Goal: Task Accomplishment & Management: Use online tool/utility

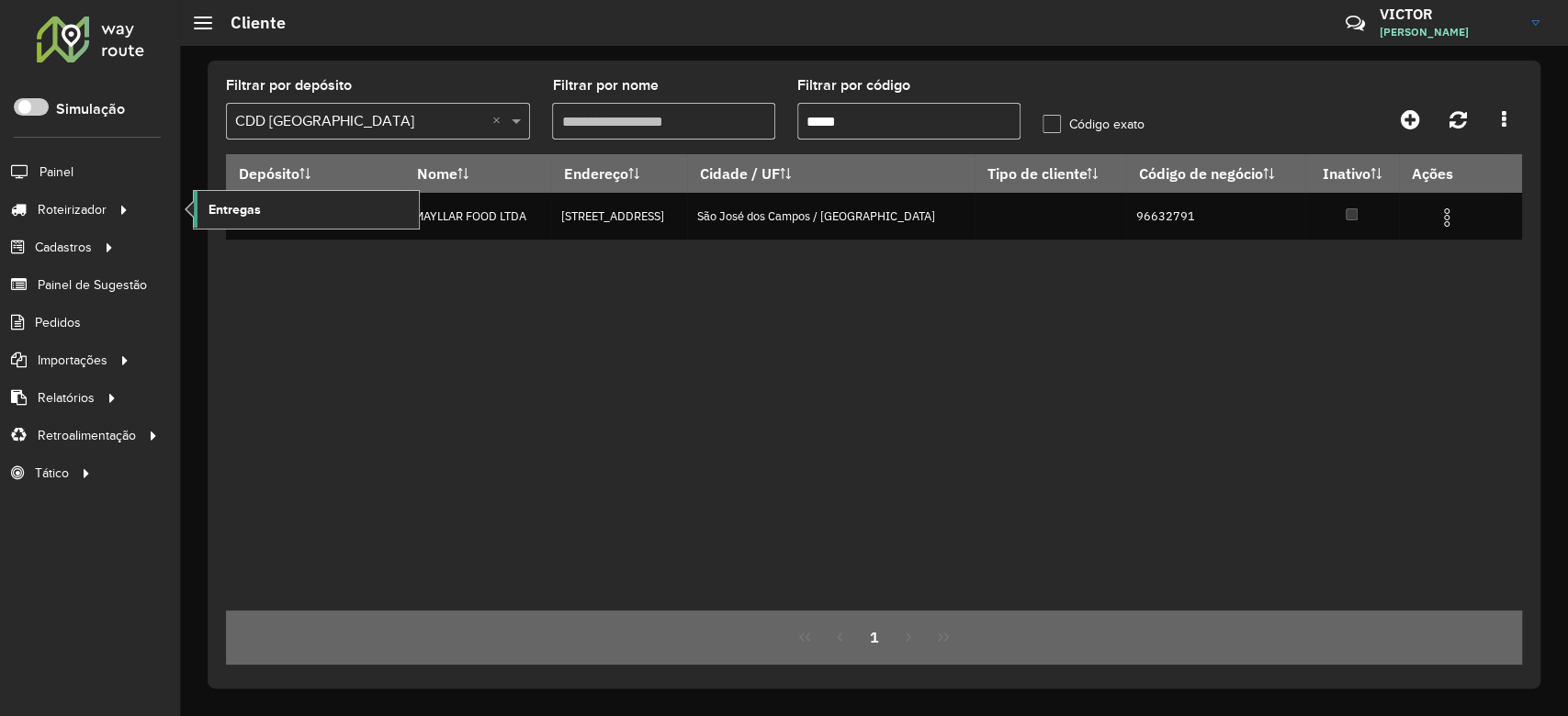
click at [247, 212] on span "Entregas" at bounding box center [234, 210] width 52 height 19
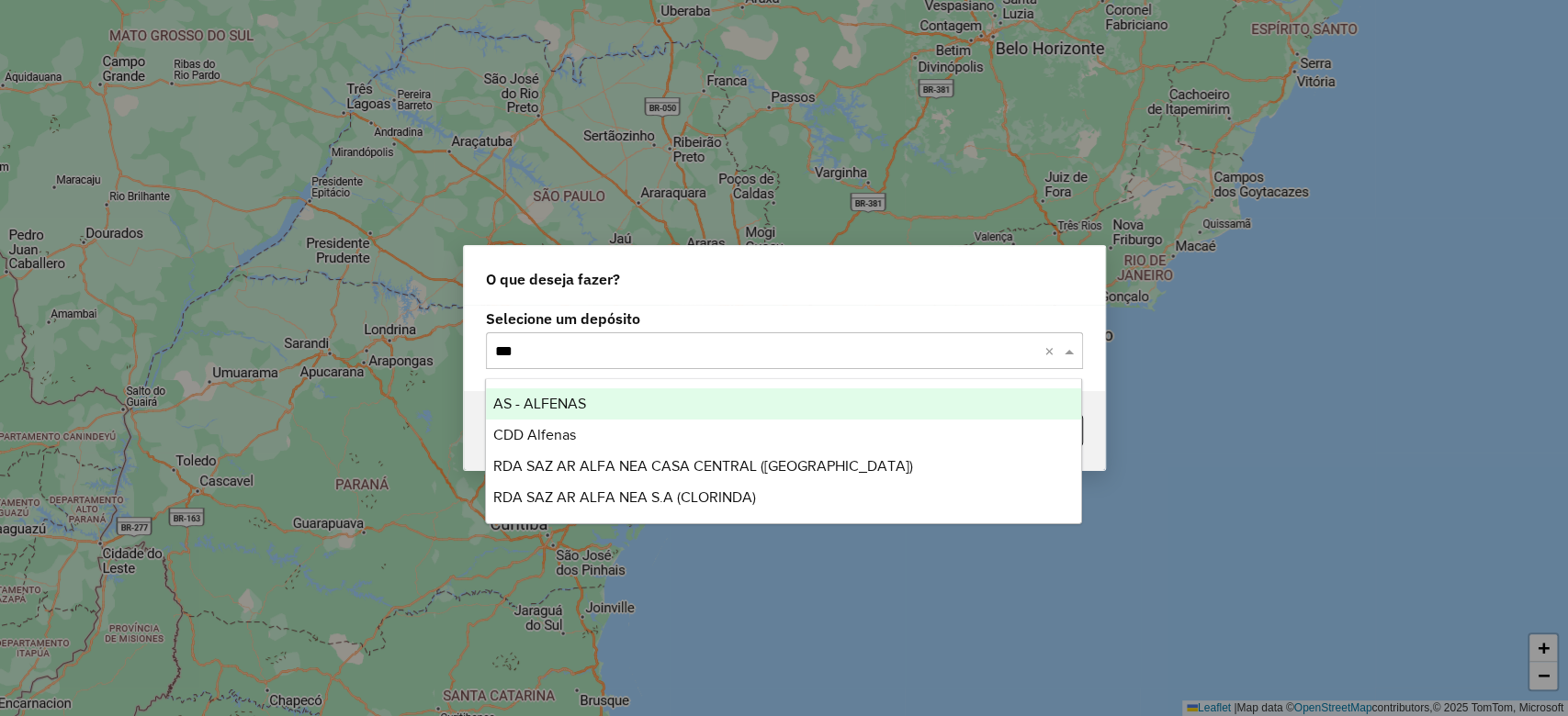
type input "****"
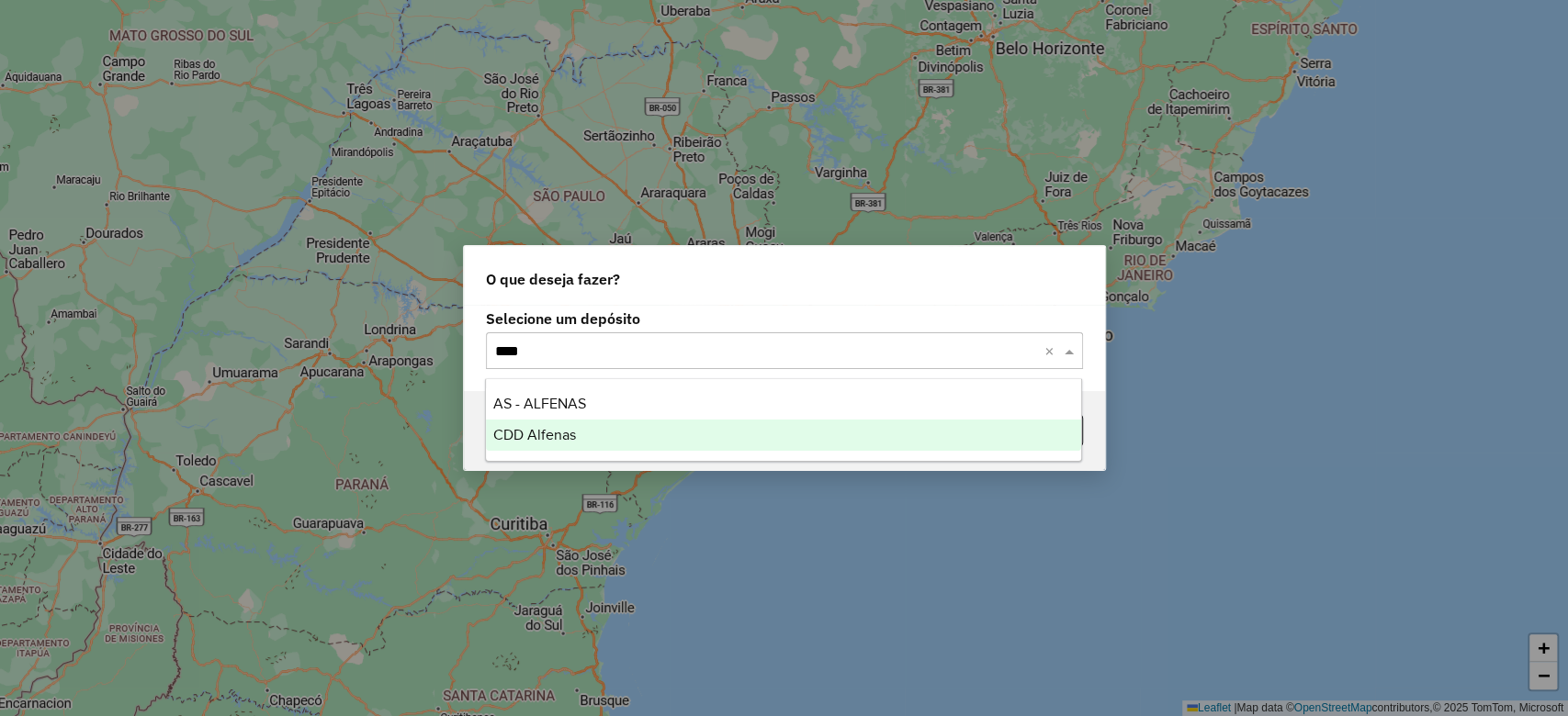
click at [592, 435] on div "CDD Alfenas" at bounding box center [784, 435] width 596 height 31
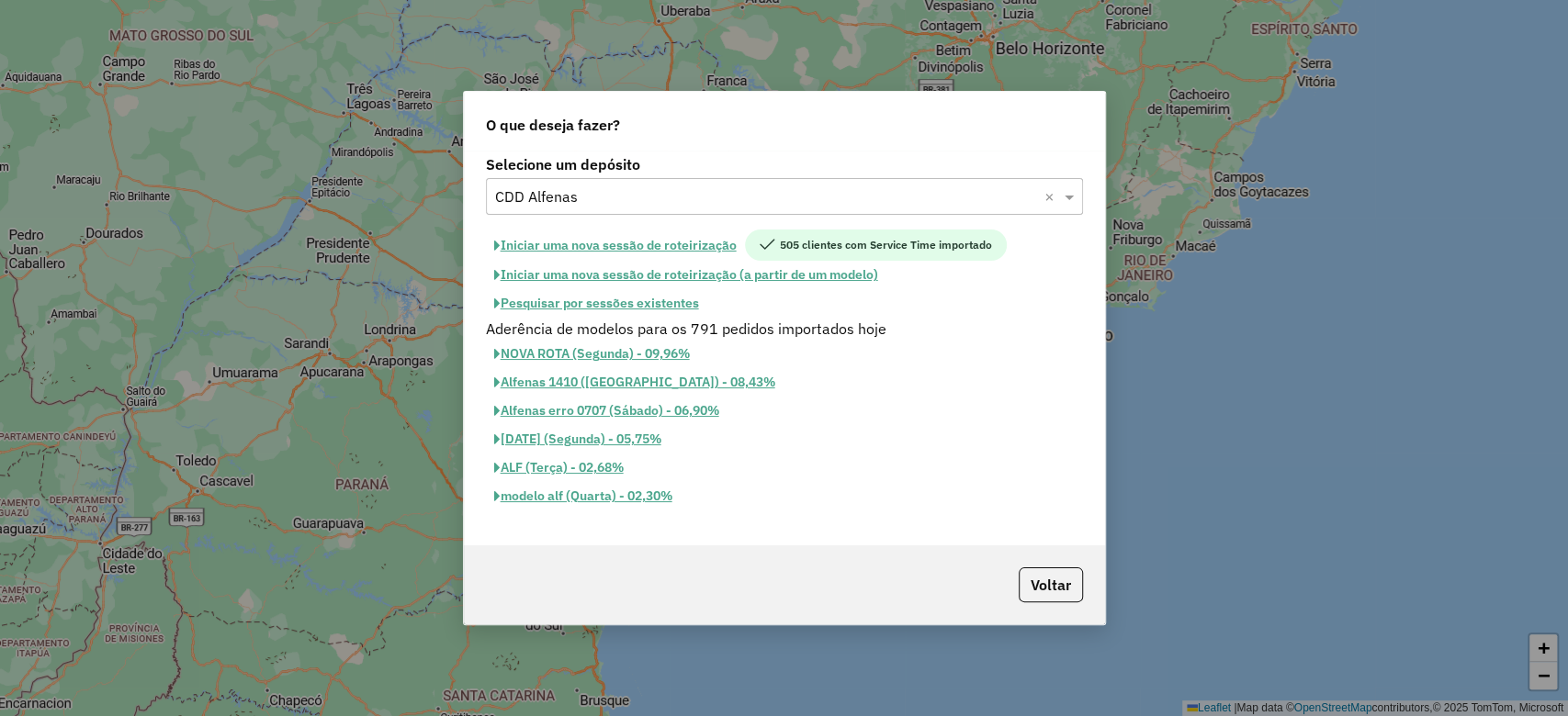
click at [610, 247] on button "Iniciar uma nova sessão de roteirização" at bounding box center [616, 244] width 259 height 31
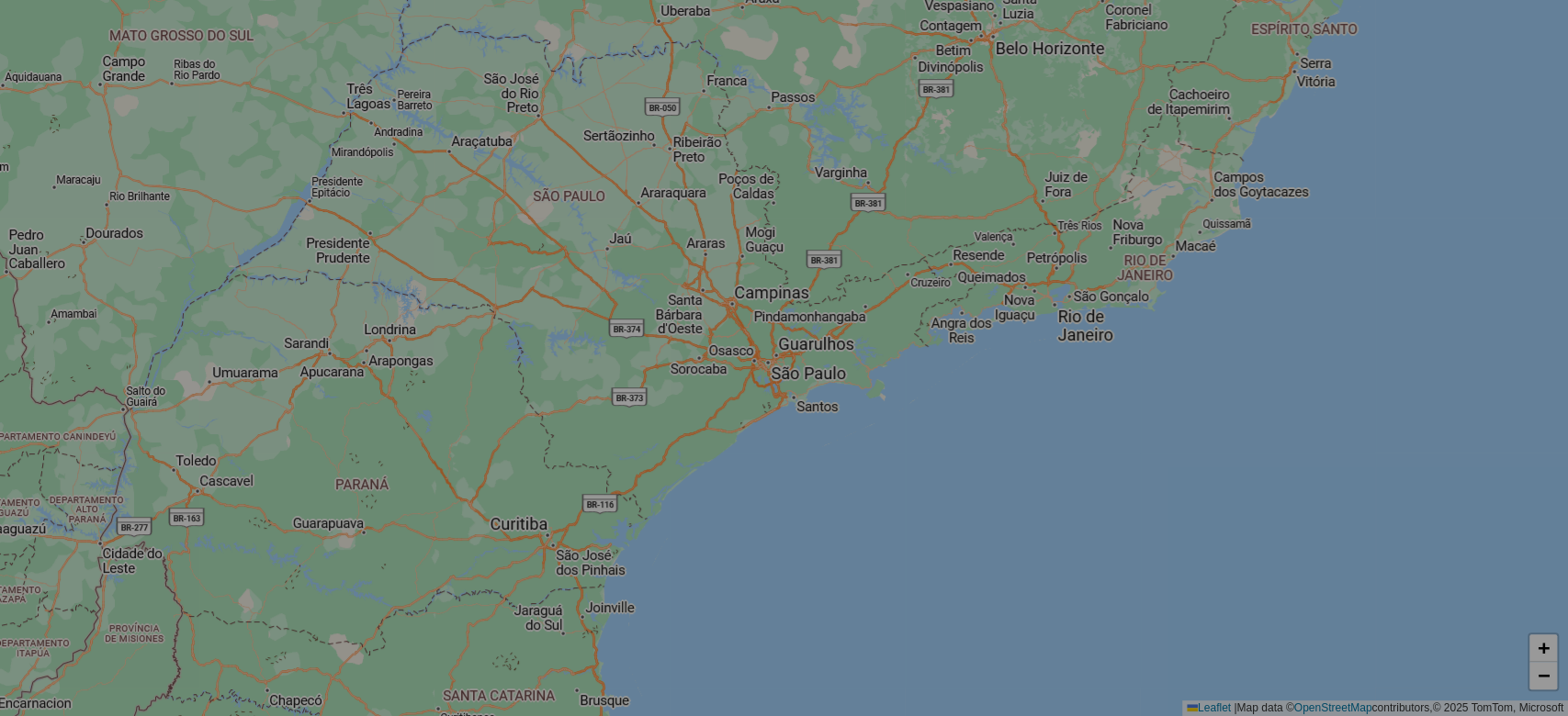
select select "*"
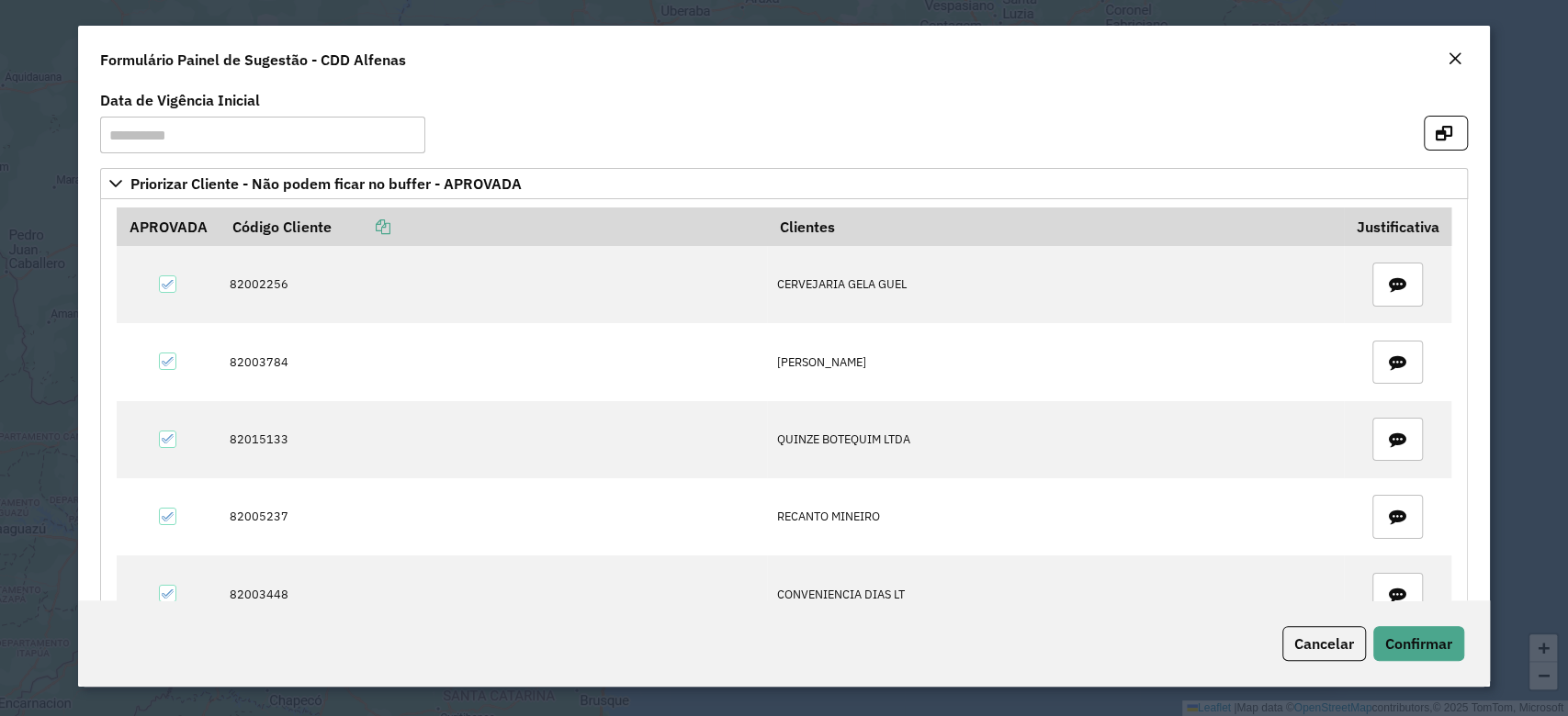
click at [1420, 161] on formly-group "**********" at bounding box center [784, 131] width 1389 height 74
click at [1436, 136] on icon "button" at bounding box center [1443, 132] width 16 height 14
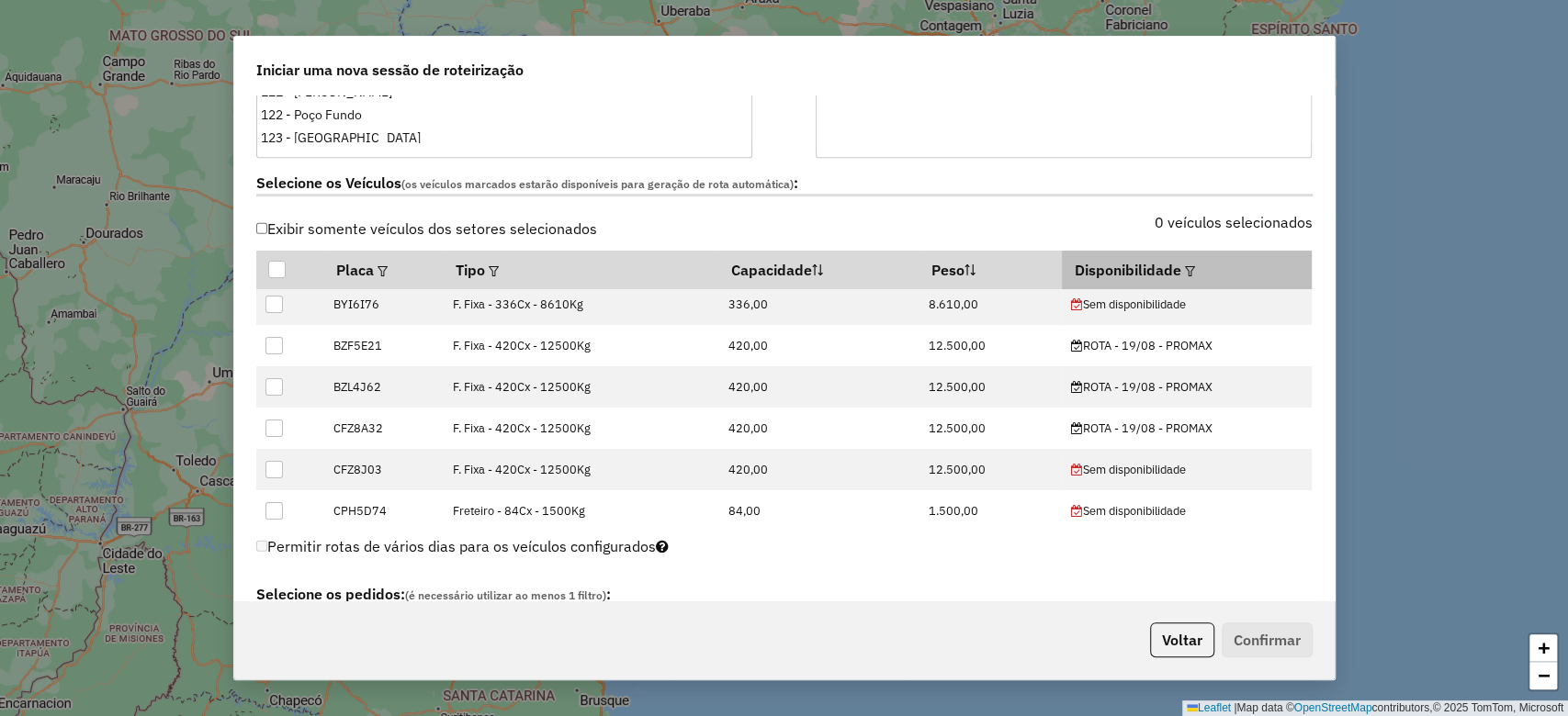
scroll to position [122, 0]
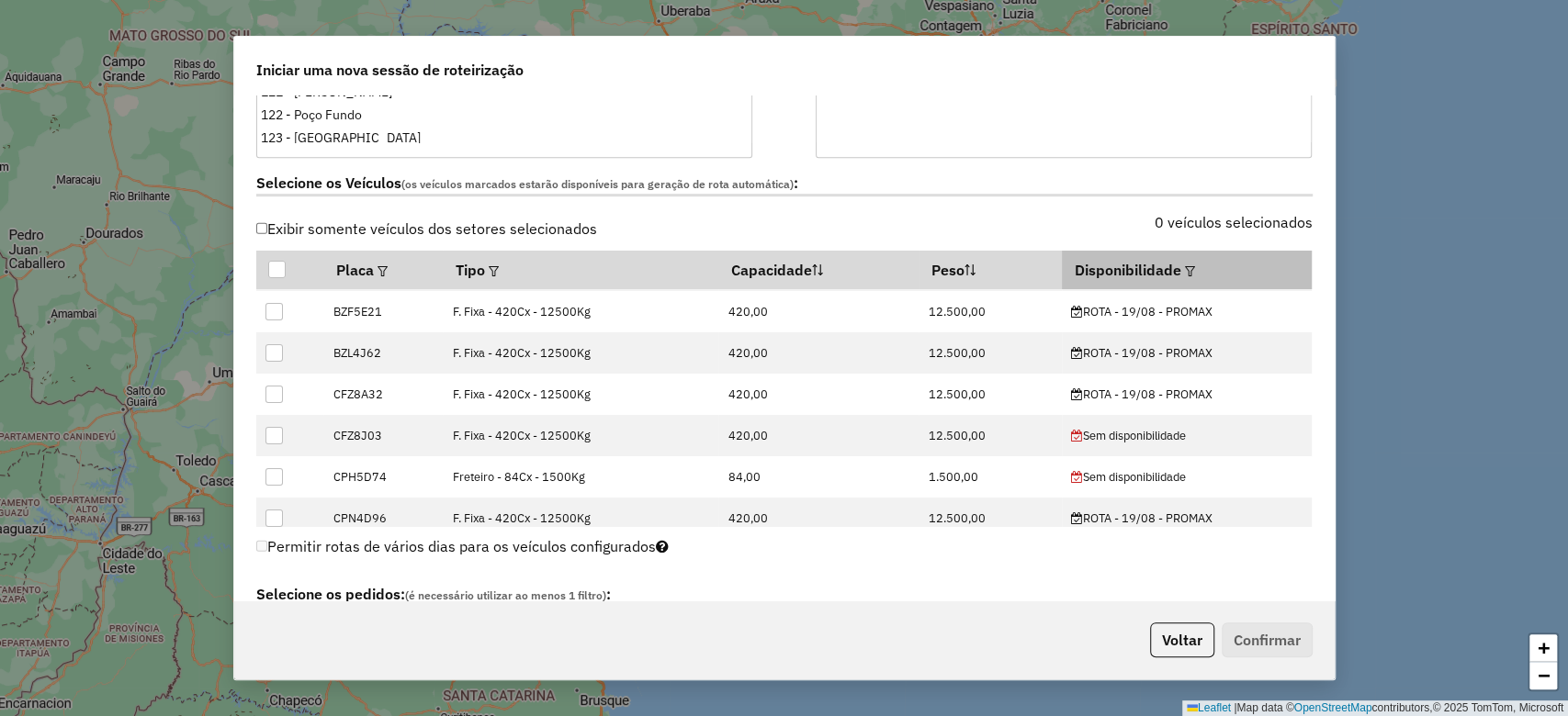
click at [1185, 266] on em at bounding box center [1189, 271] width 10 height 10
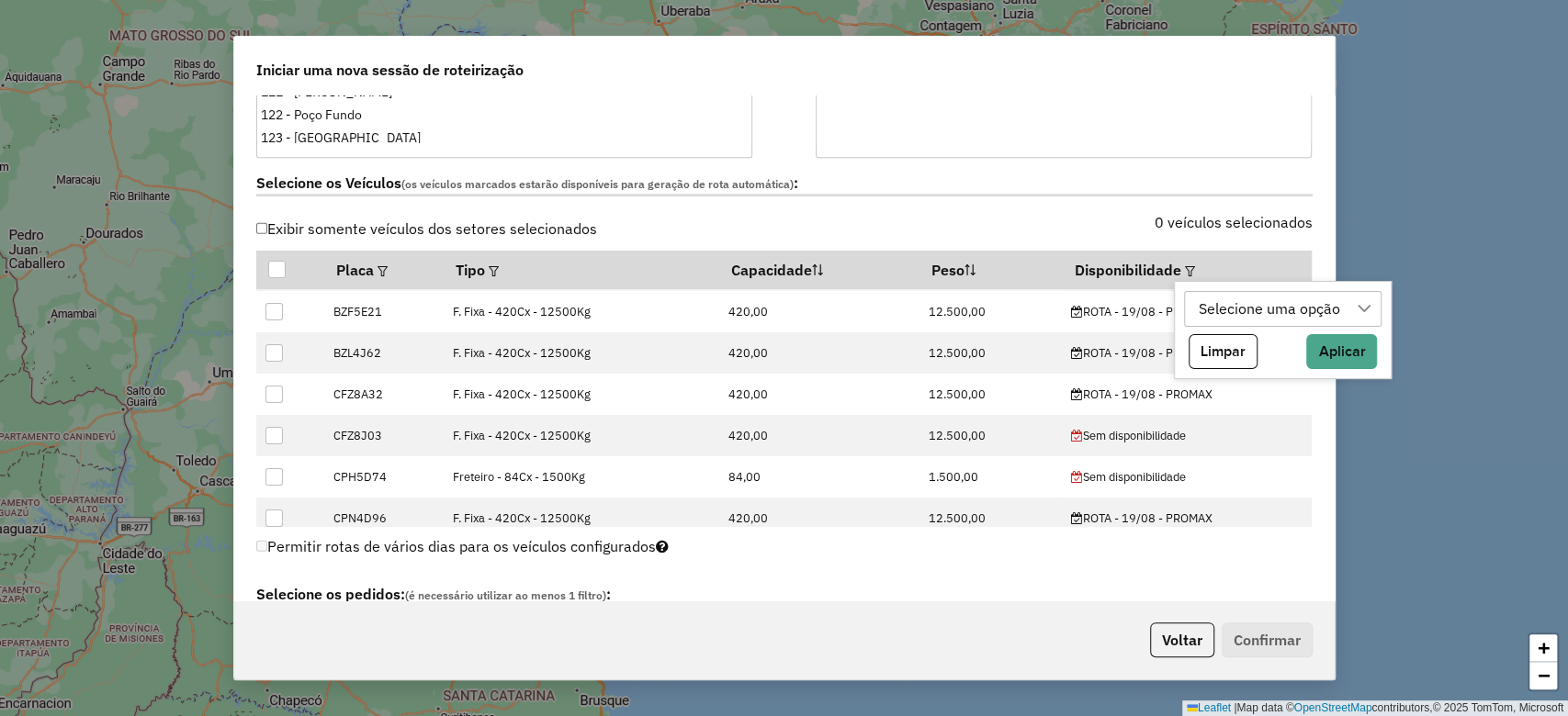
click at [1294, 319] on div "Selecione uma opção" at bounding box center [1269, 309] width 154 height 35
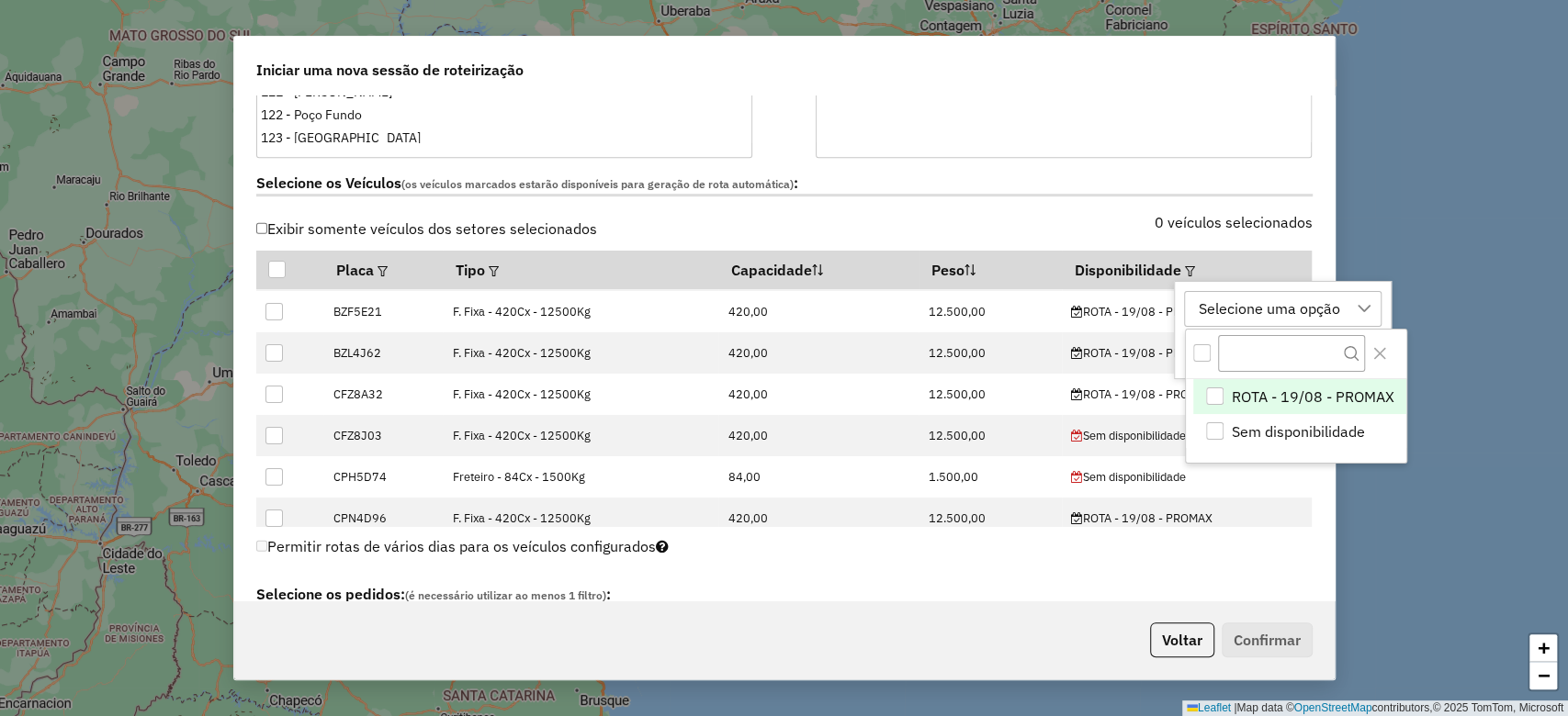
click at [1218, 392] on div "ROTA - 19/08 - PROMAX" at bounding box center [1215, 397] width 17 height 17
click at [1382, 346] on icon "Close" at bounding box center [1380, 353] width 14 height 14
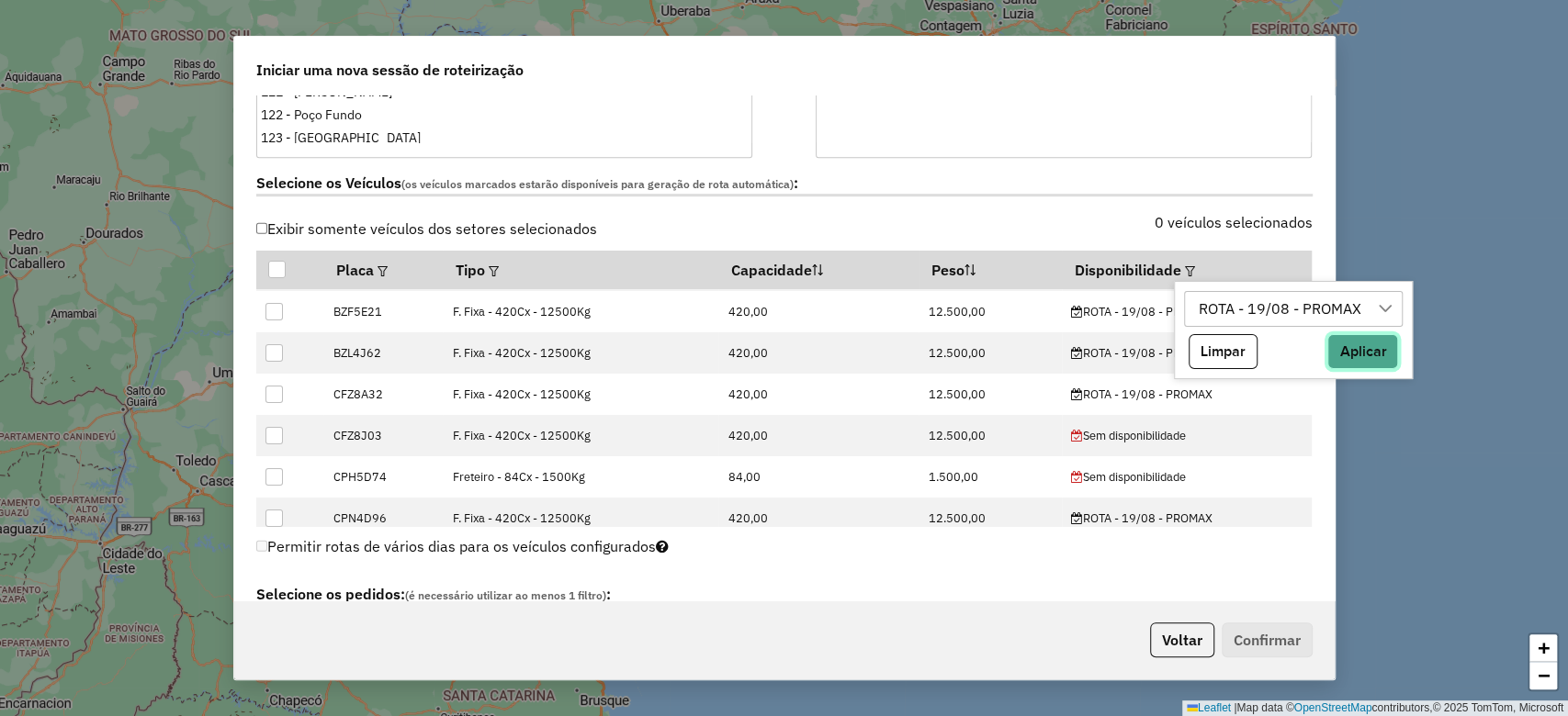
click at [1363, 352] on button "Aplicar" at bounding box center [1362, 352] width 70 height 35
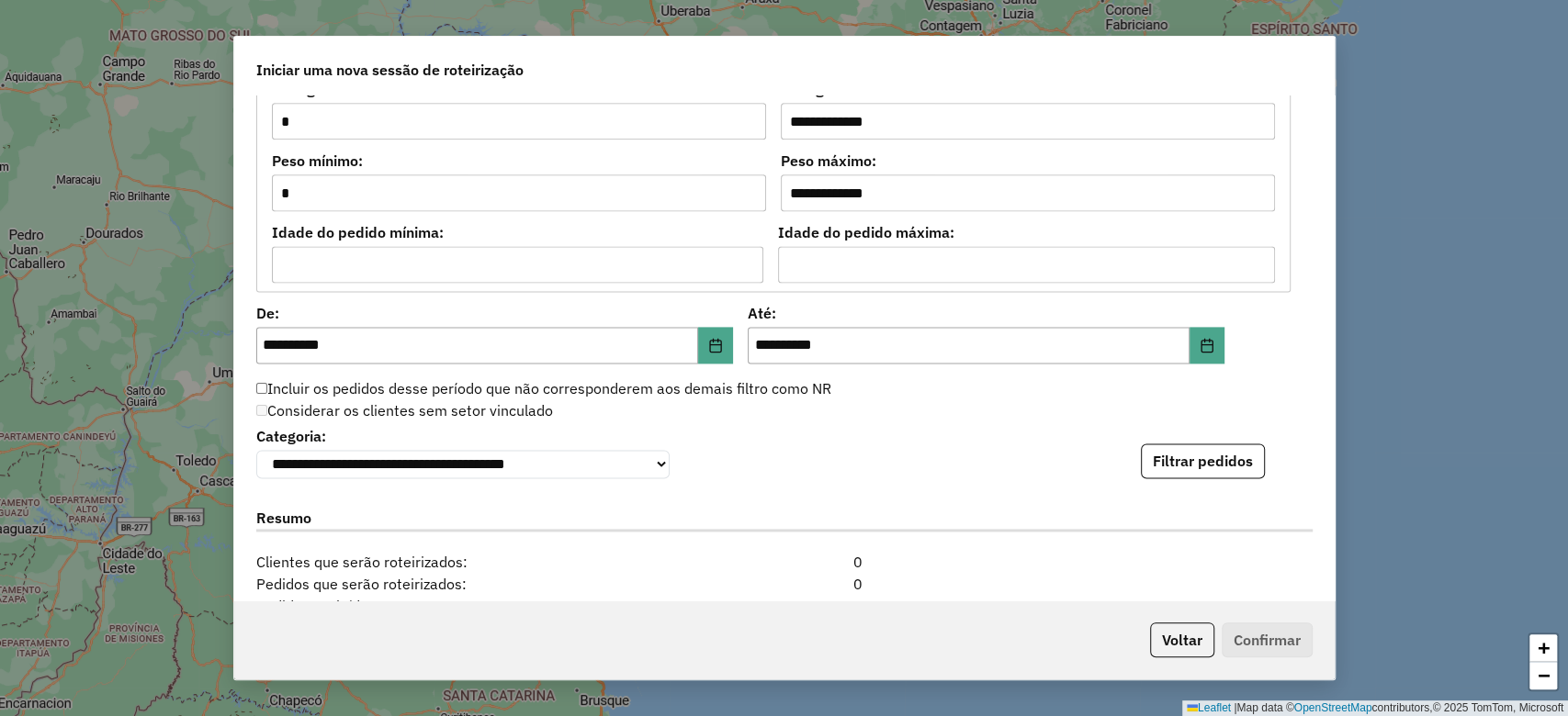
scroll to position [1836, 0]
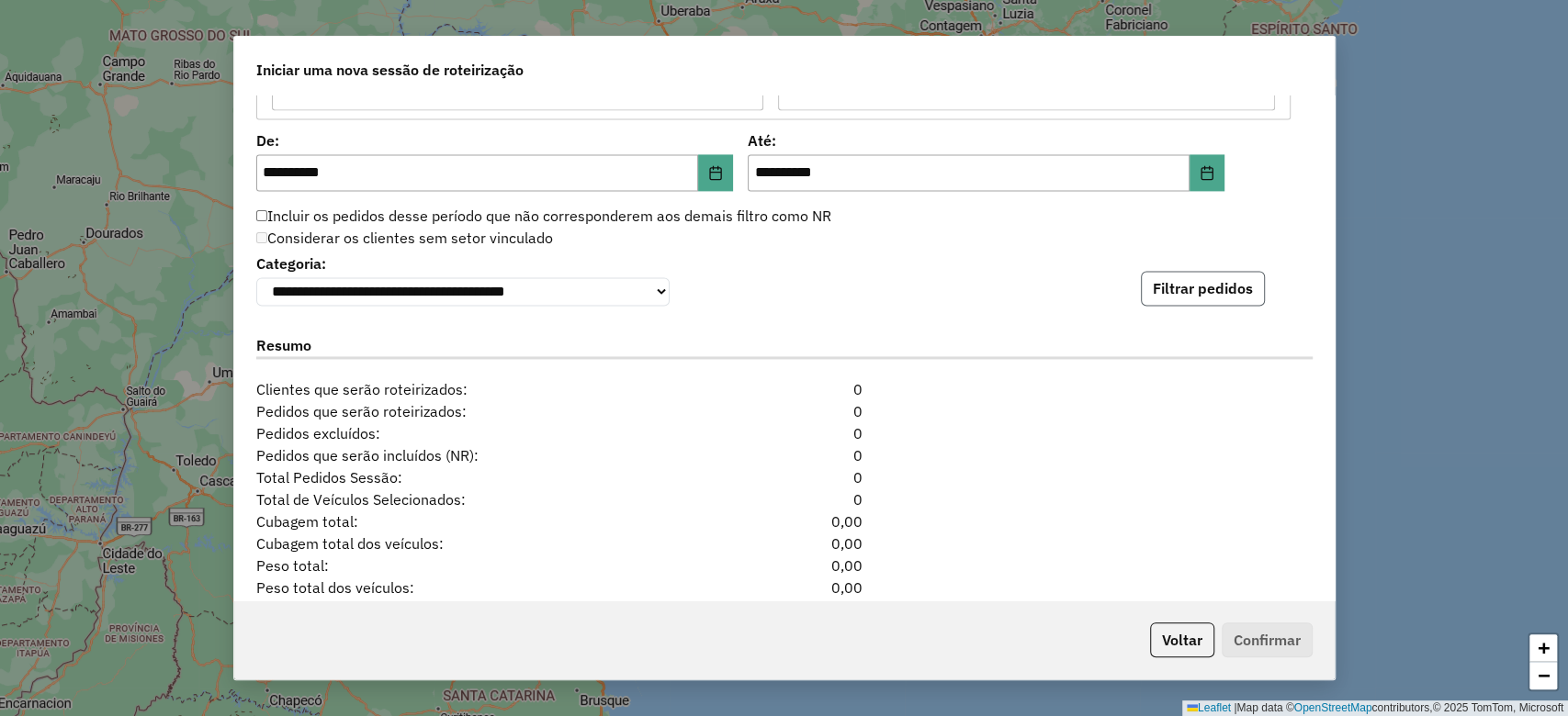
click at [1229, 289] on button "Filtrar pedidos" at bounding box center [1203, 288] width 124 height 35
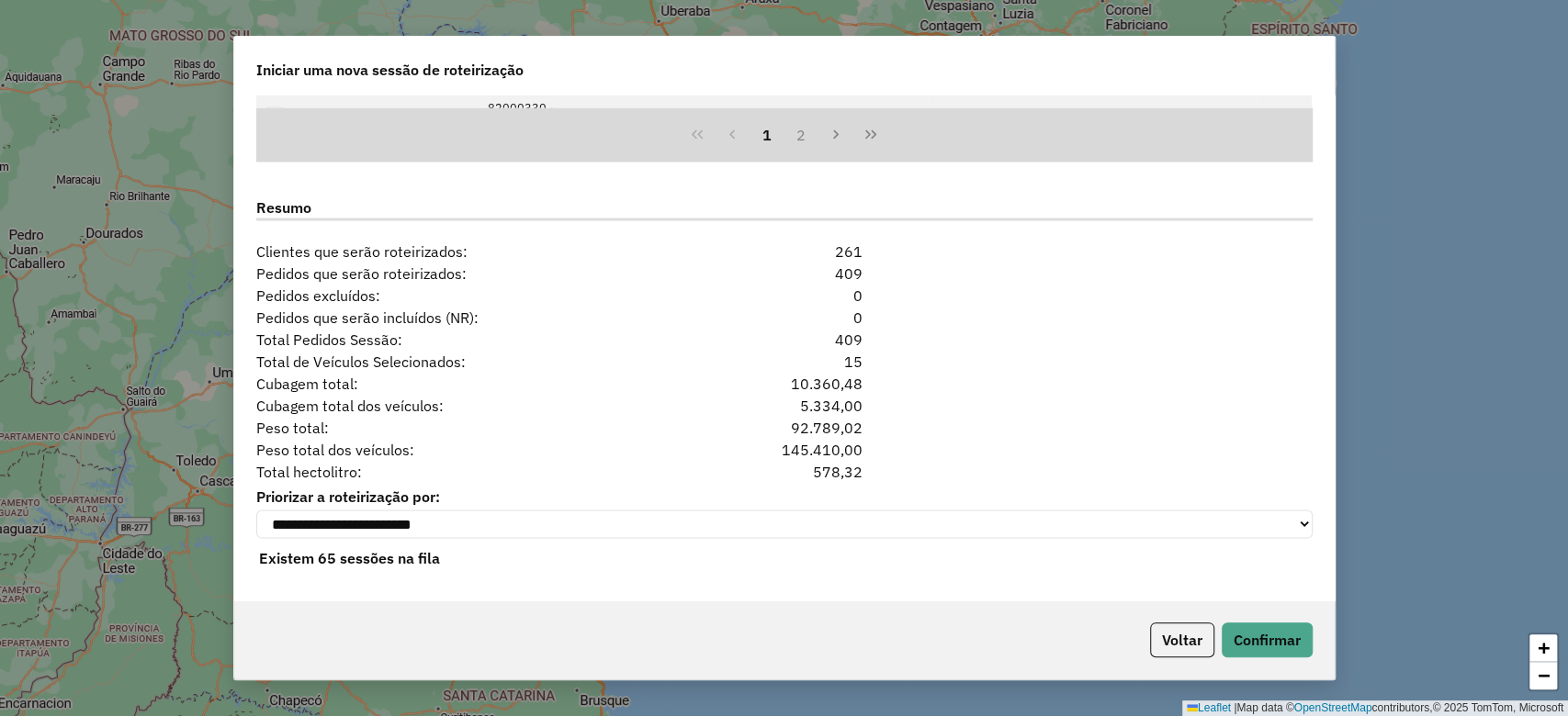
scroll to position [2358, 0]
click at [1276, 629] on button "Confirmar" at bounding box center [1267, 640] width 91 height 35
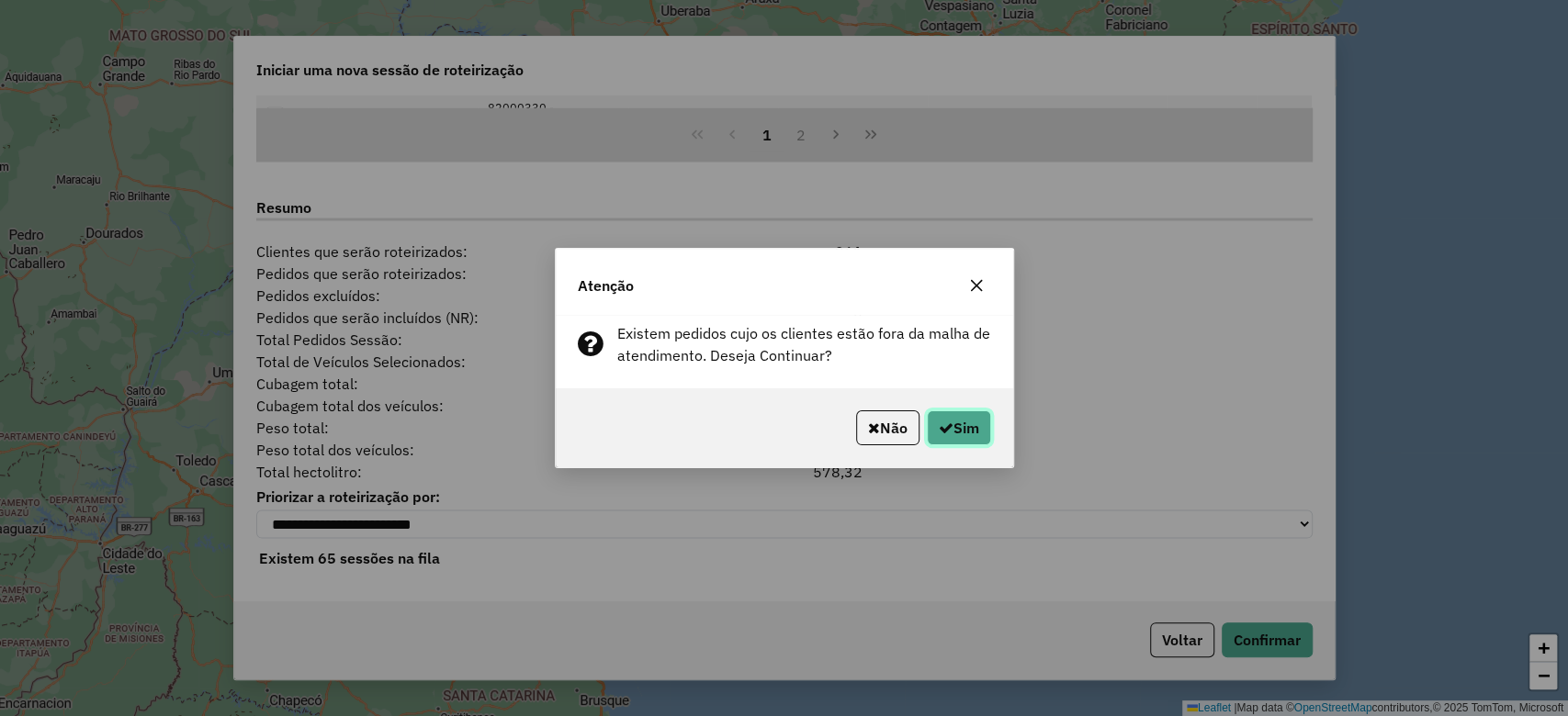
click at [941, 430] on icon "button" at bounding box center [946, 427] width 14 height 14
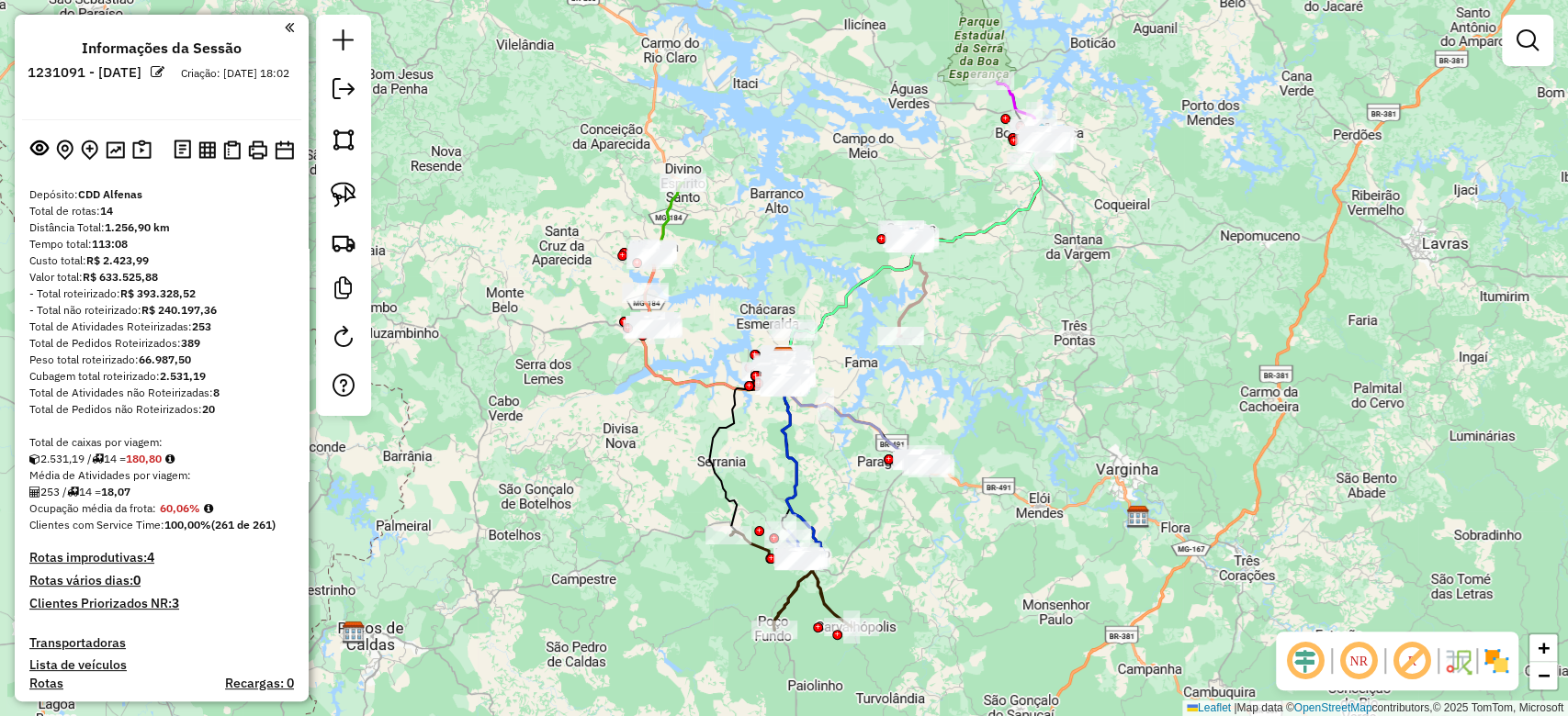
click at [1303, 649] on em at bounding box center [1305, 661] width 44 height 44
click at [1406, 645] on em at bounding box center [1412, 661] width 44 height 44
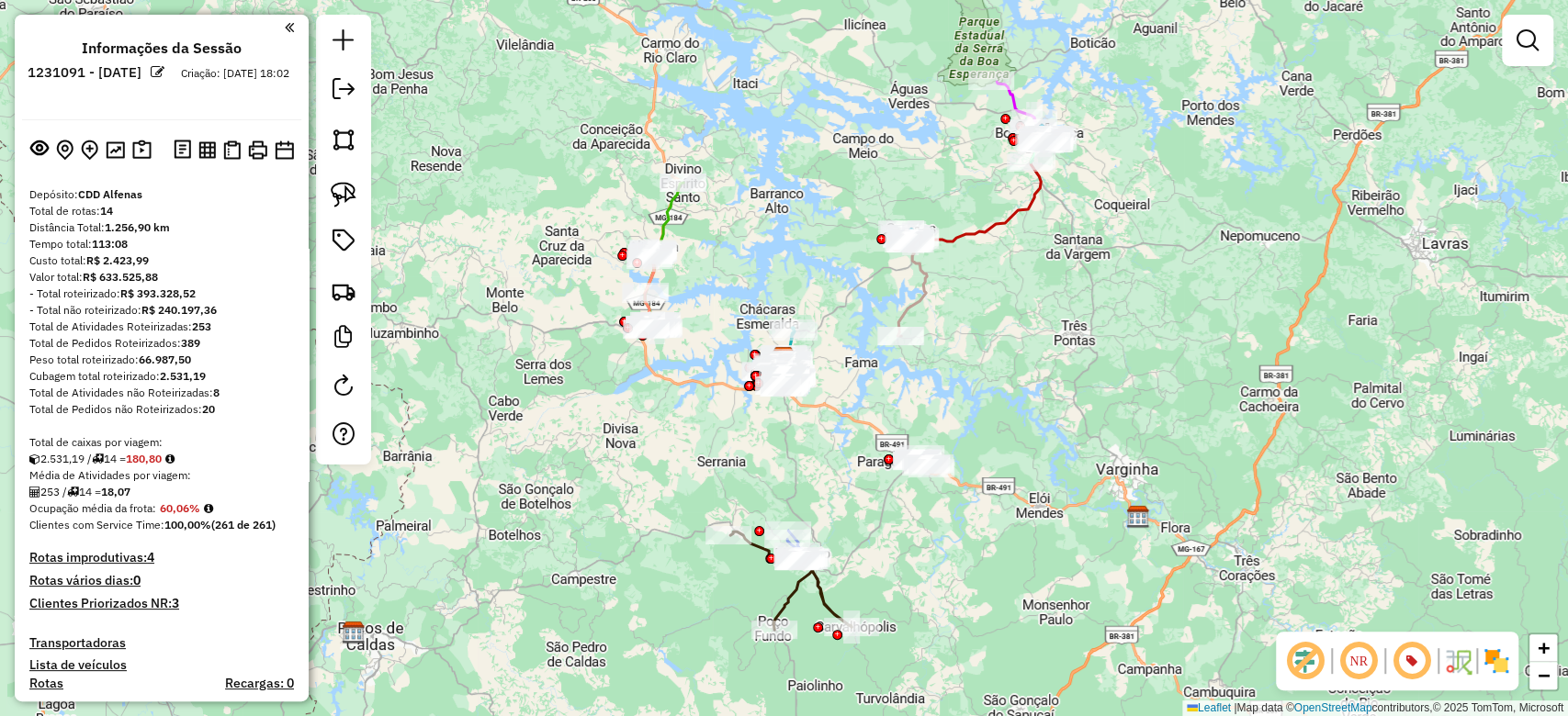
click at [1510, 658] on img at bounding box center [1497, 661] width 29 height 29
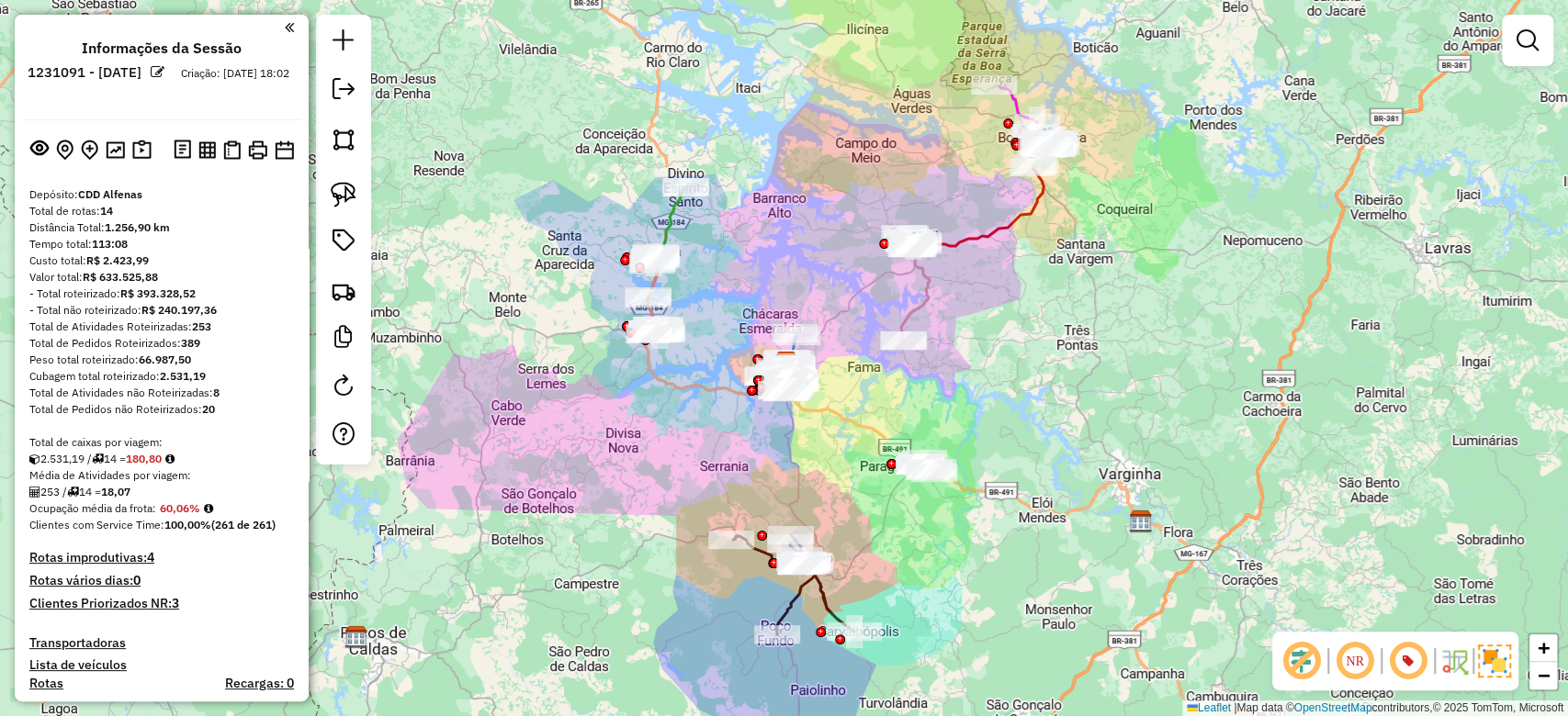
click at [1076, 391] on div "Janela de atendimento Grade de atendimento Capacidade Transportadoras Veículos …" at bounding box center [784, 358] width 1568 height 716
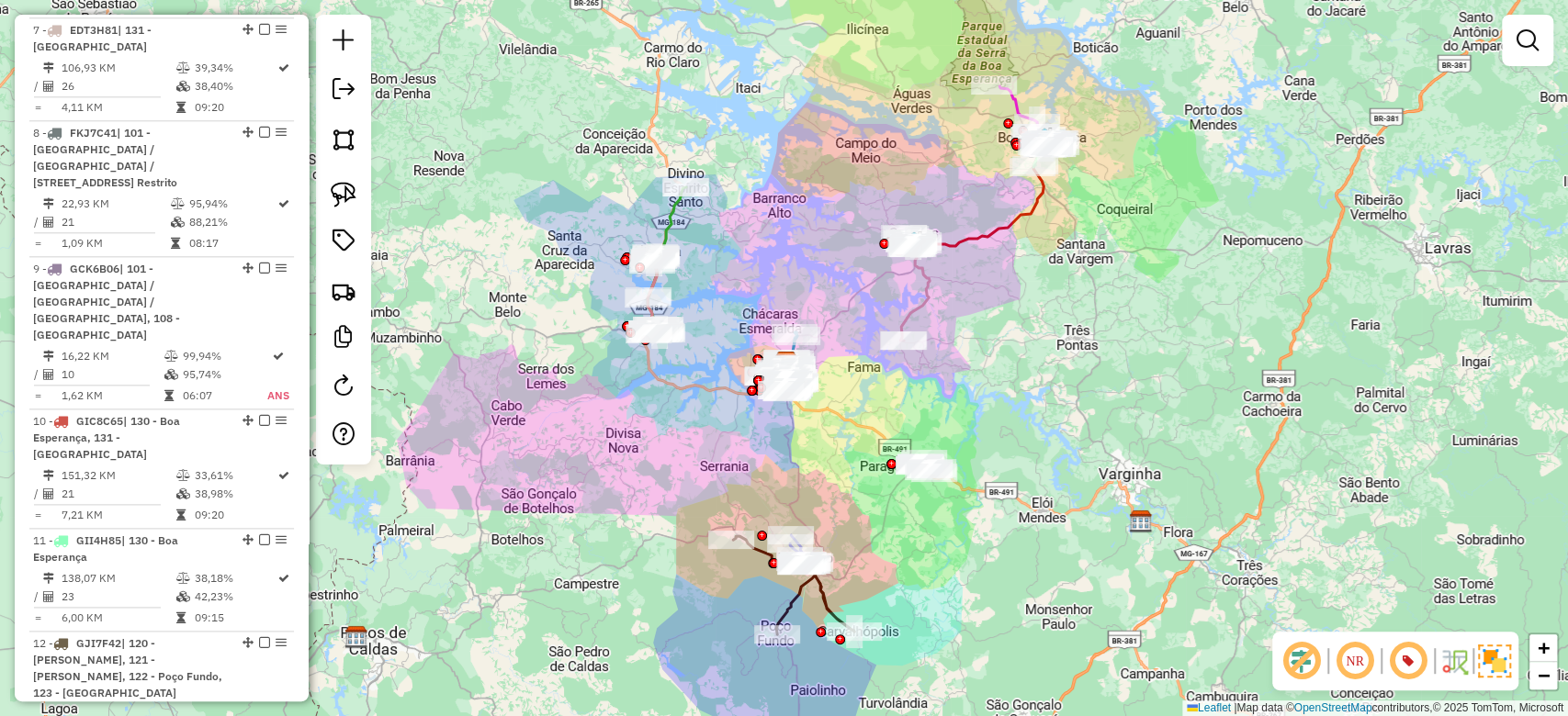
scroll to position [1346, 0]
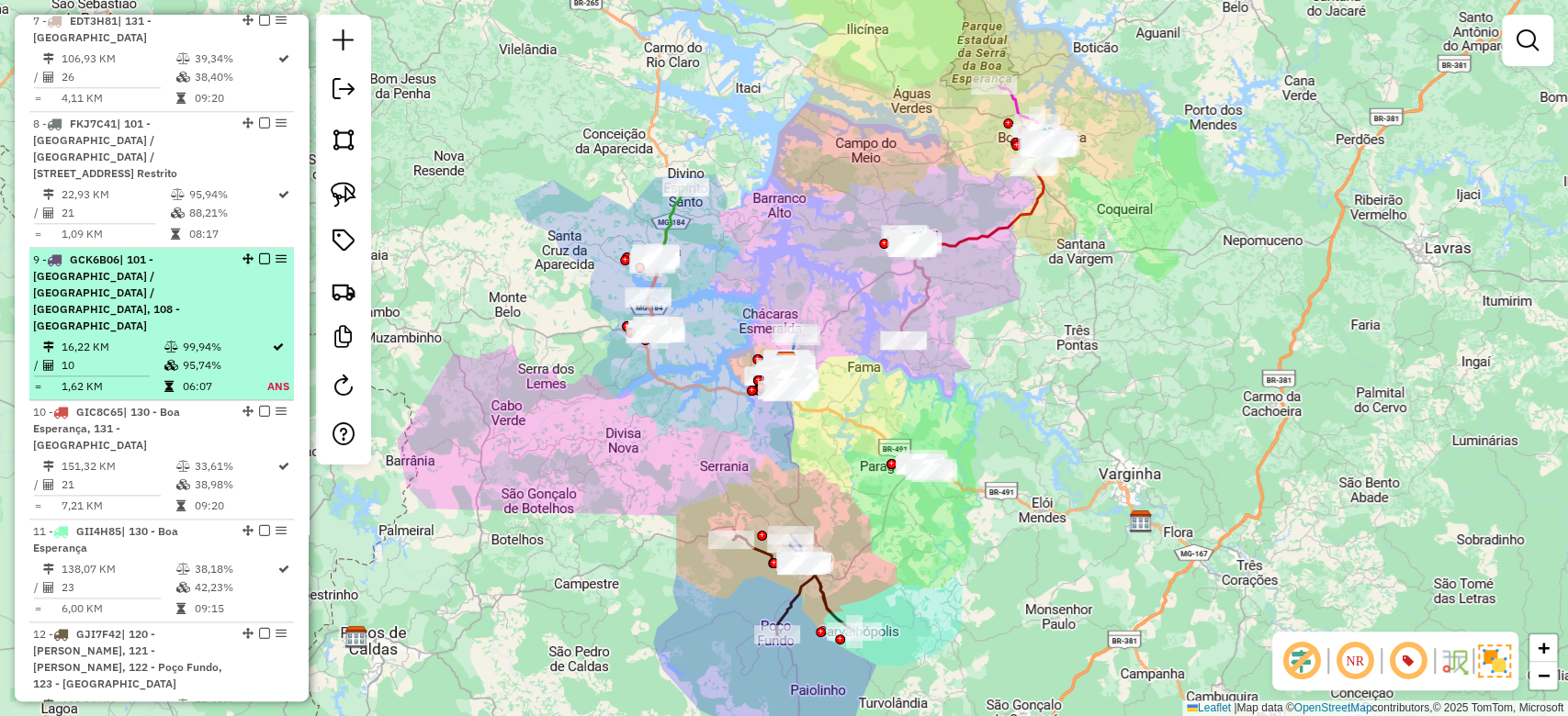
click at [176, 339] on td at bounding box center [172, 346] width 18 height 18
select select "**********"
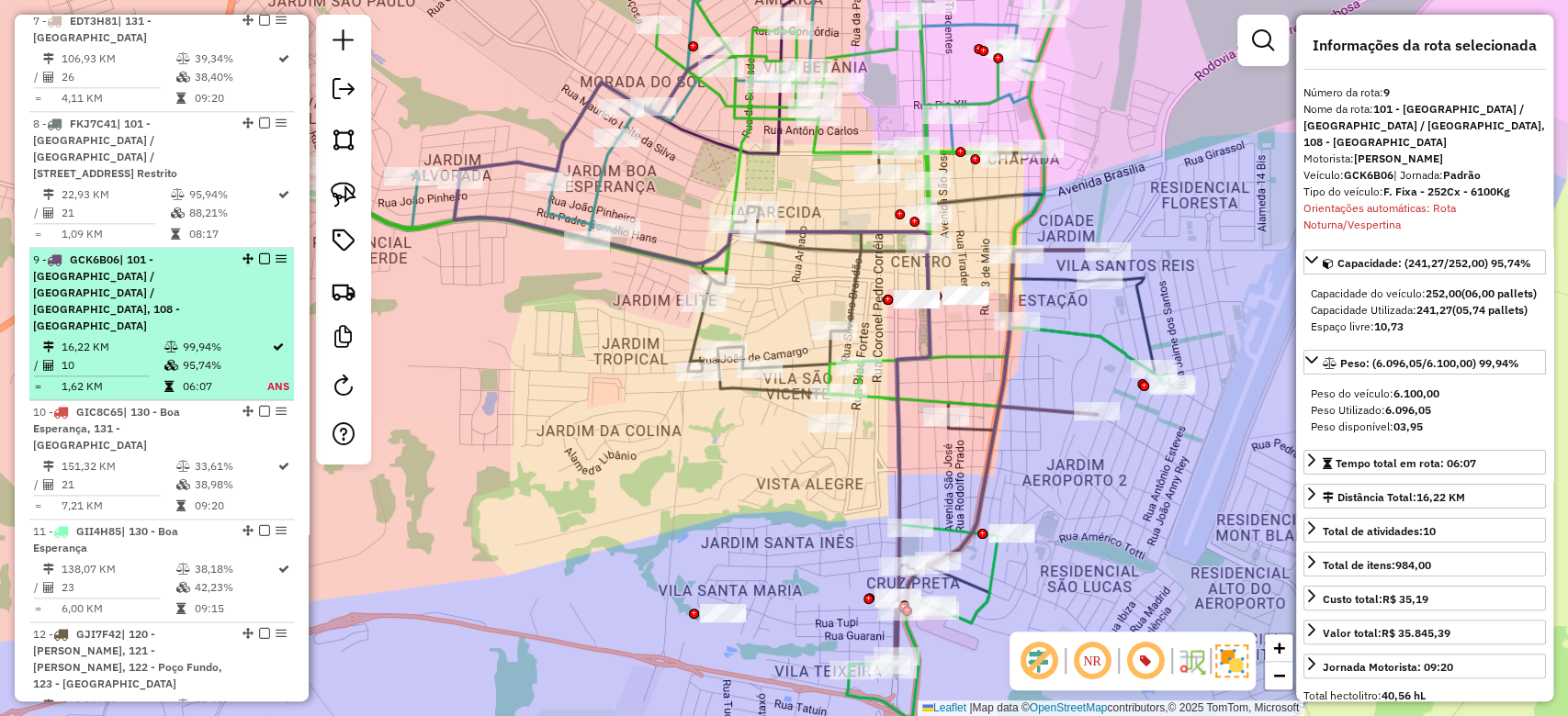
click at [147, 343] on td "16,22 KM" at bounding box center [112, 346] width 103 height 18
click at [259, 264] on em at bounding box center [265, 260] width 11 height 11
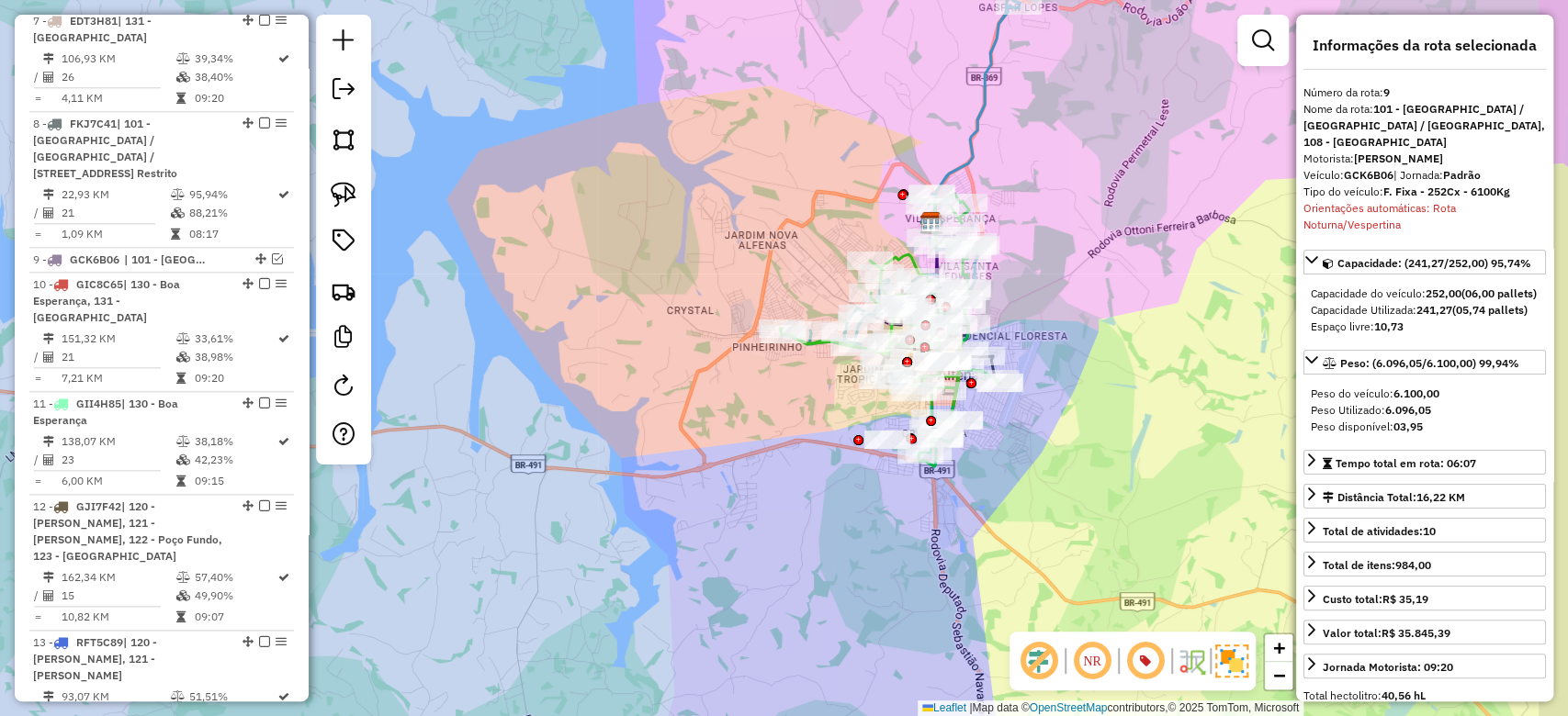
drag, startPoint x: 1103, startPoint y: 322, endPoint x: 1072, endPoint y: 304, distance: 35.8
click at [1068, 326] on div "Janela de atendimento Grade de atendimento Capacidade Transportadoras Veículos …" at bounding box center [784, 358] width 1568 height 716
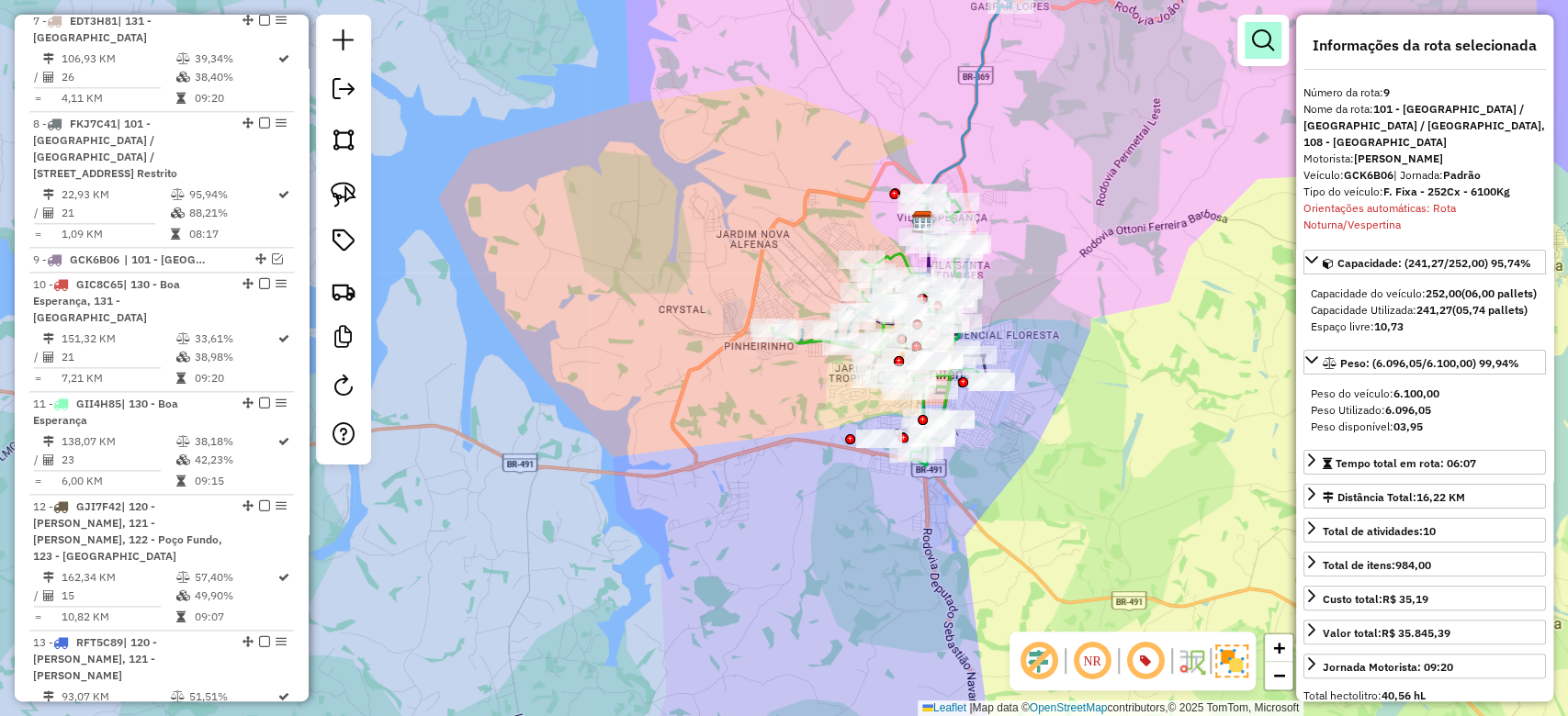
click at [1264, 29] on em at bounding box center [1263, 40] width 22 height 22
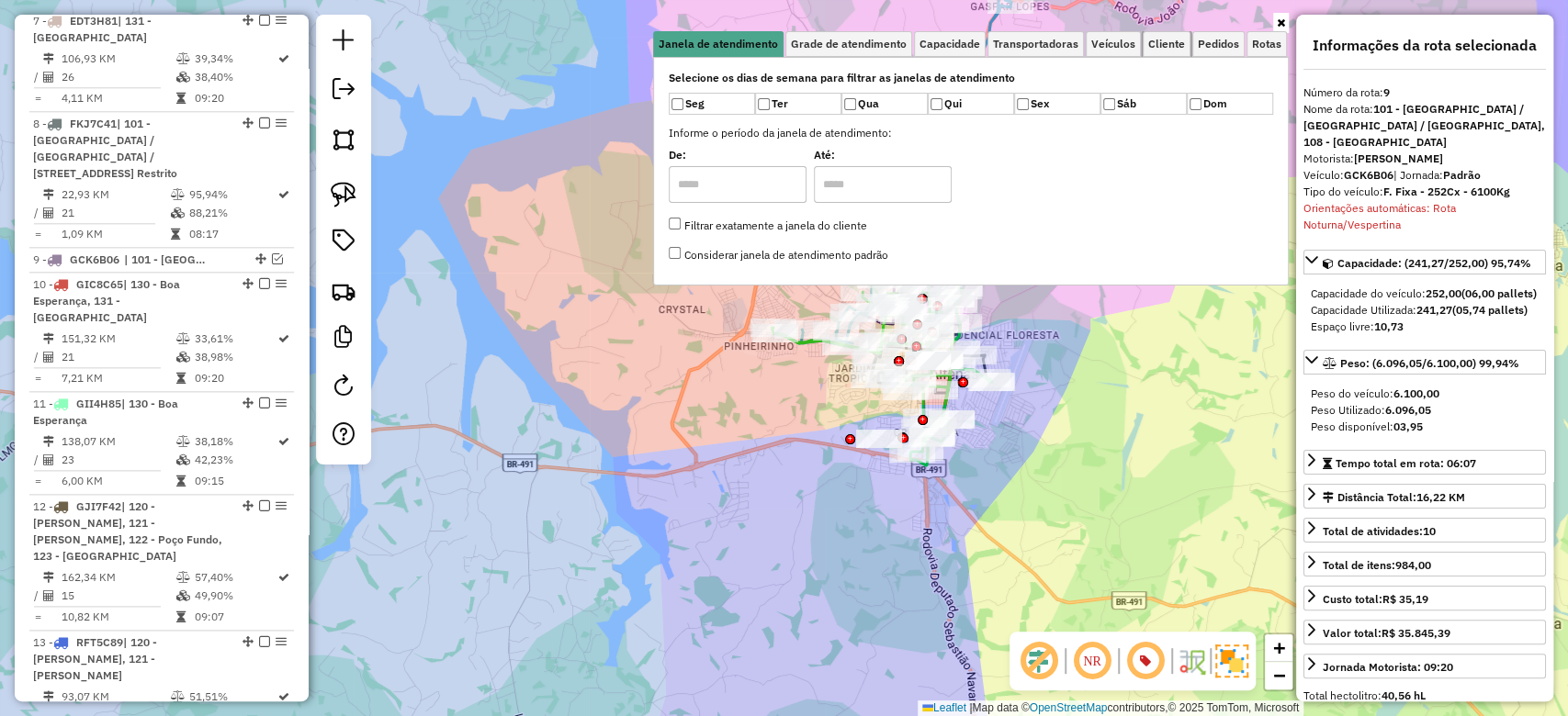
drag, startPoint x: 1176, startPoint y: 46, endPoint x: 1026, endPoint y: 121, distance: 167.7
click at [1174, 45] on span "Cliente" at bounding box center [1166, 45] width 37 height 11
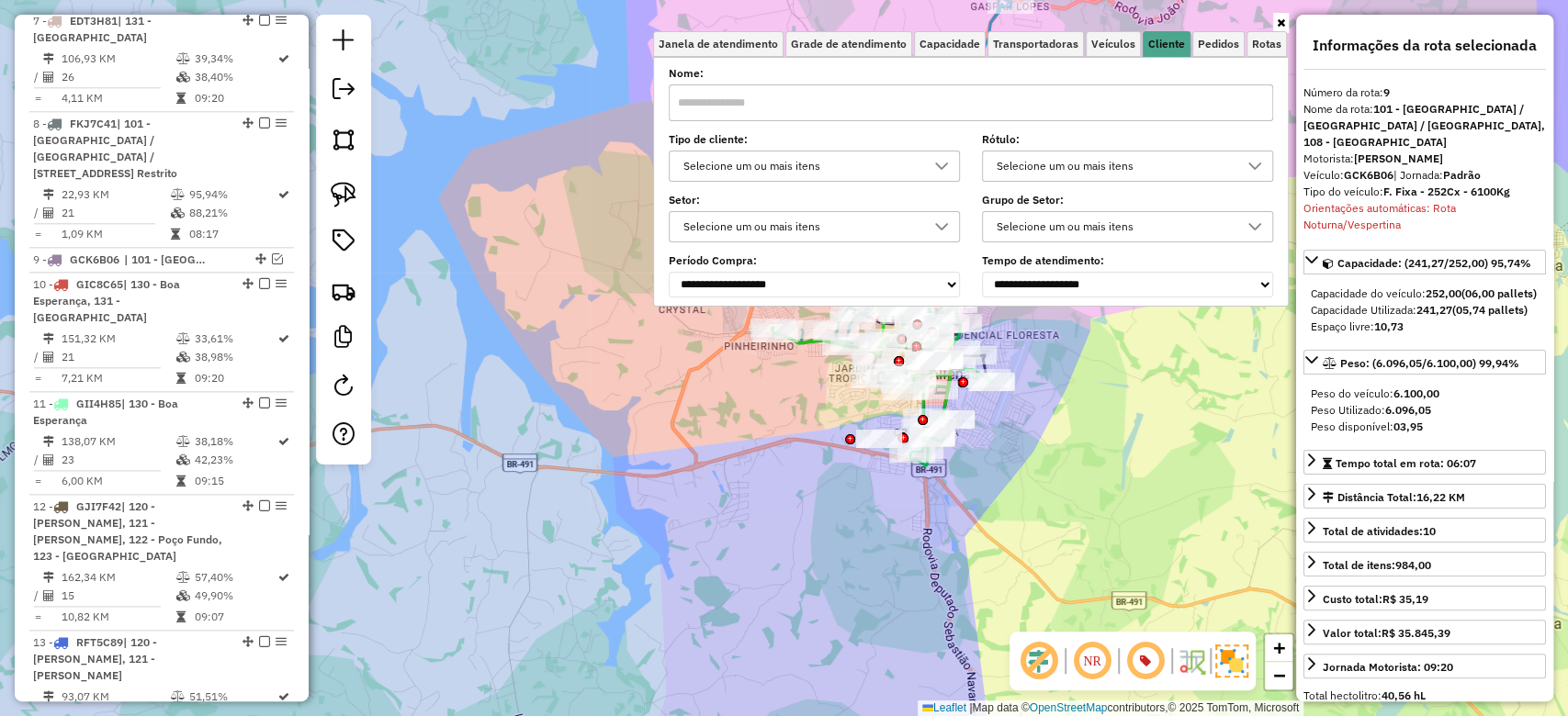
click at [937, 154] on div at bounding box center [941, 165] width 35 height 29
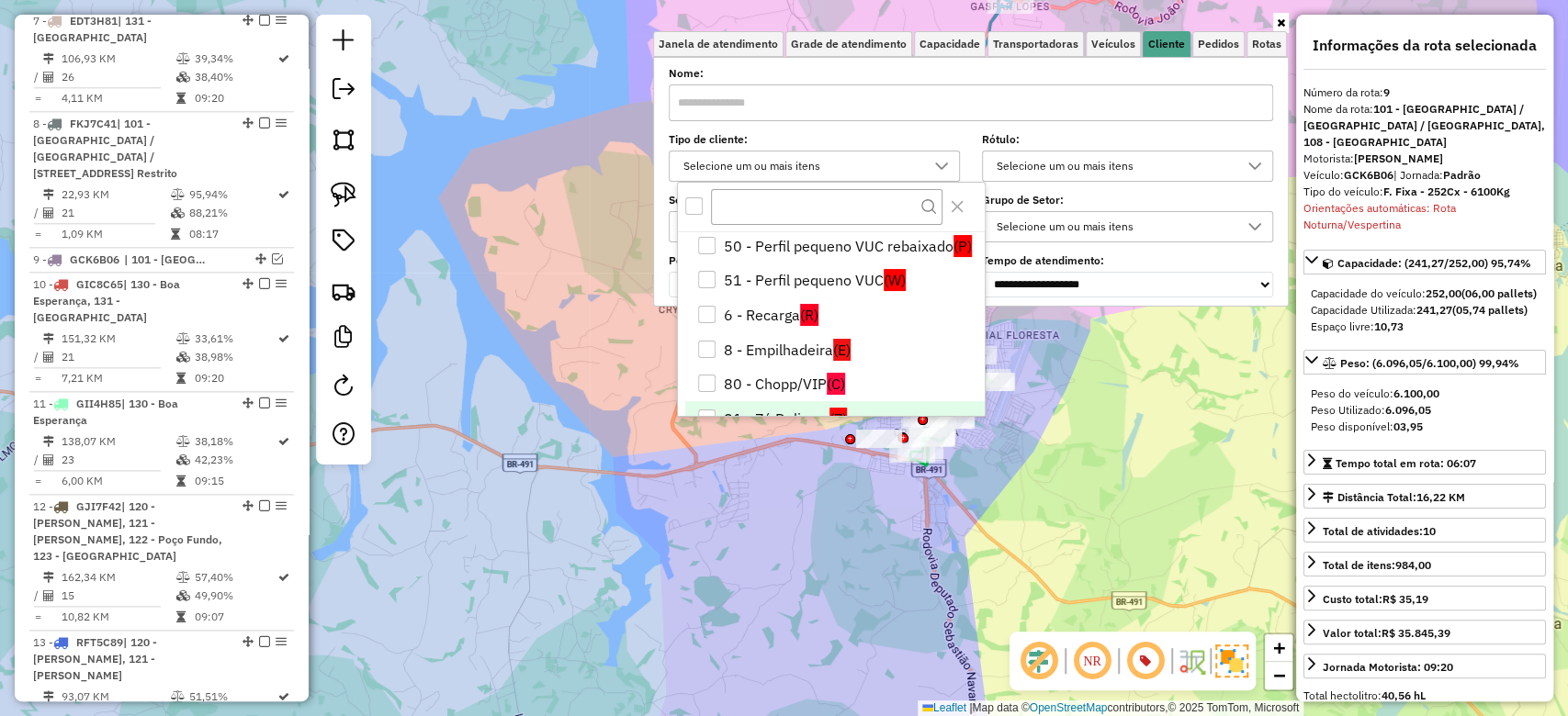
scroll to position [246, 0]
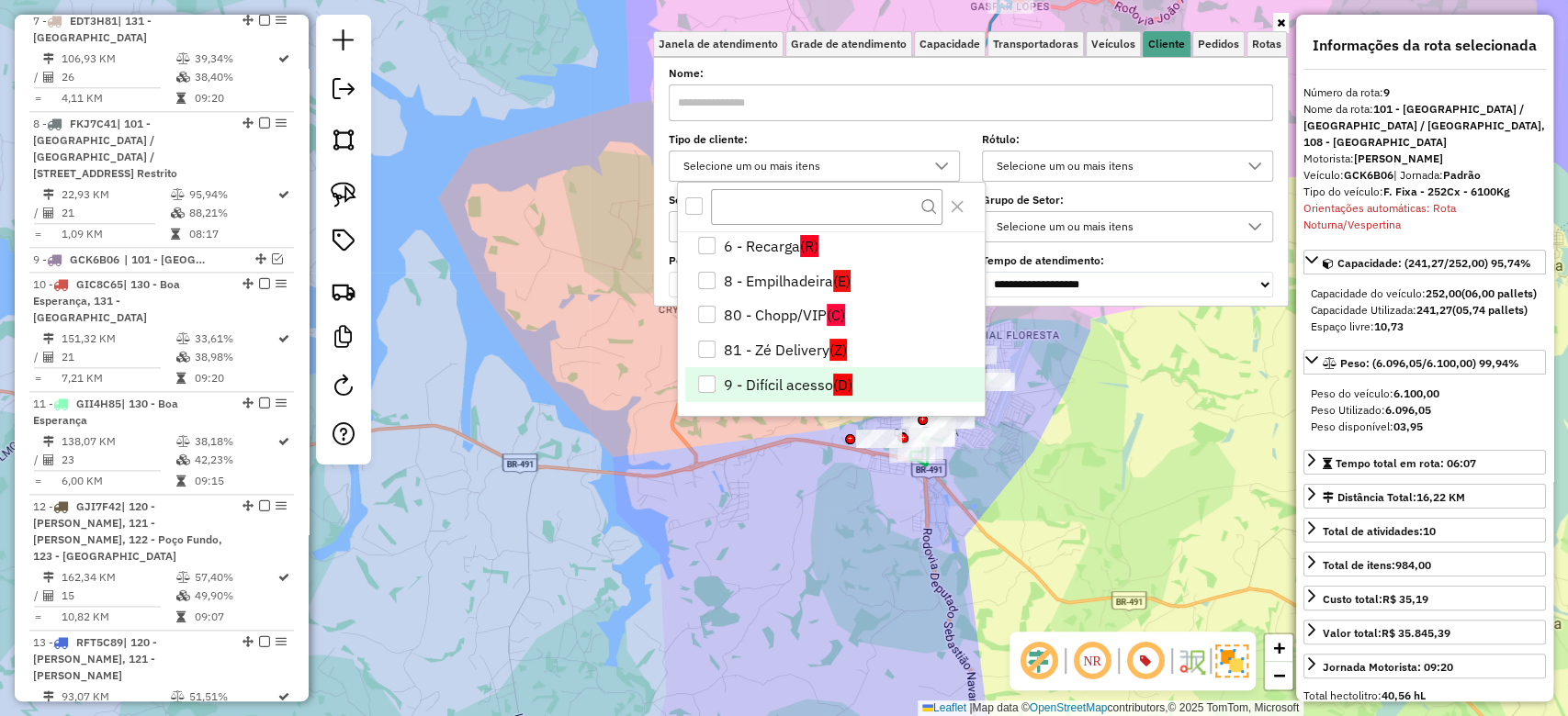
click at [833, 388] on span "(D)" at bounding box center [843, 384] width 19 height 22
click at [738, 526] on div "Janela de atendimento Grade de atendimento Capacidade Transportadoras Veículos …" at bounding box center [784, 358] width 1568 height 716
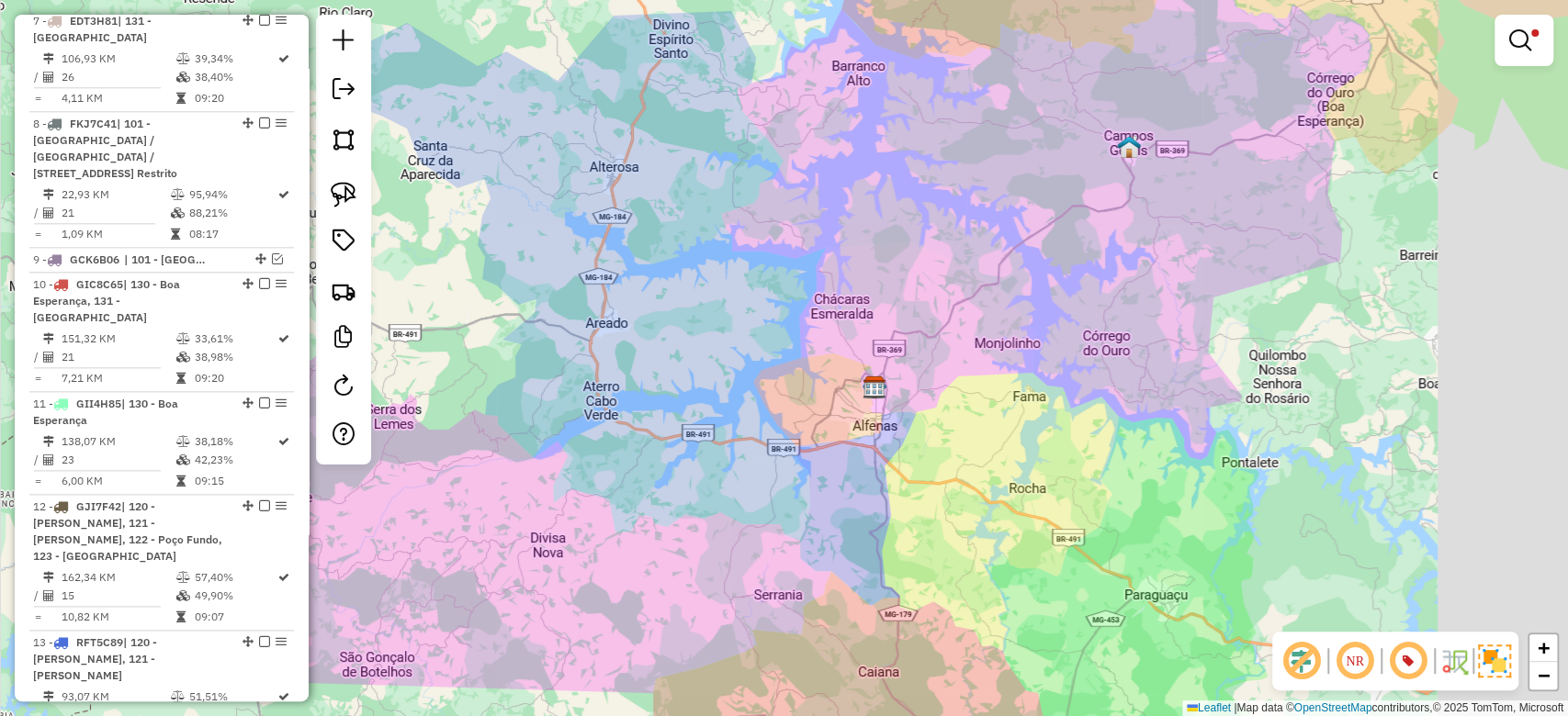
click at [999, 391] on div "Limpar filtros Janela de atendimento Grade de atendimento Capacidade Transporta…" at bounding box center [784, 358] width 1568 height 716
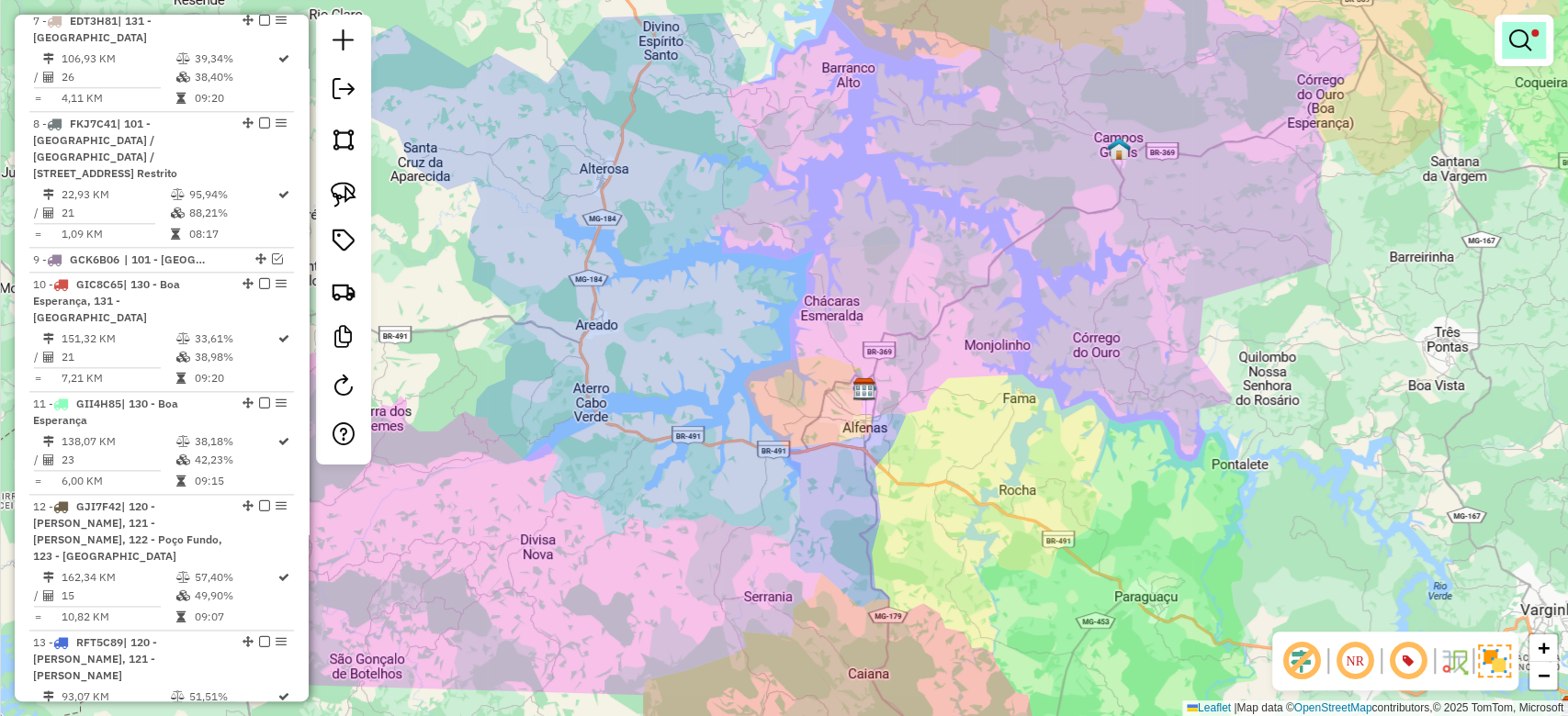
click at [1535, 43] on link at bounding box center [1524, 40] width 44 height 37
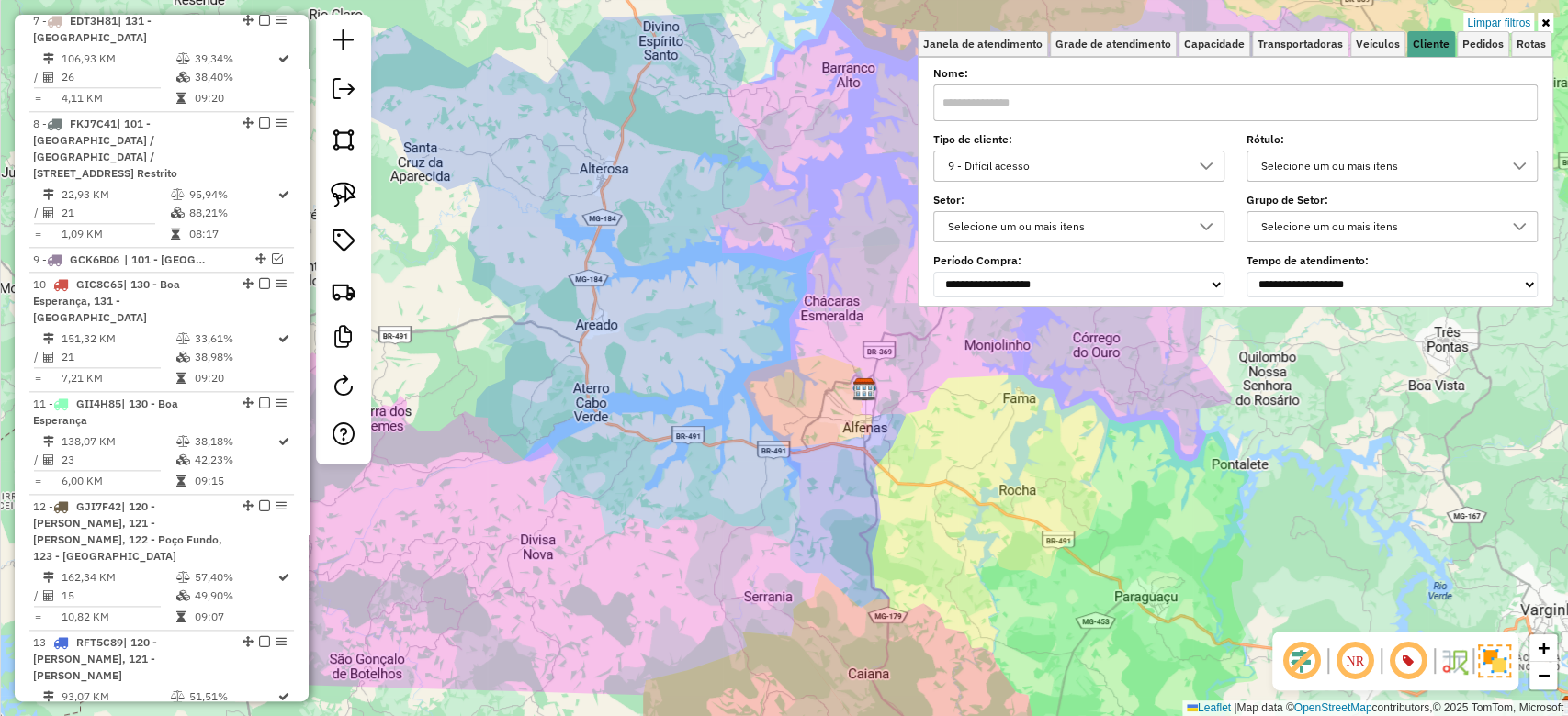
click at [1517, 14] on link "Limpar filtros" at bounding box center [1499, 23] width 70 height 20
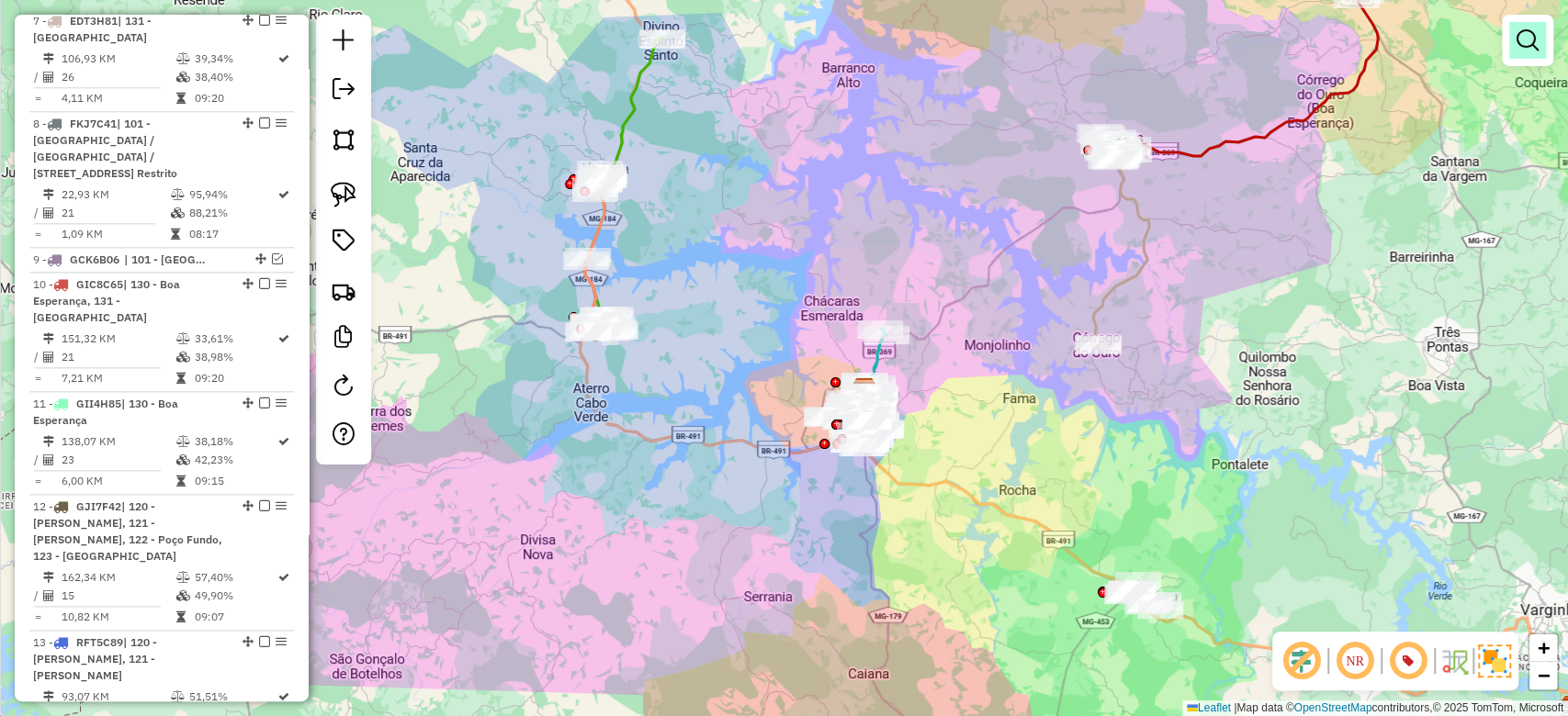
click at [1524, 35] on em at bounding box center [1527, 40] width 22 height 22
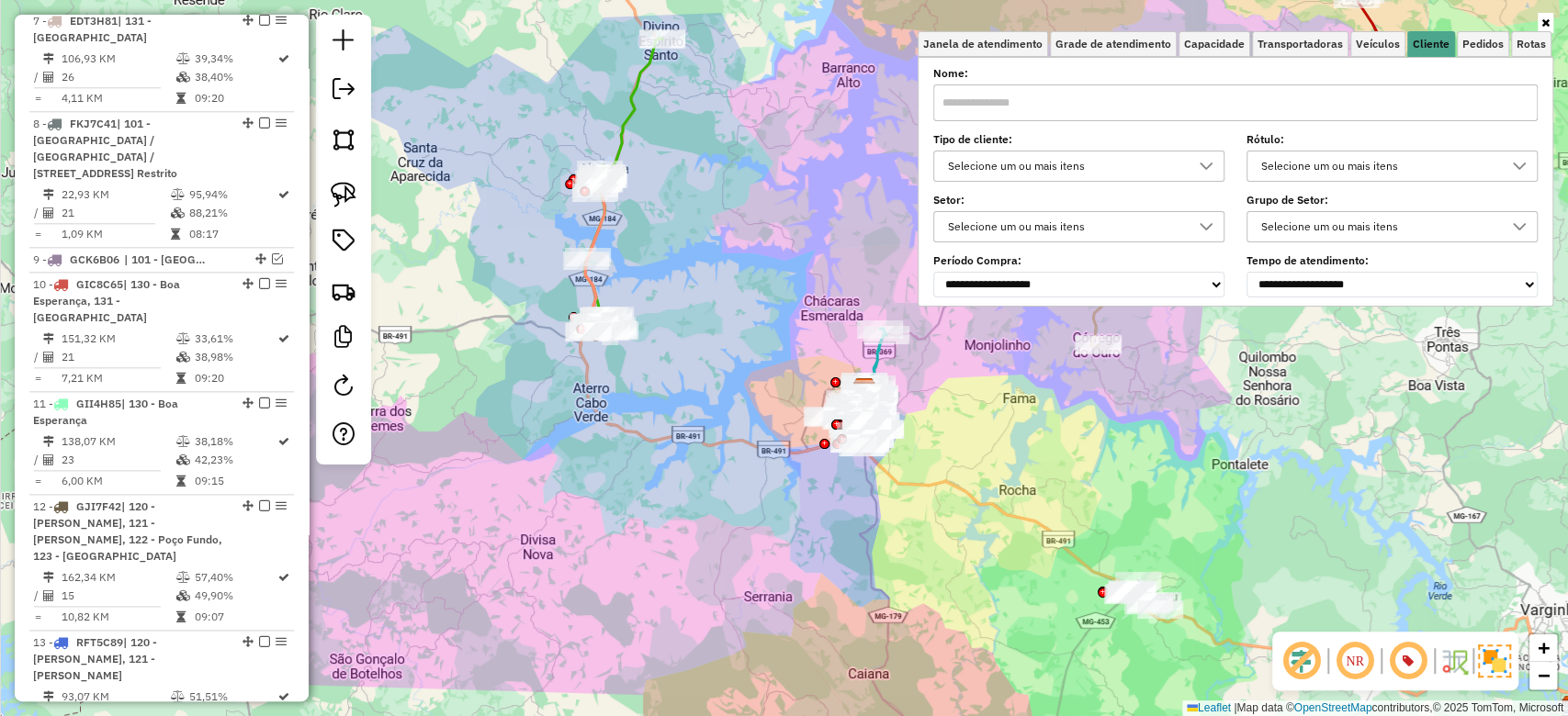
click at [1356, 165] on div "Selecione um ou mais itens" at bounding box center [1379, 165] width 247 height 29
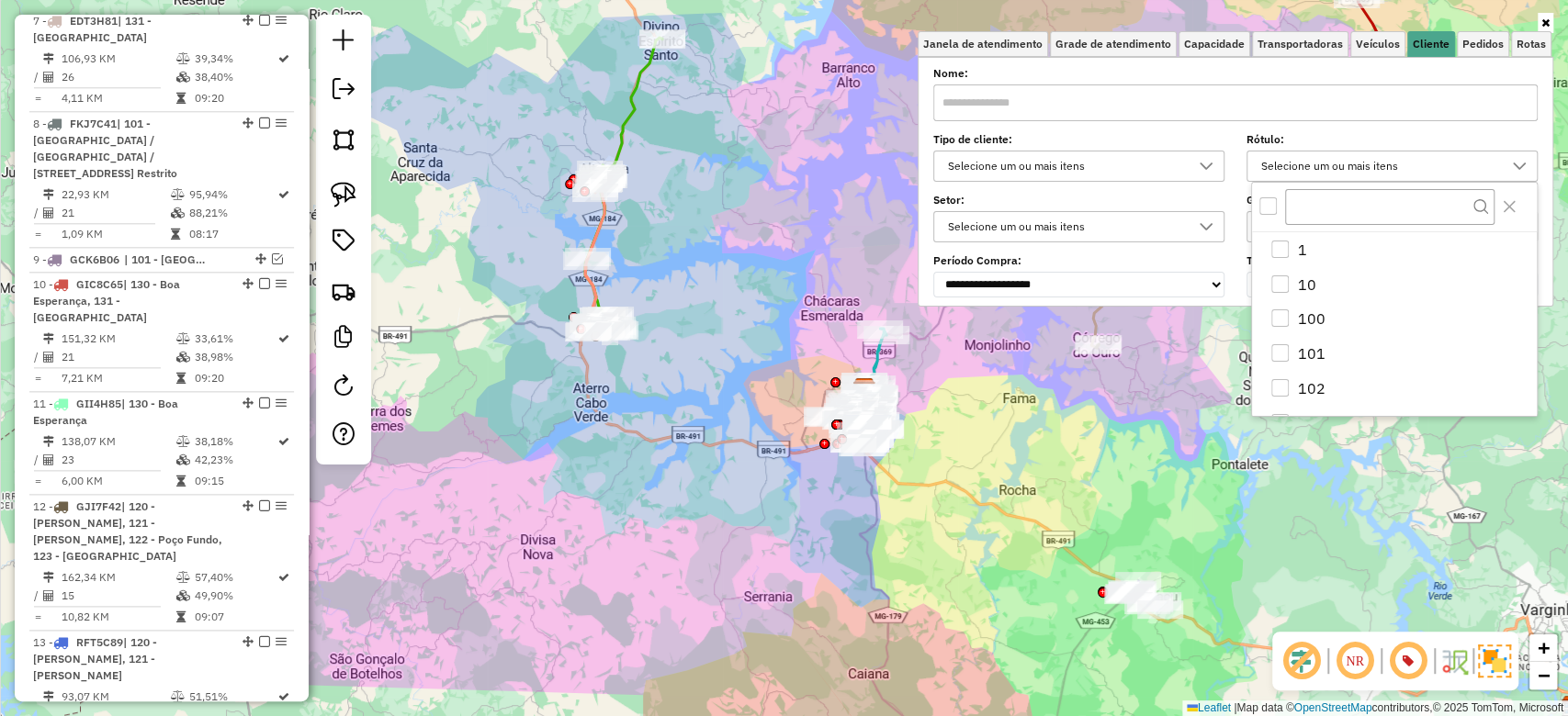
click at [1478, 29] on div at bounding box center [1236, 22] width 636 height 16
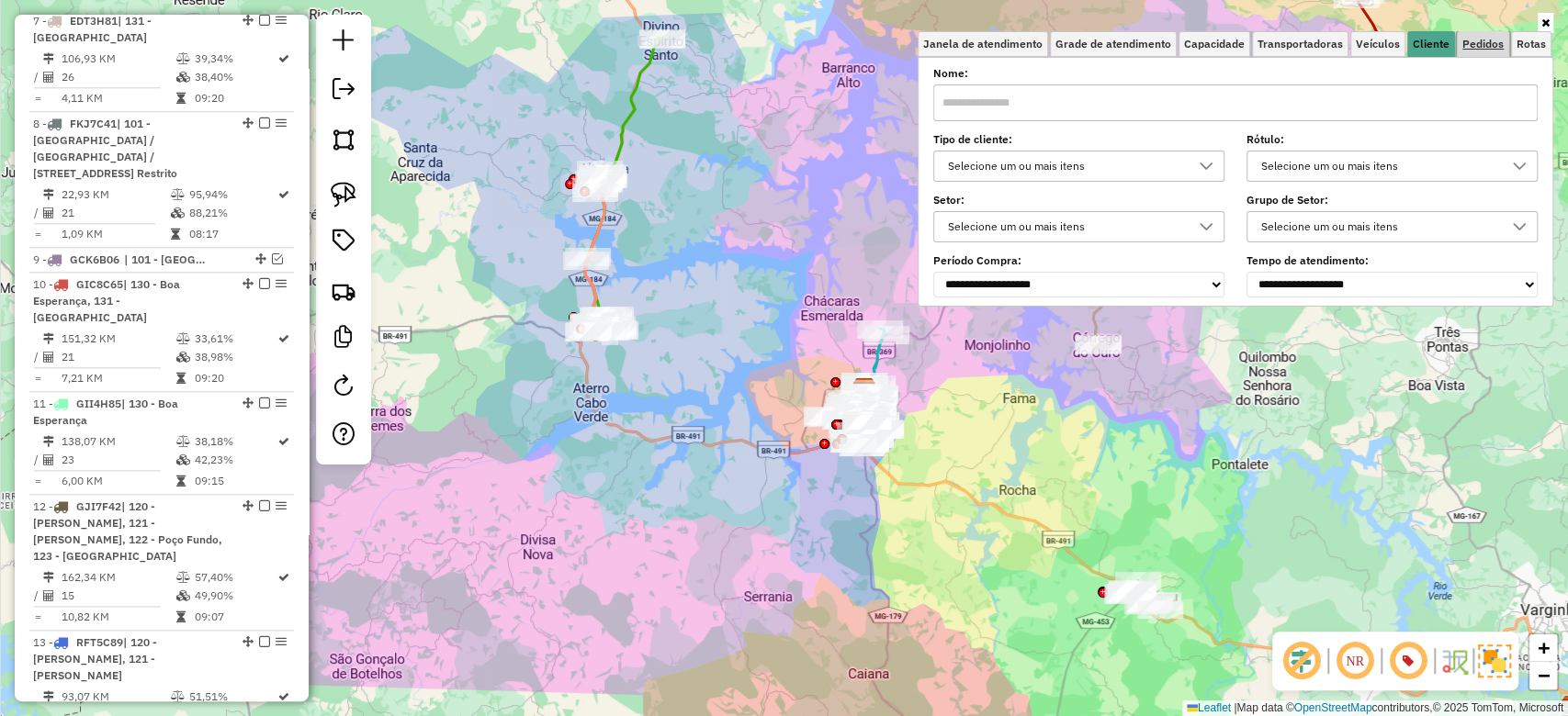
click at [1478, 41] on span "Pedidos" at bounding box center [1482, 45] width 41 height 11
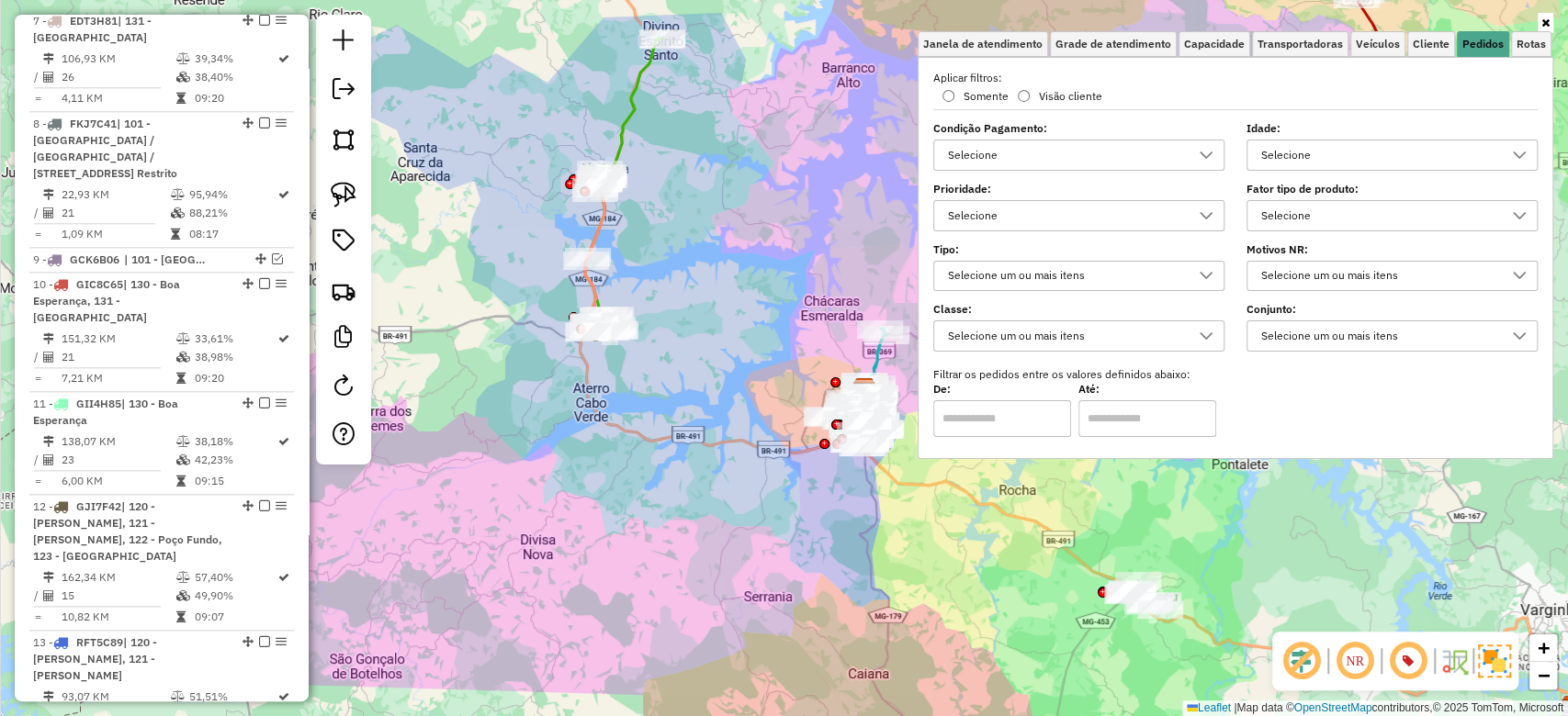
click at [1316, 203] on div "Selecione" at bounding box center [1379, 215] width 247 height 29
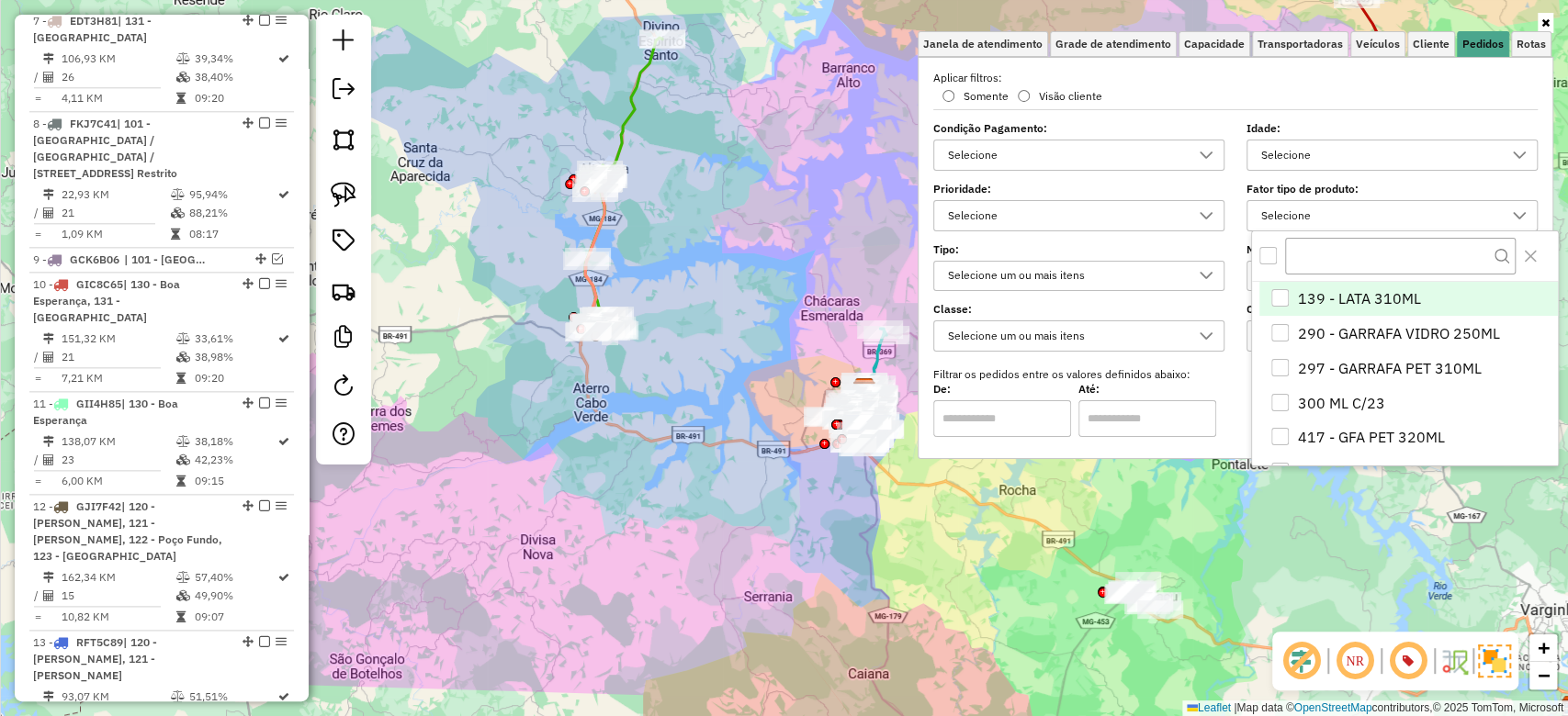
click at [1272, 254] on div "All items unselected" at bounding box center [1268, 256] width 17 height 17
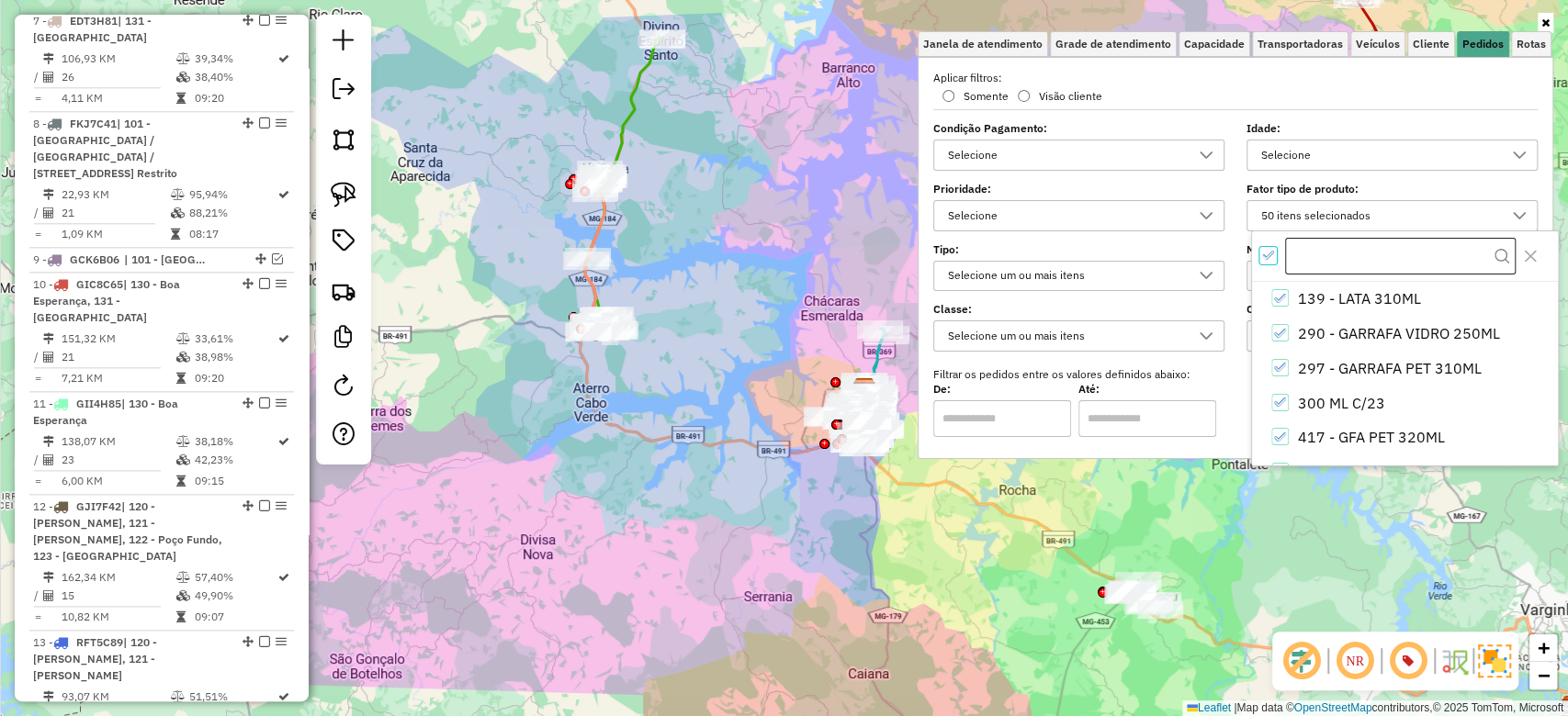
scroll to position [10, 6]
click at [1306, 248] on input "text" at bounding box center [1401, 255] width 231 height 35
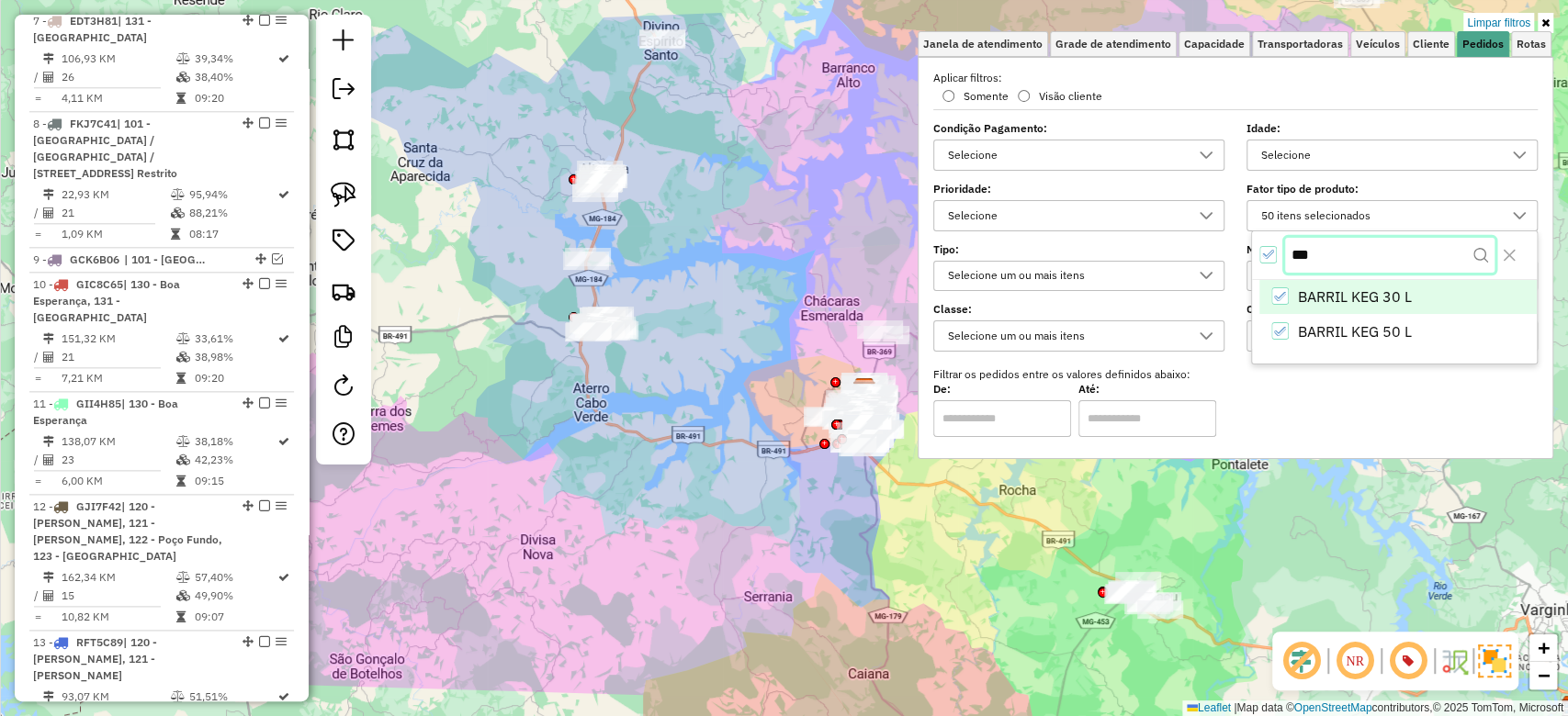
type input "***"
click at [1281, 306] on li "BARRIL KEG 30 L" at bounding box center [1399, 299] width 278 height 35
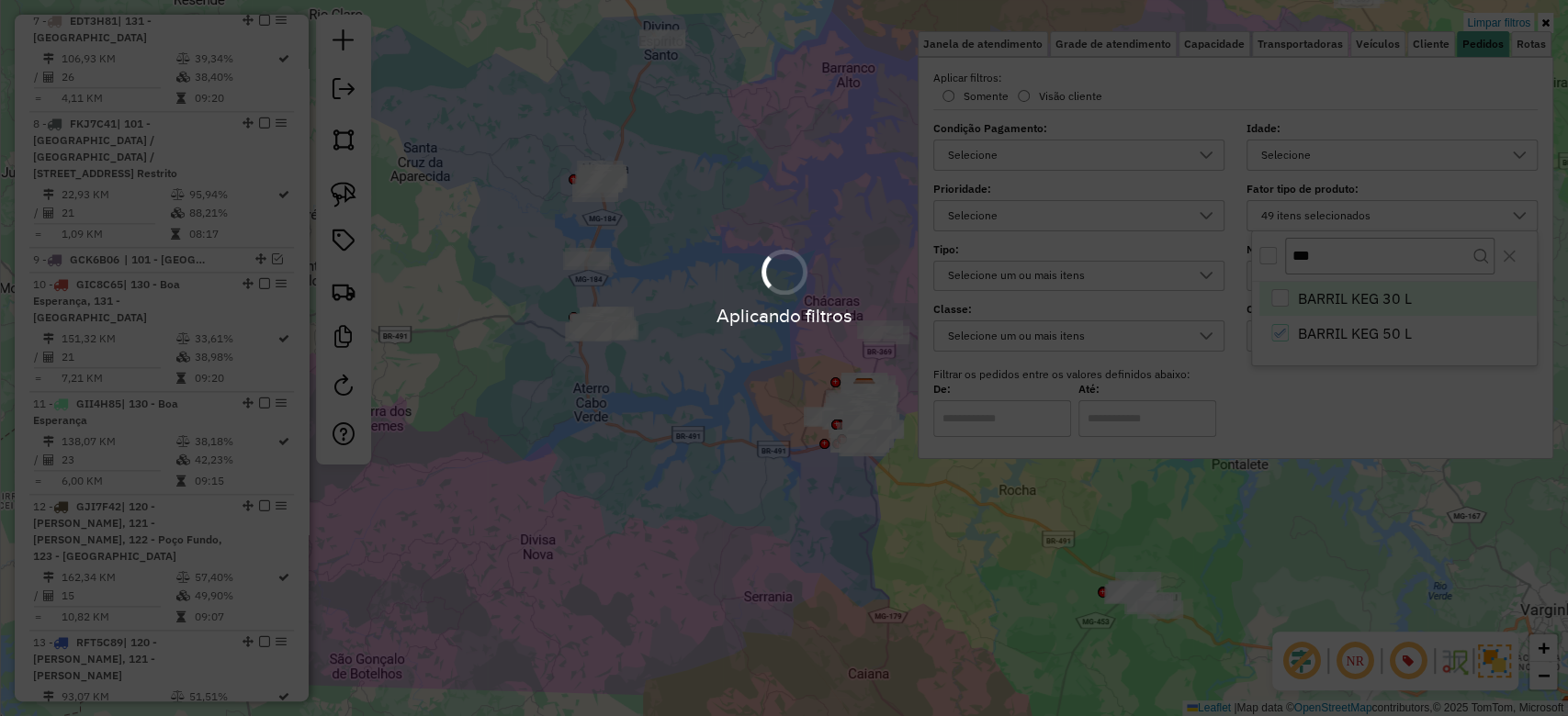
click at [1279, 335] on body "Aplicando filtros Pop-up bloqueado! Seu navegador bloqueou automáticamente a ab…" at bounding box center [784, 358] width 1568 height 716
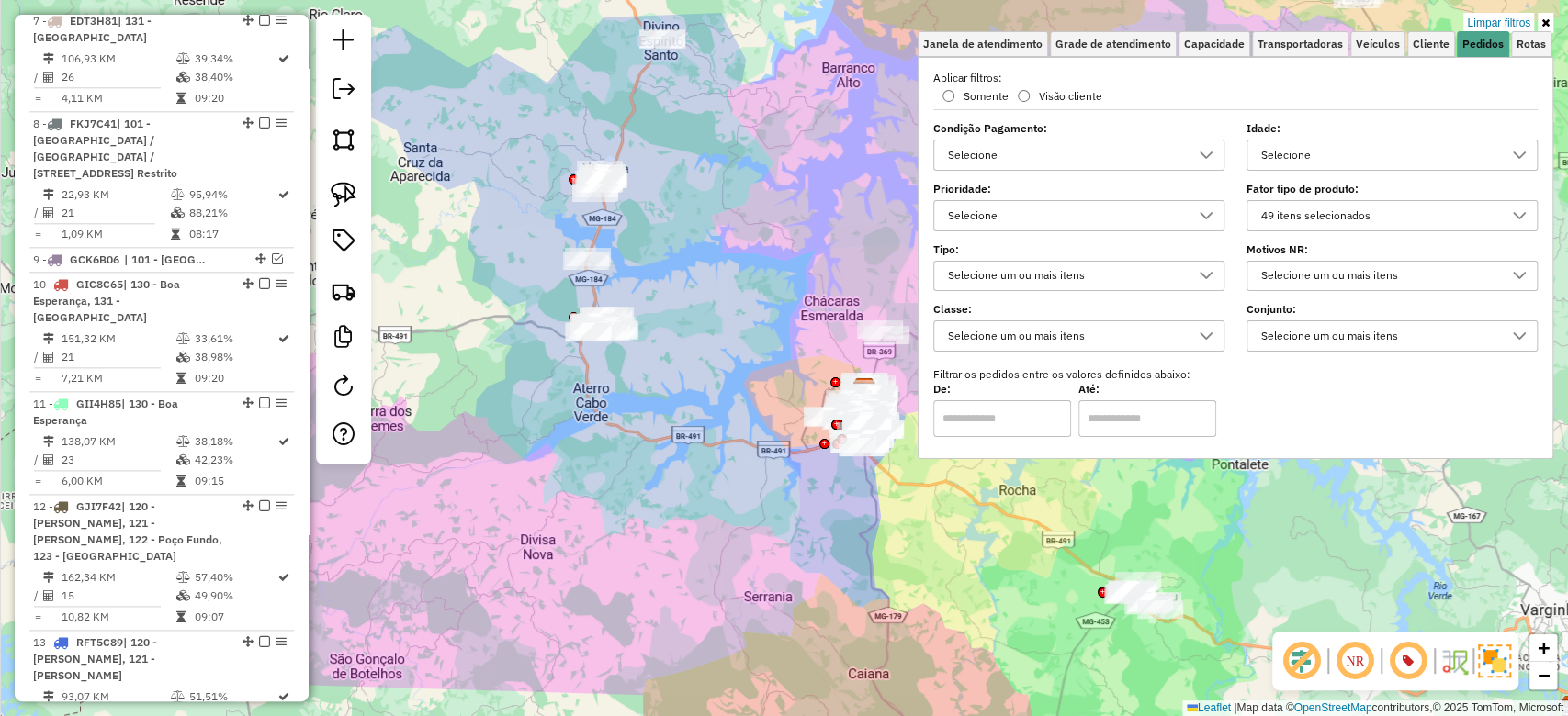
click at [1307, 223] on div "49 itens selecionados" at bounding box center [1379, 215] width 247 height 29
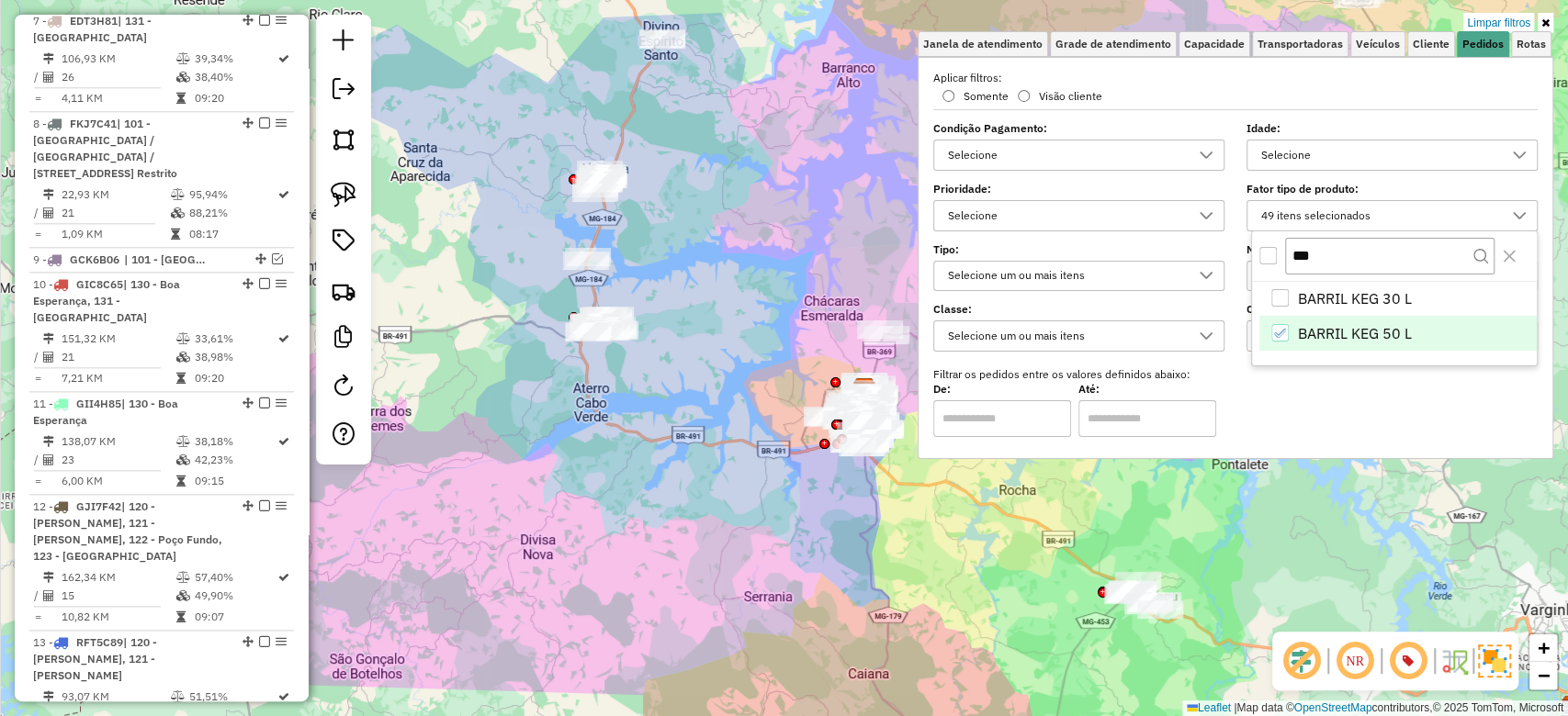
click at [1284, 322] on li "BARRIL KEG 50 L" at bounding box center [1399, 333] width 278 height 35
click at [845, 187] on div "Limpar filtros Janela de atendimento Grade de atendimento Capacidade Transporta…" at bounding box center [784, 358] width 1568 height 716
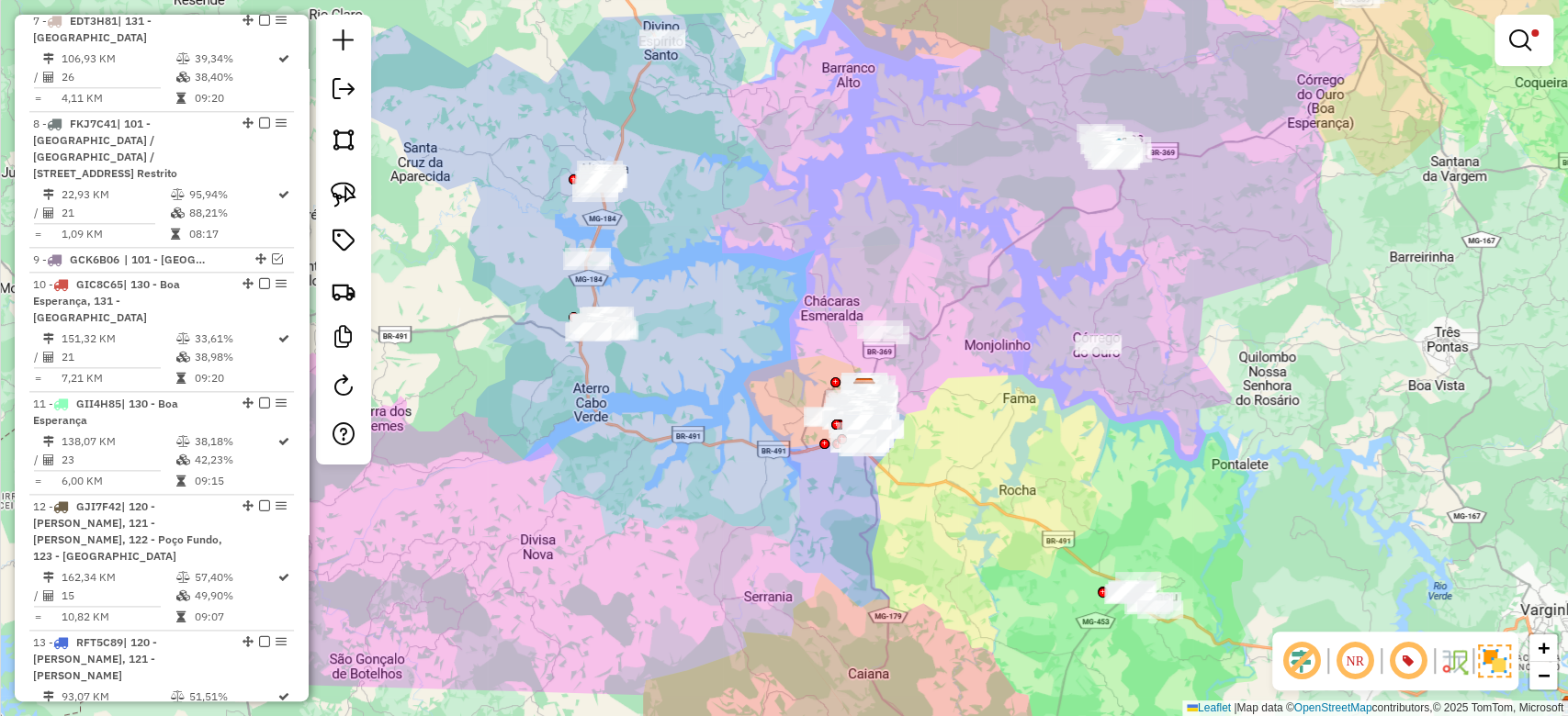
click at [1534, 40] on link at bounding box center [1524, 40] width 44 height 37
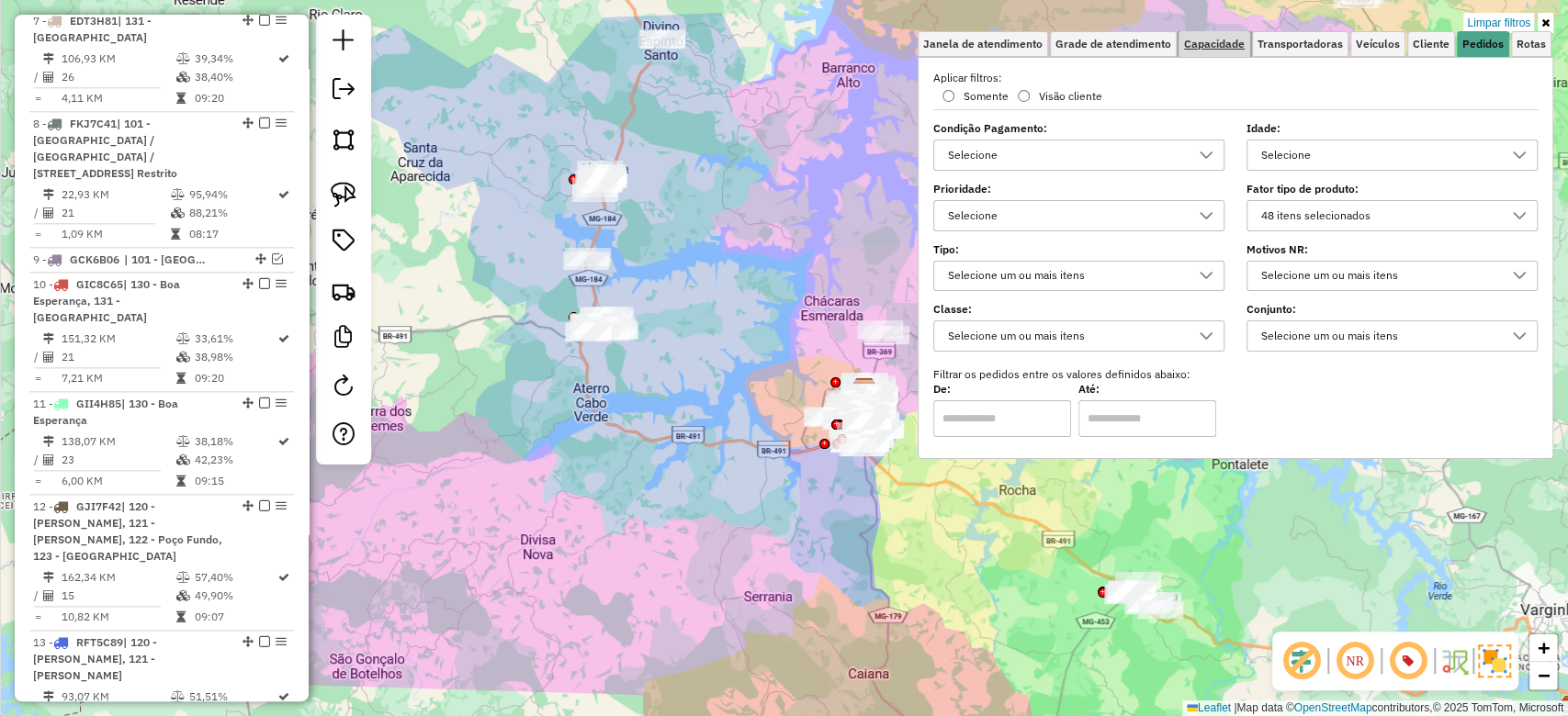
click at [1205, 44] on span "Capacidade" at bounding box center [1215, 45] width 61 height 11
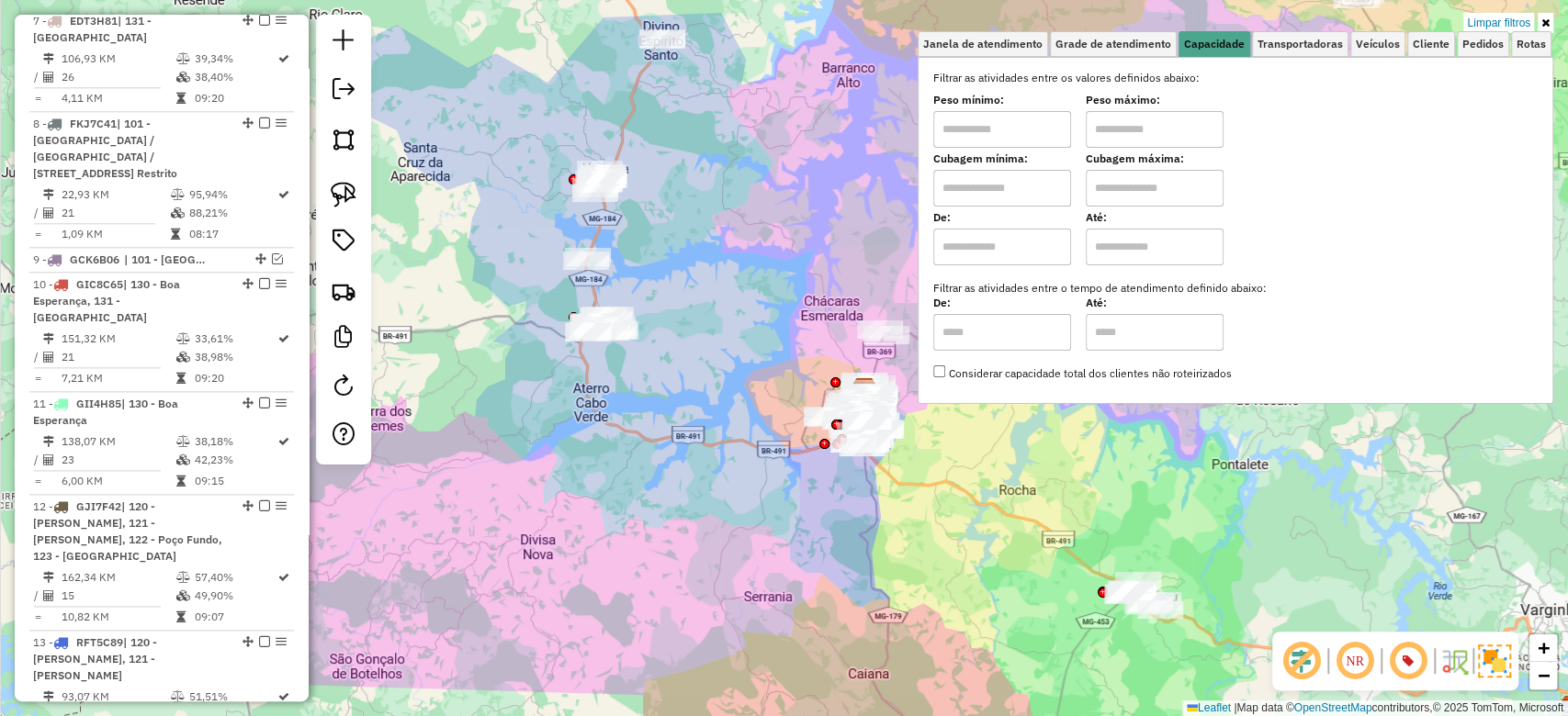
click at [1022, 140] on input "text" at bounding box center [1002, 129] width 138 height 37
type input "****"
click at [1160, 133] on input "text" at bounding box center [1154, 129] width 138 height 37
type input "*****"
click at [794, 190] on div "Limpar filtros Janela de atendimento Grade de atendimento Capacidade Transporta…" at bounding box center [784, 358] width 1568 height 716
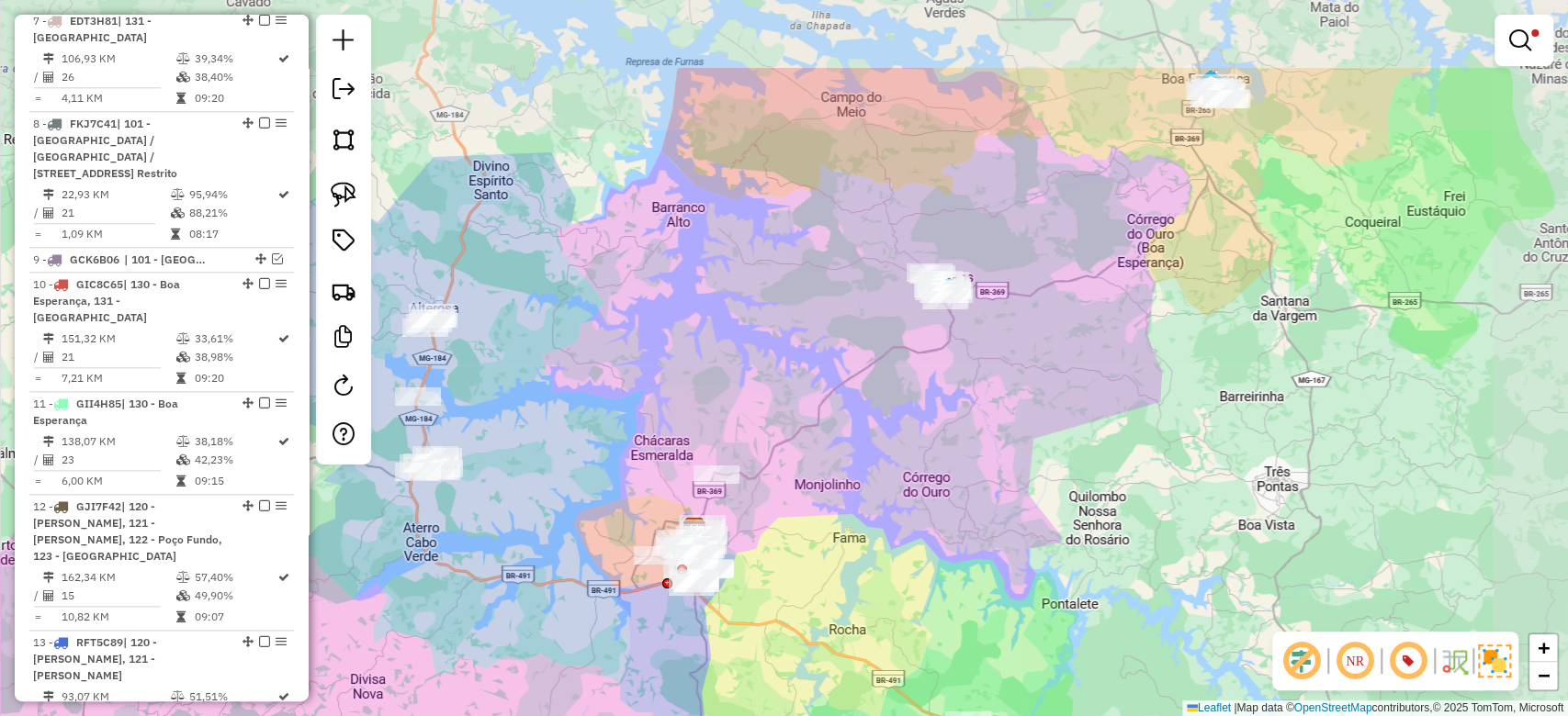
drag, startPoint x: 759, startPoint y: 284, endPoint x: 710, endPoint y: 324, distance: 63.3
click at [710, 324] on div "Limpar filtros Janela de atendimento Grade de atendimento Capacidade Transporta…" at bounding box center [784, 358] width 1568 height 716
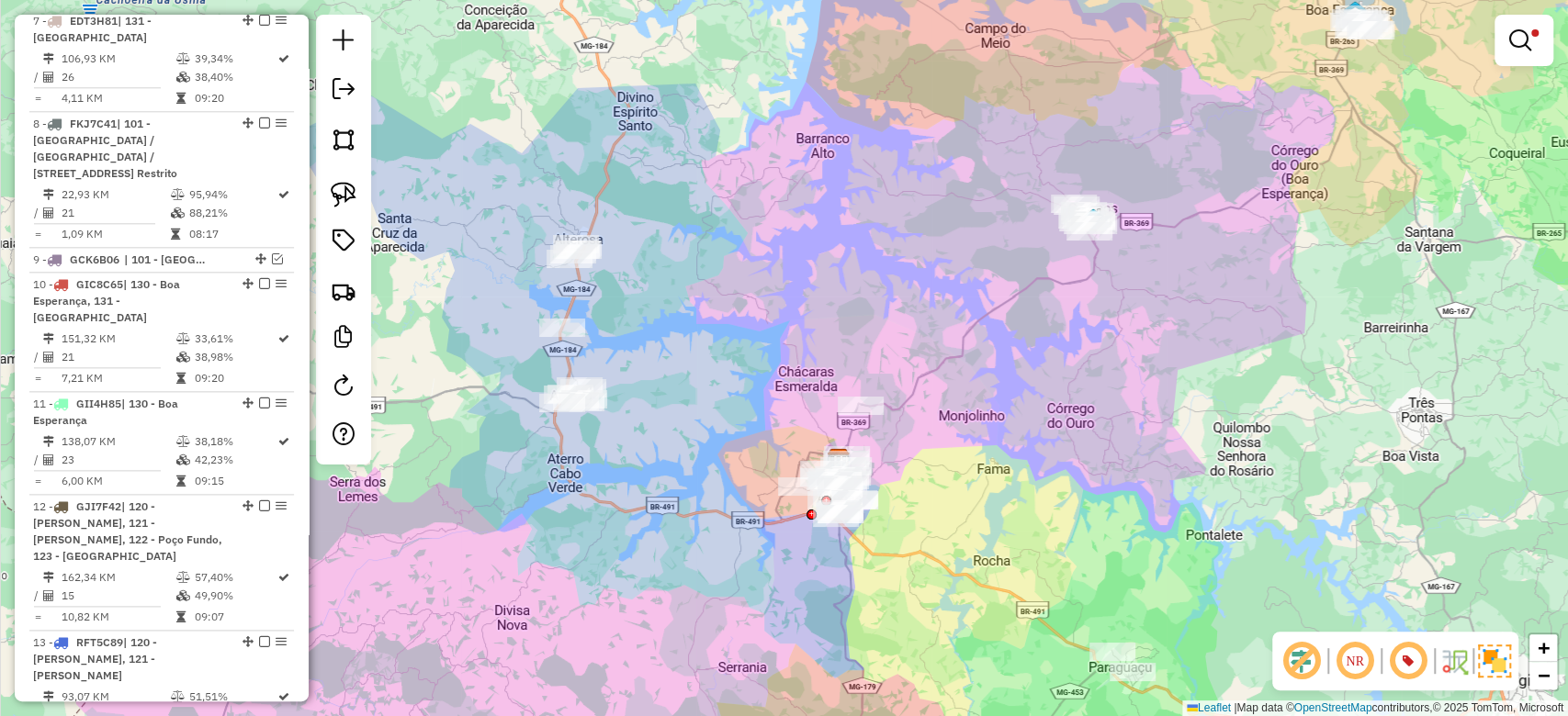
drag, startPoint x: 694, startPoint y: 330, endPoint x: 860, endPoint y: 245, distance: 186.5
click at [860, 247] on div "Limpar filtros Janela de atendimento Grade de atendimento Capacidade Transporta…" at bounding box center [784, 358] width 1568 height 716
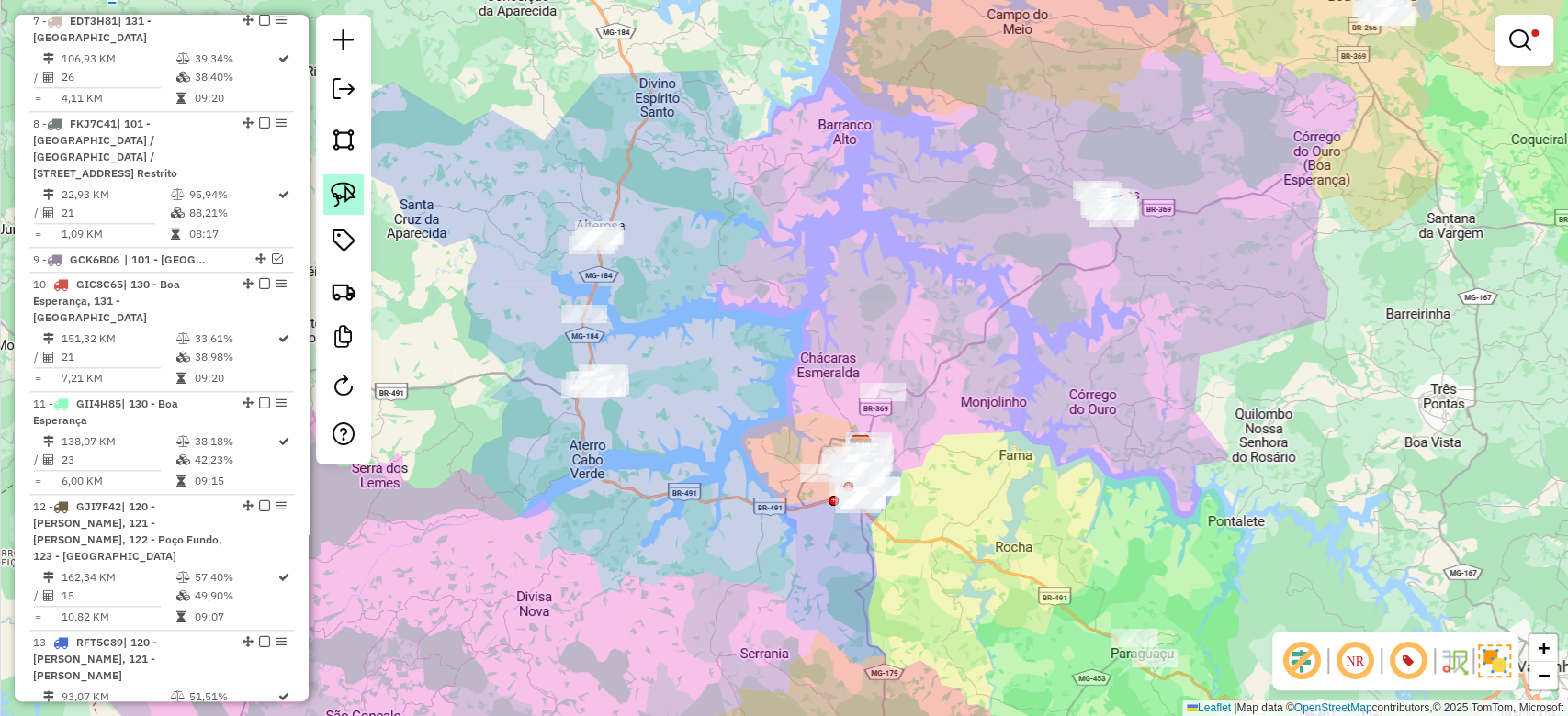
click at [354, 196] on img at bounding box center [343, 194] width 26 height 26
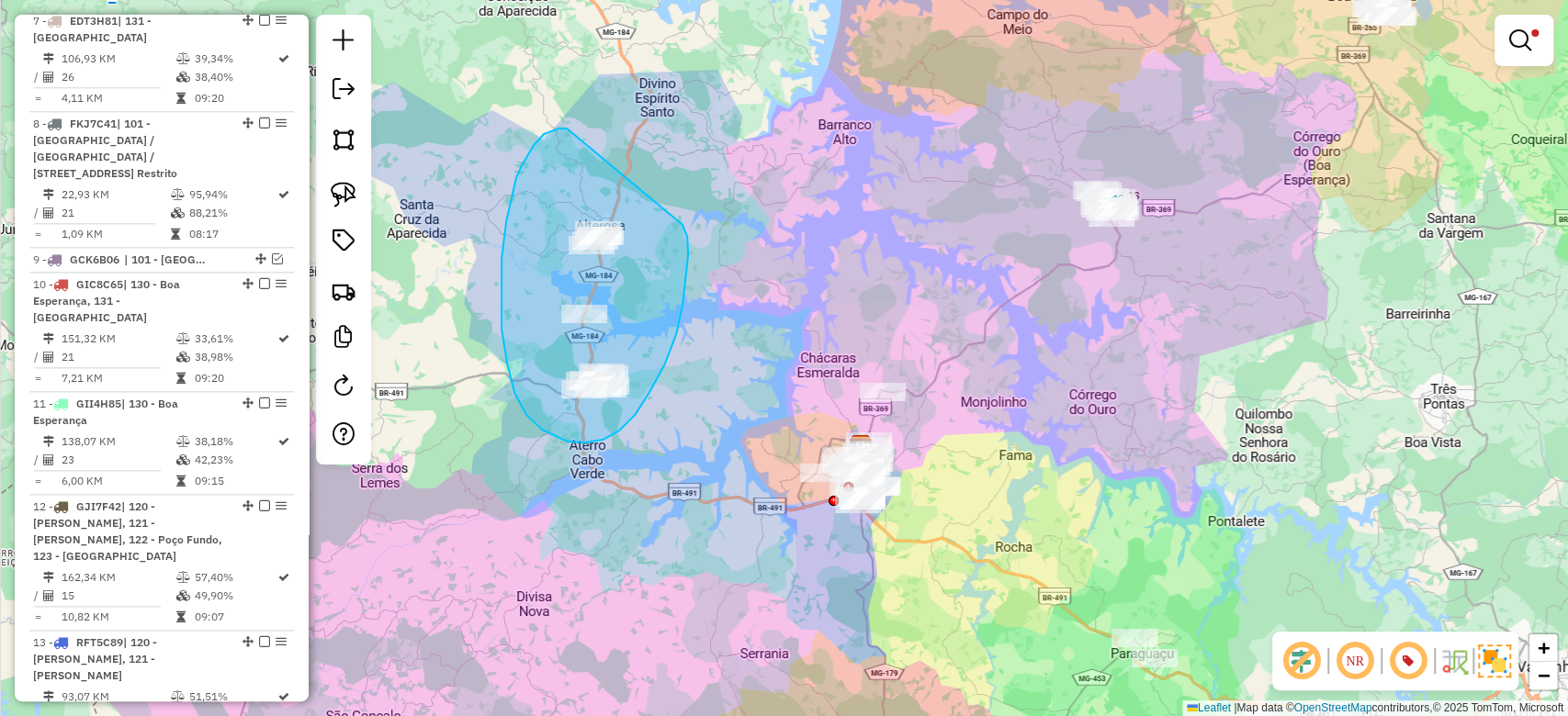
drag, startPoint x: 559, startPoint y: 128, endPoint x: 680, endPoint y: 224, distance: 154.5
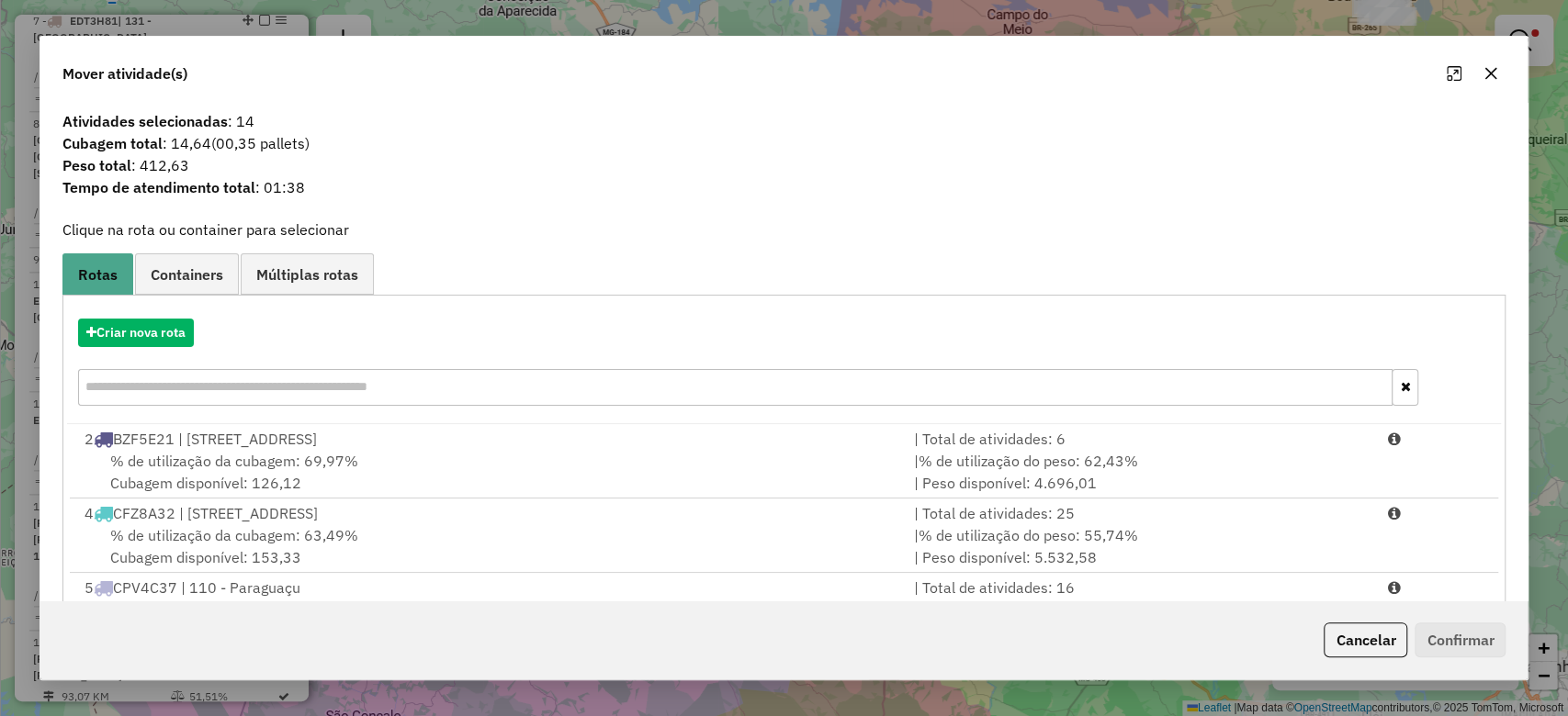
drag, startPoint x: 1482, startPoint y: 66, endPoint x: 1364, endPoint y: 107, distance: 124.9
click at [1482, 64] on button "button" at bounding box center [1491, 73] width 29 height 29
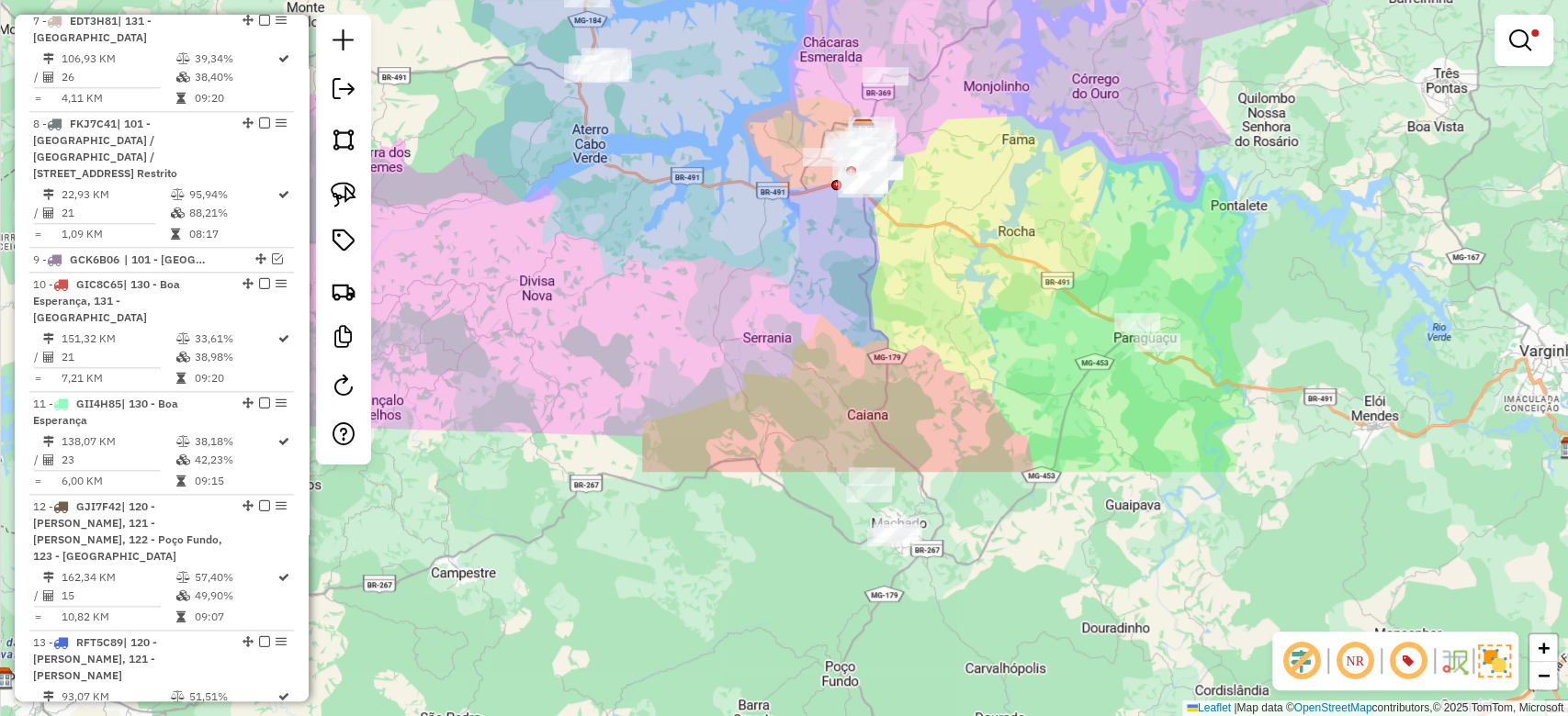
drag, startPoint x: 1113, startPoint y: 386, endPoint x: 1116, endPoint y: 69, distance: 317.0
click at [1116, 69] on div "Limpar filtros Janela de atendimento Grade de atendimento Capacidade Transporta…" at bounding box center [784, 358] width 1568 height 716
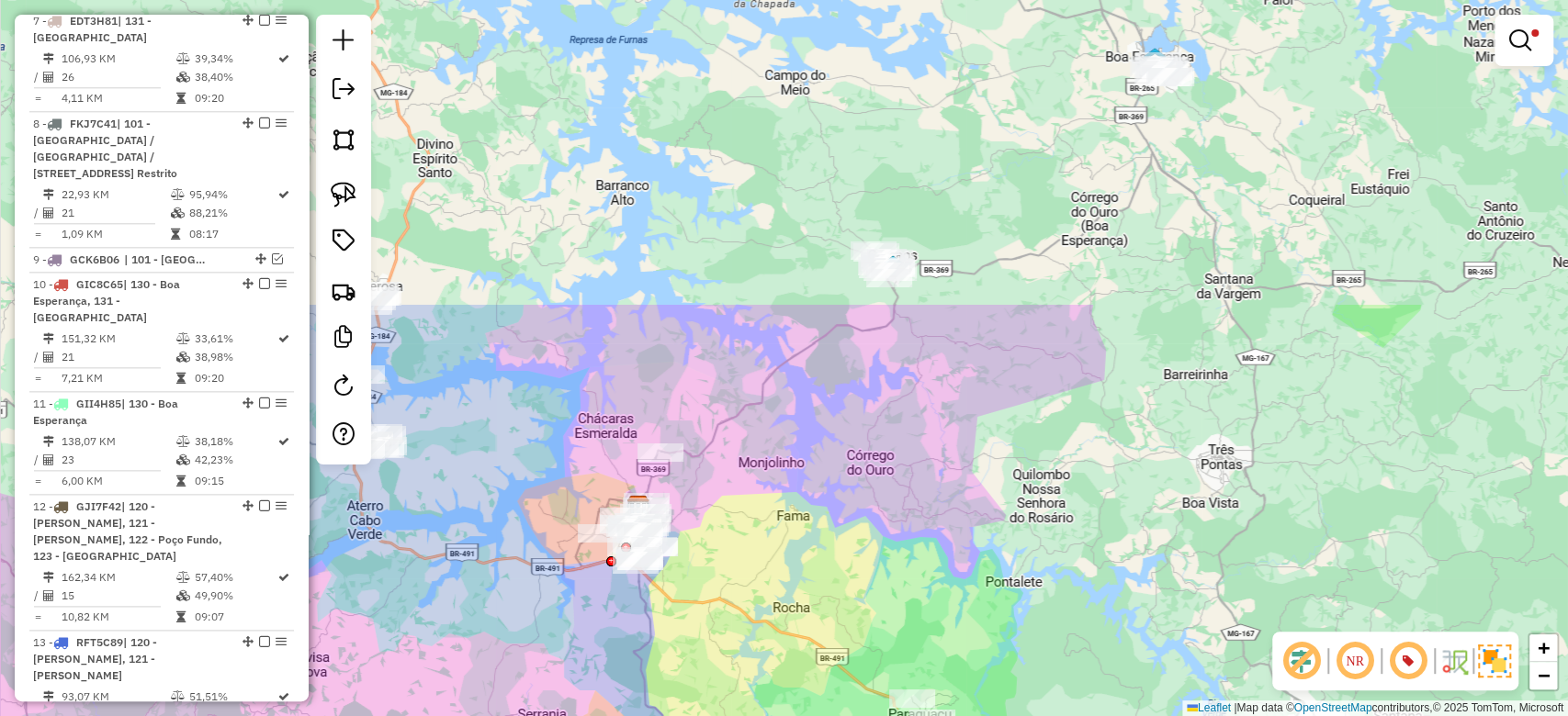
drag, startPoint x: 1202, startPoint y: 129, endPoint x: 977, endPoint y: 506, distance: 439.0
click at [977, 506] on div "Limpar filtros Janela de atendimento Grade de atendimento Capacidade Transporta…" at bounding box center [784, 358] width 1568 height 716
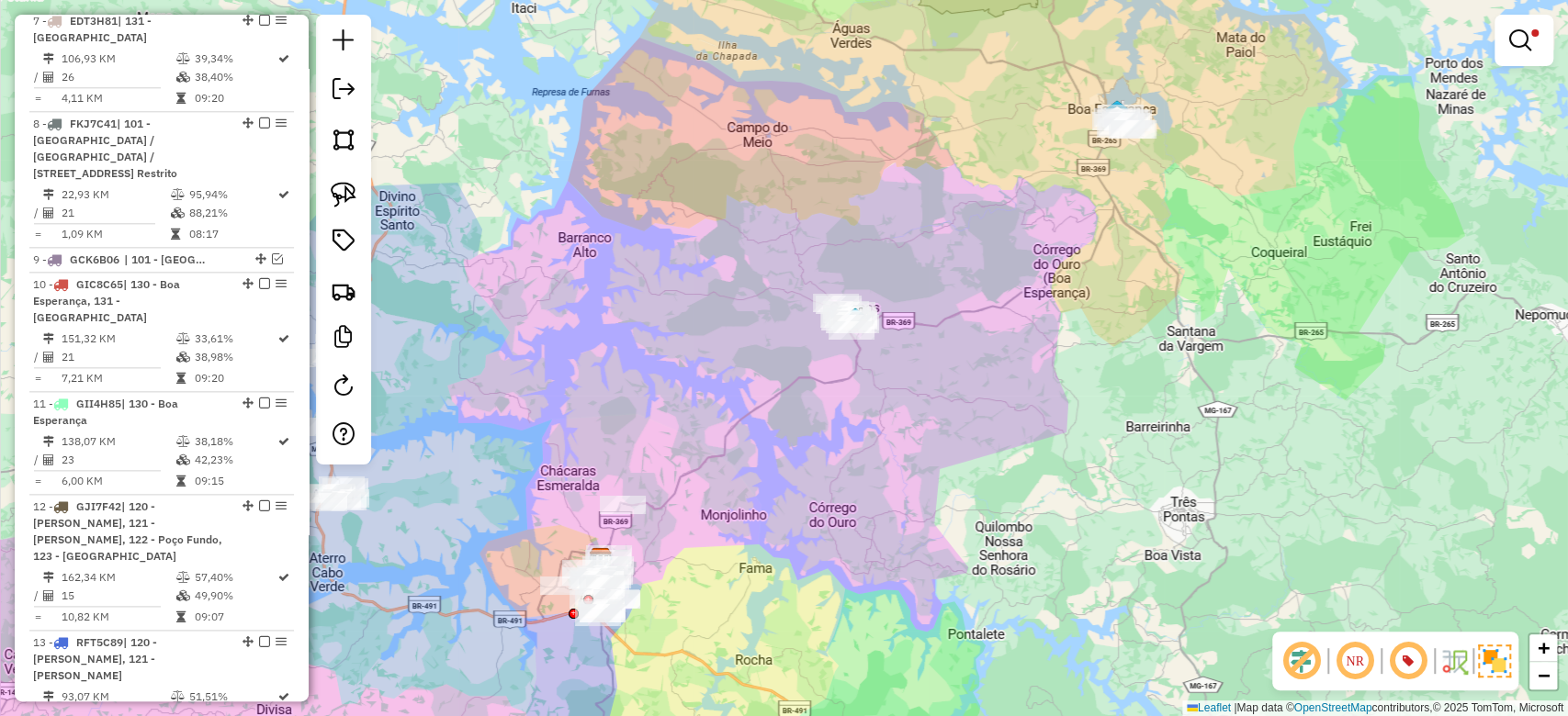
drag, startPoint x: 1029, startPoint y: 352, endPoint x: 992, endPoint y: 402, distance: 62.2
click at [992, 402] on div "Limpar filtros Janela de atendimento Grade de atendimento Capacidade Transporta…" at bounding box center [784, 358] width 1568 height 716
click at [345, 188] on img at bounding box center [343, 194] width 26 height 26
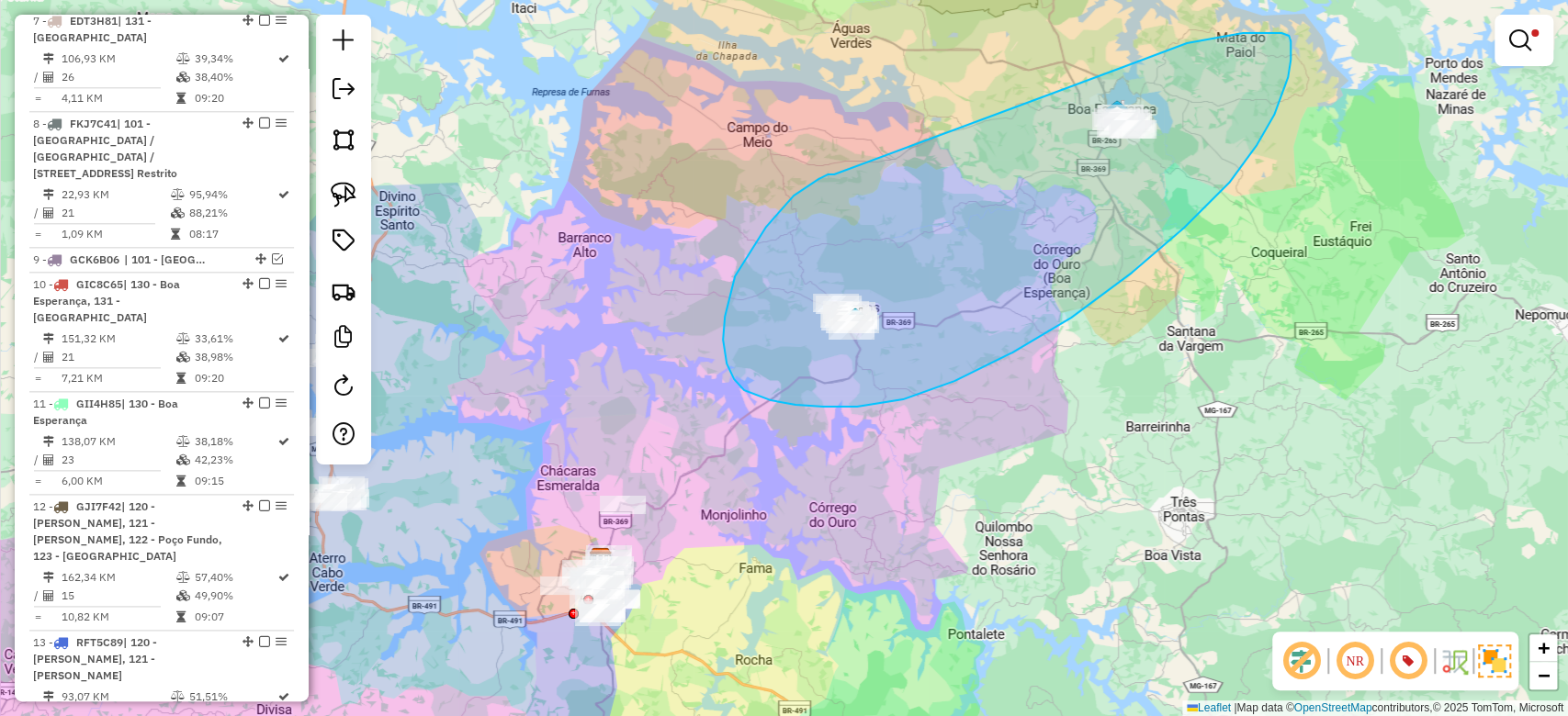
drag, startPoint x: 834, startPoint y: 174, endPoint x: 1029, endPoint y: 105, distance: 206.8
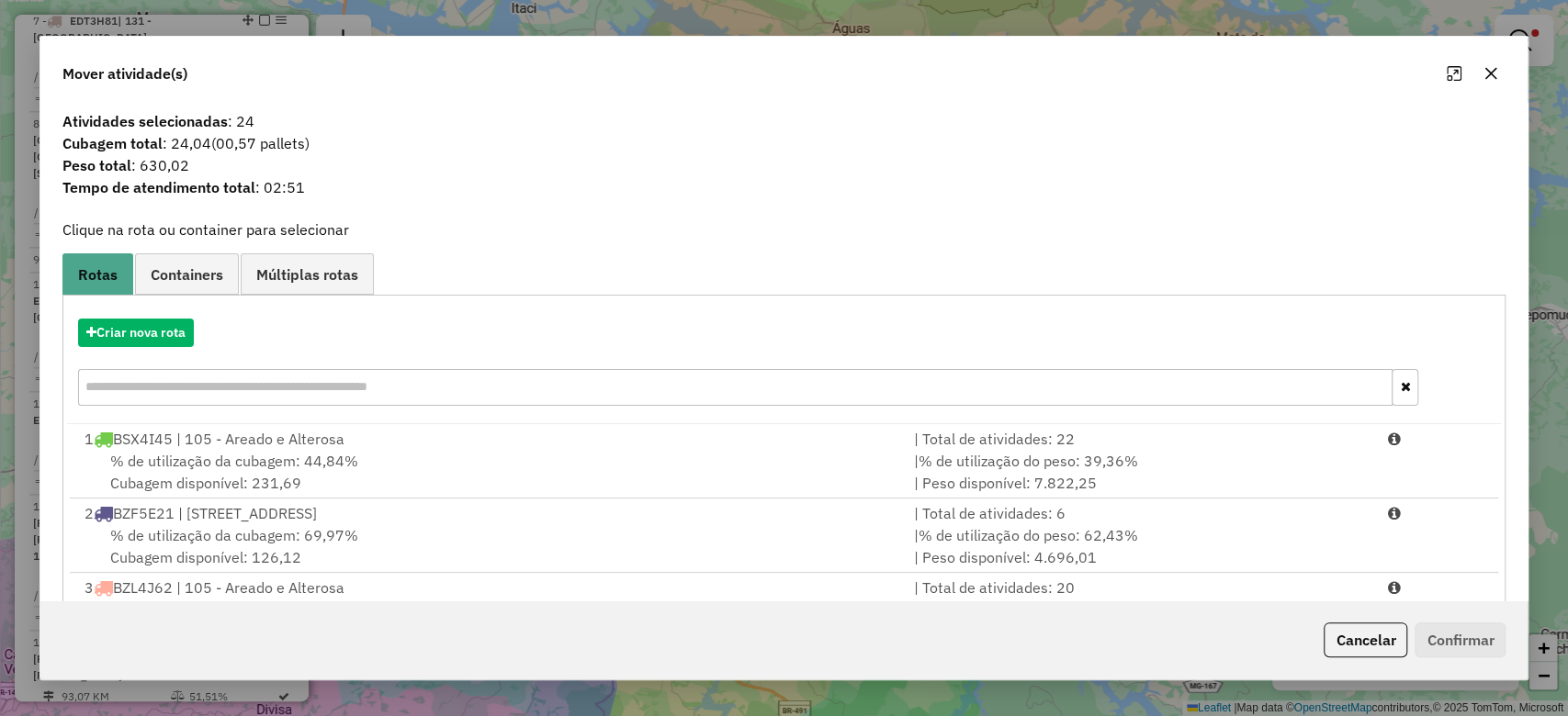
click at [1477, 81] on div at bounding box center [1473, 73] width 67 height 29
click at [1487, 75] on icon "button" at bounding box center [1491, 73] width 14 height 14
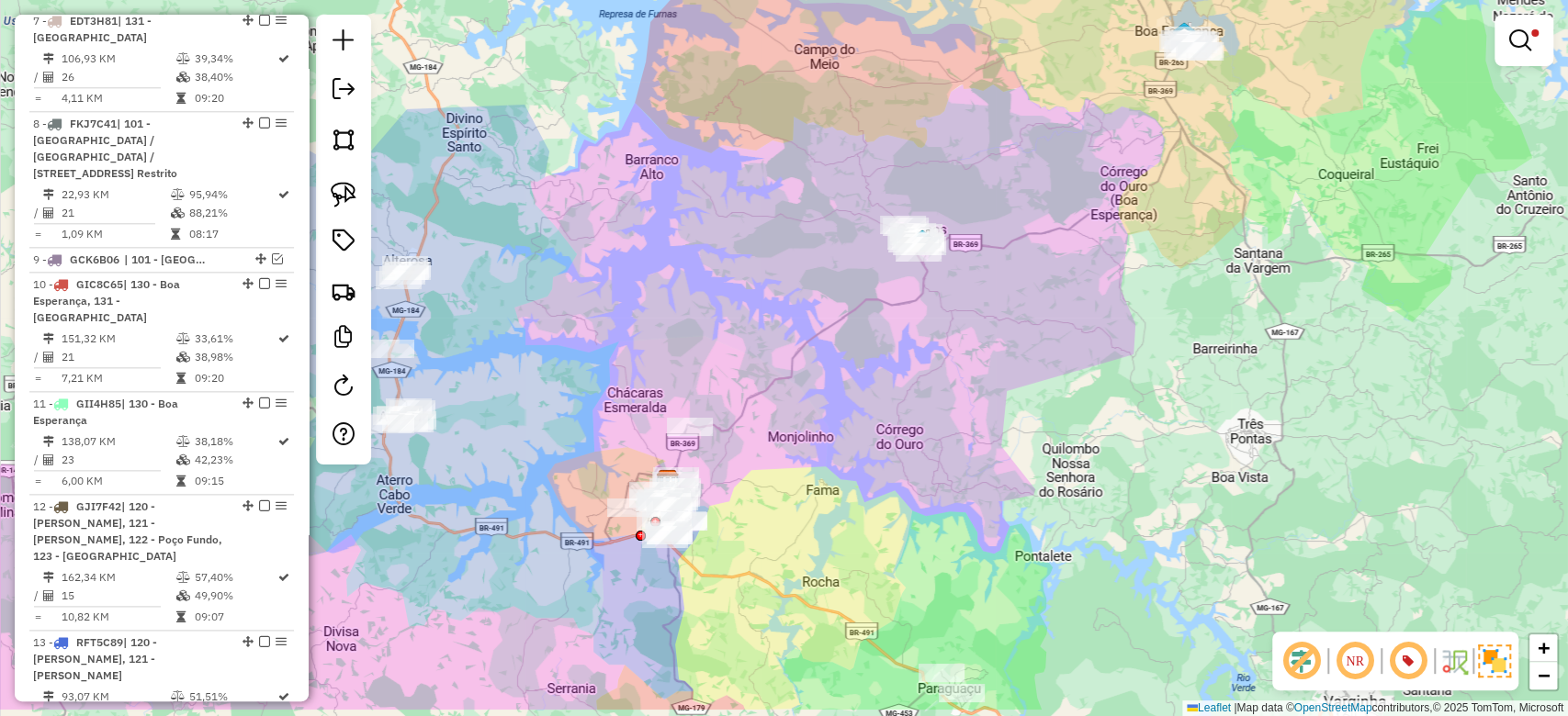
drag, startPoint x: 816, startPoint y: 455, endPoint x: 918, endPoint y: 290, distance: 194.0
click at [918, 290] on div "Limpar filtros Janela de atendimento Grade de atendimento Capacidade Transporta…" at bounding box center [784, 358] width 1568 height 716
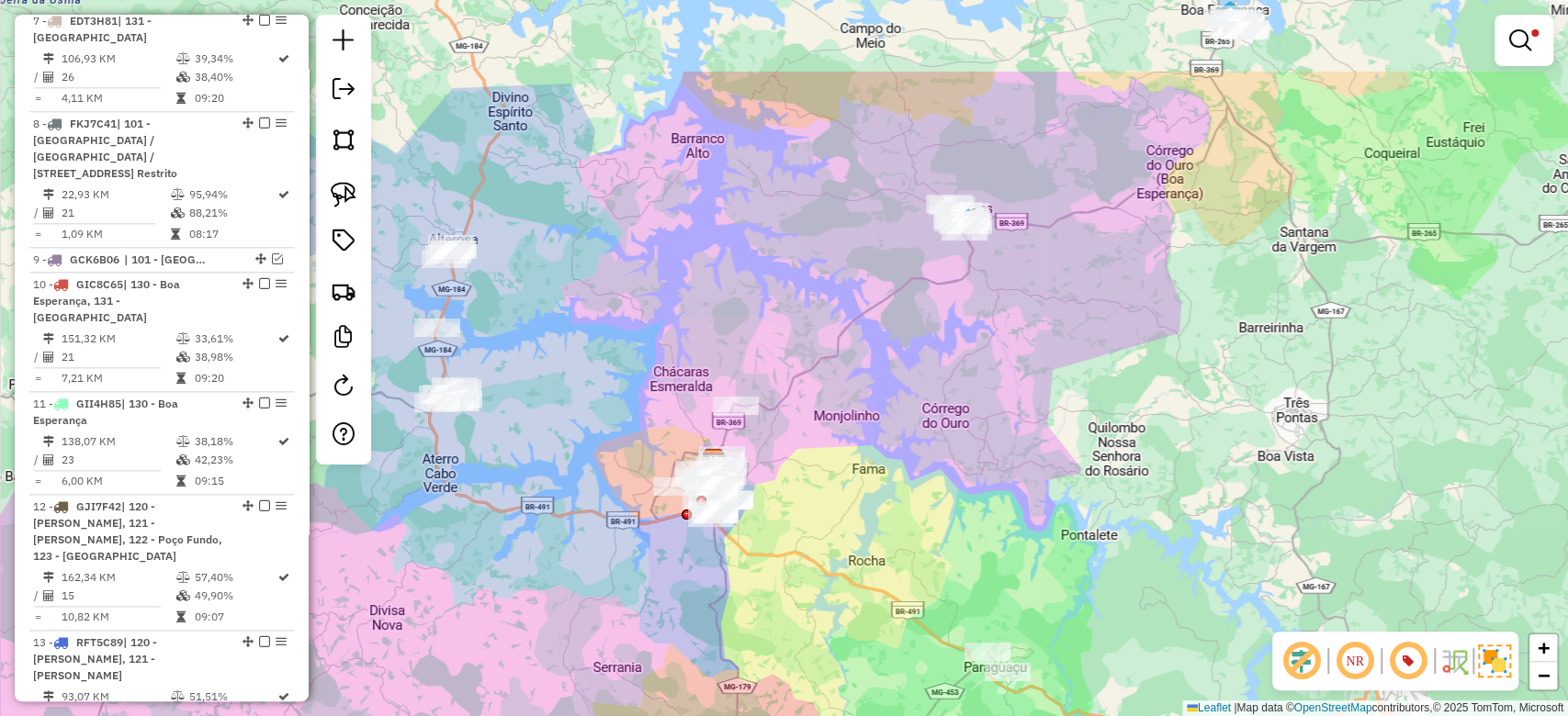
drag, startPoint x: 941, startPoint y: 244, endPoint x: 891, endPoint y: 371, distance: 136.5
click at [891, 371] on div "Limpar filtros Janela de atendimento Grade de atendimento Capacidade Transporta…" at bounding box center [784, 358] width 1568 height 716
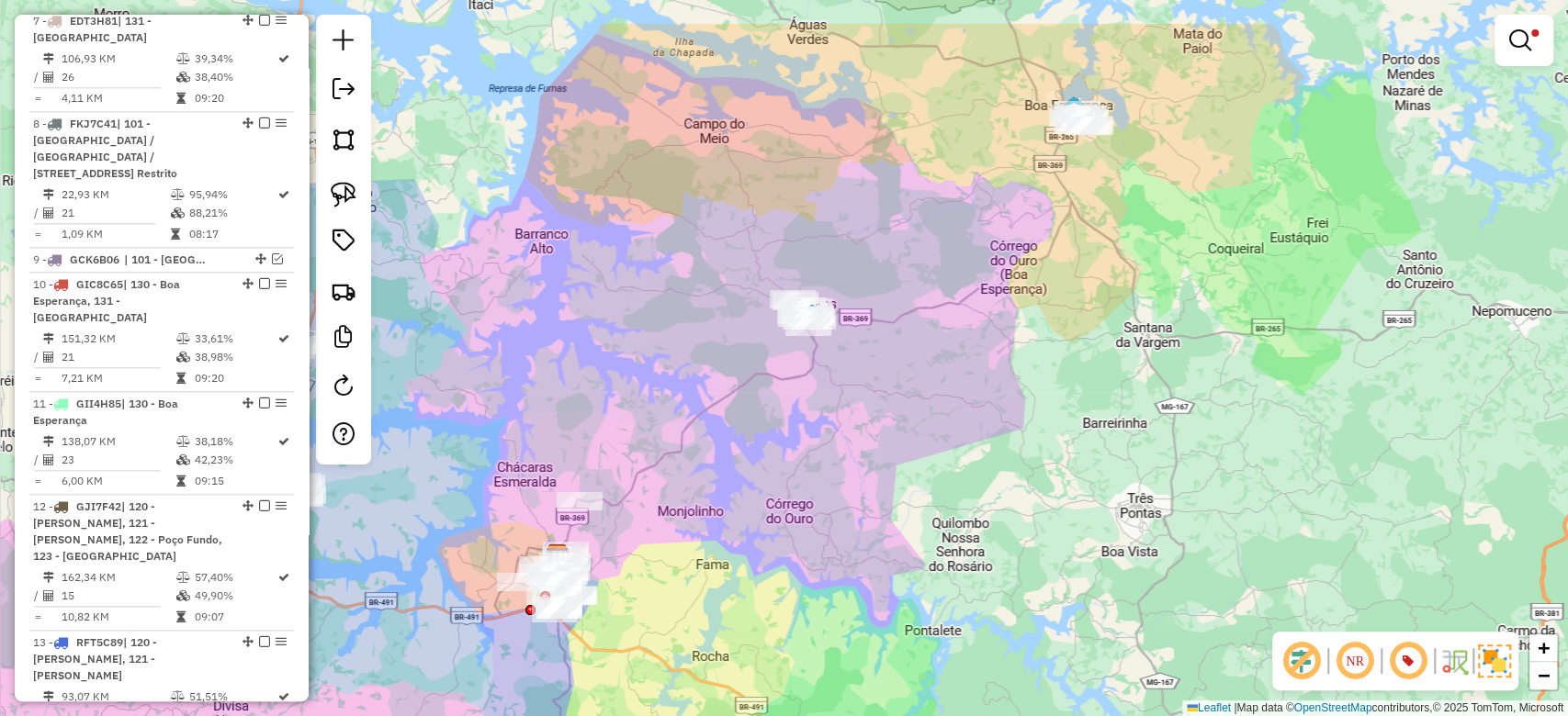
drag, startPoint x: 1084, startPoint y: 266, endPoint x: 982, endPoint y: 324, distance: 117.3
click at [982, 324] on div "Limpar filtros Janela de atendimento Grade de atendimento Capacidade Transporta…" at bounding box center [784, 358] width 1568 height 716
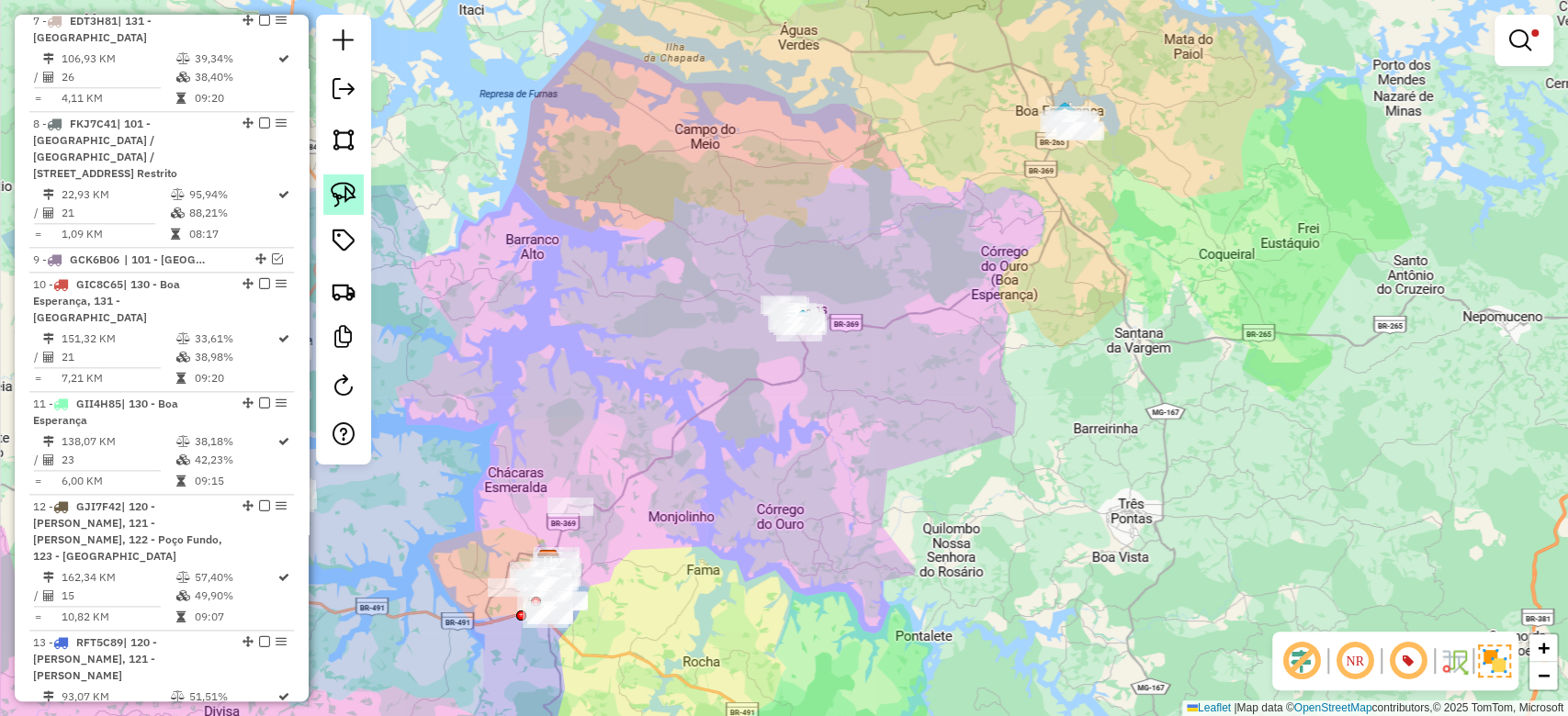
click at [351, 195] on img at bounding box center [343, 194] width 26 height 26
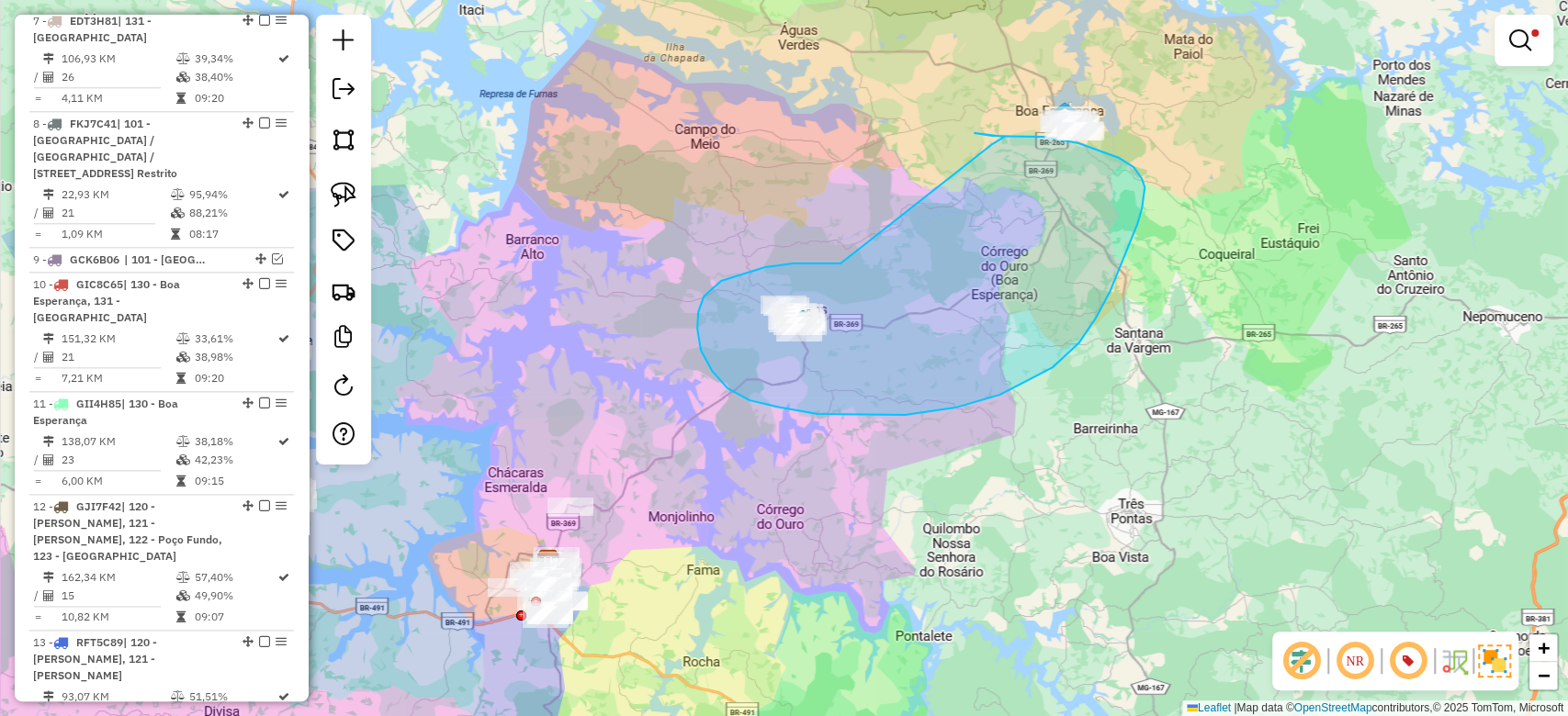
drag, startPoint x: 742, startPoint y: 274, endPoint x: 987, endPoint y: 146, distance: 276.4
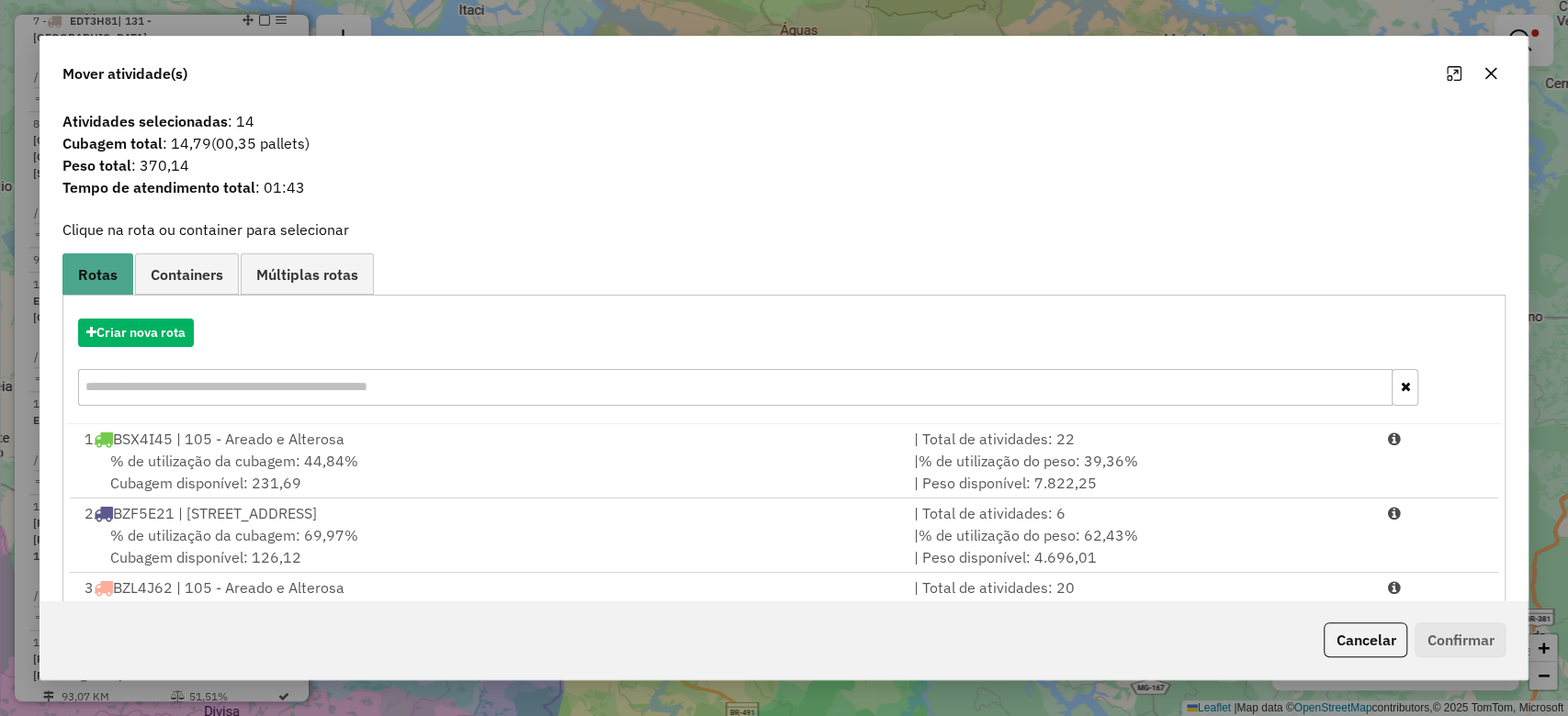
click at [1494, 76] on icon "button" at bounding box center [1492, 73] width 12 height 12
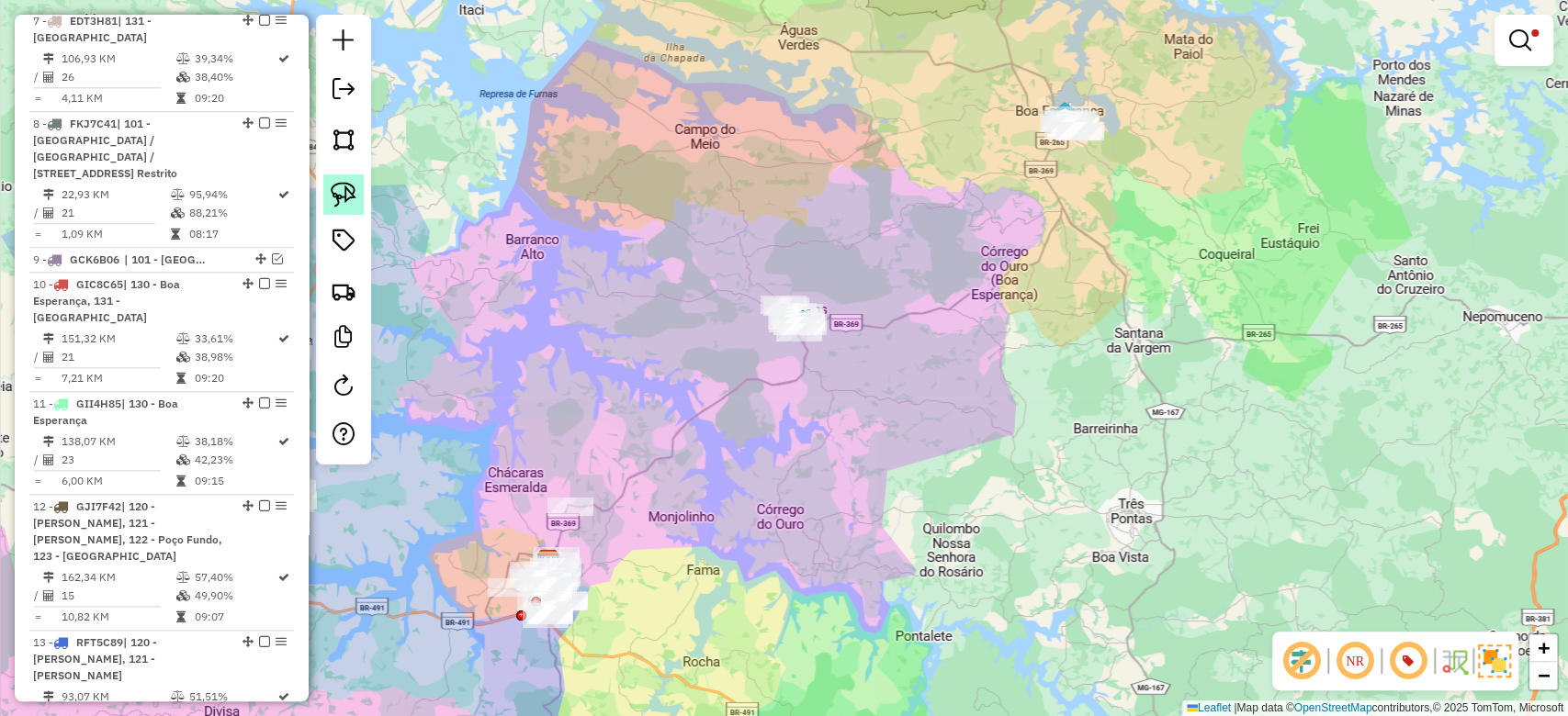
click at [343, 187] on img at bounding box center [343, 194] width 26 height 26
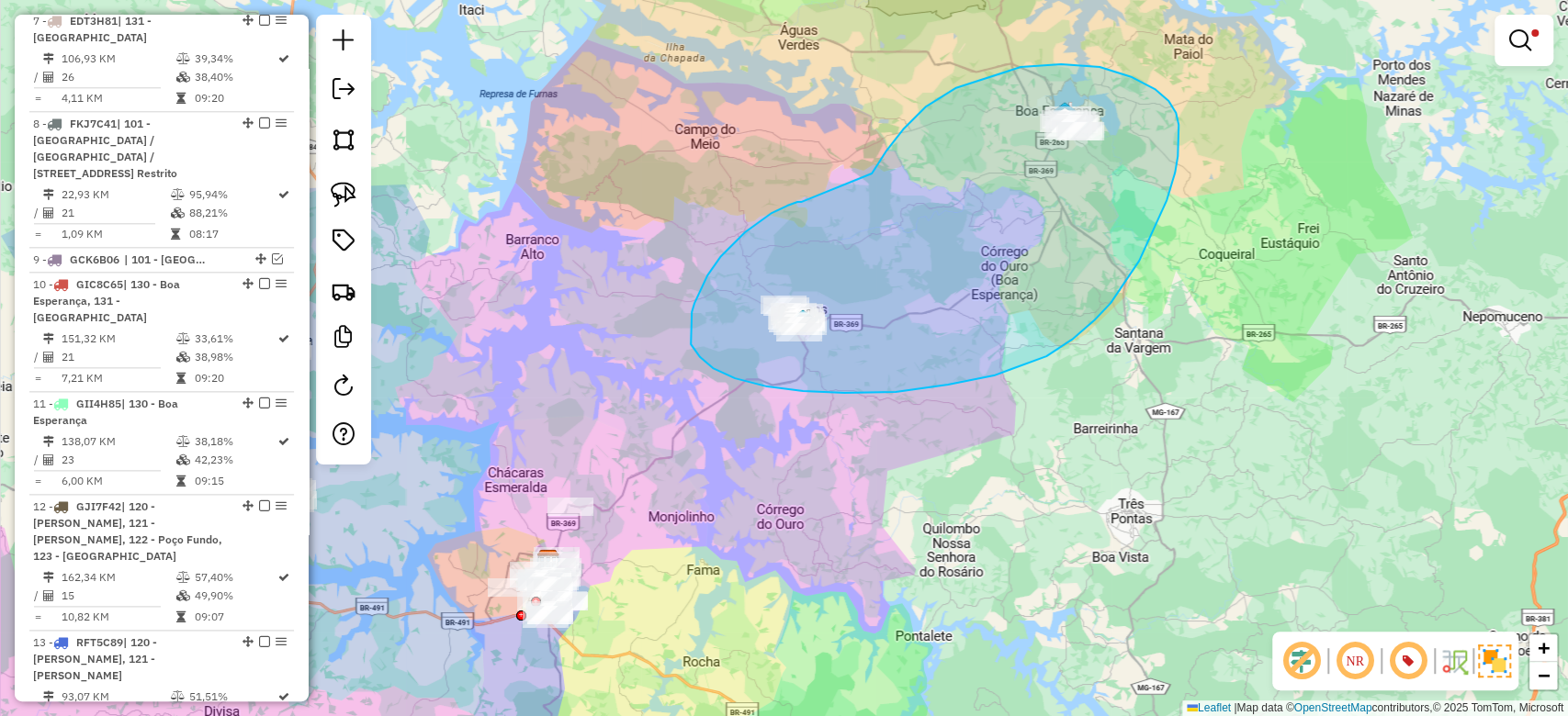
drag, startPoint x: 797, startPoint y: 202, endPoint x: 871, endPoint y: 174, distance: 79.1
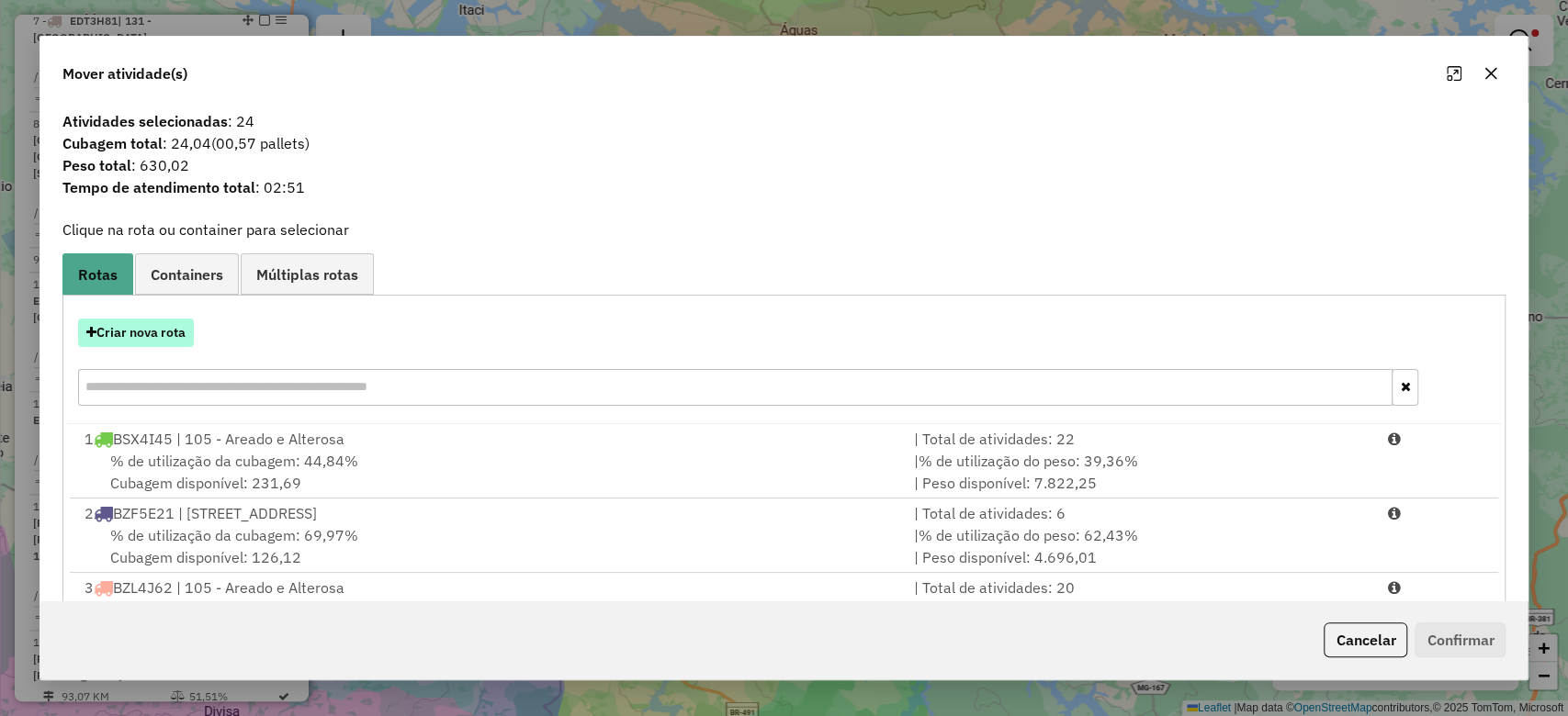
click at [152, 335] on button "Criar nova rota" at bounding box center [136, 333] width 116 height 29
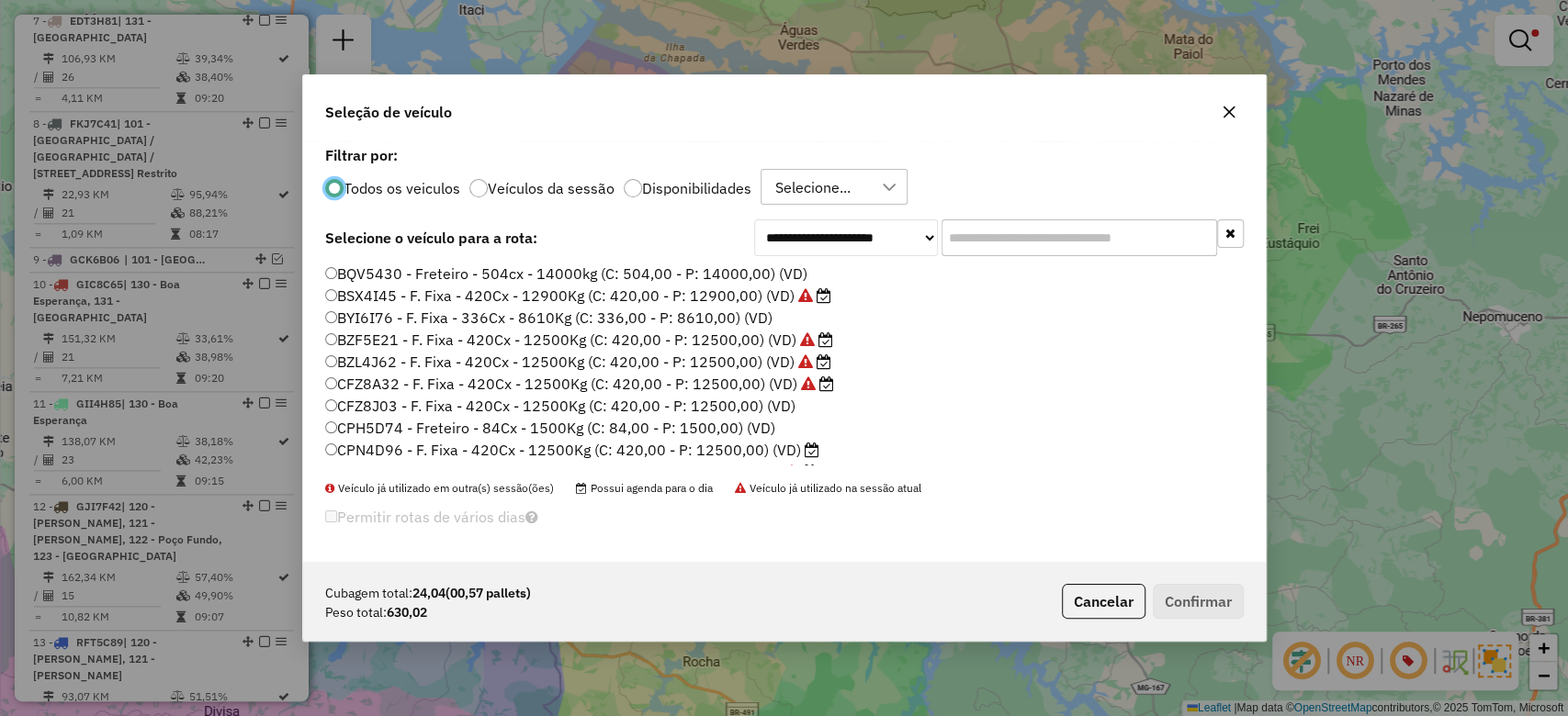
scroll to position [10, 6]
click at [1022, 250] on input "text" at bounding box center [1080, 238] width 276 height 37
paste input "*******"
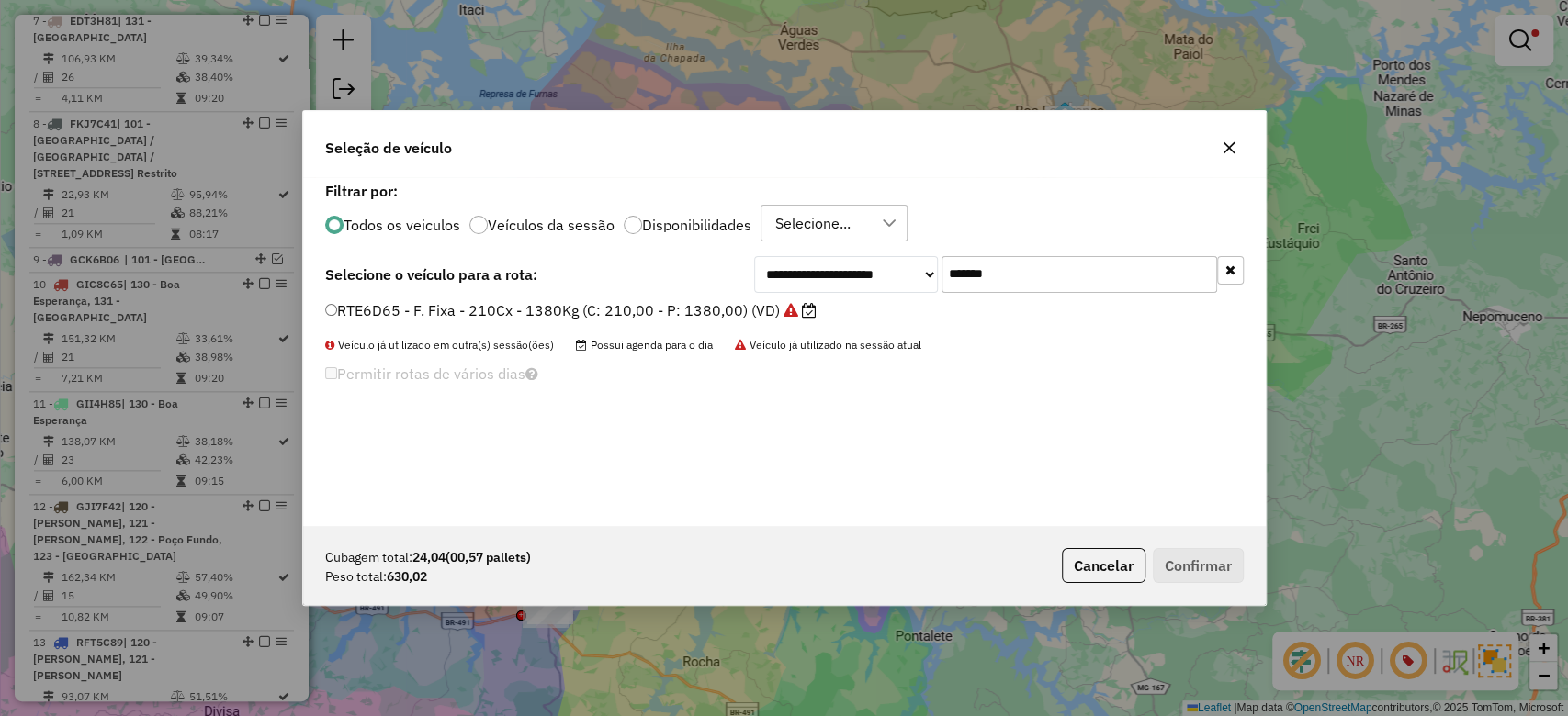
type input "*******"
click at [680, 311] on label "RTE6D65 - F. Fixa - 210Cx - 1380Kg (C: 210,00 - P: 1380,00) (VD)" at bounding box center [571, 310] width 492 height 22
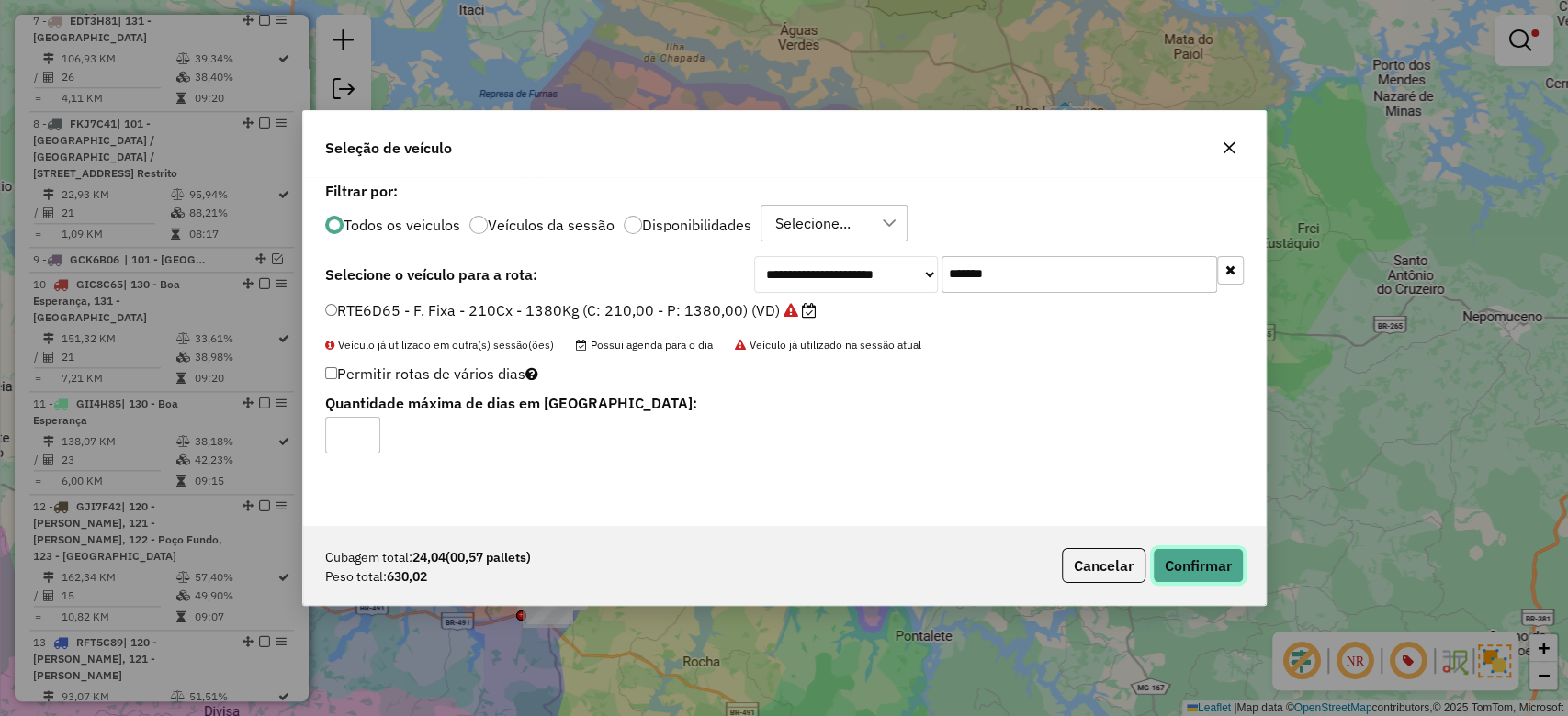
click at [1205, 569] on button "Confirmar" at bounding box center [1199, 566] width 91 height 35
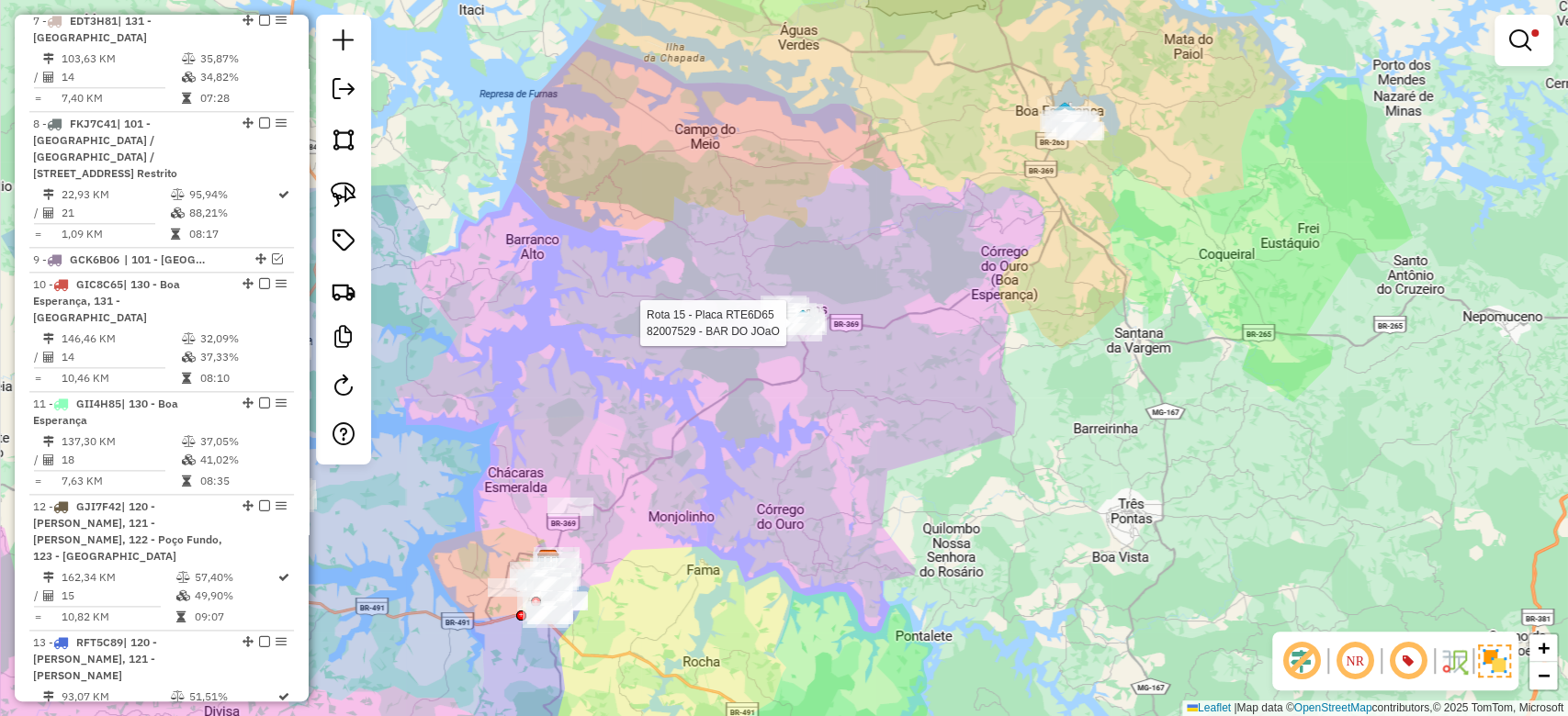
select select "**********"
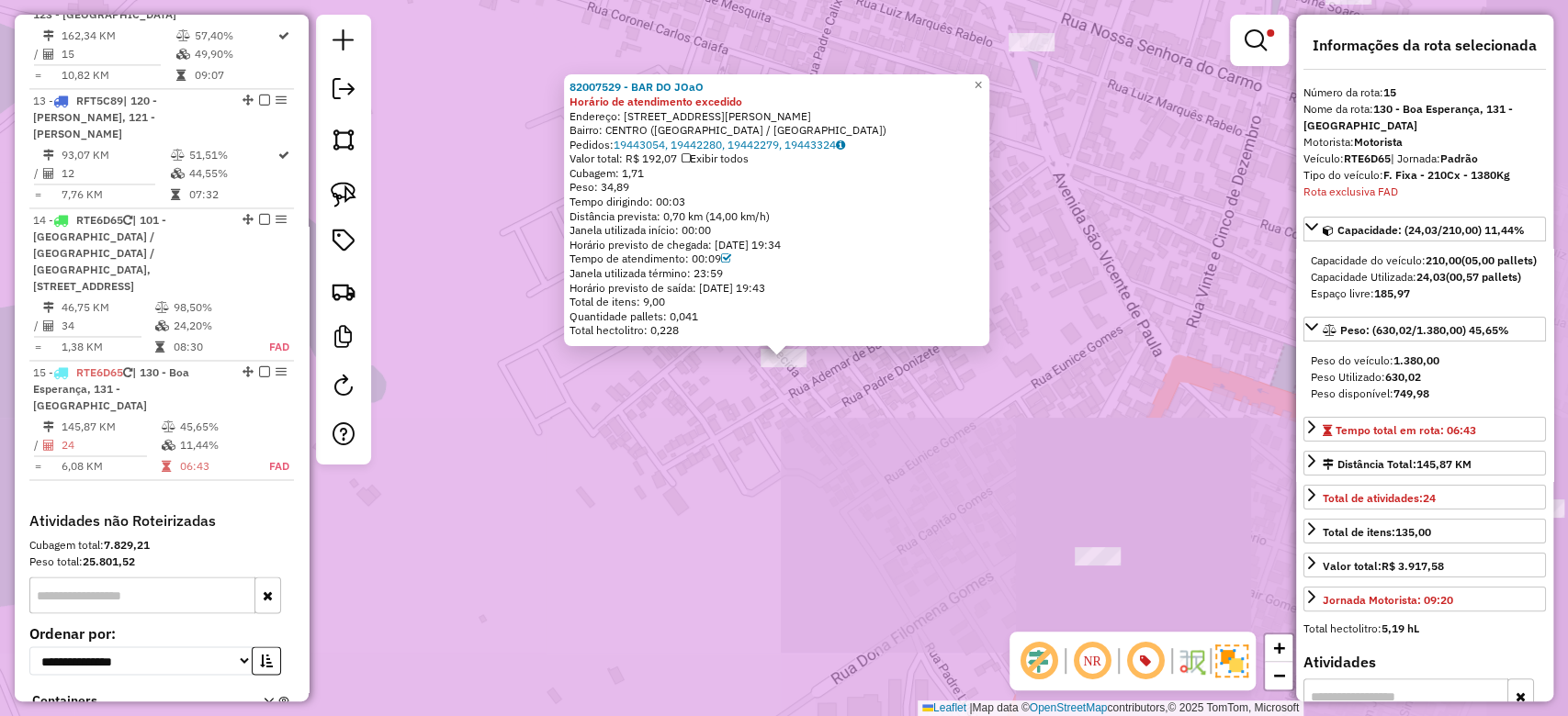
scroll to position [2024, 0]
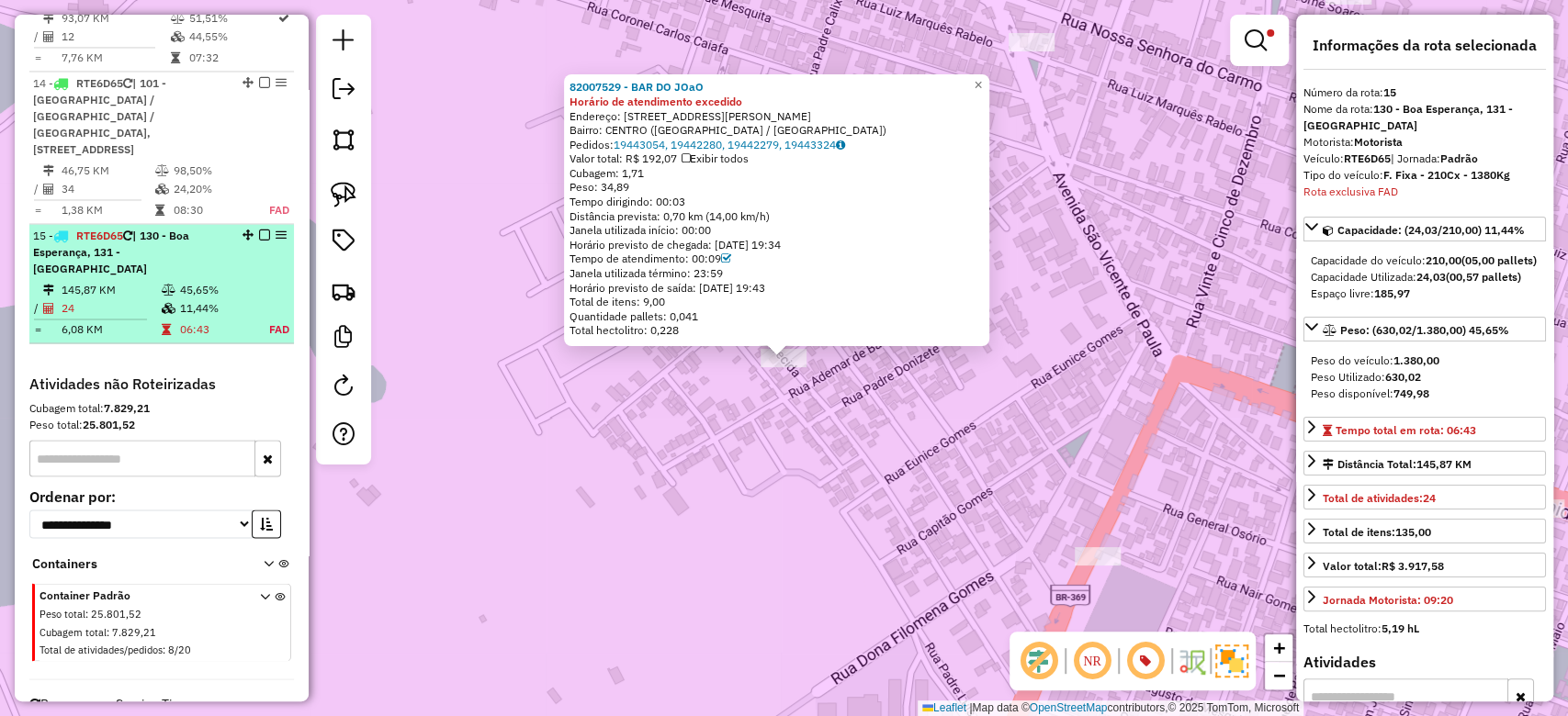
click at [230, 281] on td "45,65%" at bounding box center [214, 290] width 71 height 18
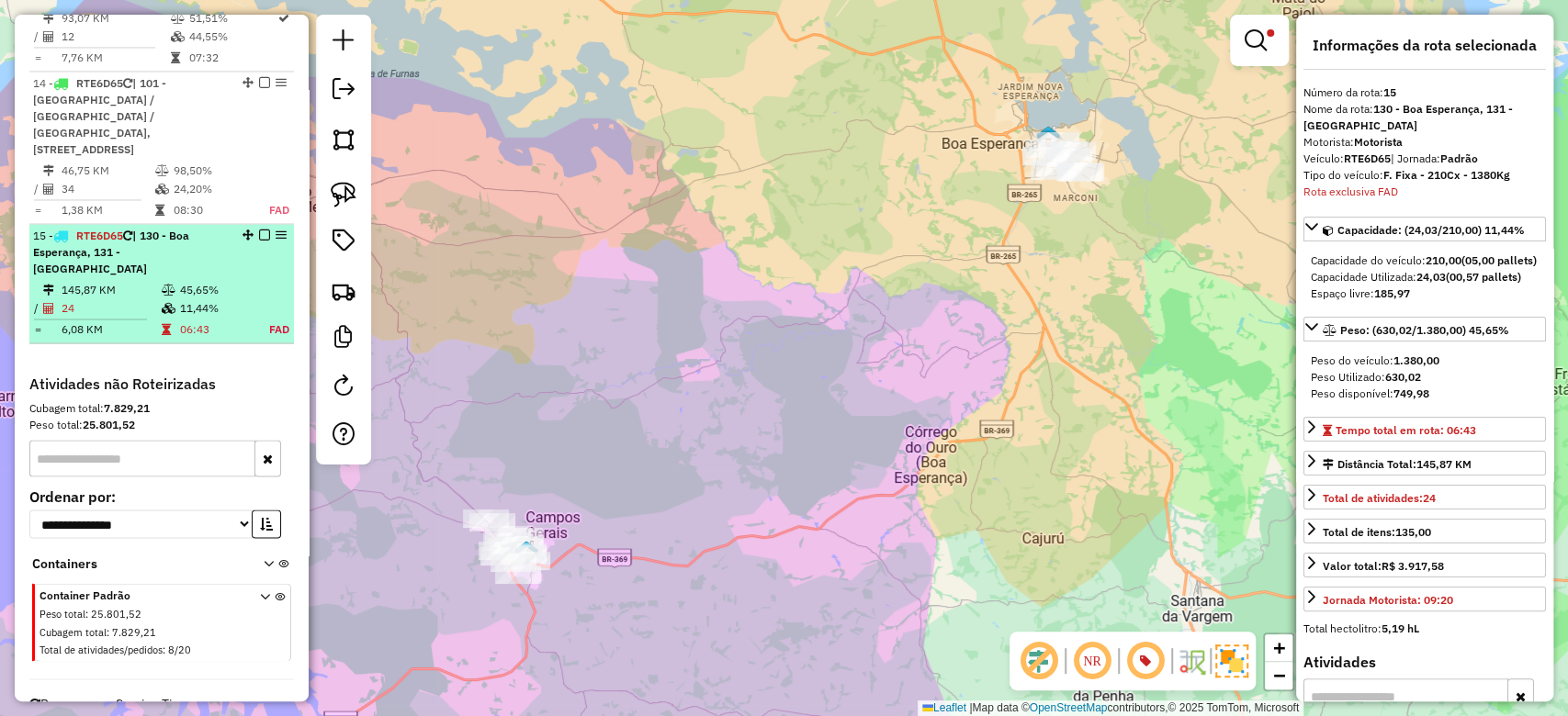
click at [261, 229] on em at bounding box center [265, 235] width 11 height 11
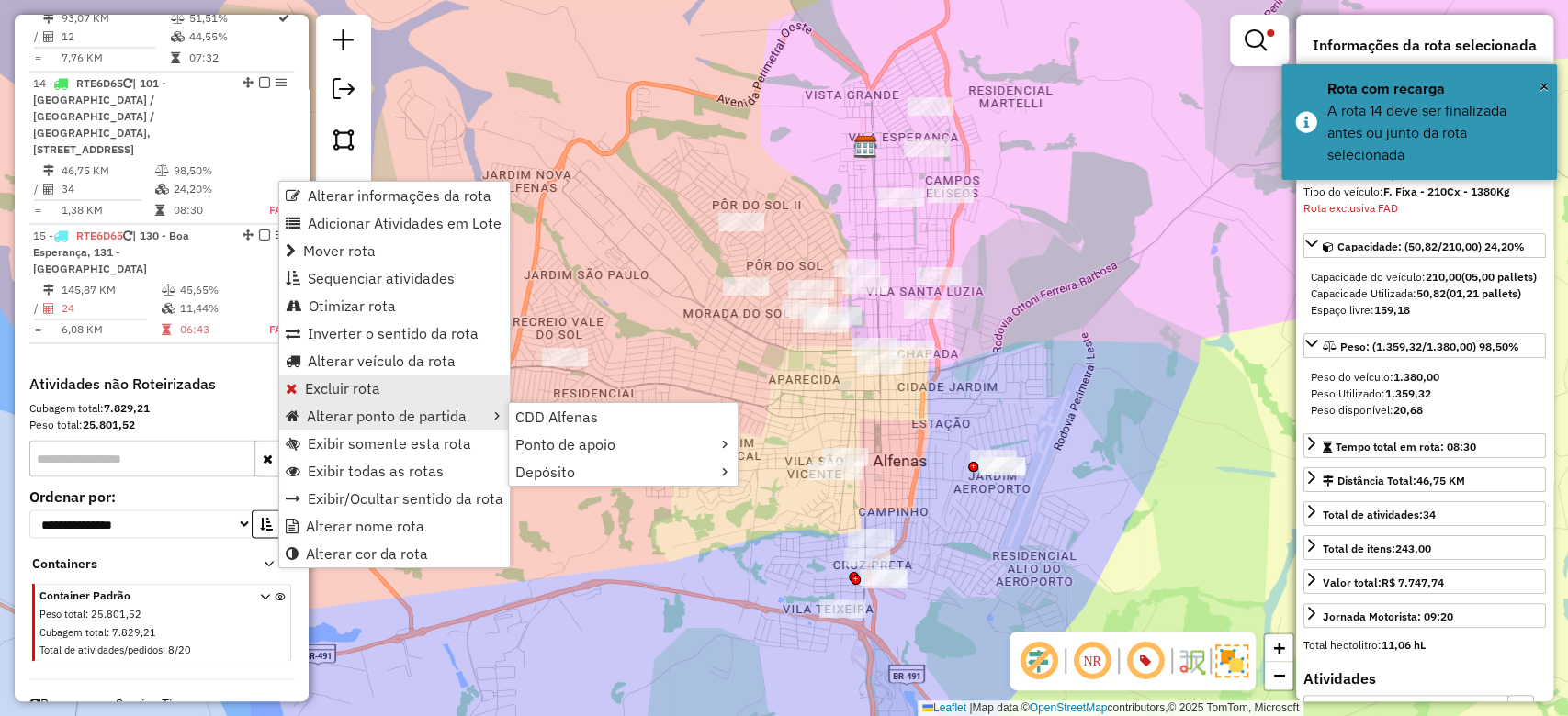
click at [351, 393] on span "Excluir rota" at bounding box center [343, 388] width 75 height 14
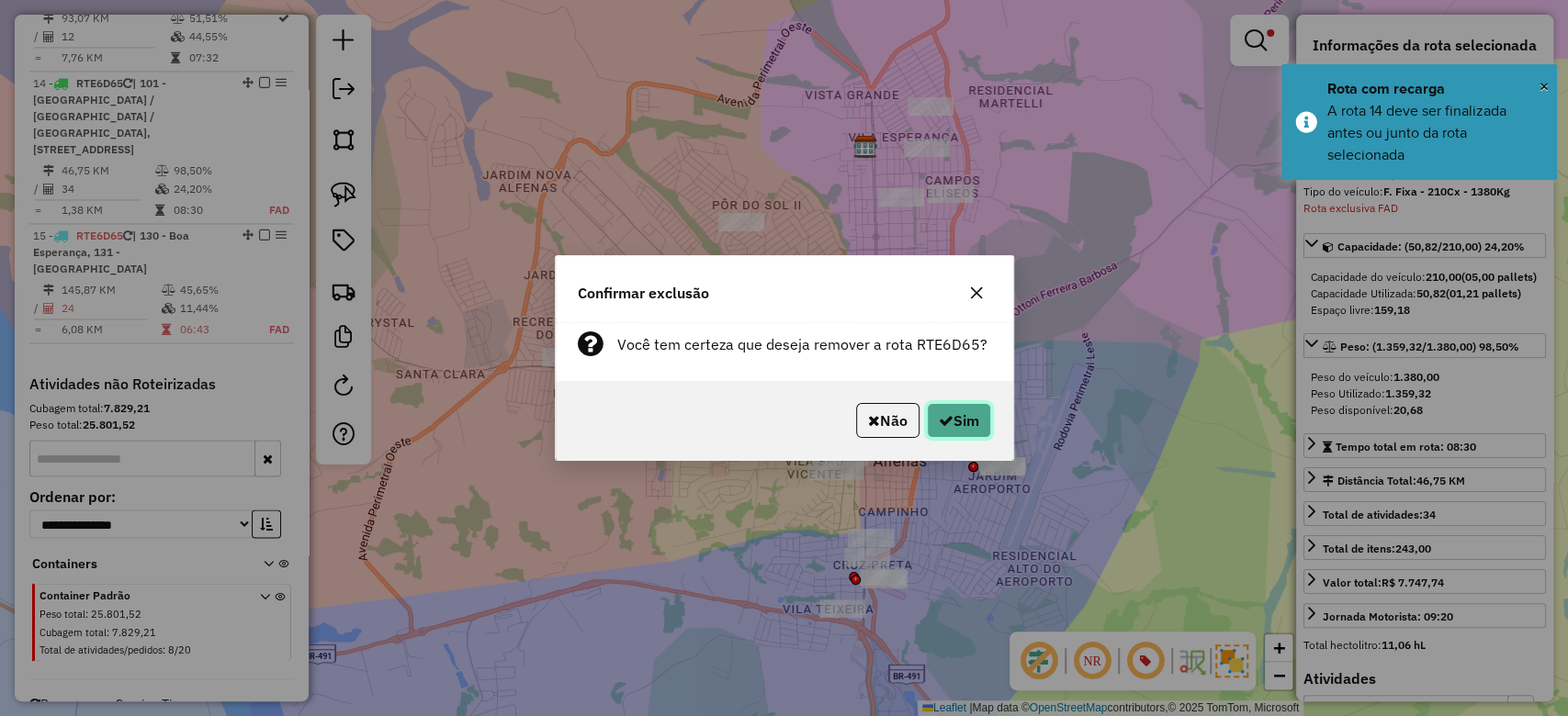
click at [960, 420] on button "Sim" at bounding box center [959, 420] width 65 height 35
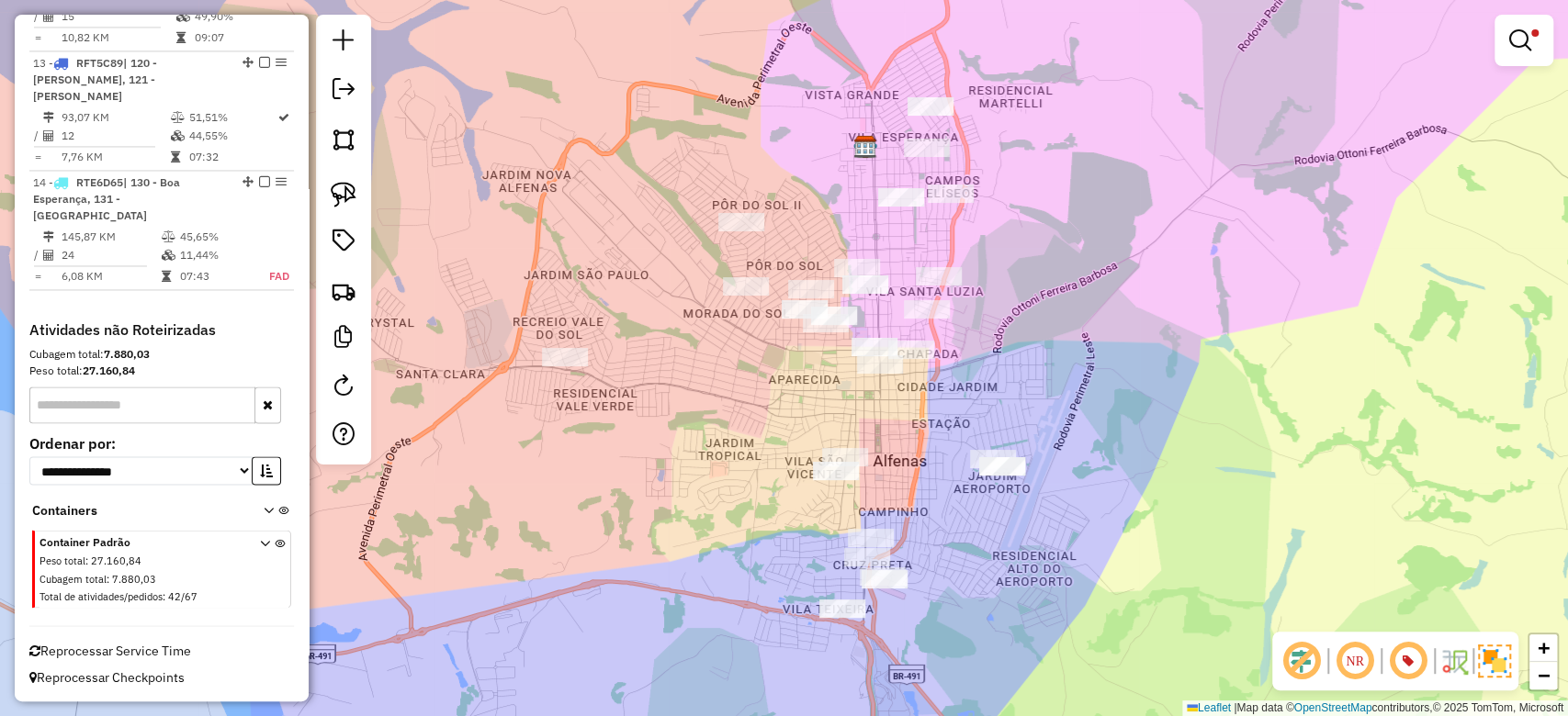
scroll to position [1888, 0]
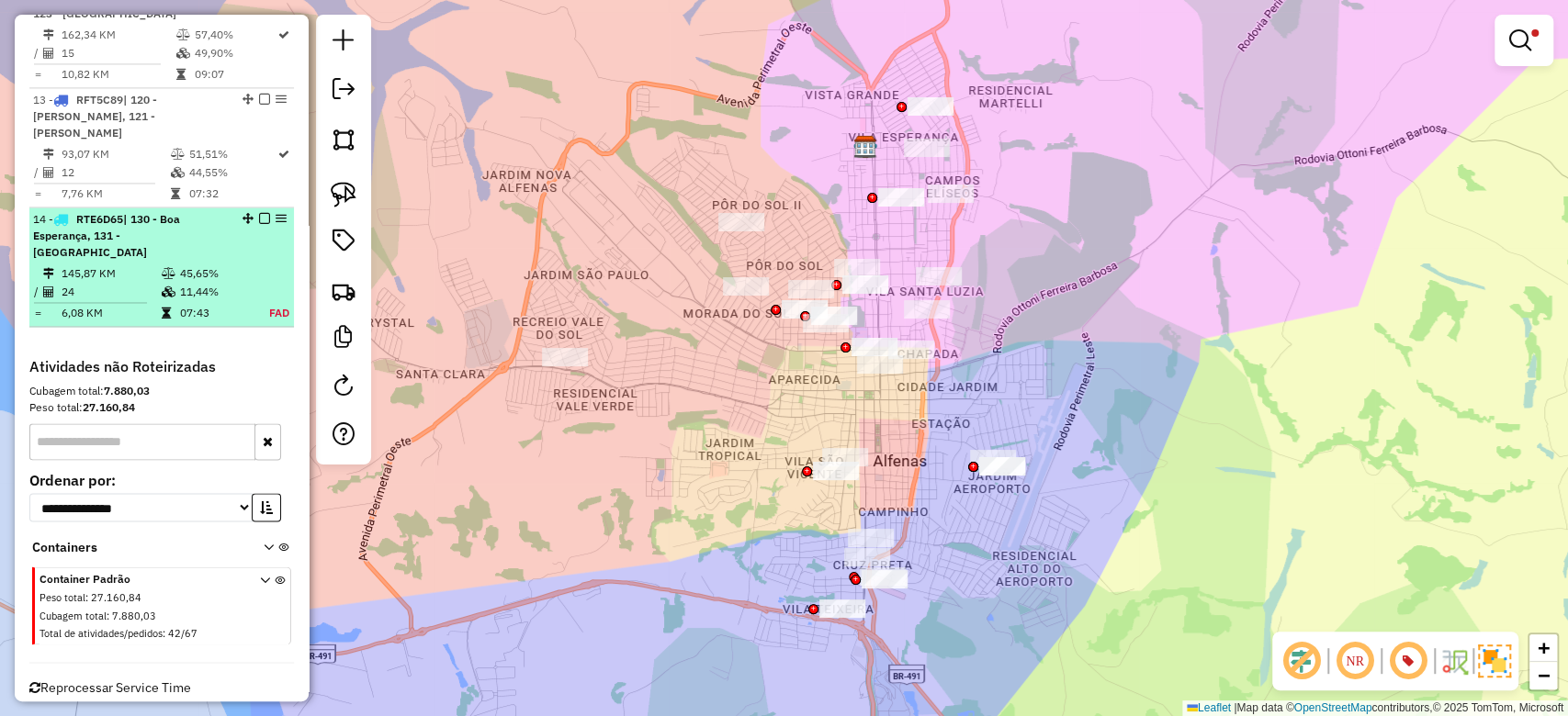
click at [171, 268] on icon at bounding box center [168, 274] width 13 height 11
select select "**********"
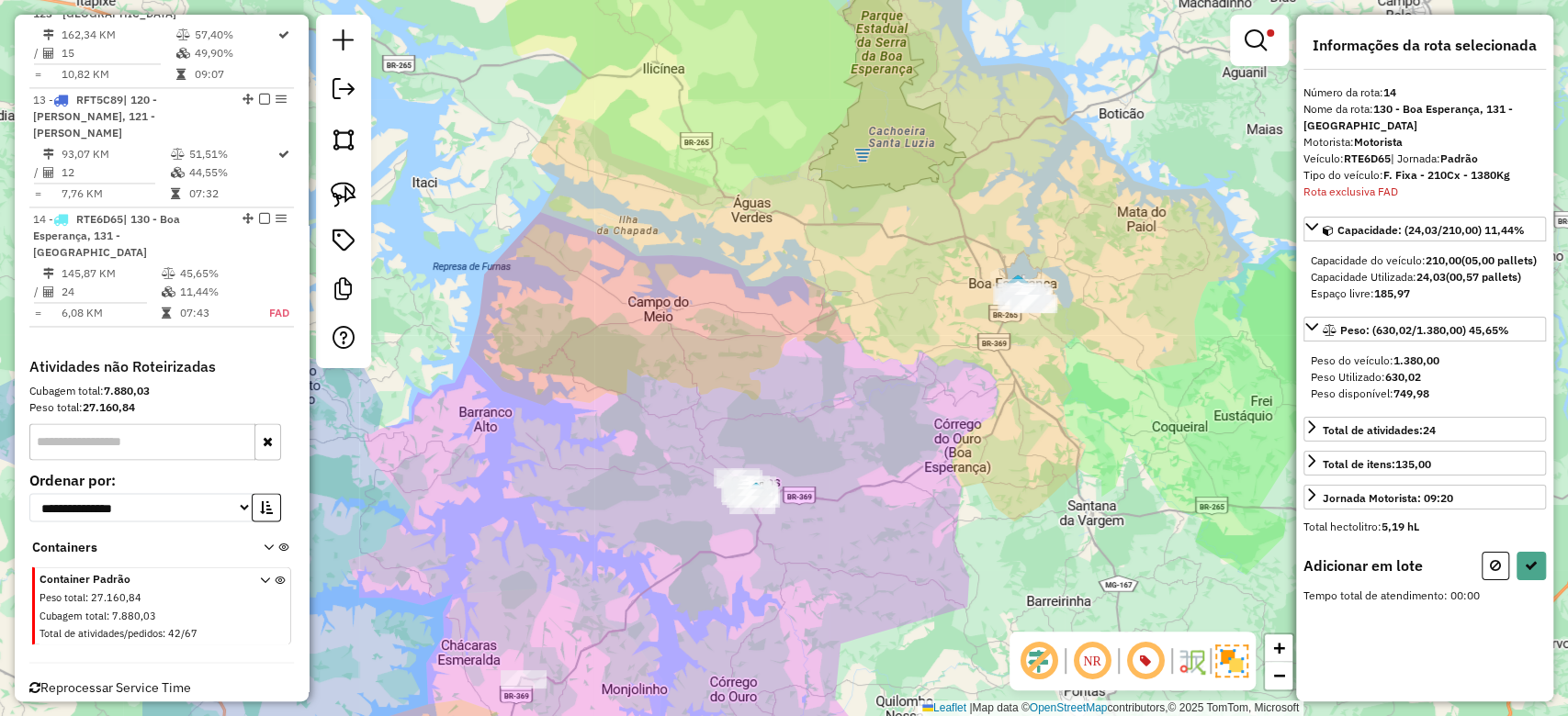
drag, startPoint x: 808, startPoint y: 465, endPoint x: 886, endPoint y: 444, distance: 80.8
click at [886, 444] on div "Limpar filtros Janela de atendimento Grade de atendimento Capacidade Transporta…" at bounding box center [784, 358] width 1568 height 716
click at [1241, 57] on link at bounding box center [1260, 40] width 44 height 37
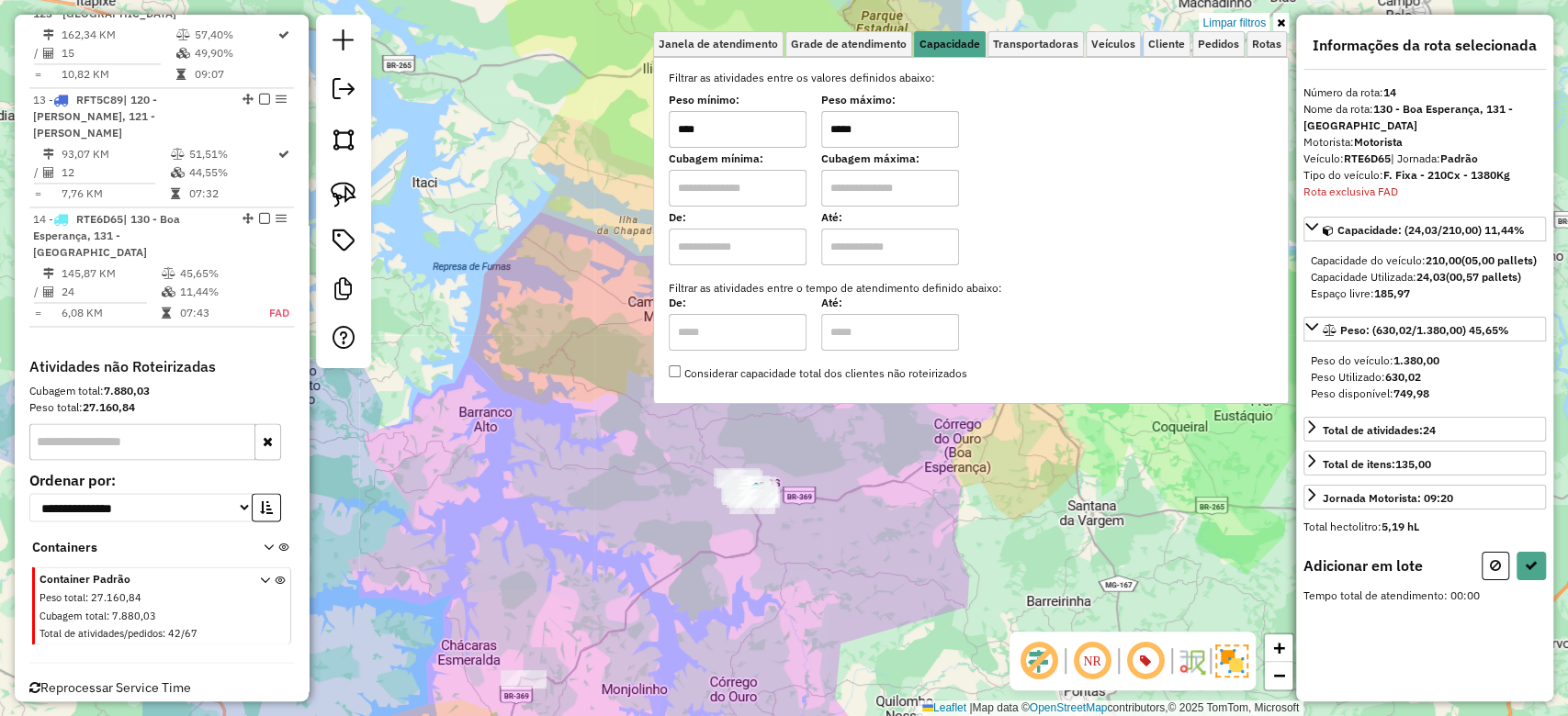
click at [911, 139] on input "*****" at bounding box center [890, 129] width 138 height 37
type input "*****"
click at [936, 522] on div "Limpar filtros Janela de atendimento Grade de atendimento Capacidade Transporta…" at bounding box center [784, 358] width 1568 height 716
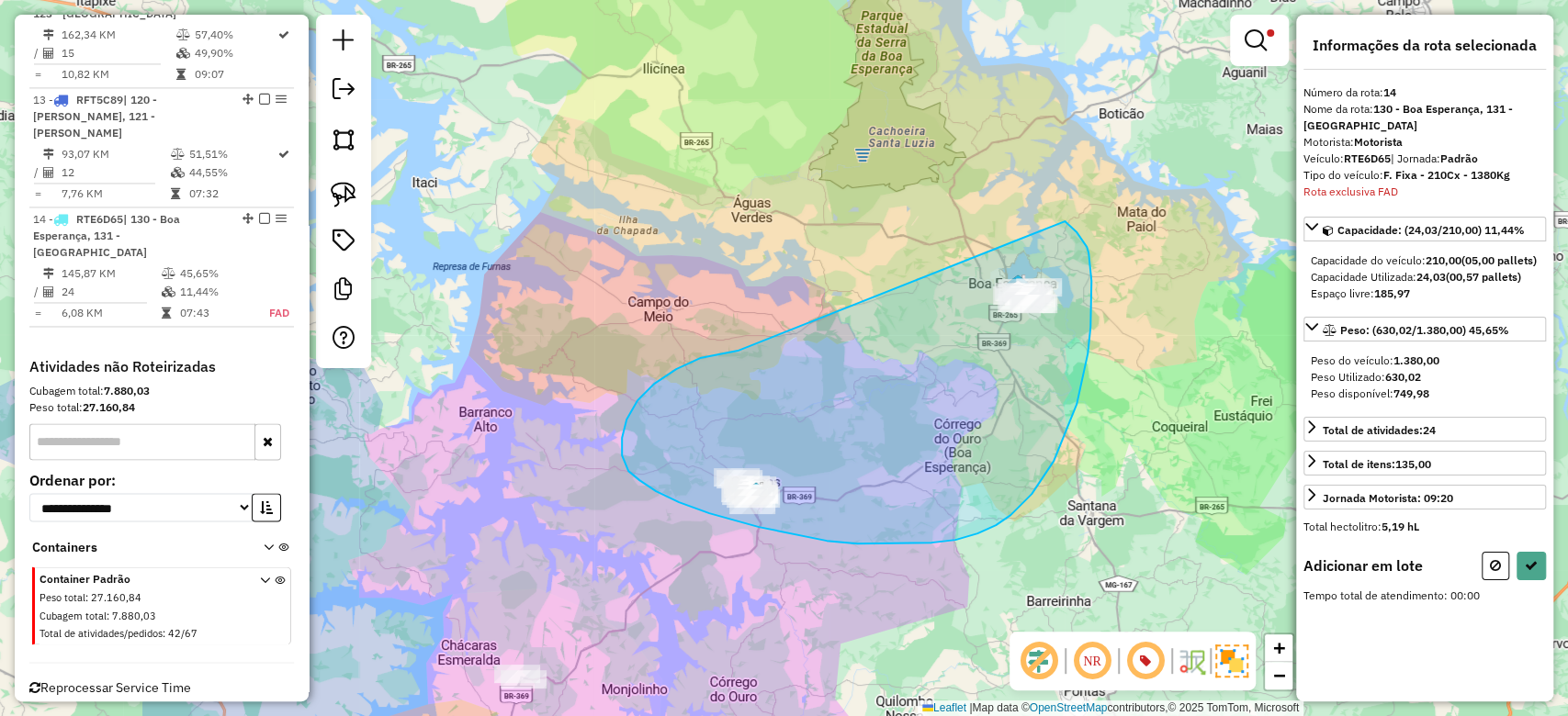
drag, startPoint x: 622, startPoint y: 455, endPoint x: 963, endPoint y: 246, distance: 400.0
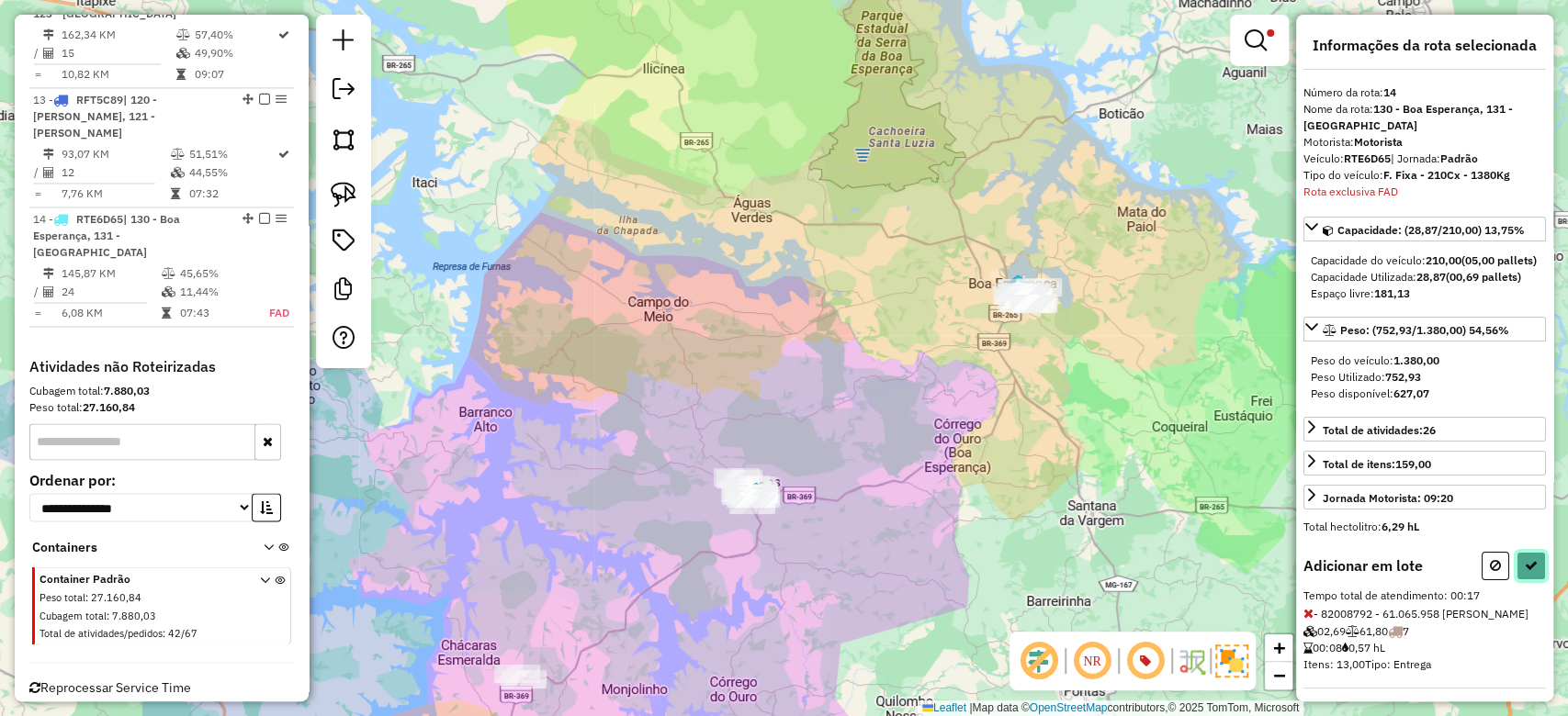
click at [1539, 570] on button at bounding box center [1531, 566] width 29 height 29
select select "**********"
click at [1259, 29] on em at bounding box center [1256, 40] width 22 height 22
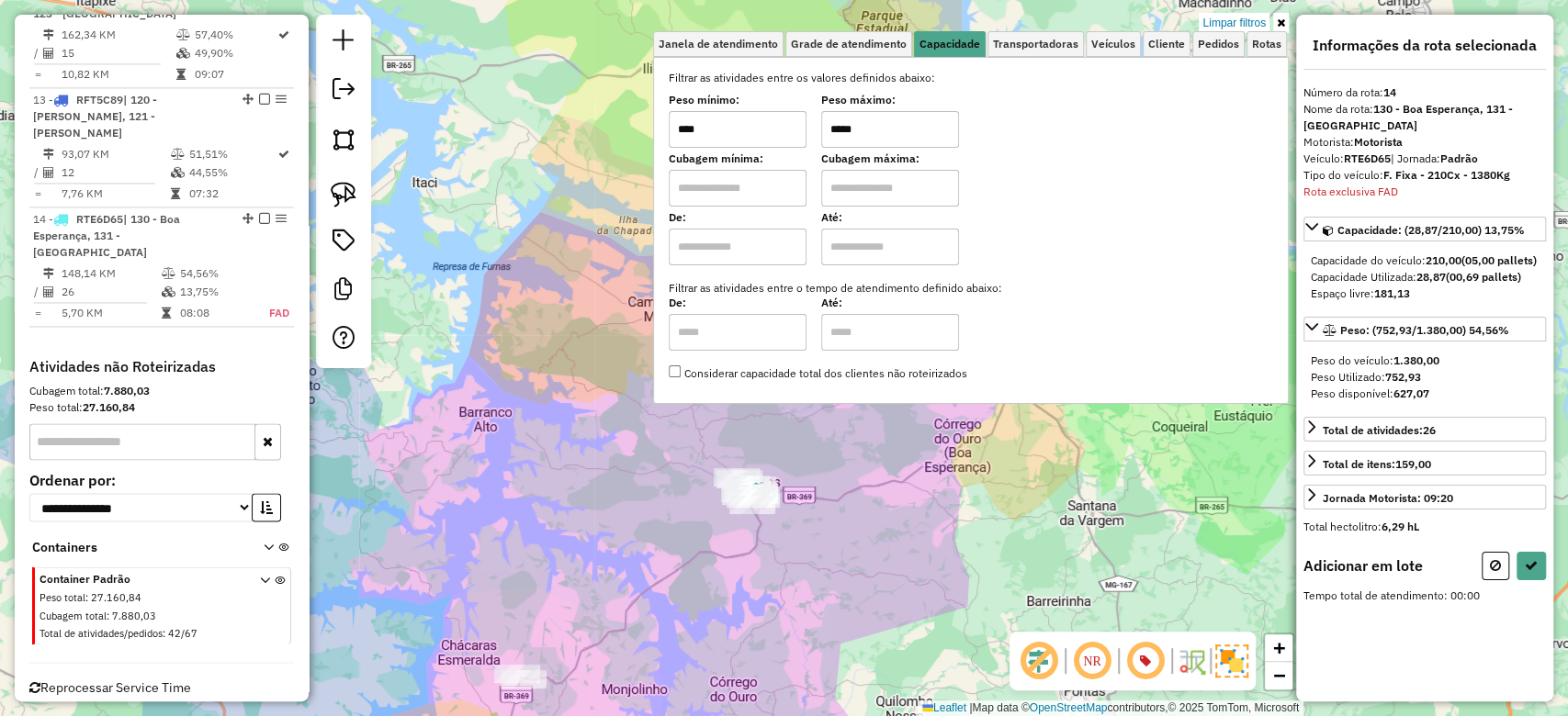
click at [911, 126] on input "*****" at bounding box center [890, 129] width 138 height 37
type input "*****"
click at [816, 557] on div "Limpar filtros Janela de atendimento Grade de atendimento Capacidade Transporta…" at bounding box center [784, 358] width 1568 height 716
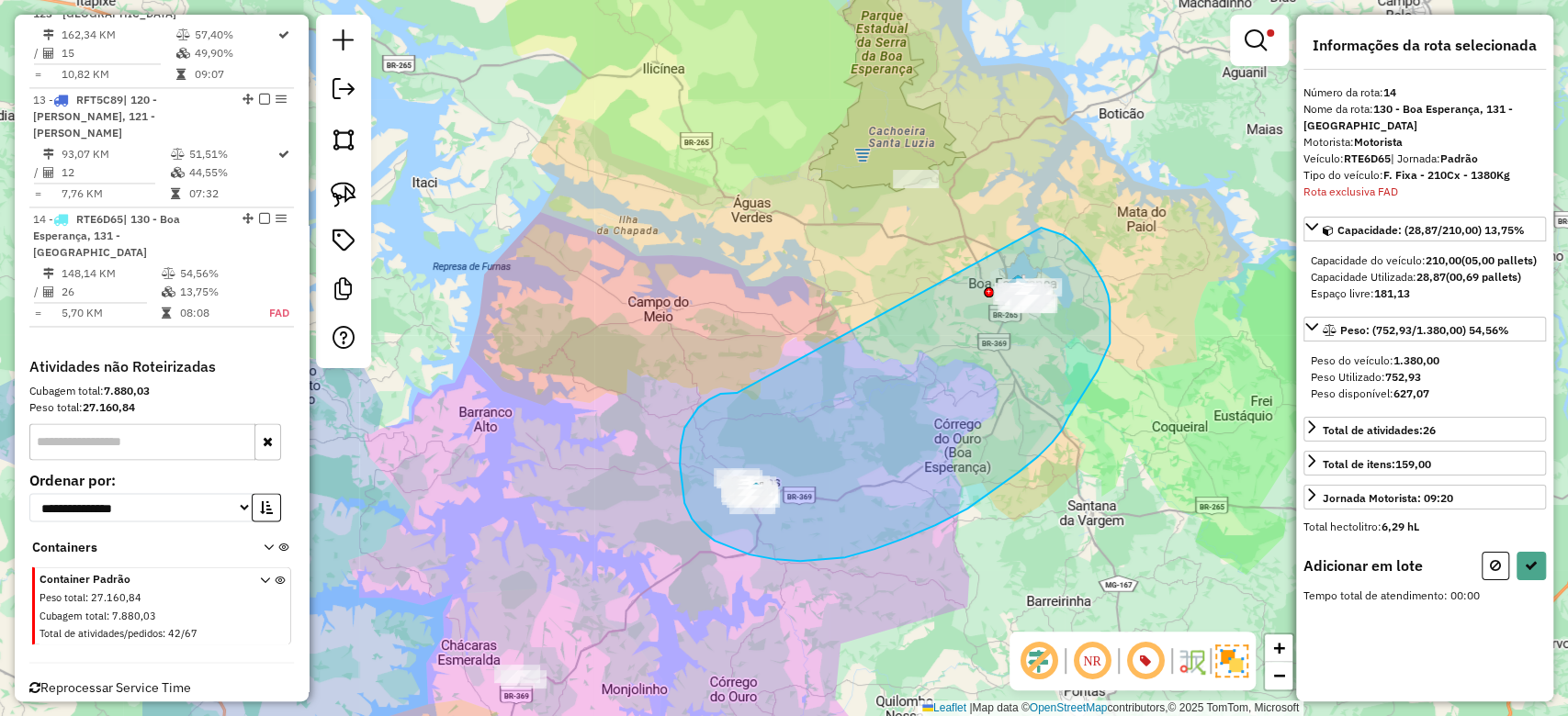
drag, startPoint x: 710, startPoint y: 399, endPoint x: 920, endPoint y: 276, distance: 243.4
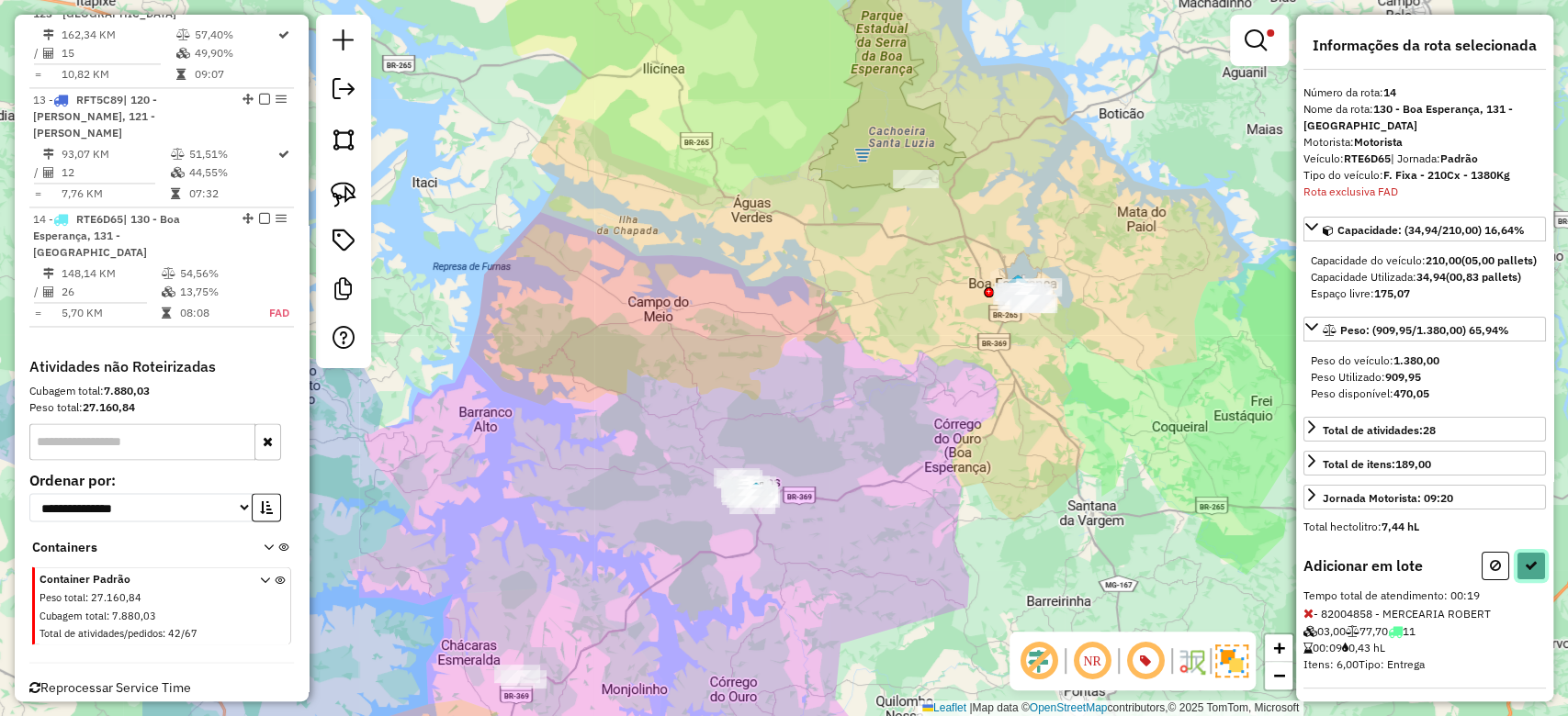
click at [1526, 572] on icon at bounding box center [1532, 566] width 13 height 13
select select "**********"
click at [1271, 34] on span at bounding box center [1271, 33] width 8 height 8
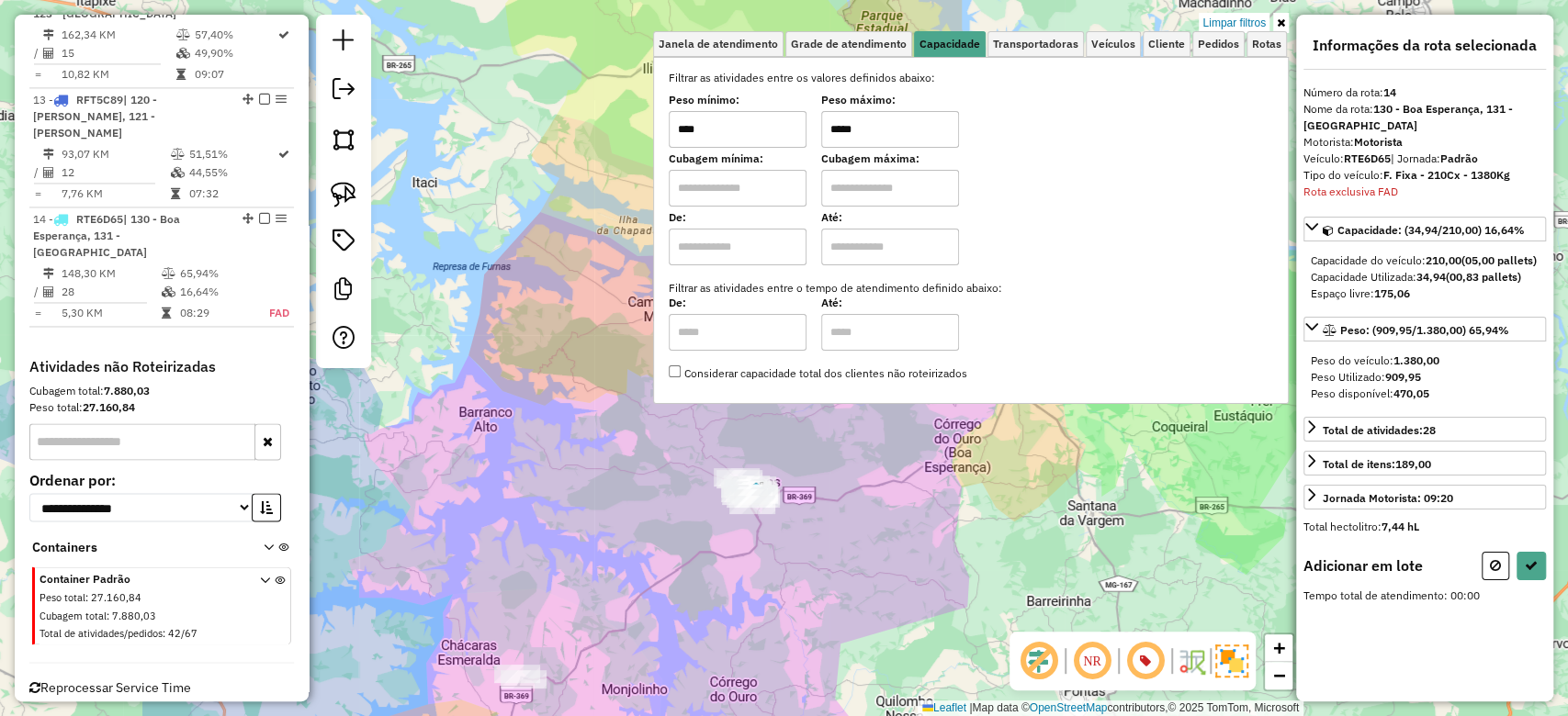
click at [909, 134] on input "*****" at bounding box center [890, 129] width 138 height 37
type input "*****"
click at [811, 541] on div "Limpar filtros Janela de atendimento Grade de atendimento Capacidade Transporta…" at bounding box center [784, 358] width 1568 height 716
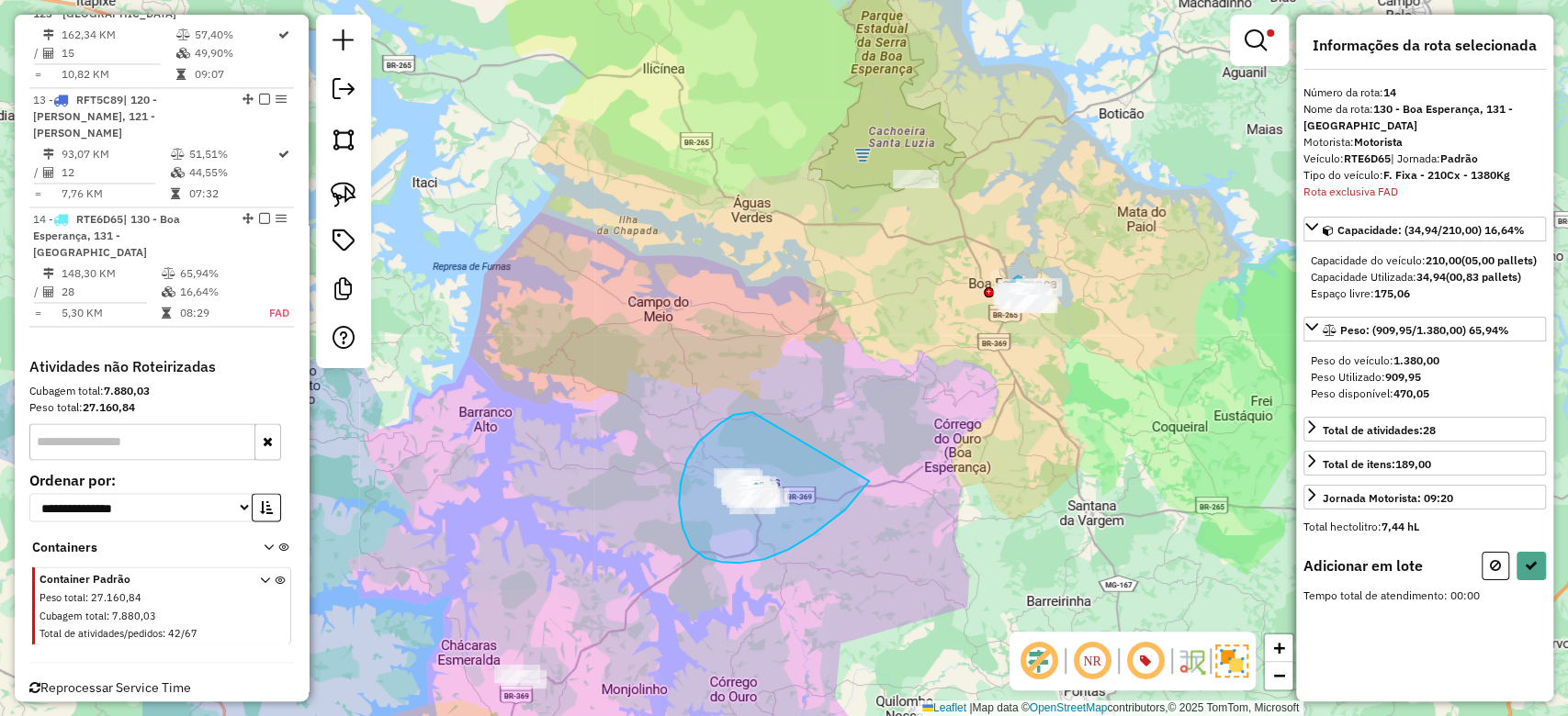
drag, startPoint x: 720, startPoint y: 423, endPoint x: 867, endPoint y: 475, distance: 155.9
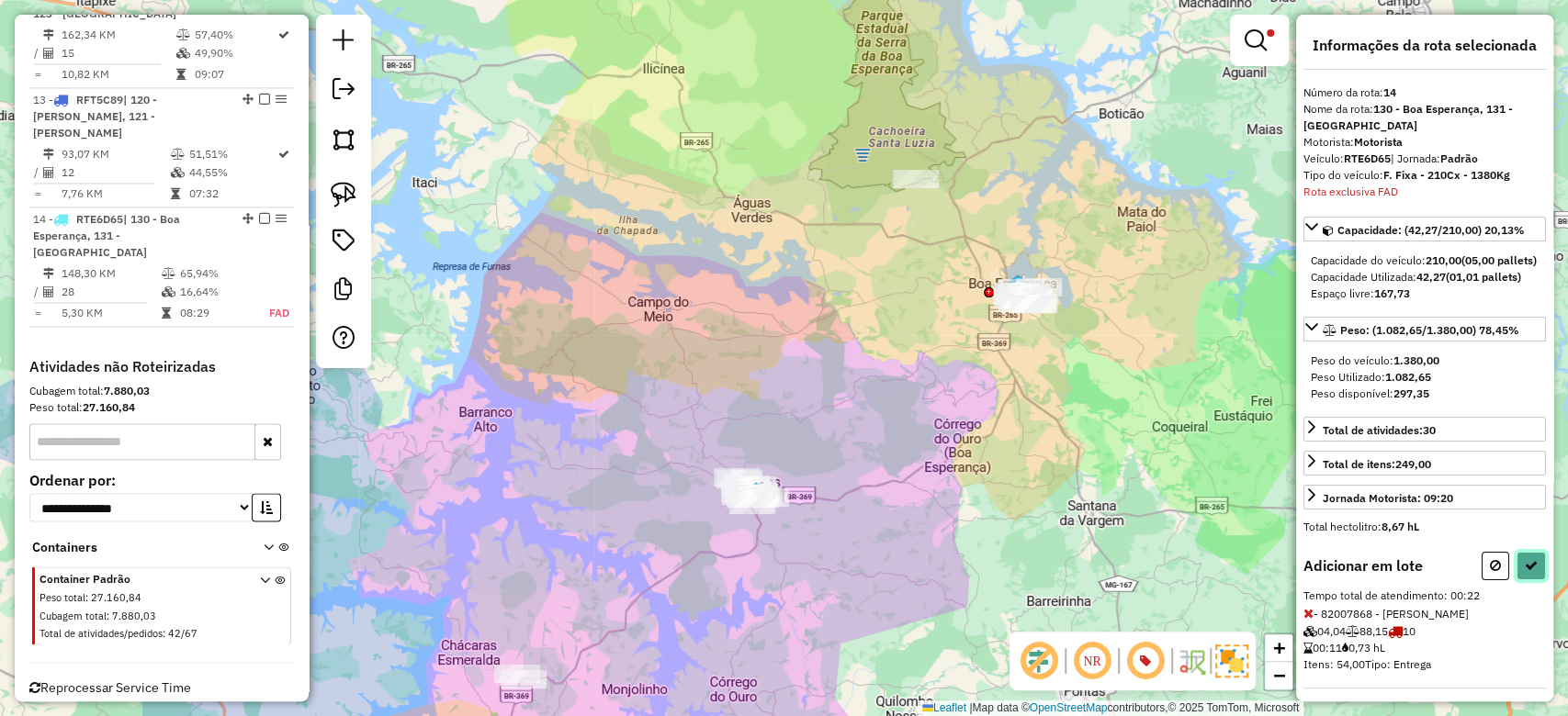
click at [1519, 579] on button at bounding box center [1531, 566] width 29 height 29
select select "**********"
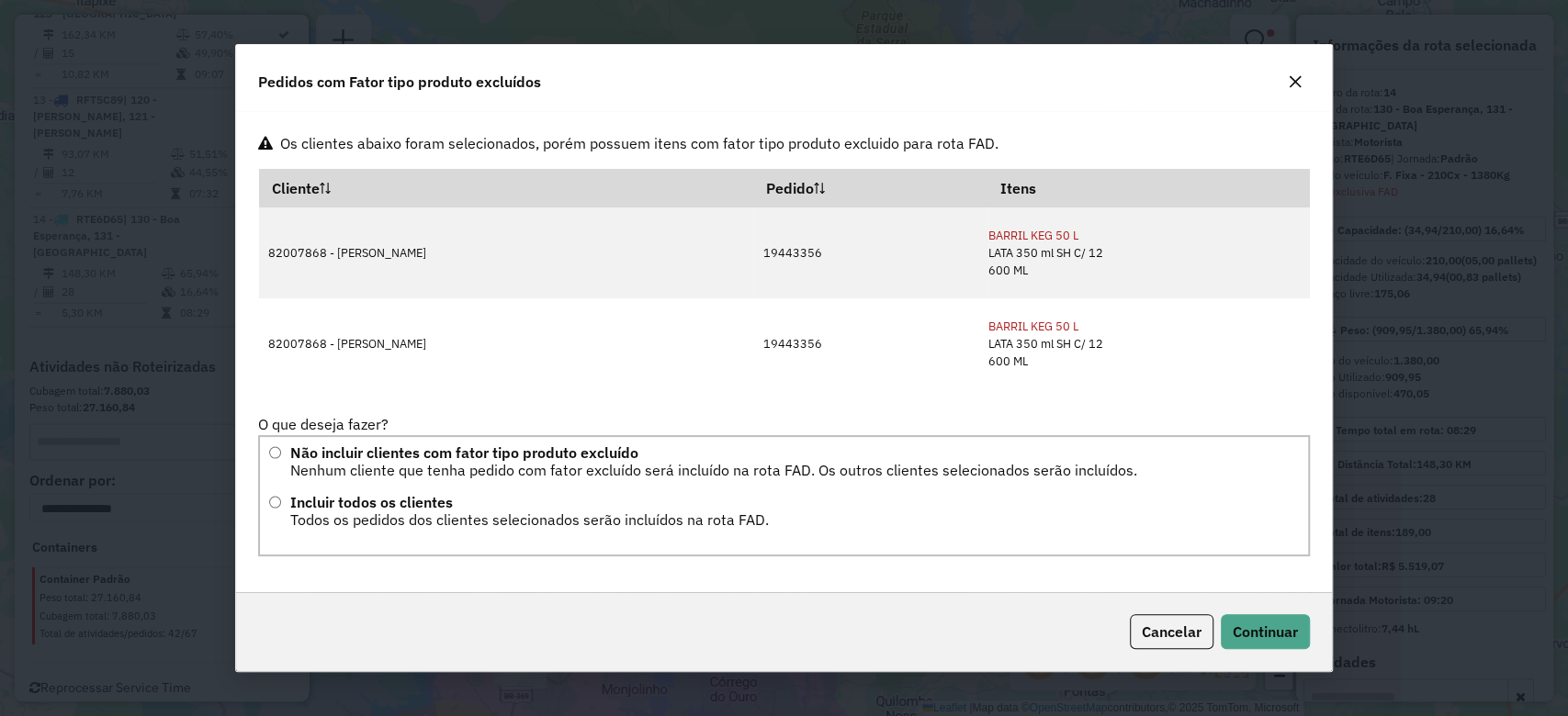
scroll to position [0, 0]
click at [1180, 635] on span "Cancelar" at bounding box center [1171, 631] width 60 height 18
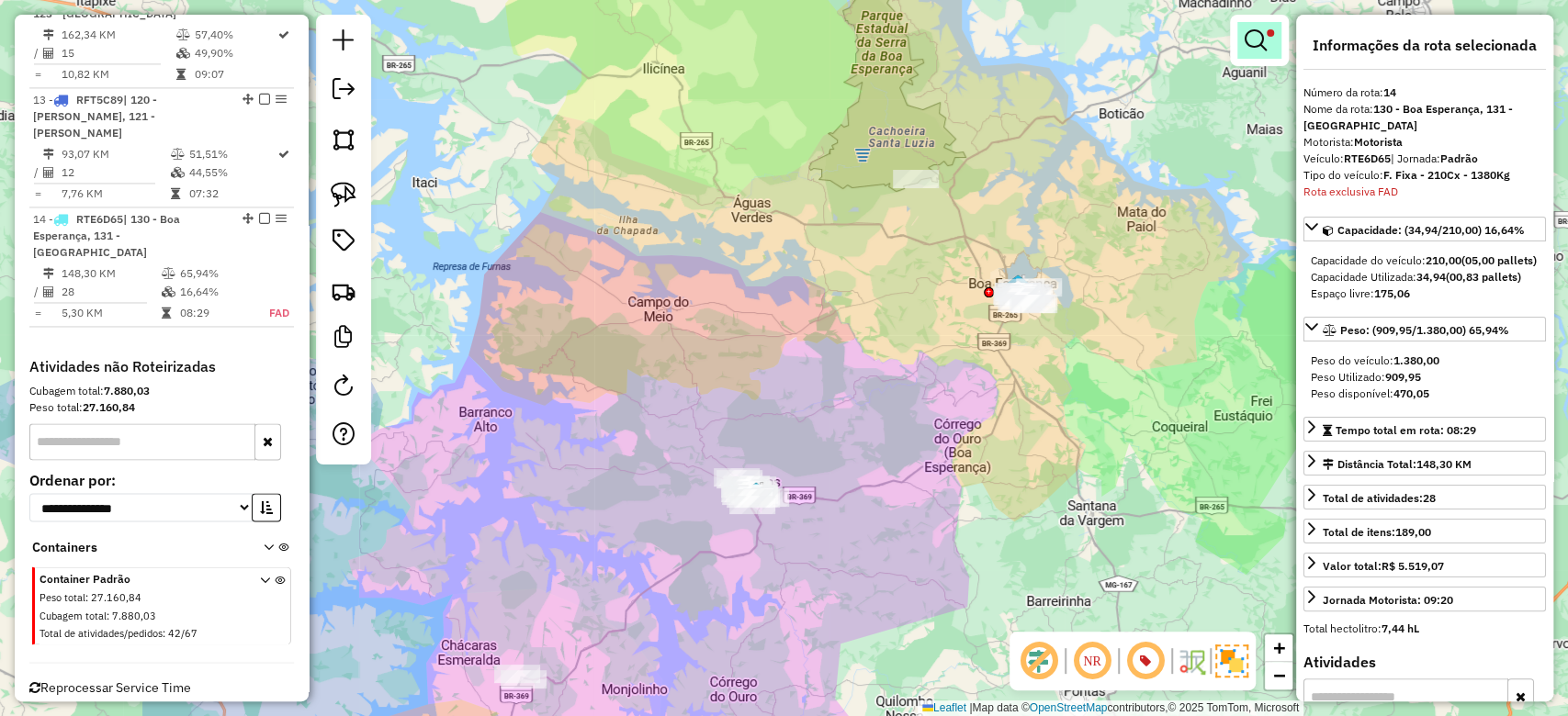
click at [1254, 48] on em at bounding box center [1256, 40] width 22 height 22
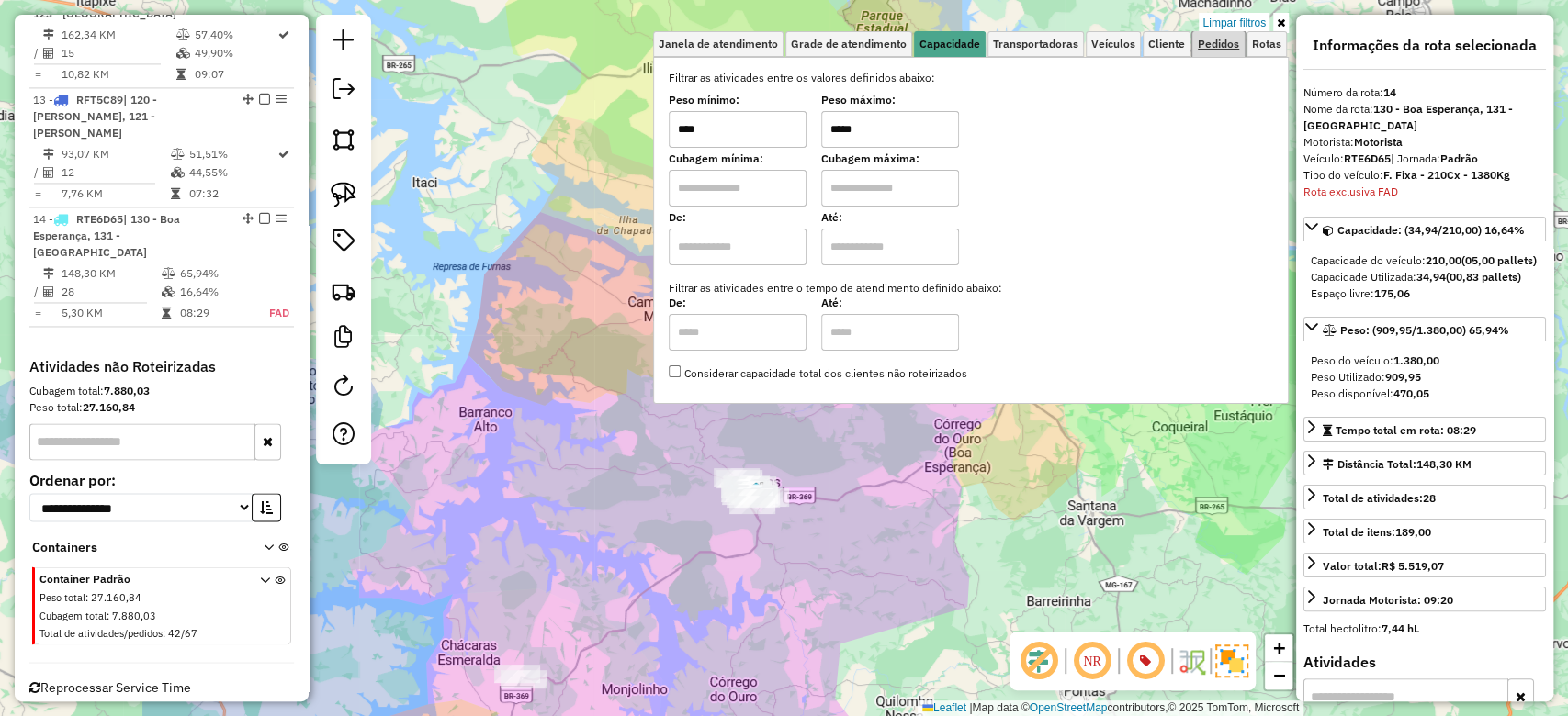
click at [1215, 34] on link "Pedidos" at bounding box center [1218, 44] width 52 height 26
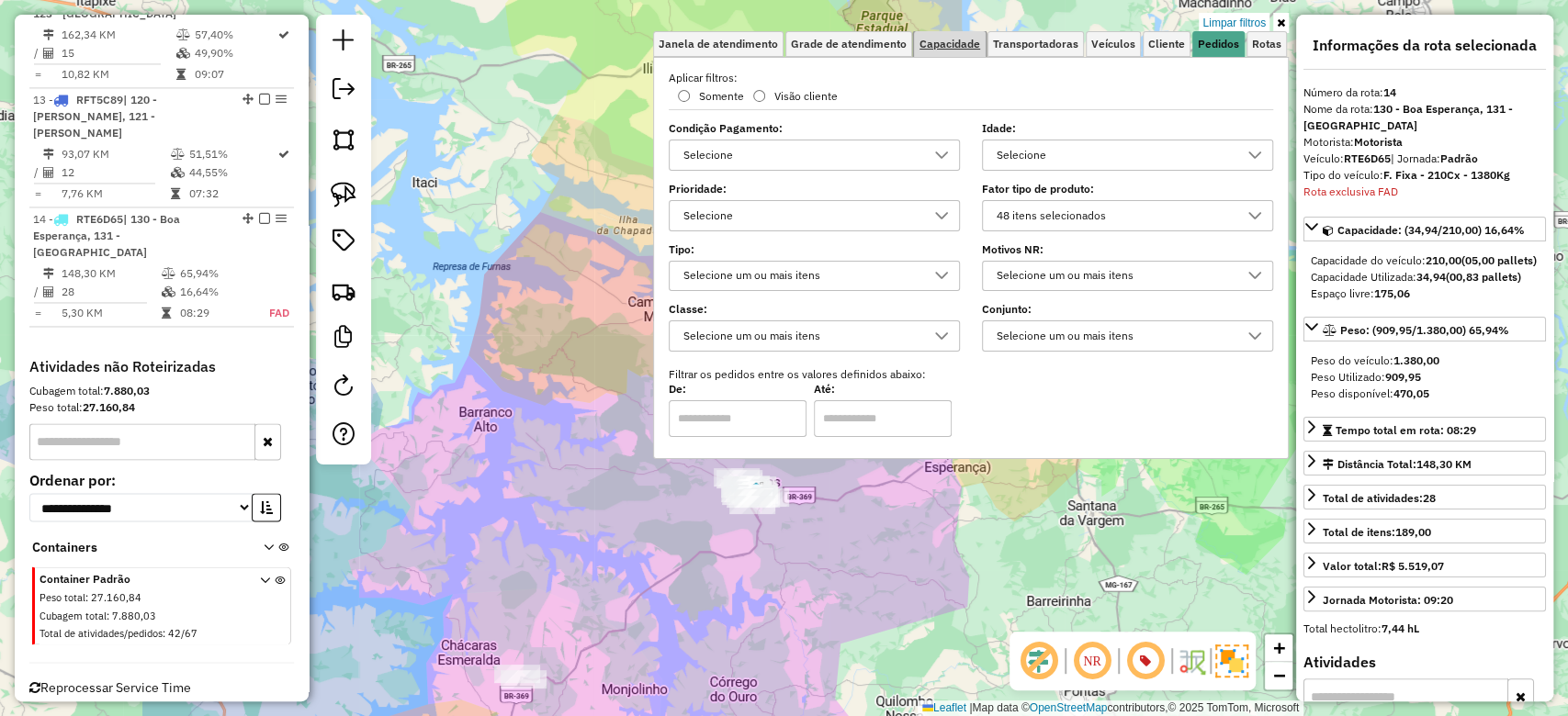
click at [978, 43] on span "Capacidade" at bounding box center [951, 45] width 61 height 11
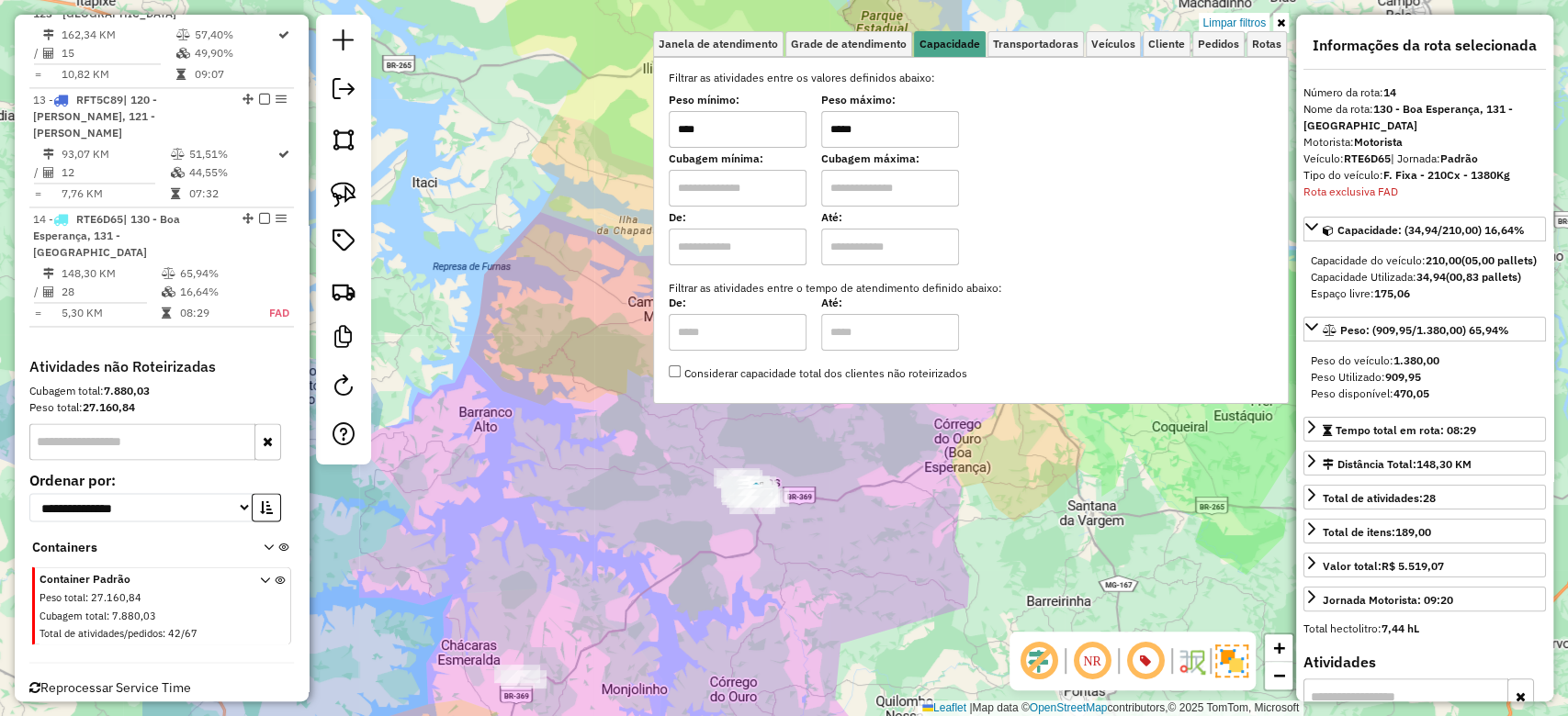
click at [602, 389] on div "Limpar filtros Janela de atendimento Grade de atendimento Capacidade Transporta…" at bounding box center [784, 358] width 1568 height 716
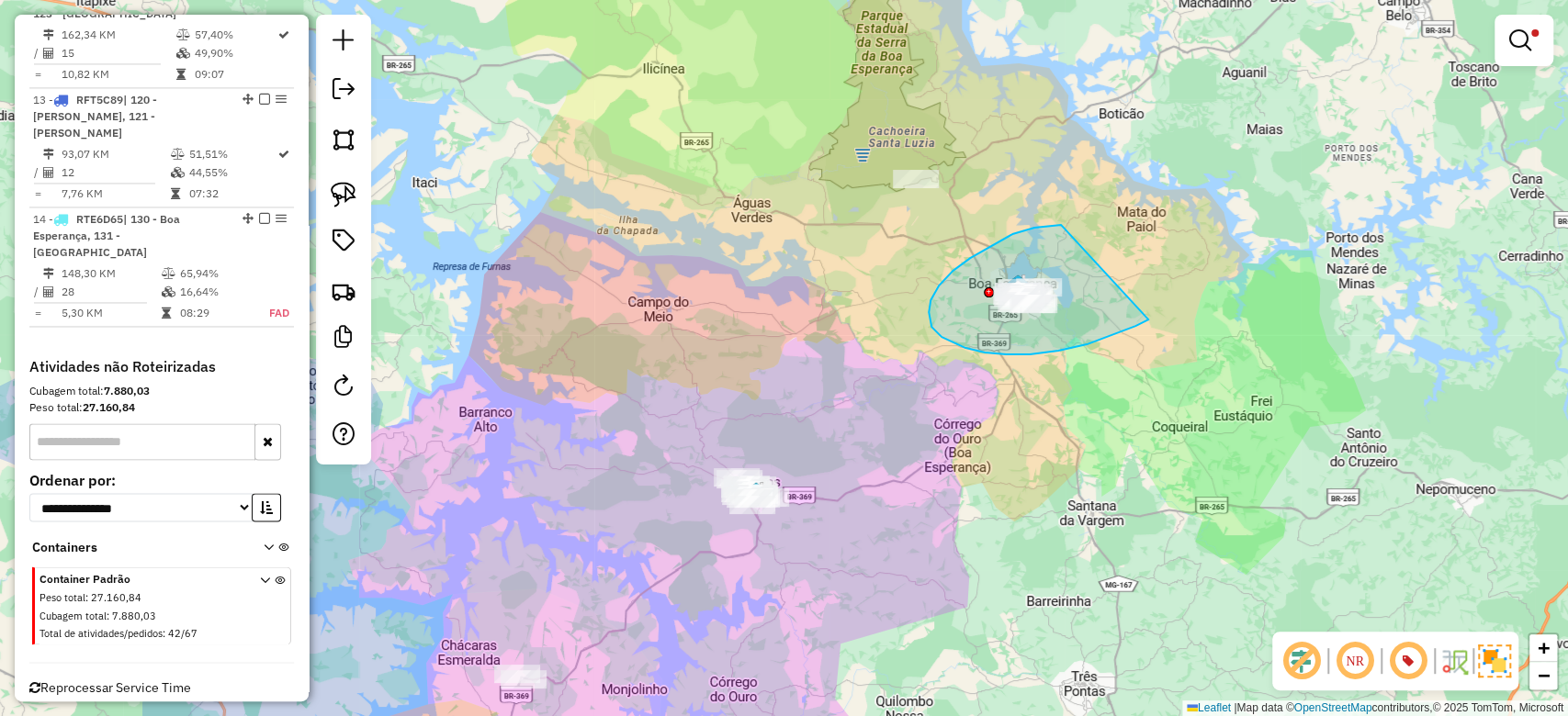
drag, startPoint x: 1034, startPoint y: 227, endPoint x: 1155, endPoint y: 312, distance: 147.9
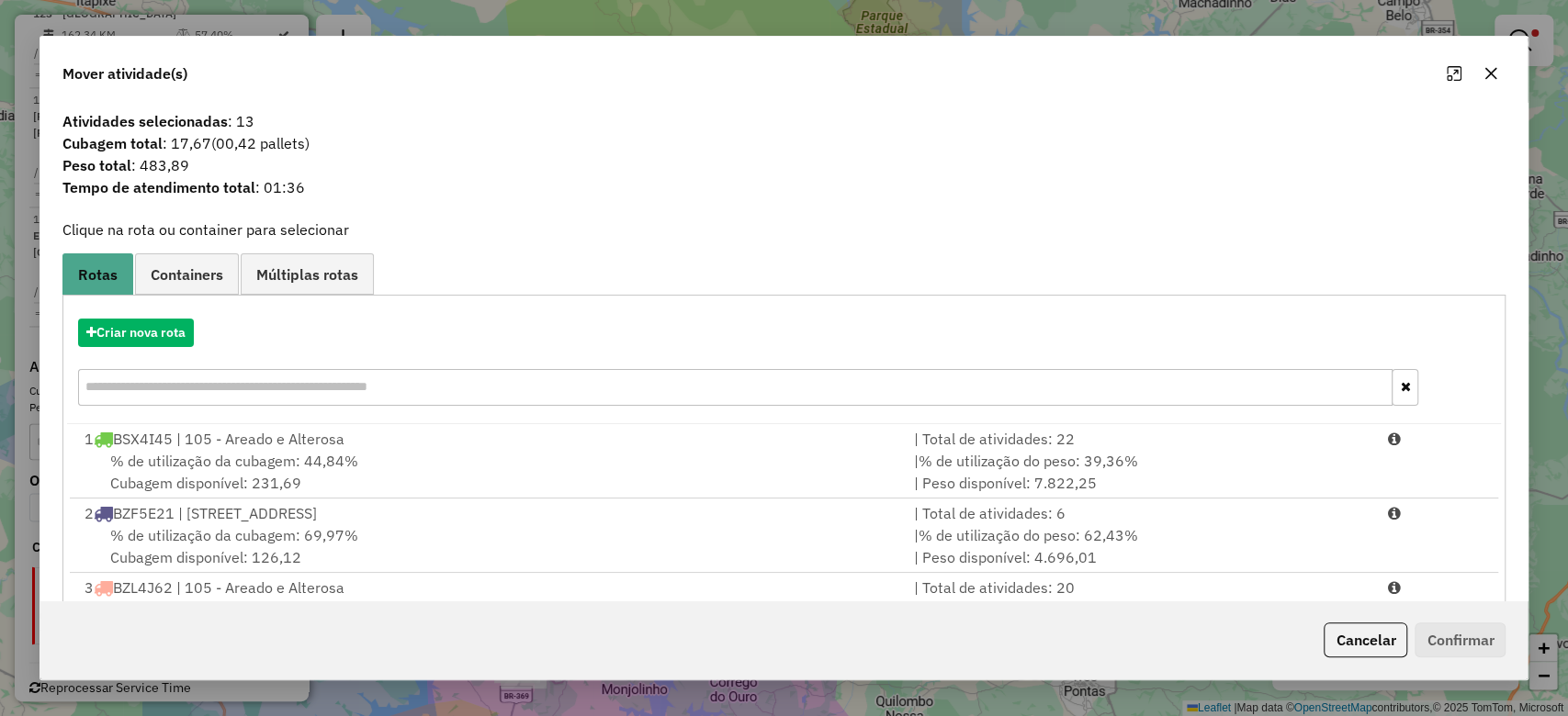
click at [1487, 73] on icon "button" at bounding box center [1491, 73] width 14 height 14
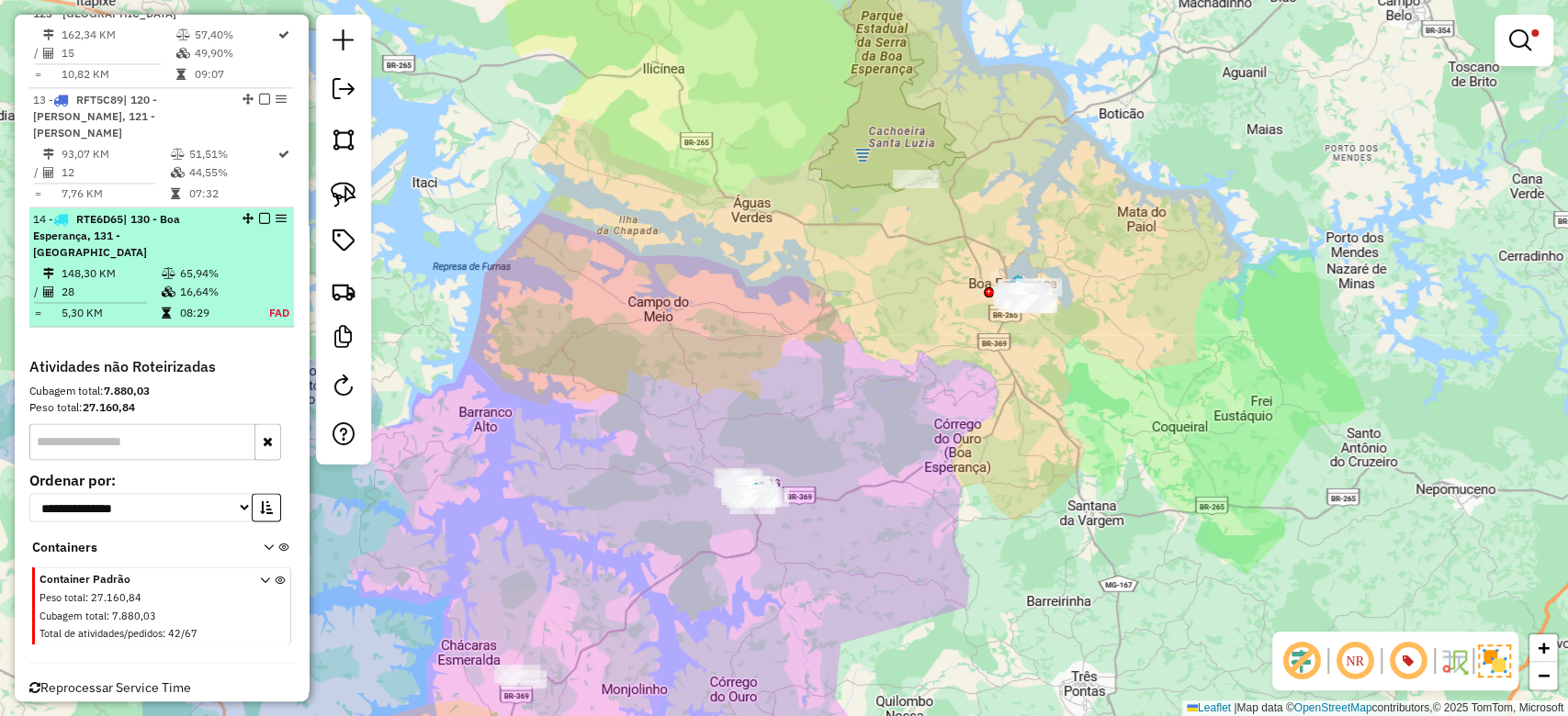
drag, startPoint x: 132, startPoint y: 260, endPoint x: 543, endPoint y: 257, distance: 411.0
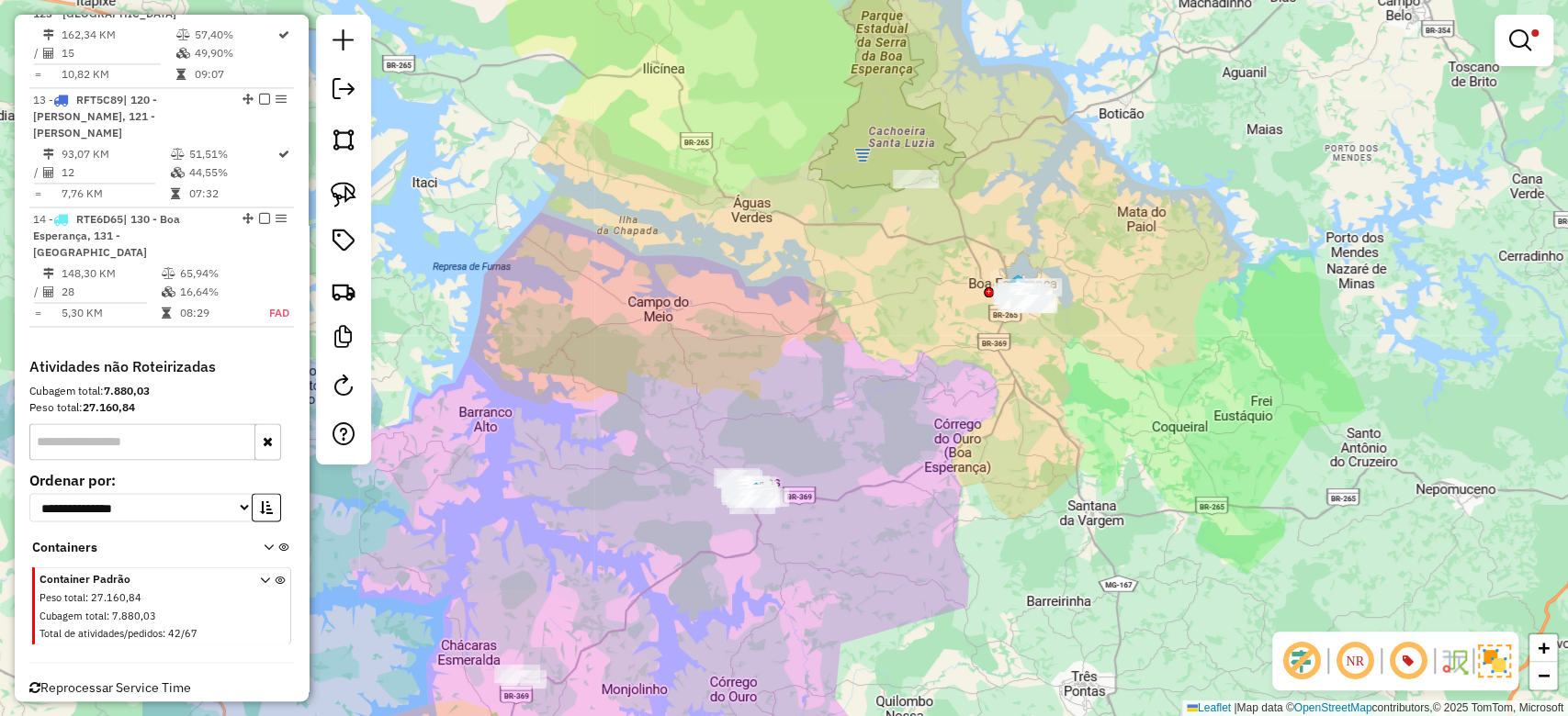
click at [132, 282] on td "28" at bounding box center [110, 291] width 100 height 18
select select "**********"
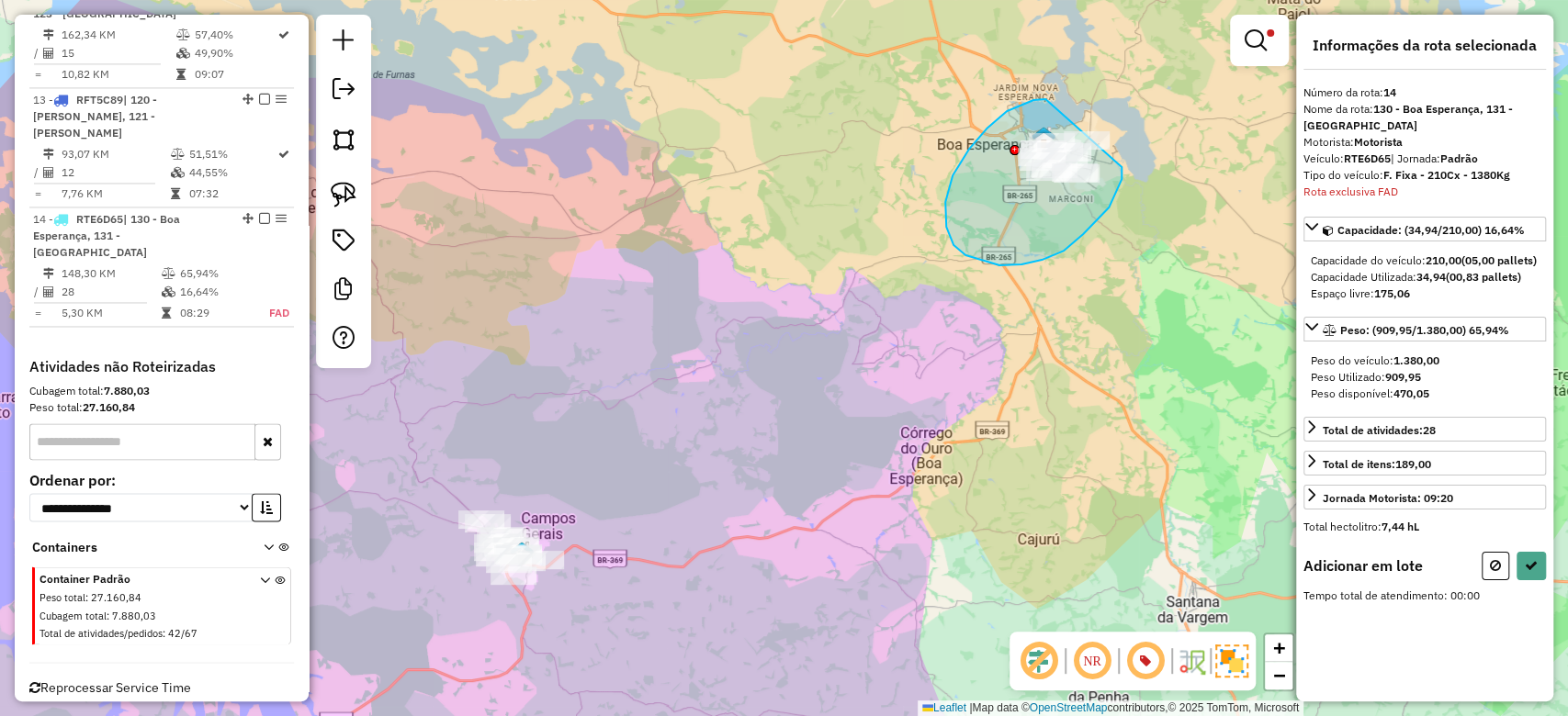
drag, startPoint x: 1044, startPoint y: 99, endPoint x: 1122, endPoint y: 161, distance: 99.6
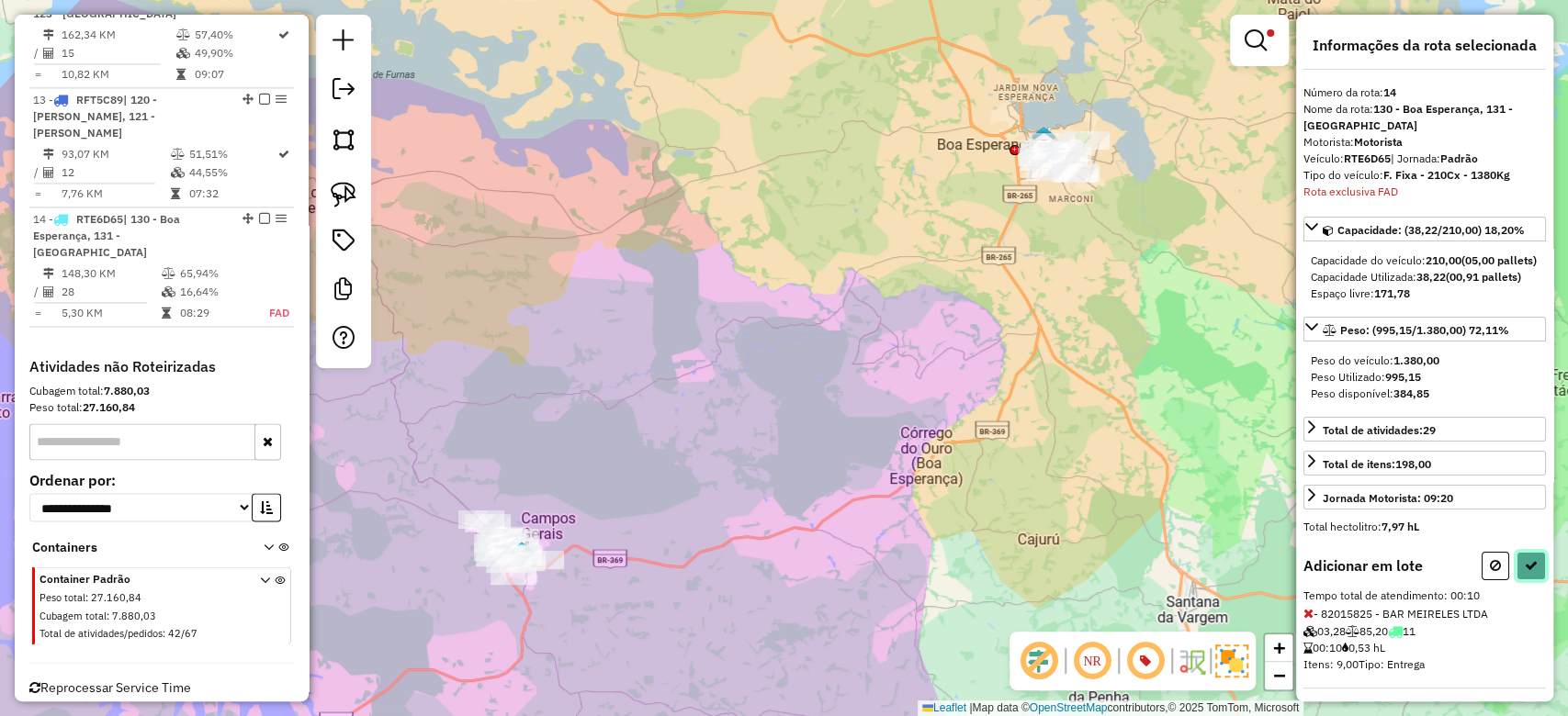
click at [1539, 578] on button at bounding box center [1531, 566] width 29 height 29
select select "**********"
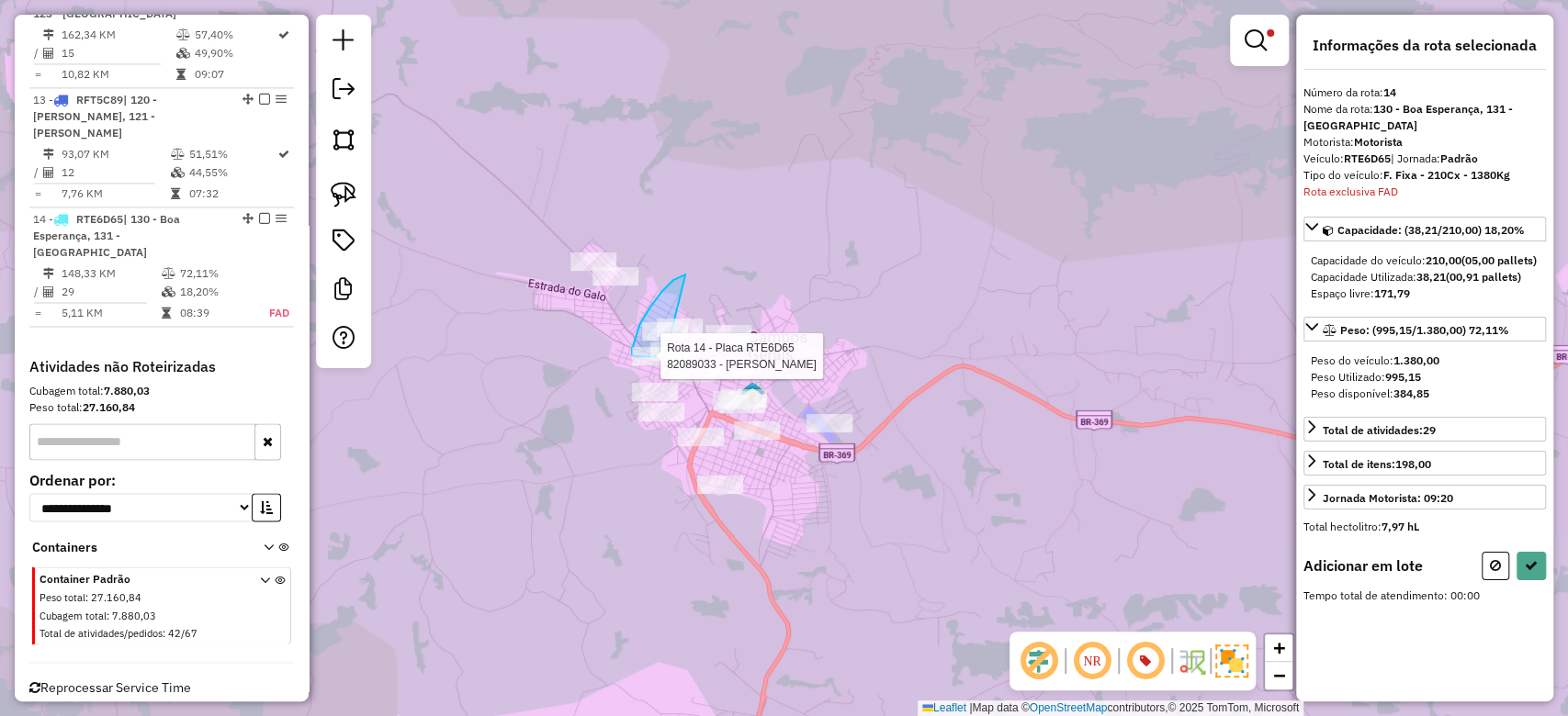
drag, startPoint x: 639, startPoint y: 325, endPoint x: 757, endPoint y: 329, distance: 118.1
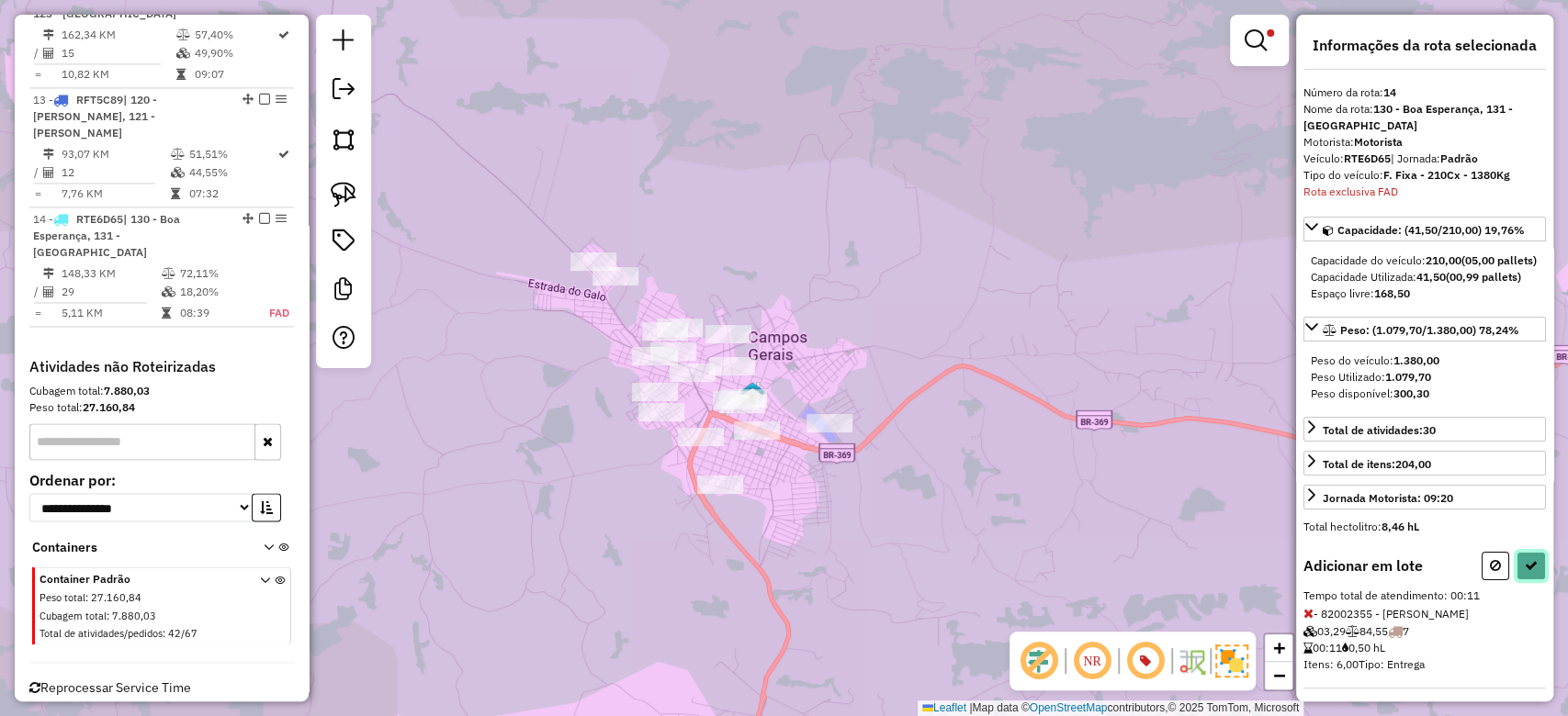
click at [1527, 572] on icon at bounding box center [1532, 566] width 13 height 13
select select "**********"
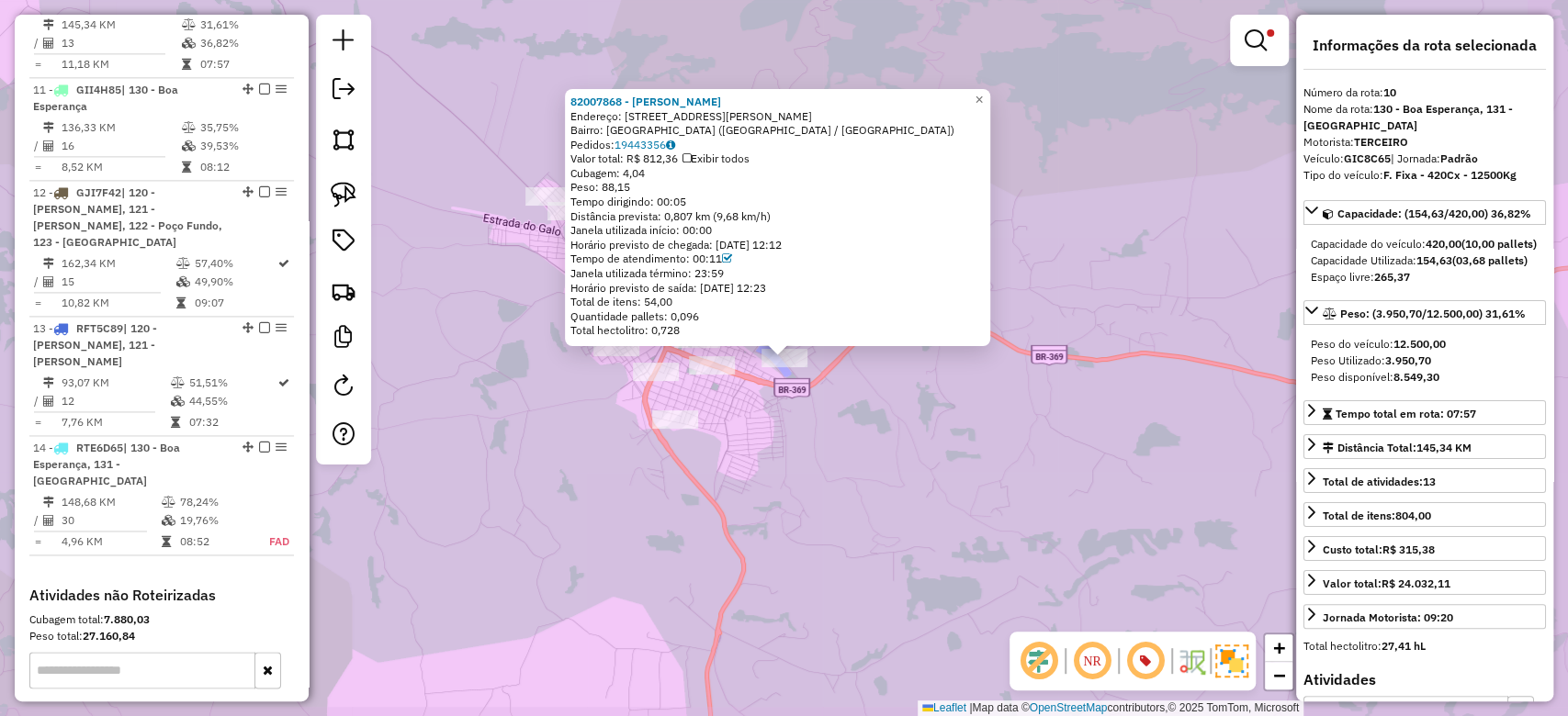
scroll to position [1635, 0]
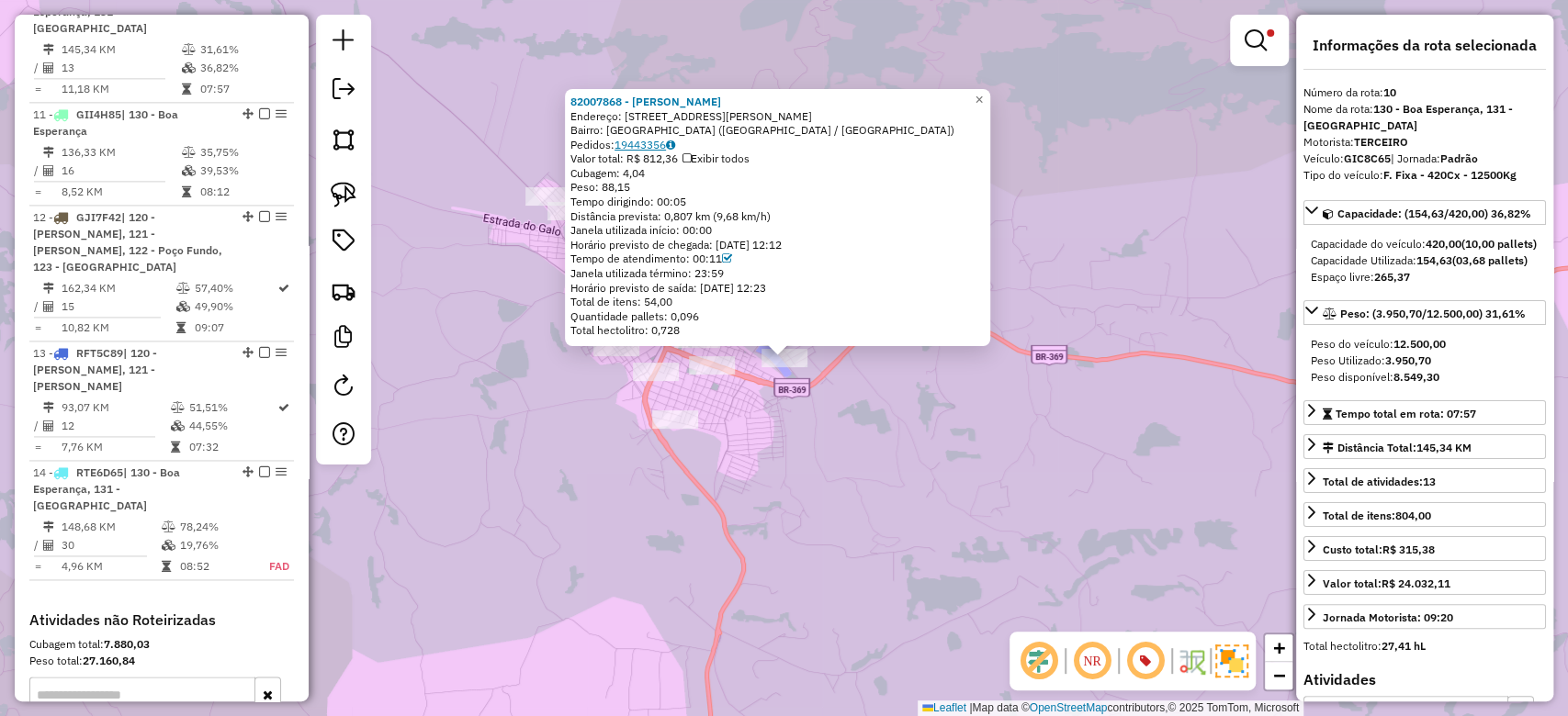
click at [659, 139] on link "19443356" at bounding box center [645, 145] width 61 height 13
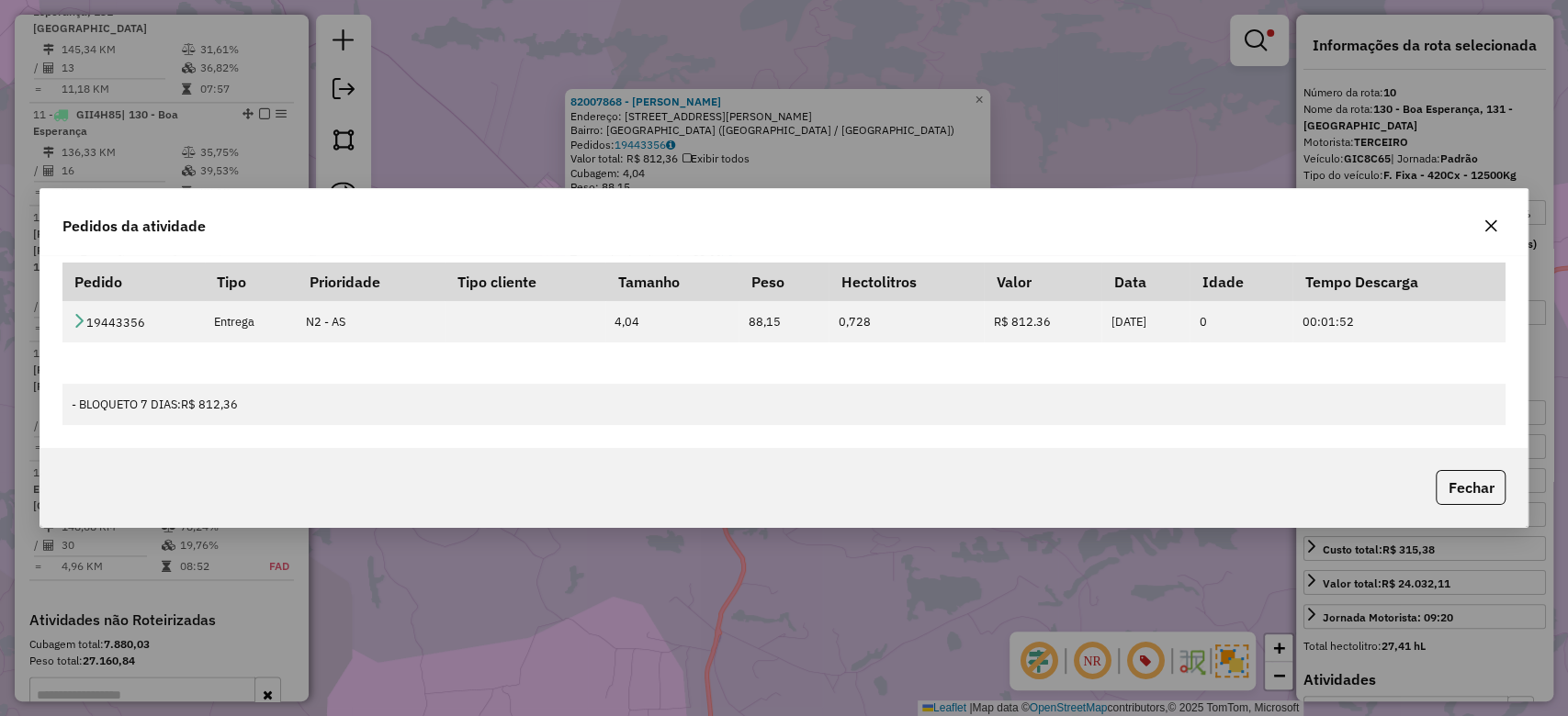
click at [56, 319] on div "Pedido Tipo Prioridade Tipo cliente Tamanho Peso Hectolitros Valor Data Idade T…" at bounding box center [784, 351] width 1488 height 193
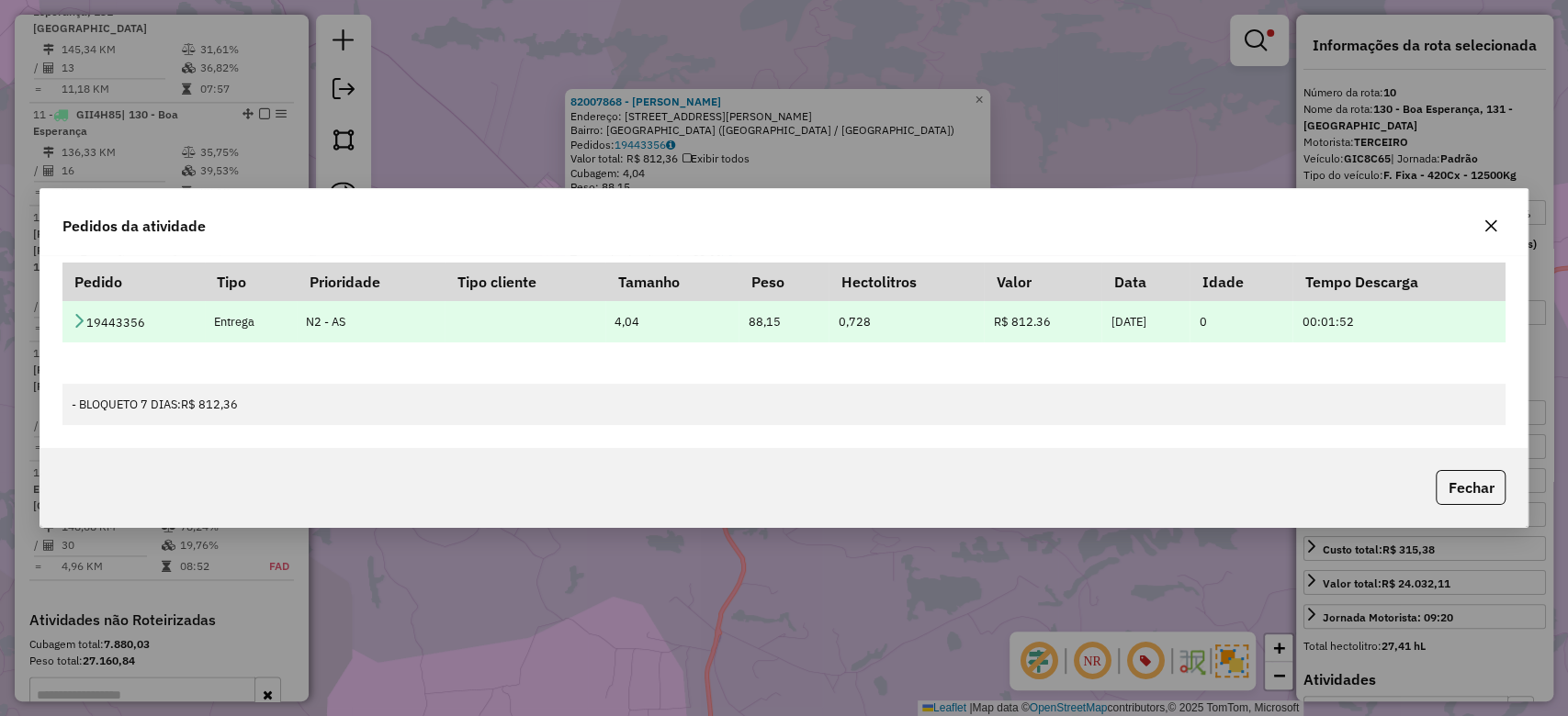
click at [79, 326] on icon at bounding box center [78, 319] width 14 height 14
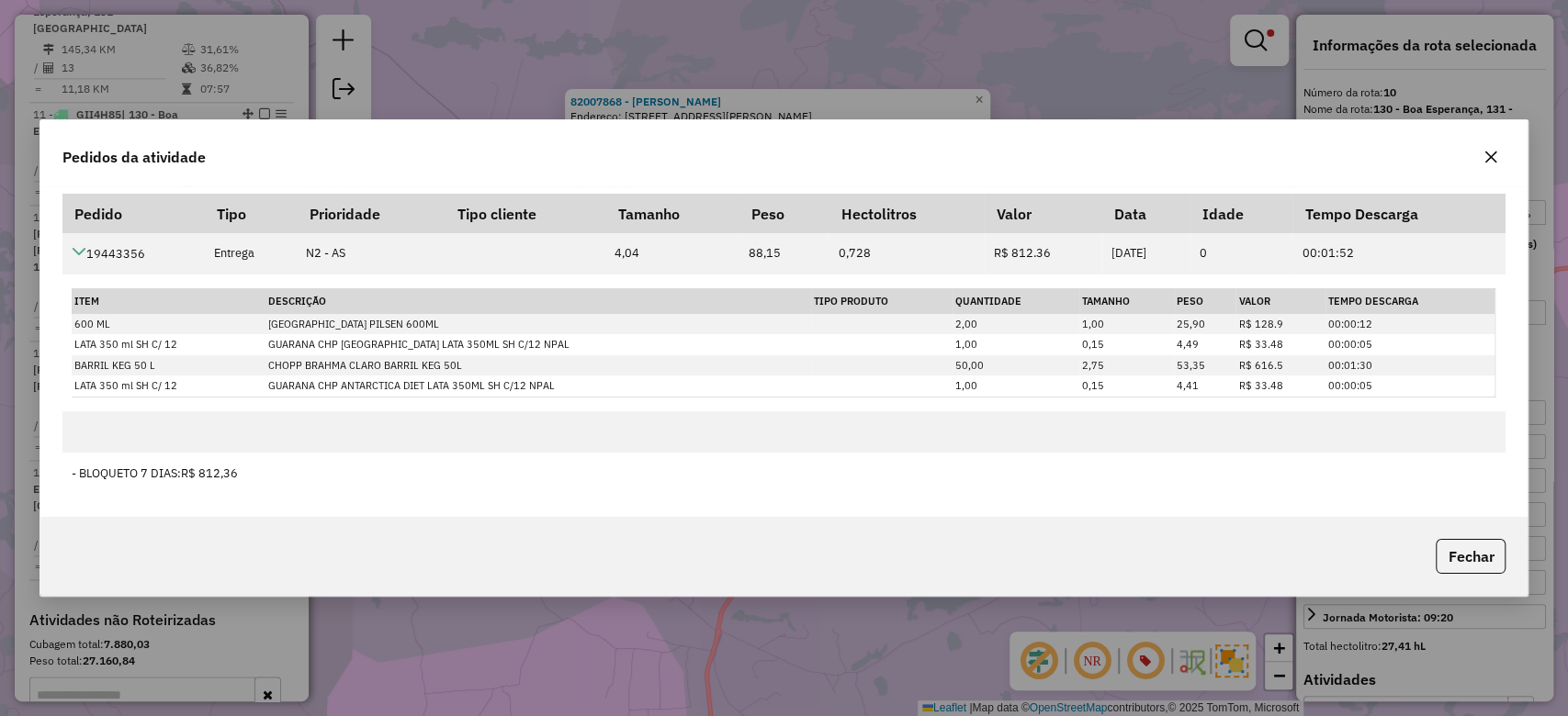
click at [1499, 161] on button "button" at bounding box center [1491, 157] width 29 height 29
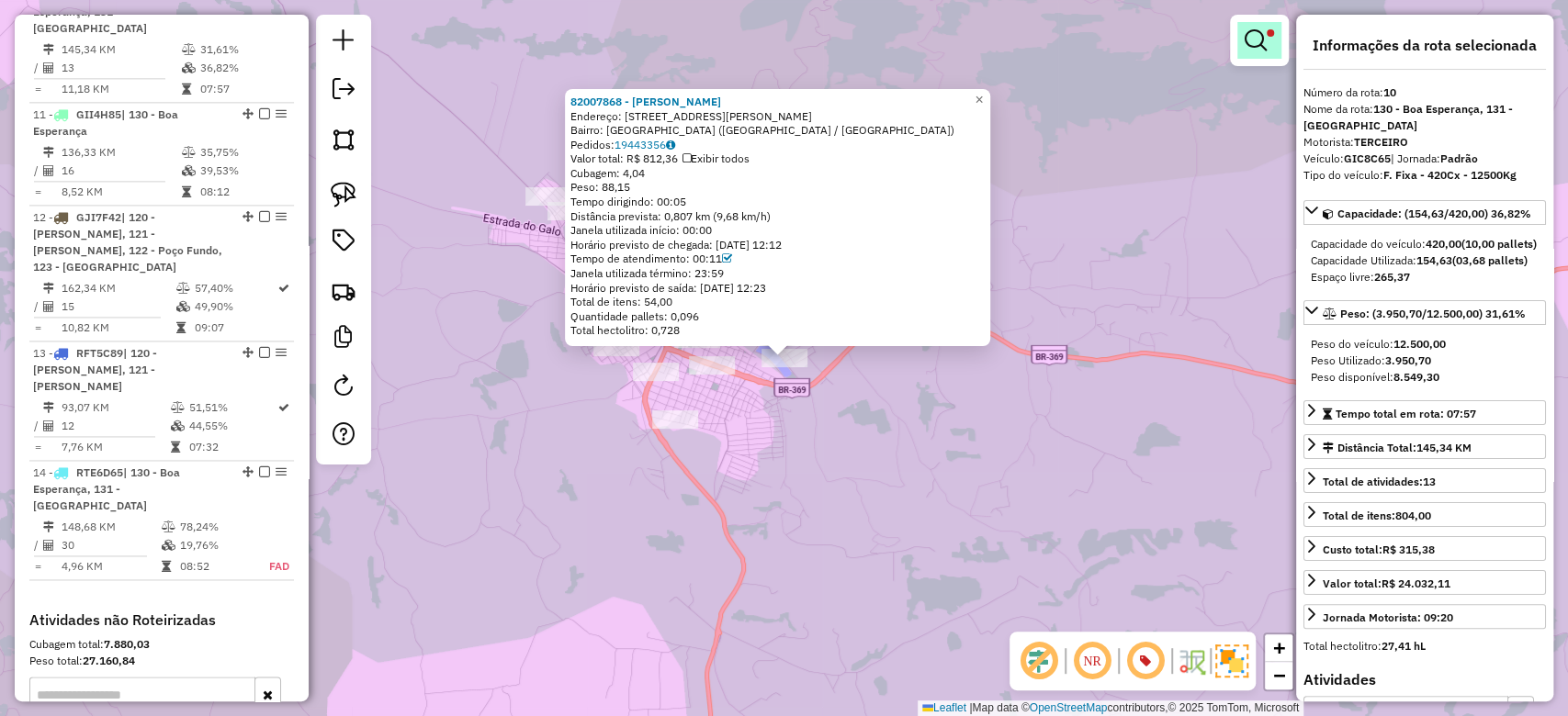
click at [1256, 39] on em at bounding box center [1256, 40] width 22 height 22
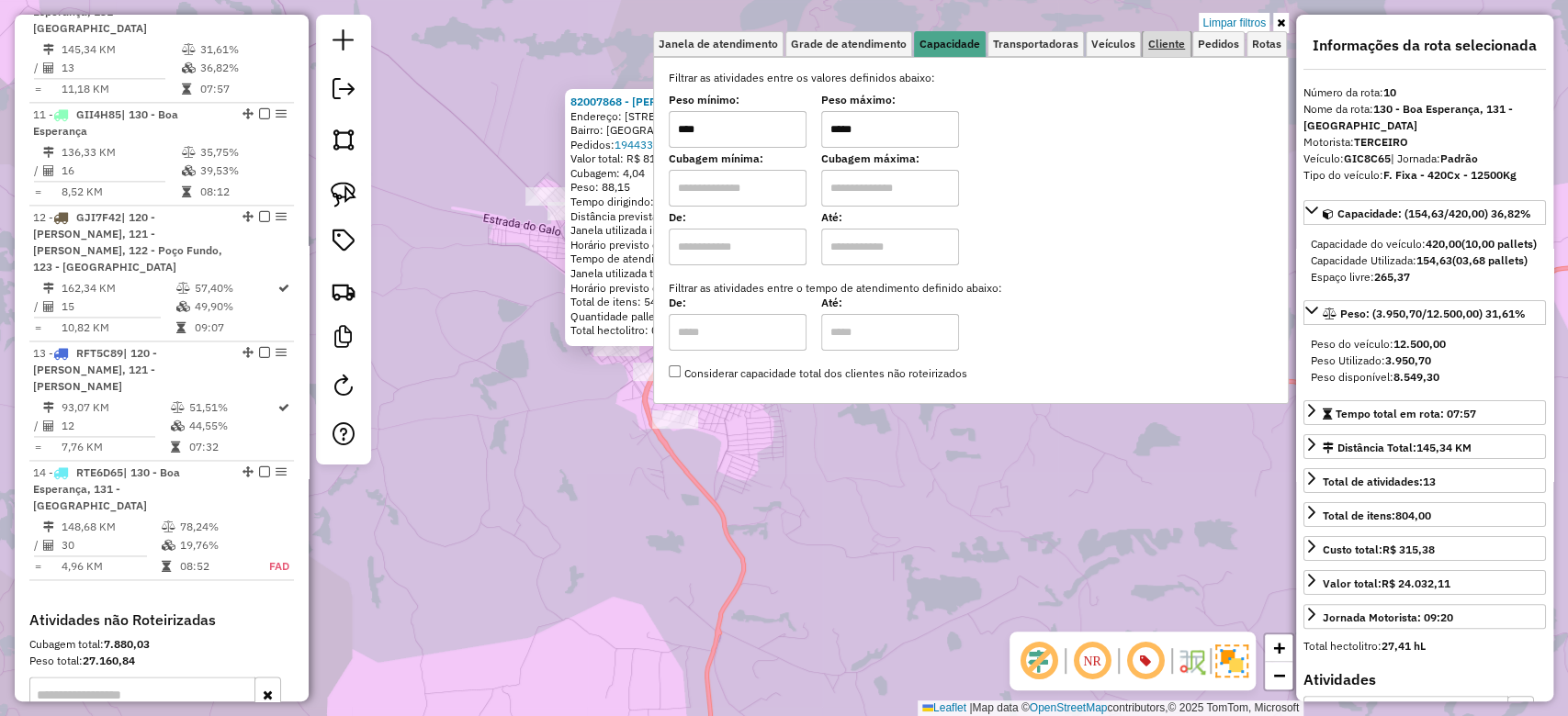
click at [1167, 48] on span "Cliente" at bounding box center [1166, 45] width 37 height 11
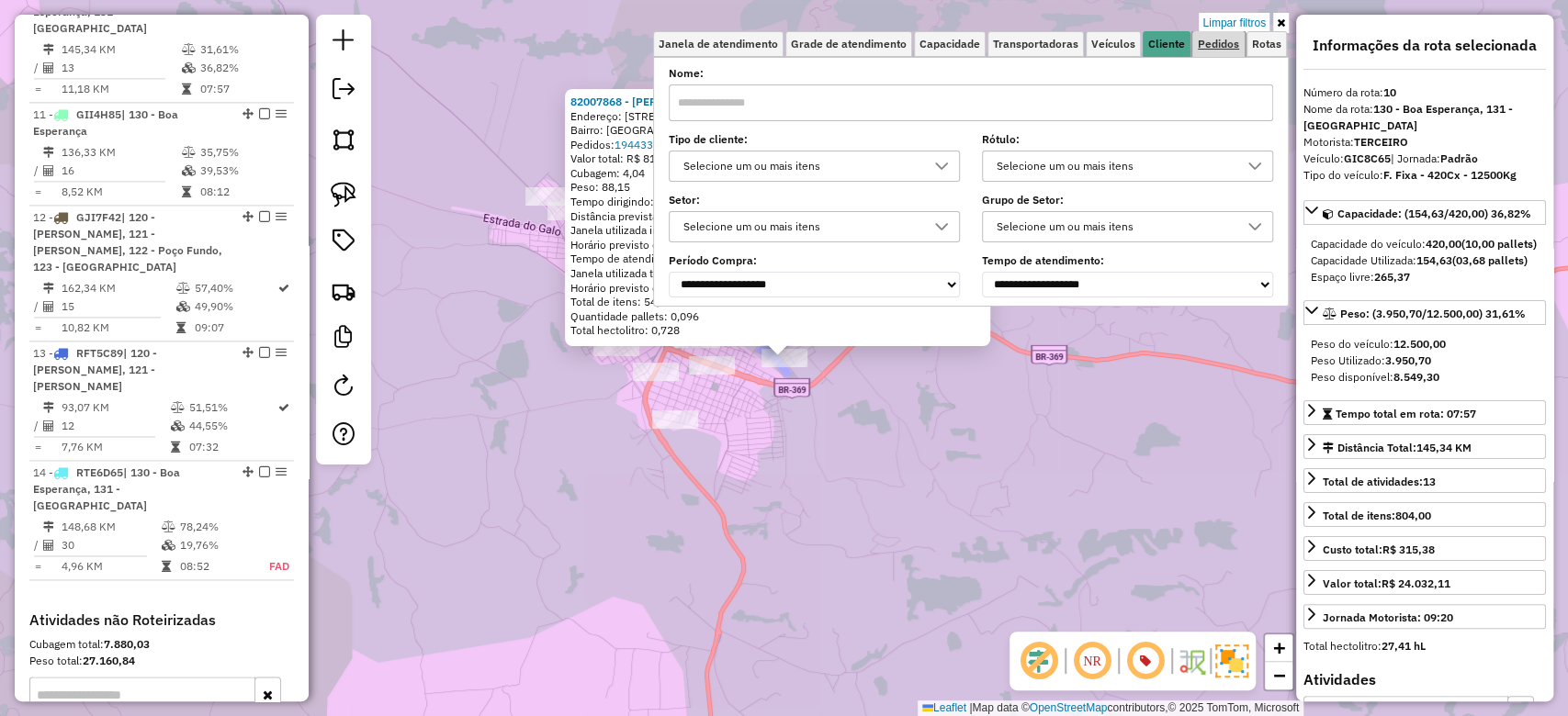
click at [1213, 48] on span "Pedidos" at bounding box center [1218, 45] width 41 height 11
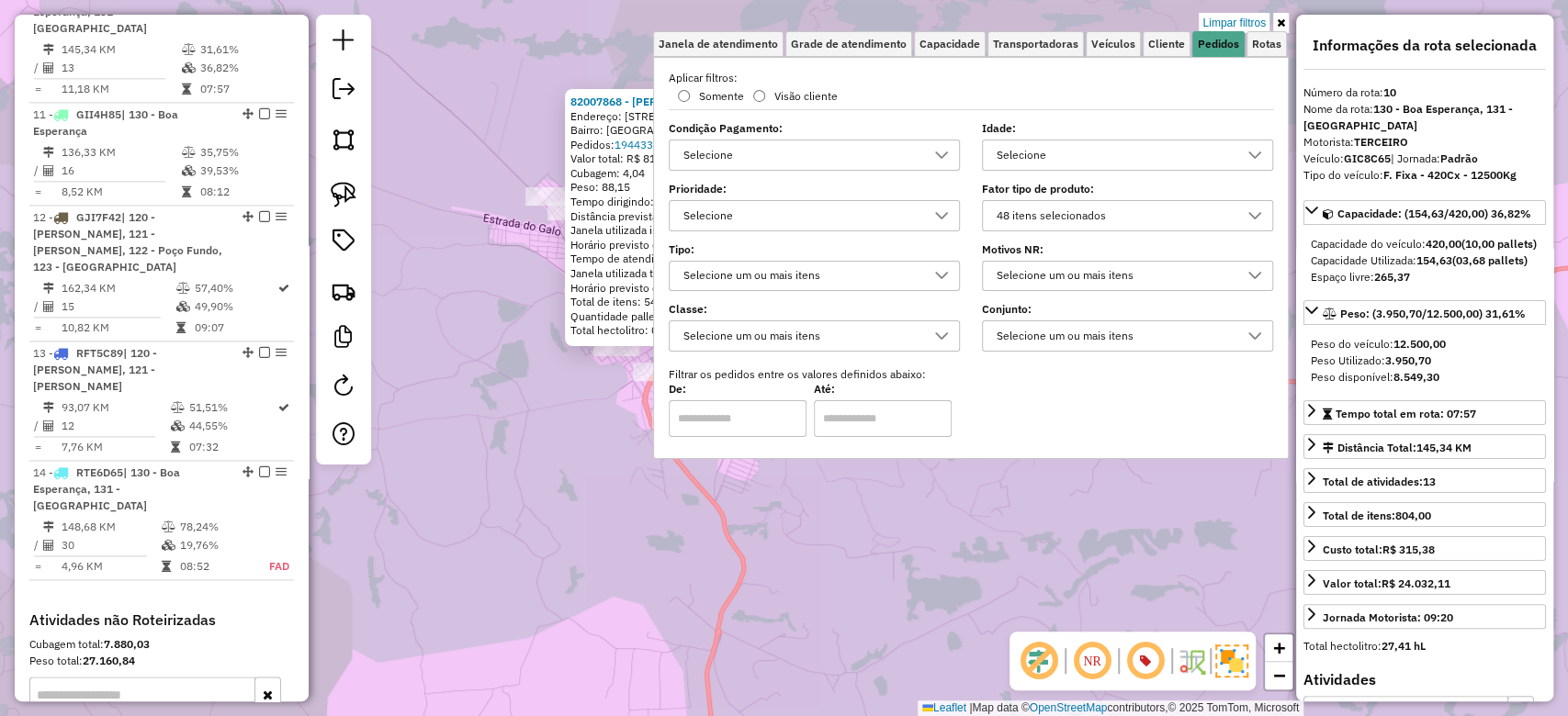
click at [1075, 213] on div "48 itens selecionados" at bounding box center [1114, 215] width 247 height 29
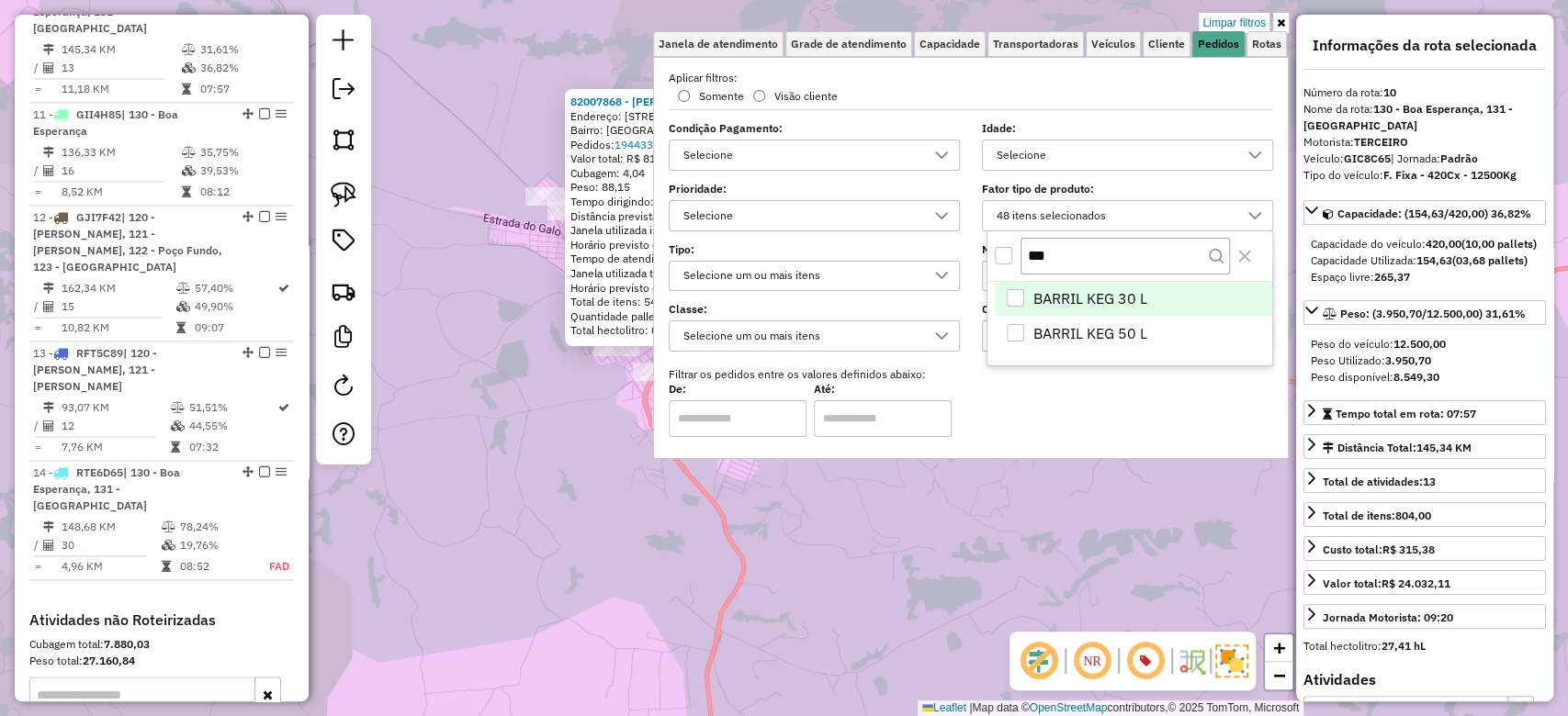
scroll to position [10, 65]
click at [579, 439] on div "82007868 - DANIEL TADEU SILVA Endereço: Rua Reinaldo Rodrigues 750 Bairro: LAGO…" at bounding box center [784, 358] width 1568 height 716
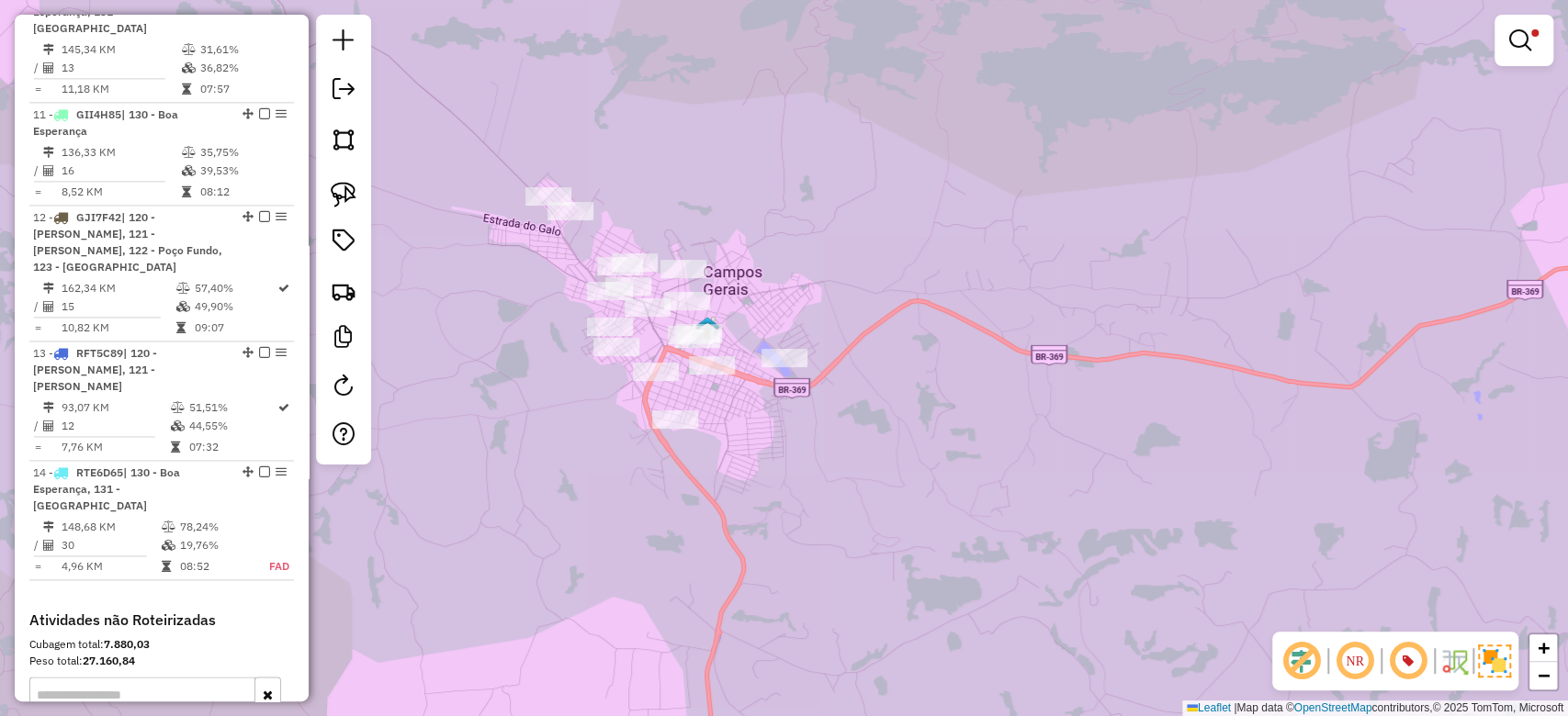
drag, startPoint x: 146, startPoint y: 506, endPoint x: 725, endPoint y: 422, distance: 585.1
click at [146, 536] on td "30" at bounding box center [110, 545] width 100 height 18
select select "**********"
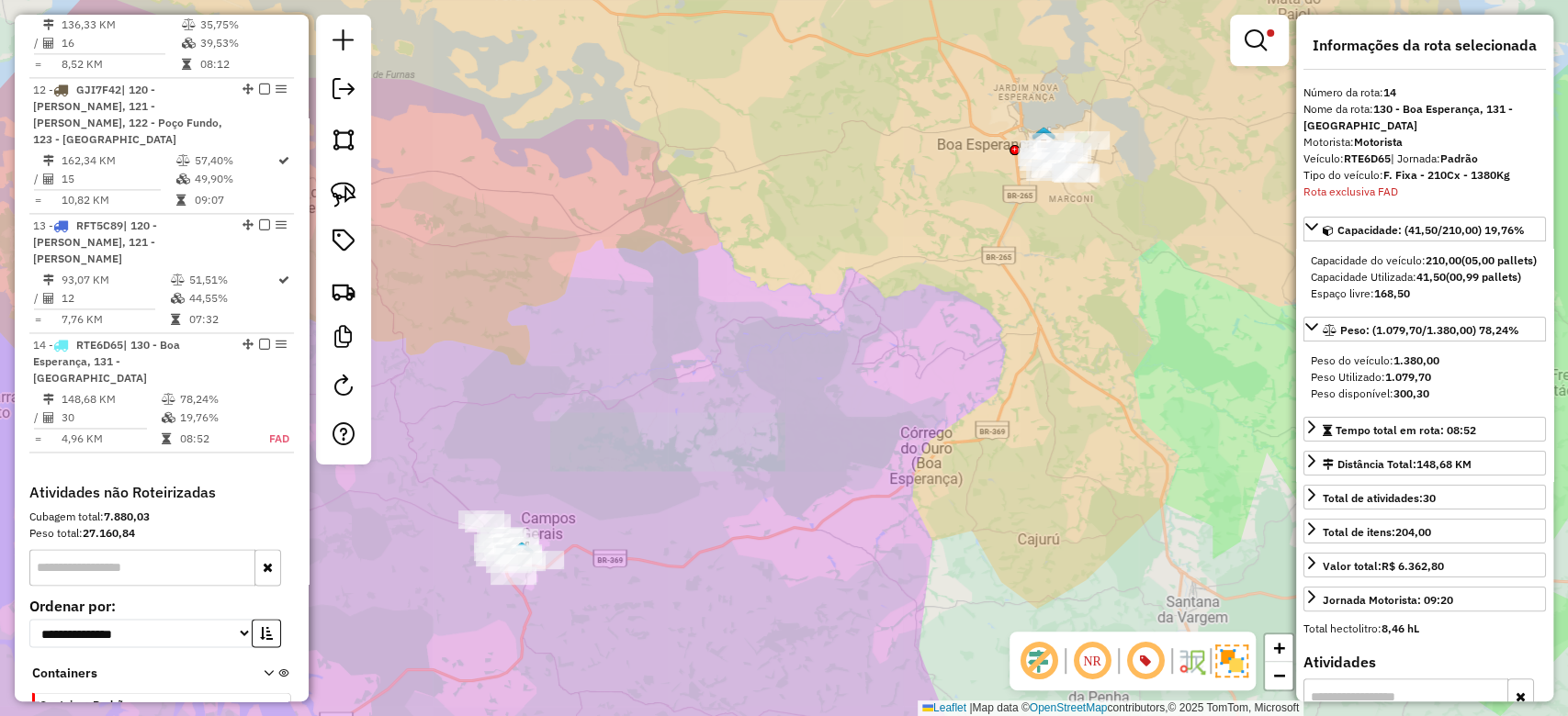
scroll to position [1888, 0]
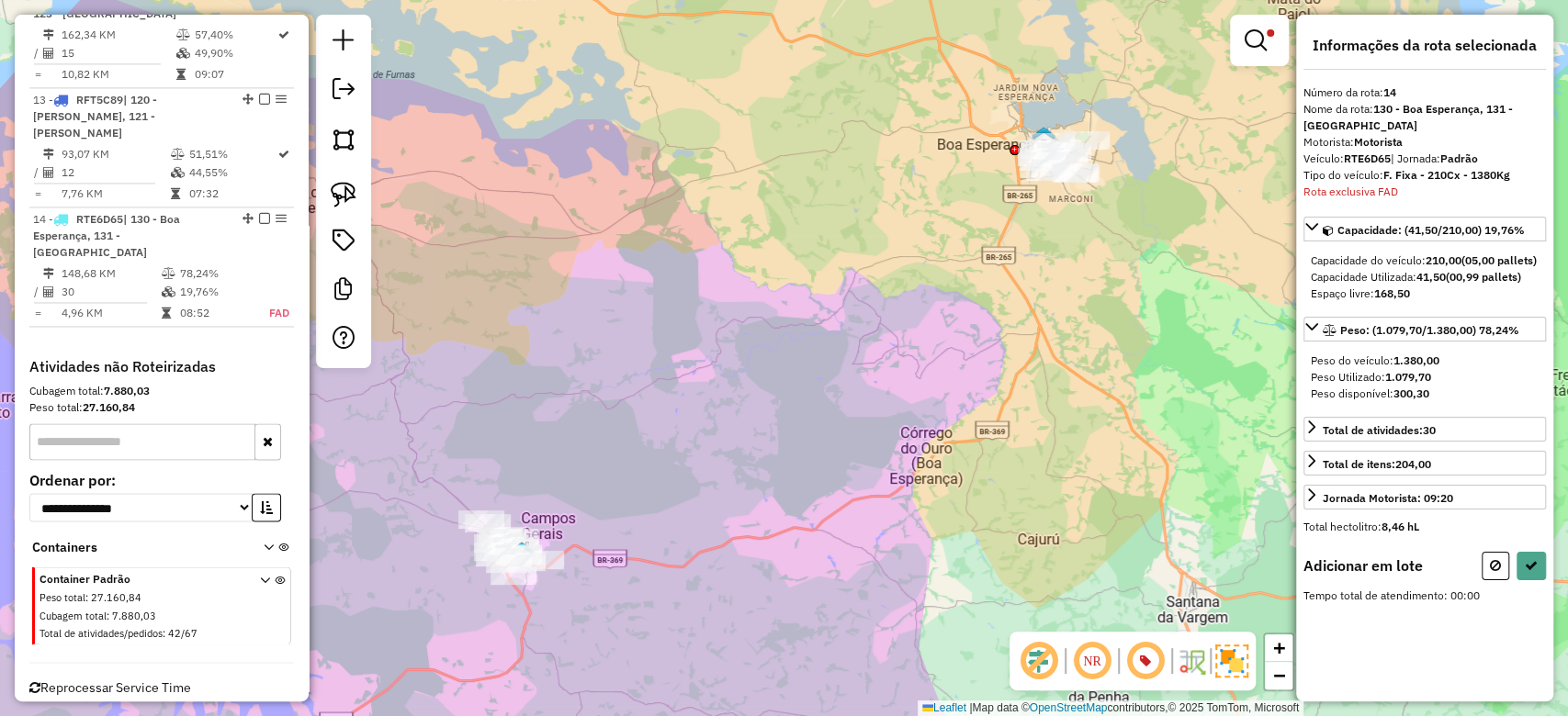
drag, startPoint x: 810, startPoint y: 380, endPoint x: 913, endPoint y: 327, distance: 115.8
click at [842, 380] on div "Limpar filtros Janela de atendimento Grade de atendimento Capacidade Transporta…" at bounding box center [784, 358] width 1568 height 716
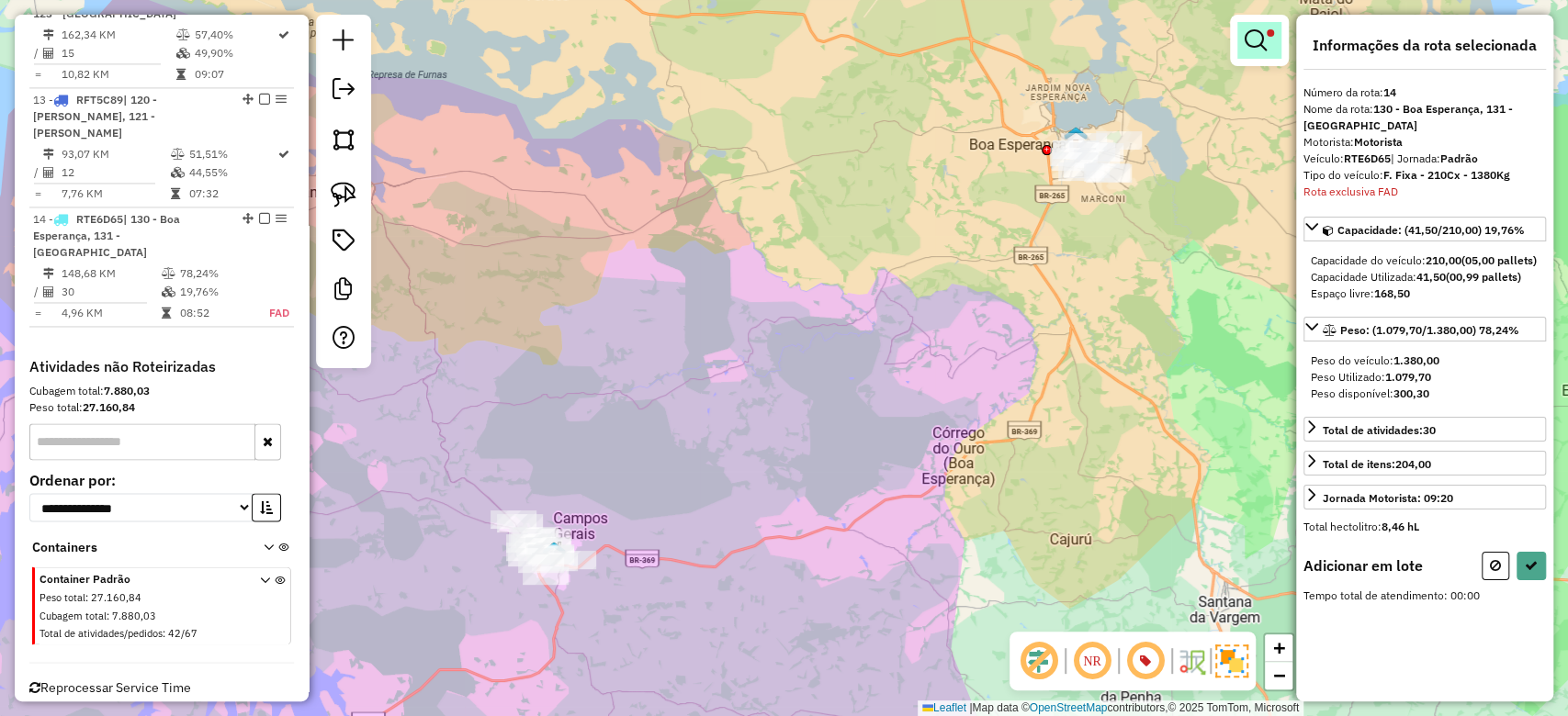
click at [1268, 41] on link at bounding box center [1260, 40] width 44 height 37
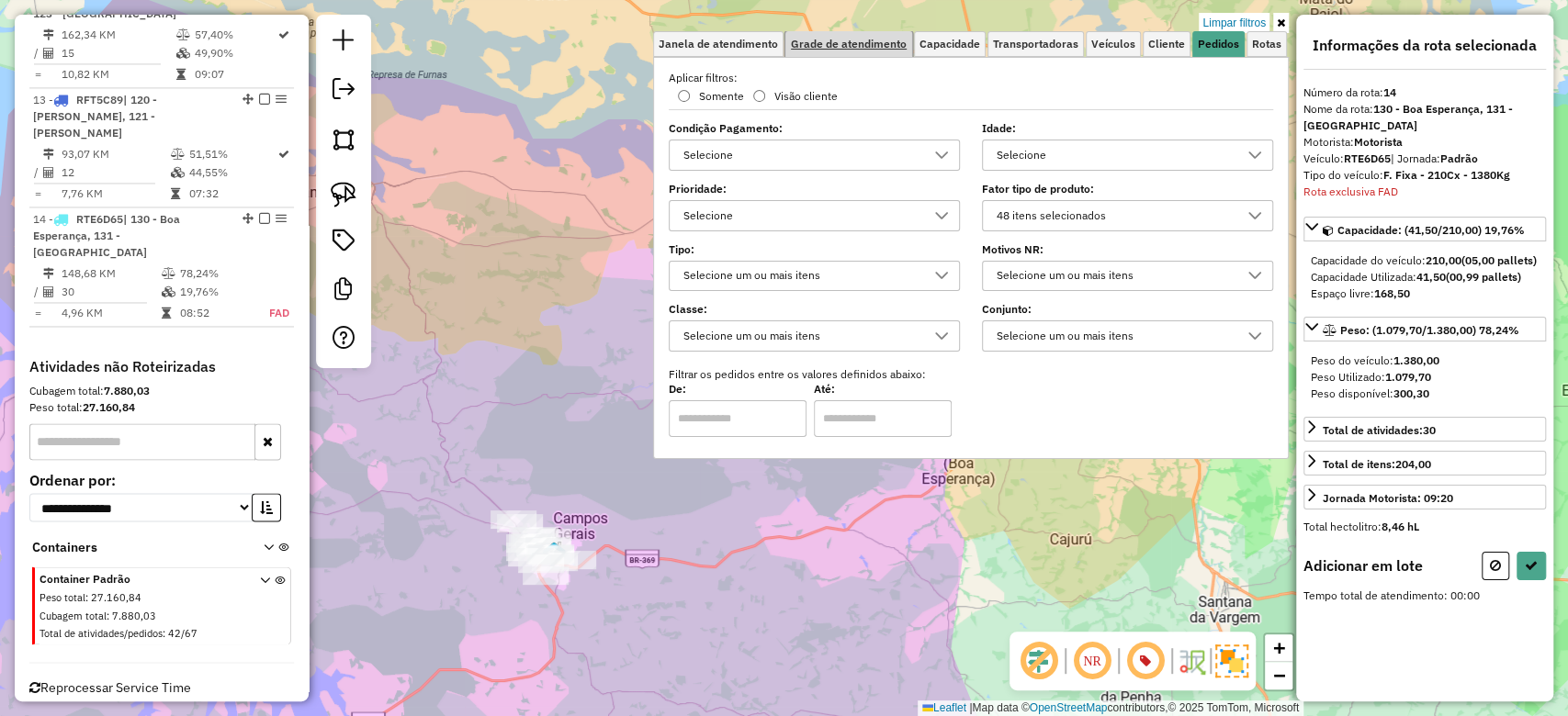
click at [907, 39] on span "Grade de atendimento" at bounding box center [849, 45] width 116 height 11
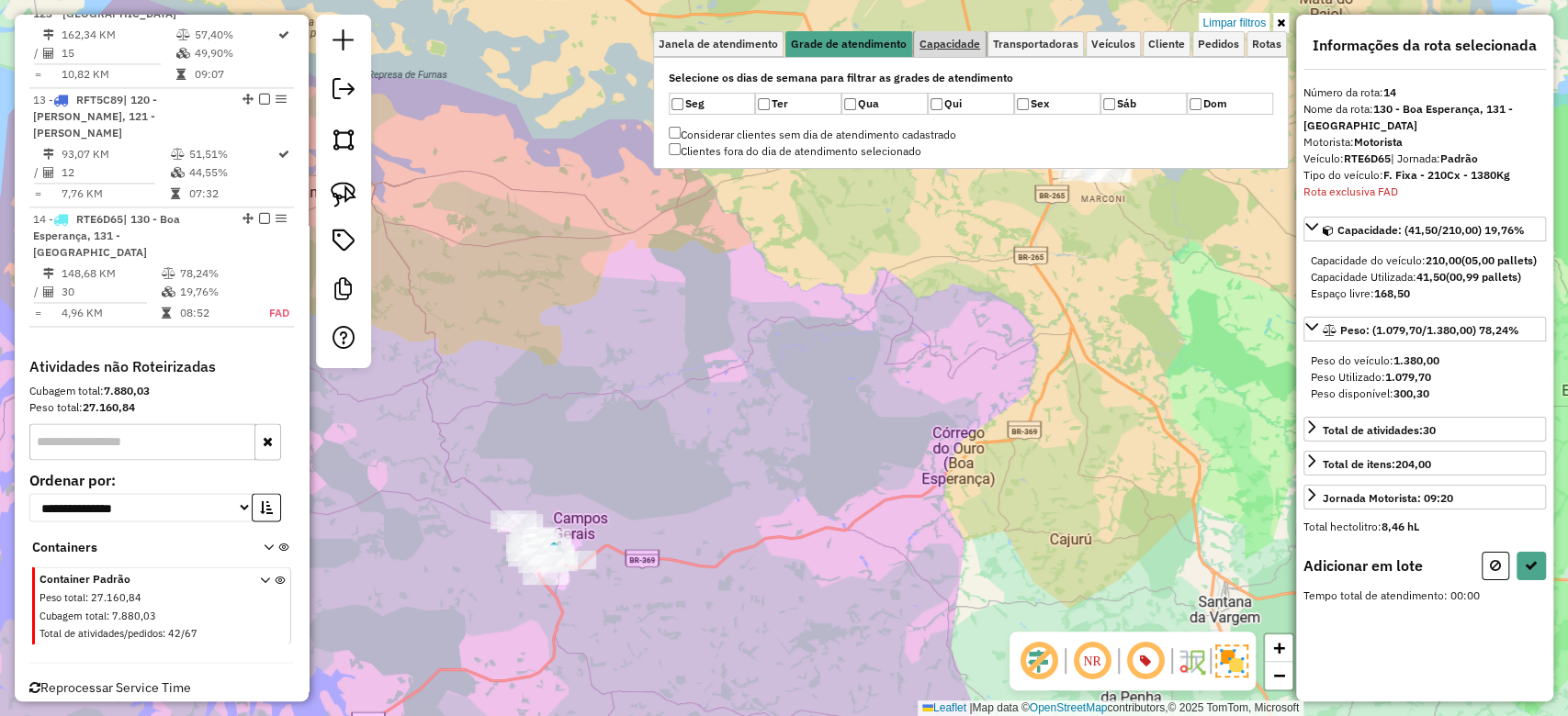
click at [940, 48] on span "Capacidade" at bounding box center [951, 45] width 61 height 11
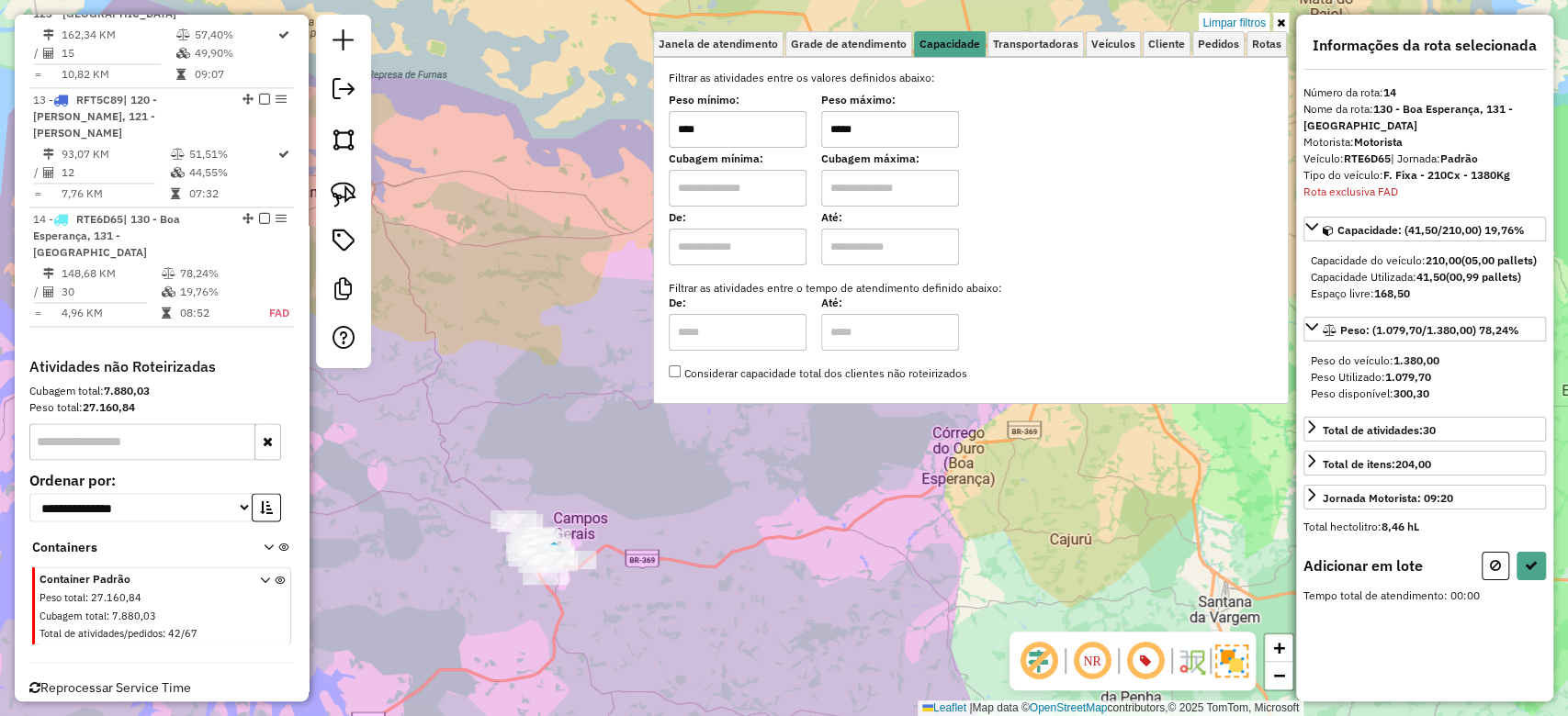
click at [914, 121] on input "*****" at bounding box center [890, 129] width 138 height 37
type input "******"
click at [710, 619] on div "Limpar filtros Janela de atendimento Grade de atendimento Capacidade Transporta…" at bounding box center [784, 358] width 1568 height 716
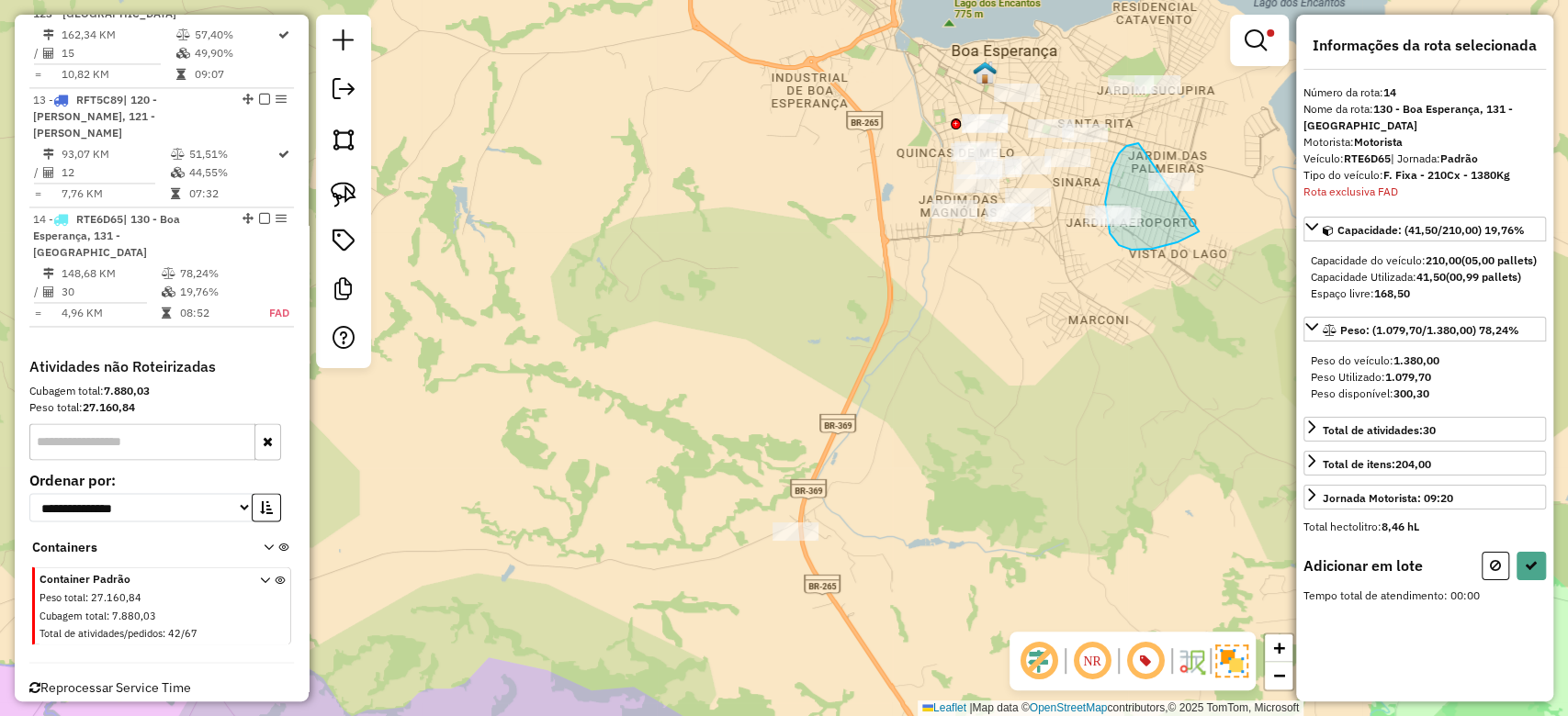
drag, startPoint x: 1132, startPoint y: 250, endPoint x: 1250, endPoint y: 174, distance: 140.4
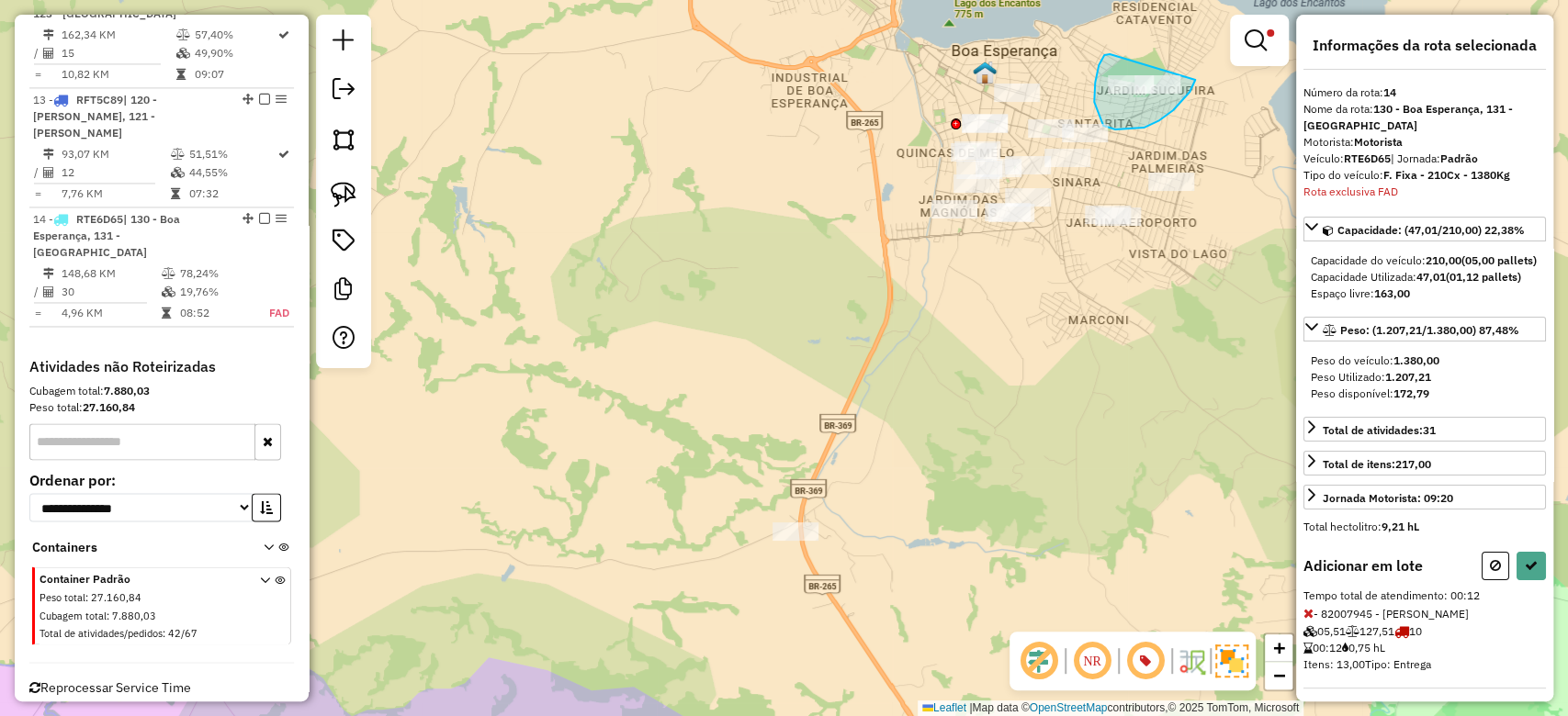
drag, startPoint x: 1095, startPoint y: 83, endPoint x: 1191, endPoint y: 69, distance: 97.0
click at [1528, 572] on icon at bounding box center [1532, 566] width 13 height 13
select select "**********"
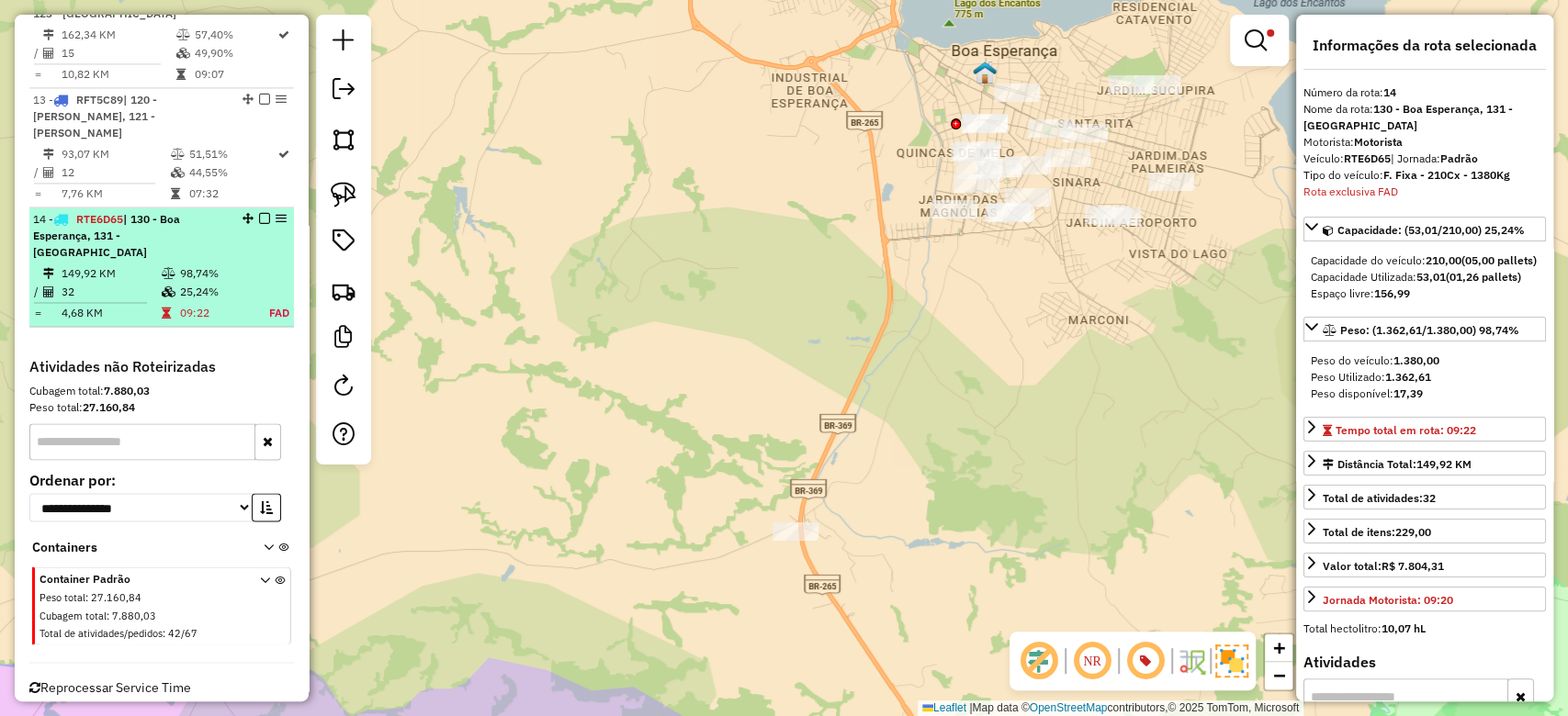
click at [179, 264] on td "98,74%" at bounding box center [214, 273] width 71 height 18
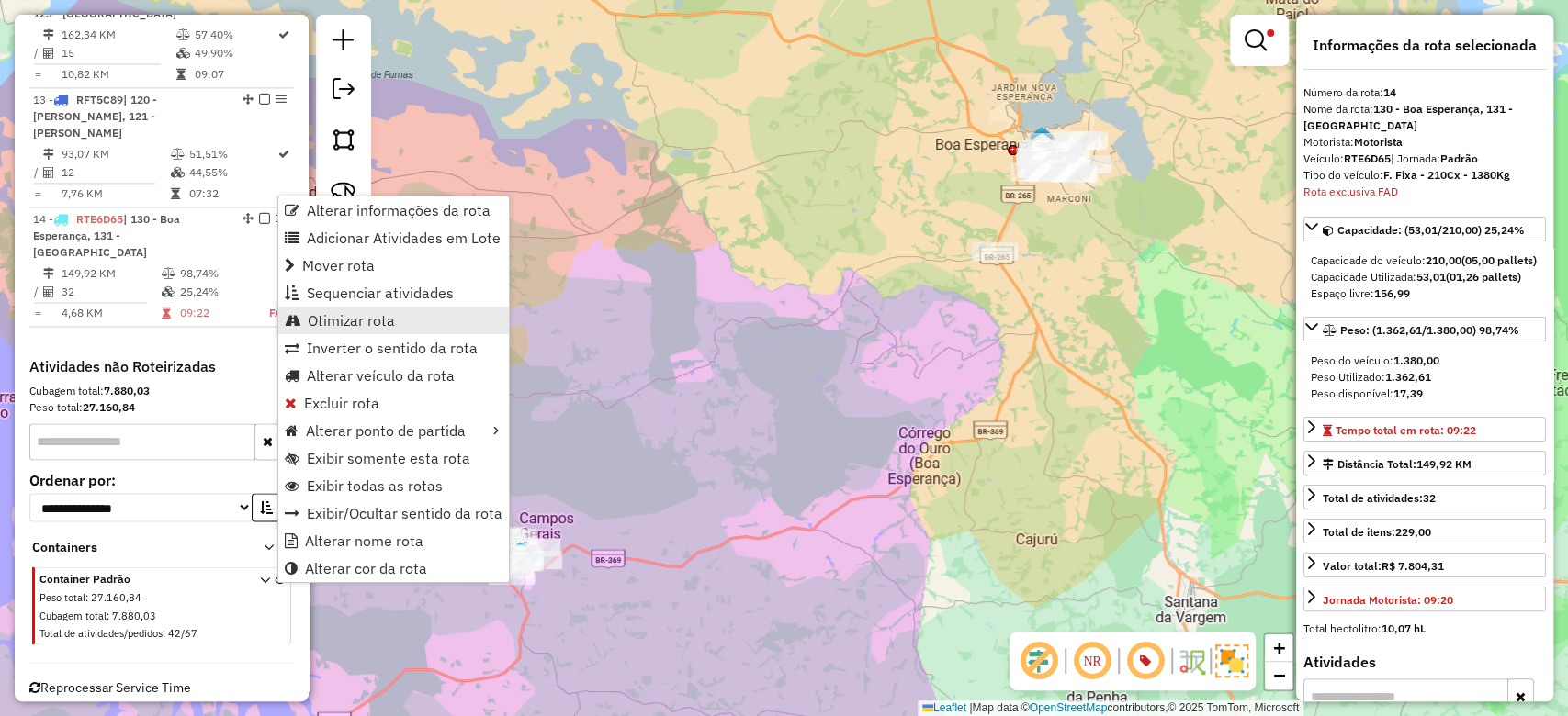
click at [331, 319] on span "Otimizar rota" at bounding box center [352, 319] width 88 height 14
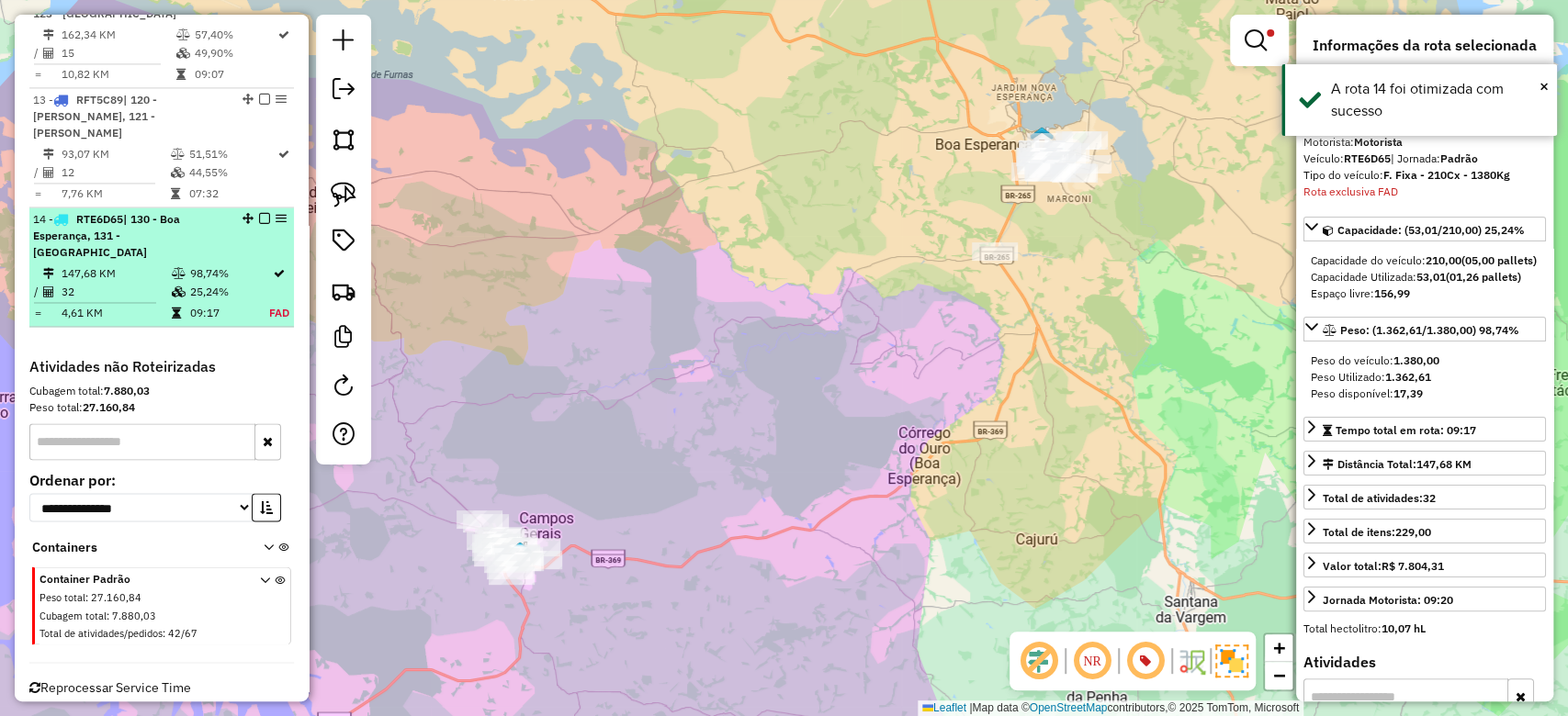
click at [172, 286] on icon at bounding box center [179, 292] width 13 height 11
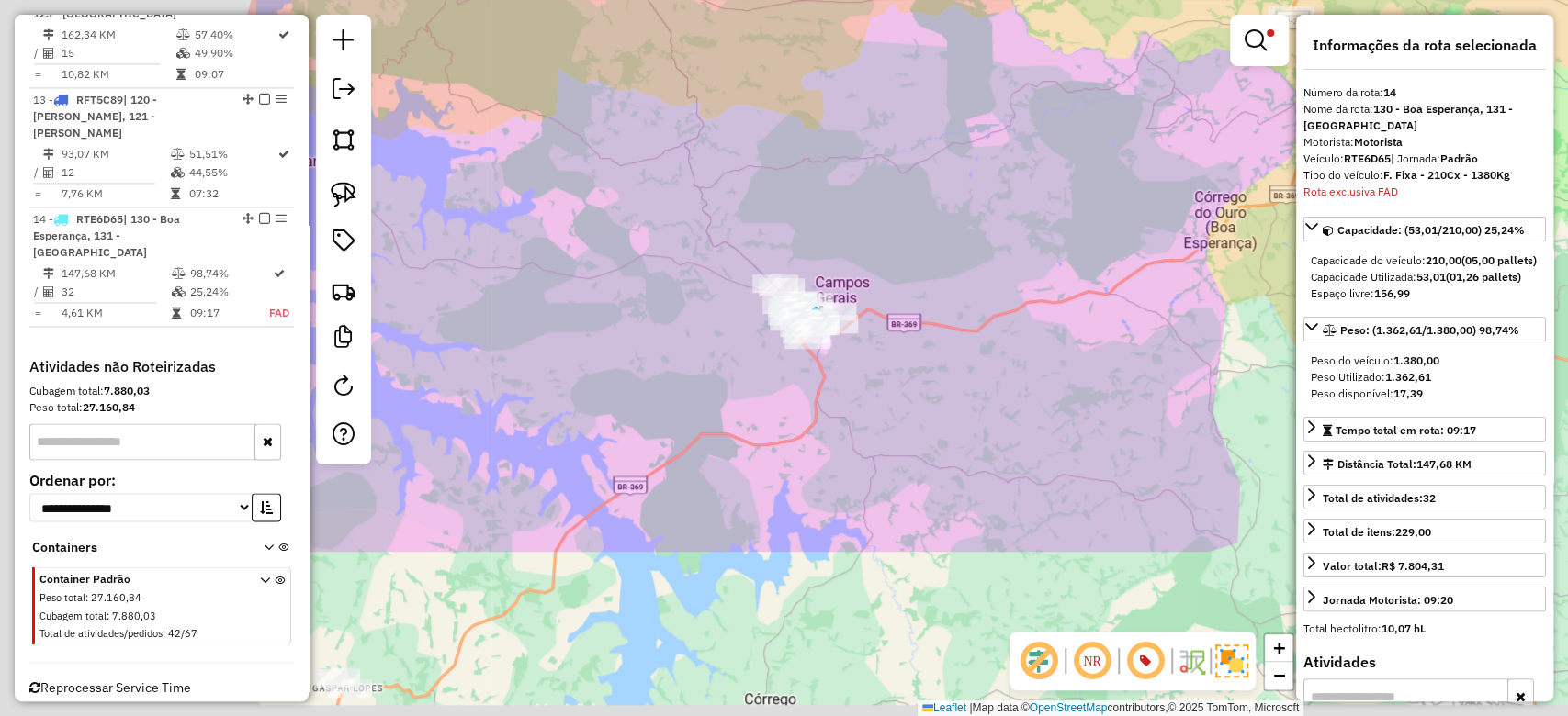
drag, startPoint x: 663, startPoint y: 392, endPoint x: 966, endPoint y: 139, distance: 394.7
click at [963, 146] on div "Limpar filtros Janela de atendimento Grade de atendimento Capacidade Transporta…" at bounding box center [784, 358] width 1568 height 716
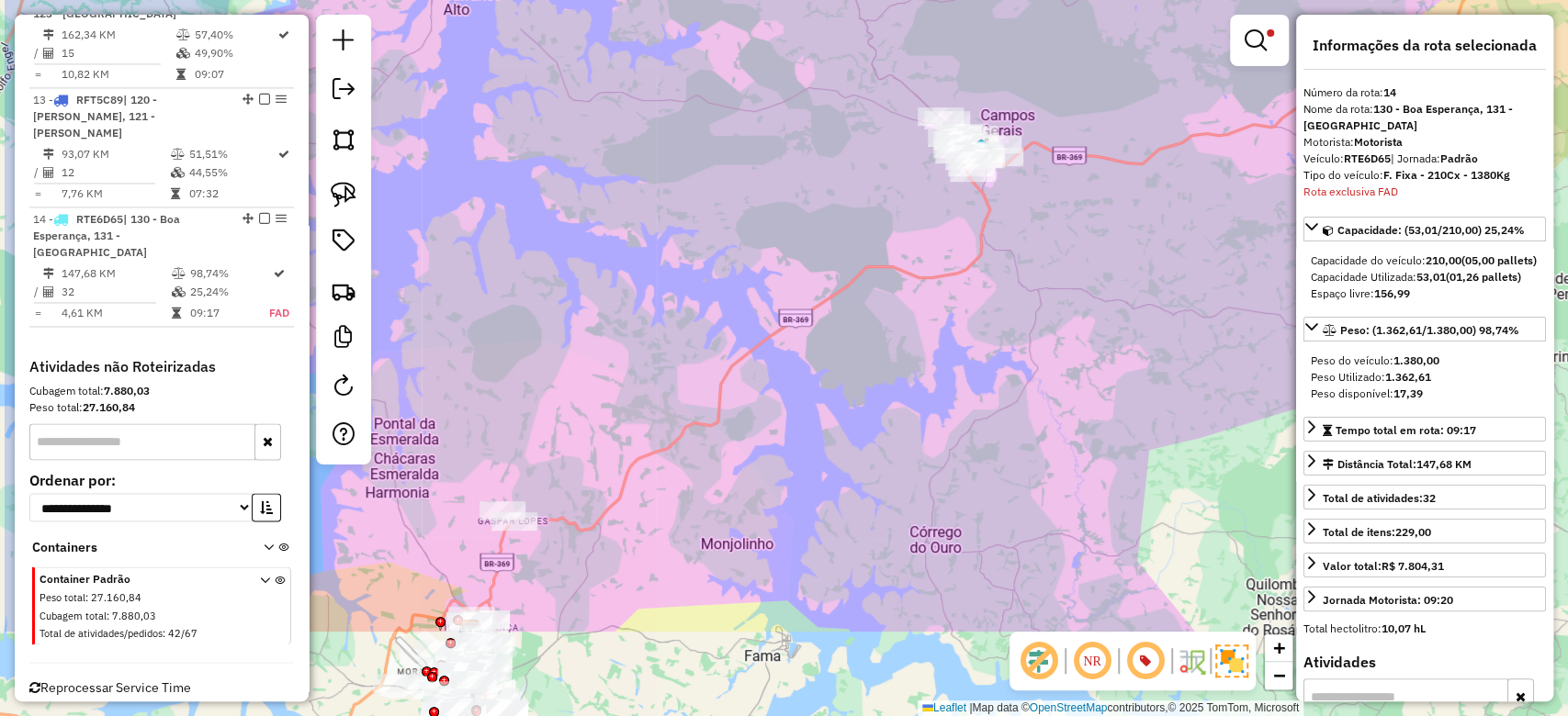
drag, startPoint x: 785, startPoint y: 477, endPoint x: 1181, endPoint y: 162, distance: 506.0
click at [1181, 163] on div "Limpar filtros Janela de atendimento Grade de atendimento Capacidade Transporta…" at bounding box center [784, 358] width 1568 height 716
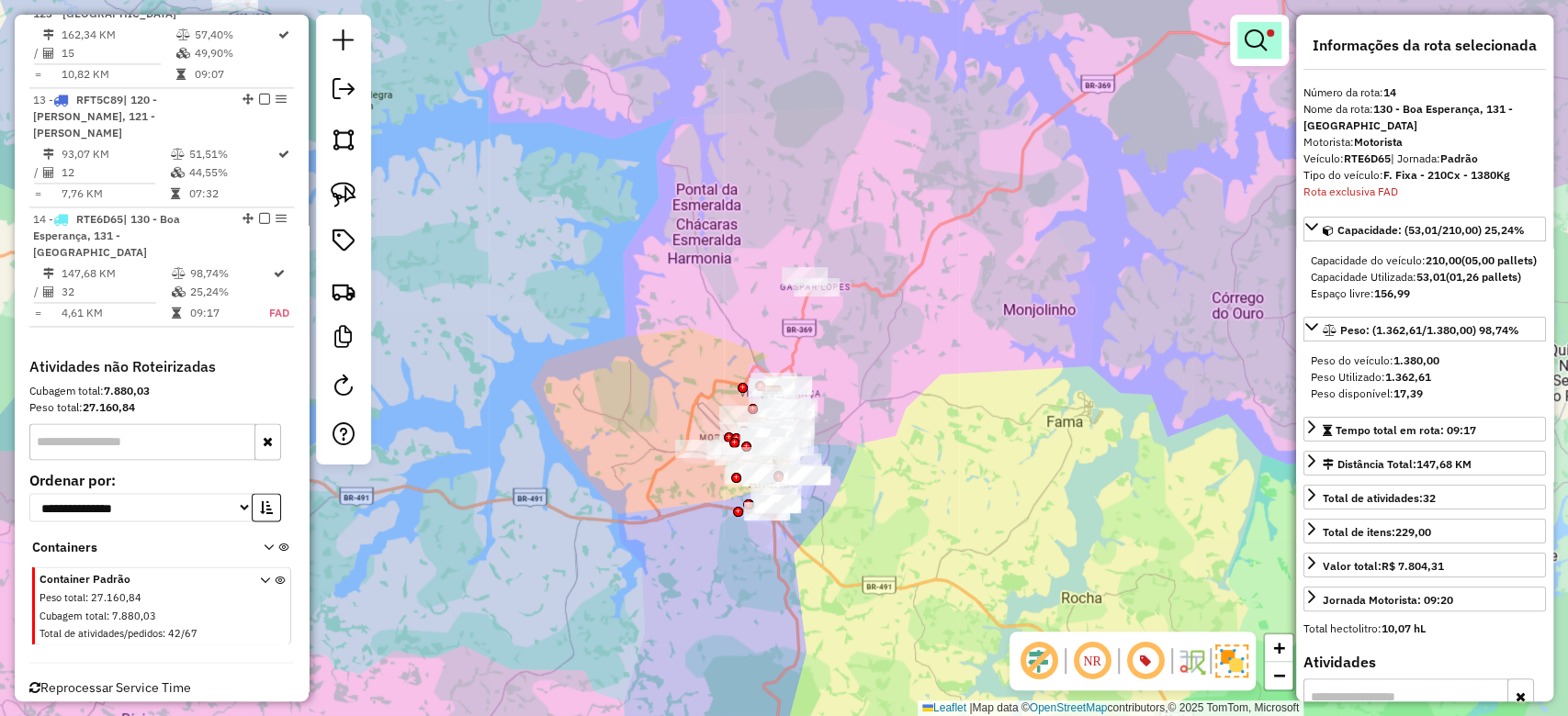
click at [1253, 22] on link at bounding box center [1260, 40] width 44 height 37
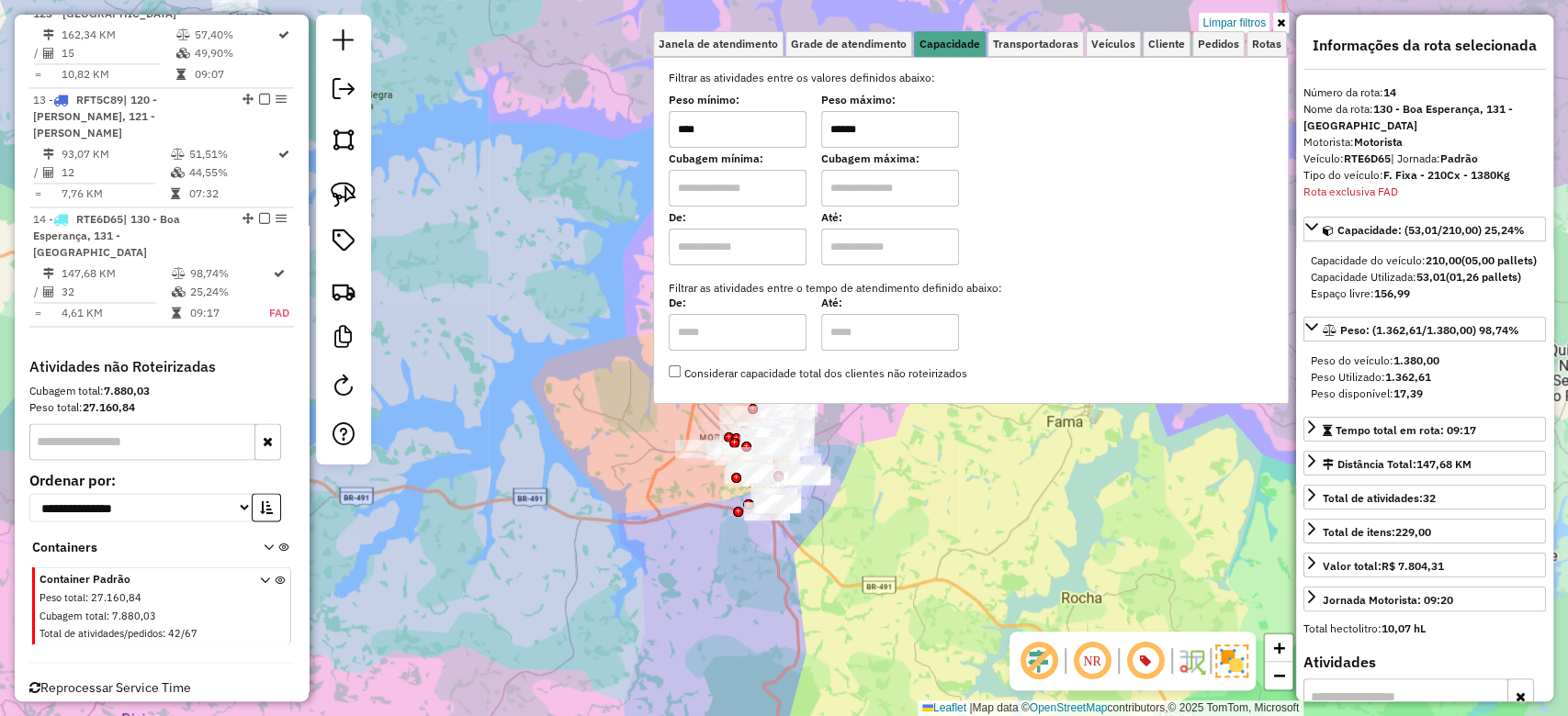
drag, startPoint x: 920, startPoint y: 131, endPoint x: 780, endPoint y: 147, distance: 140.9
click at [780, 147] on div "Peso mínimo: **** Peso máximo: ******" at bounding box center [970, 122] width 604 height 51
type input "******"
click at [949, 522] on div "Limpar filtros Janela de atendimento Grade de atendimento Capacidade Transporta…" at bounding box center [784, 358] width 1568 height 716
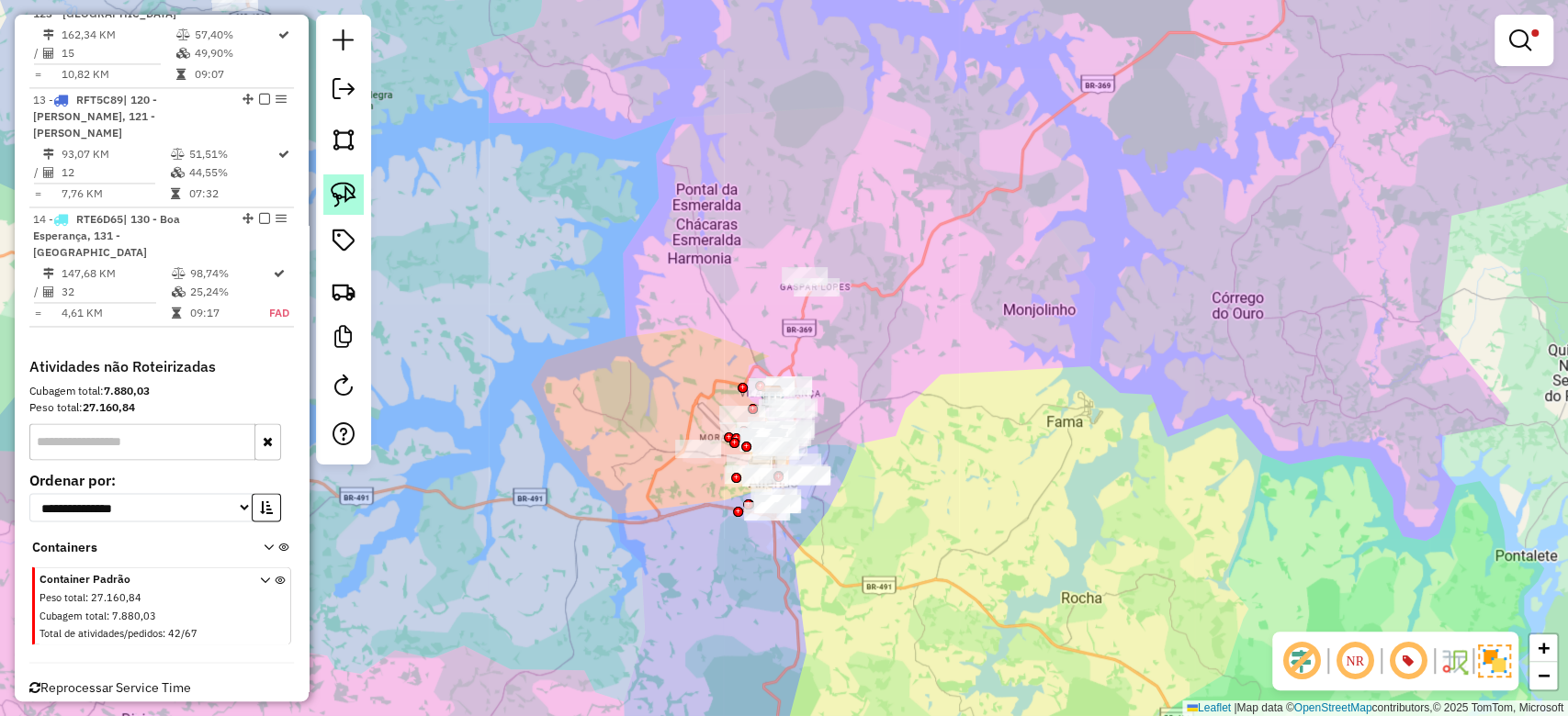
click at [344, 195] on img at bounding box center [343, 194] width 26 height 26
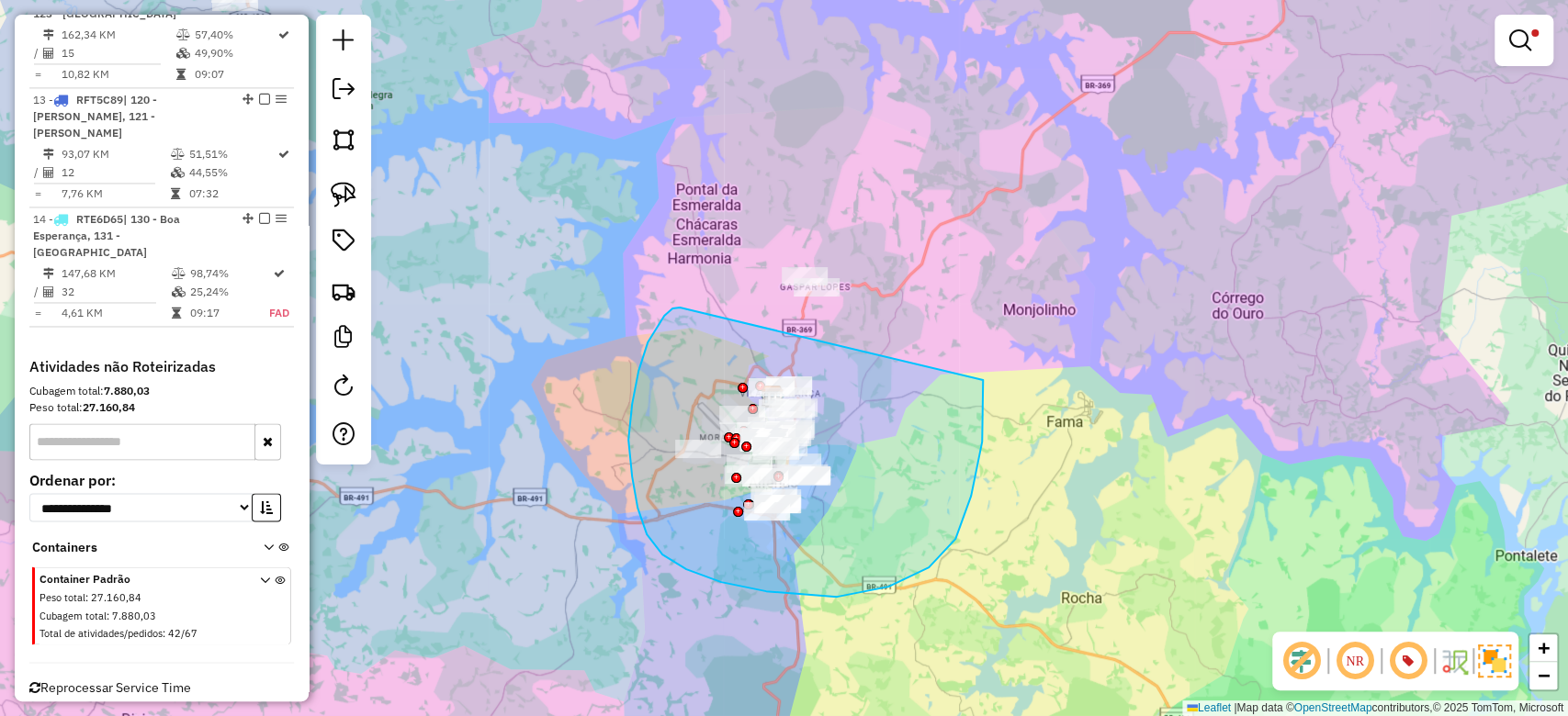
drag, startPoint x: 678, startPoint y: 308, endPoint x: 698, endPoint y: 109, distance: 200.0
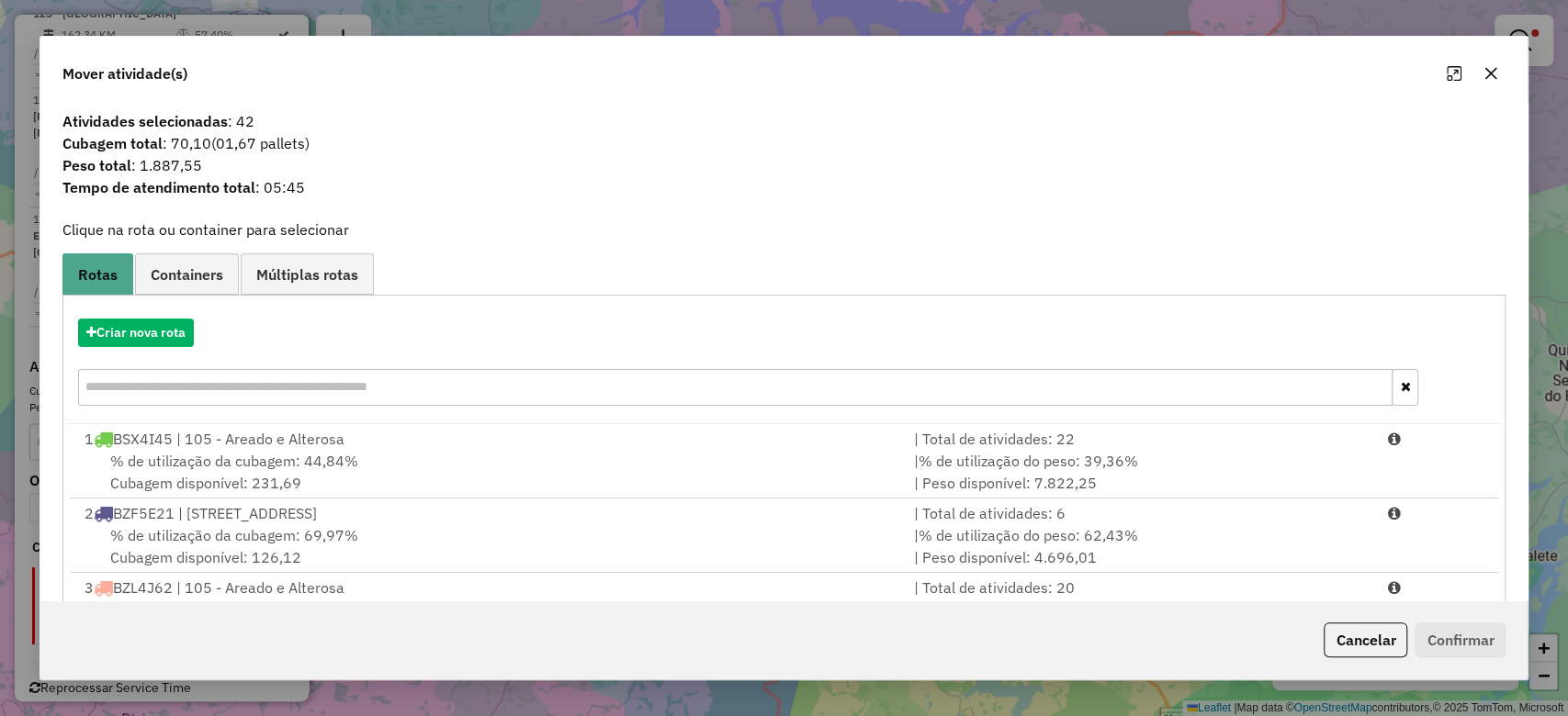
click at [1486, 67] on icon "button" at bounding box center [1491, 73] width 14 height 14
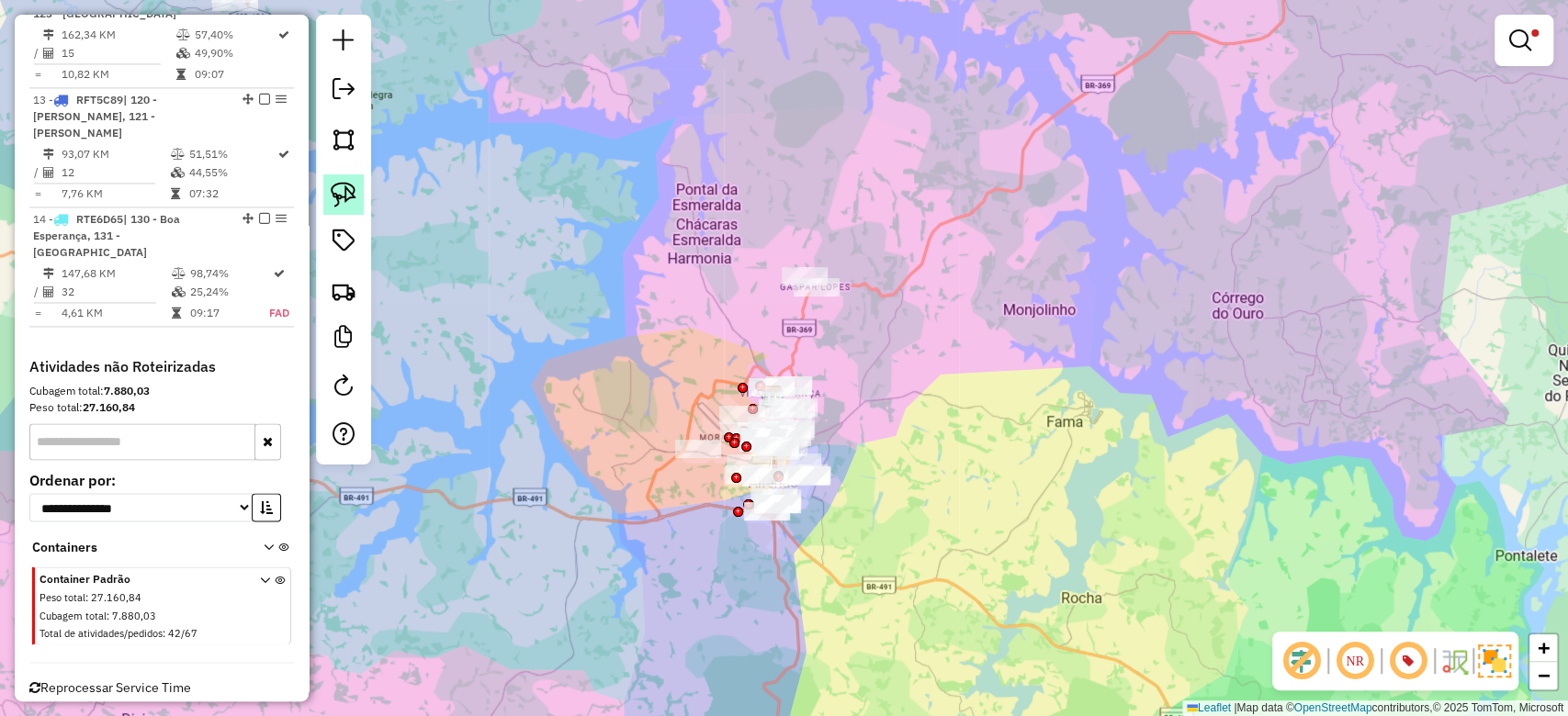
click at [345, 201] on img at bounding box center [343, 194] width 26 height 26
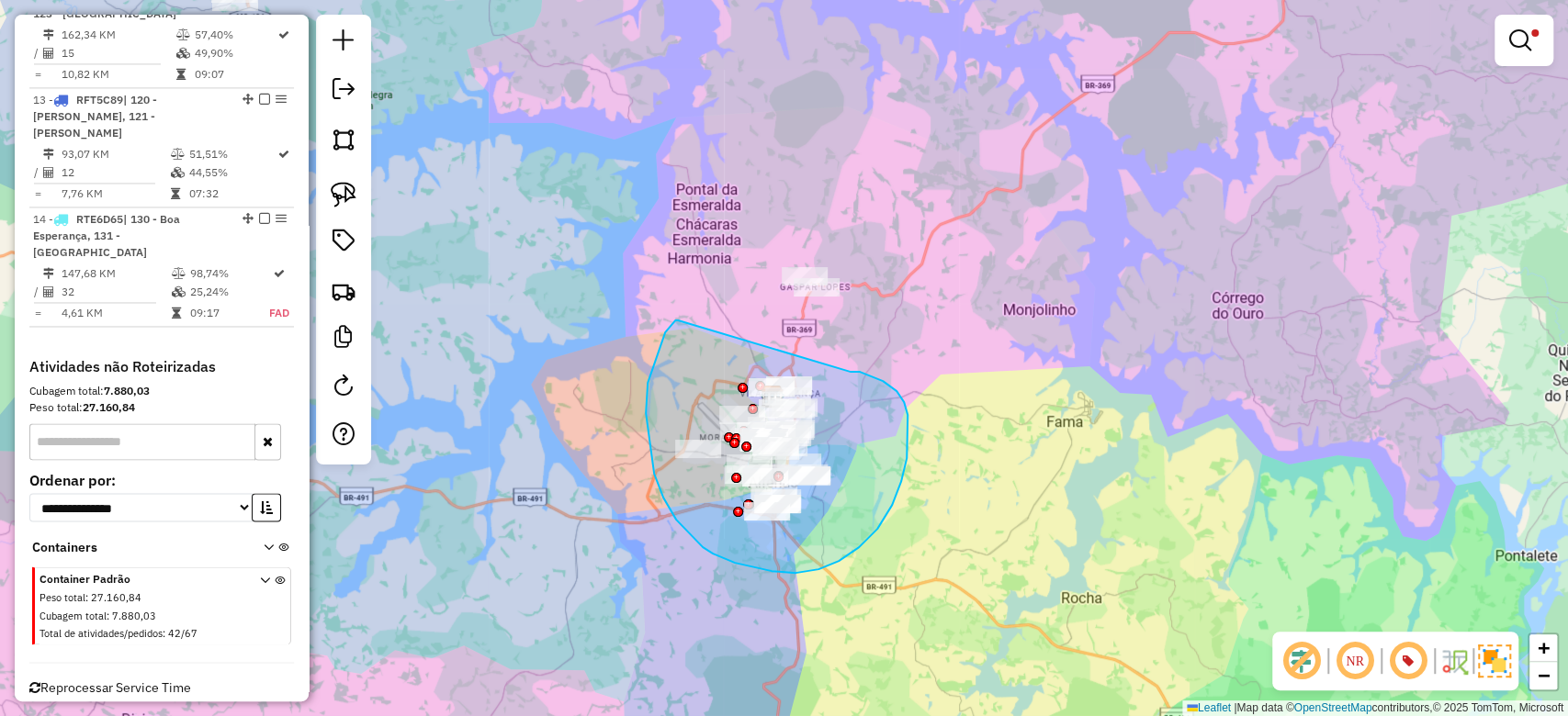
drag, startPoint x: 672, startPoint y: 326, endPoint x: 851, endPoint y: 372, distance: 184.8
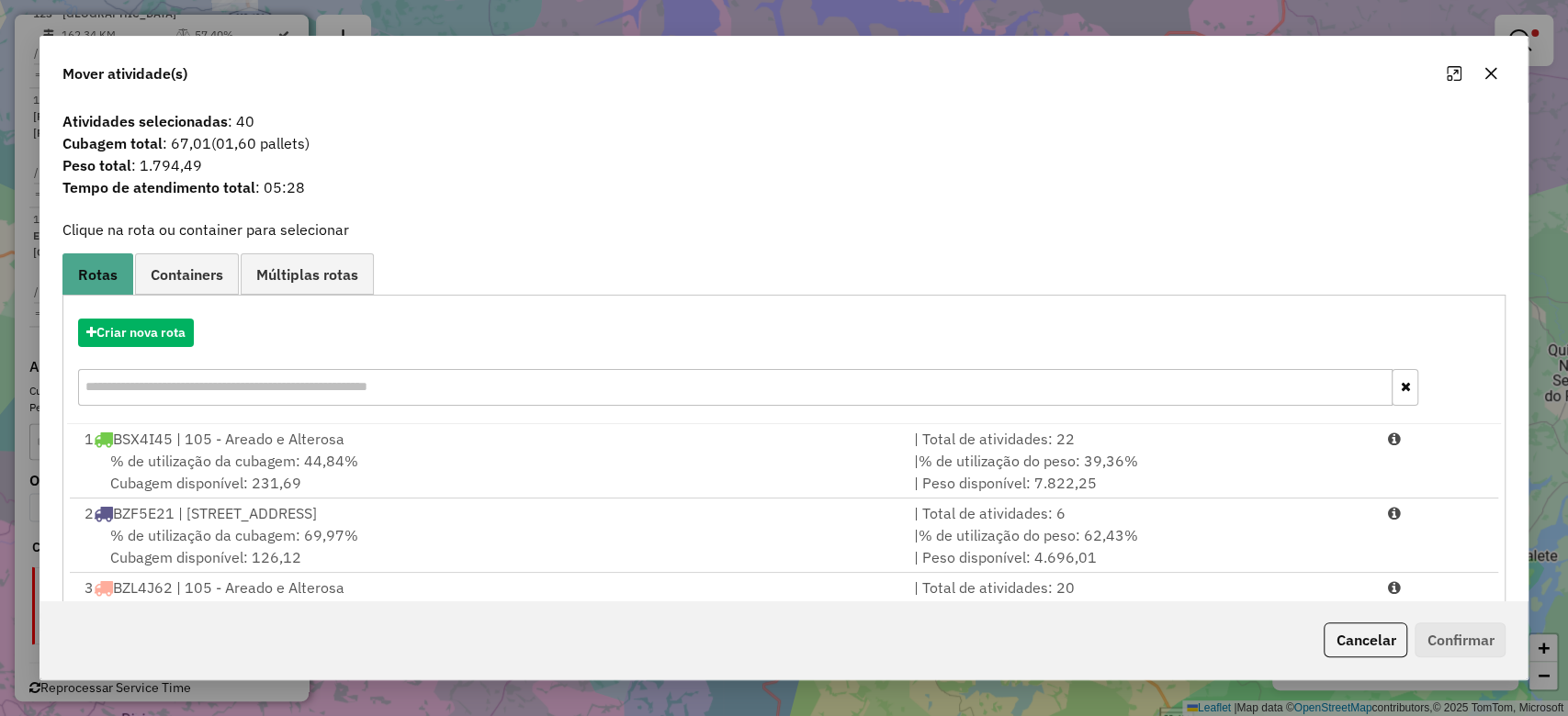
click at [1501, 69] on button "button" at bounding box center [1491, 73] width 29 height 29
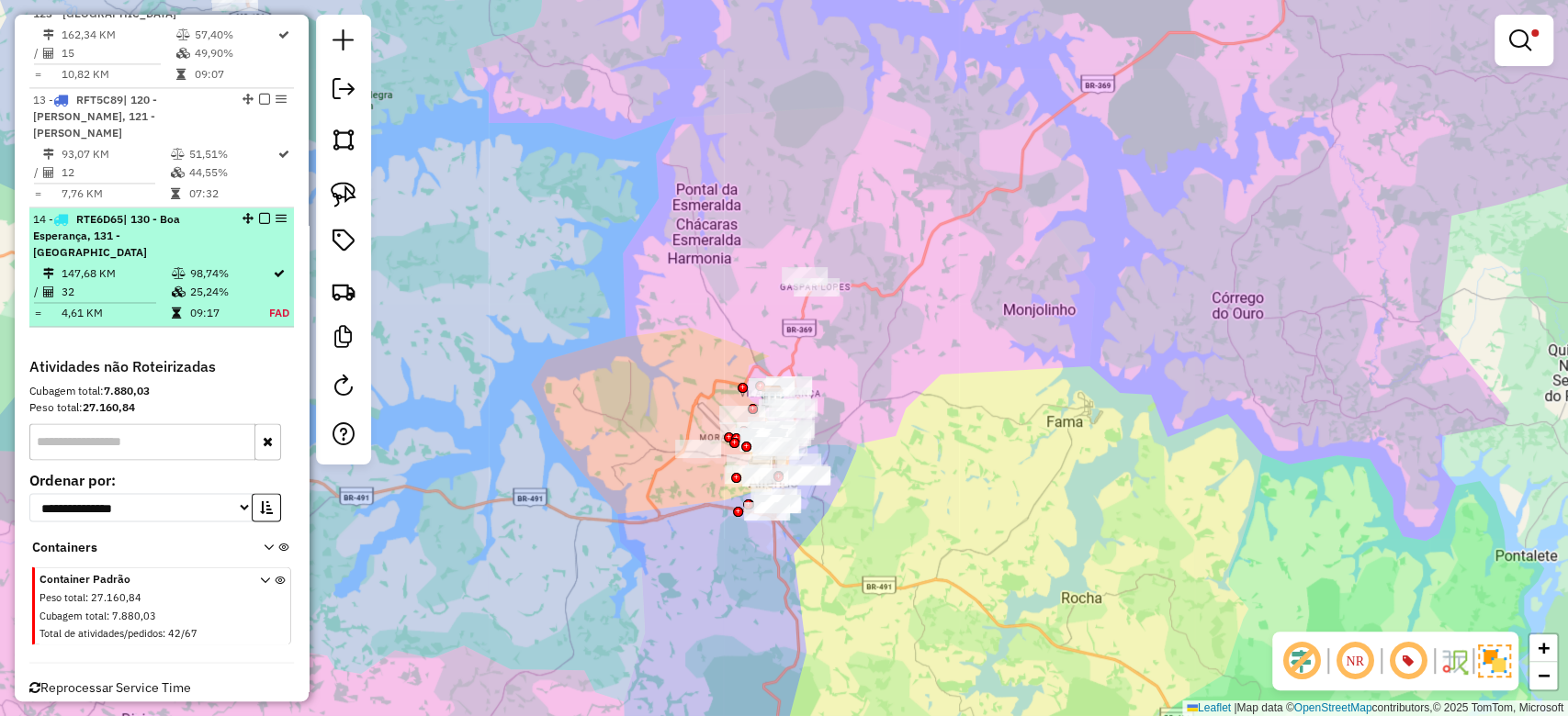
click at [212, 282] on td "25,24%" at bounding box center [228, 291] width 79 height 18
select select "**********"
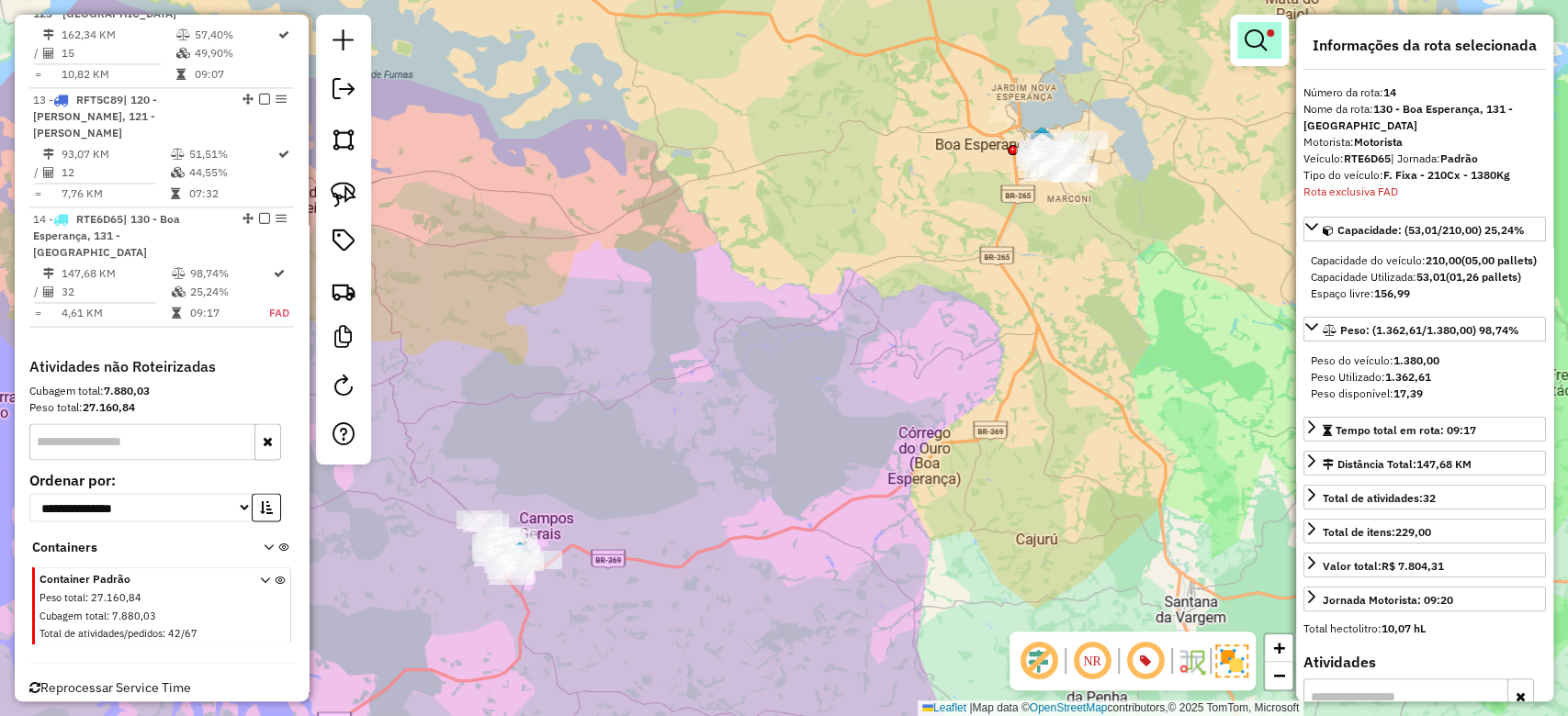
click at [1255, 40] on em at bounding box center [1256, 40] width 22 height 22
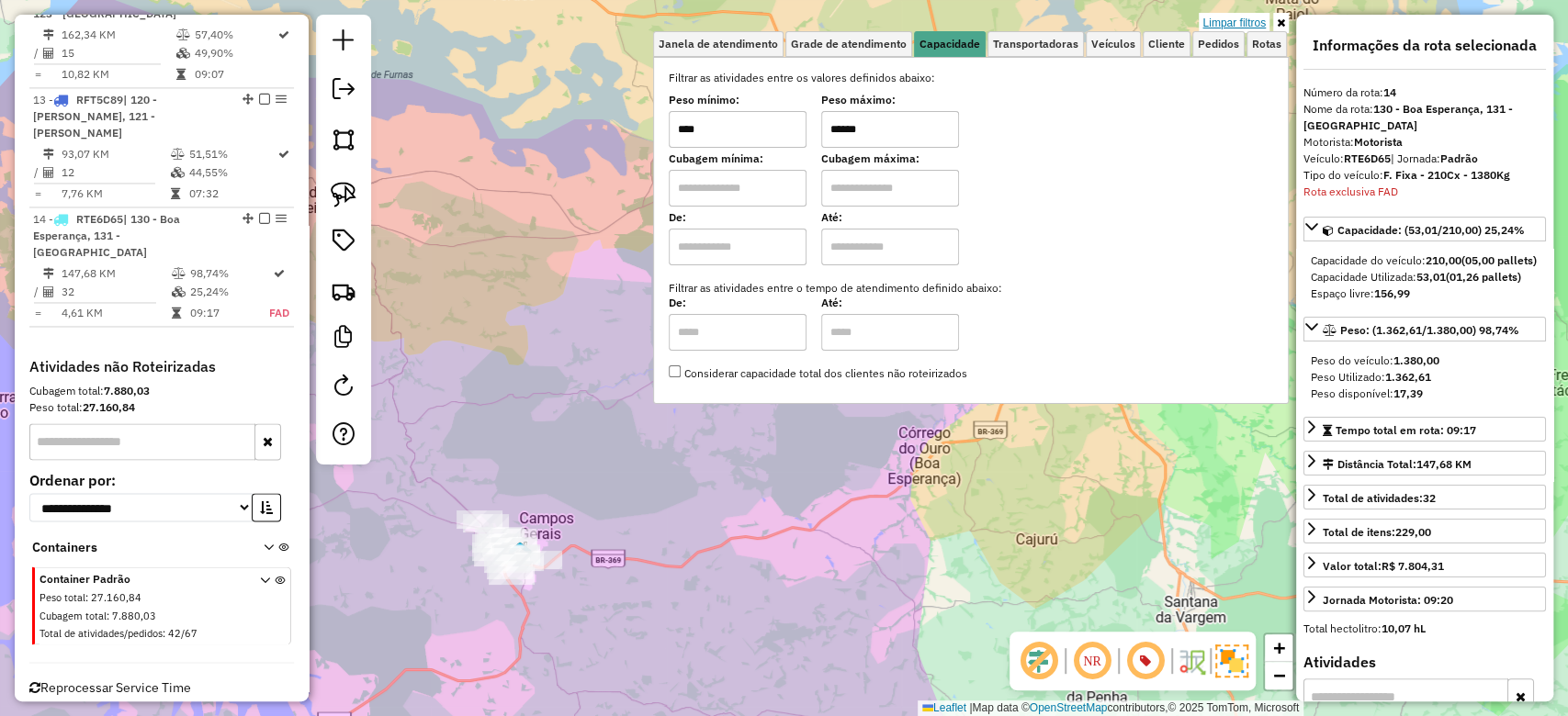
click at [1242, 17] on link "Limpar filtros" at bounding box center [1234, 23] width 70 height 20
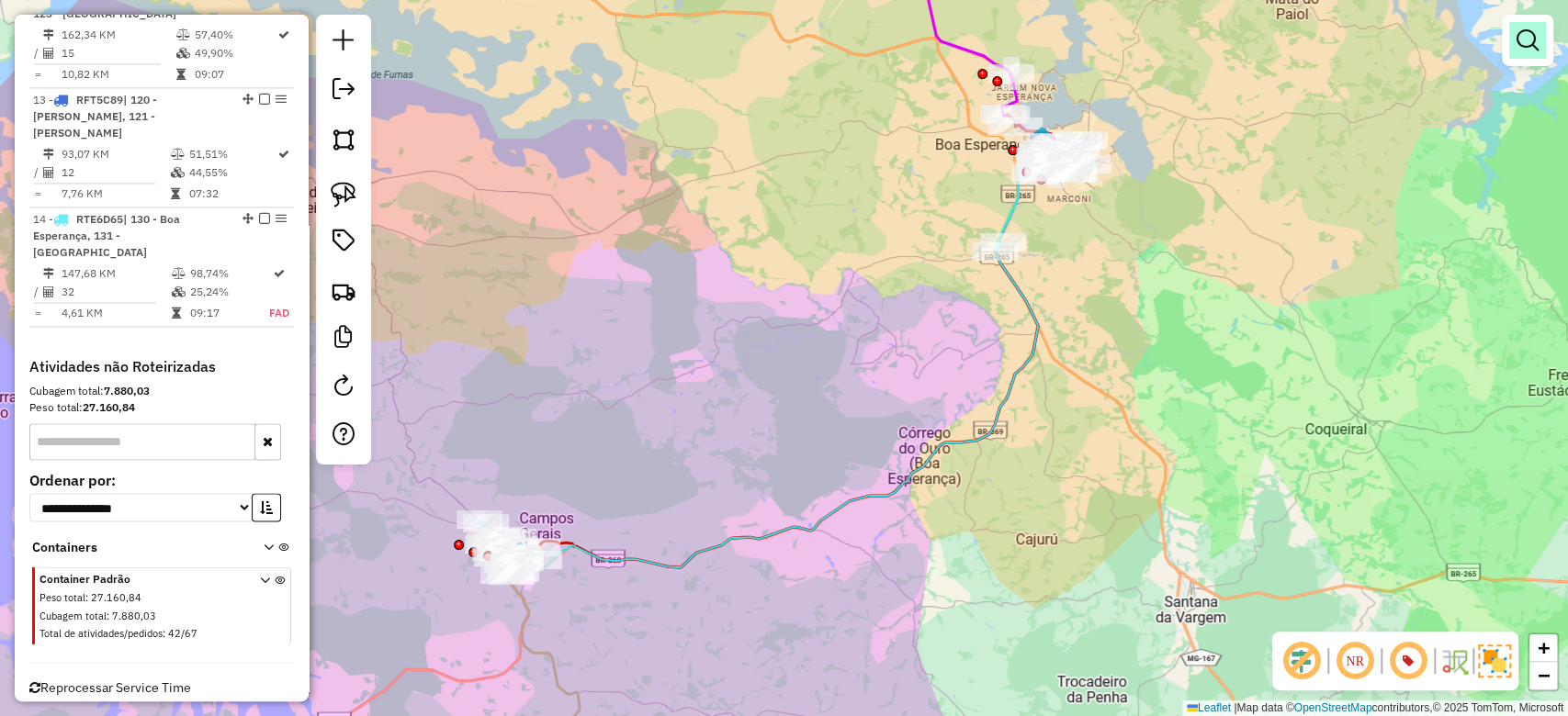
click at [1522, 36] on em at bounding box center [1527, 40] width 22 height 22
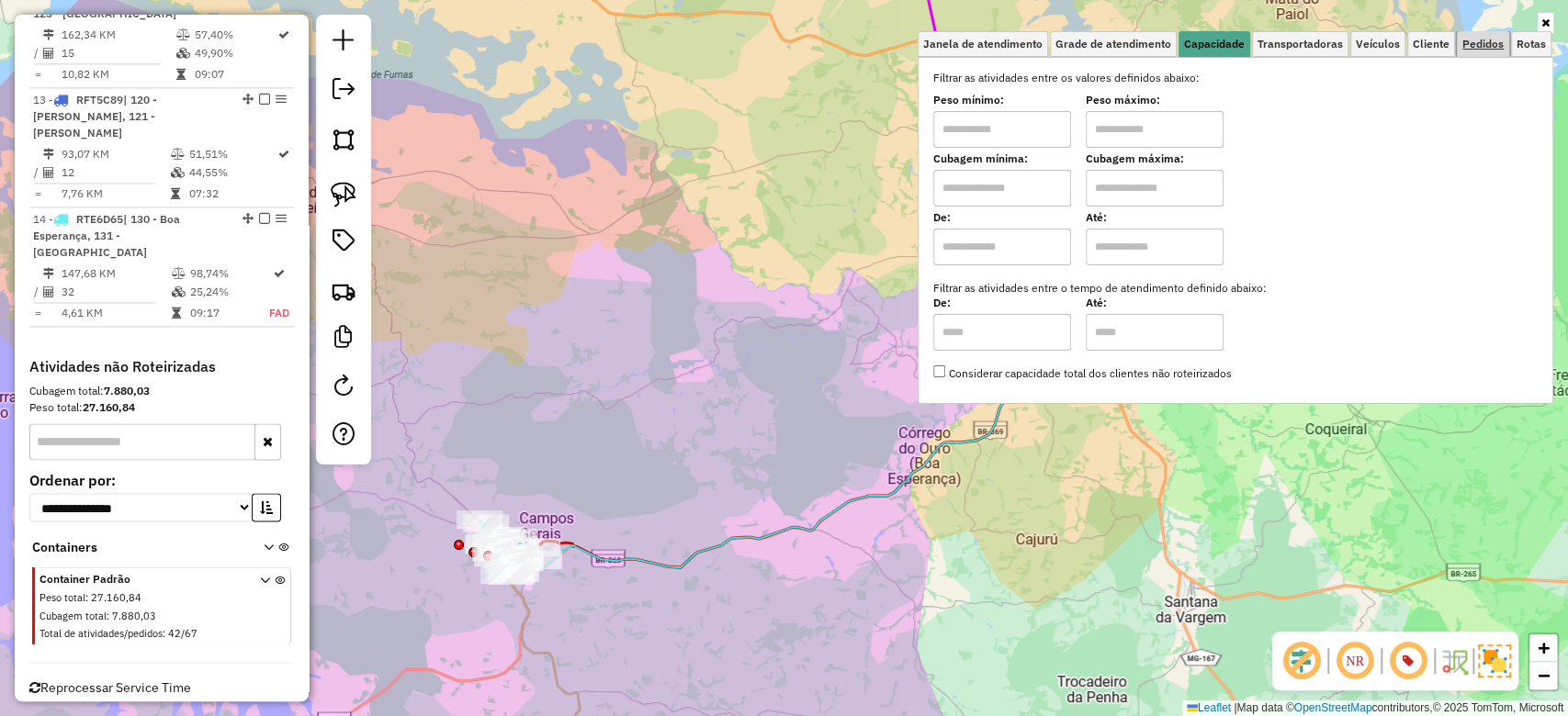
click at [1470, 47] on span "Pedidos" at bounding box center [1482, 45] width 41 height 11
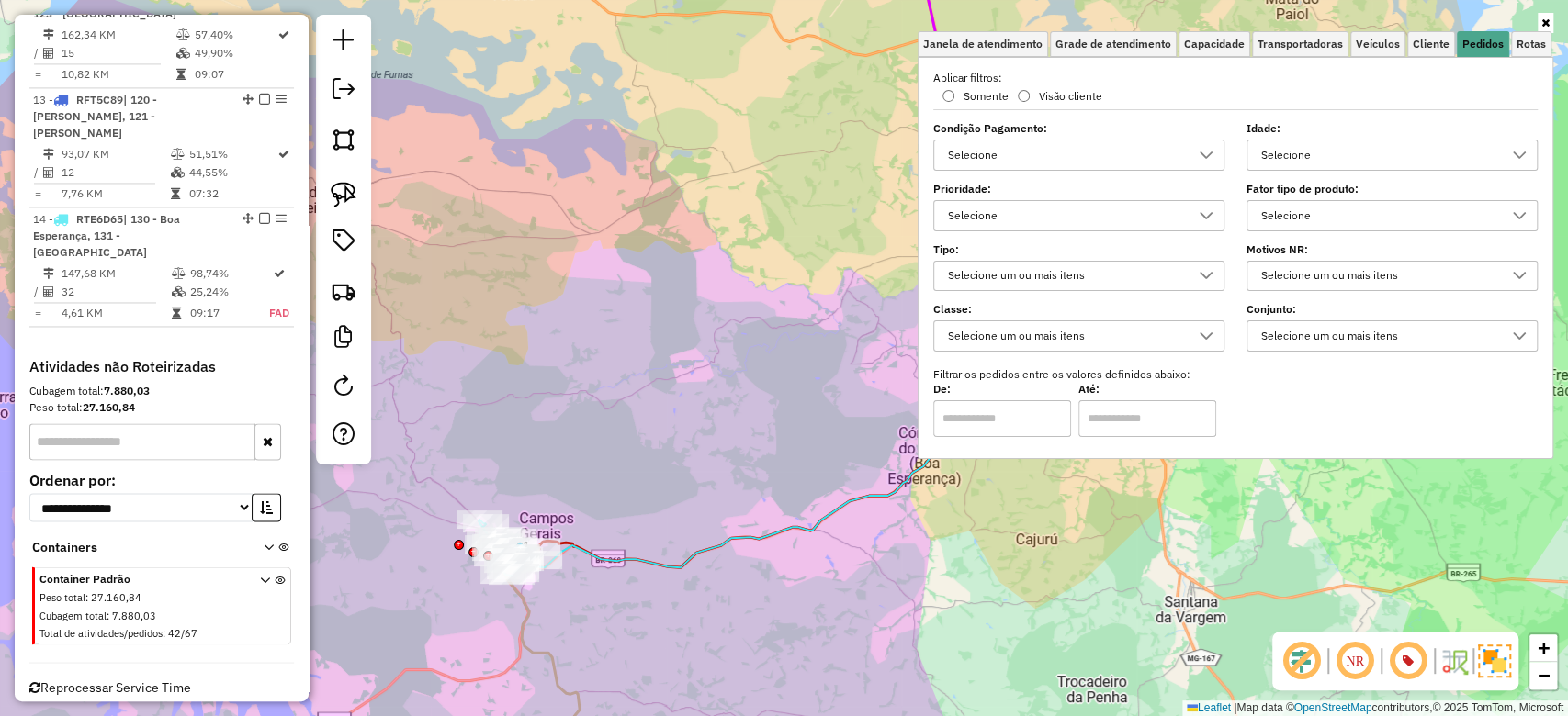
click at [1334, 217] on div "Selecione" at bounding box center [1379, 215] width 247 height 29
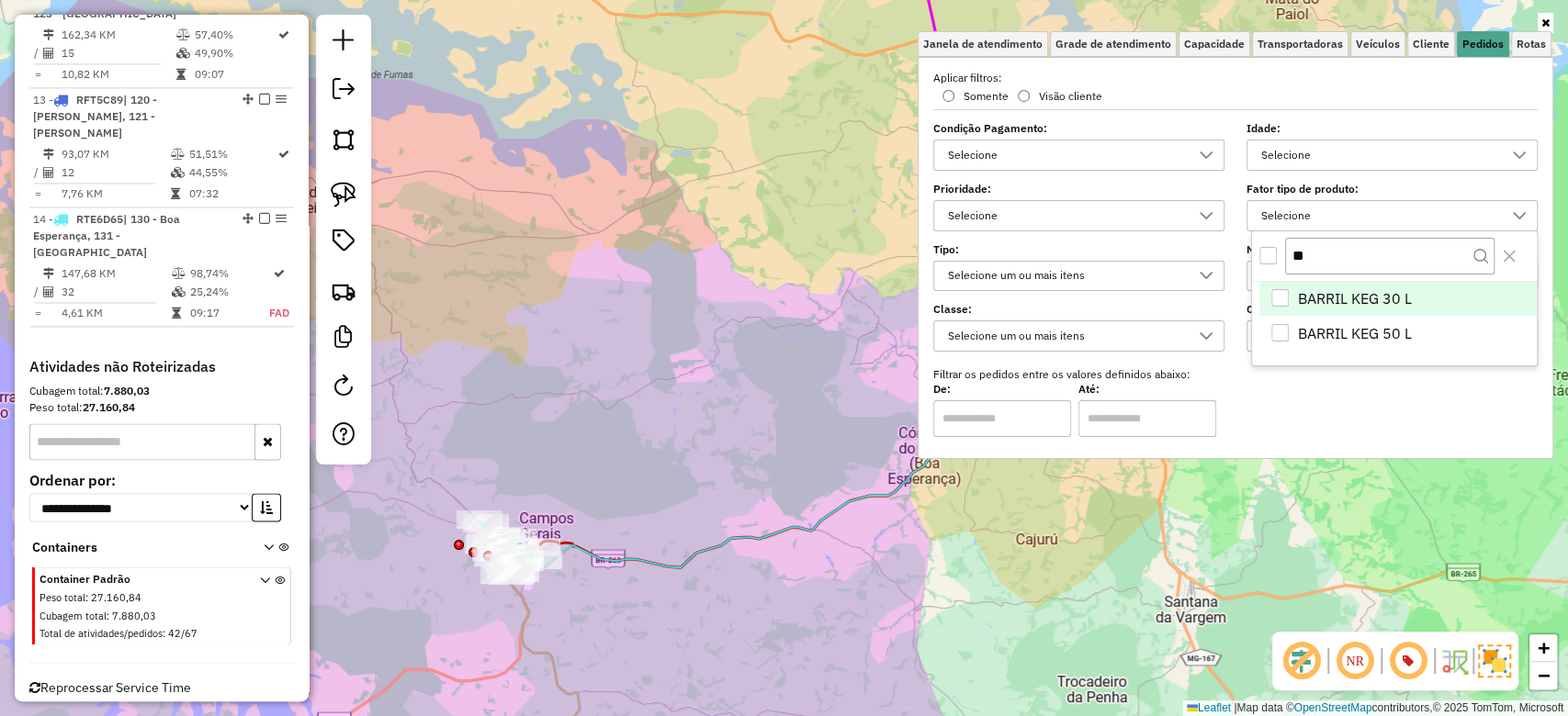
type input "*"
type input "**"
click at [1283, 294] on div "BARRIL KEG 30 L" at bounding box center [1281, 298] width 17 height 17
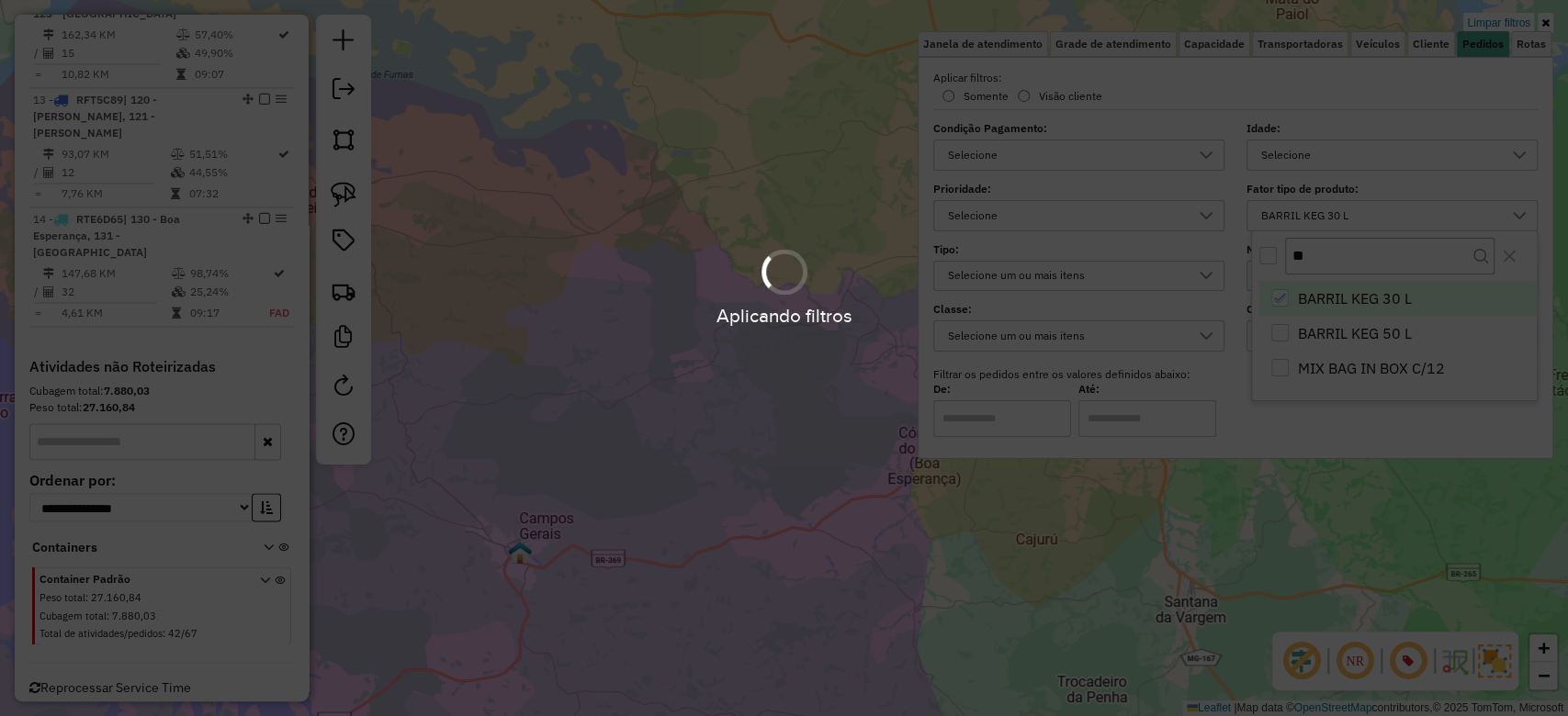
click at [1281, 333] on div "Aplicando filtros" at bounding box center [784, 358] width 1568 height 716
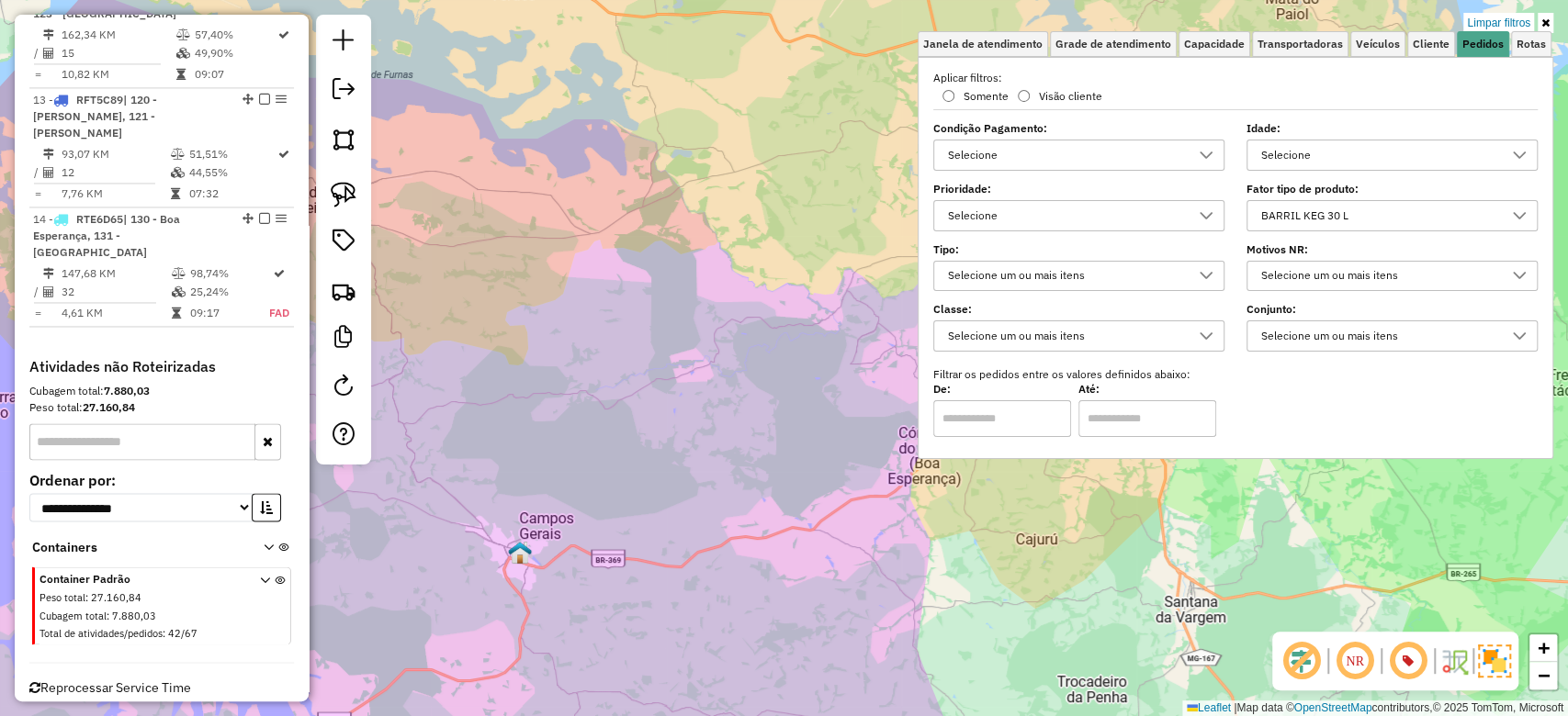
click at [1323, 218] on div "BARRIL KEG 30 L" at bounding box center [1379, 215] width 247 height 29
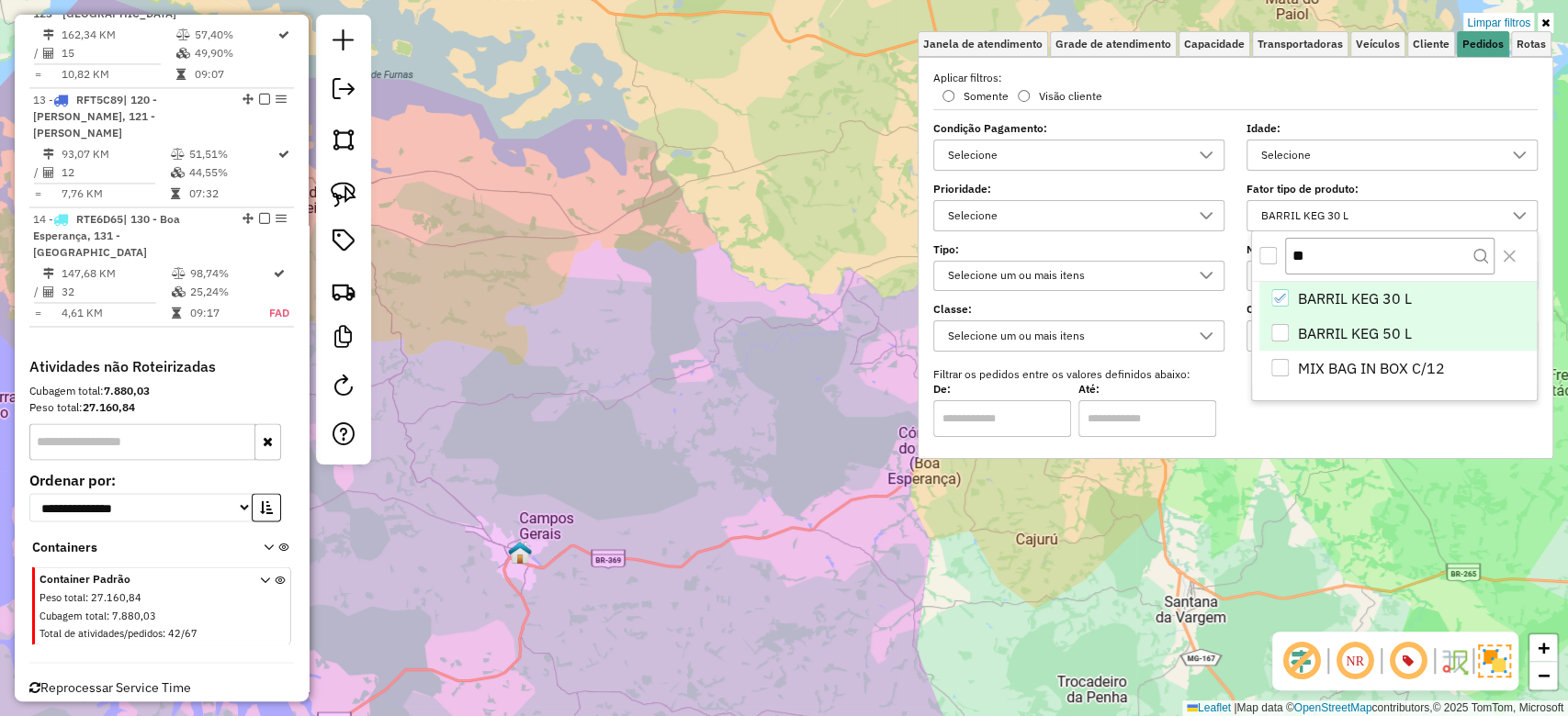
click at [1280, 328] on div "BARRIL KEG 50 L" at bounding box center [1281, 333] width 17 height 17
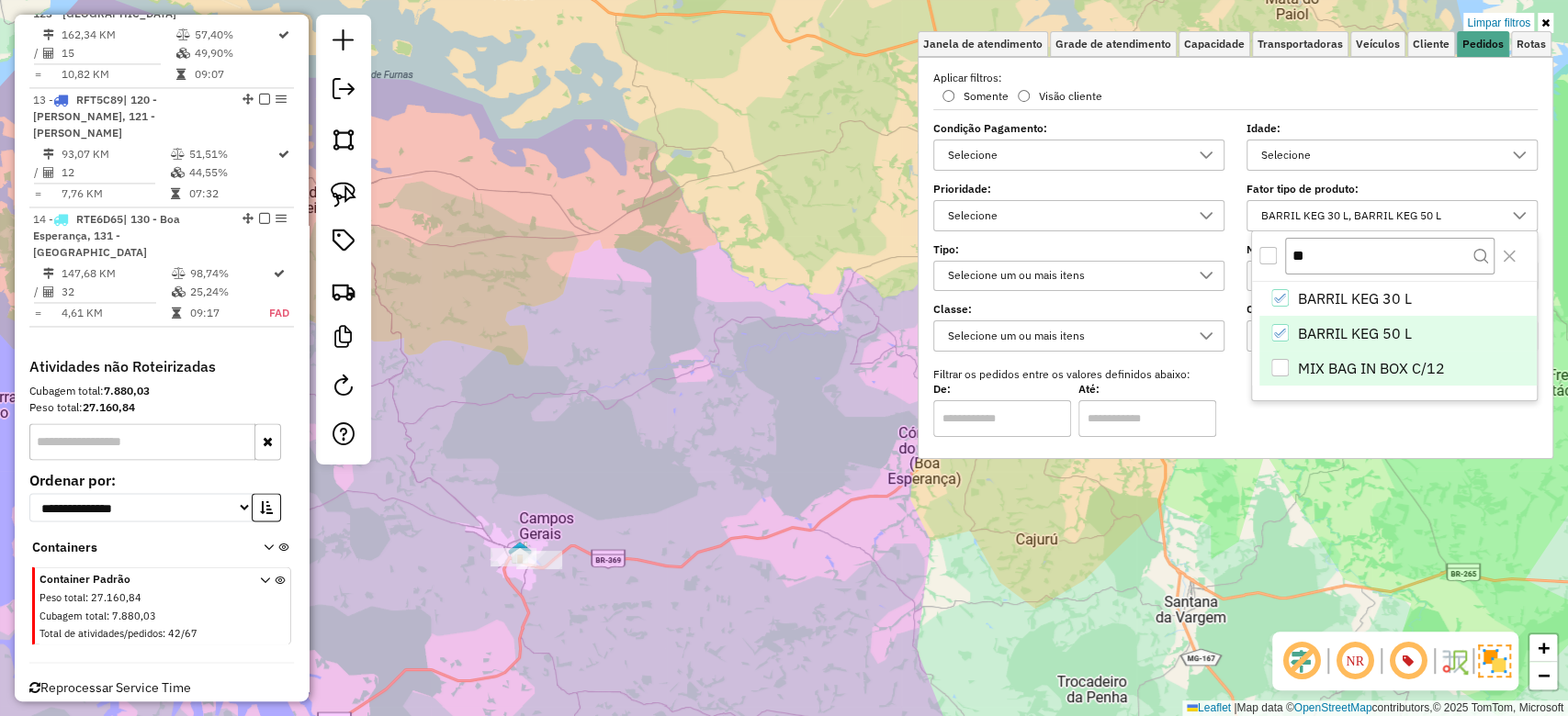
click at [1278, 369] on div "MIX BAG IN BOX C/12" at bounding box center [1281, 368] width 17 height 17
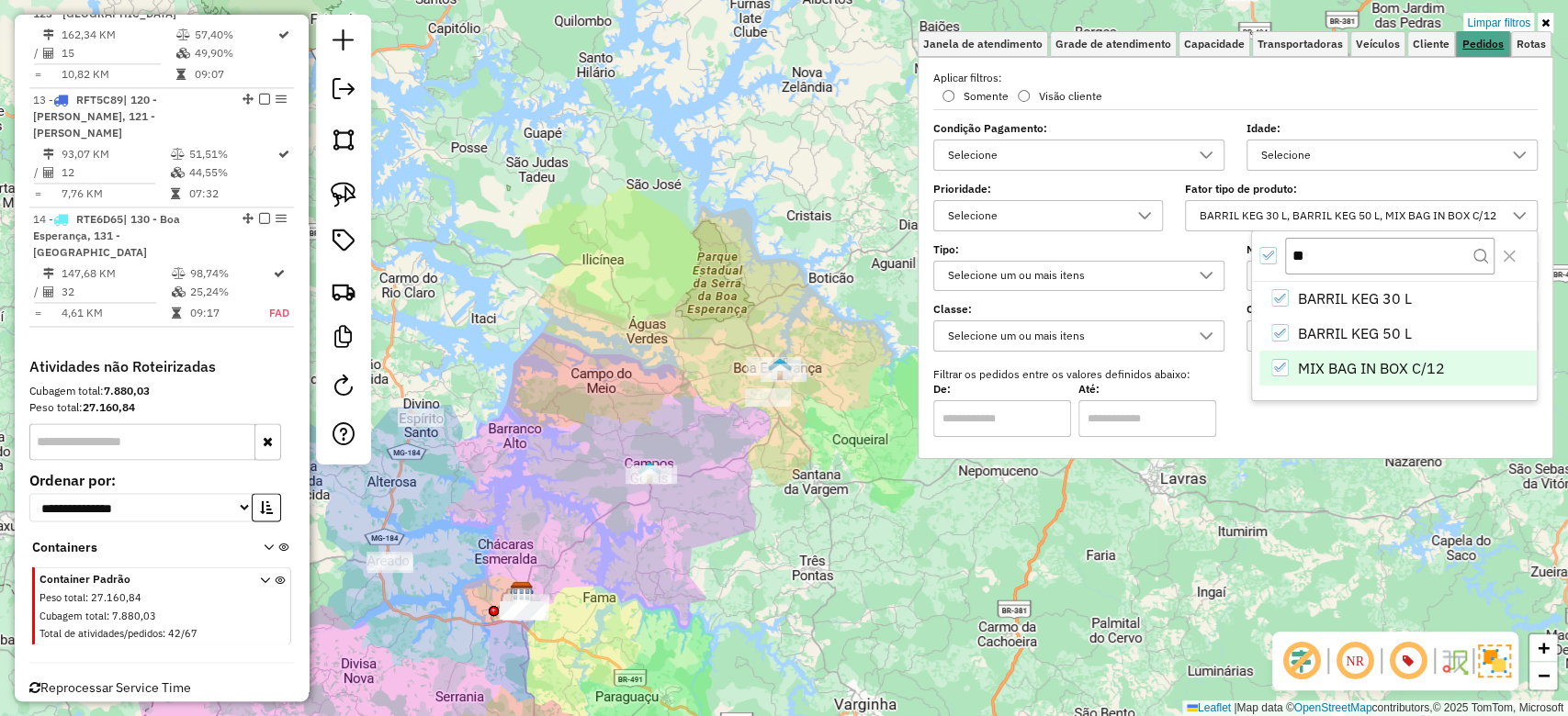
click at [1500, 31] on link "Pedidos" at bounding box center [1483, 45] width 52 height 27
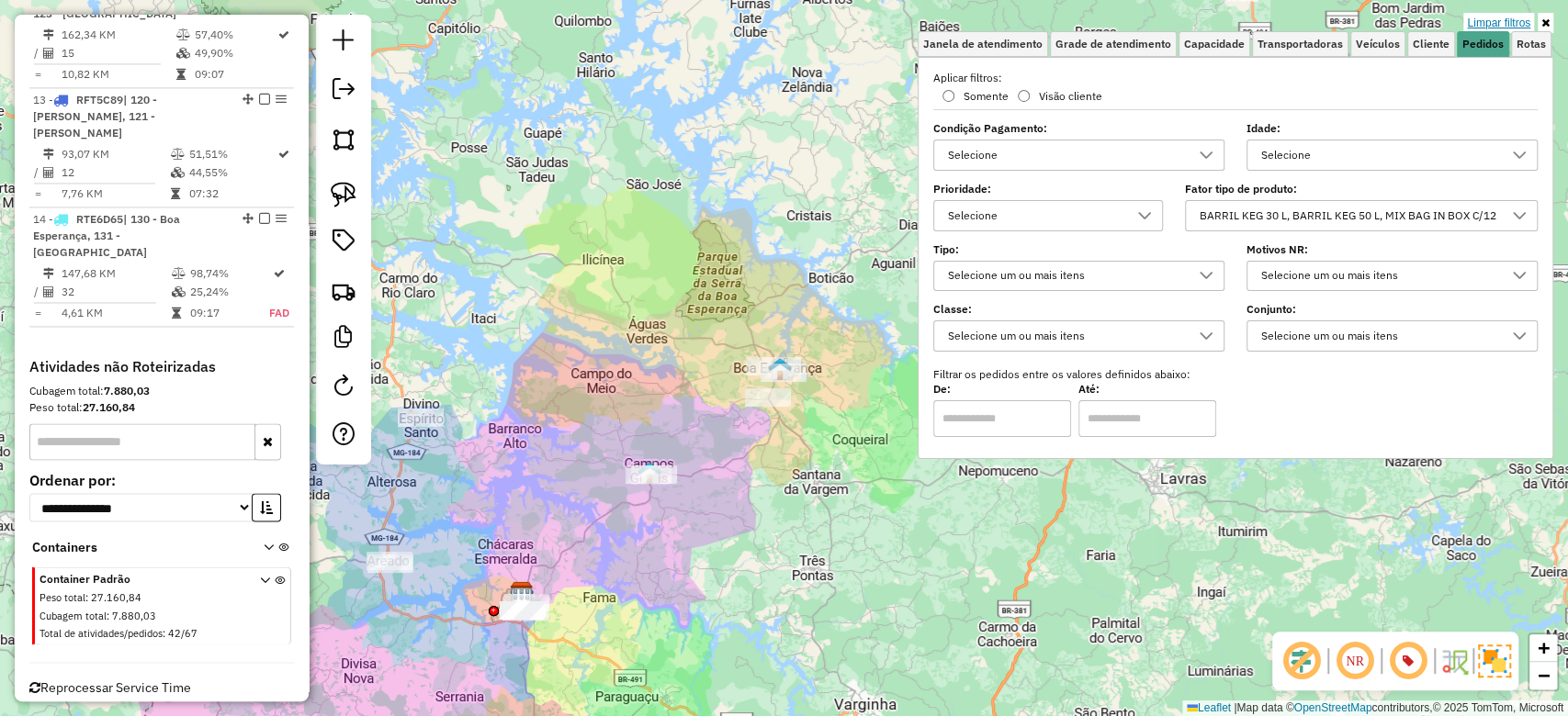
click at [1503, 18] on link "Limpar filtros" at bounding box center [1499, 23] width 70 height 20
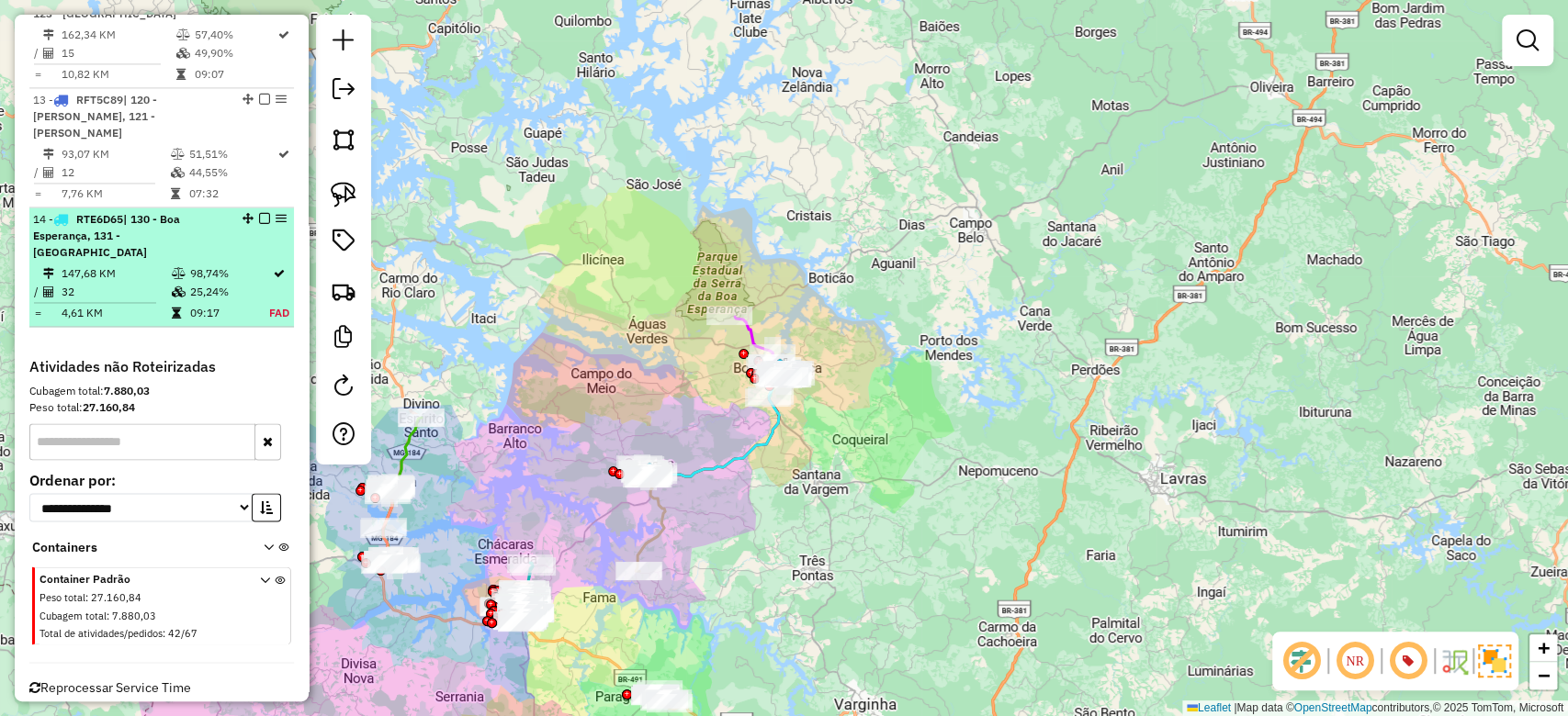
click at [197, 264] on td "98,74%" at bounding box center [228, 273] width 79 height 18
select select "**********"
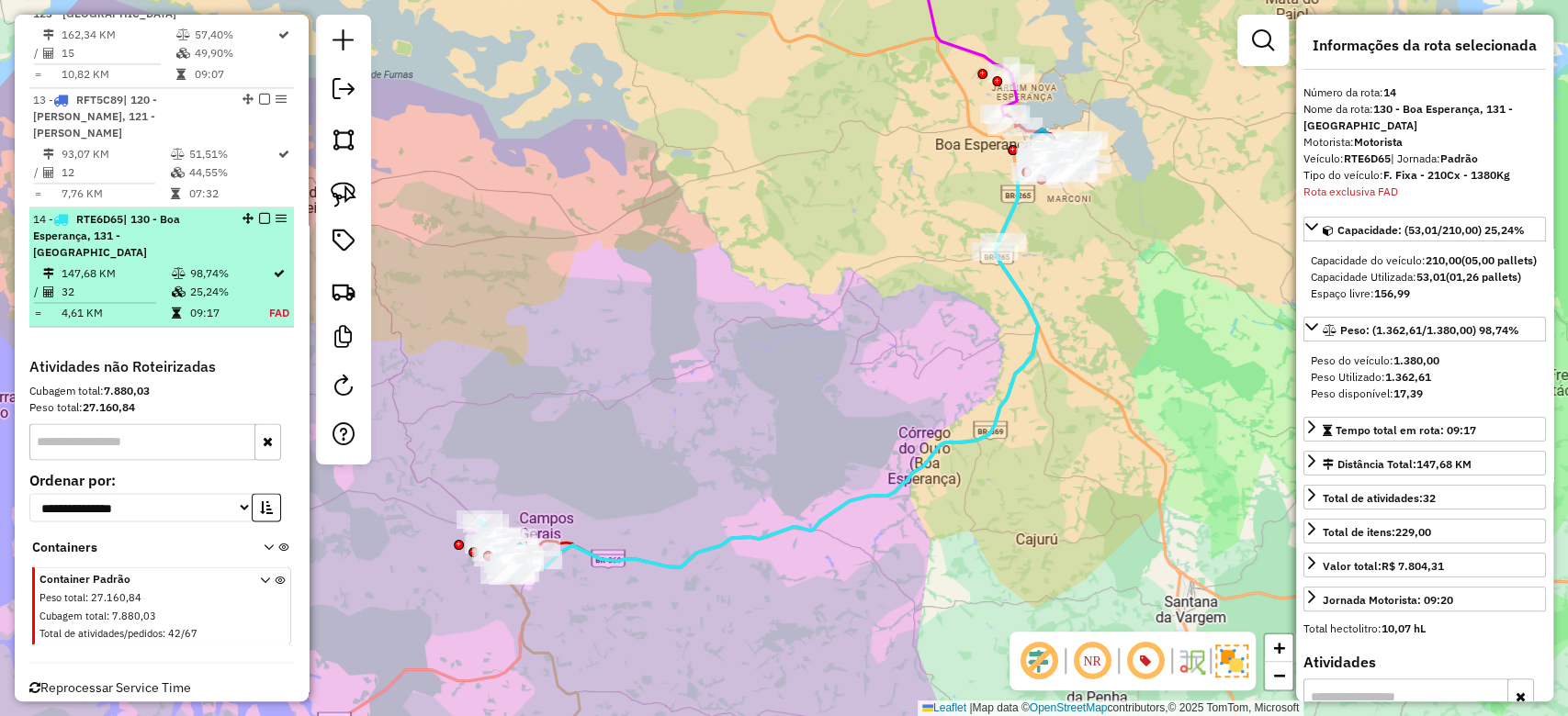
click at [262, 213] on em at bounding box center [265, 219] width 11 height 11
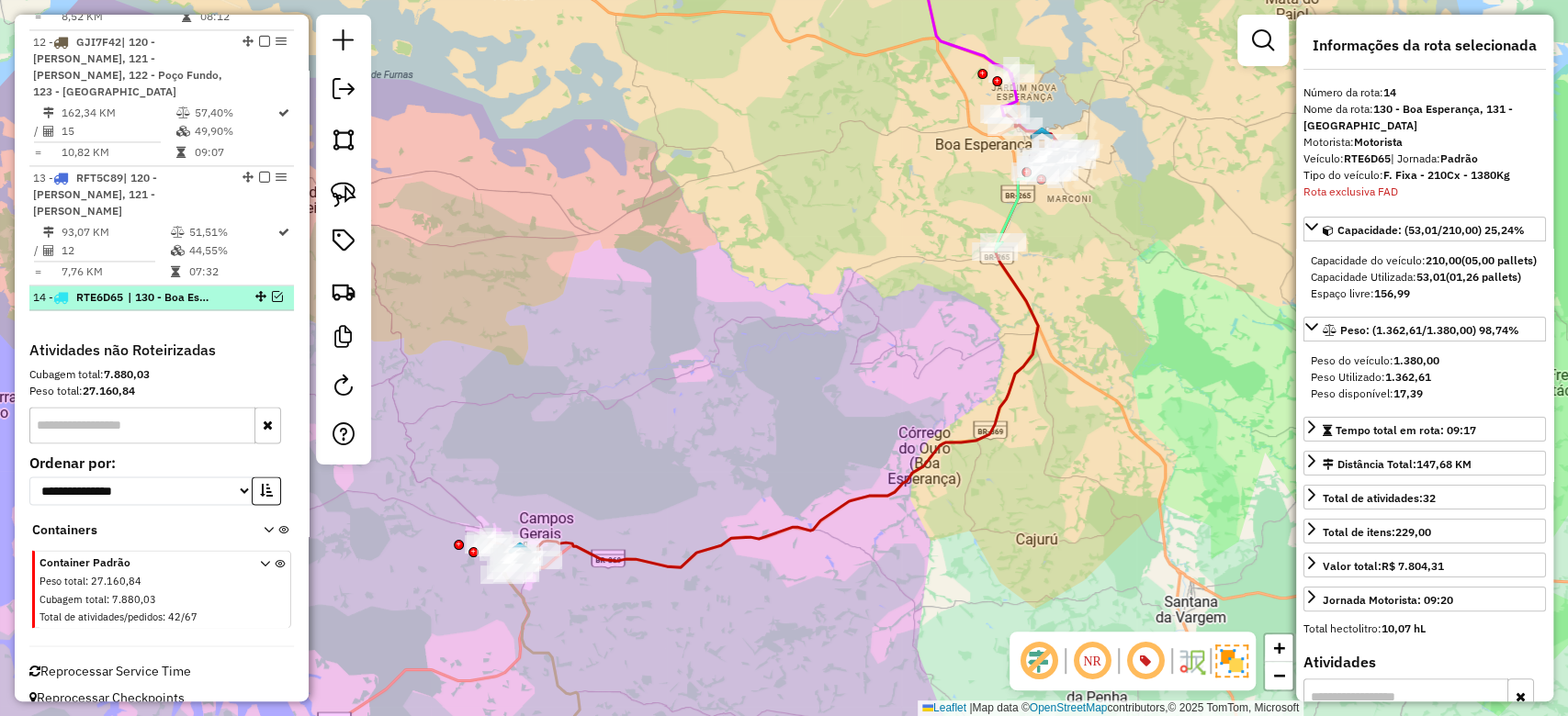
click at [272, 291] on em at bounding box center [278, 297] width 11 height 11
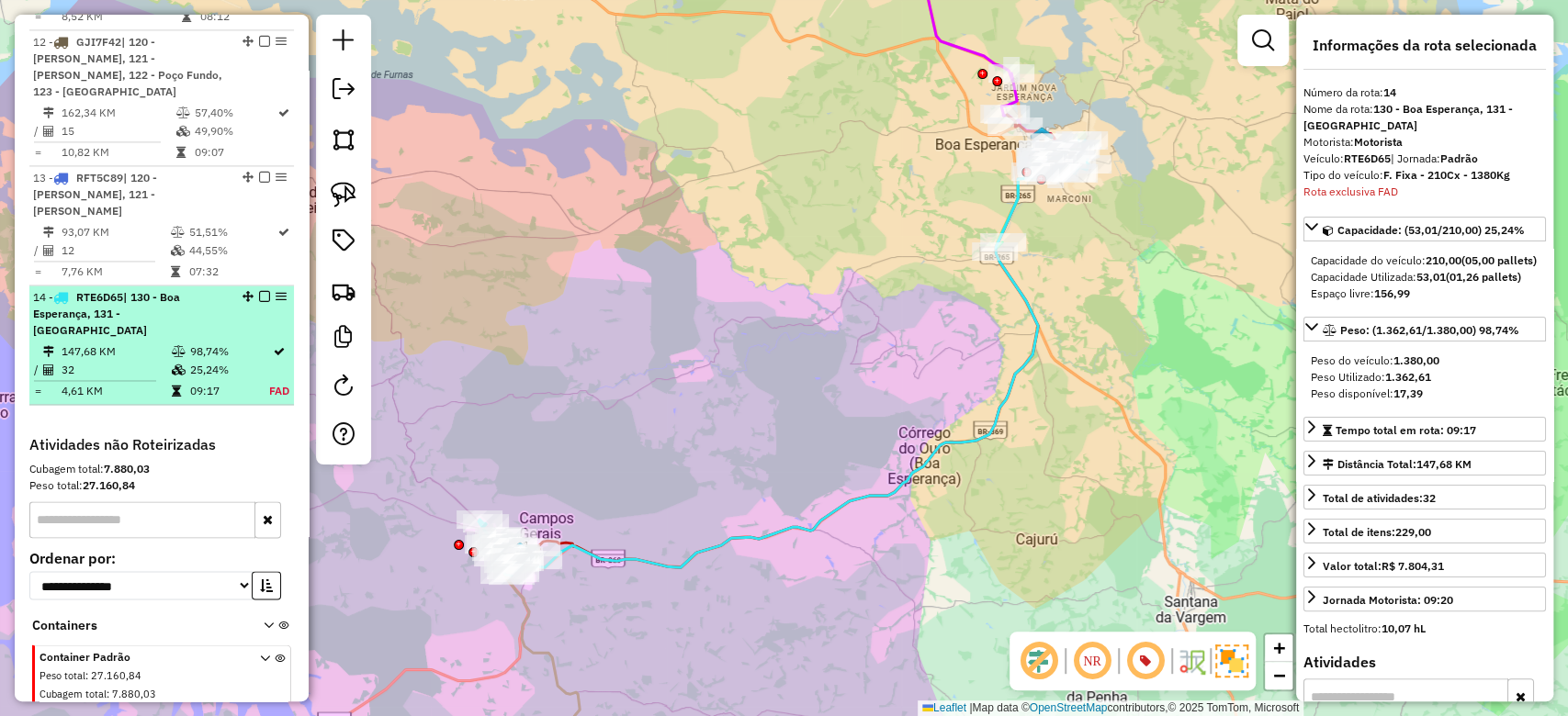
scroll to position [1888, 0]
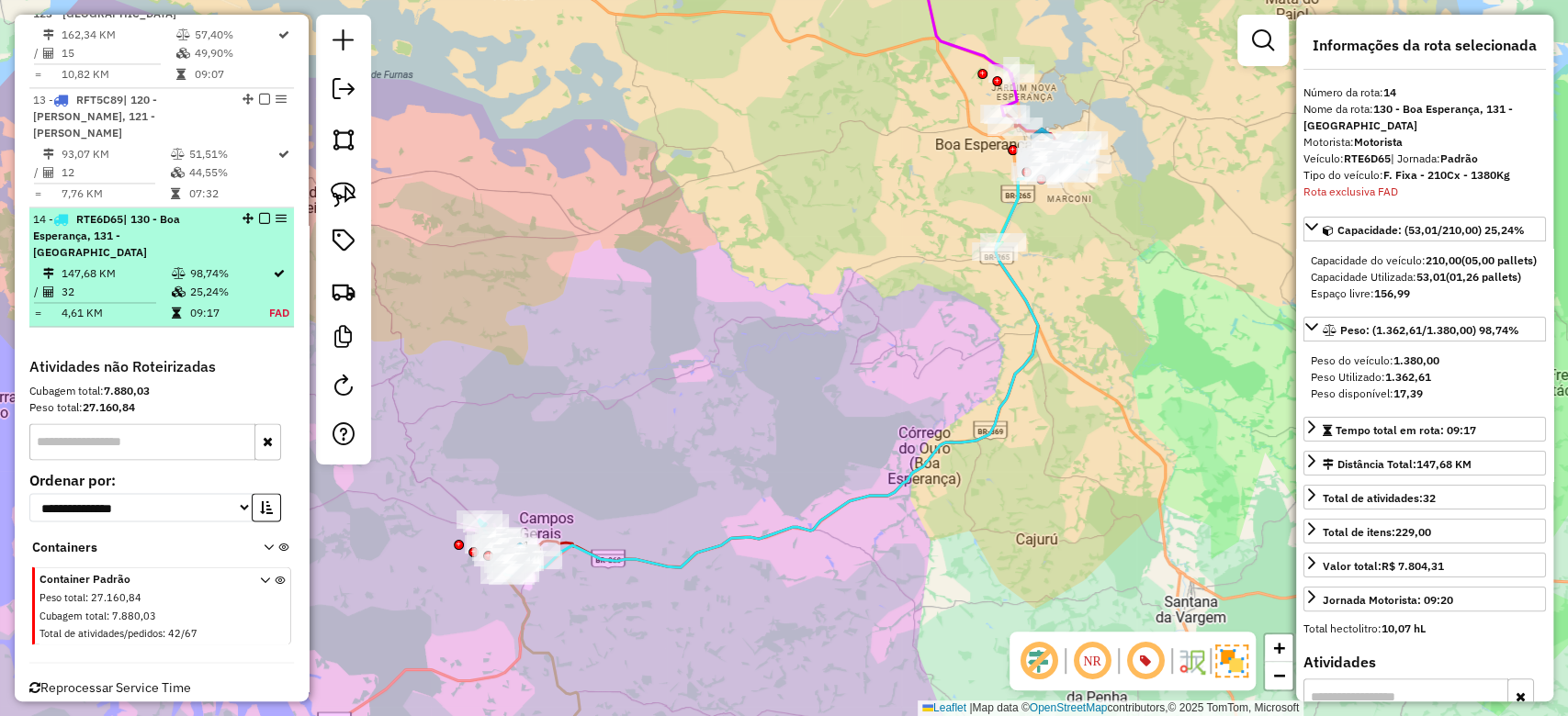
click at [259, 213] on em at bounding box center [265, 219] width 11 height 11
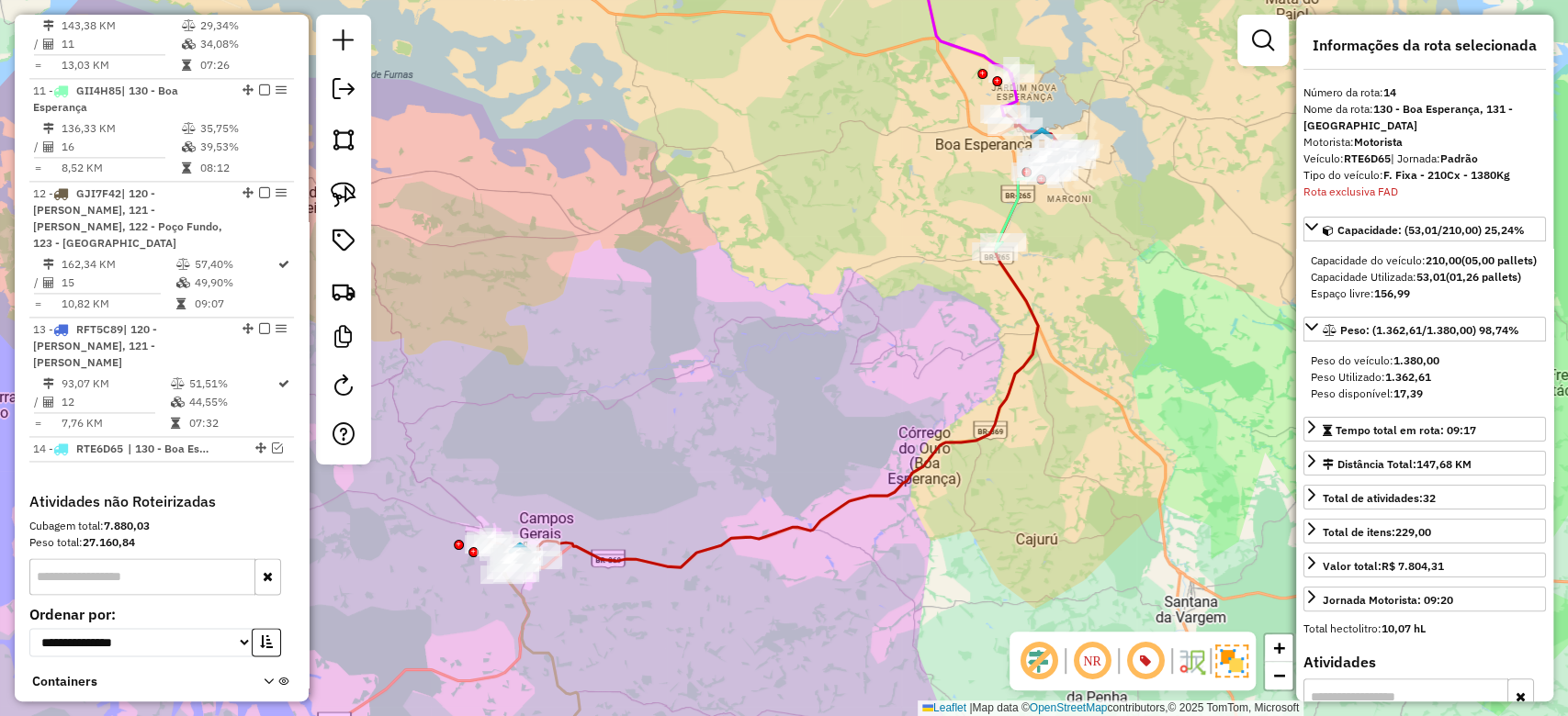
scroll to position [1810, 0]
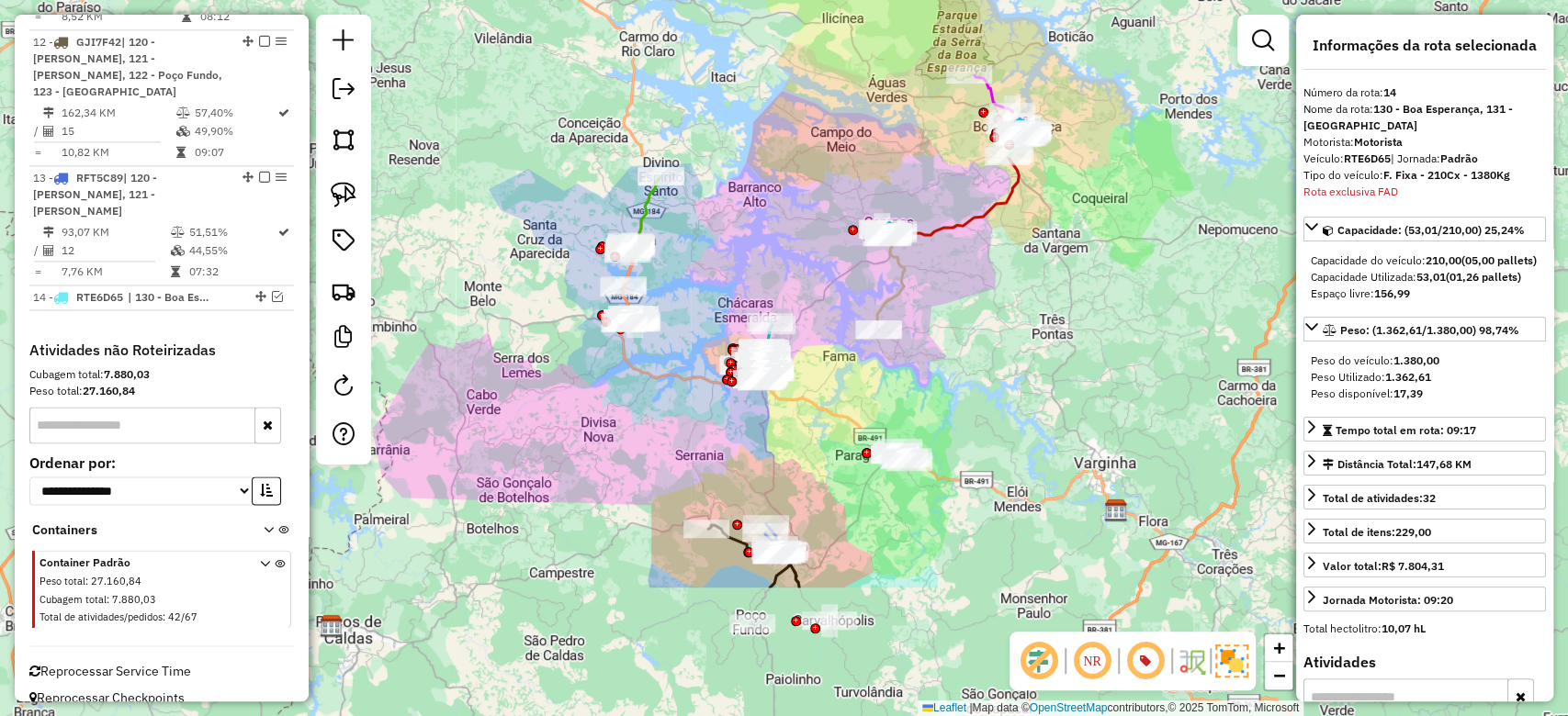
drag, startPoint x: 926, startPoint y: 587, endPoint x: 1001, endPoint y: 259, distance: 336.5
click at [1009, 243] on div "Janela de atendimento Grade de atendimento Capacidade Transportadoras Veículos …" at bounding box center [784, 358] width 1568 height 716
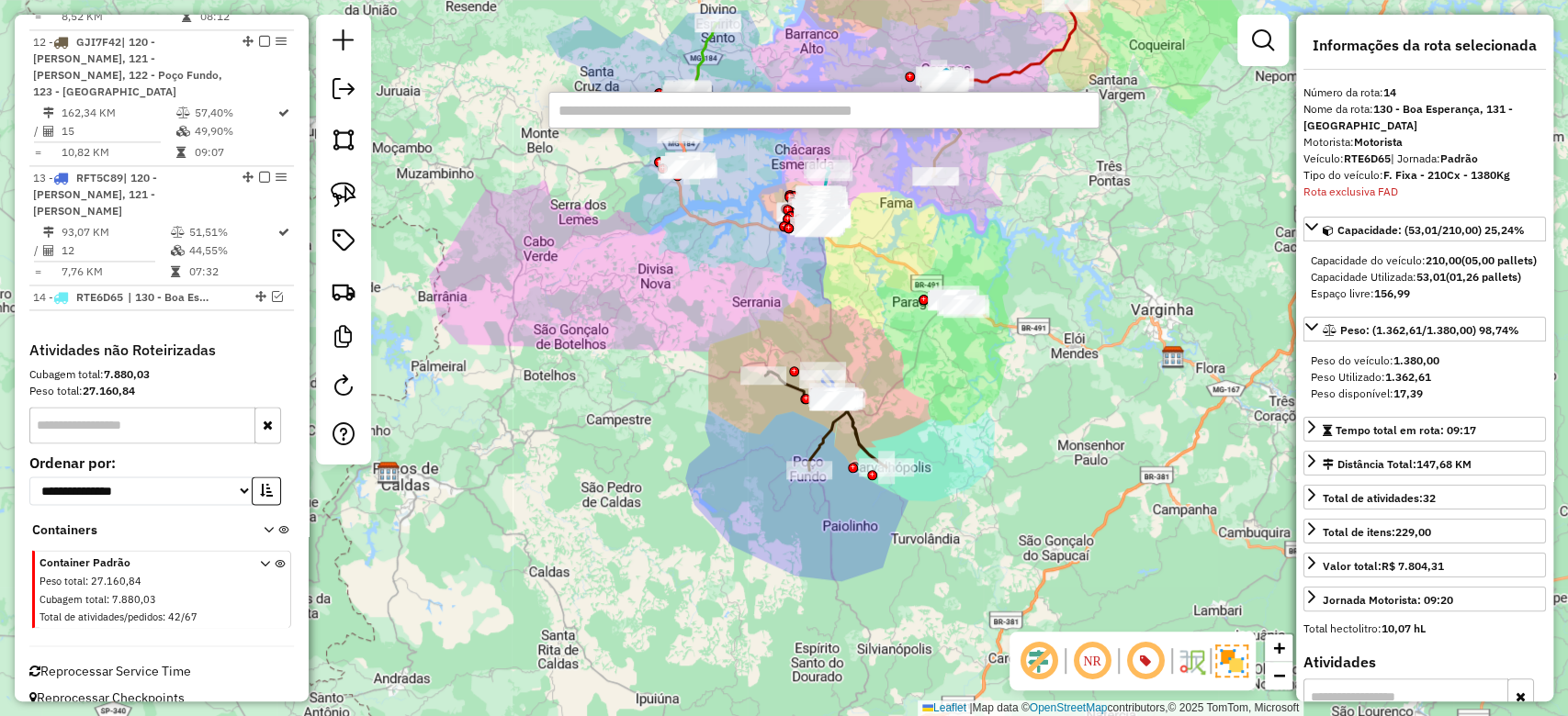
paste input "****"
type input "****"
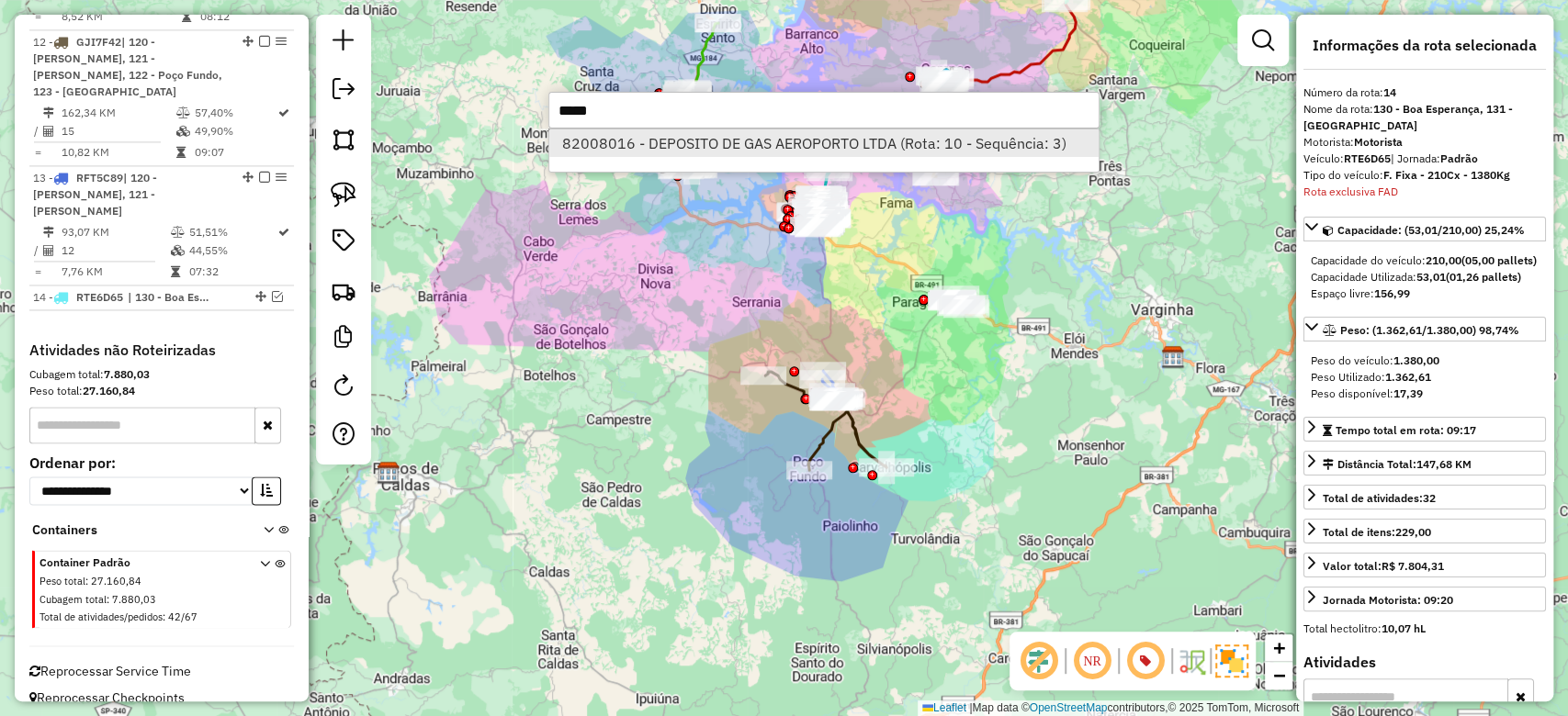
click at [728, 149] on li "82008016 - DEPOSITO DE GAS AEROPORTO LTDA (Rota: 10 - Sequência: 3)" at bounding box center [823, 143] width 549 height 28
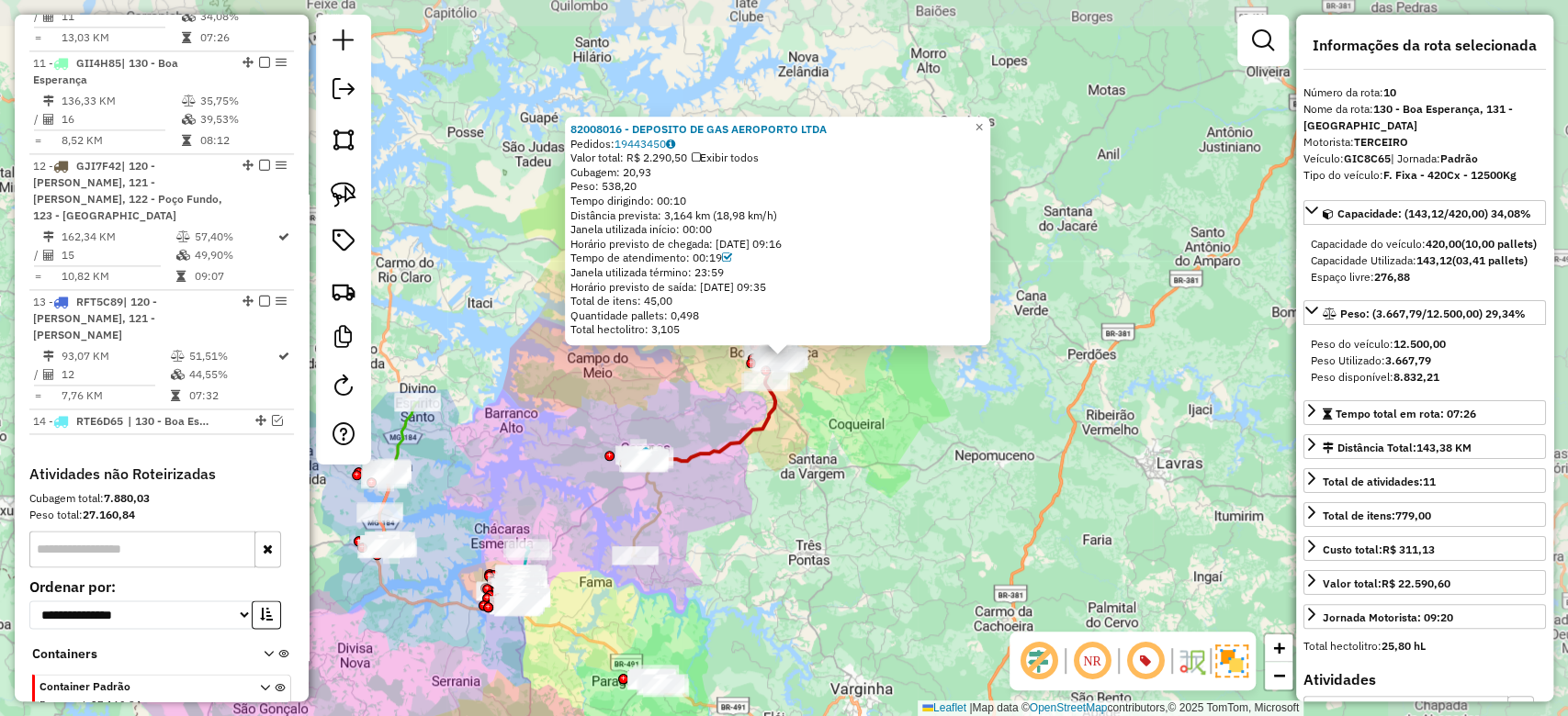
scroll to position [1635, 0]
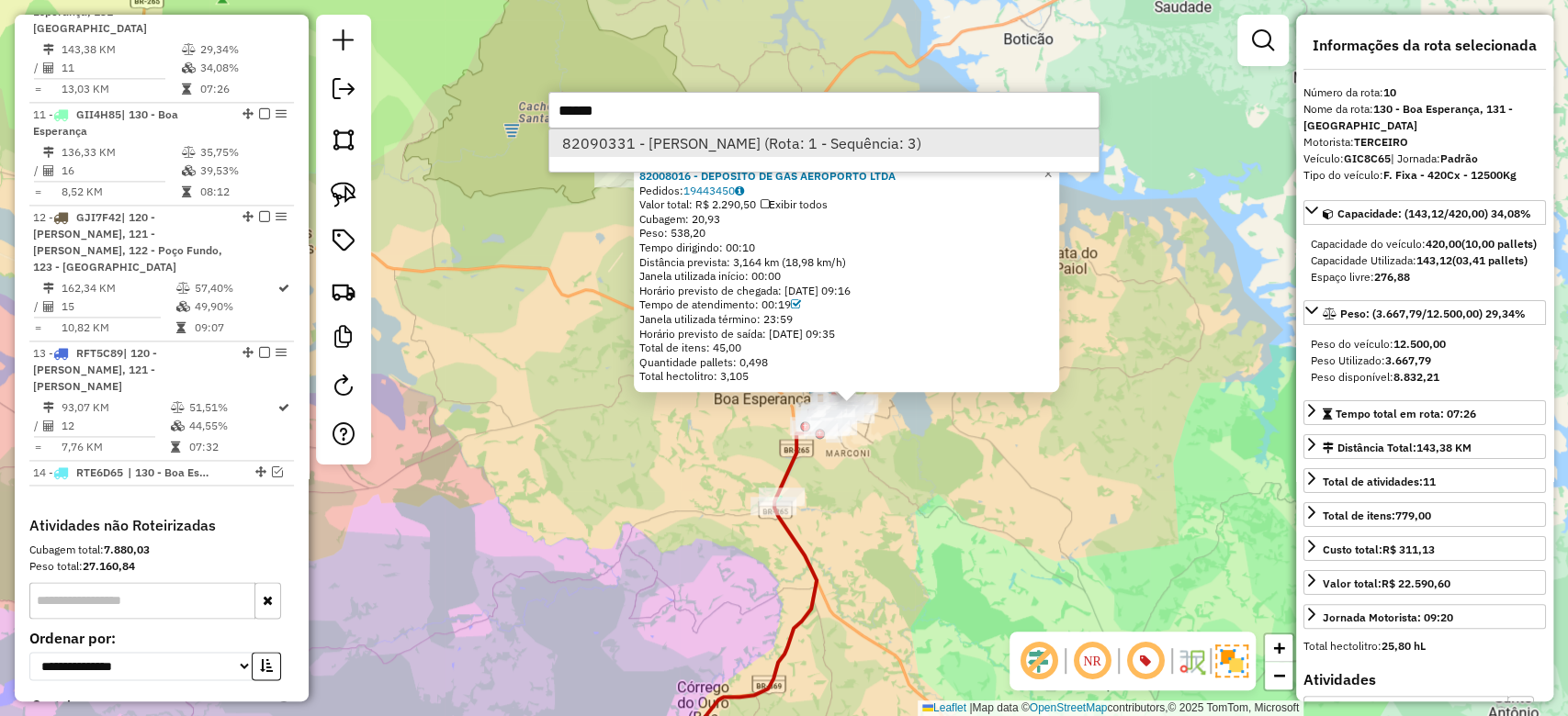
type input "*****"
click at [755, 139] on li "82090331 - EDUARDO LIMA VIEIRA (Rota: 1 - Sequência: 3)" at bounding box center [823, 143] width 549 height 28
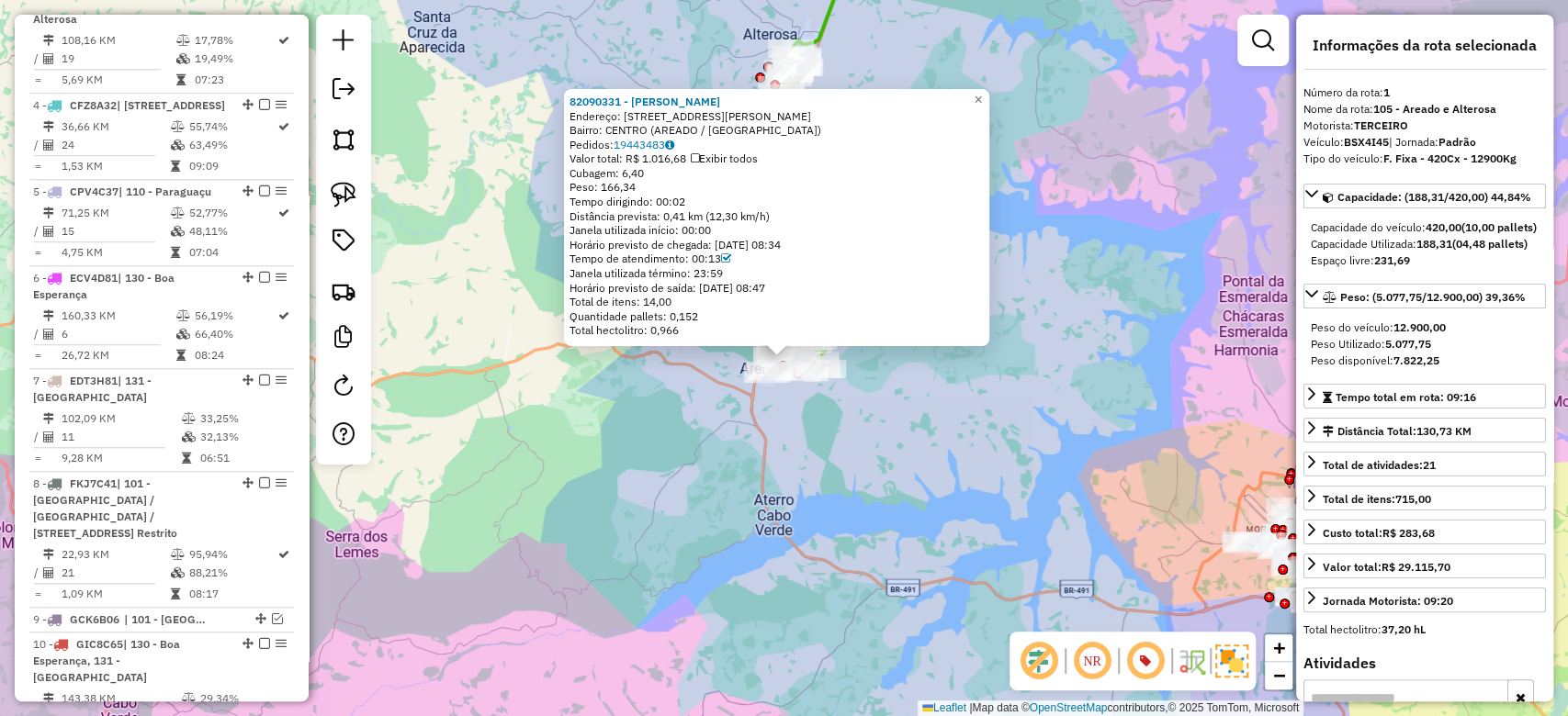
scroll to position [771, 0]
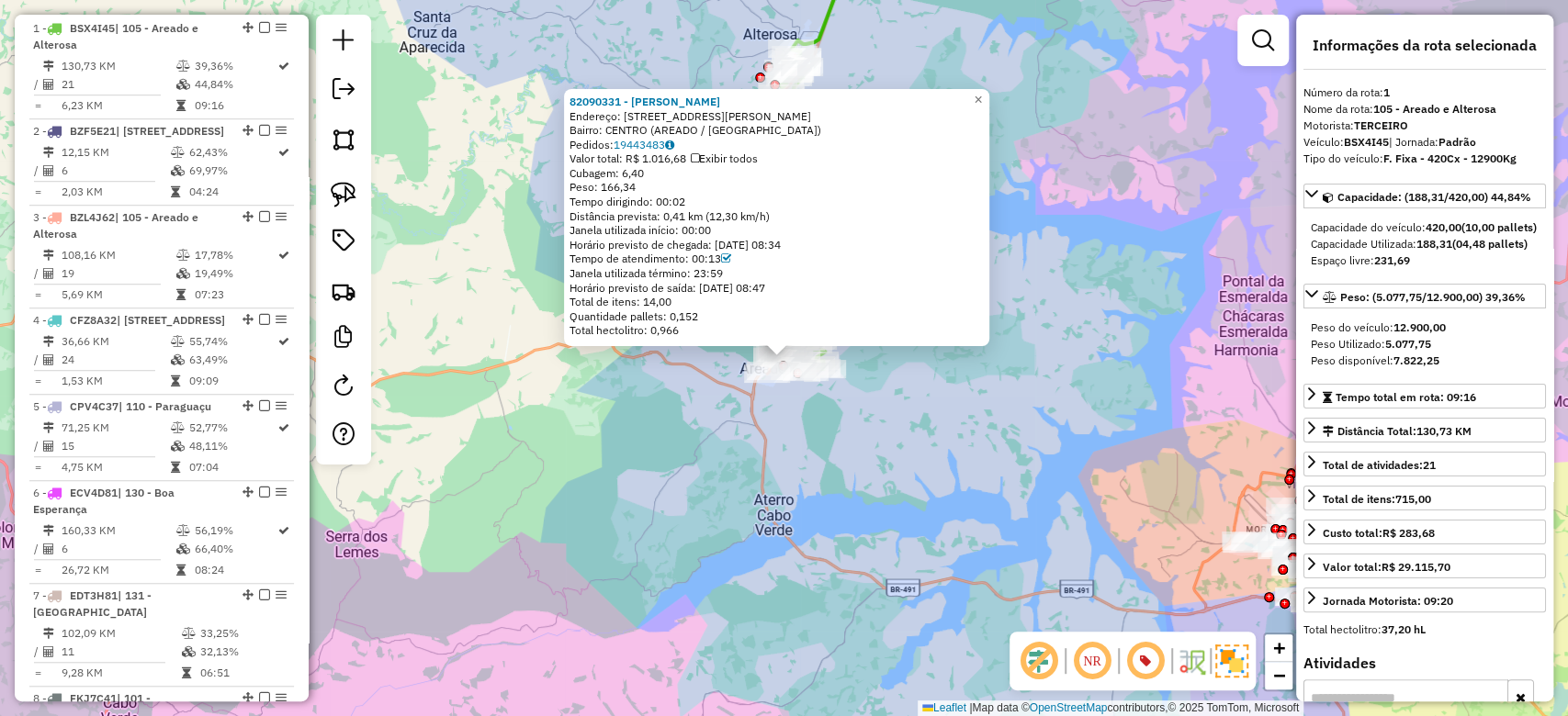
click at [880, 453] on div "82090331 - EDUARDO LIMA VIEIRA Endereço: R SILVIO DE AVILA BORGES 09 Bairro: CE…" at bounding box center [784, 358] width 1568 height 716
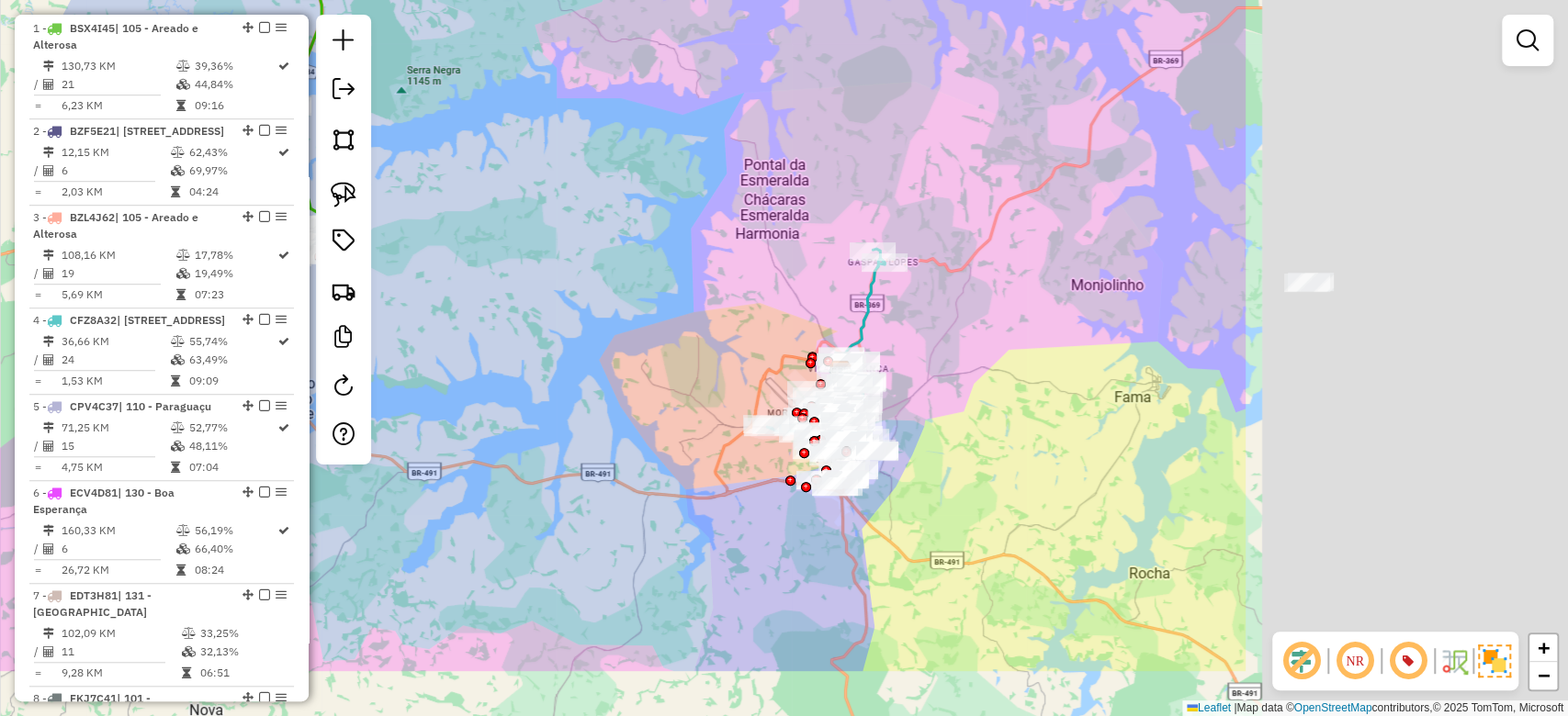
drag, startPoint x: 1080, startPoint y: 434, endPoint x: 422, endPoint y: 261, distance: 680.4
click at [422, 261] on div "Janela de atendimento Grade de atendimento Capacidade Transportadoras Veículos …" at bounding box center [784, 358] width 1568 height 716
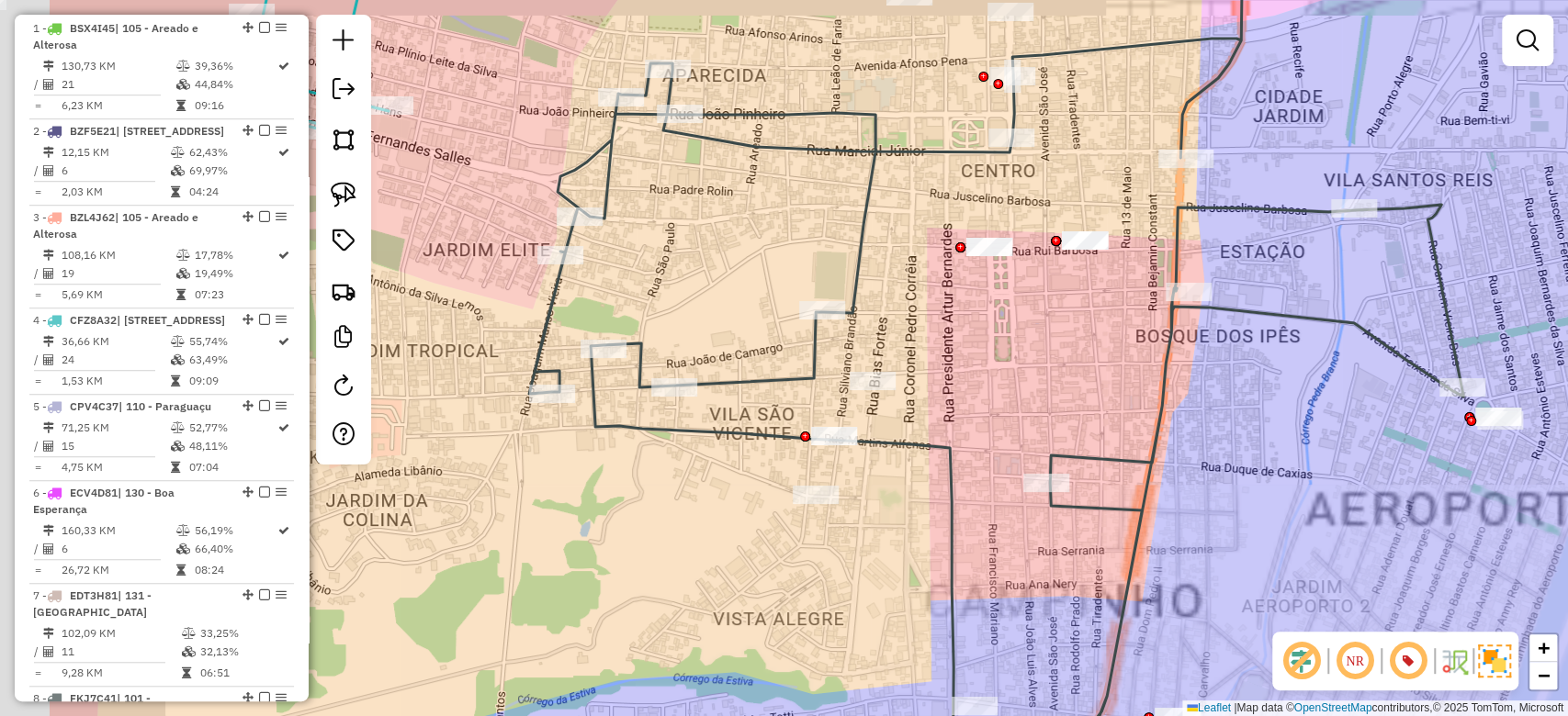
drag, startPoint x: 500, startPoint y: 482, endPoint x: 722, endPoint y: 528, distance: 226.7
click at [722, 528] on div "Janela de atendimento Grade de atendimento Capacidade Transportadoras Veículos …" at bounding box center [784, 358] width 1568 height 716
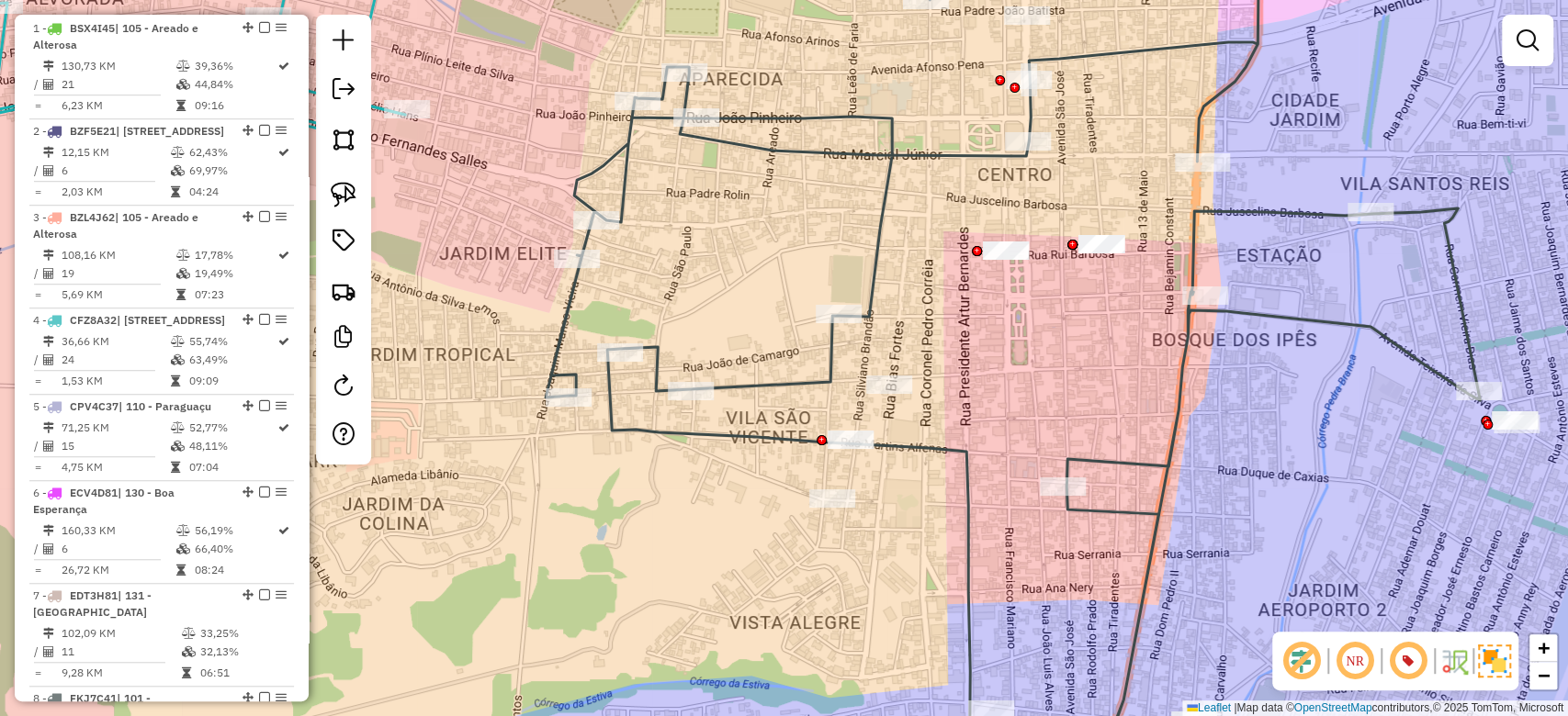
drag, startPoint x: 610, startPoint y: 518, endPoint x: 598, endPoint y: 489, distance: 31.4
click at [610, 555] on div "Janela de atendimento Grade de atendimento Capacidade Transportadoras Veículos …" at bounding box center [784, 358] width 1568 height 716
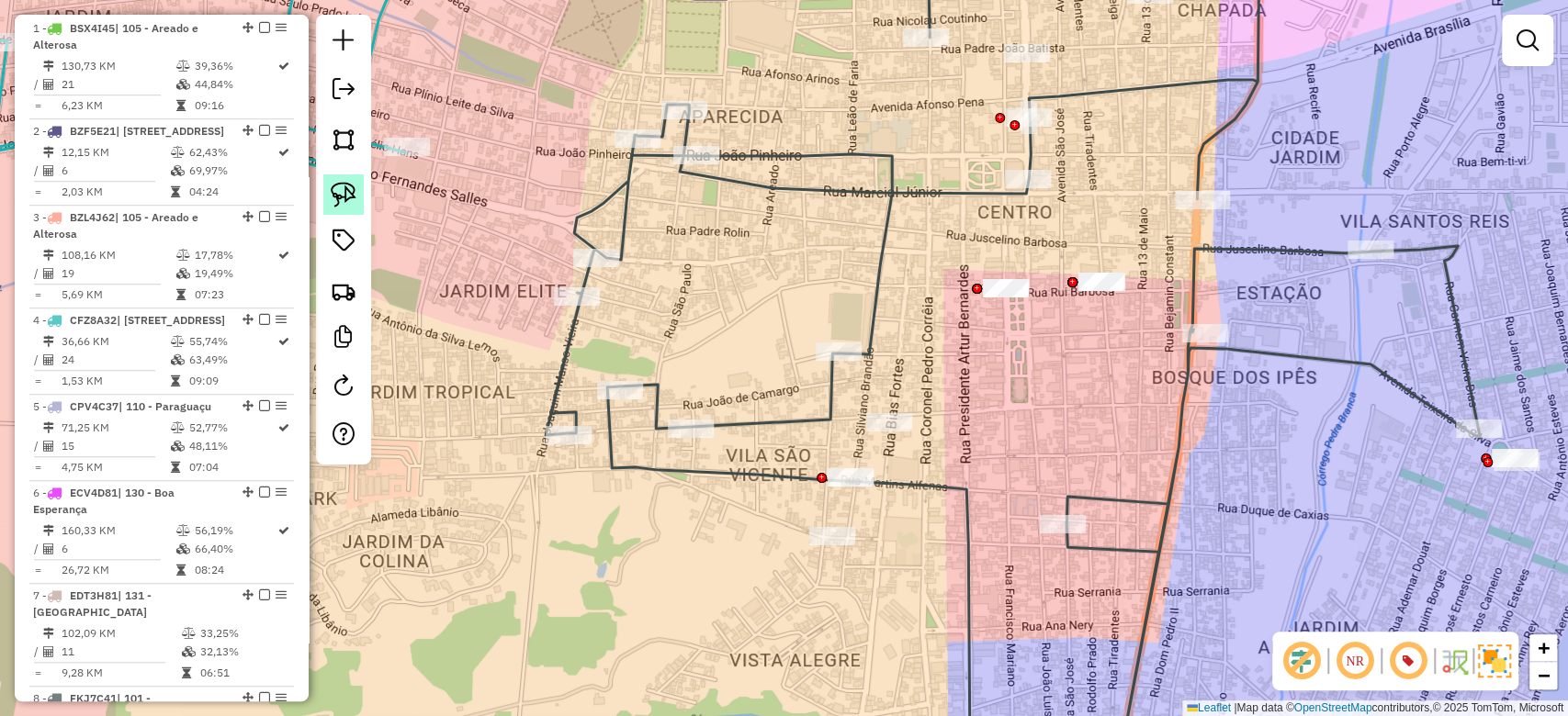
click at [338, 184] on img at bounding box center [343, 194] width 26 height 26
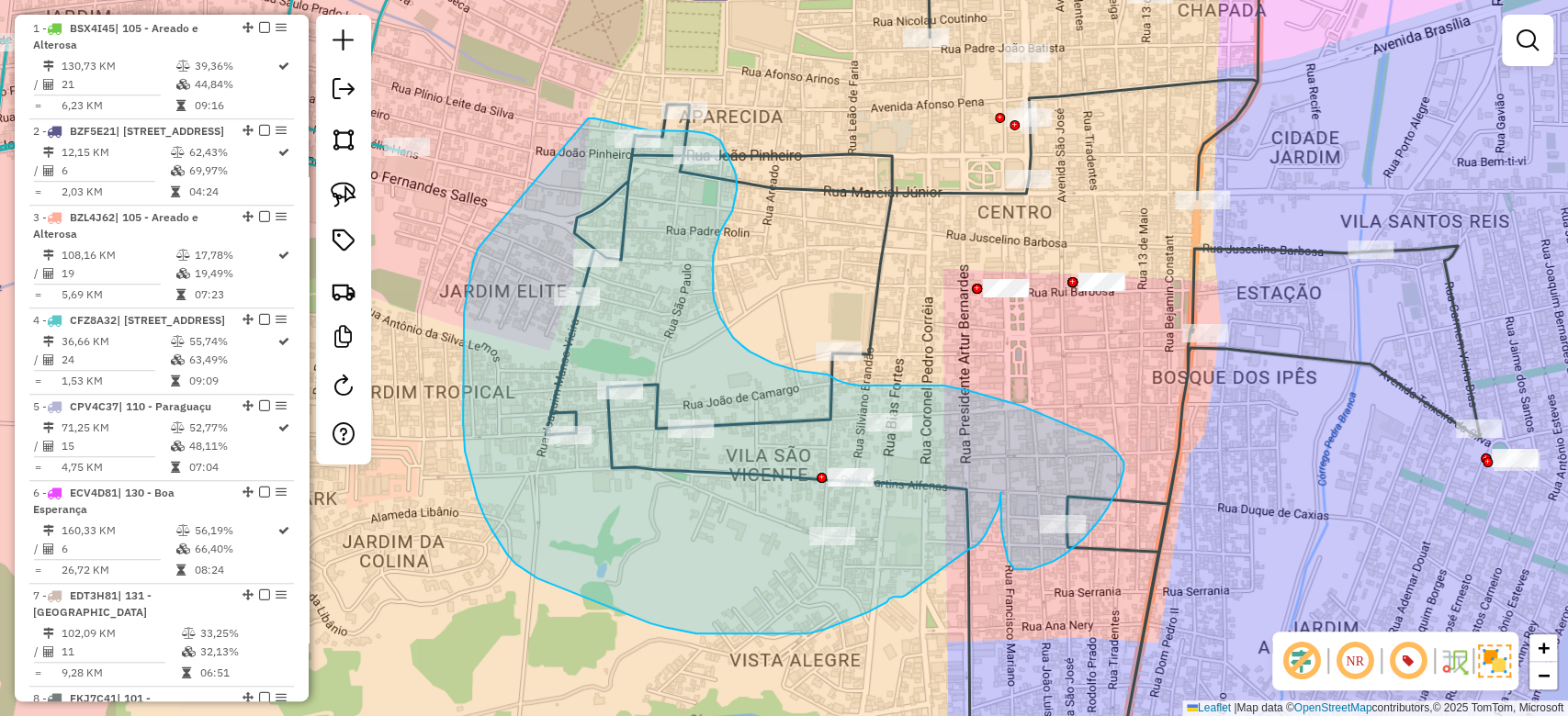
drag, startPoint x: 485, startPoint y: 240, endPoint x: 554, endPoint y: 134, distance: 126.5
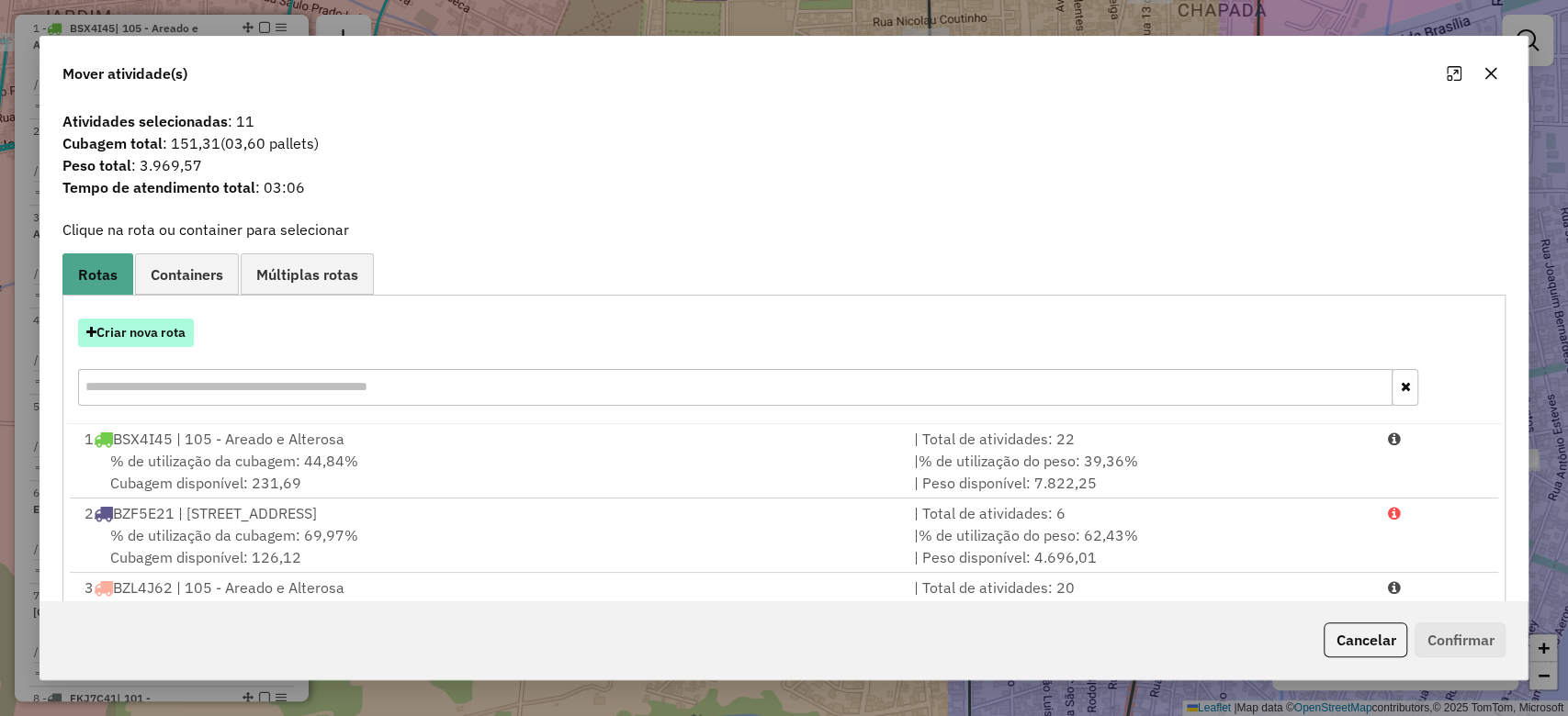
click at [157, 335] on button "Criar nova rota" at bounding box center [136, 333] width 116 height 29
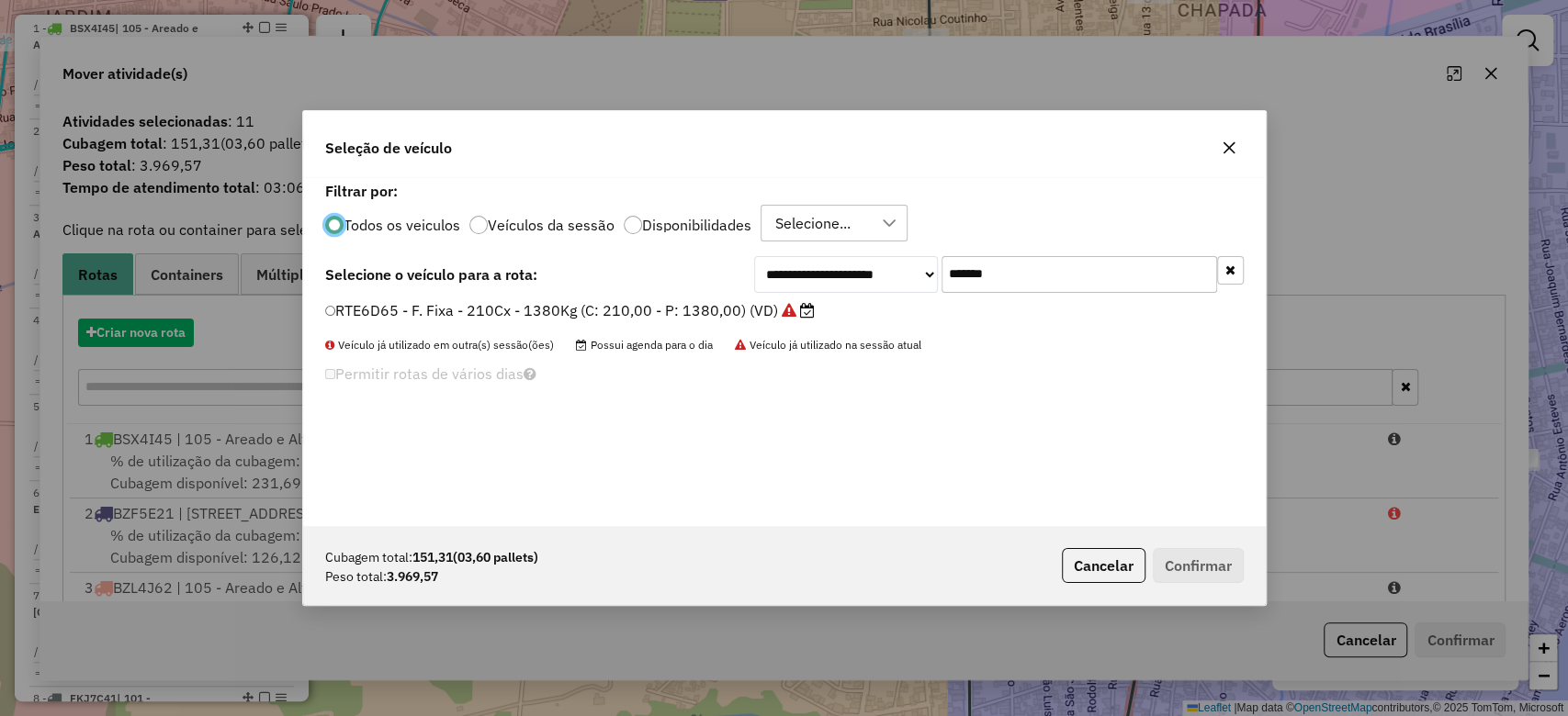
scroll to position [10, 6]
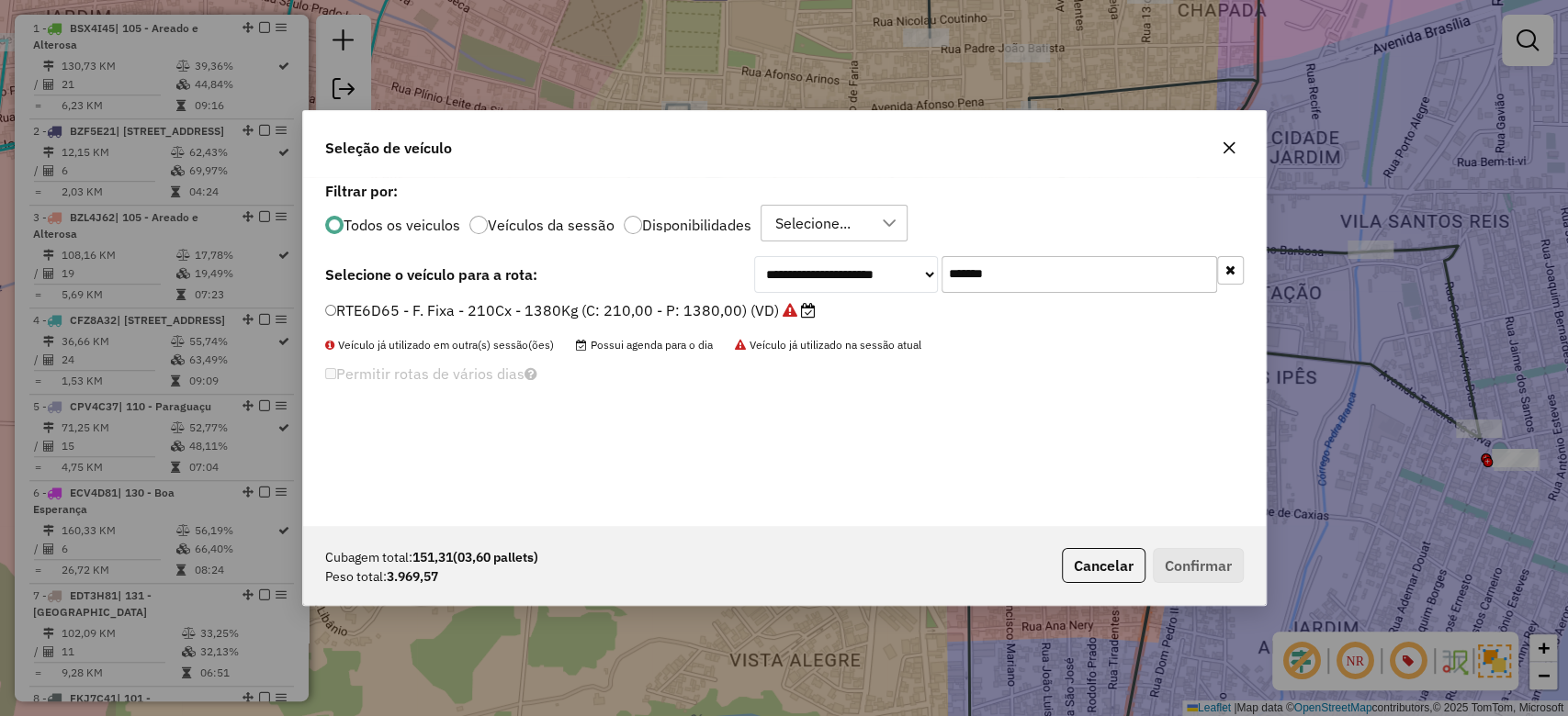
paste input "text"
drag, startPoint x: 1039, startPoint y: 278, endPoint x: 767, endPoint y: 278, distance: 272.0
click at [784, 278] on div "**********" at bounding box center [999, 274] width 490 height 37
type input "*******"
click at [605, 305] on label "GJI7F42 - F. Fixa - 252Cx - 6100Kg (C: 252,00 - P: 6100,00) (VD)" at bounding box center [569, 310] width 487 height 22
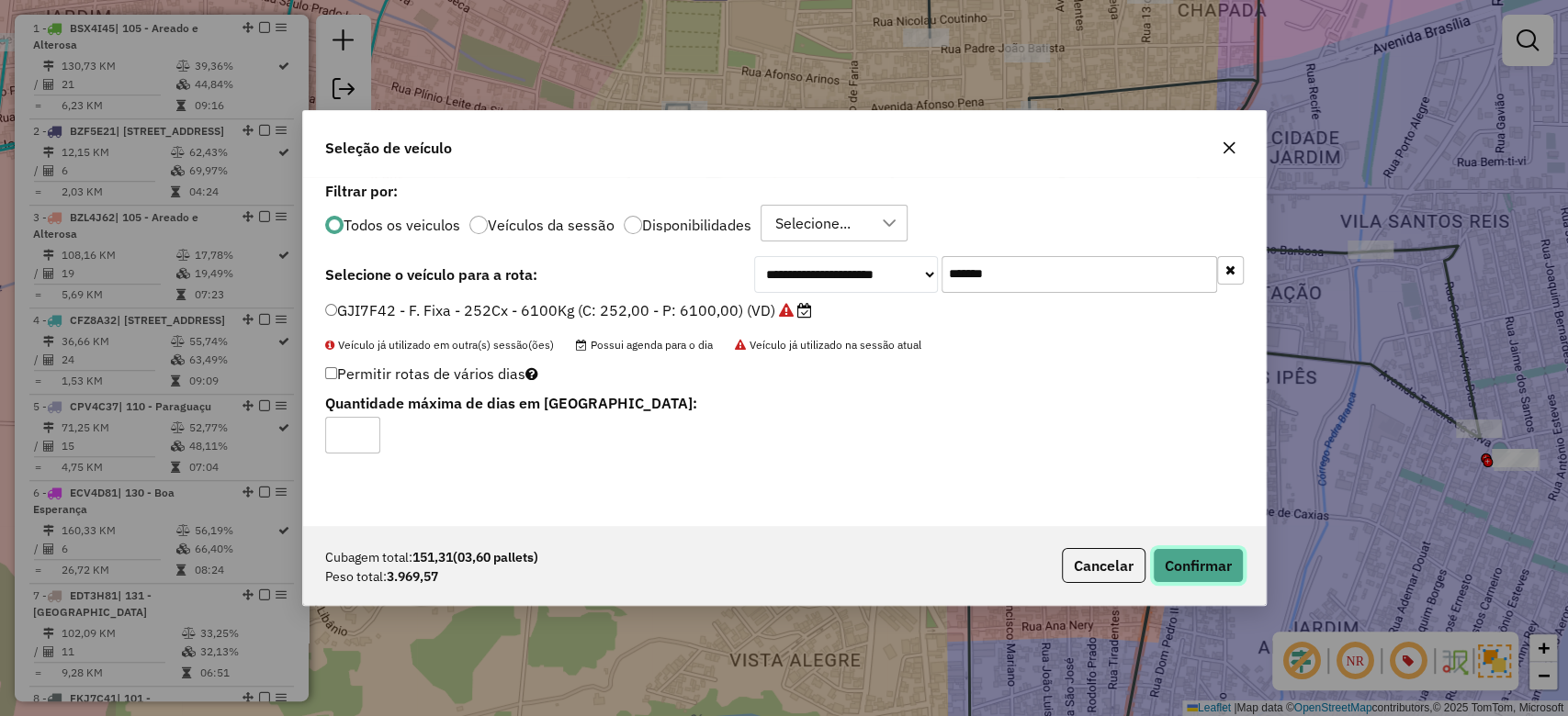
click at [1201, 570] on button "Confirmar" at bounding box center [1199, 566] width 91 height 35
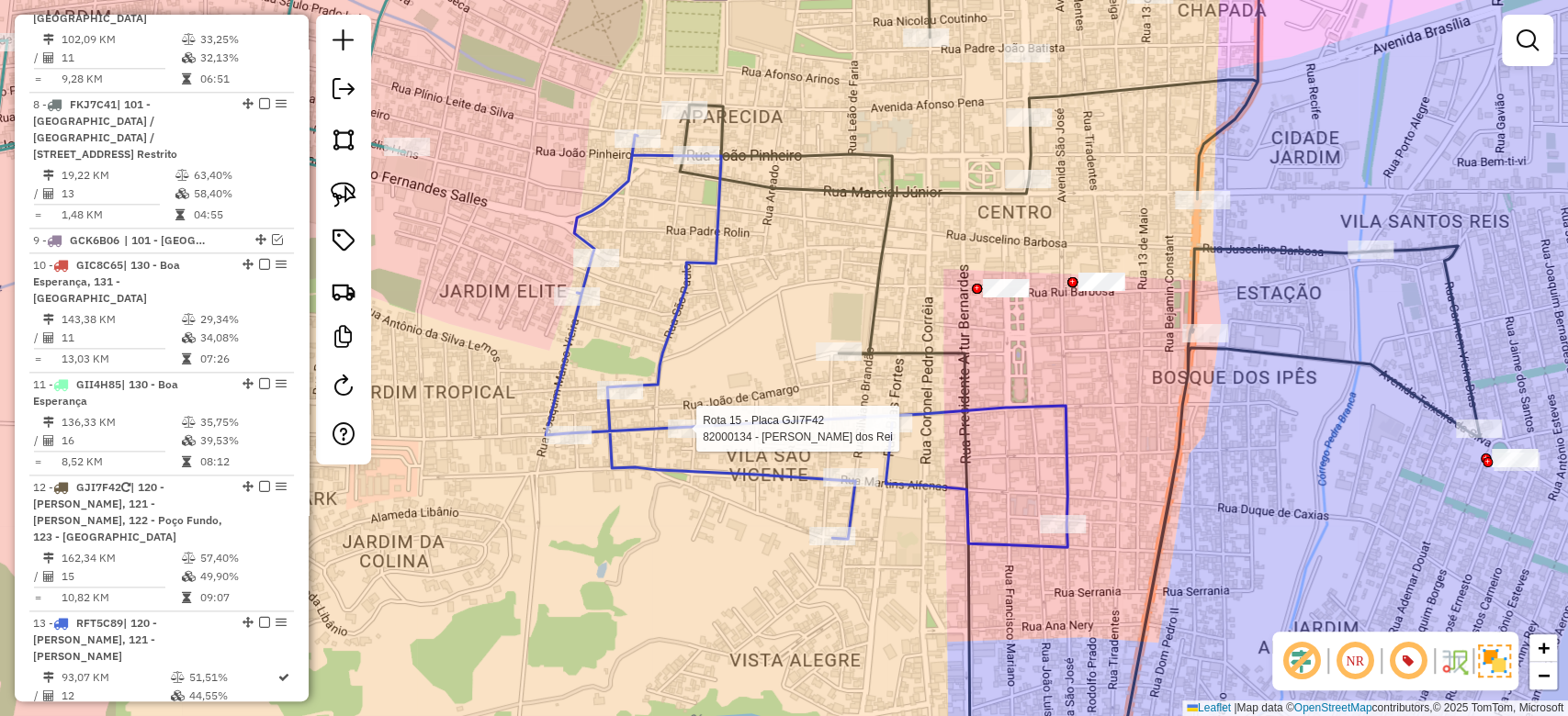
select select "**********"
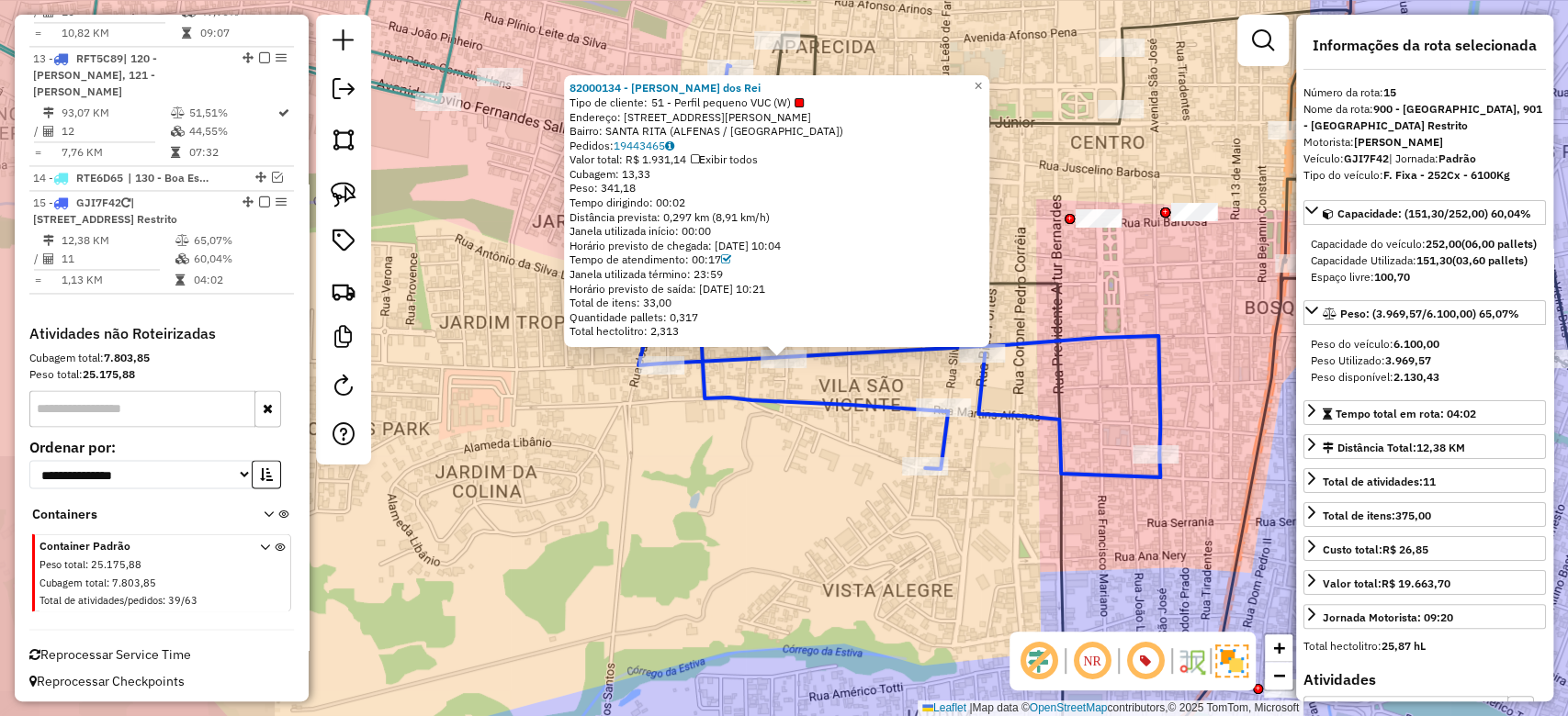
scroll to position [1930, 0]
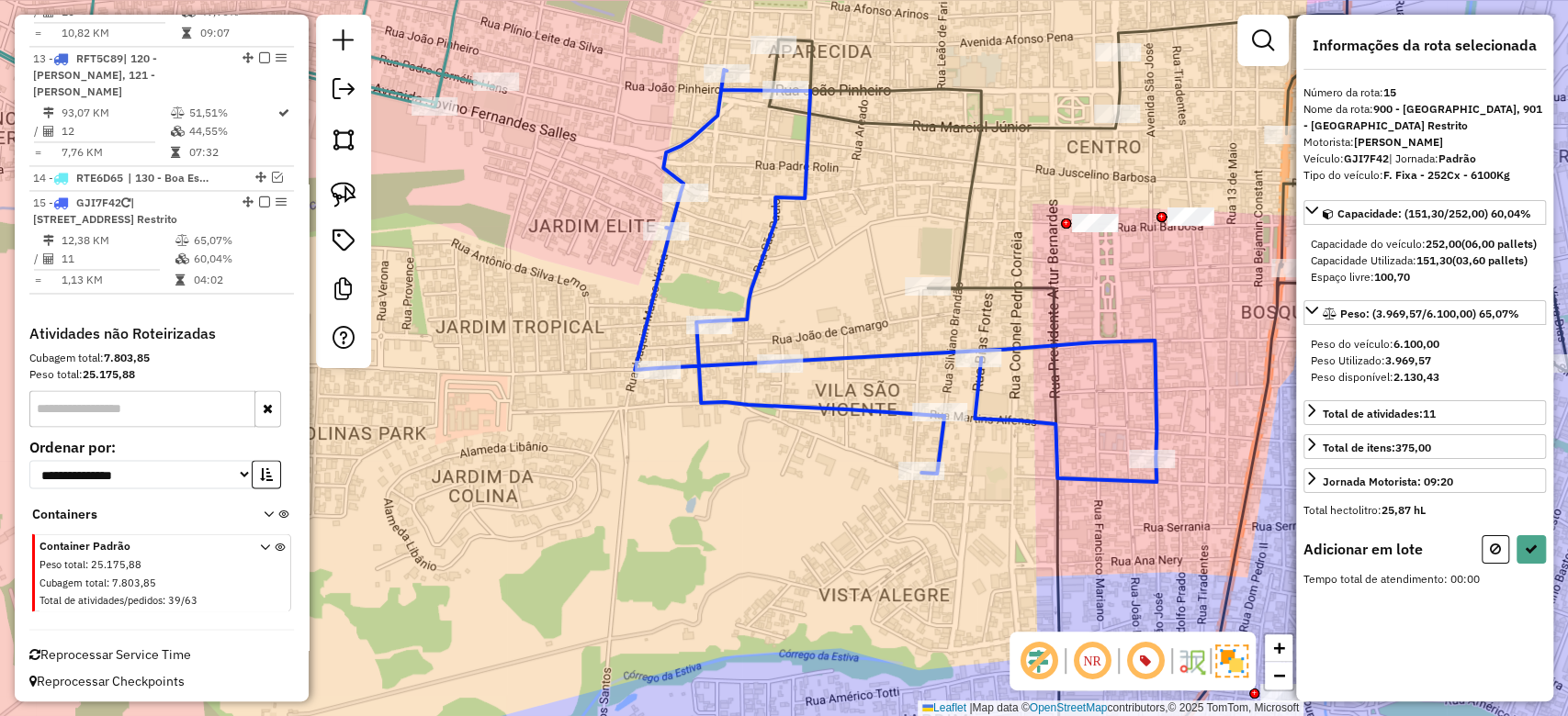
drag, startPoint x: 734, startPoint y: 486, endPoint x: 584, endPoint y: 573, distance: 173.4
click at [584, 573] on div "Janela de atendimento Grade de atendimento Capacidade Transportadoras Veículos …" at bounding box center [784, 358] width 1568 height 716
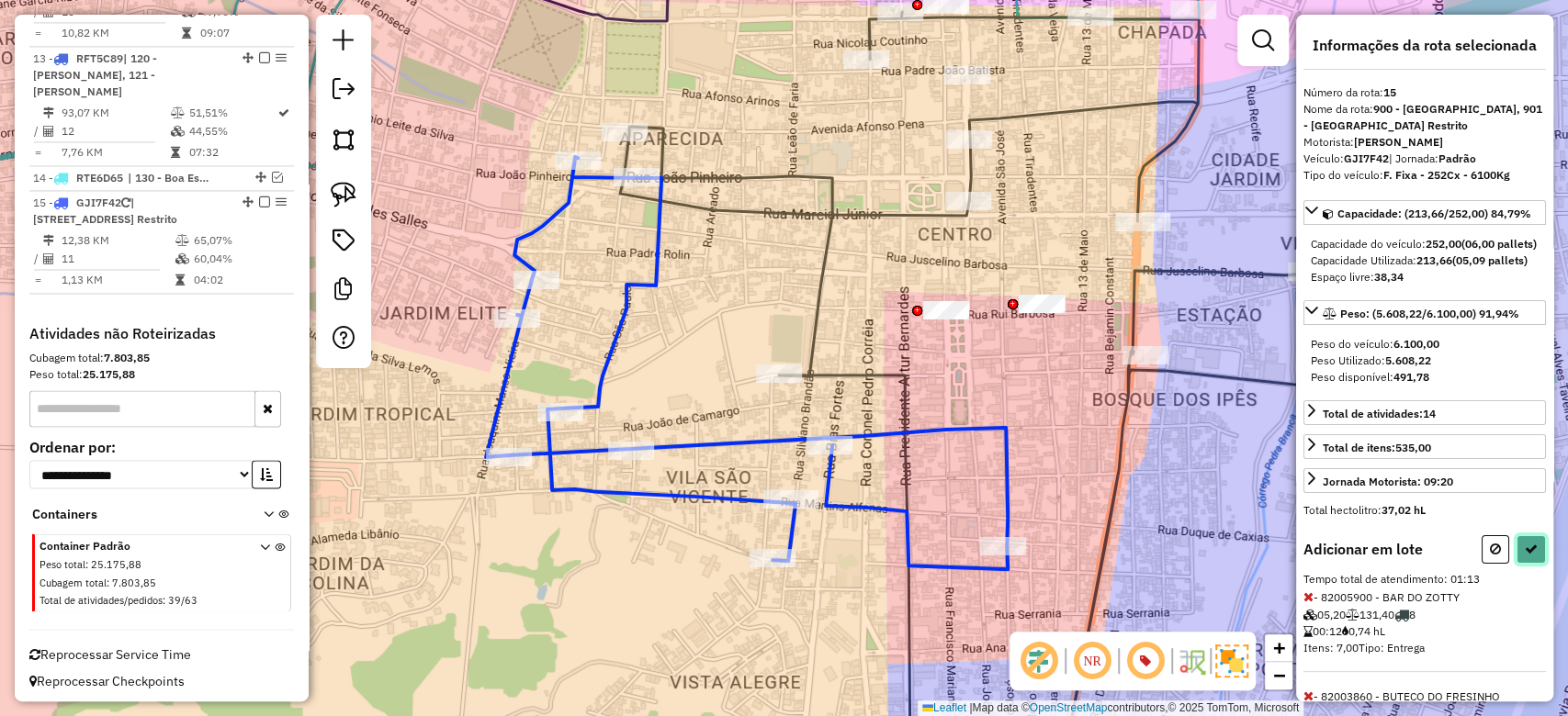
click at [1525, 555] on icon at bounding box center [1532, 550] width 13 height 13
select select "**********"
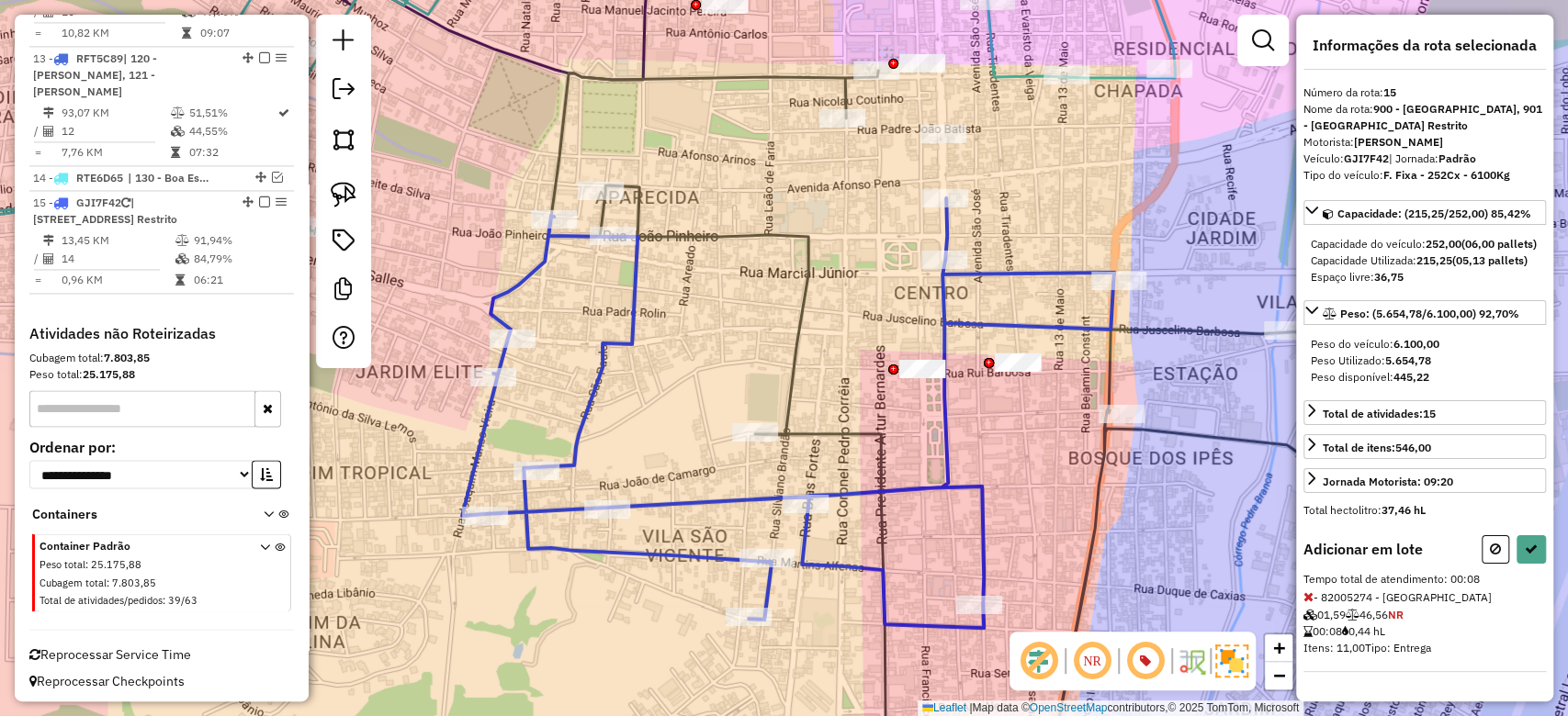
drag, startPoint x: 1038, startPoint y: 109, endPoint x: 999, endPoint y: 208, distance: 106.4
click at [999, 208] on div "Janela de atendimento Grade de atendimento Capacidade Transportadoras Veículos …" at bounding box center [784, 358] width 1568 height 716
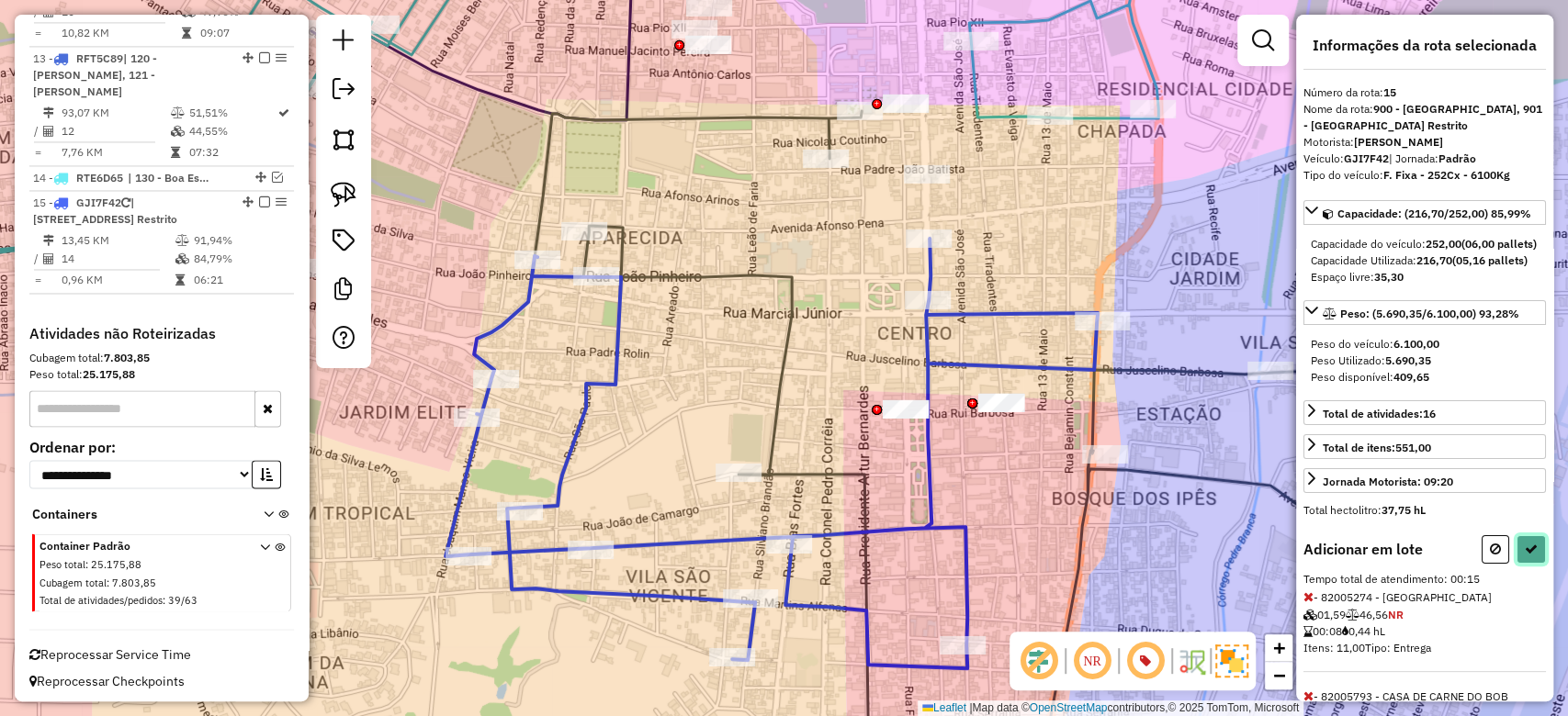
click at [1517, 564] on button at bounding box center [1531, 550] width 29 height 29
select select "**********"
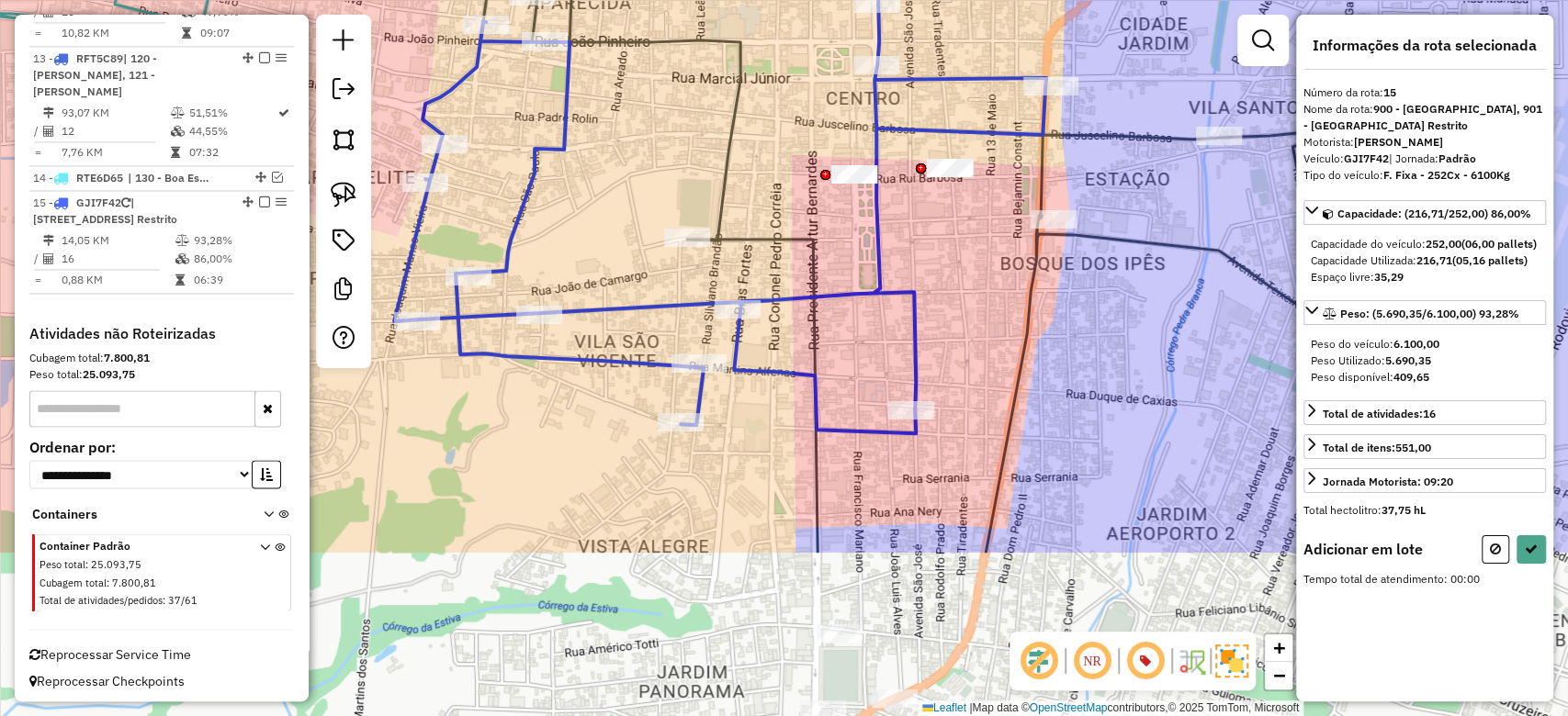
drag, startPoint x: 1167, startPoint y: 492, endPoint x: 1029, endPoint y: 205, distance: 318.5
click at [1116, 255] on div "Janela de atendimento Grade de atendimento Capacidade Transportadoras Veículos …" at bounding box center [784, 358] width 1568 height 716
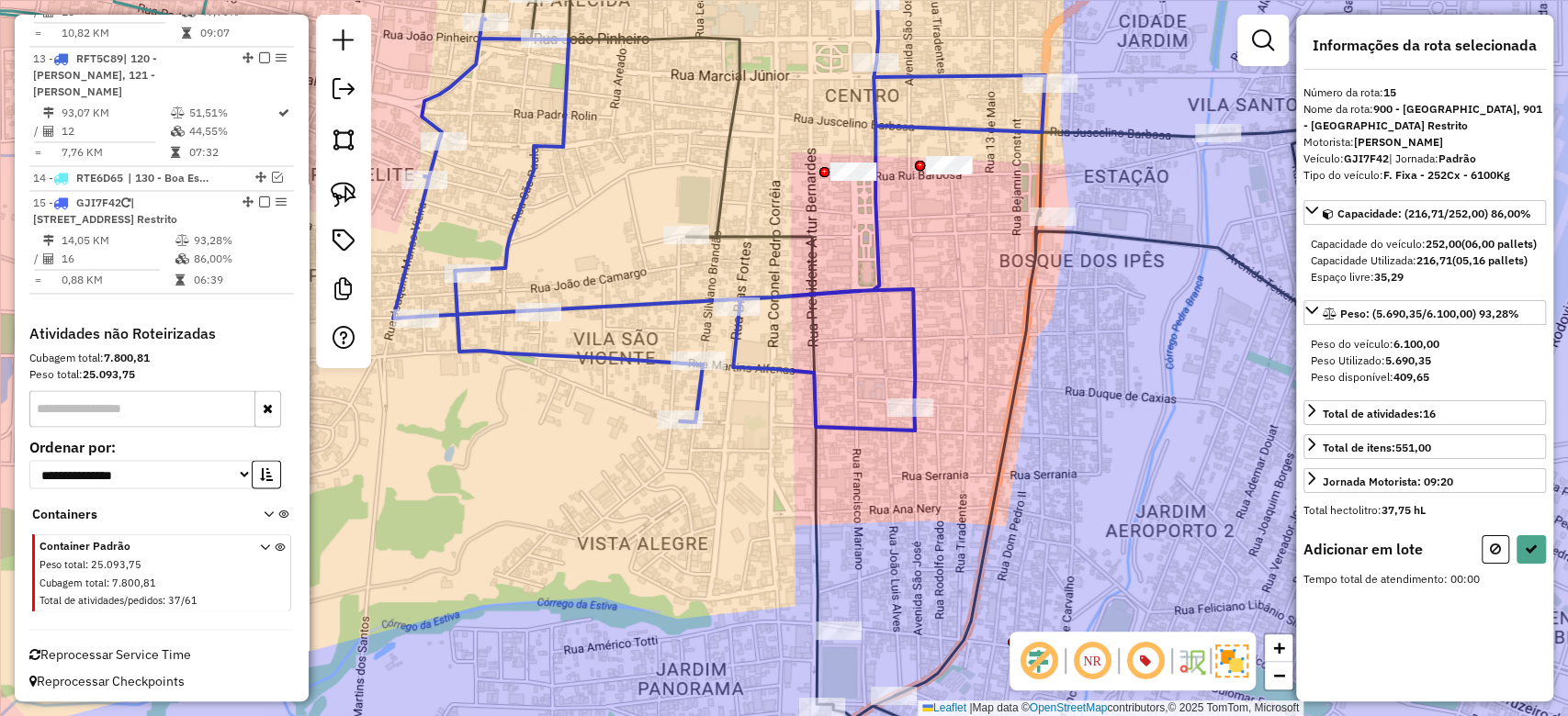
click at [848, 181] on div at bounding box center [853, 171] width 46 height 18
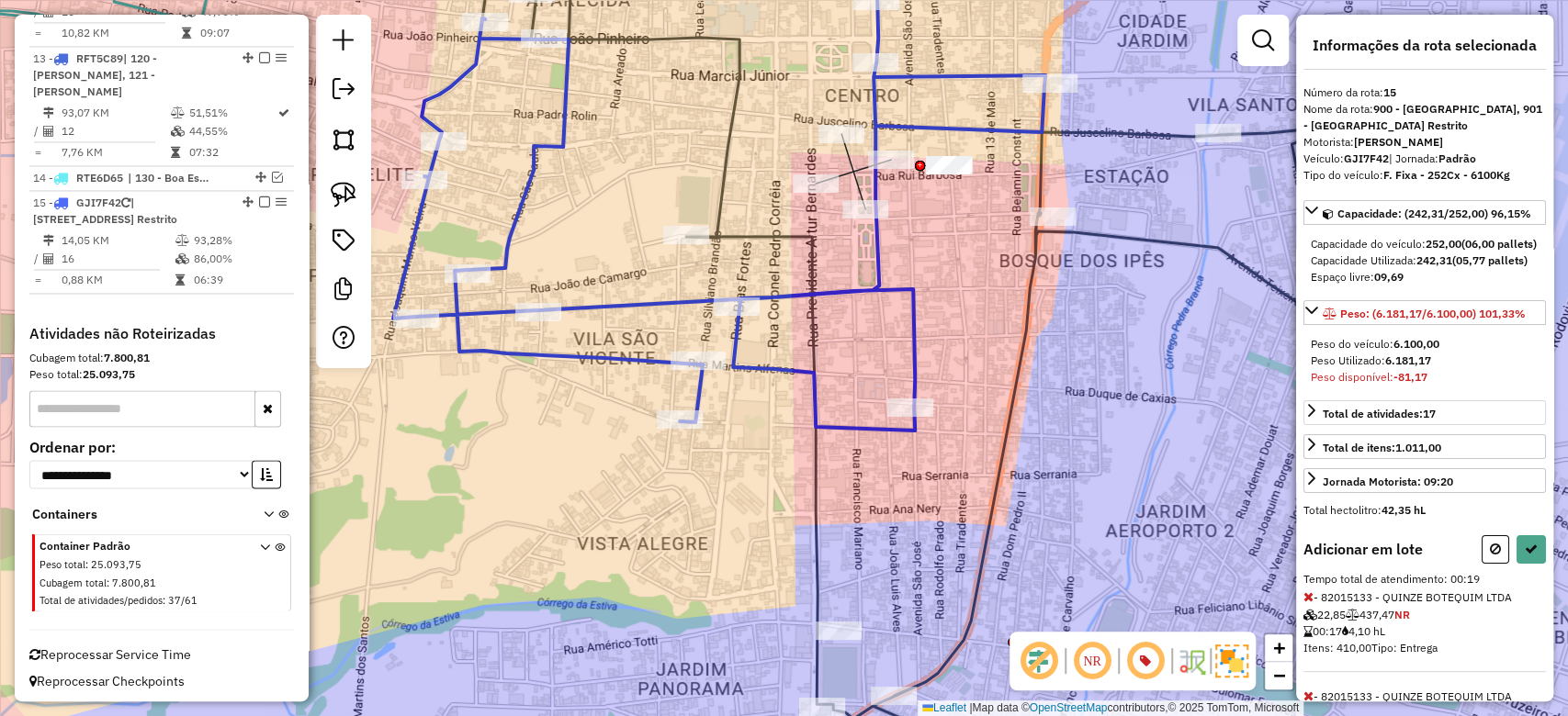
click at [1490, 555] on icon at bounding box center [1496, 550] width 11 height 13
select select "**********"
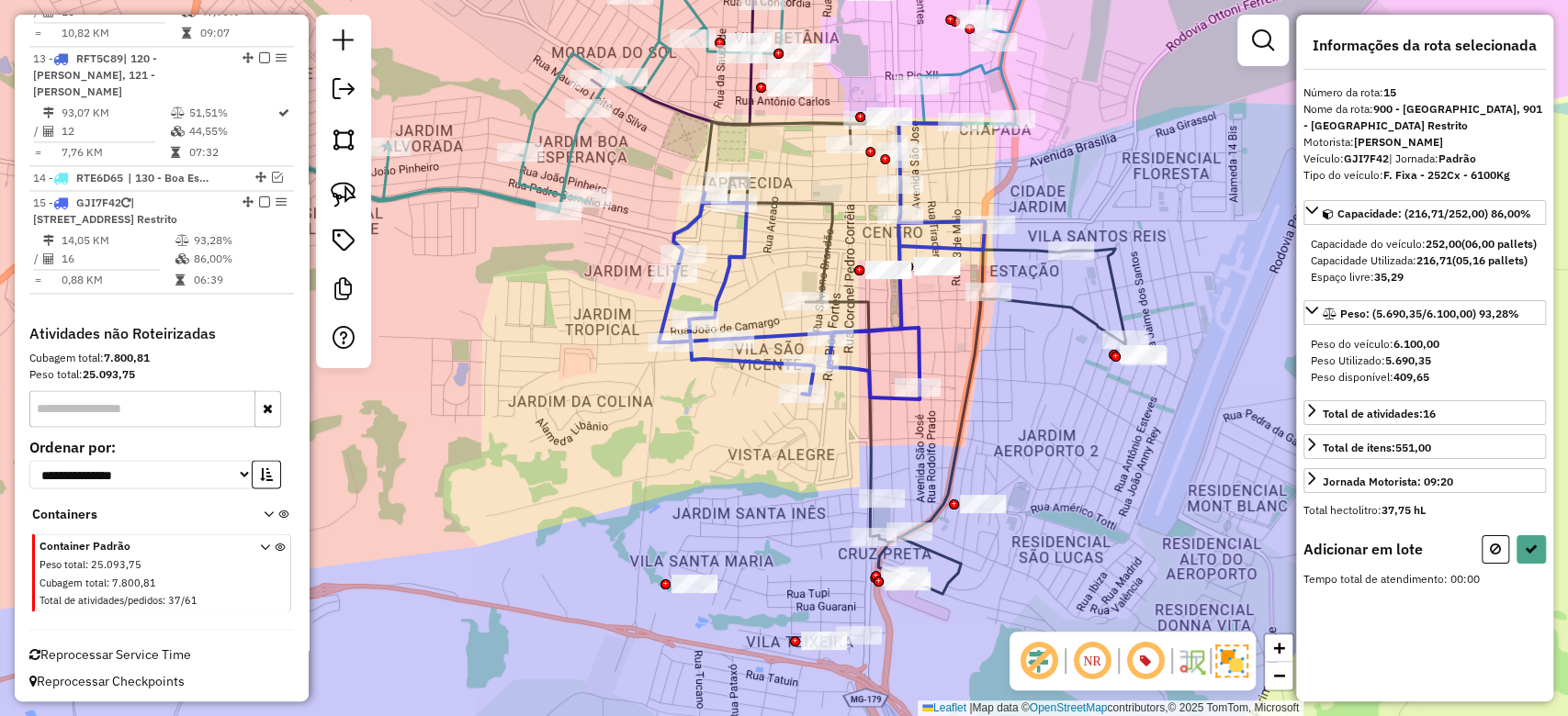
drag, startPoint x: 1040, startPoint y: 460, endPoint x: 1004, endPoint y: 431, distance: 46.2
click at [1004, 431] on div "Janela de atendimento Grade de atendimento Capacidade Transportadoras Veículos …" at bounding box center [784, 358] width 1568 height 716
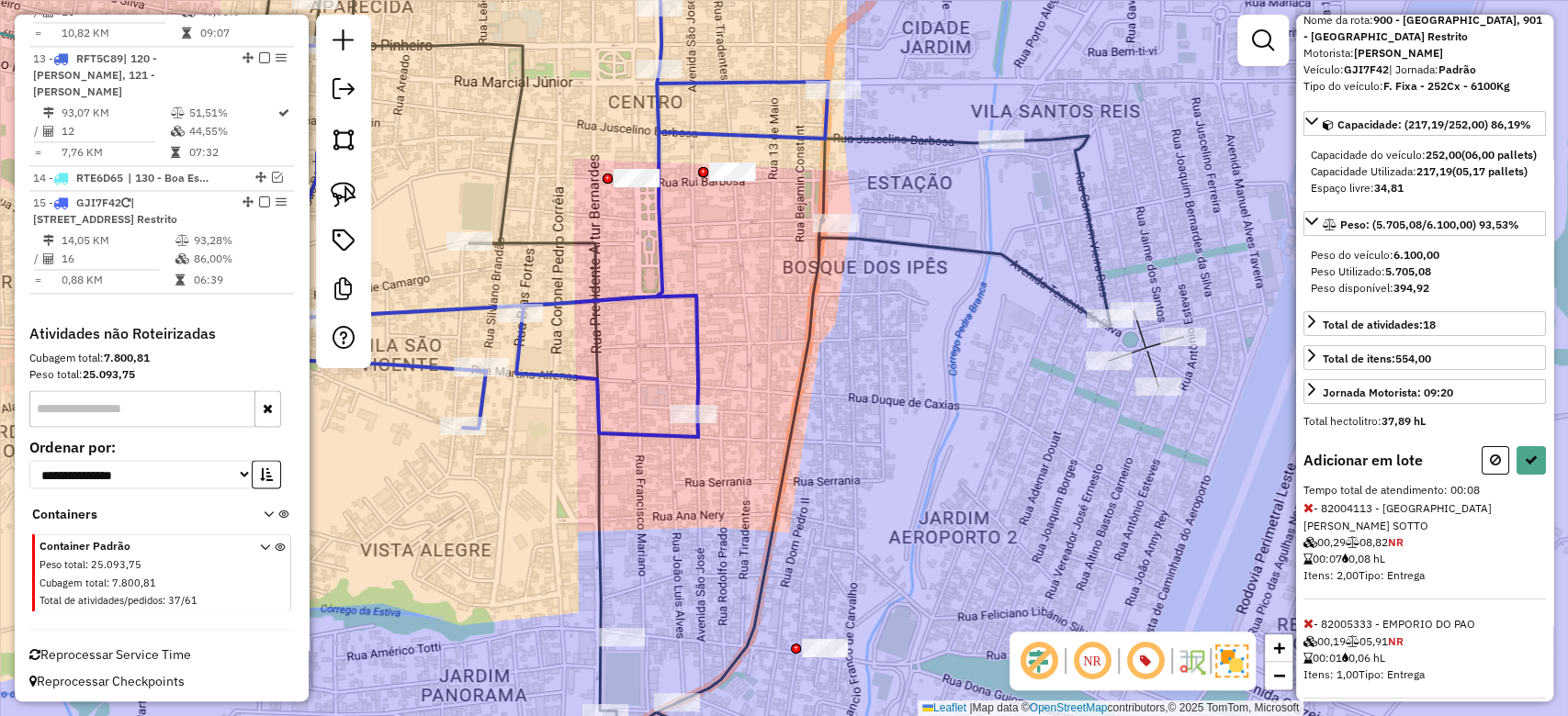
scroll to position [121, 0]
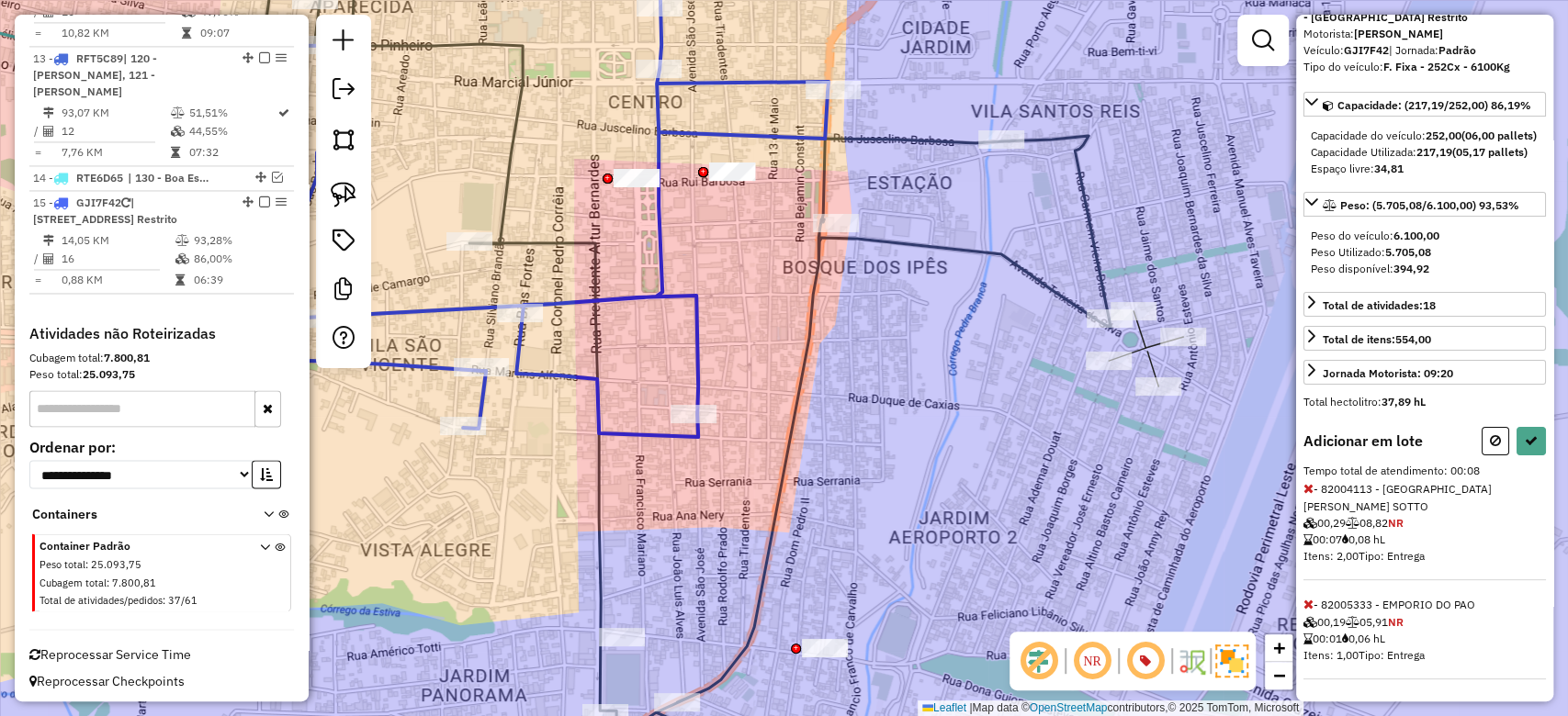
click at [1308, 601] on icon at bounding box center [1308, 605] width 10 height 13
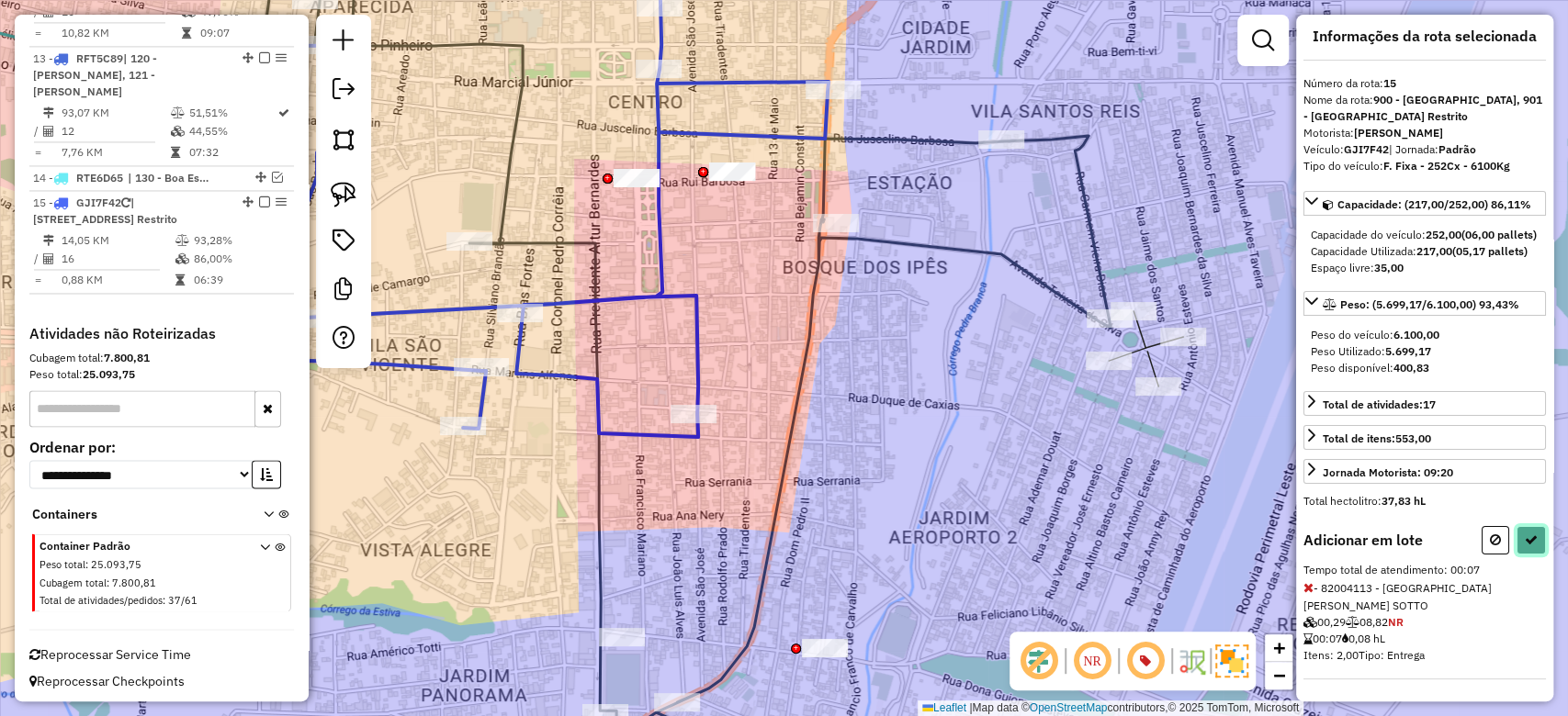
click at [1526, 547] on icon at bounding box center [1532, 540] width 13 height 13
select select "**********"
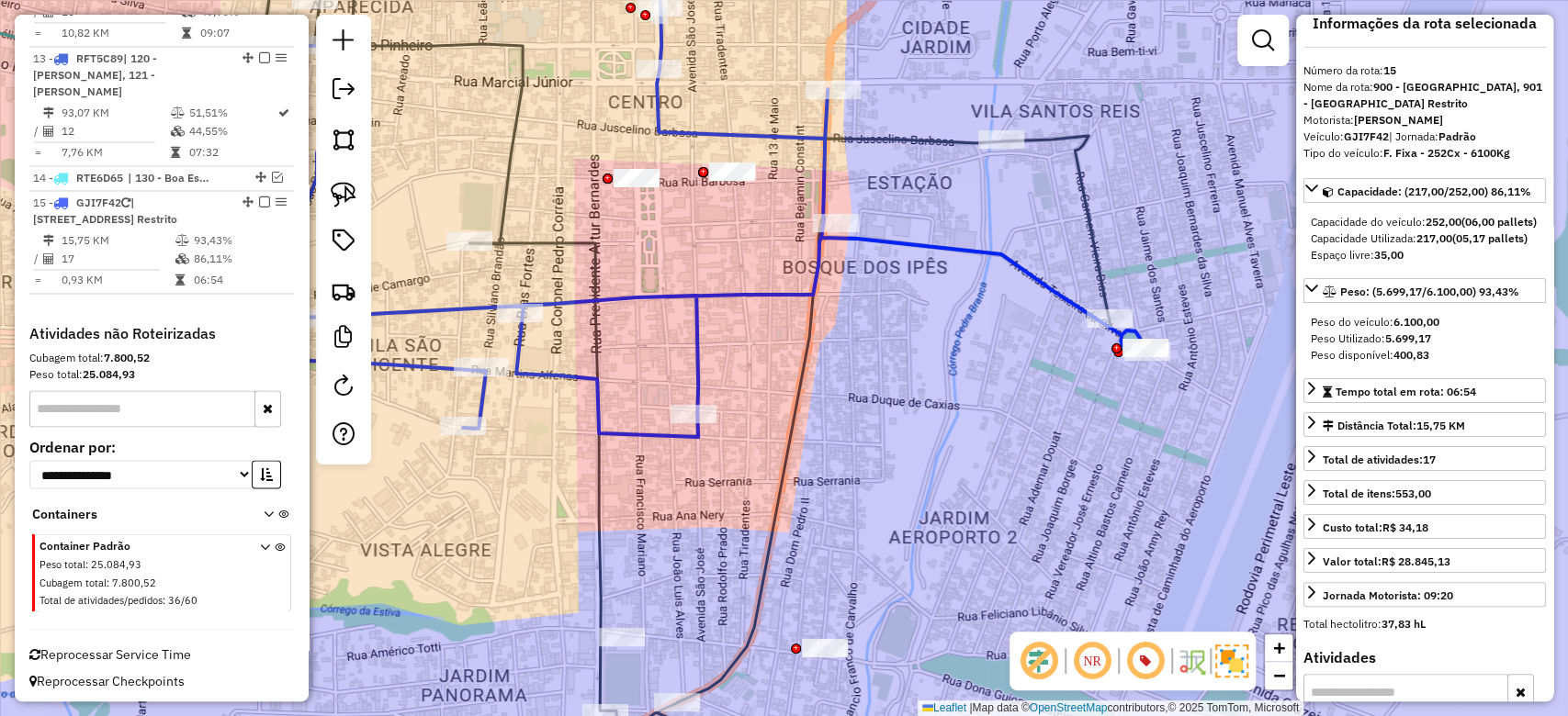
scroll to position [0, 0]
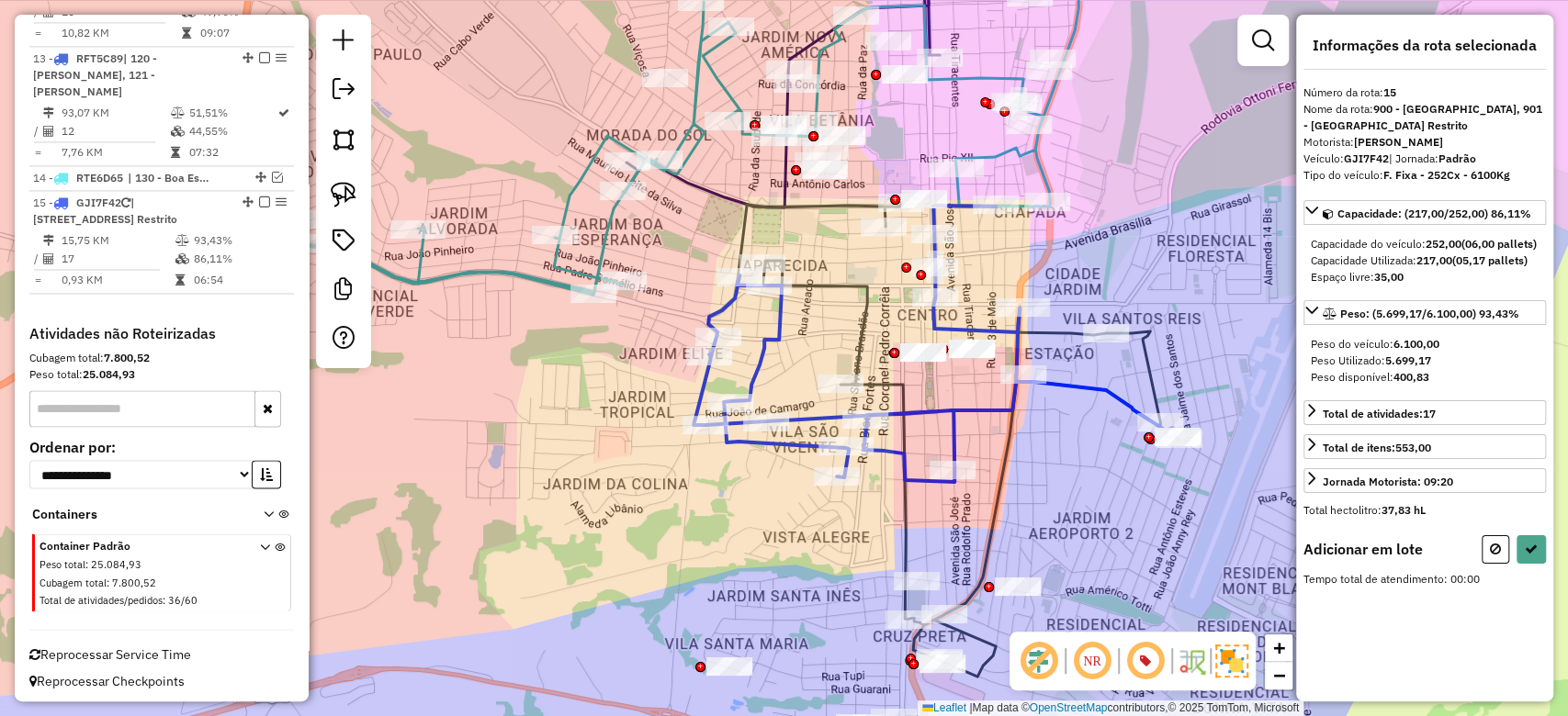
drag, startPoint x: 1114, startPoint y: 467, endPoint x: 1130, endPoint y: 491, distance: 28.8
click at [1130, 491] on div "Janela de atendimento Grade de atendimento Capacidade Transportadoras Veículos …" at bounding box center [784, 358] width 1568 height 716
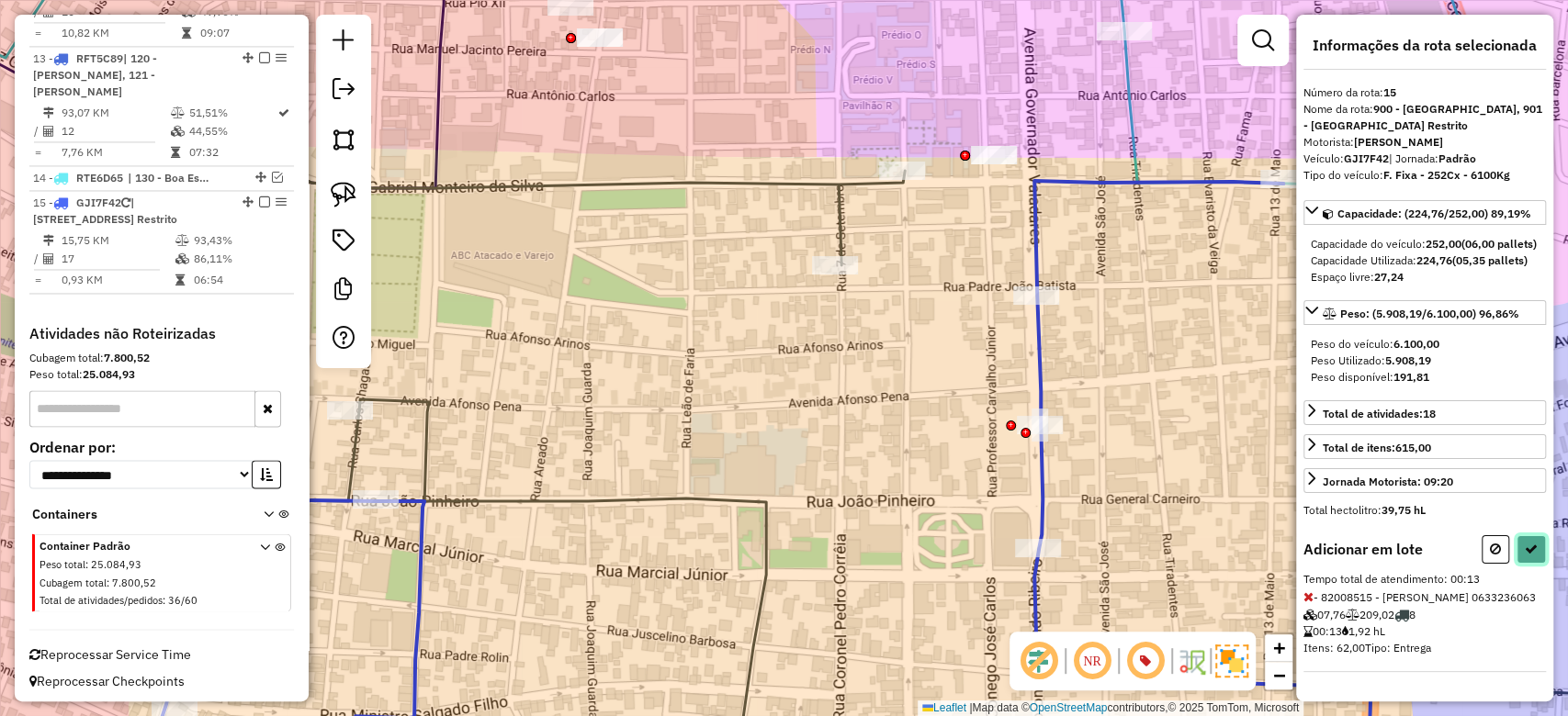
click at [1525, 555] on icon at bounding box center [1532, 550] width 13 height 13
select select "**********"
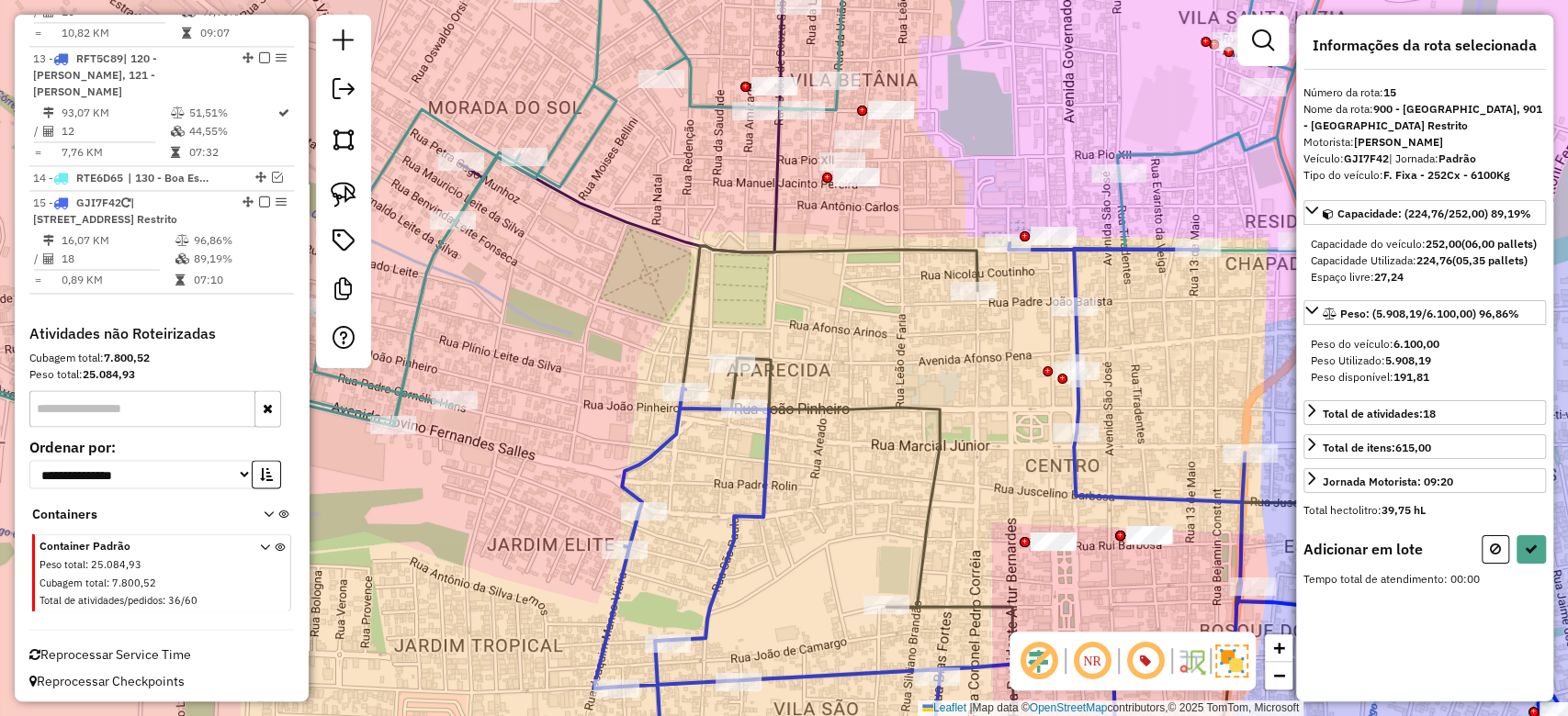
drag, startPoint x: 993, startPoint y: 377, endPoint x: 860, endPoint y: 136, distance: 275.3
click at [860, 136] on div "Janela de atendimento Grade de atendimento Capacidade Transportadoras Veículos …" at bounding box center [784, 358] width 1568 height 716
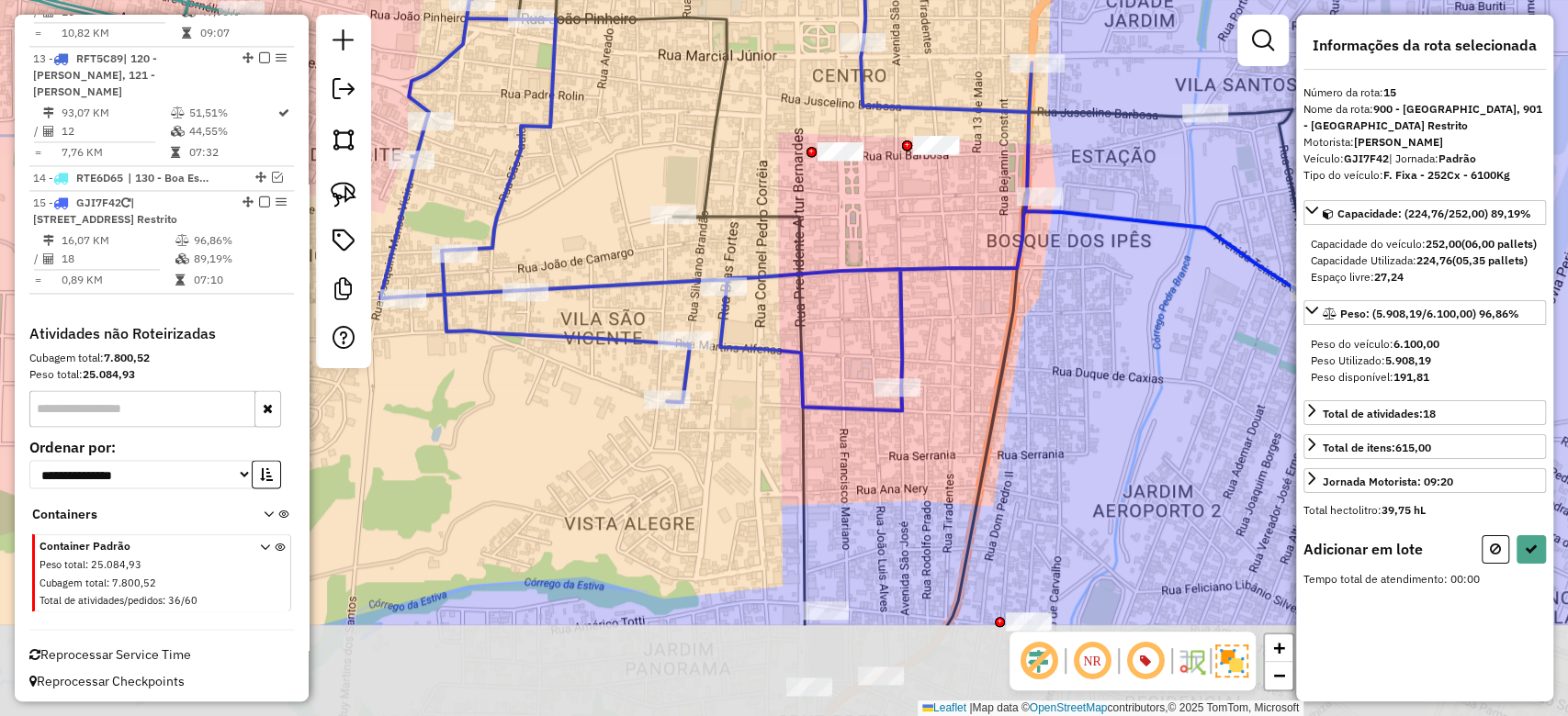
drag, startPoint x: 1003, startPoint y: 406, endPoint x: 922, endPoint y: 242, distance: 182.9
click at [922, 242] on div "Rota 8 - Placa FKJ7C41 82012928 - Marcos De Avila Viei Janela de atendimento Gr…" at bounding box center [784, 358] width 1568 height 716
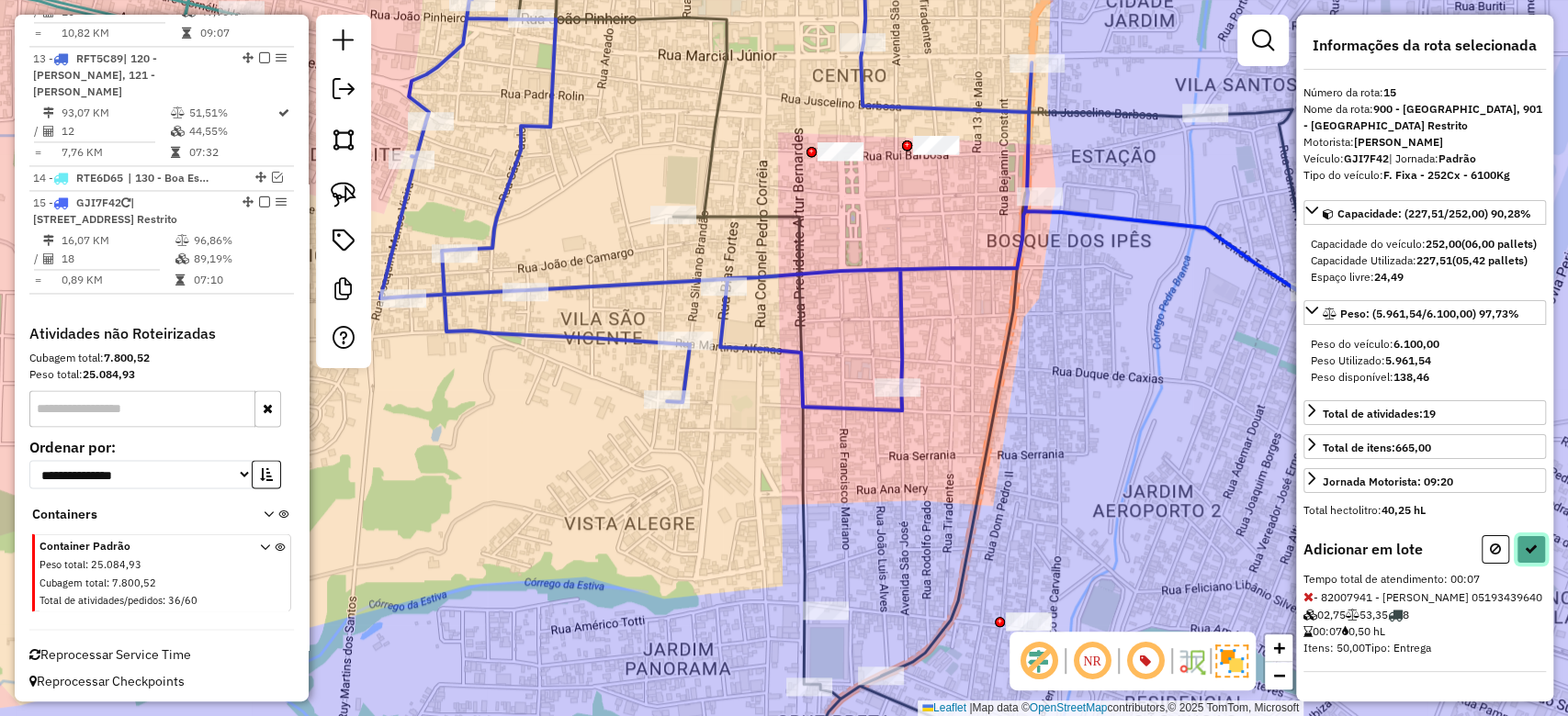
click at [1525, 555] on icon at bounding box center [1532, 550] width 13 height 13
select select "**********"
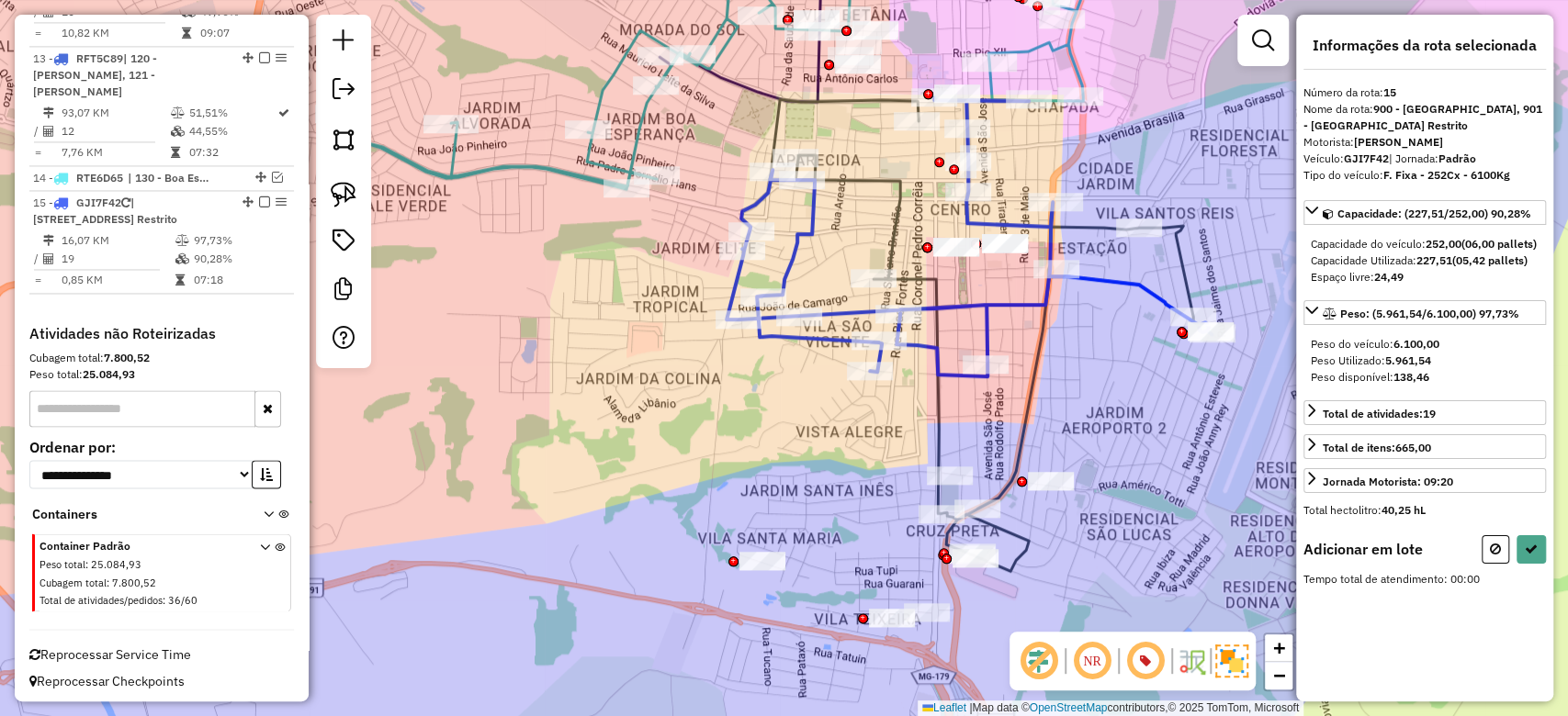
drag, startPoint x: 1141, startPoint y: 402, endPoint x: 1192, endPoint y: 575, distance: 180.4
click at [1192, 575] on div "Janela de atendimento Grade de atendimento Capacidade Transportadoras Veículos …" at bounding box center [784, 358] width 1568 height 716
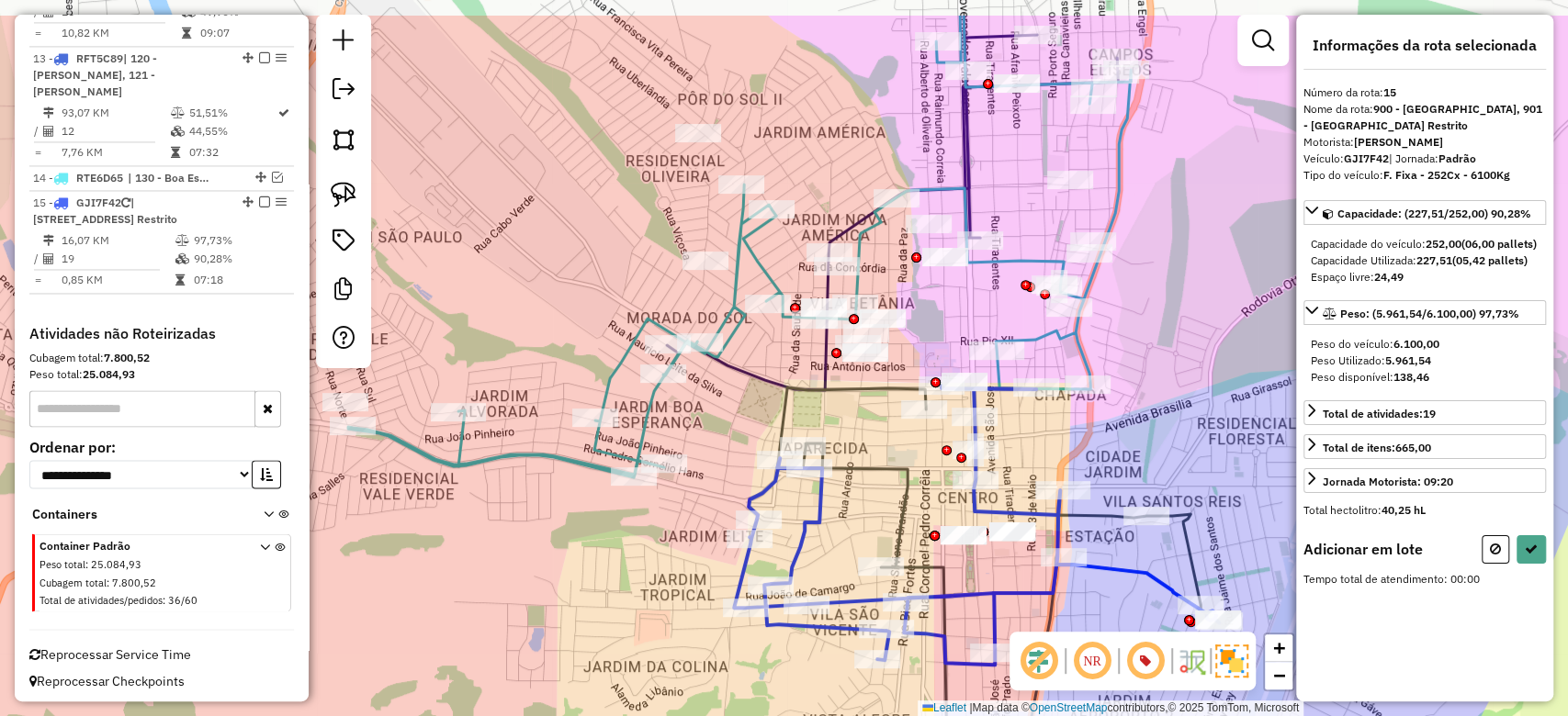
drag, startPoint x: 718, startPoint y: 486, endPoint x: 661, endPoint y: 573, distance: 104.0
click at [661, 573] on div "Janela de atendimento Grade de atendimento Capacidade Transportadoras Veículos …" at bounding box center [784, 358] width 1568 height 716
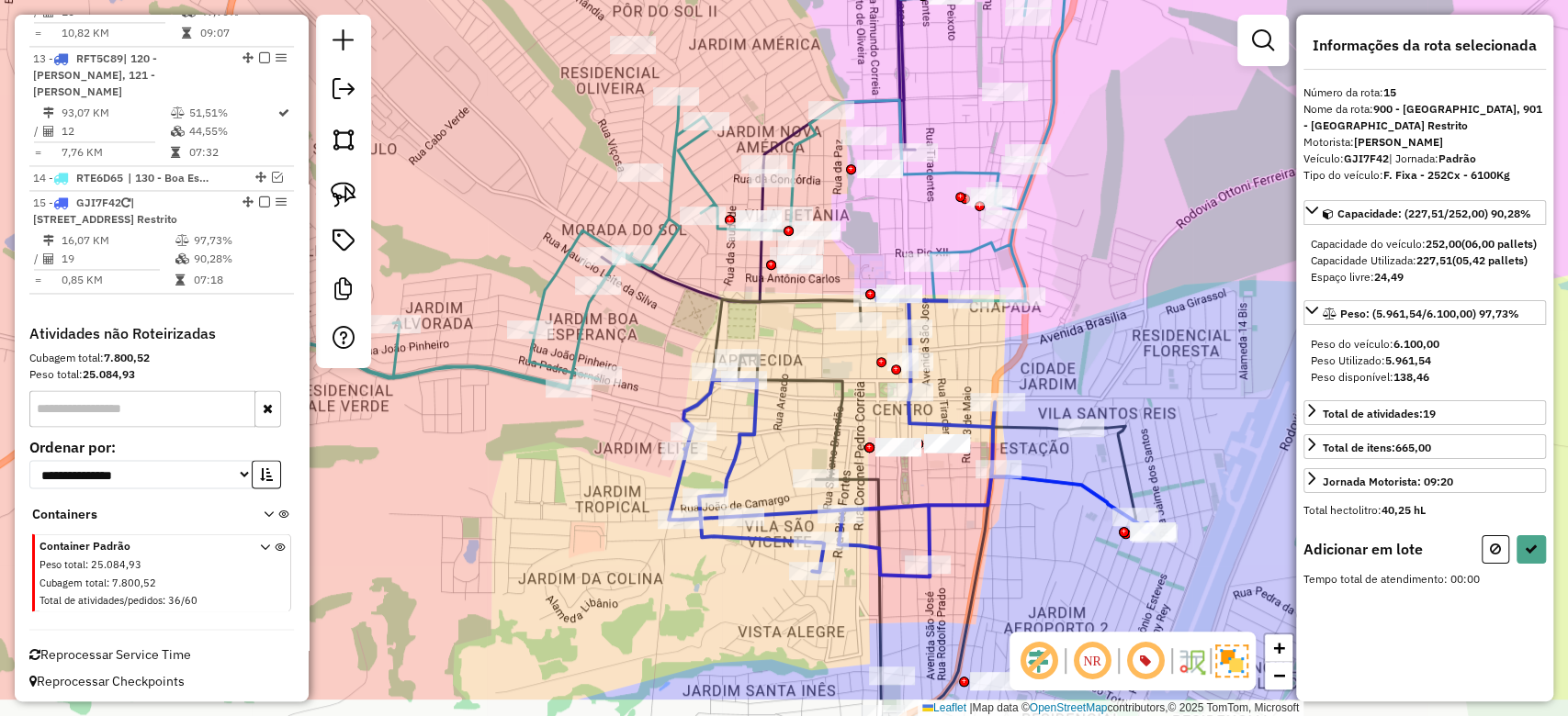
drag, startPoint x: 1171, startPoint y: 393, endPoint x: 1035, endPoint y: 147, distance: 281.1
click at [1037, 150] on div "Janela de atendimento Grade de atendimento Capacidade Transportadoras Veículos …" at bounding box center [784, 358] width 1568 height 716
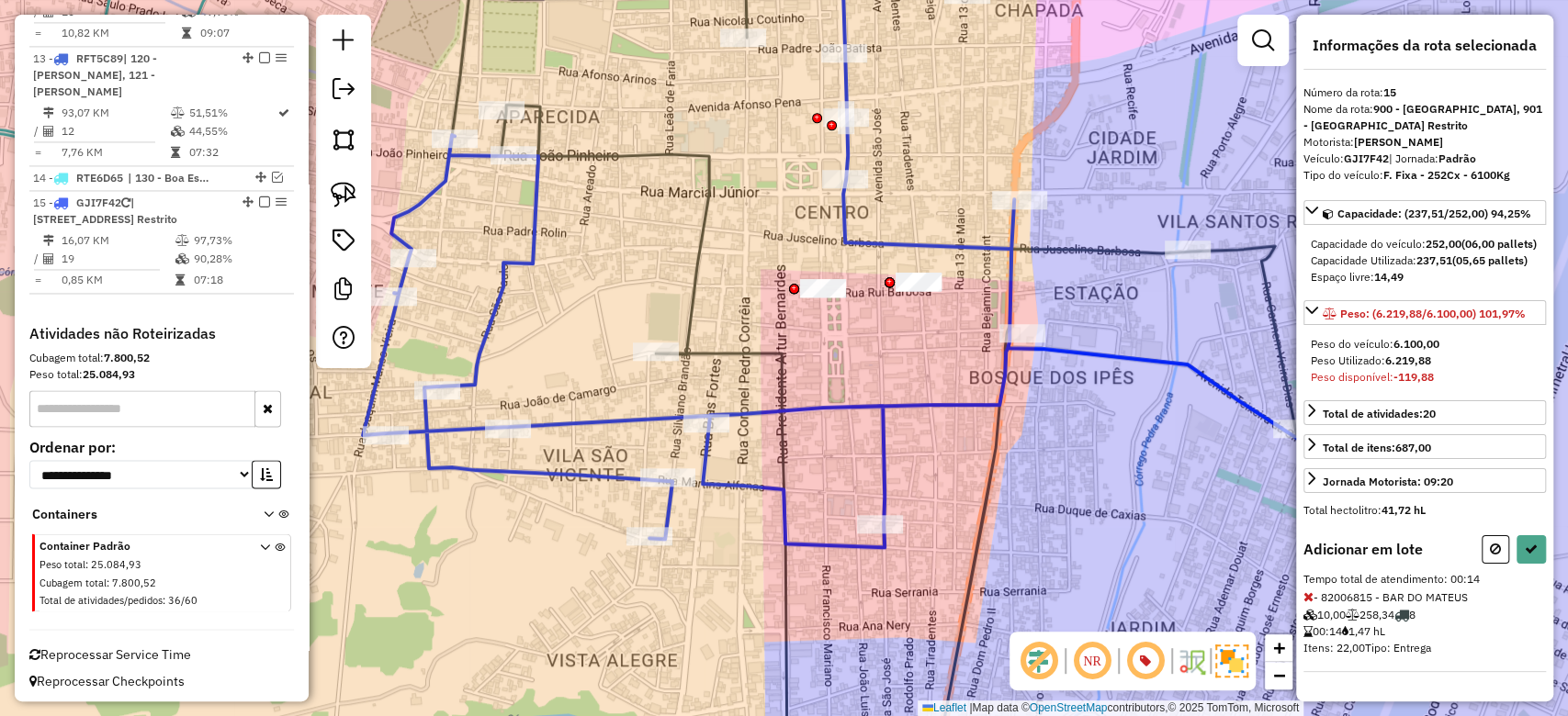
click at [1490, 555] on icon at bounding box center [1496, 550] width 11 height 13
select select "**********"
click at [1540, 564] on button at bounding box center [1531, 550] width 29 height 29
select select "**********"
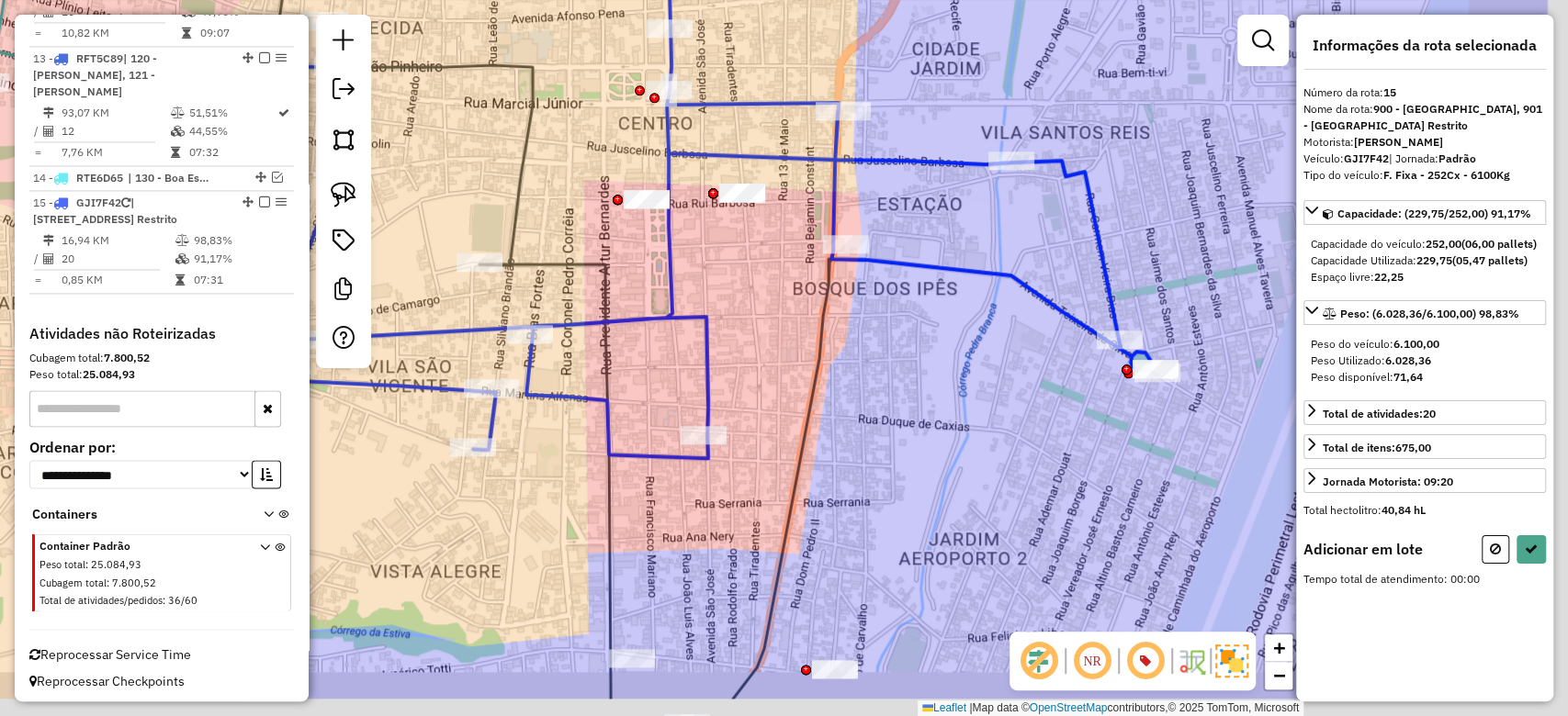
drag, startPoint x: 1195, startPoint y: 521, endPoint x: 1019, endPoint y: 432, distance: 197.2
click at [1019, 432] on div "Janela de atendimento Grade de atendimento Capacidade Transportadoras Veículos …" at bounding box center [784, 358] width 1568 height 716
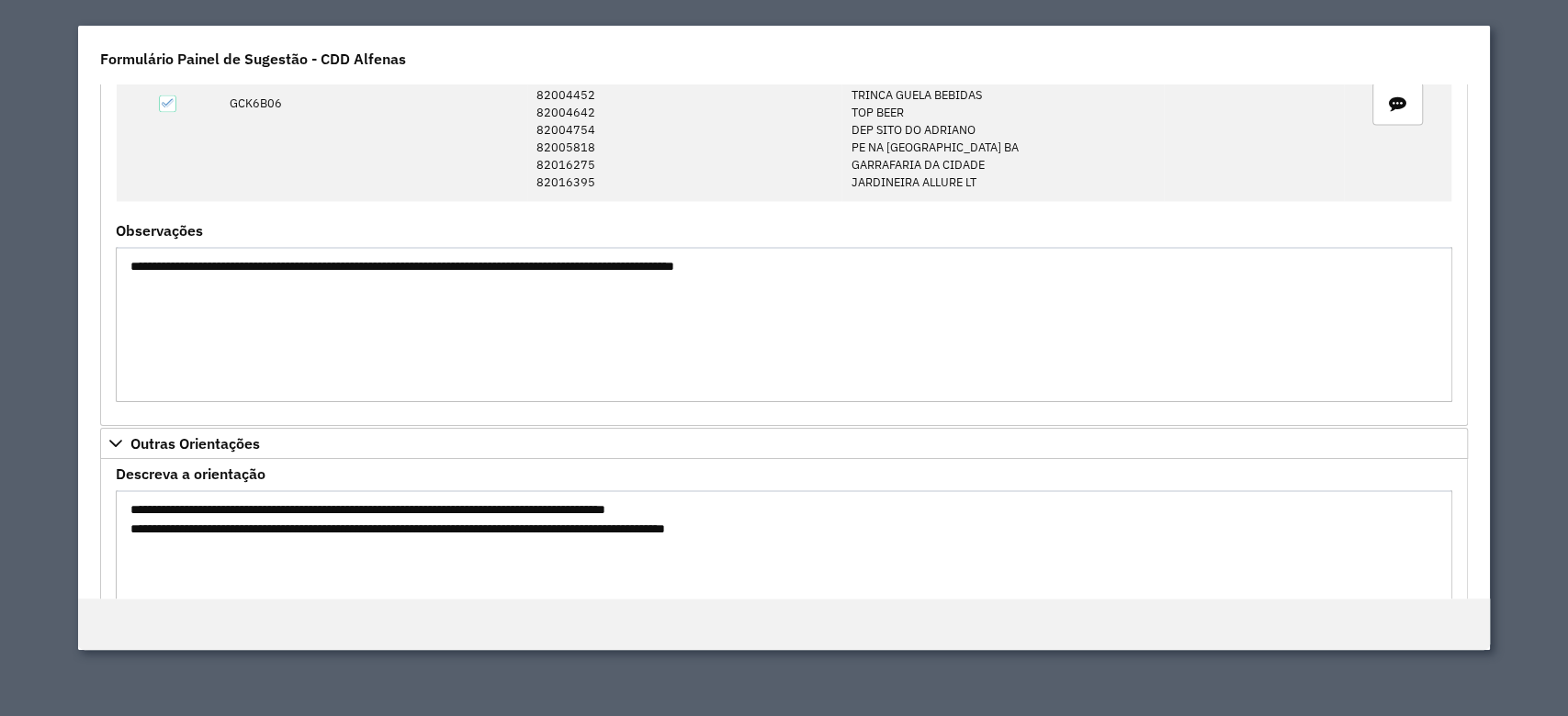
scroll to position [2255, 0]
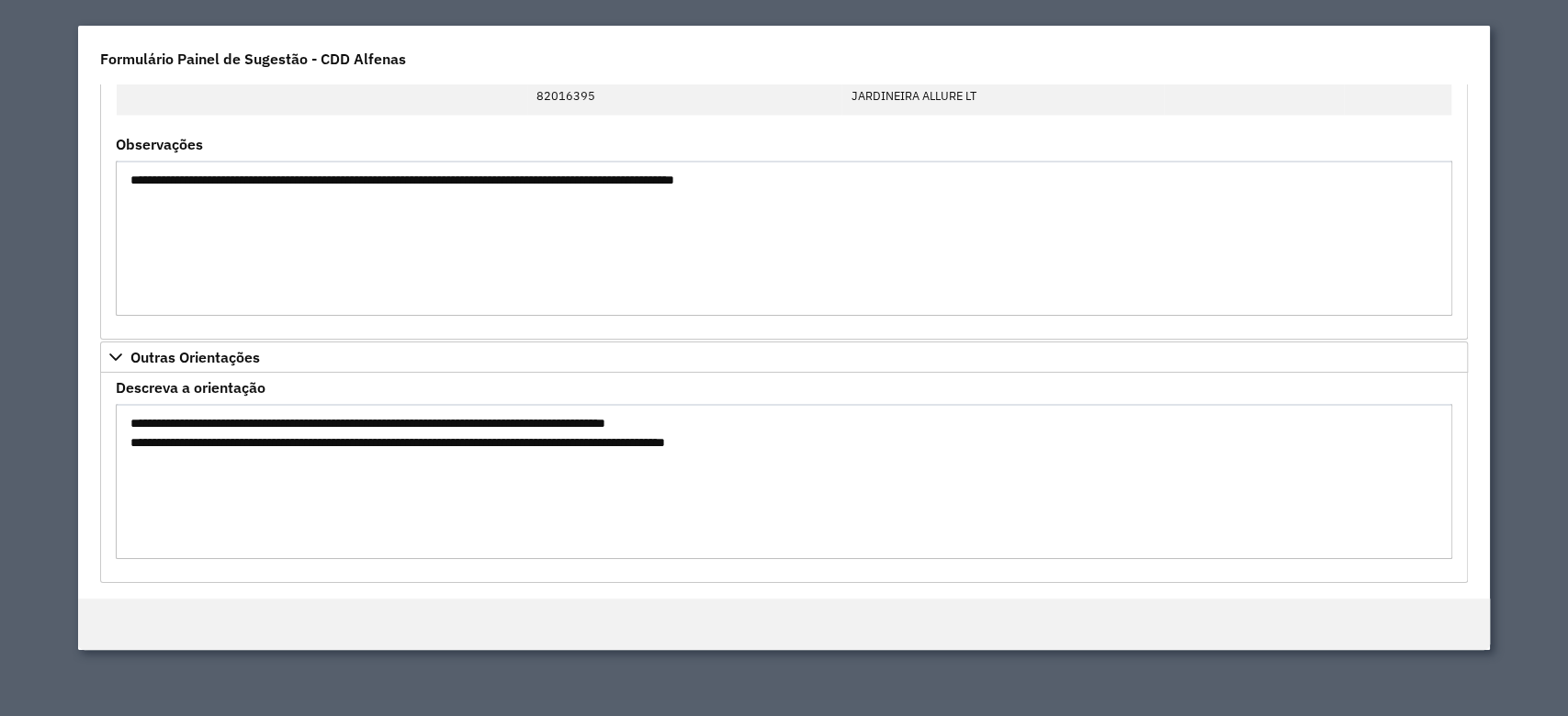
click at [291, 416] on textarea "**********" at bounding box center [784, 481] width 1336 height 155
click at [344, 418] on textarea "**********" at bounding box center [784, 481] width 1336 height 155
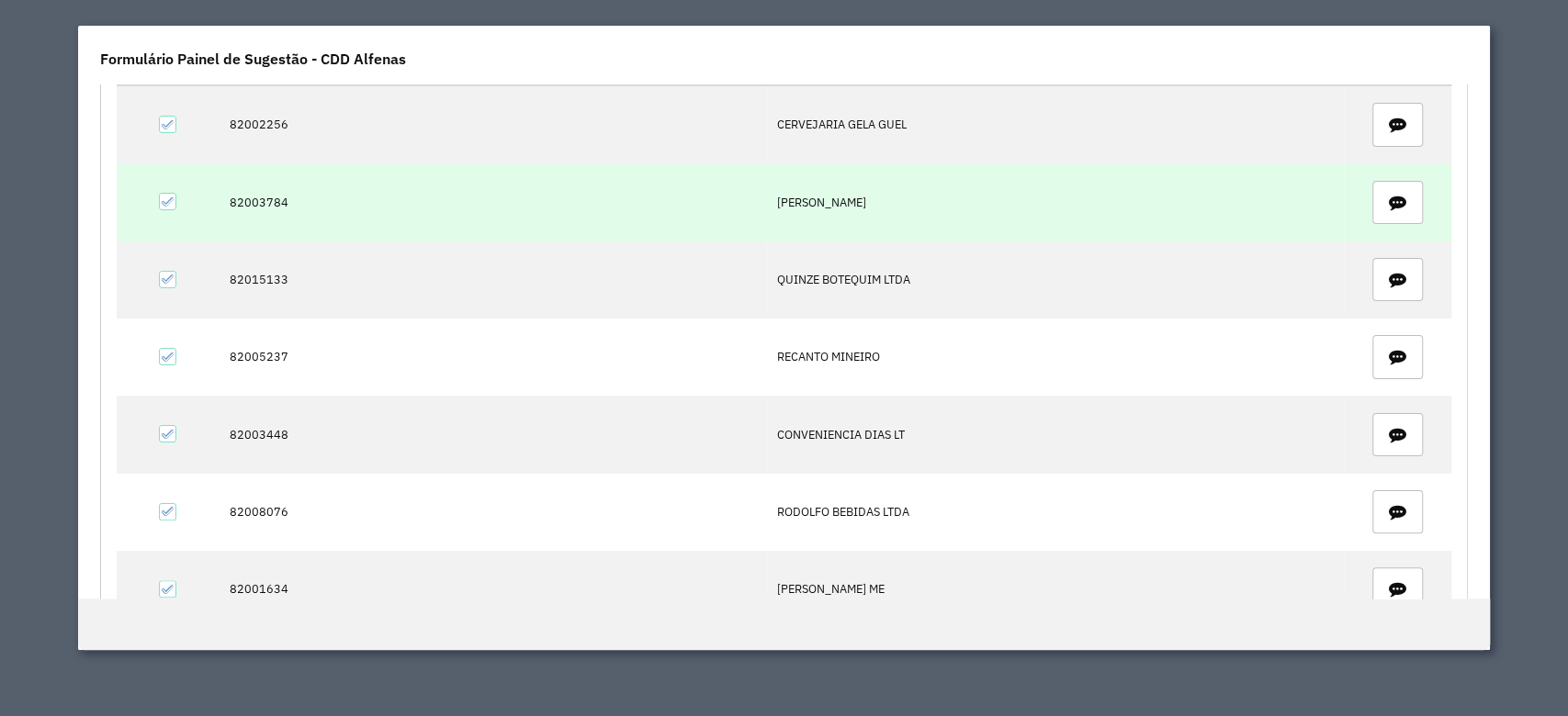
scroll to position [0, 0]
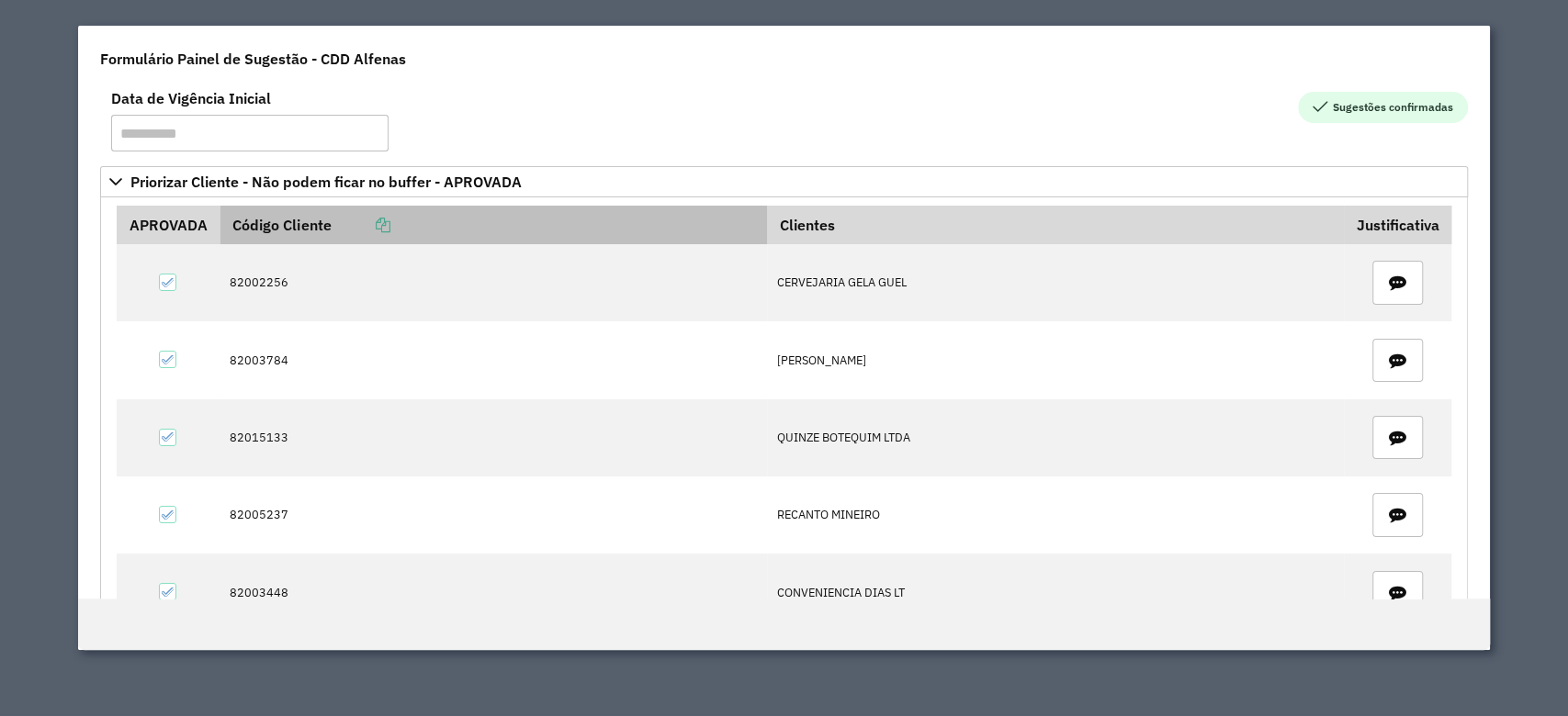
click at [383, 228] on icon at bounding box center [382, 224] width 14 height 14
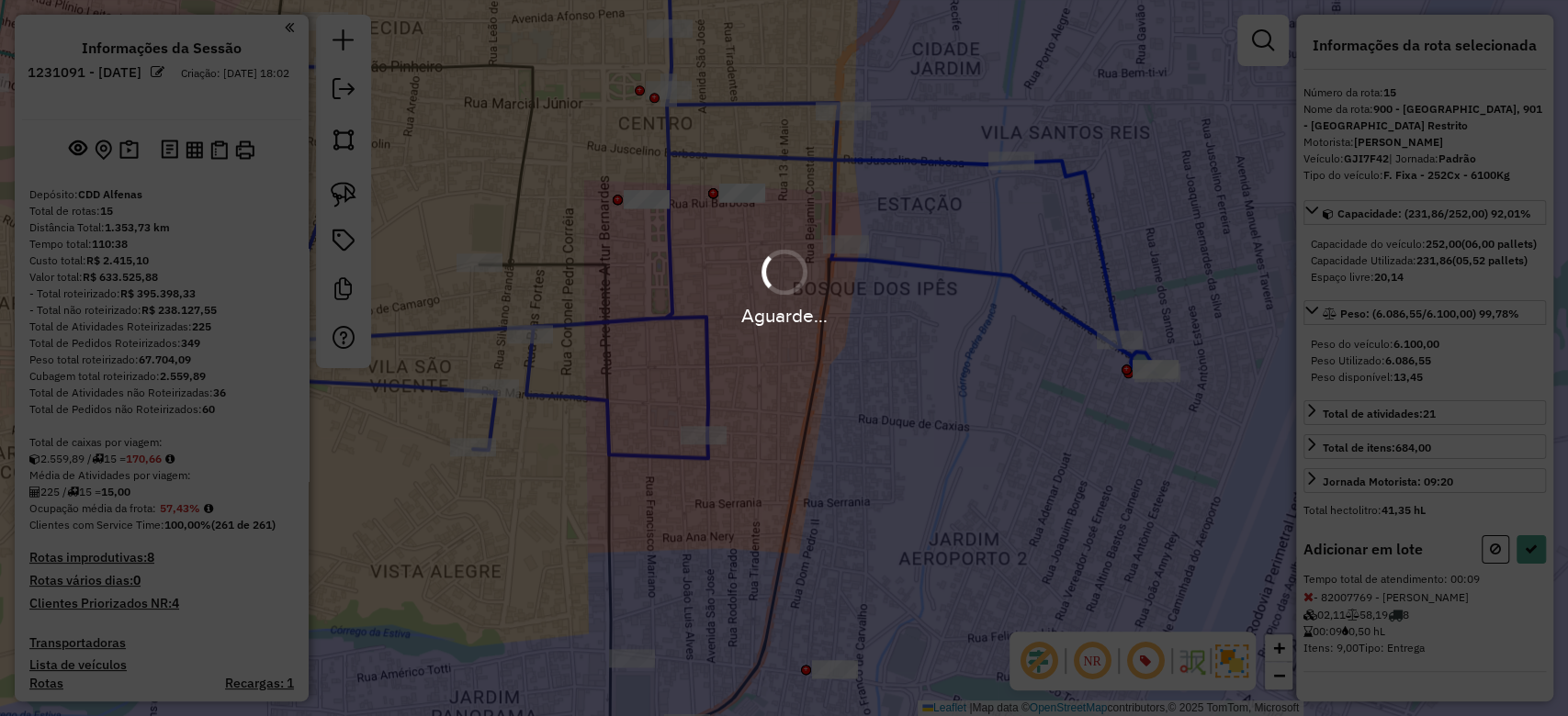
scroll to position [1930, 0]
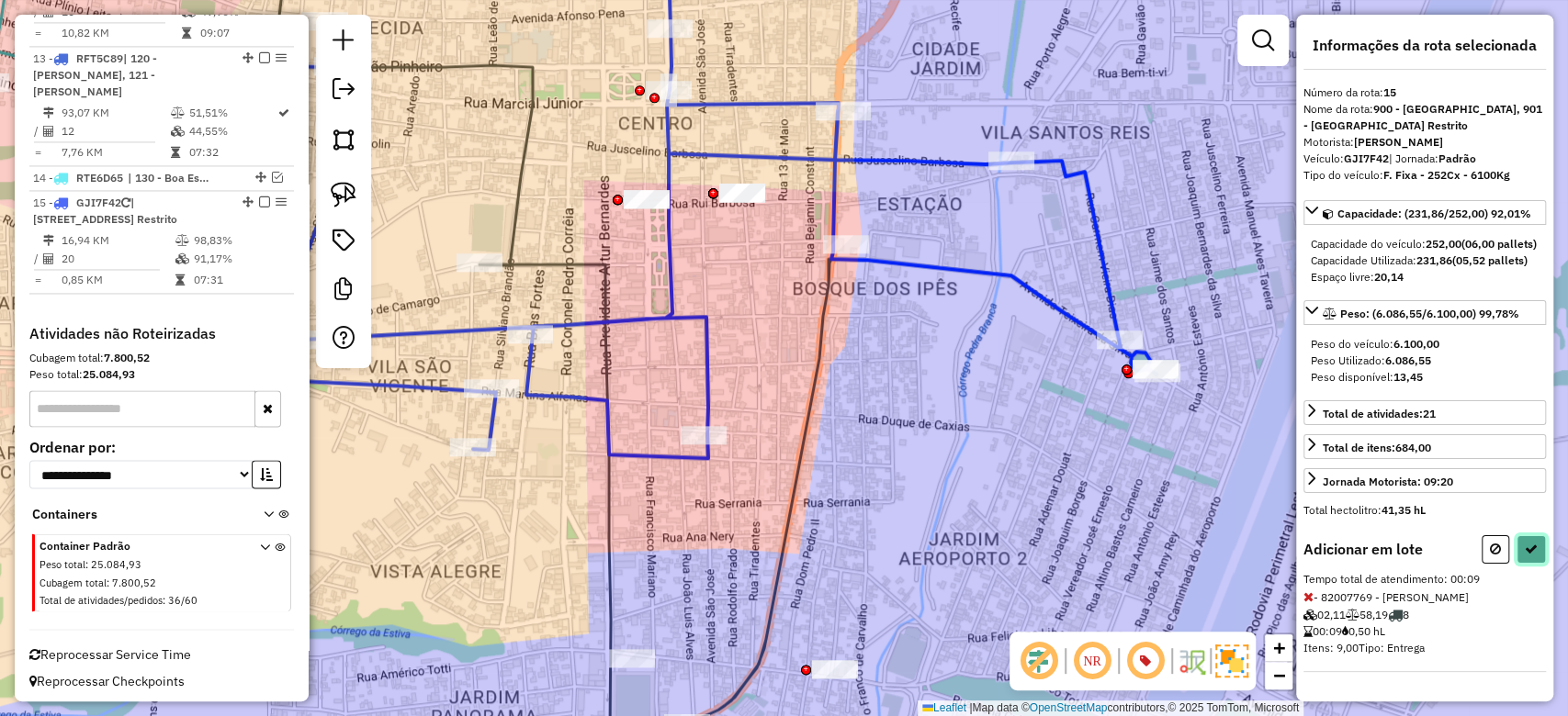
click at [1528, 564] on button at bounding box center [1531, 550] width 29 height 29
select select "**********"
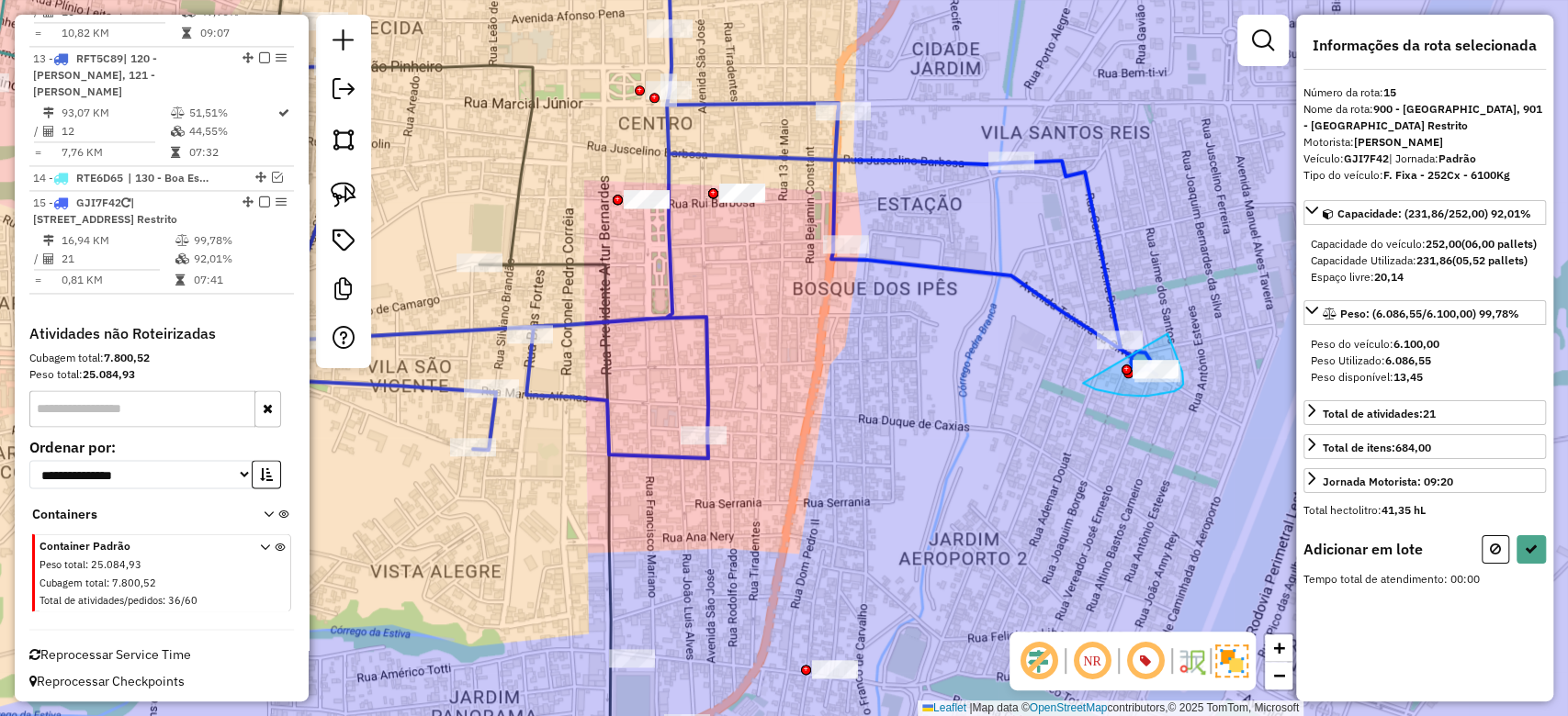
drag, startPoint x: 1176, startPoint y: 356, endPoint x: 1077, endPoint y: 378, distance: 101.4
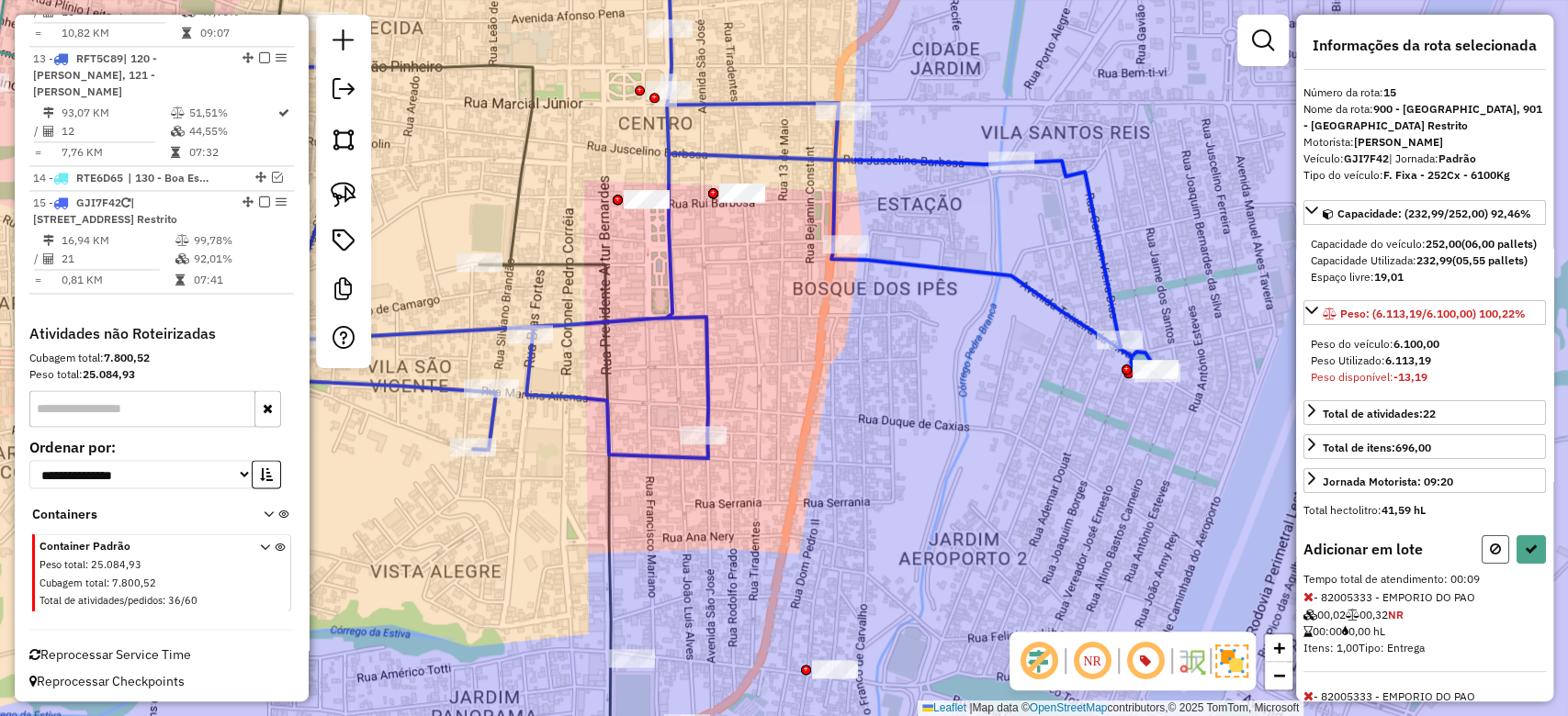
click at [1490, 555] on icon at bounding box center [1496, 550] width 11 height 13
select select "**********"
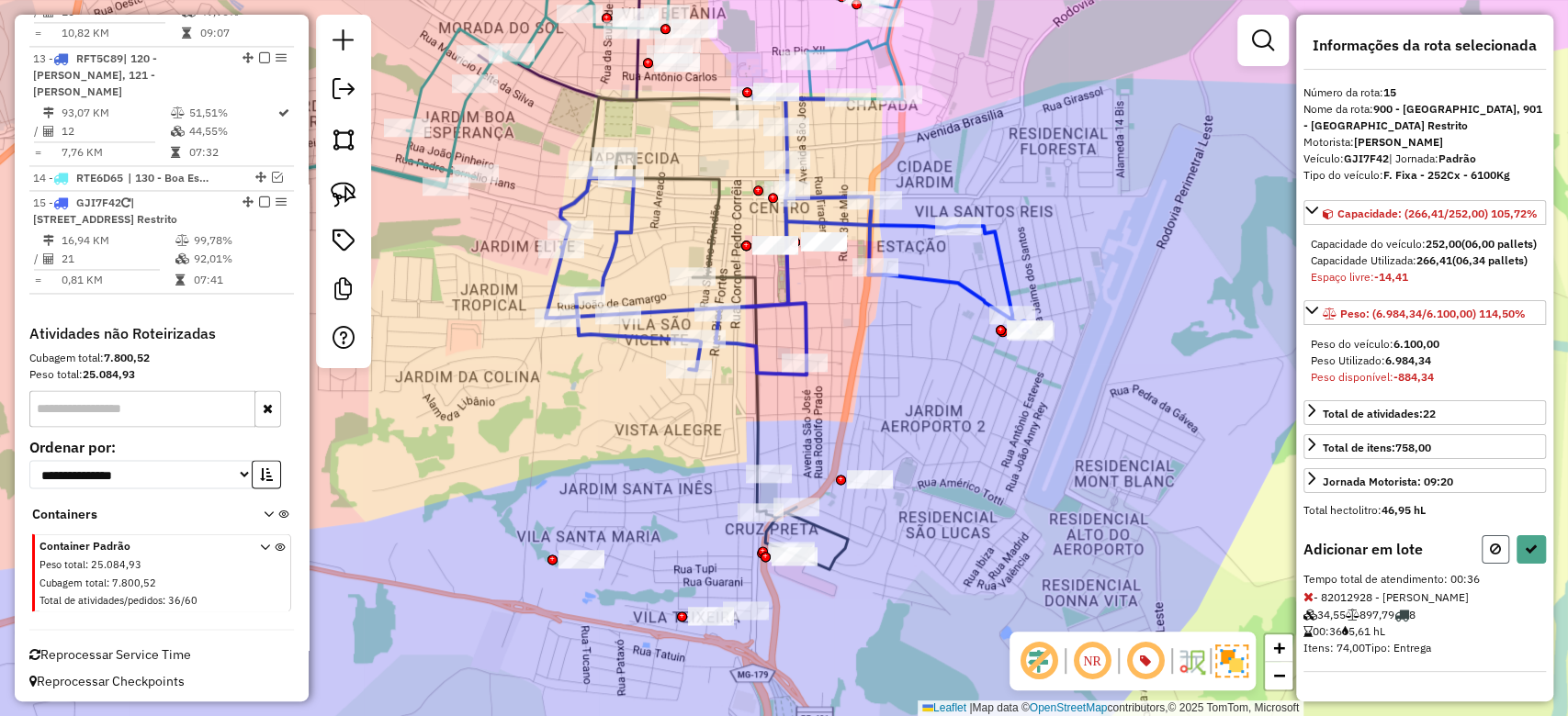
click at [1494, 555] on icon at bounding box center [1496, 550] width 11 height 13
select select "**********"
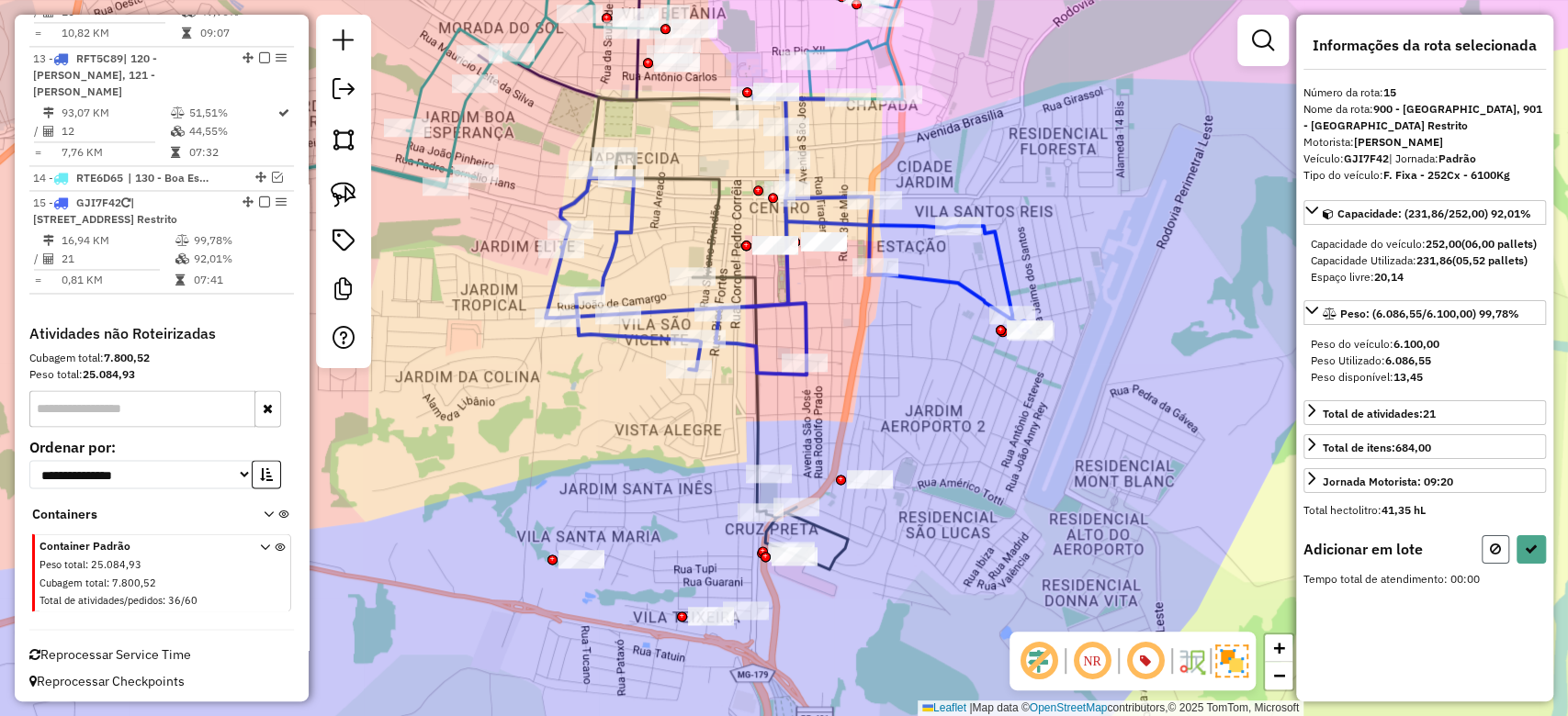
click at [1485, 564] on button at bounding box center [1496, 550] width 28 height 29
select select "**********"
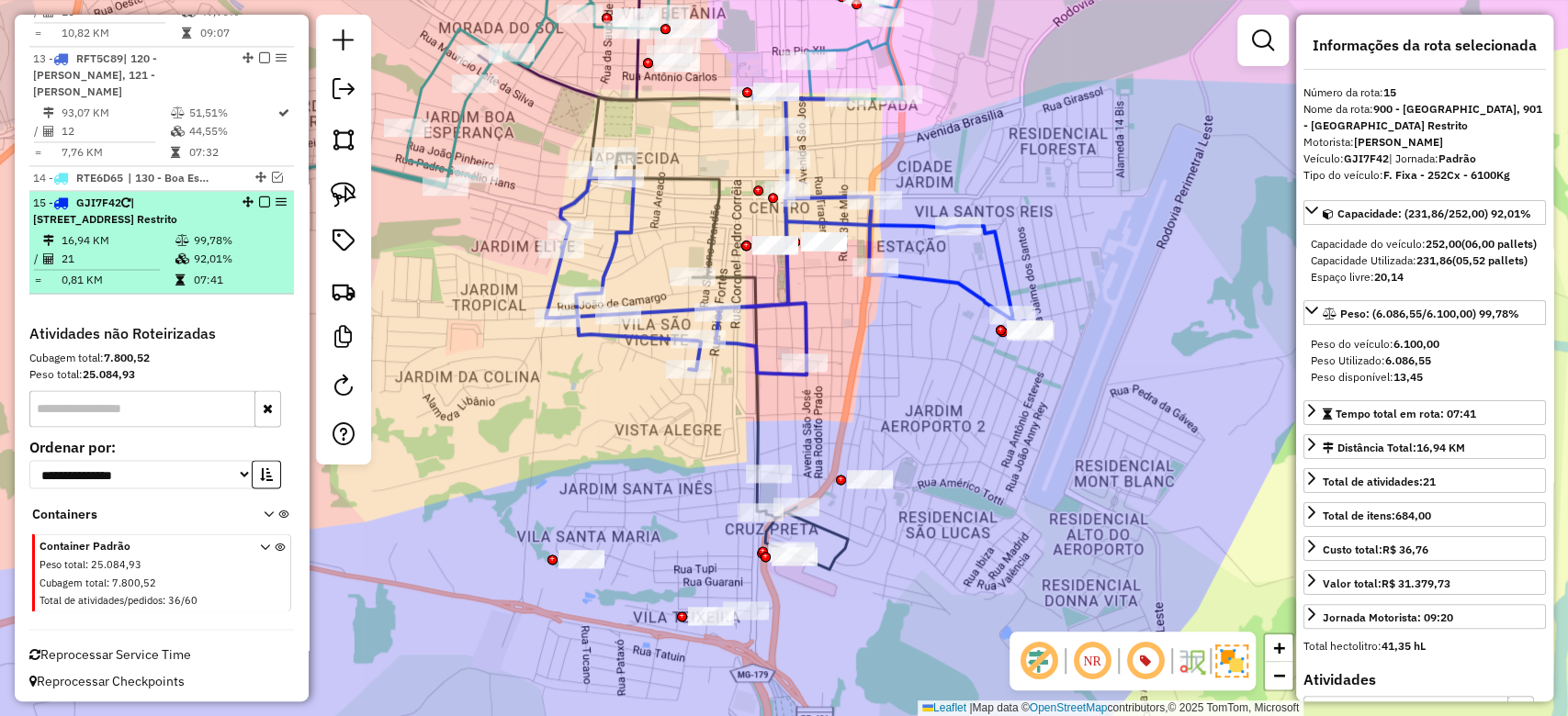
click at [260, 195] on div "15 - GJI7F42 | 900 - Centro de Alfenas, 901 - Centro de Alfenas Restrito" at bounding box center [162, 211] width 257 height 33
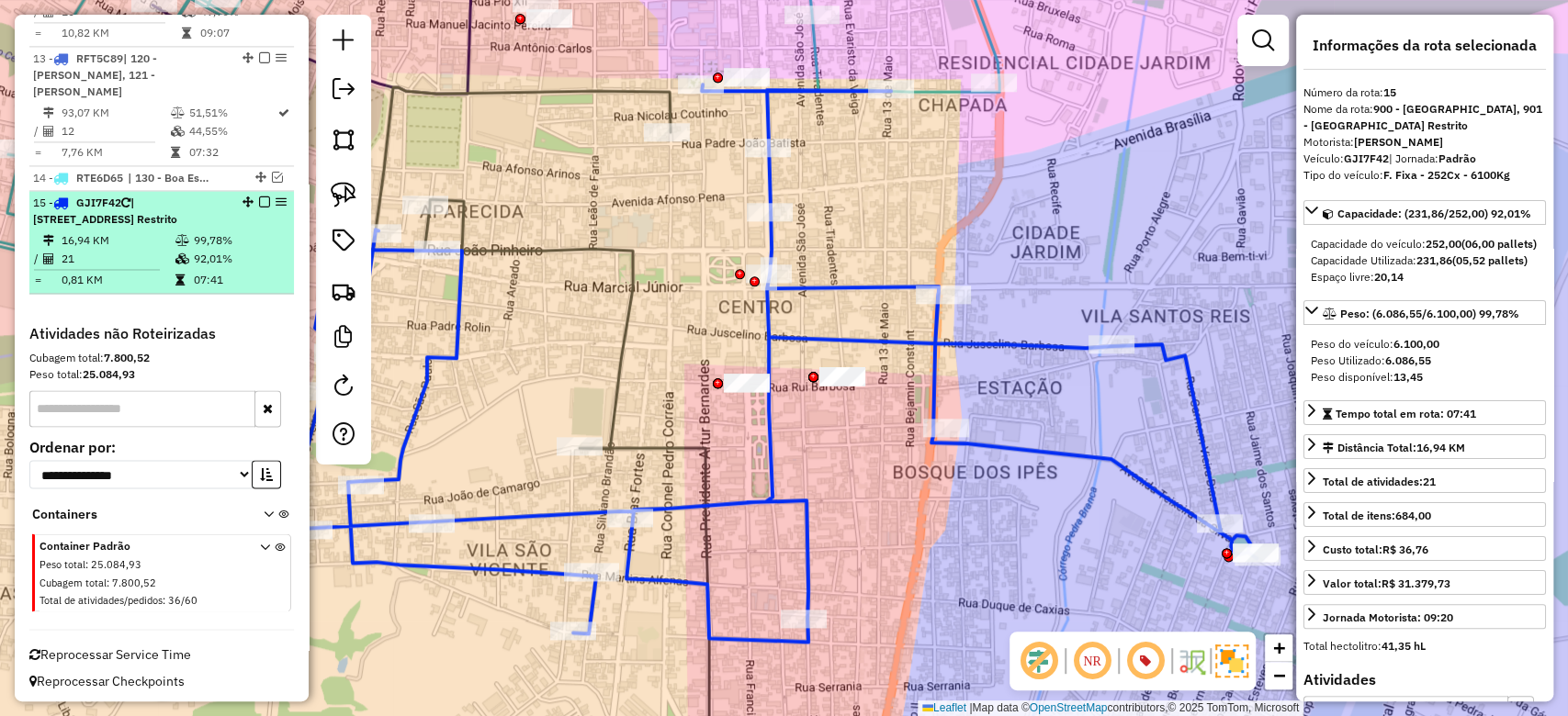
click at [261, 197] on em at bounding box center [265, 203] width 11 height 11
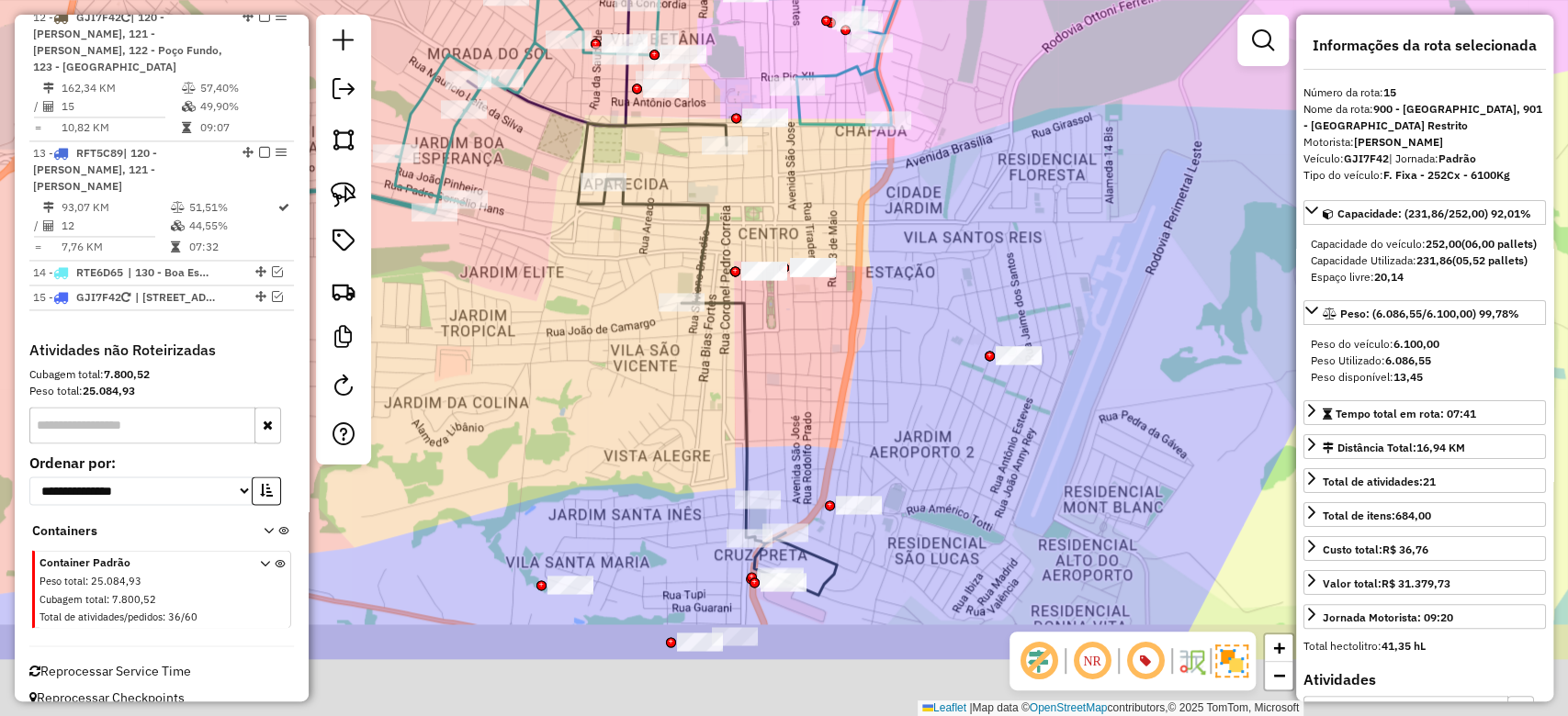
drag, startPoint x: 833, startPoint y: 479, endPoint x: 833, endPoint y: 337, distance: 142.0
click at [833, 340] on div "Janela de atendimento Grade de atendimento Capacidade Transportadoras Veículos …" at bounding box center [784, 358] width 1568 height 716
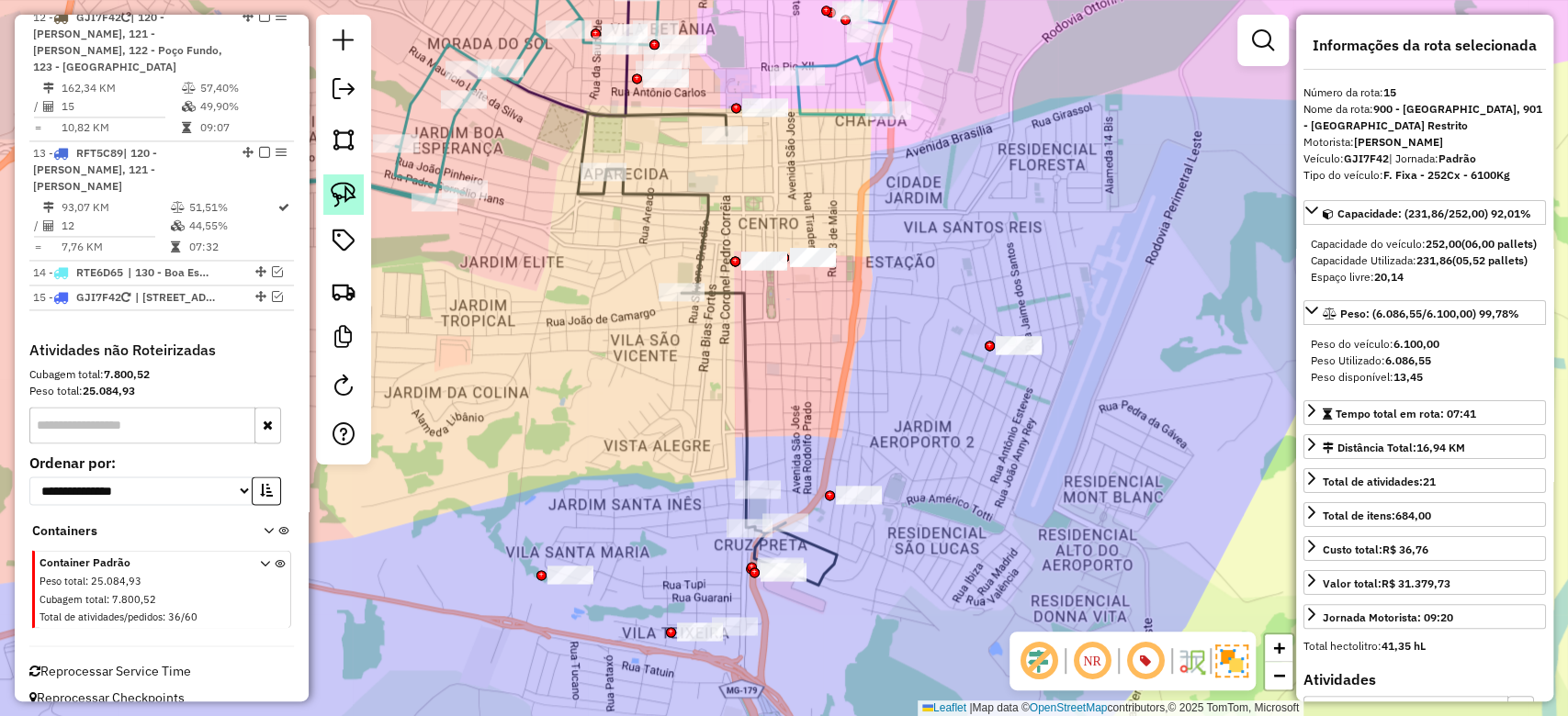
click at [347, 193] on img at bounding box center [343, 194] width 26 height 26
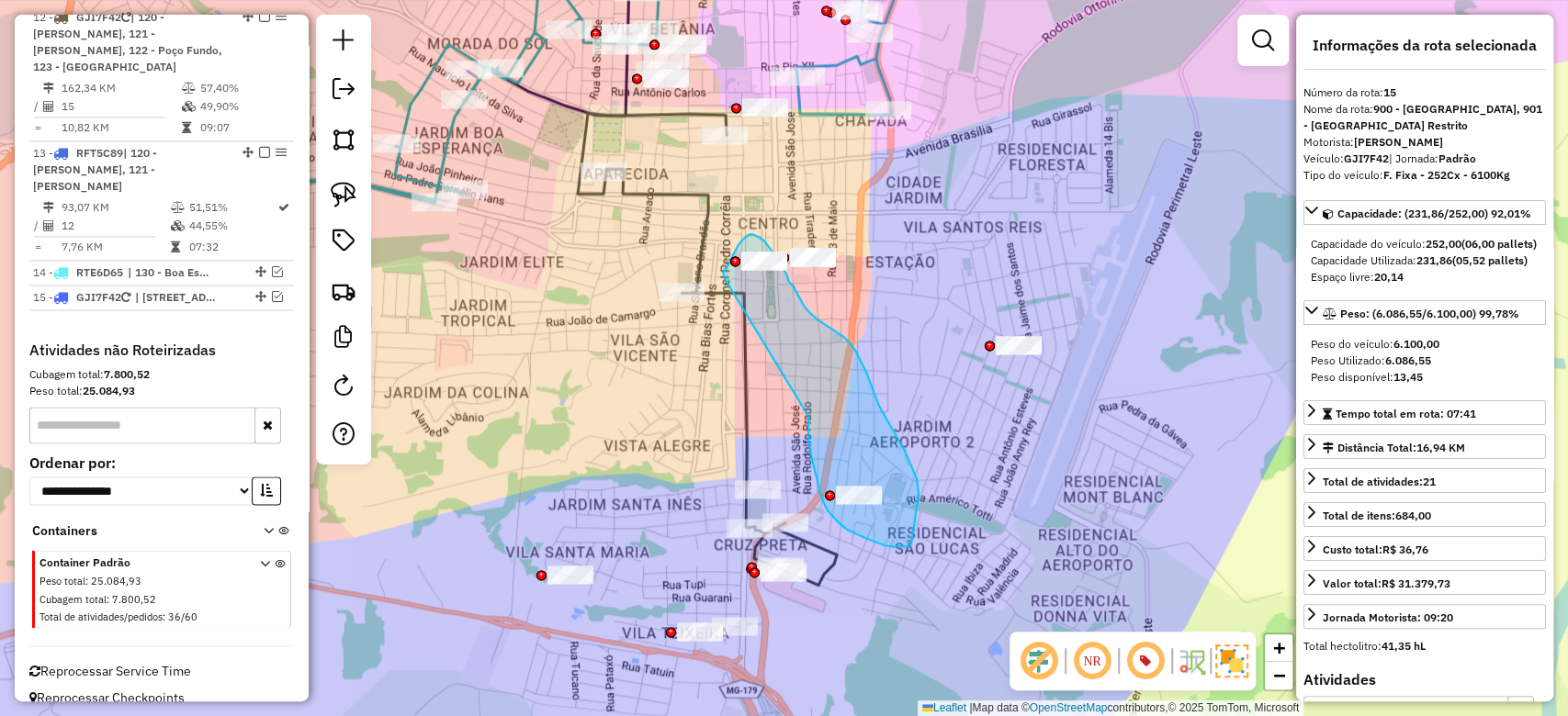
drag, startPoint x: 809, startPoint y: 416, endPoint x: 726, endPoint y: 281, distance: 158.5
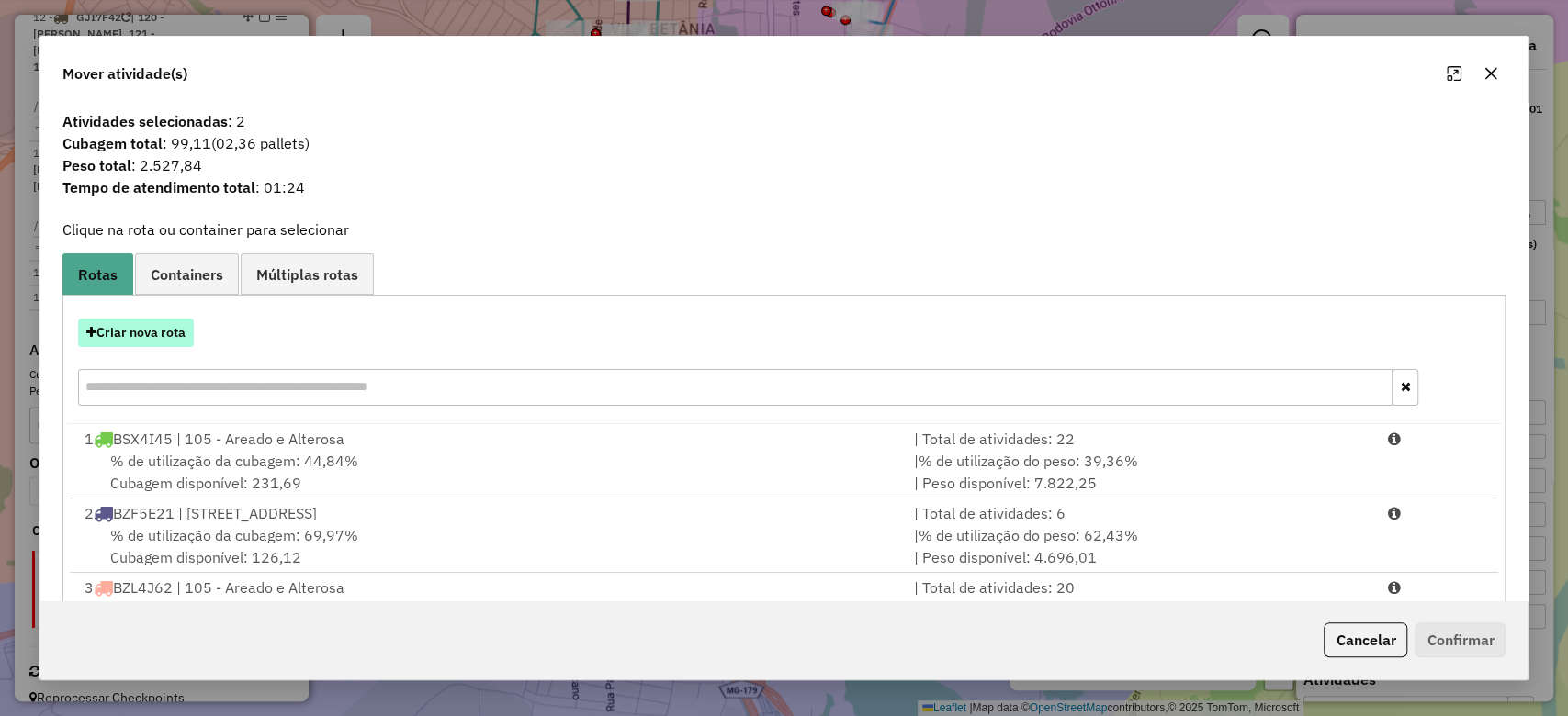
click at [148, 343] on button "Criar nova rota" at bounding box center [136, 333] width 116 height 29
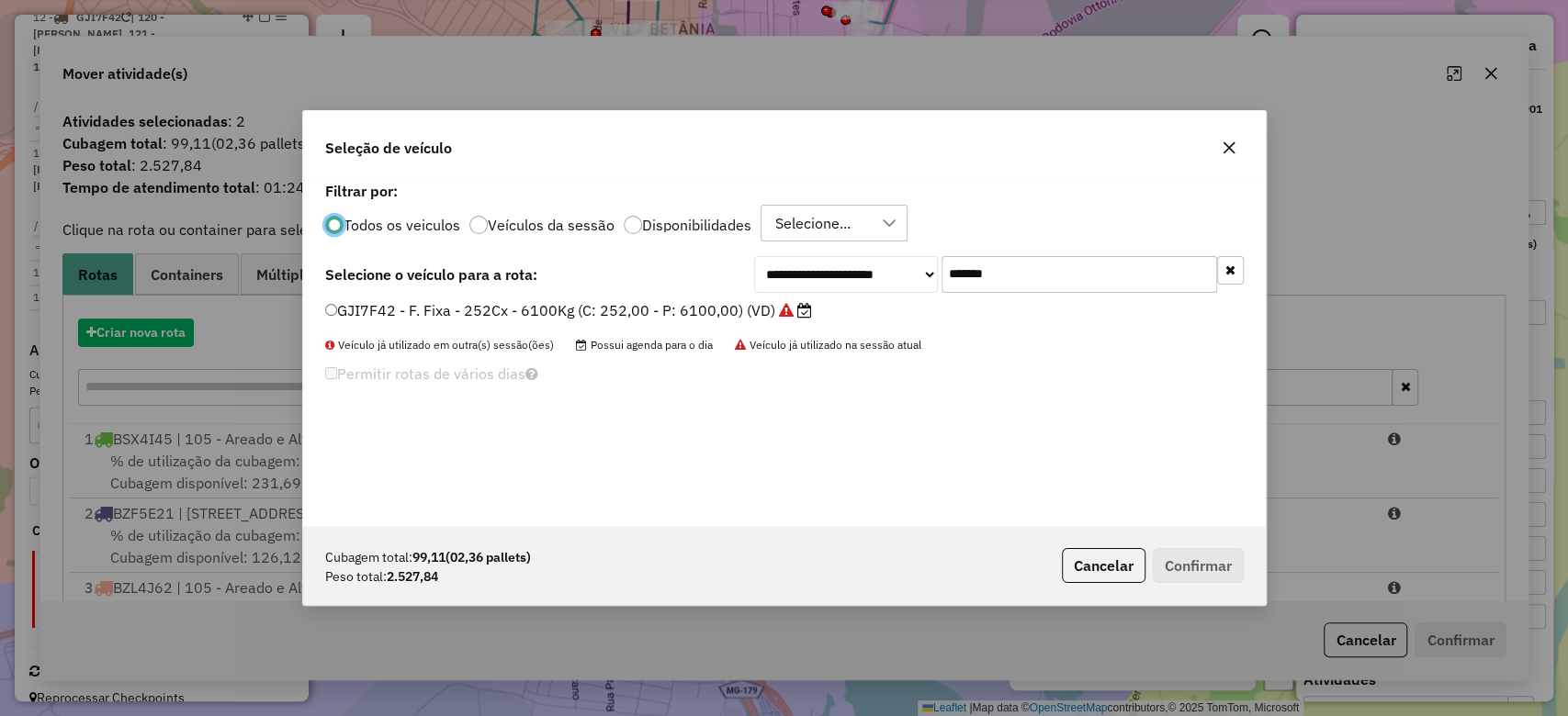
scroll to position [10, 6]
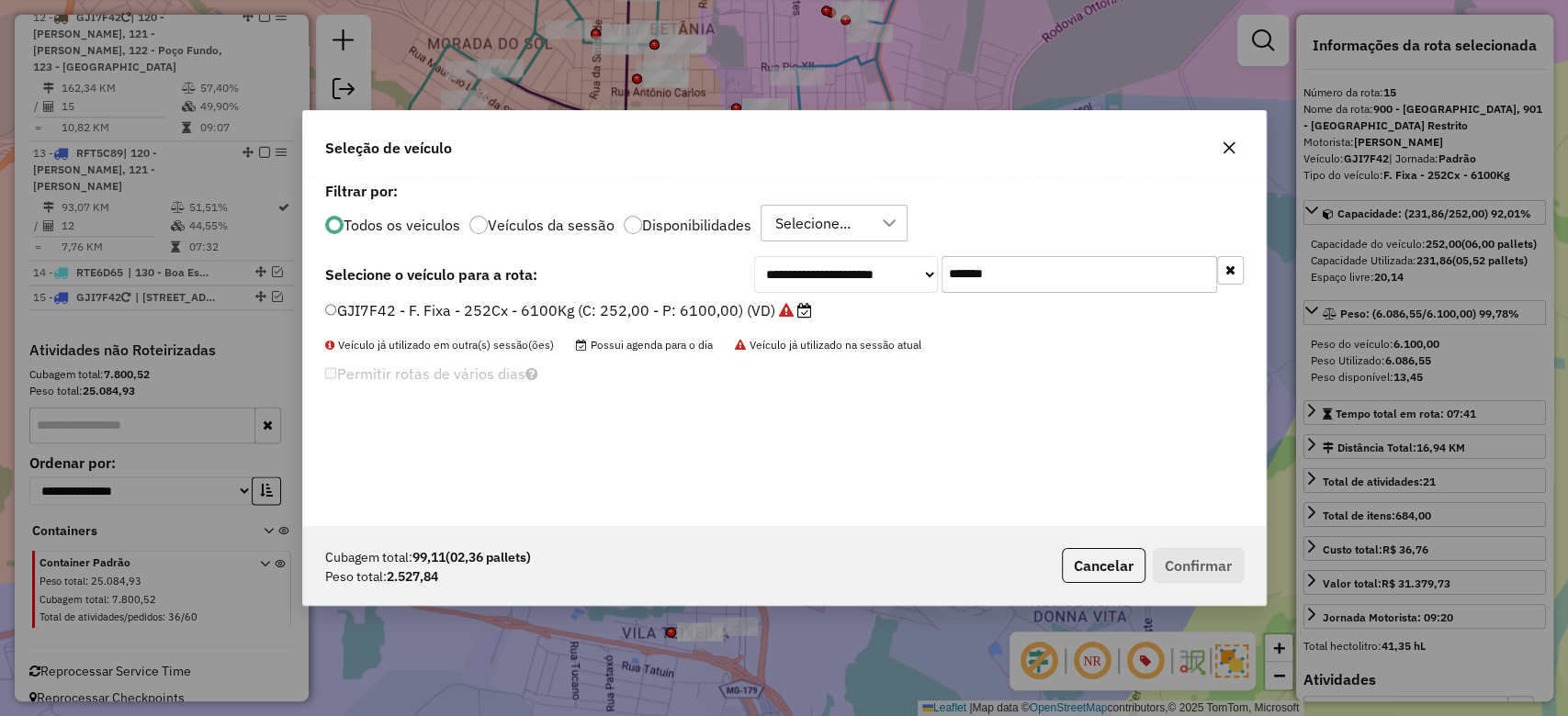
paste input "text"
drag, startPoint x: 1009, startPoint y: 272, endPoint x: 707, endPoint y: 271, distance: 302.0
click at [728, 271] on div "**********" at bounding box center [785, 274] width 919 height 37
type input "*******"
click at [568, 309] on label "FKJ7C41 - F. Fixa - 252Cx - 6100Kg (C: 252,00 - P: 6100,00) (VD)" at bounding box center [570, 310] width 490 height 22
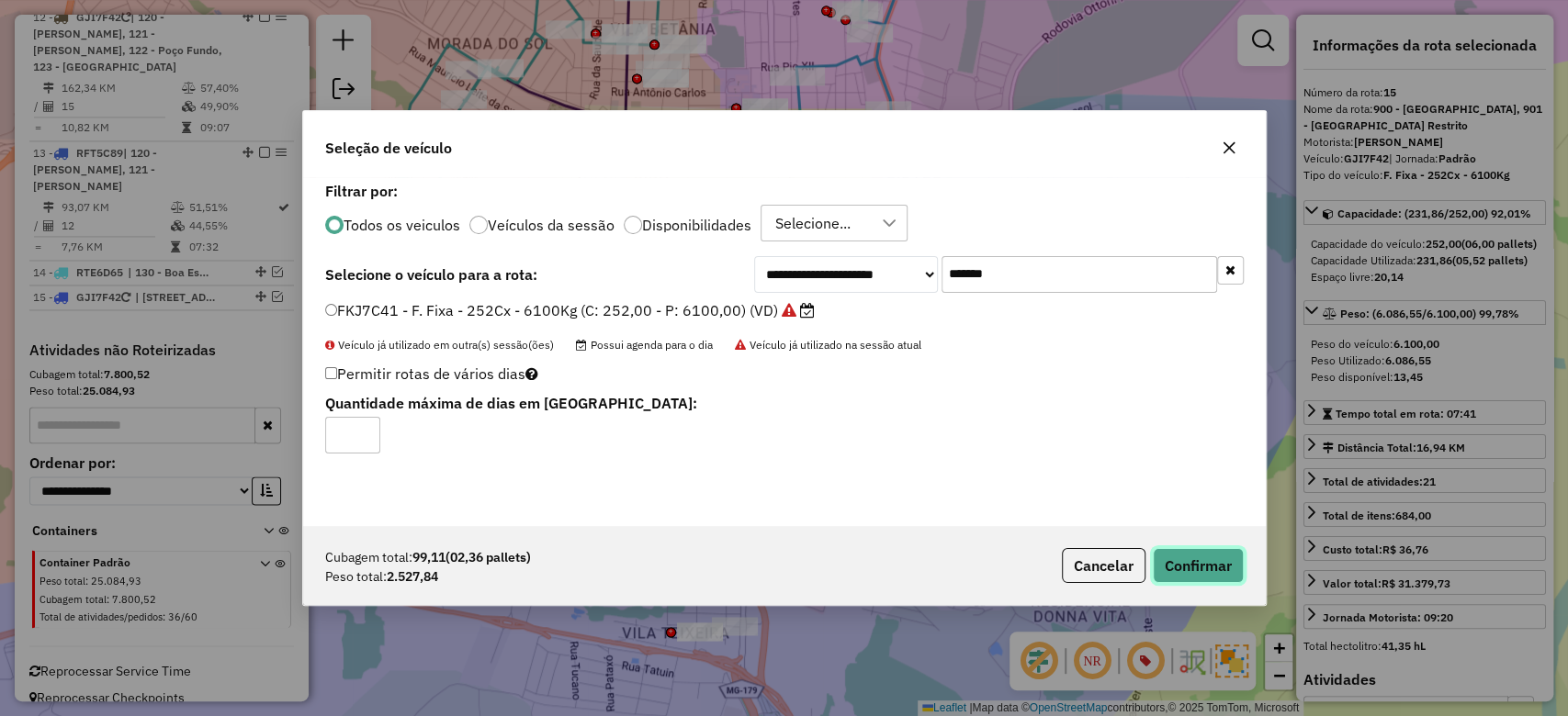
click at [1216, 567] on button "Confirmar" at bounding box center [1199, 566] width 91 height 35
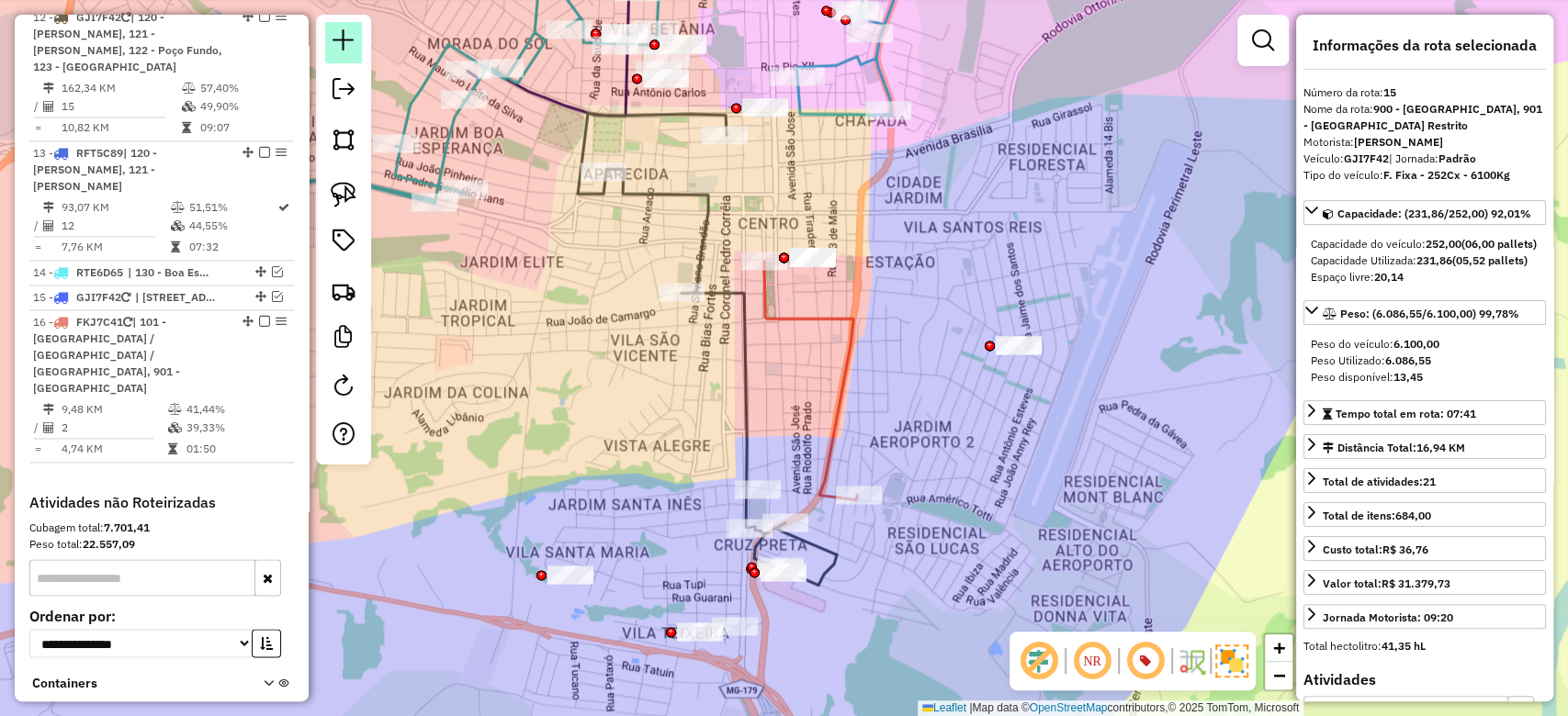
scroll to position [1954, 0]
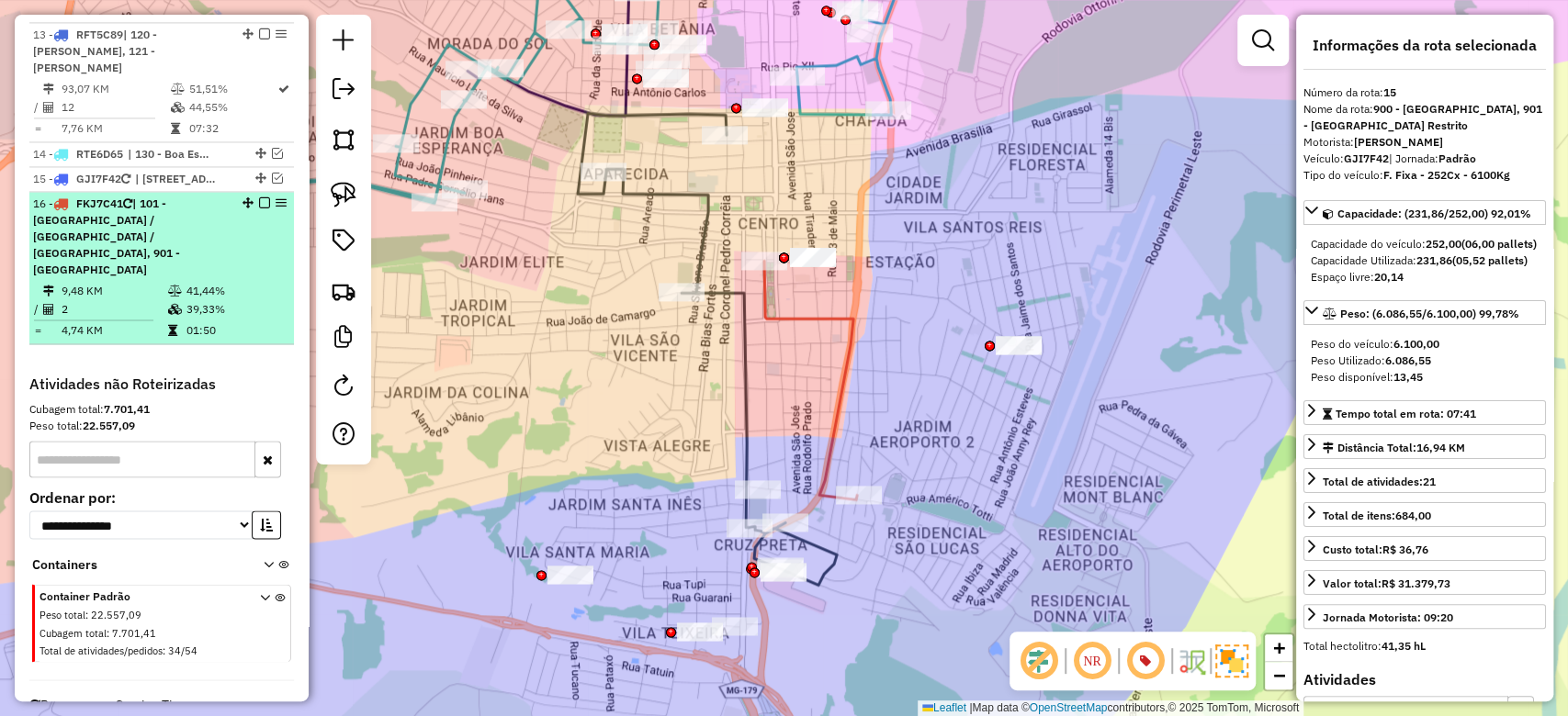
click at [218, 281] on td "41,44%" at bounding box center [235, 290] width 100 height 18
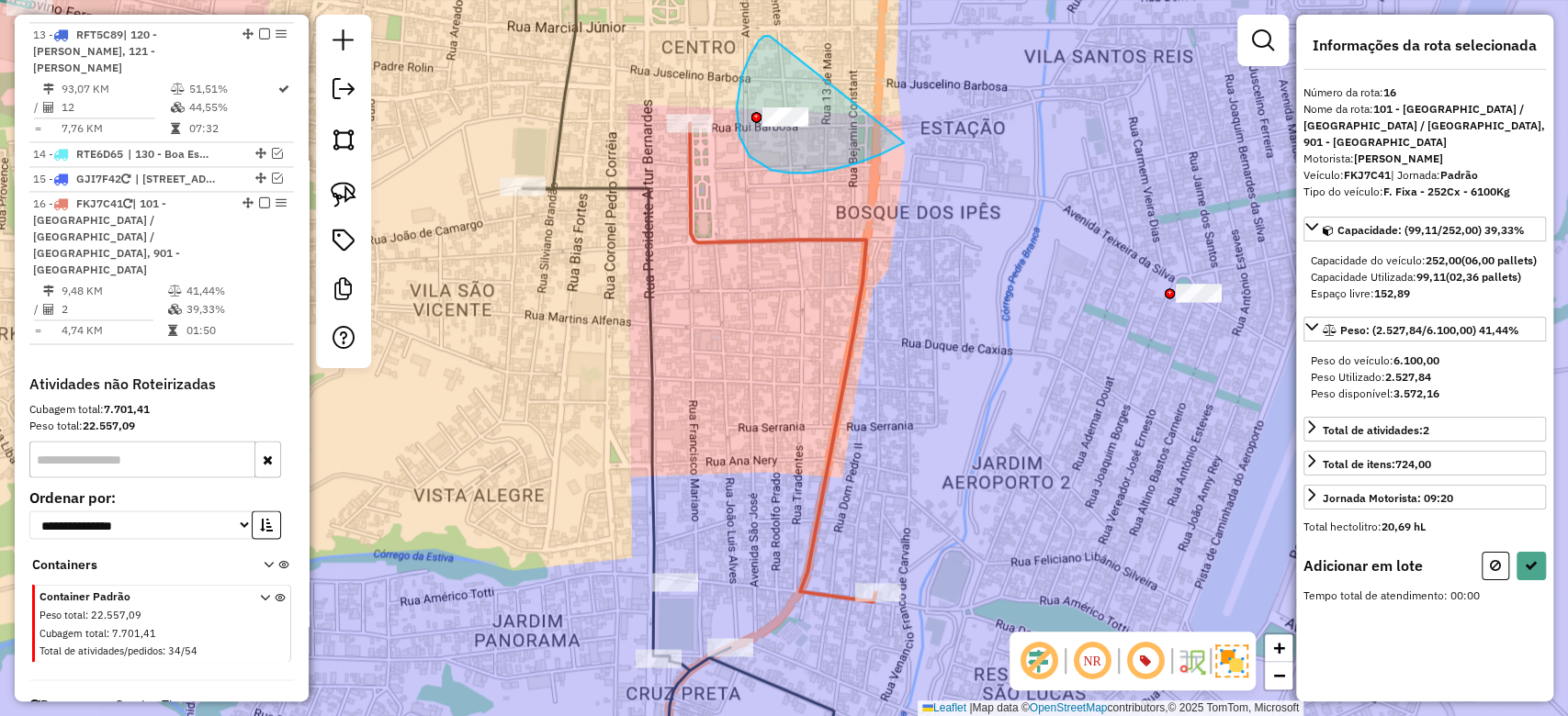
drag, startPoint x: 770, startPoint y: 36, endPoint x: 909, endPoint y: 139, distance: 173.0
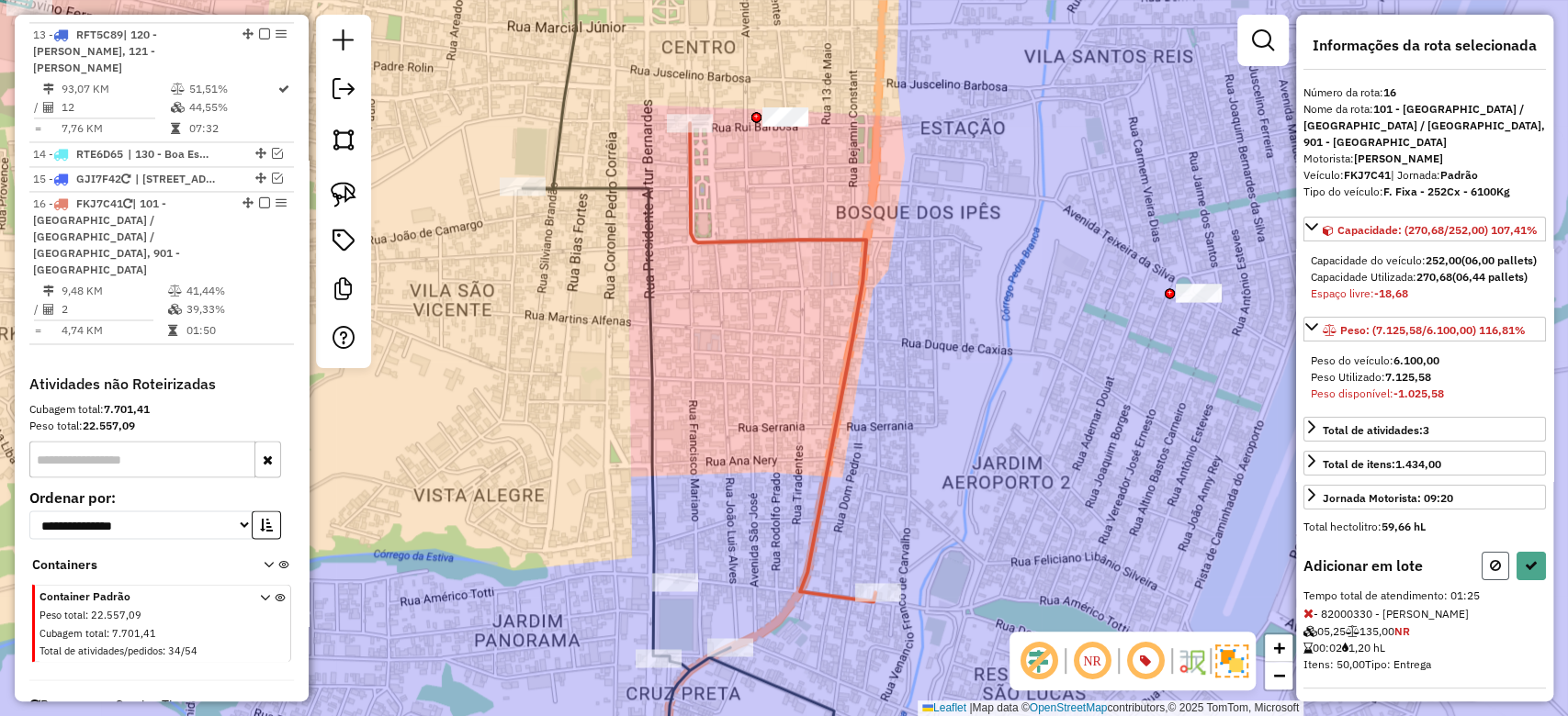
click at [1492, 572] on icon at bounding box center [1496, 566] width 11 height 13
select select "**********"
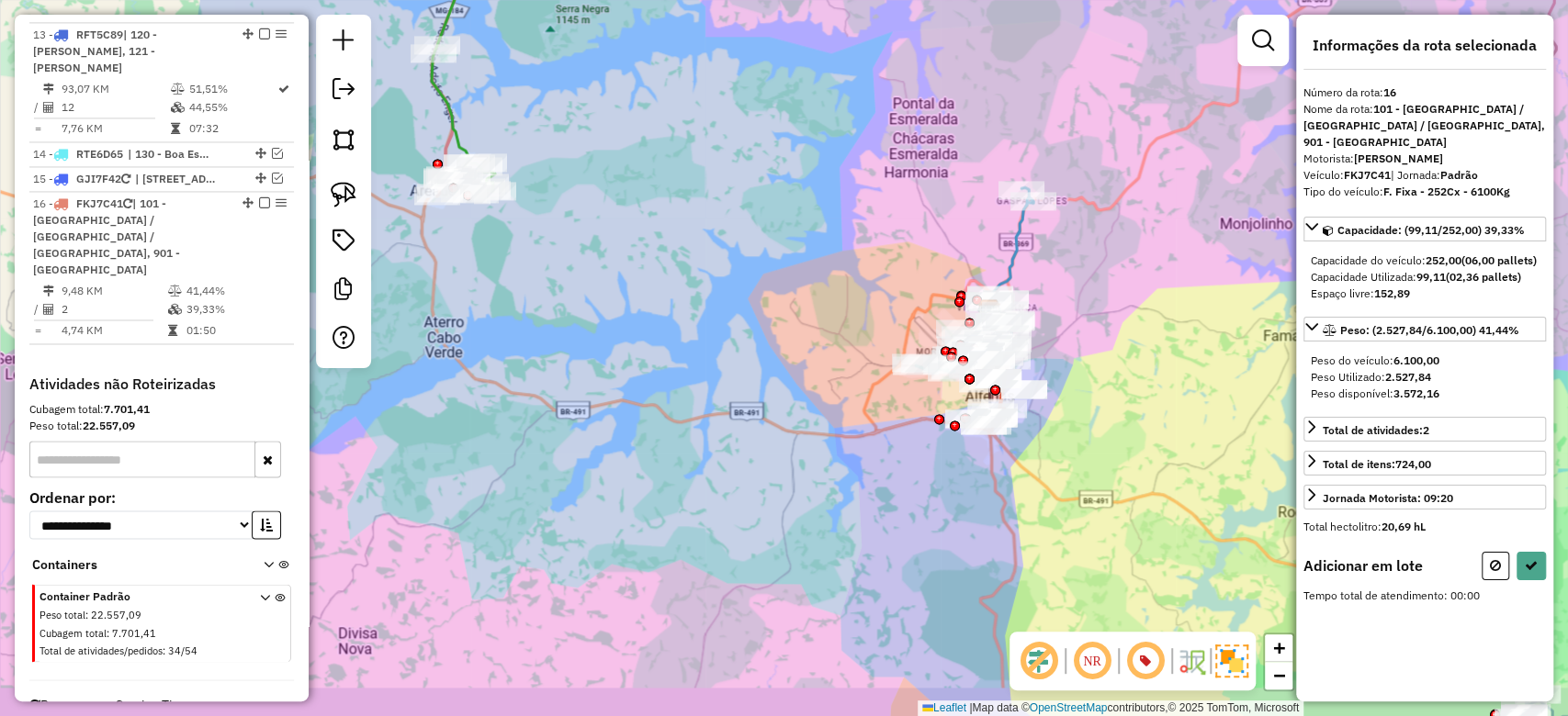
drag, startPoint x: 842, startPoint y: 562, endPoint x: 606, endPoint y: 46, distance: 567.4
click at [606, 46] on div "Janela de atendimento Grade de atendimento Capacidade Transportadoras Veículos …" at bounding box center [784, 358] width 1568 height 716
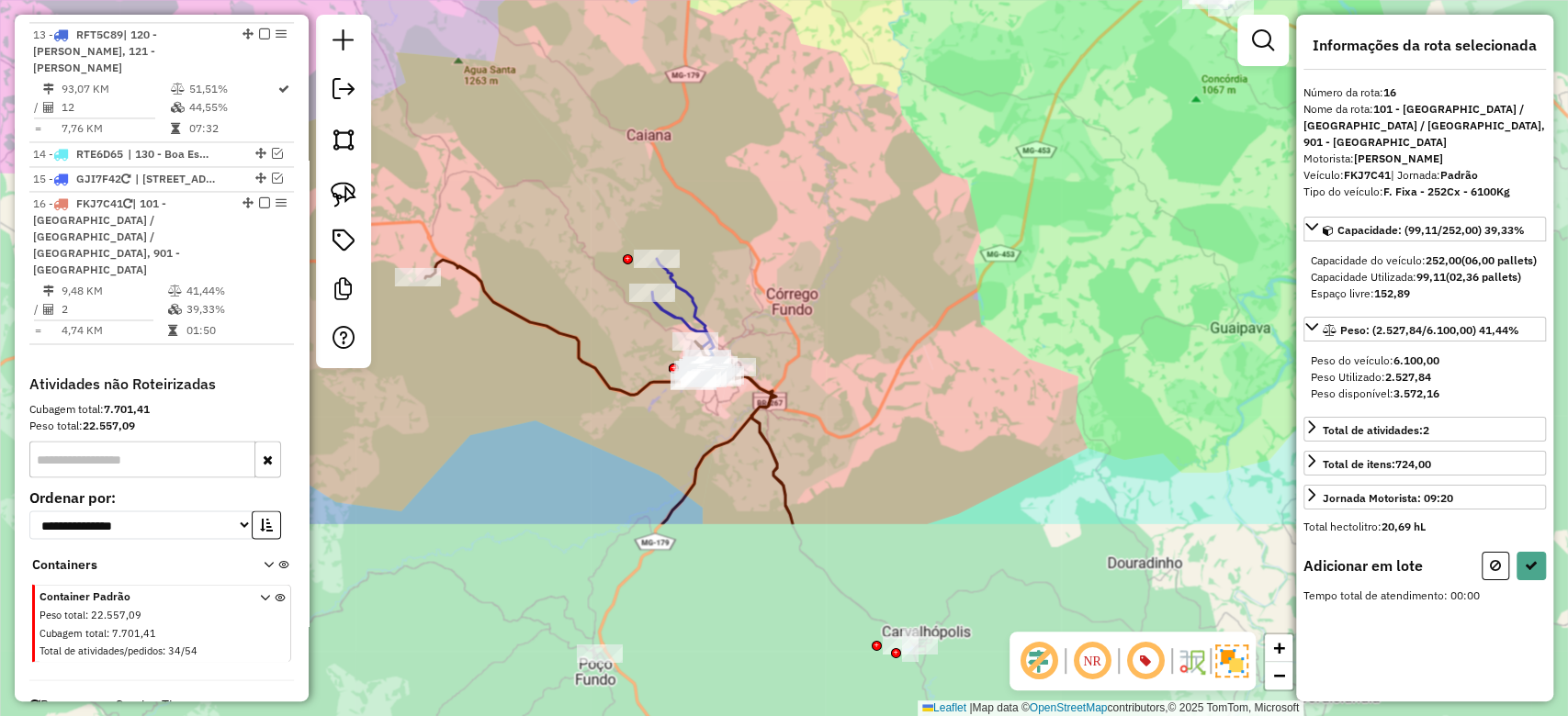
drag, startPoint x: 933, startPoint y: 518, endPoint x: 807, endPoint y: 315, distance: 238.9
click at [802, 300] on div "Janela de atendimento Grade de atendimento Capacidade Transportadoras Veículos …" at bounding box center [784, 358] width 1568 height 716
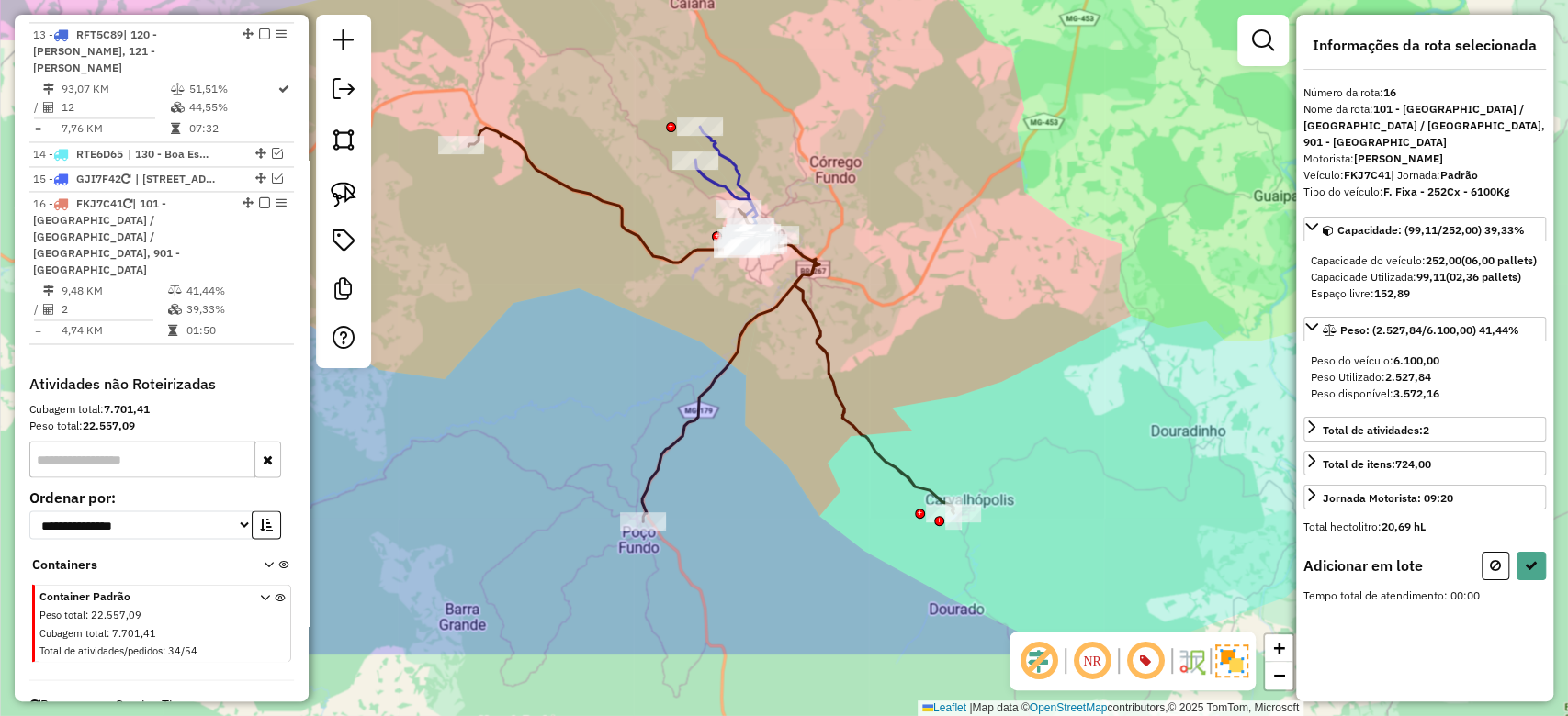
drag, startPoint x: 948, startPoint y: 371, endPoint x: 868, endPoint y: 408, distance: 88.1
click at [868, 408] on div "Janela de atendimento Grade de atendimento Capacidade Transportadoras Veículos …" at bounding box center [784, 358] width 1568 height 716
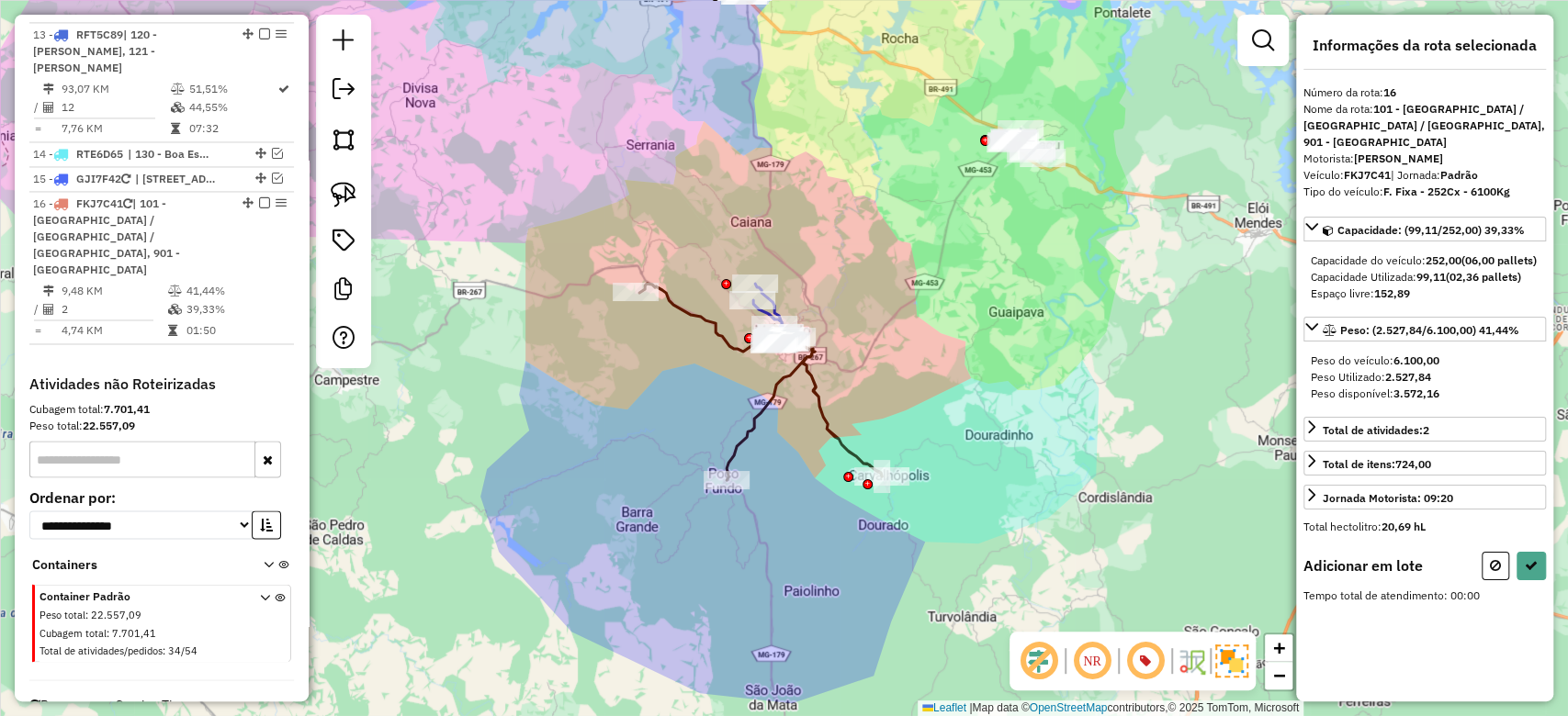
drag, startPoint x: 928, startPoint y: 239, endPoint x: 892, endPoint y: 227, distance: 37.9
click at [892, 227] on div "Janela de atendimento Grade de atendimento Capacidade Transportadoras Veículos …" at bounding box center [784, 358] width 1568 height 716
drag, startPoint x: 1487, startPoint y: 572, endPoint x: 1120, endPoint y: 544, distance: 368.1
click at [1486, 570] on button at bounding box center [1496, 566] width 28 height 29
select select "**********"
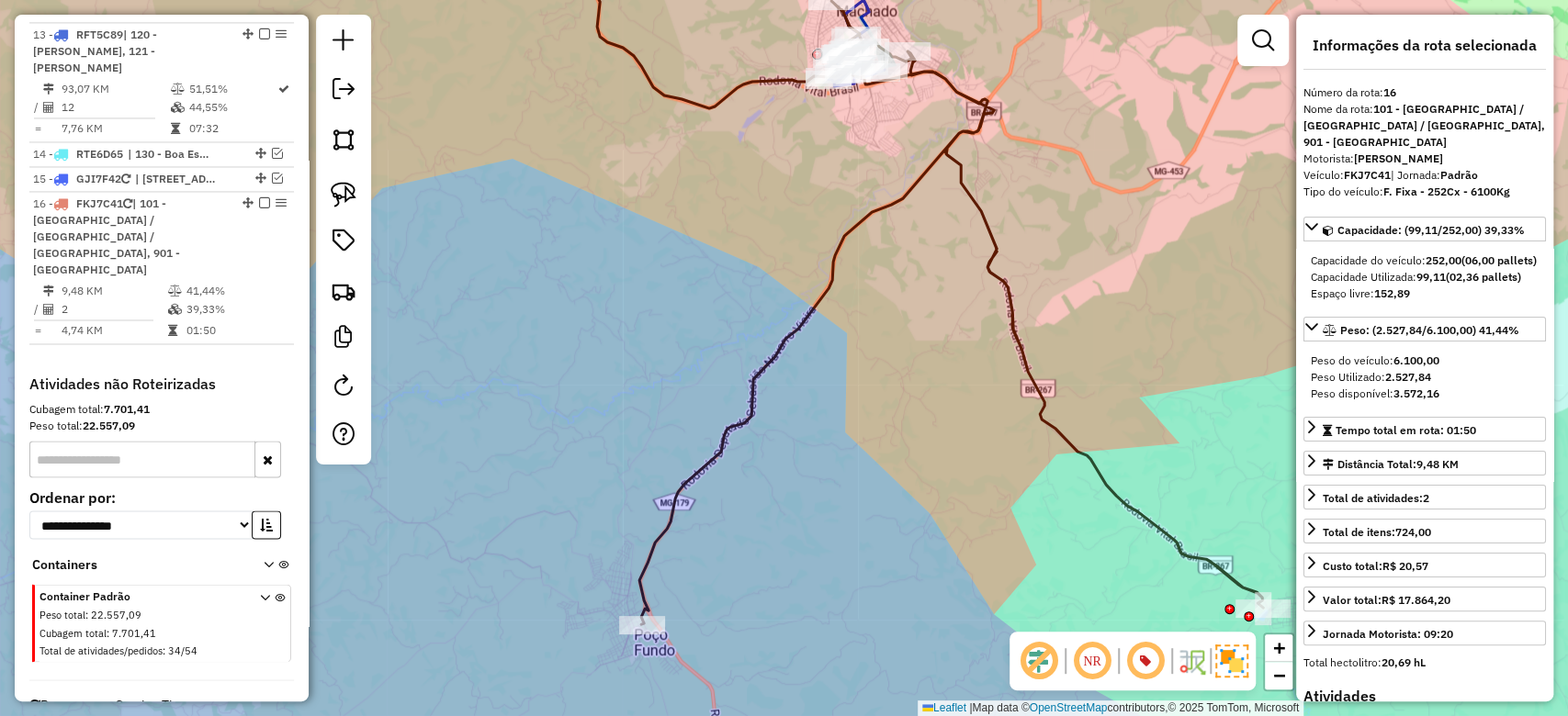
drag, startPoint x: 696, startPoint y: 353, endPoint x: 696, endPoint y: 312, distance: 41.0
click at [696, 312] on div "Janela de atendimento Grade de atendimento Capacidade Transportadoras Veículos …" at bounding box center [784, 358] width 1568 height 716
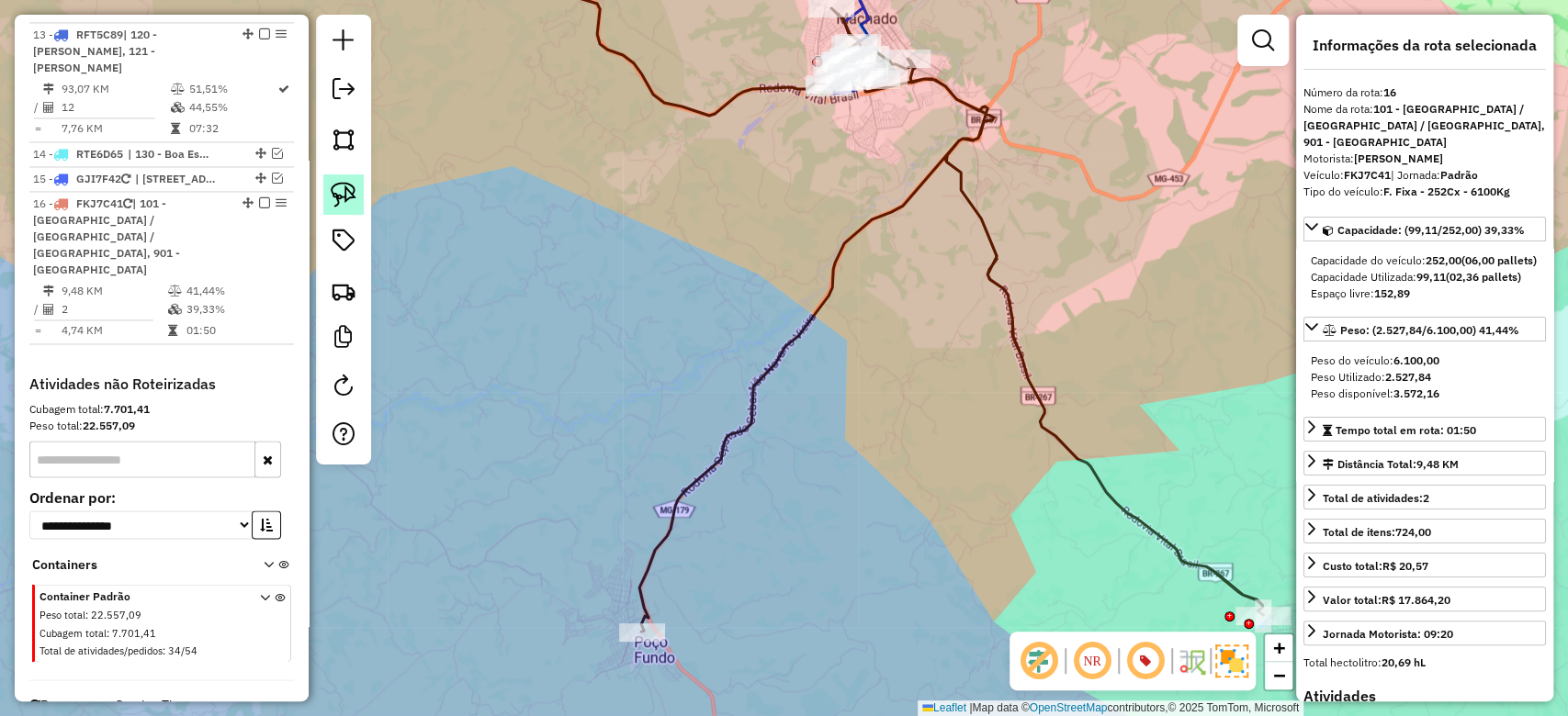
click at [355, 194] on img at bounding box center [343, 194] width 26 height 26
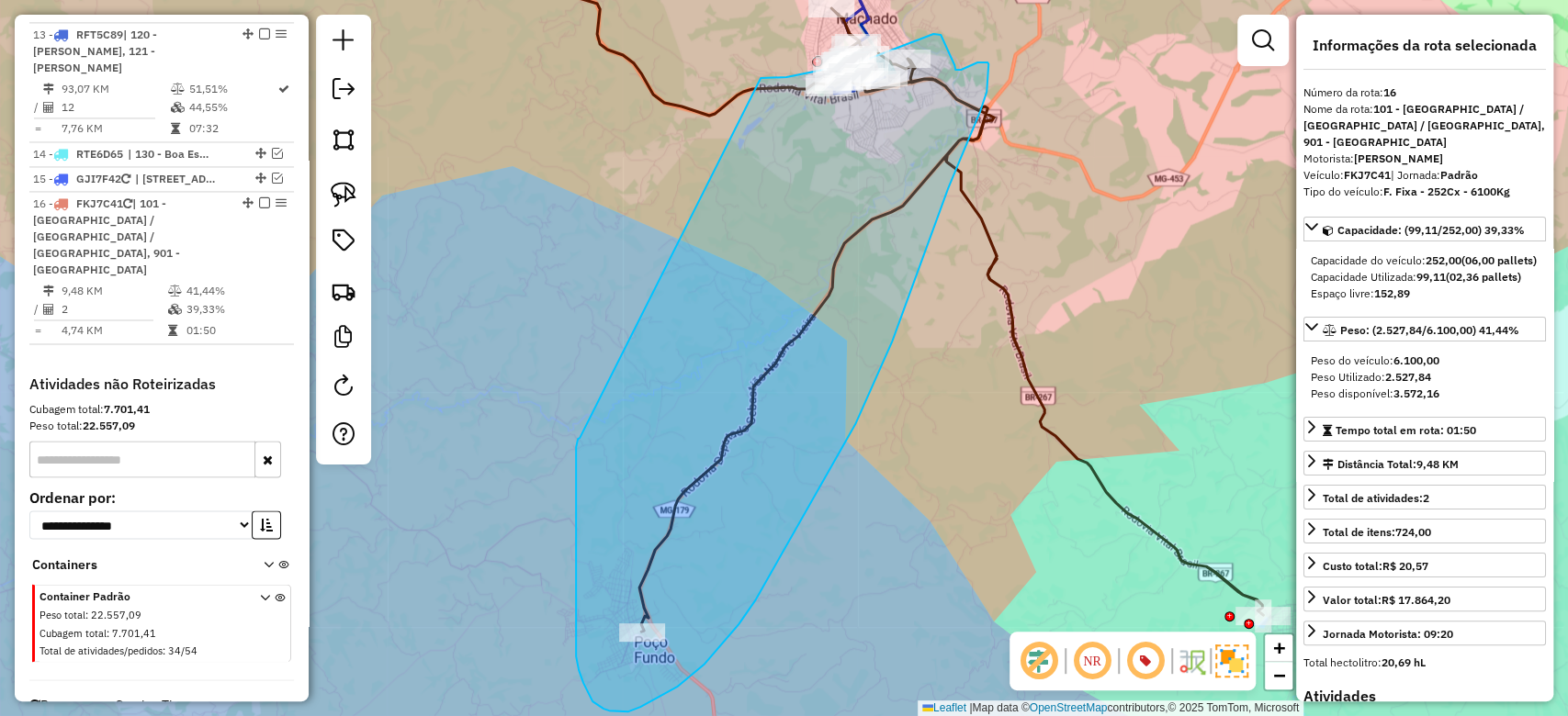
drag, startPoint x: 579, startPoint y: 438, endPoint x: 713, endPoint y: 106, distance: 358.0
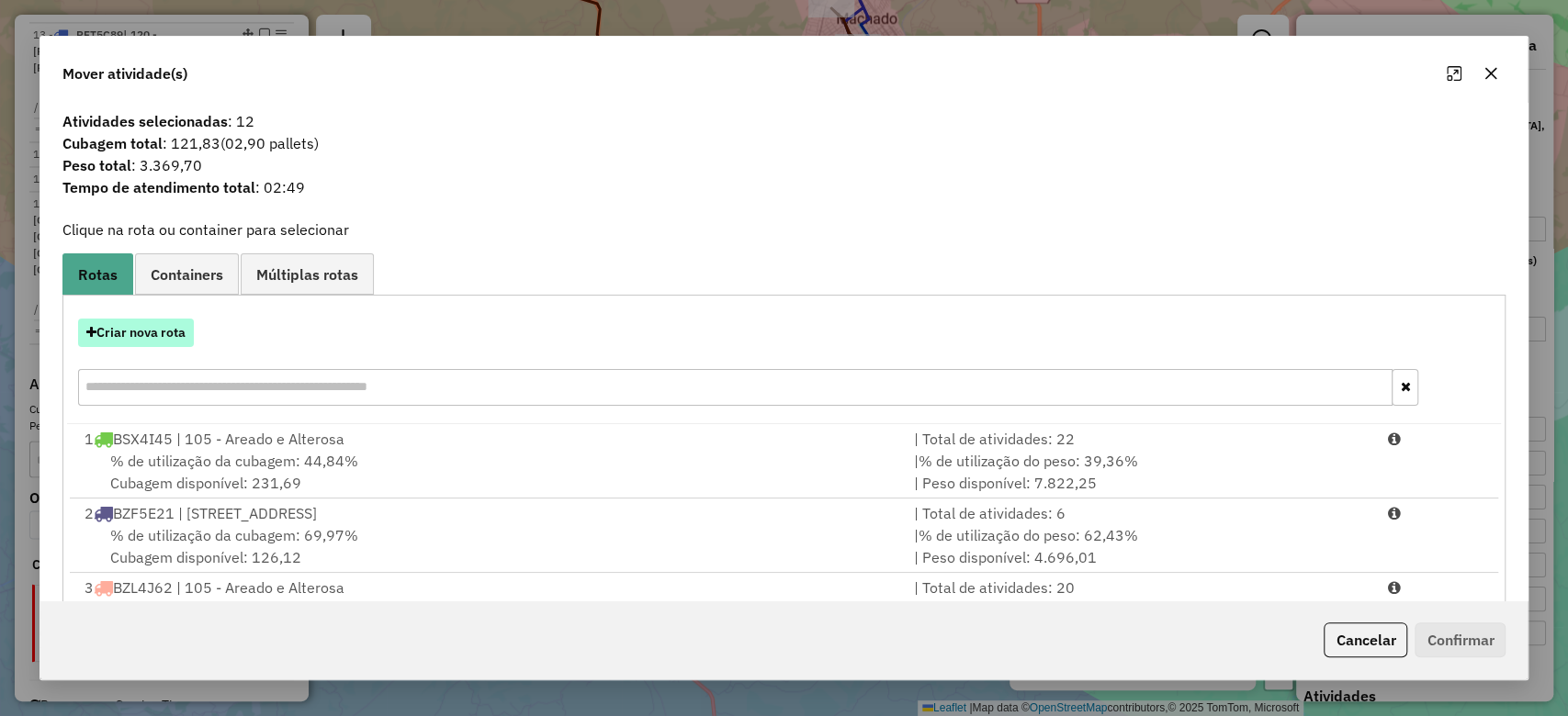
click at [147, 335] on button "Criar nova rota" at bounding box center [136, 333] width 116 height 29
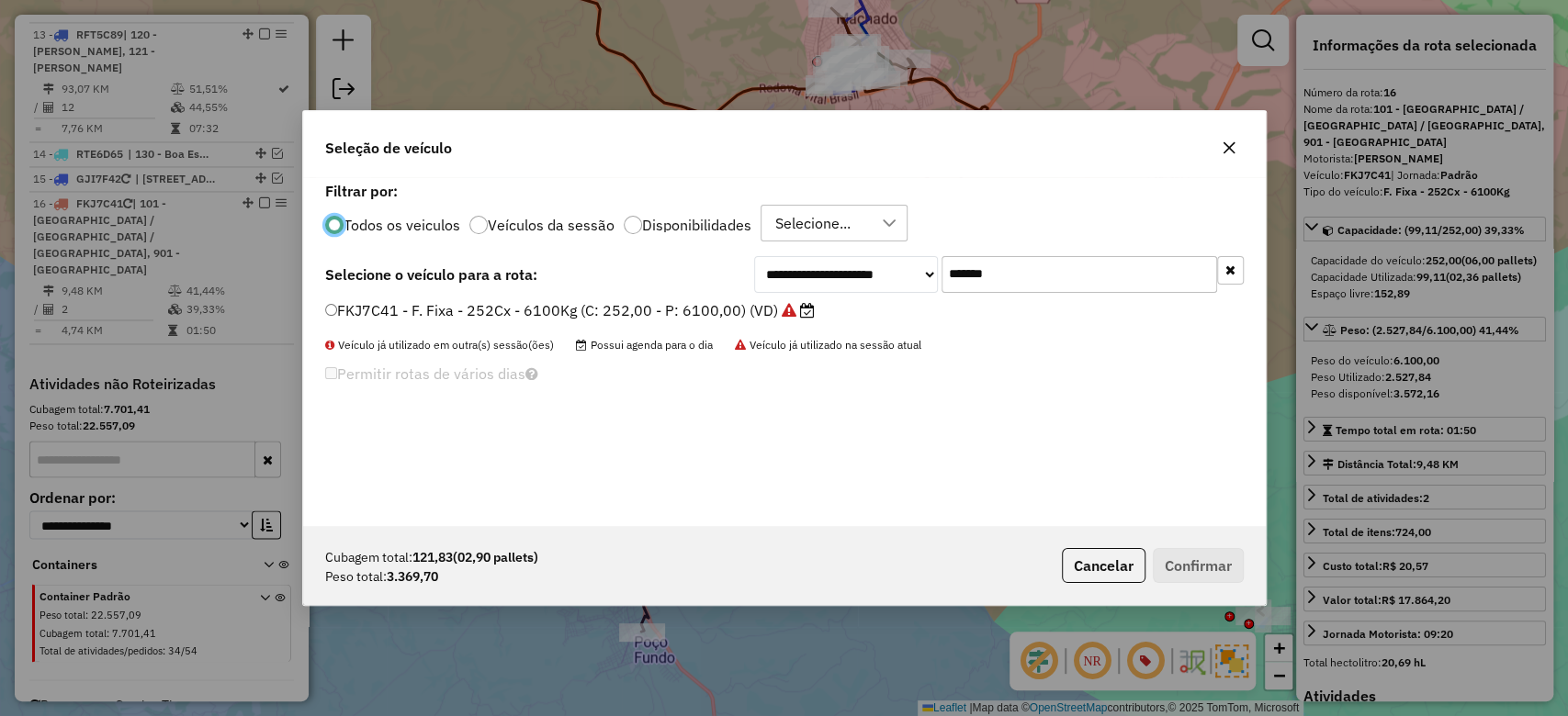
scroll to position [10, 6]
drag, startPoint x: 1022, startPoint y: 281, endPoint x: 657, endPoint y: 298, distance: 365.4
click at [790, 282] on div "**********" at bounding box center [999, 274] width 490 height 37
paste input "text"
type input "*******"
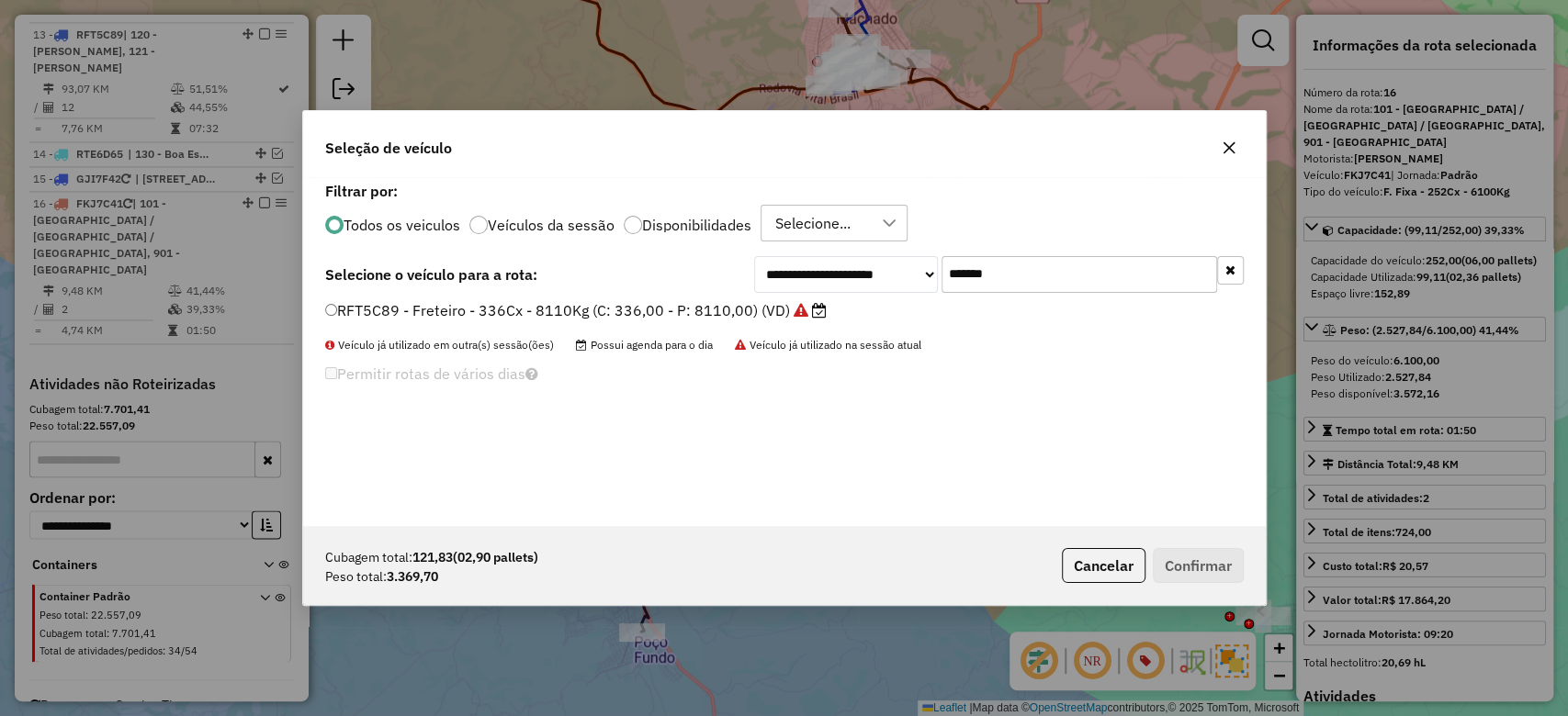
click at [585, 308] on label "RFT5C89 - Freteiro - 336Cx - 8110Kg (C: 336,00 - P: 8110,00) (VD)" at bounding box center [576, 310] width 501 height 22
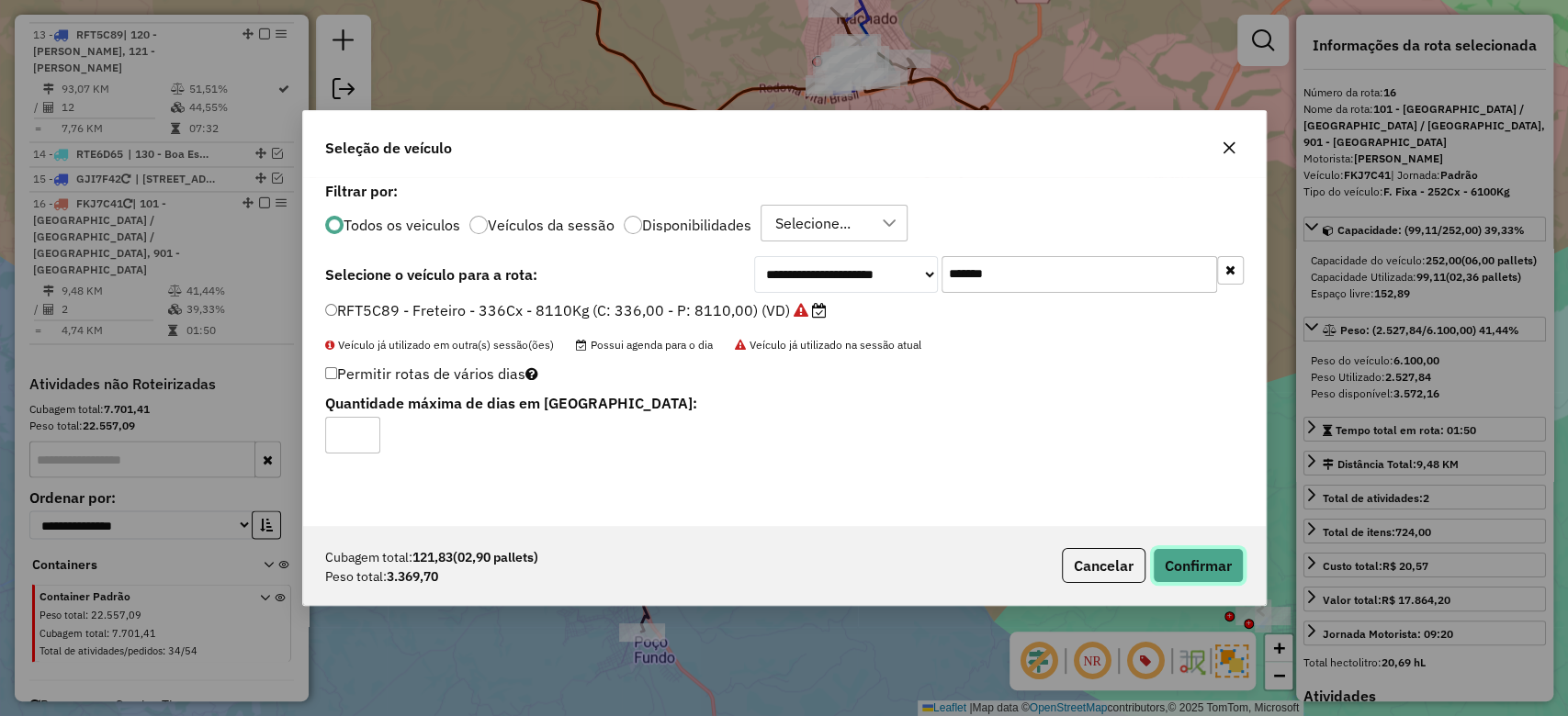
click at [1214, 571] on button "Confirmar" at bounding box center [1199, 566] width 91 height 35
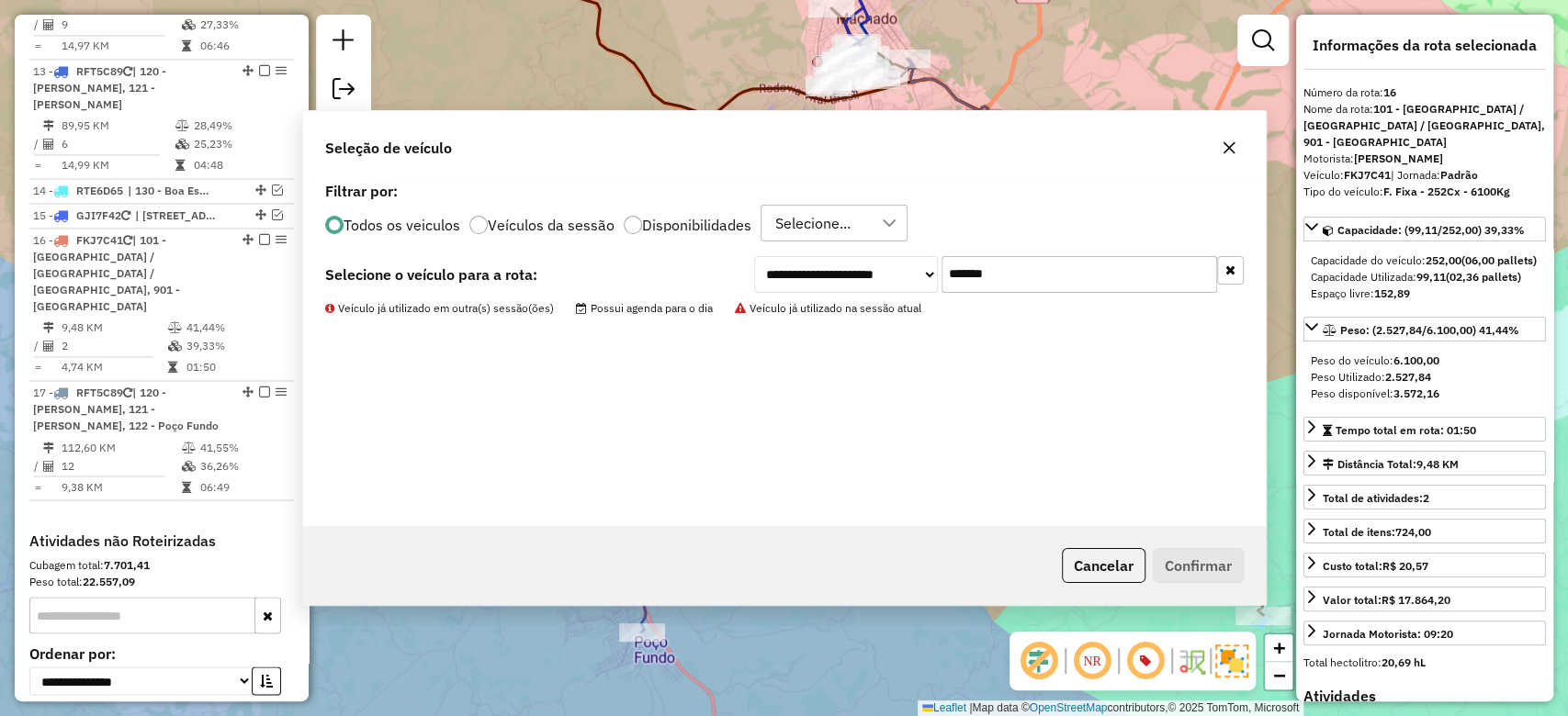
scroll to position [2075, 0]
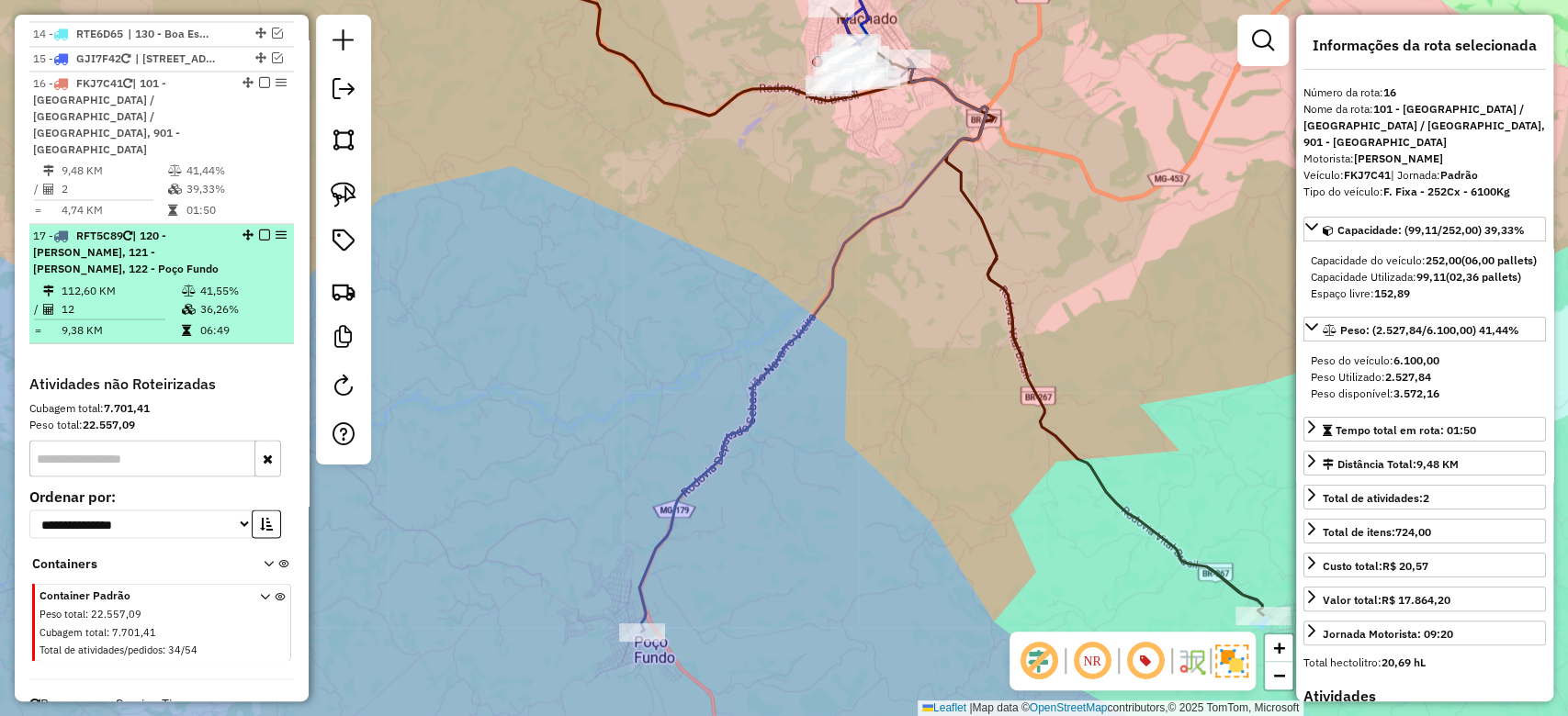
drag, startPoint x: 202, startPoint y: 252, endPoint x: 258, endPoint y: 242, distance: 56.9
click at [201, 300] on td "36,26%" at bounding box center [244, 308] width 88 height 18
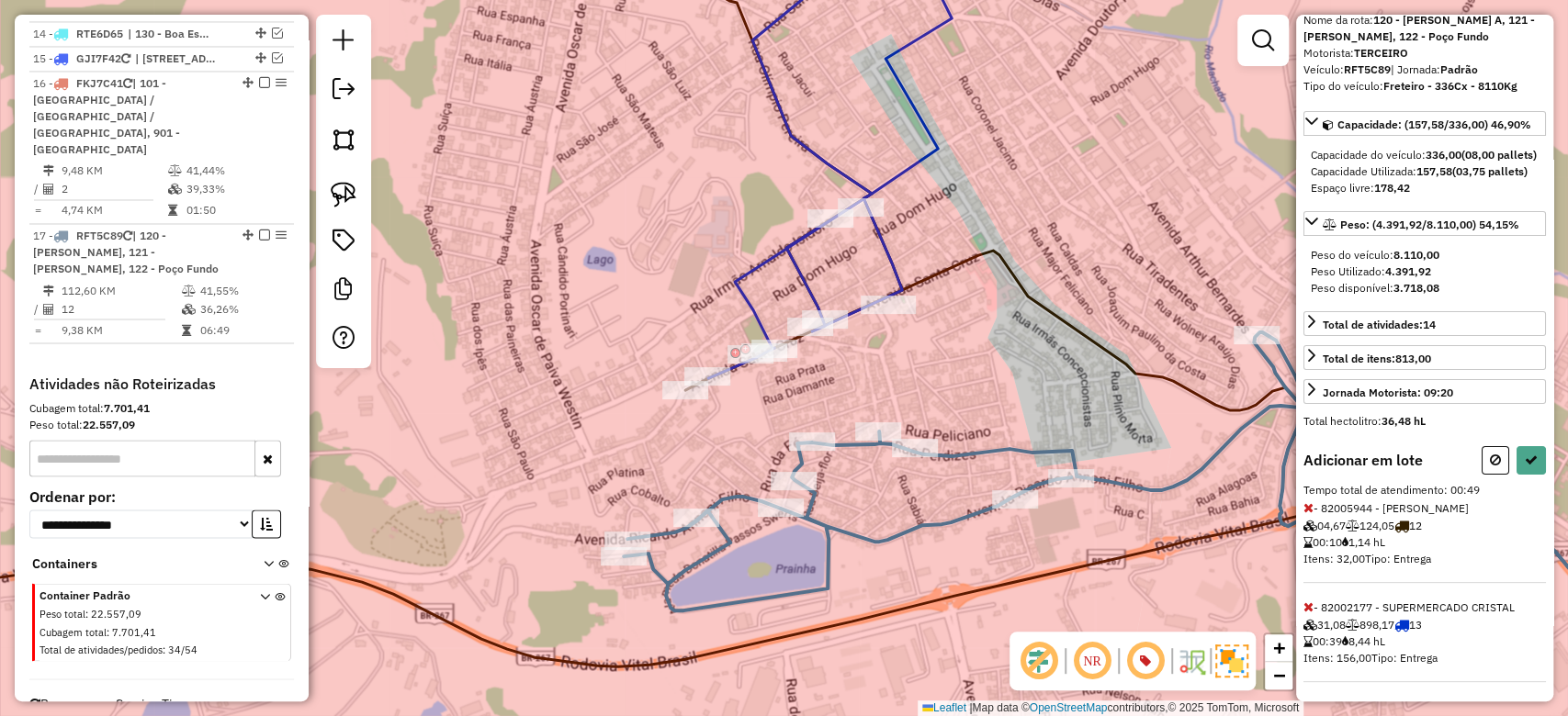
scroll to position [121, 0]
click at [1519, 458] on button at bounding box center [1531, 457] width 29 height 29
select select "**********"
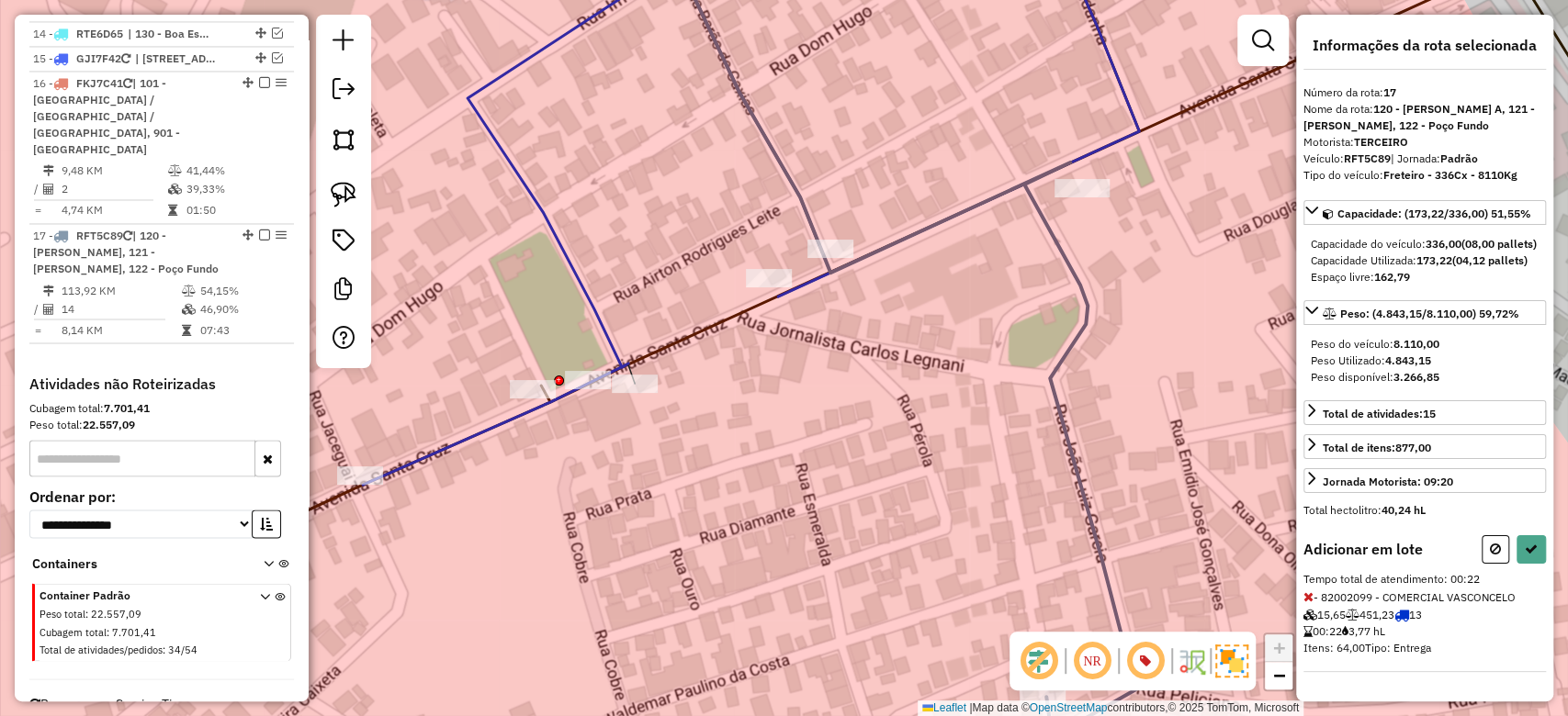
scroll to position [22, 0]
click at [1517, 561] on button at bounding box center [1531, 550] width 29 height 29
select select "**********"
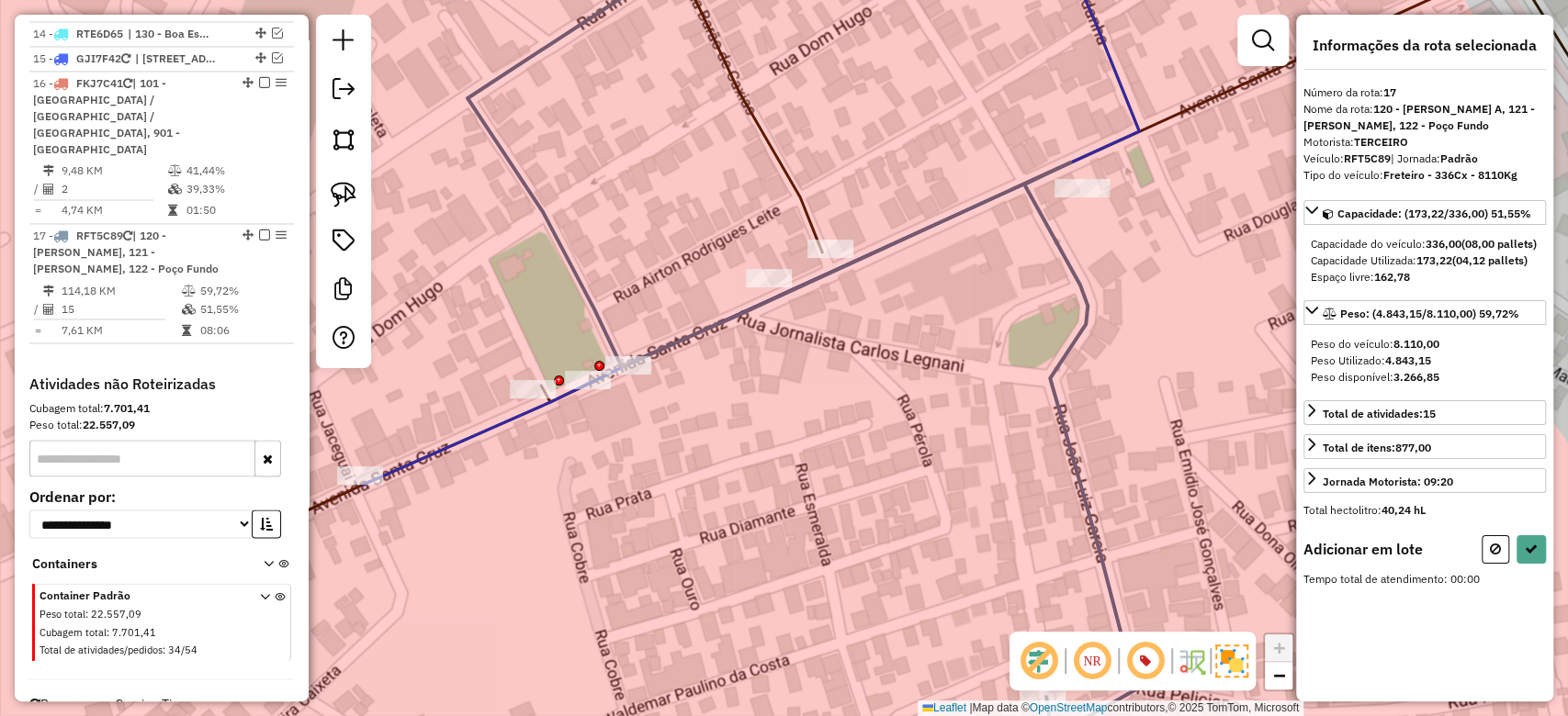
scroll to position [0, 0]
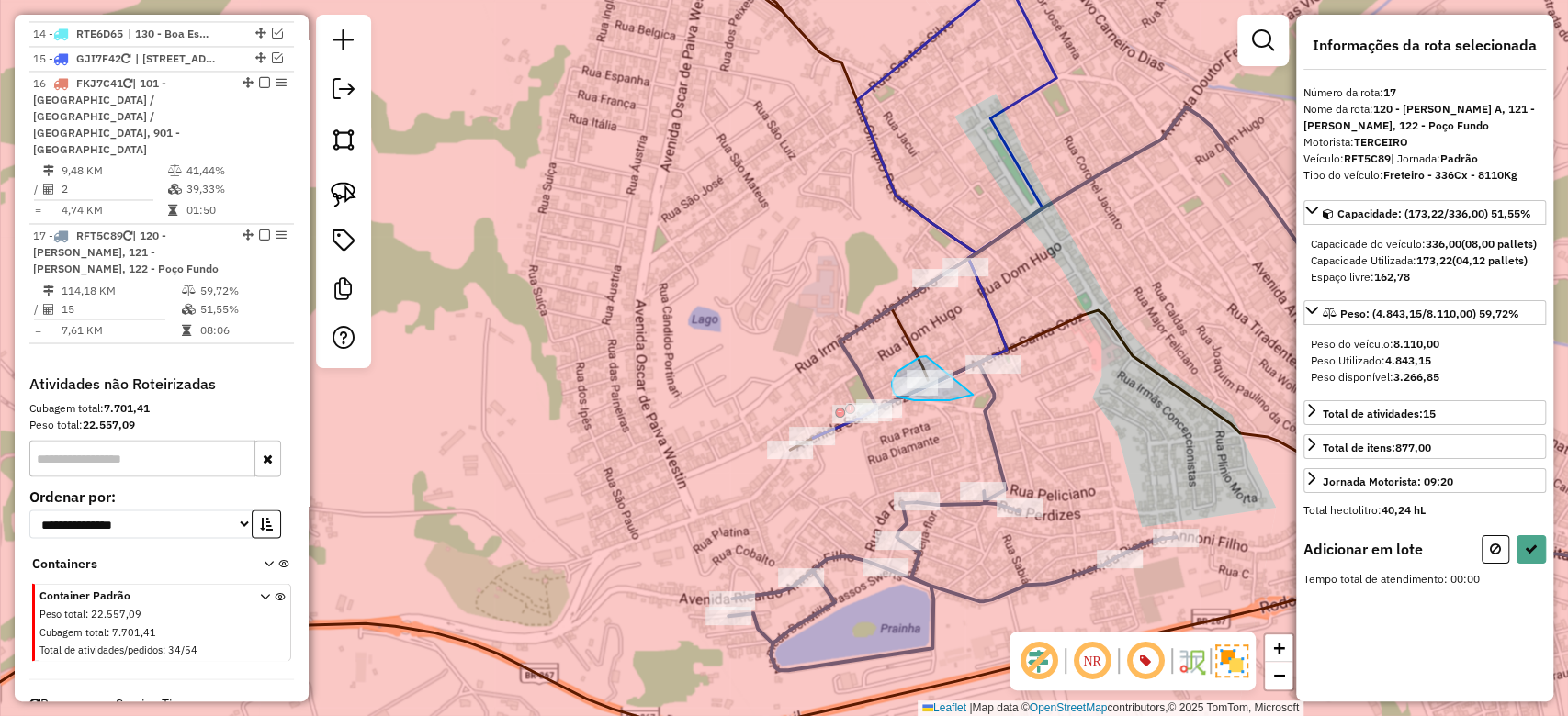
drag, startPoint x: 914, startPoint y: 361, endPoint x: 981, endPoint y: 393, distance: 74.2
click at [980, 393] on div "Rota 13 - Placa RFT5C89 82017013 - ELIANA RIBEIRO GONCA Janela de atendimento G…" at bounding box center [784, 358] width 1568 height 716
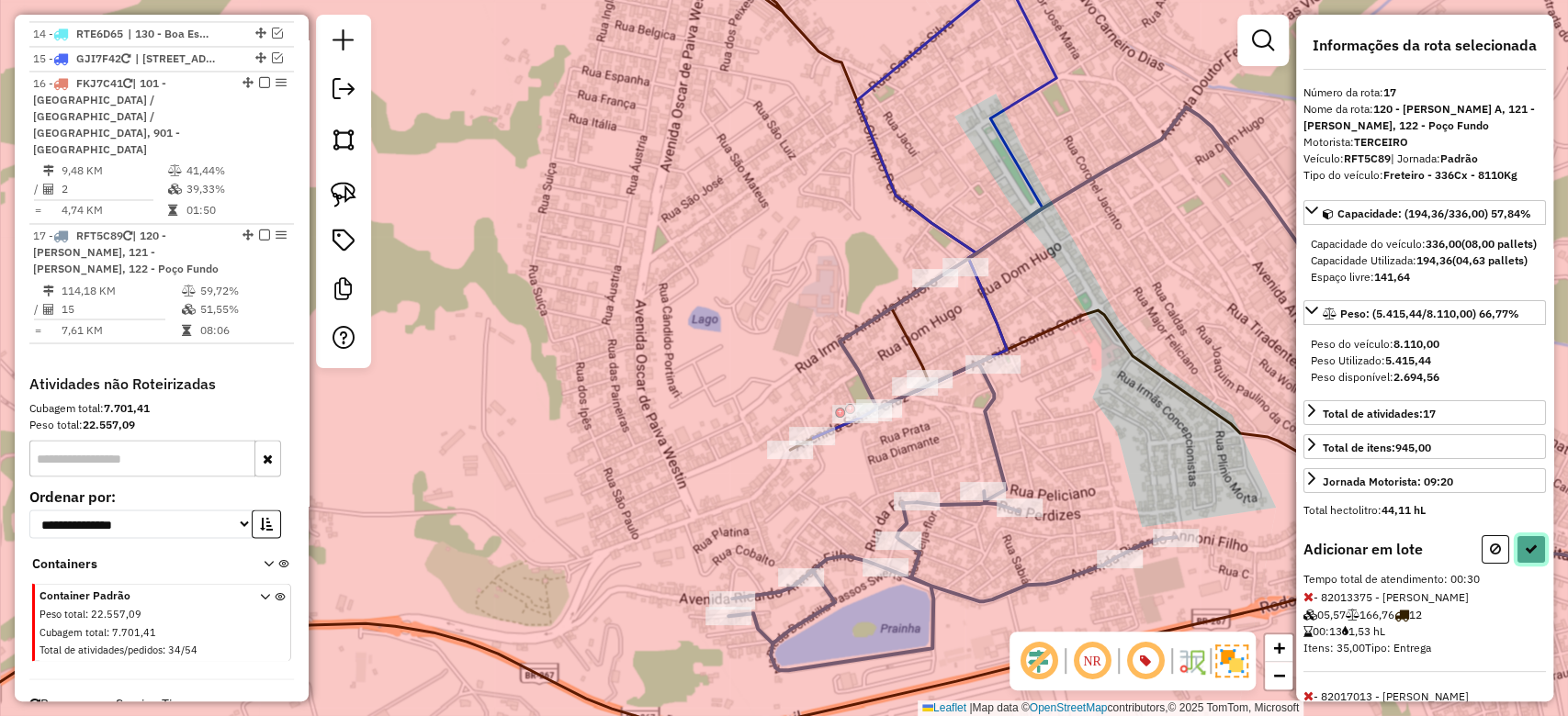
click at [1525, 555] on icon at bounding box center [1532, 550] width 13 height 13
select select "**********"
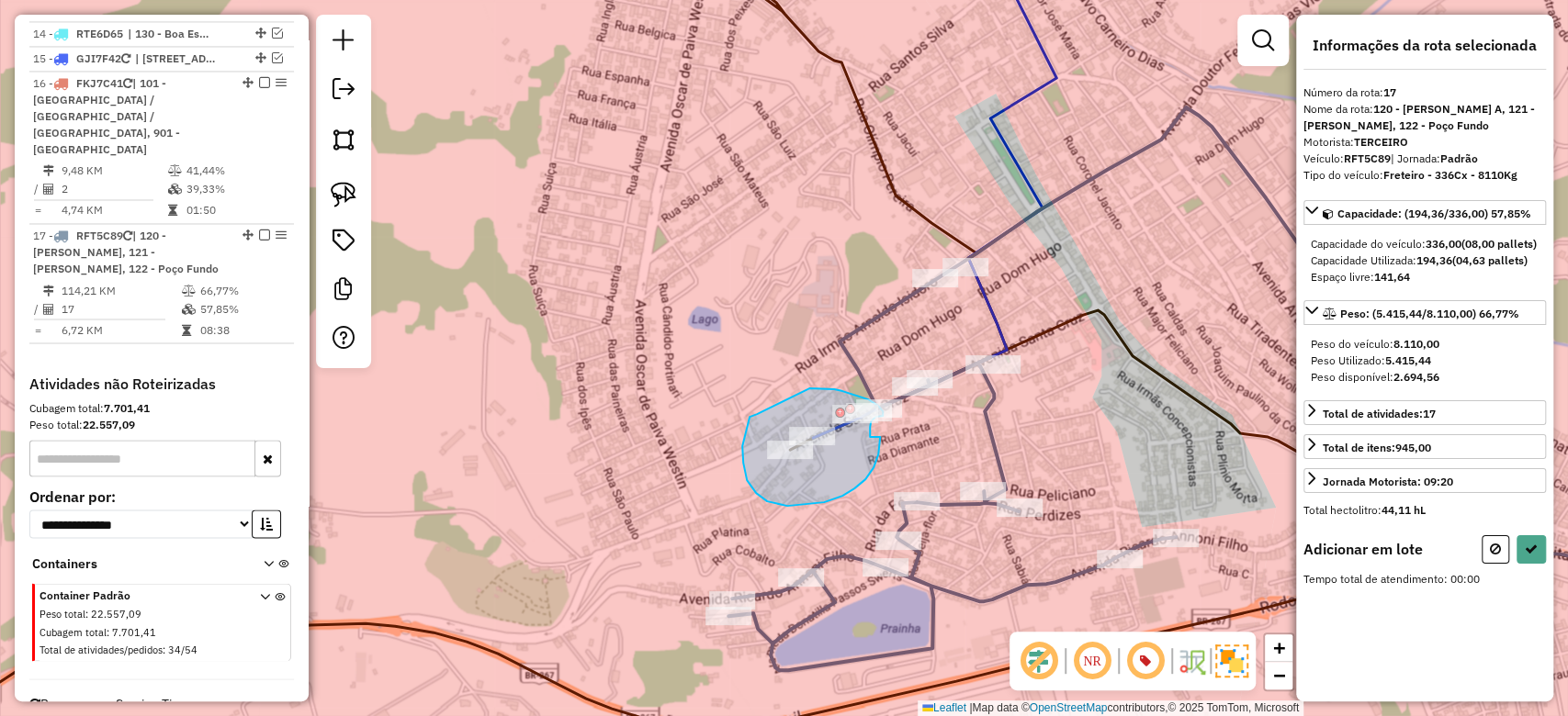
drag, startPoint x: 753, startPoint y: 415, endPoint x: 810, endPoint y: 388, distance: 63.1
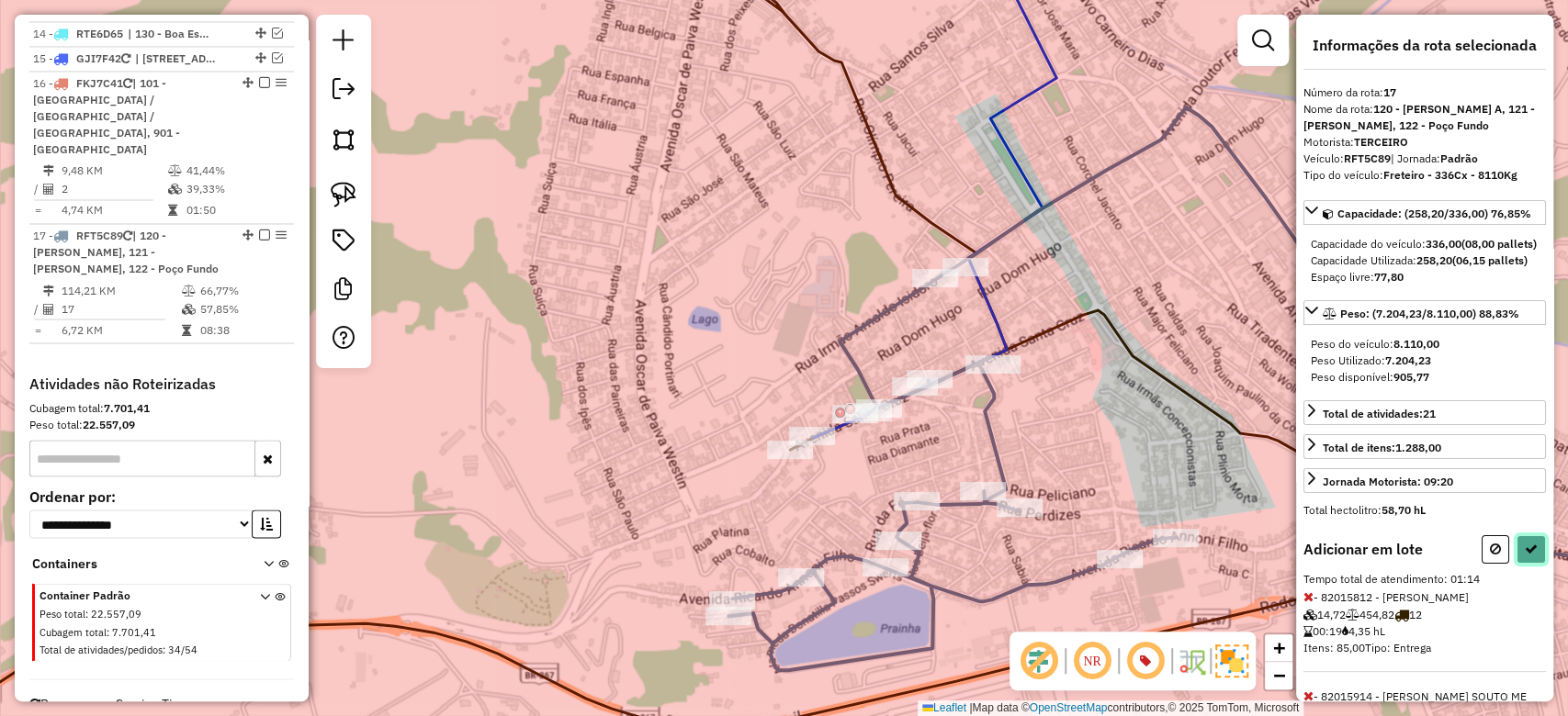
click at [1528, 555] on icon at bounding box center [1532, 550] width 13 height 13
select select "**********"
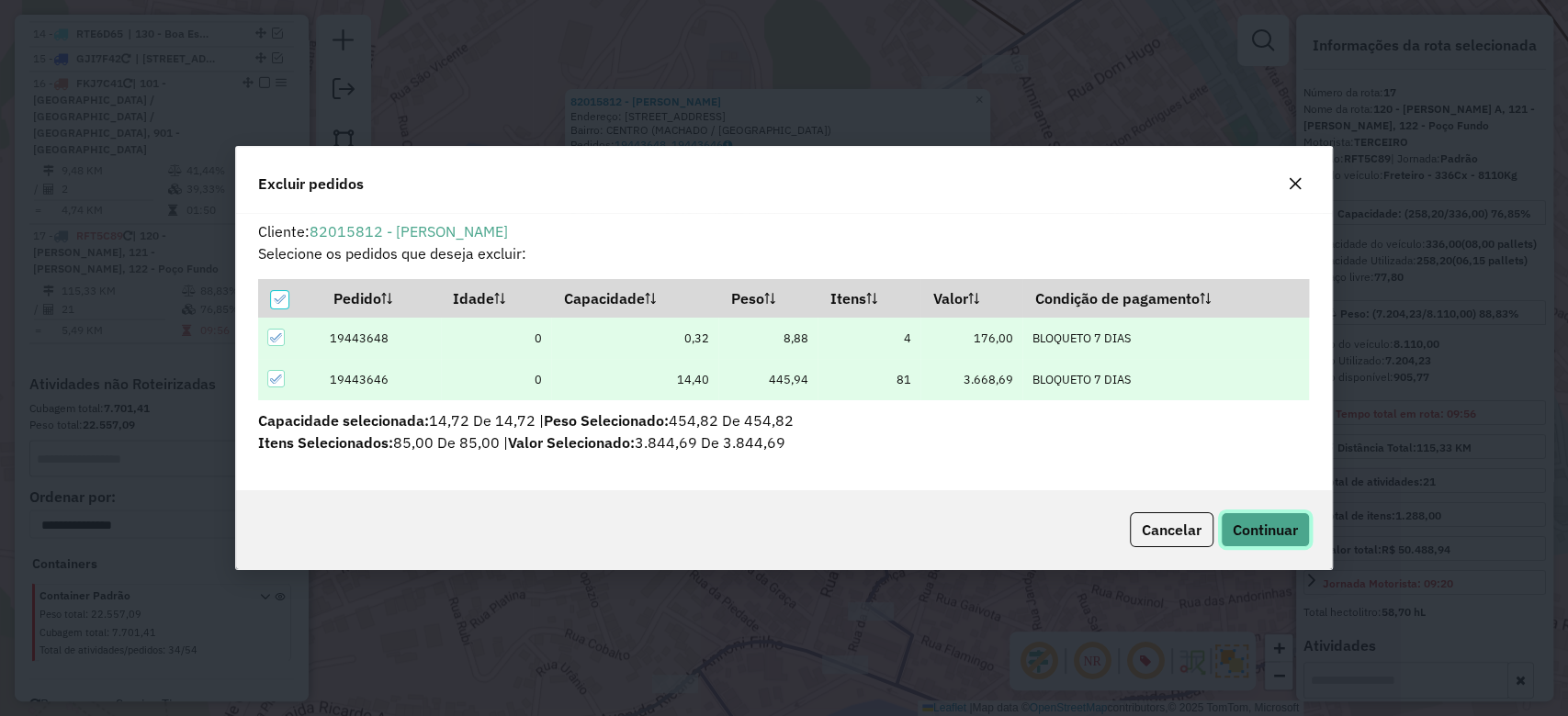
click at [1265, 532] on span "Continuar" at bounding box center [1265, 530] width 66 height 18
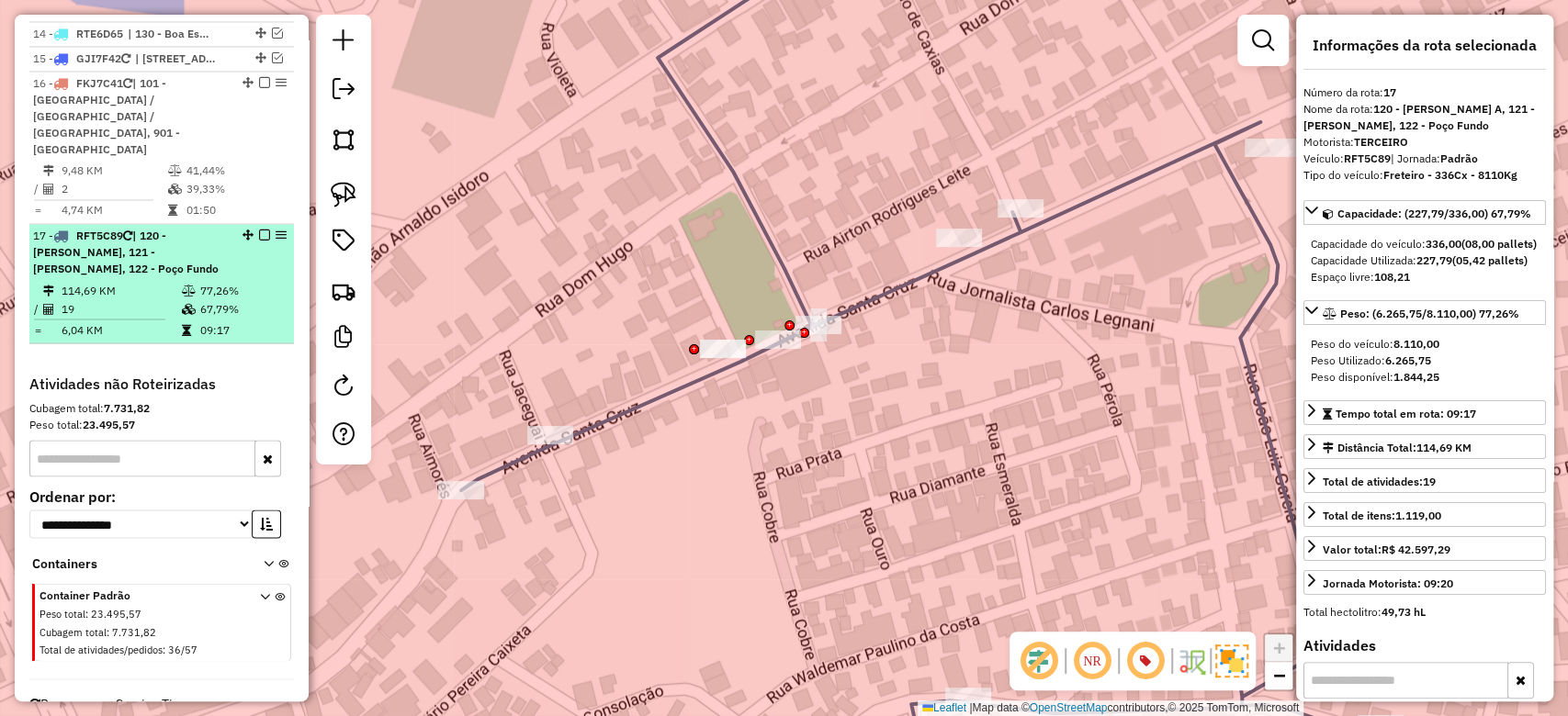
click at [89, 281] on td "114,69 KM" at bounding box center [121, 290] width 121 height 18
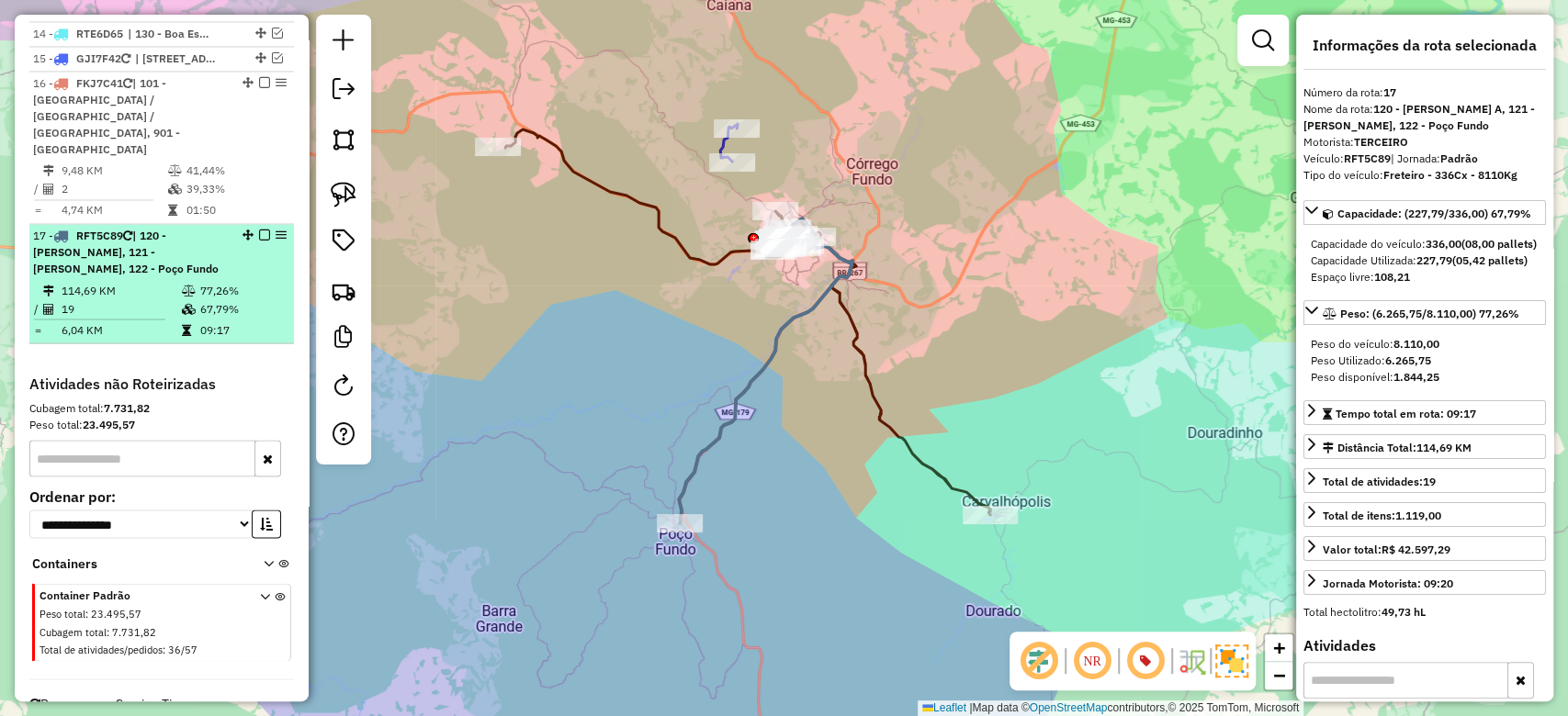
click at [260, 229] on em at bounding box center [265, 235] width 11 height 11
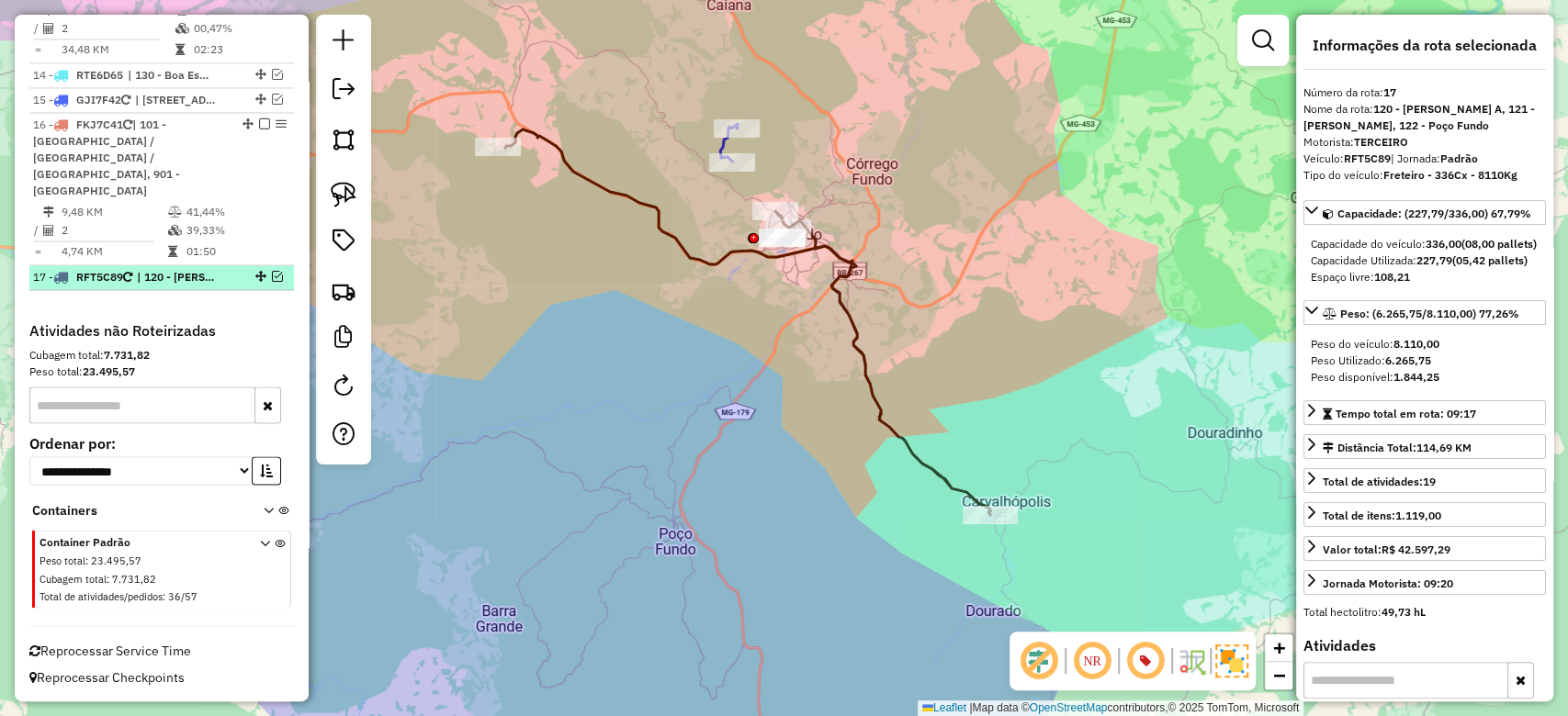
scroll to position [1980, 0]
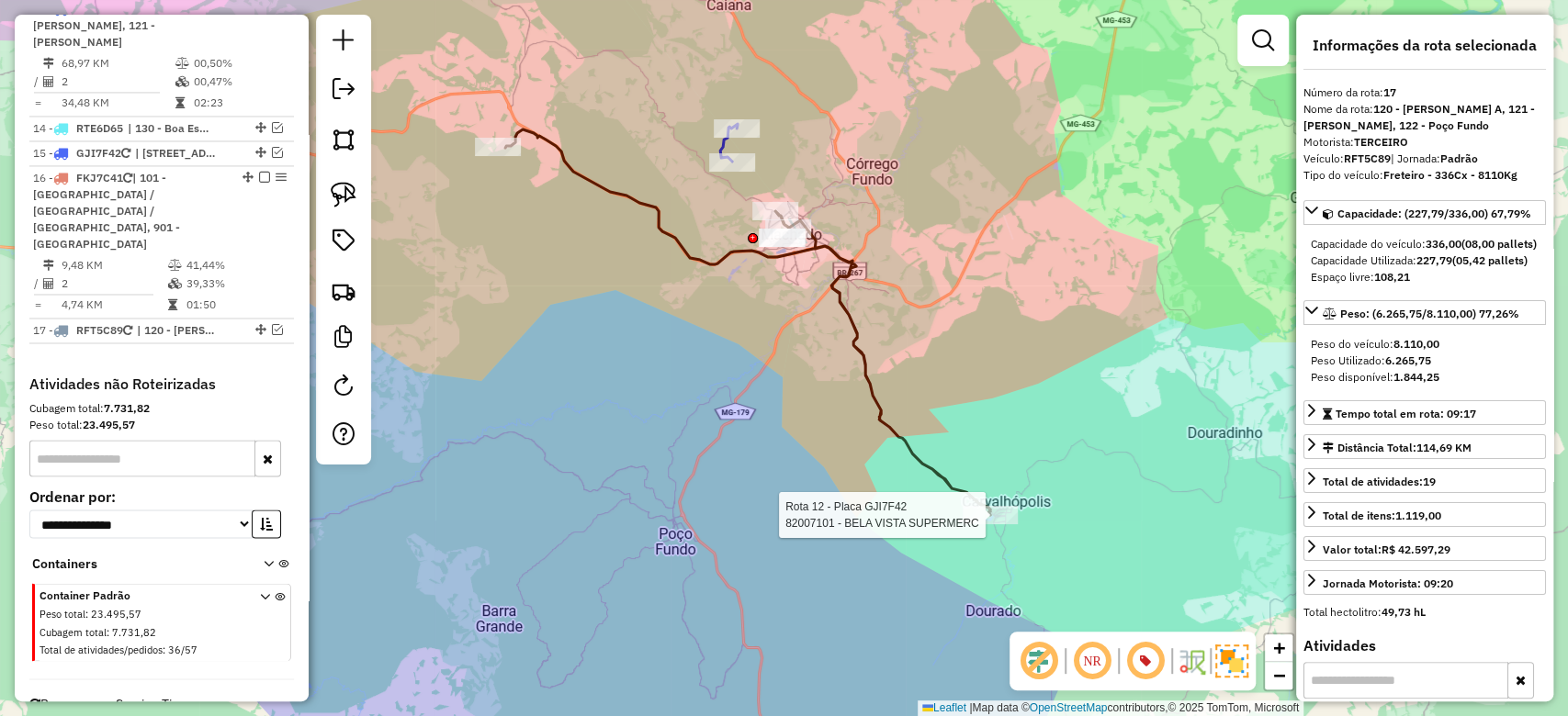
click at [988, 524] on div at bounding box center [990, 514] width 55 height 18
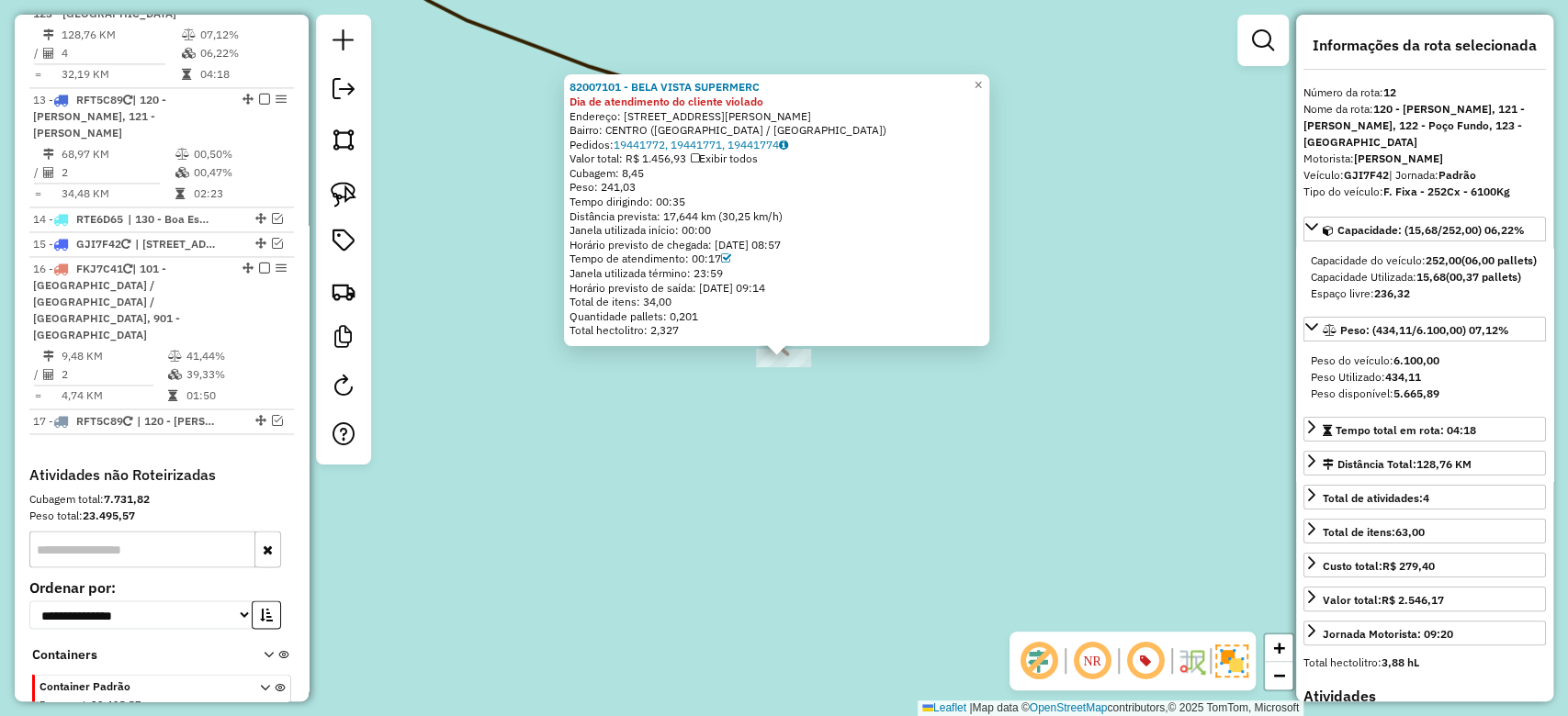
scroll to position [1841, 0]
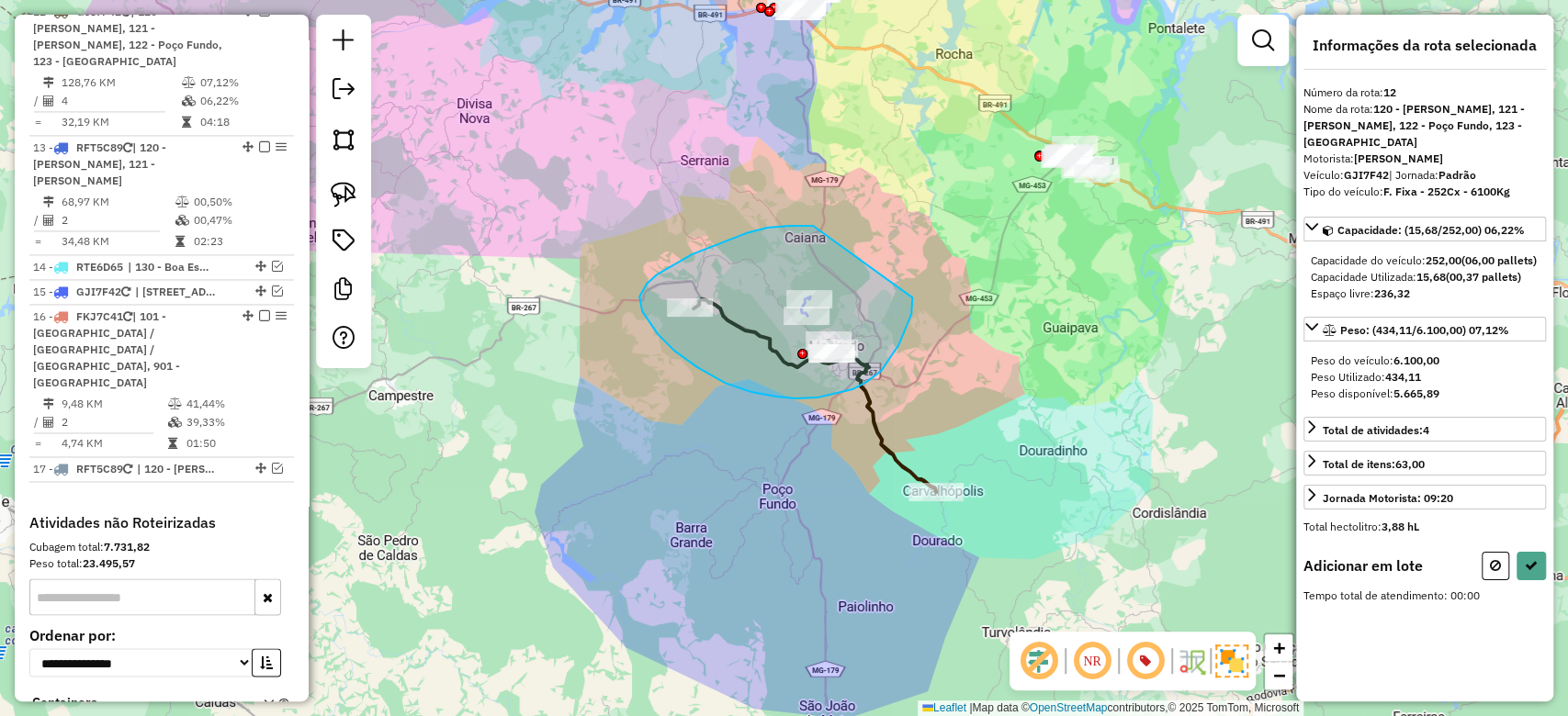
drag, startPoint x: 729, startPoint y: 240, endPoint x: 911, endPoint y: 291, distance: 189.0
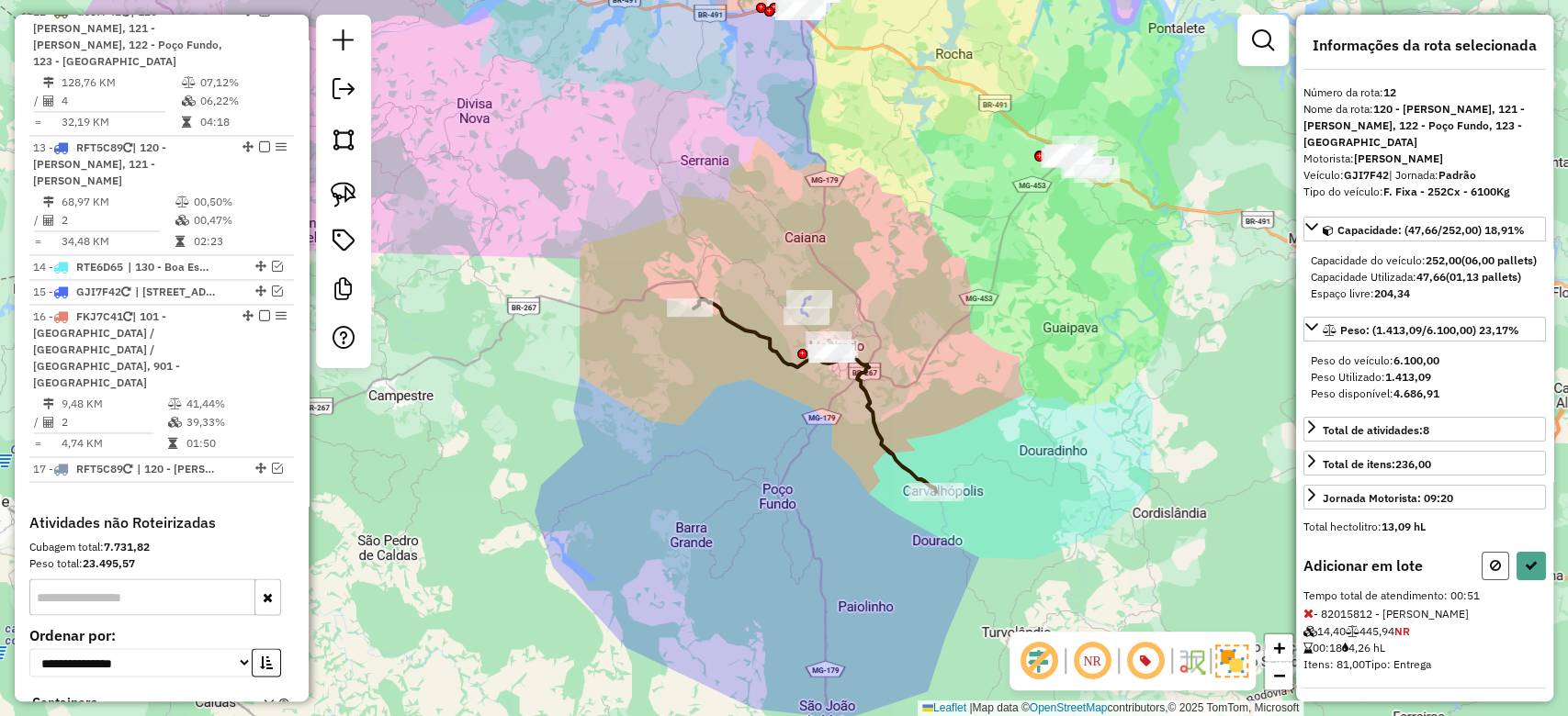
click at [1497, 580] on button at bounding box center [1496, 566] width 28 height 29
select select "**********"
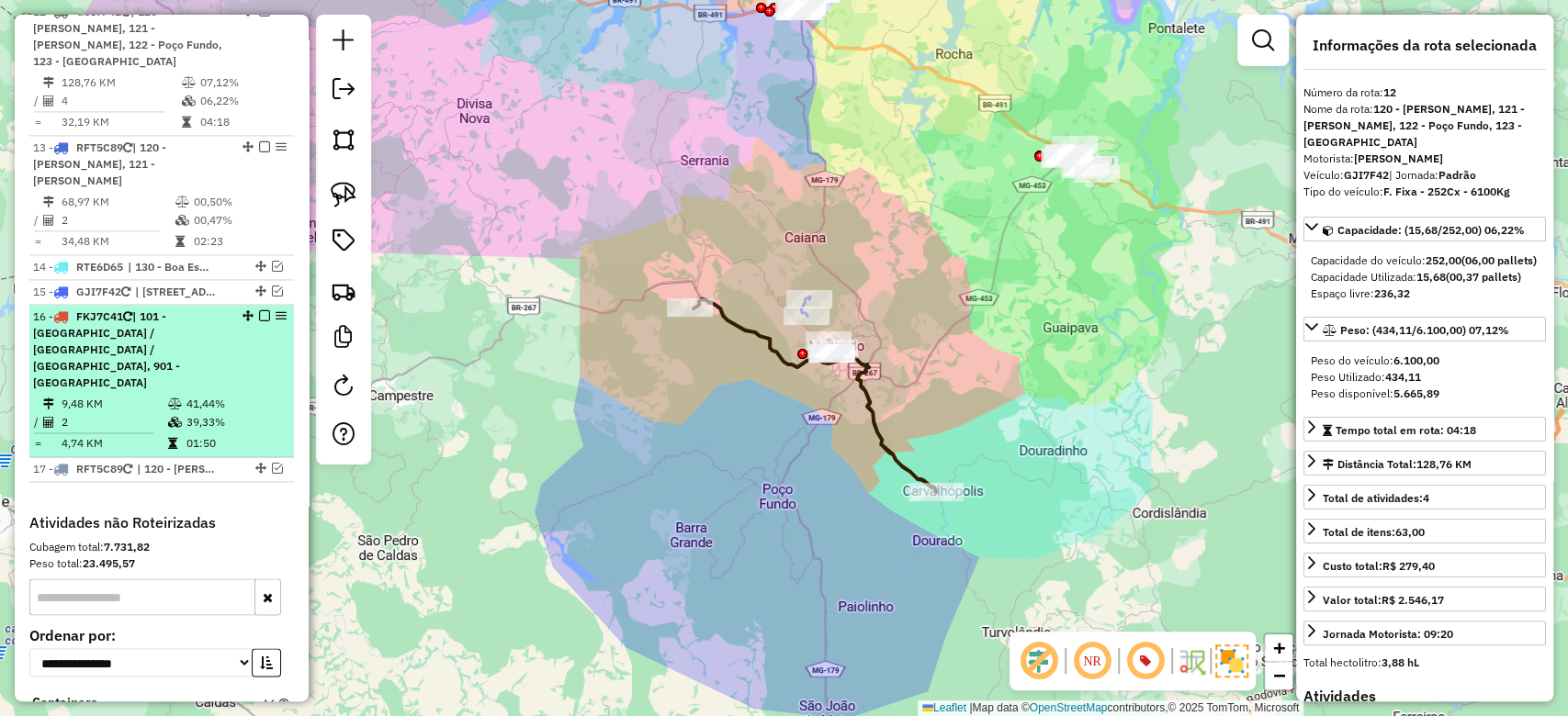
click at [187, 333] on div "16 - FKJ7C41 | 101 - Jardim São Lucas / Aeroporto / Trevo, 901 - Centro de Alfe…" at bounding box center [130, 349] width 195 height 83
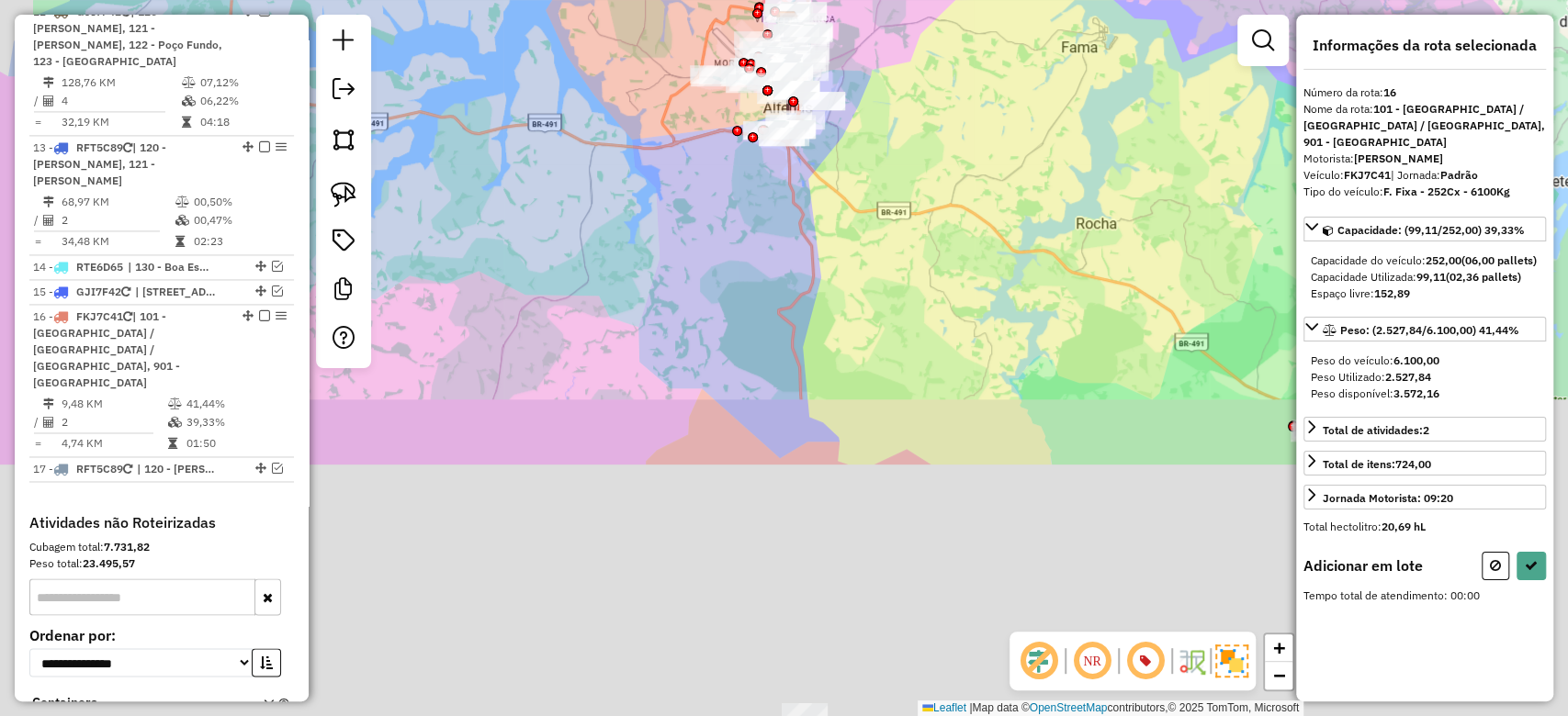
drag, startPoint x: 754, startPoint y: 502, endPoint x: 845, endPoint y: -104, distance: 612.8
click at [845, 0] on html "Aguarde... Pop-up bloqueado! Seu navegador bloqueou automáticamente a abertura …" at bounding box center [784, 358] width 1568 height 716
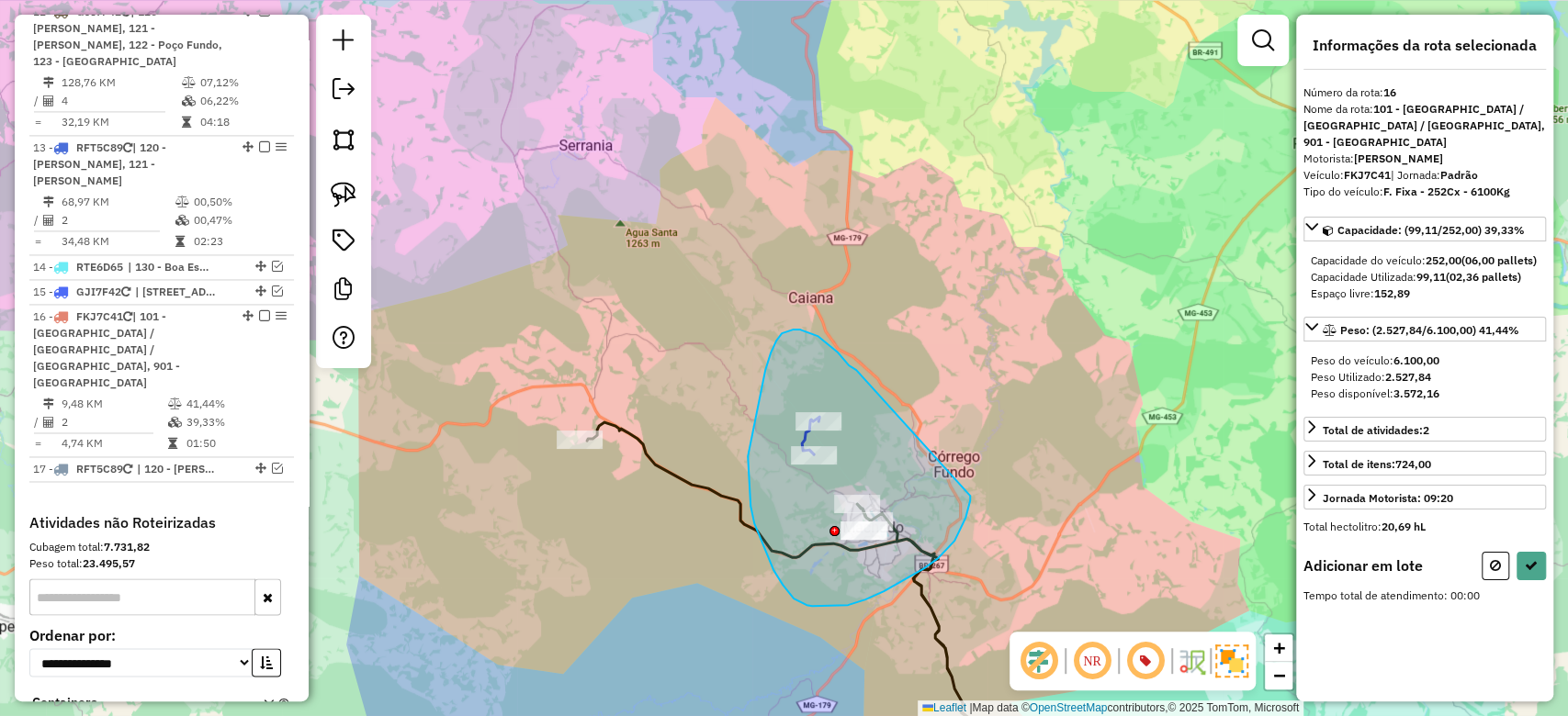
drag, startPoint x: 851, startPoint y: 366, endPoint x: 970, endPoint y: 490, distance: 171.9
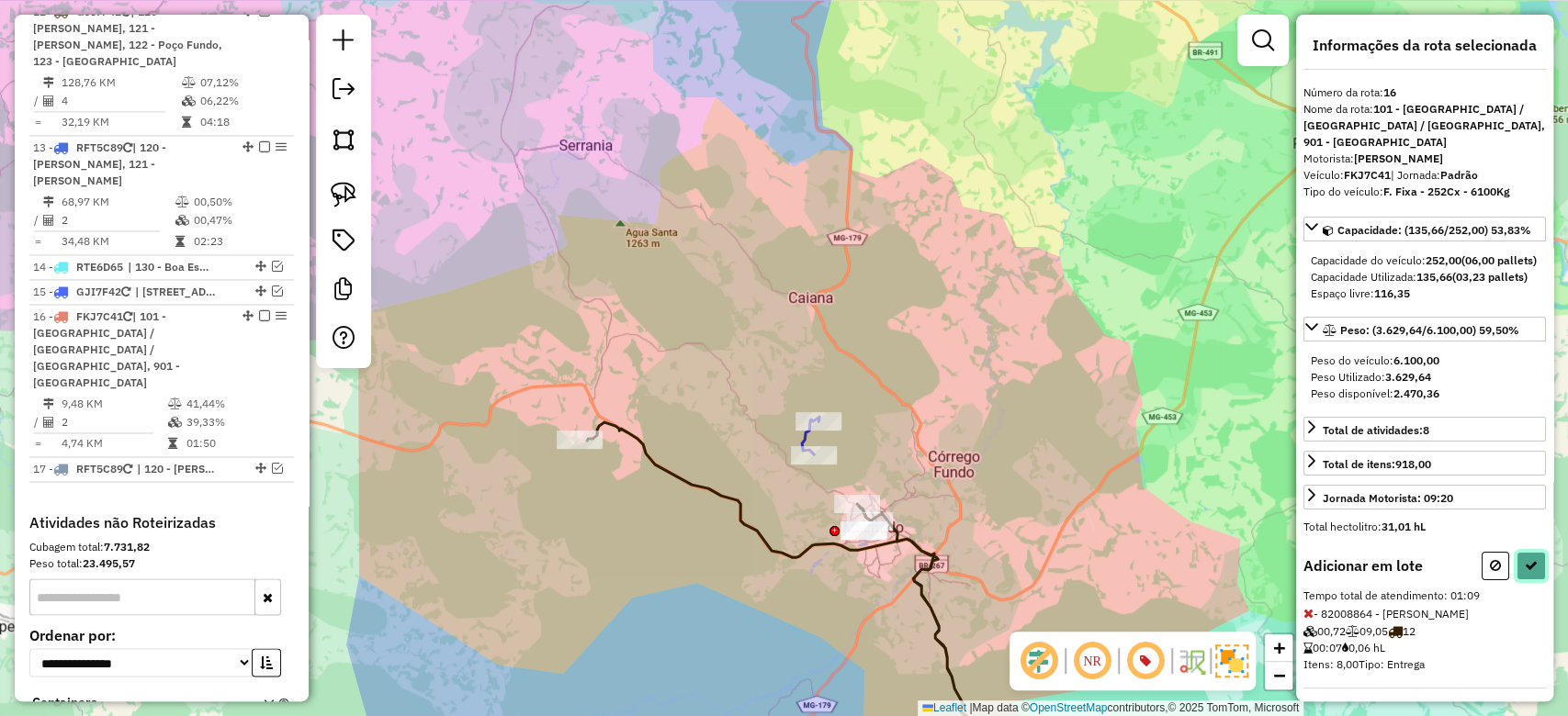
click at [1525, 572] on icon at bounding box center [1532, 566] width 13 height 13
select select "**********"
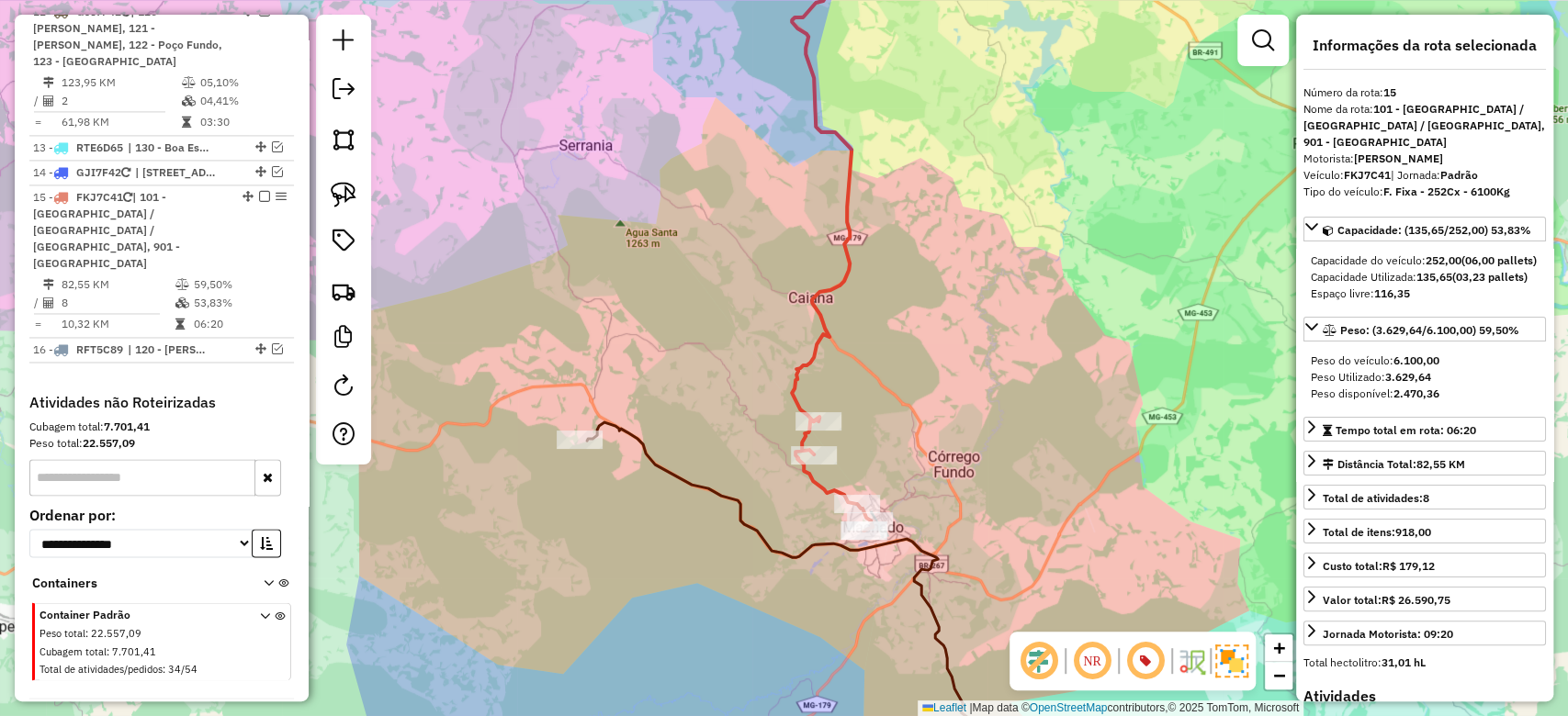
scroll to position [1877, 0]
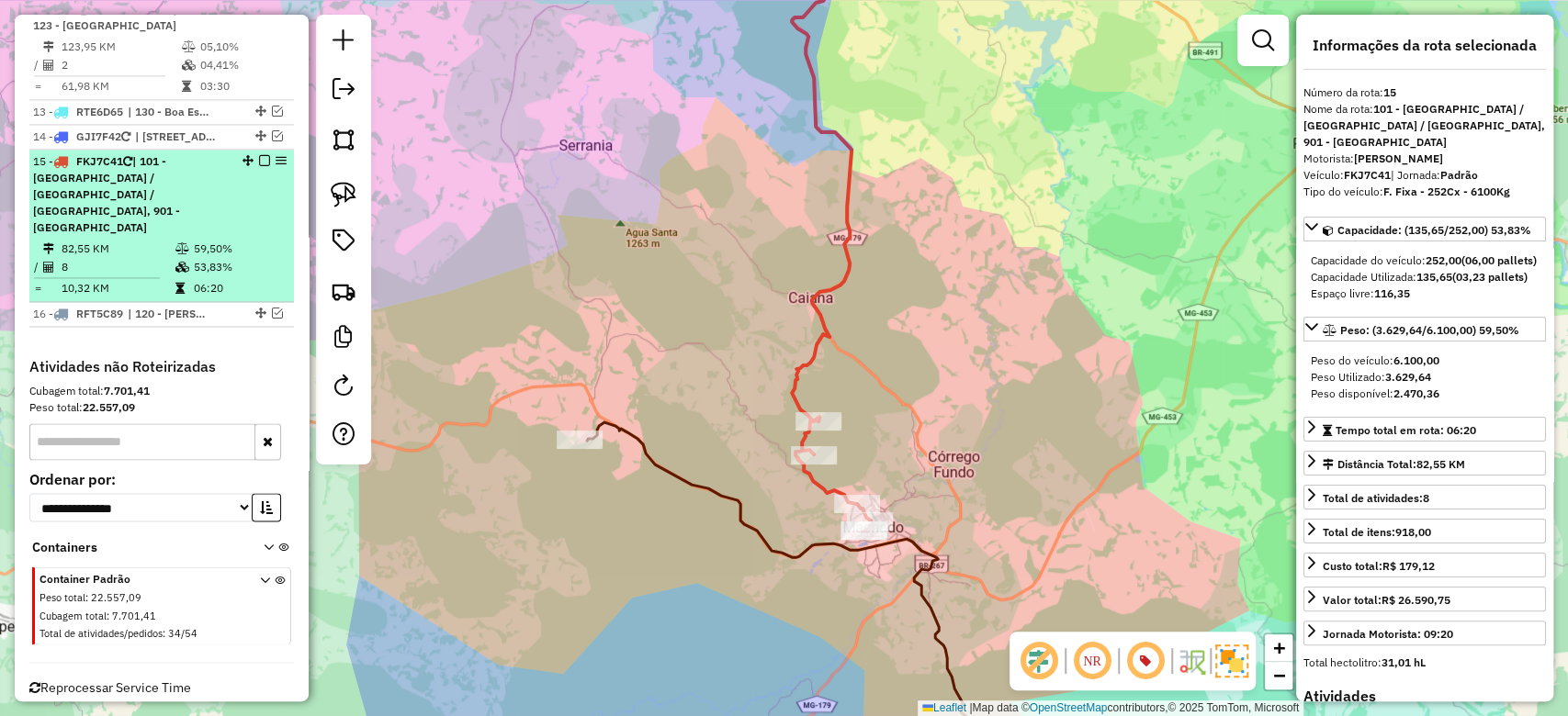
click at [145, 240] on td "82,55 KM" at bounding box center [118, 248] width 114 height 18
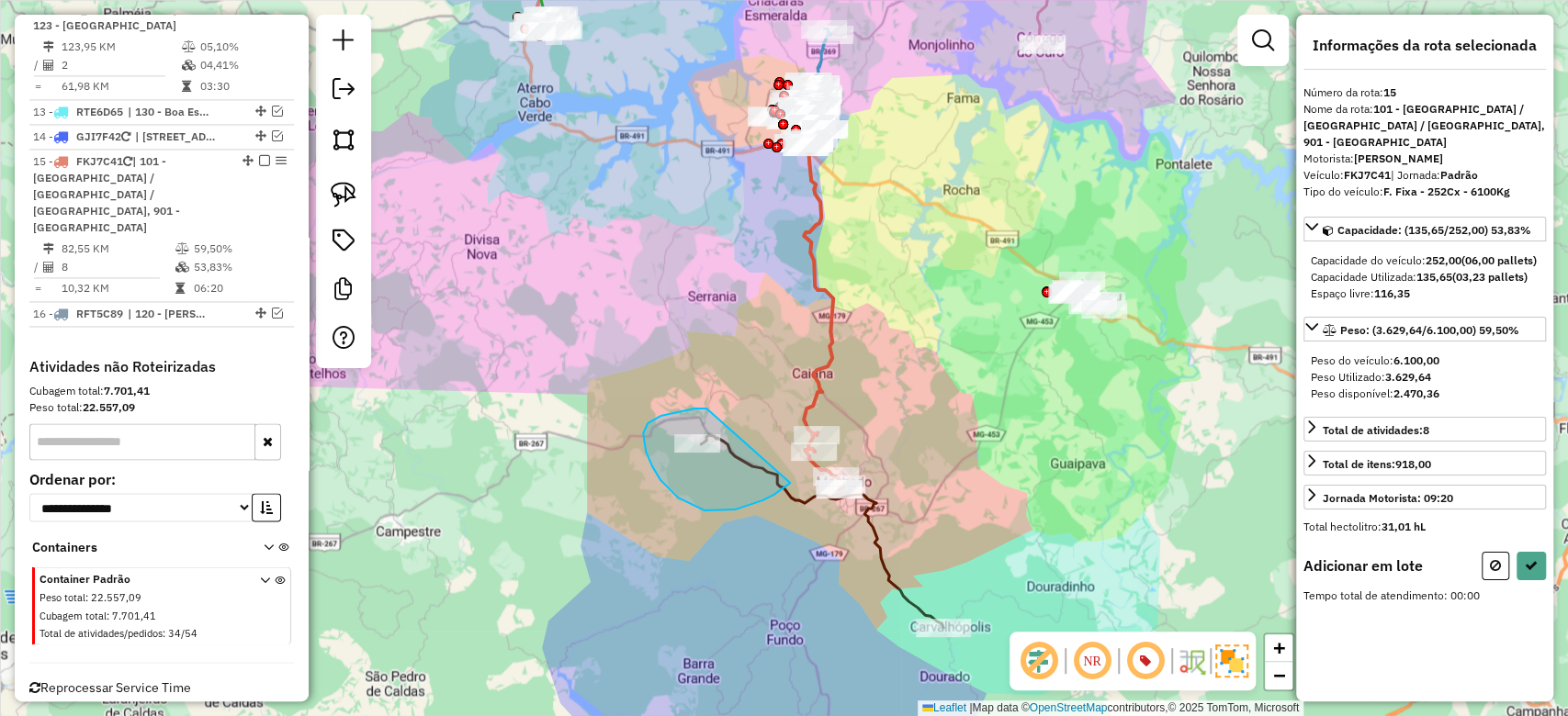
drag, startPoint x: 695, startPoint y: 409, endPoint x: 791, endPoint y: 483, distance: 121.2
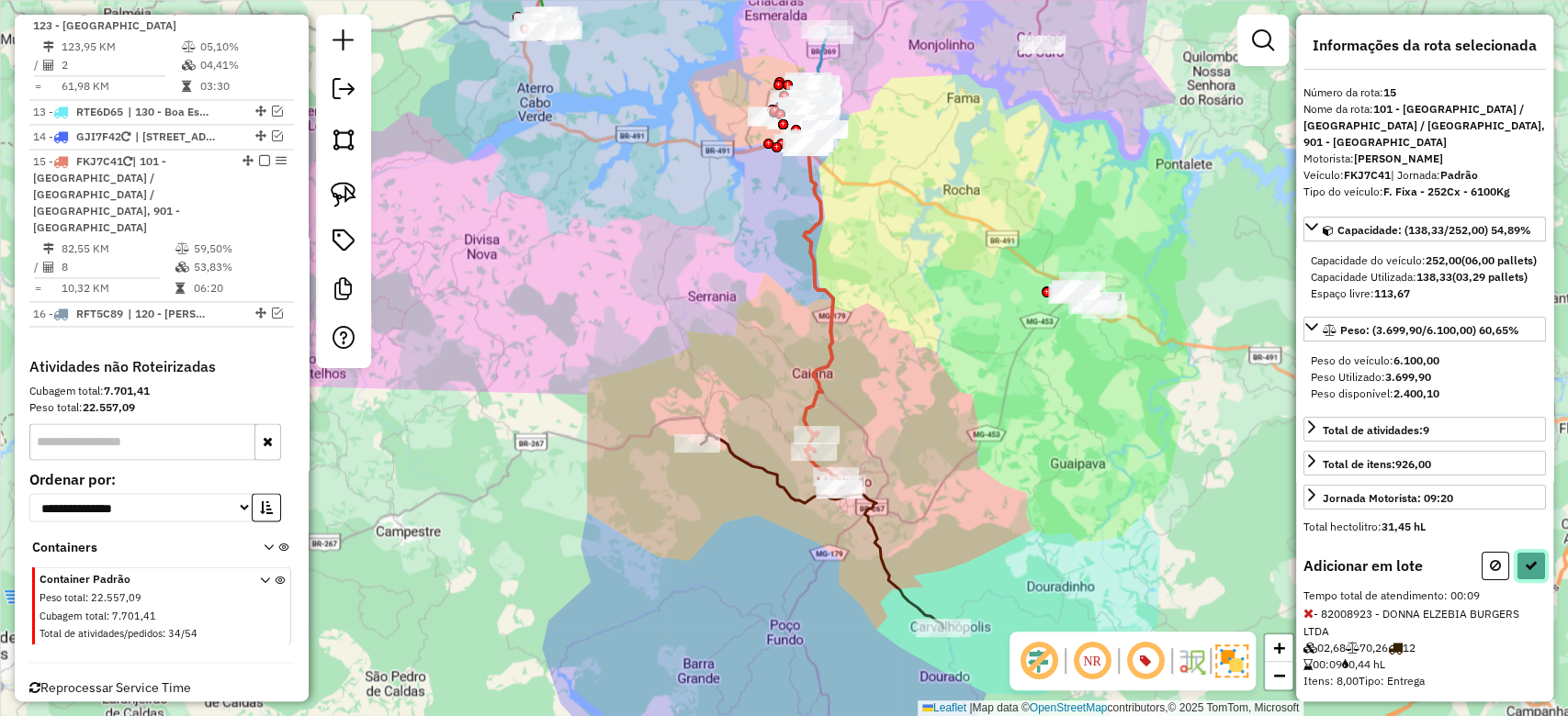
click at [1522, 580] on button at bounding box center [1531, 566] width 29 height 29
select select "**********"
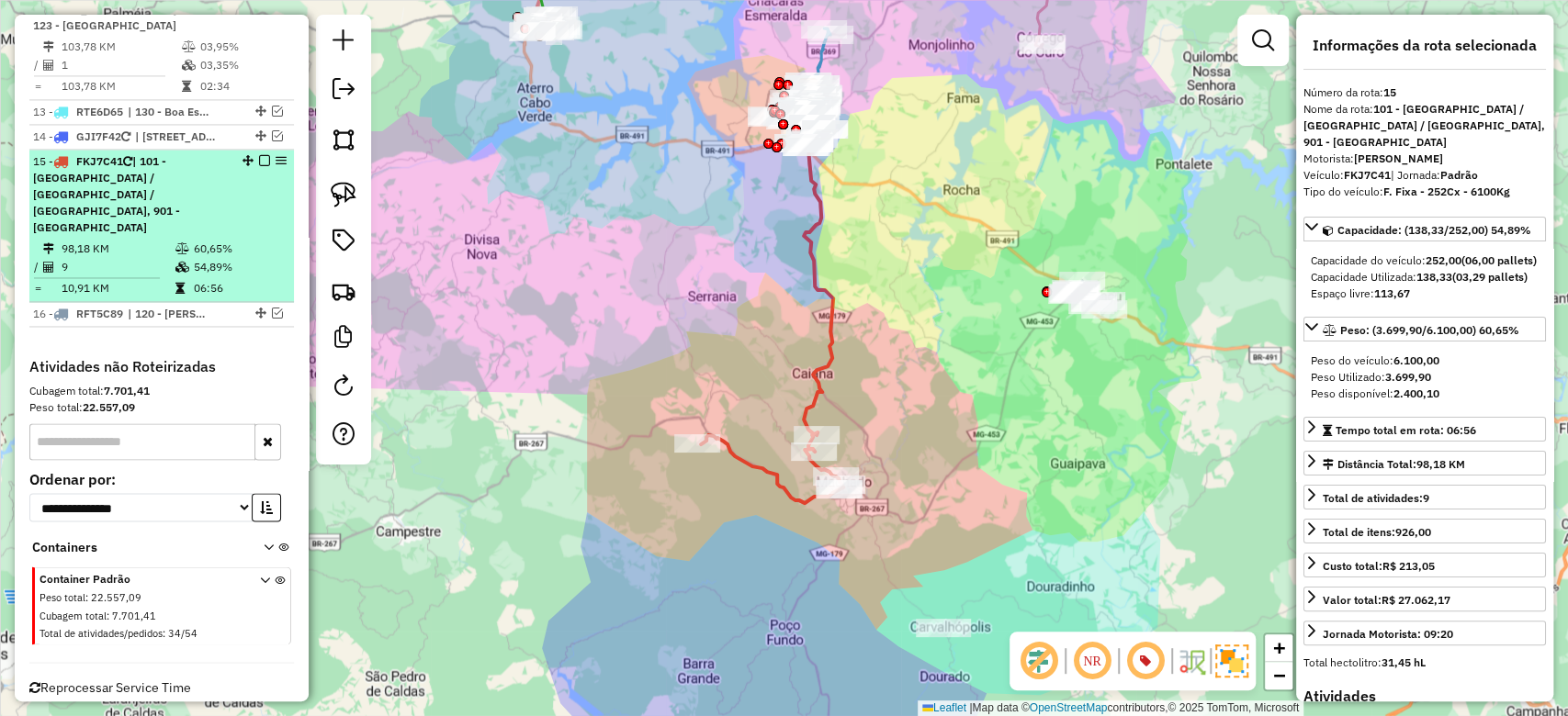
click at [217, 280] on td "06:56" at bounding box center [240, 288] width 93 height 18
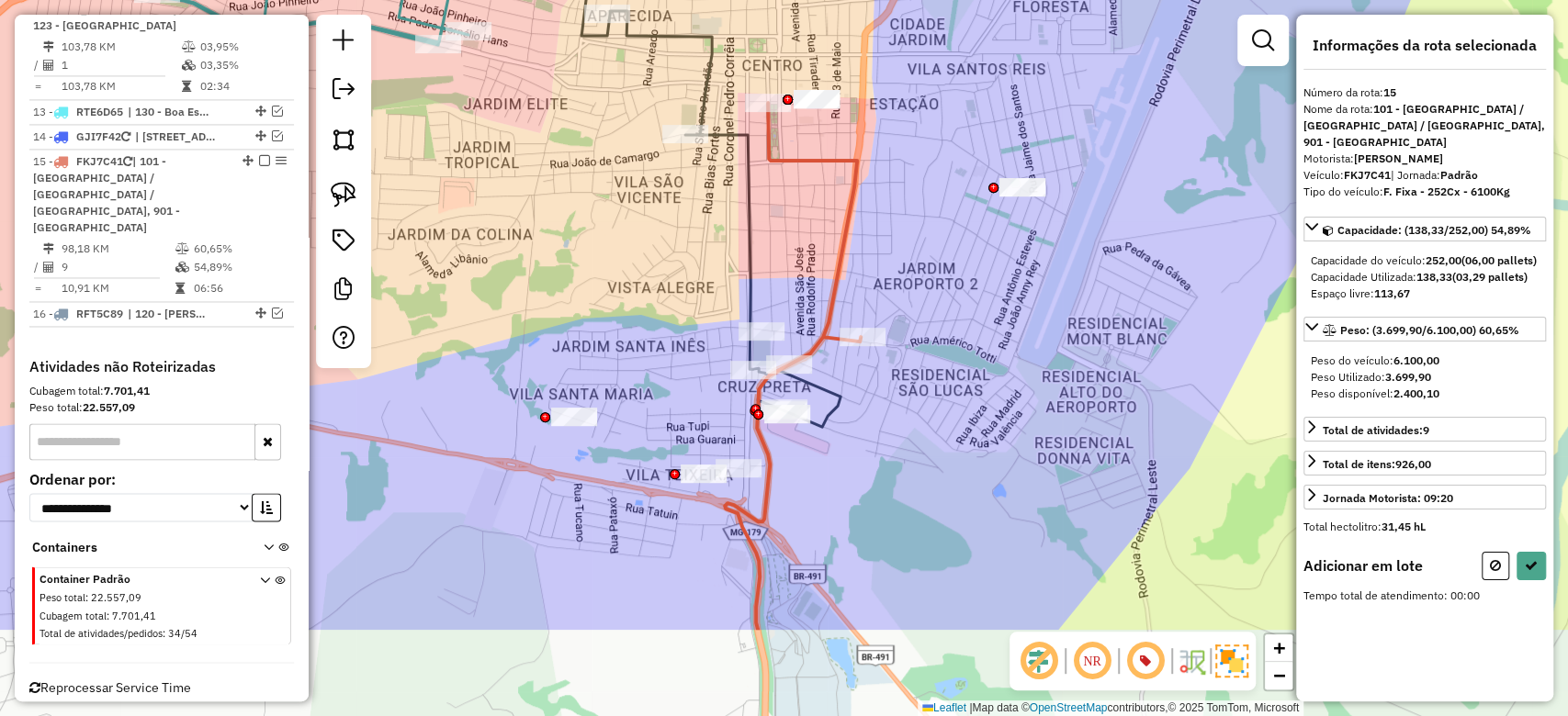
drag, startPoint x: 891, startPoint y: 474, endPoint x: 818, endPoint y: 316, distance: 174.0
click at [818, 316] on icon at bounding box center [793, 366] width 136 height 527
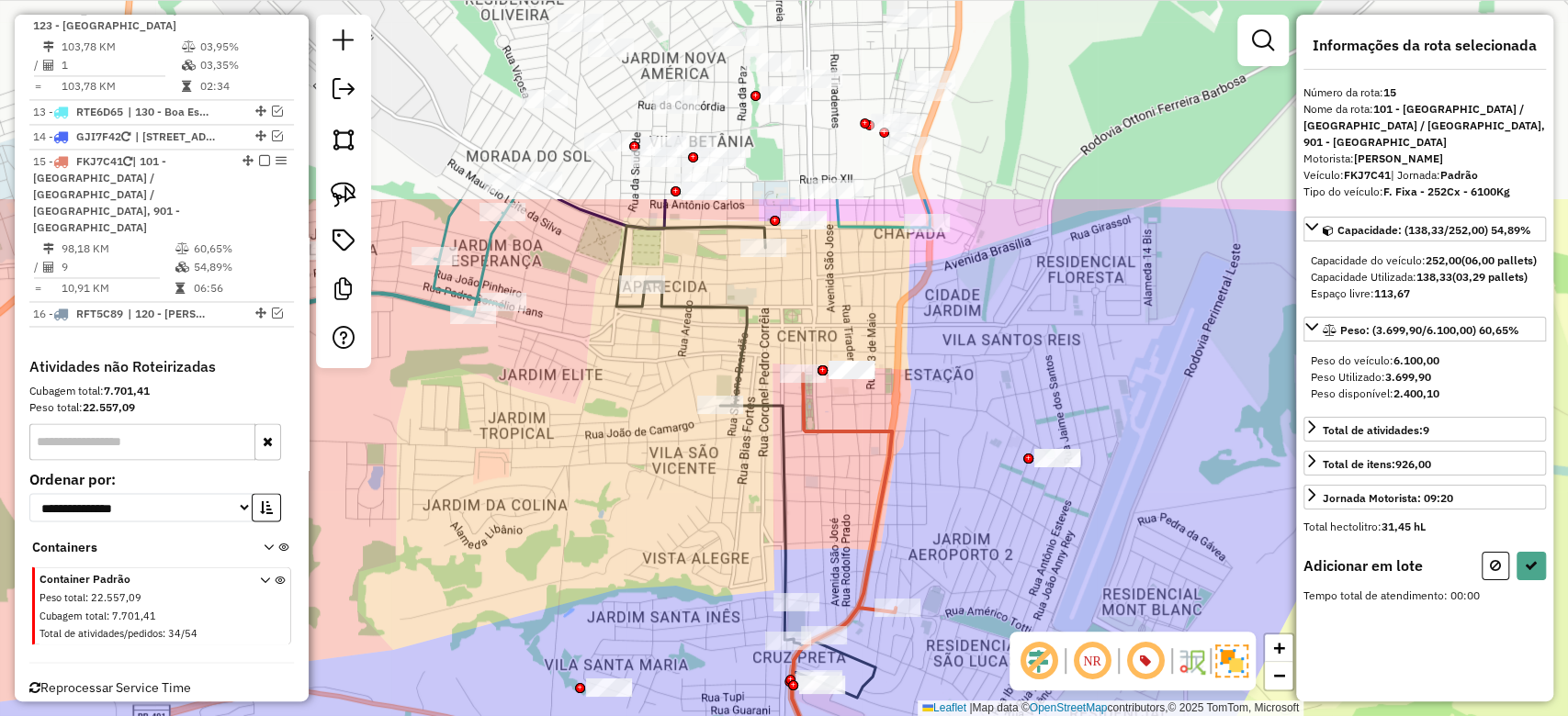
drag, startPoint x: 801, startPoint y: 363, endPoint x: 811, endPoint y: 510, distance: 147.3
click at [811, 510] on div "Janela de atendimento Grade de atendimento Capacidade Transportadoras Veículos …" at bounding box center [784, 358] width 1568 height 716
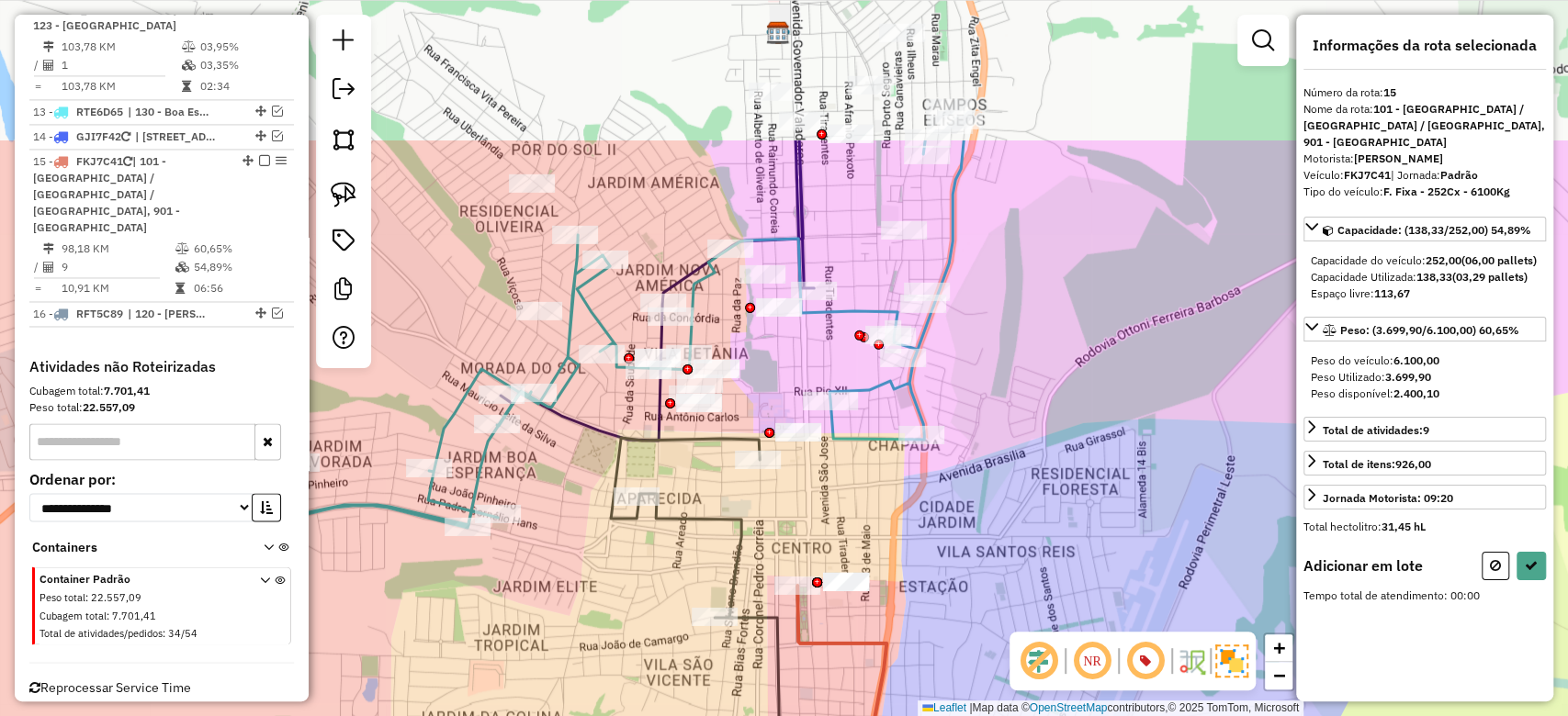
drag, startPoint x: 904, startPoint y: 306, endPoint x: 904, endPoint y: 514, distance: 208.0
click at [904, 514] on div "Janela de atendimento Grade de atendimento Capacidade Transportadoras Veículos …" at bounding box center [784, 358] width 1568 height 716
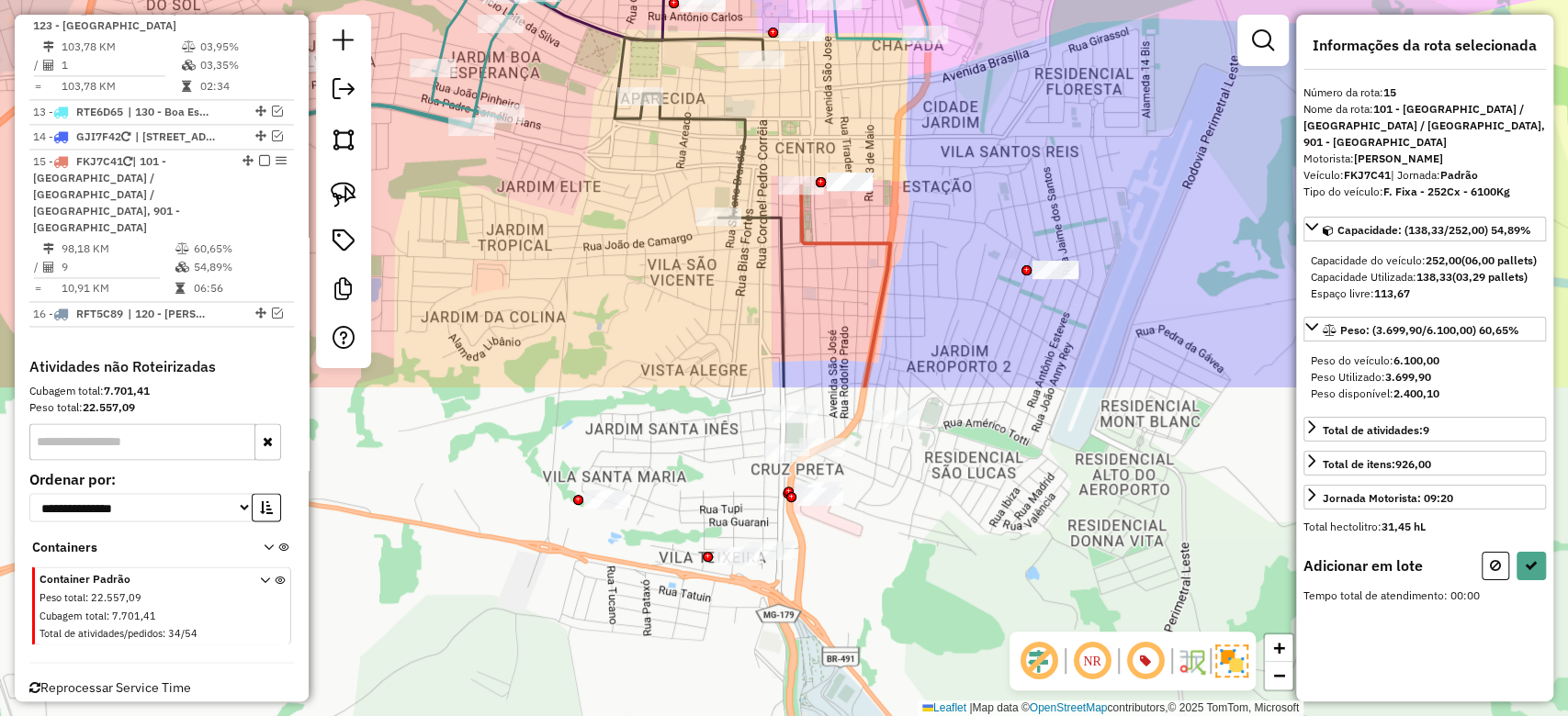
drag, startPoint x: 907, startPoint y: 578, endPoint x: 904, endPoint y: 153, distance: 425.0
click at [904, 153] on div "Janela de atendimento Grade de atendimento Capacidade Transportadoras Veículos …" at bounding box center [784, 358] width 1568 height 716
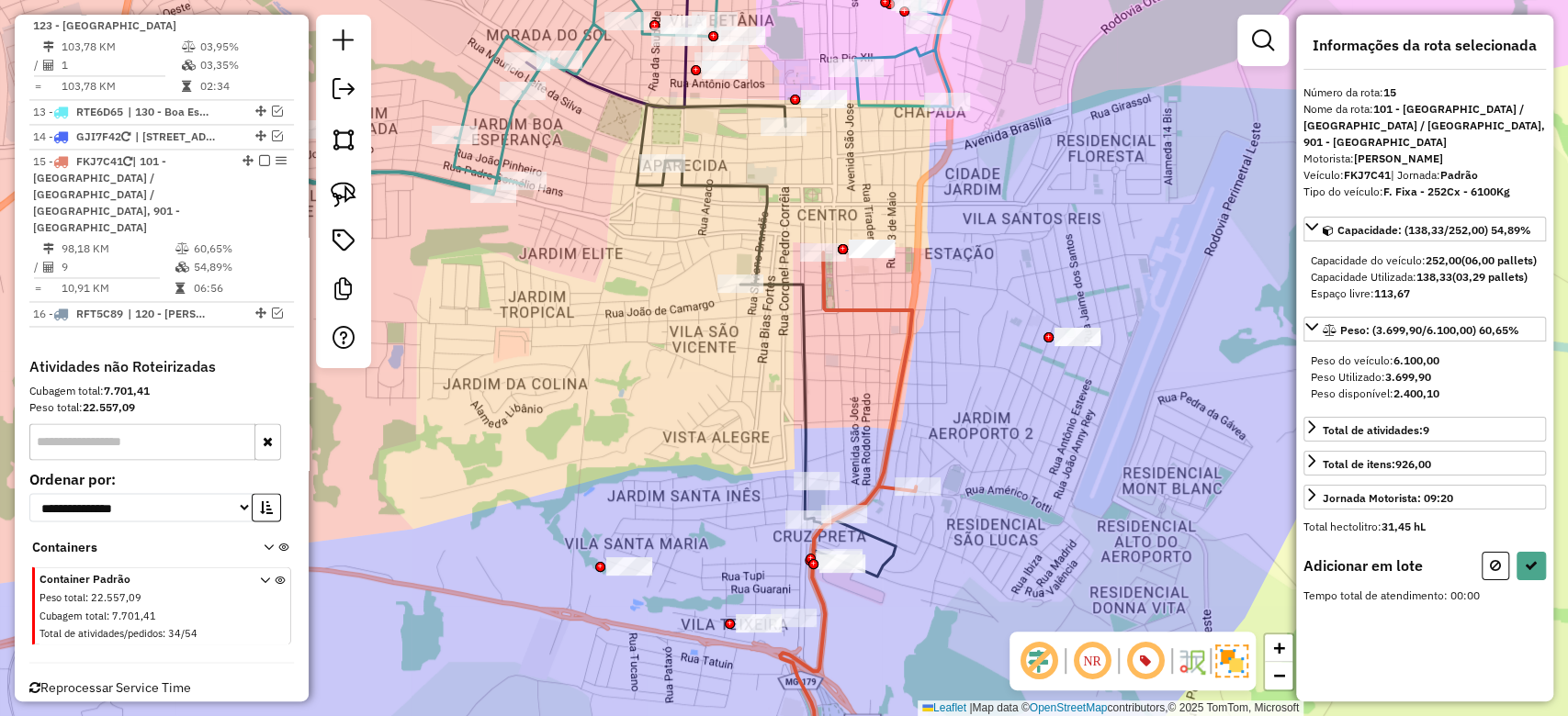
drag, startPoint x: 693, startPoint y: 145, endPoint x: 712, endPoint y: 223, distance: 80.3
click at [712, 224] on div "Janela de atendimento Grade de atendimento Capacidade Transportadoras Veículos …" at bounding box center [784, 358] width 1568 height 716
click at [1525, 572] on icon at bounding box center [1532, 566] width 13 height 13
select select "**********"
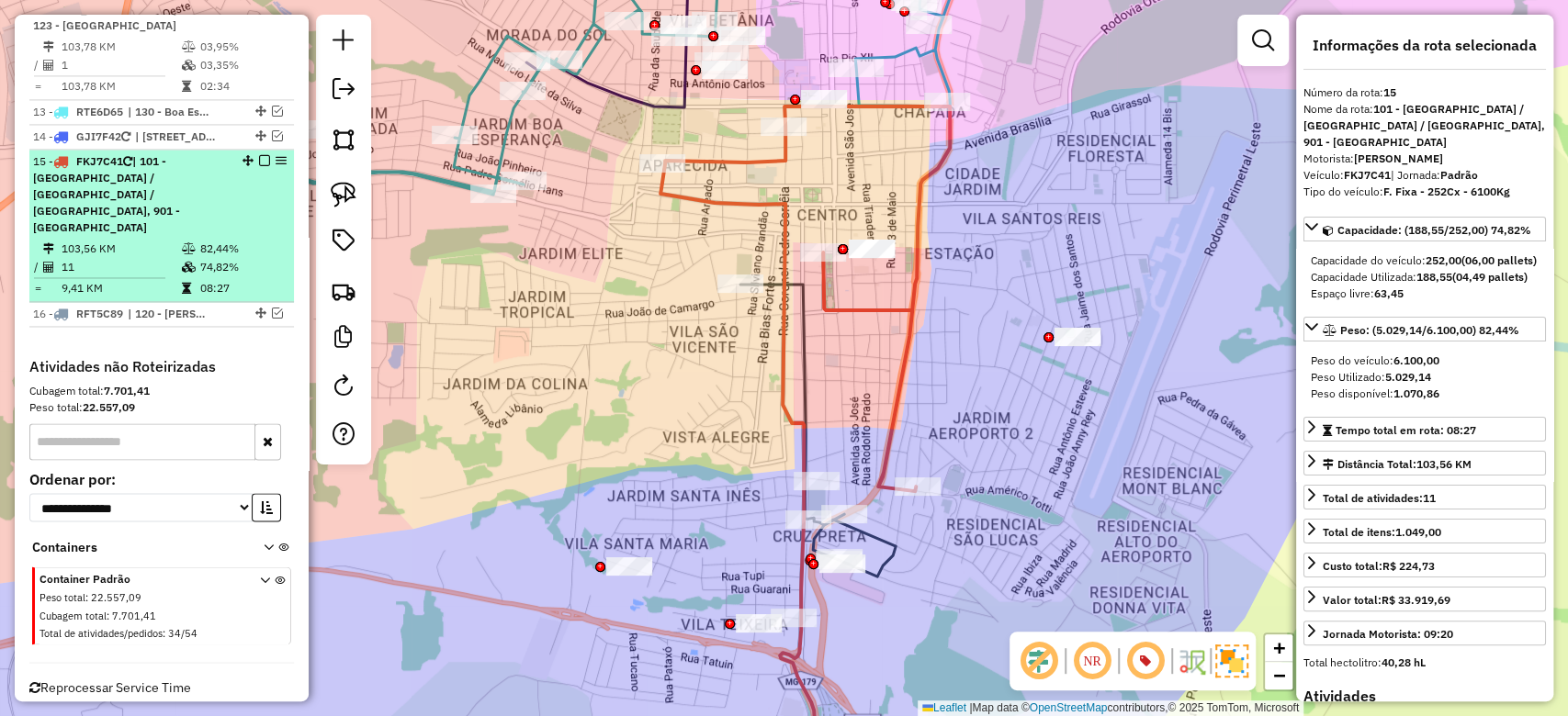
click at [225, 258] on td "74,82%" at bounding box center [244, 266] width 88 height 18
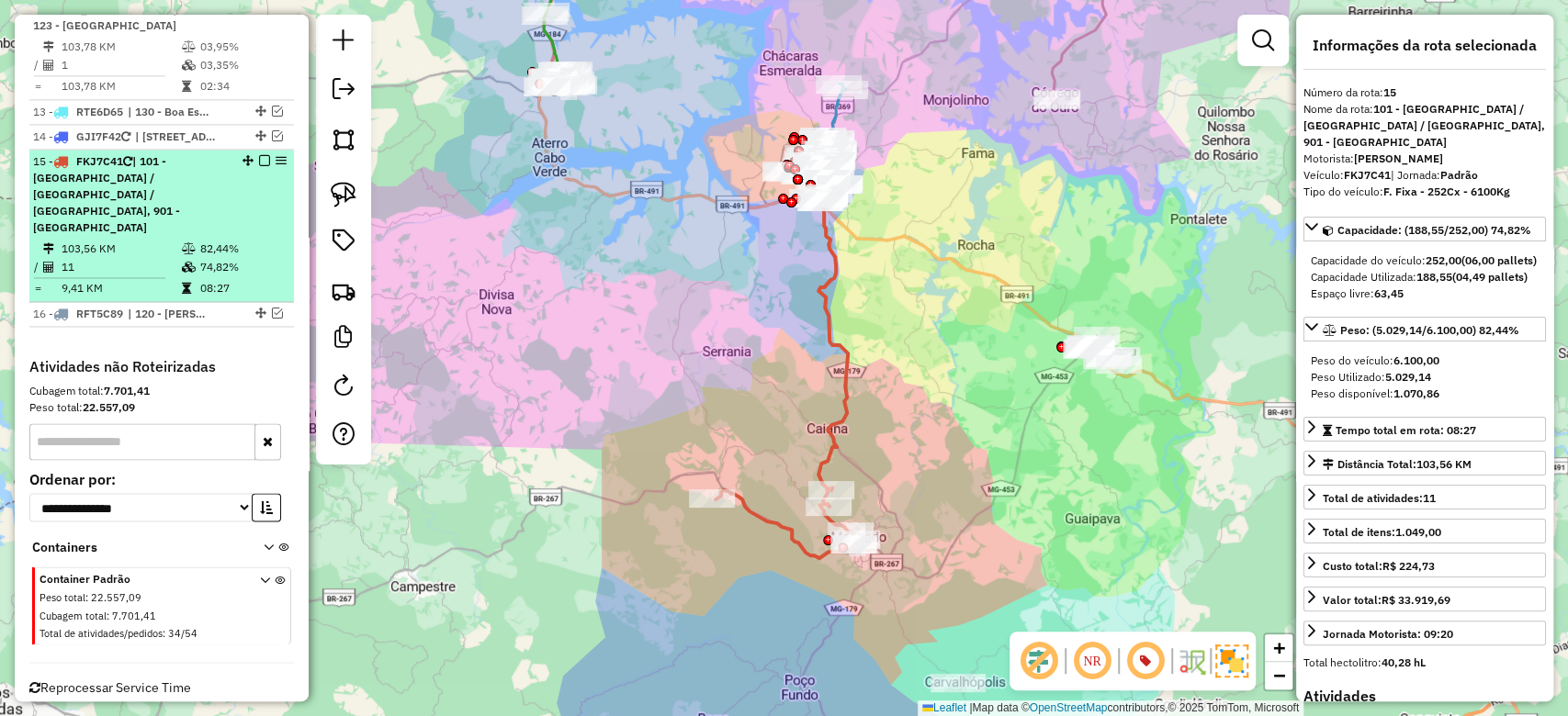
click at [264, 240] on td "82,44%" at bounding box center [244, 248] width 88 height 18
click at [236, 240] on td "82,44%" at bounding box center [244, 248] width 88 height 18
click at [260, 156] on em at bounding box center [265, 161] width 11 height 11
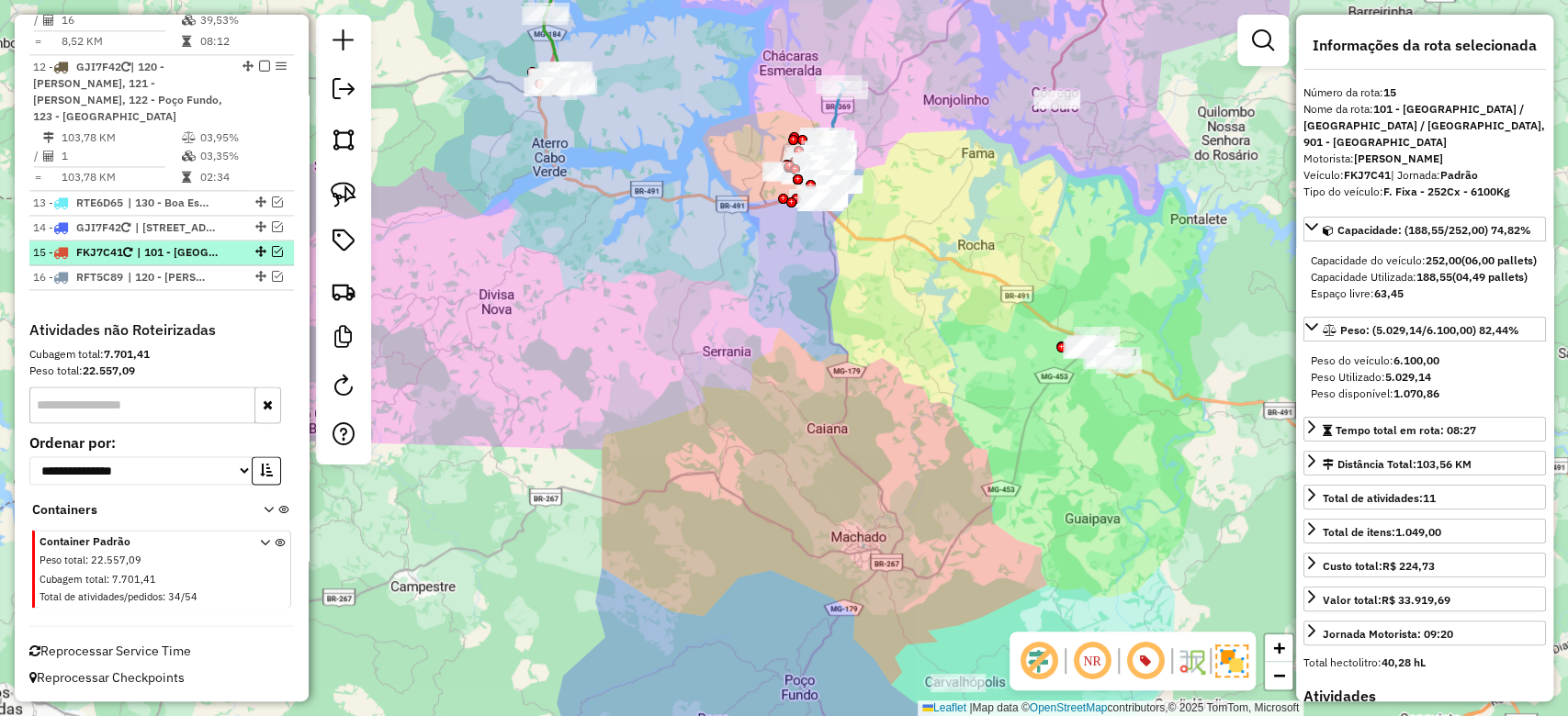
scroll to position [1782, 0]
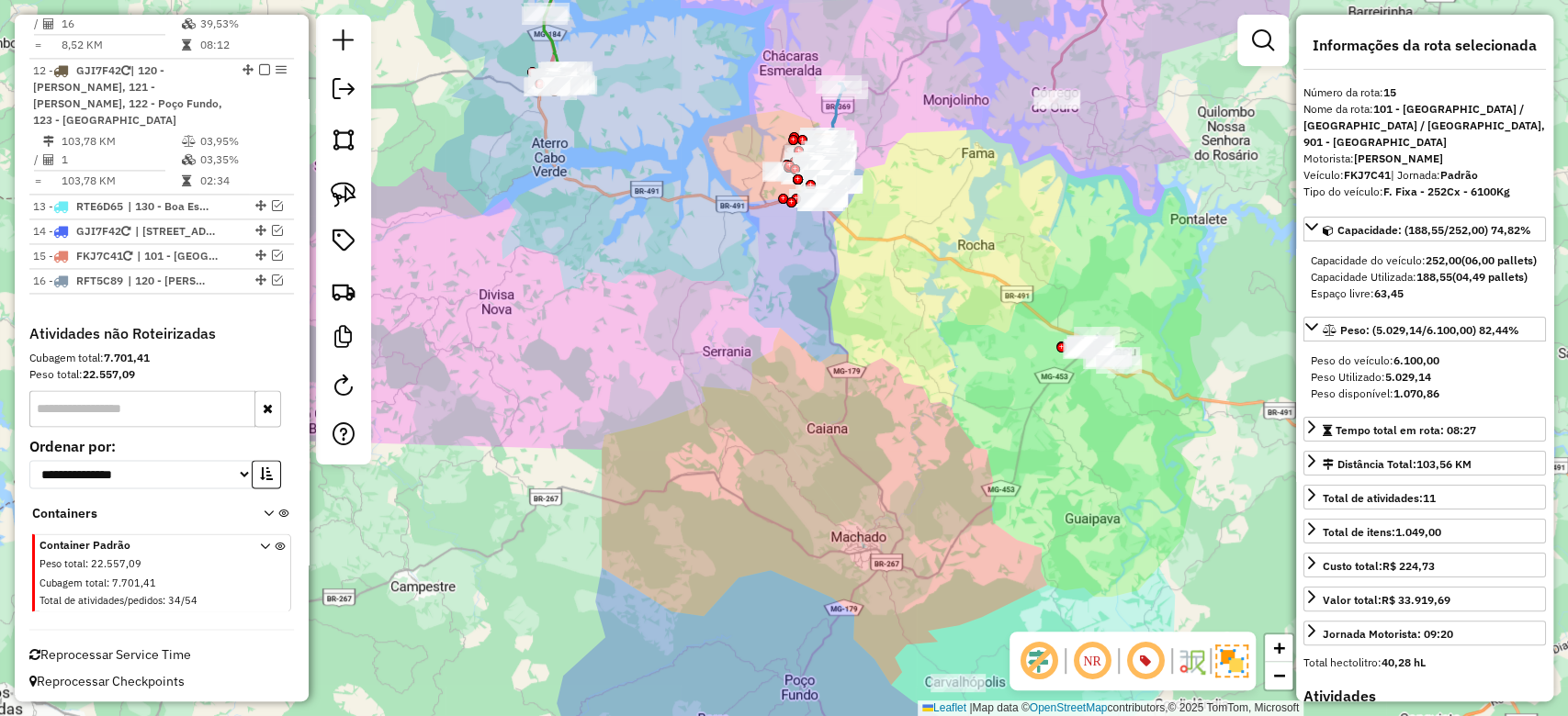
click at [920, 423] on div "Janela de atendimento Grade de atendimento Capacidade Transportadoras Veículos …" at bounding box center [784, 358] width 1568 height 716
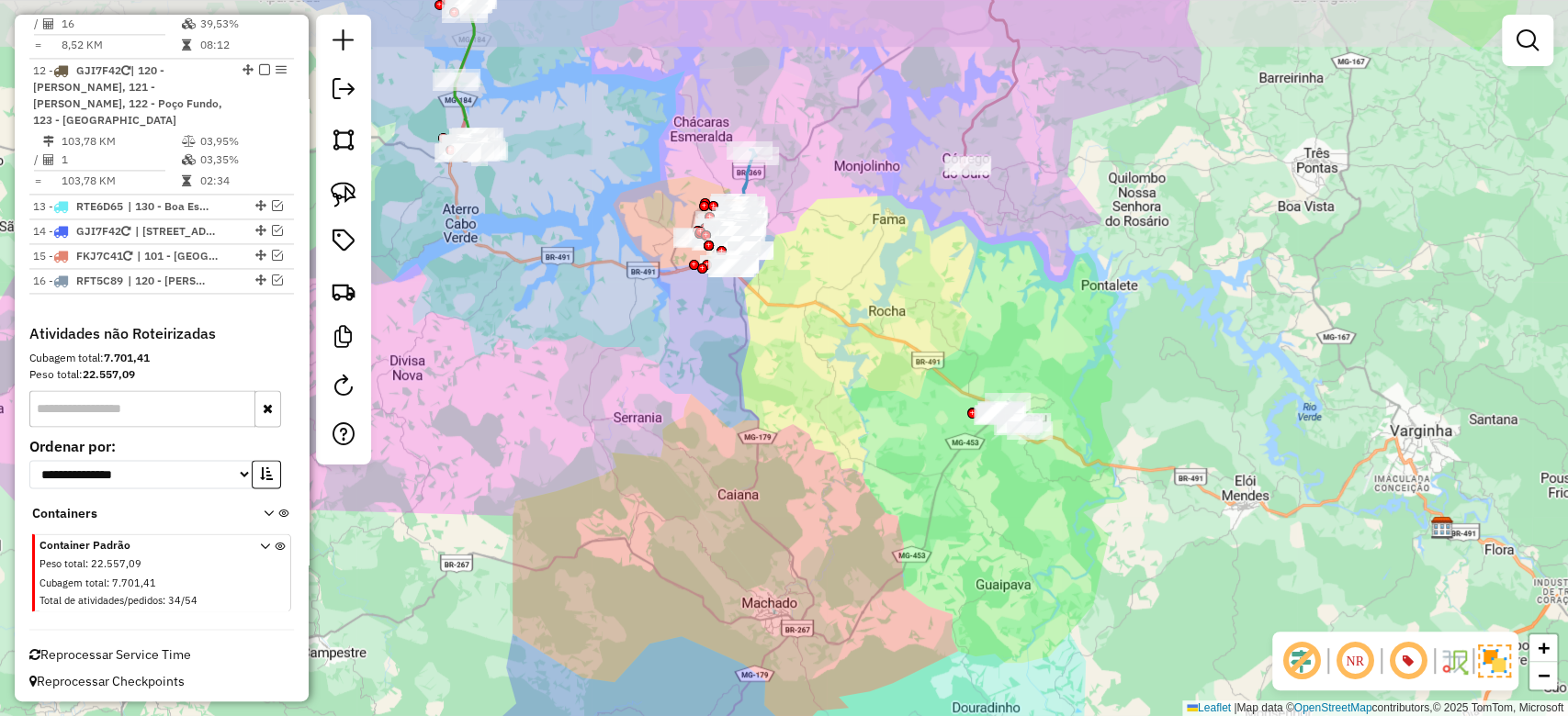
drag, startPoint x: 937, startPoint y: 465, endPoint x: 858, endPoint y: 540, distance: 108.9
click at [858, 540] on div "Janela de atendimento Grade de atendimento Capacidade Transportadoras Veículos …" at bounding box center [784, 358] width 1568 height 716
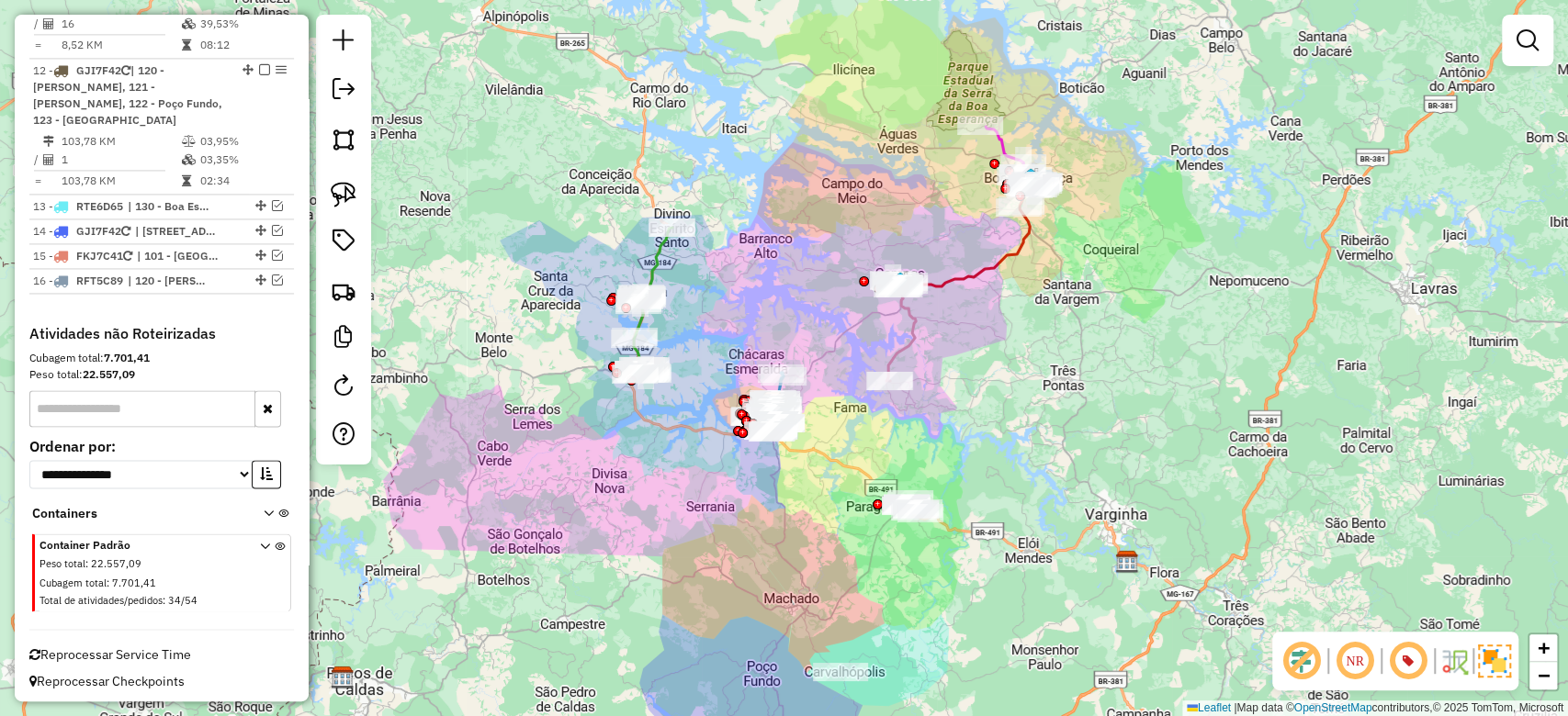
click at [1044, 420] on div "Janela de atendimento Grade de atendimento Capacidade Transportadoras Veículos …" at bounding box center [784, 358] width 1568 height 716
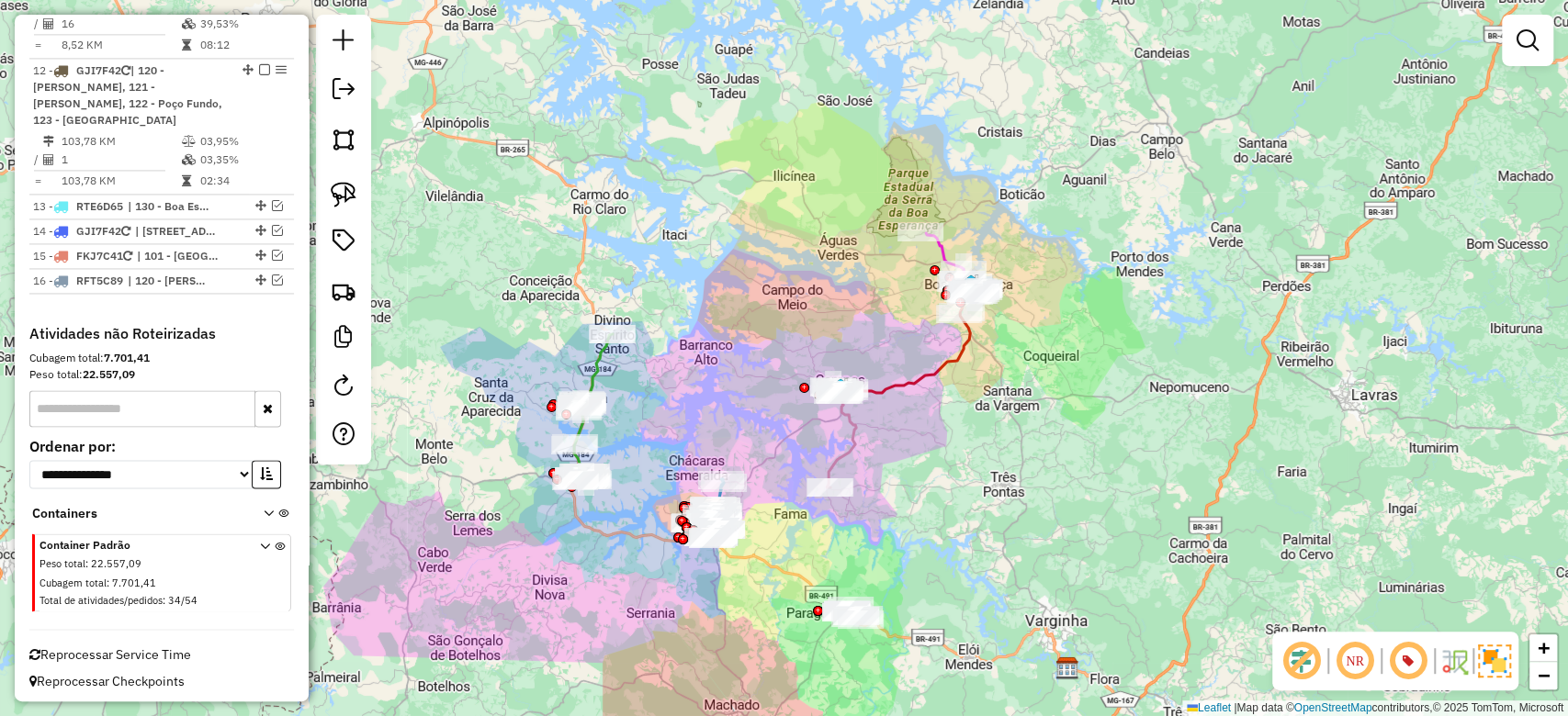
drag, startPoint x: 978, startPoint y: 372, endPoint x: 995, endPoint y: 357, distance: 22.7
click at [921, 468] on div "Janela de atendimento Grade de atendimento Capacidade Transportadoras Veículos …" at bounding box center [784, 358] width 1568 height 716
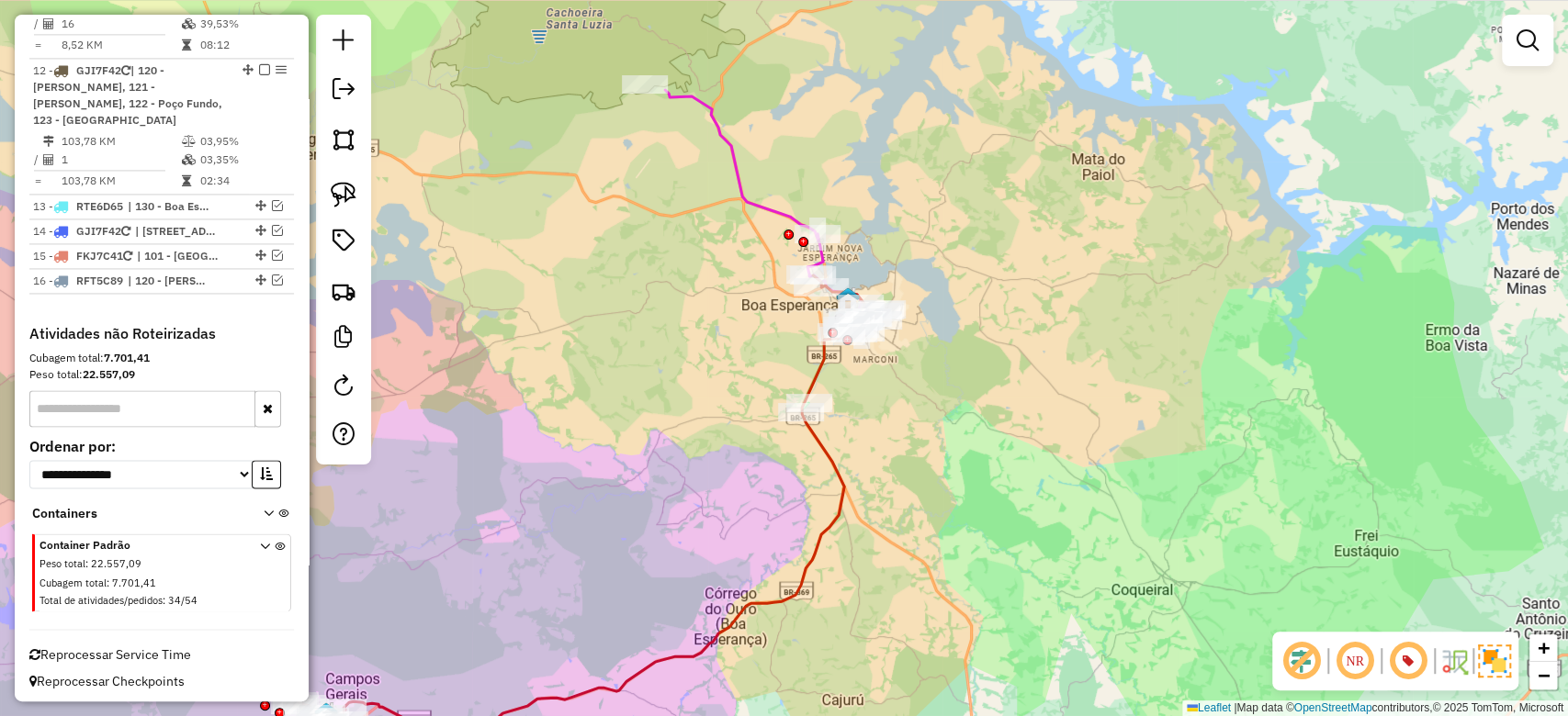
drag, startPoint x: 741, startPoint y: 283, endPoint x: 728, endPoint y: 327, distance: 45.9
click at [728, 327] on div "Janela de atendimento Grade de atendimento Capacidade Transportadoras Veículos …" at bounding box center [784, 358] width 1568 height 716
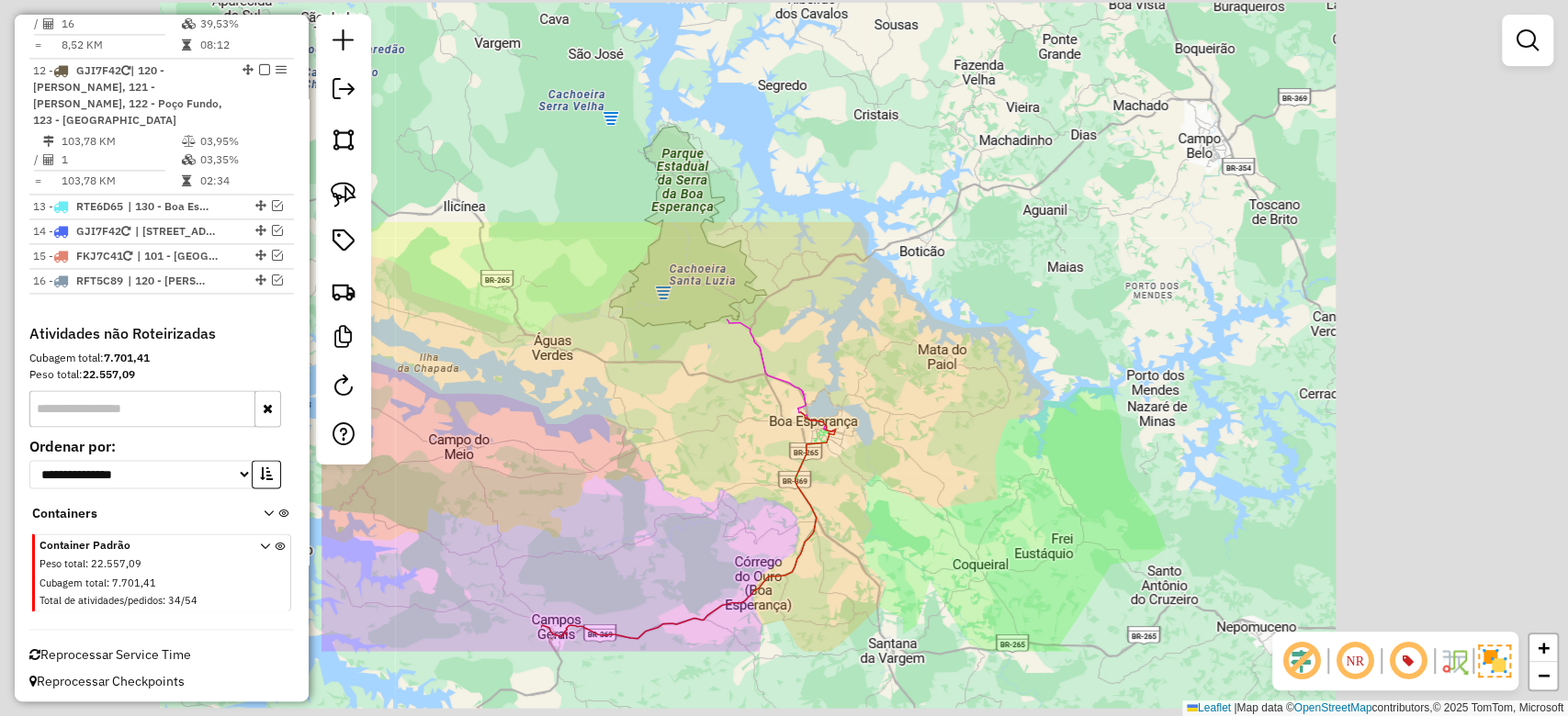
drag, startPoint x: 837, startPoint y: 623, endPoint x: 840, endPoint y: 643, distance: 20.2
click at [838, 621] on div "Janela de atendimento Grade de atendimento Capacidade Transportadoras Veículos …" at bounding box center [784, 358] width 1568 height 716
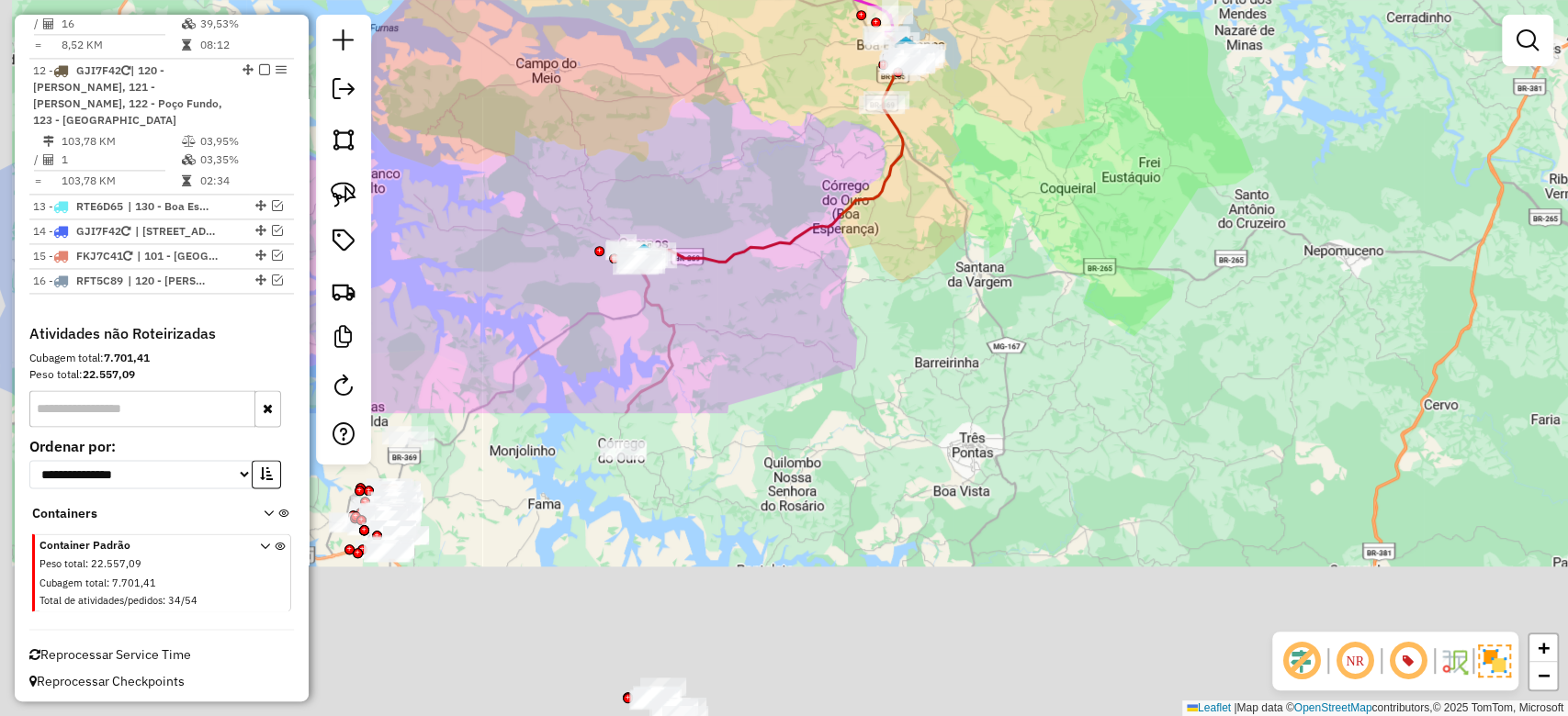
drag, startPoint x: 835, startPoint y: 668, endPoint x: 953, endPoint y: 140, distance: 541.0
click at [953, 142] on div "Janela de atendimento Grade de atendimento Capacidade Transportadoras Veículos …" at bounding box center [784, 358] width 1568 height 716
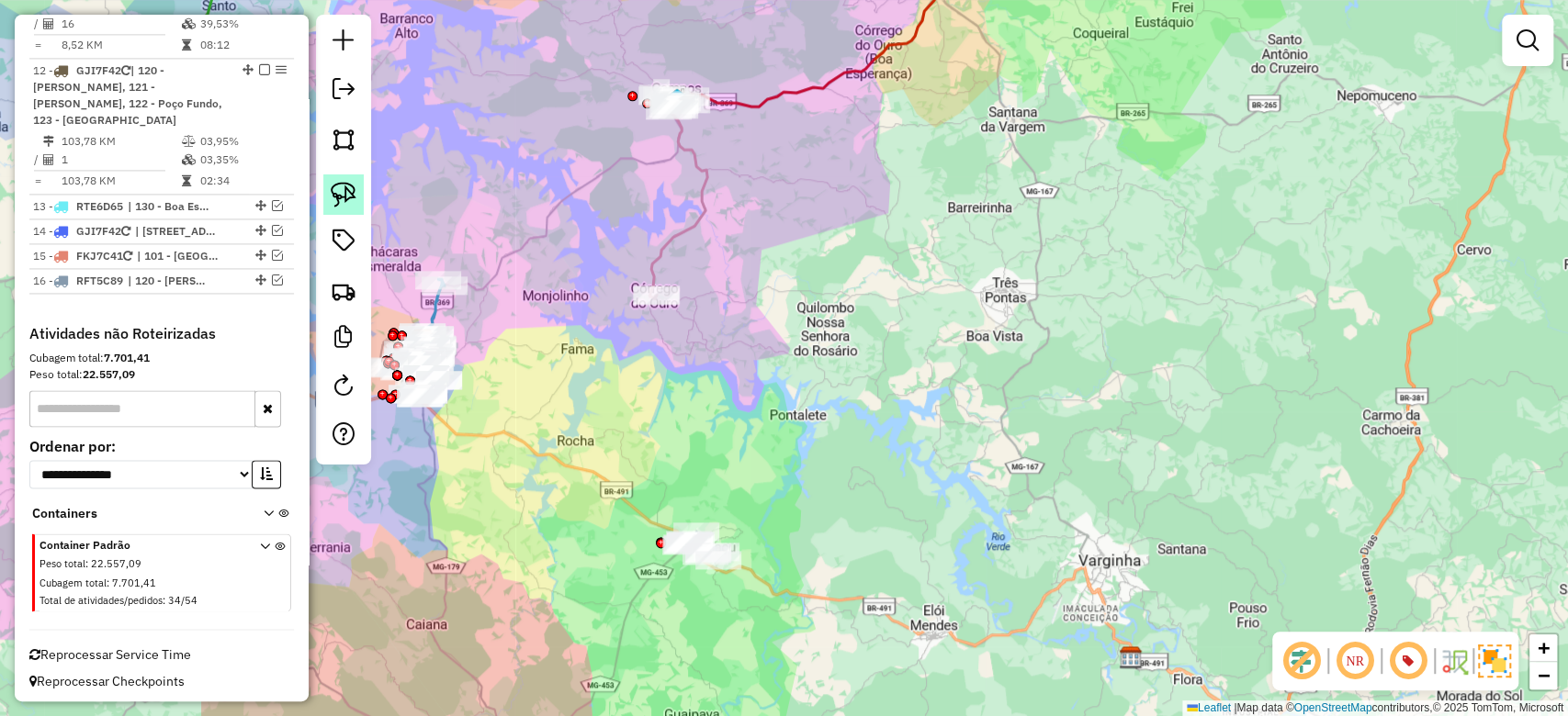
click at [336, 199] on img at bounding box center [343, 194] width 26 height 26
drag, startPoint x: 658, startPoint y: 474, endPoint x: 911, endPoint y: 473, distance: 253.0
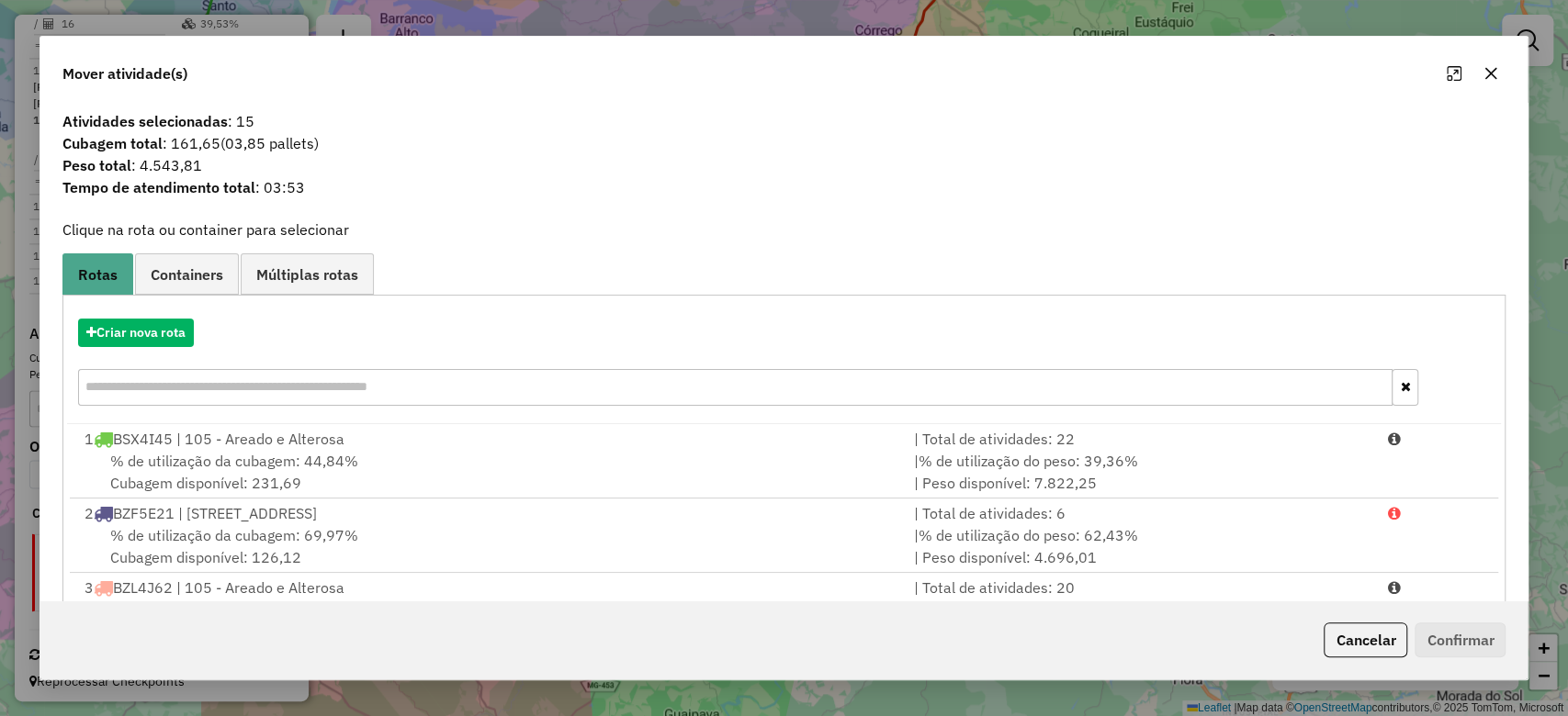
click at [1500, 67] on button "button" at bounding box center [1491, 73] width 29 height 29
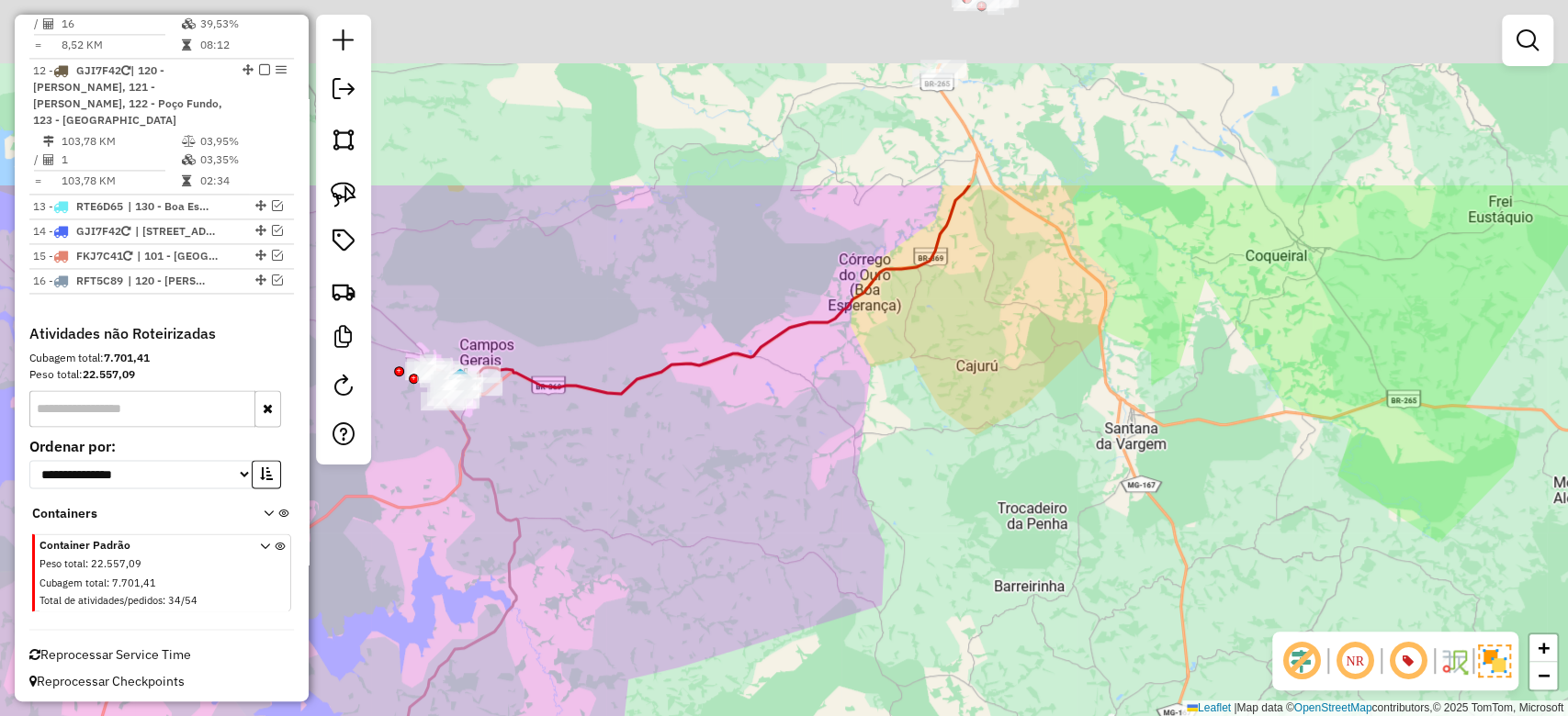
drag, startPoint x: 948, startPoint y: 128, endPoint x: 945, endPoint y: 652, distance: 524.0
click at [948, 651] on div "Janela de atendimento Grade de atendimento Capacidade Transportadoras Veículos …" at bounding box center [784, 358] width 1568 height 716
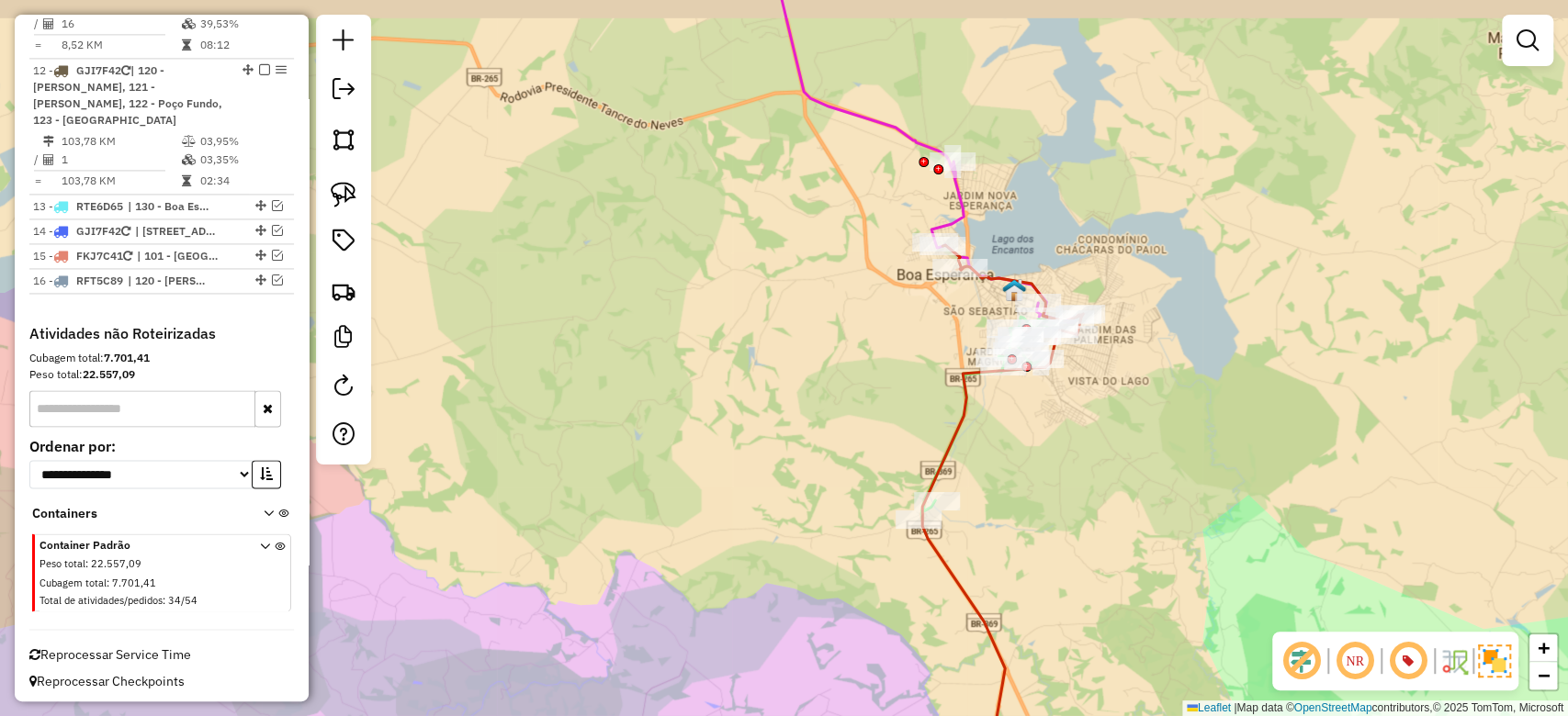
drag, startPoint x: 856, startPoint y: 319, endPoint x: 808, endPoint y: 422, distance: 113.6
click at [808, 422] on div "Janela de atendimento Grade de atendimento Capacidade Transportadoras Veículos …" at bounding box center [784, 358] width 1568 height 716
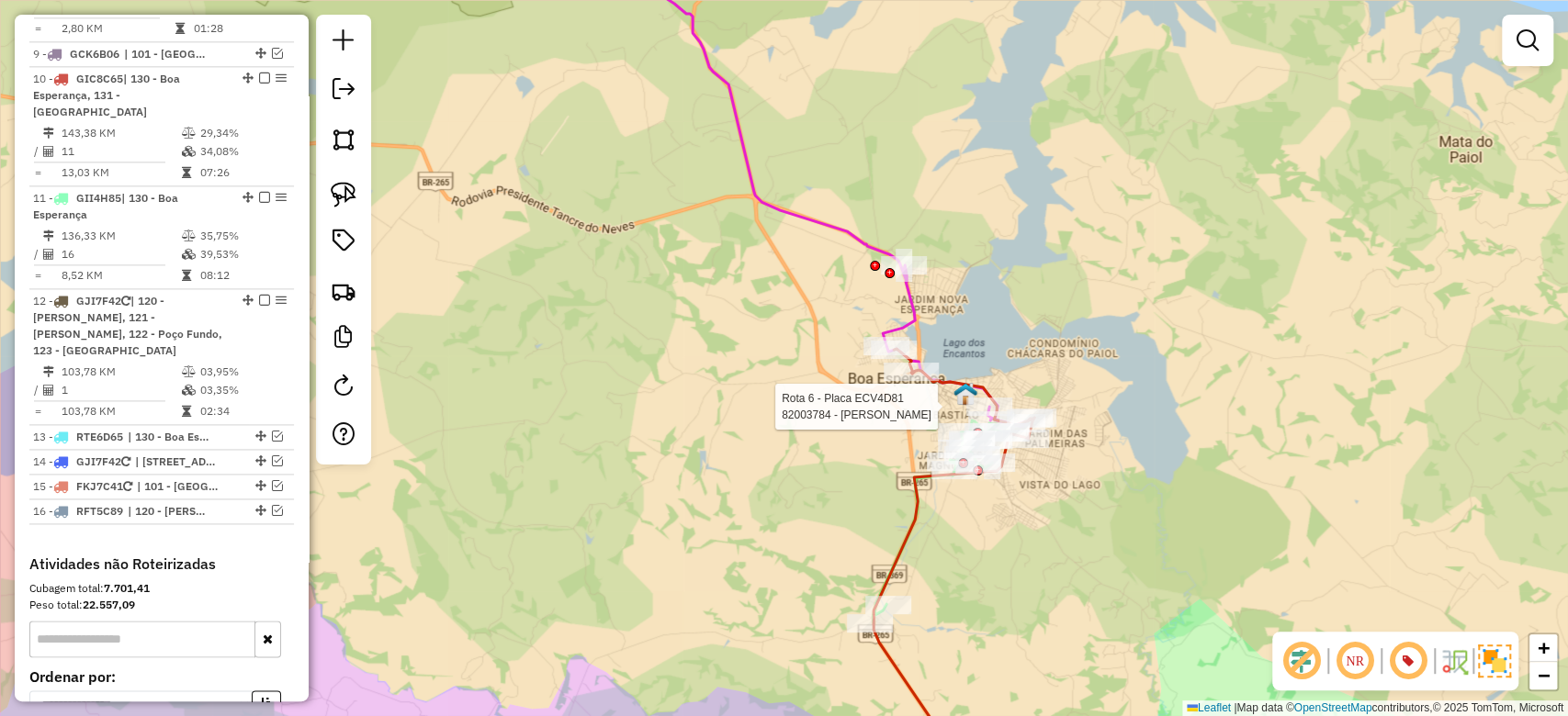
select select "**********"
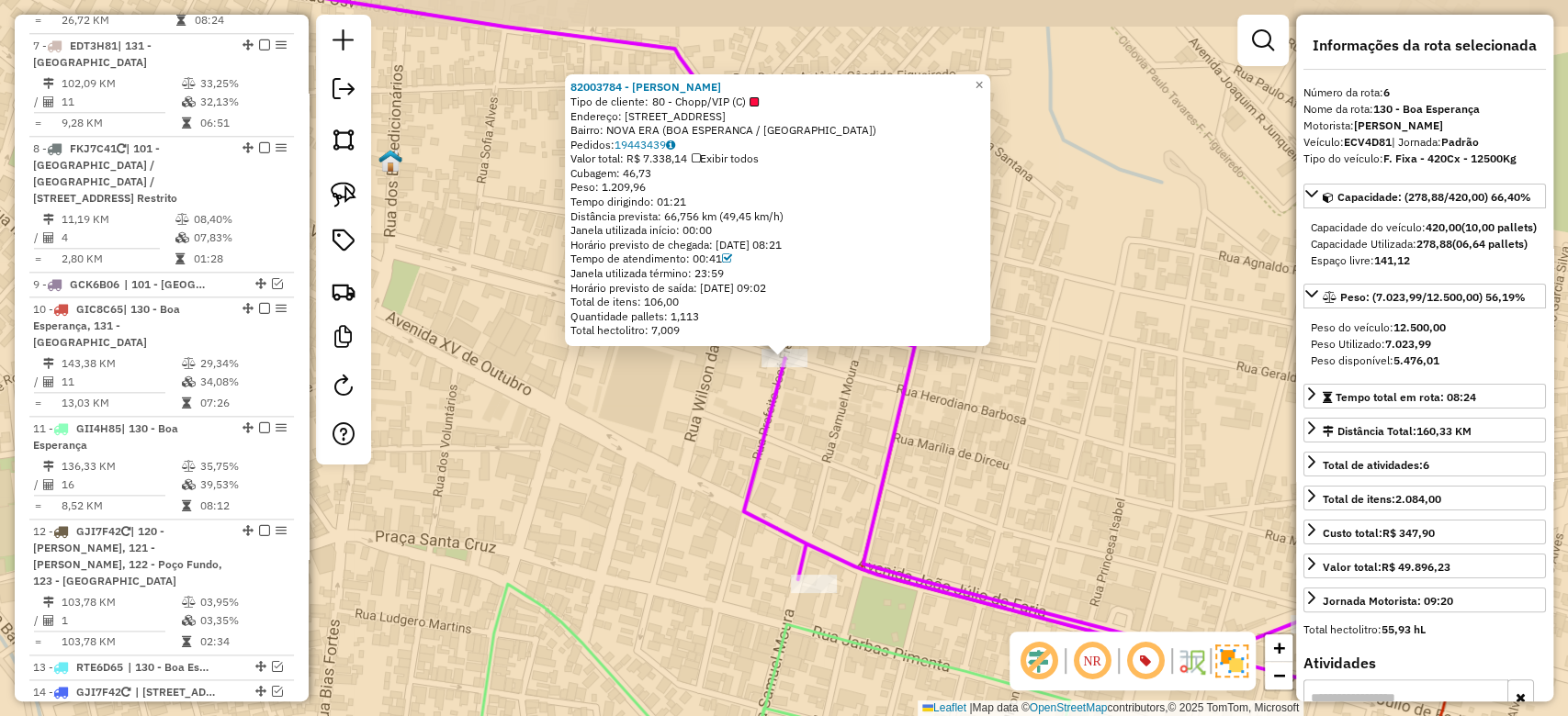
scroll to position [1270, 0]
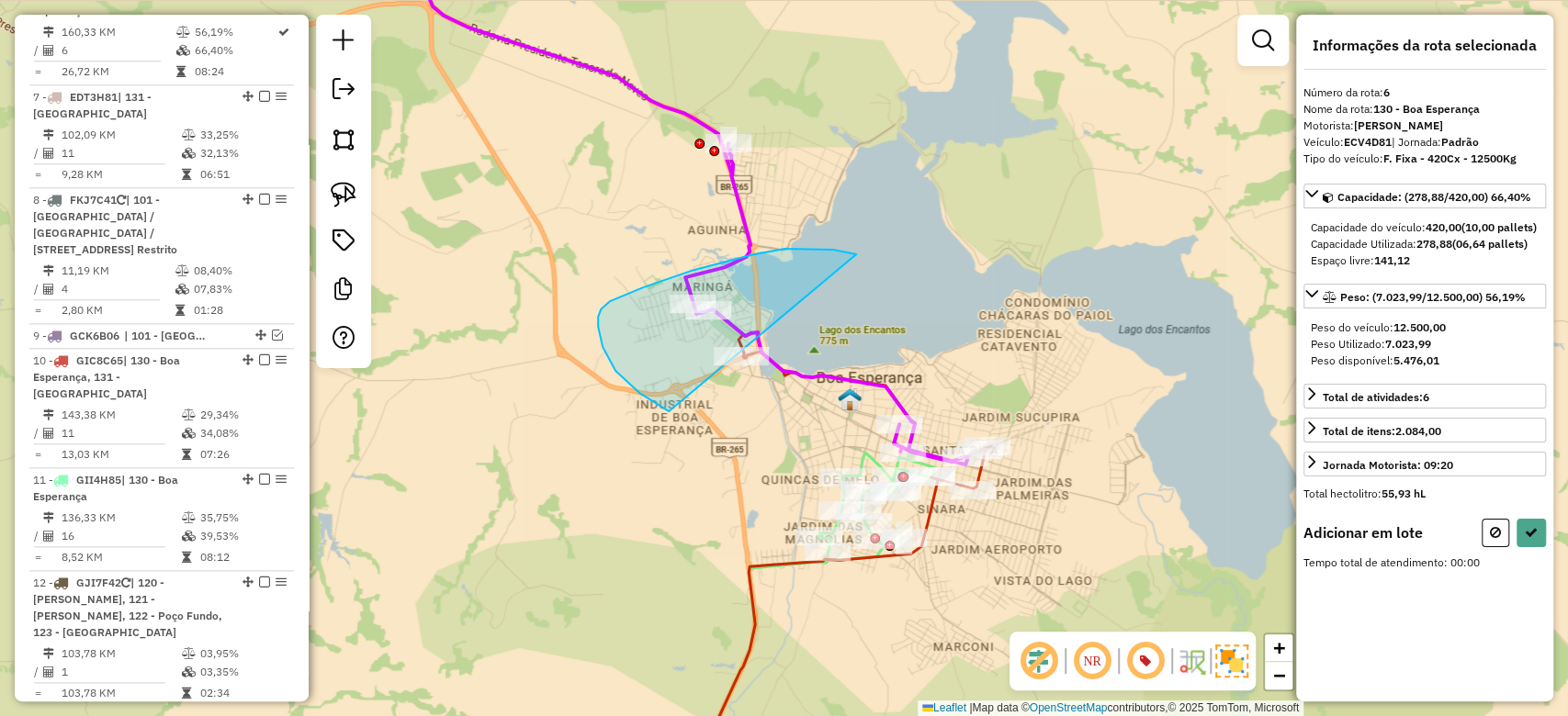
drag, startPoint x: 833, startPoint y: 250, endPoint x: 910, endPoint y: 371, distance: 143.4
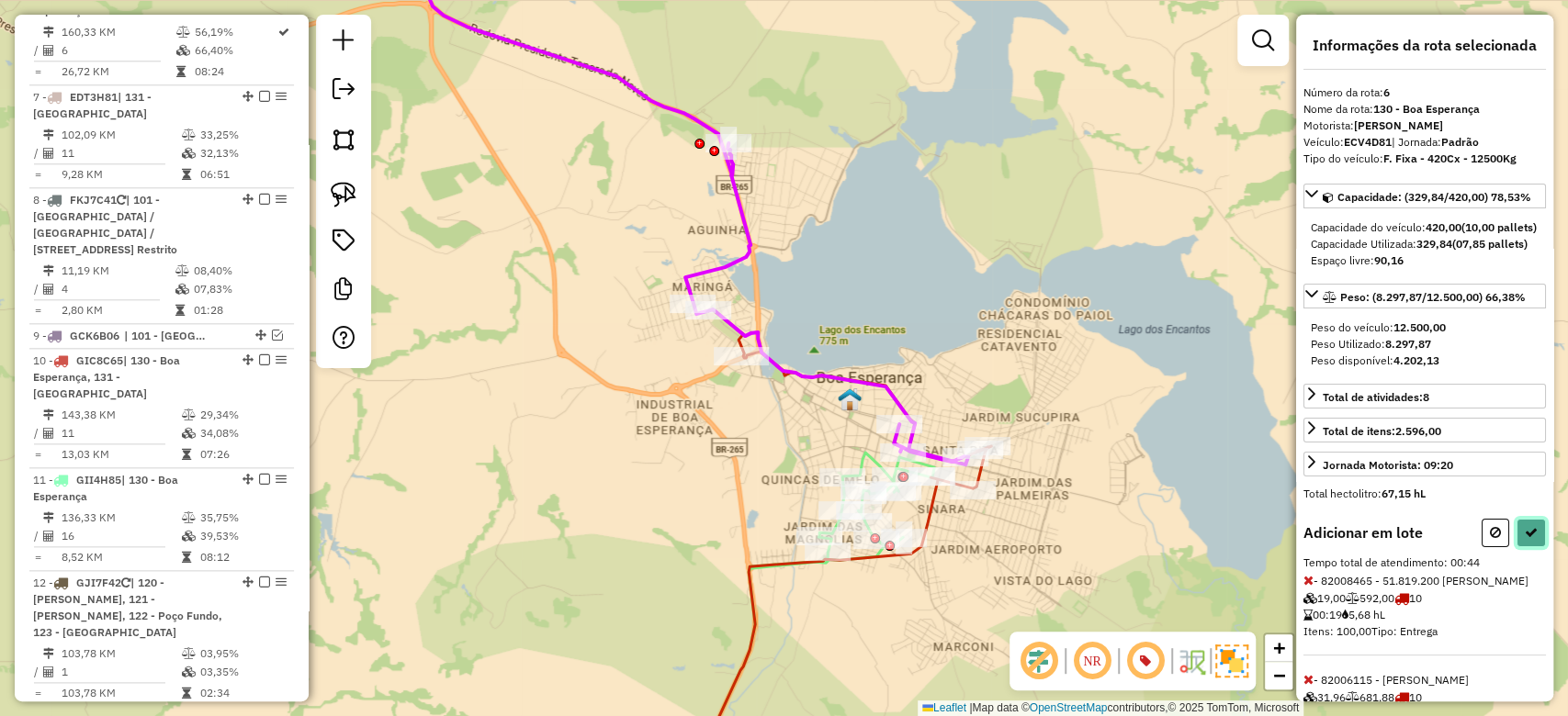
click at [1525, 539] on icon at bounding box center [1532, 532] width 13 height 13
select select "**********"
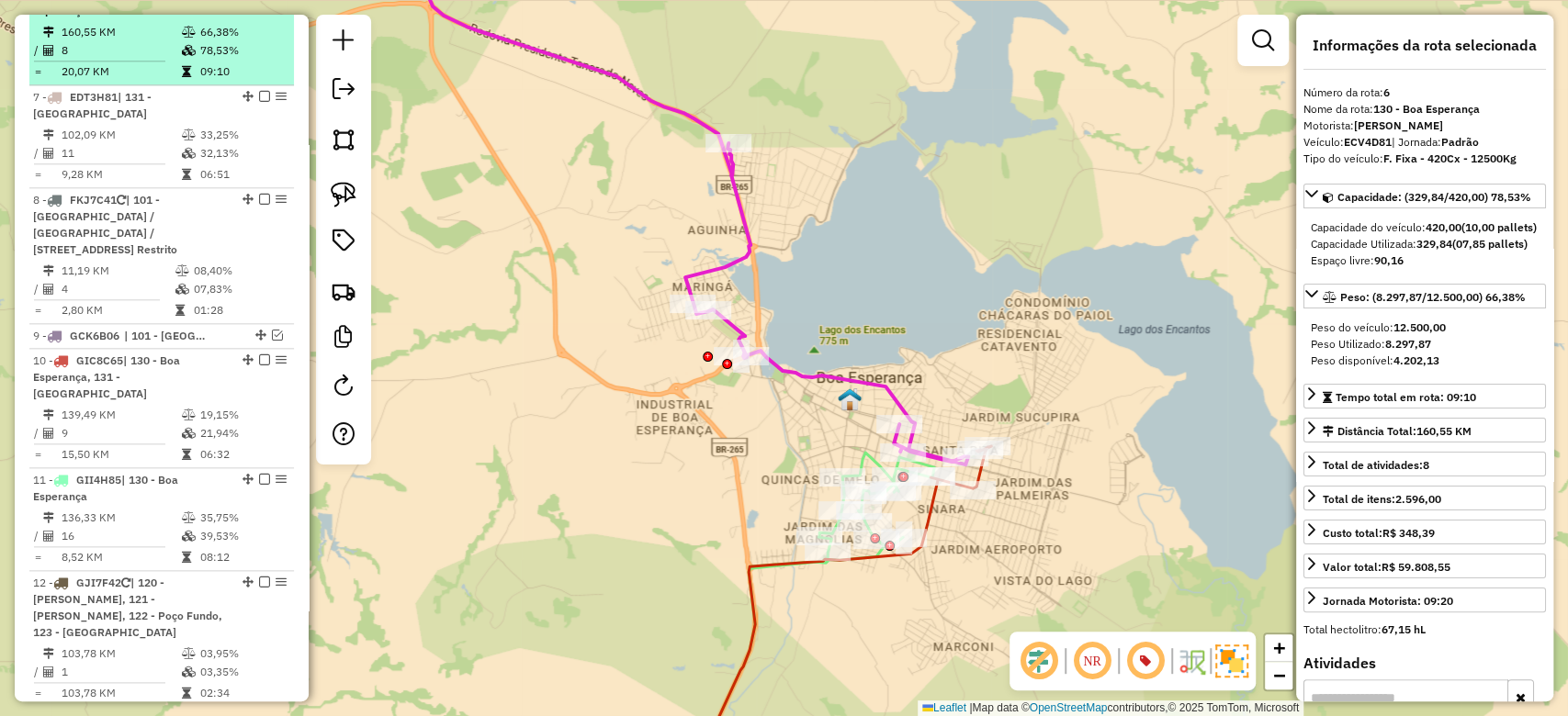
click at [187, 81] on td at bounding box center [189, 71] width 18 height 18
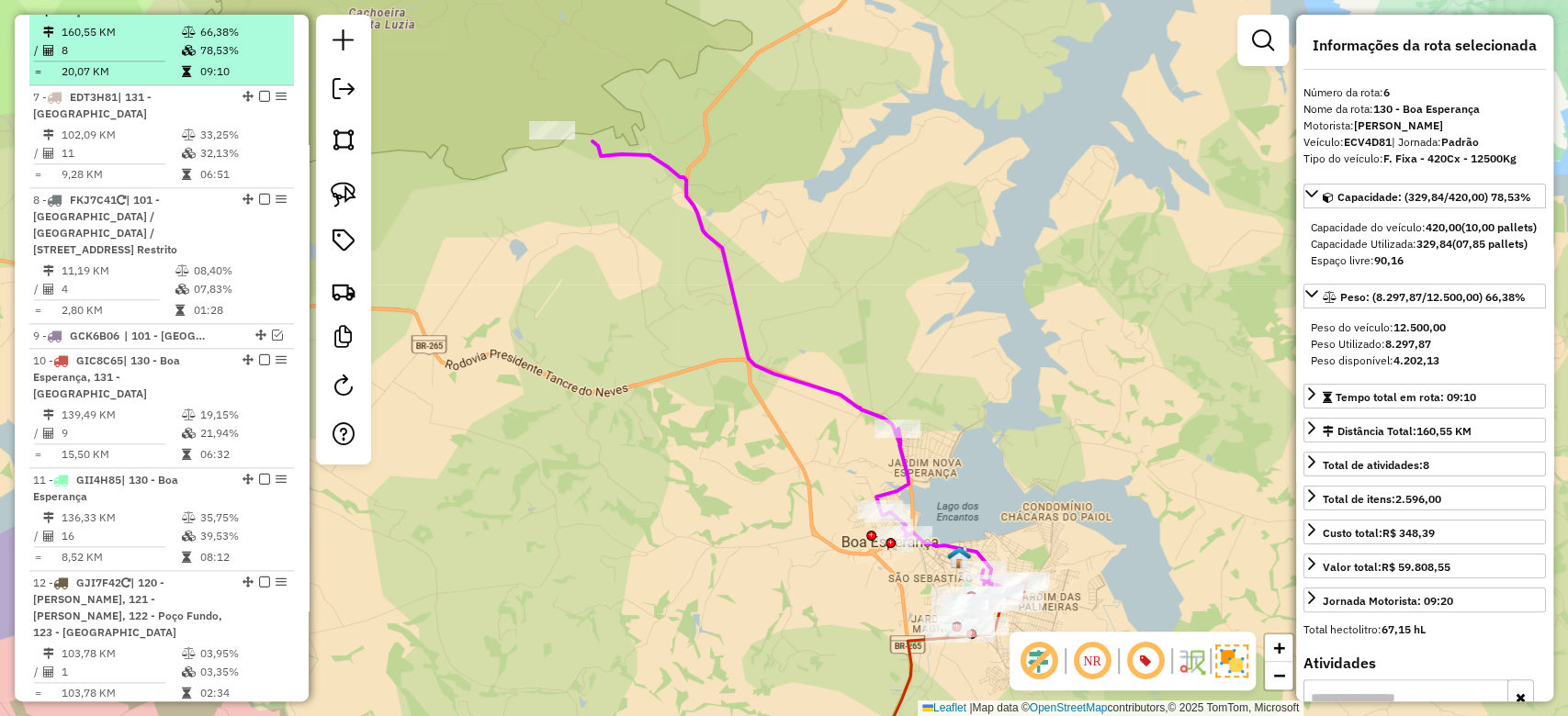
click at [117, 41] on td "160,55 KM" at bounding box center [121, 31] width 121 height 18
click at [222, 41] on td "66,38%" at bounding box center [244, 31] width 88 height 18
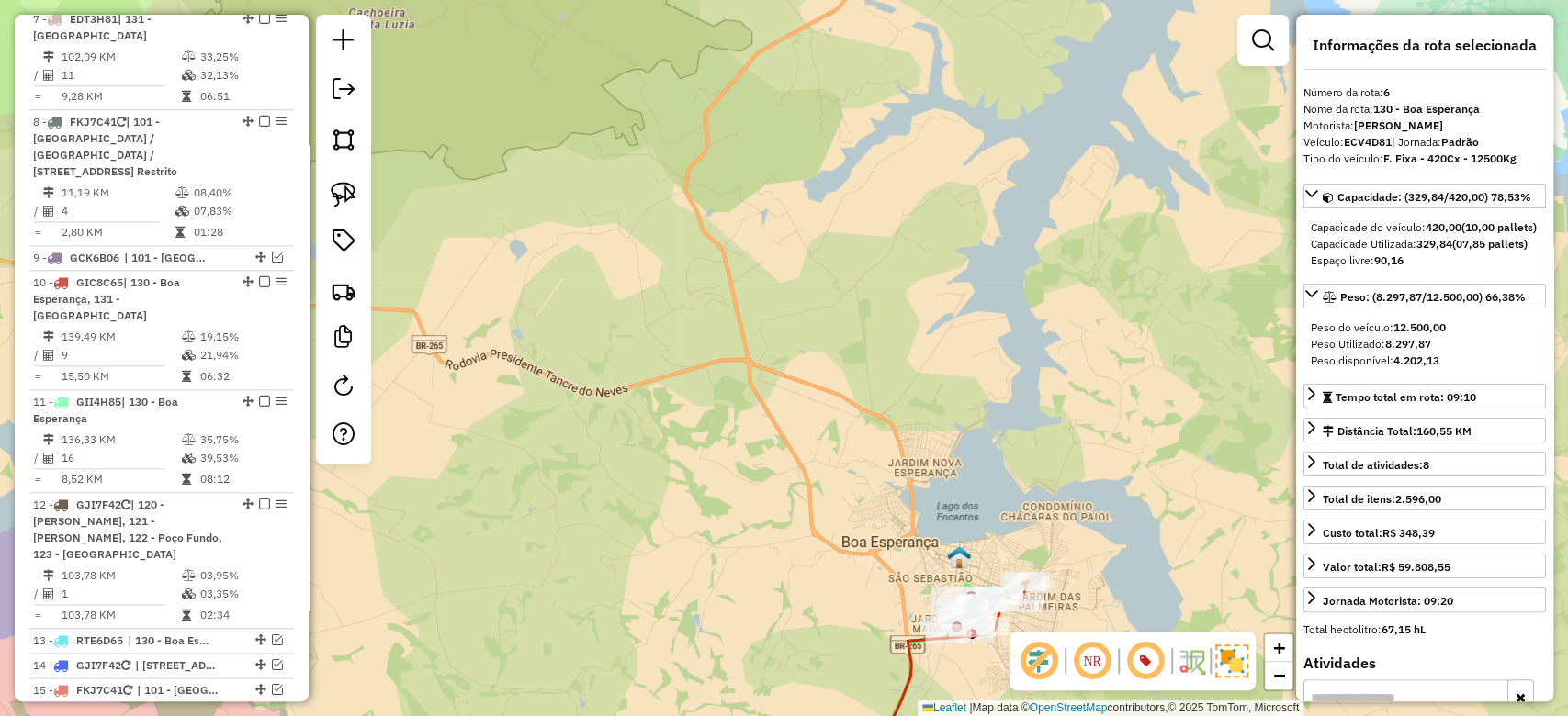
scroll to position [1191, 0]
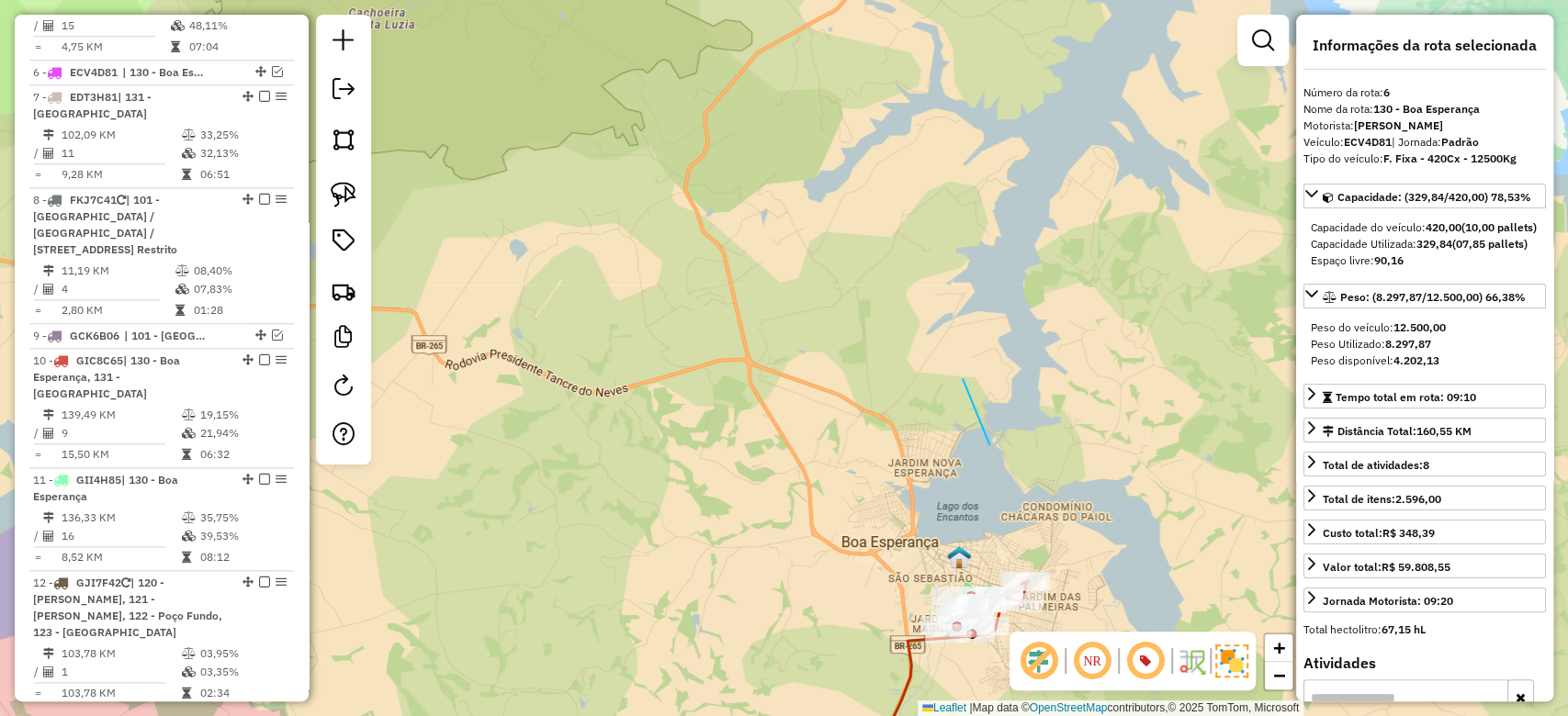
drag, startPoint x: 978, startPoint y: 418, endPoint x: 868, endPoint y: 103, distance: 333.7
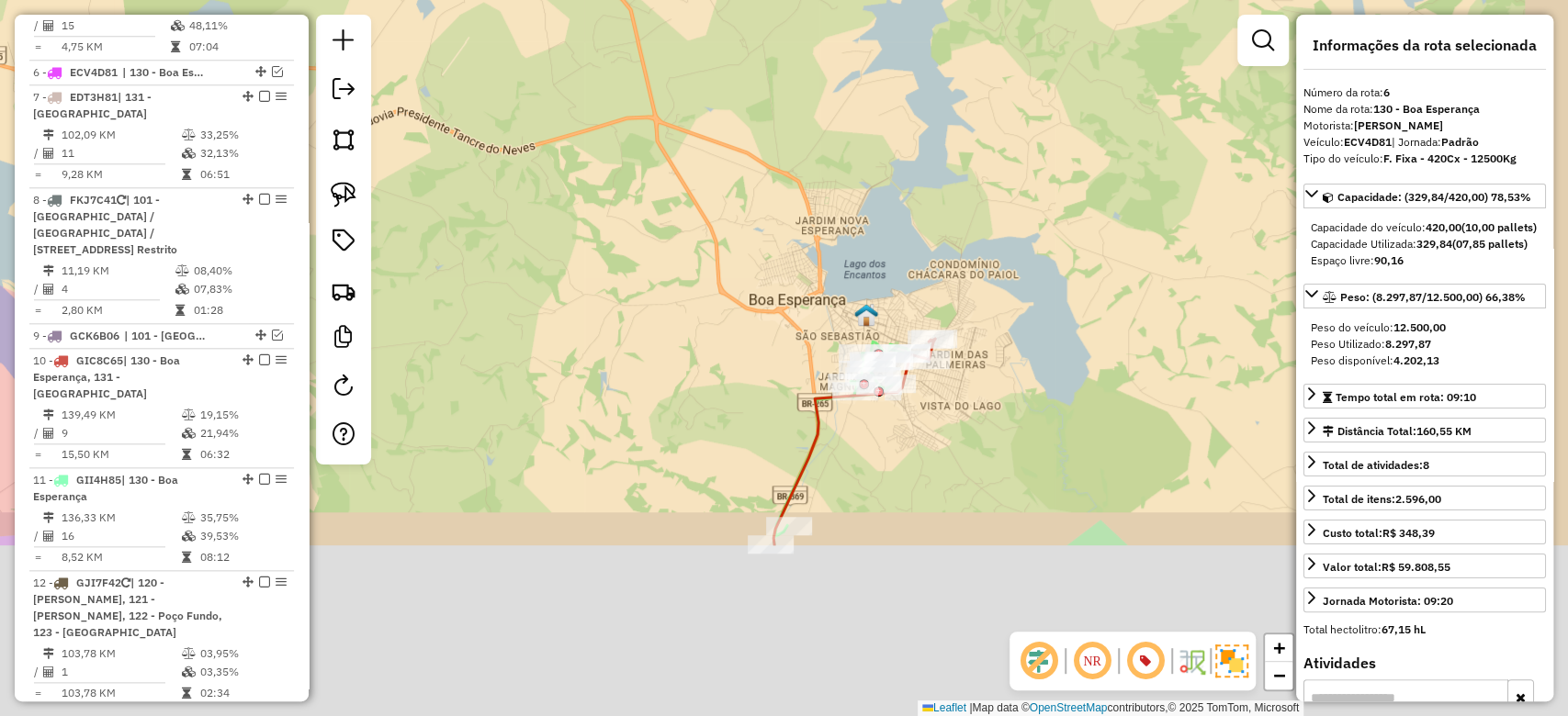
drag, startPoint x: 996, startPoint y: 400, endPoint x: 898, endPoint y: 205, distance: 218.2
click at [882, 85] on div "Janela de atendimento Grade de atendimento Capacidade Transportadoras Veículos …" at bounding box center [784, 358] width 1568 height 716
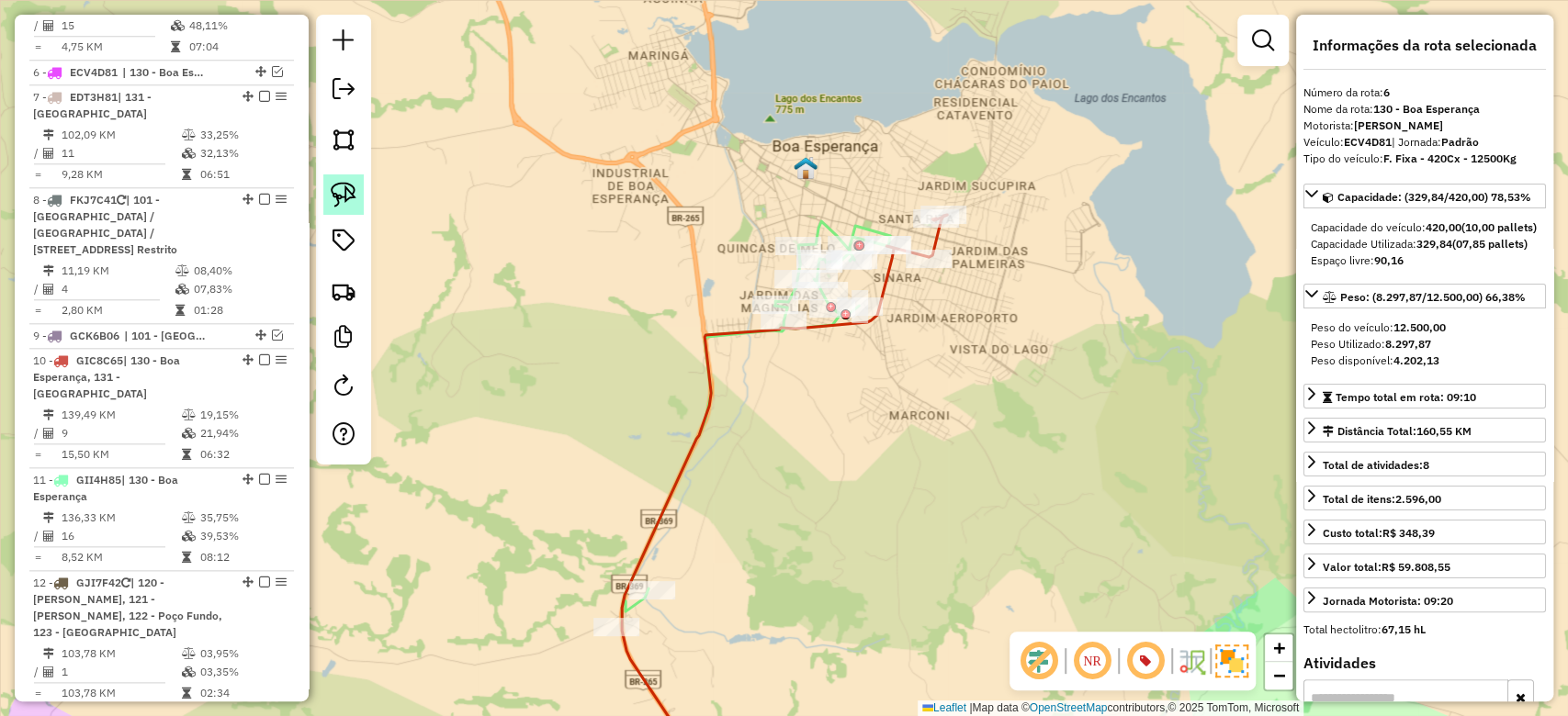
drag, startPoint x: 354, startPoint y: 196, endPoint x: 679, endPoint y: 235, distance: 327.3
click at [354, 195] on img at bounding box center [343, 194] width 26 height 26
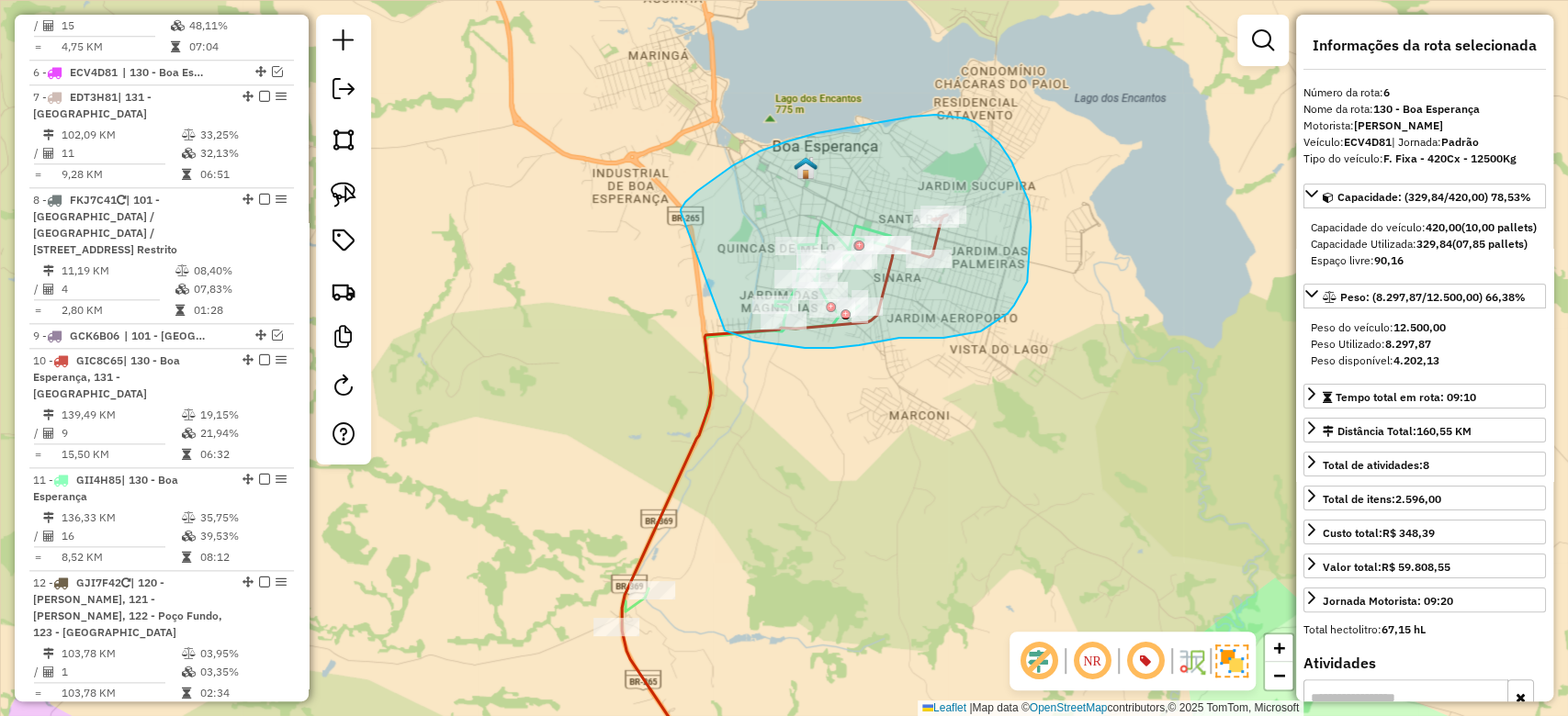
drag, startPoint x: 681, startPoint y: 212, endPoint x: 681, endPoint y: 290, distance: 78.0
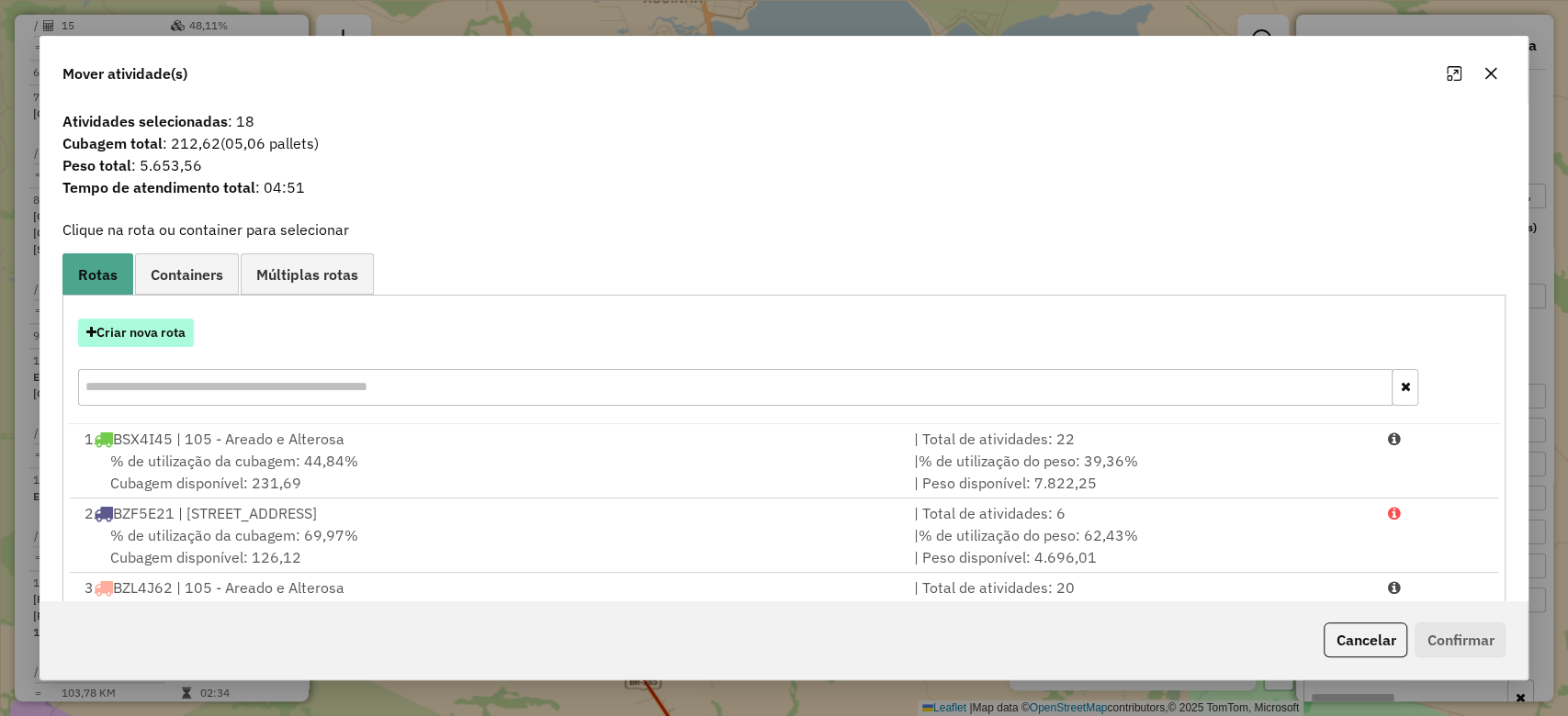
click at [180, 328] on button "Criar nova rota" at bounding box center [136, 333] width 116 height 29
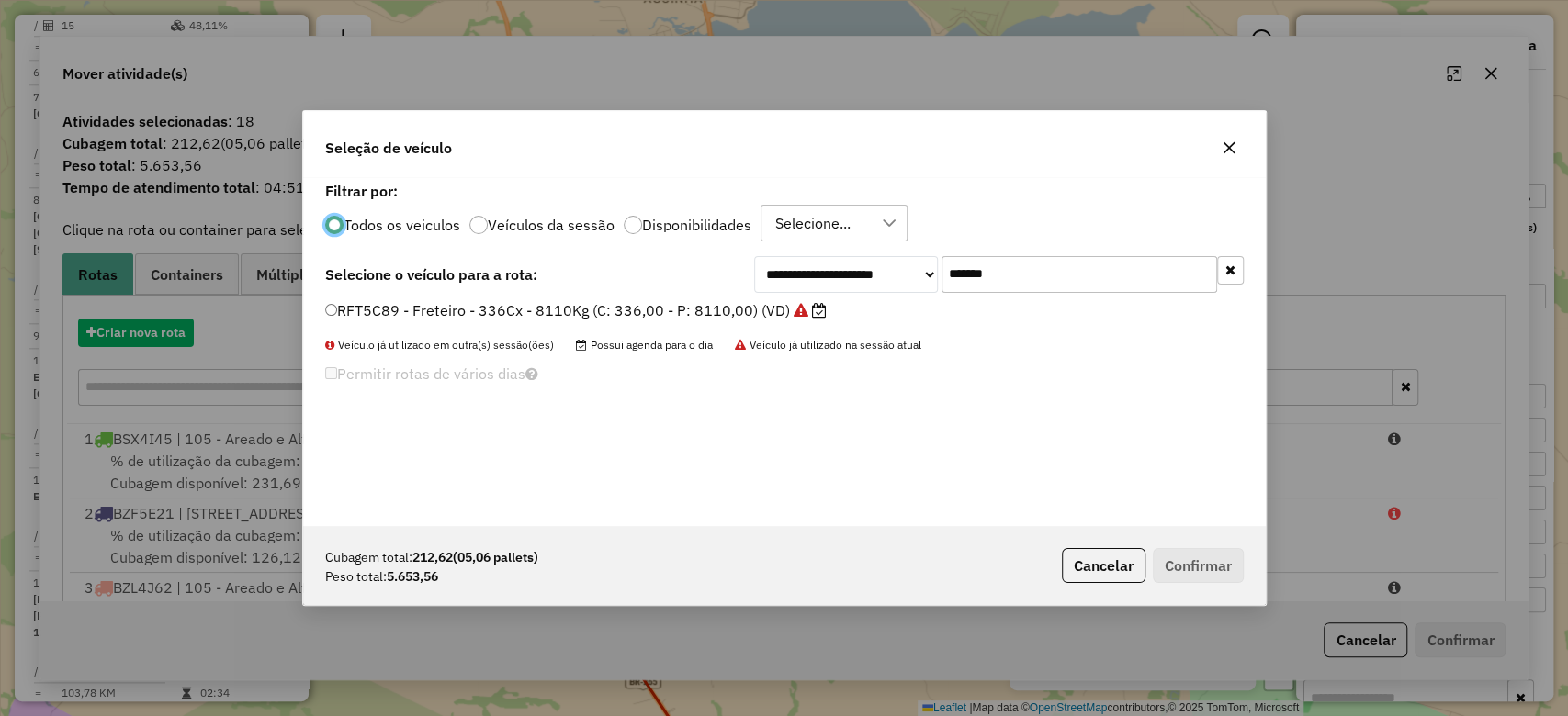
scroll to position [10, 6]
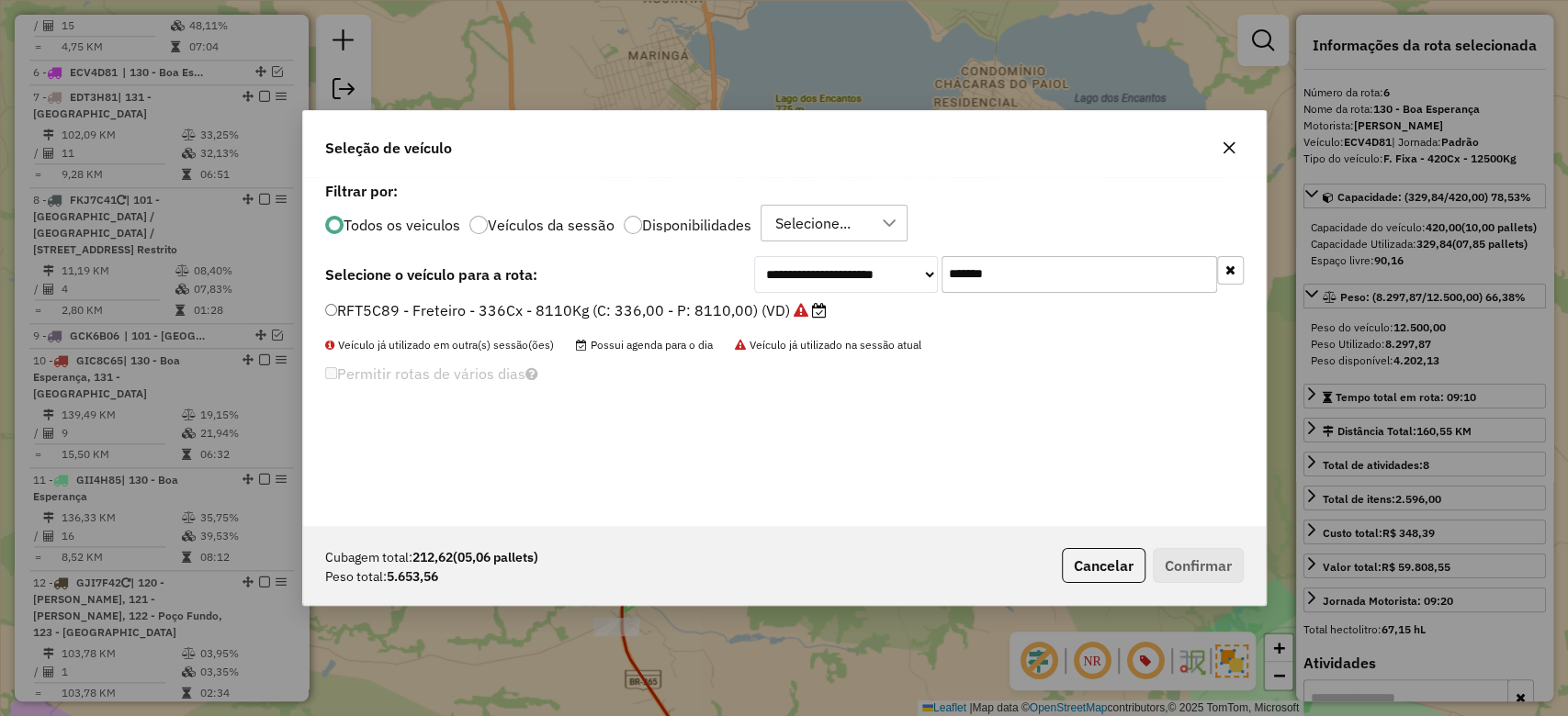
paste input "text"
drag, startPoint x: 1024, startPoint y: 279, endPoint x: 678, endPoint y: 296, distance: 346.4
click at [808, 281] on div "**********" at bounding box center [999, 274] width 490 height 37
type input "*******"
click at [617, 311] on label "CPV4C37 - F. Fixa - 336Cx - 8610Kg (C: 336,00 - P: 8610,00) (VD)" at bounding box center [572, 310] width 493 height 22
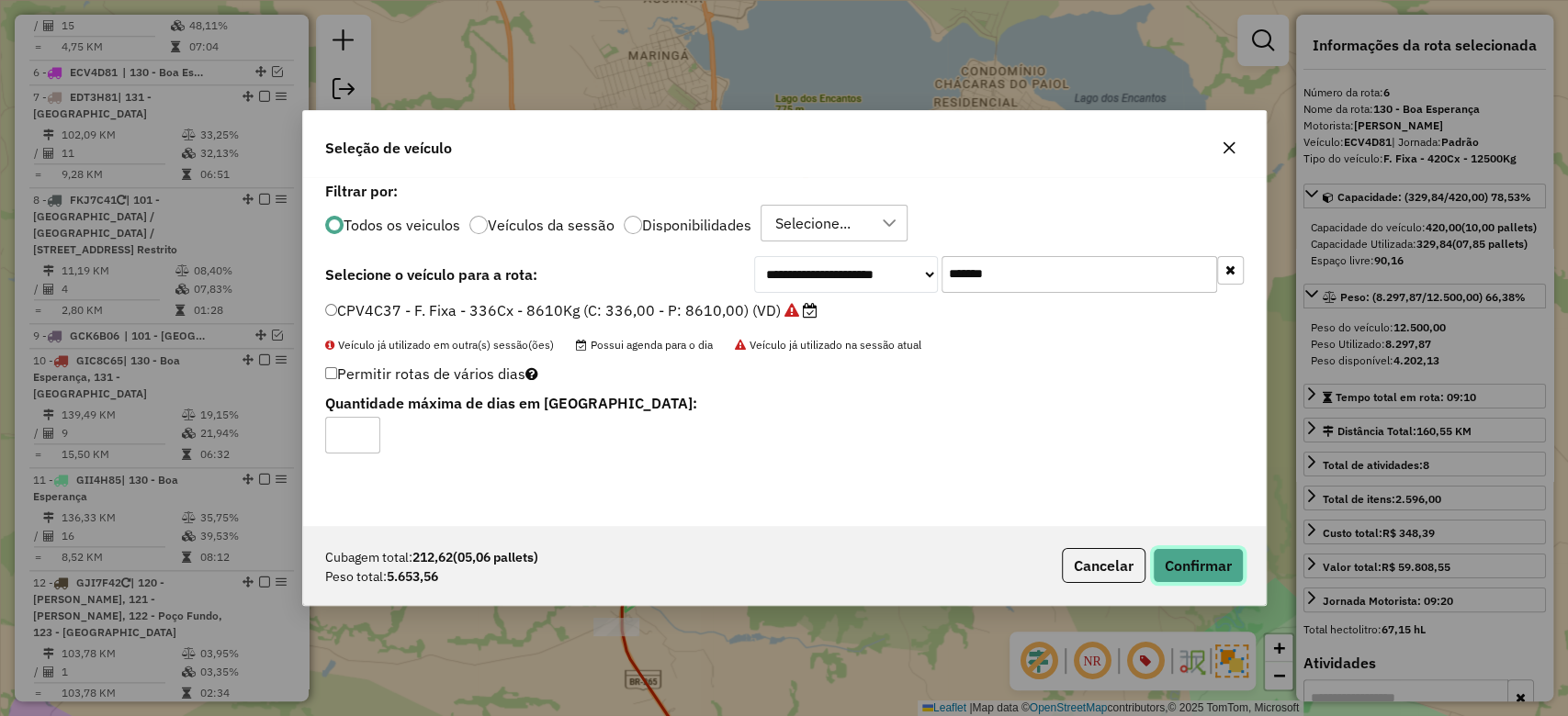
click at [1194, 569] on button "Confirmar" at bounding box center [1199, 566] width 91 height 35
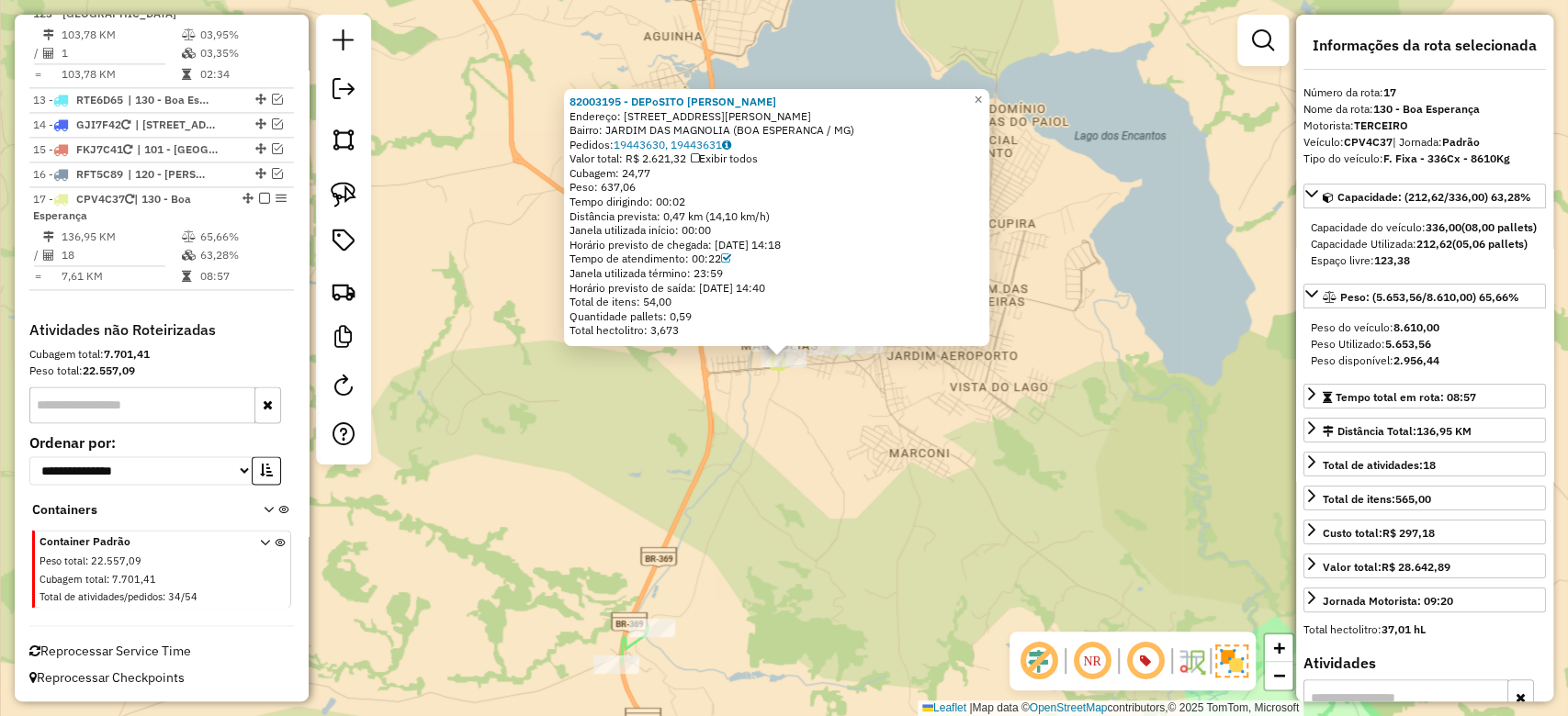
scroll to position [1823, 0]
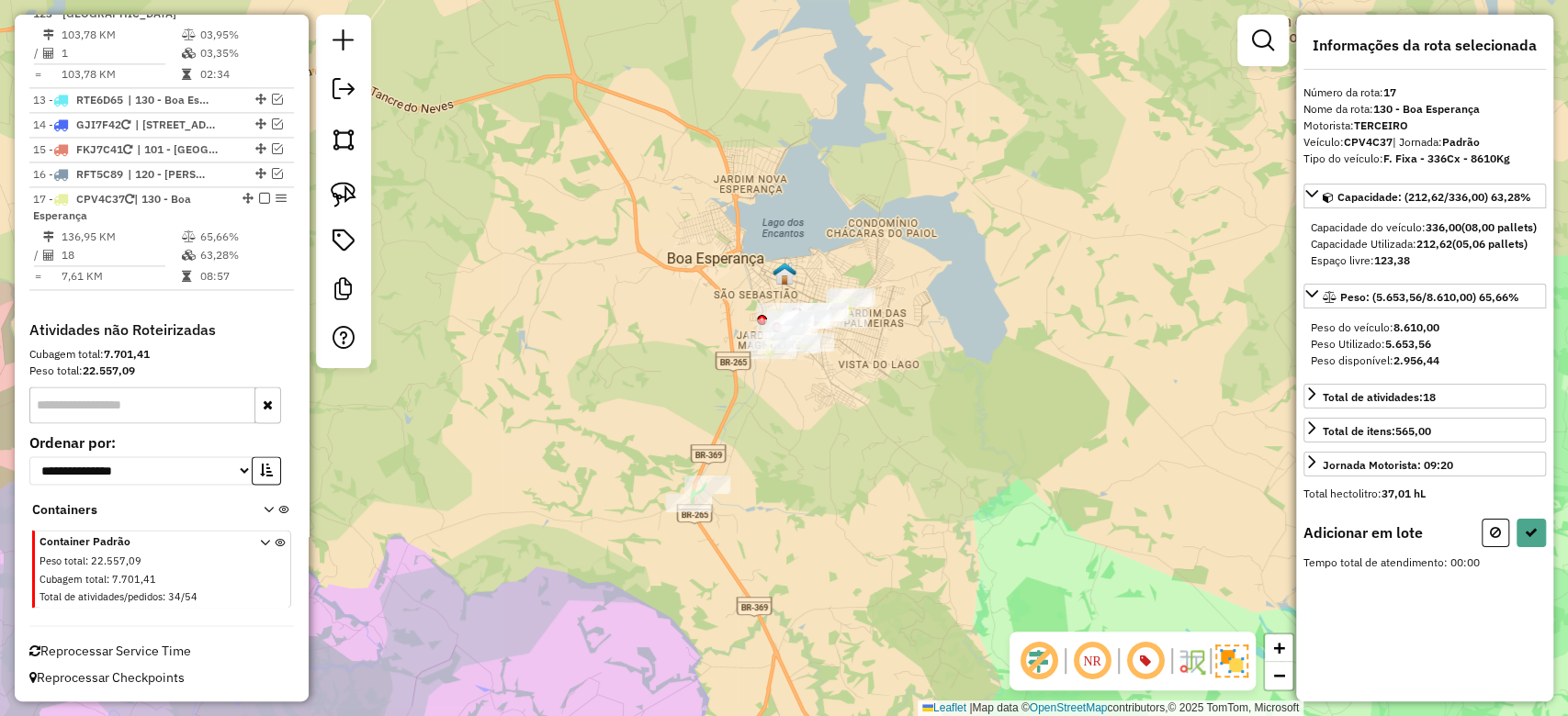
drag, startPoint x: 834, startPoint y: 570, endPoint x: 824, endPoint y: 305, distance: 265.2
click at [832, 302] on div "Janela de atendimento Grade de atendimento Capacidade Transportadoras Veículos …" at bounding box center [784, 358] width 1568 height 716
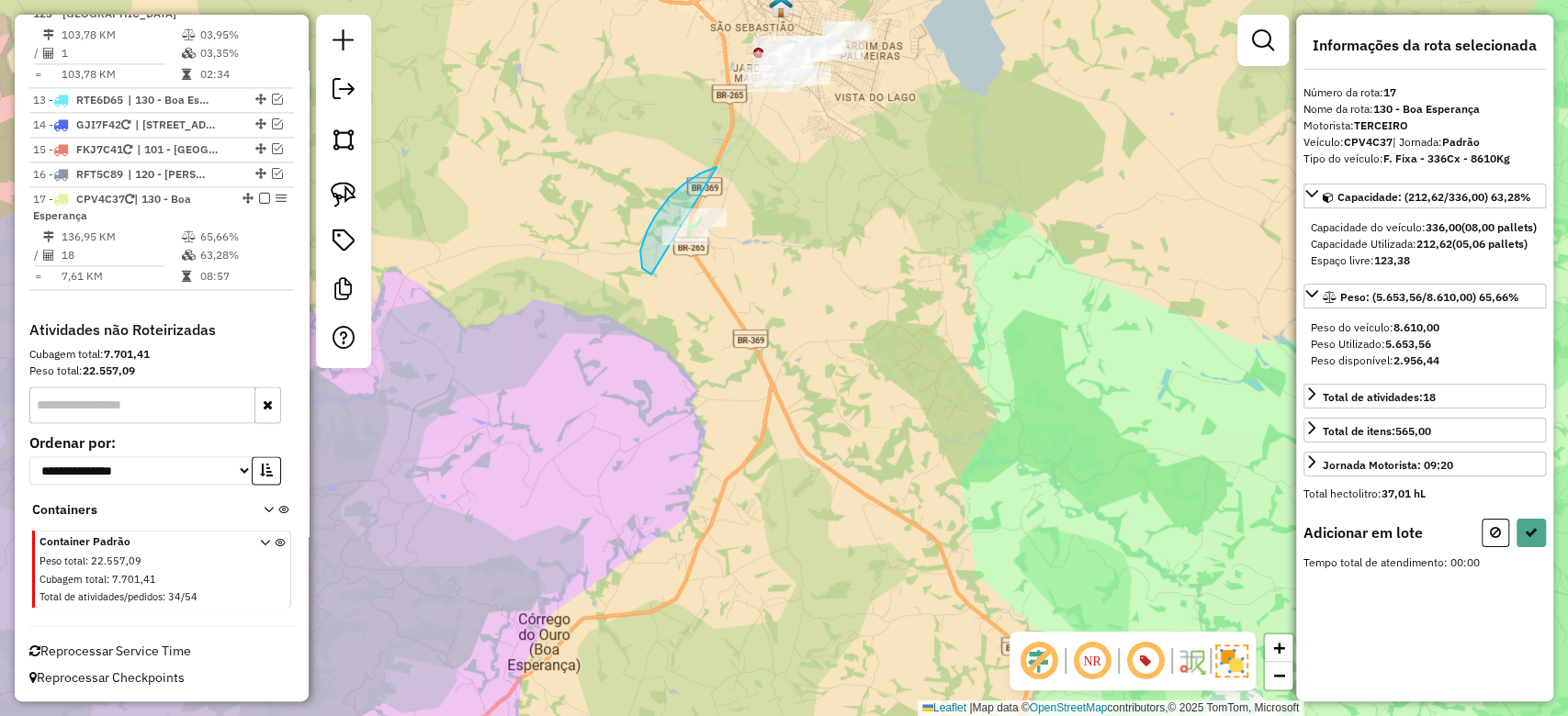
drag, startPoint x: 670, startPoint y: 197, endPoint x: 787, endPoint y: 239, distance: 124.3
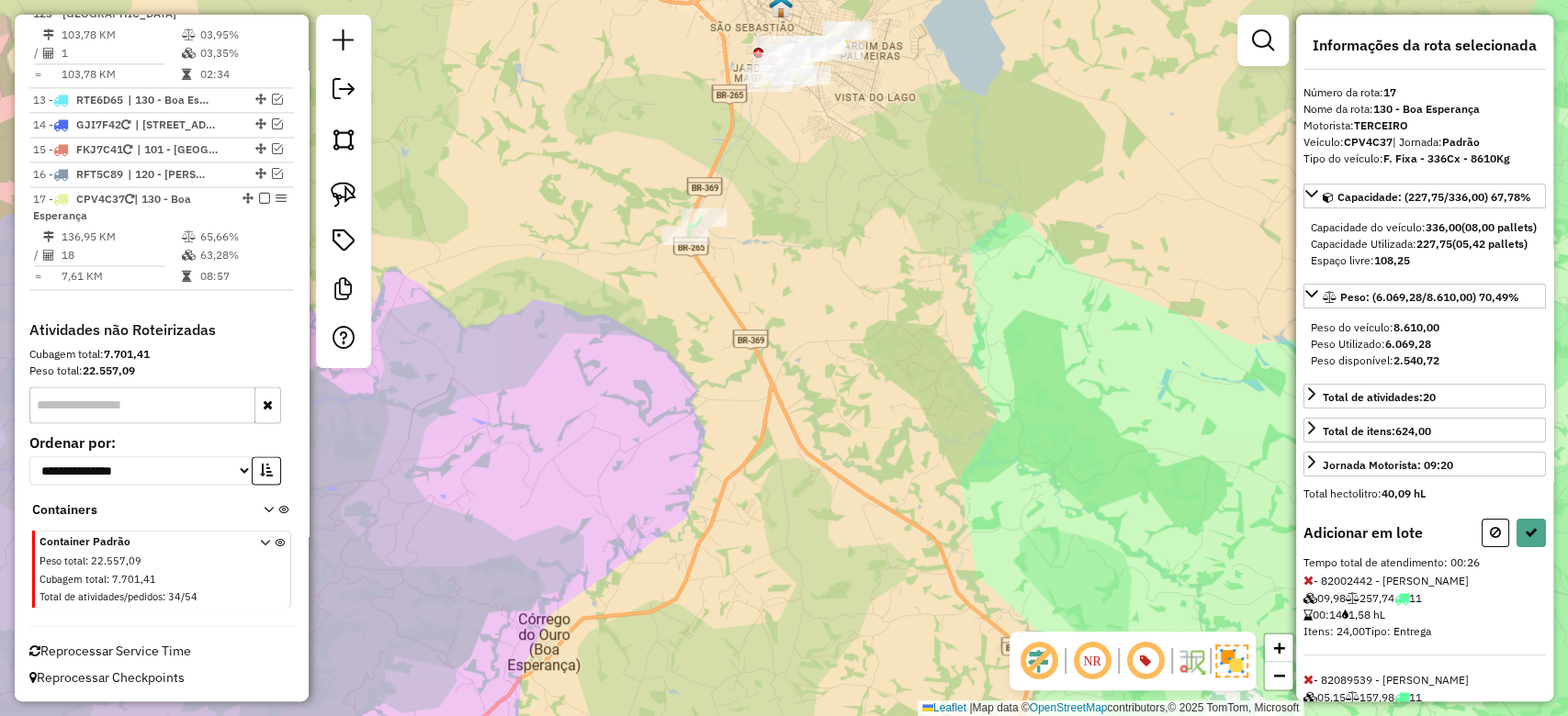
click at [1531, 579] on div "Adicionar em lote Tempo total de atendimento: 00:26 - 82002442 - MARIANA BERNAR…" at bounding box center [1424, 637] width 243 height 236
click at [1519, 548] on button at bounding box center [1531, 533] width 29 height 29
select select "**********"
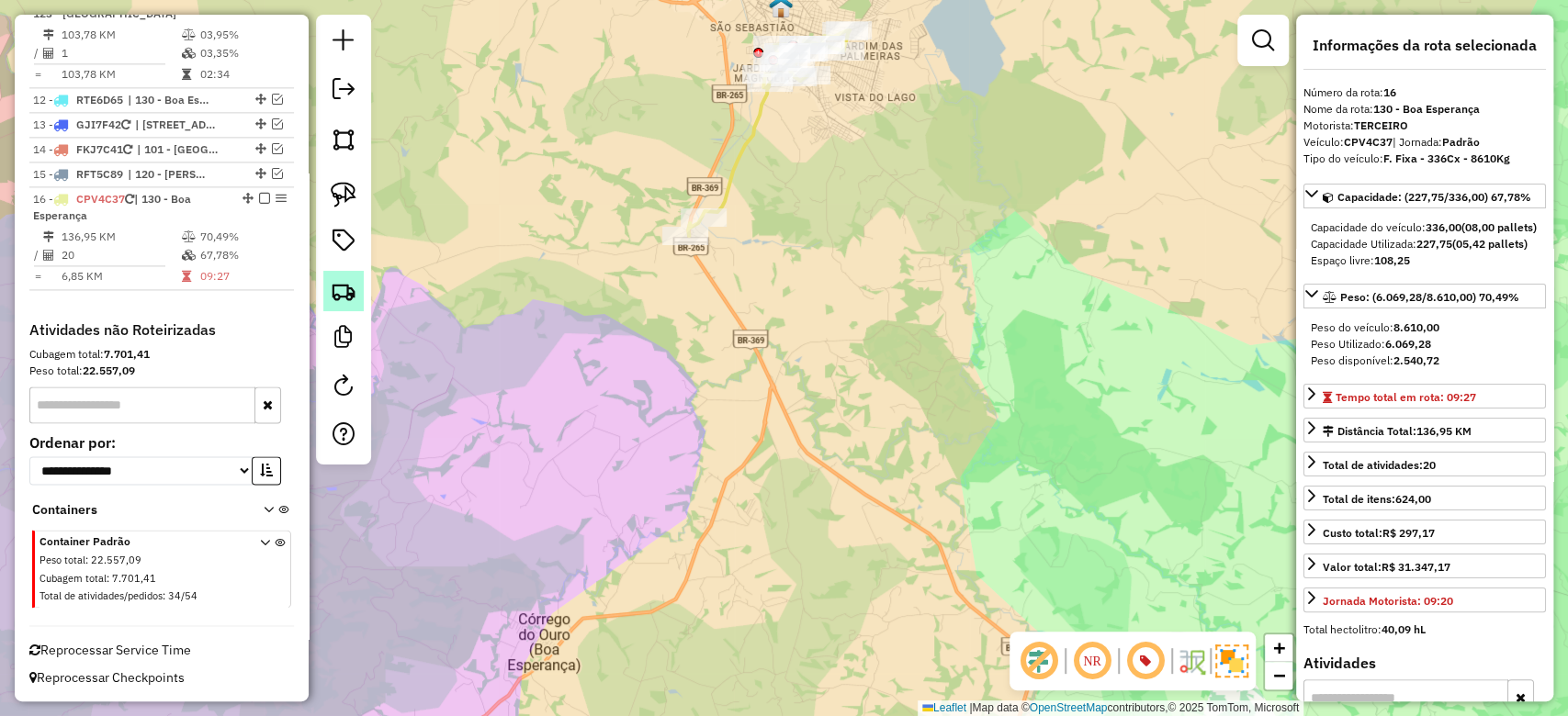
scroll to position [1721, 0]
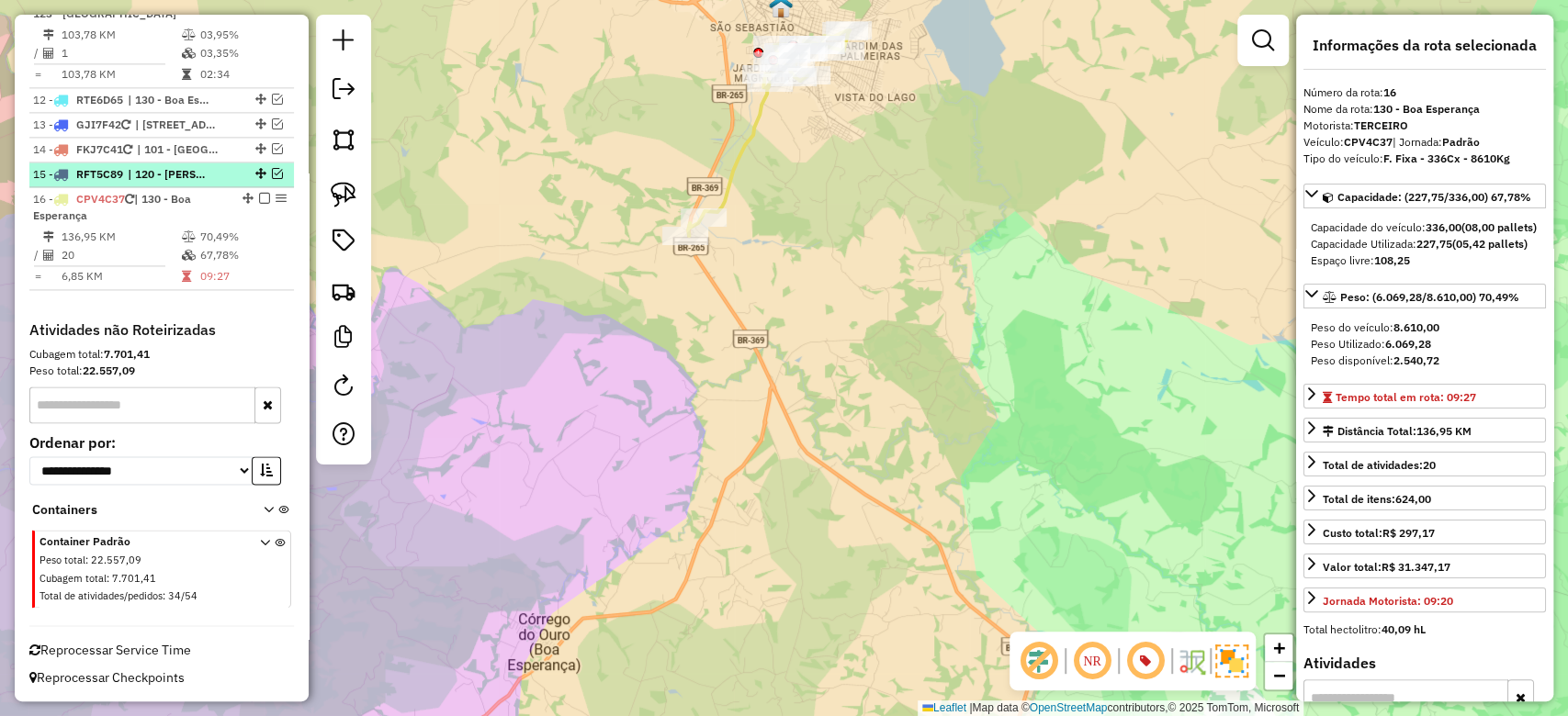
click at [272, 174] on em at bounding box center [278, 174] width 11 height 11
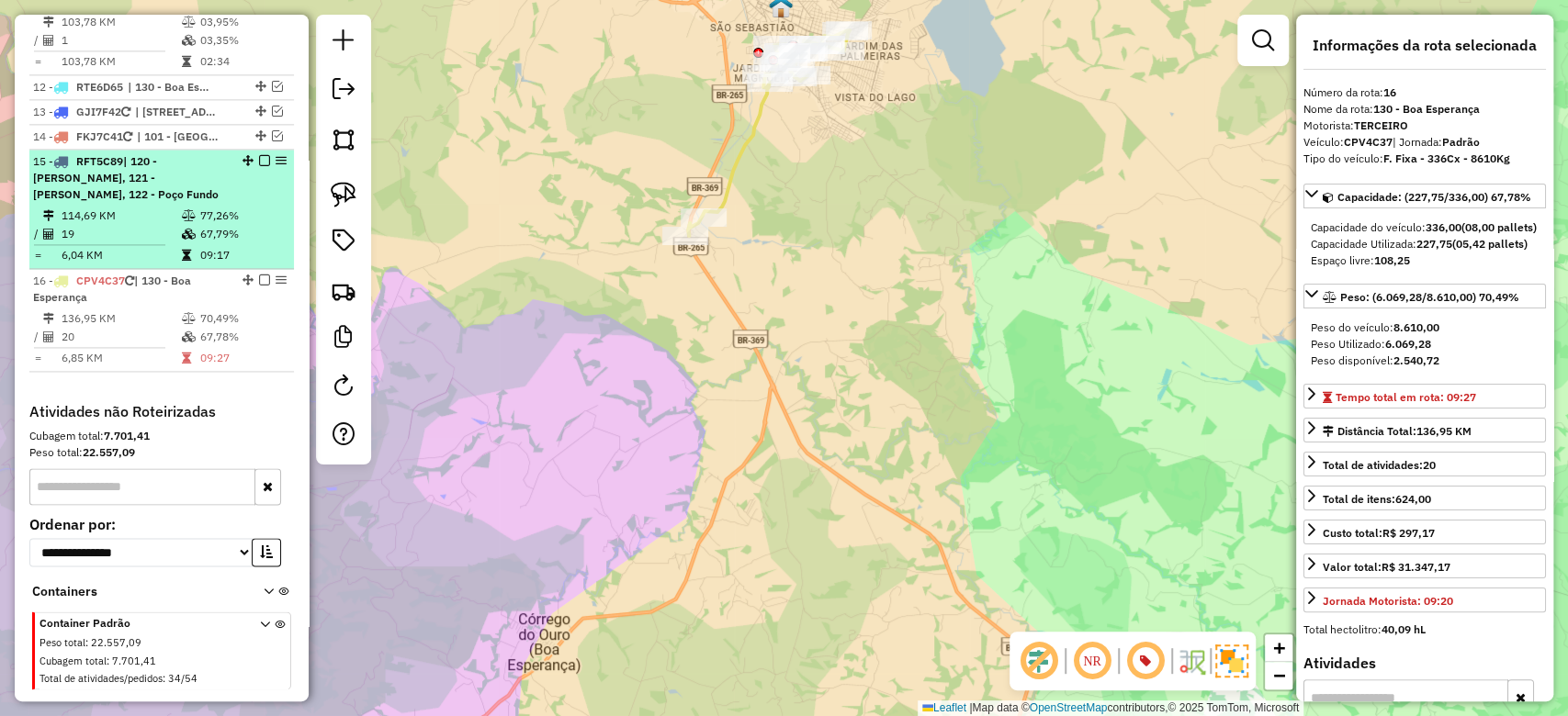
click at [265, 203] on div "15 - RFT5C89 | 120 - Machado A, 121 - Machado B, 122 - Poço Fundo" at bounding box center [162, 178] width 257 height 49
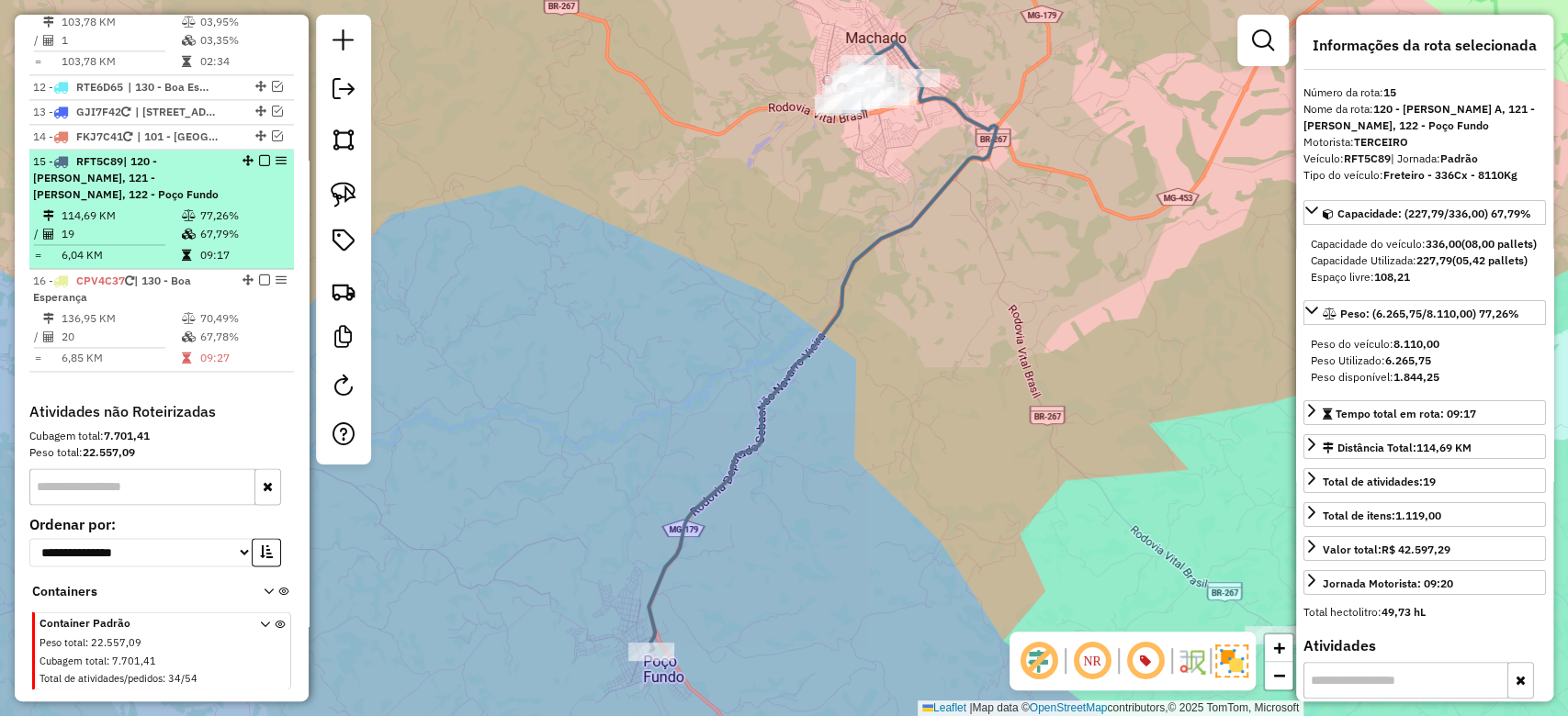
click at [260, 166] on em at bounding box center [265, 161] width 11 height 11
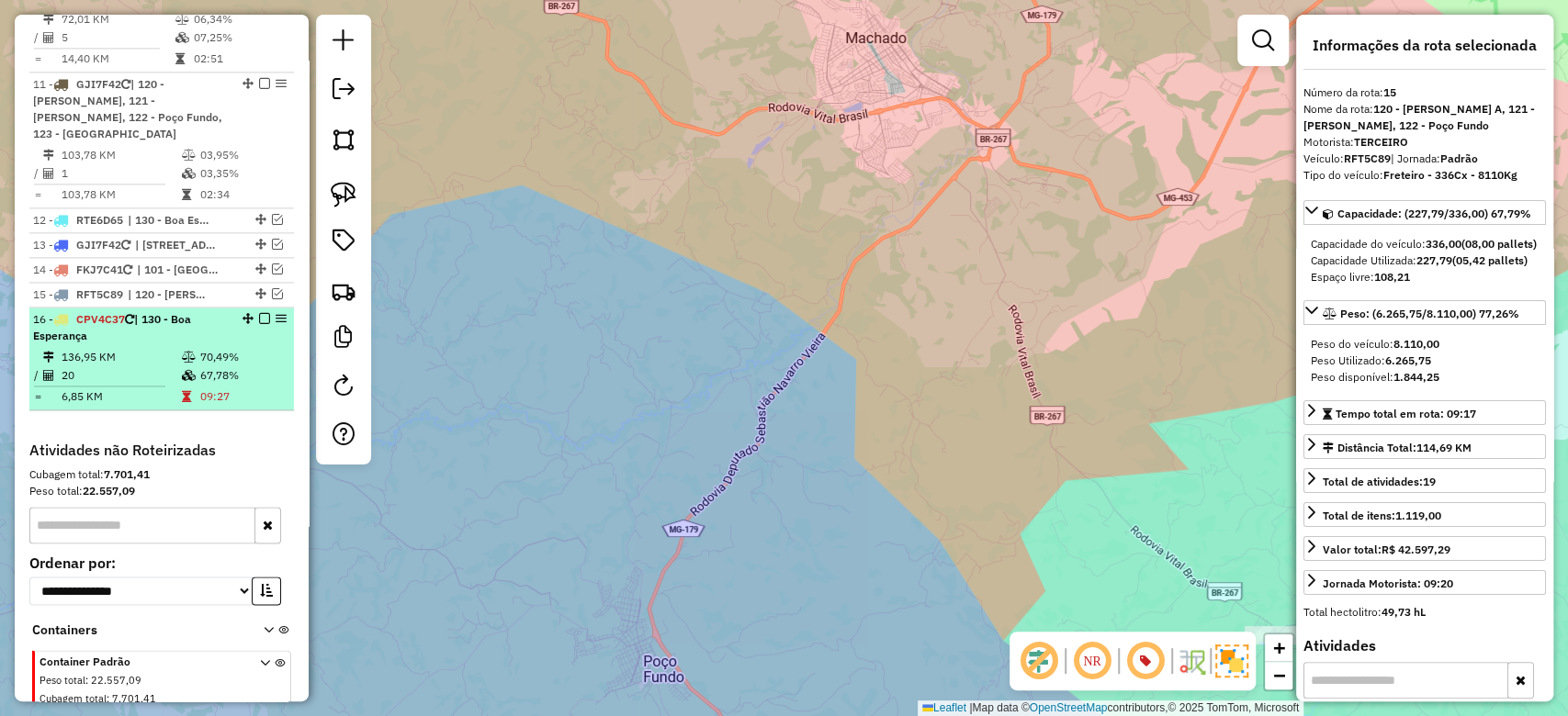
scroll to position [1353, 0]
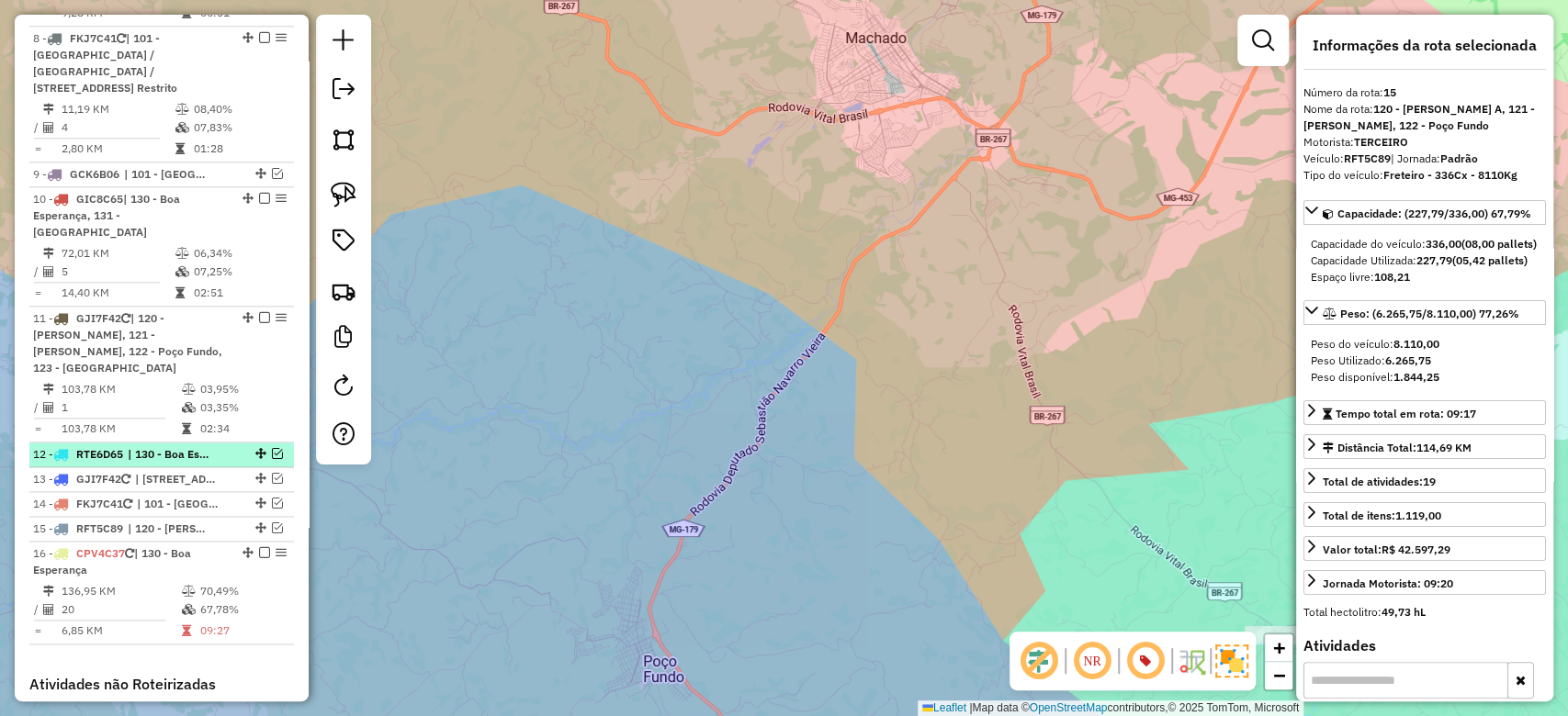
click at [273, 459] on em at bounding box center [278, 454] width 11 height 11
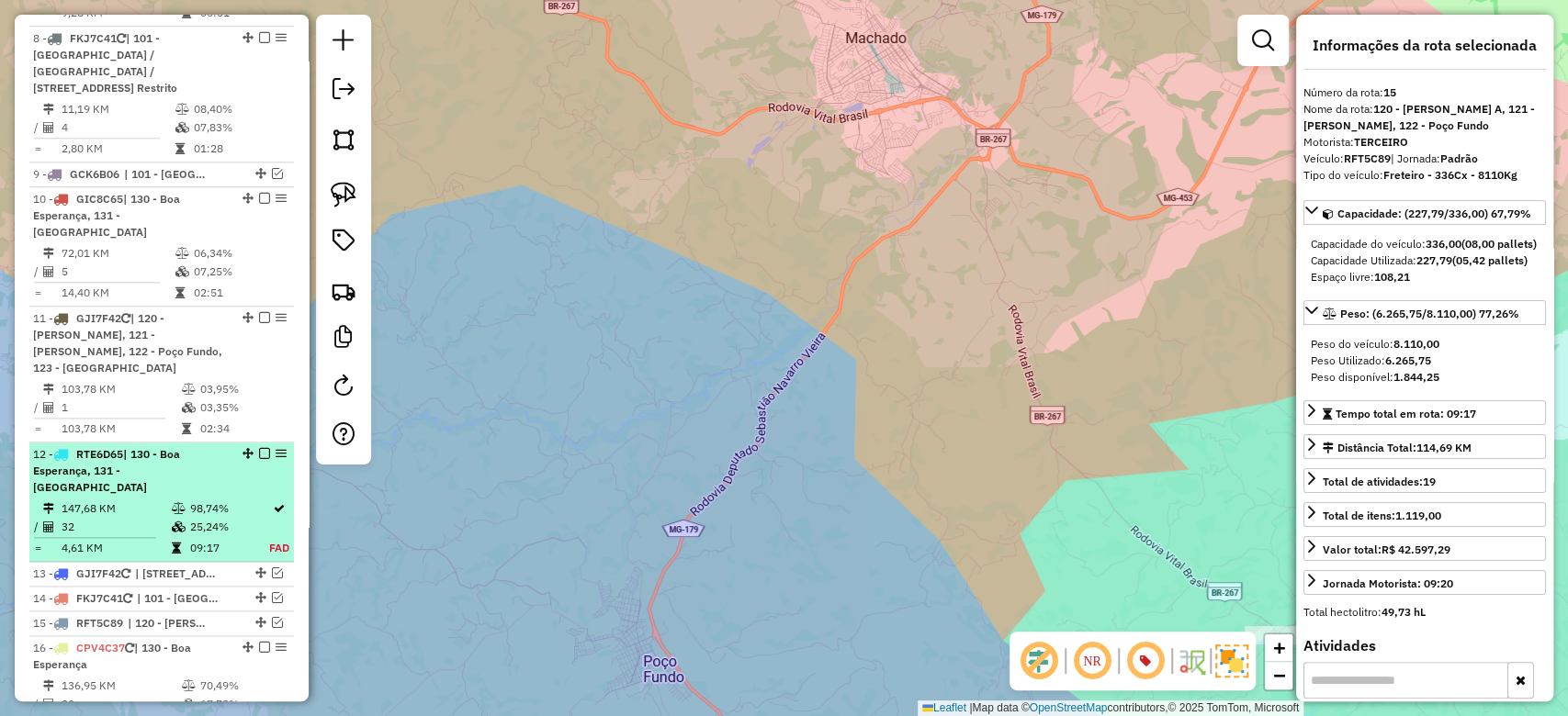
click at [259, 459] on em at bounding box center [265, 454] width 11 height 11
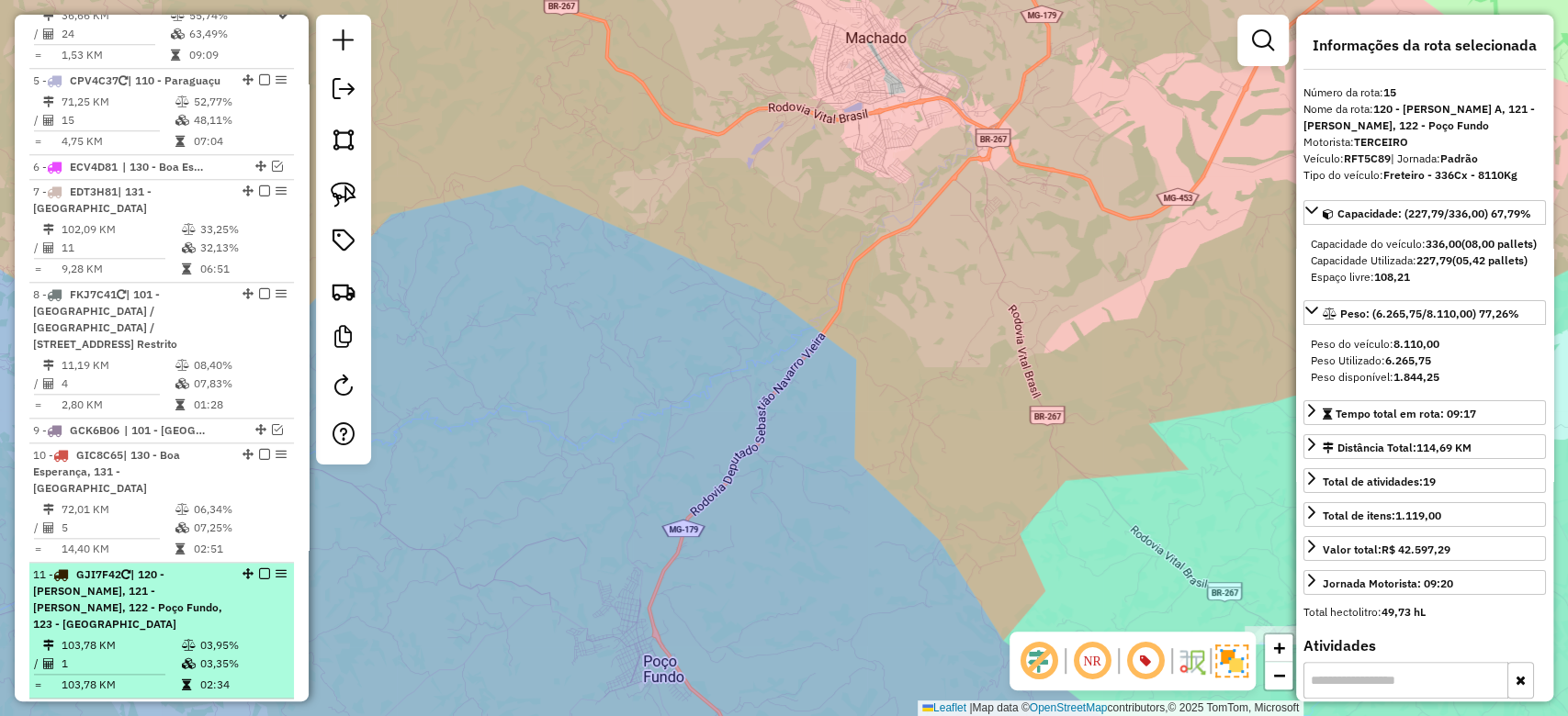
scroll to position [986, 0]
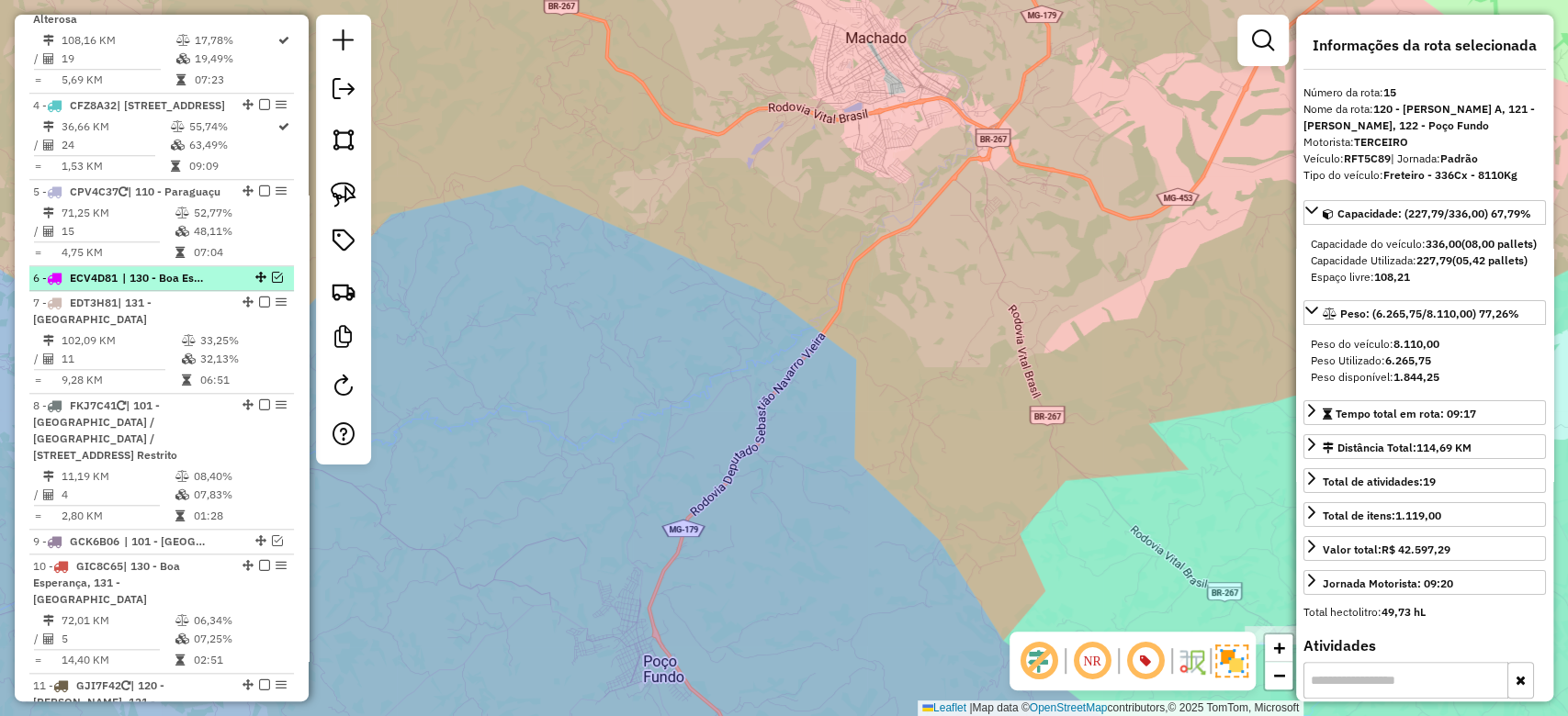
click at [275, 282] on em at bounding box center [278, 278] width 11 height 11
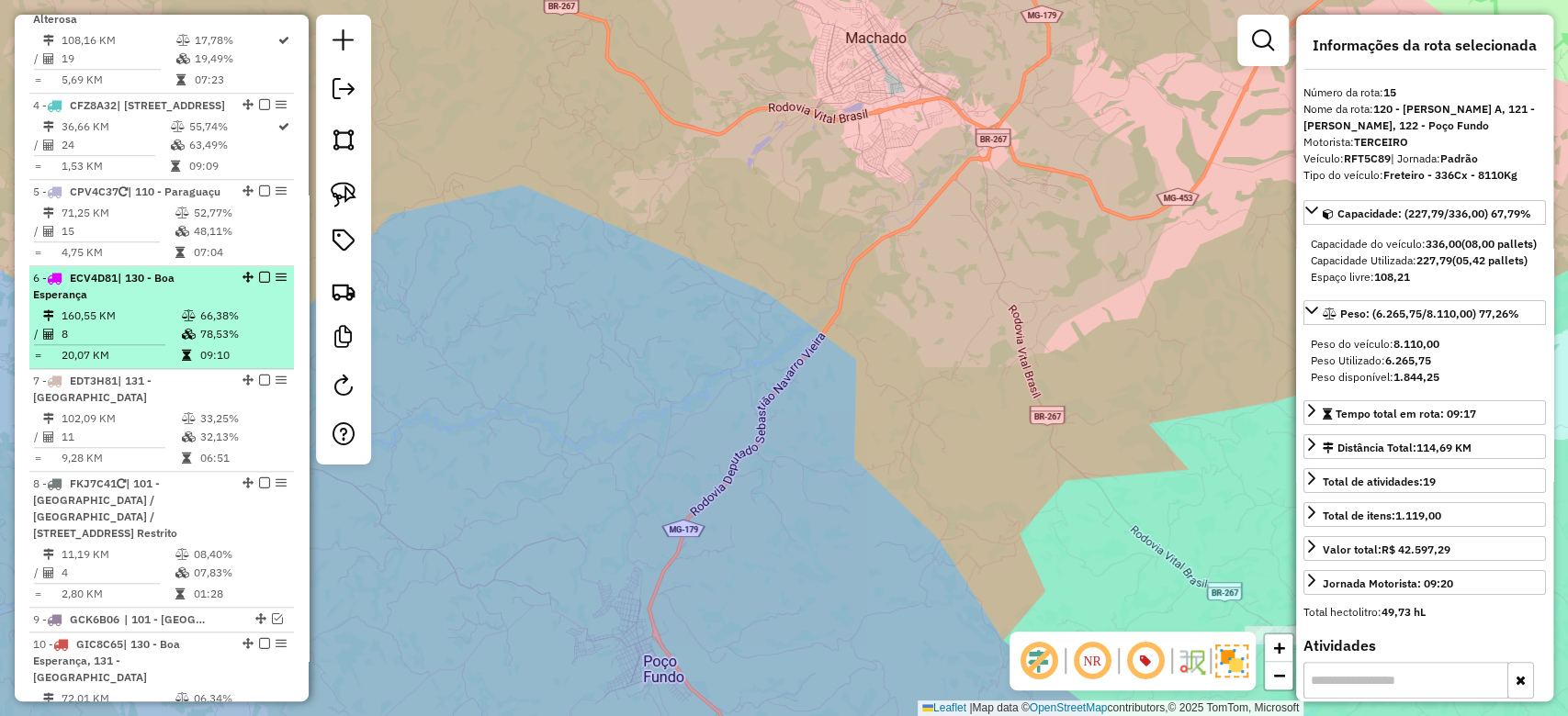
click at [257, 303] on div "6 - ECV4D81 | 130 - Boa Esperança" at bounding box center [162, 286] width 257 height 33
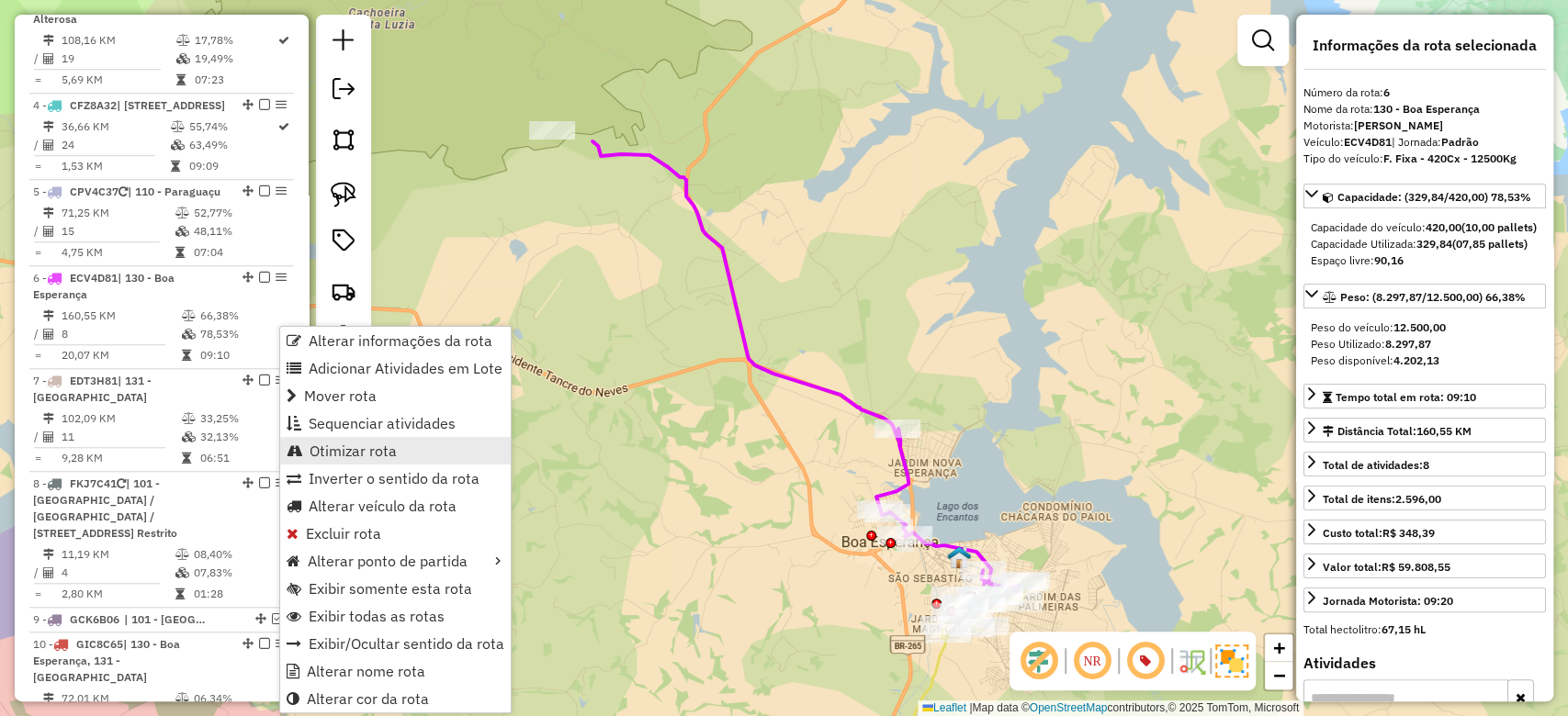
click at [363, 453] on span "Otimizar rota" at bounding box center [353, 450] width 88 height 14
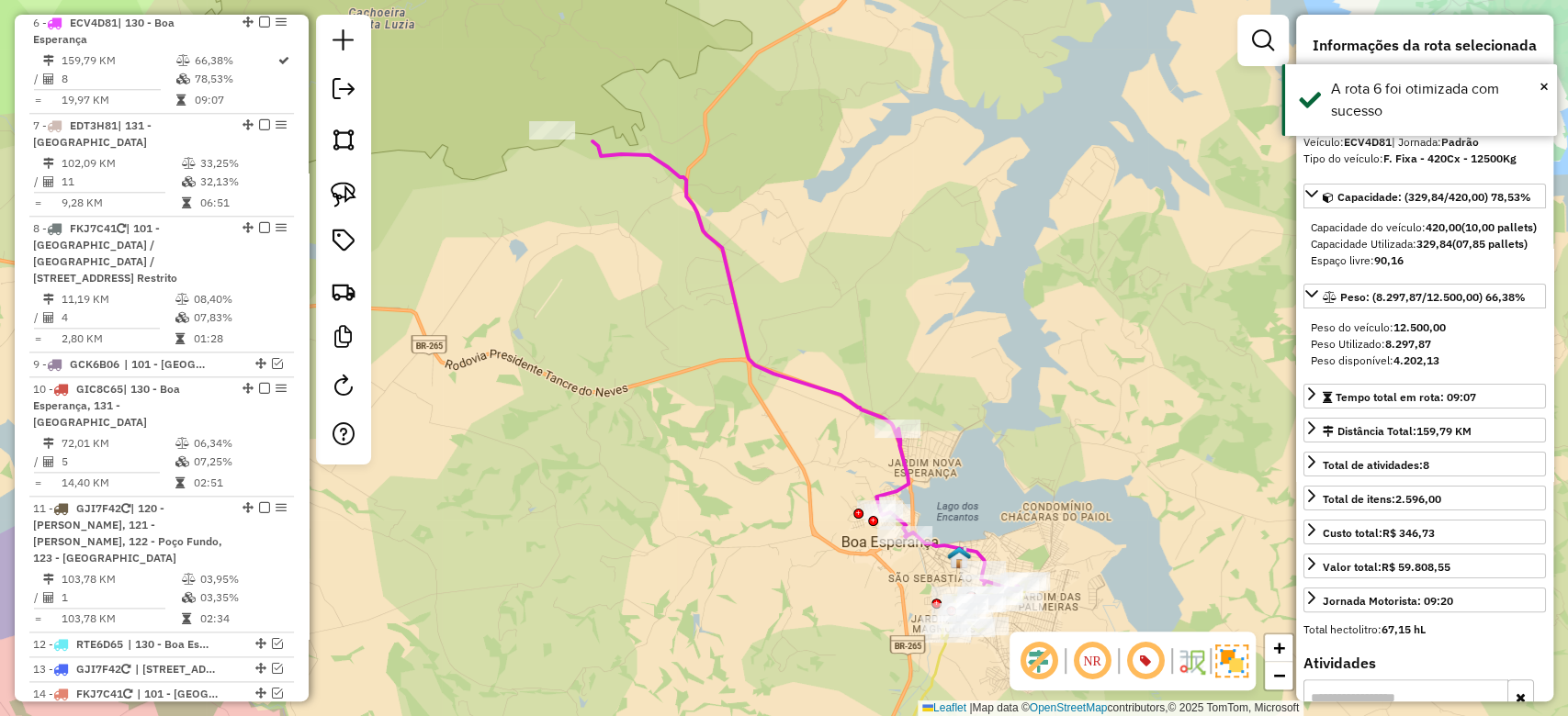
scroll to position [1286, 0]
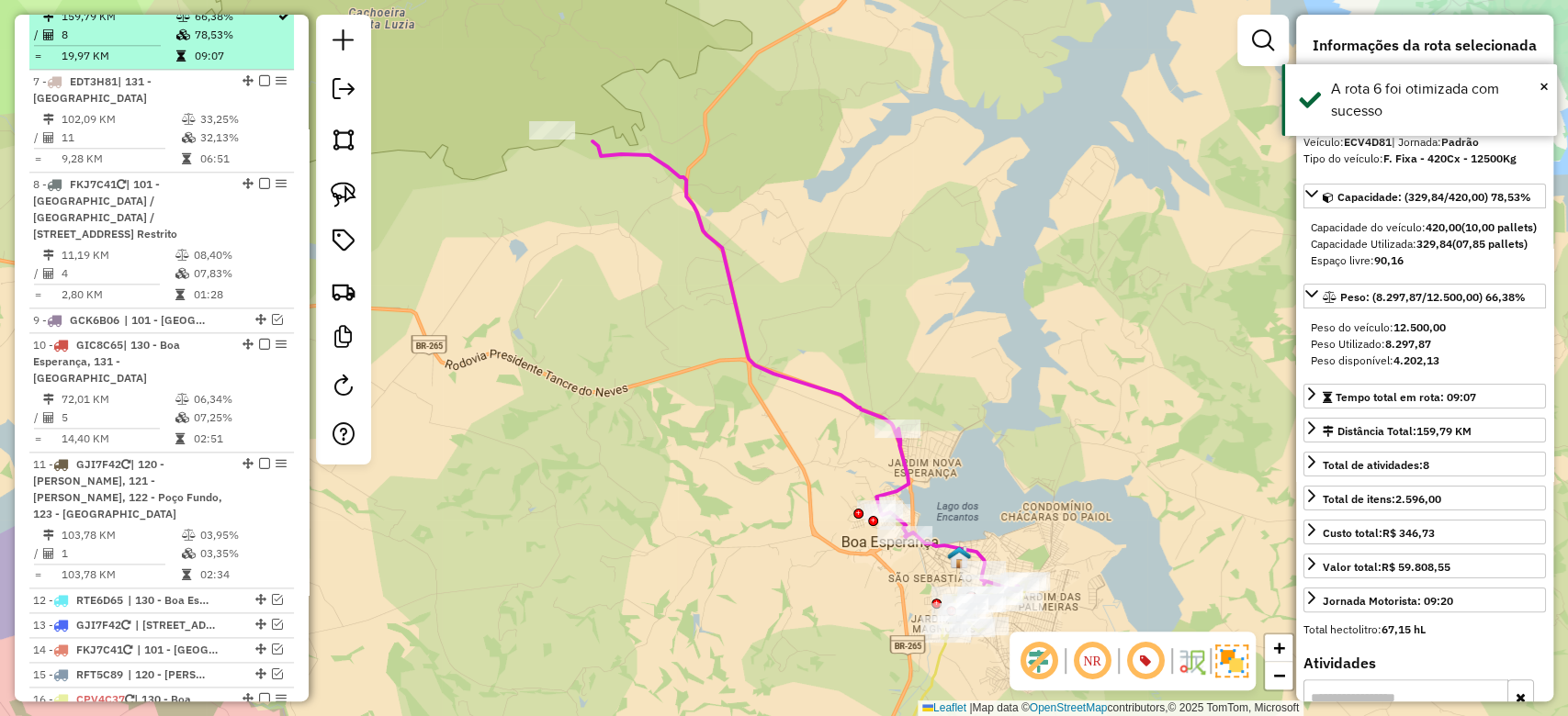
click at [211, 53] on li "6 - ECV4D81 | 130 - Boa Esperança 159,79 KM 66,38% / 8 78,53% = 19,97 KM 09:07" at bounding box center [162, 18] width 265 height 103
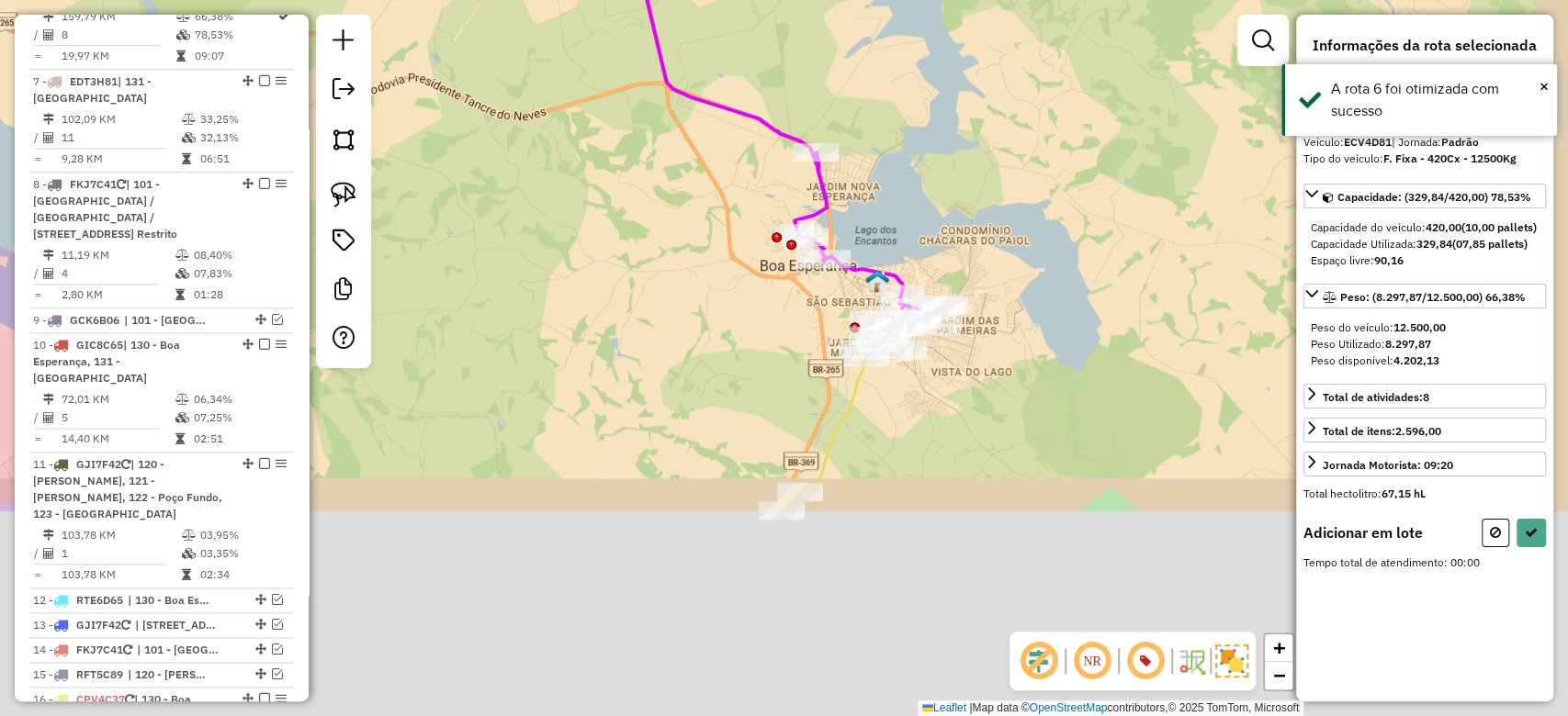
drag, startPoint x: 990, startPoint y: 499, endPoint x: 918, endPoint y: 266, distance: 243.9
click at [907, 222] on div "Janela de atendimento Grade de atendimento Capacidade Transportadoras Veículos …" at bounding box center [784, 358] width 1568 height 716
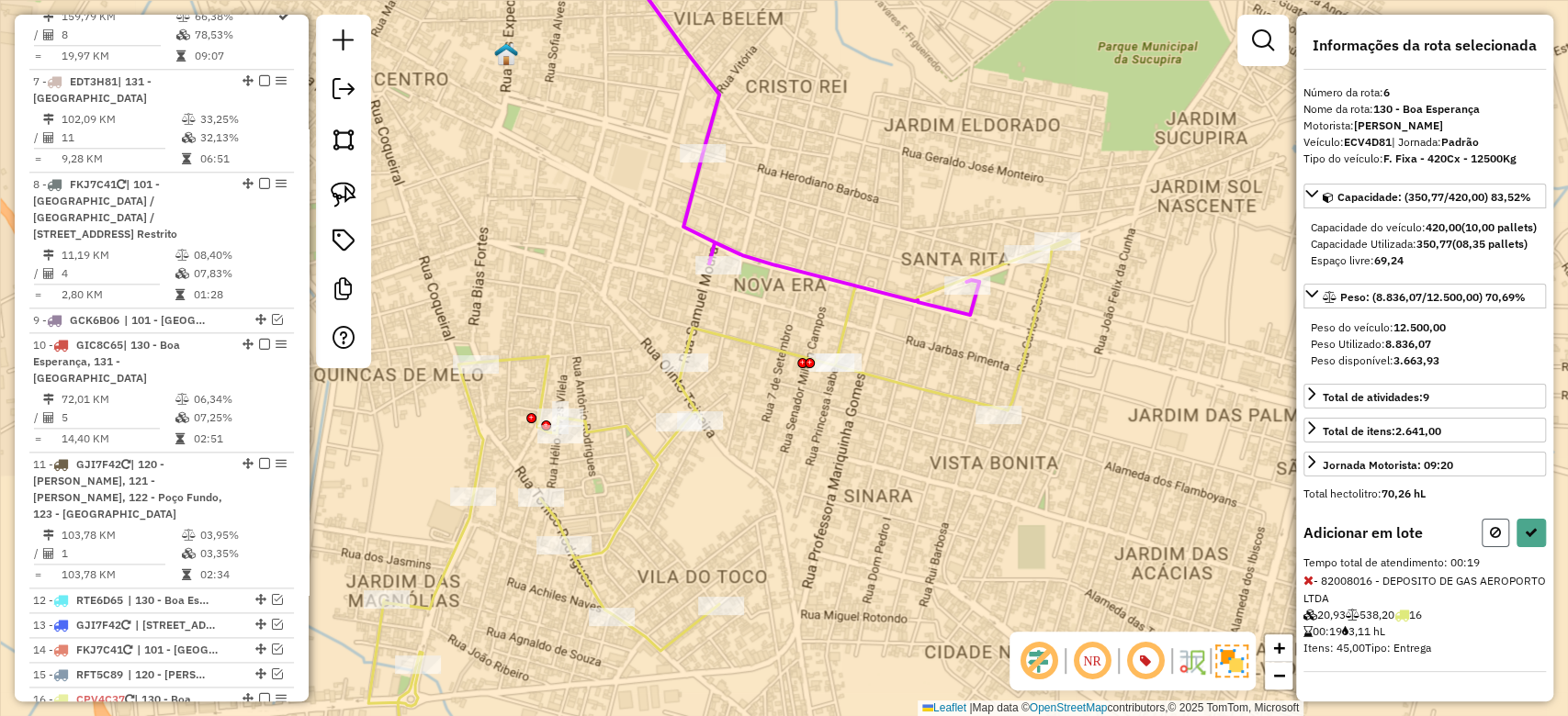
click at [1499, 548] on button at bounding box center [1496, 533] width 28 height 29
select select "**********"
drag, startPoint x: 1496, startPoint y: 548, endPoint x: 1476, endPoint y: 538, distance: 22.4
click at [1496, 539] on icon at bounding box center [1496, 532] width 11 height 13
select select "**********"
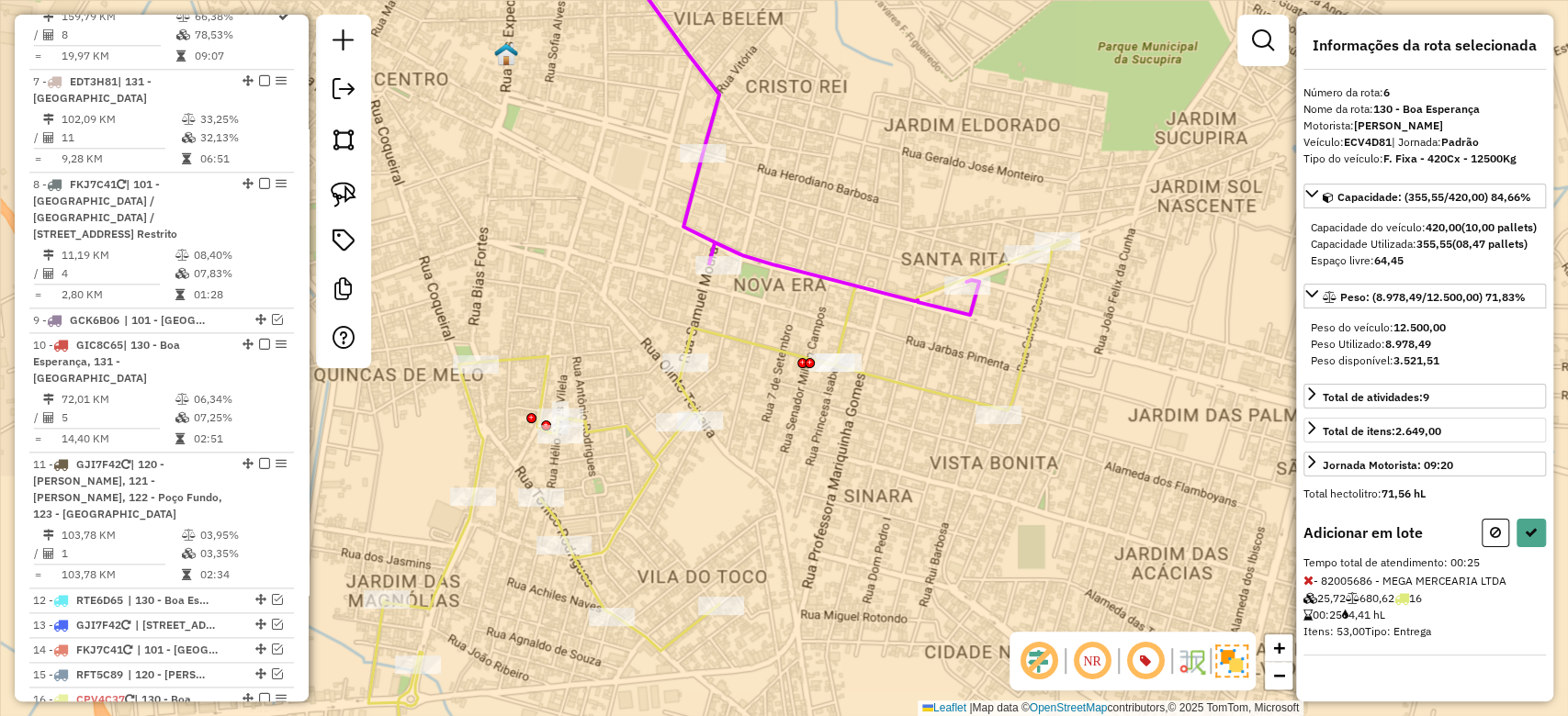
drag, startPoint x: 1496, startPoint y: 549, endPoint x: 1463, endPoint y: 537, distance: 35.1
click at [1494, 539] on icon at bounding box center [1496, 532] width 11 height 13
select select "**********"
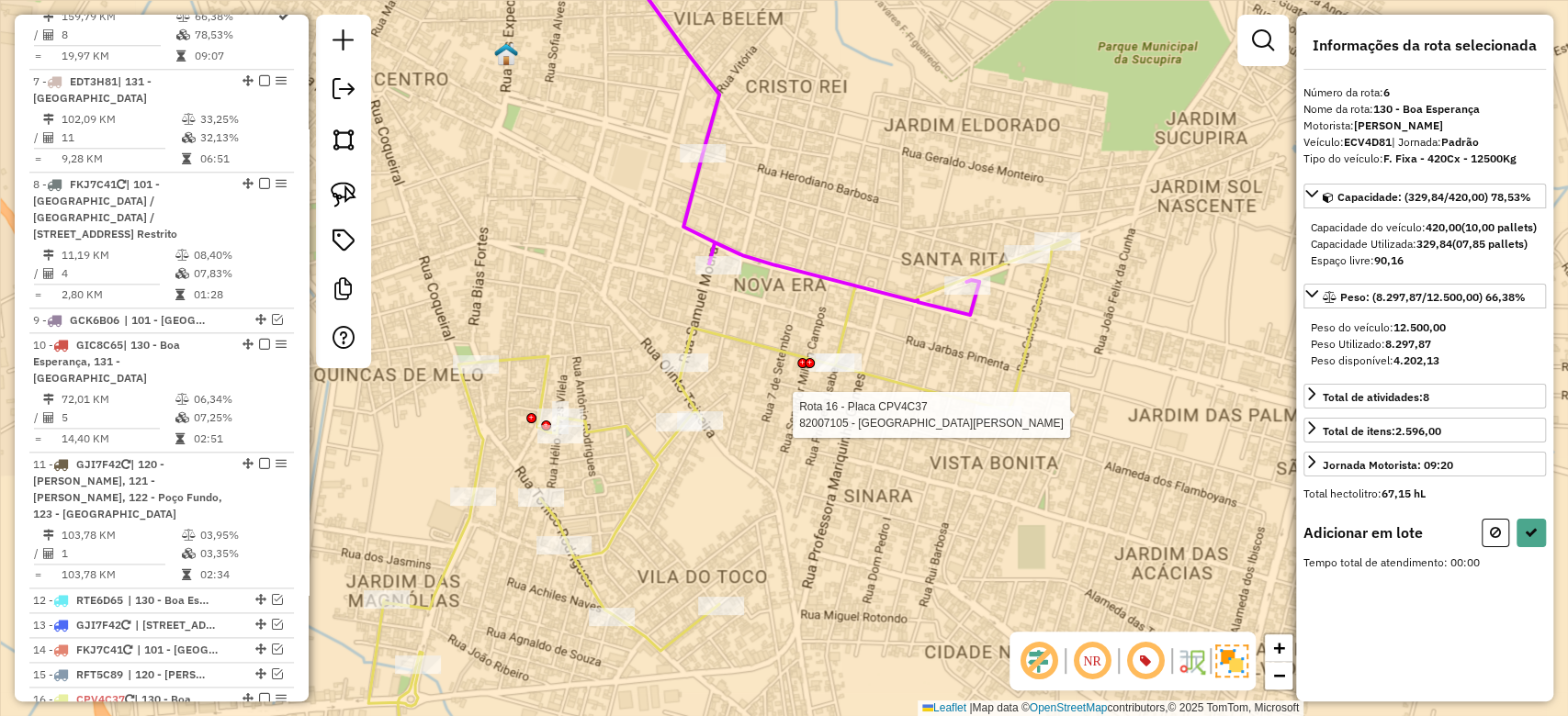
click at [985, 424] on div at bounding box center [999, 415] width 46 height 18
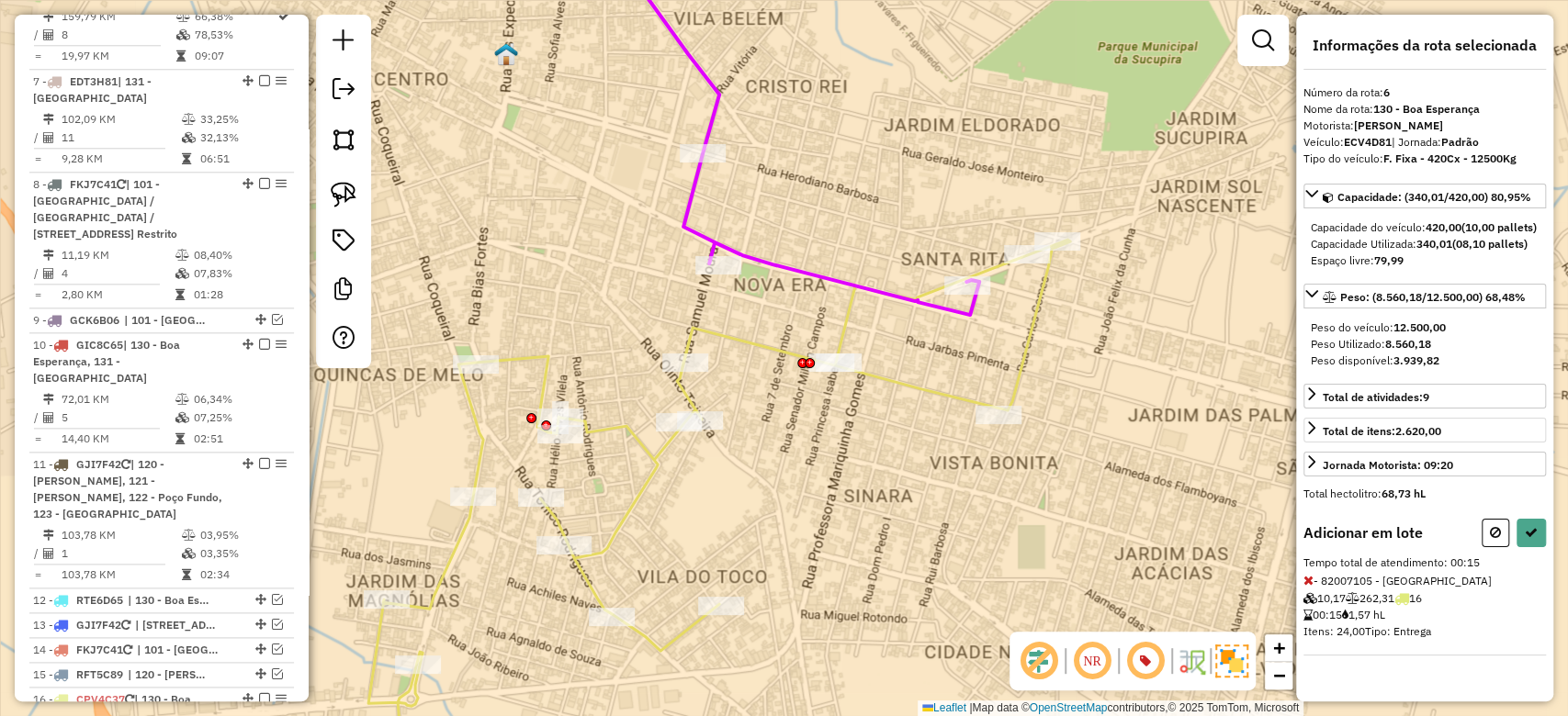
drag, startPoint x: 1488, startPoint y: 545, endPoint x: 1459, endPoint y: 522, distance: 37.0
click at [1489, 543] on button at bounding box center [1496, 533] width 28 height 29
select select "**********"
click at [1488, 532] on button at bounding box center [1496, 533] width 28 height 29
select select "**********"
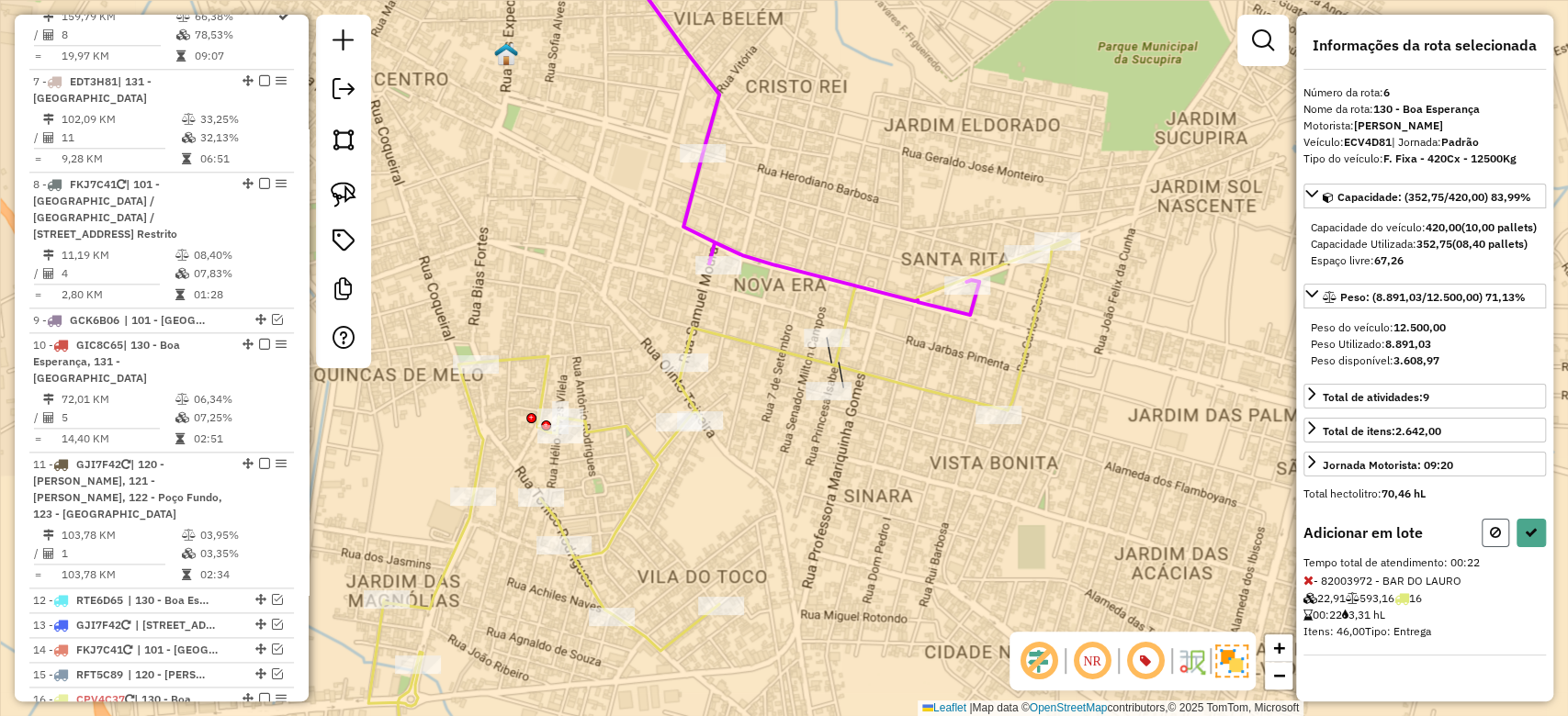
drag, startPoint x: 1497, startPoint y: 556, endPoint x: 1058, endPoint y: 459, distance: 449.6
click at [1499, 548] on button at bounding box center [1496, 533] width 28 height 29
select select "**********"
click at [1492, 539] on icon at bounding box center [1496, 532] width 11 height 13
select select "**********"
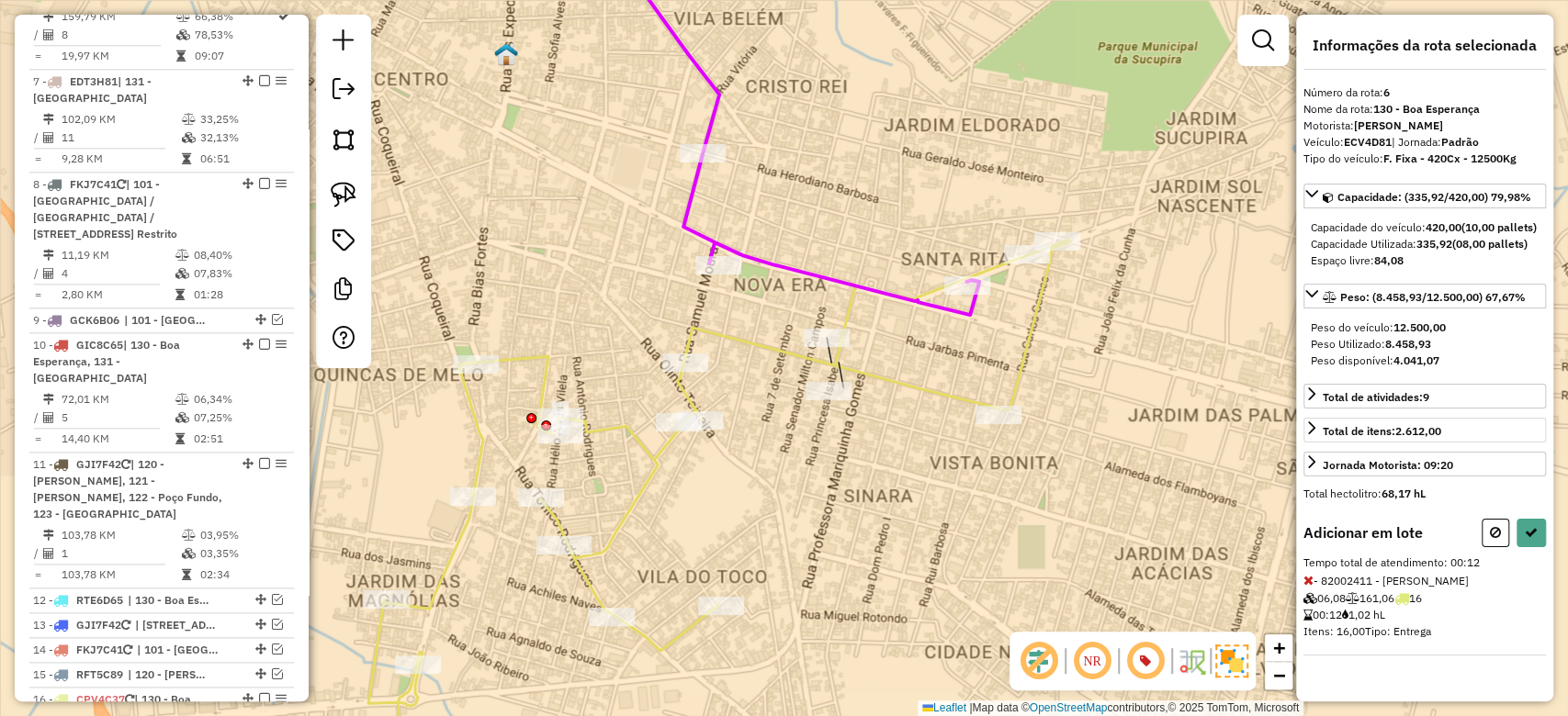
click at [1492, 539] on icon at bounding box center [1496, 532] width 11 height 13
select select "**********"
click at [1492, 548] on button at bounding box center [1496, 533] width 28 height 29
select select "**********"
click at [1543, 546] on button at bounding box center [1531, 533] width 29 height 29
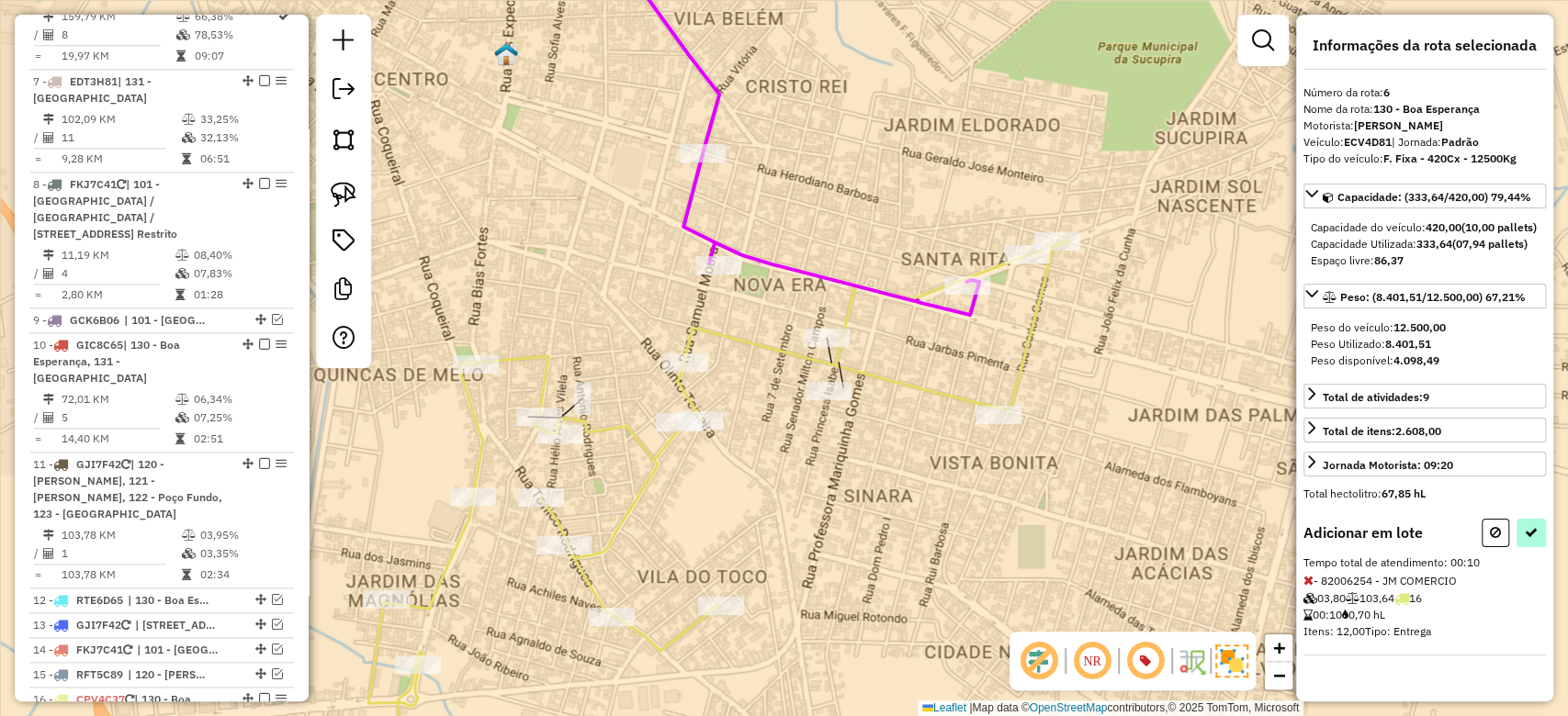
select select "**********"
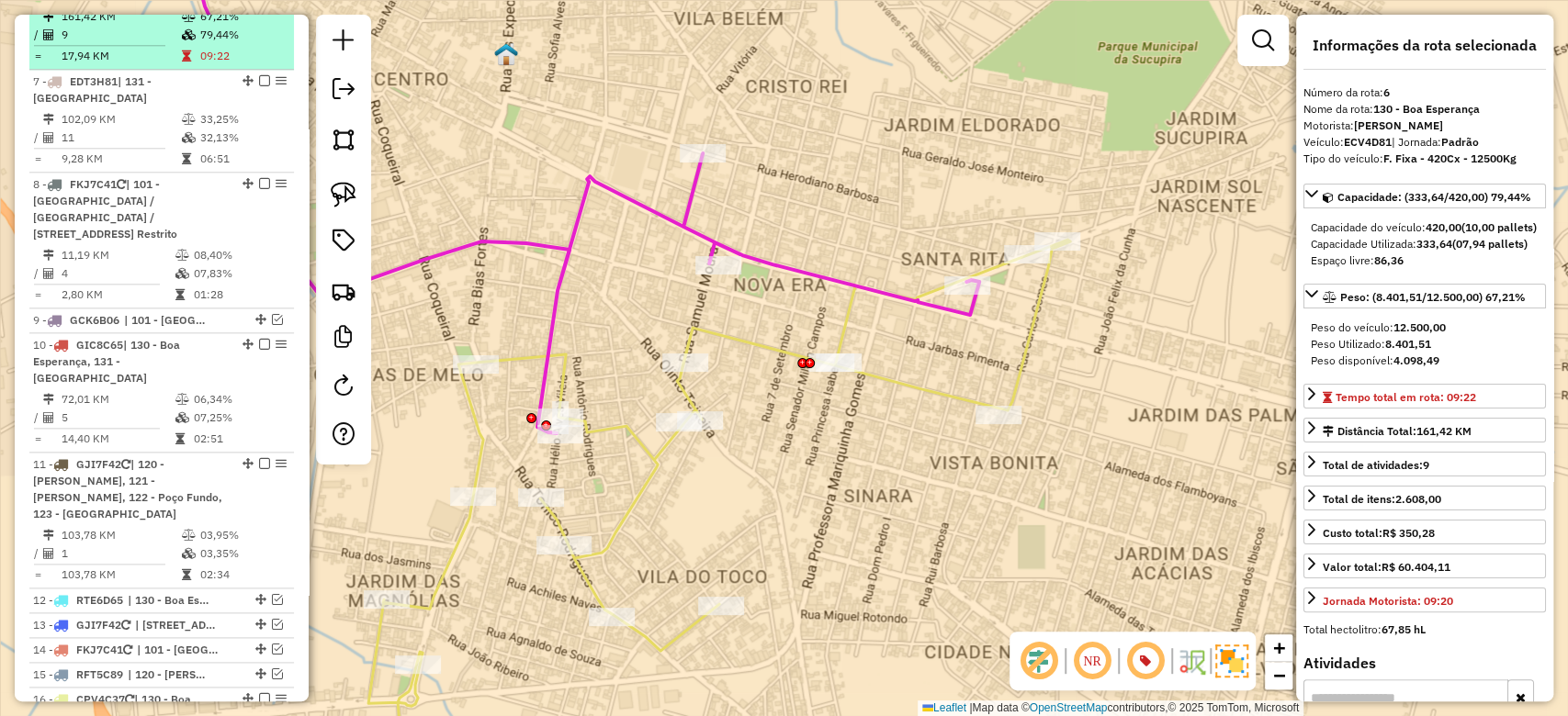
drag, startPoint x: 218, startPoint y: 77, endPoint x: 226, endPoint y: 69, distance: 11.3
click at [218, 44] on td "79,44%" at bounding box center [244, 34] width 88 height 18
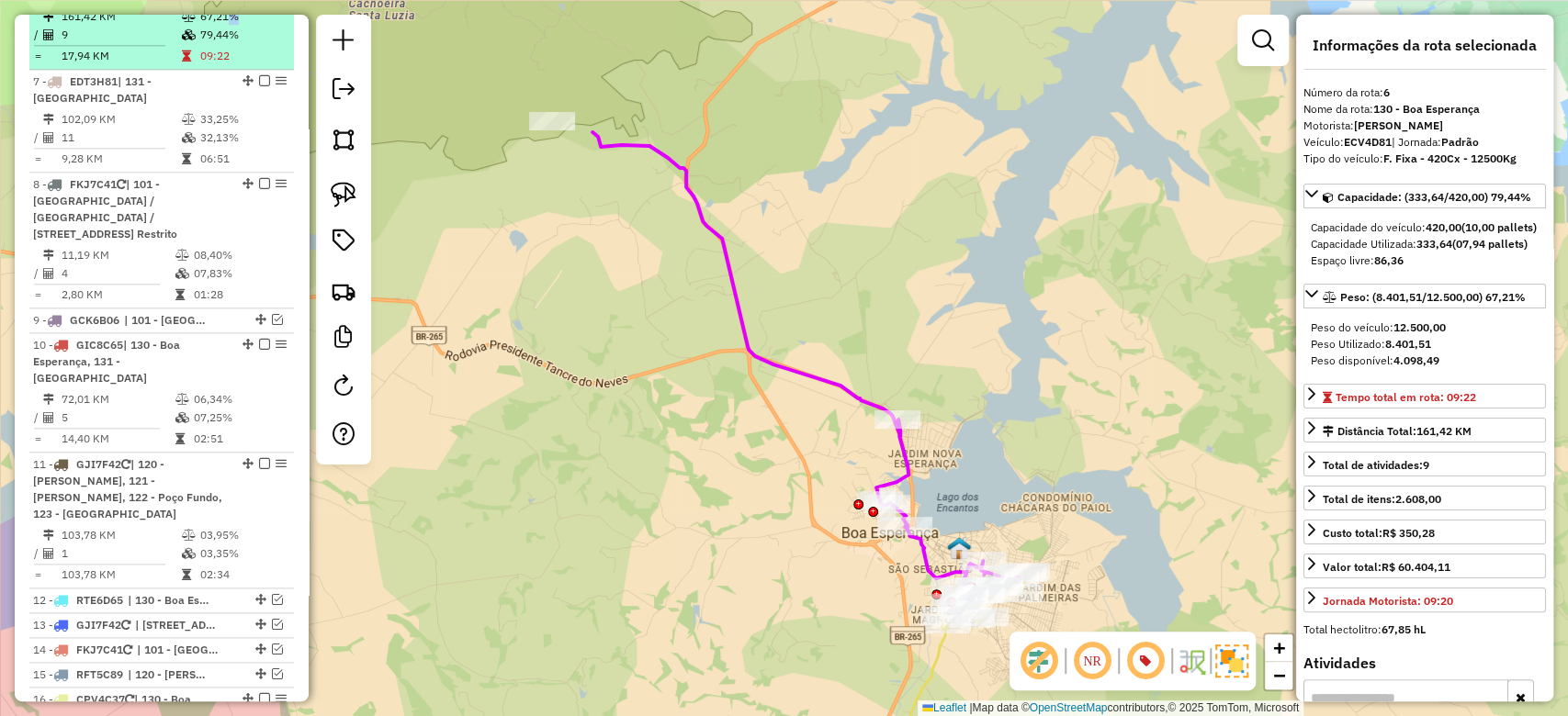
drag, startPoint x: 263, startPoint y: 25, endPoint x: 233, endPoint y: 55, distance: 42.4
click at [223, 26] on td "67,21%" at bounding box center [244, 16] width 88 height 18
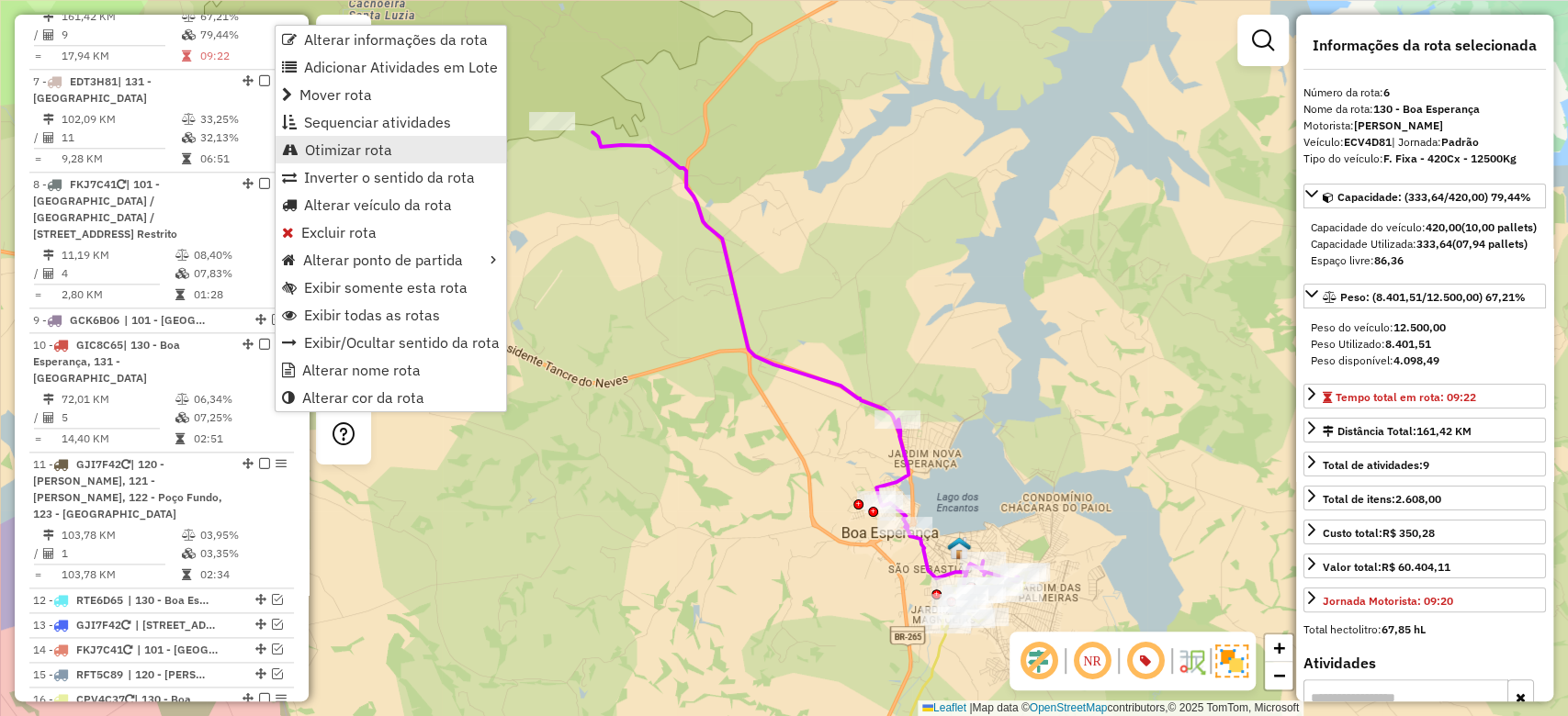
click at [325, 143] on span "Otimizar rota" at bounding box center [349, 149] width 88 height 14
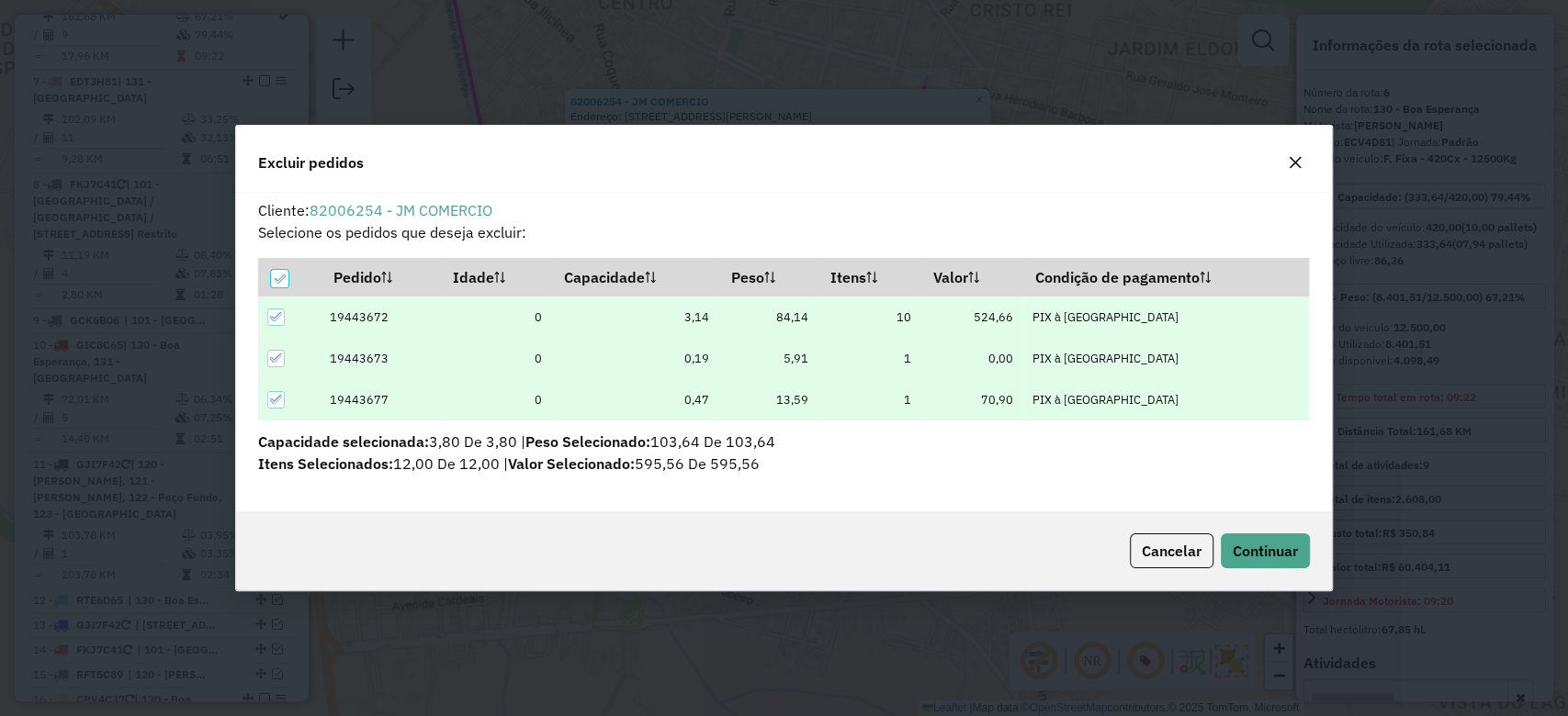
scroll to position [0, 0]
click at [1275, 555] on span "Continuar" at bounding box center [1265, 551] width 66 height 18
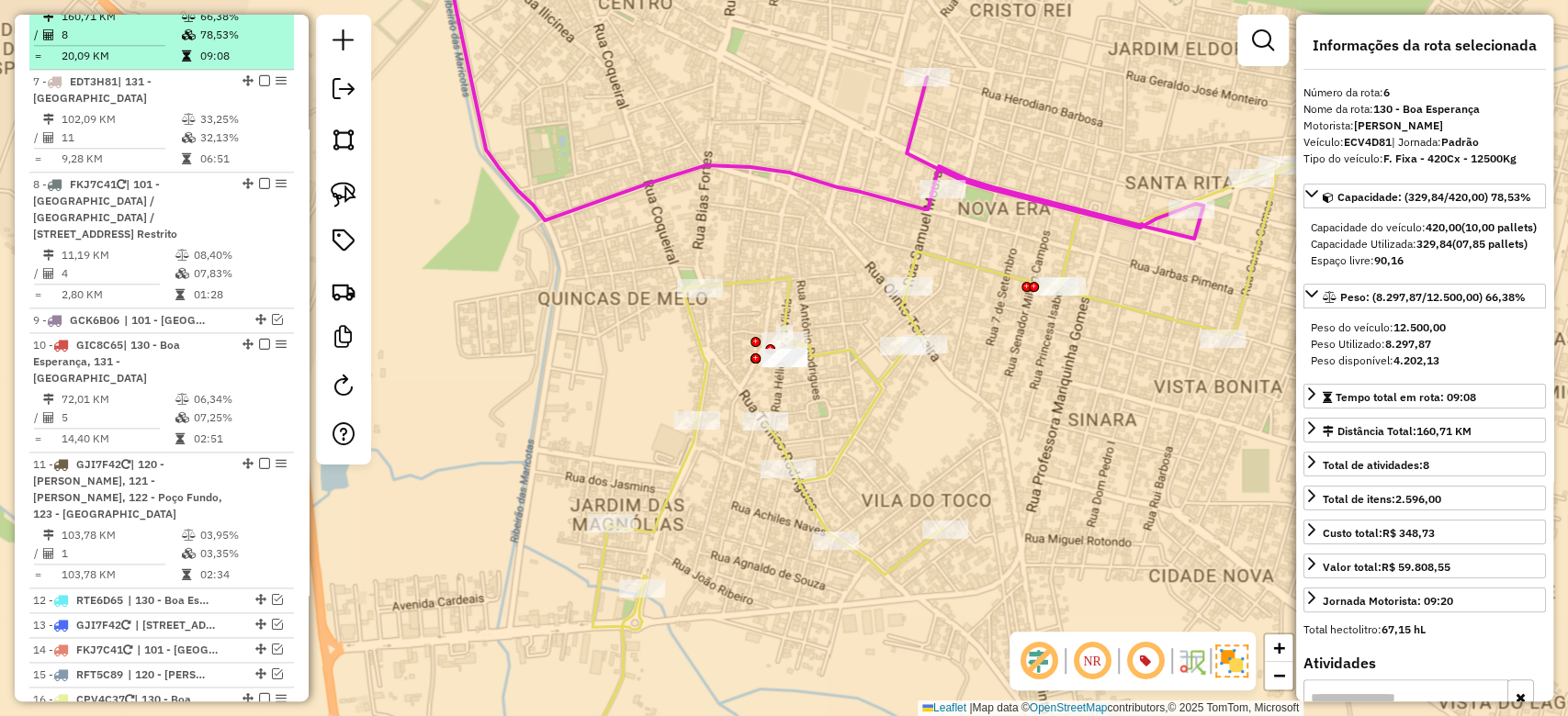
drag, startPoint x: 110, startPoint y: 40, endPoint x: 128, endPoint y: 31, distance: 20.1
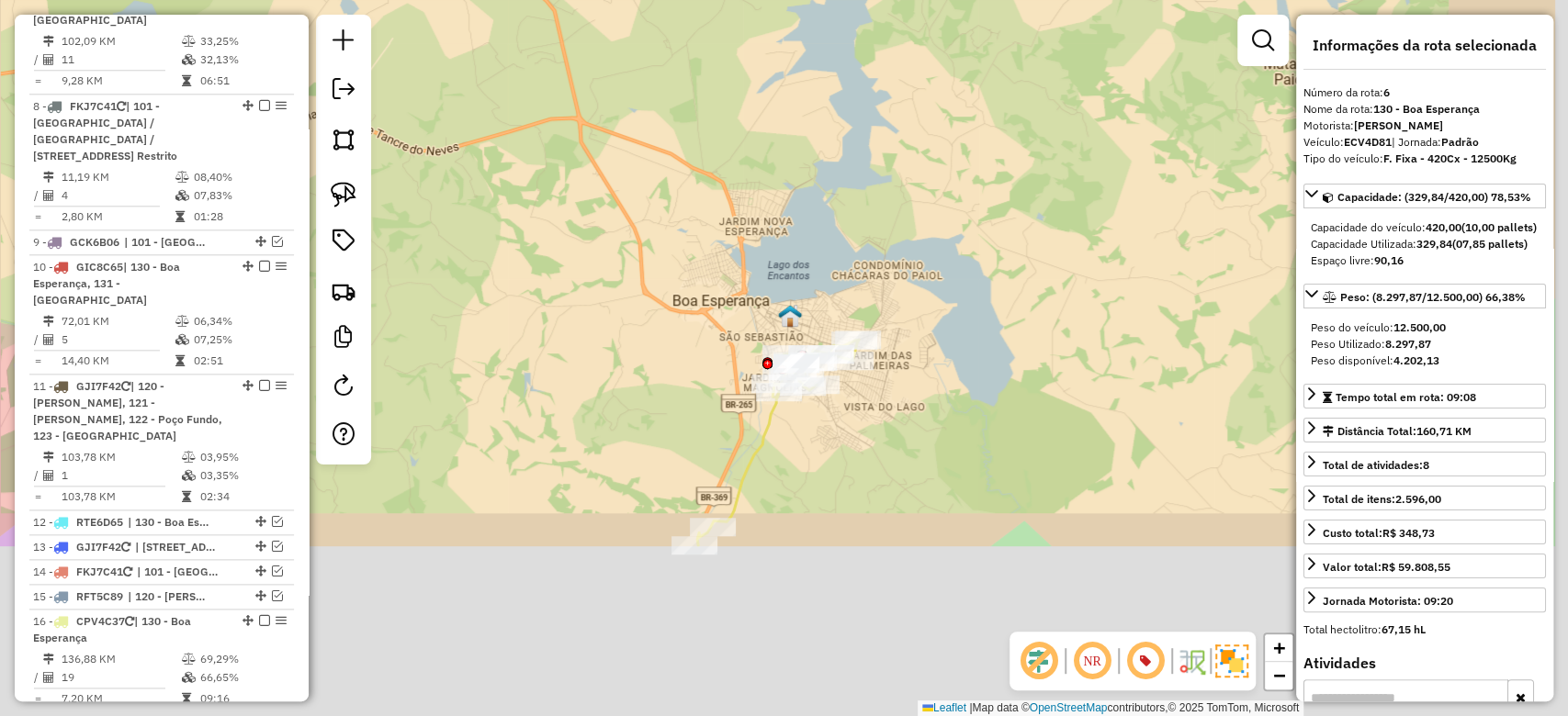
drag, startPoint x: 901, startPoint y: 386, endPoint x: 680, endPoint y: 57, distance: 396.3
click at [680, 58] on div "Janela de atendimento Grade de atendimento Capacidade Transportadoras Veículos …" at bounding box center [784, 358] width 1568 height 716
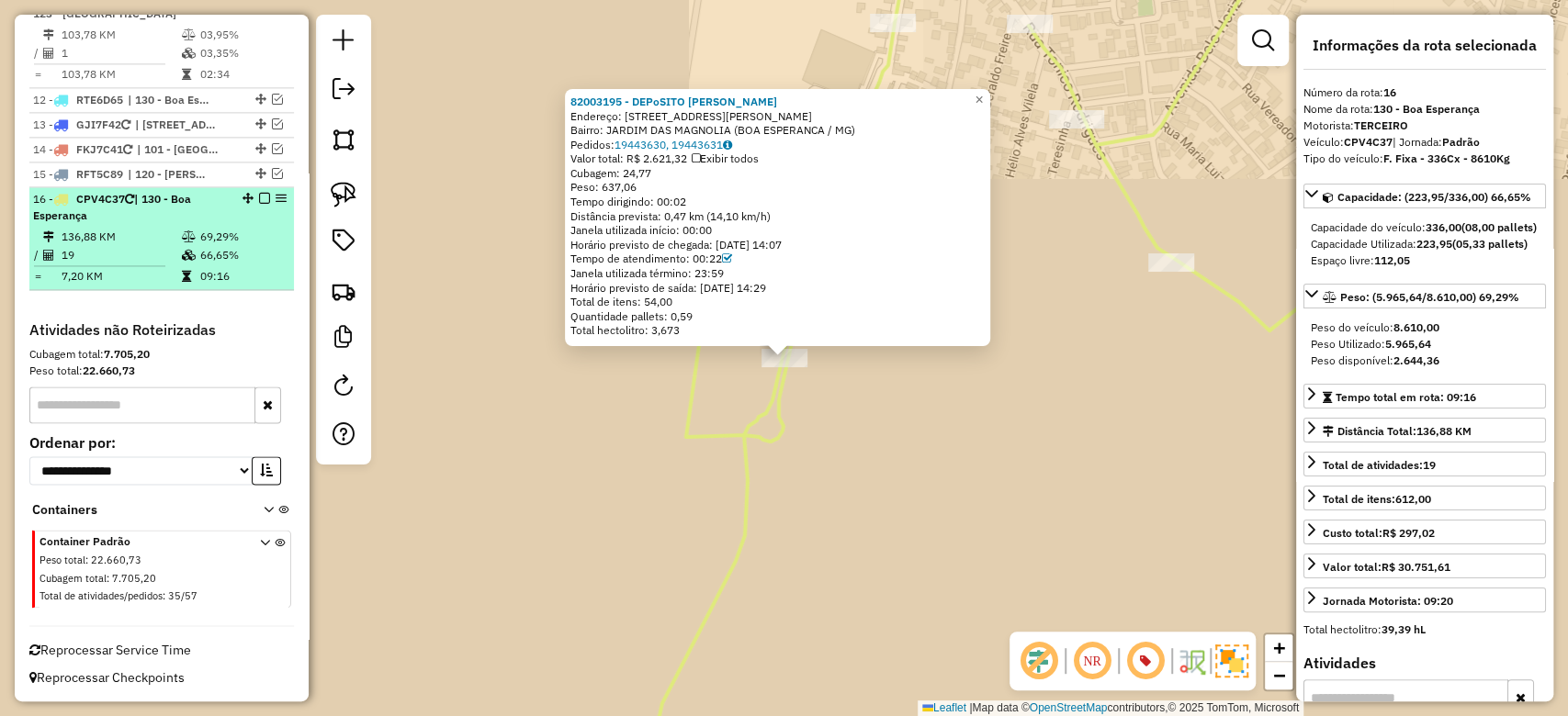
scroll to position [1721, 0]
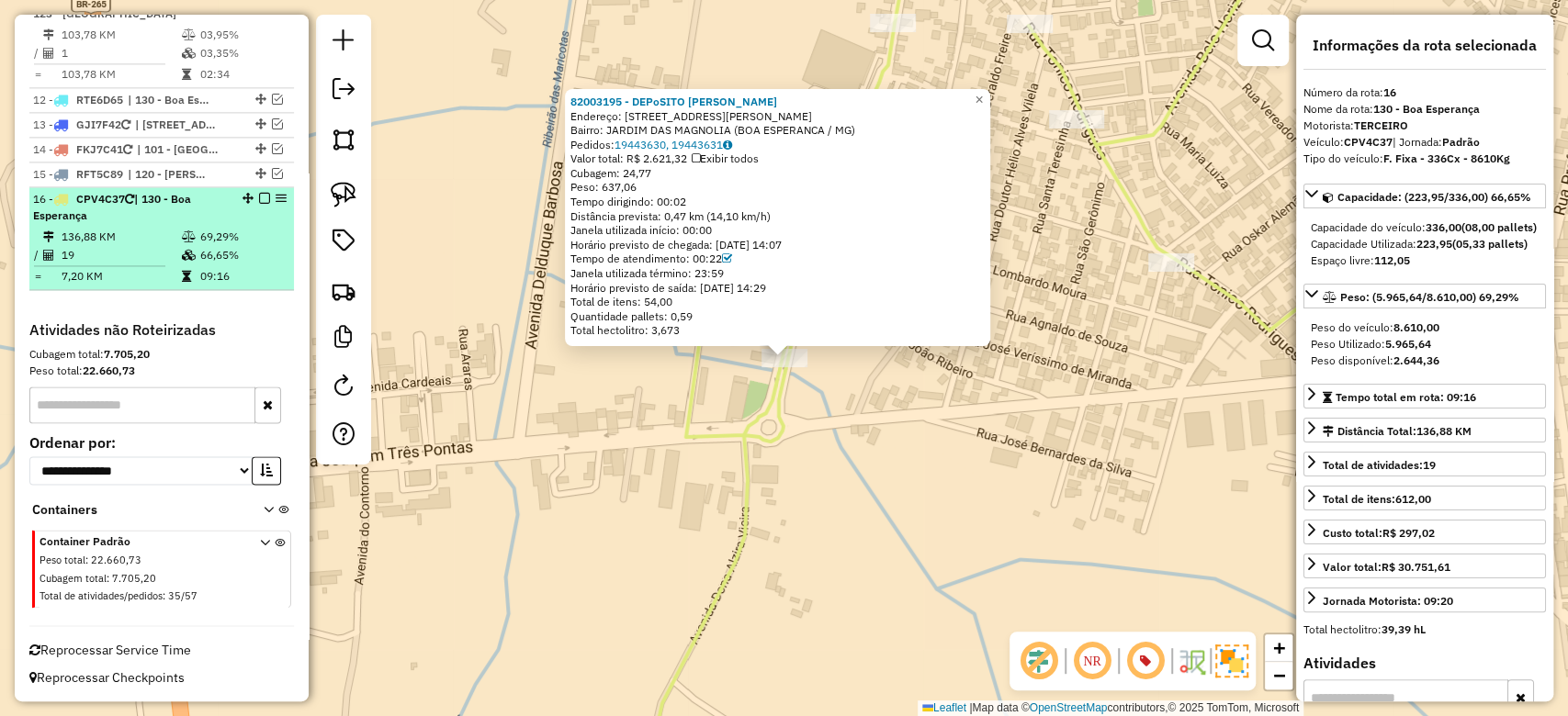
click at [242, 272] on td "09:16" at bounding box center [244, 276] width 88 height 18
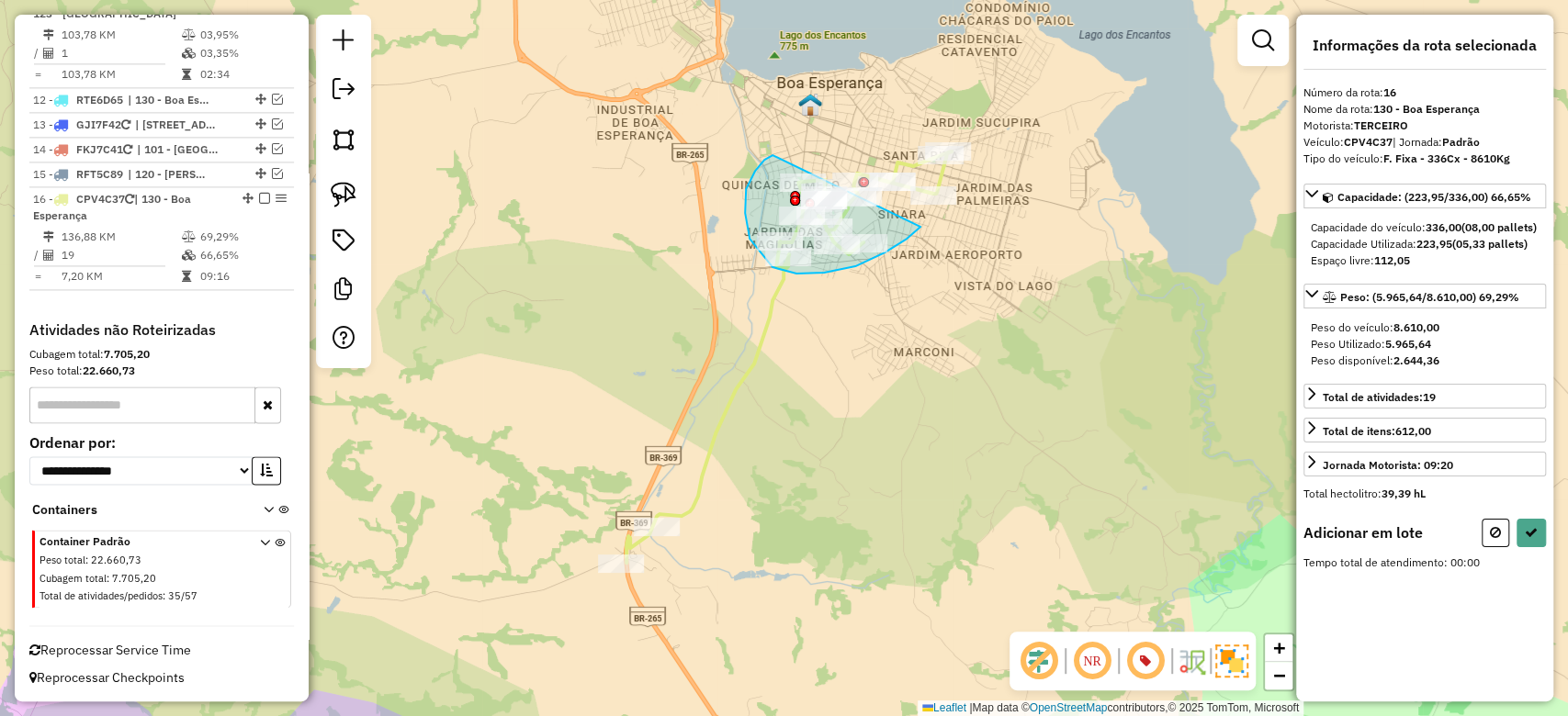
click at [924, 203] on div "Rota 16 - Placa CPV4C37 82003195 - DEPoSITO SaO JORGE Rota 16 - Placa CPV4C37 8…" at bounding box center [784, 358] width 1568 height 716
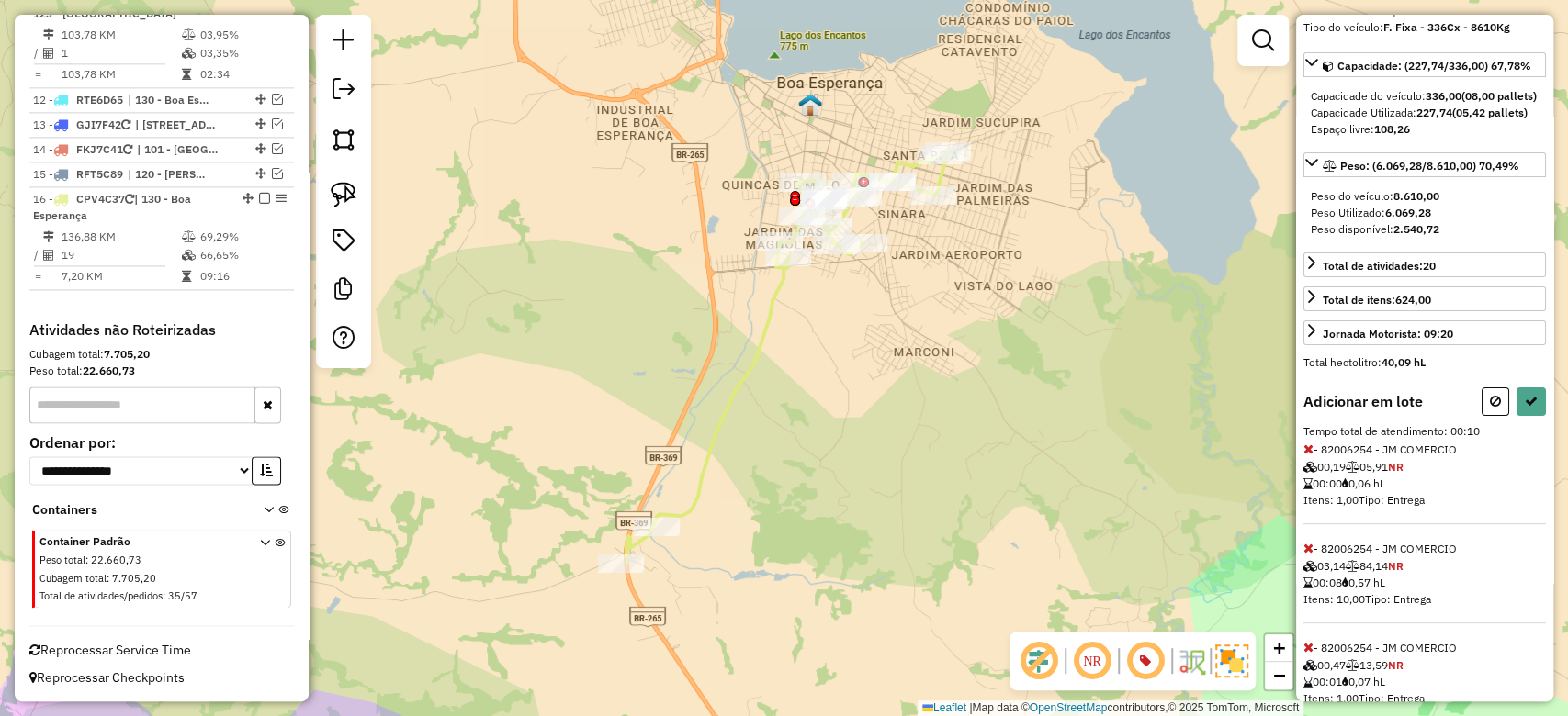
scroll to position [203, 0]
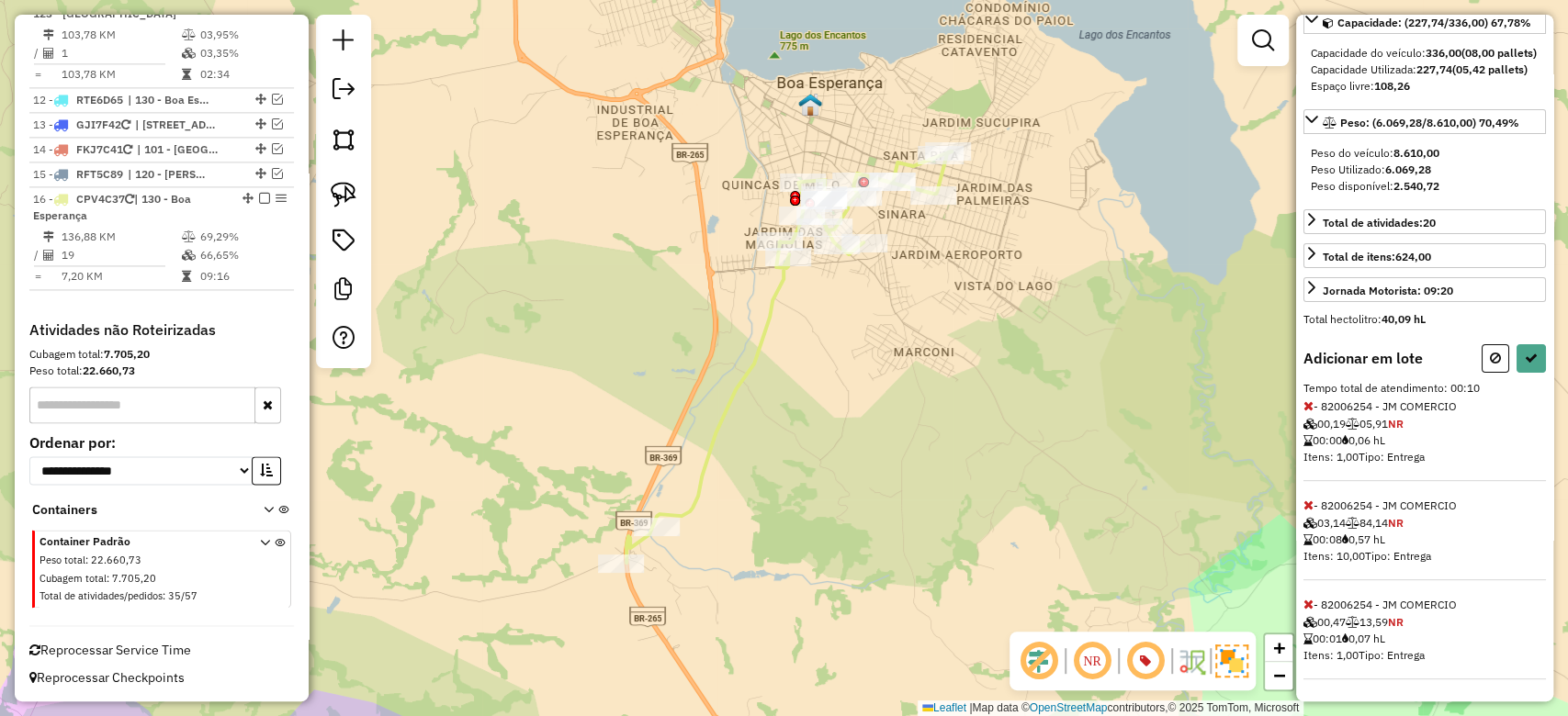
click at [1540, 343] on div "Informações da rota selecionada Número da rota: 16 Nome da rota: 130 - Boa Espe…" at bounding box center [1425, 358] width 257 height 687
click at [1533, 361] on button at bounding box center [1531, 358] width 29 height 29
select select "**********"
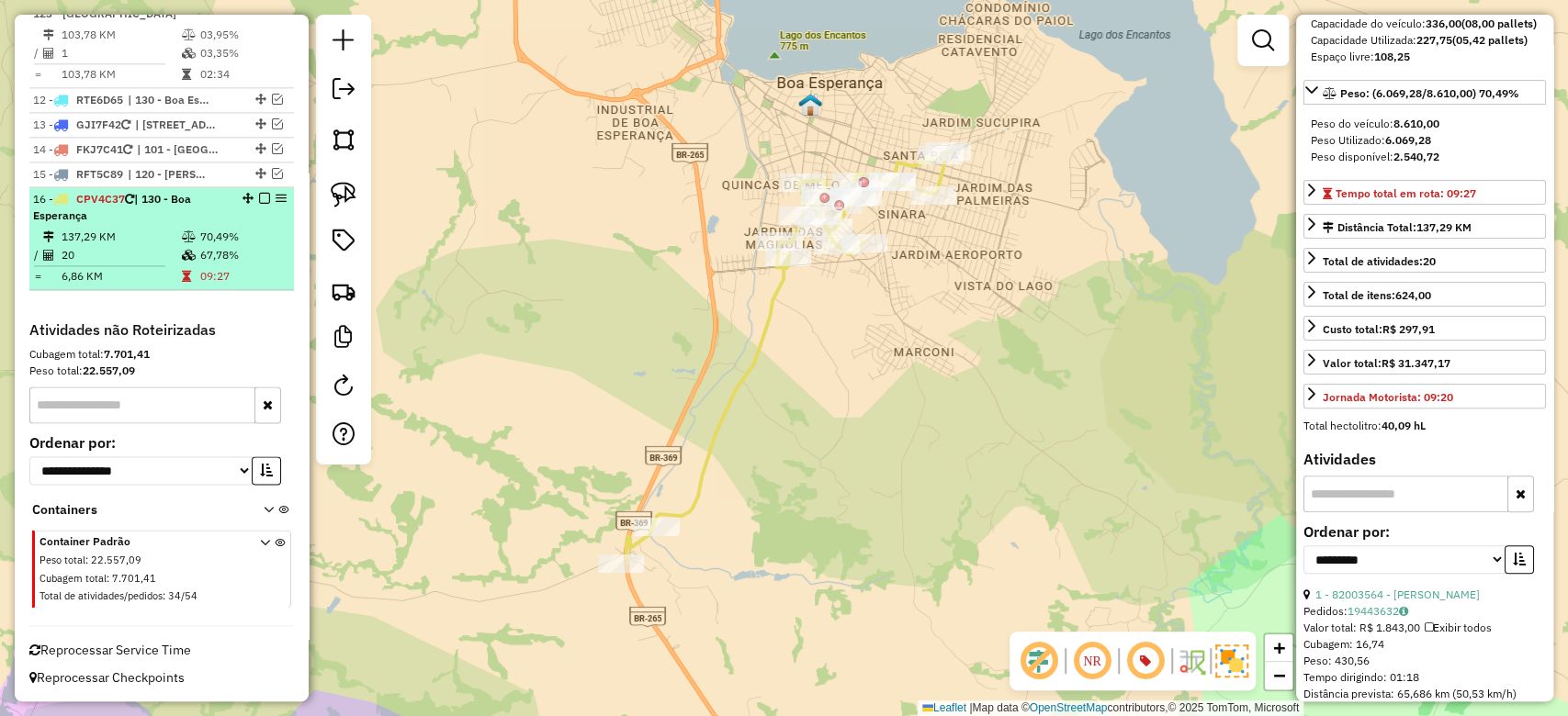
click at [184, 246] on td at bounding box center [189, 255] width 18 height 18
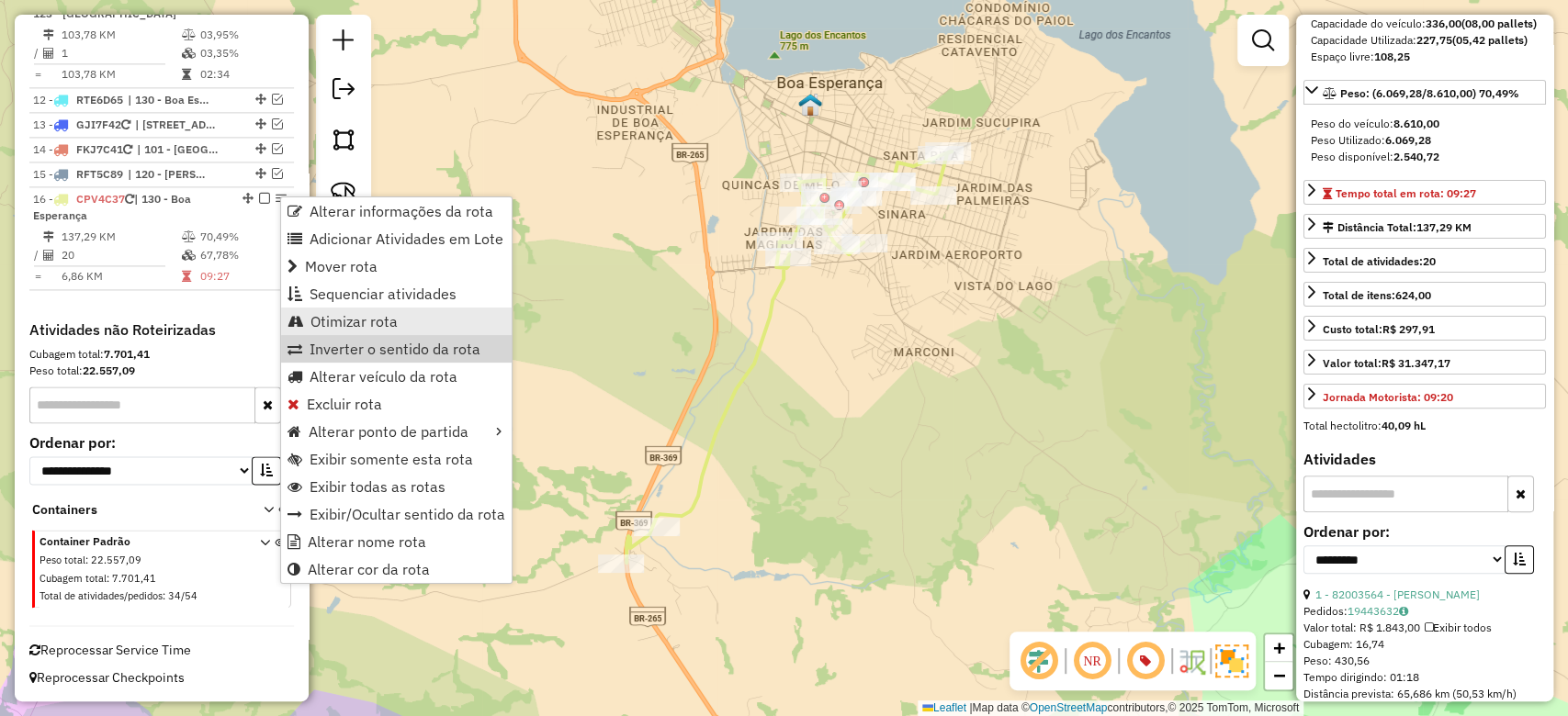
click at [362, 321] on span "Otimizar rota" at bounding box center [354, 320] width 88 height 14
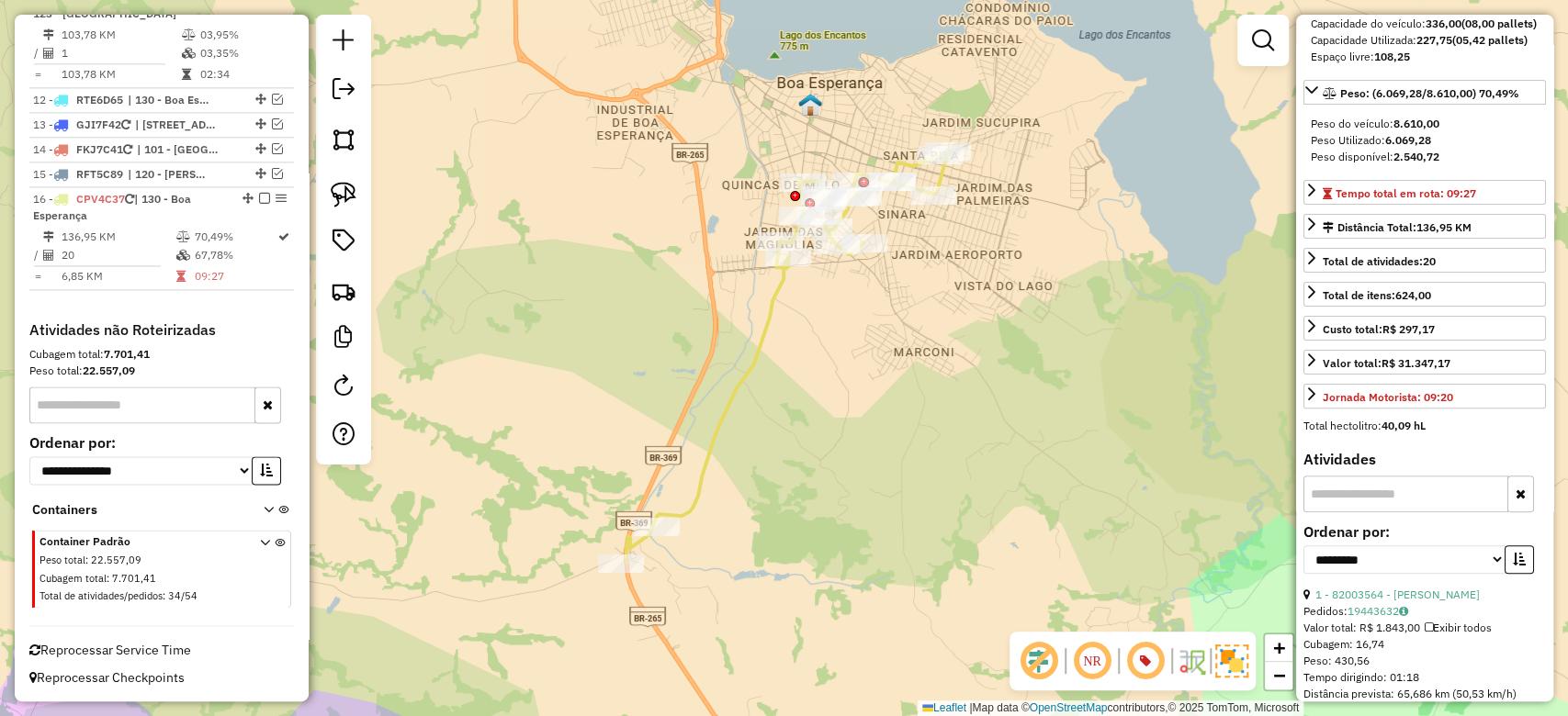
drag, startPoint x: 195, startPoint y: 274, endPoint x: 810, endPoint y: 372, distance: 622.8
click at [195, 272] on td "09:27" at bounding box center [235, 276] width 83 height 18
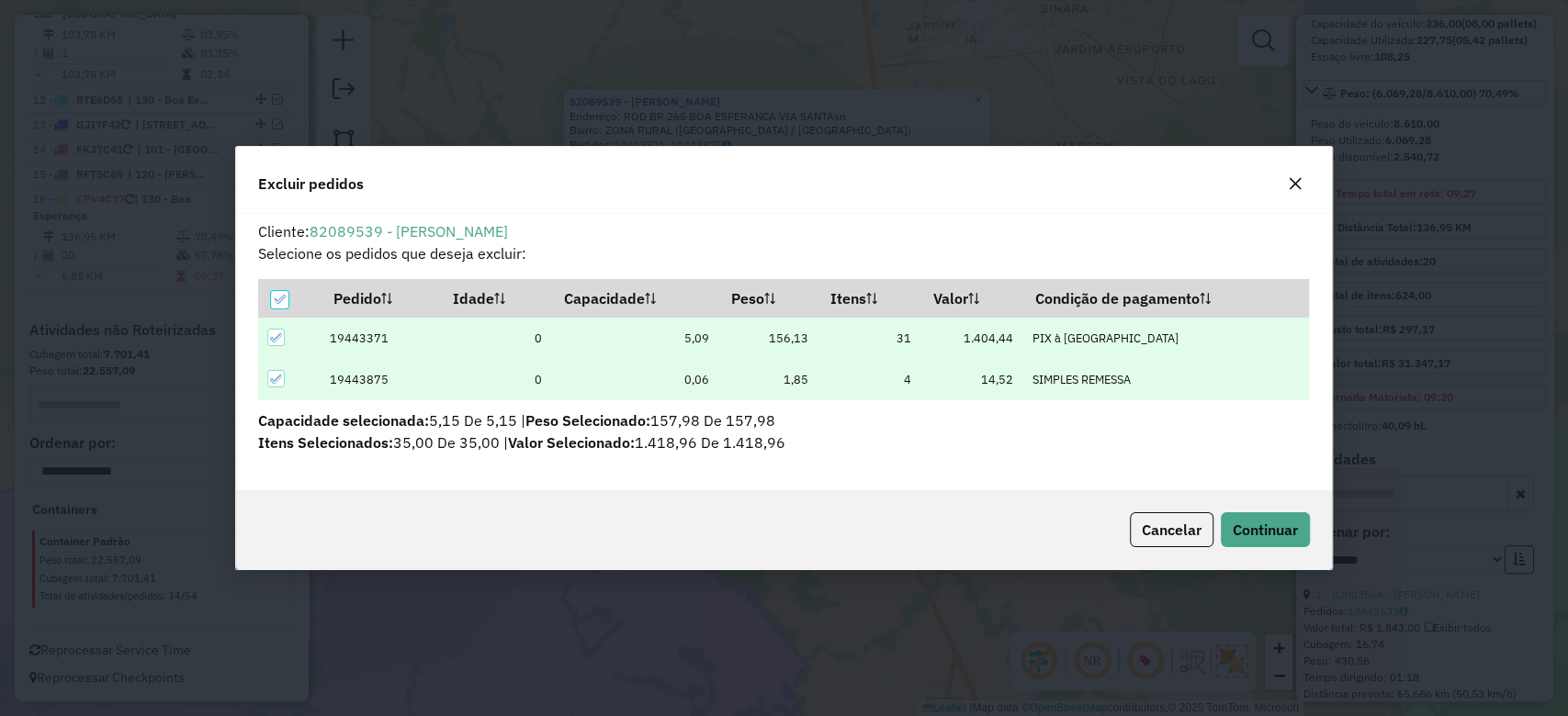
scroll to position [10, 6]
click at [1243, 539] on span "Continuar" at bounding box center [1265, 530] width 66 height 18
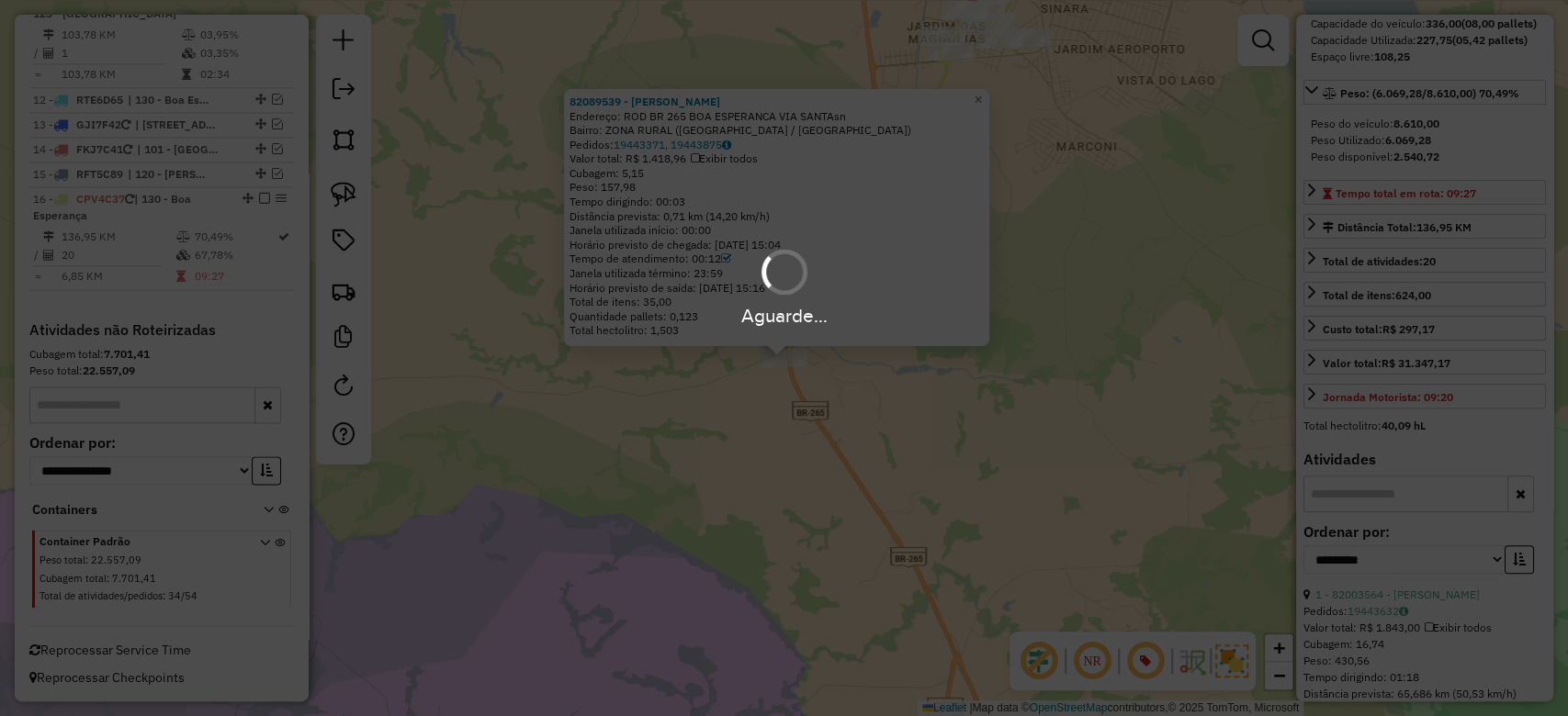
click at [164, 242] on div "Aguarde..." at bounding box center [784, 286] width 1568 height 87
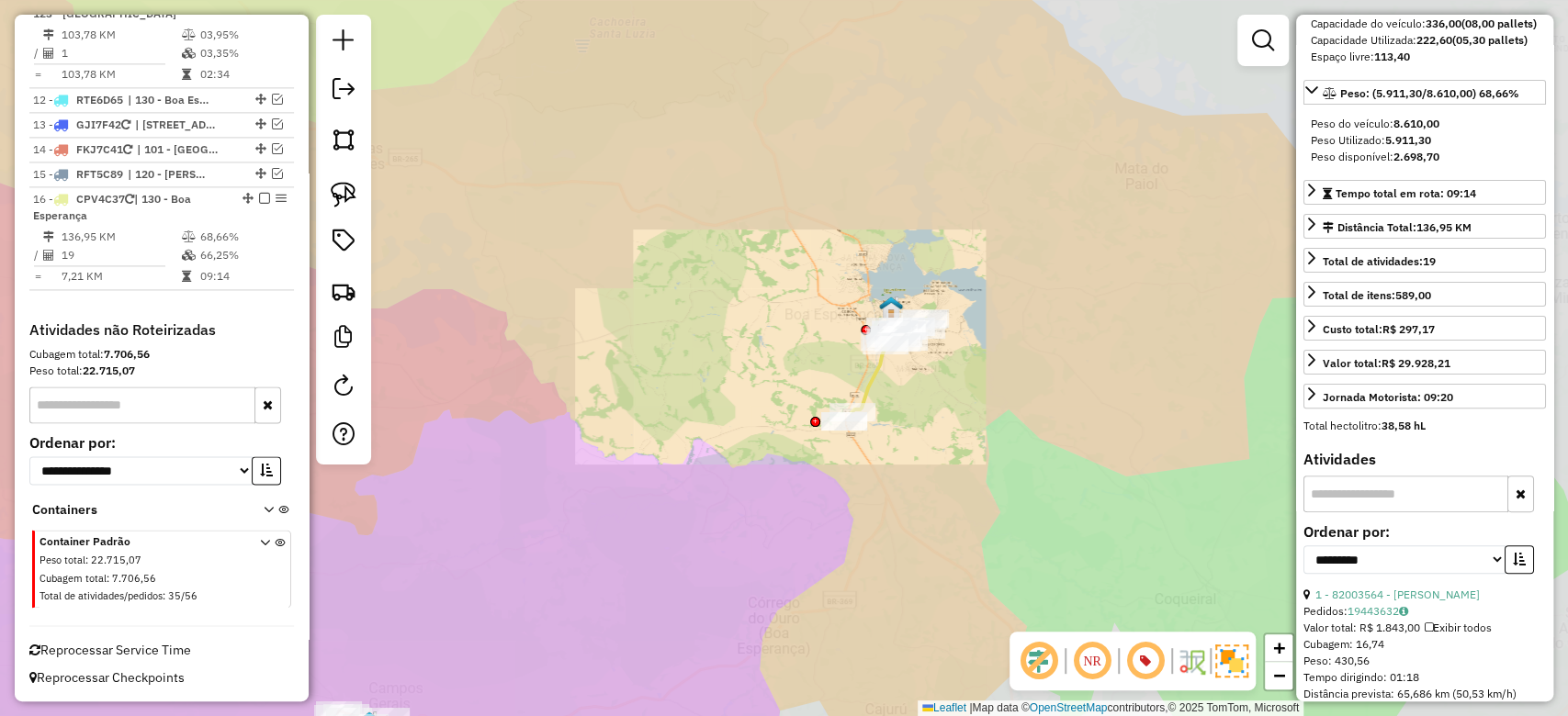
click at [868, 473] on div "Janela de atendimento Grade de atendimento Capacidade Transportadoras Veículos …" at bounding box center [784, 358] width 1568 height 716
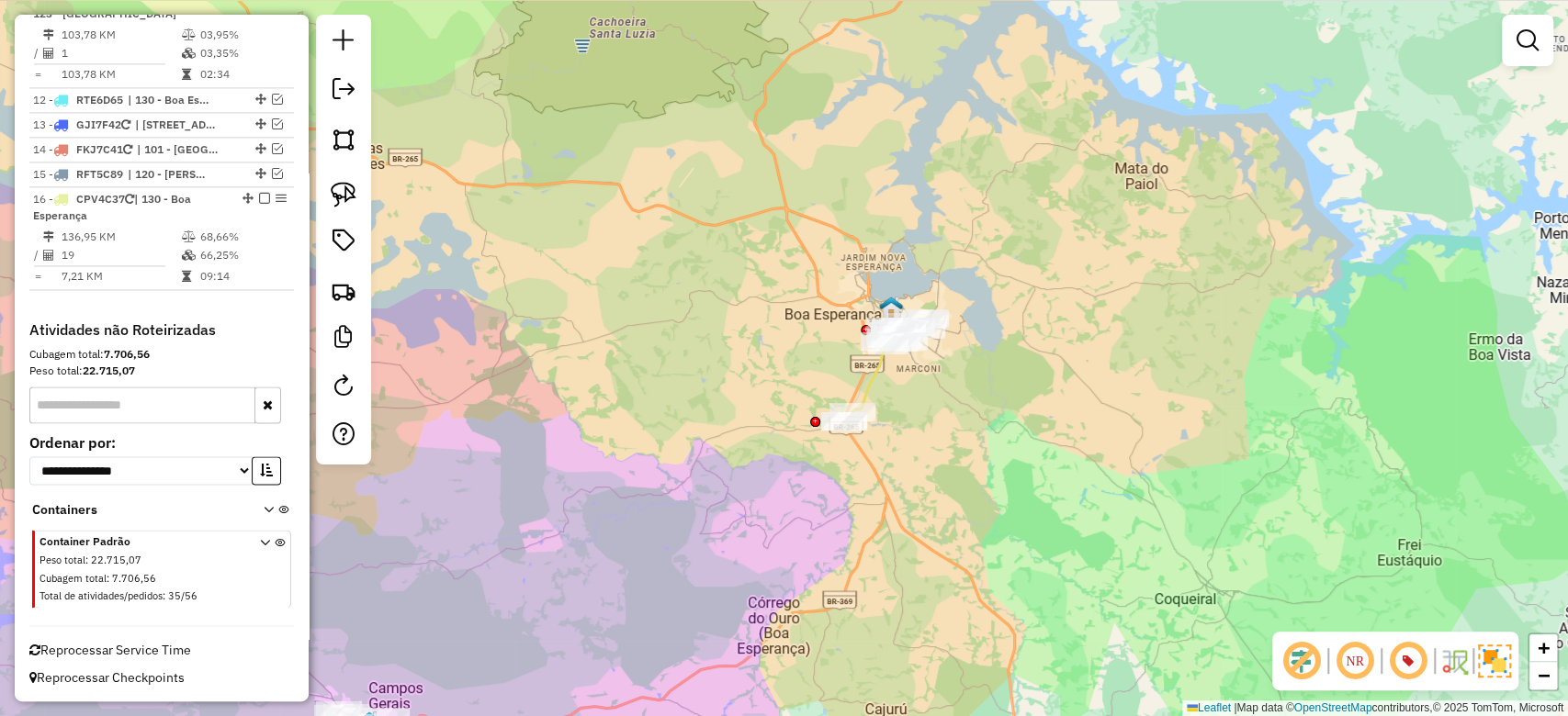
drag, startPoint x: 857, startPoint y: 530, endPoint x: 1031, endPoint y: 233, distance: 344.2
click at [1031, 233] on div "Janela de atendimento Grade de atendimento Capacidade Transportadoras Veículos …" at bounding box center [784, 358] width 1568 height 716
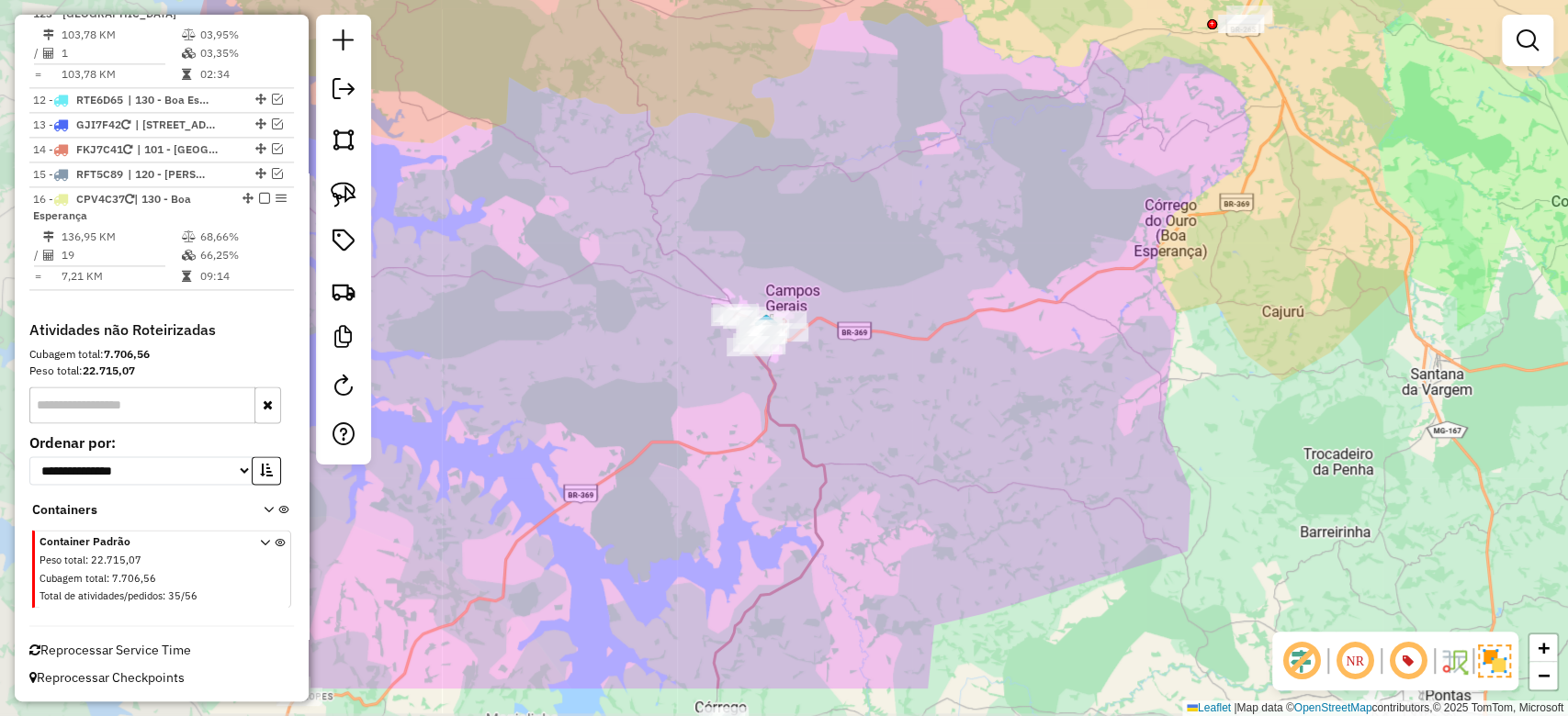
drag, startPoint x: 738, startPoint y: 464, endPoint x: 961, endPoint y: 364, distance: 244.4
click at [961, 364] on div "Janela de atendimento Grade de atendimento Capacidade Transportadoras Veículos …" at bounding box center [784, 358] width 1568 height 716
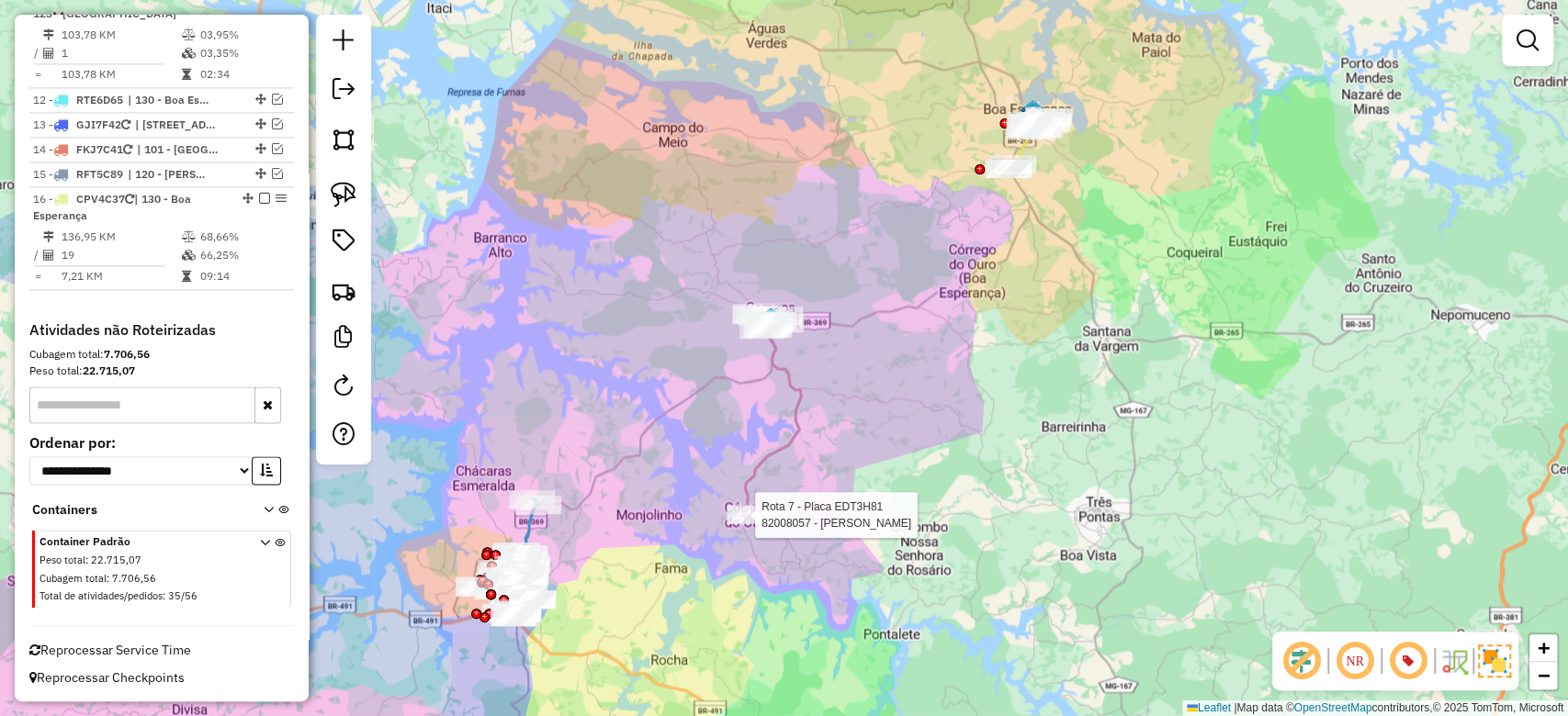
select select "**********"
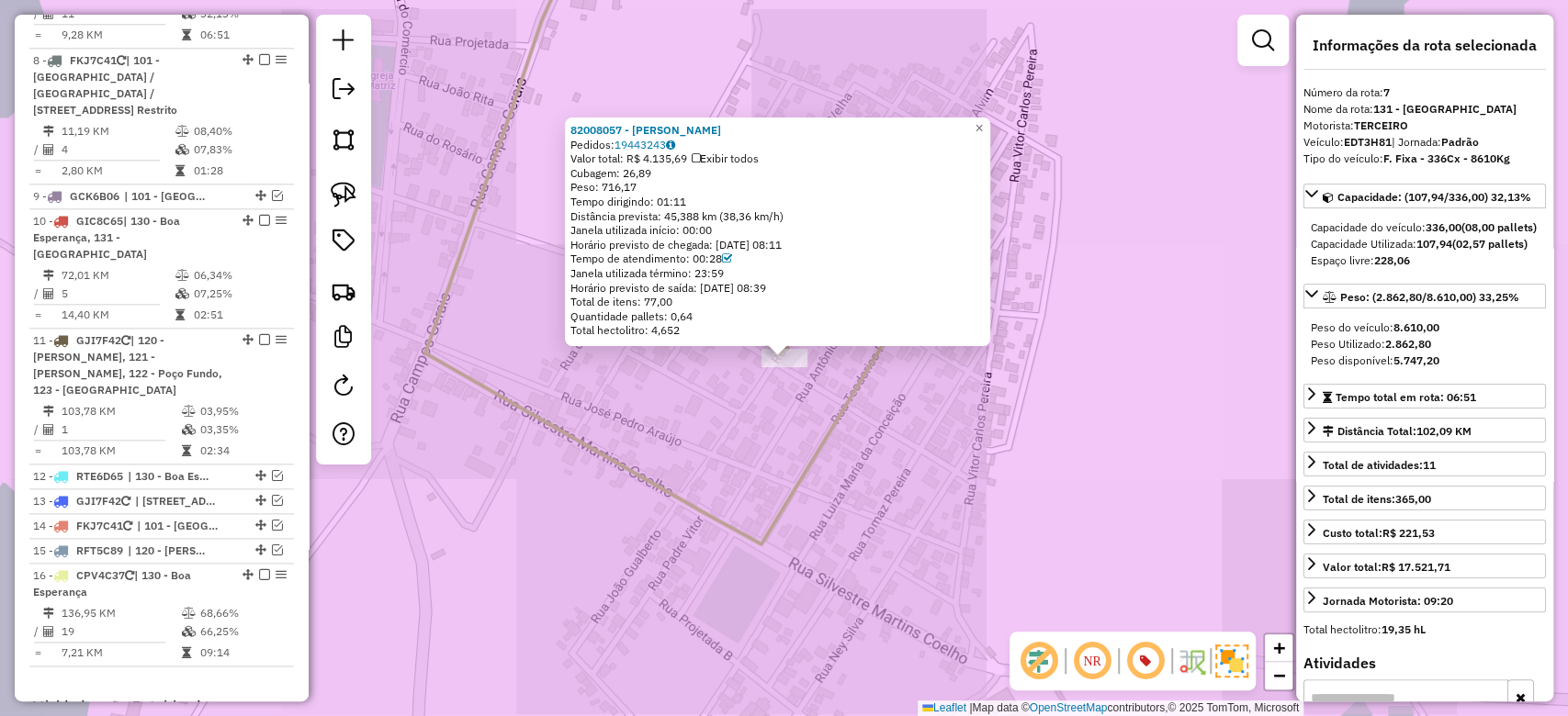
scroll to position [1311, 0]
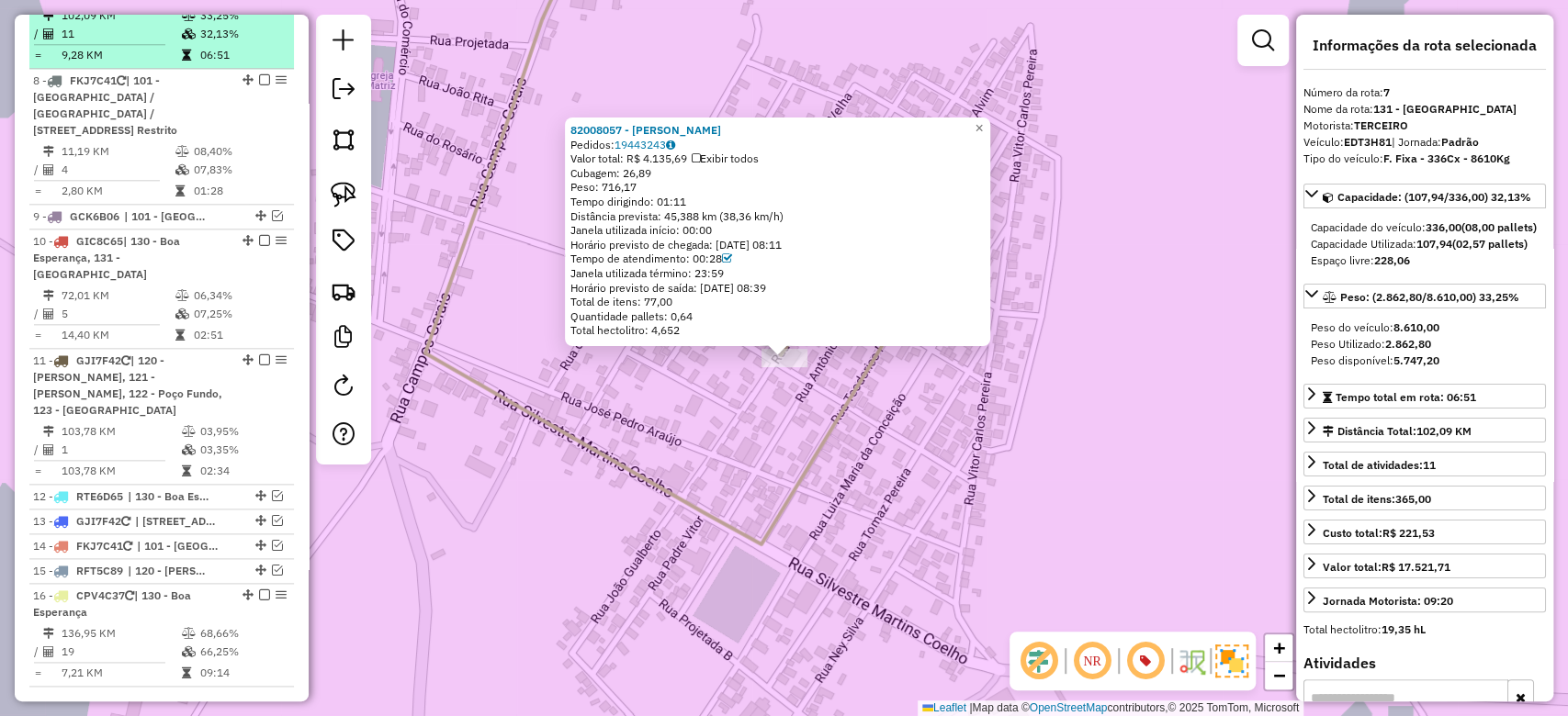
click at [204, 43] on td "32,13%" at bounding box center [244, 33] width 88 height 18
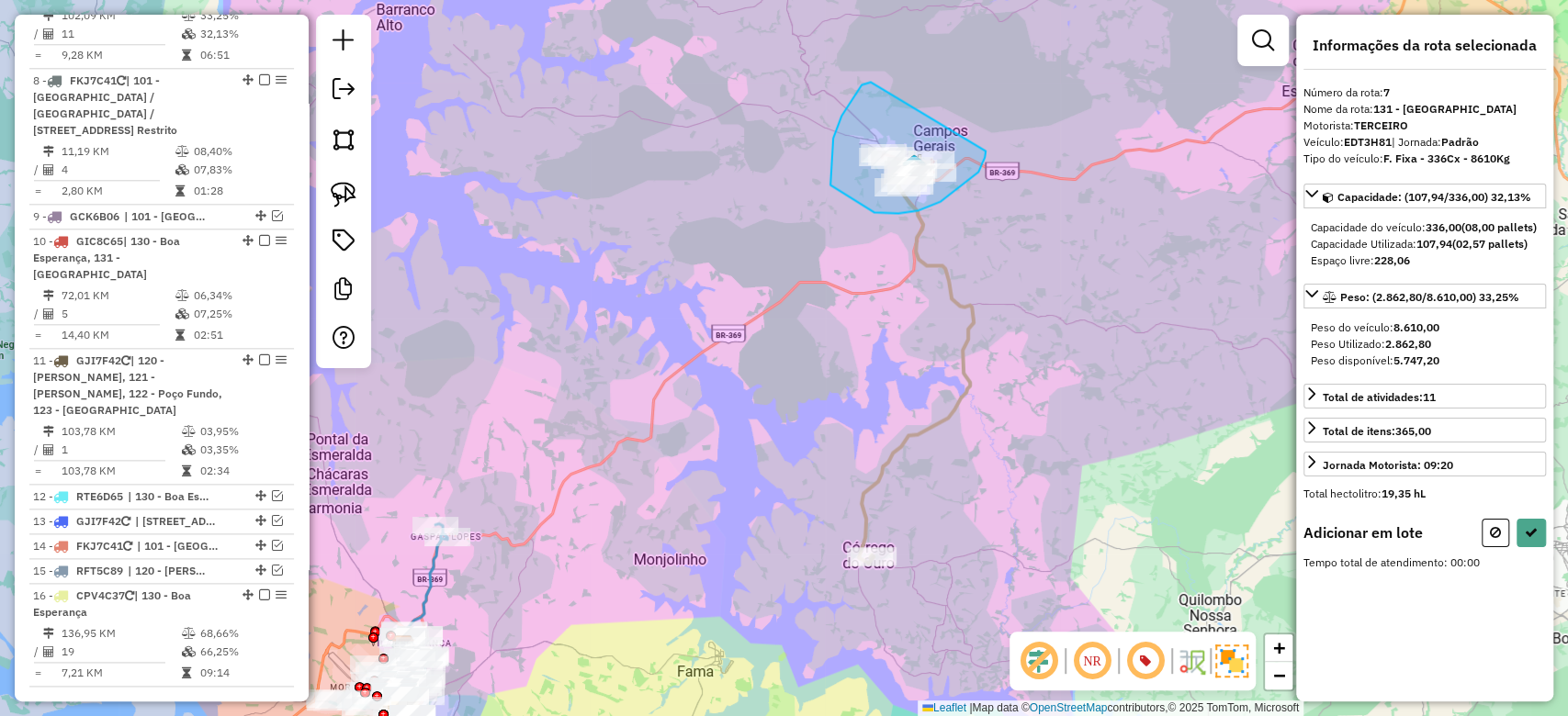
drag, startPoint x: 833, startPoint y: 138, endPoint x: 986, endPoint y: 147, distance: 153.3
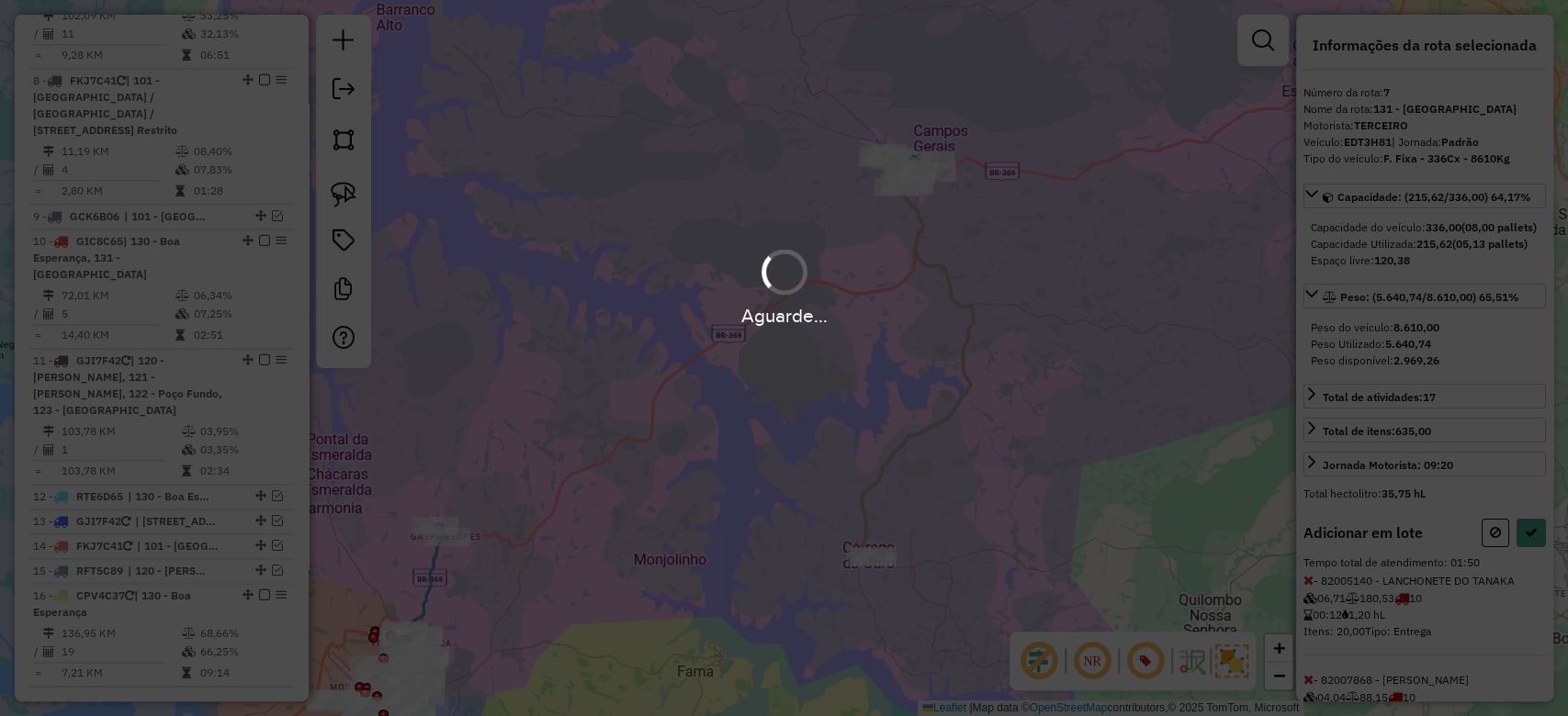
click at [1528, 570] on div "Aguarde..." at bounding box center [784, 358] width 1568 height 716
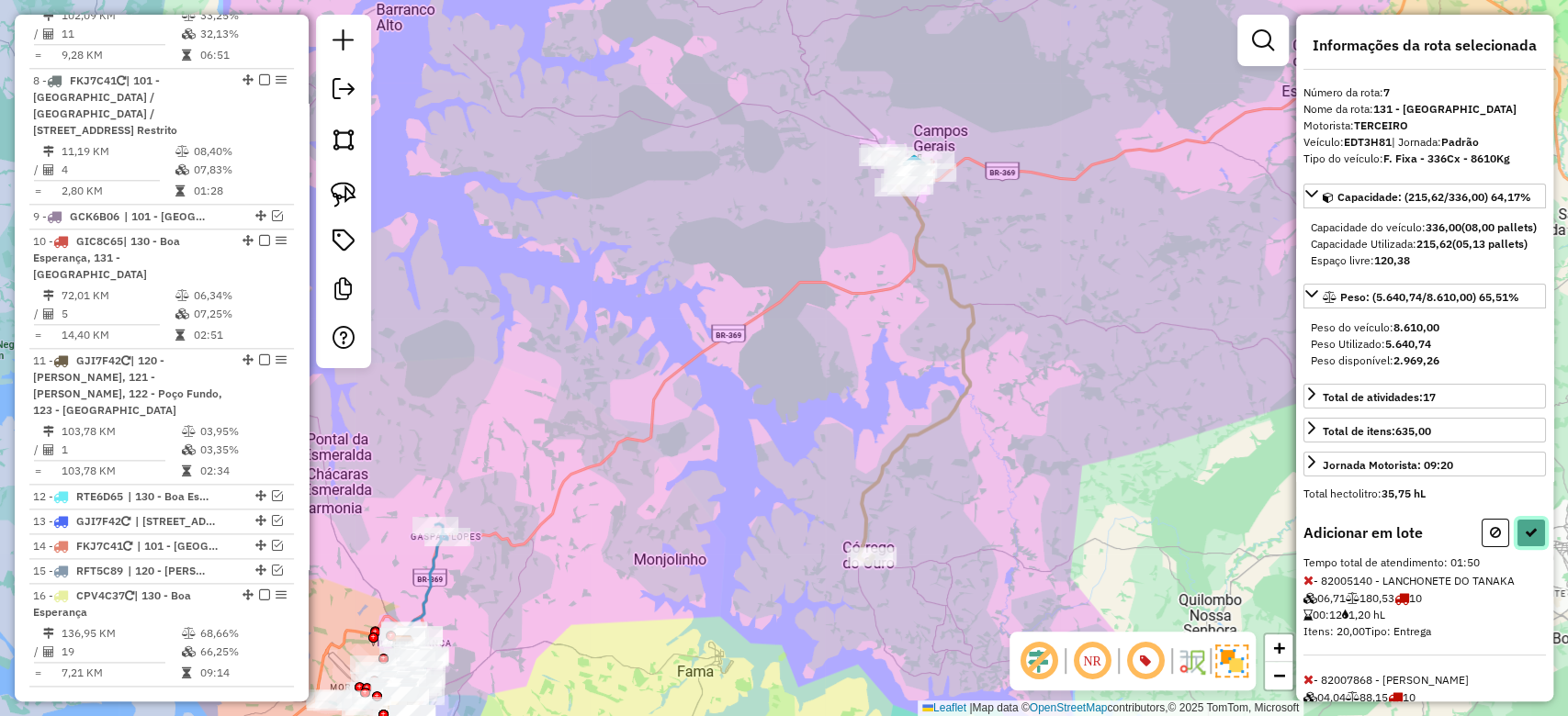
click at [1528, 539] on icon at bounding box center [1532, 532] width 13 height 13
select select "**********"
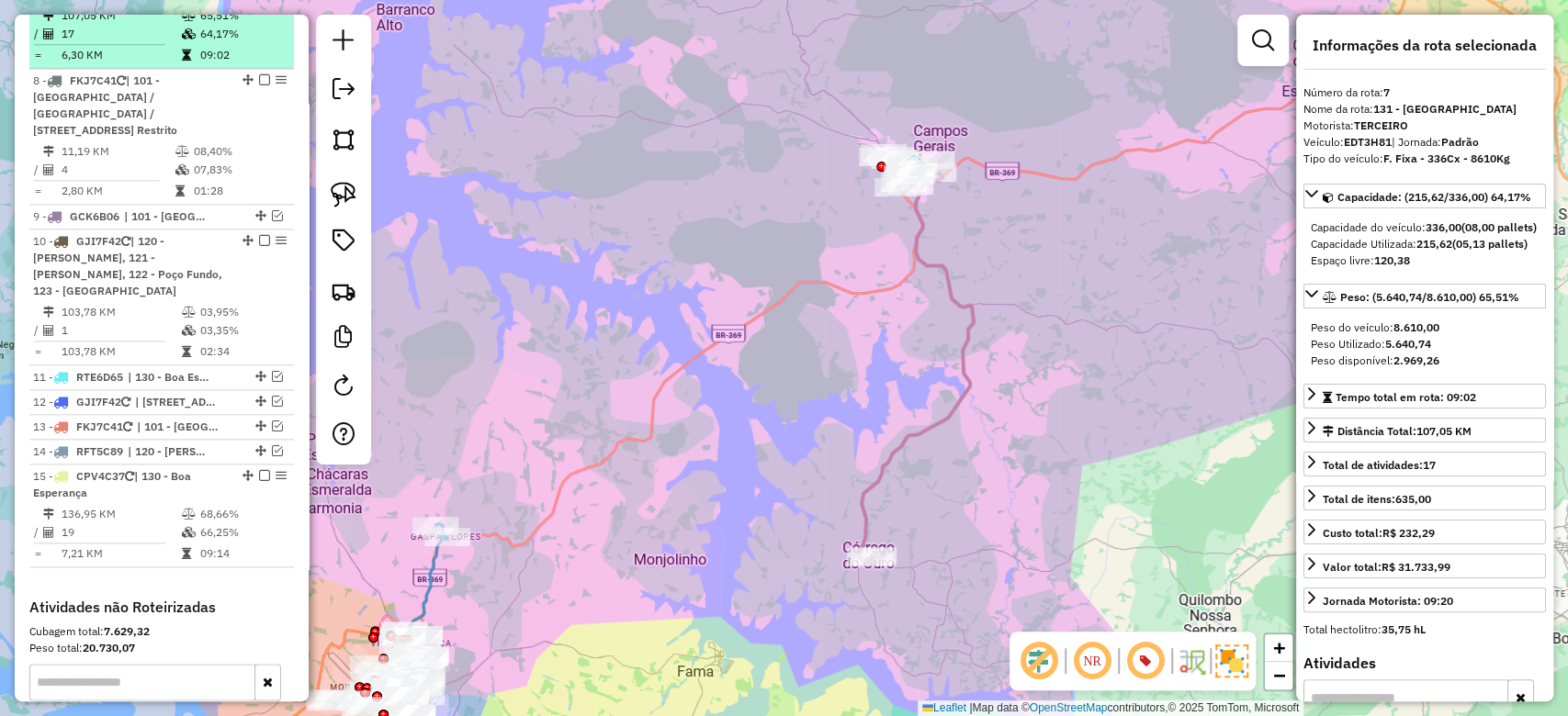
click at [220, 43] on td "64,17%" at bounding box center [244, 33] width 88 height 18
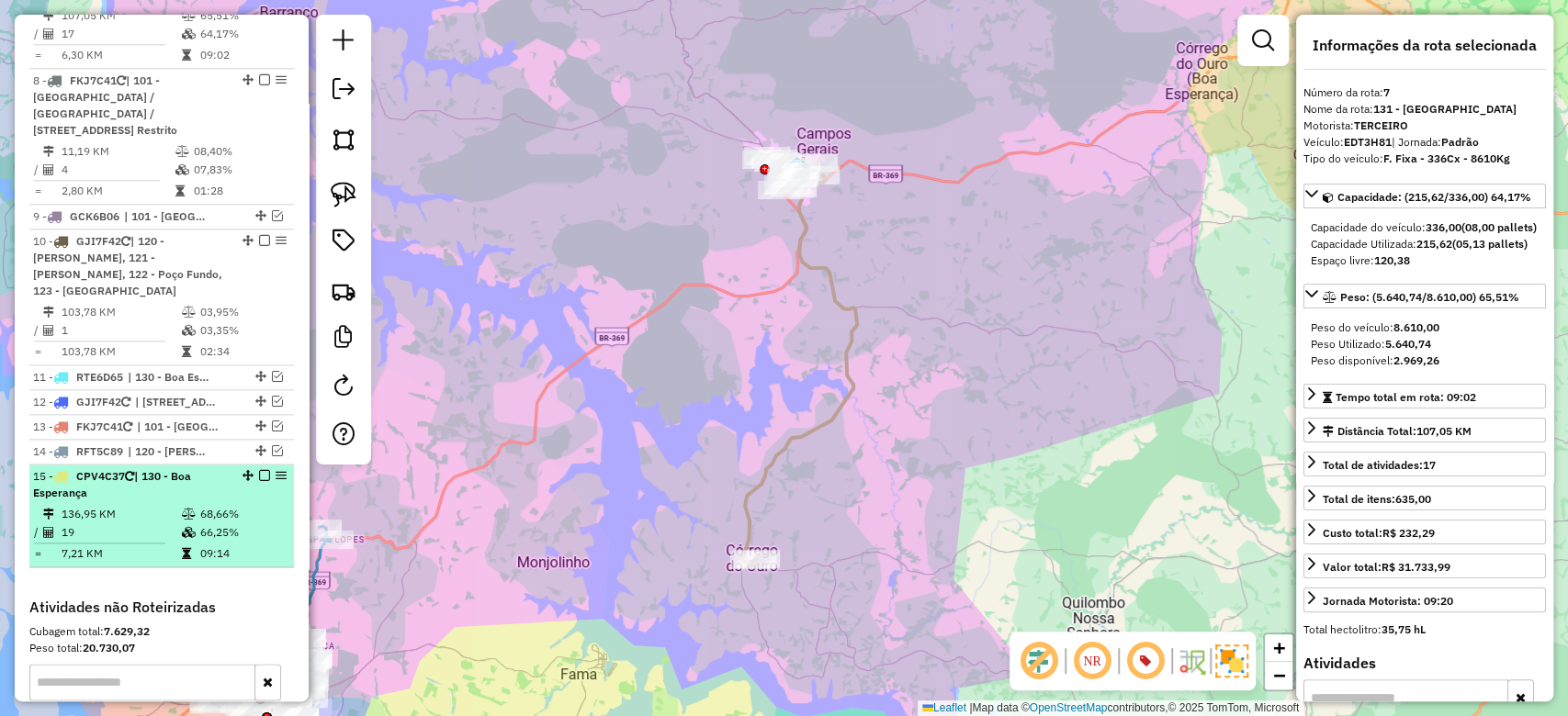
click at [171, 542] on td "19" at bounding box center [121, 532] width 121 height 18
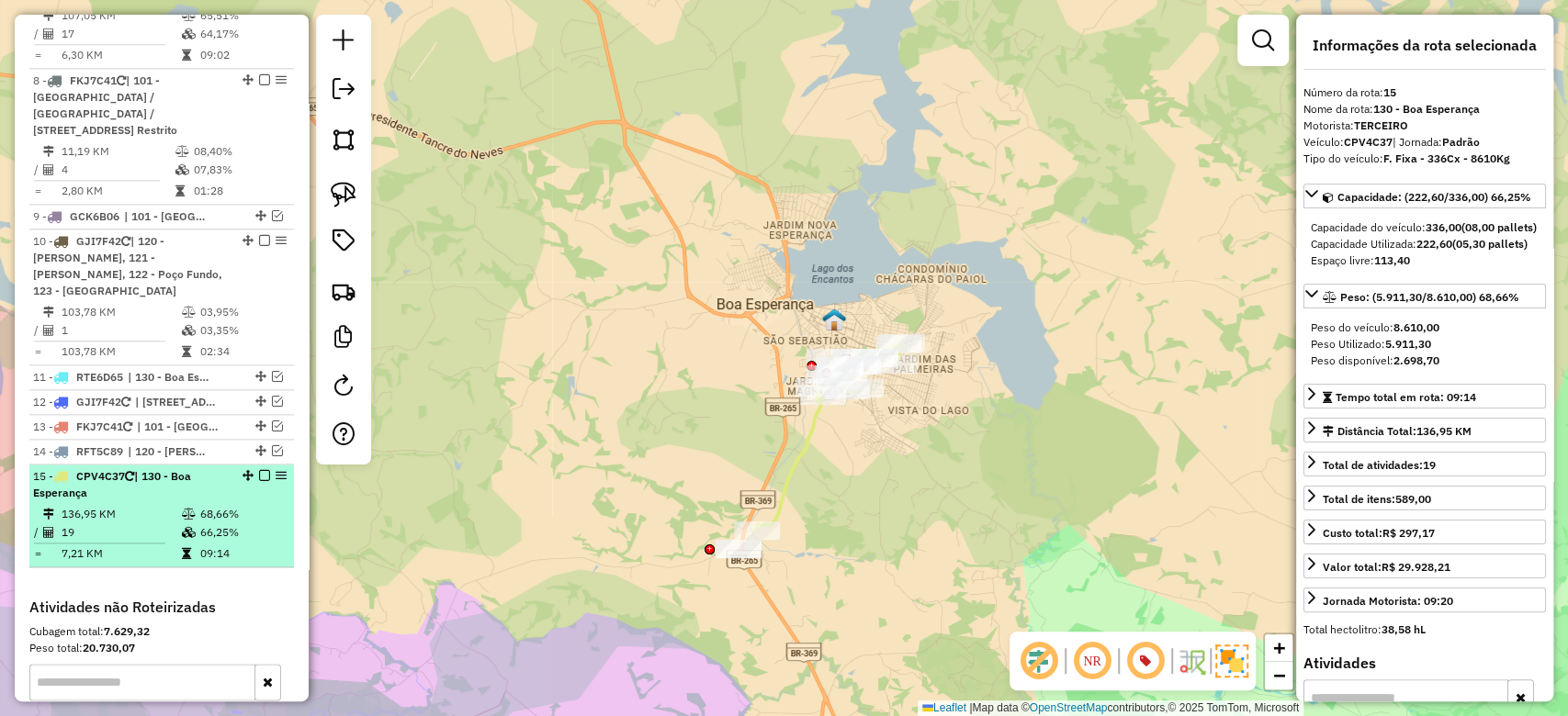
click at [215, 523] on td "68,66%" at bounding box center [244, 513] width 88 height 18
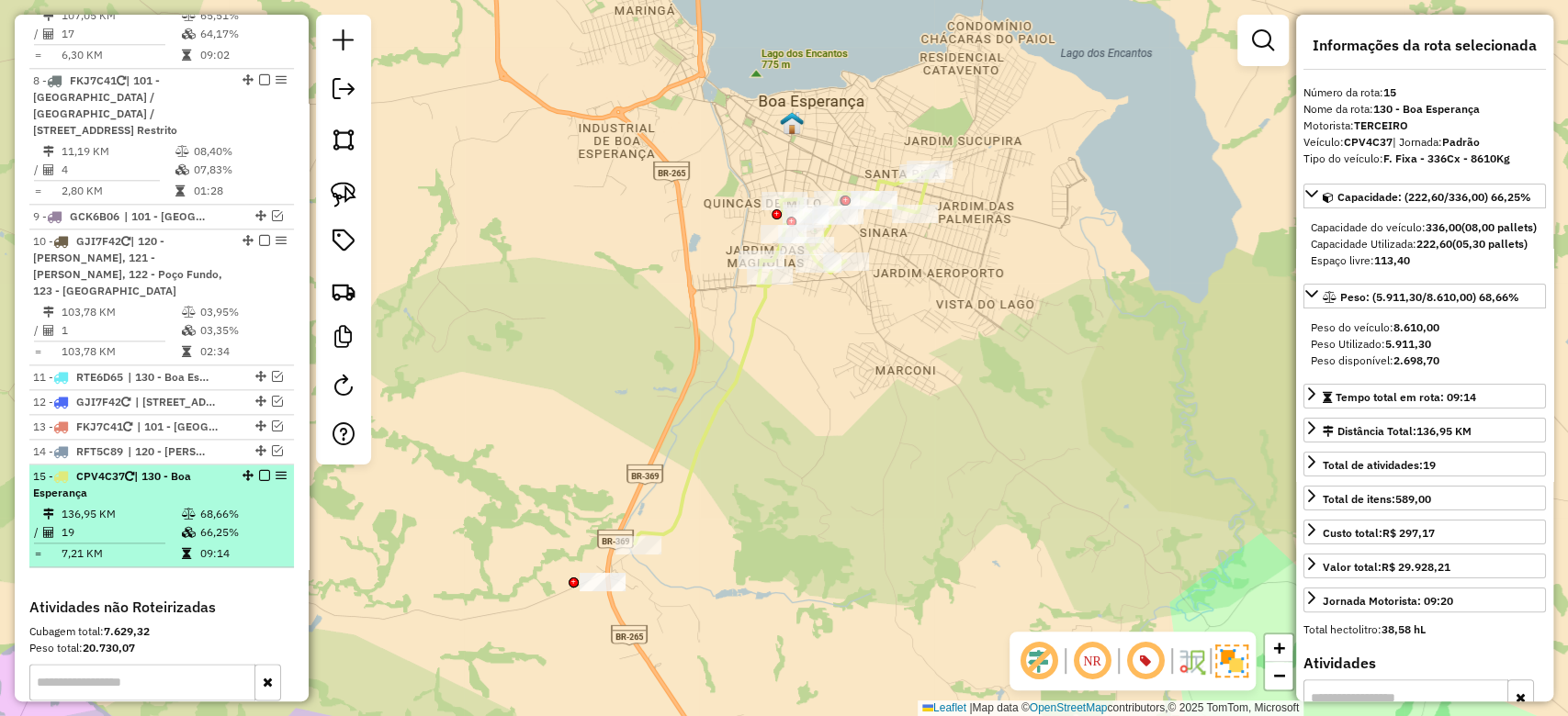
click at [184, 533] on li "15 - CPV4C37 | 130 - Boa Esperança 136,95 KM 68,66% / 19 66,25% = 7,21 KM 09:14" at bounding box center [162, 516] width 265 height 103
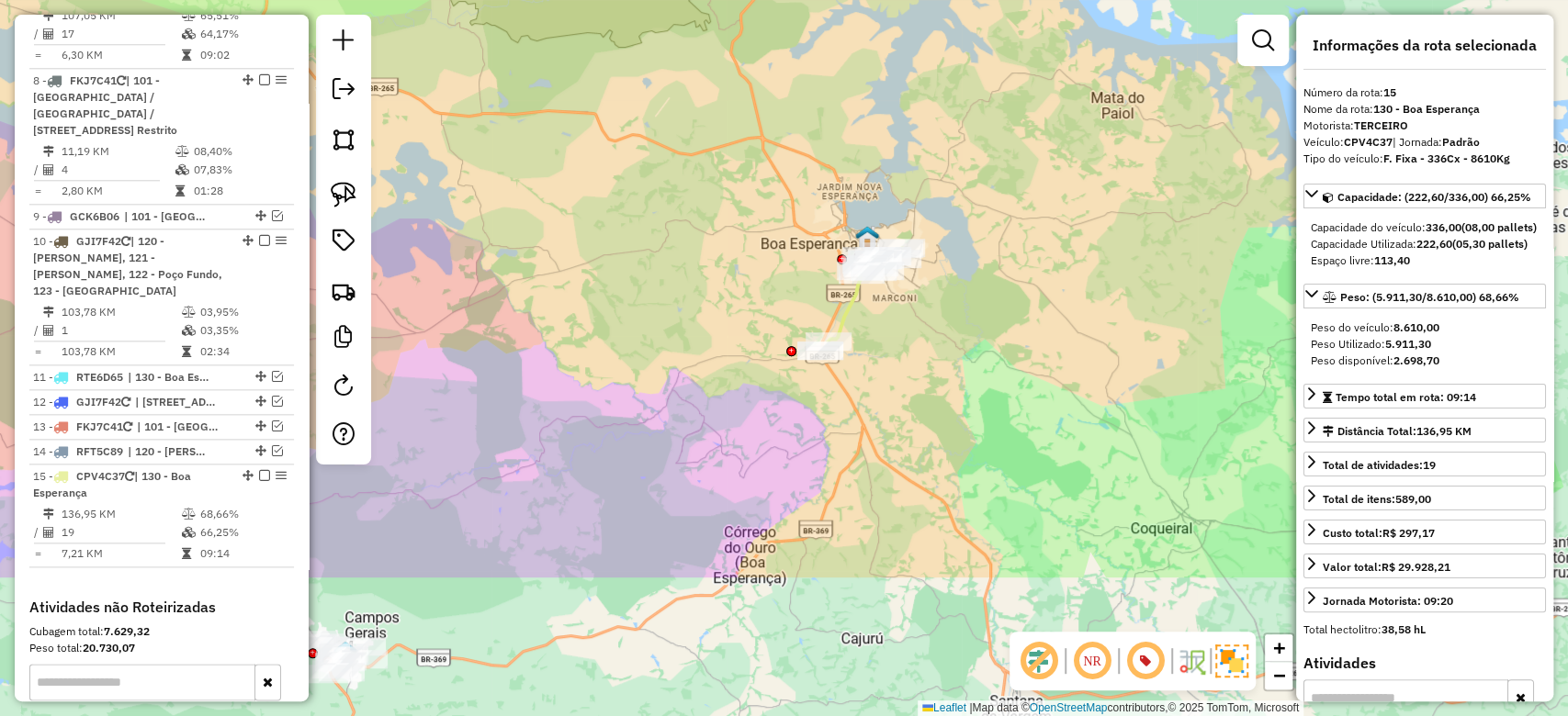
drag, startPoint x: 834, startPoint y: 600, endPoint x: 871, endPoint y: 388, distance: 215.2
click at [871, 388] on div "Janela de atendimento Grade de atendimento Capacidade Transportadoras Veículos …" at bounding box center [784, 358] width 1568 height 716
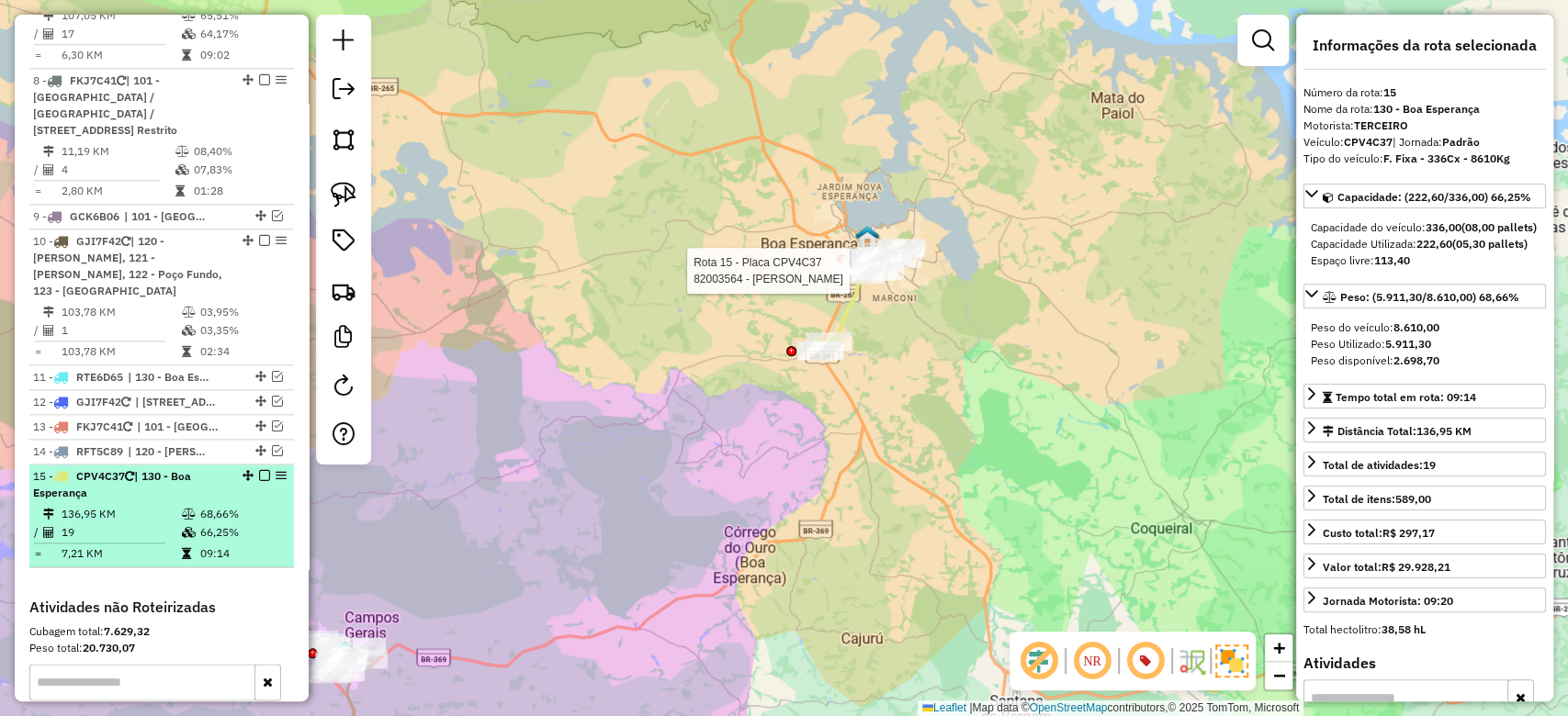
click at [259, 481] on em at bounding box center [265, 475] width 11 height 11
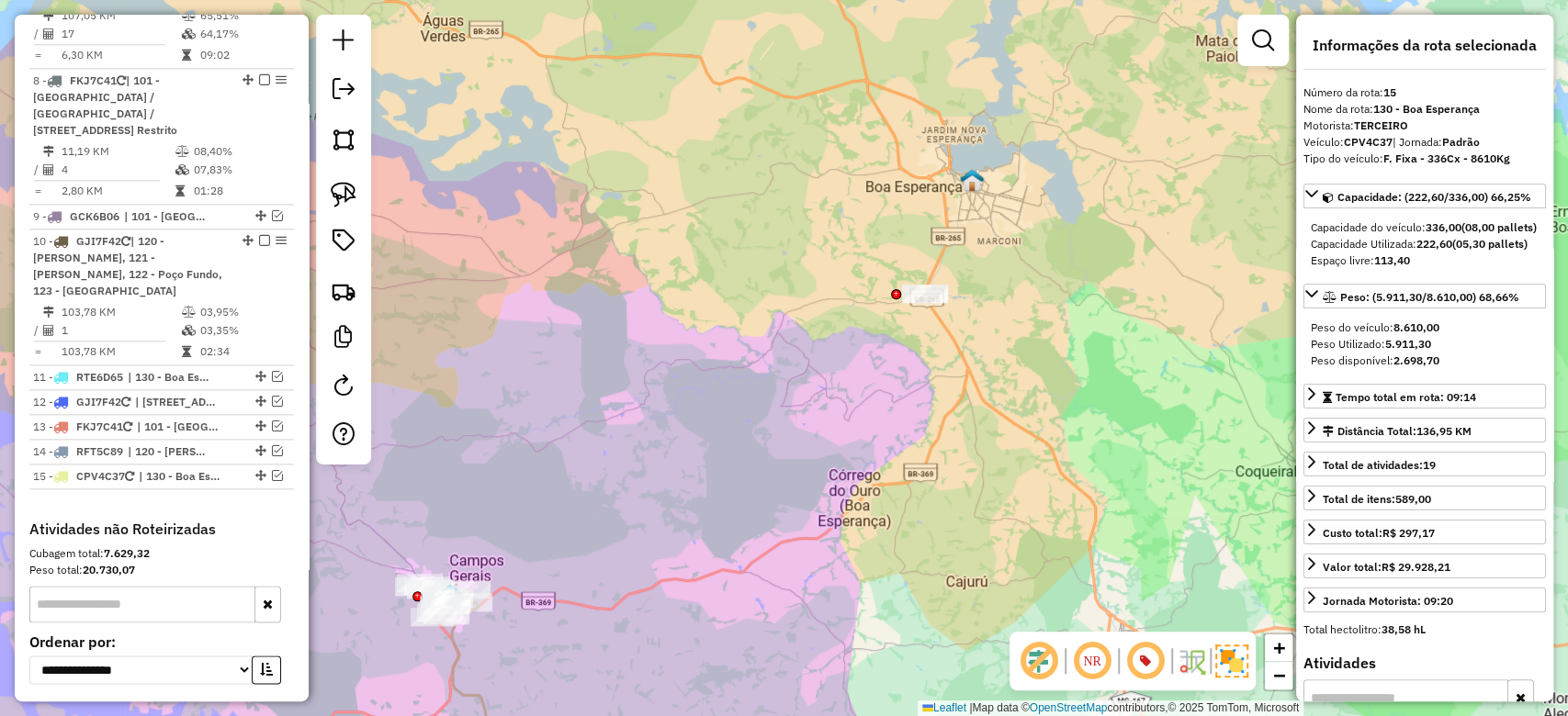
drag, startPoint x: 520, startPoint y: 595, endPoint x: 908, endPoint y: 257, distance: 514.6
click at [909, 258] on div "Janela de atendimento Grade de atendimento Capacidade Transportadoras Veículos …" at bounding box center [784, 358] width 1568 height 716
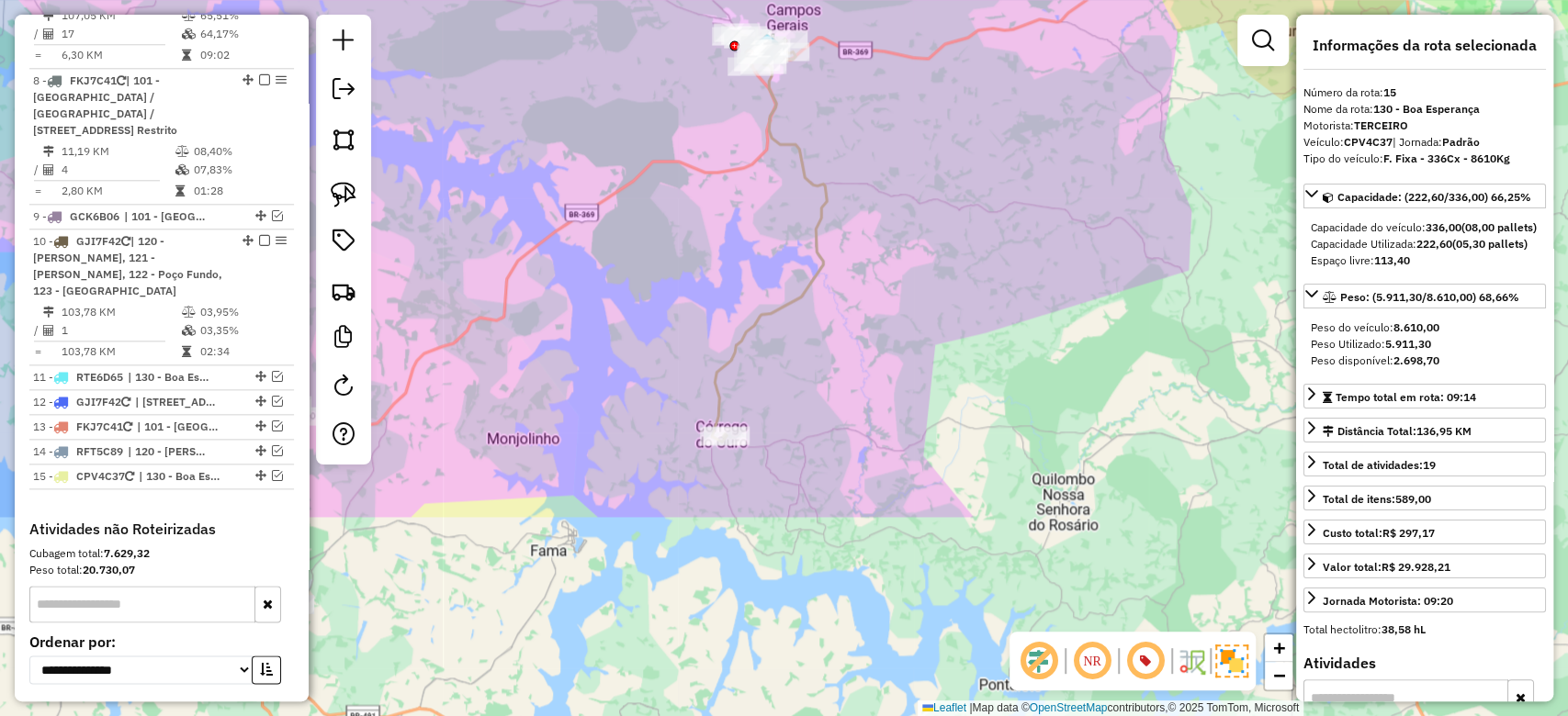
drag, startPoint x: 727, startPoint y: 359, endPoint x: 750, endPoint y: 128, distance: 232.1
click at [750, 128] on div "Janela de atendimento Grade de atendimento Capacidade Transportadoras Veículos …" at bounding box center [784, 358] width 1568 height 716
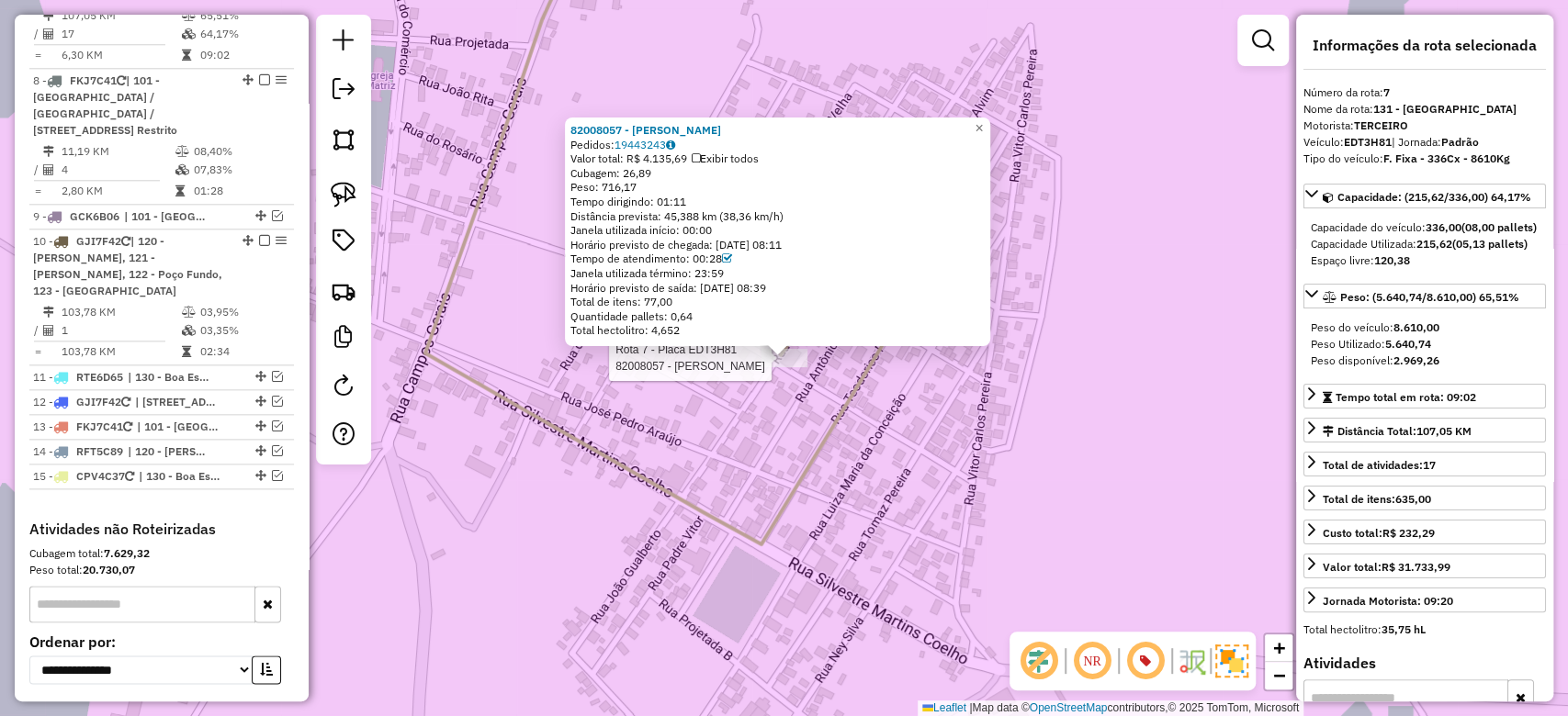
click at [783, 367] on div at bounding box center [785, 358] width 46 height 18
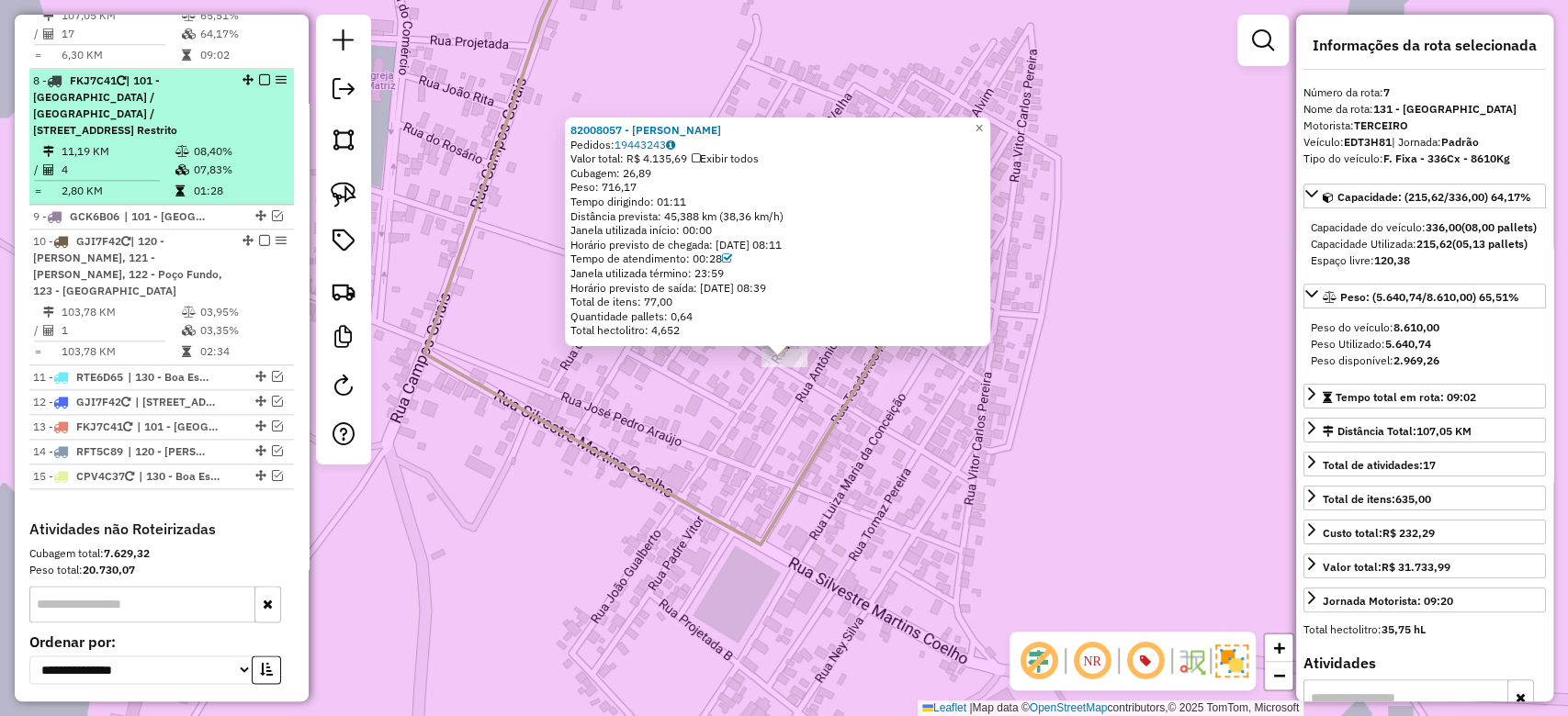
click at [154, 121] on span "| 101 - Jardim São Lucas / Aeroporto / Trevo, 900 - Centro de Alfenas, 901 - Ce…" at bounding box center [106, 105] width 145 height 64
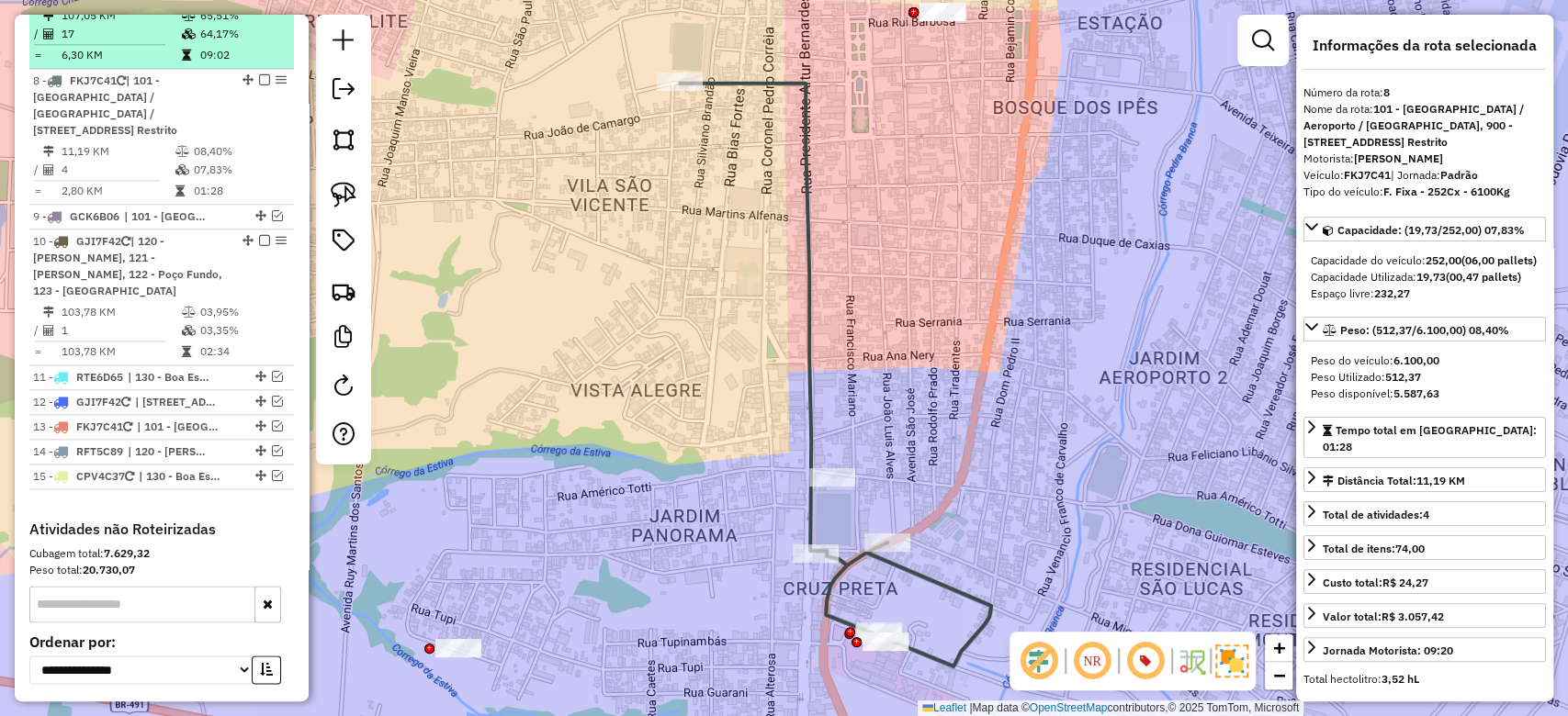
click at [159, 43] on td "17" at bounding box center [121, 33] width 121 height 18
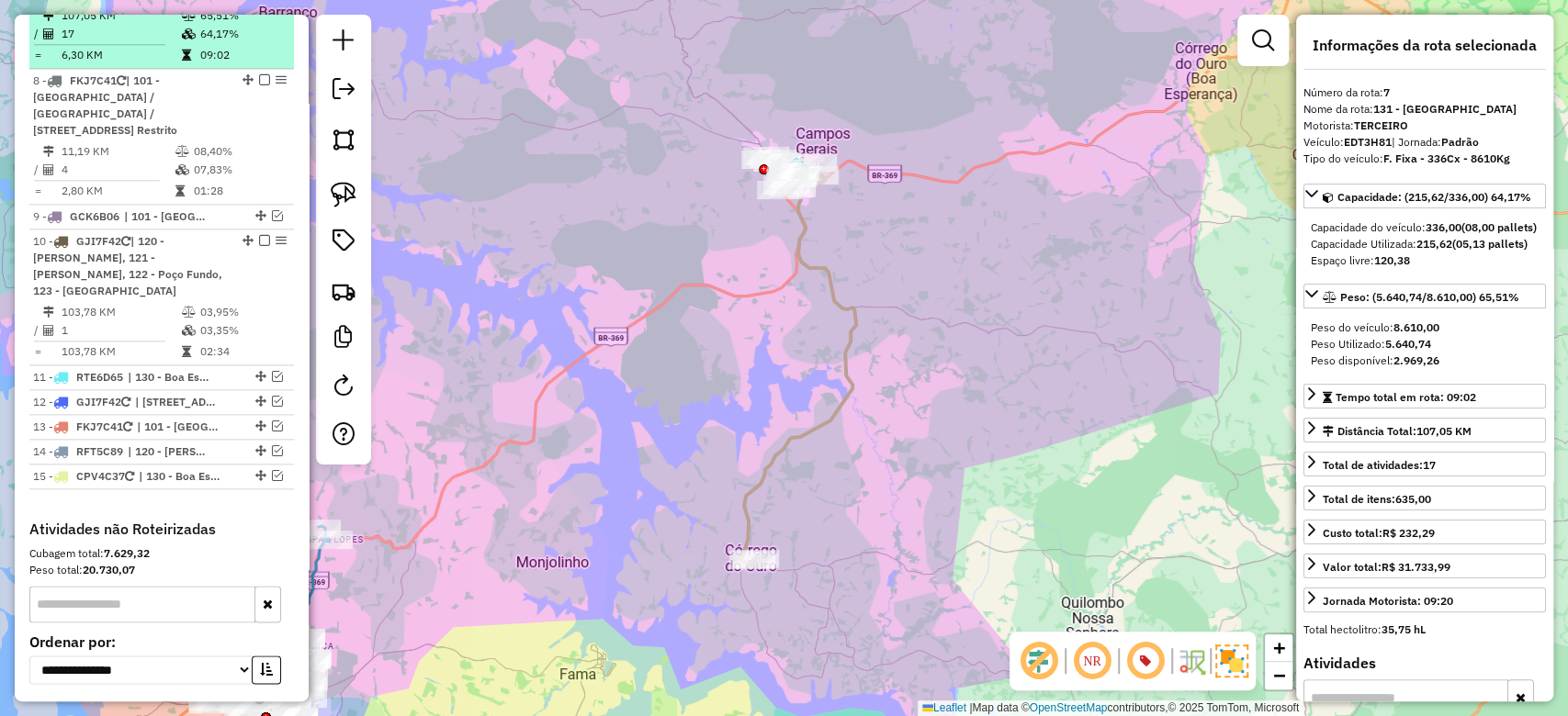
click at [225, 25] on td "65,51%" at bounding box center [244, 15] width 88 height 18
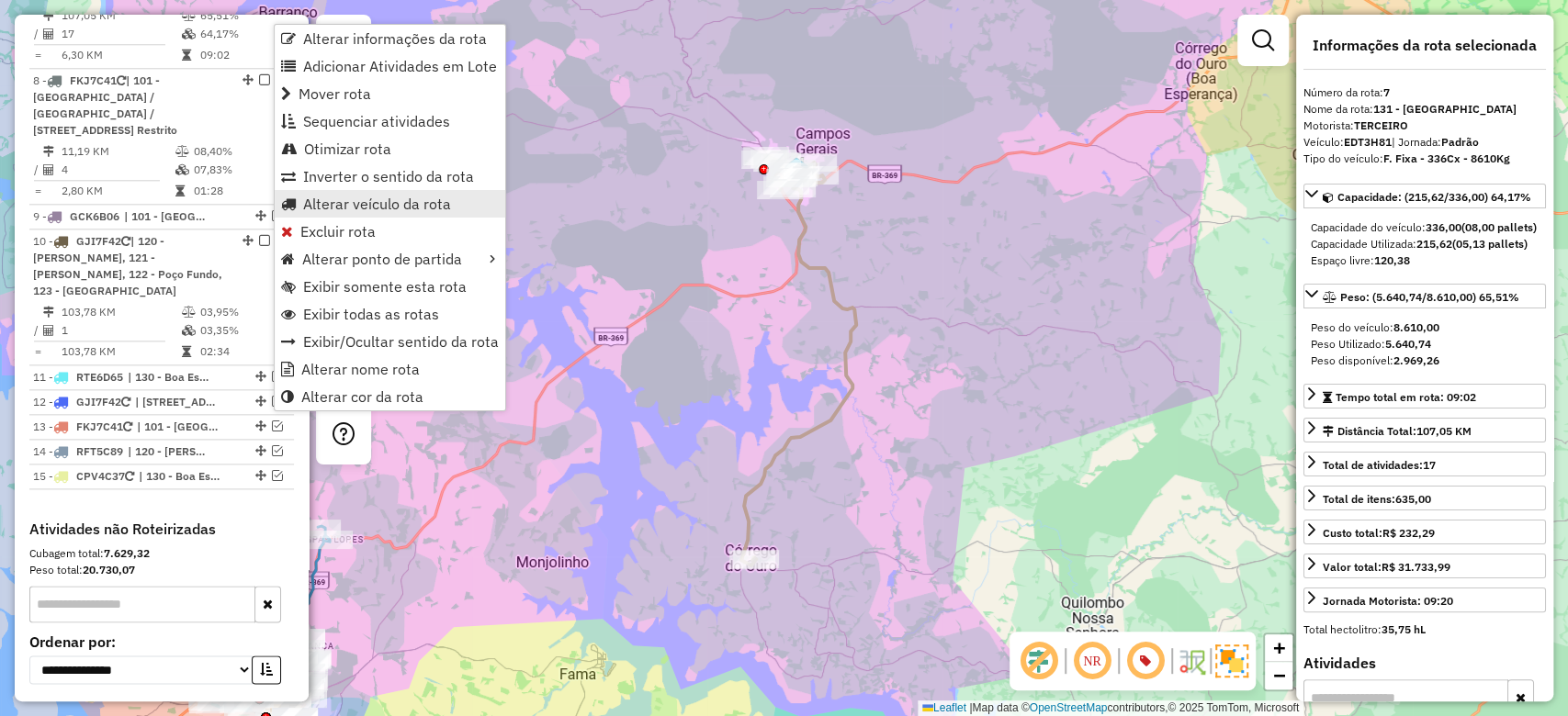
click at [343, 205] on span "Alterar veículo da rota" at bounding box center [377, 203] width 147 height 14
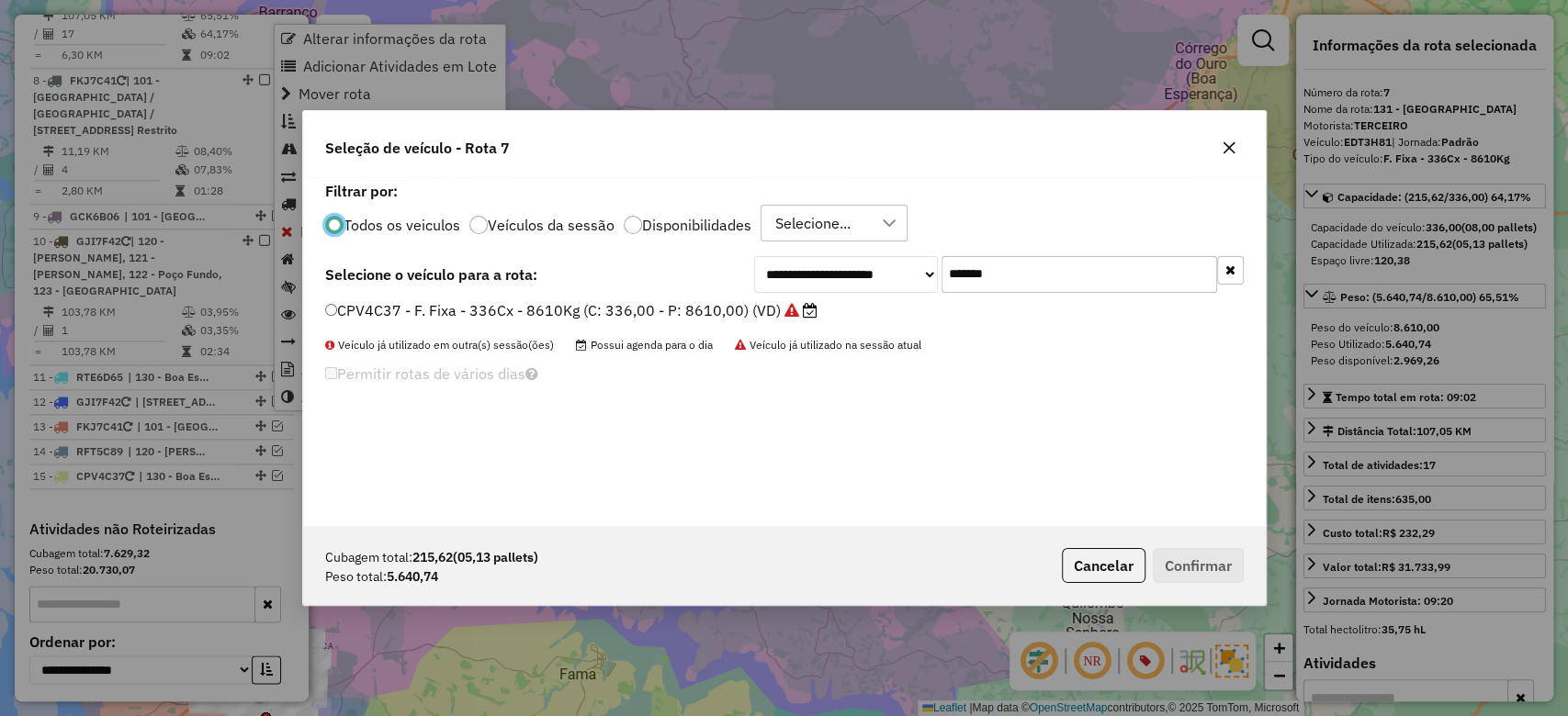
scroll to position [10, 6]
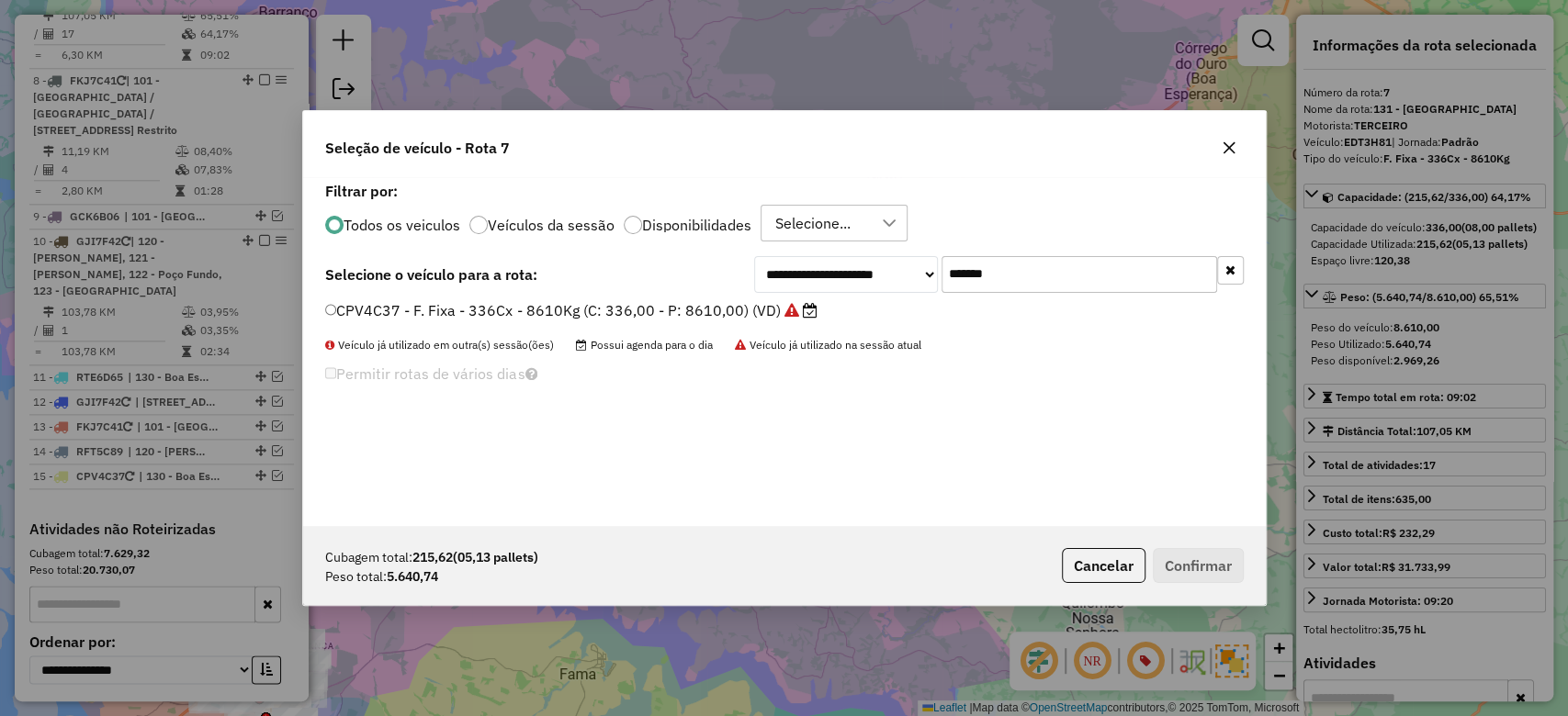
paste input "text"
drag, startPoint x: 1051, startPoint y: 268, endPoint x: 647, endPoint y: 293, distance: 404.8
click at [841, 268] on div "**********" at bounding box center [999, 274] width 490 height 37
type input "*******"
click at [639, 308] on label "GIC8C65 - F. Fixa - 420Cx - 12500Kg (C: 420,00 - P: 12500,00) (VD)" at bounding box center [570, 310] width 490 height 22
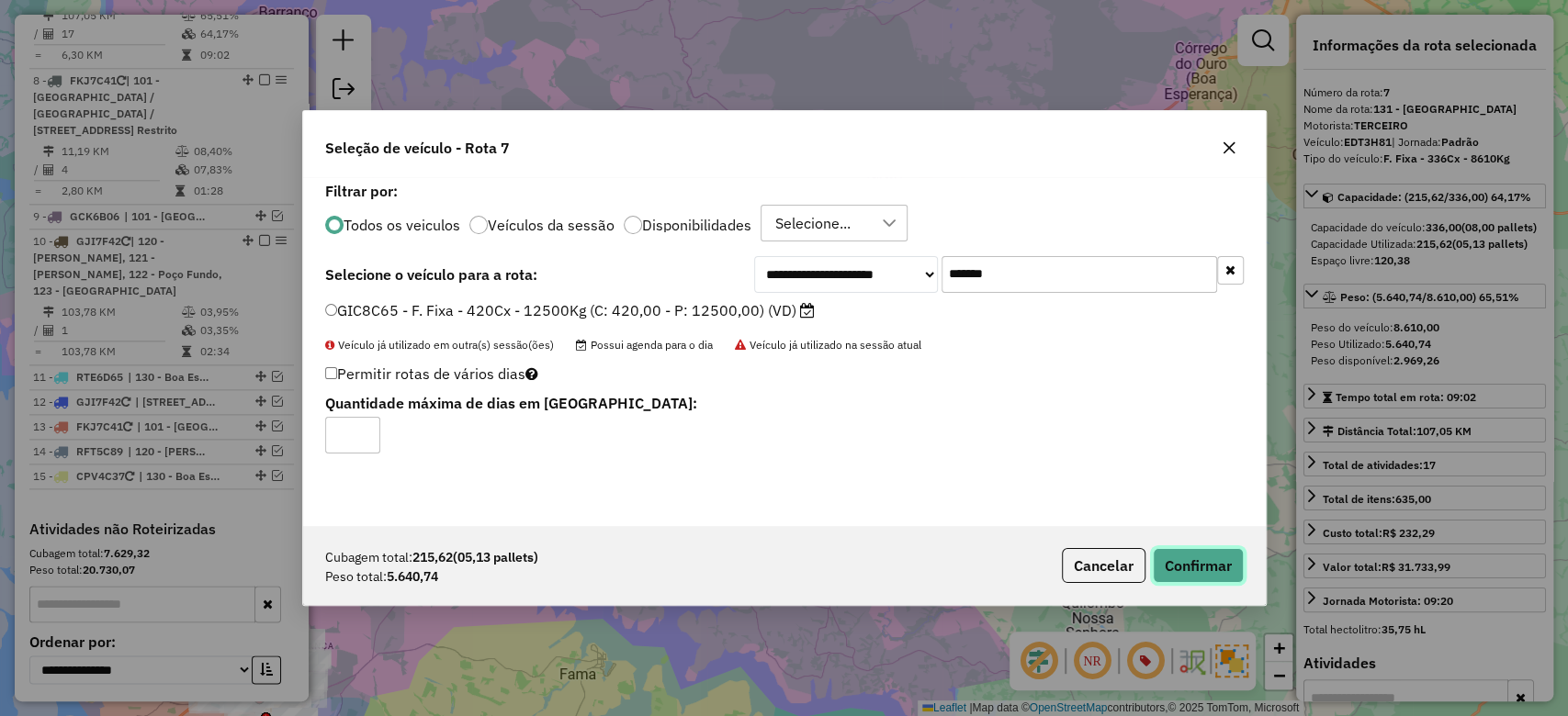
click at [1213, 575] on button "Confirmar" at bounding box center [1199, 566] width 91 height 35
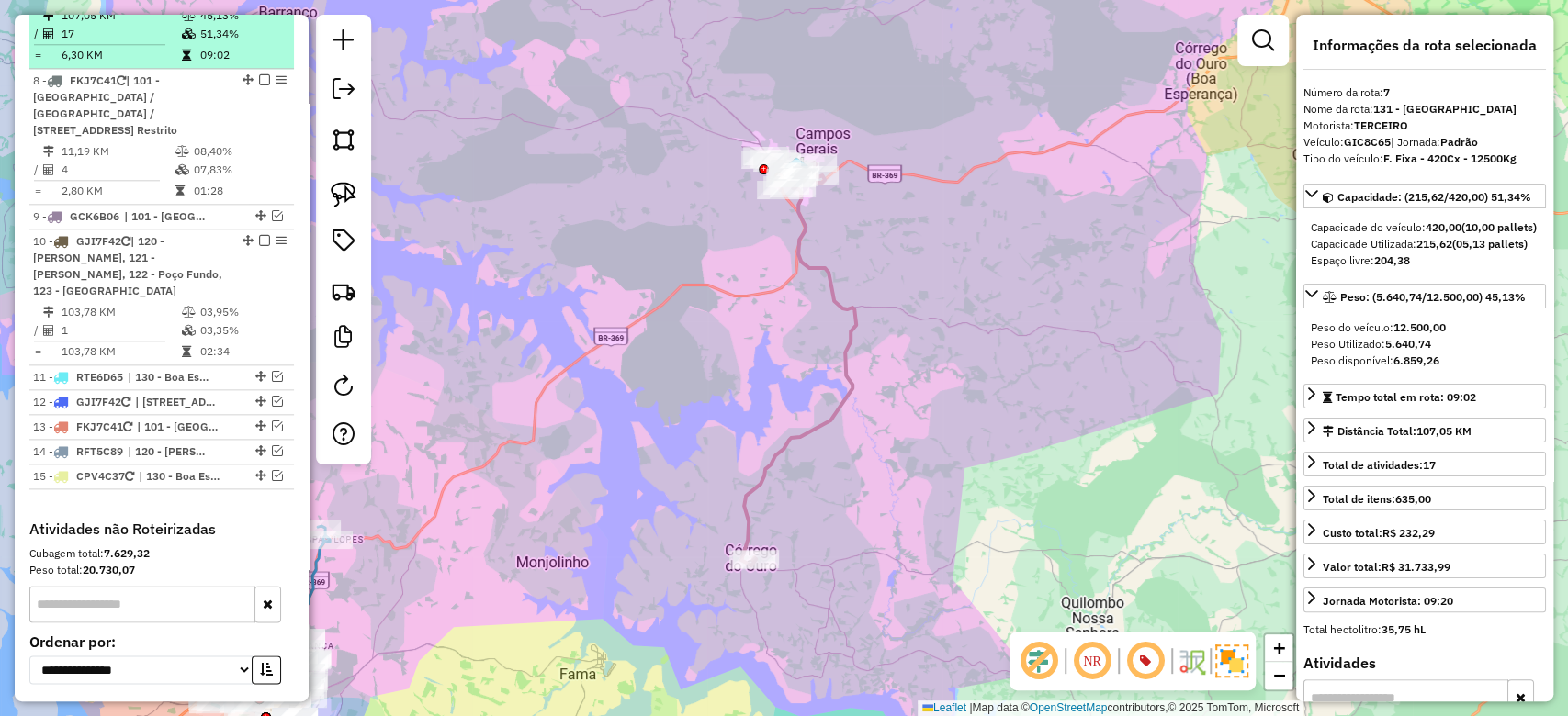
drag, startPoint x: 206, startPoint y: 88, endPoint x: 655, endPoint y: 236, distance: 472.8
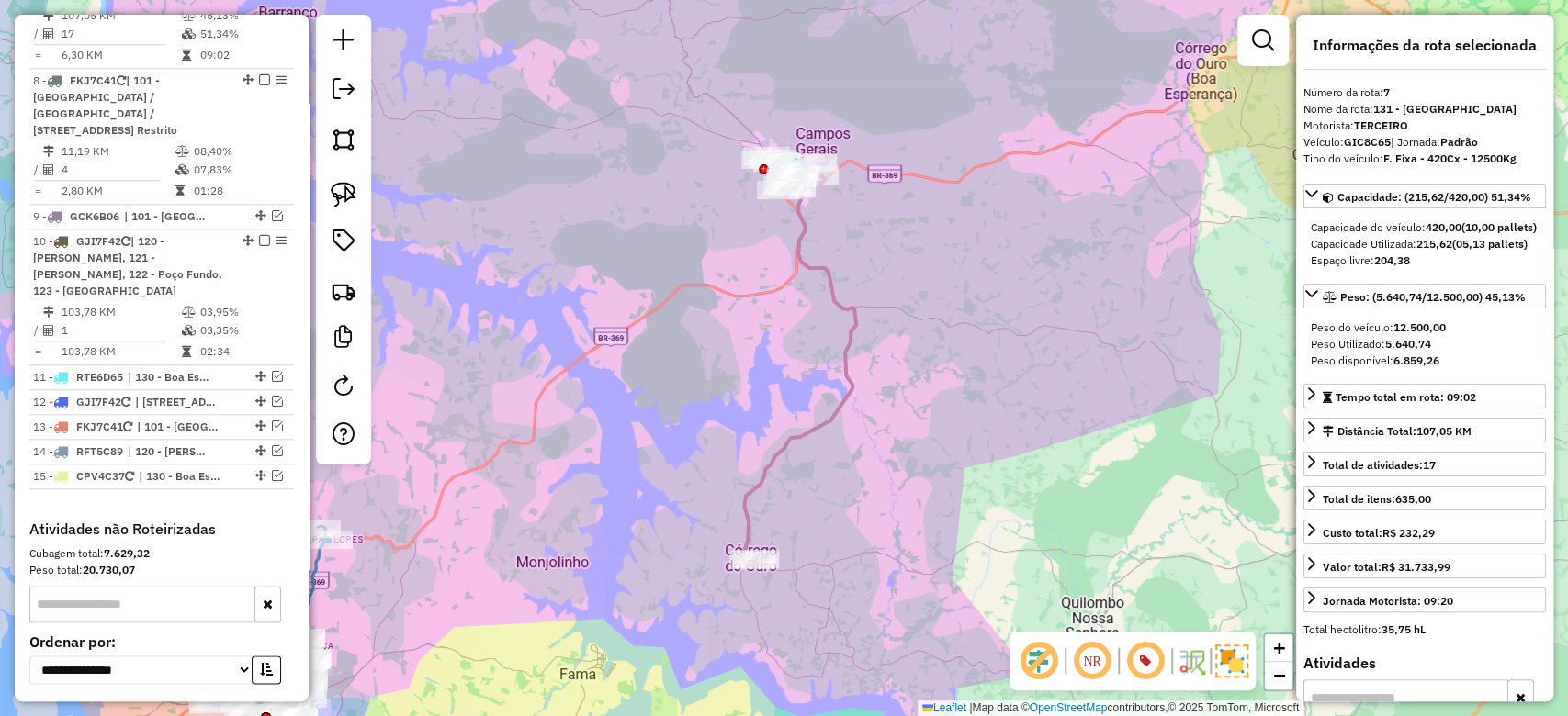
click at [206, 43] on td "51,34%" at bounding box center [244, 33] width 88 height 18
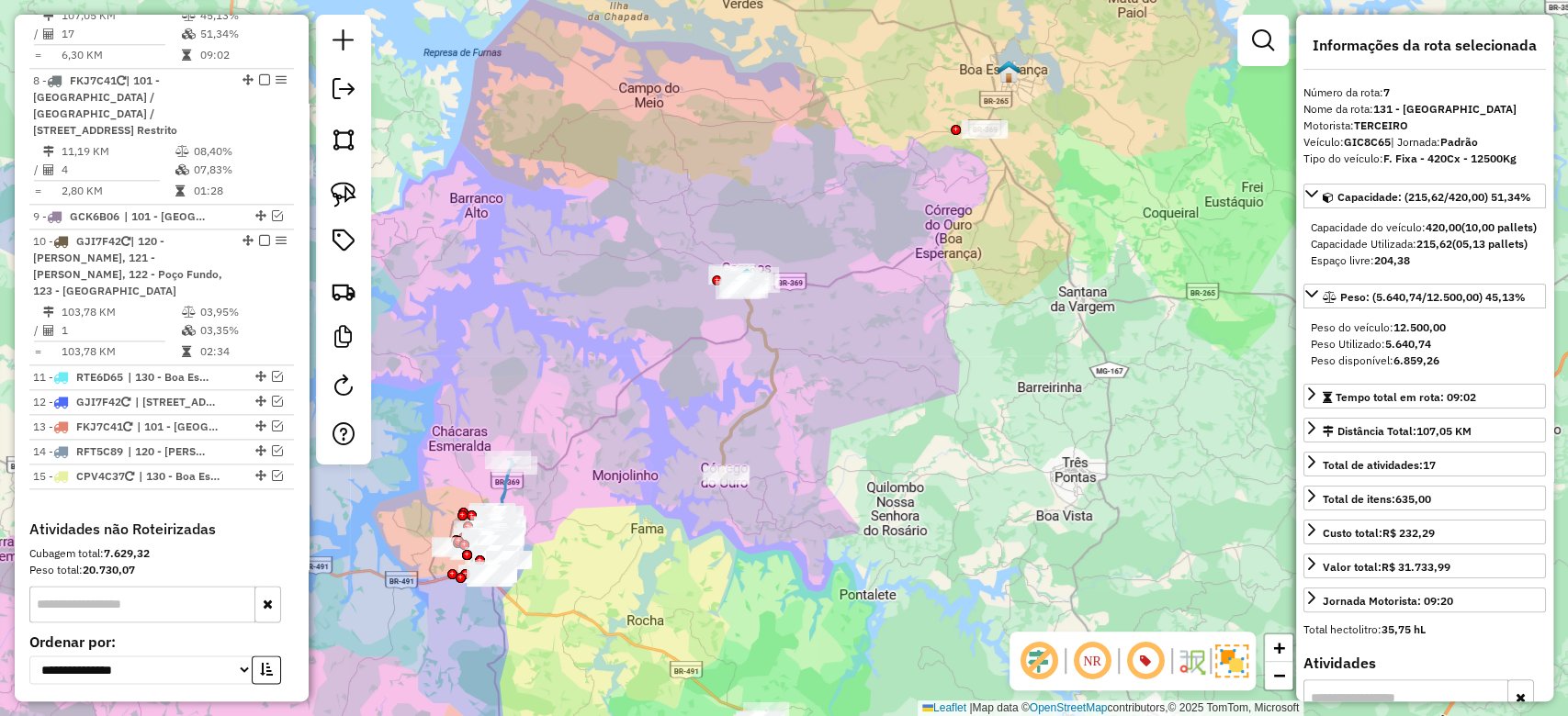
drag, startPoint x: 1027, startPoint y: 290, endPoint x: 916, endPoint y: 339, distance: 121.3
click at [916, 339] on div "Janela de atendimento Grade de atendimento Capacidade Transportadoras Veículos …" at bounding box center [784, 358] width 1568 height 716
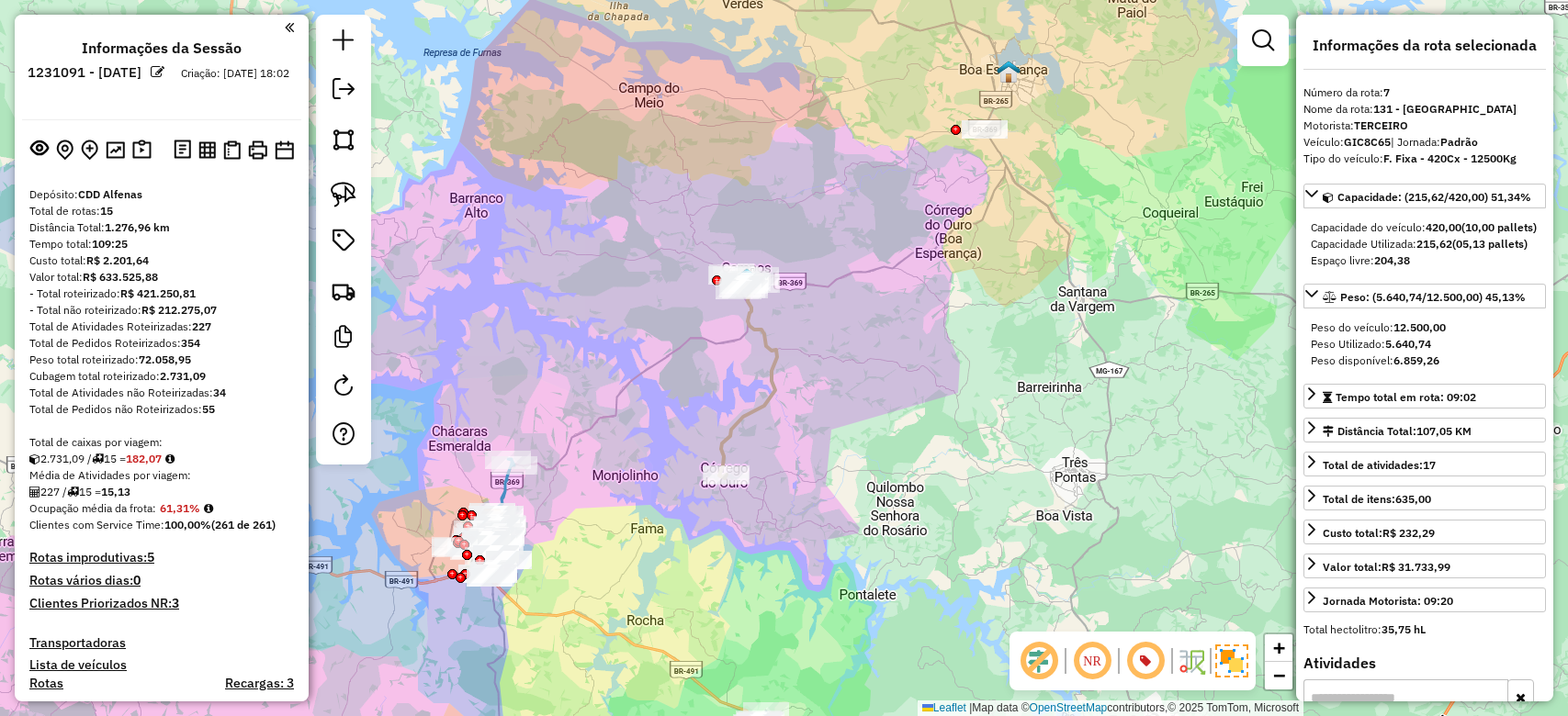
select select "**********"
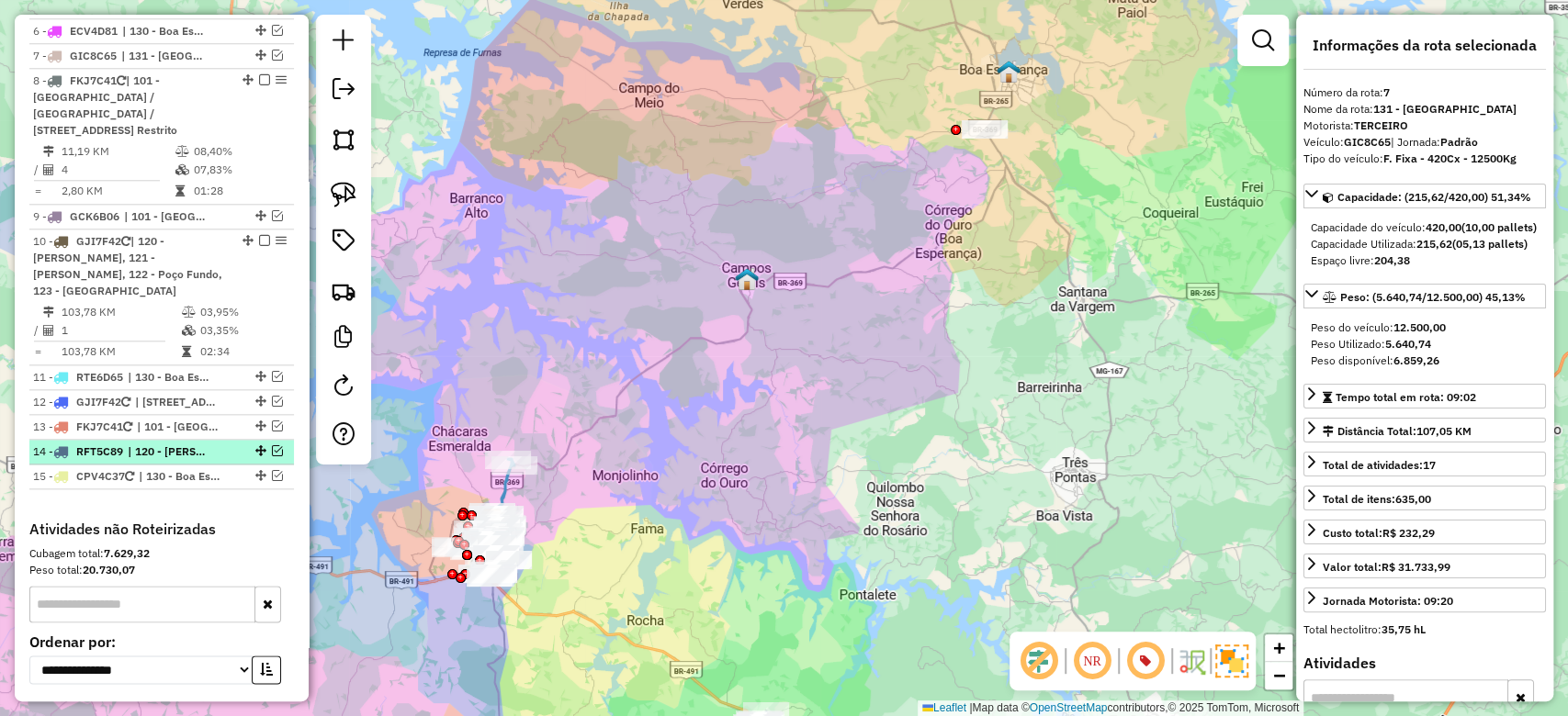
scroll to position [1111, 0]
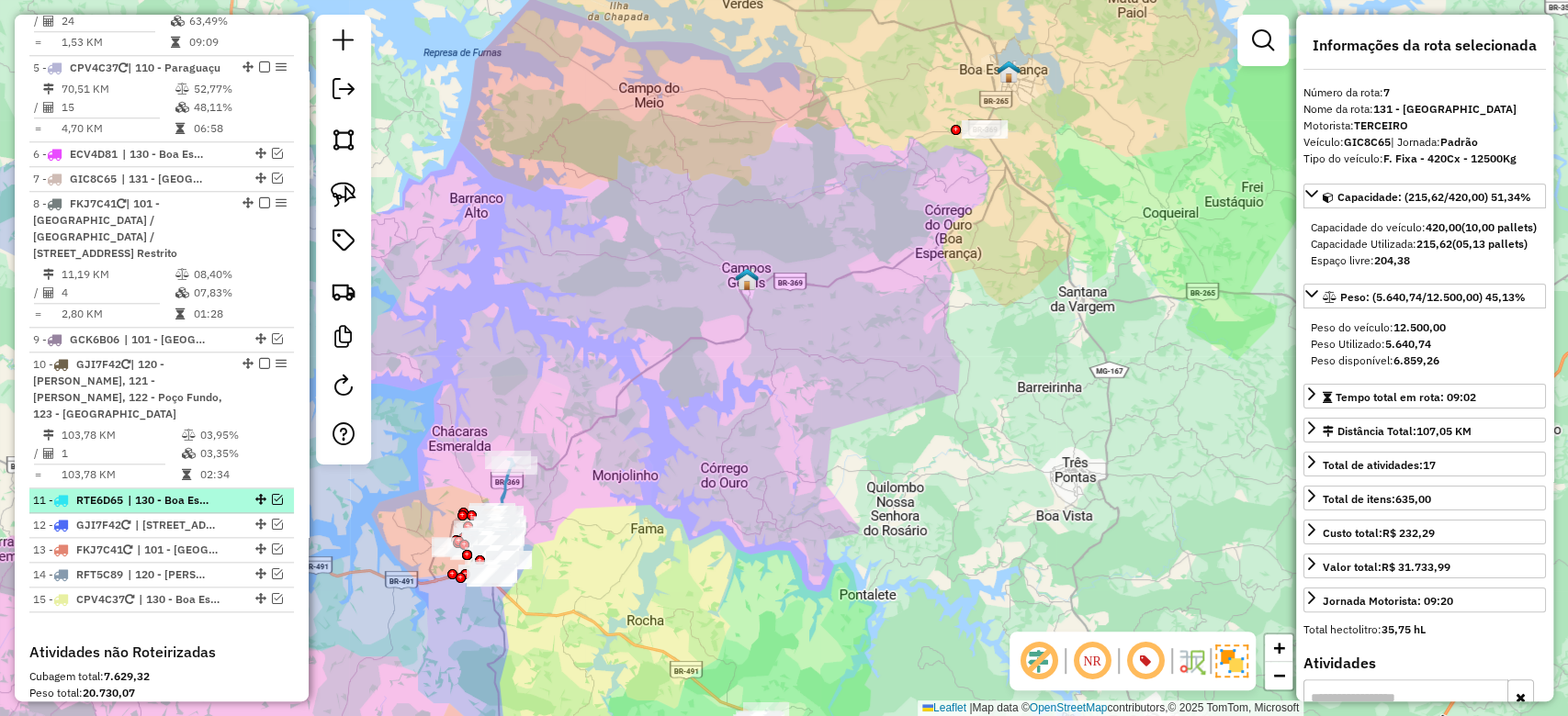
click at [282, 509] on div "11 - RTE6D65 | 130 - Boa Esperança, 131 - [GEOGRAPHIC_DATA]" at bounding box center [162, 500] width 257 height 16
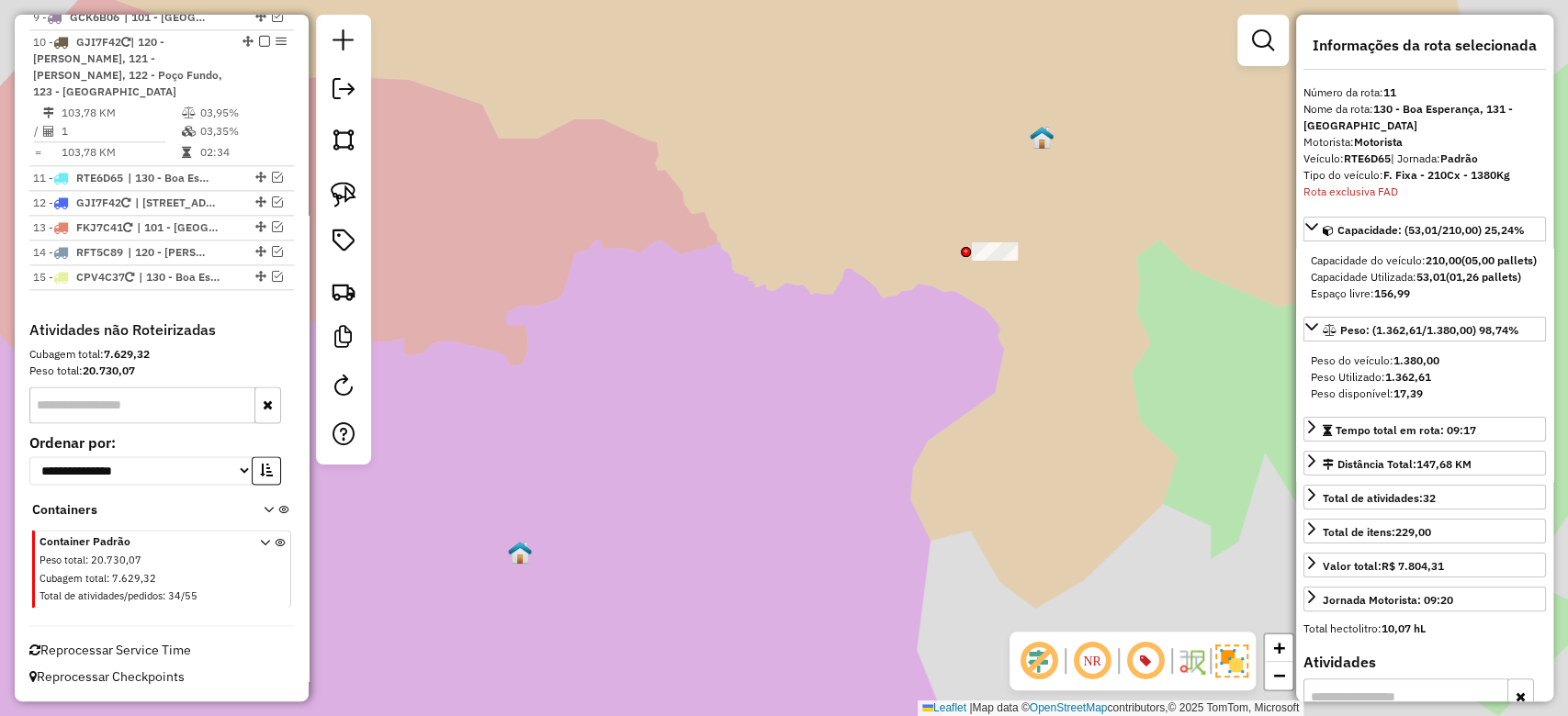
scroll to position [1461, 0]
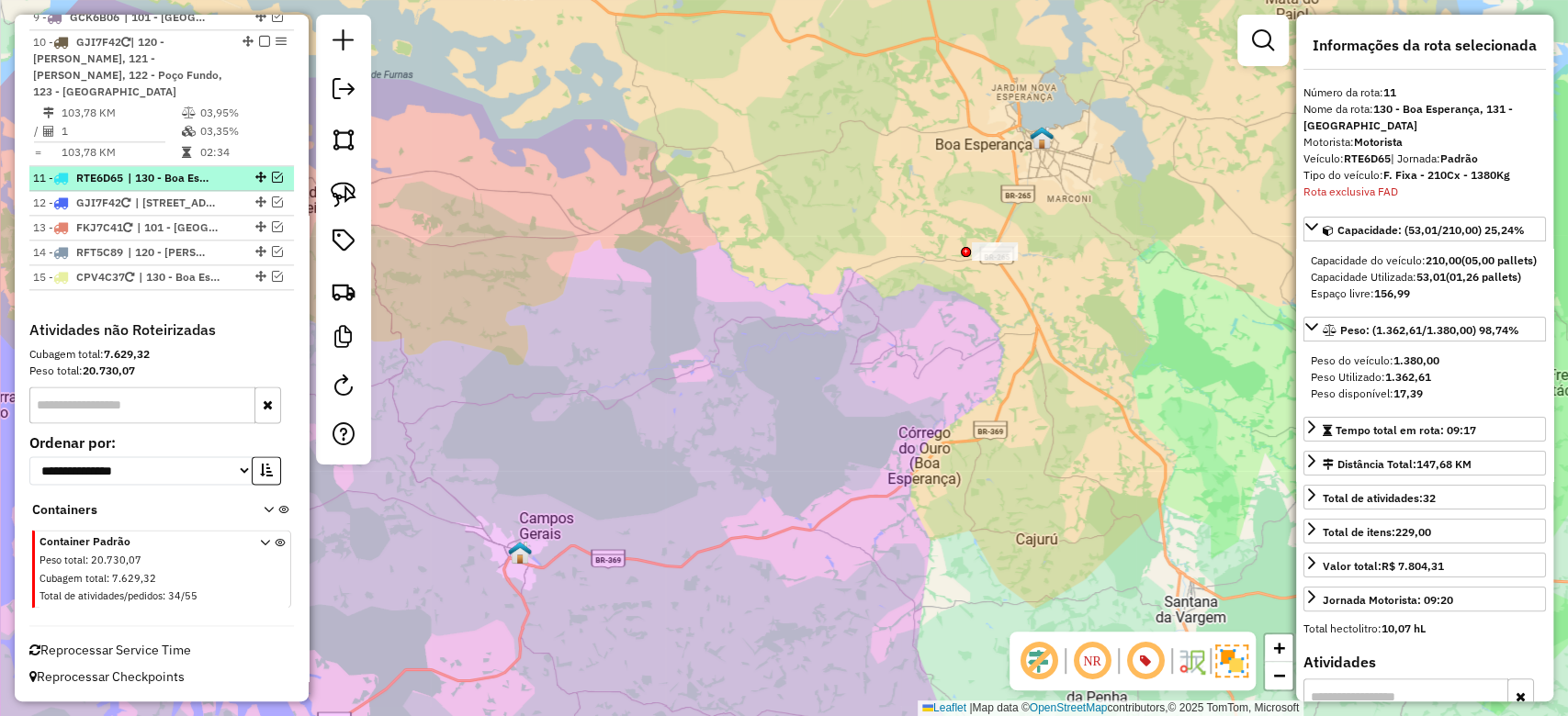
click at [275, 176] on em at bounding box center [278, 178] width 11 height 11
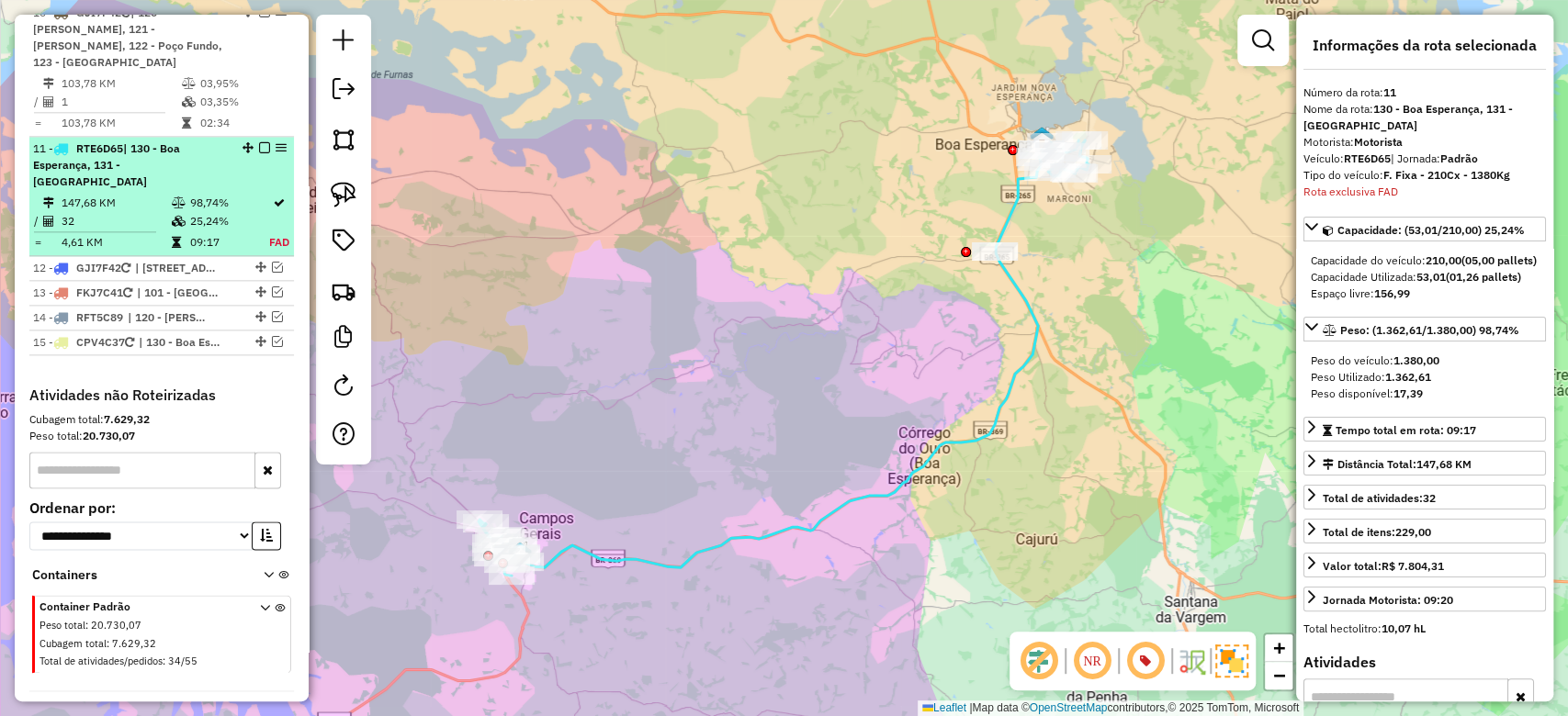
click at [260, 153] on em at bounding box center [265, 148] width 11 height 11
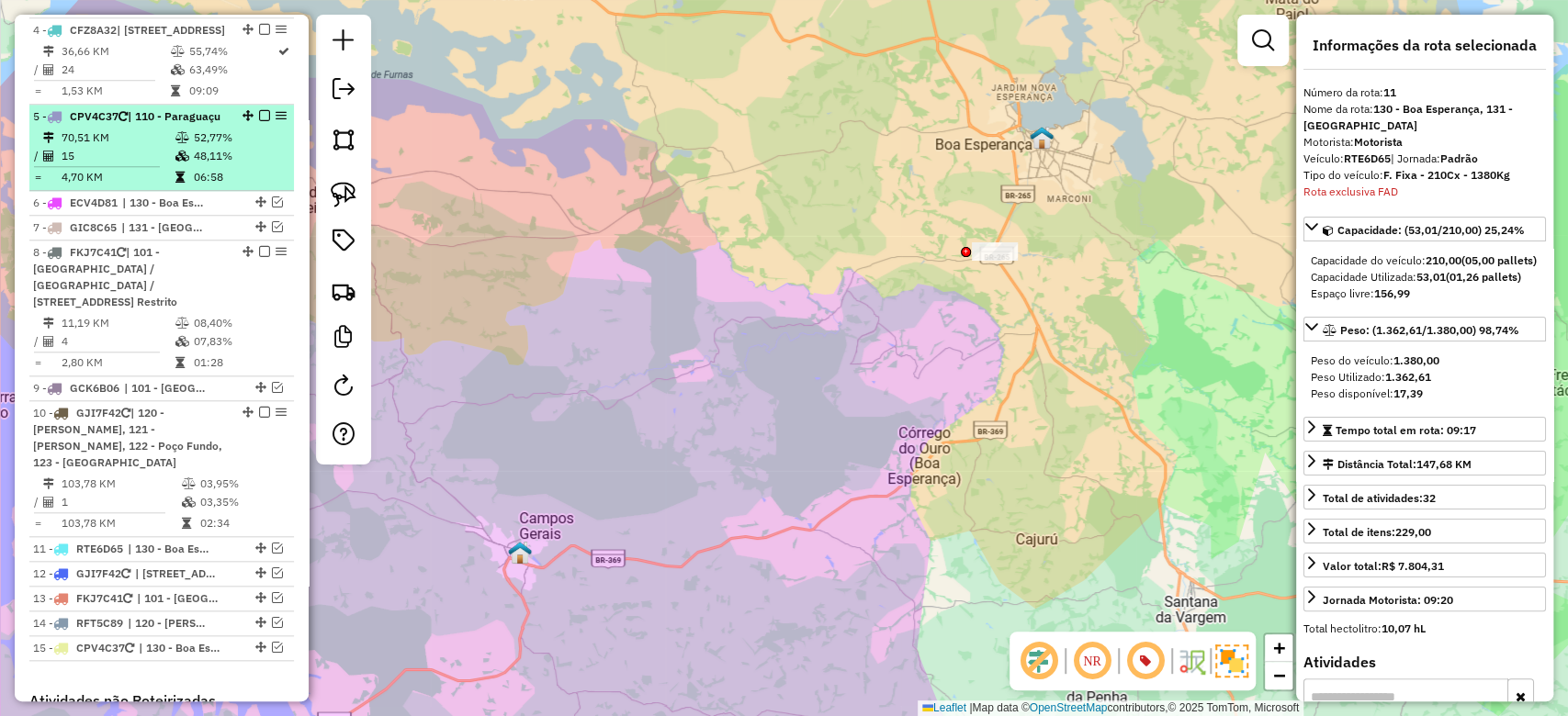
scroll to position [1094, 0]
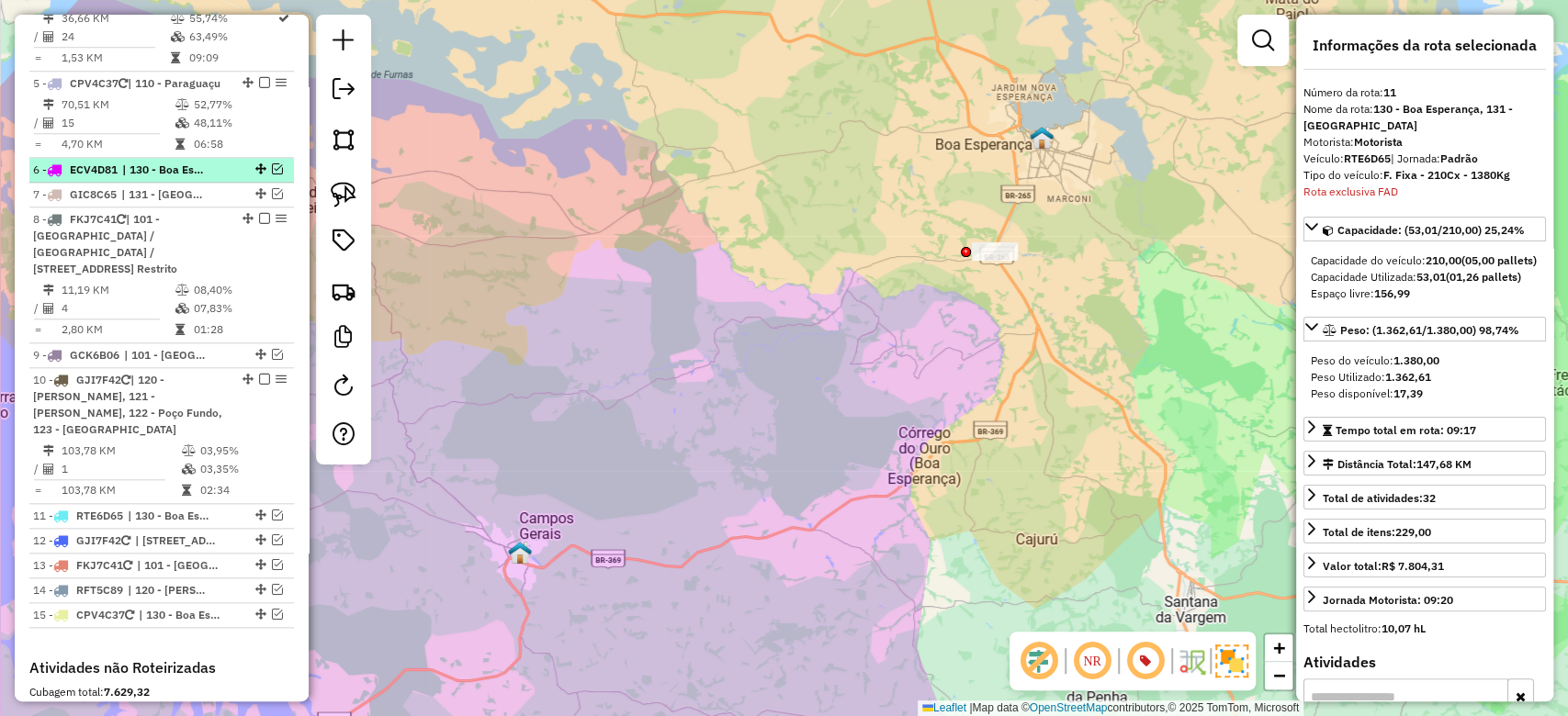
click at [272, 174] on em at bounding box center [278, 169] width 11 height 11
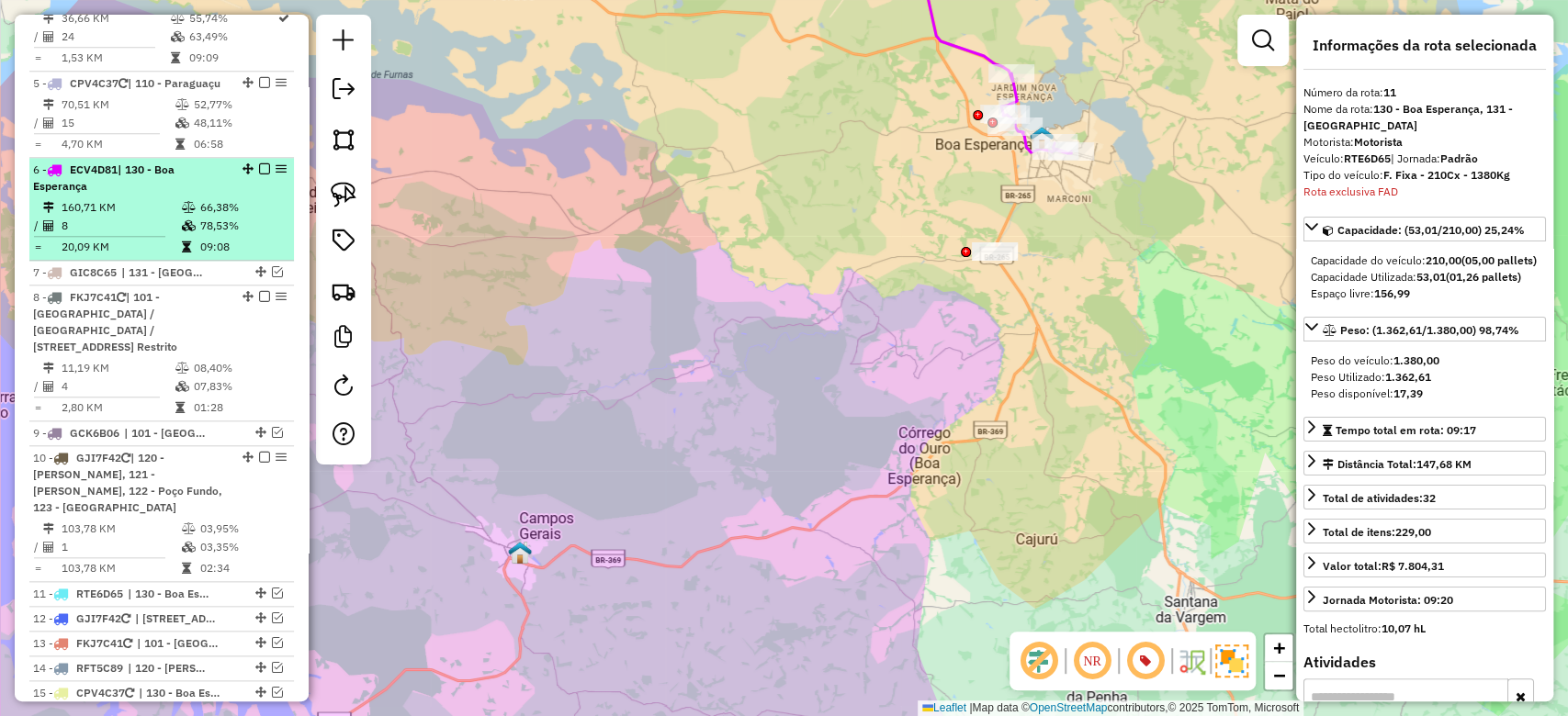
click at [219, 217] on td "66,38%" at bounding box center [244, 207] width 88 height 18
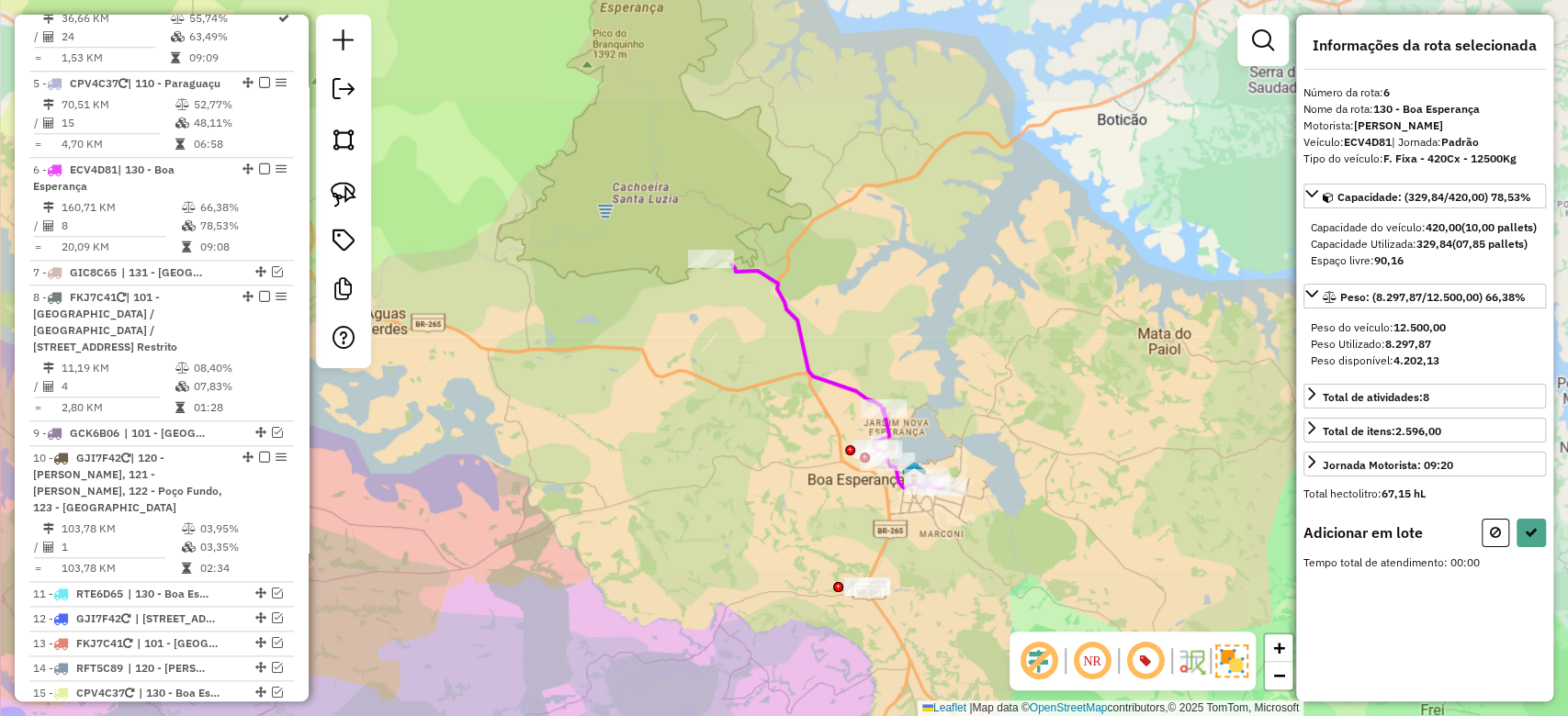
drag, startPoint x: 791, startPoint y: 527, endPoint x: 742, endPoint y: 386, distance: 149.3
click at [742, 386] on div "Janela de atendimento Grade de atendimento Capacidade Transportadoras Veículos …" at bounding box center [784, 358] width 1568 height 716
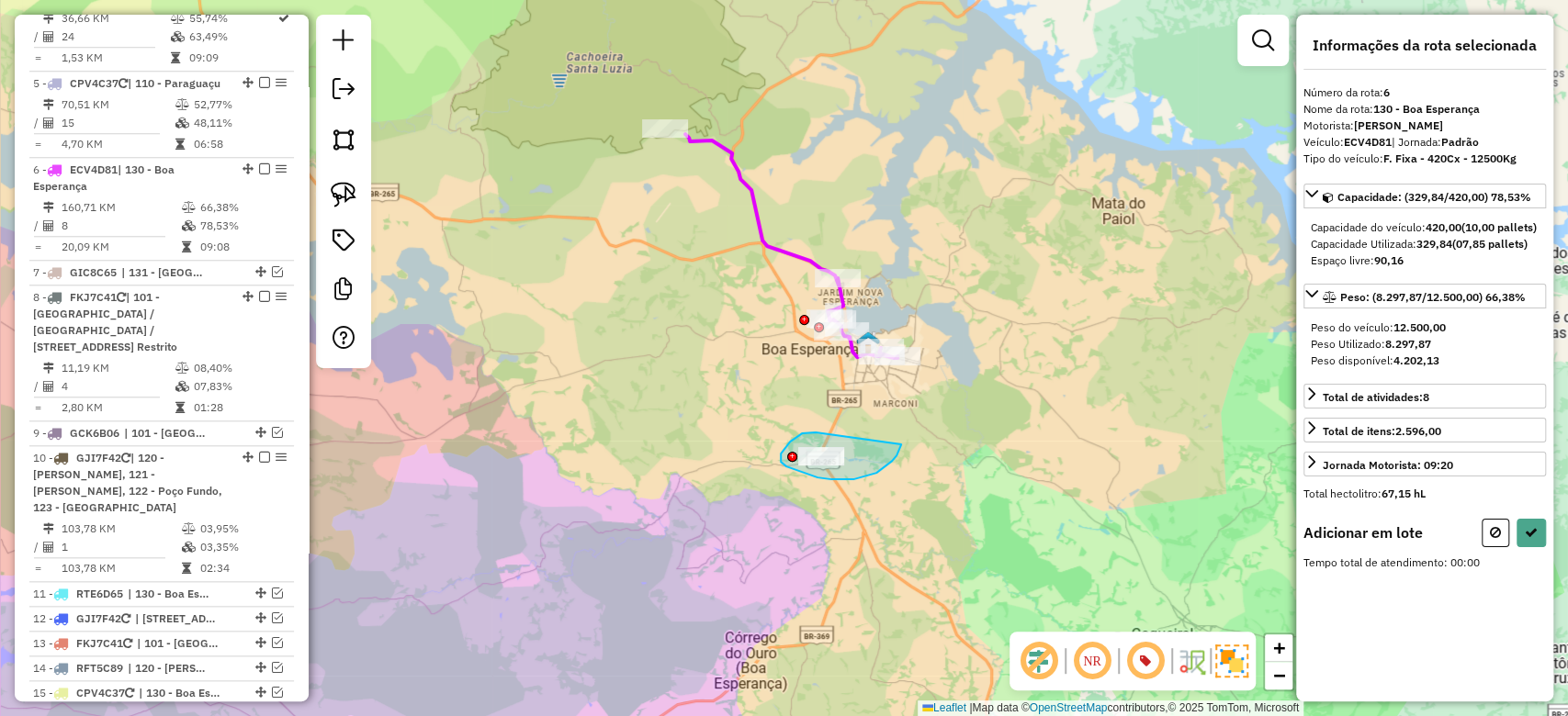
drag, startPoint x: 781, startPoint y: 454, endPoint x: 901, endPoint y: 437, distance: 121.2
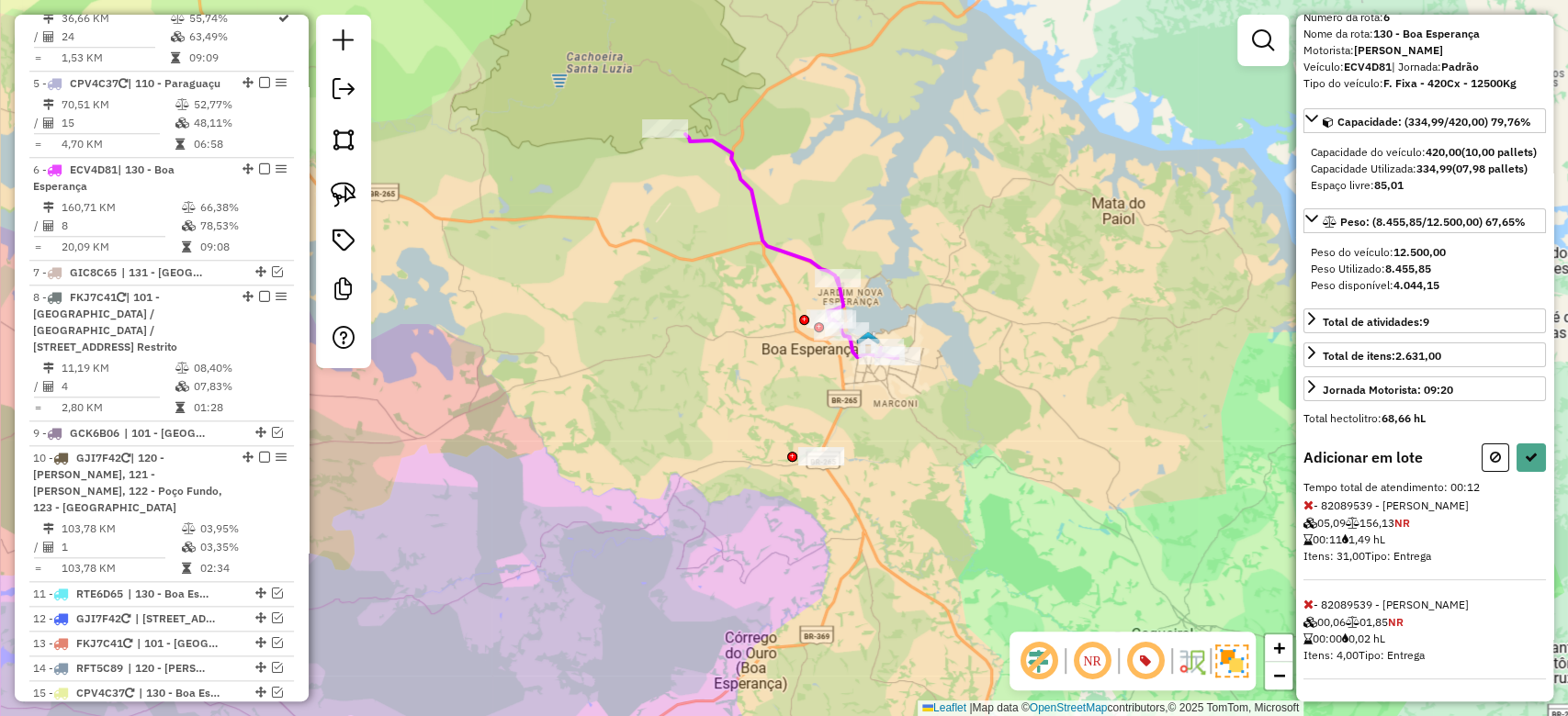
scroll to position [105, 0]
click at [1534, 447] on button at bounding box center [1531, 457] width 29 height 29
select select "**********"
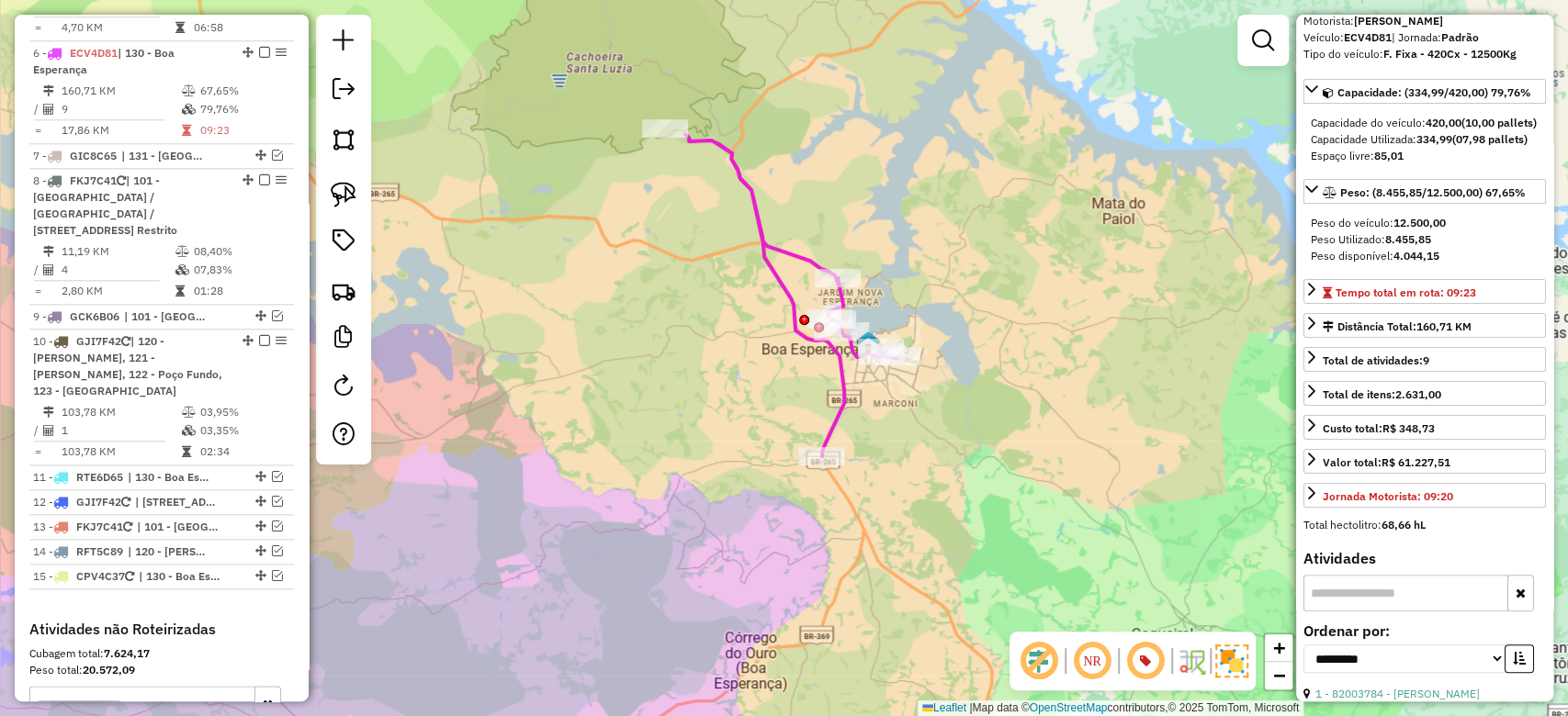
scroll to position [1286, 0]
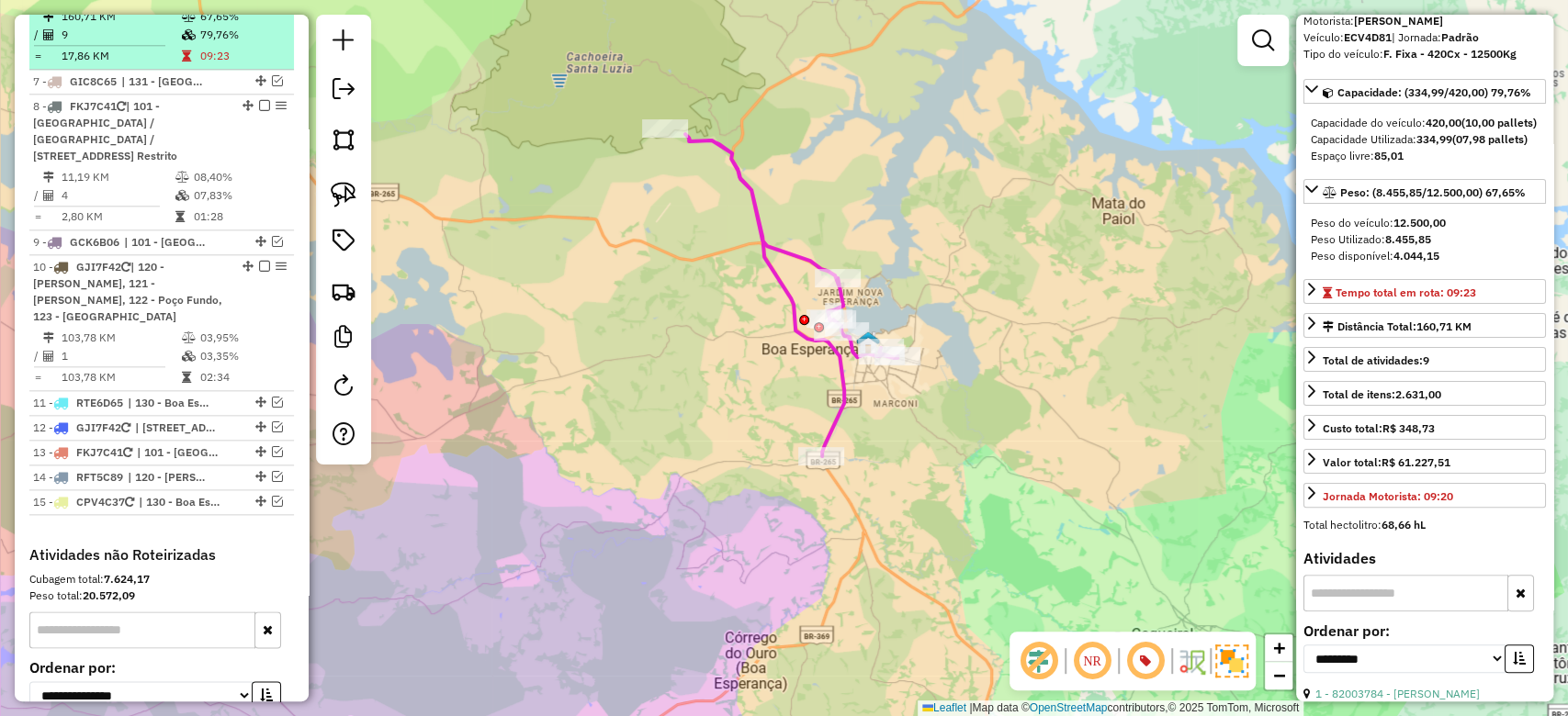
click at [206, 26] on td "67,65%" at bounding box center [244, 16] width 88 height 18
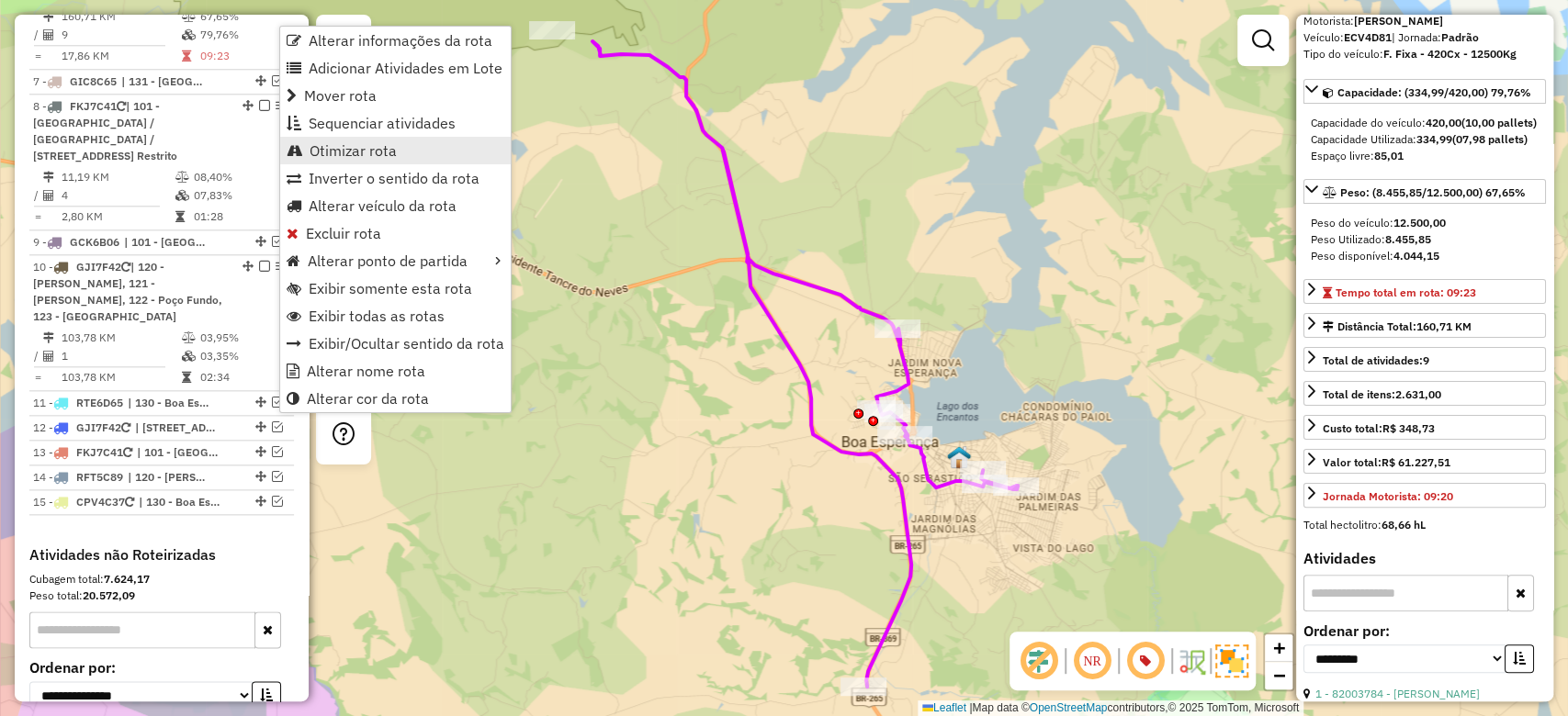
click at [320, 144] on span "Otimizar rota" at bounding box center [353, 150] width 88 height 14
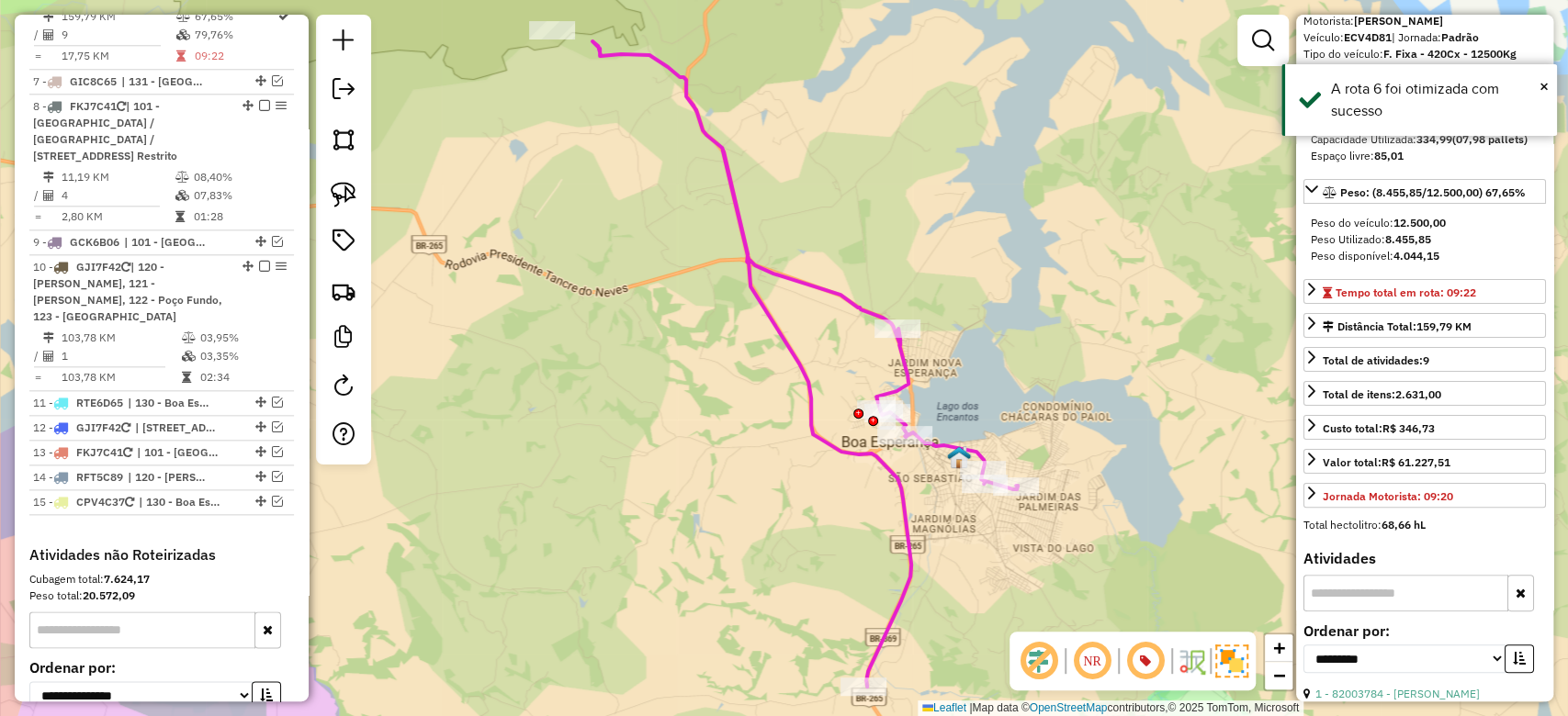
drag, startPoint x: 792, startPoint y: 579, endPoint x: 787, endPoint y: 488, distance: 91.1
click at [787, 489] on div "Janela de atendimento Grade de atendimento Capacidade Transportadoras Veículos …" at bounding box center [784, 358] width 1568 height 716
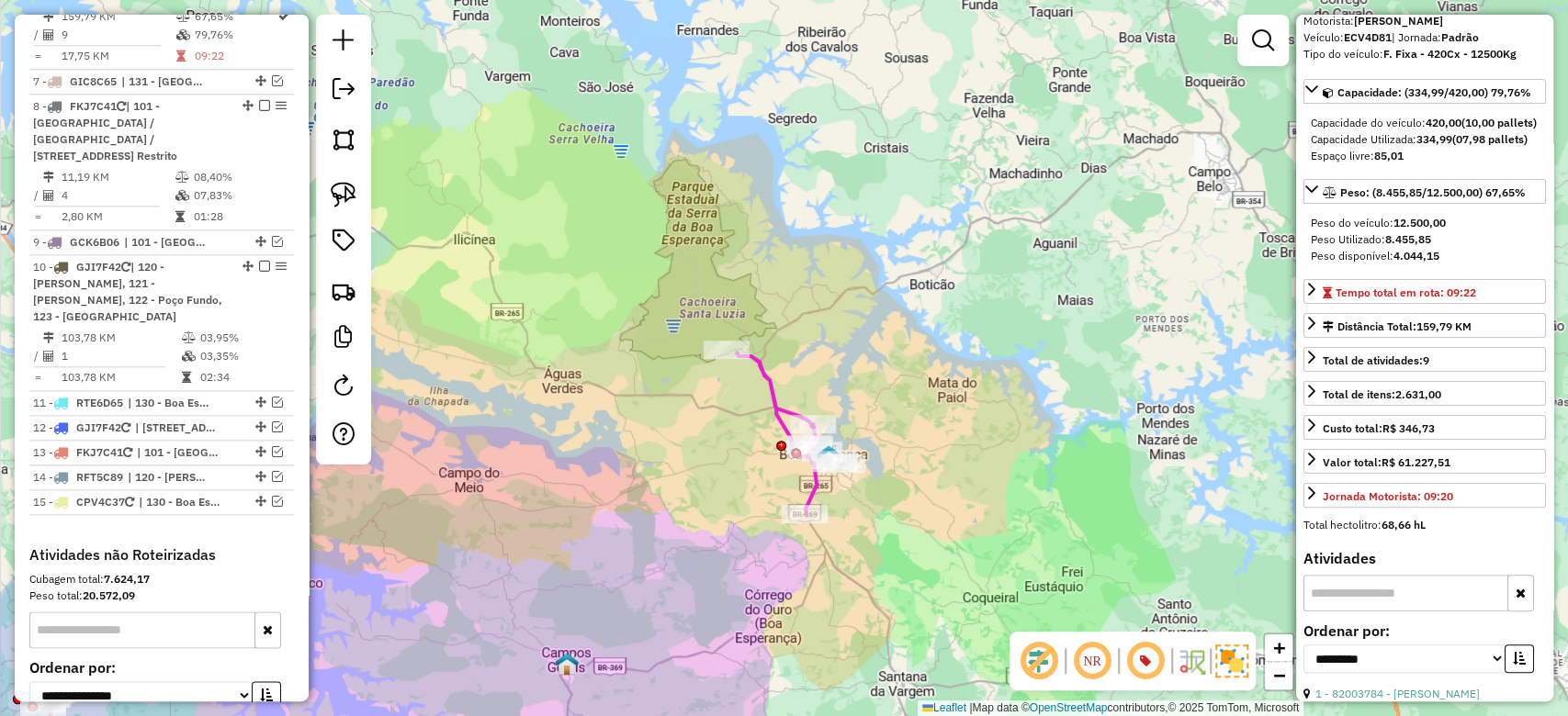
click at [742, 581] on div "Janela de atendimento Grade de atendimento Capacidade Transportadoras Veículos …" at bounding box center [784, 358] width 1568 height 716
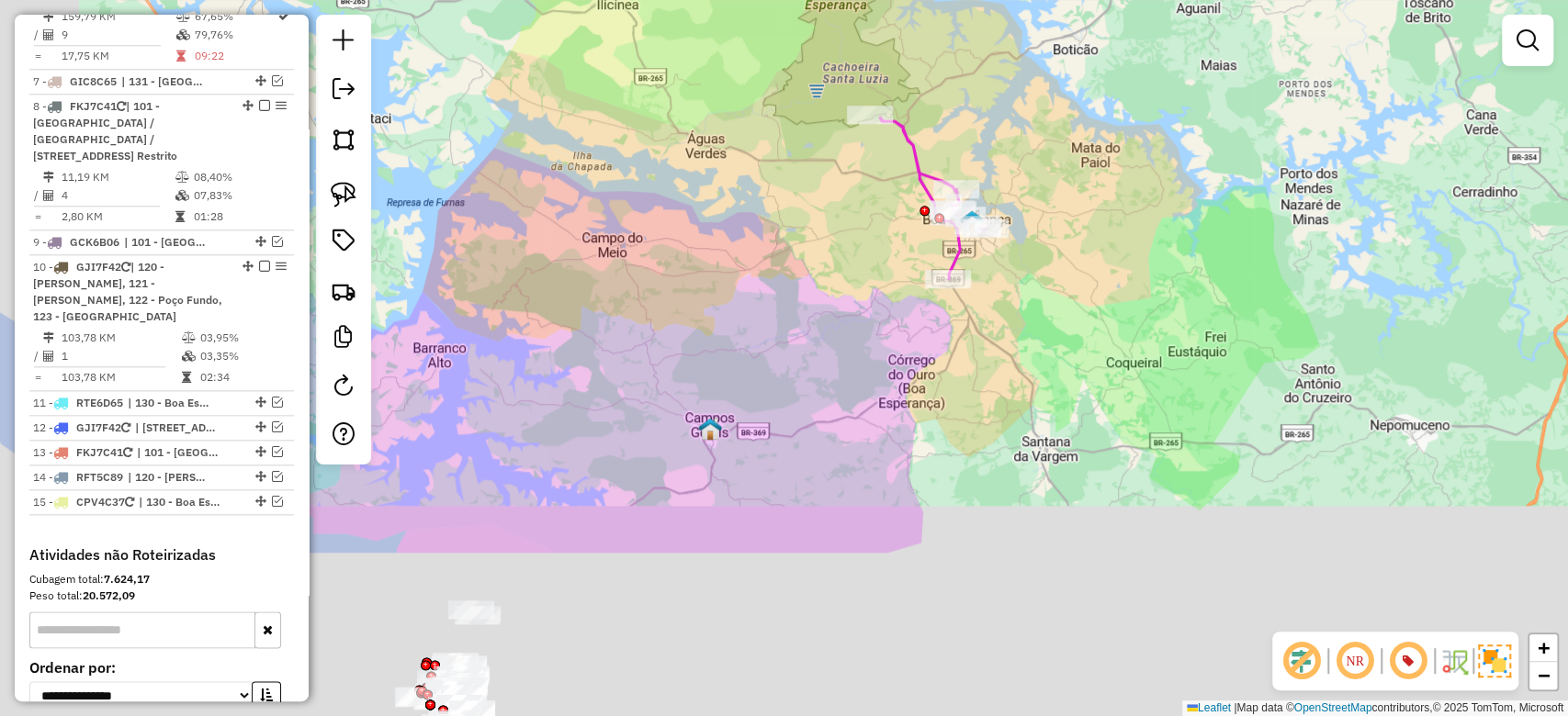
drag, startPoint x: 713, startPoint y: 613, endPoint x: 915, endPoint y: 275, distance: 393.8
click at [912, 281] on div "Janela de atendimento Grade de atendimento Capacidade Transportadoras Veículos …" at bounding box center [784, 358] width 1568 height 716
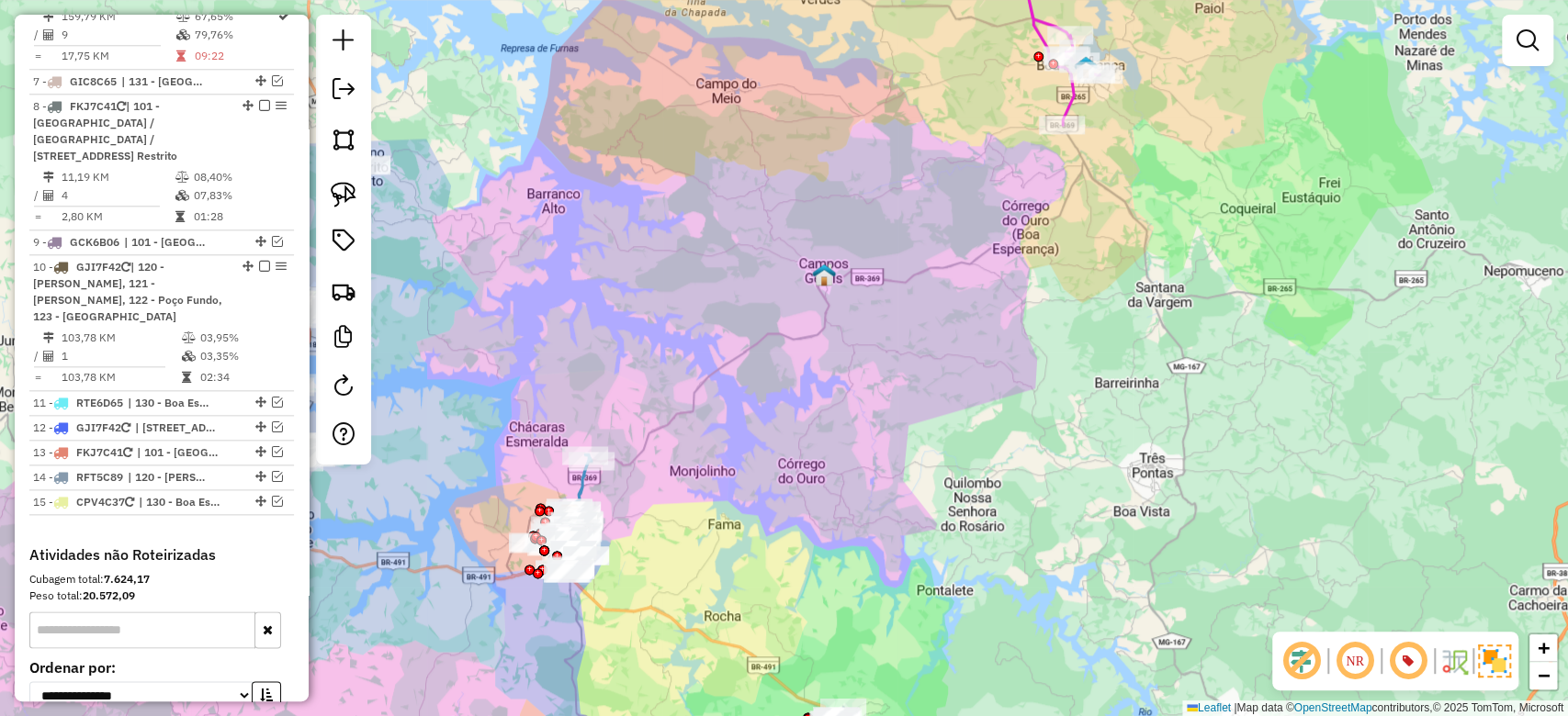
drag, startPoint x: 795, startPoint y: 515, endPoint x: 1023, endPoint y: 246, distance: 352.6
click at [1035, 217] on div "Janela de atendimento Grade de atendimento Capacidade Transportadoras Veículos …" at bounding box center [784, 358] width 1568 height 716
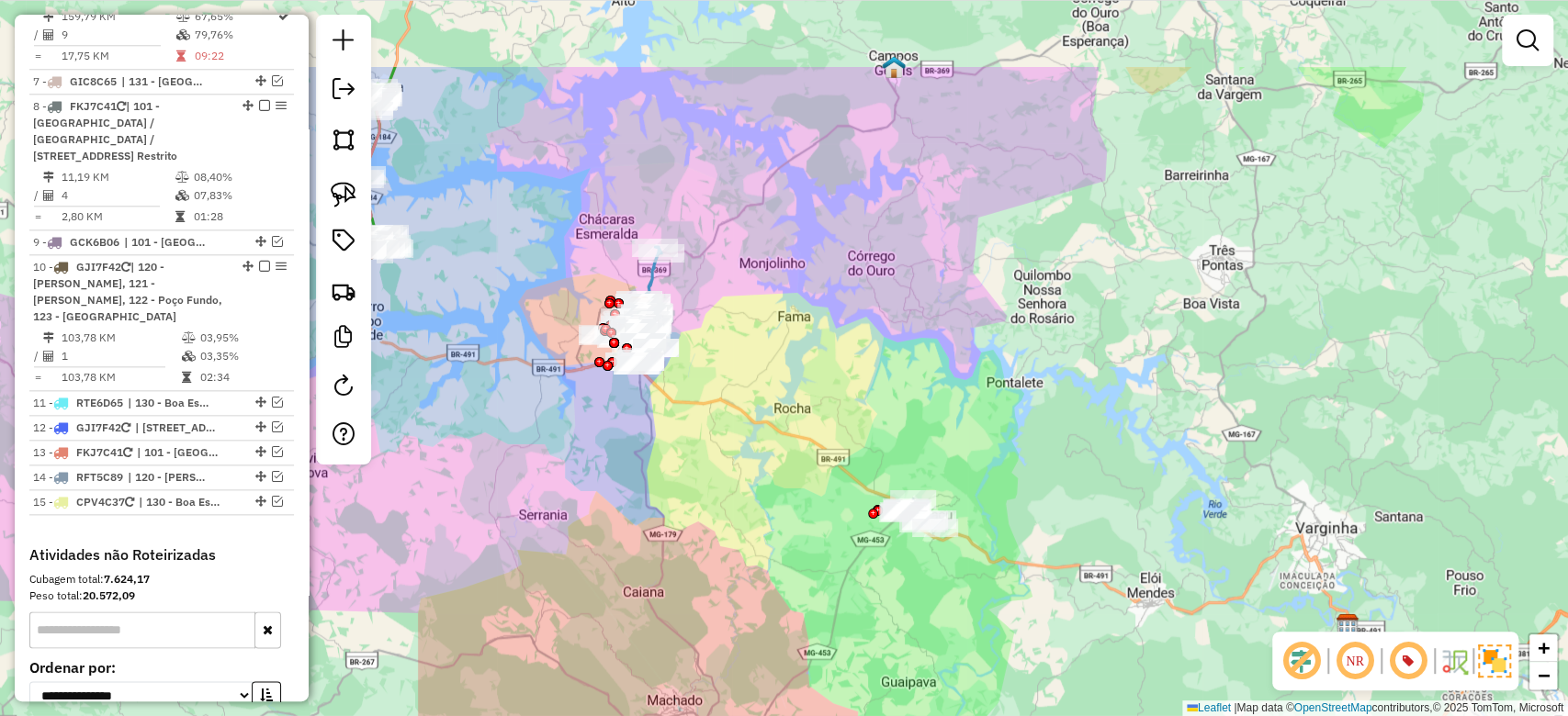
drag, startPoint x: 1114, startPoint y: 270, endPoint x: 953, endPoint y: 407, distance: 211.4
click at [954, 409] on div "Janela de atendimento Grade de atendimento Capacidade Transportadoras Veículos …" at bounding box center [784, 358] width 1568 height 716
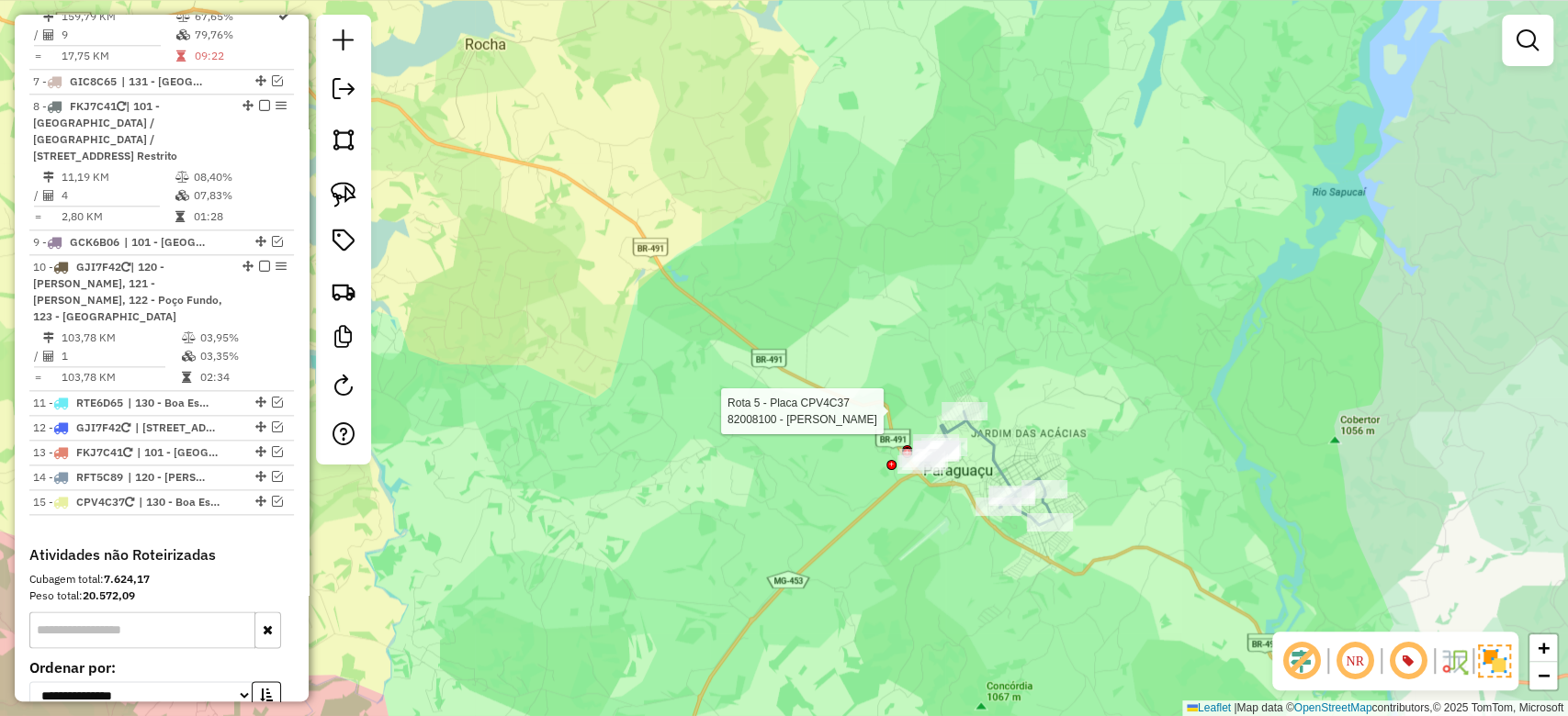
click at [963, 420] on div at bounding box center [965, 411] width 46 height 18
select select "**********"
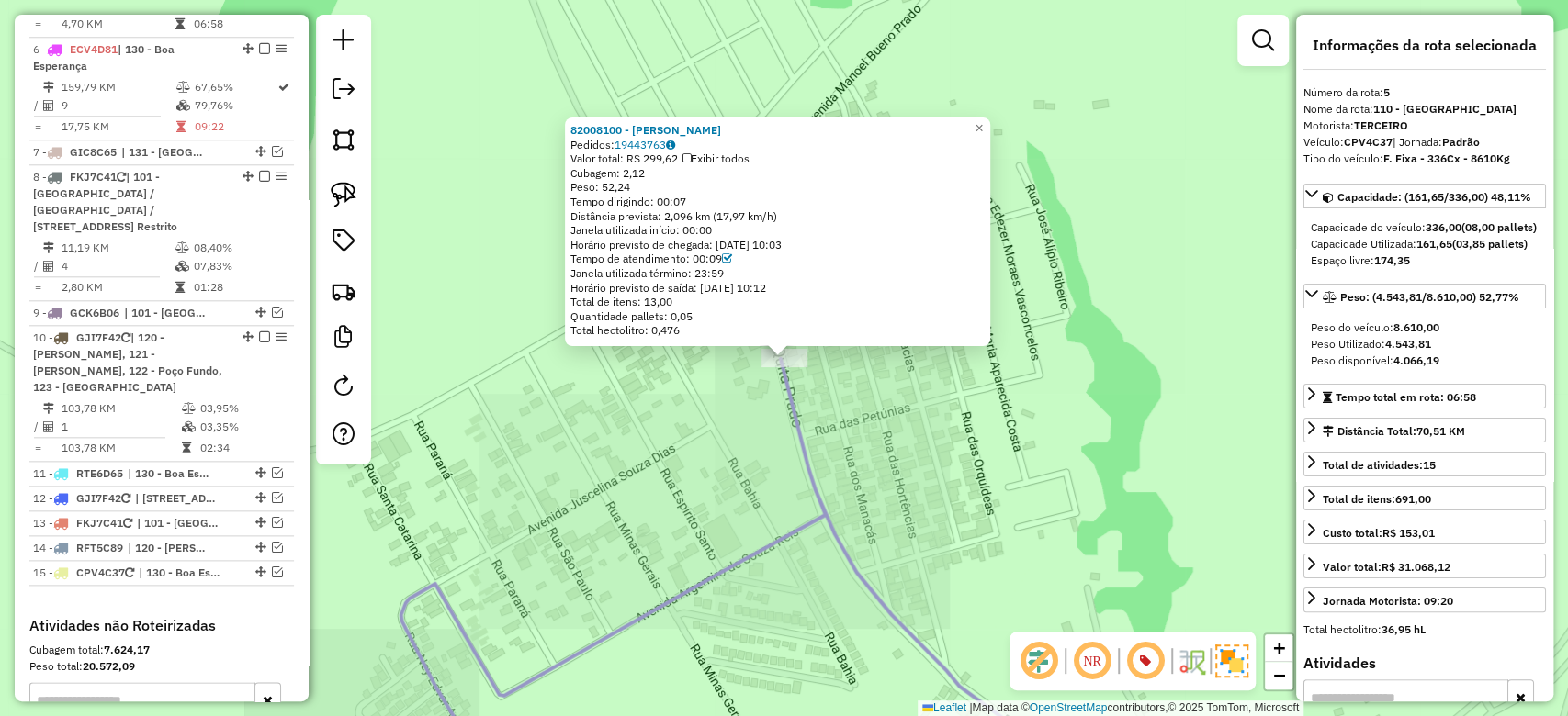
scroll to position [1183, 0]
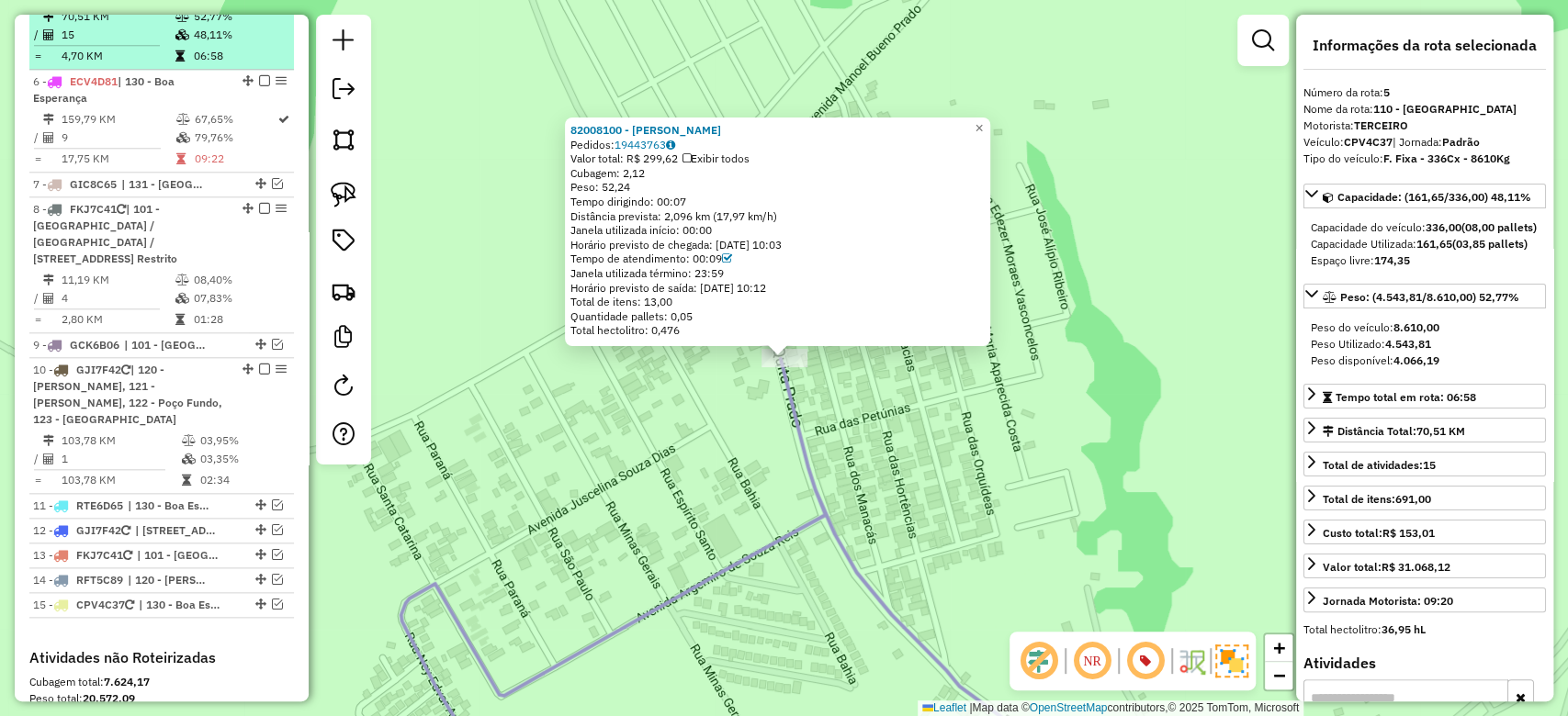
drag, startPoint x: 187, startPoint y: 84, endPoint x: 226, endPoint y: 71, distance: 41.1
click at [187, 44] on td at bounding box center [183, 34] width 18 height 18
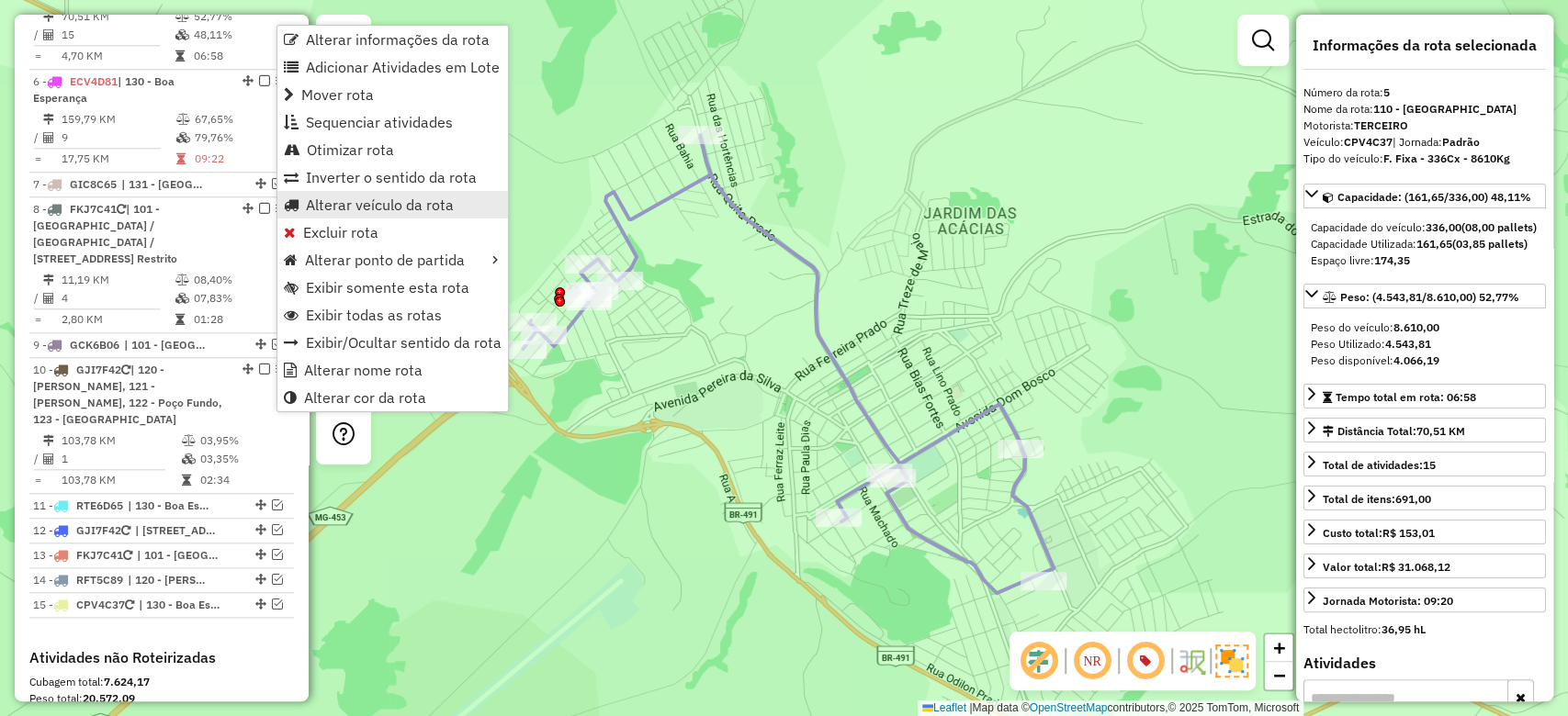
click at [340, 198] on span "Alterar veículo da rota" at bounding box center [380, 204] width 147 height 14
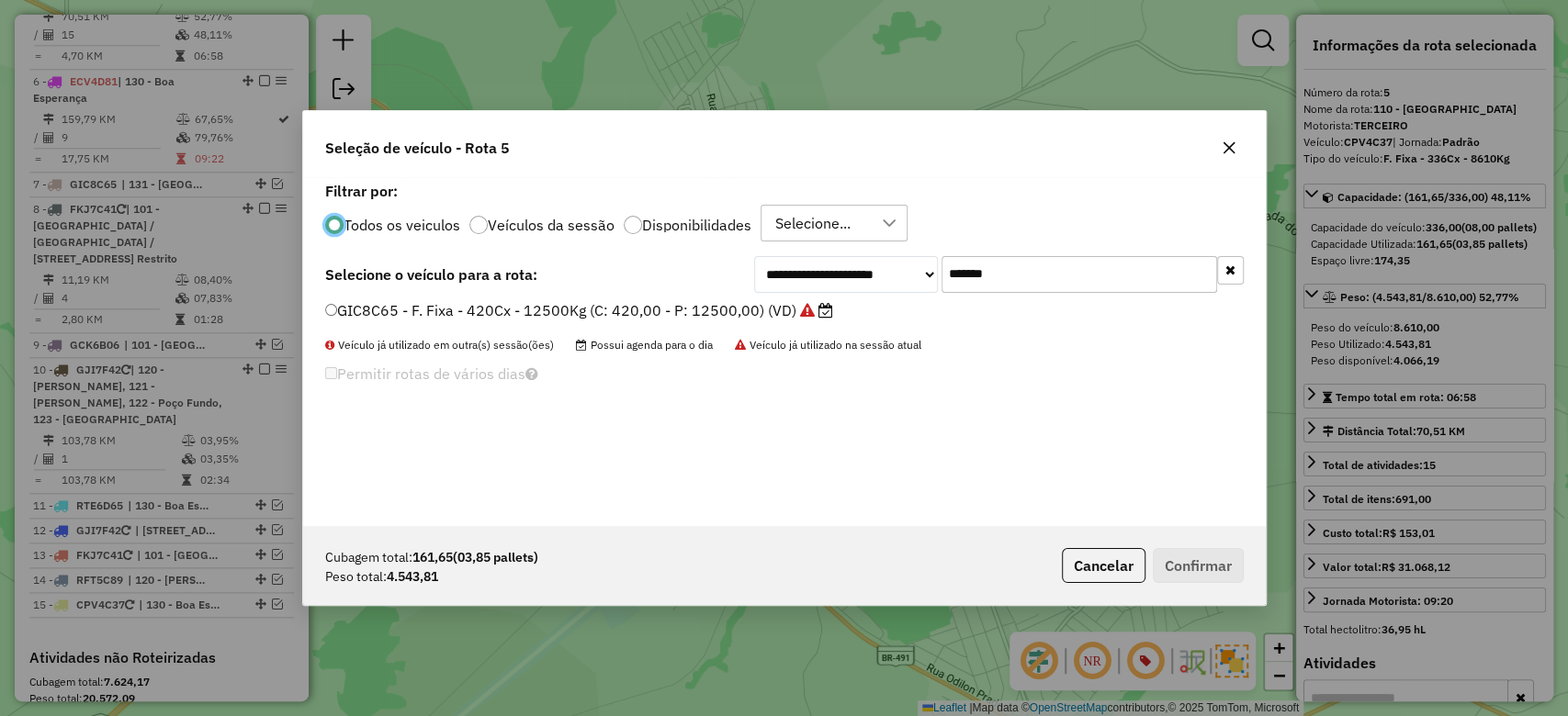
scroll to position [10, 6]
paste input "text"
drag, startPoint x: 1018, startPoint y: 285, endPoint x: 750, endPoint y: 283, distance: 268.0
click at [763, 283] on div "**********" at bounding box center [999, 274] width 490 height 37
type input "*******"
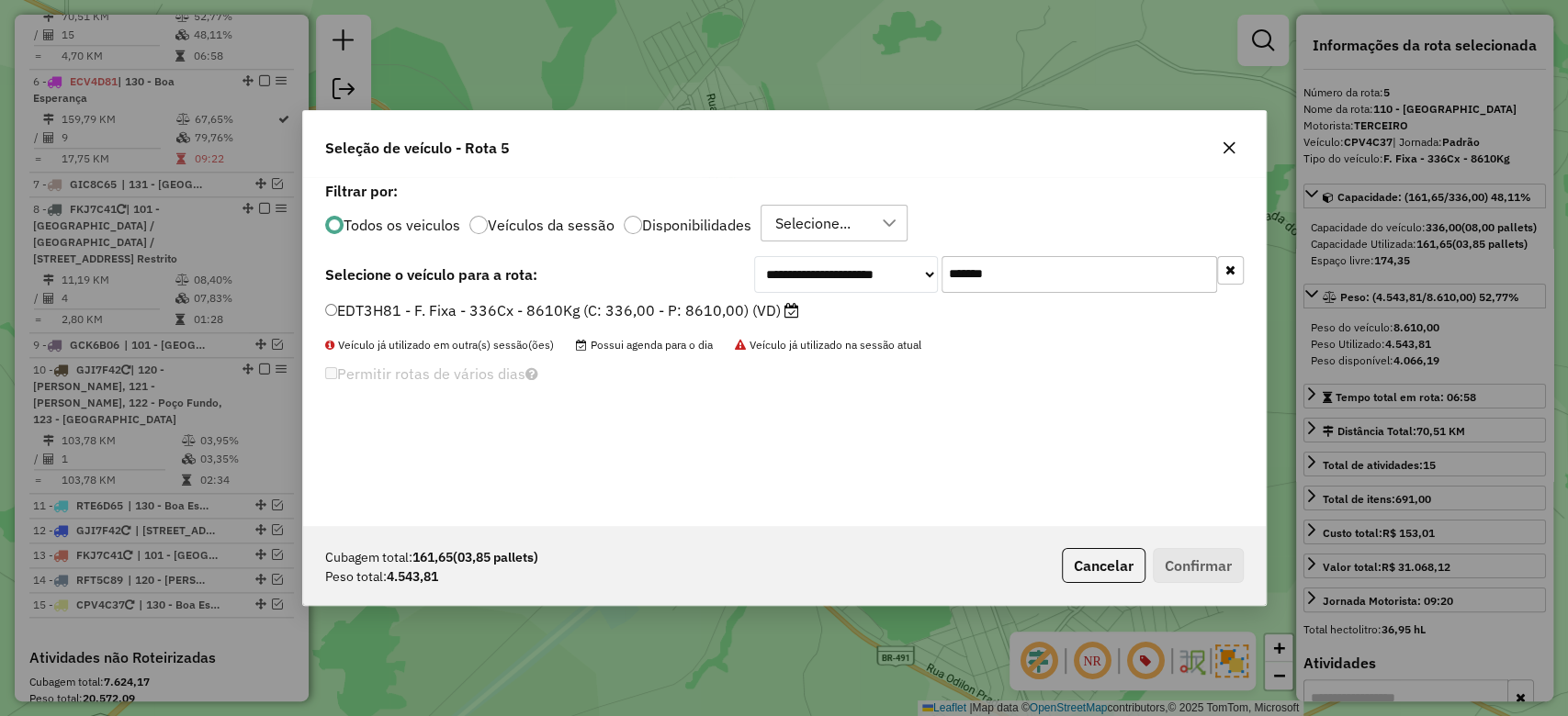
click at [624, 306] on label "EDT3H81 - F. Fixa - 336Cx - 8610Kg (C: 336,00 - P: 8610,00) (VD)" at bounding box center [562, 310] width 474 height 22
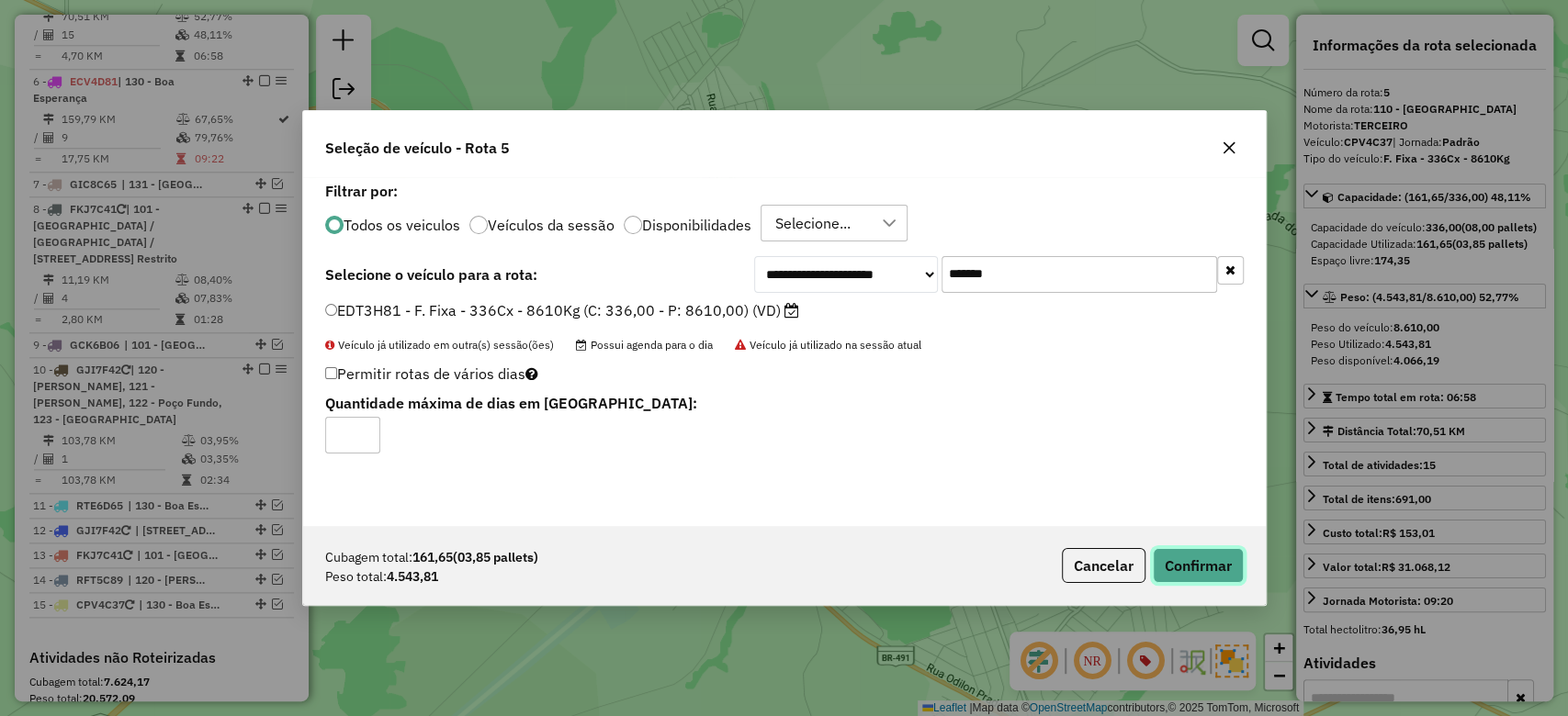
click at [1193, 562] on button "Confirmar" at bounding box center [1199, 566] width 91 height 35
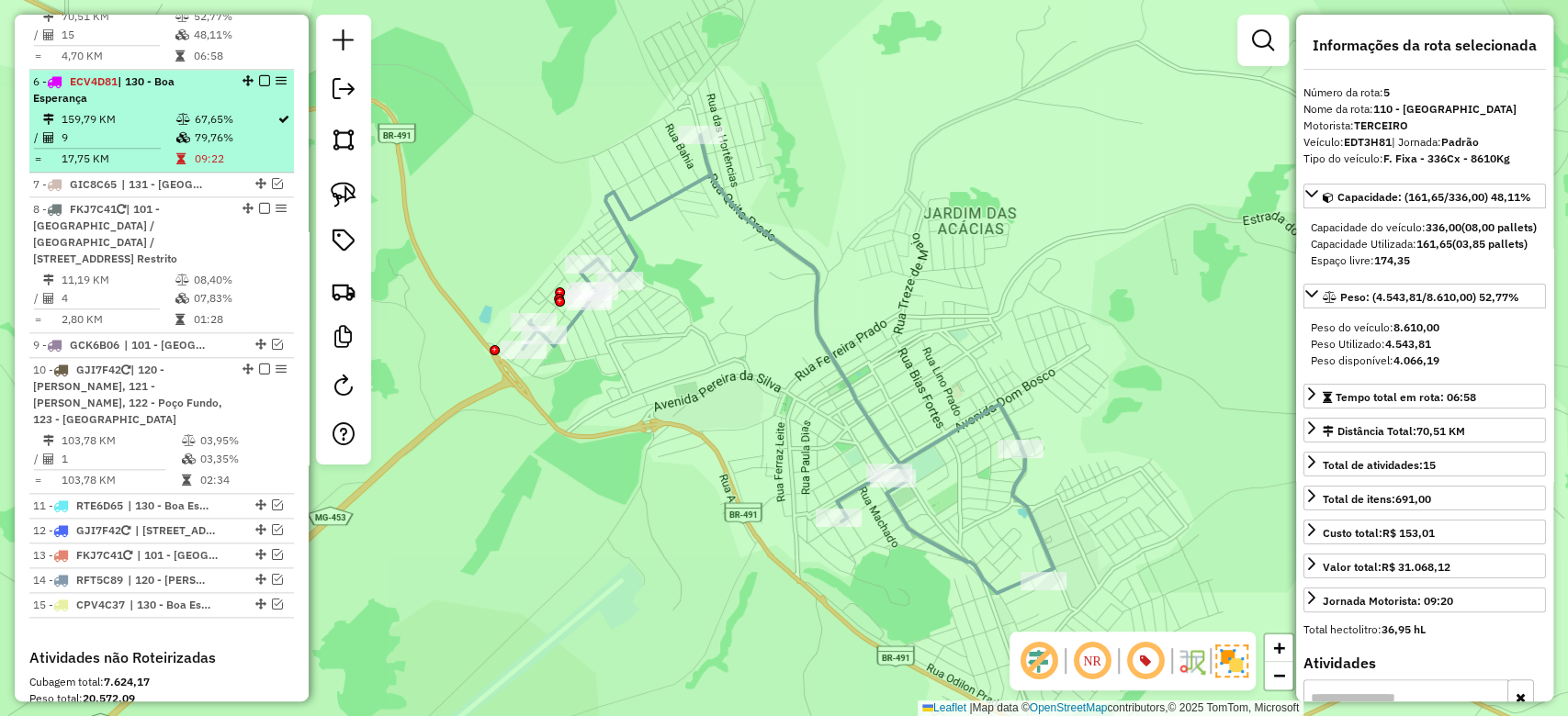
scroll to position [1183, 0]
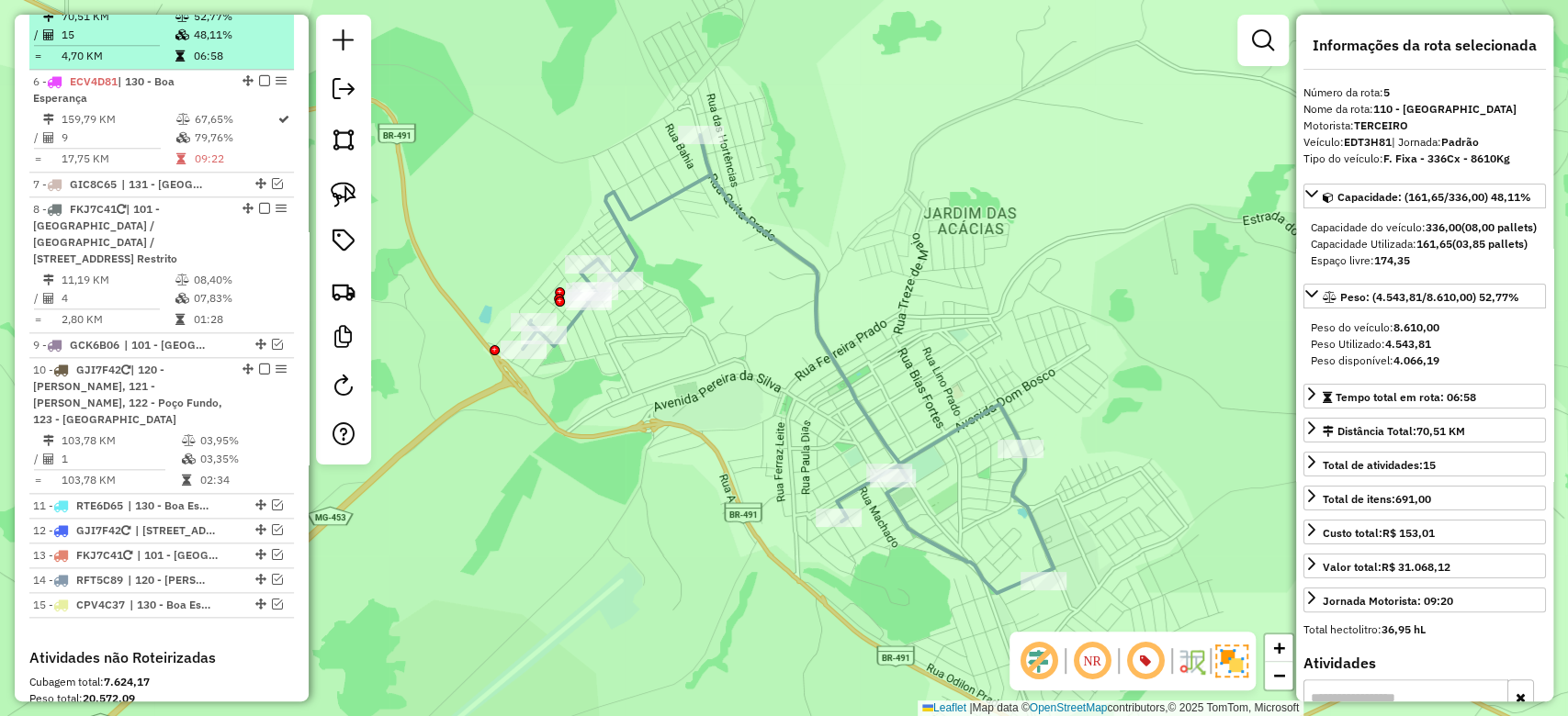
click at [152, 26] on td "70,51 KM" at bounding box center [118, 16] width 114 height 18
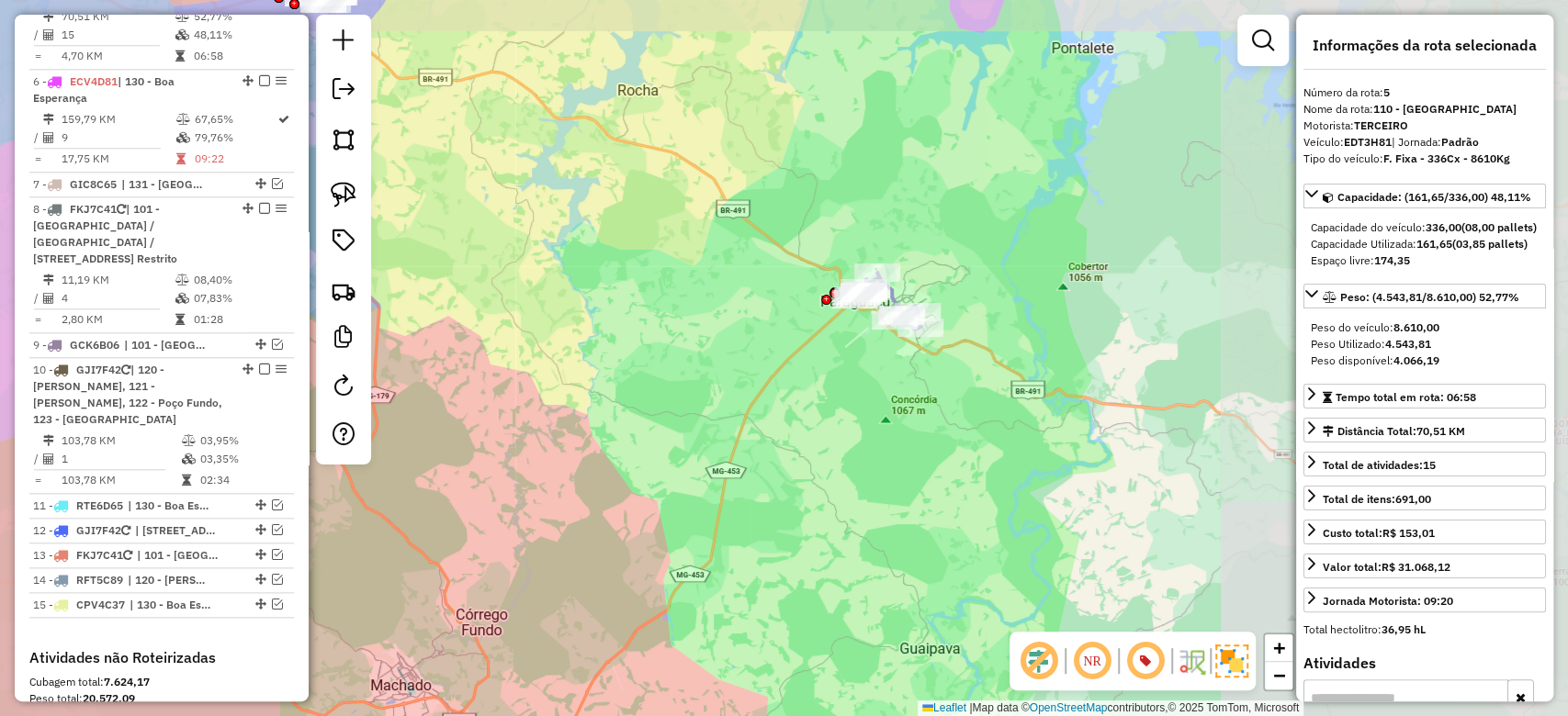
click at [708, 372] on div "Janela de atendimento Grade de atendimento Capacidade Transportadoras Veículos …" at bounding box center [784, 358] width 1568 height 716
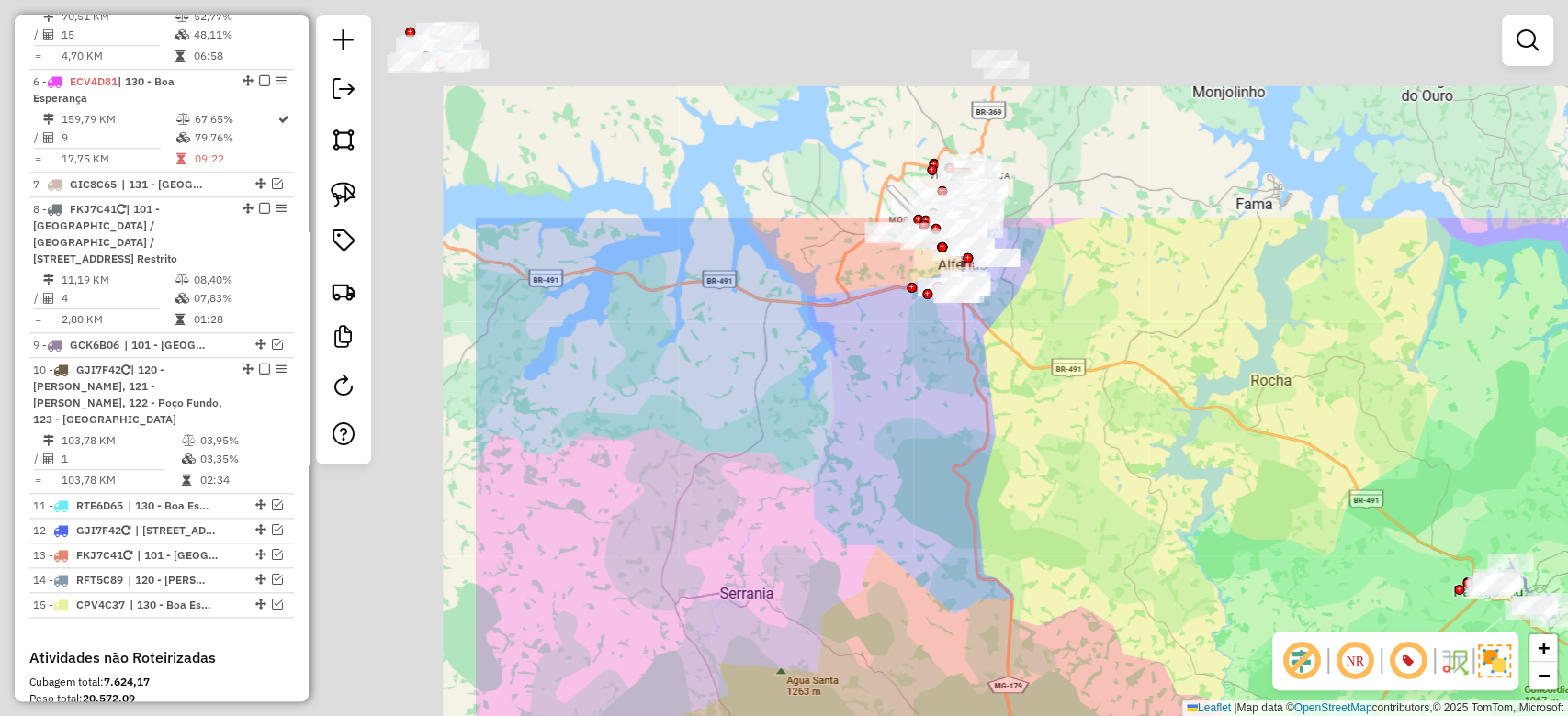
drag, startPoint x: 638, startPoint y: 273, endPoint x: 1266, endPoint y: 549, distance: 686.0
click at [1310, 566] on div "Janela de atendimento Grade de atendimento Capacidade Transportadoras Veículos …" at bounding box center [784, 358] width 1568 height 716
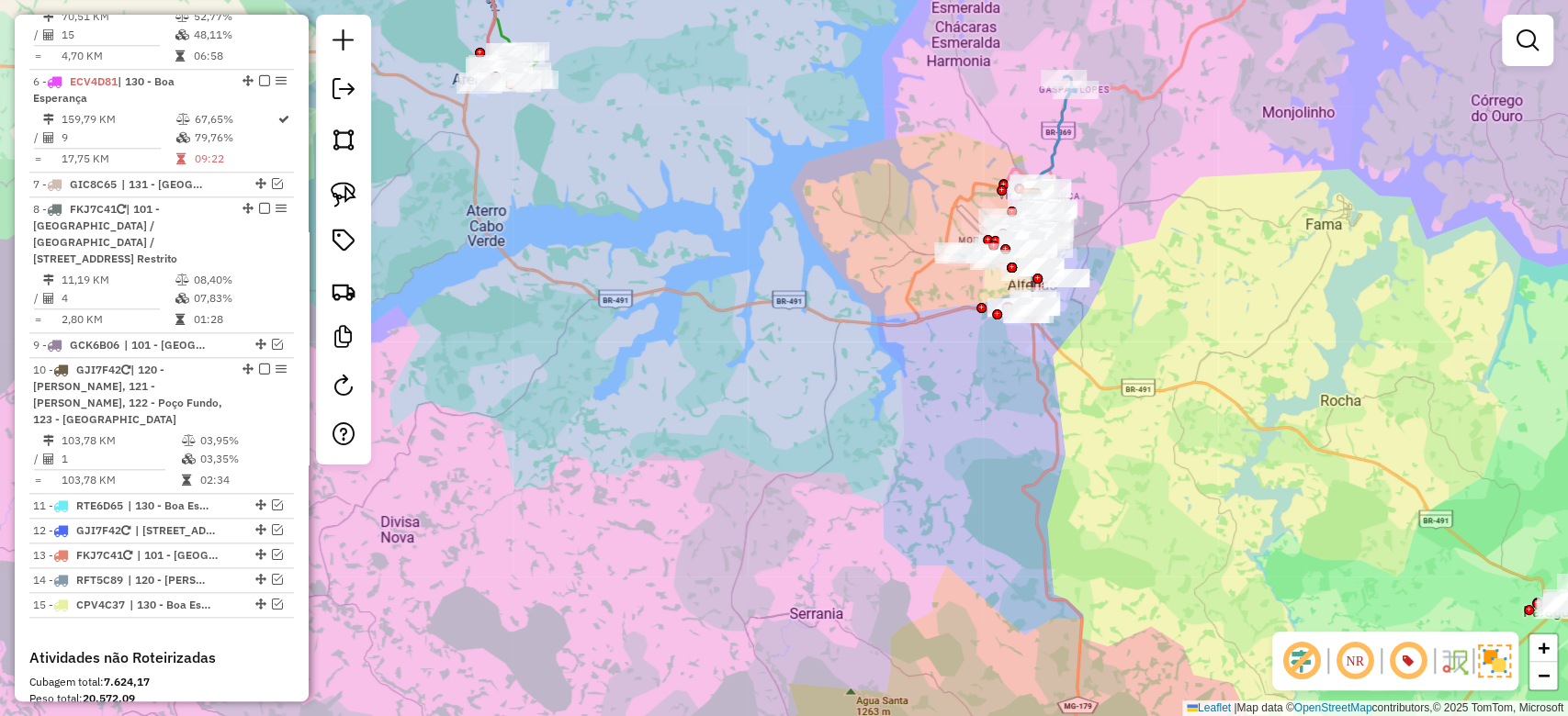
drag, startPoint x: 787, startPoint y: 319, endPoint x: 1080, endPoint y: 661, distance: 450.3
click at [1080, 659] on div "Janela de atendimento Grade de atendimento Capacidade Transportadoras Veículos …" at bounding box center [784, 358] width 1568 height 716
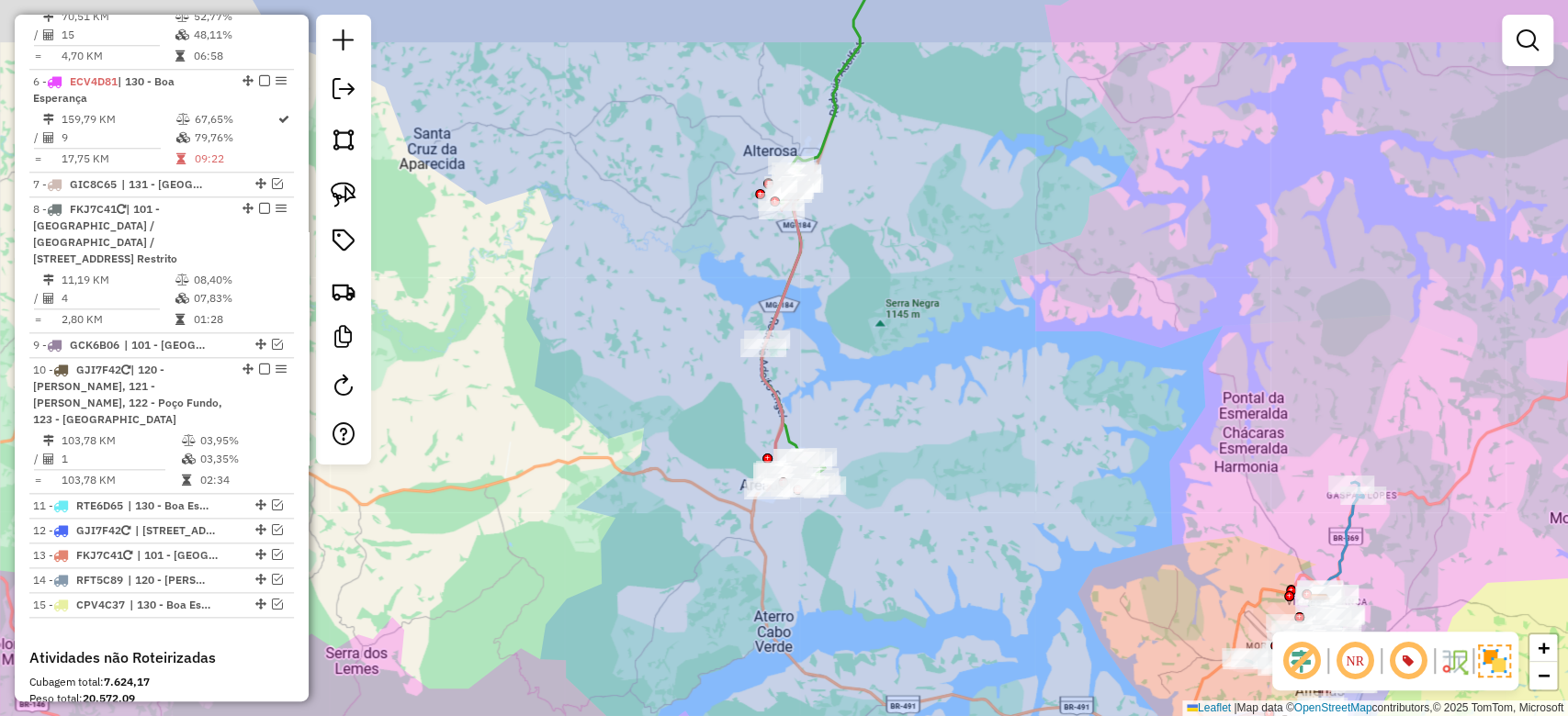
drag, startPoint x: 959, startPoint y: 344, endPoint x: 959, endPoint y: 581, distance: 237.0
click at [959, 581] on div "Janela de atendimento Grade de atendimento Capacidade Transportadoras Veículos …" at bounding box center [784, 358] width 1568 height 716
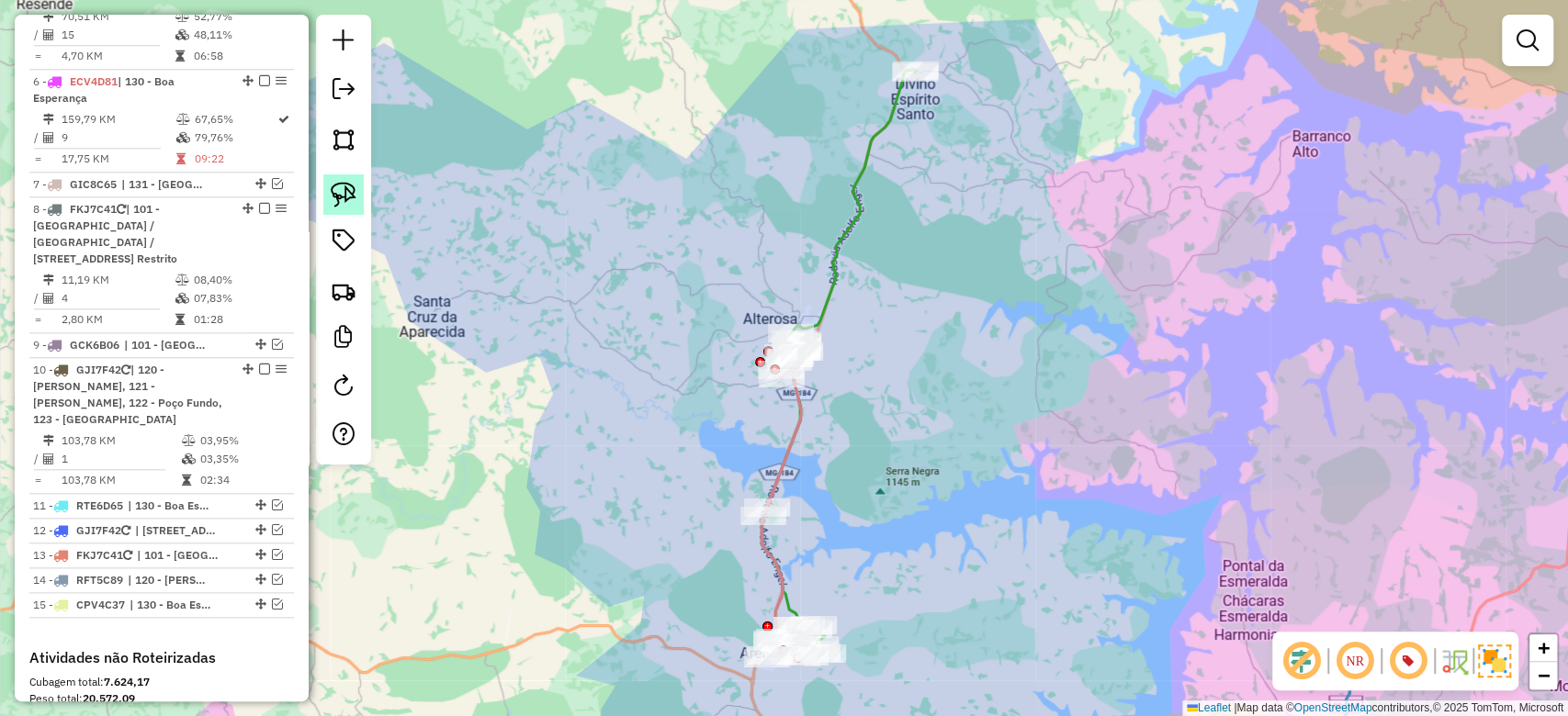
click at [345, 186] on img at bounding box center [343, 194] width 26 height 26
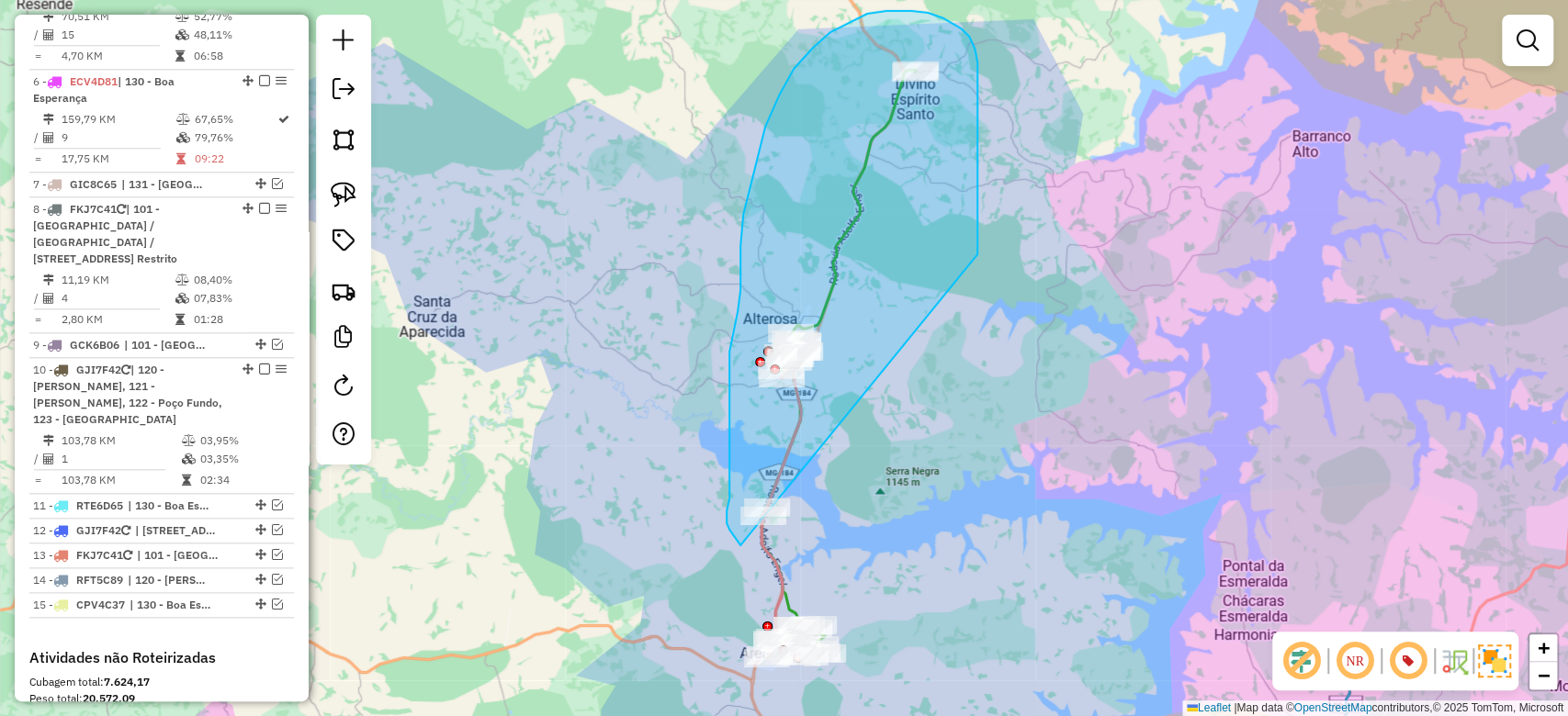
drag, startPoint x: 978, startPoint y: 242, endPoint x: 856, endPoint y: 478, distance: 265.7
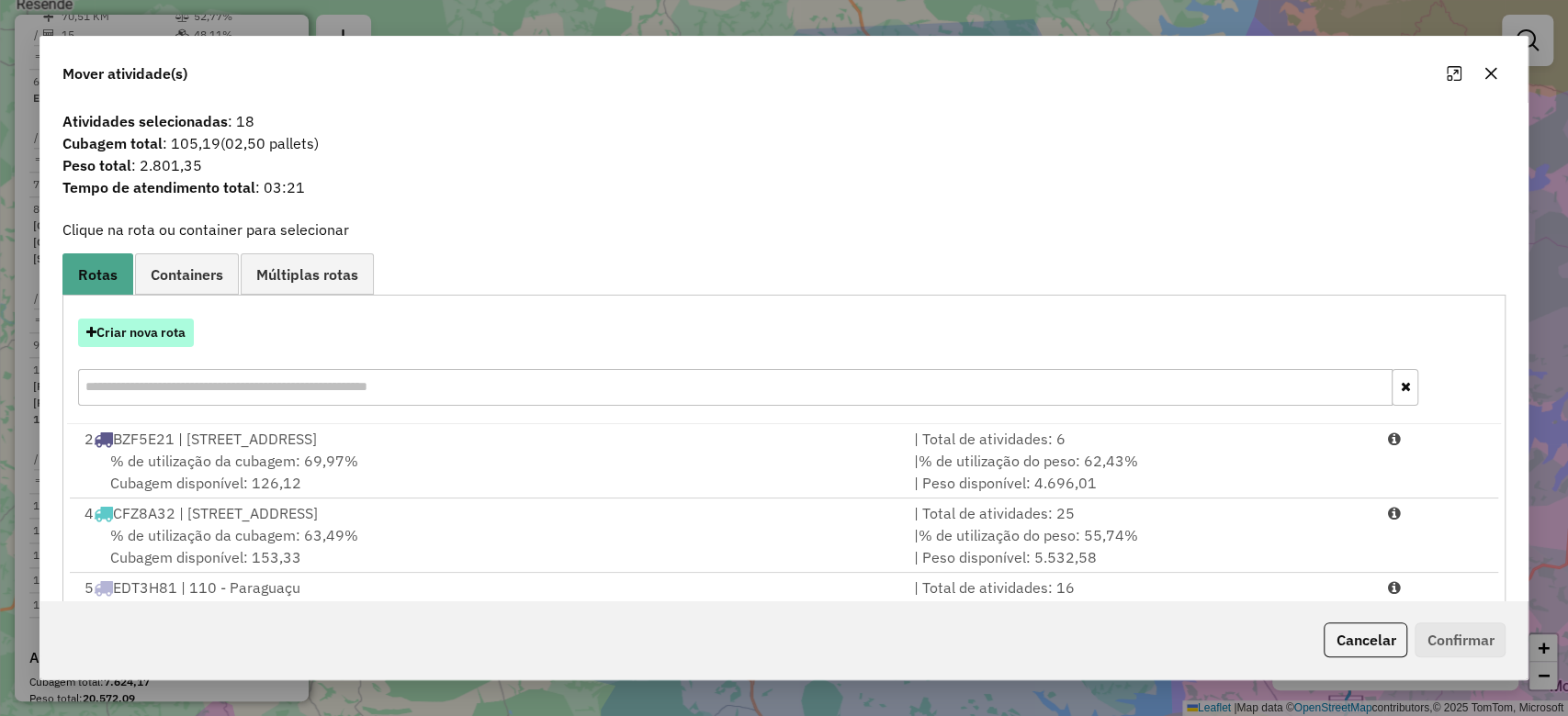
click at [174, 331] on button "Criar nova rota" at bounding box center [136, 333] width 116 height 29
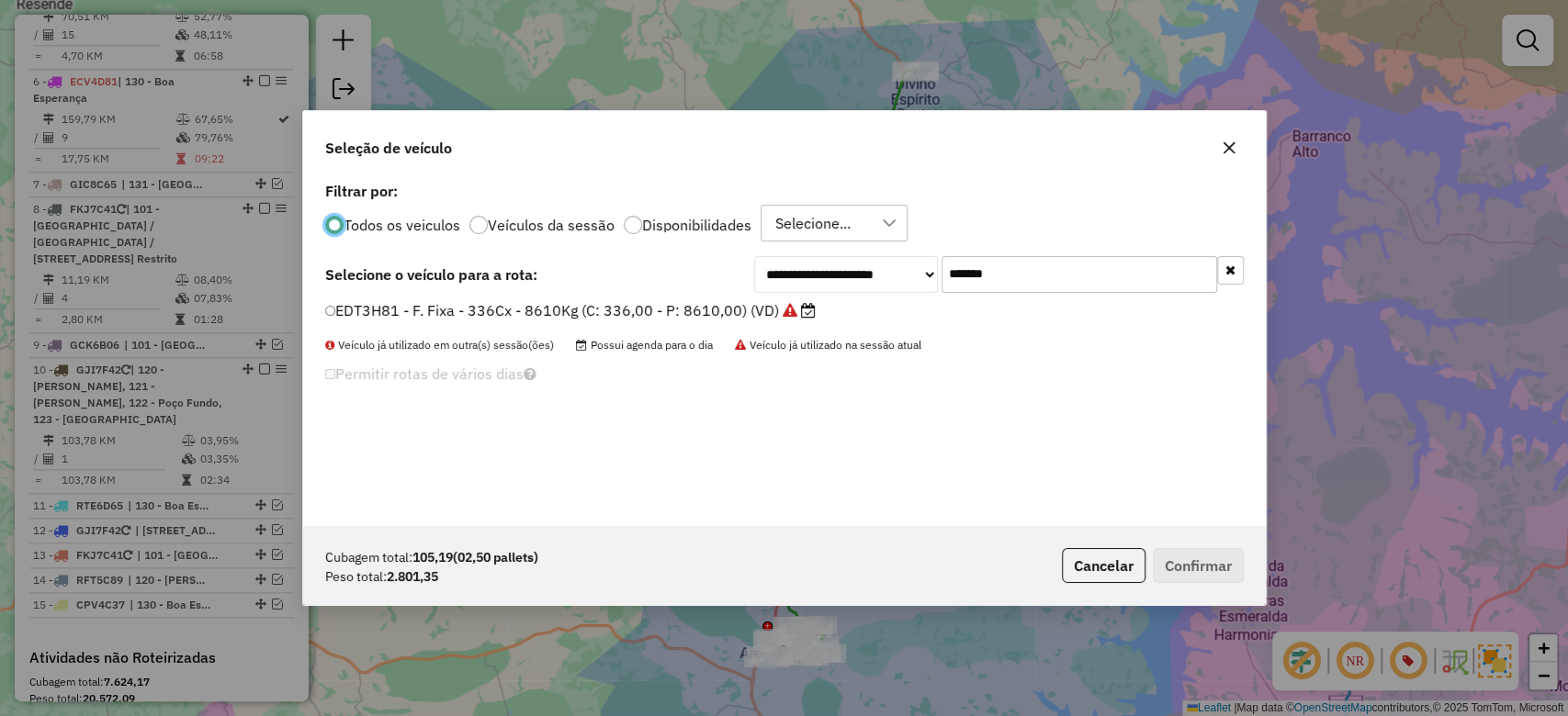
scroll to position [10, 6]
drag, startPoint x: 1009, startPoint y: 281, endPoint x: 762, endPoint y: 281, distance: 247.0
click at [832, 281] on div "**********" at bounding box center [999, 274] width 490 height 37
click at [660, 302] on label "EDT3H81 - F. Fixa - 336Cx - 8610Kg (C: 336,00 - P: 8610,00) (VD)" at bounding box center [571, 310] width 492 height 22
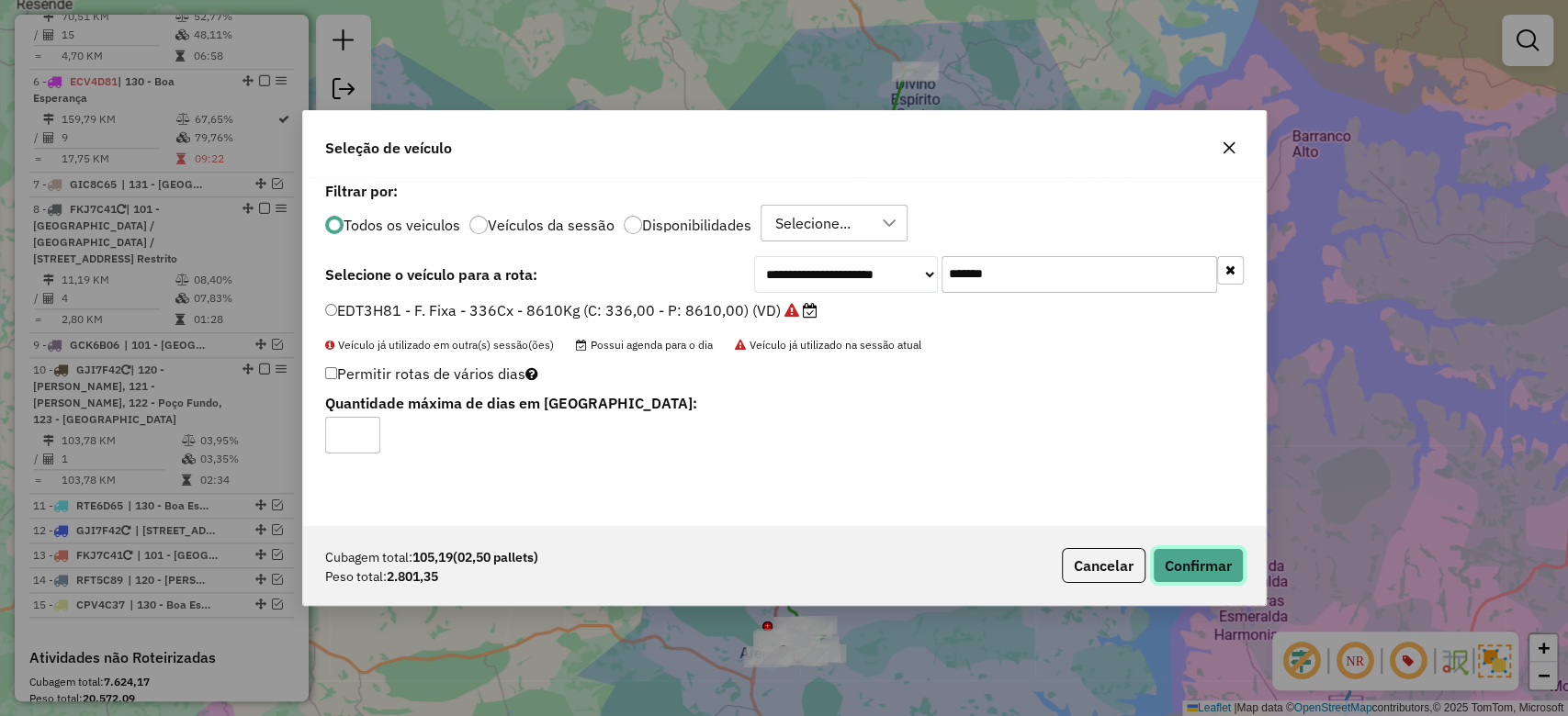
click at [1178, 575] on button "Confirmar" at bounding box center [1199, 566] width 91 height 35
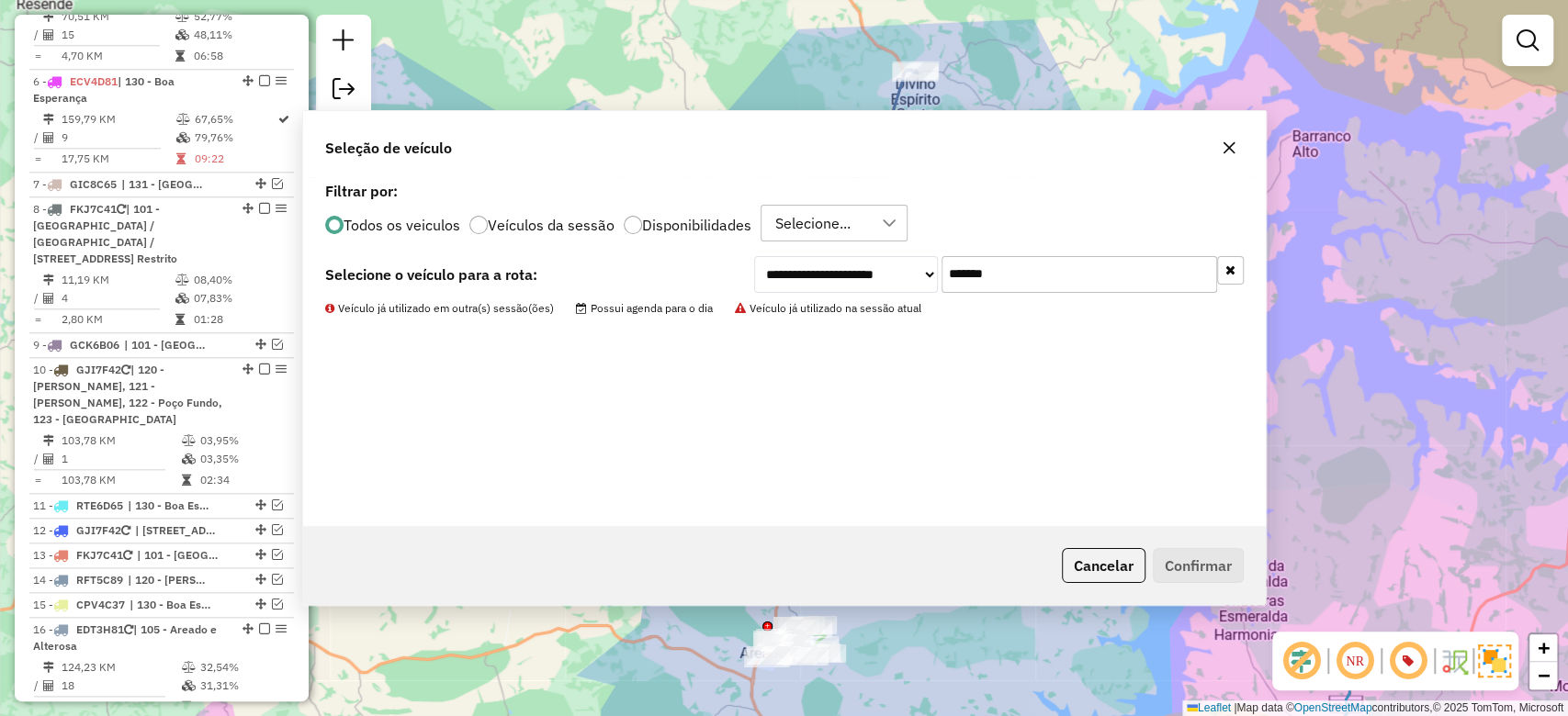
scroll to position [1097, 0]
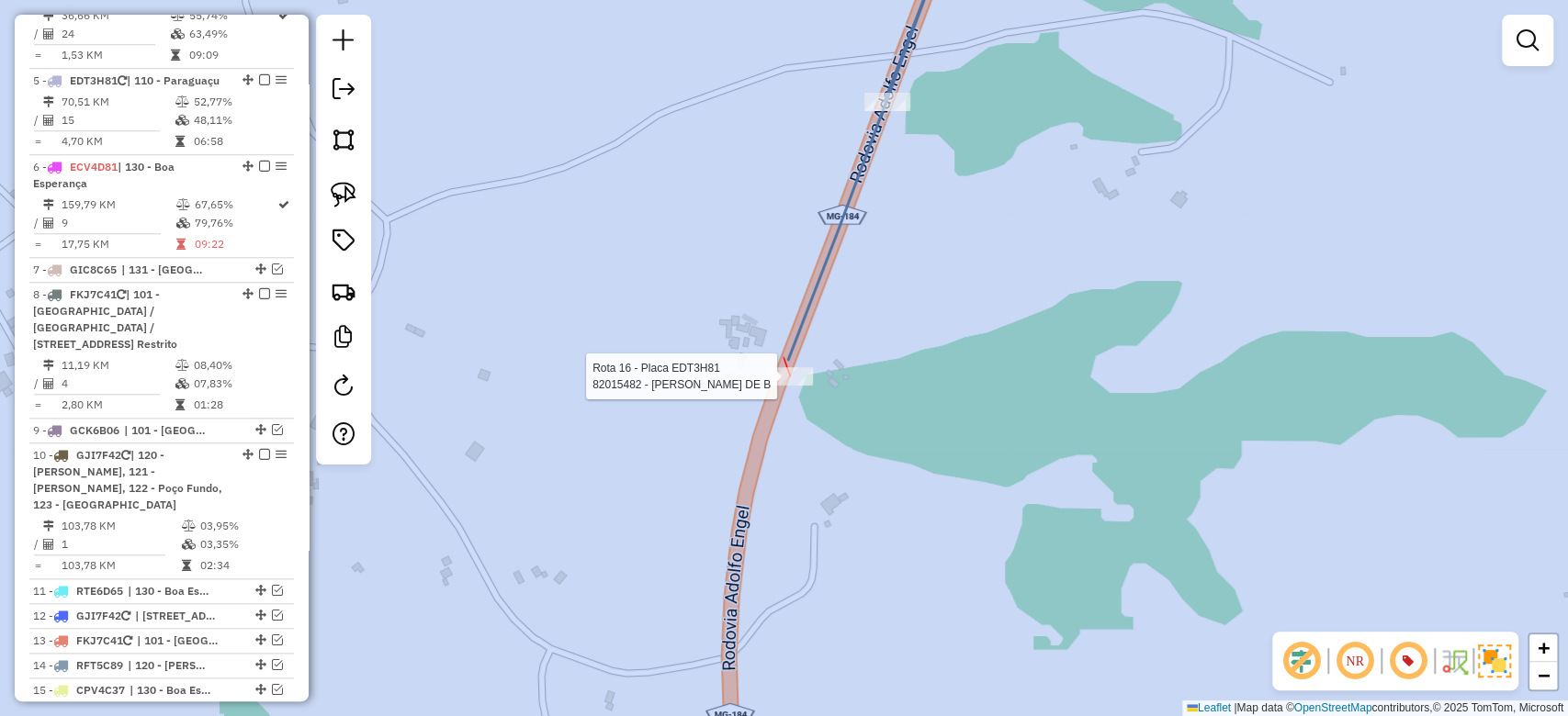
select select "**********"
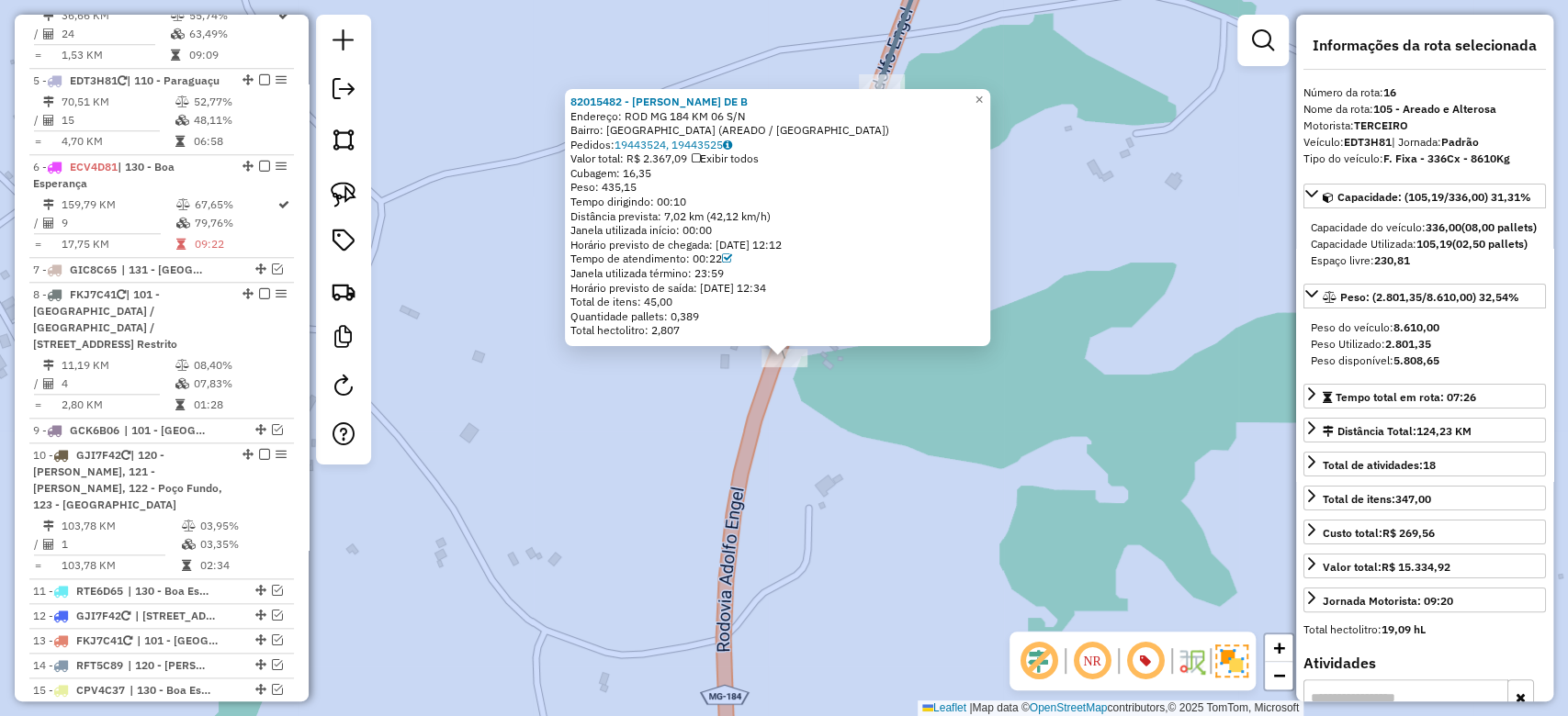
scroll to position [1643, 0]
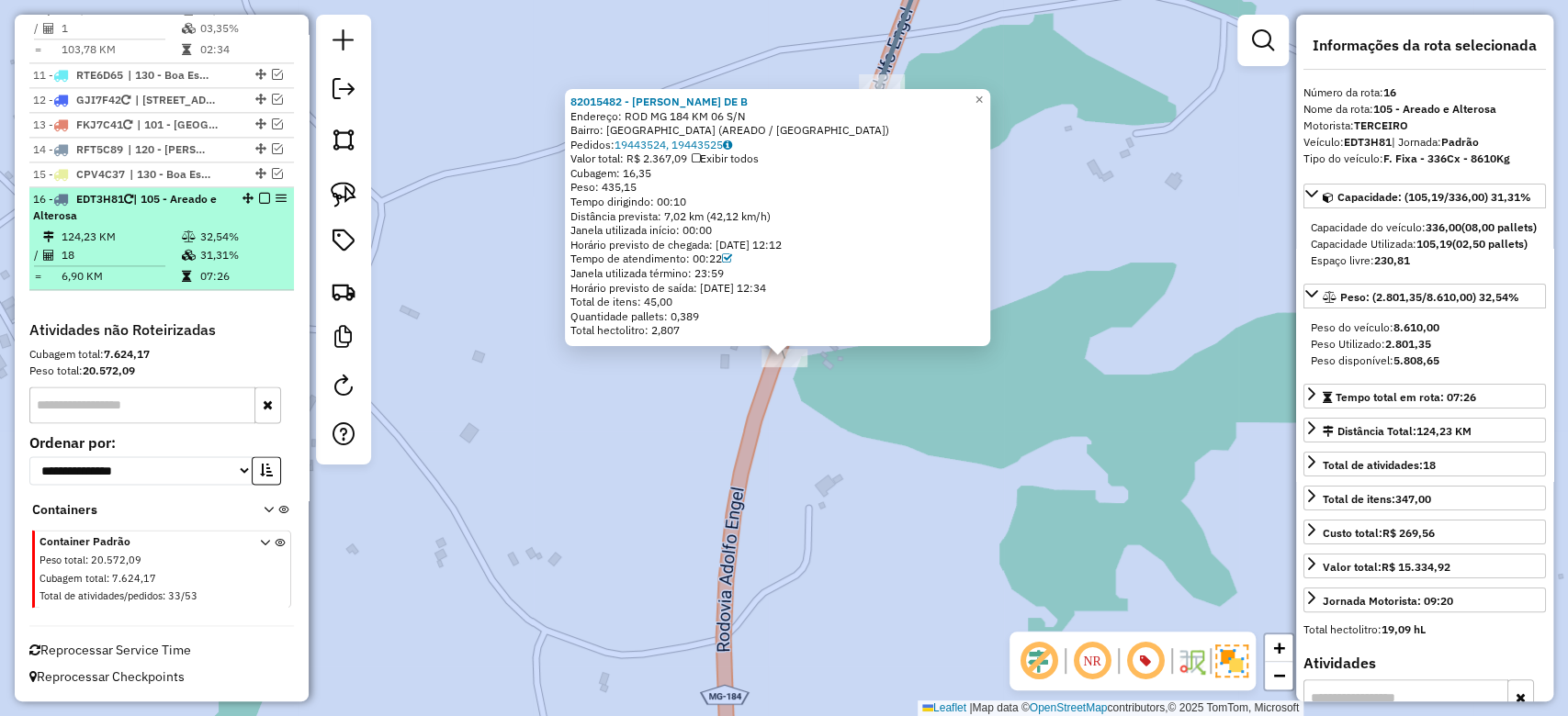
click at [215, 231] on td "32,54%" at bounding box center [244, 236] width 88 height 18
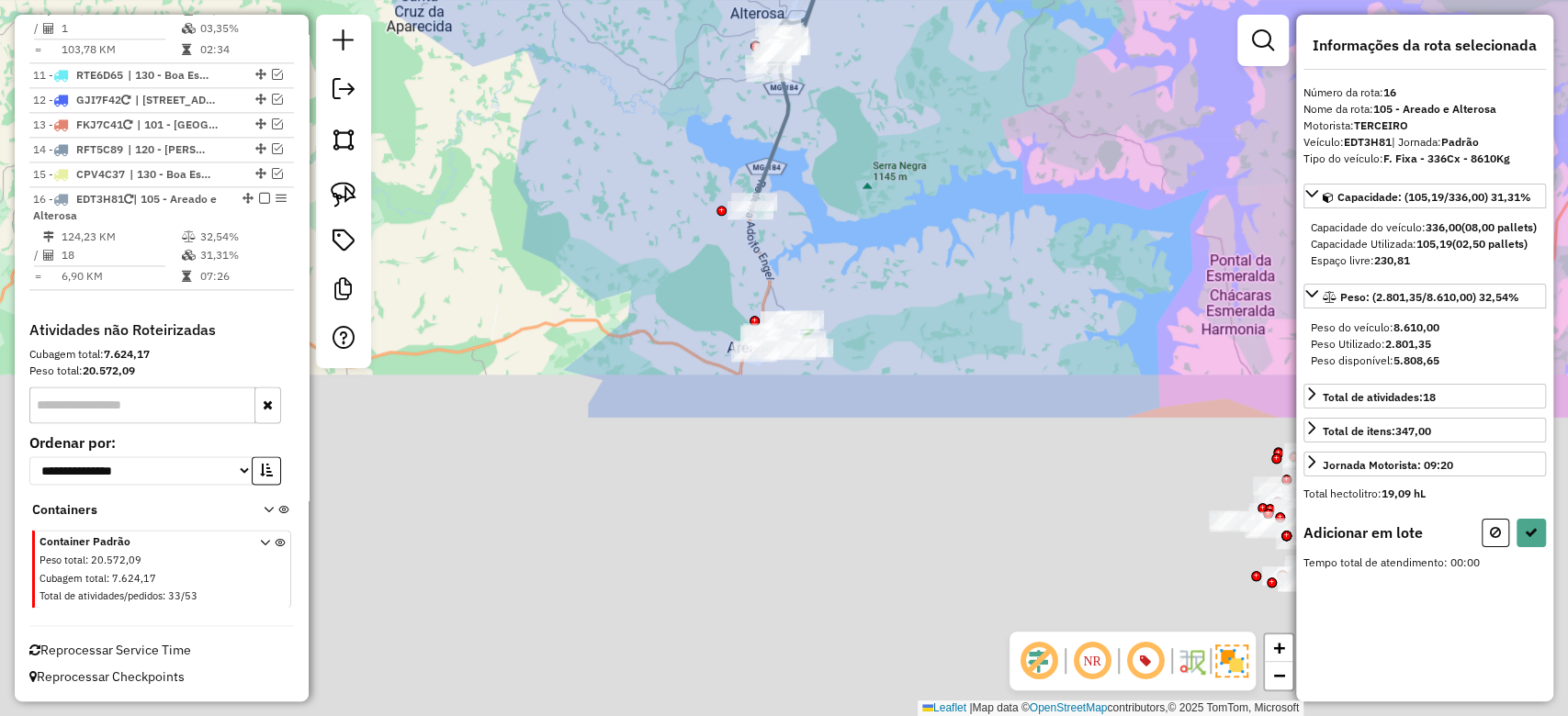
drag, startPoint x: 755, startPoint y: 558, endPoint x: 786, endPoint y: 181, distance: 378.3
click at [790, 181] on div "Janela de atendimento Grade de atendimento Capacidade Transportadoras Veículos …" at bounding box center [784, 358] width 1568 height 716
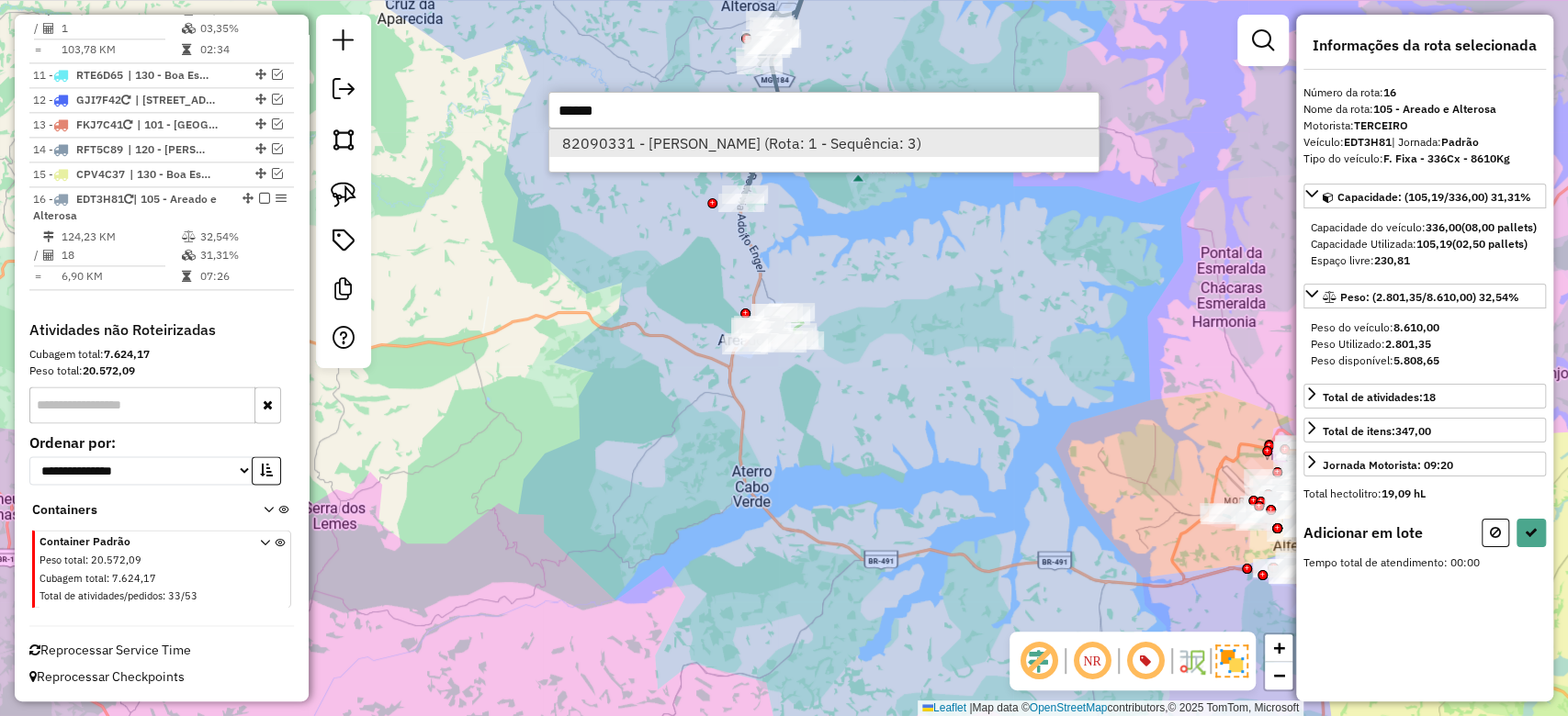
type input "*****"
click at [736, 143] on li "82090331 - EDUARDO LIMA VIEIRA (Rota: 1 - Sequência: 3)" at bounding box center [823, 143] width 549 height 28
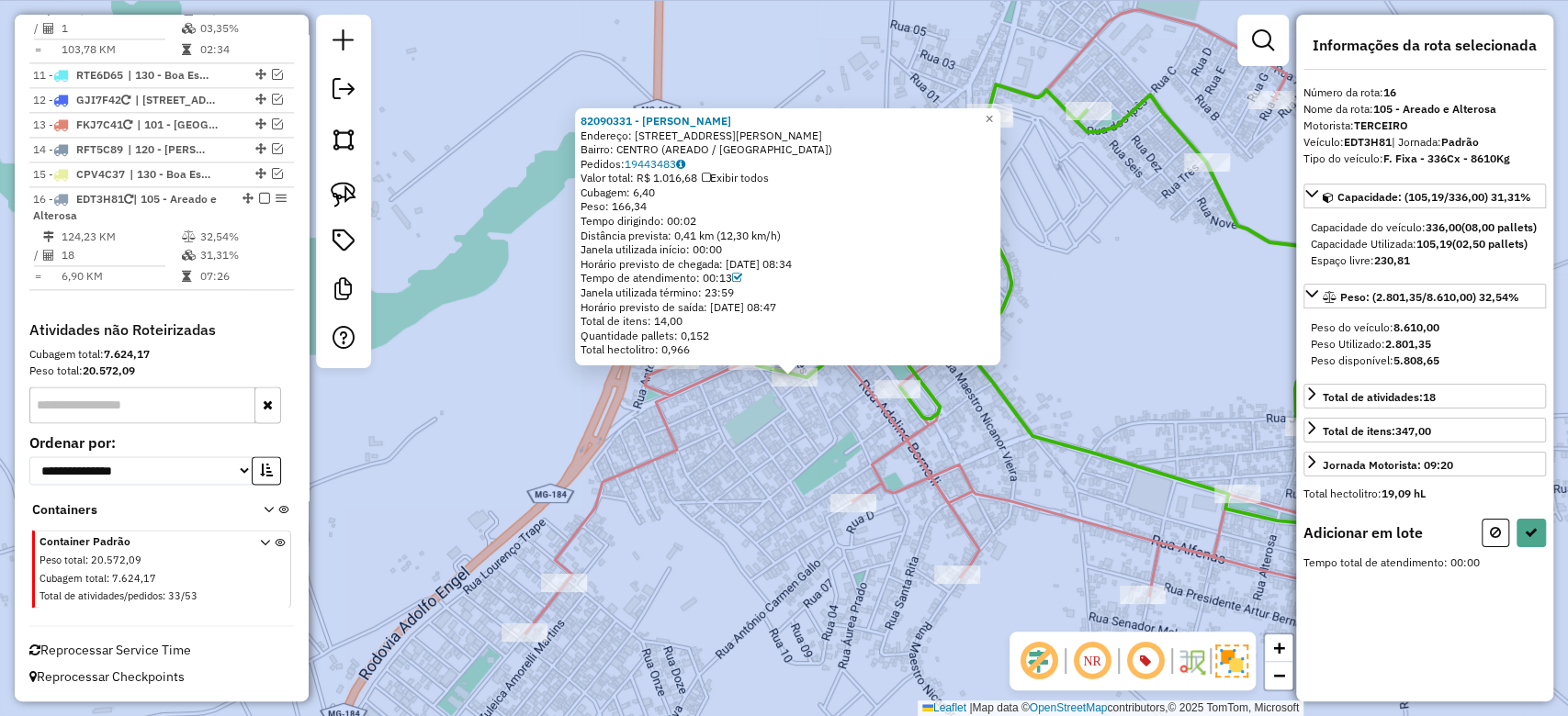
click at [793, 371] on div at bounding box center [787, 362] width 22 height 22
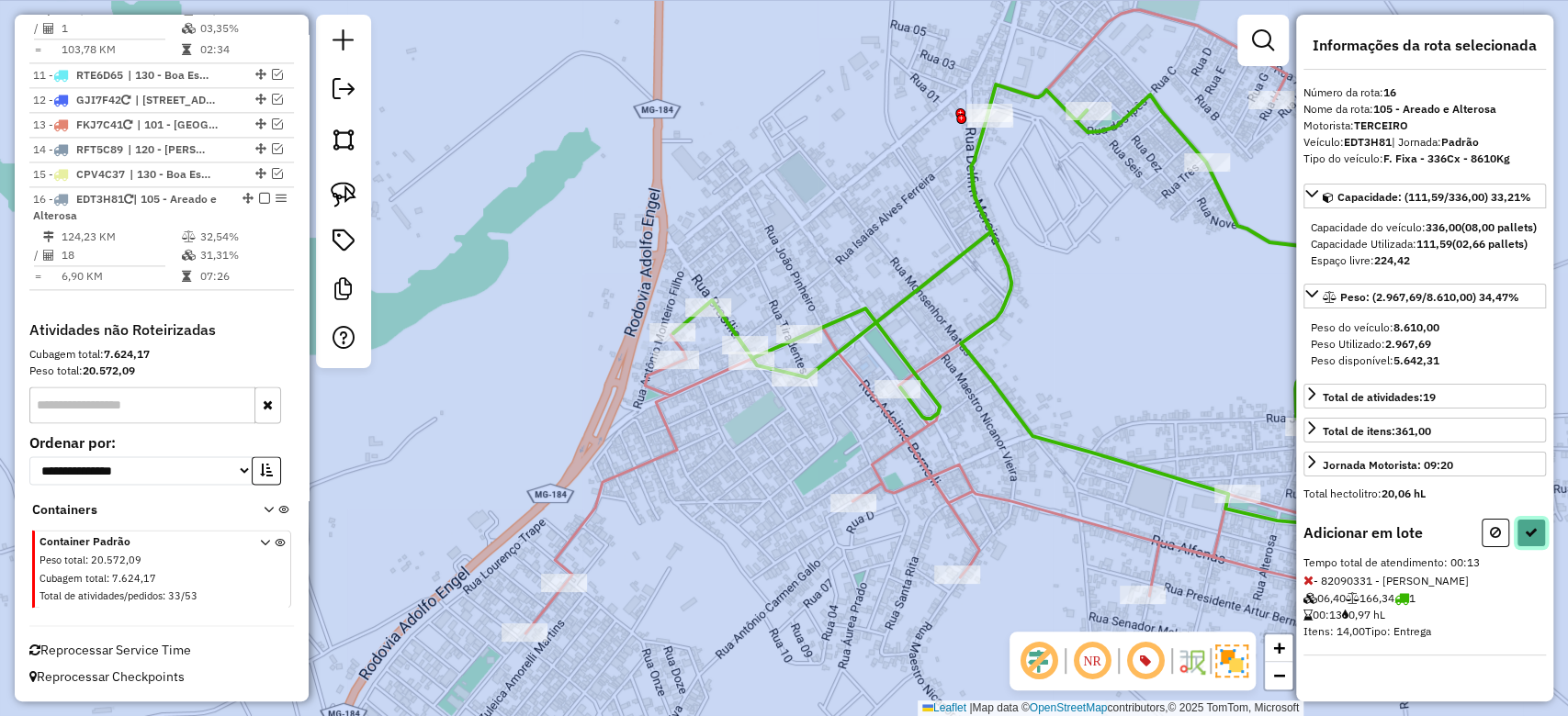
click at [1526, 536] on button at bounding box center [1531, 533] width 29 height 29
select select "**********"
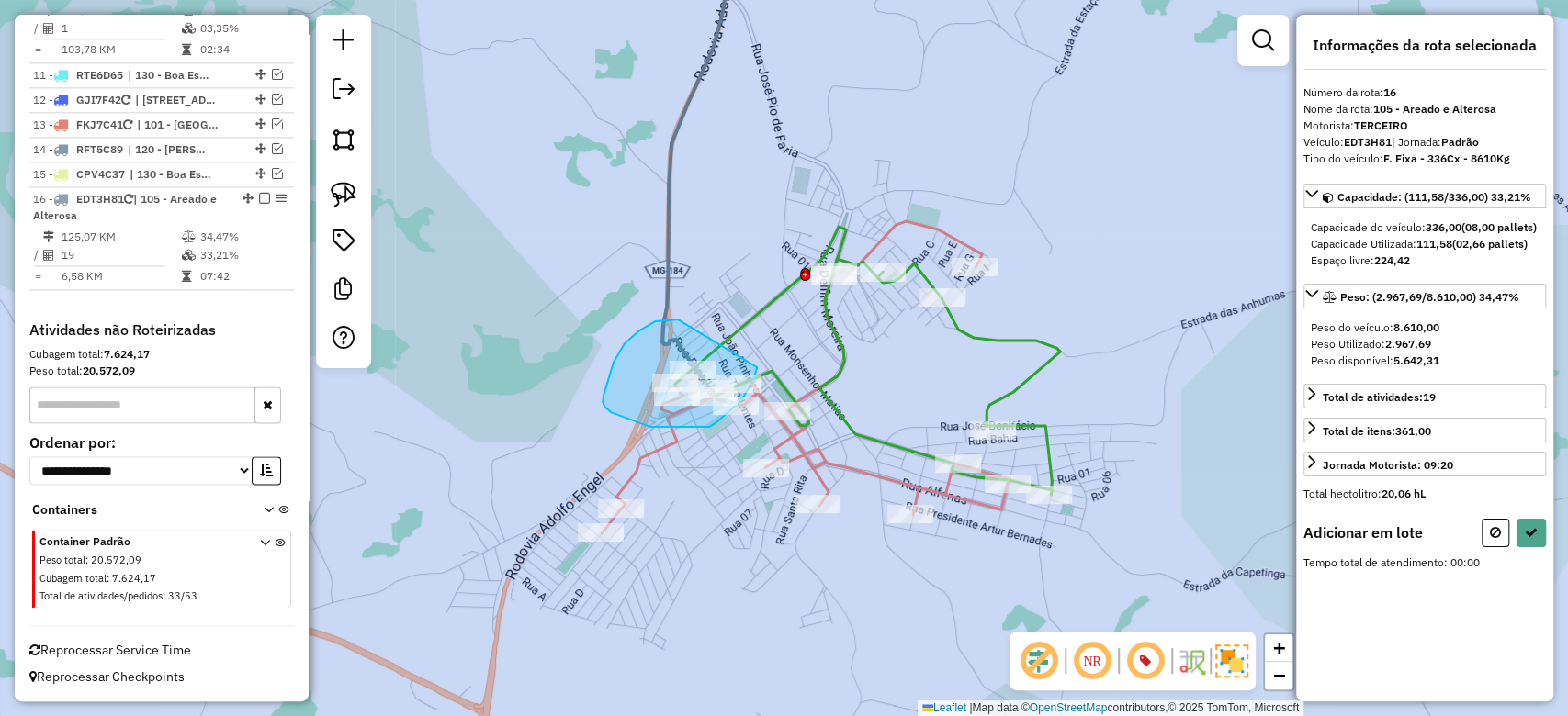
drag, startPoint x: 656, startPoint y: 321, endPoint x: 757, endPoint y: 366, distance: 110.6
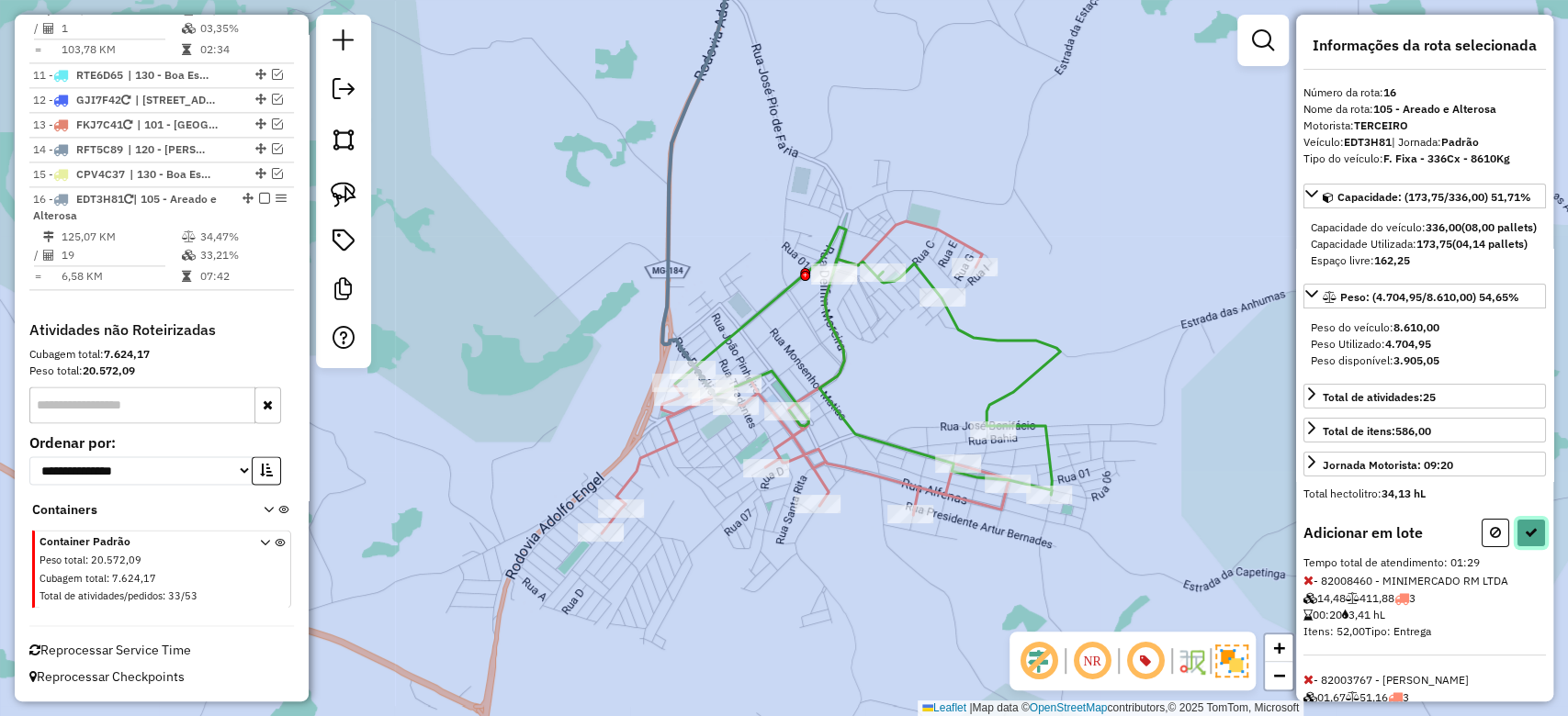
click at [1525, 539] on icon at bounding box center [1532, 532] width 13 height 13
select select "**********"
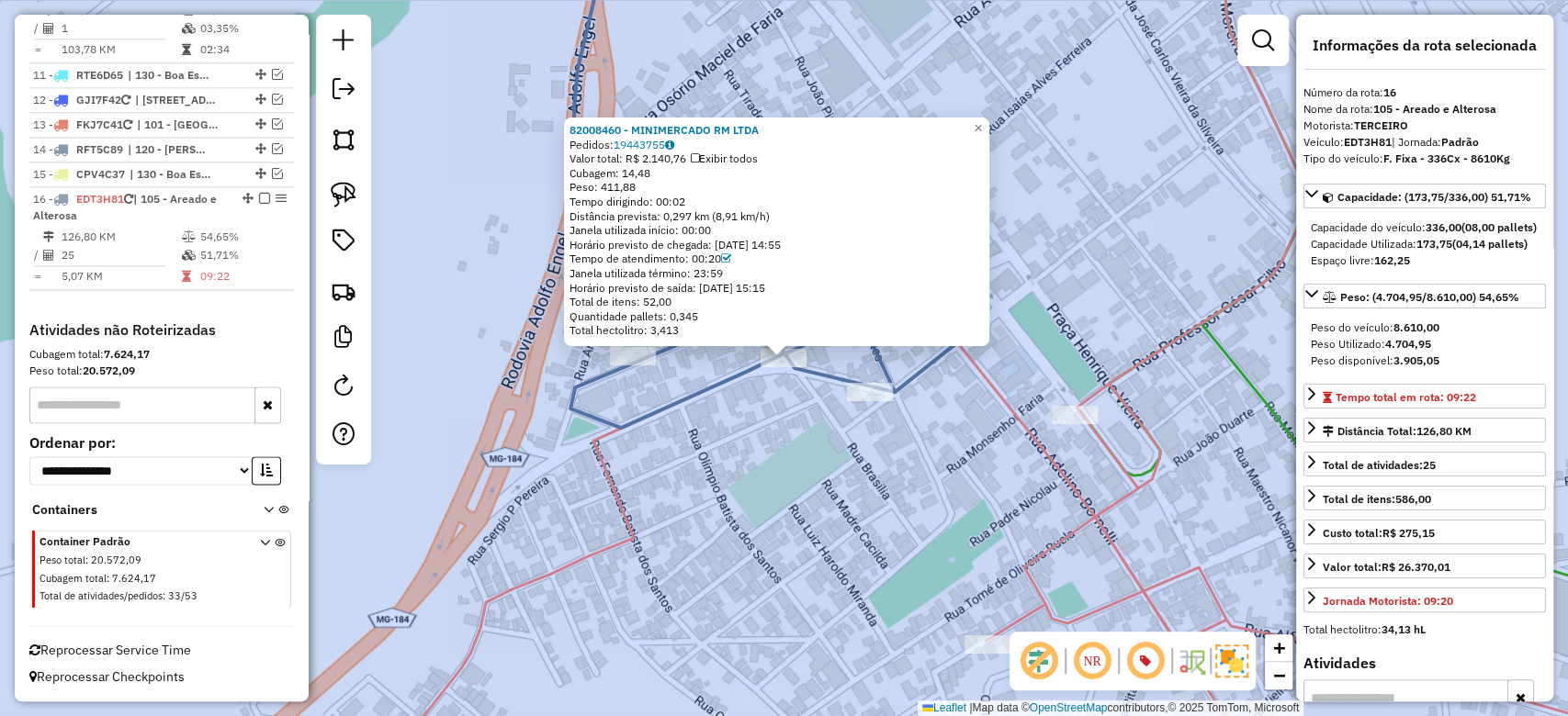
click at [655, 378] on div "82008460 - MINIMERCADO RM LTDA Pedidos: 19443755 Valor total: R$ 2.140,76 Exibi…" at bounding box center [784, 358] width 1568 height 716
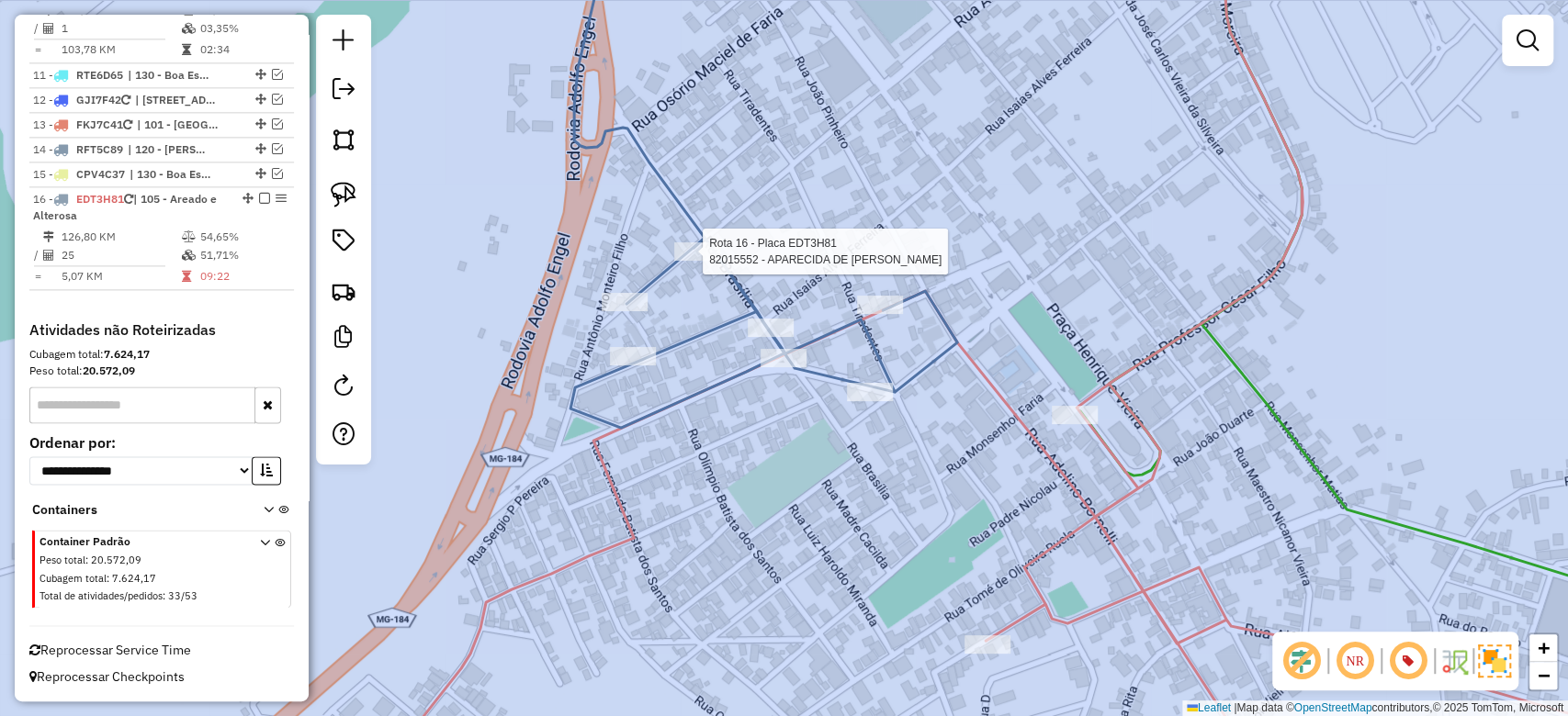
select select "**********"
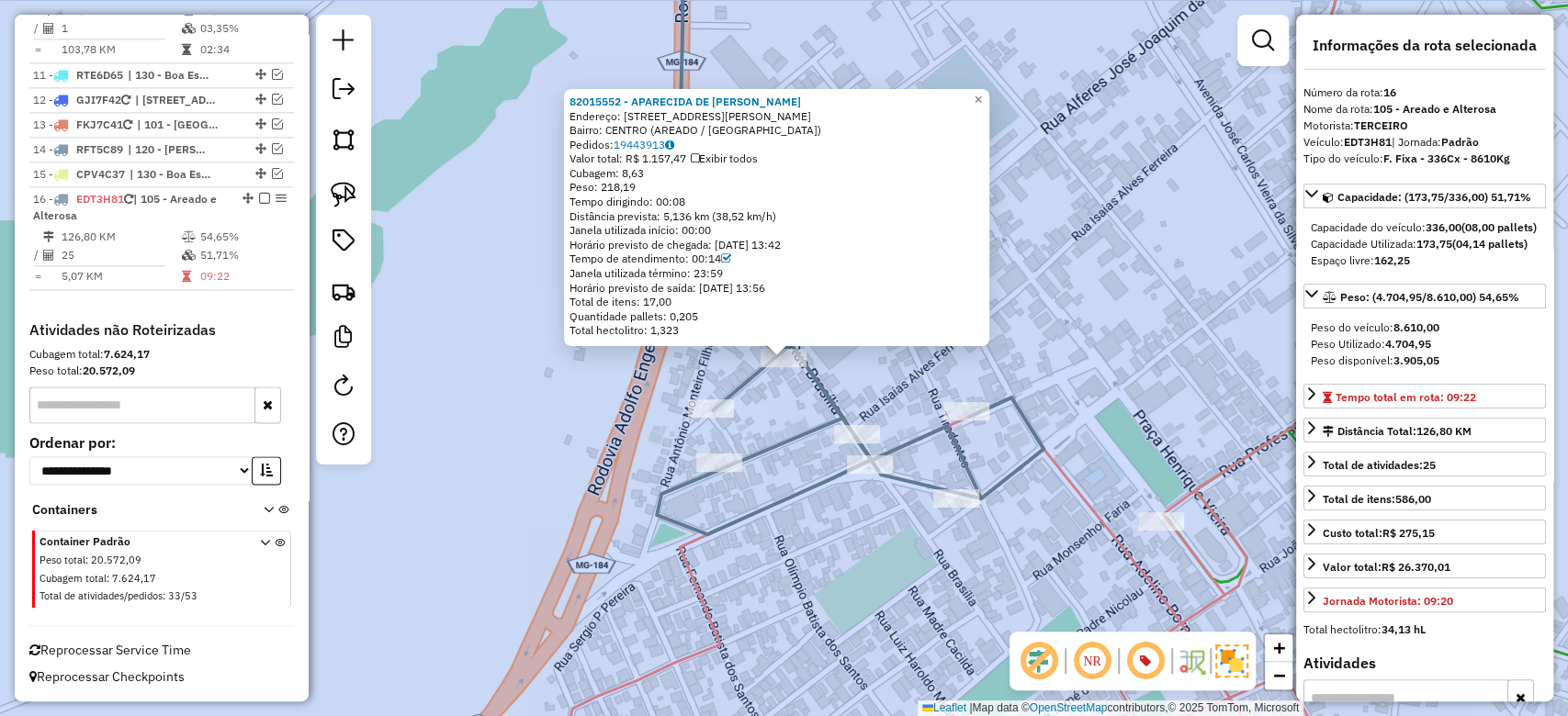
click at [794, 517] on div "Rota 16 - Placa EDT3H81 82003767 - MARIA ZILMA SOARES A 82015552 - APARECIDA DE…" at bounding box center [784, 358] width 1568 height 716
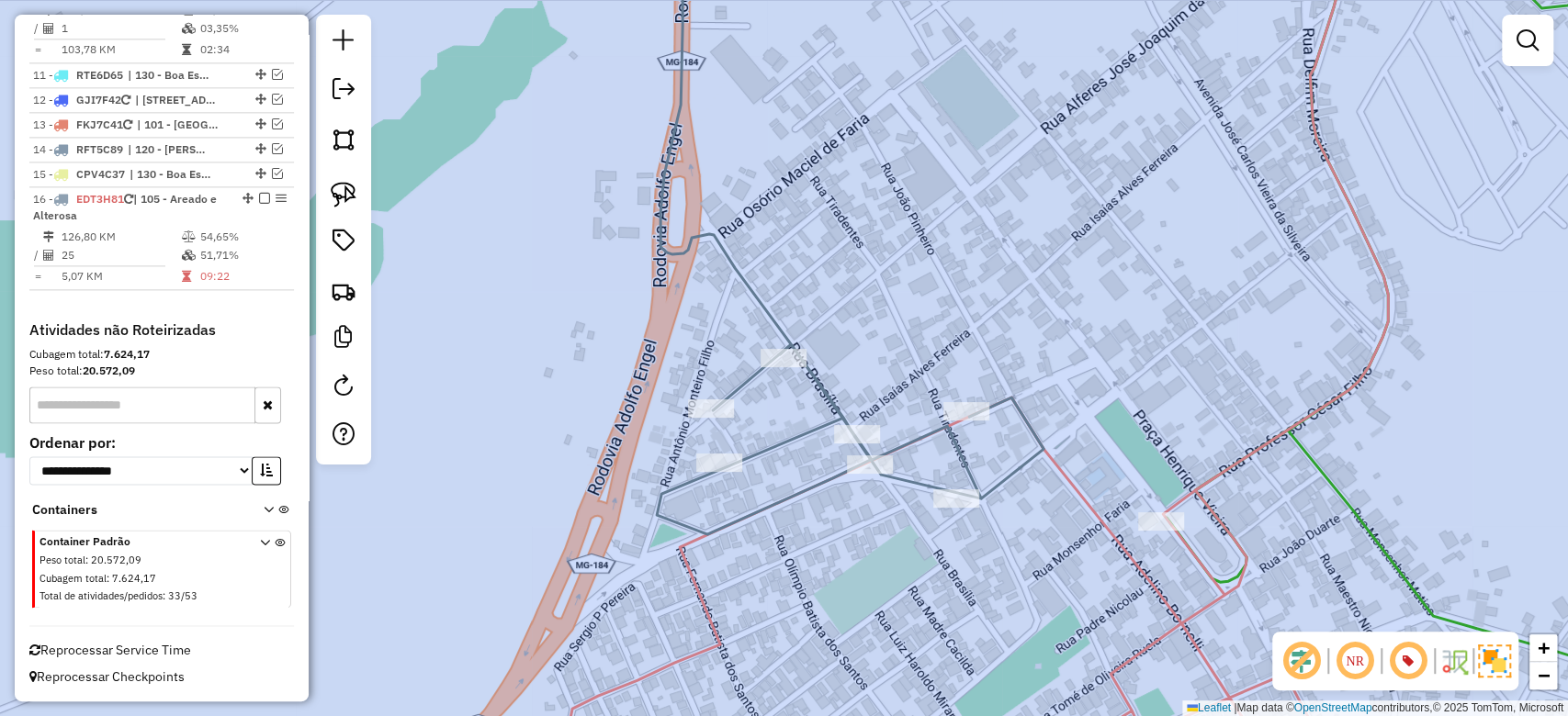
select select "**********"
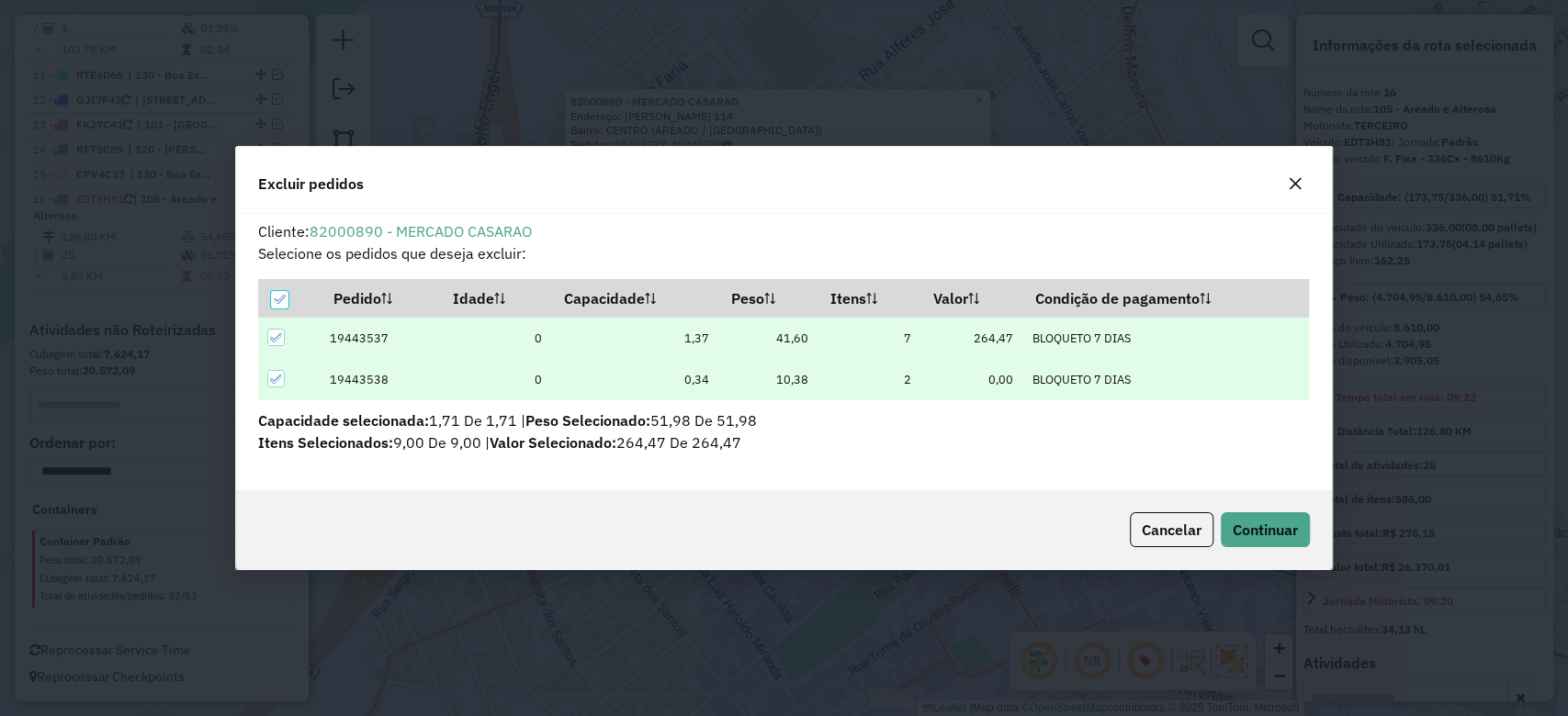
scroll to position [0, 0]
click at [1235, 532] on span "Continuar" at bounding box center [1265, 530] width 66 height 18
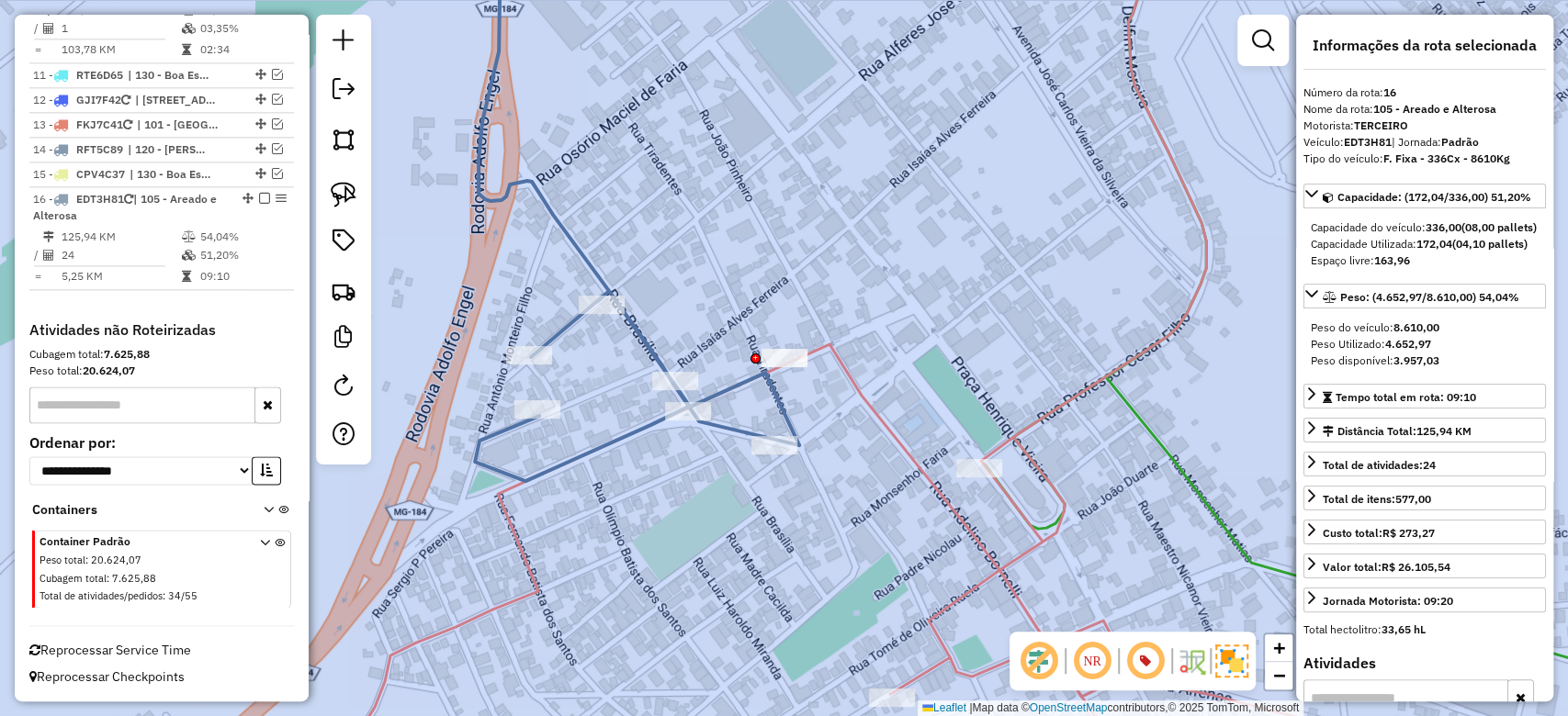
click at [170, 252] on td "24" at bounding box center [121, 255] width 121 height 18
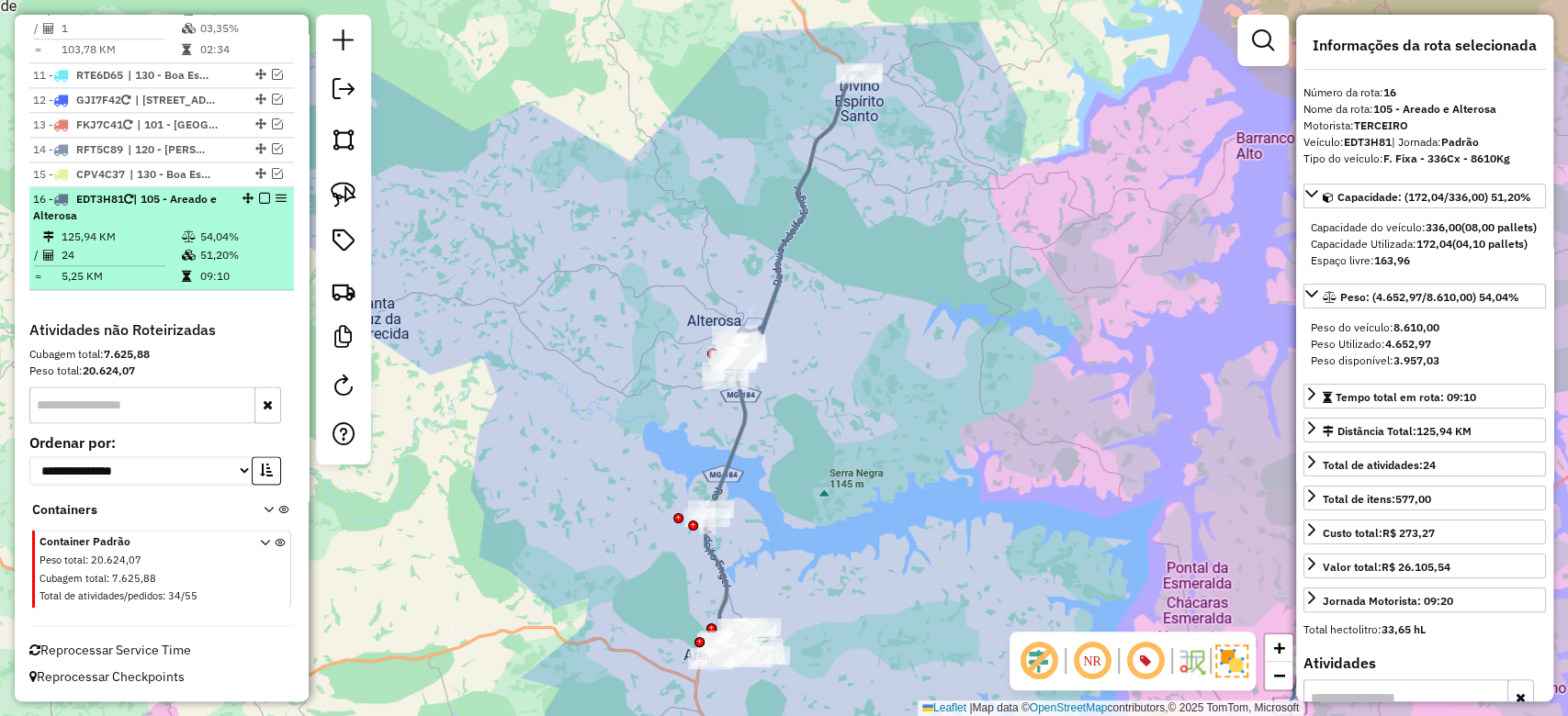
click at [259, 199] on em at bounding box center [265, 199] width 11 height 11
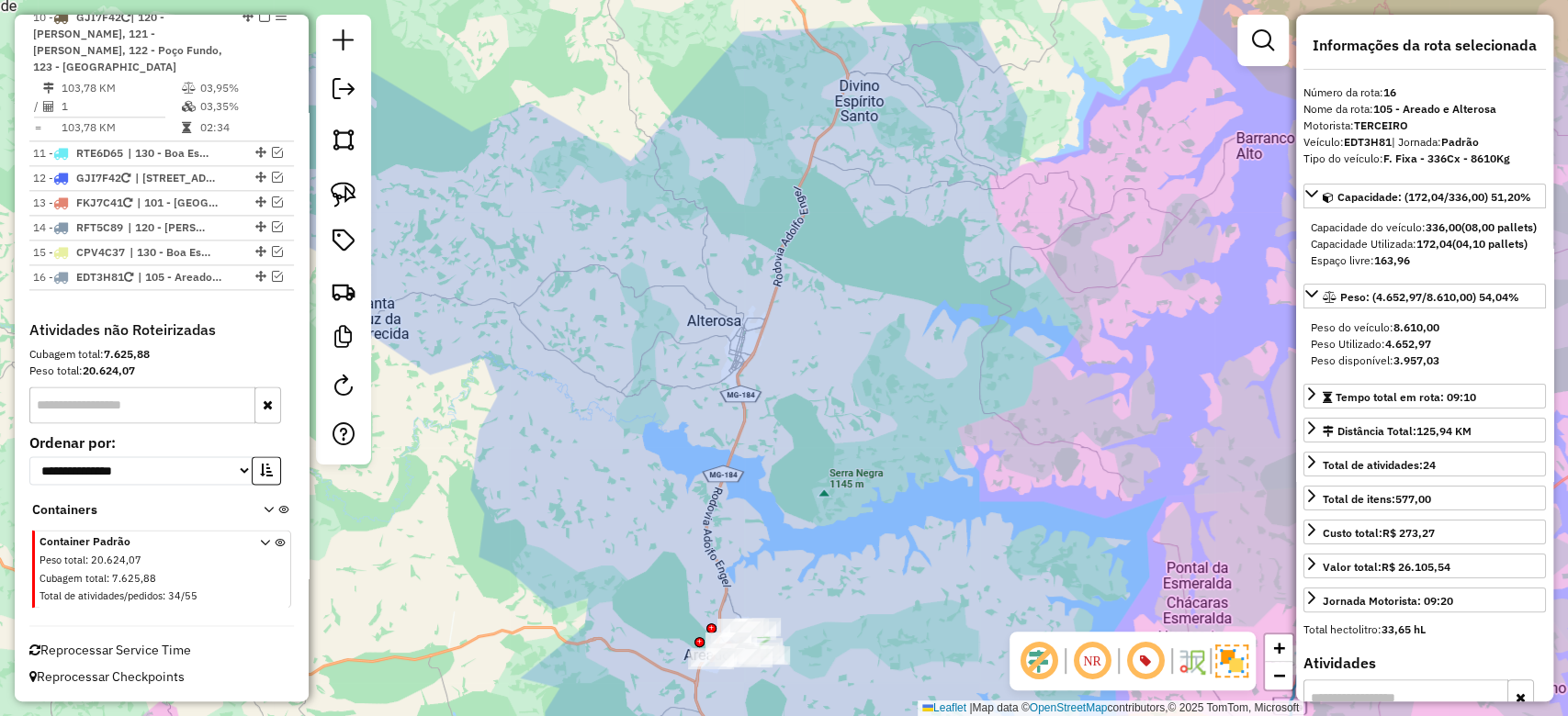
scroll to position [1565, 0]
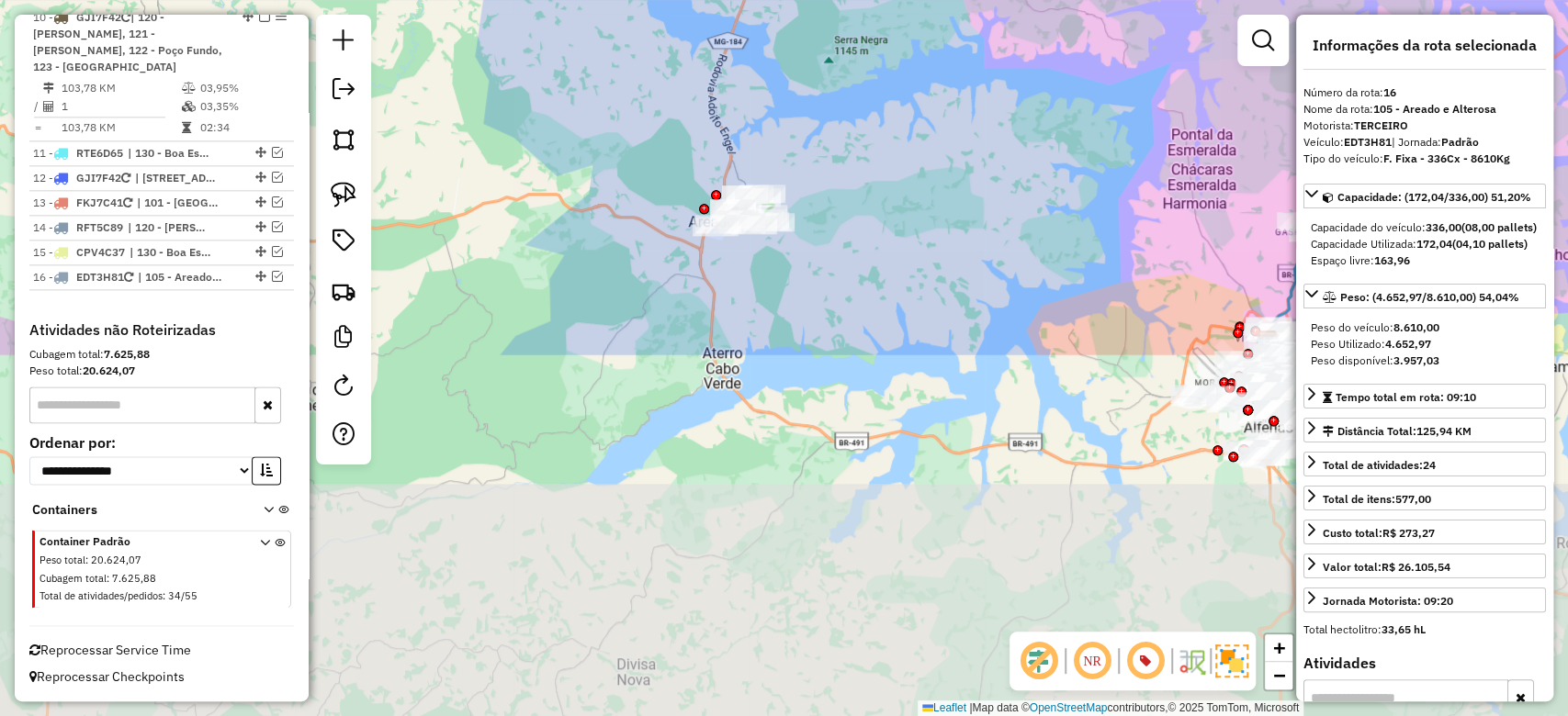
drag, startPoint x: 814, startPoint y: 540, endPoint x: 817, endPoint y: 106, distance: 434.0
click at [817, 106] on div "Janela de atendimento Grade de atendimento Capacidade Transportadoras Veículos …" at bounding box center [784, 358] width 1568 height 716
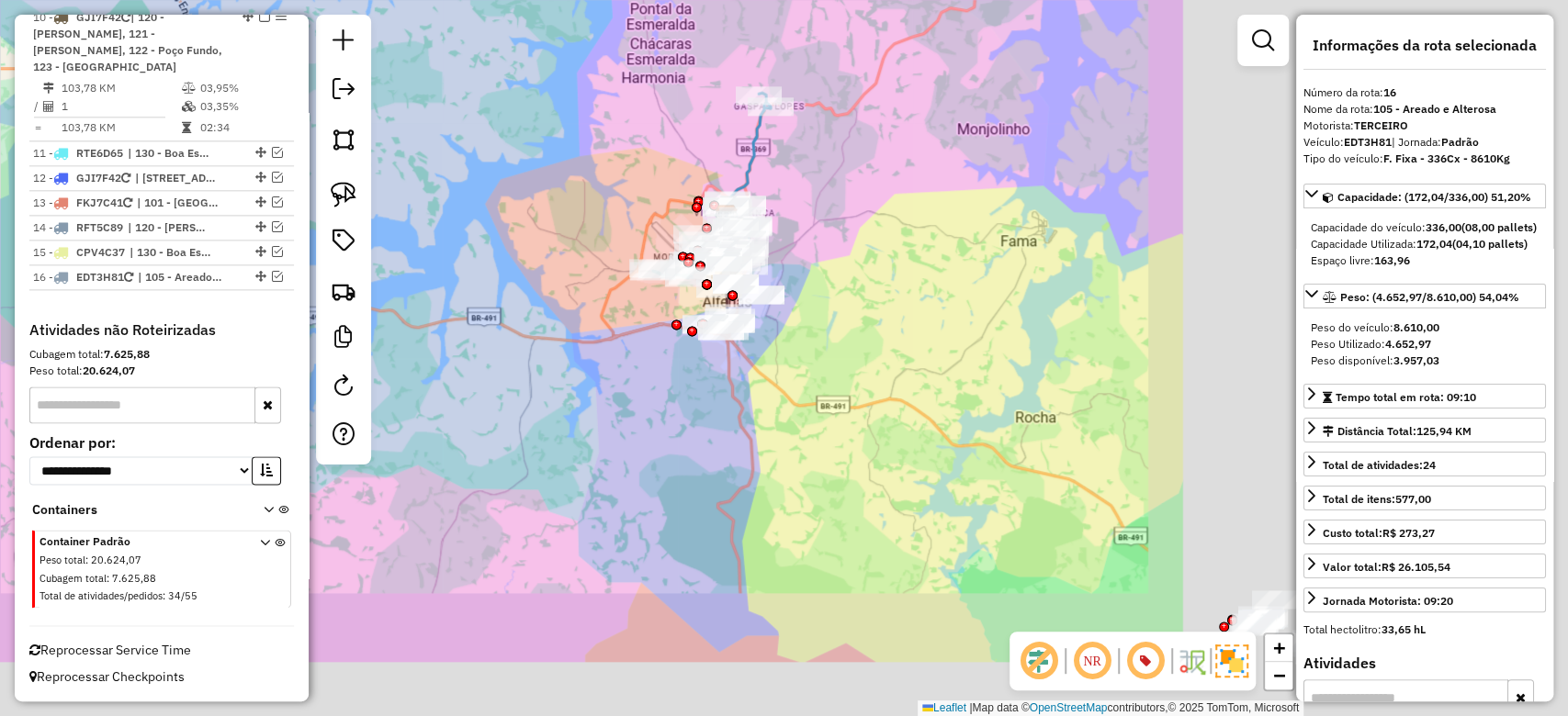
drag, startPoint x: 988, startPoint y: 264, endPoint x: 441, endPoint y: 143, distance: 560.2
click at [369, 121] on hb-router-mapa "Informações da Sessão 1231091 - 19/08/2025 Criação: 18/08/2025 18:02 Depósito: …" at bounding box center [784, 358] width 1568 height 716
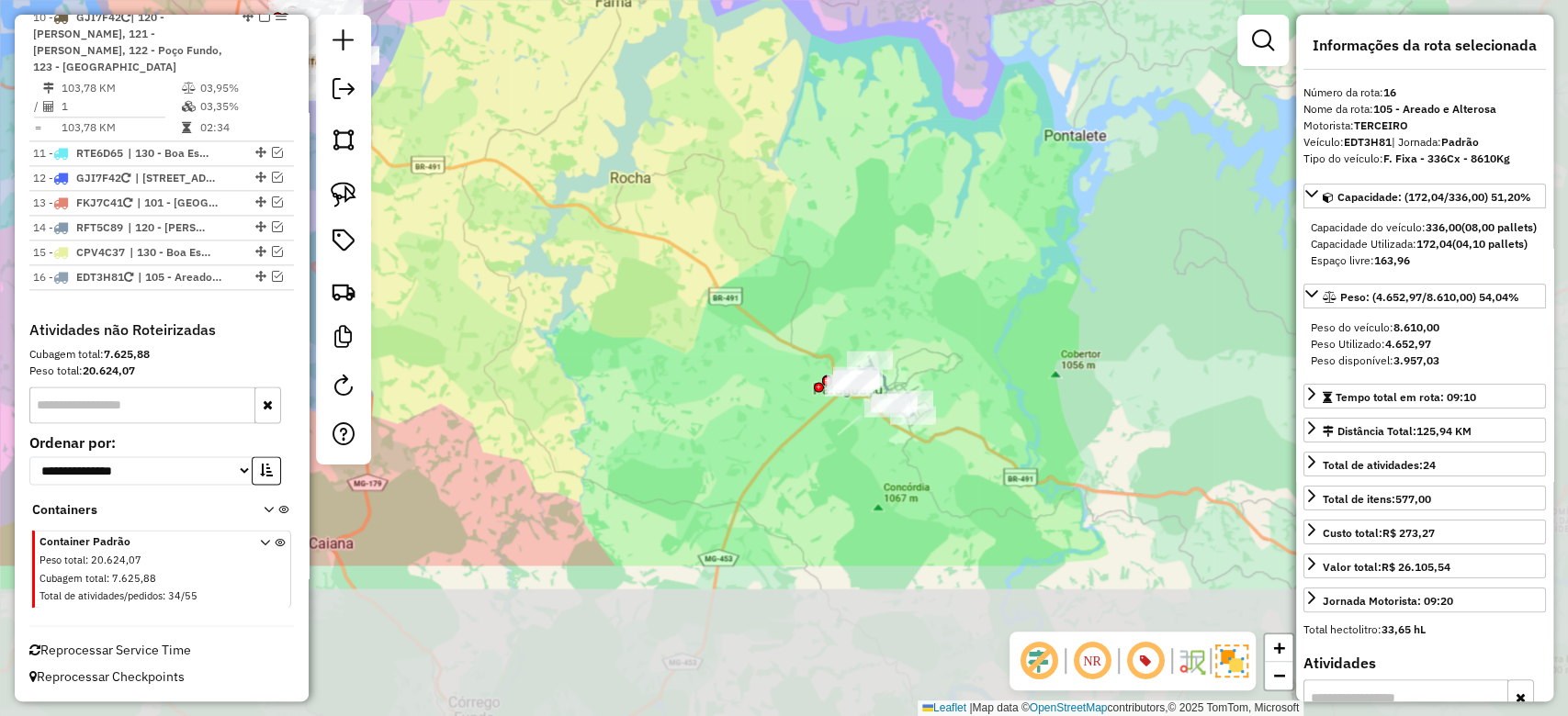
drag, startPoint x: 971, startPoint y: 344, endPoint x: 659, endPoint y: 135, distance: 375.5
click at [659, 135] on div "Janela de atendimento Grade de atendimento Capacidade Transportadoras Veículos …" at bounding box center [784, 358] width 1568 height 716
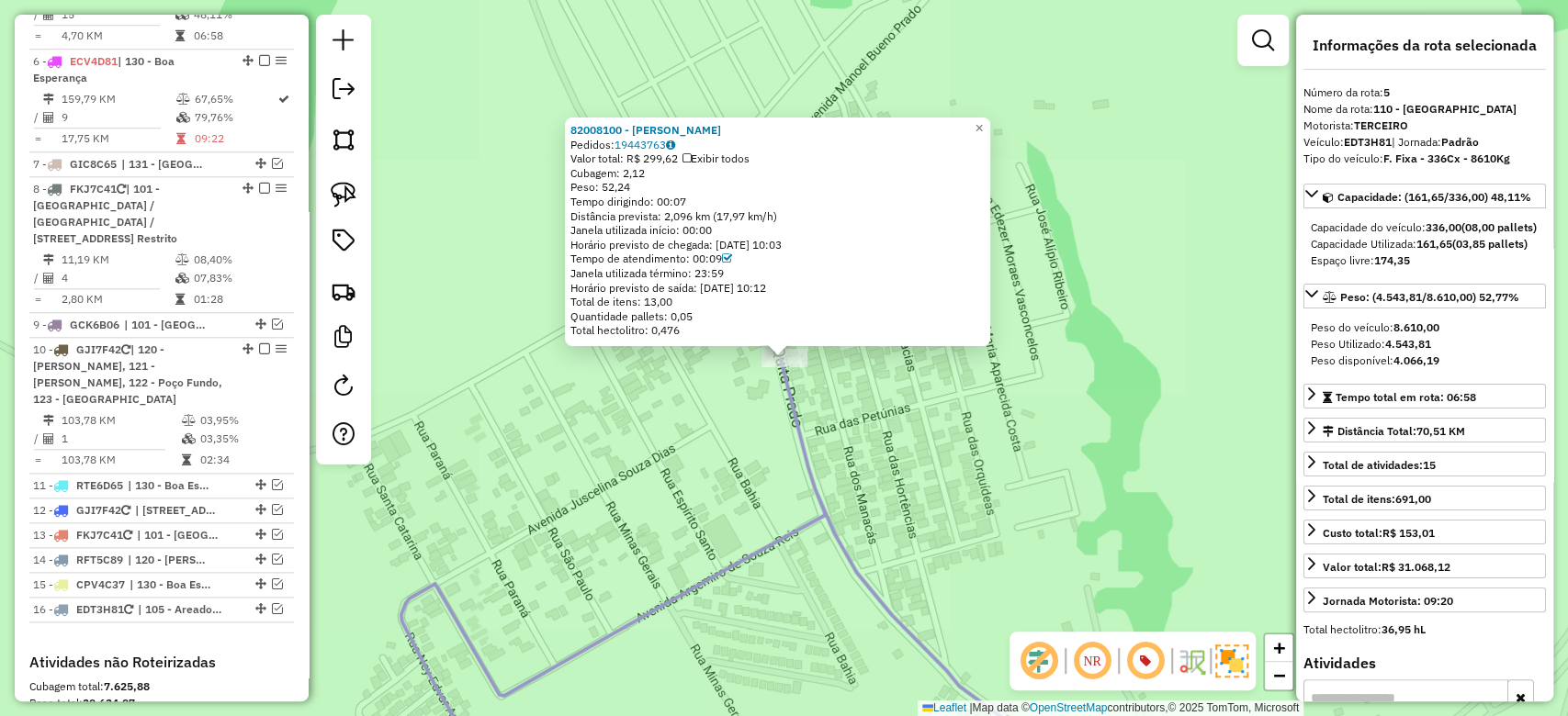
scroll to position [1183, 0]
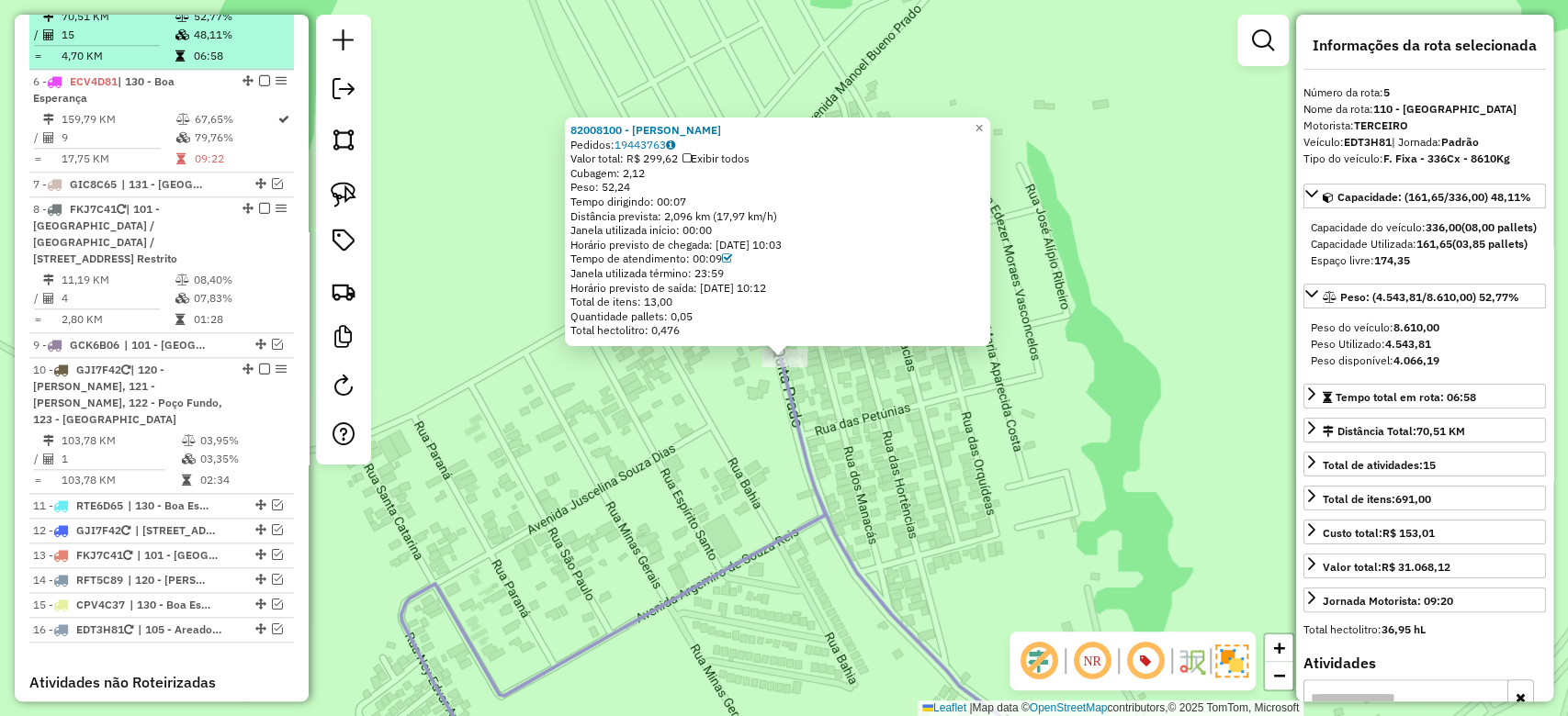
click at [194, 44] on td "48,11%" at bounding box center [240, 34] width 93 height 18
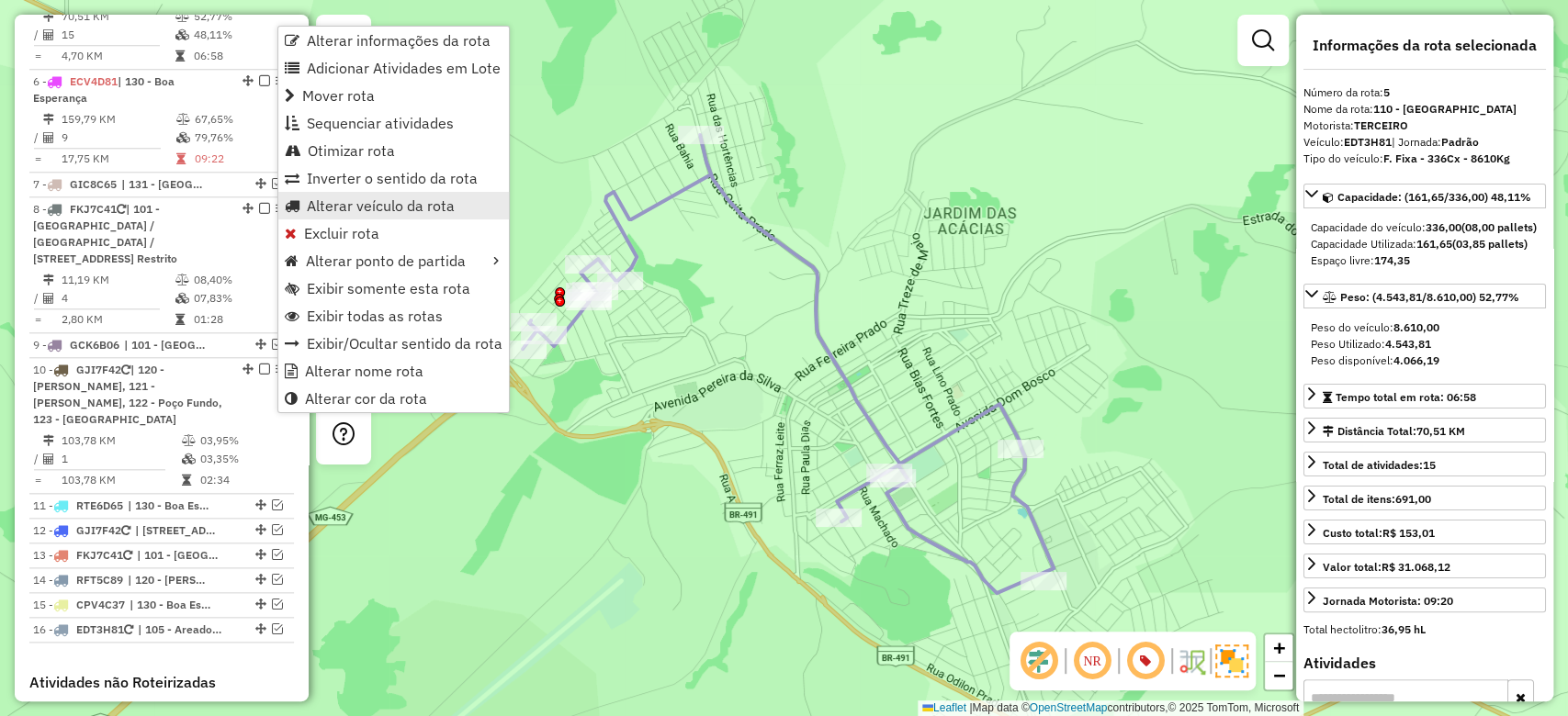
click at [338, 202] on span "Alterar veículo da rota" at bounding box center [381, 205] width 147 height 14
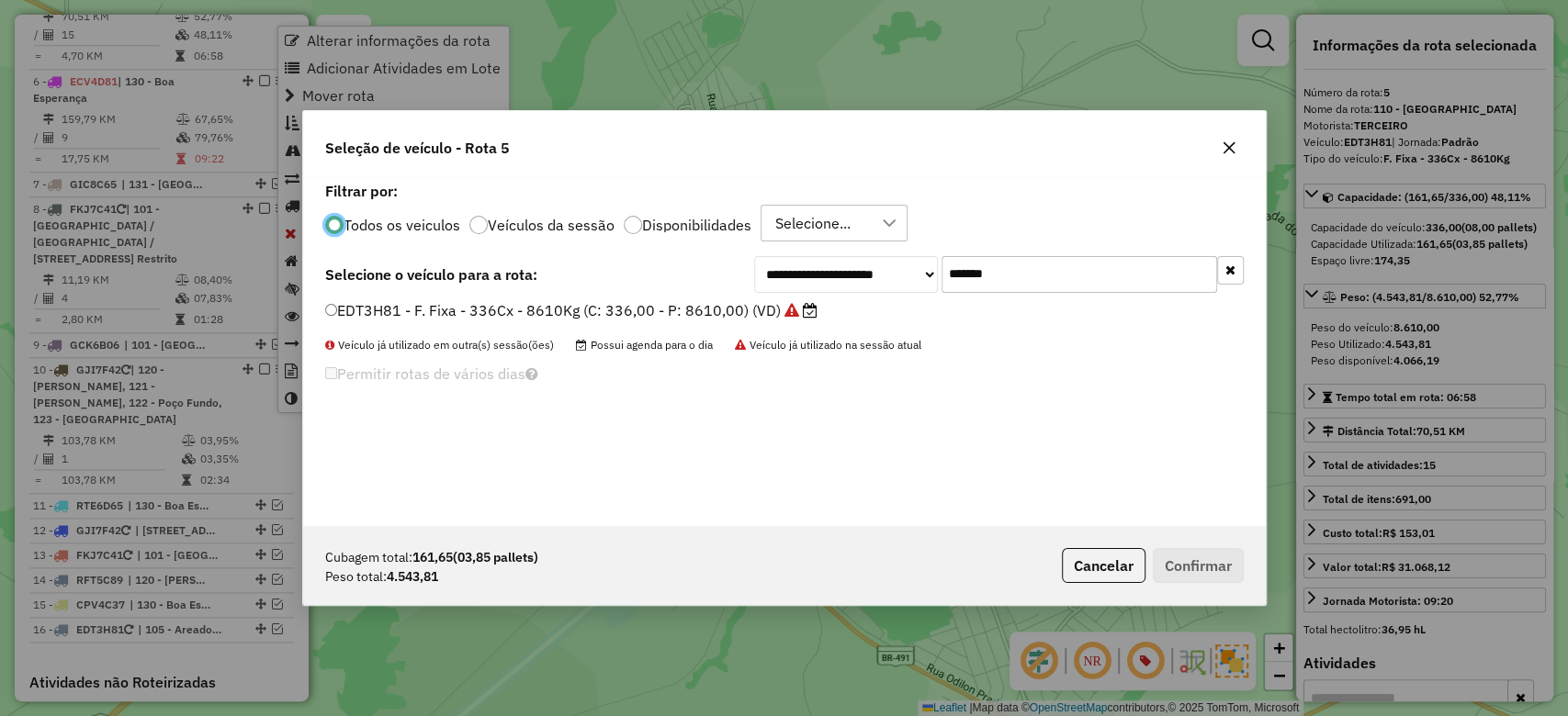
scroll to position [10, 6]
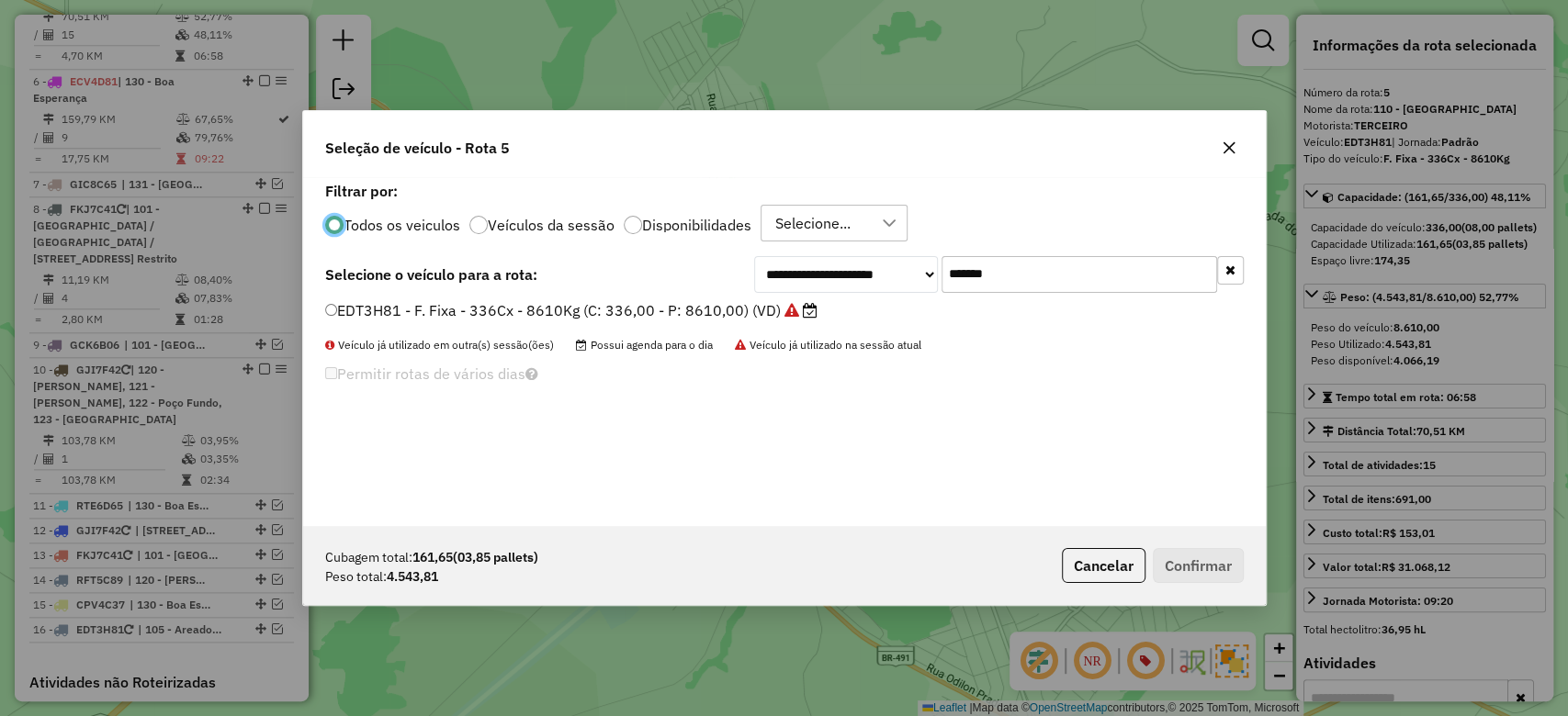
paste input "text"
drag, startPoint x: 1037, startPoint y: 268, endPoint x: 784, endPoint y: 271, distance: 253.0
click at [798, 271] on div "**********" at bounding box center [999, 274] width 490 height 37
type input "*******"
click at [639, 295] on div "**********" at bounding box center [785, 351] width 963 height 349
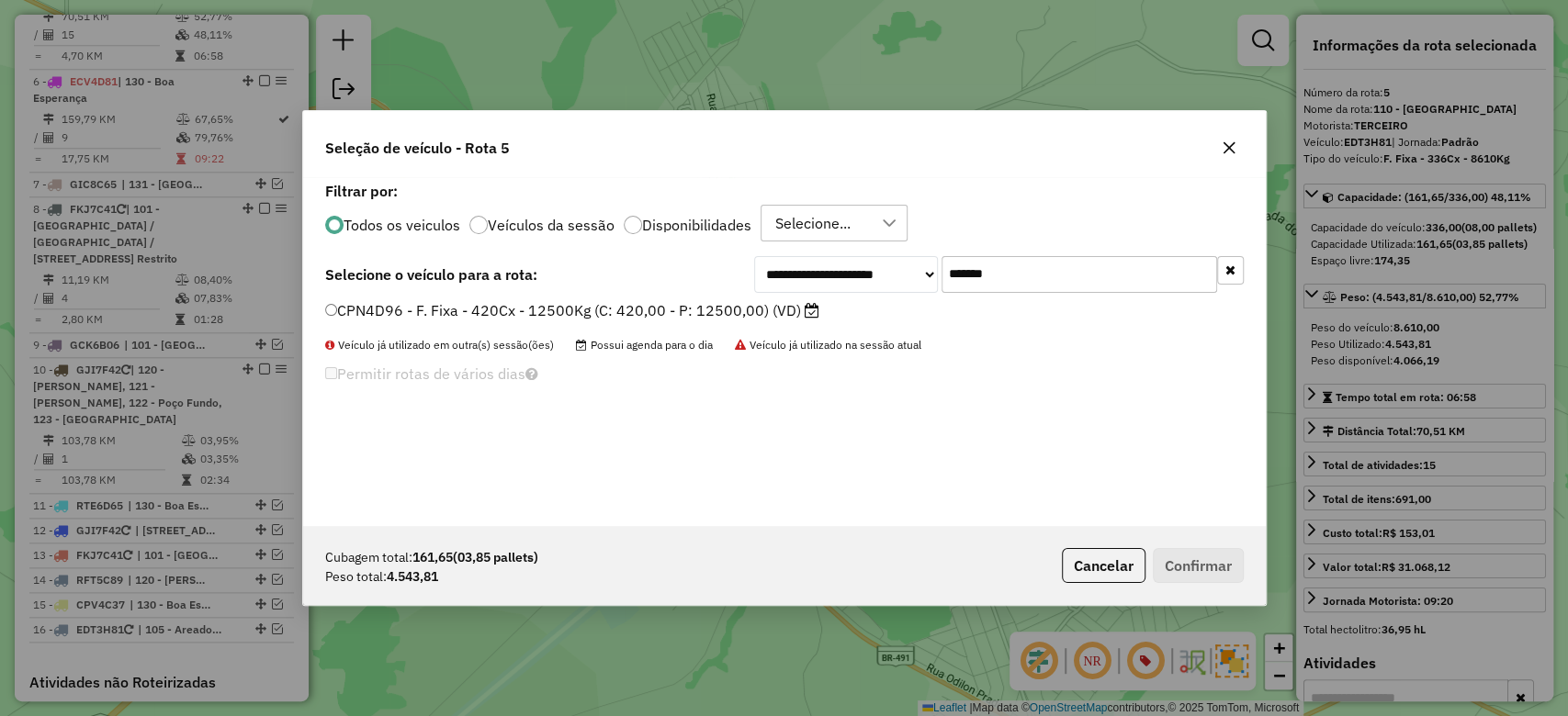
click at [637, 308] on label "CPN4D96 - F. Fixa - 420Cx - 12500Kg (C: 420,00 - P: 12500,00) (VD)" at bounding box center [573, 310] width 495 height 22
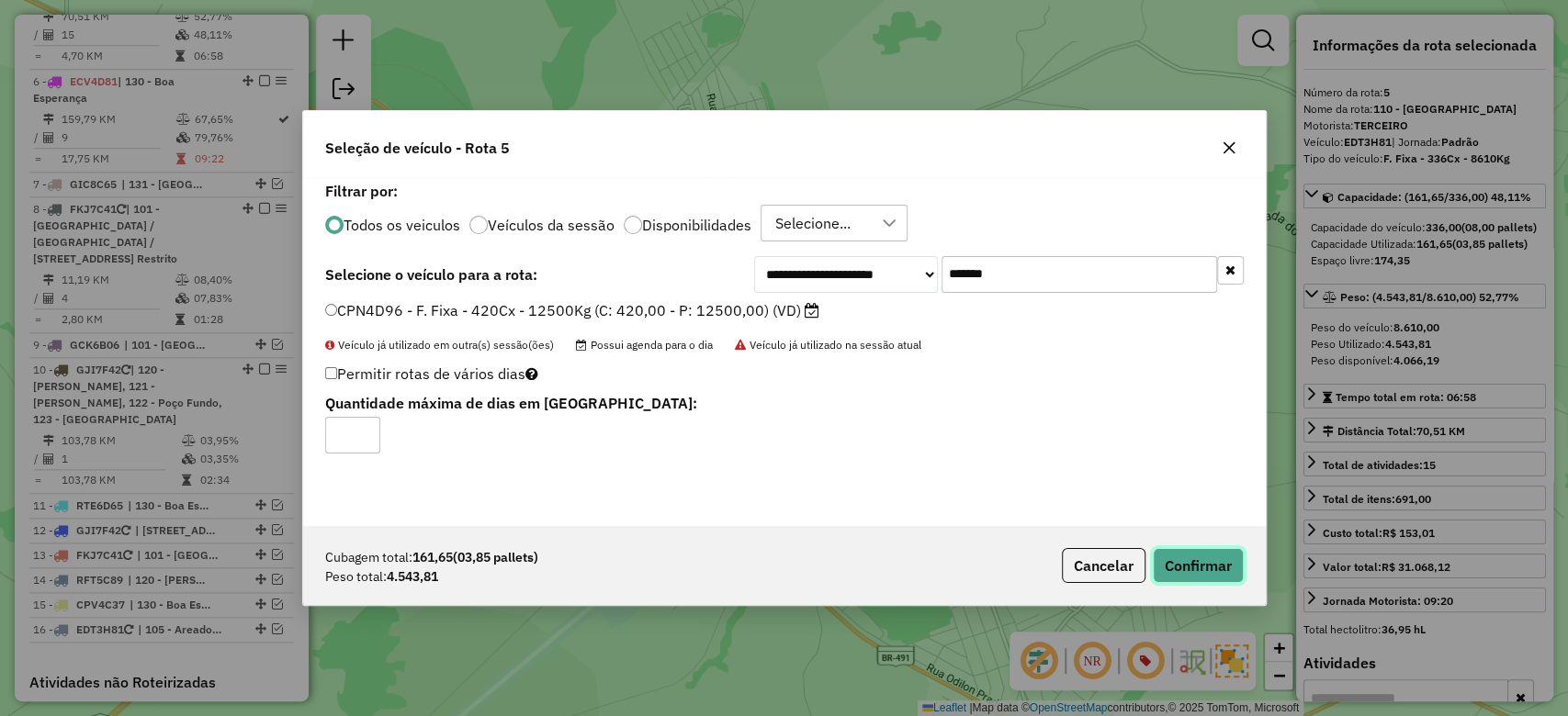
click at [1187, 572] on button "Confirmar" at bounding box center [1199, 566] width 91 height 35
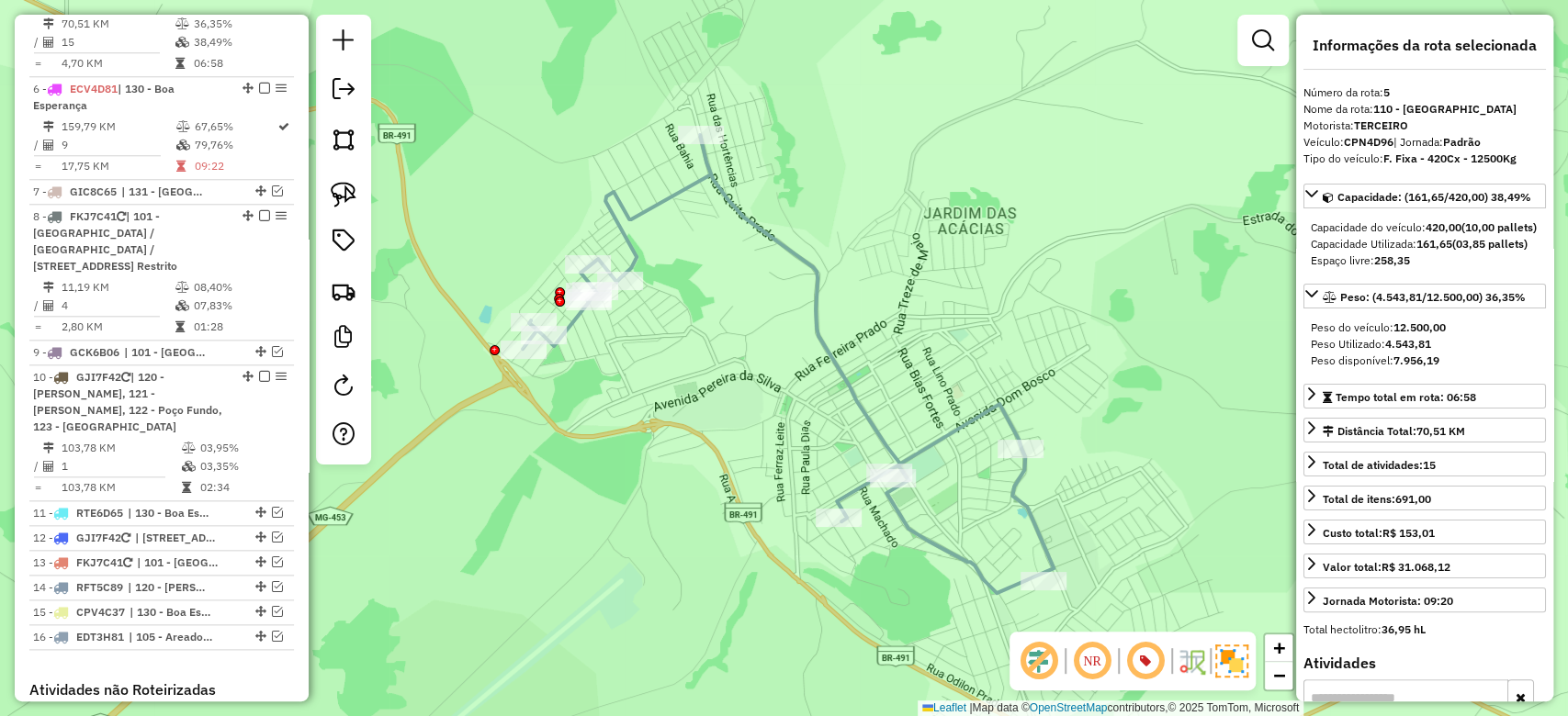
scroll to position [1183, 0]
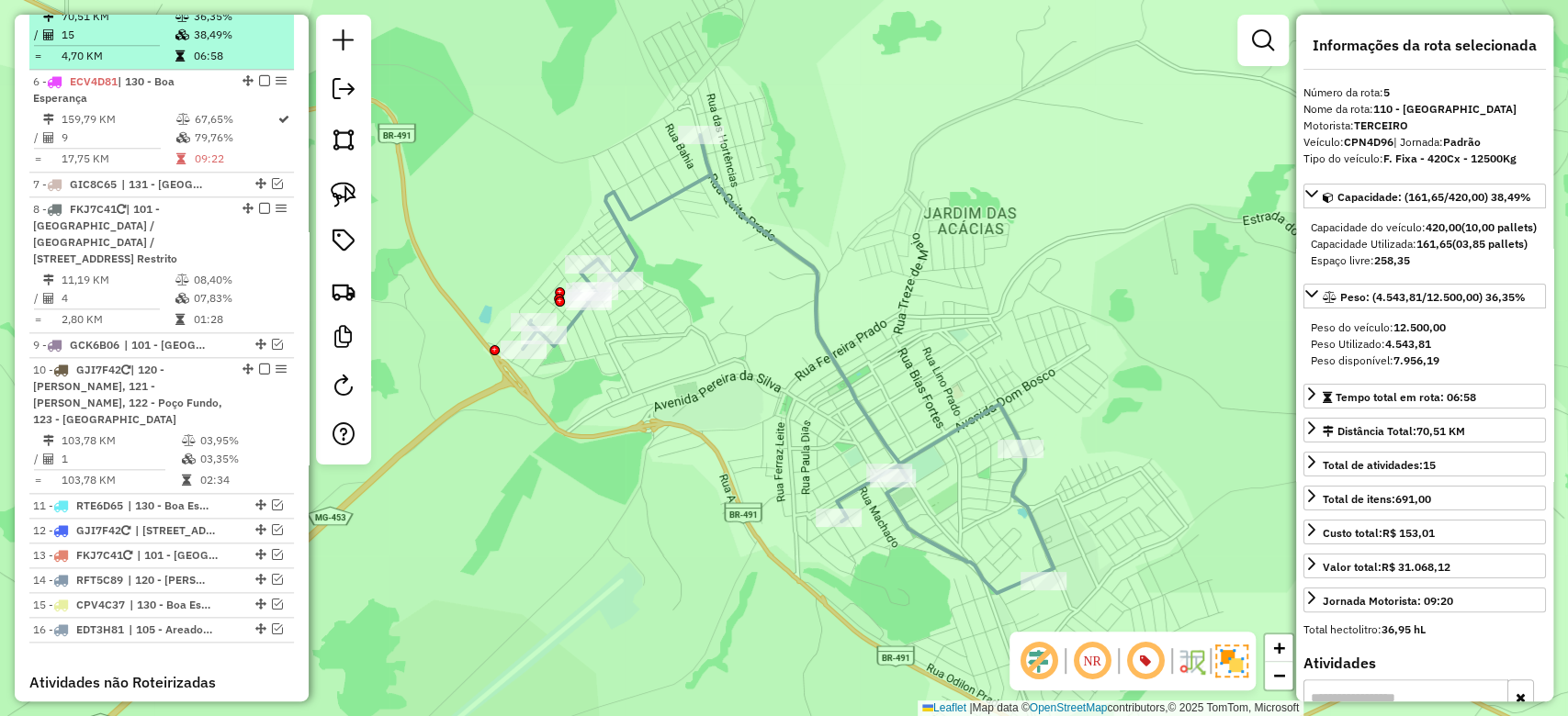
click at [175, 22] on icon at bounding box center [182, 17] width 13 height 11
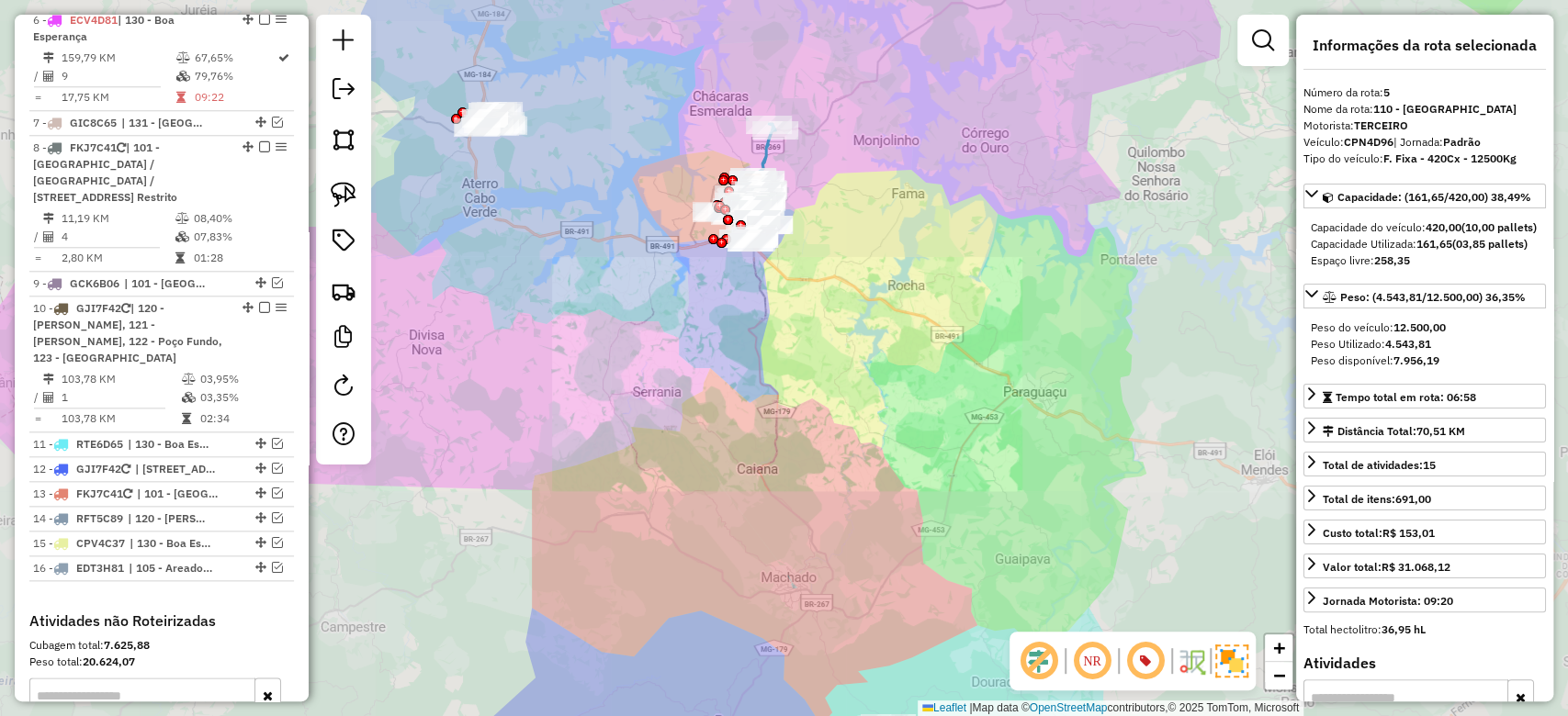
click at [871, 458] on div "Janela de atendimento Grade de atendimento Capacidade Transportadoras Veículos …" at bounding box center [784, 358] width 1568 height 716
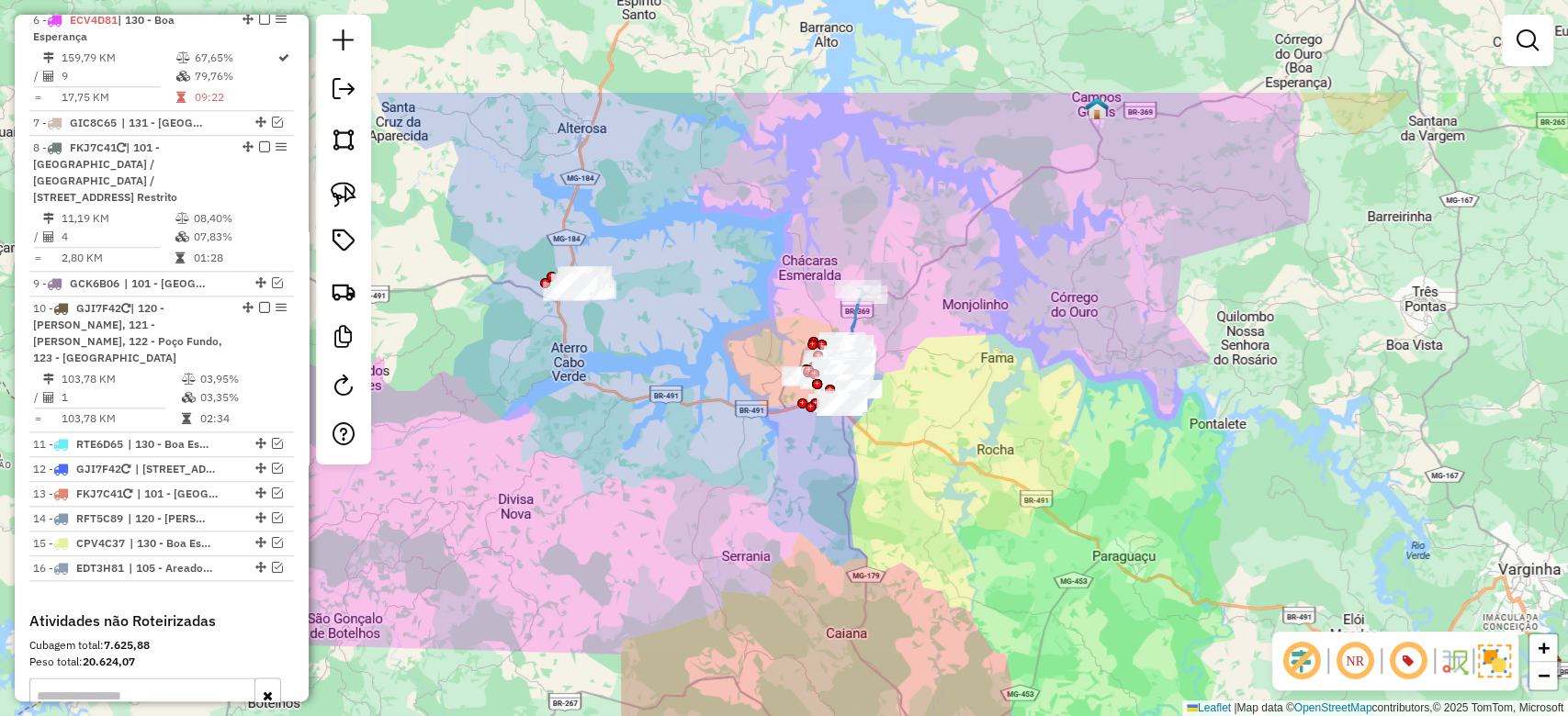
drag, startPoint x: 742, startPoint y: 355, endPoint x: 832, endPoint y: 519, distance: 187.1
click at [832, 519] on div "Janela de atendimento Grade de atendimento Capacidade Transportadoras Veículos …" at bounding box center [784, 358] width 1568 height 716
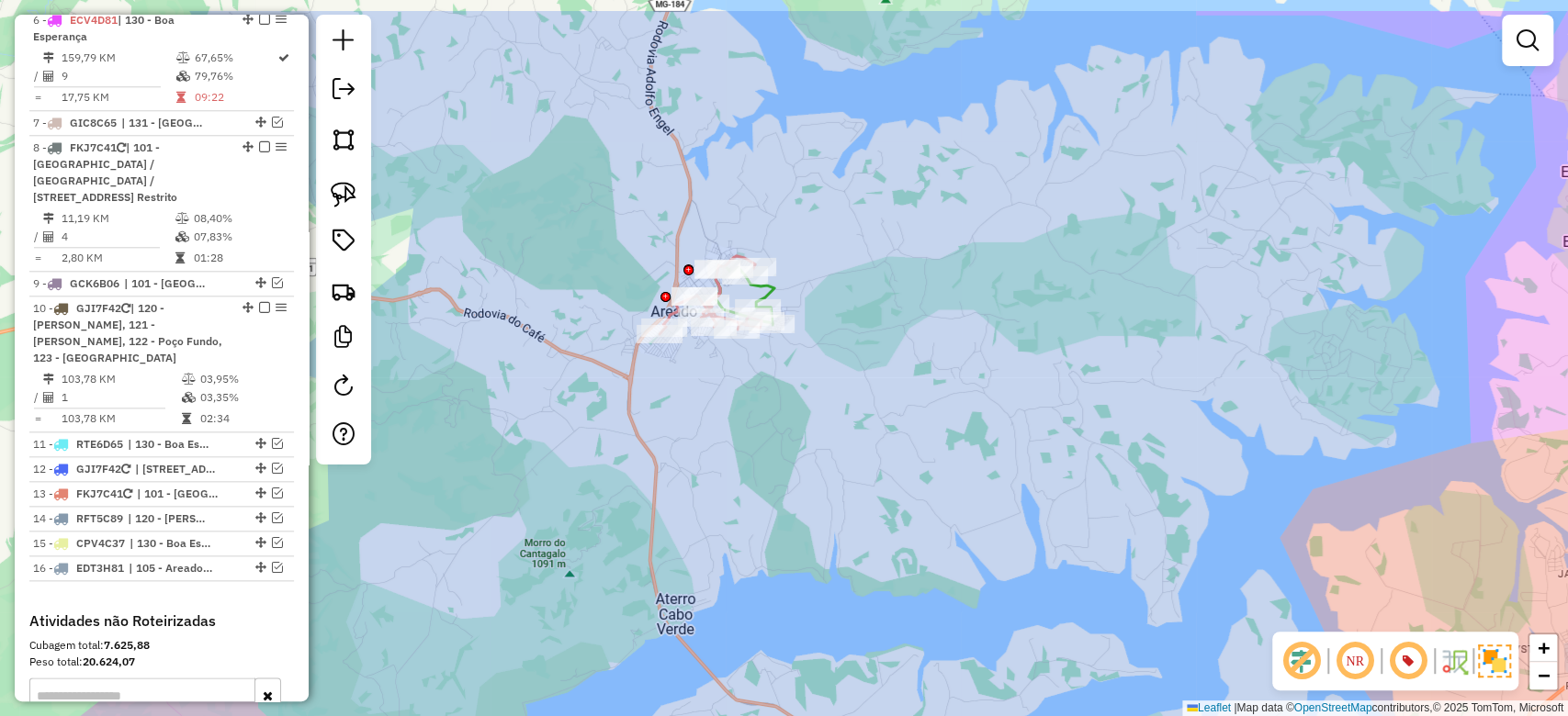
drag, startPoint x: 844, startPoint y: 358, endPoint x: 844, endPoint y: 443, distance: 85.0
click at [844, 443] on div "Janela de atendimento Grade de atendimento Capacidade Transportadoras Veículos …" at bounding box center [784, 358] width 1568 height 716
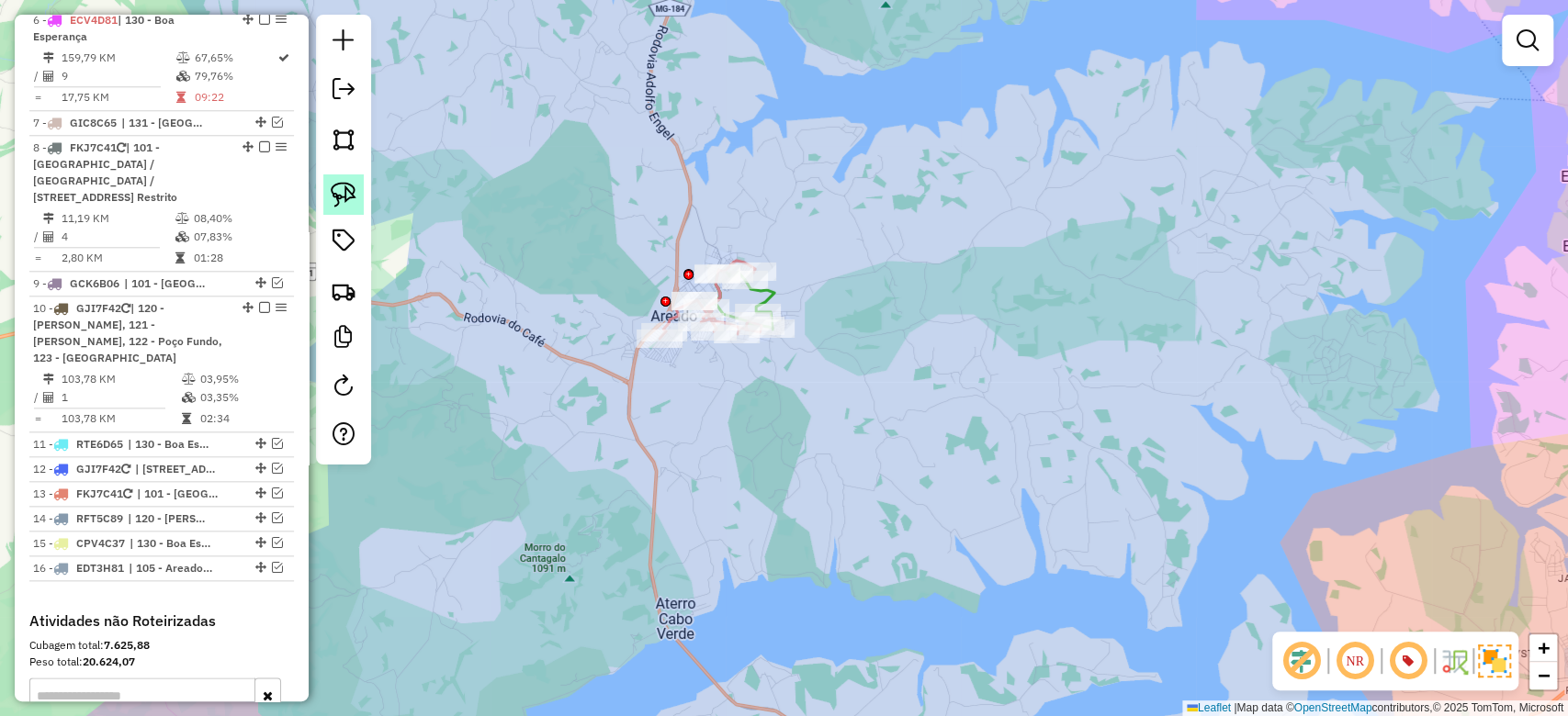
click at [332, 197] on img at bounding box center [343, 194] width 26 height 26
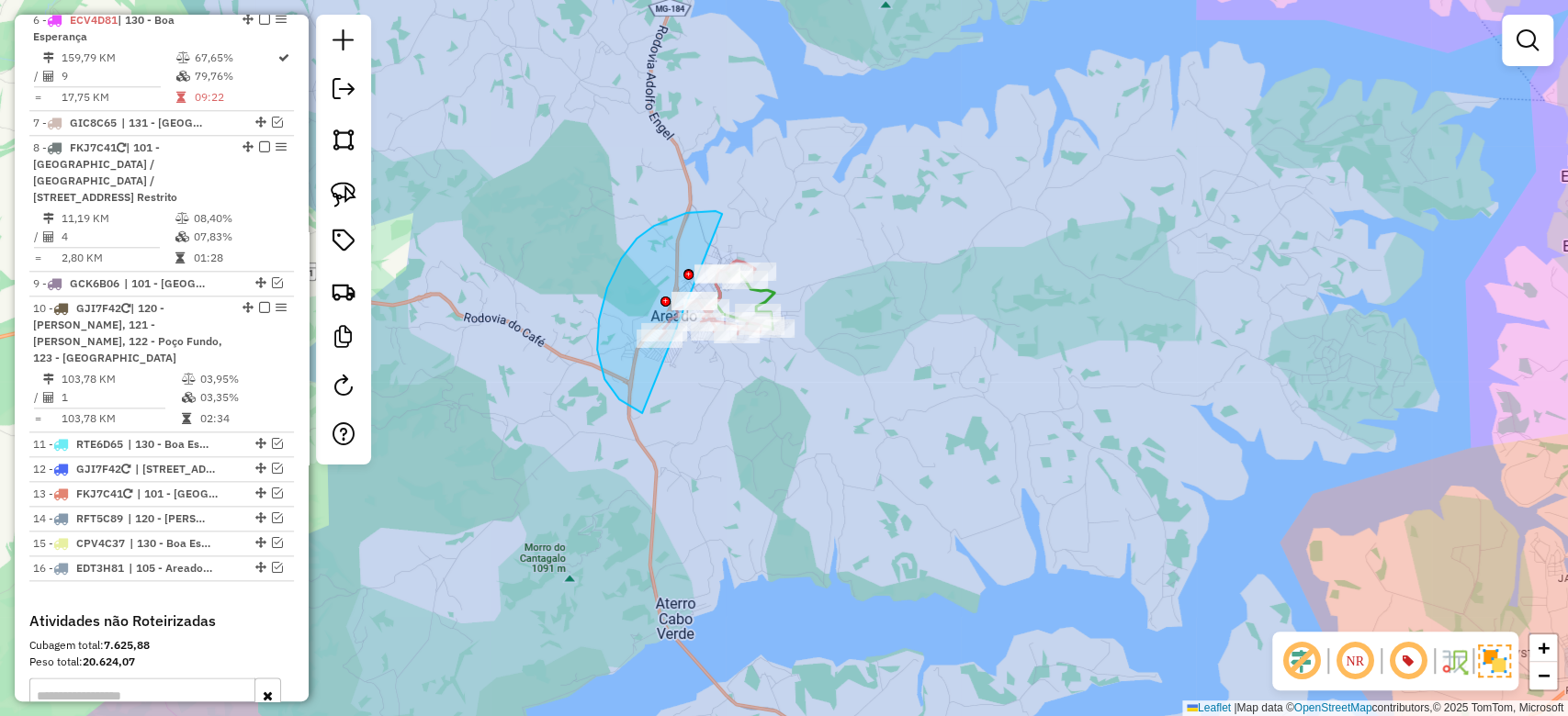
drag, startPoint x: 686, startPoint y: 213, endPoint x: 897, endPoint y: 241, distance: 212.8
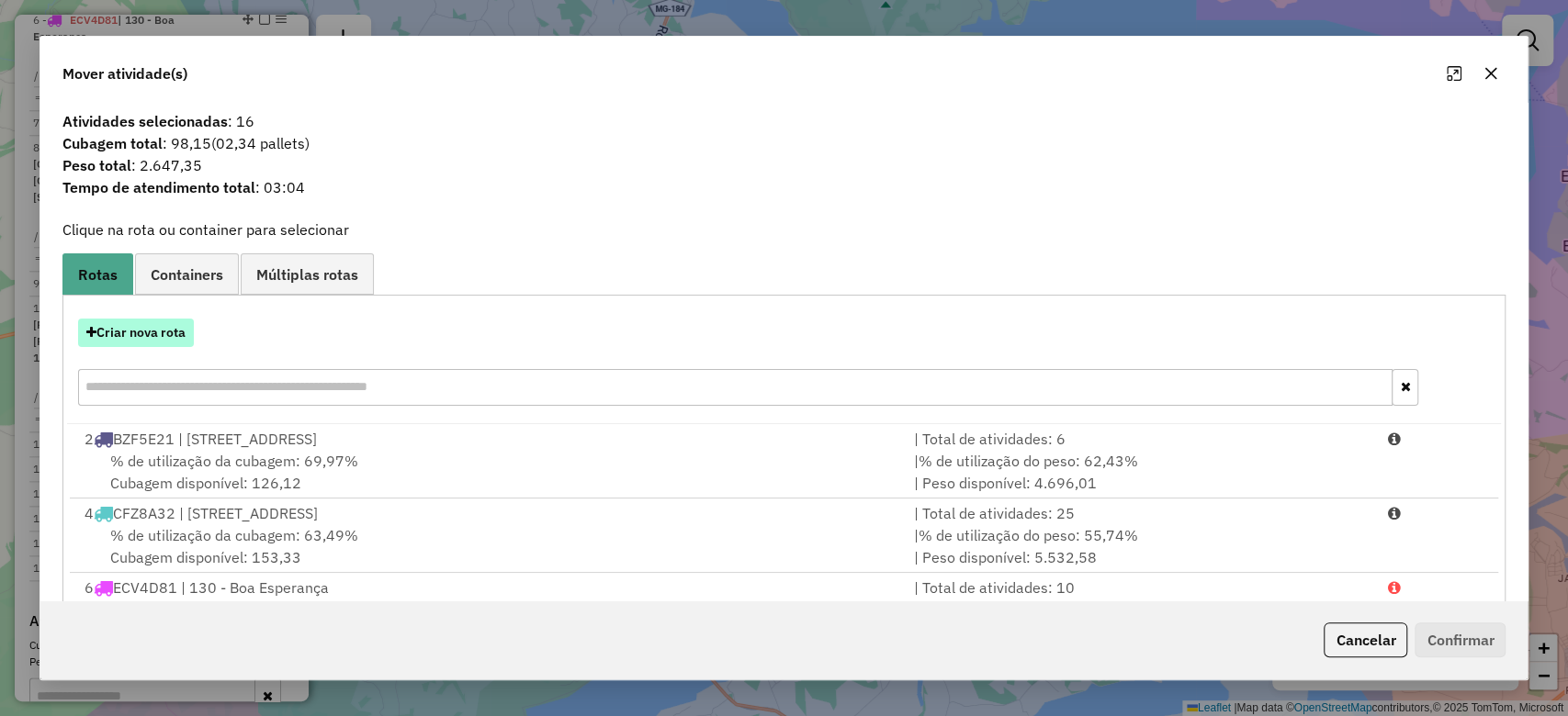
click at [134, 339] on button "Criar nova rota" at bounding box center [136, 333] width 116 height 29
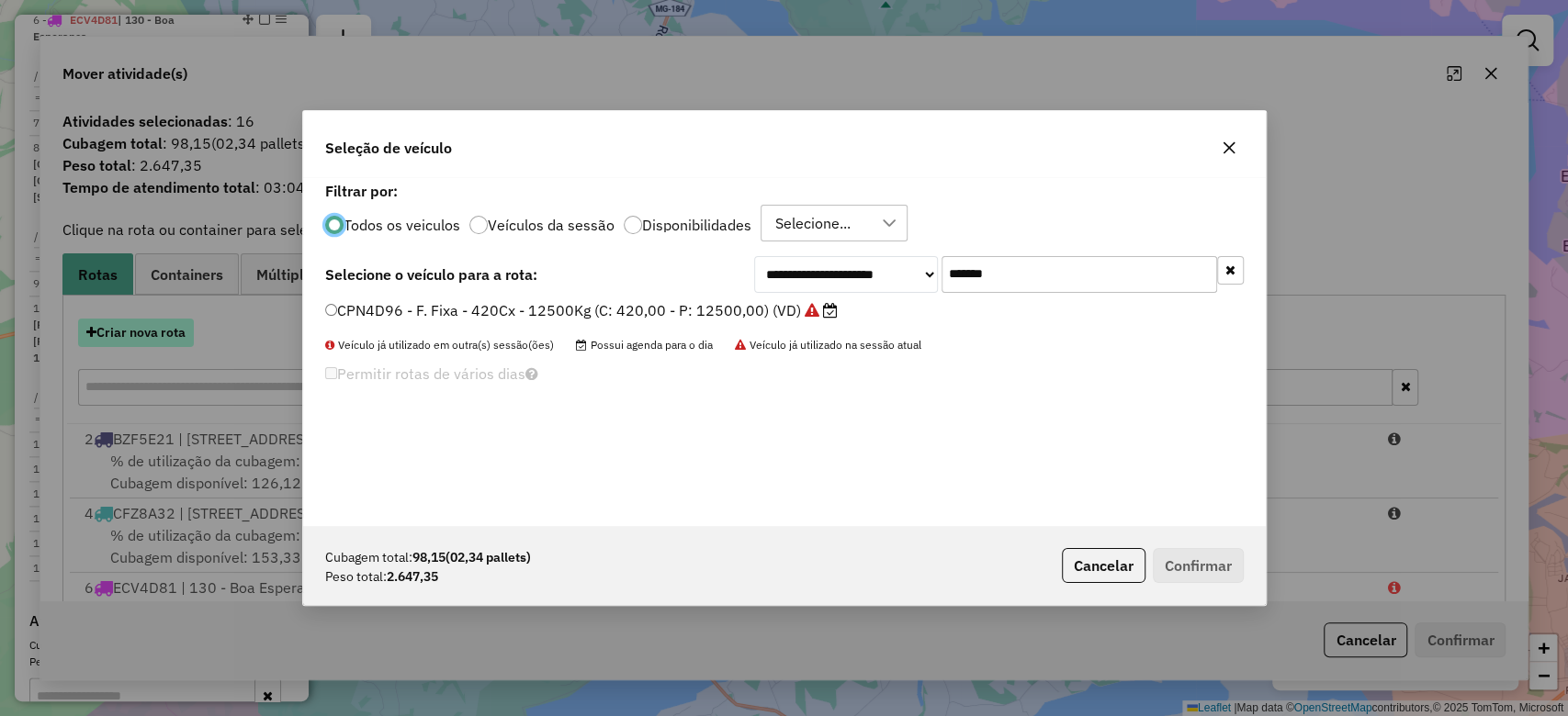
scroll to position [10, 6]
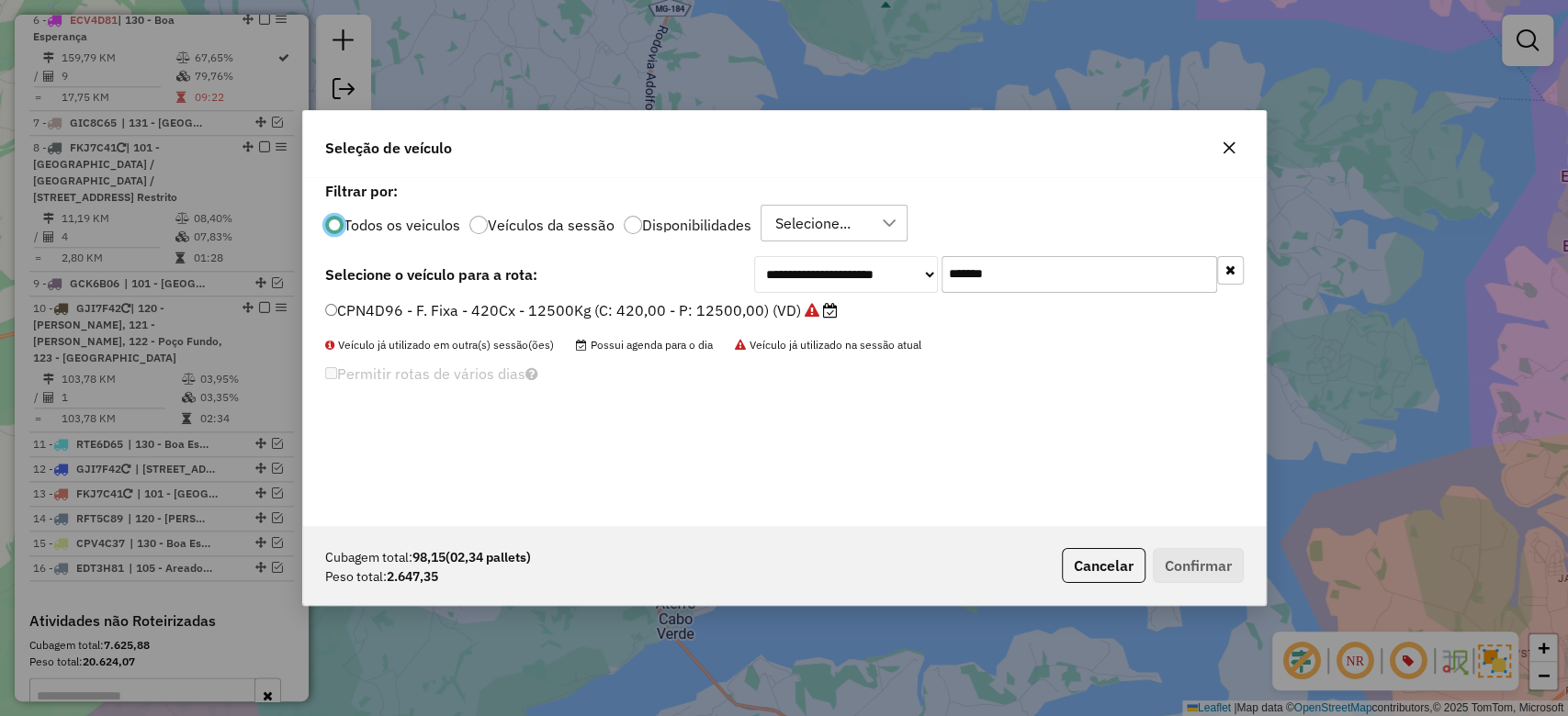
paste input "text"
drag, startPoint x: 1043, startPoint y: 282, endPoint x: 714, endPoint y: 282, distance: 329.0
click at [765, 282] on div "**********" at bounding box center [999, 274] width 490 height 37
type input "*******"
click at [563, 303] on label "CFZ8A32 - F. Fixa - 420Cx - 12500Kg (C: 420,00 - P: 12500,00) (VD)" at bounding box center [579, 310] width 509 height 22
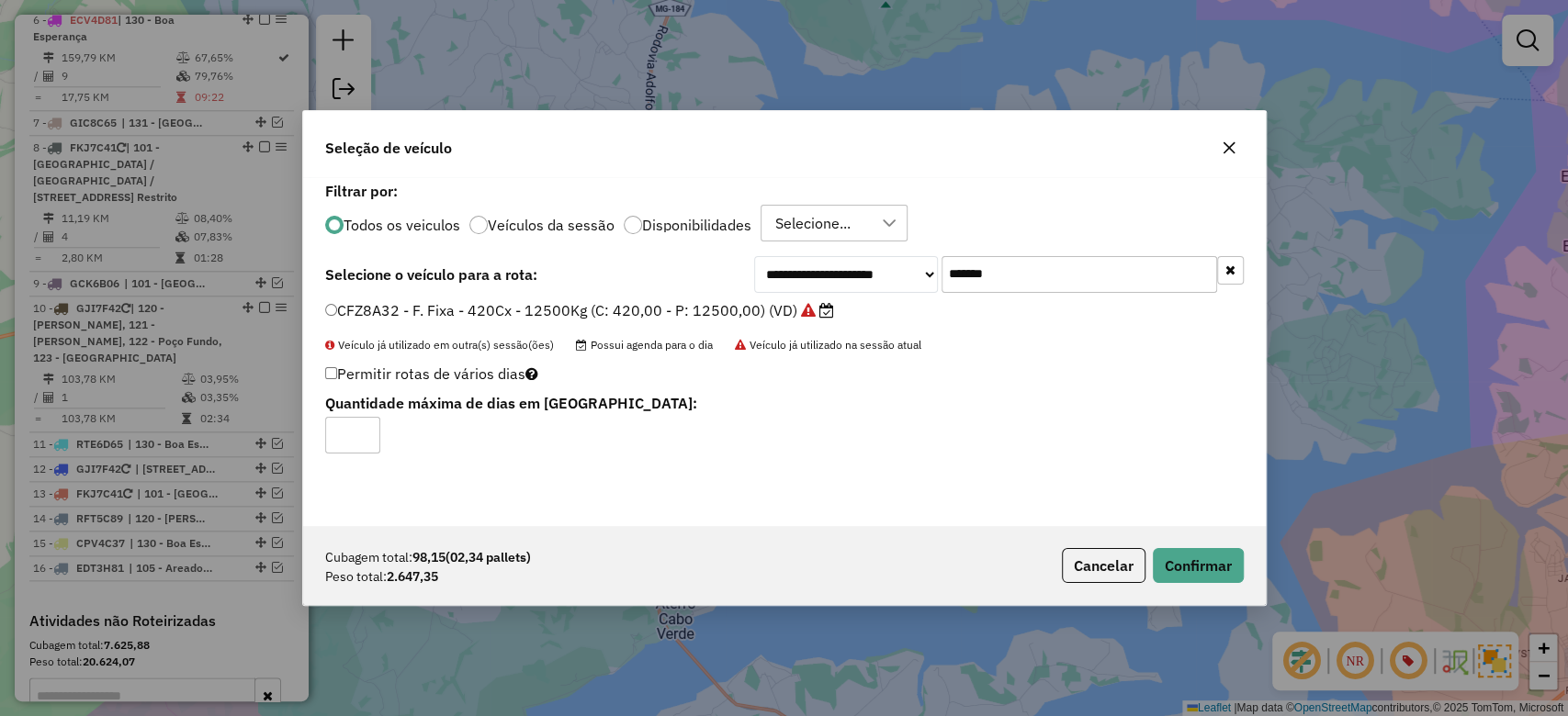
click at [1178, 590] on div "Cubagem total: 98,15 (02,34 pallets) Peso total: 2.647,35 Cancelar Confirmar" at bounding box center [785, 565] width 963 height 79
click at [1183, 567] on button "Confirmar" at bounding box center [1199, 566] width 91 height 35
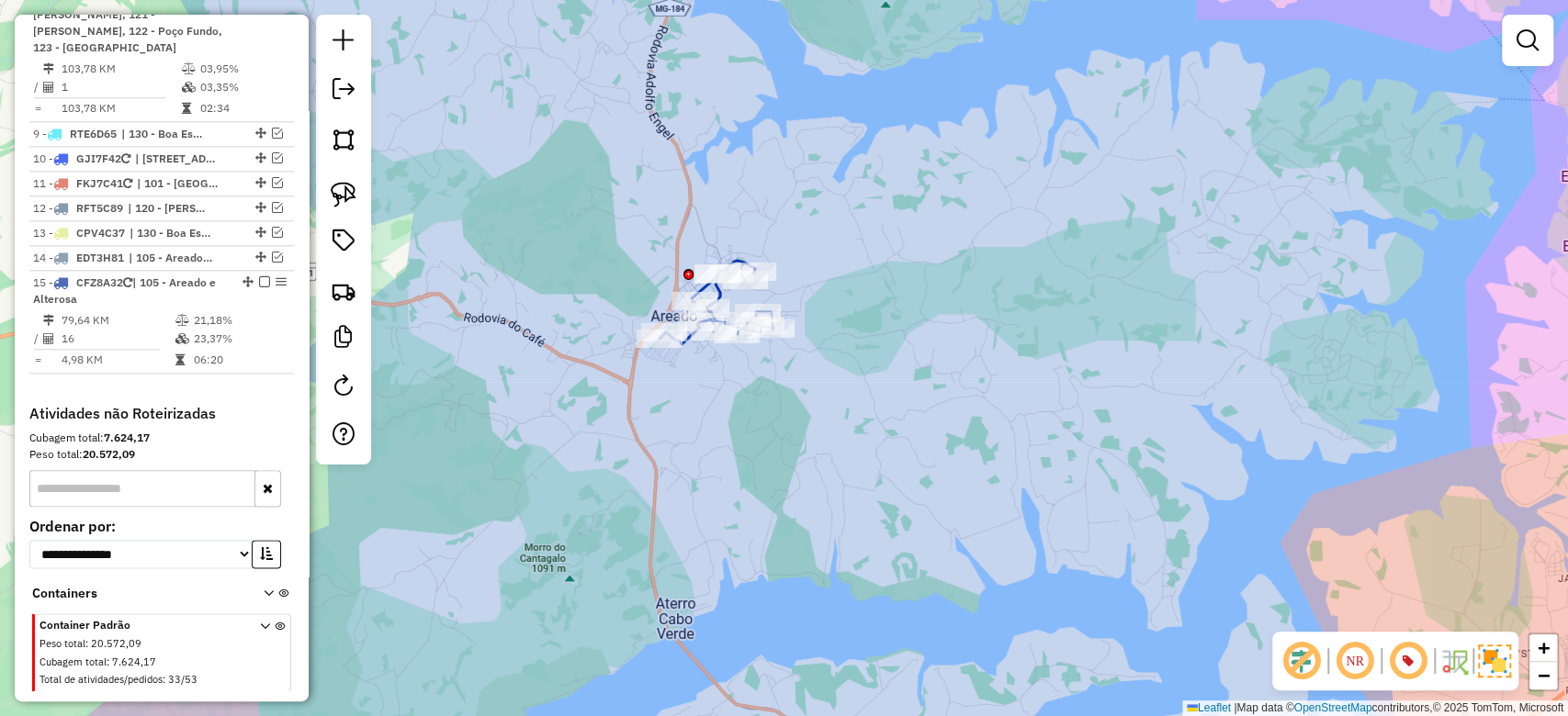
scroll to position [1384, 0]
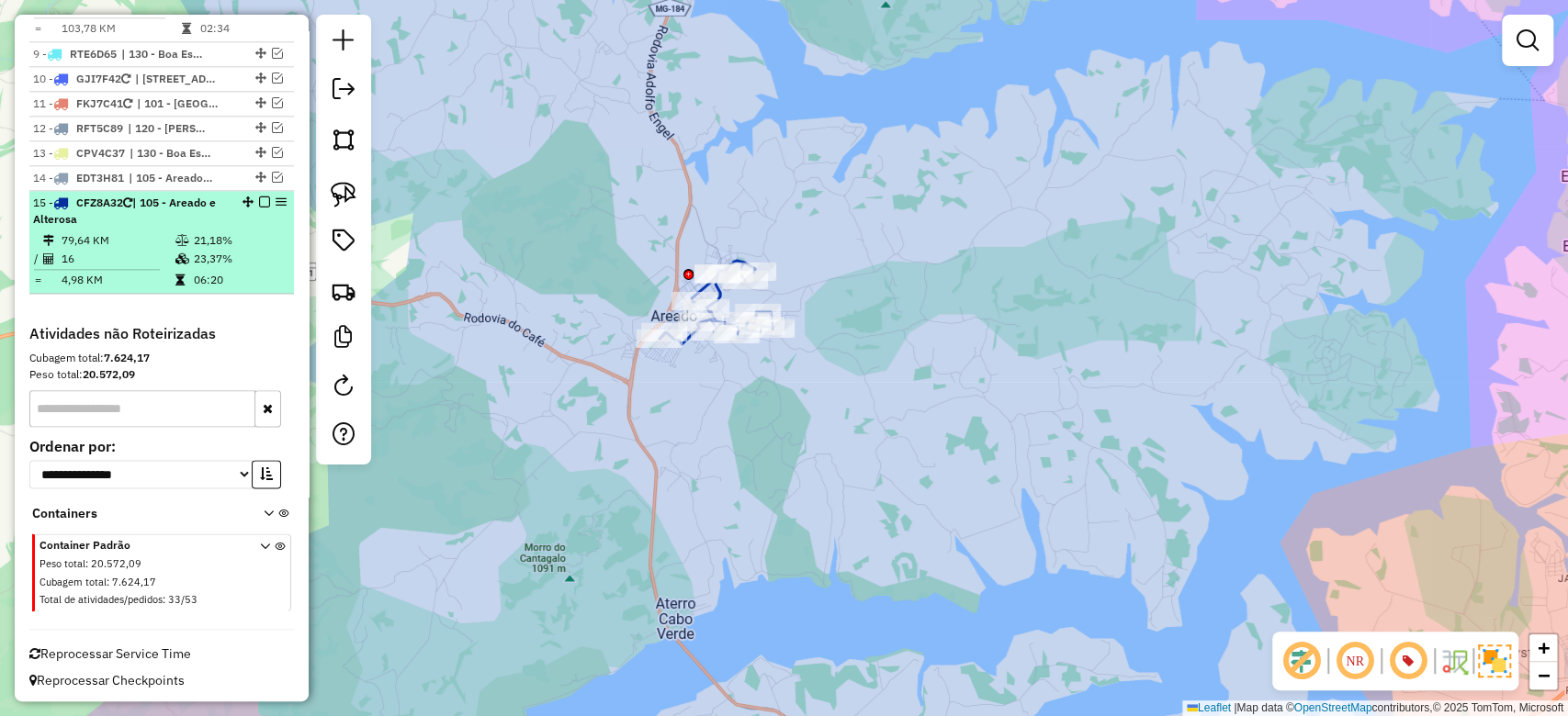
click at [193, 284] on td "06:20" at bounding box center [240, 280] width 93 height 18
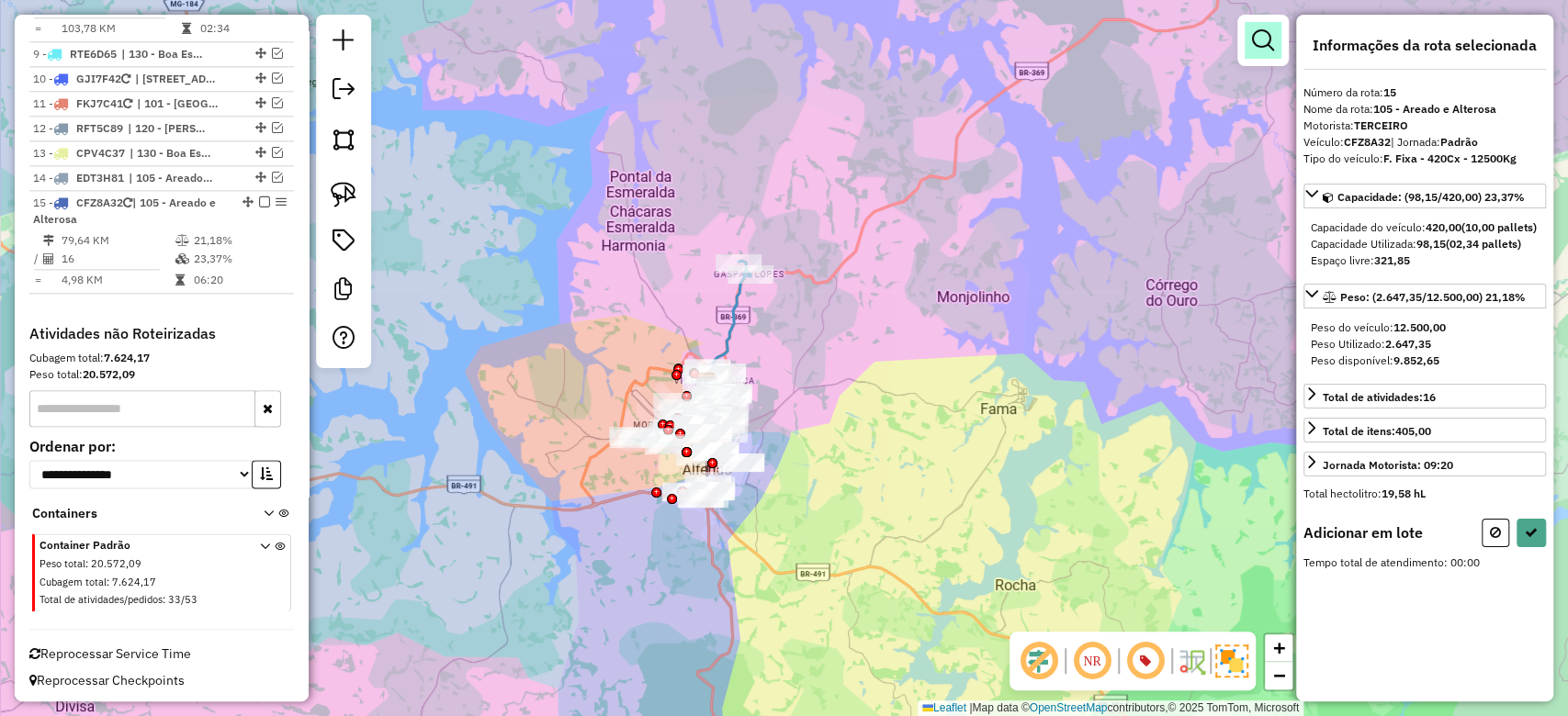
click at [1251, 40] on link at bounding box center [1264, 40] width 37 height 37
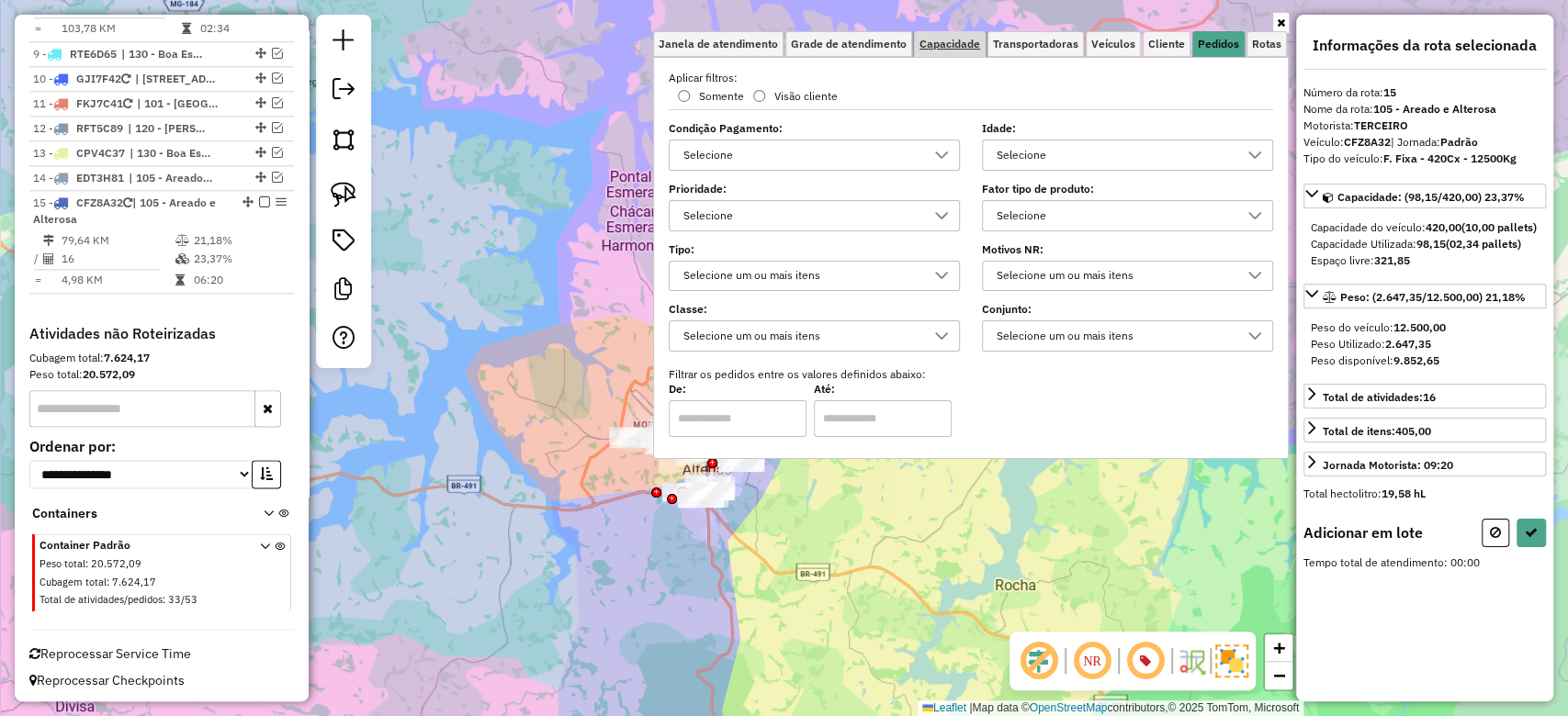
click at [949, 45] on span "Capacidade" at bounding box center [951, 45] width 61 height 11
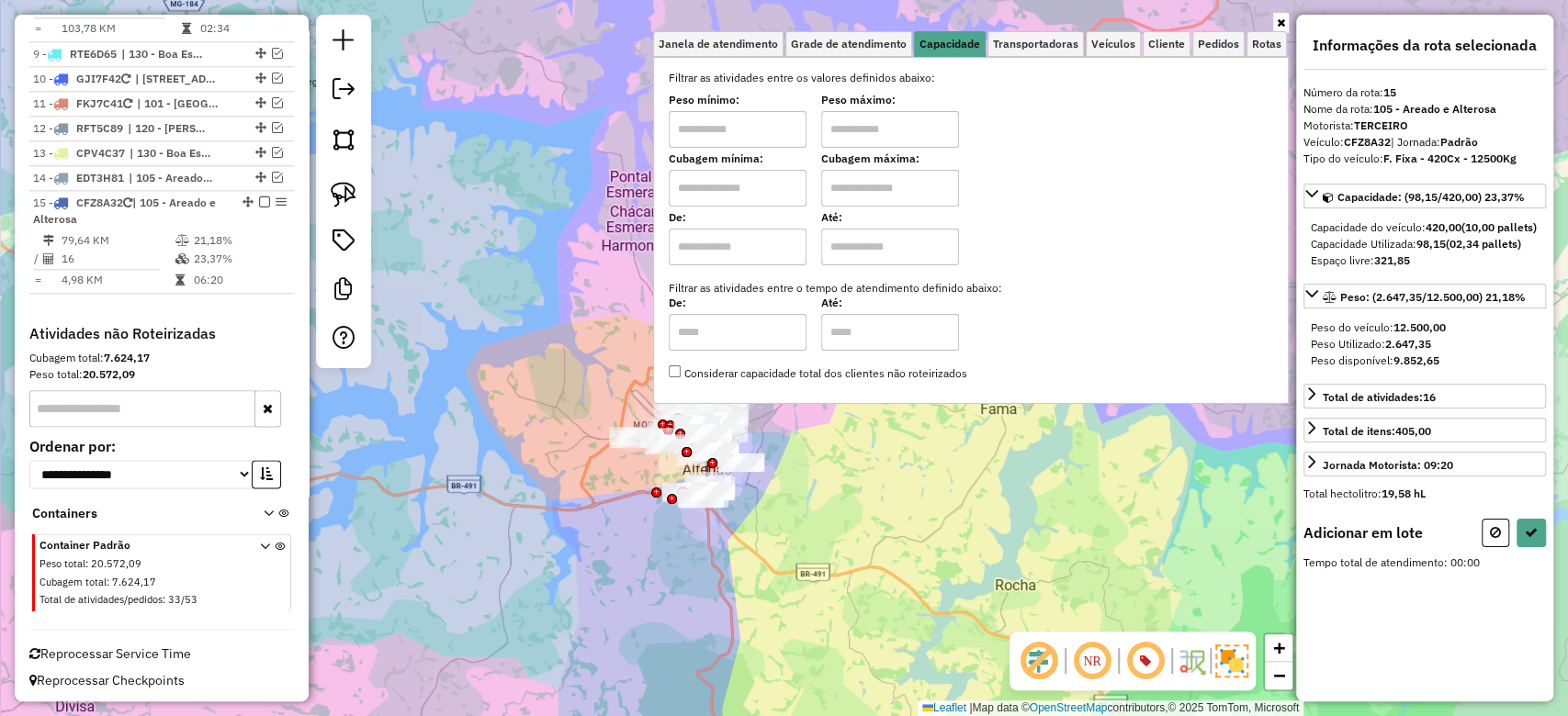
click at [749, 185] on input "text" at bounding box center [737, 188] width 138 height 37
type input "*****"
click at [928, 190] on input "text" at bounding box center [890, 188] width 138 height 37
type input "*********"
click at [581, 495] on div "Limpar filtros Janela de atendimento Grade de atendimento Capacidade Transporta…" at bounding box center [784, 358] width 1568 height 716
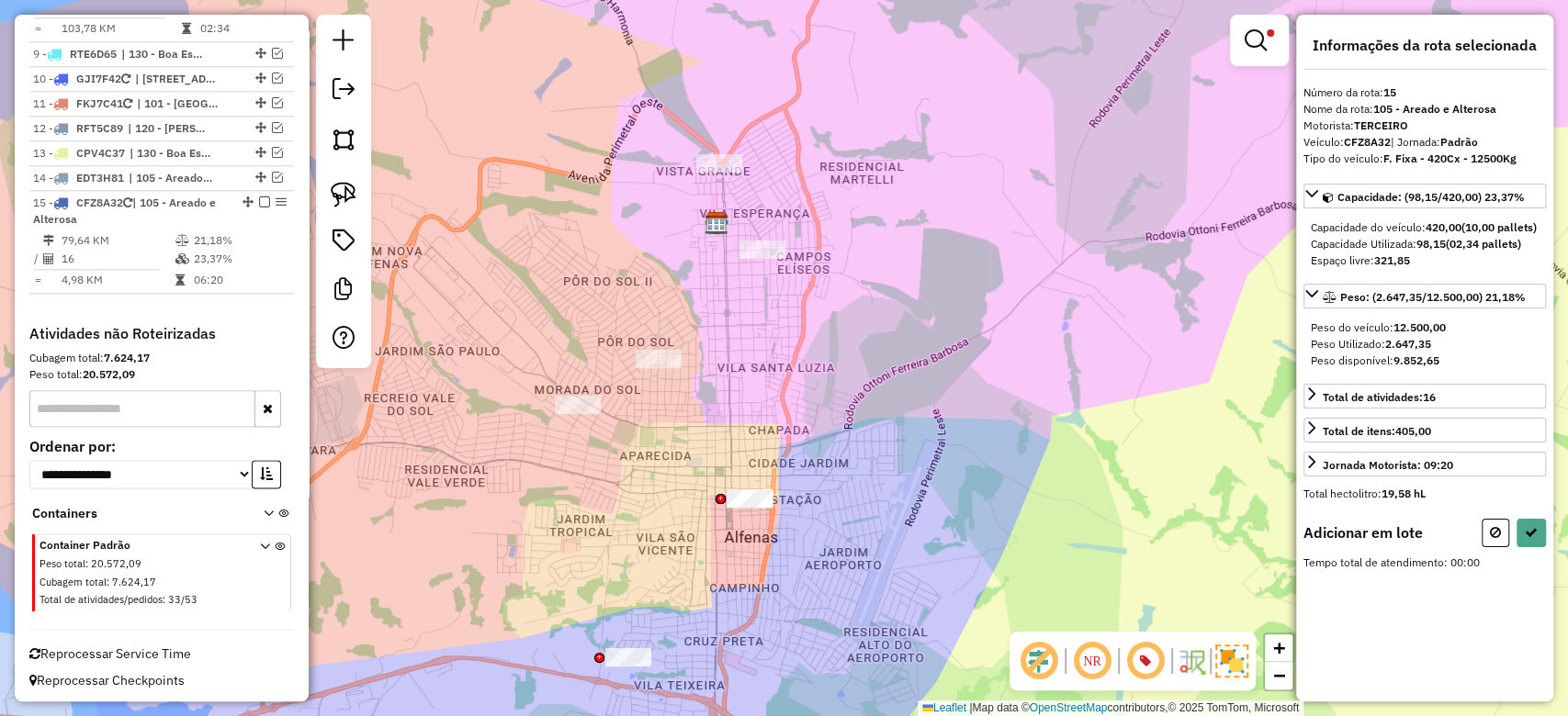
drag, startPoint x: 540, startPoint y: 518, endPoint x: 596, endPoint y: 530, distance: 57.3
click at [576, 557] on div "Limpar filtros Janela de atendimento Grade de atendimento Capacidade Transporta…" at bounding box center [784, 358] width 1568 height 716
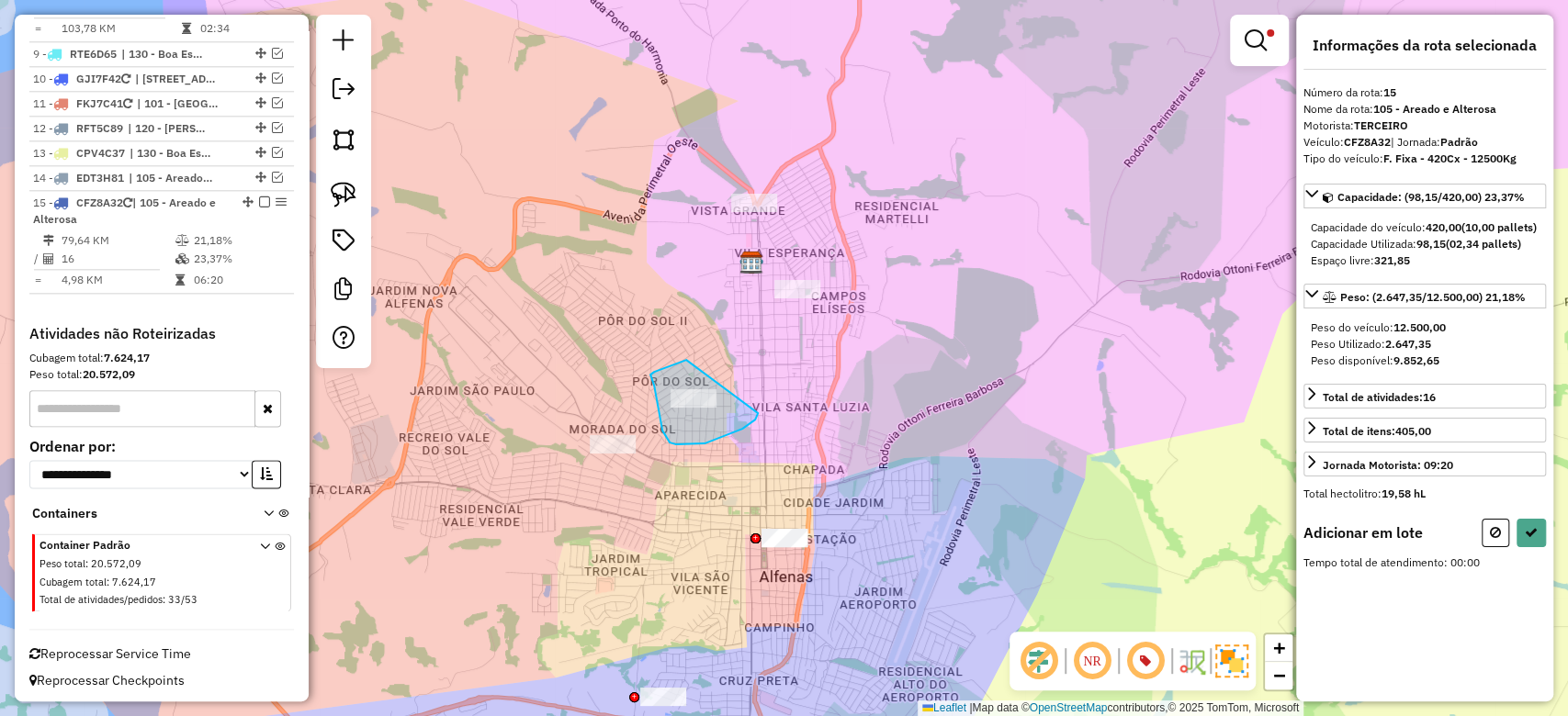
drag, startPoint x: 686, startPoint y: 360, endPoint x: 758, endPoint y: 411, distance: 88.2
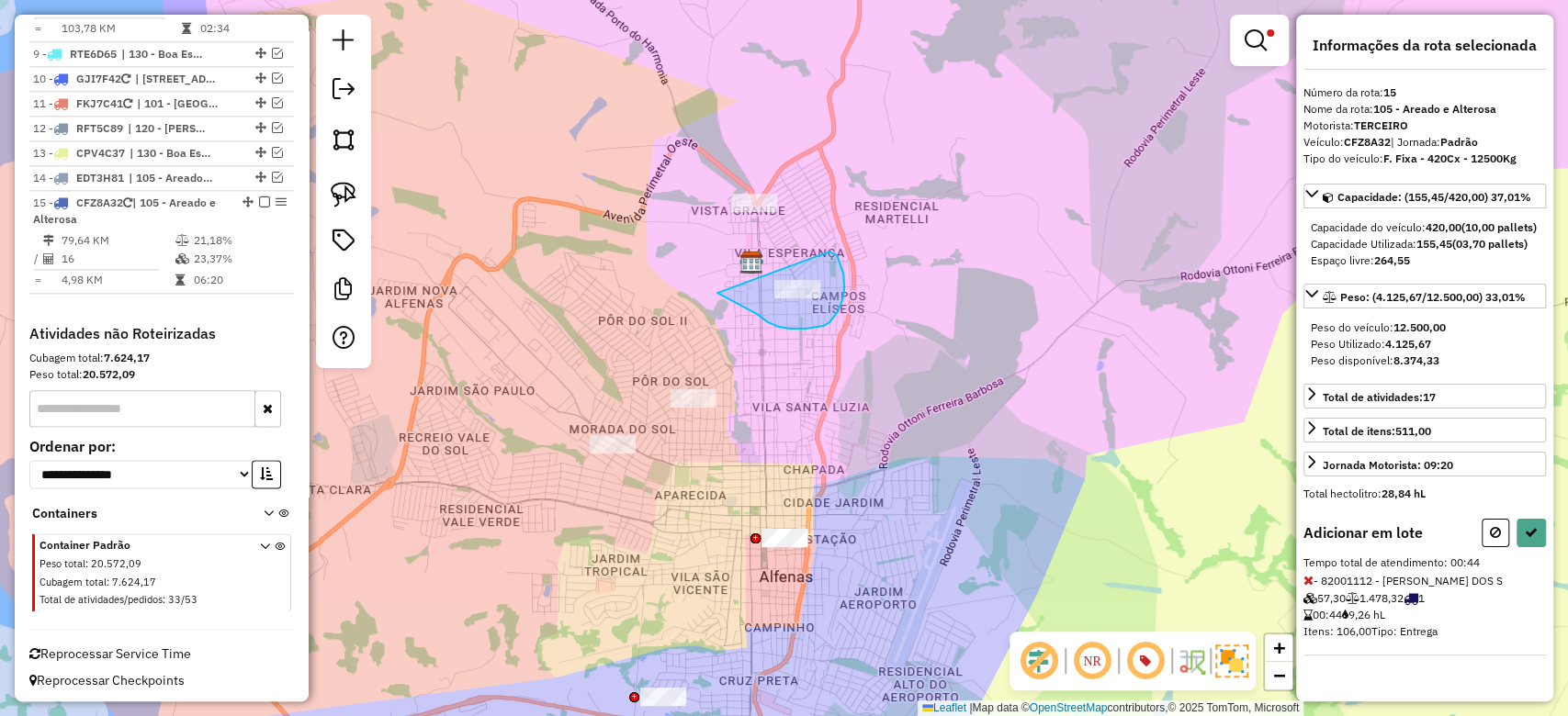
drag, startPoint x: 844, startPoint y: 288, endPoint x: 714, endPoint y: 292, distance: 130.1
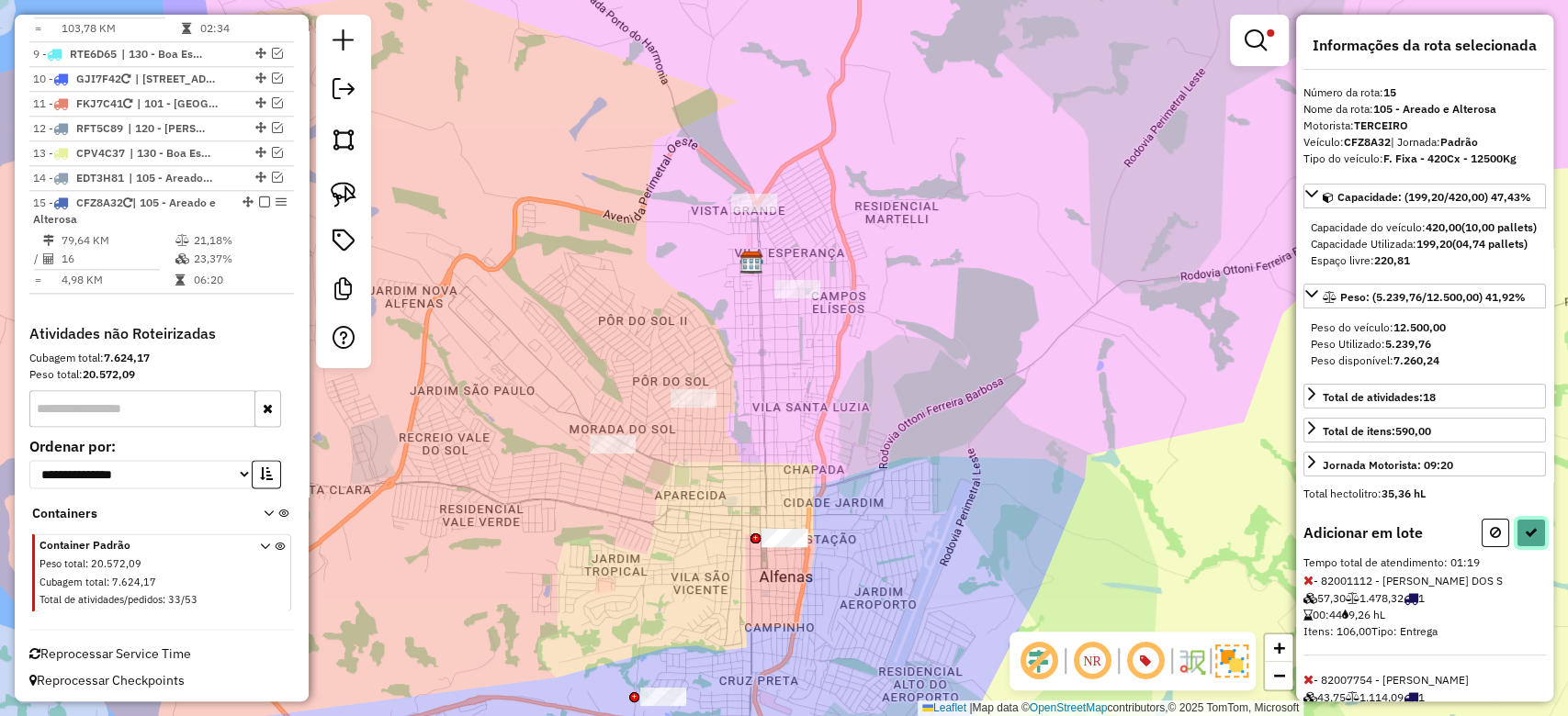
click at [1530, 548] on button at bounding box center [1531, 533] width 29 height 29
select select "**********"
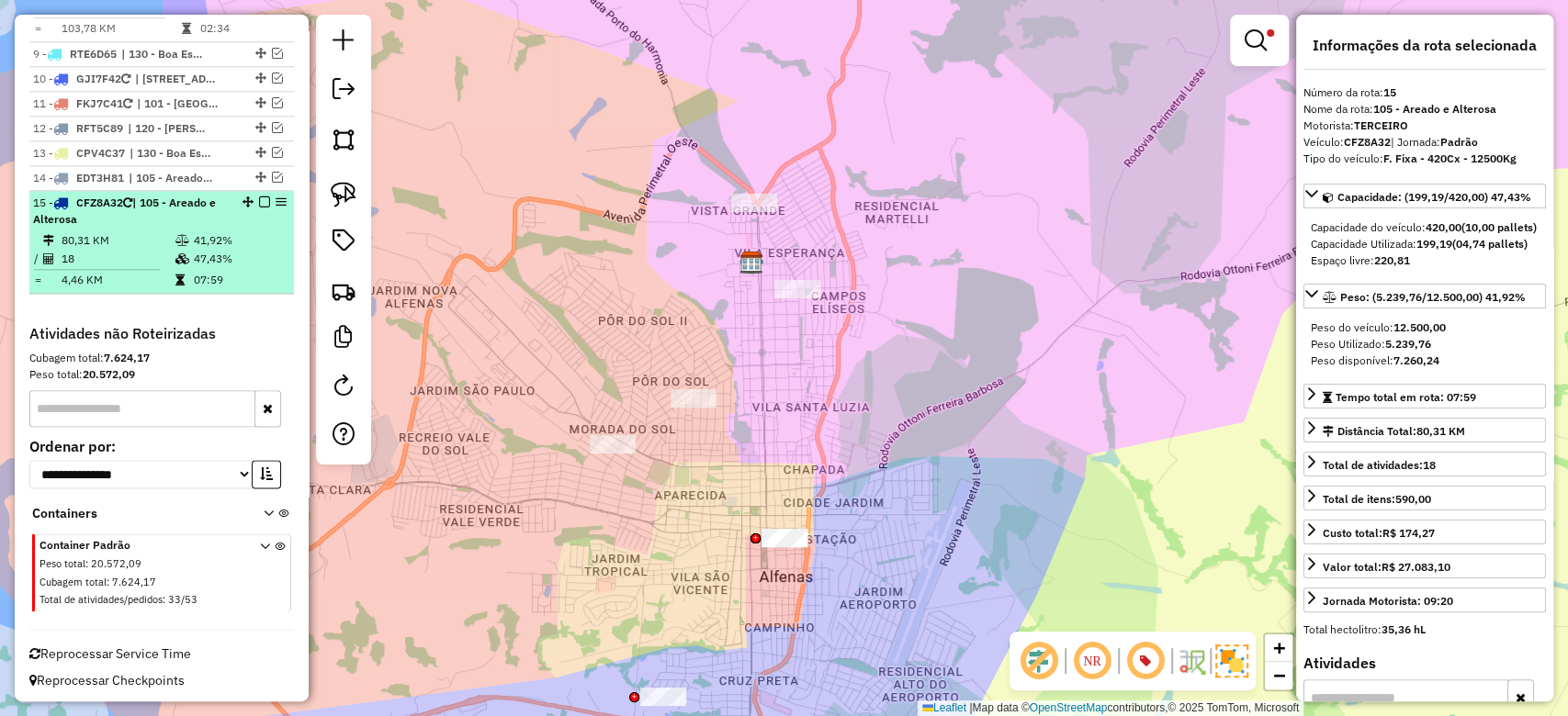
click at [158, 191] on li "15 - CFZ8A32 | 105 - Areado e Alterosa 80,31 KM 41,92% / 18 47,43% = 4,46 KM 07…" at bounding box center [162, 242] width 265 height 103
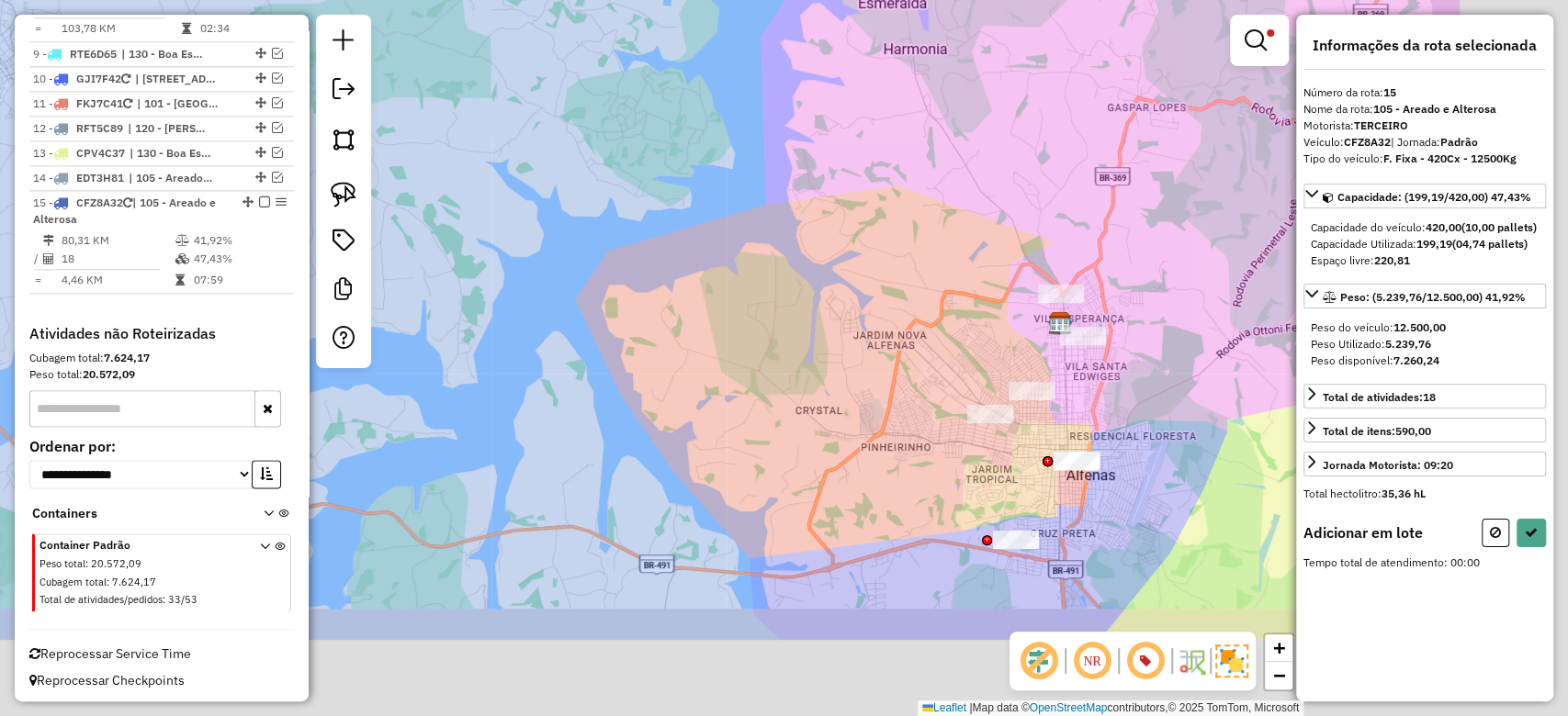
drag, startPoint x: 827, startPoint y: 457, endPoint x: 569, endPoint y: 319, distance: 292.6
click at [569, 319] on div "Limpar filtros Janela de atendimento Grade de atendimento Capacidade Transporta…" at bounding box center [784, 358] width 1568 height 716
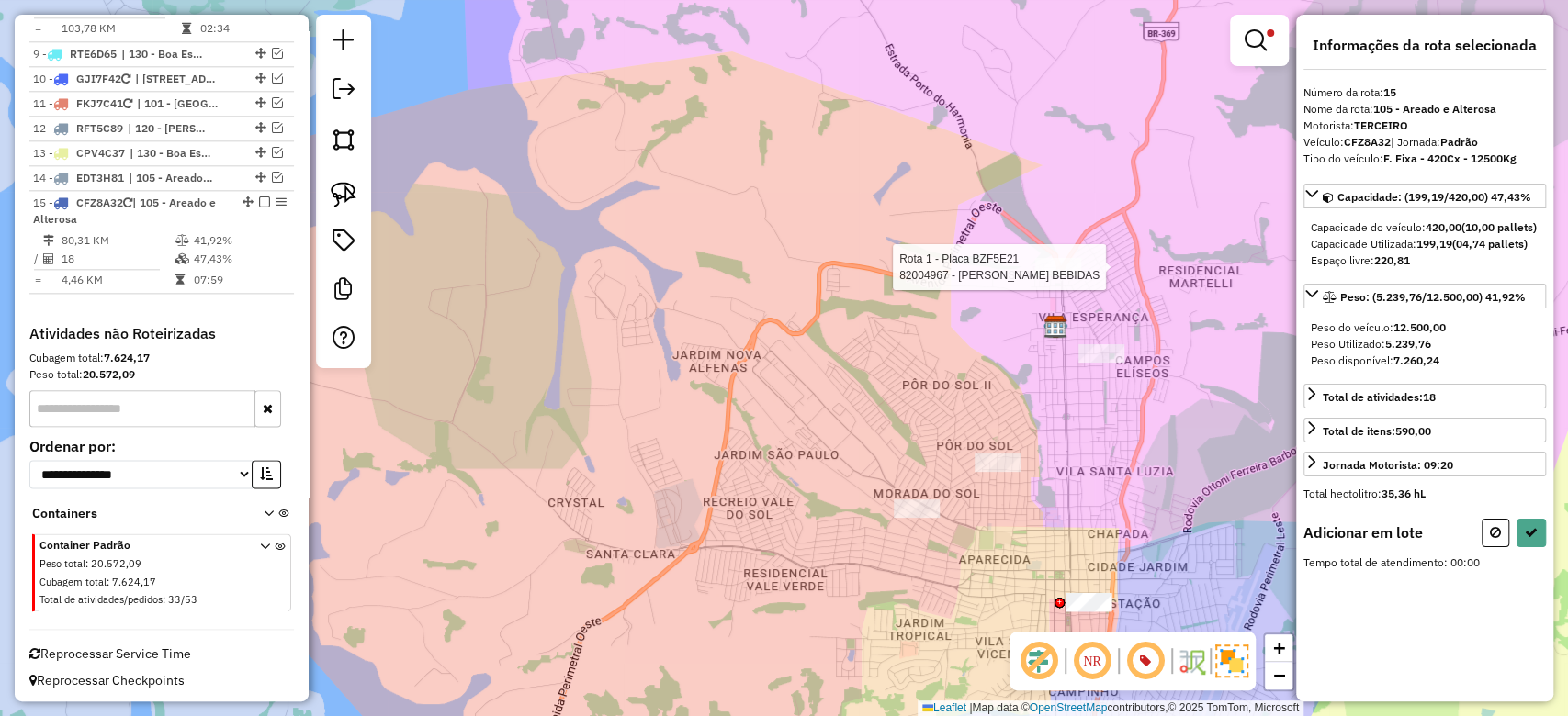
click at [1059, 277] on div at bounding box center [1058, 266] width 46 height 18
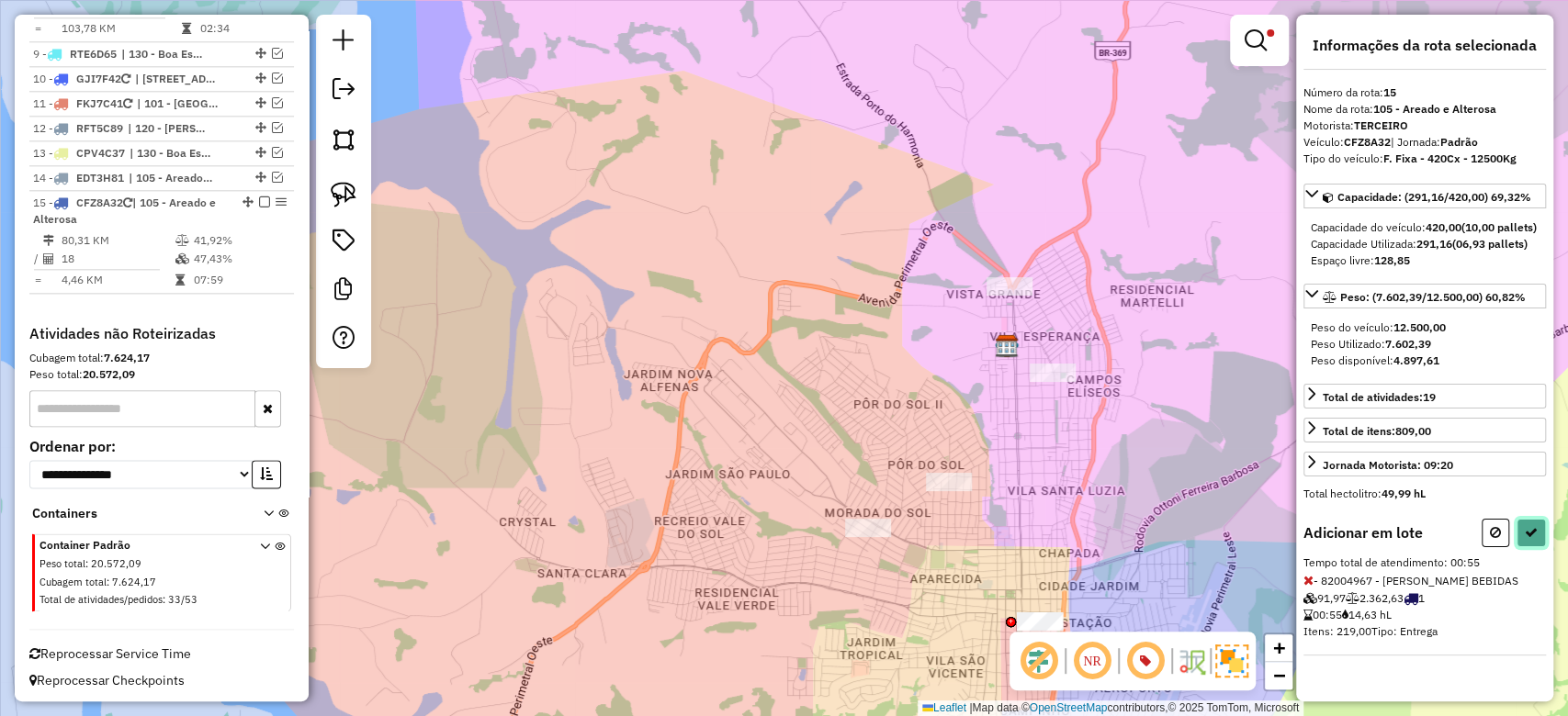
click at [1536, 539] on icon at bounding box center [1532, 532] width 13 height 13
select select "**********"
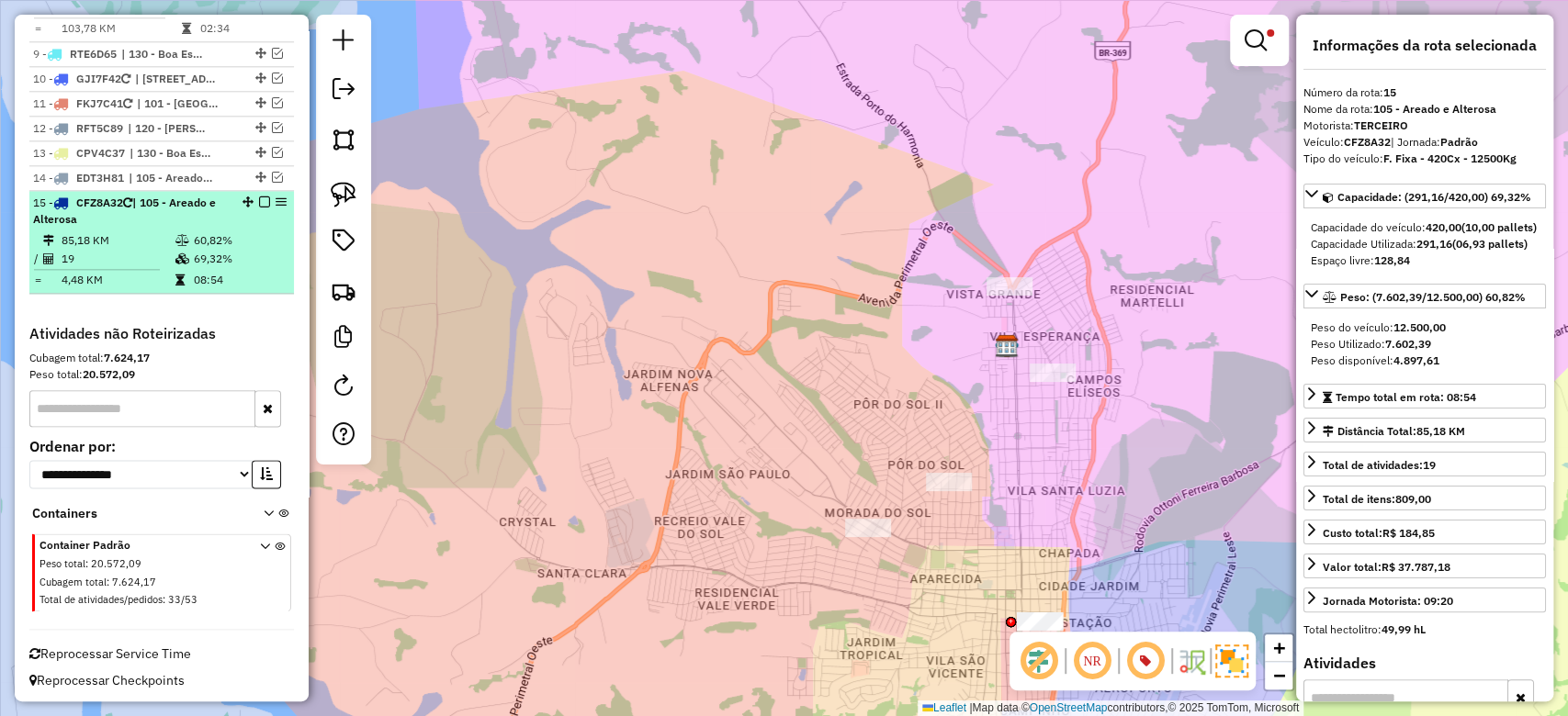
click at [183, 235] on icon at bounding box center [182, 241] width 13 height 11
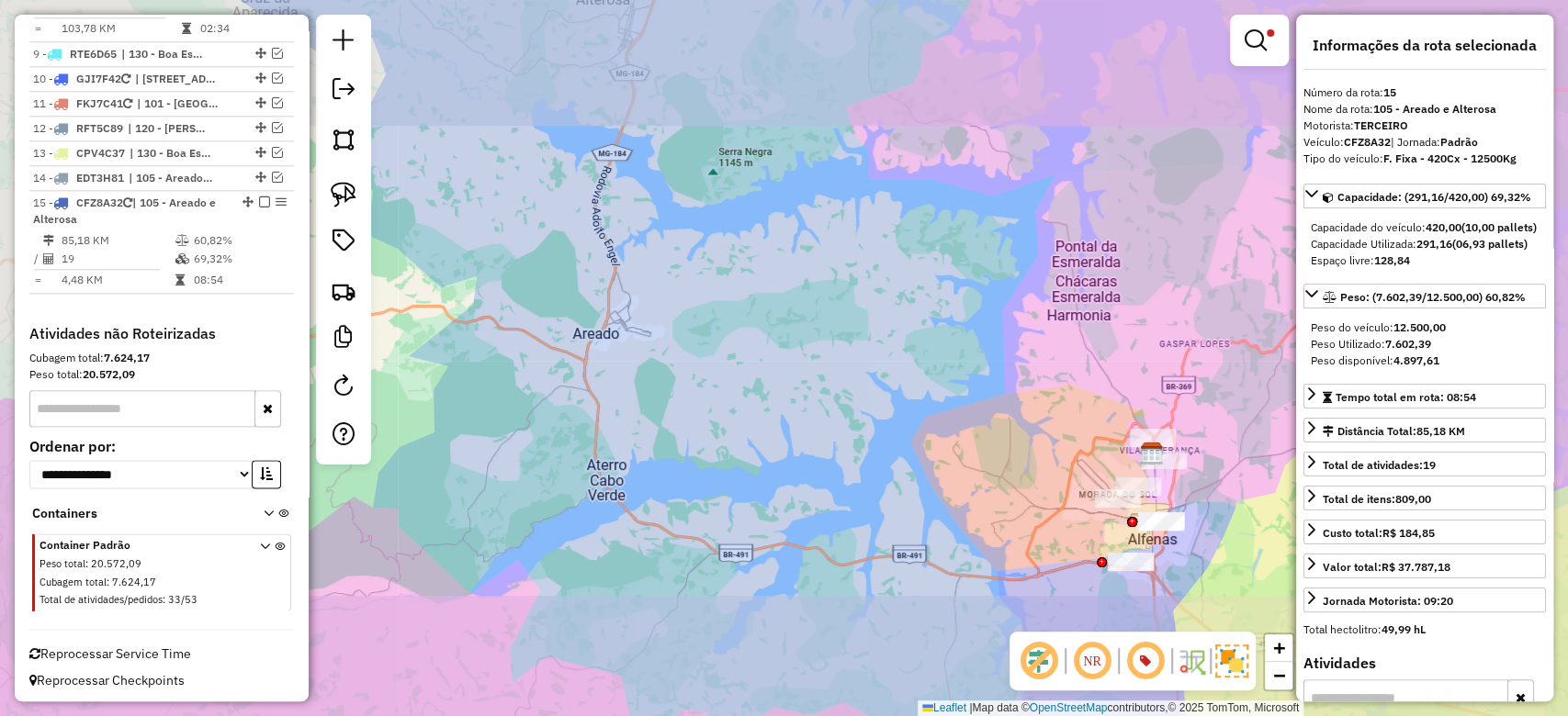
click at [1009, 416] on div "Limpar filtros Janela de atendimento Grade de atendimento Capacidade Transporta…" at bounding box center [784, 358] width 1568 height 716
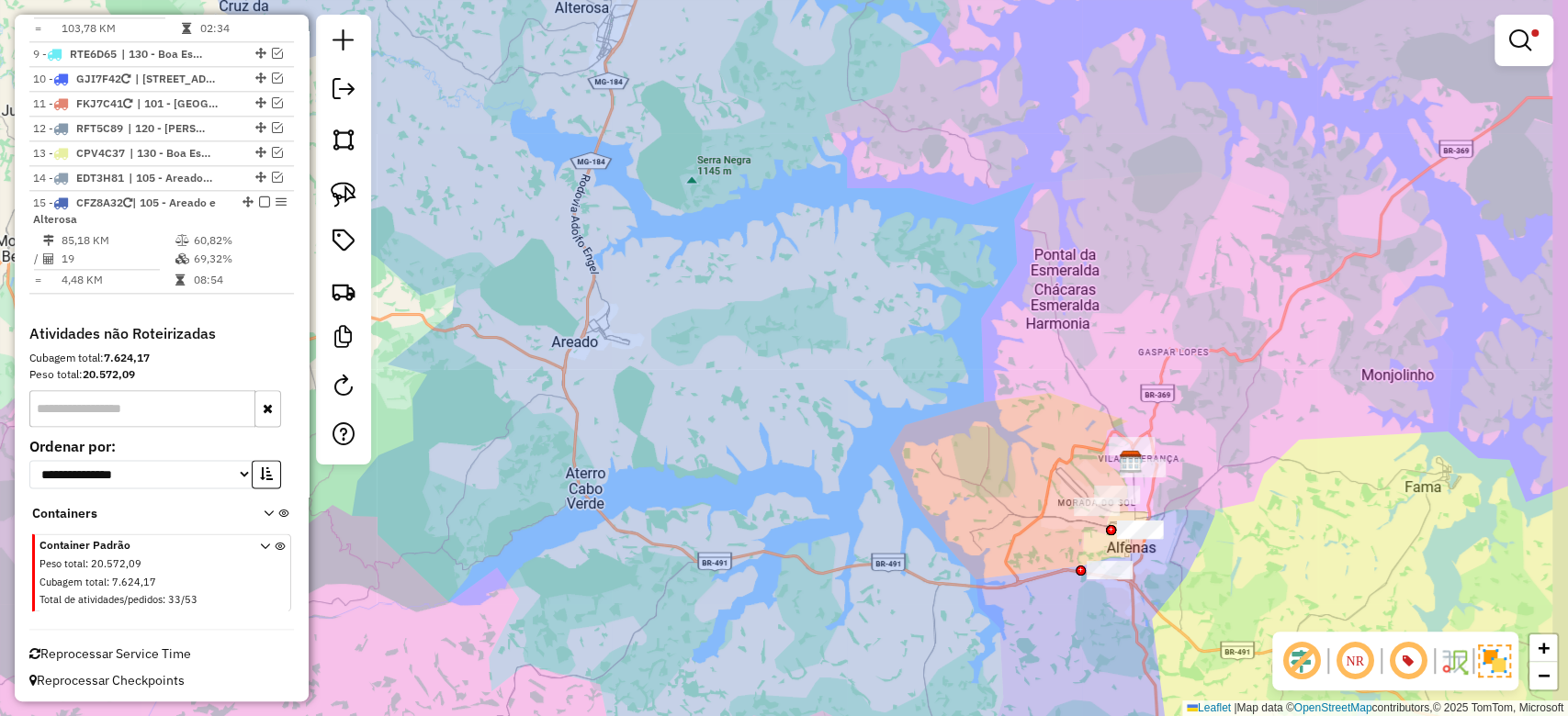
drag, startPoint x: 1020, startPoint y: 407, endPoint x: 958, endPoint y: 426, distance: 64.8
click at [958, 426] on div "Limpar filtros Janela de atendimento Grade de atendimento Capacidade Transporta…" at bounding box center [784, 358] width 1568 height 716
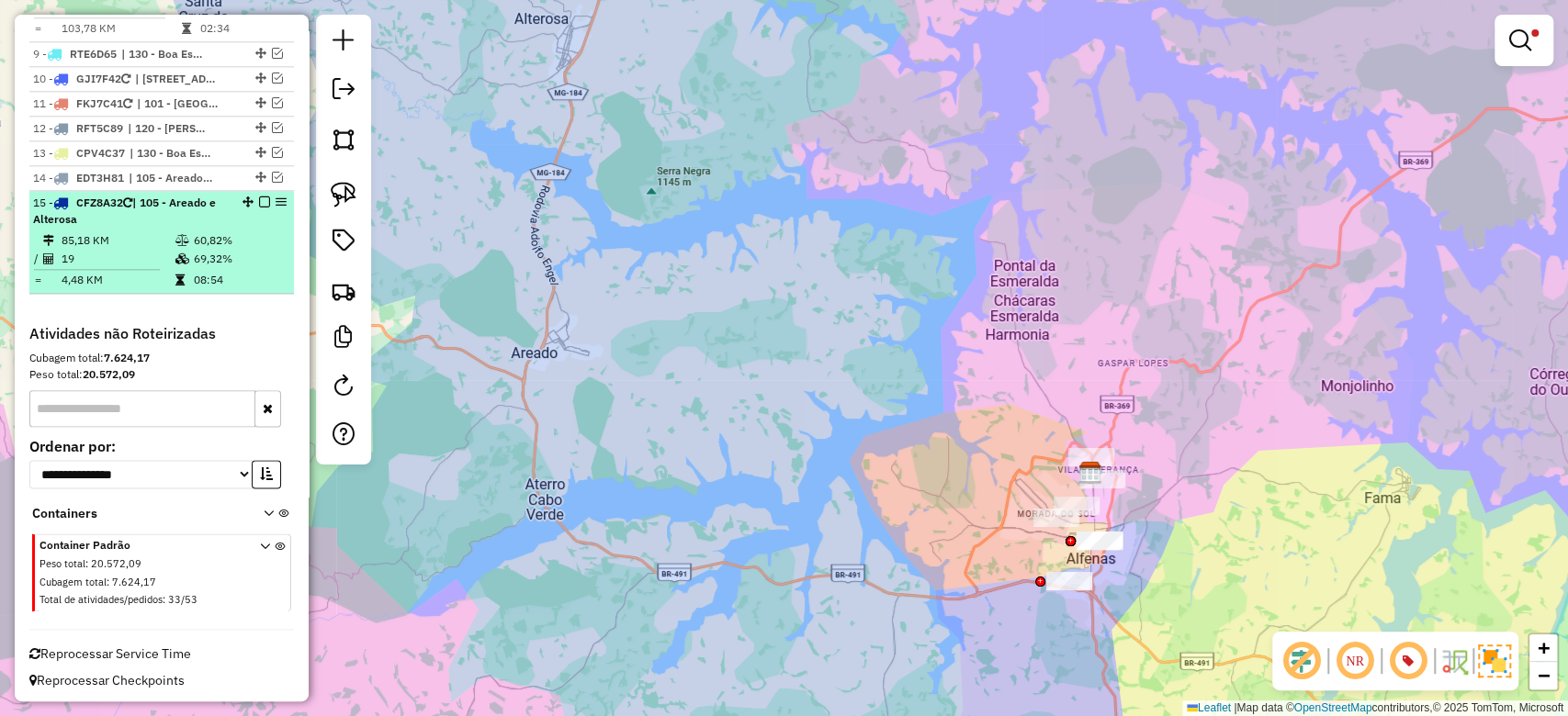
click at [259, 197] on em at bounding box center [265, 203] width 11 height 11
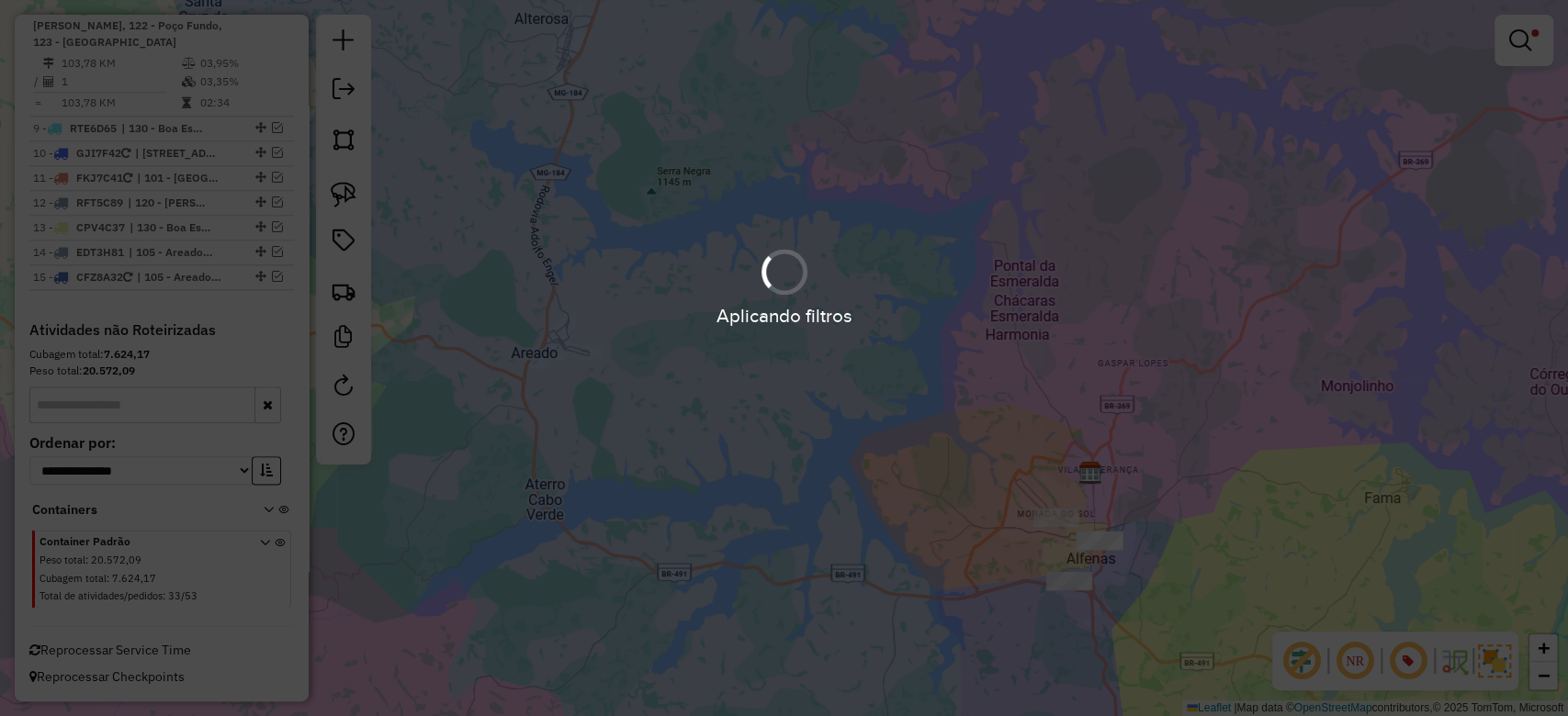
scroll to position [1306, 0]
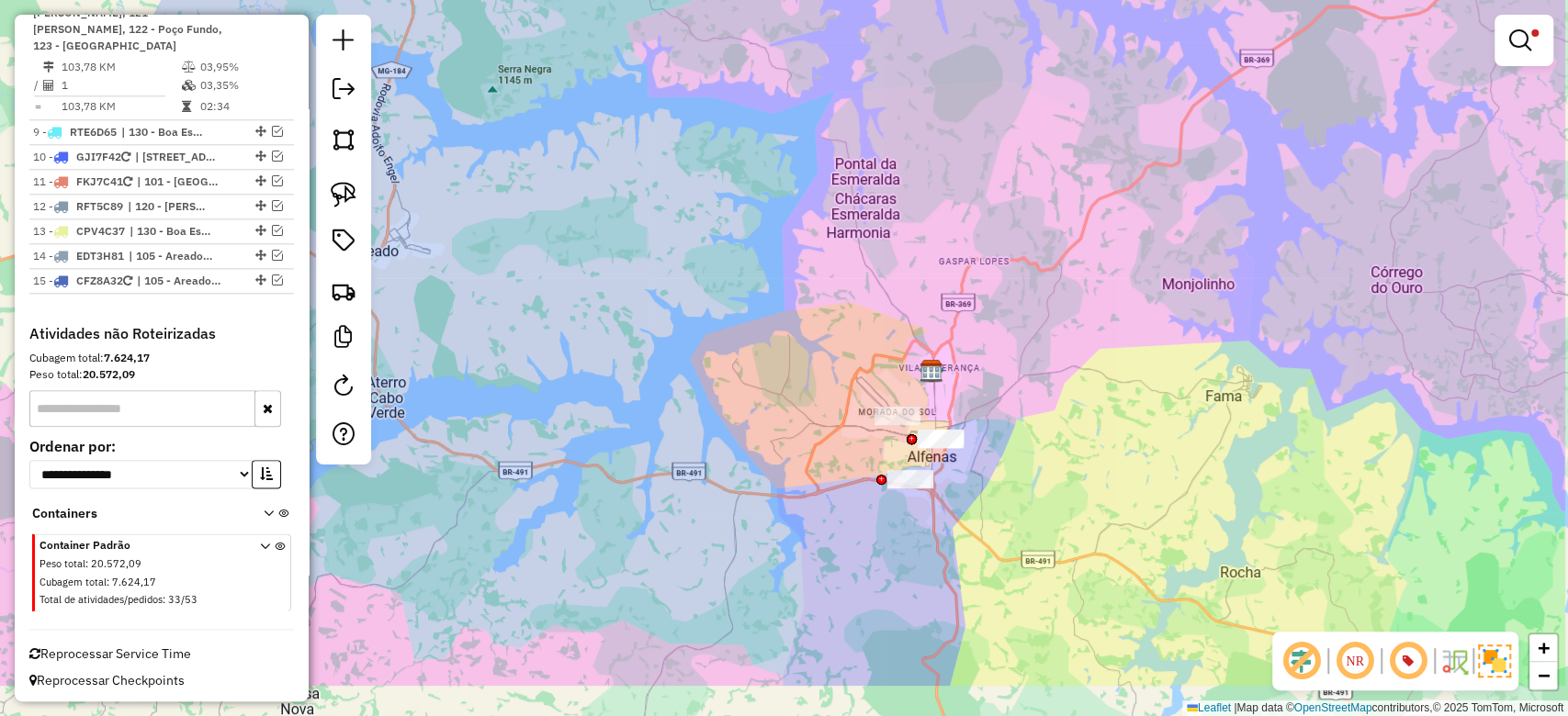
drag, startPoint x: 1074, startPoint y: 414, endPoint x: 910, endPoint y: 325, distance: 186.6
click at [910, 325] on div "Limpar filtros Janela de atendimento Grade de atendimento Capacidade Transporta…" at bounding box center [784, 358] width 1568 height 716
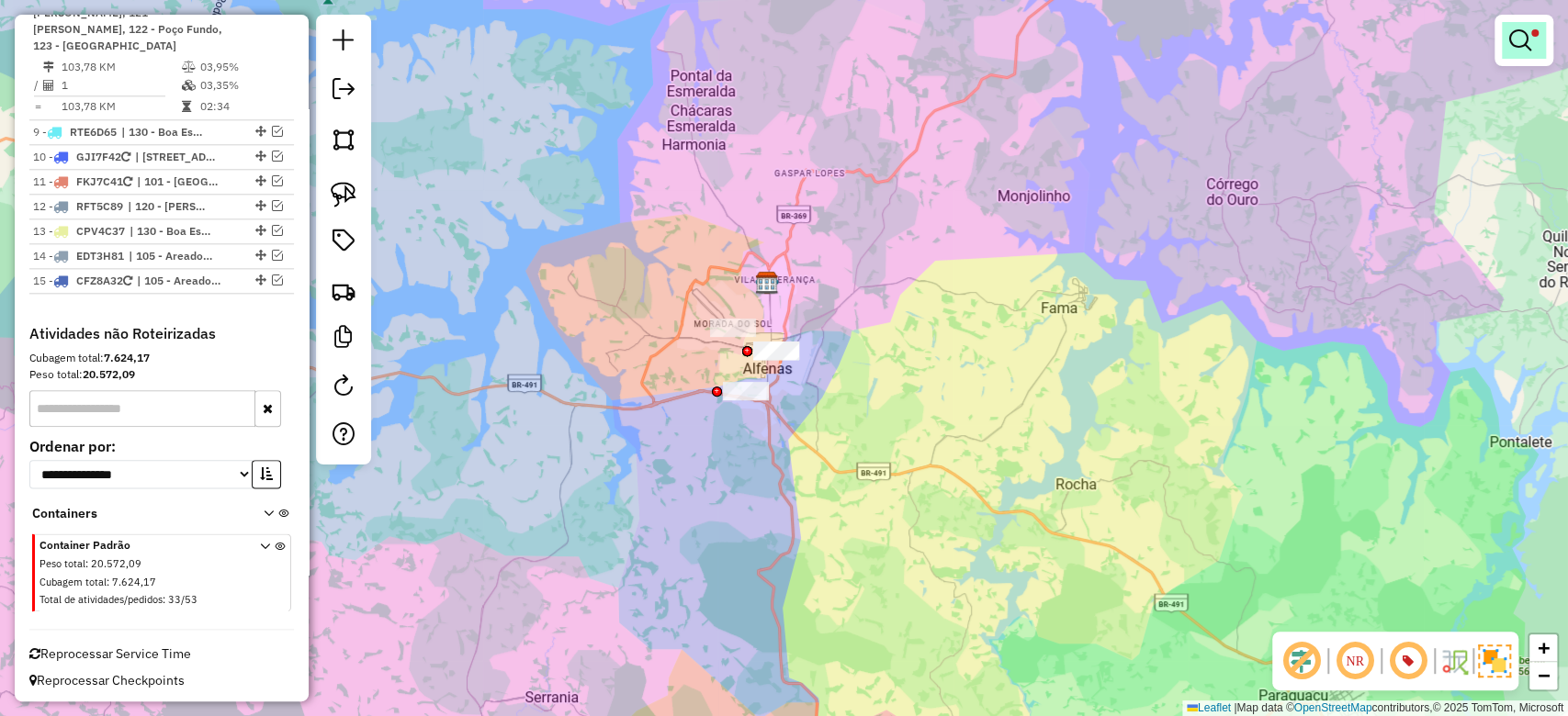
click at [1526, 34] on em at bounding box center [1520, 40] width 22 height 22
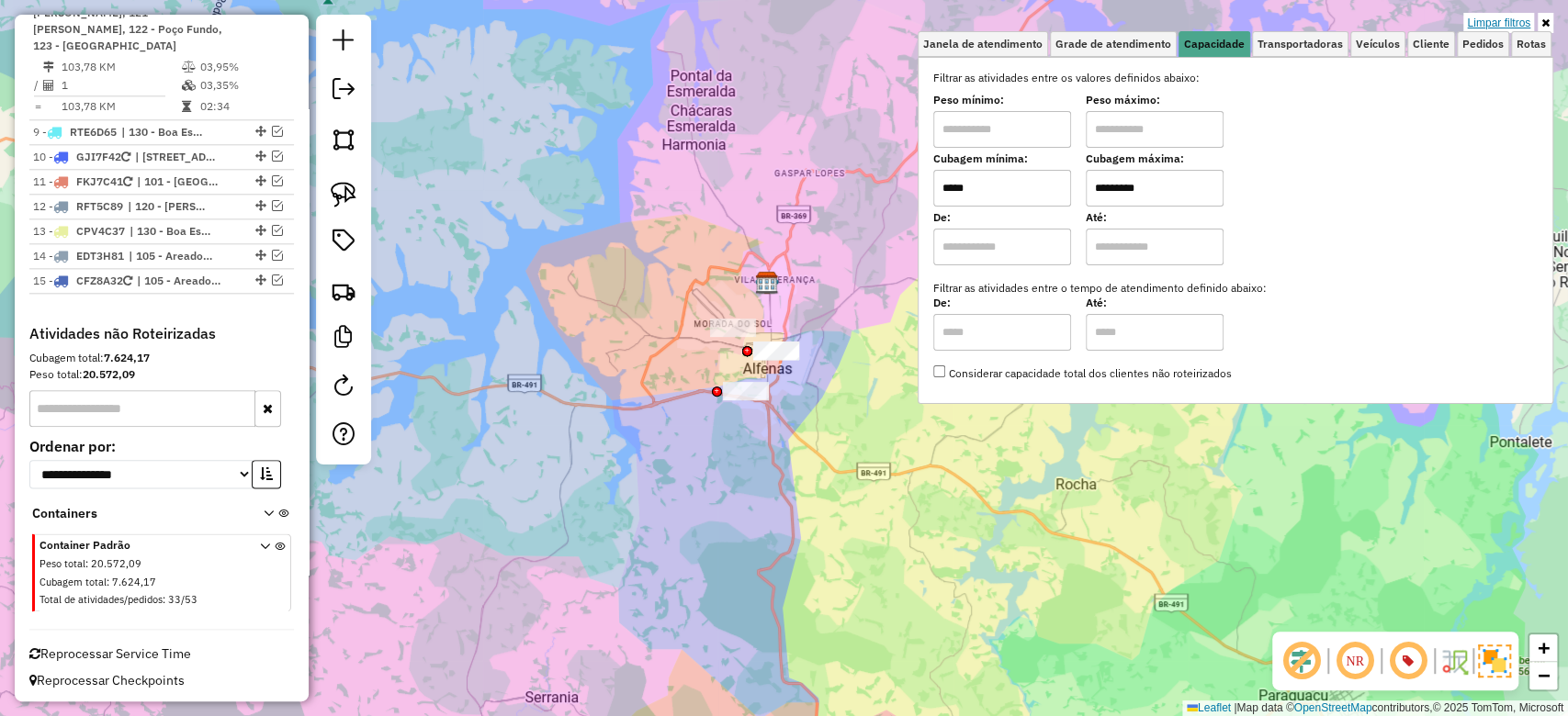
click at [1513, 21] on link "Limpar filtros" at bounding box center [1499, 23] width 70 height 20
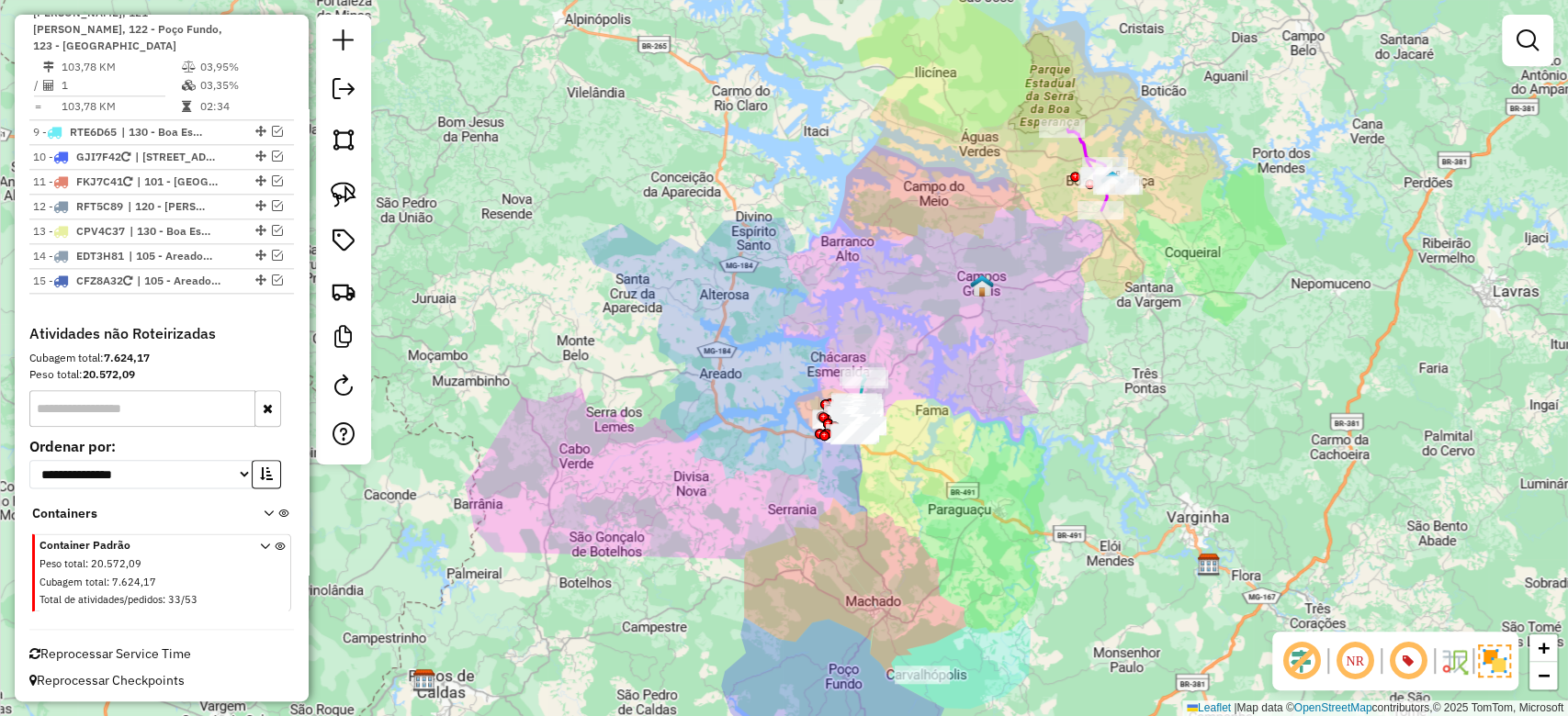
drag, startPoint x: 918, startPoint y: 564, endPoint x: 905, endPoint y: 548, distance: 20.6
click at [905, 548] on div "Janela de atendimento Grade de atendimento Capacidade Transportadoras Veículos …" at bounding box center [784, 358] width 1568 height 716
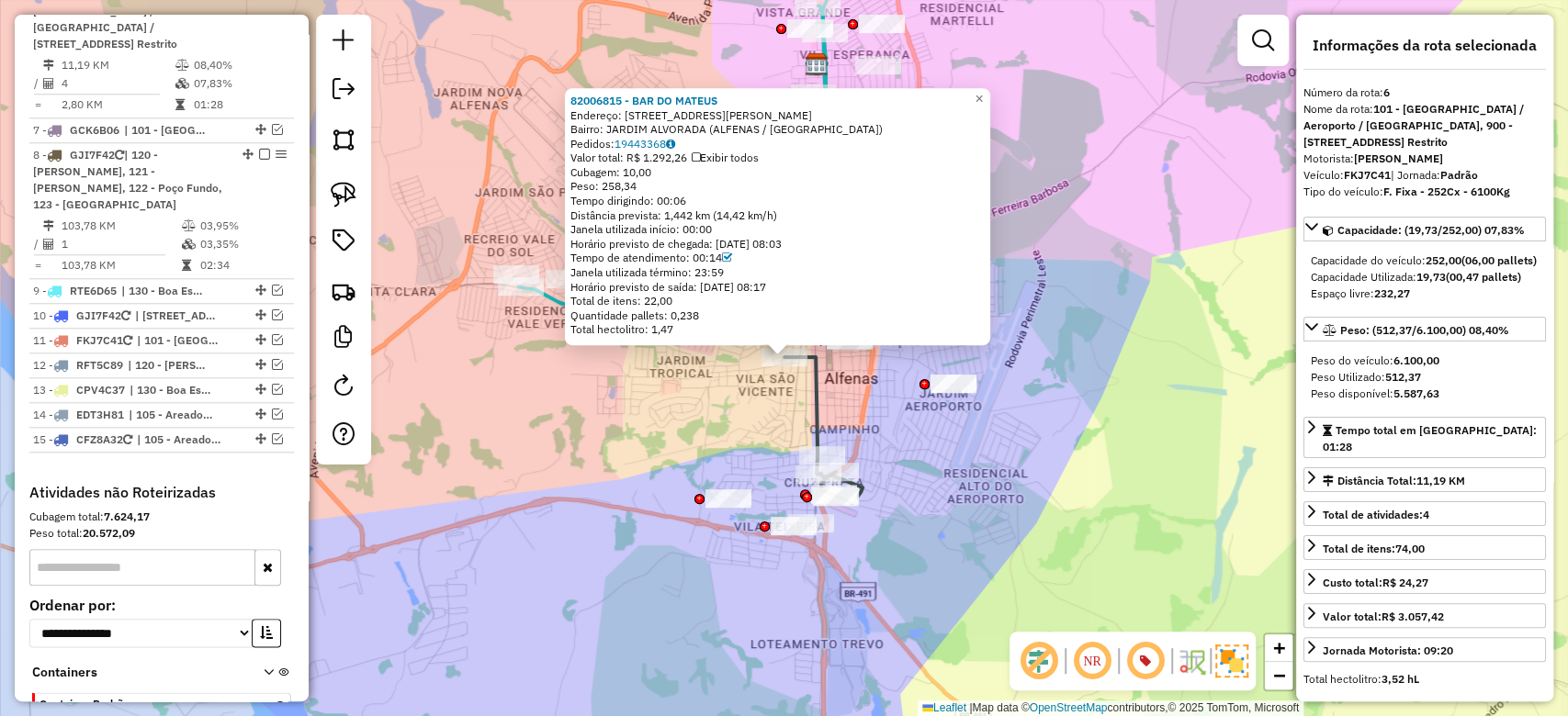
scroll to position [1131, 0]
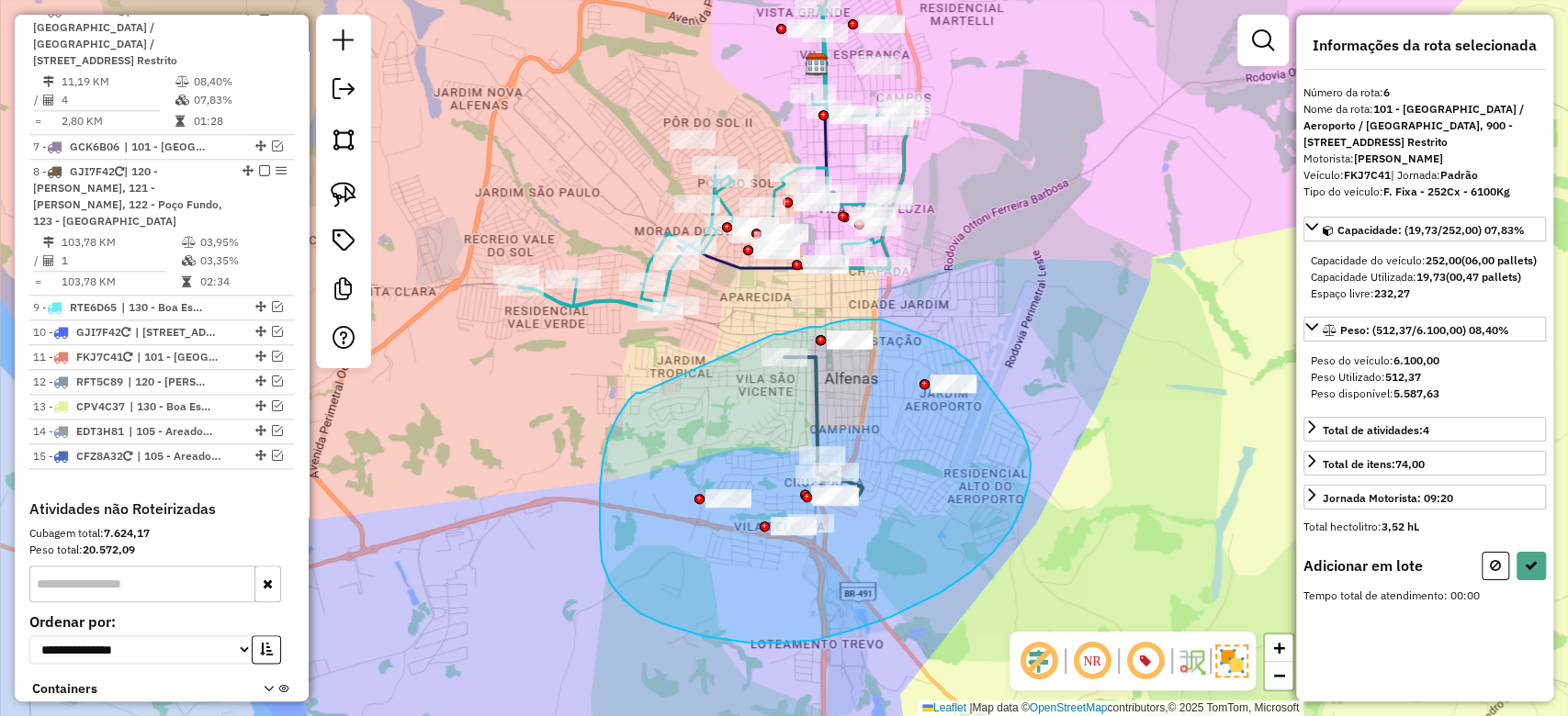
drag, startPoint x: 617, startPoint y: 416, endPoint x: 757, endPoint y: 339, distance: 159.8
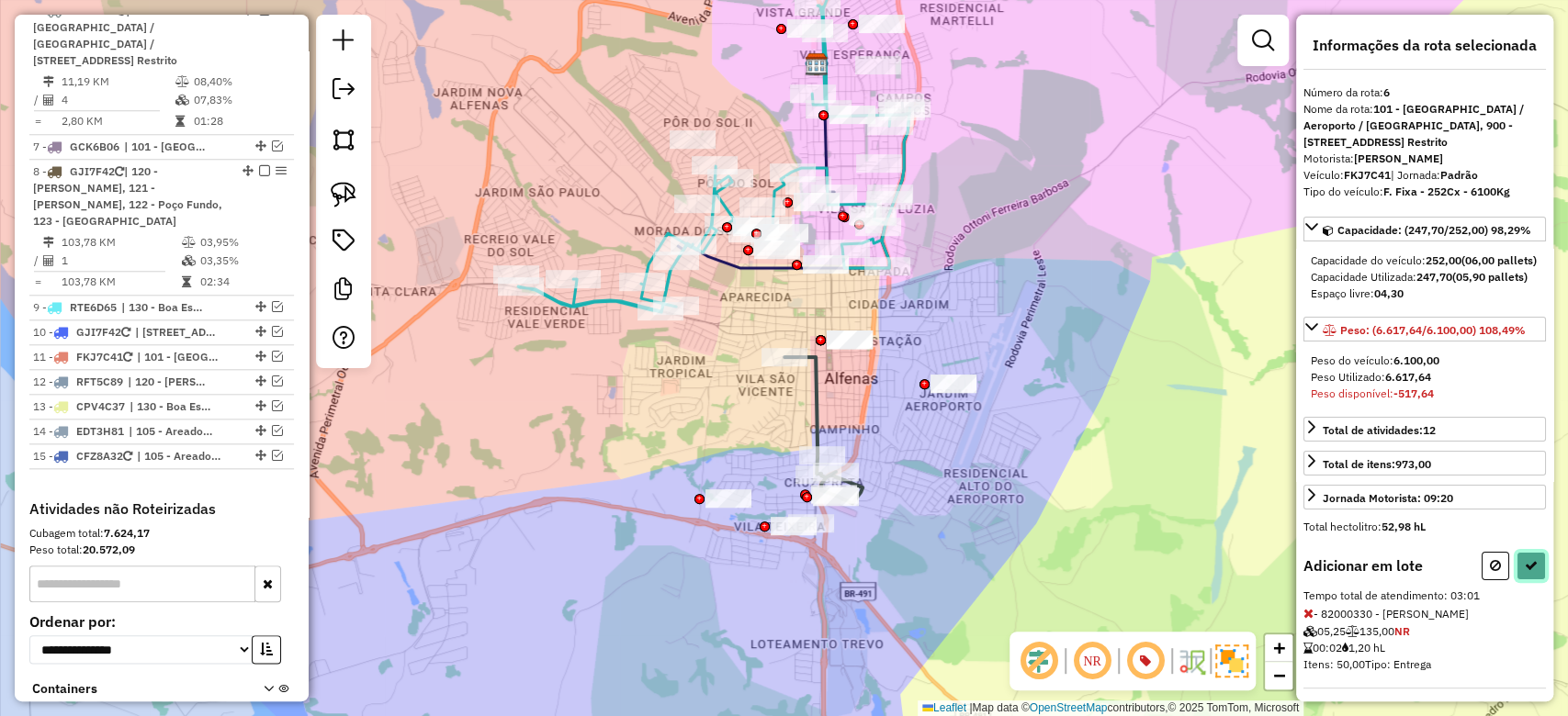
click at [1522, 580] on button at bounding box center [1531, 566] width 29 height 29
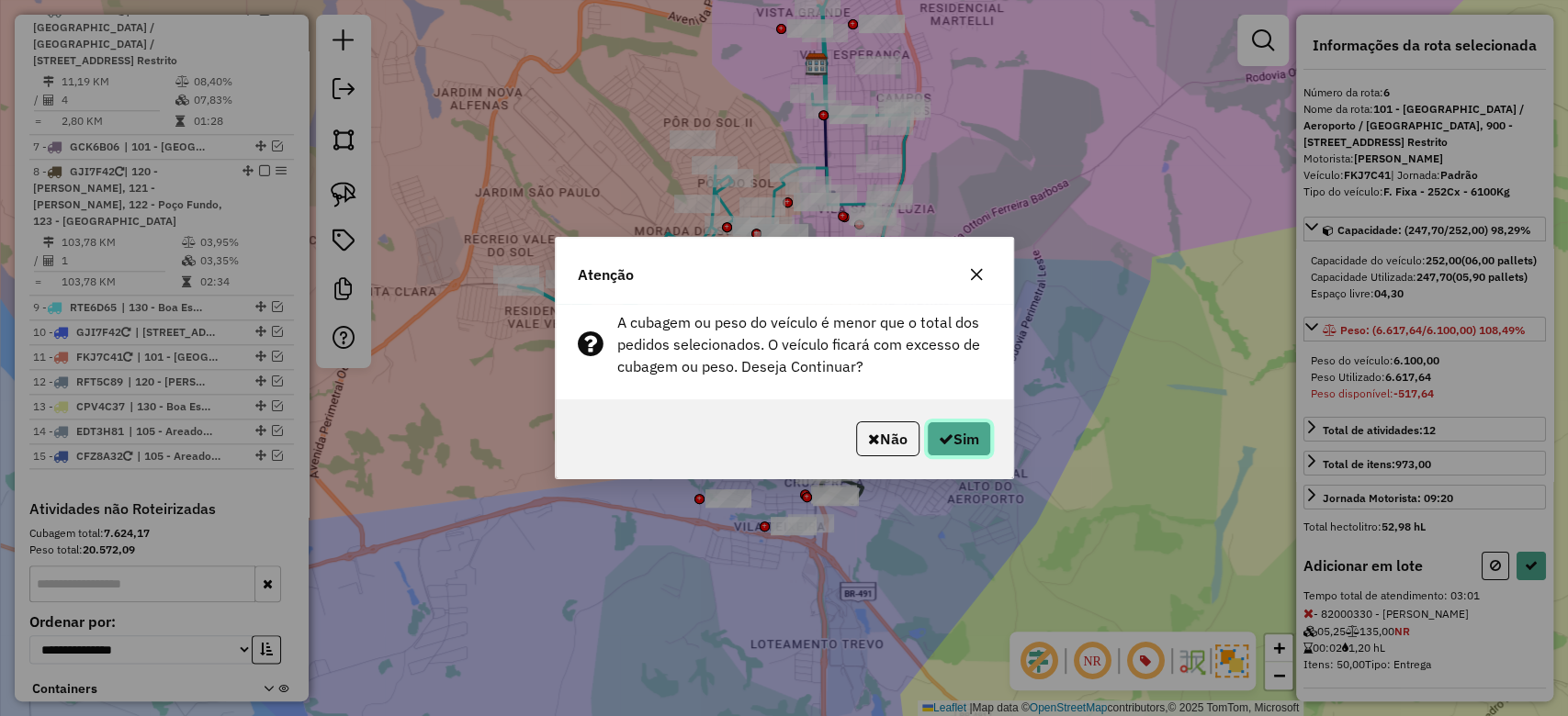
click at [977, 438] on button "Sim" at bounding box center [959, 438] width 65 height 35
select select "**********"
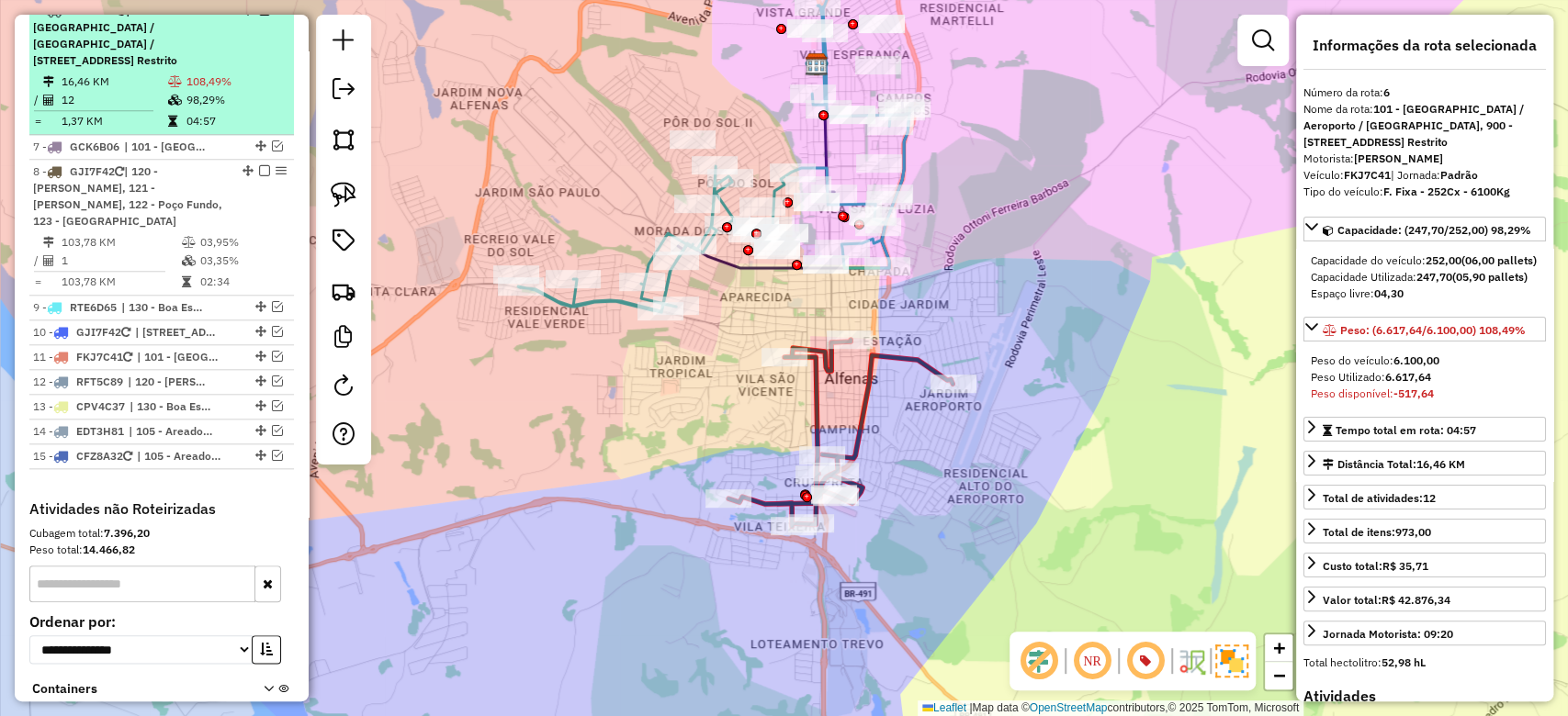
drag, startPoint x: 227, startPoint y: 70, endPoint x: 261, endPoint y: 66, distance: 34.2
click at [228, 68] on div "6 - FKJ7C41 | 101 - Jardim São Lucas / Aeroporto / Trevo, 900 - Centro de Alfen…" at bounding box center [162, 36] width 257 height 67
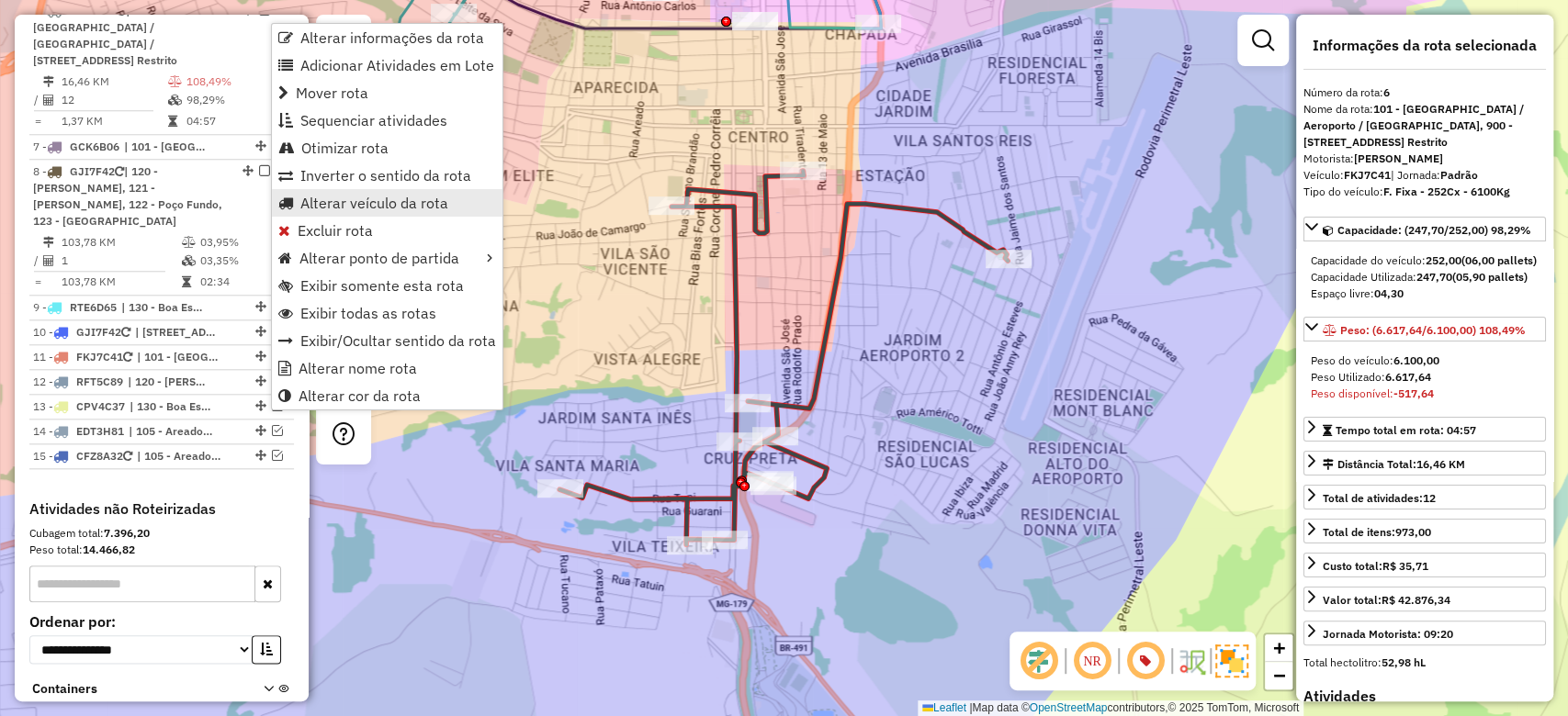
click at [318, 209] on span "Alterar veículo da rota" at bounding box center [374, 203] width 147 height 14
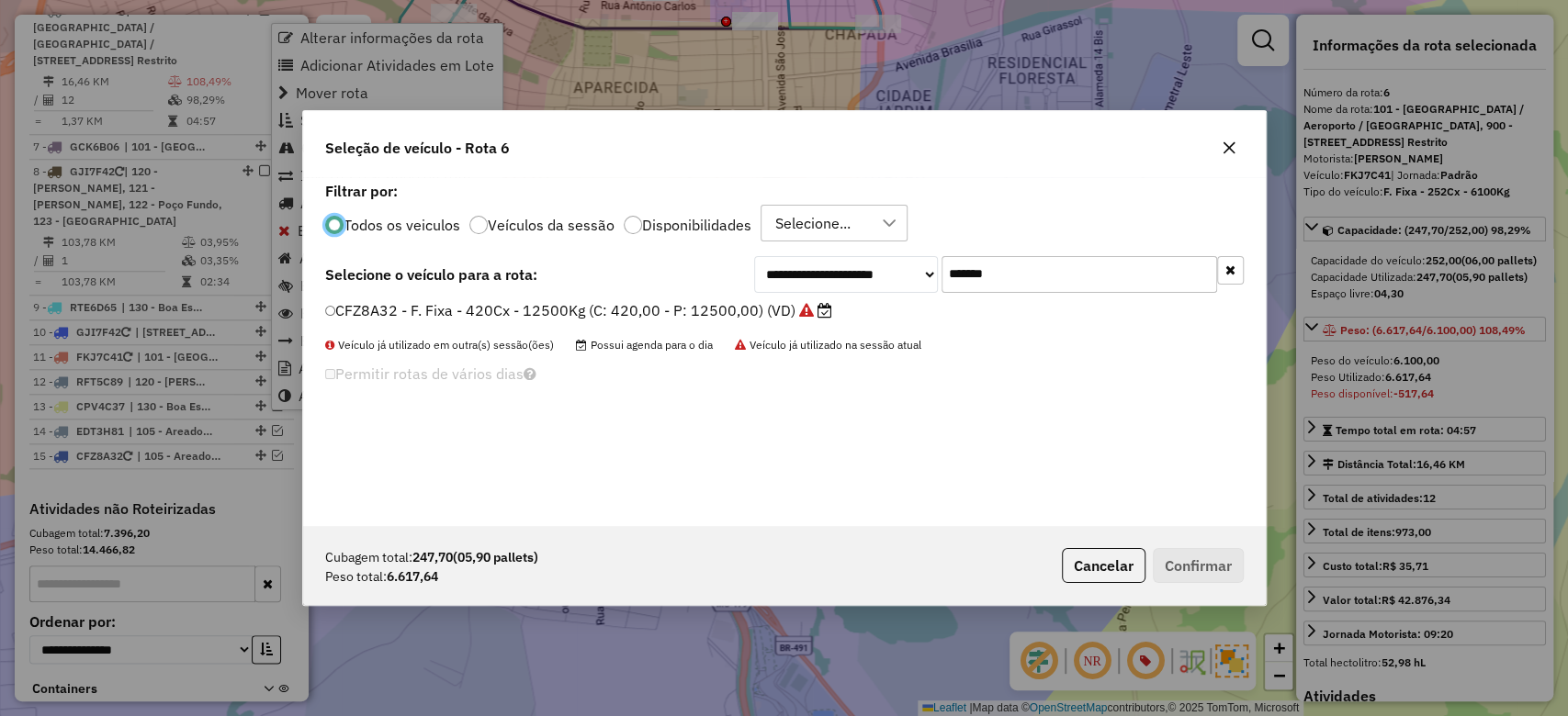
scroll to position [10, 6]
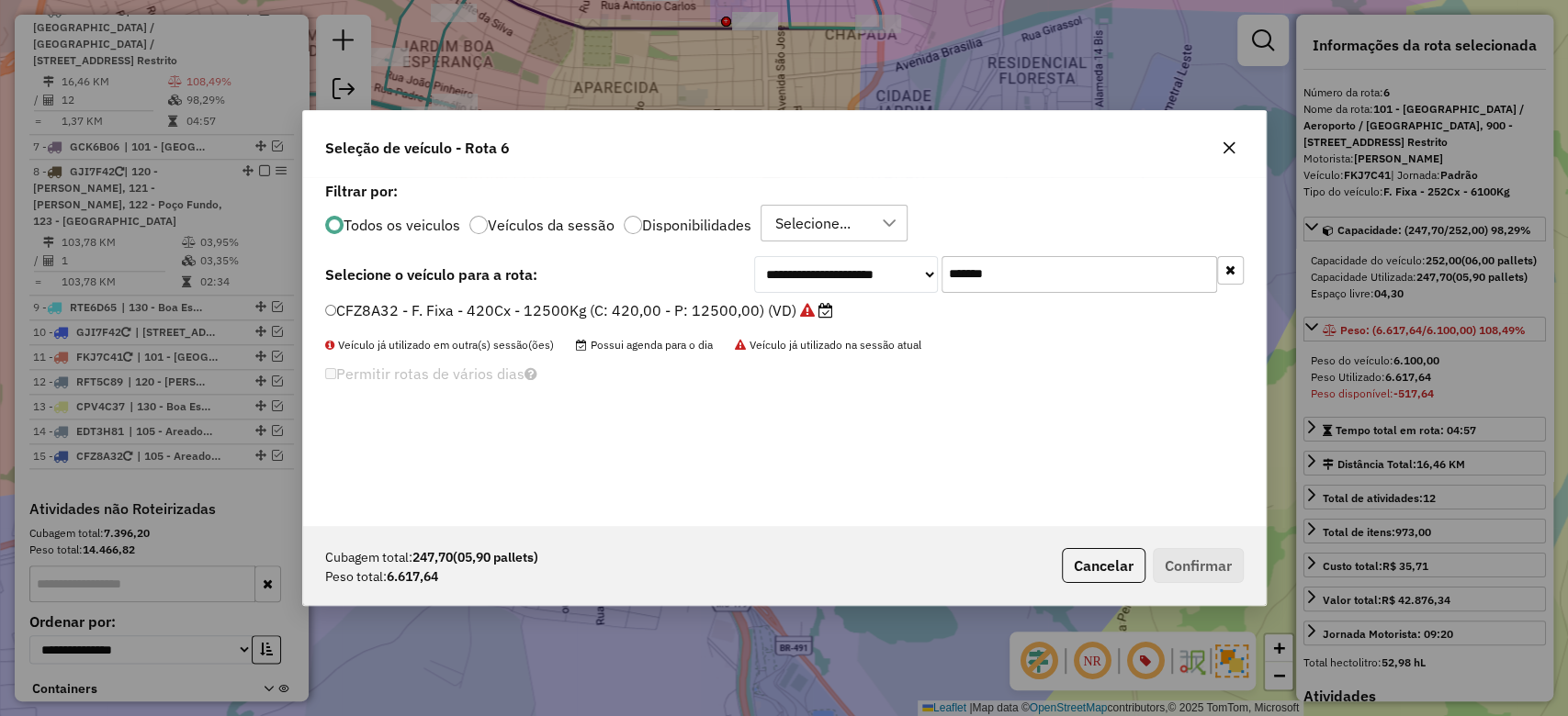
paste input "text"
drag, startPoint x: 1021, startPoint y: 261, endPoint x: 624, endPoint y: 268, distance: 397.1
click at [744, 261] on div "**********" at bounding box center [785, 274] width 919 height 37
type input "*******"
click at [552, 317] on label "BZL4J62 - F. Fixa - 420Cx - 12500Kg (C: 420,00 - P: 12500,00) (VD)" at bounding box center [569, 310] width 488 height 22
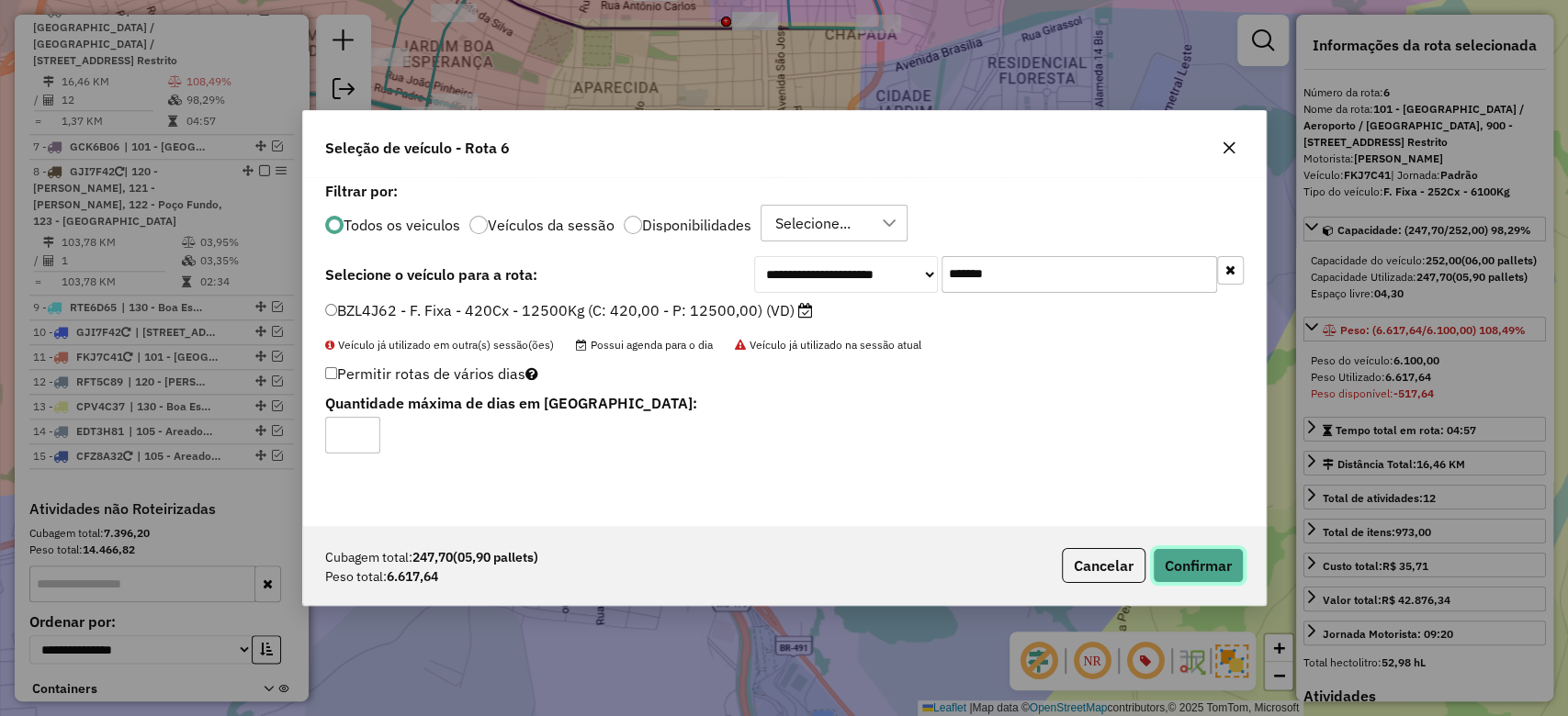
click at [1179, 565] on button "Confirmar" at bounding box center [1199, 566] width 91 height 35
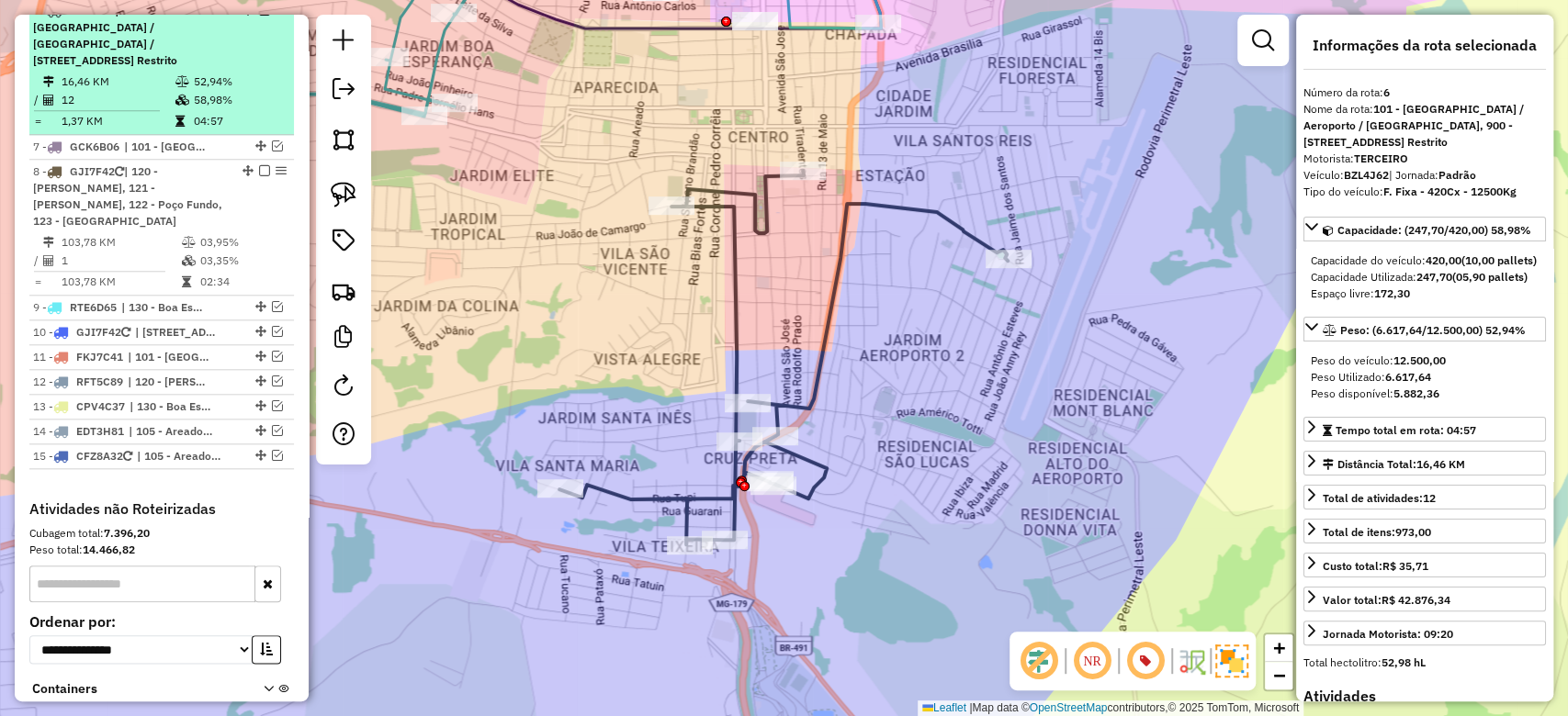
click at [199, 91] on td "52,94%" at bounding box center [240, 81] width 93 height 18
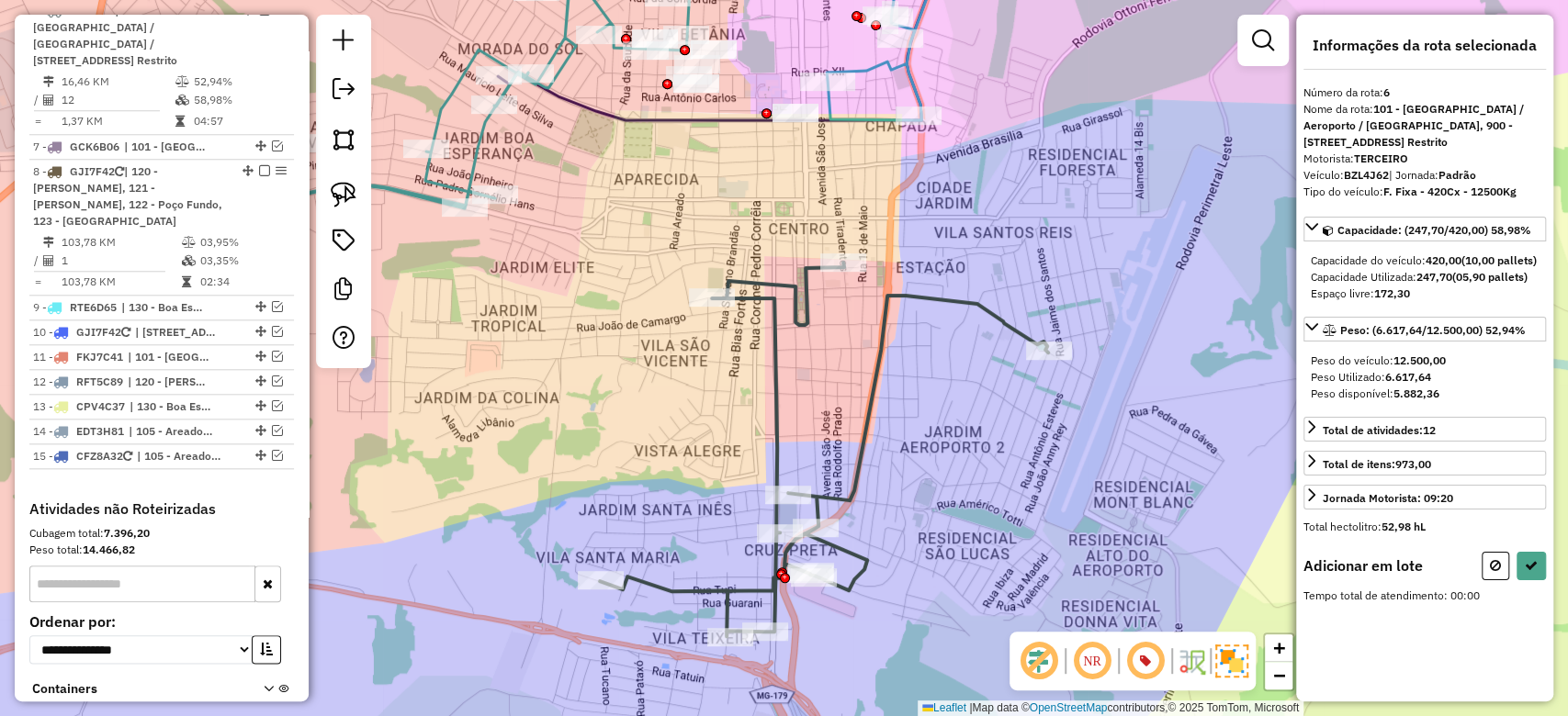
drag, startPoint x: 679, startPoint y: 388, endPoint x: 733, endPoint y: 516, distance: 138.9
click at [733, 516] on div "Janela de atendimento Grade de atendimento Capacidade Transportadoras Veículos …" at bounding box center [784, 358] width 1568 height 716
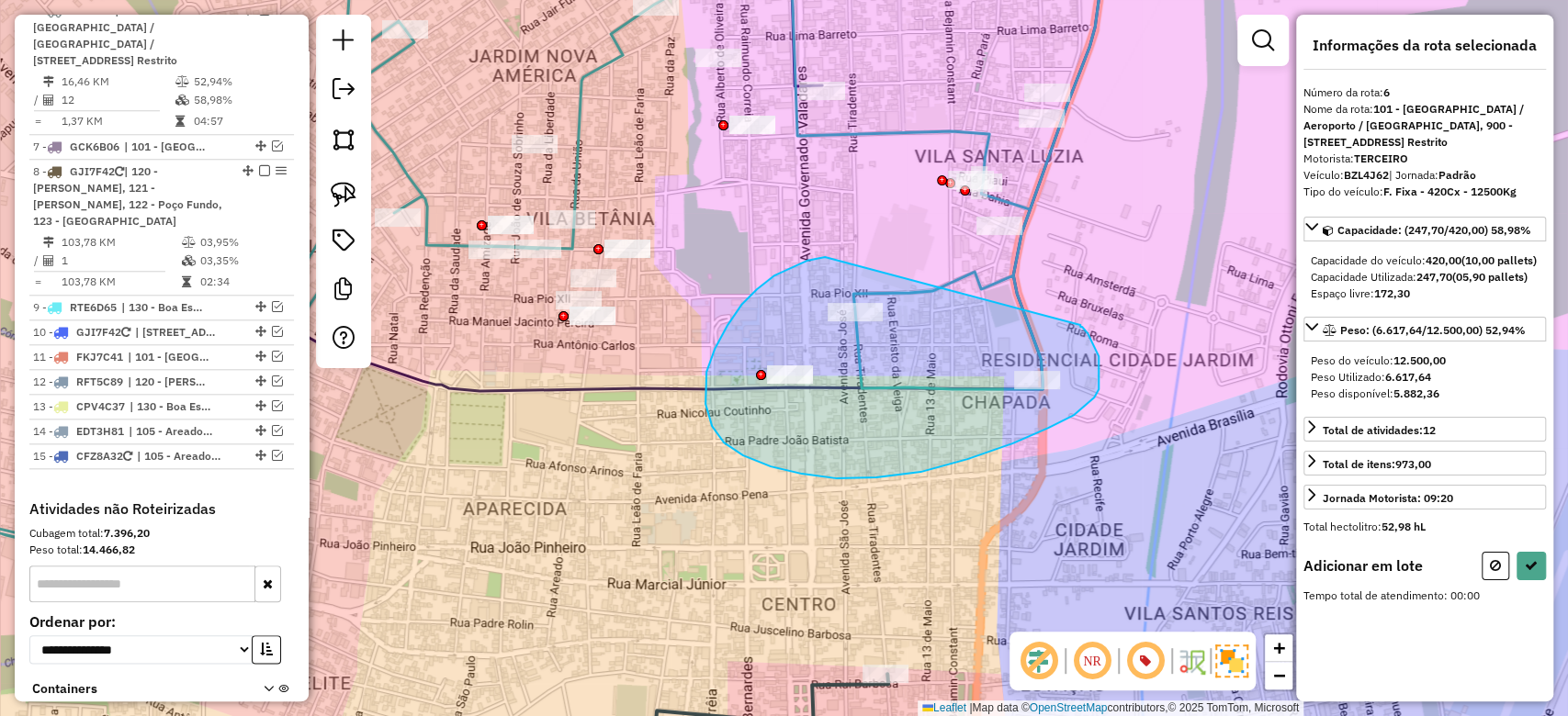
drag, startPoint x: 793, startPoint y: 267, endPoint x: 1077, endPoint y: 322, distance: 289.3
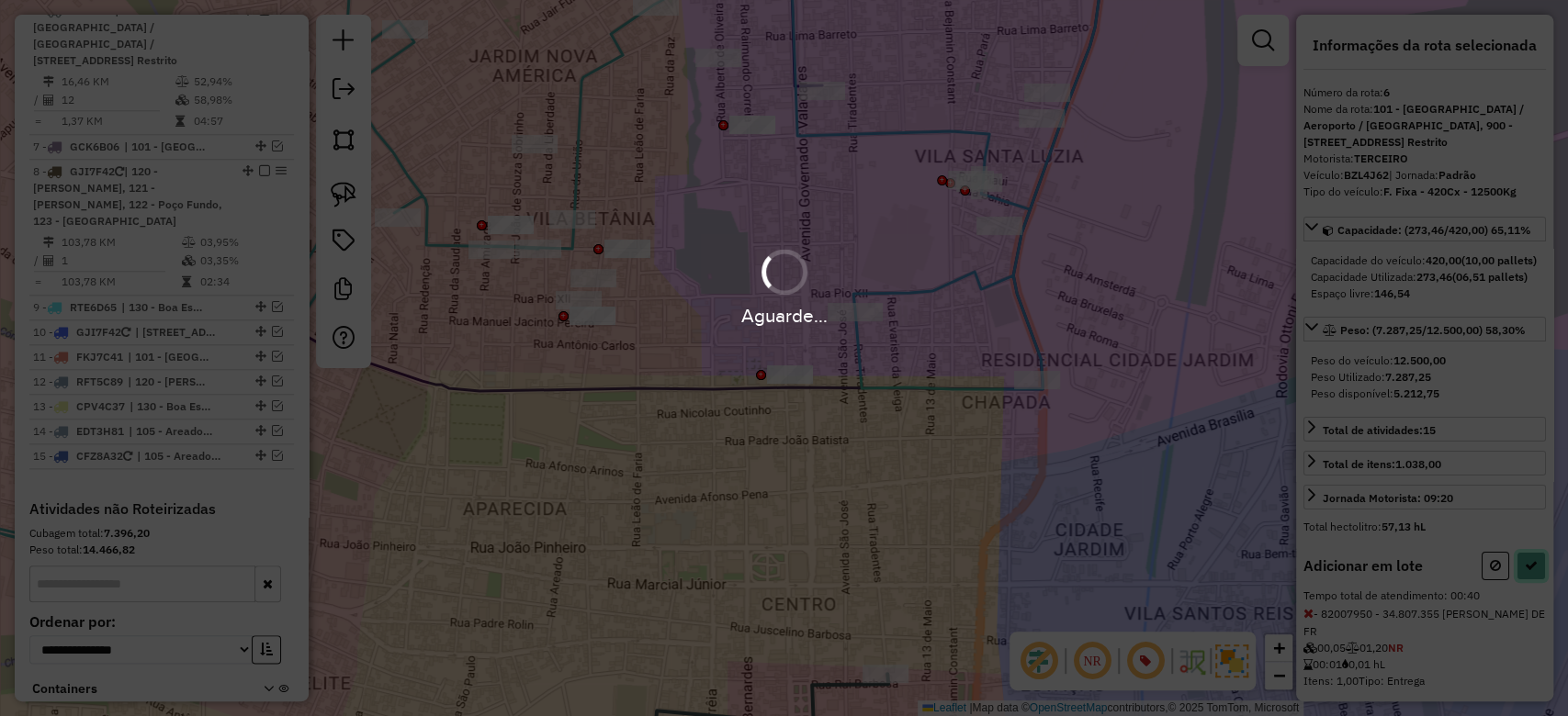
click at [1525, 572] on icon at bounding box center [1532, 566] width 13 height 13
select select "**********"
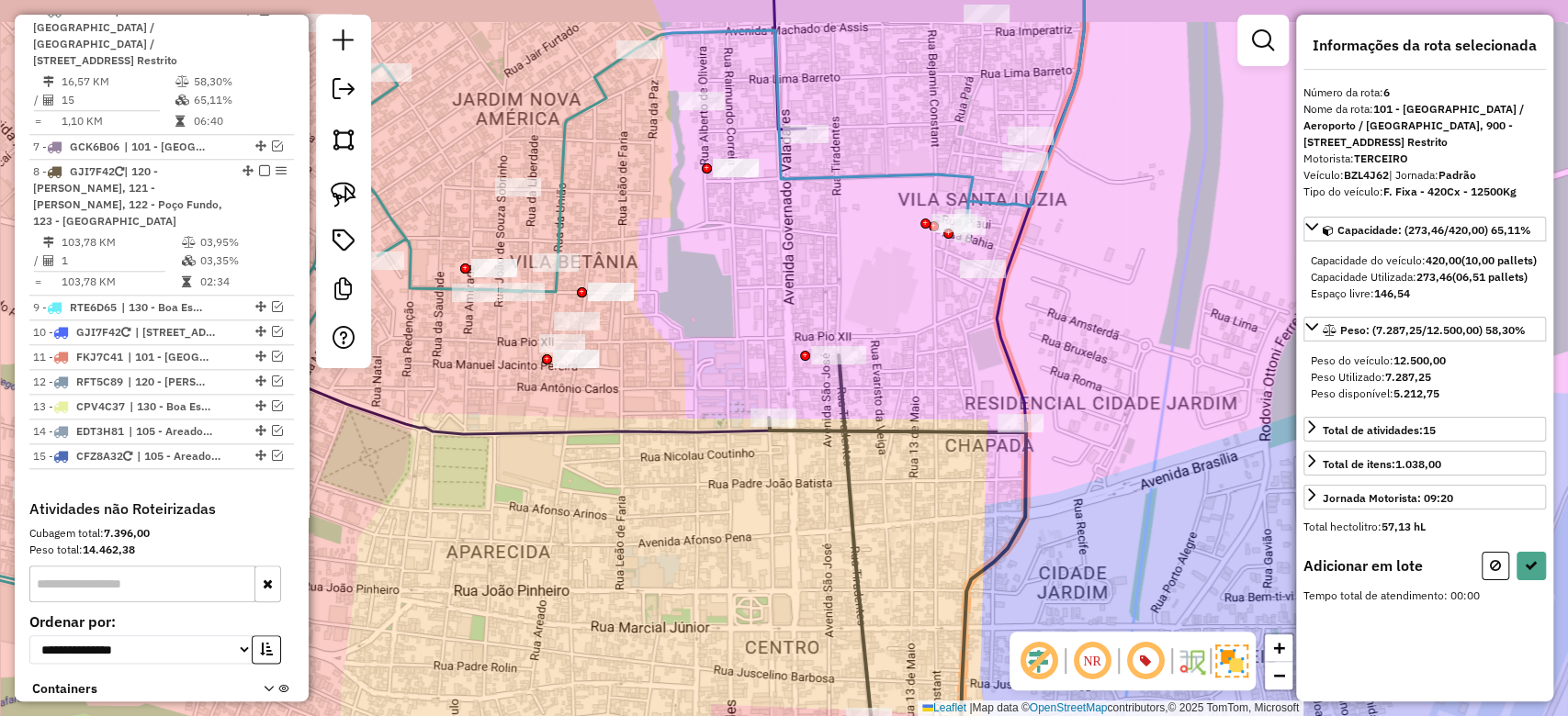
drag, startPoint x: 794, startPoint y: 466, endPoint x: 770, endPoint y: 629, distance: 164.8
click at [770, 629] on div "Janela de atendimento Grade de atendimento Capacidade Transportadoras Veículos …" at bounding box center [784, 358] width 1568 height 716
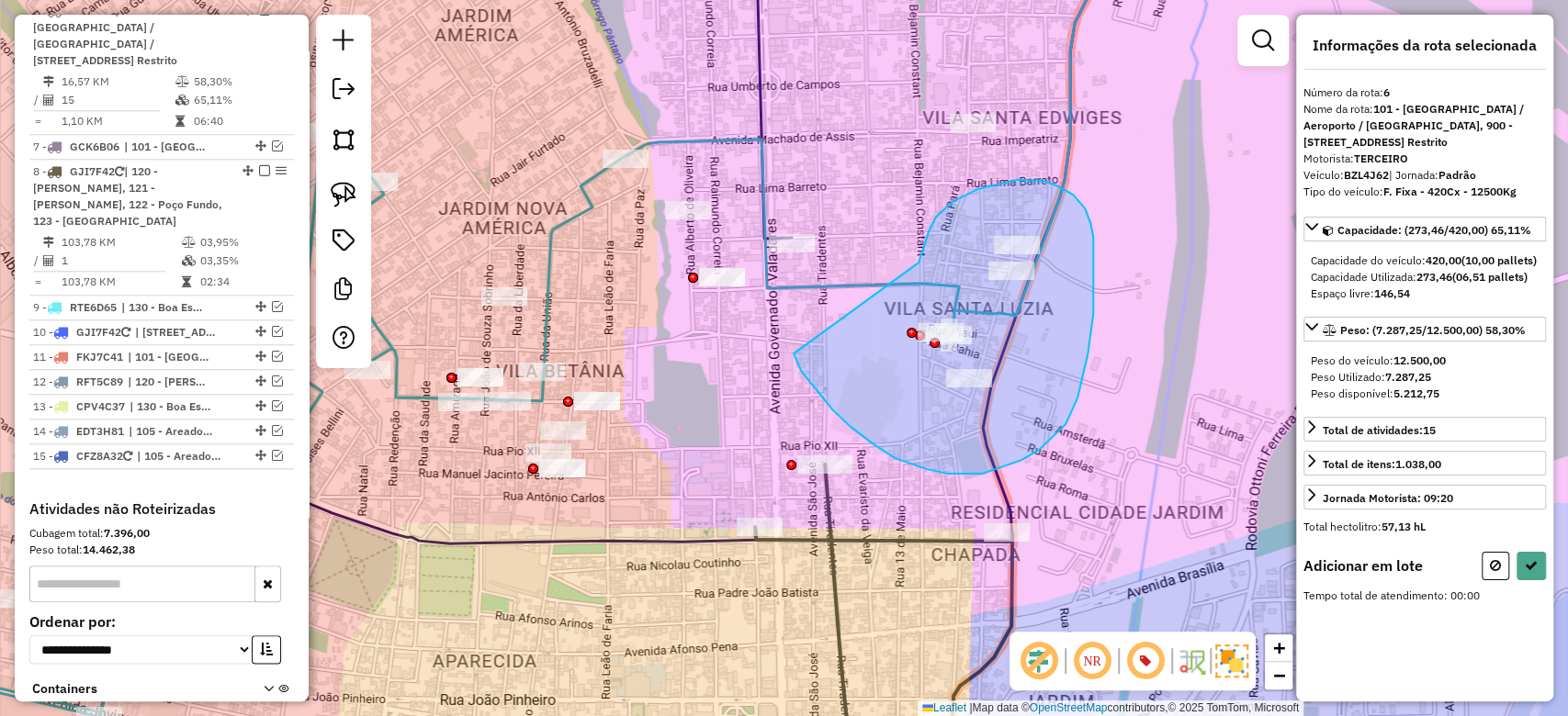
drag, startPoint x: 895, startPoint y: 458, endPoint x: 919, endPoint y: 262, distance: 197.5
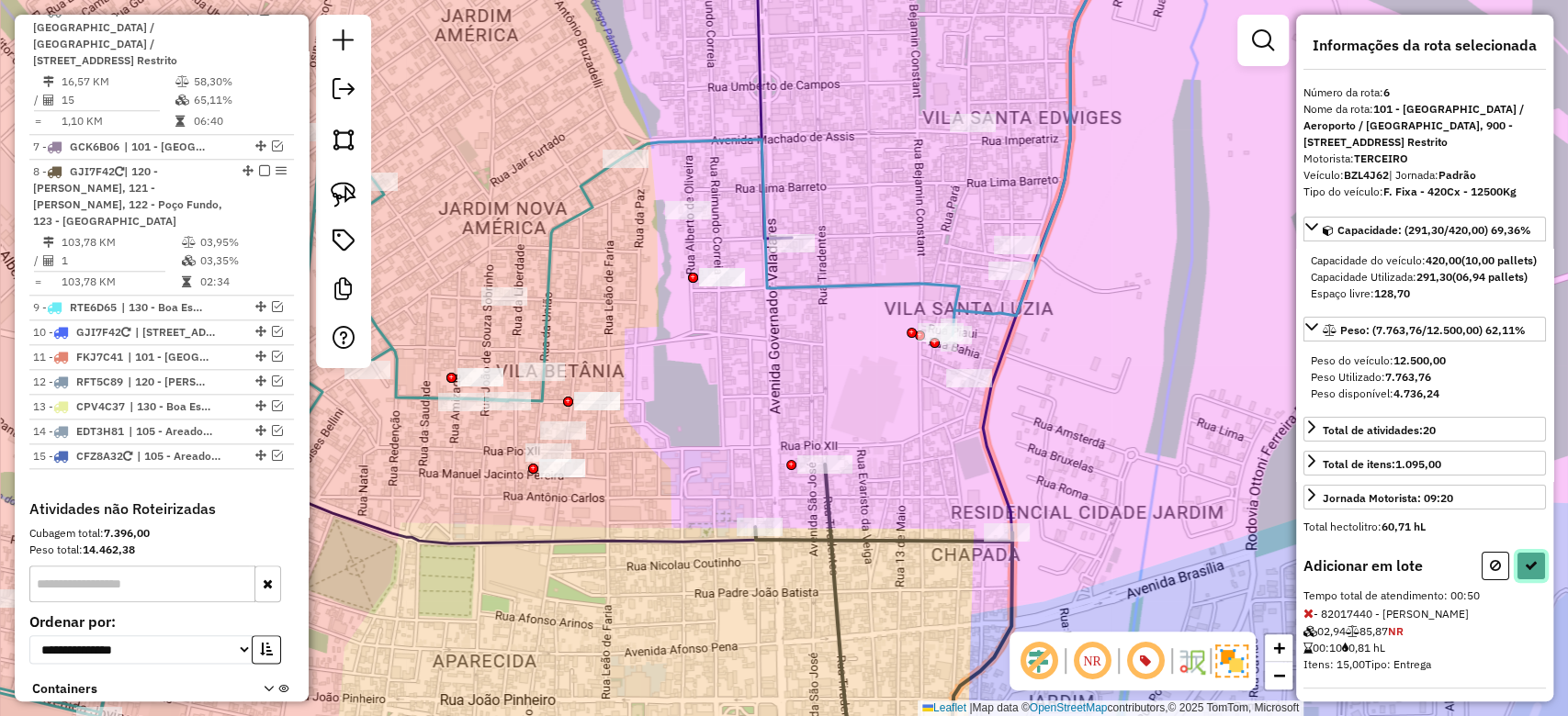
click at [1535, 580] on button at bounding box center [1531, 566] width 29 height 29
select select "**********"
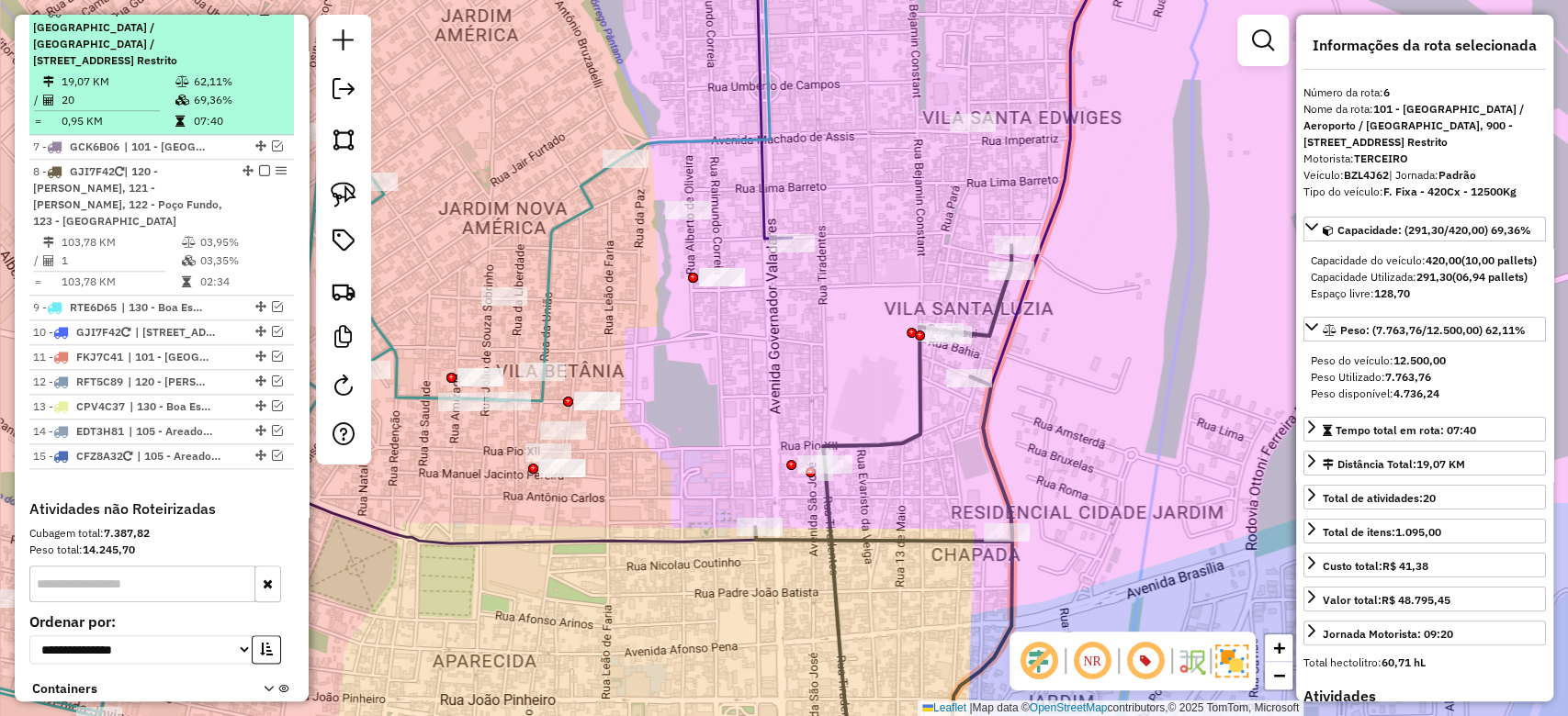
click at [193, 91] on td "62,11%" at bounding box center [240, 81] width 93 height 18
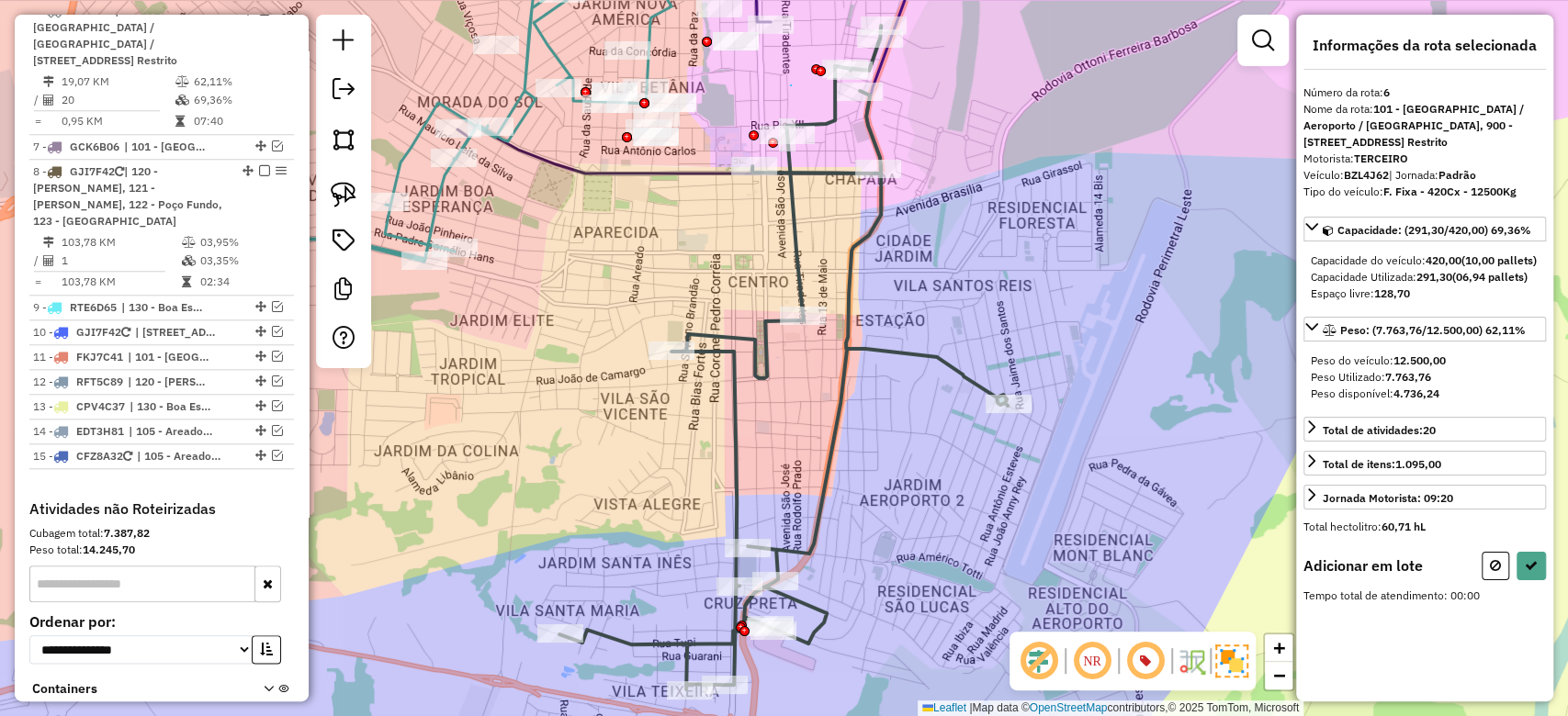
drag, startPoint x: 791, startPoint y: 86, endPoint x: 796, endPoint y: 215, distance: 129.1
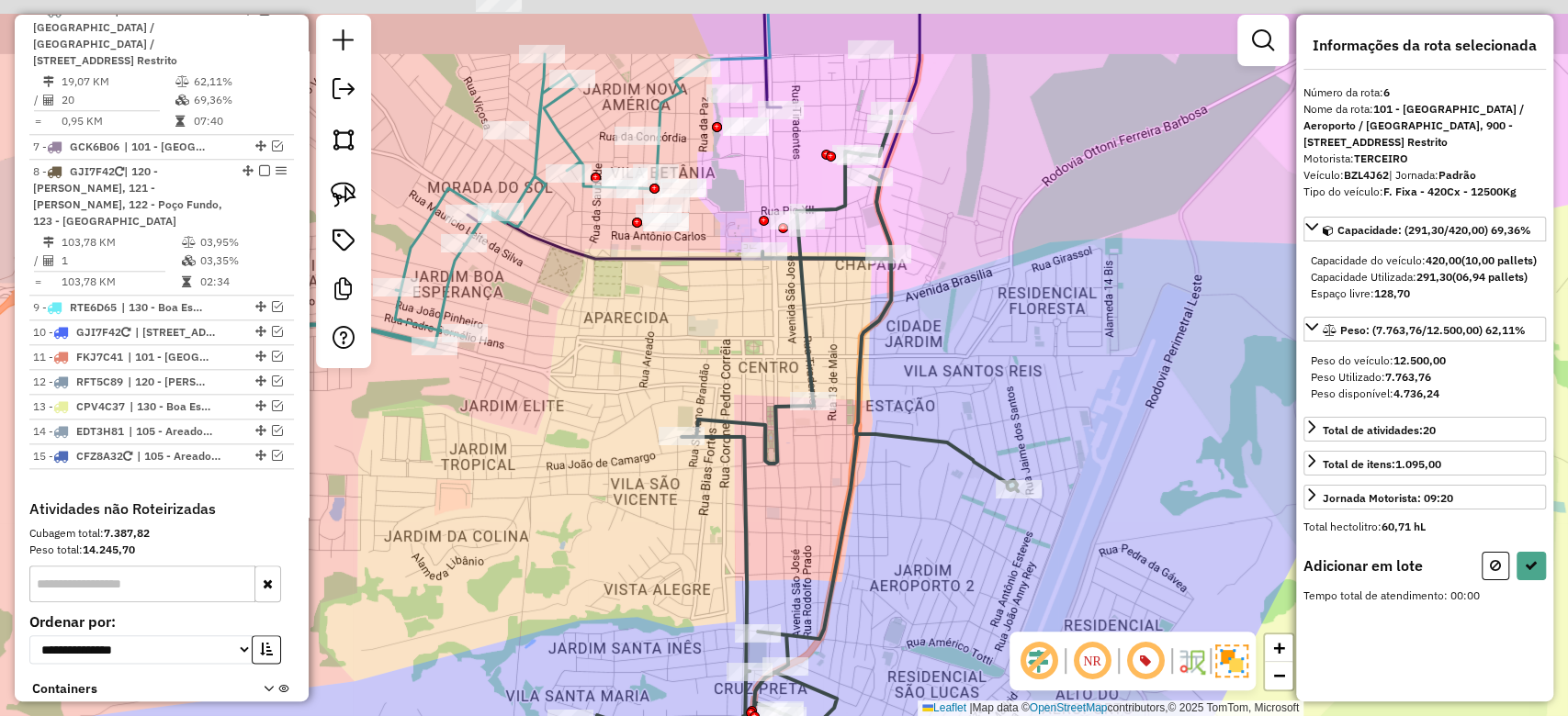
drag, startPoint x: 794, startPoint y: 111, endPoint x: 826, endPoint y: 425, distance: 315.6
click at [826, 425] on div "Janela de atendimento Grade de atendimento Capacidade Transportadoras Veículos …" at bounding box center [784, 358] width 1568 height 716
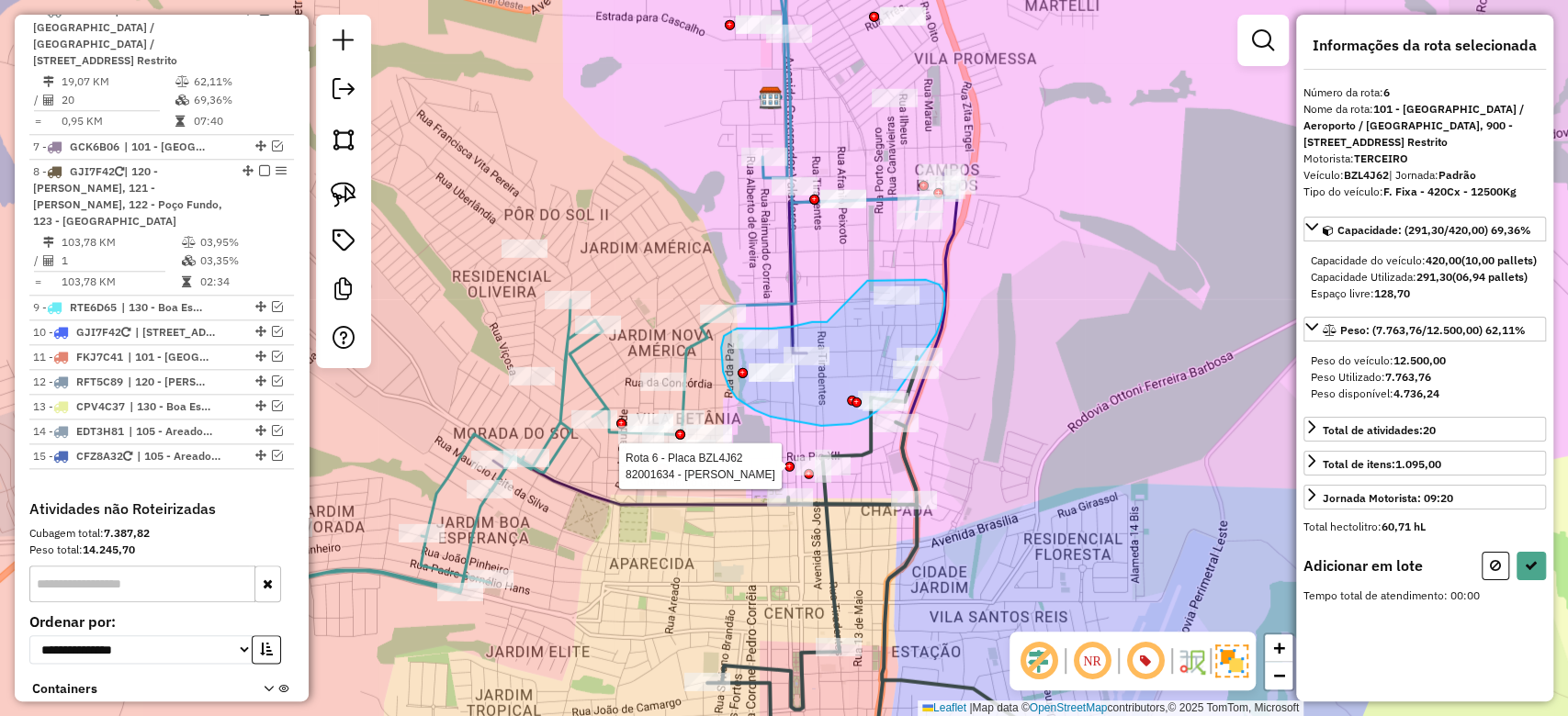
drag, startPoint x: 827, startPoint y: 322, endPoint x: 930, endPoint y: 312, distance: 103.5
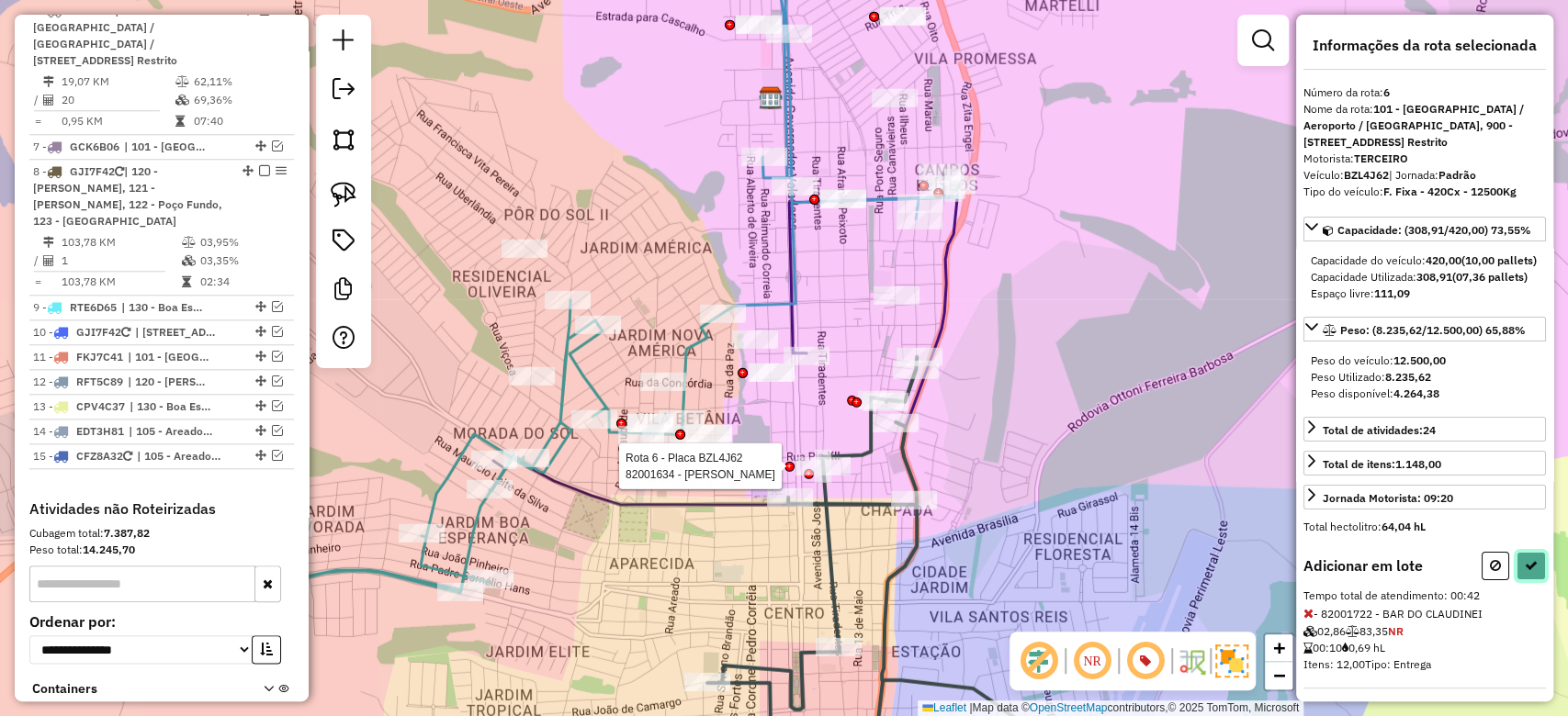
click at [1525, 572] on icon at bounding box center [1532, 566] width 13 height 13
select select "**********"
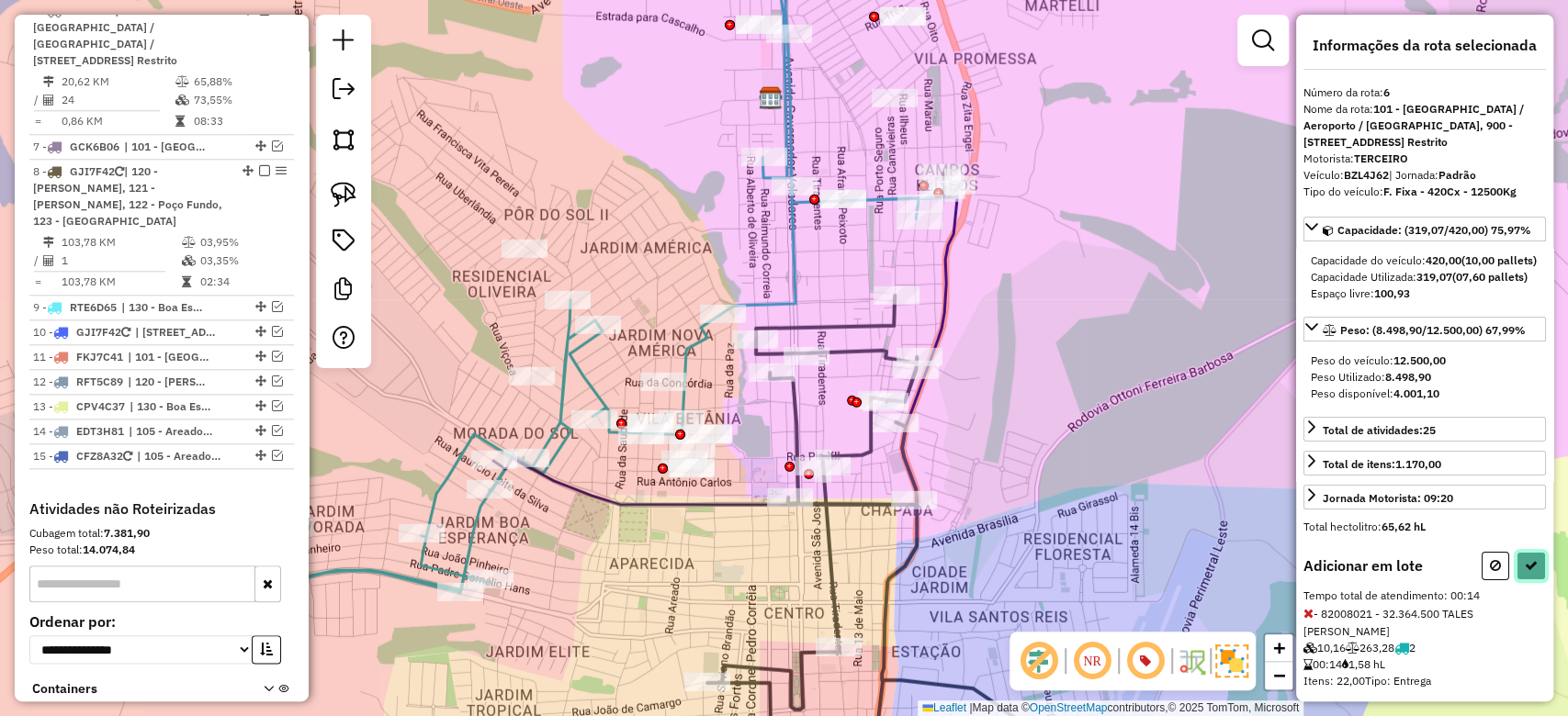
click at [1525, 572] on icon at bounding box center [1532, 566] width 13 height 13
select select "**********"
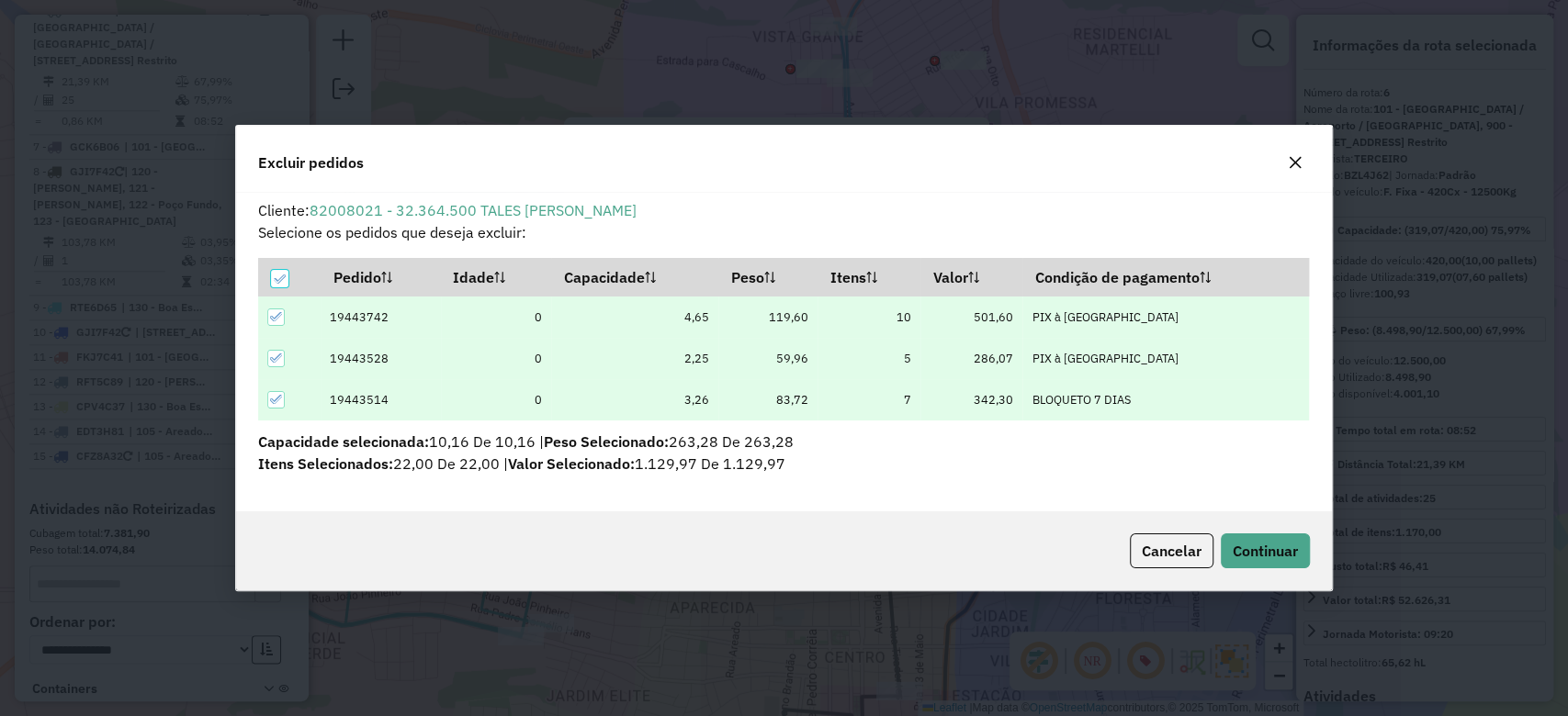
scroll to position [0, 0]
click at [1294, 559] on span "Continuar" at bounding box center [1265, 551] width 66 height 18
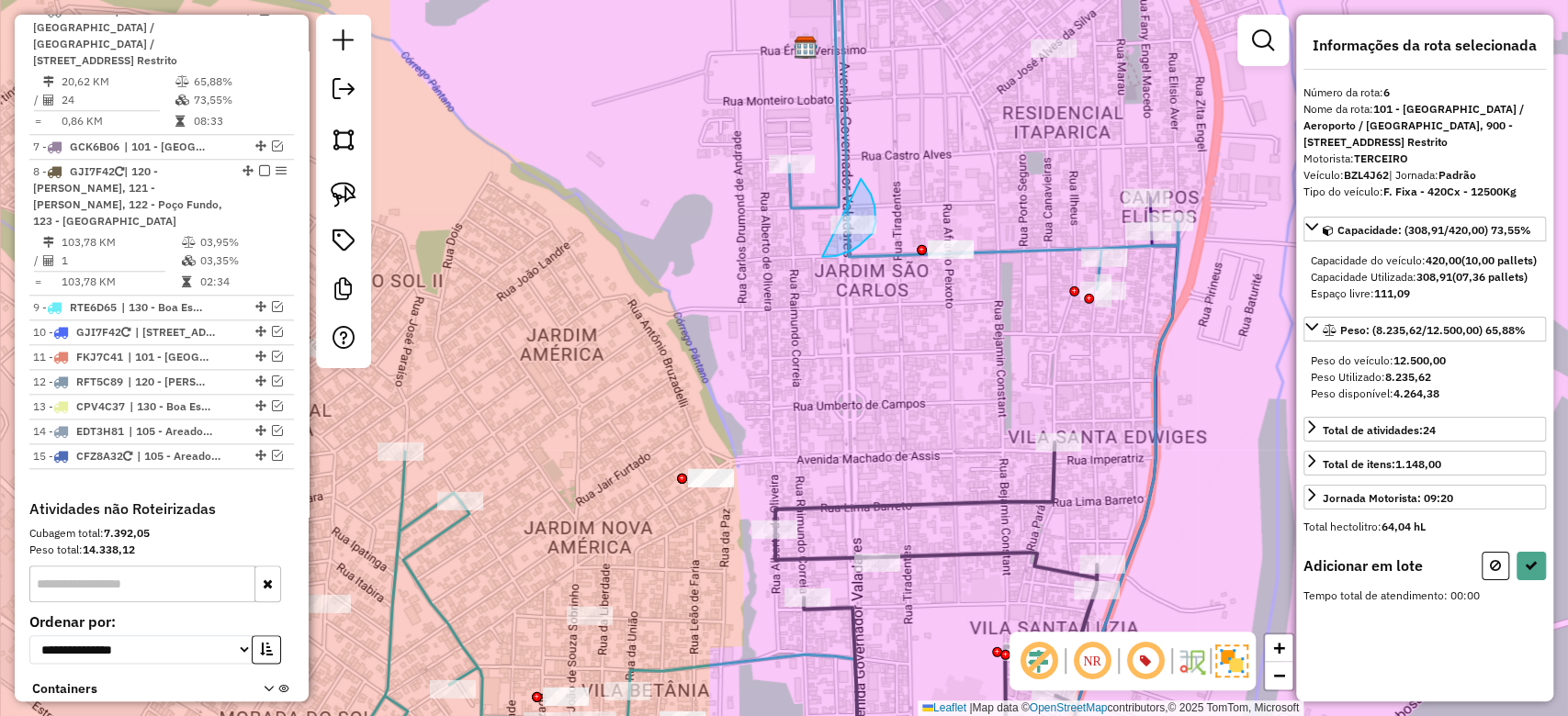
drag, startPoint x: 871, startPoint y: 195, endPoint x: 774, endPoint y: 241, distance: 107.4
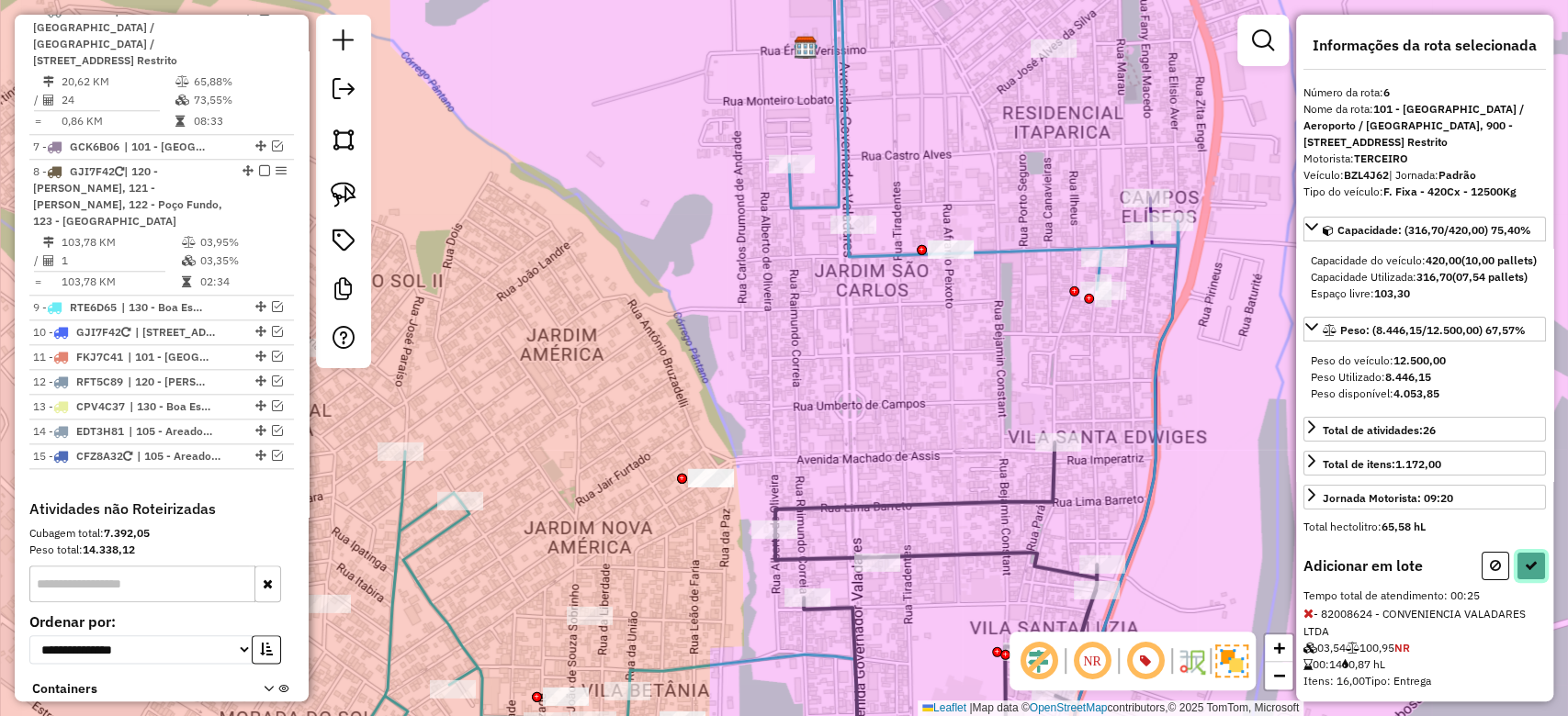
click at [1525, 572] on icon at bounding box center [1532, 566] width 13 height 13
select select "**********"
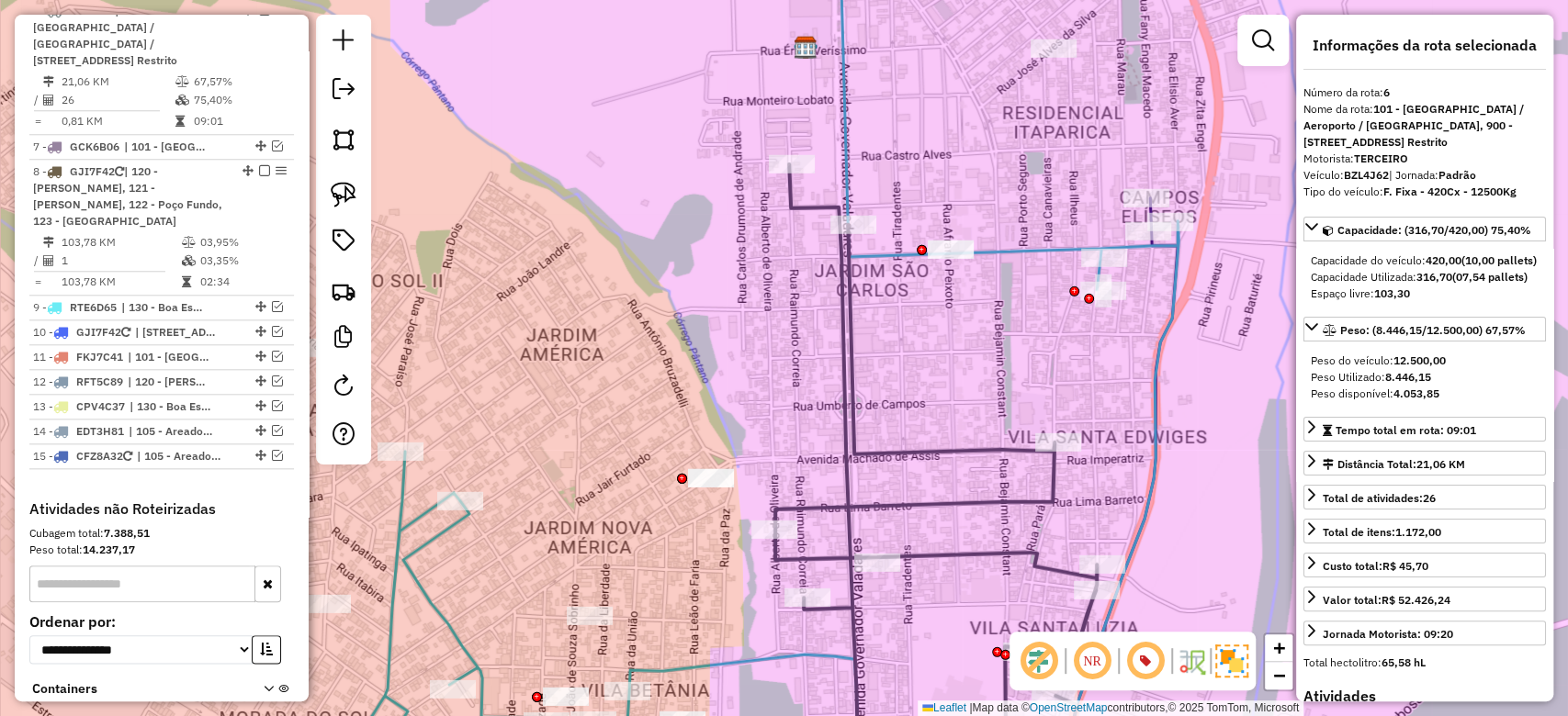
click at [222, 86] on li "6 - BZL4J62 | 101 - Jardim São Lucas / Aeroporto / Trevo, 900 - Centro de Alfen…" at bounding box center [162, 67] width 265 height 136
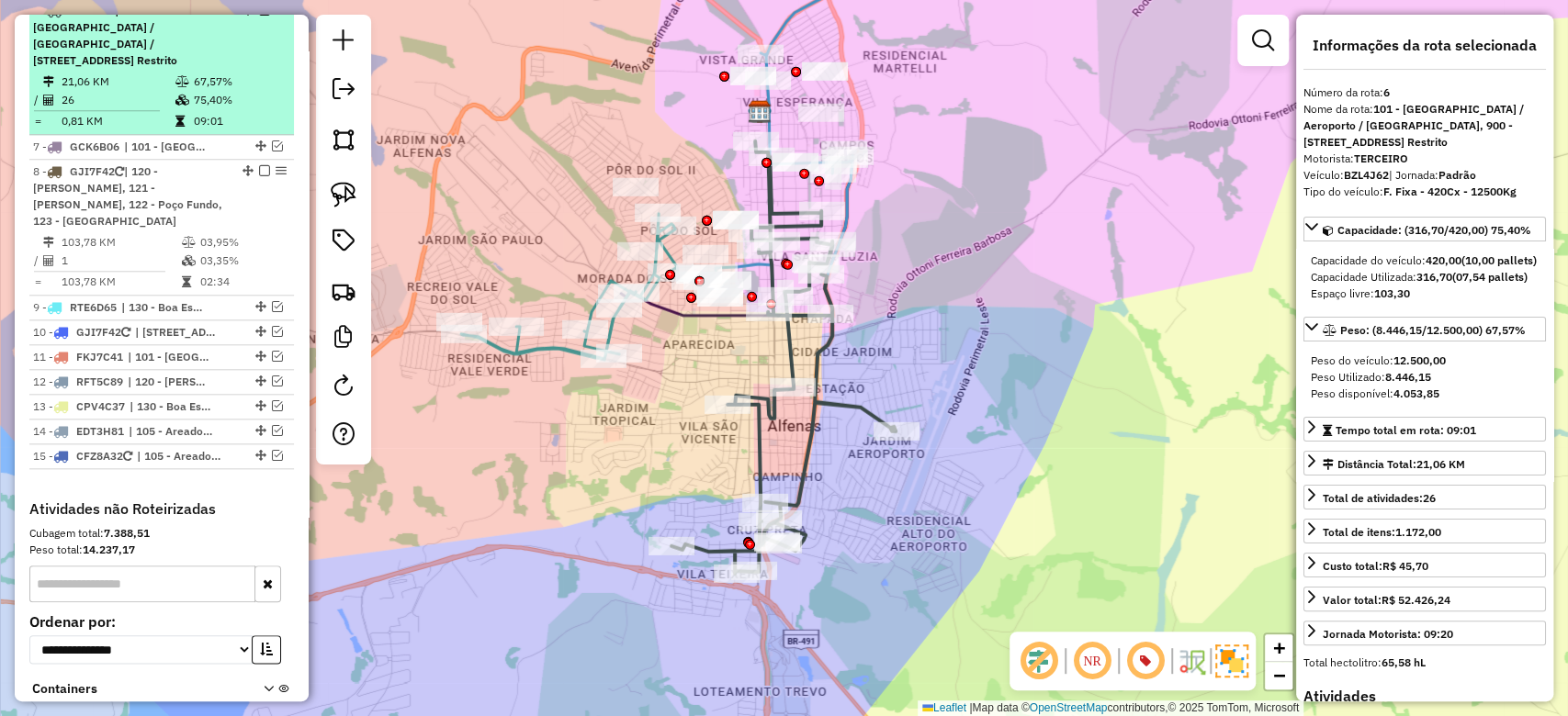
click at [259, 15] on em at bounding box center [265, 10] width 11 height 11
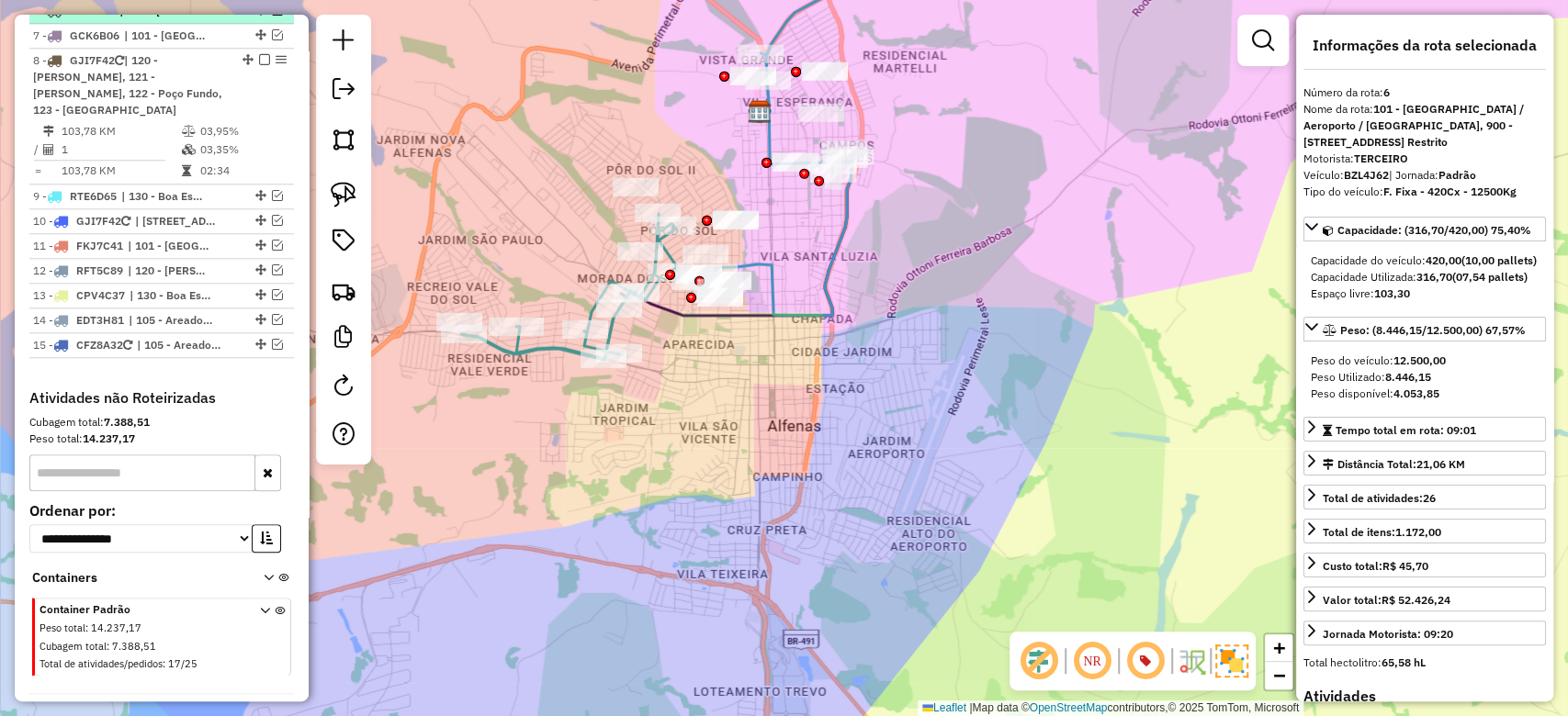
scroll to position [1019, 0]
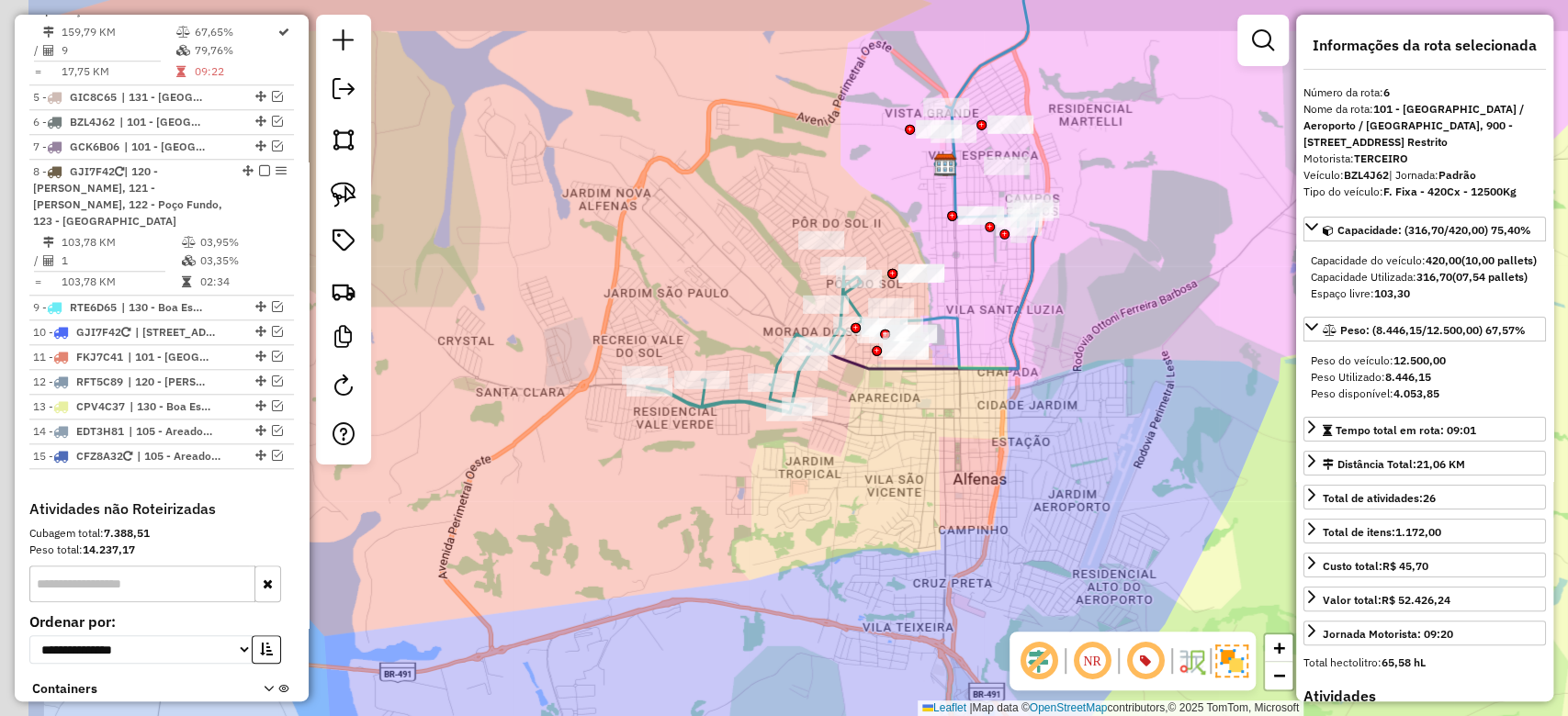
drag, startPoint x: 718, startPoint y: 513, endPoint x: 800, endPoint y: 532, distance: 84.2
click at [800, 532] on div "Janela de atendimento Grade de atendimento Capacidade Transportadoras Veículos …" at bounding box center [784, 358] width 1568 height 716
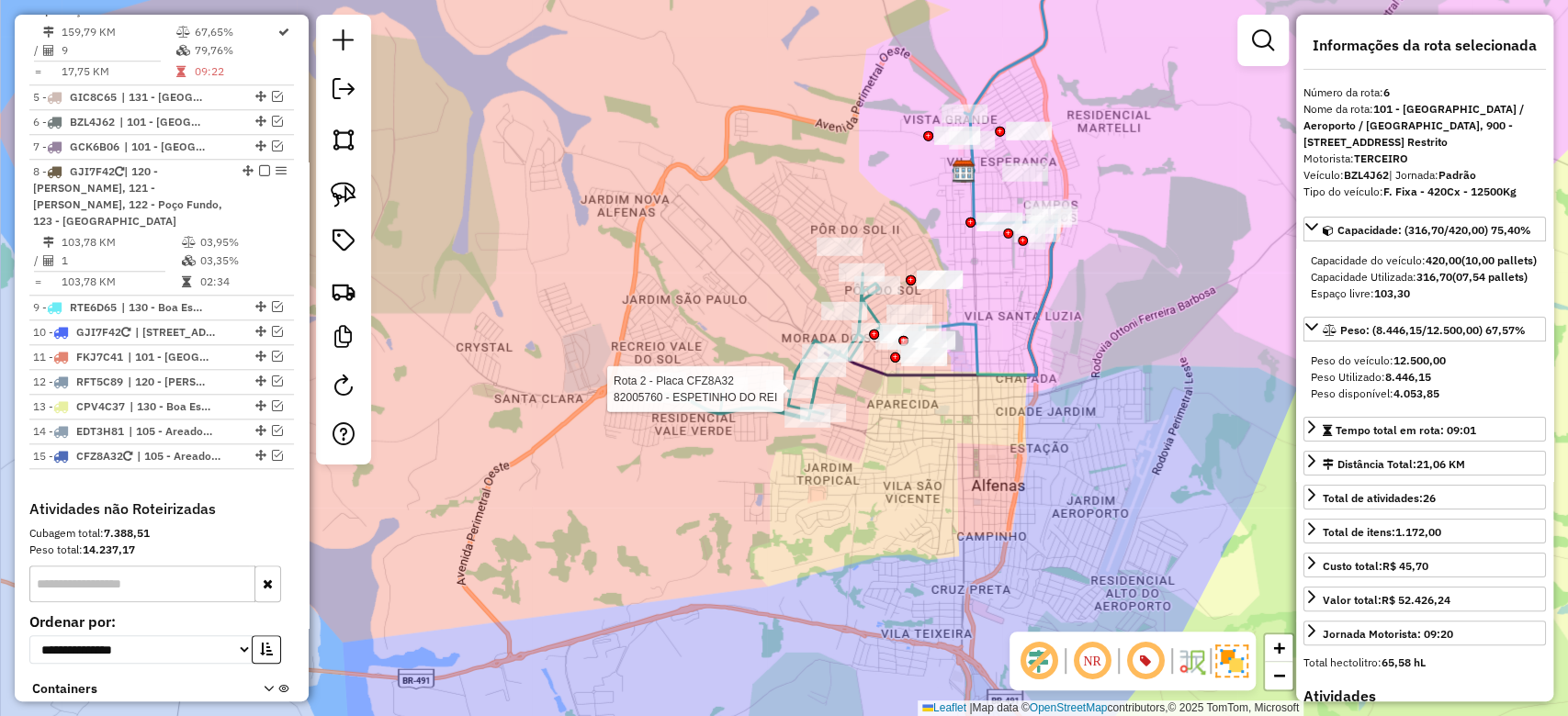
click at [785, 398] on div at bounding box center [789, 389] width 46 height 18
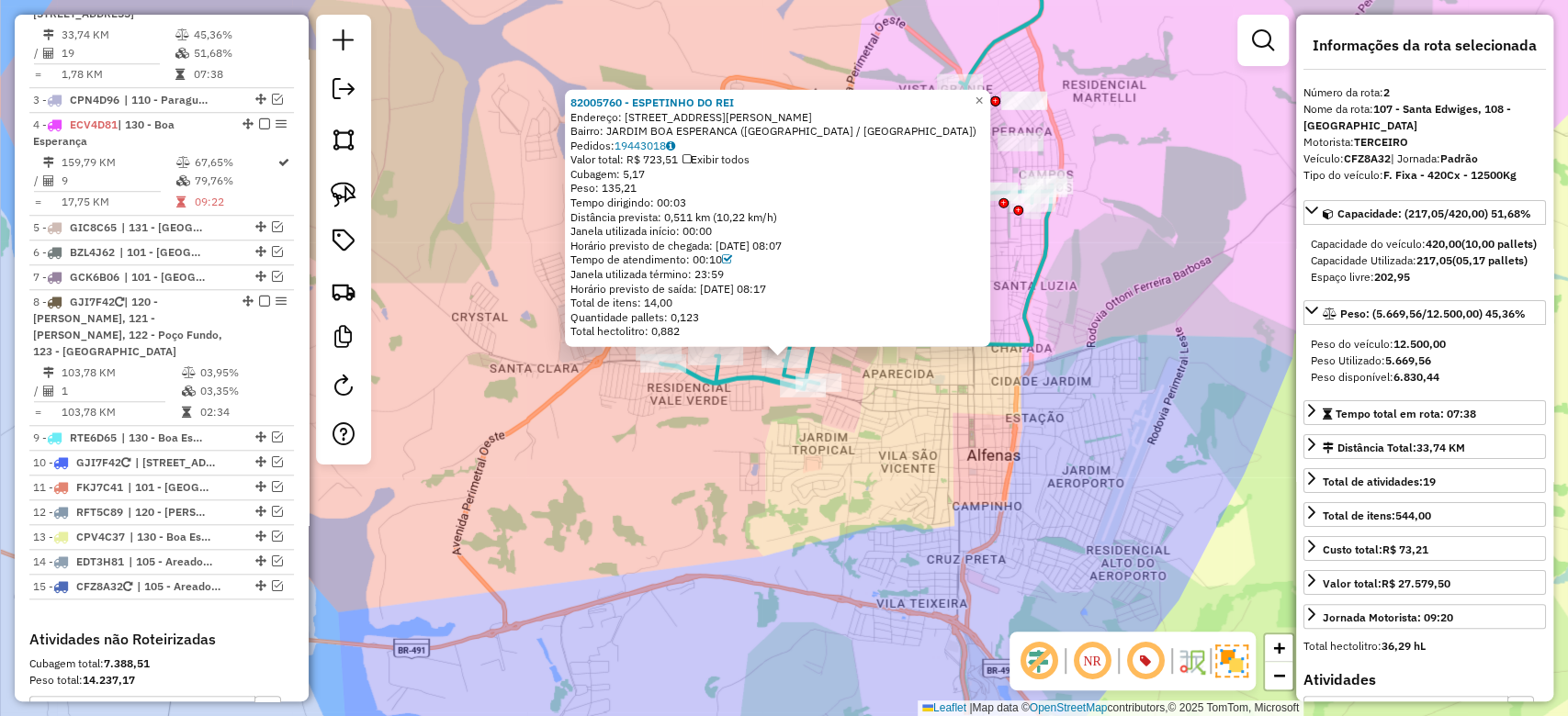
scroll to position [874, 0]
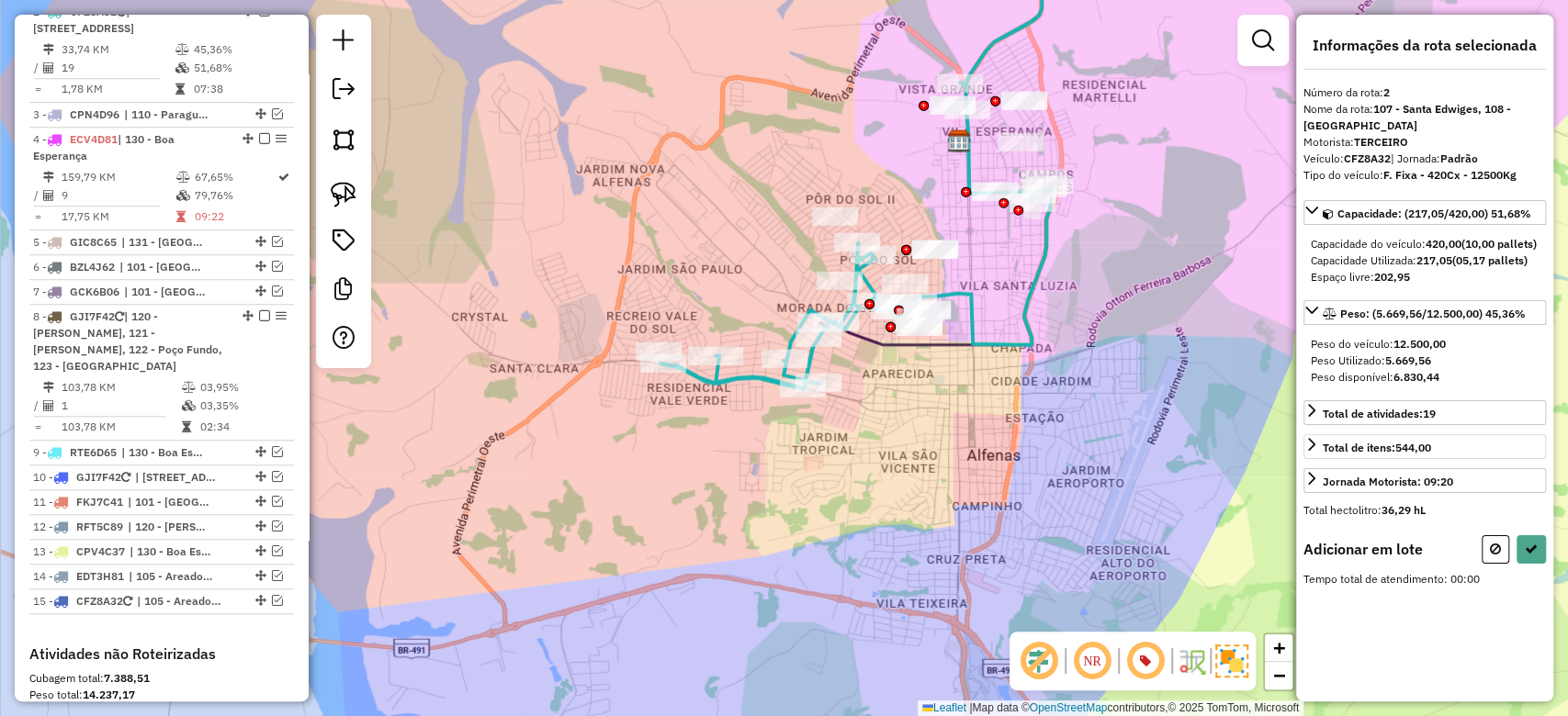
click at [1489, 564] on button at bounding box center [1496, 550] width 28 height 29
select select "**********"
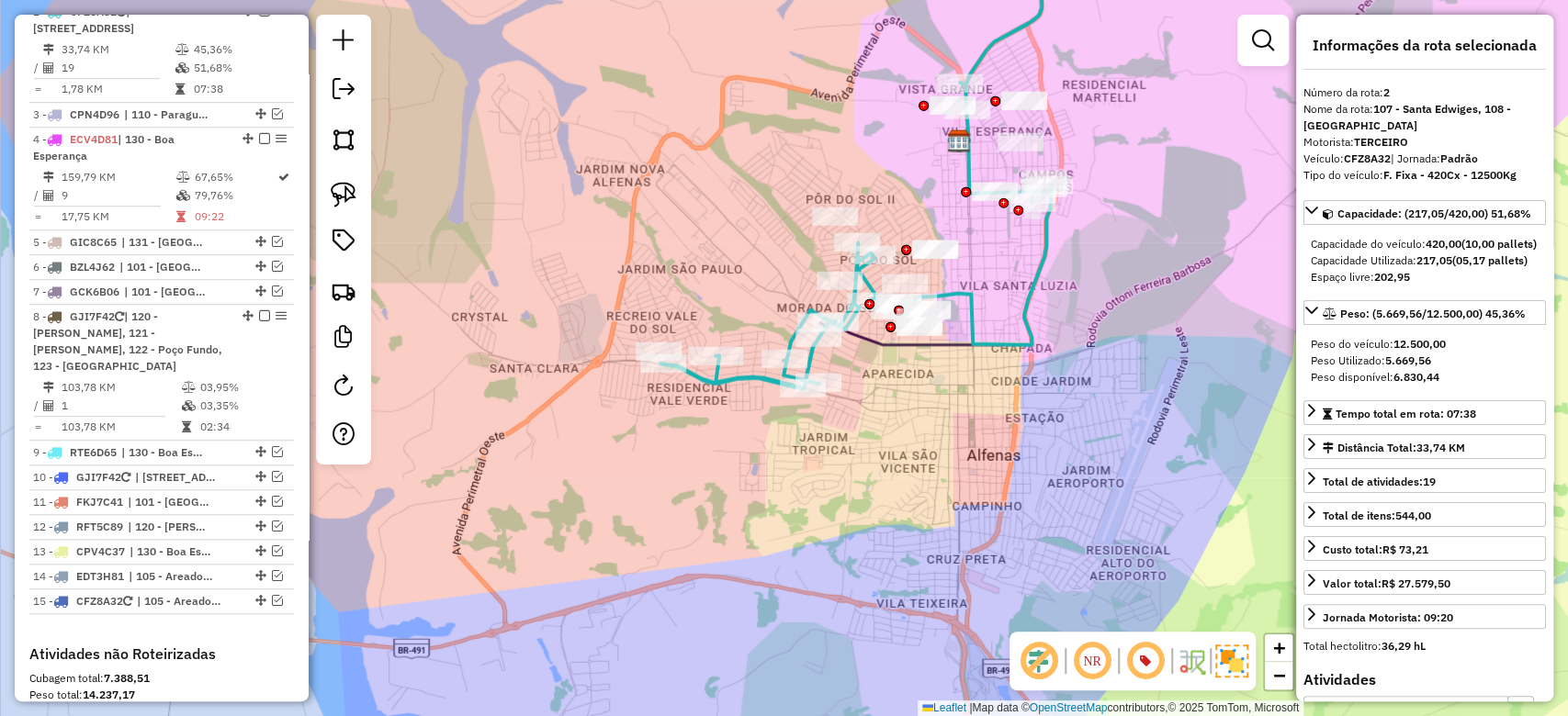
drag, startPoint x: 868, startPoint y: 534, endPoint x: 502, endPoint y: 413, distance: 385.5
click at [854, 579] on div "Janela de atendimento Grade de atendimento Capacidade Transportadoras Veículos …" at bounding box center [784, 358] width 1568 height 716
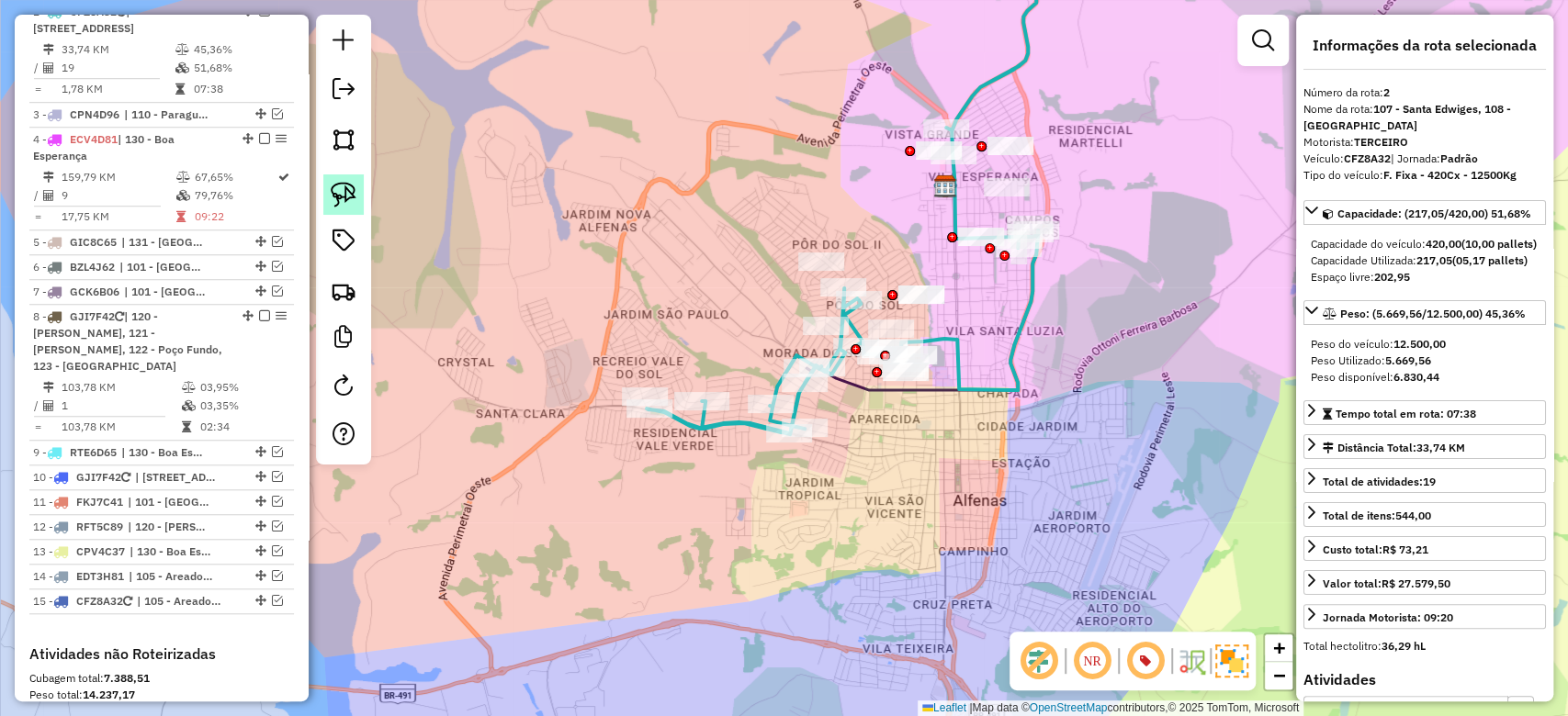
click at [341, 204] on img at bounding box center [343, 194] width 26 height 26
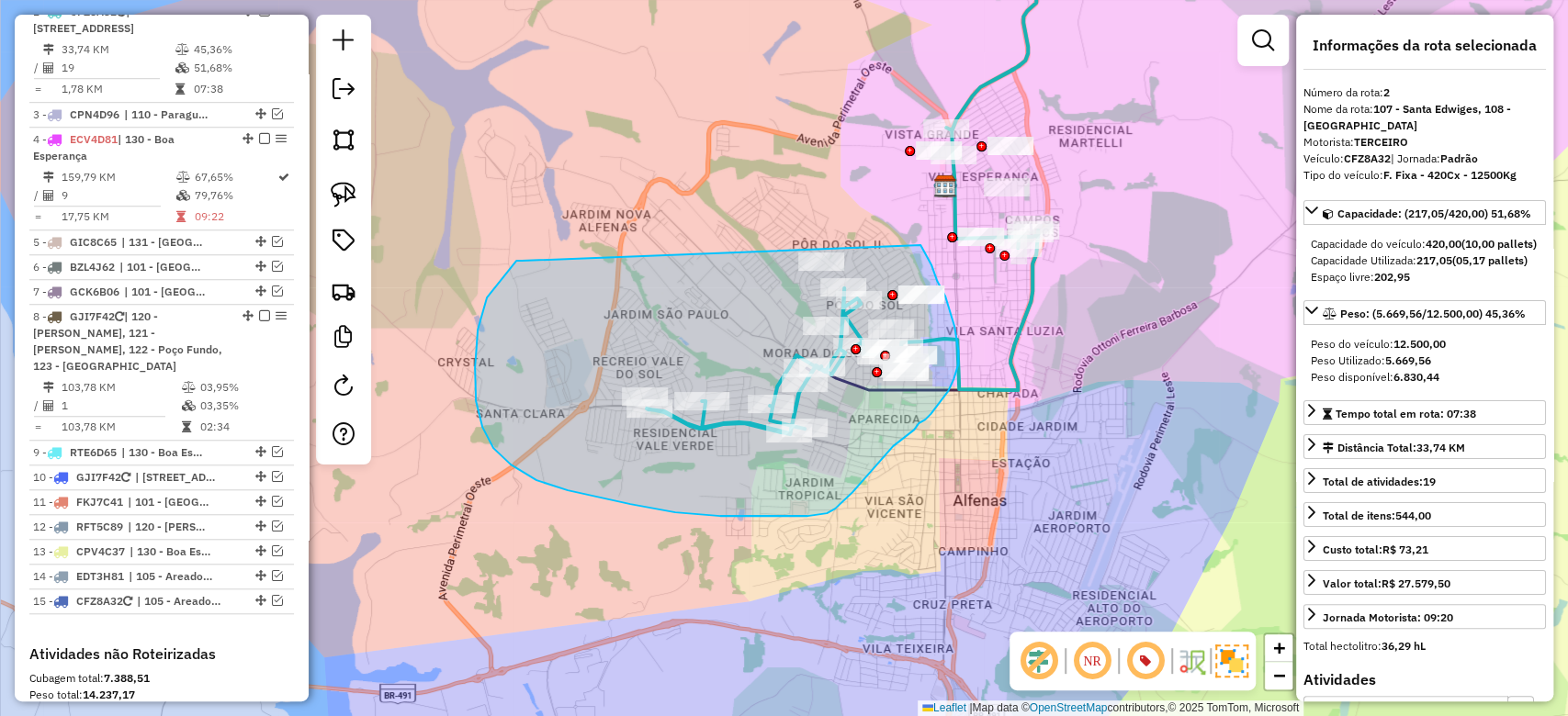
drag, startPoint x: 517, startPoint y: 261, endPoint x: 590, endPoint y: 273, distance: 74.0
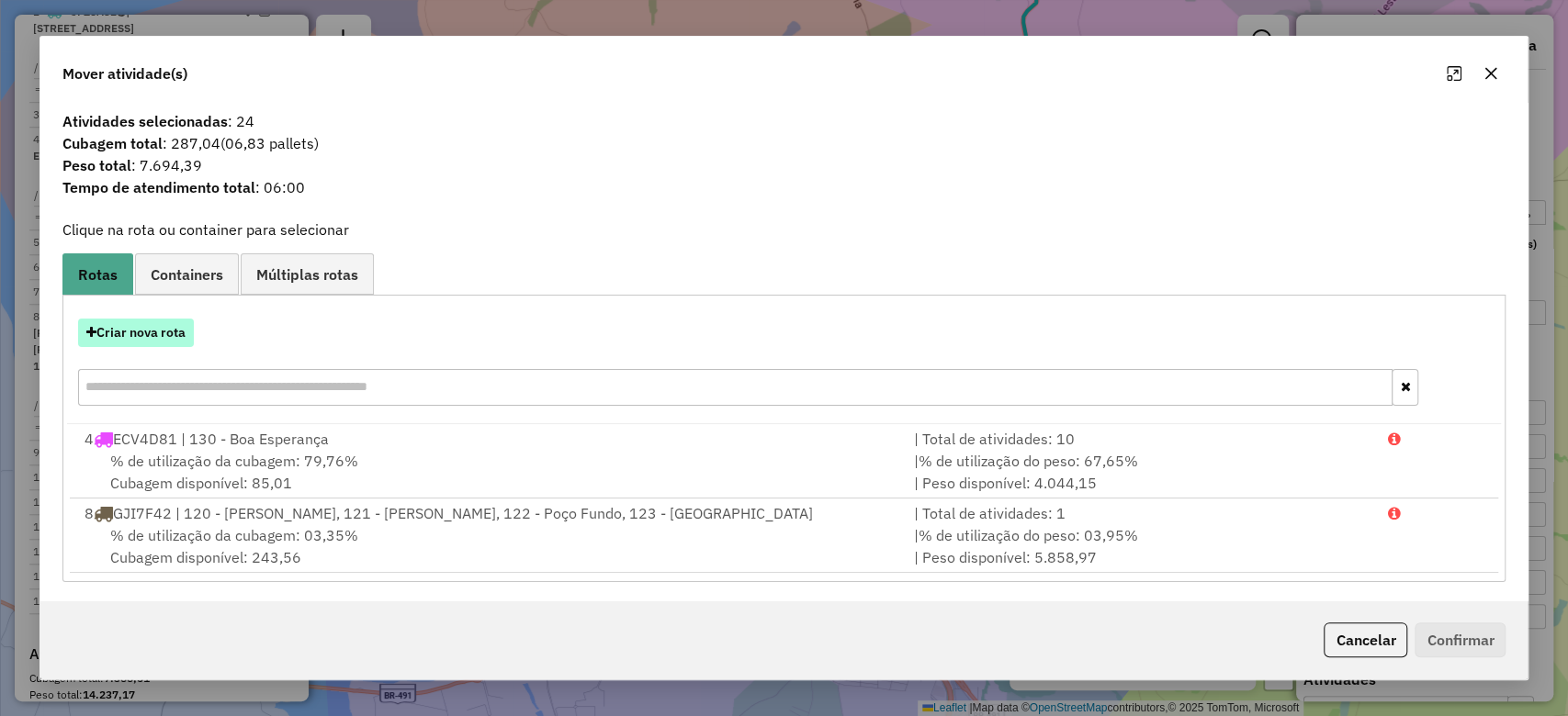
click at [162, 326] on button "Criar nova rota" at bounding box center [136, 333] width 116 height 29
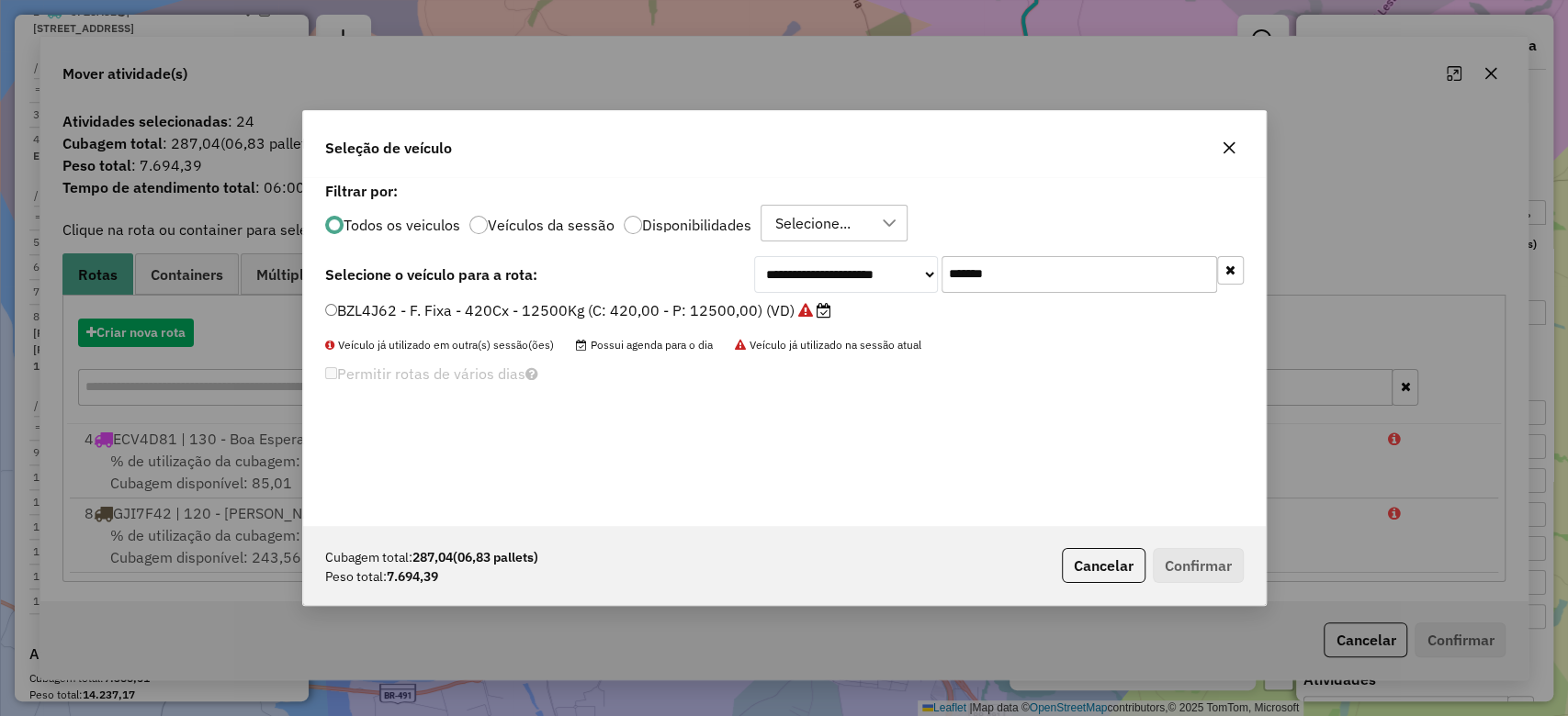
scroll to position [10, 6]
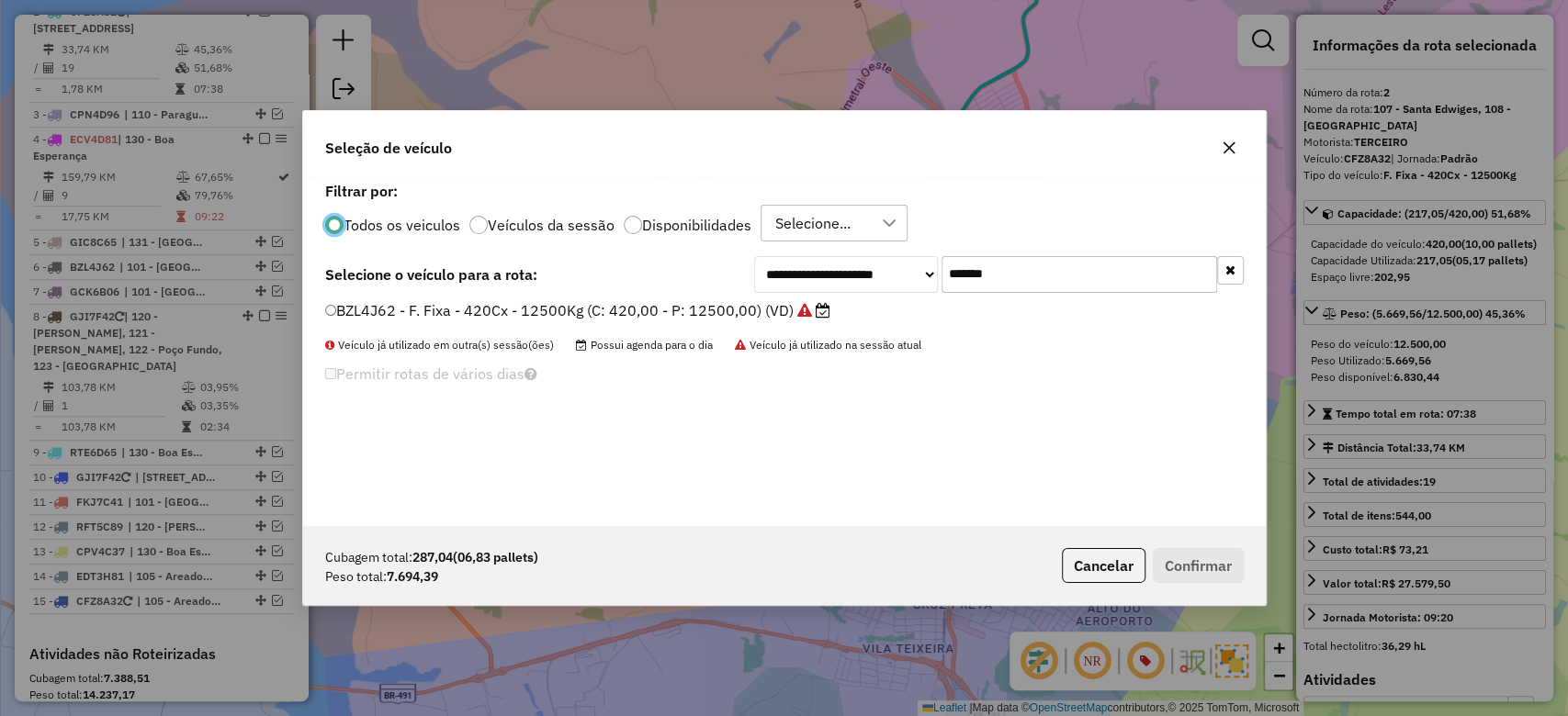
paste input "text"
drag, startPoint x: 876, startPoint y: 270, endPoint x: 669, endPoint y: 270, distance: 207.0
click at [689, 270] on div "**********" at bounding box center [785, 274] width 919 height 37
type input "*******"
click at [552, 312] on label "BZF5E21 - F. Fixa - 420Cx - 12500Kg (C: 420,00 - P: 12500,00) (VD)" at bounding box center [579, 310] width 508 height 22
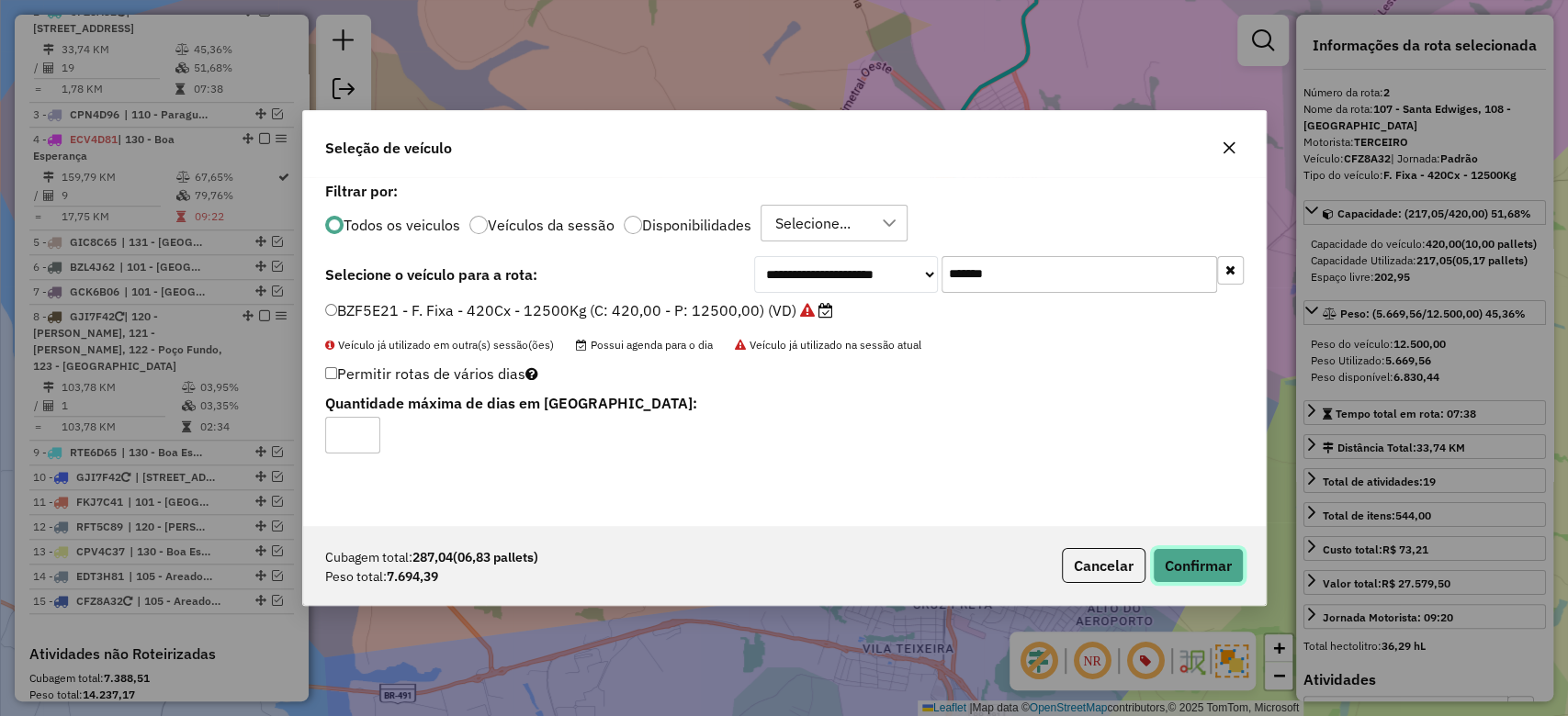
click at [1205, 573] on button "Confirmar" at bounding box center [1199, 566] width 91 height 35
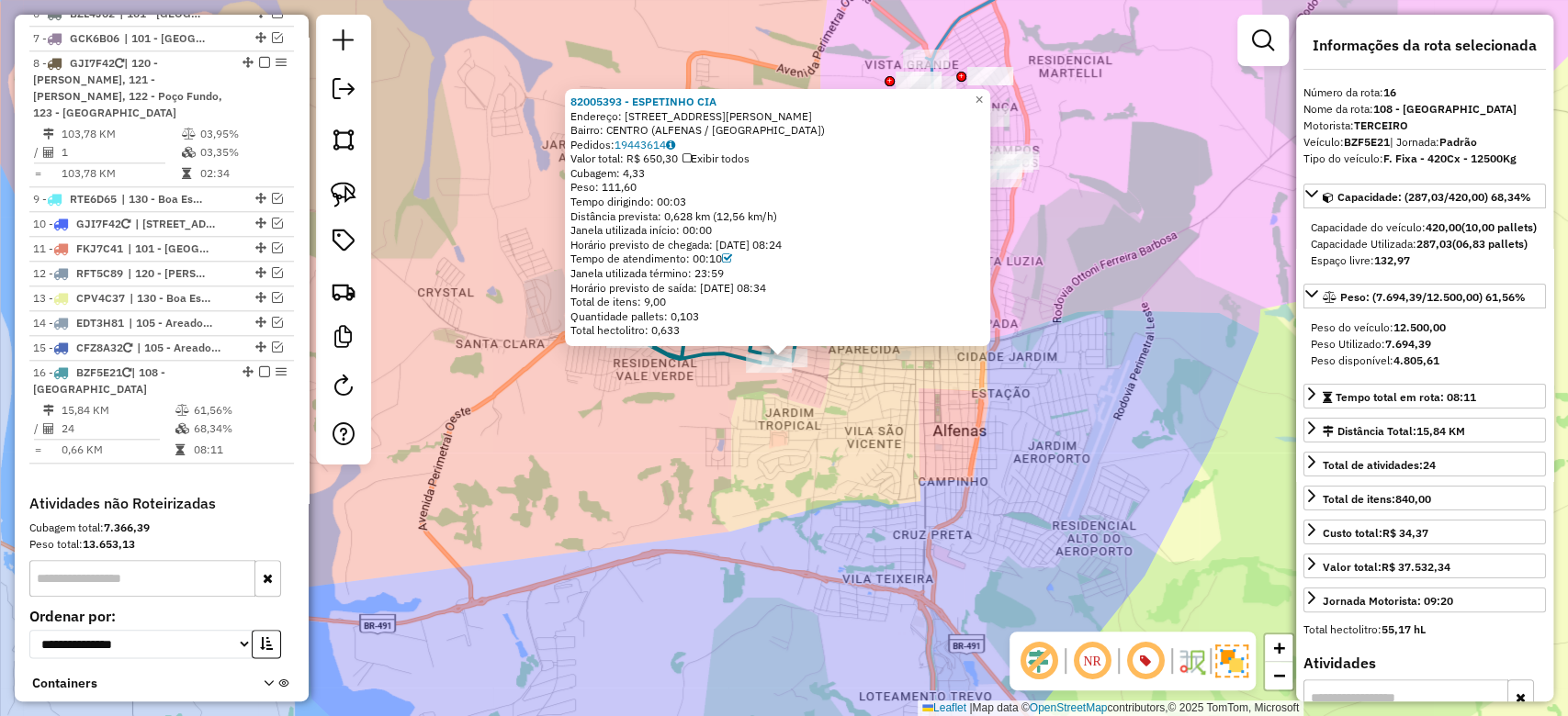
scroll to position [1298, 0]
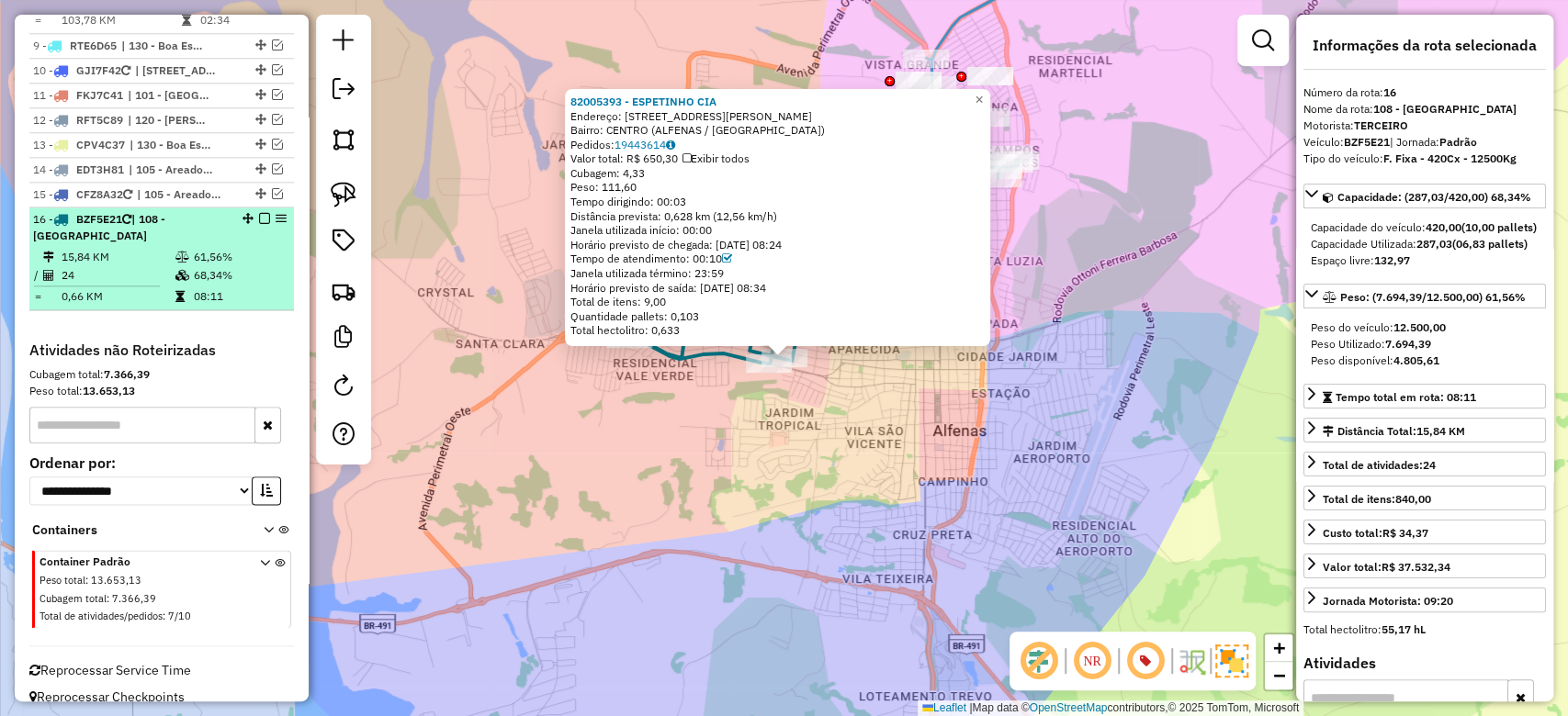
click at [211, 266] on td "68,34%" at bounding box center [240, 275] width 93 height 18
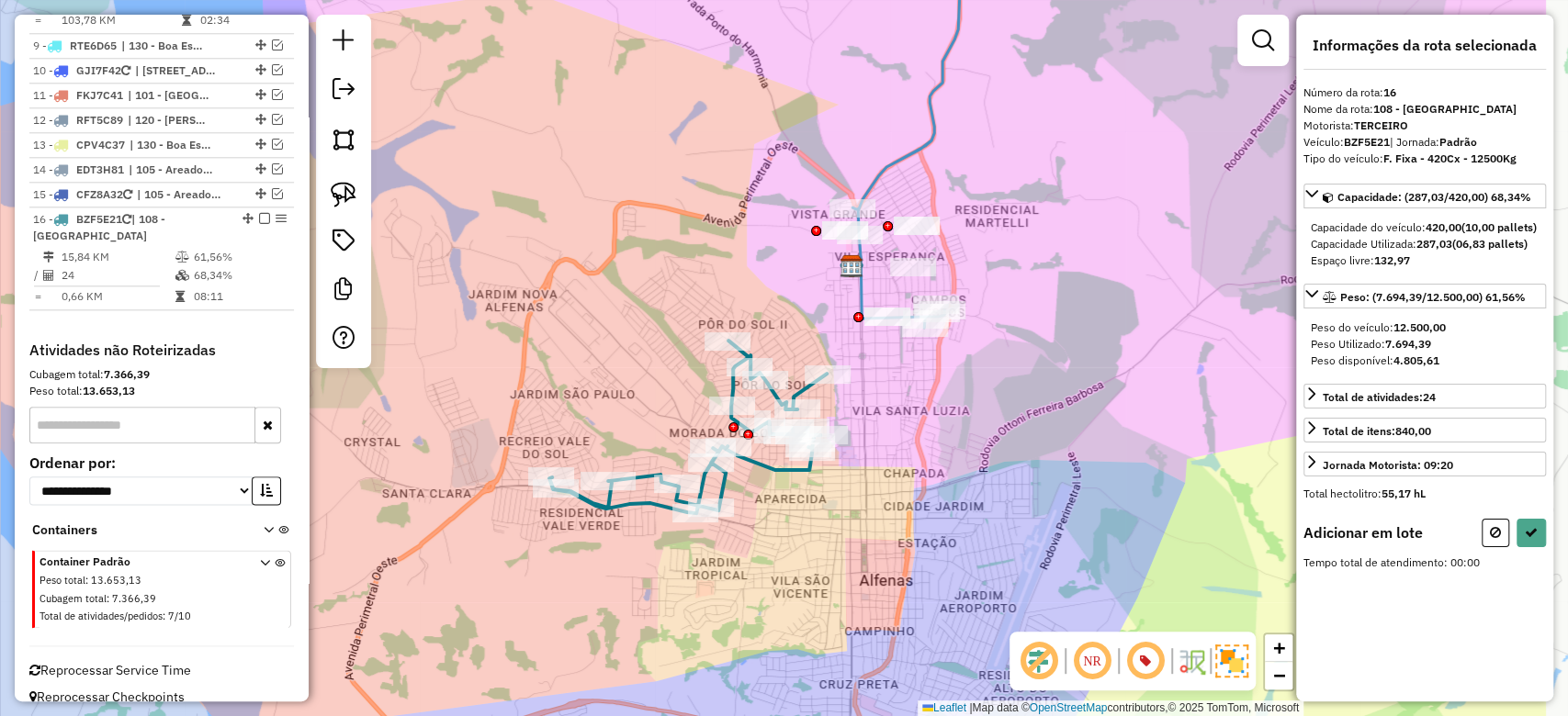
drag, startPoint x: 1014, startPoint y: 508, endPoint x: 827, endPoint y: 534, distance: 188.8
click at [829, 535] on div "Janela de atendimento Grade de atendimento Capacidade Transportadoras Veículos …" at bounding box center [784, 358] width 1568 height 716
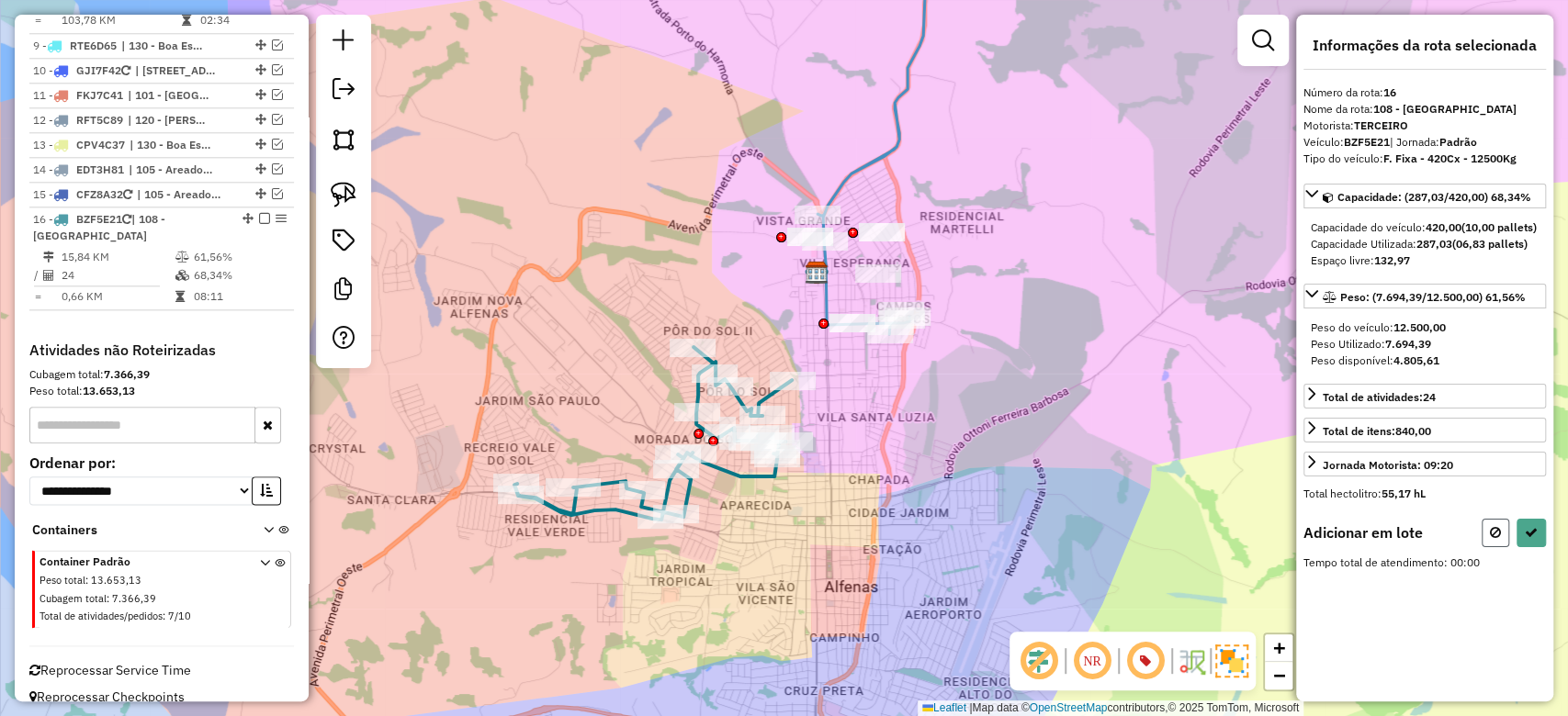
click at [1482, 538] on button at bounding box center [1496, 533] width 28 height 29
select select "**********"
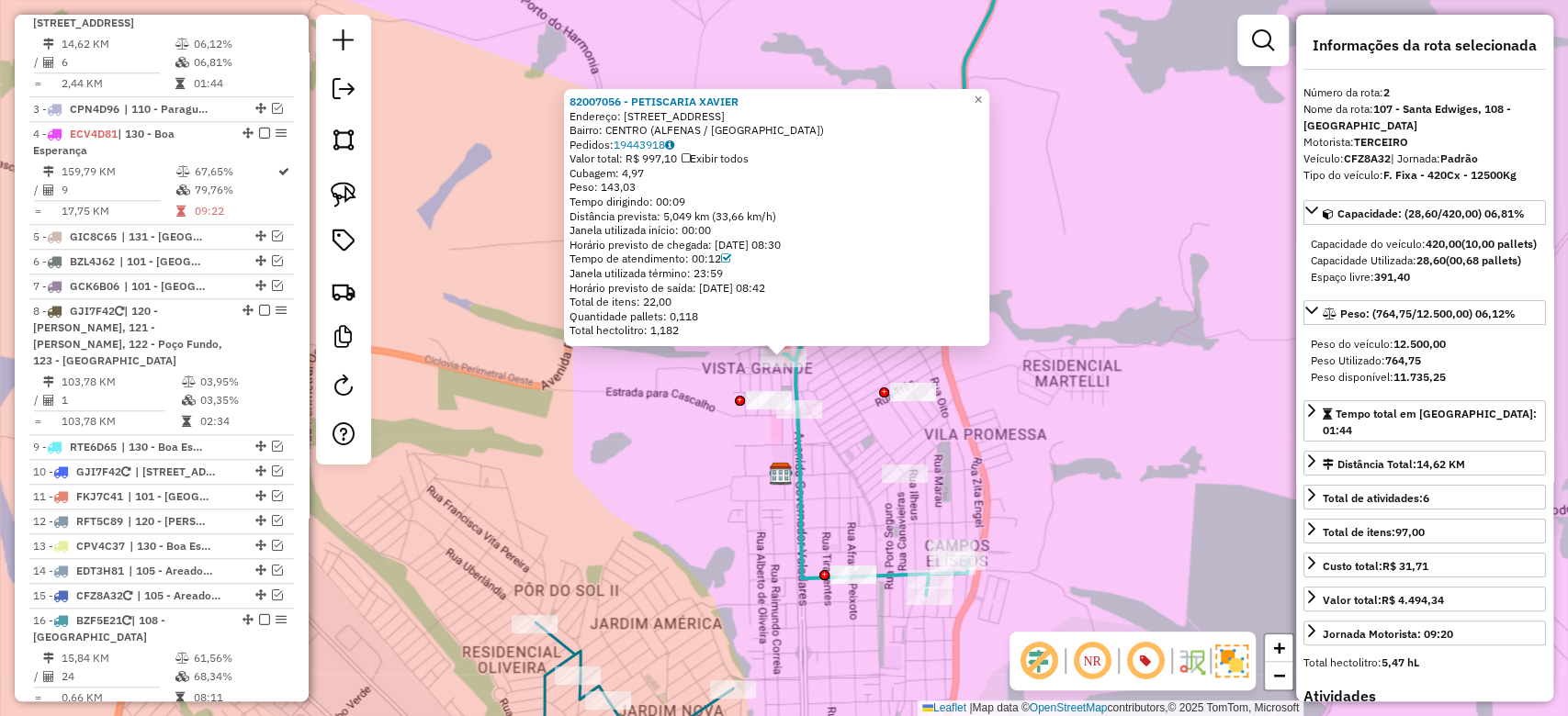
scroll to position [874, 0]
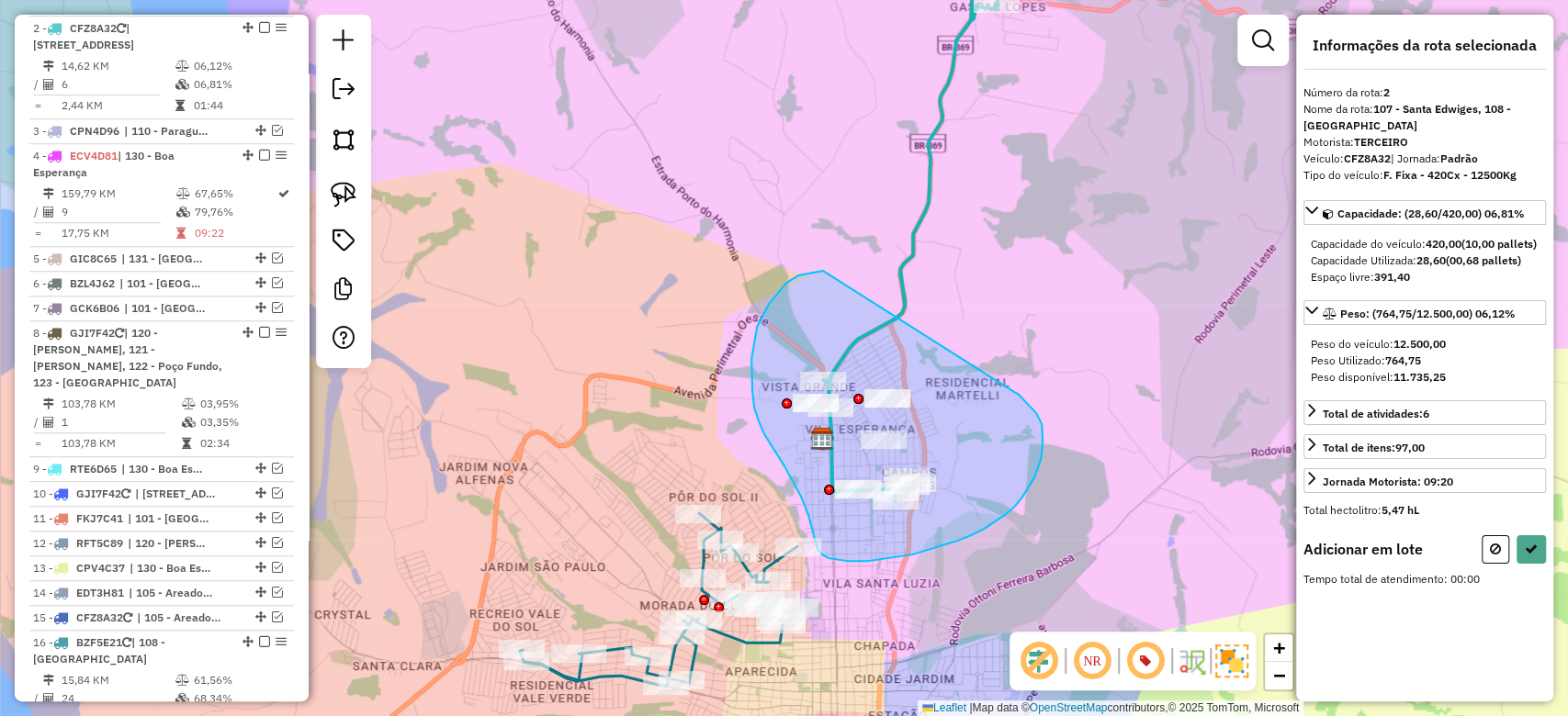
drag, startPoint x: 754, startPoint y: 343, endPoint x: 1014, endPoint y: 391, distance: 264.4
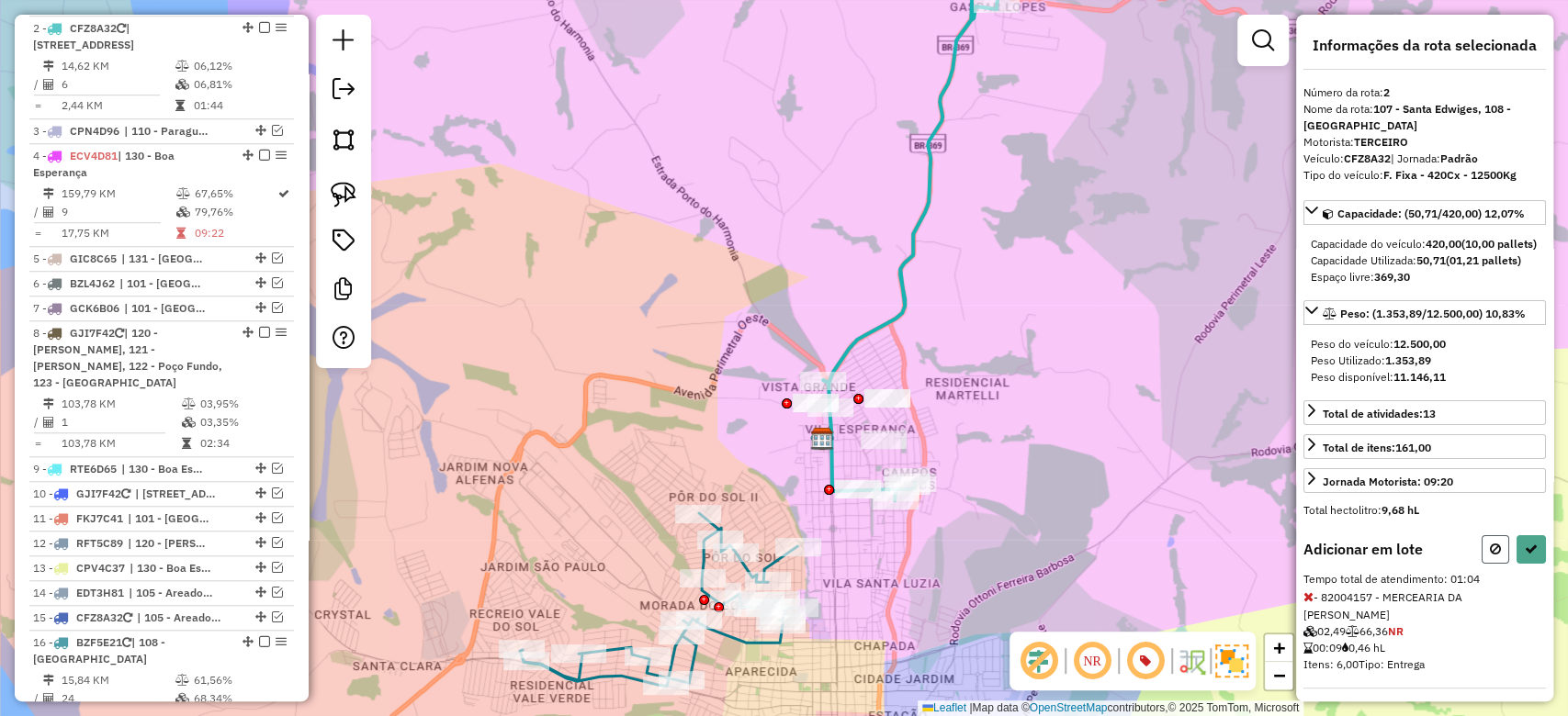
click at [1490, 555] on icon at bounding box center [1496, 550] width 11 height 13
select select "**********"
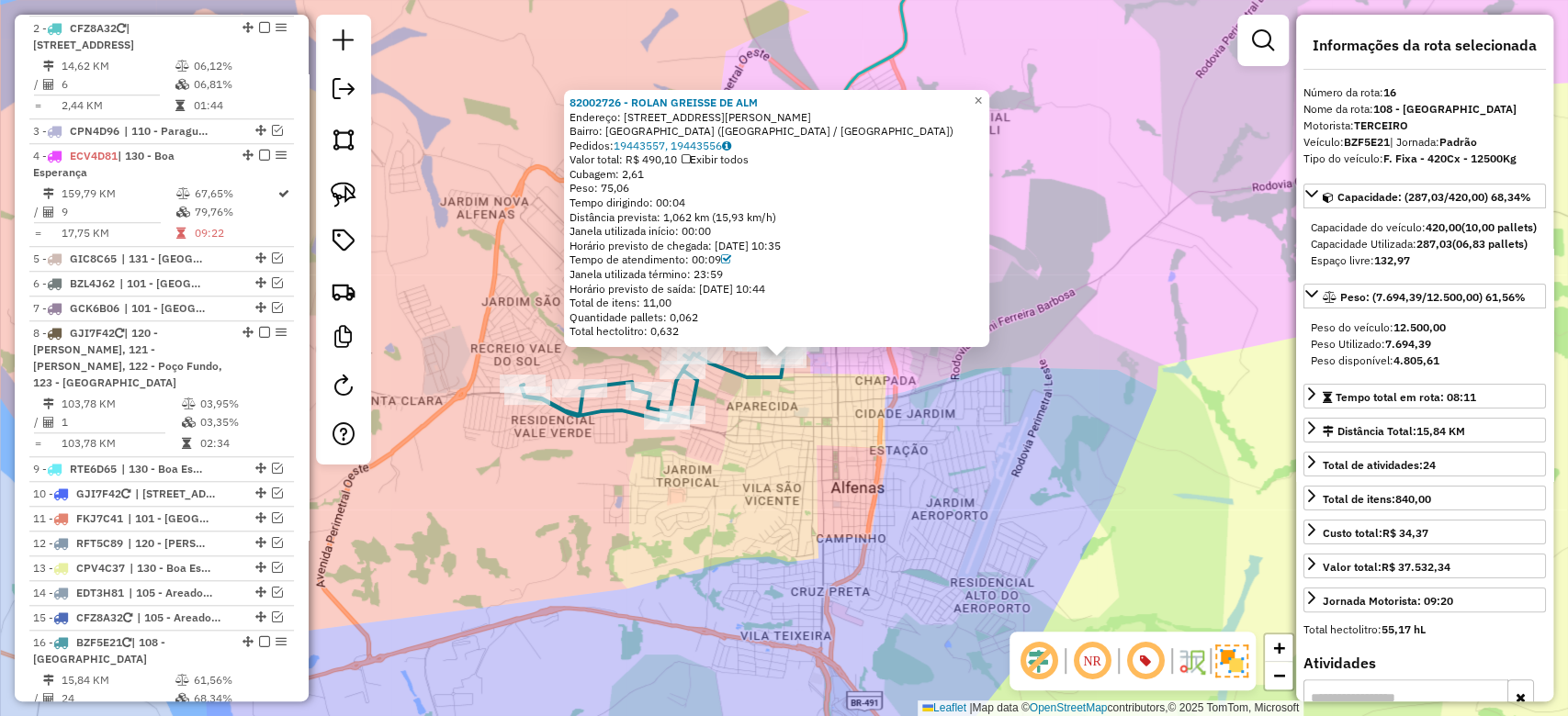
scroll to position [1298, 0]
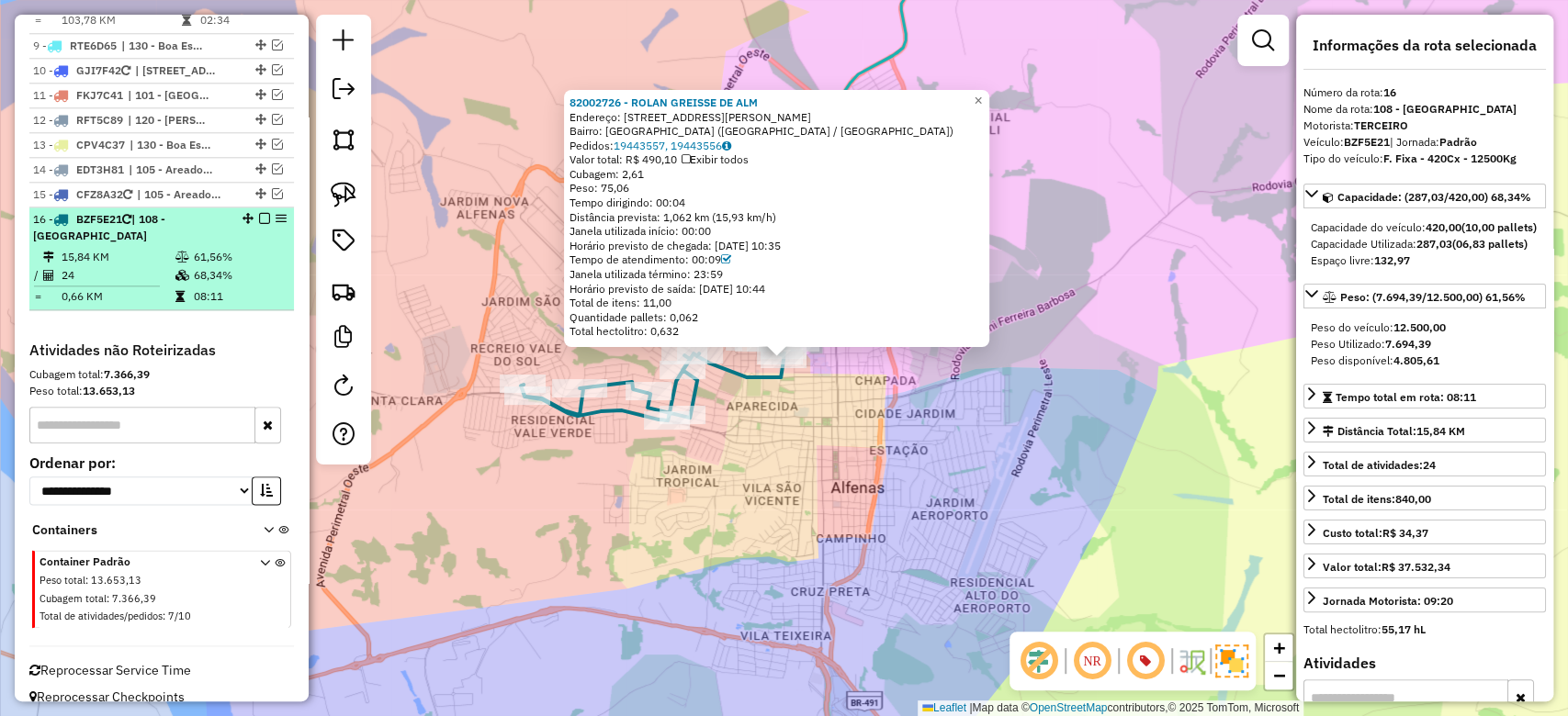
click at [154, 248] on td "15,84 KM" at bounding box center [118, 257] width 114 height 18
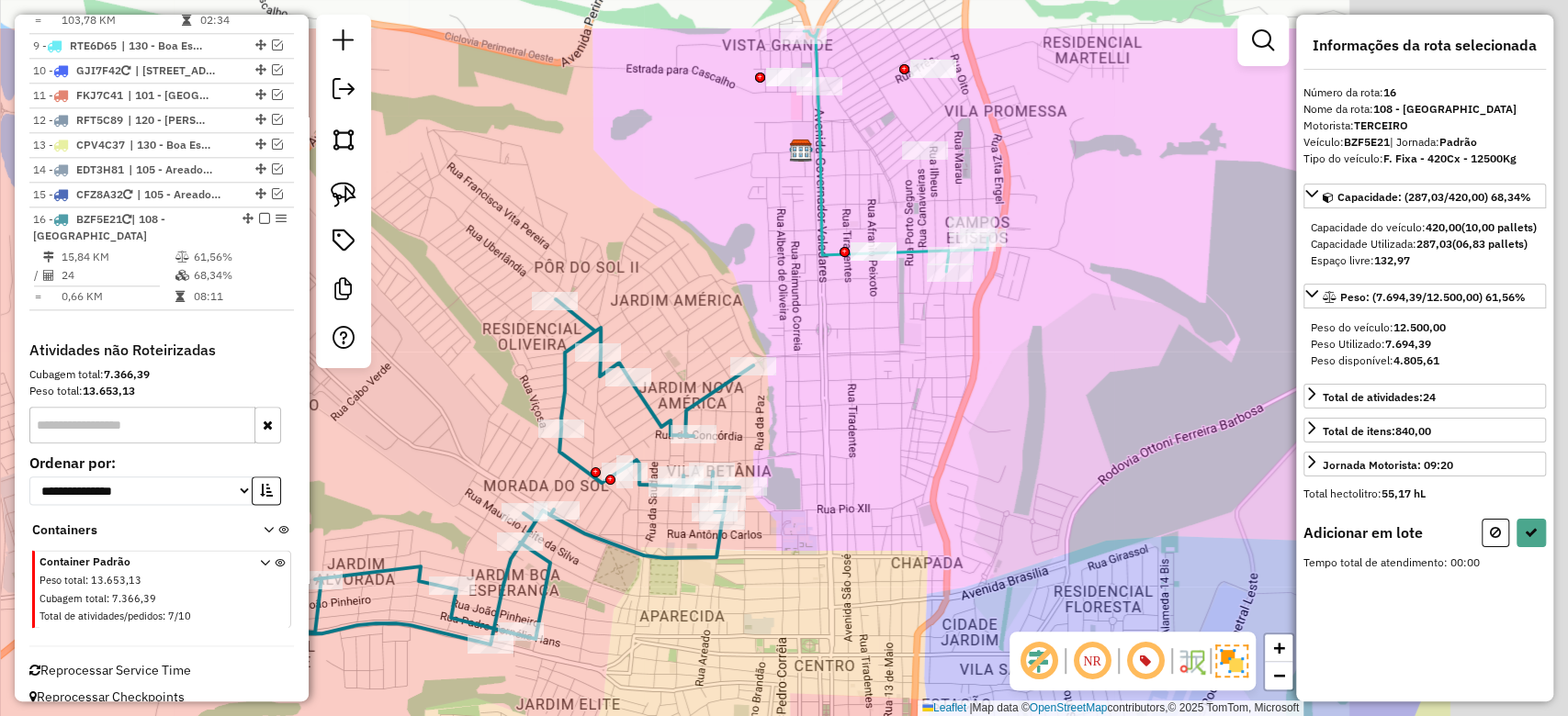
drag, startPoint x: 991, startPoint y: 337, endPoint x: 736, endPoint y: 434, distance: 272.8
click at [717, 437] on div "Rota 16 - Placa BZF5E21 82002899 - MAURICIO CUSTODIO FE Janela de atendimento G…" at bounding box center [784, 358] width 1568 height 716
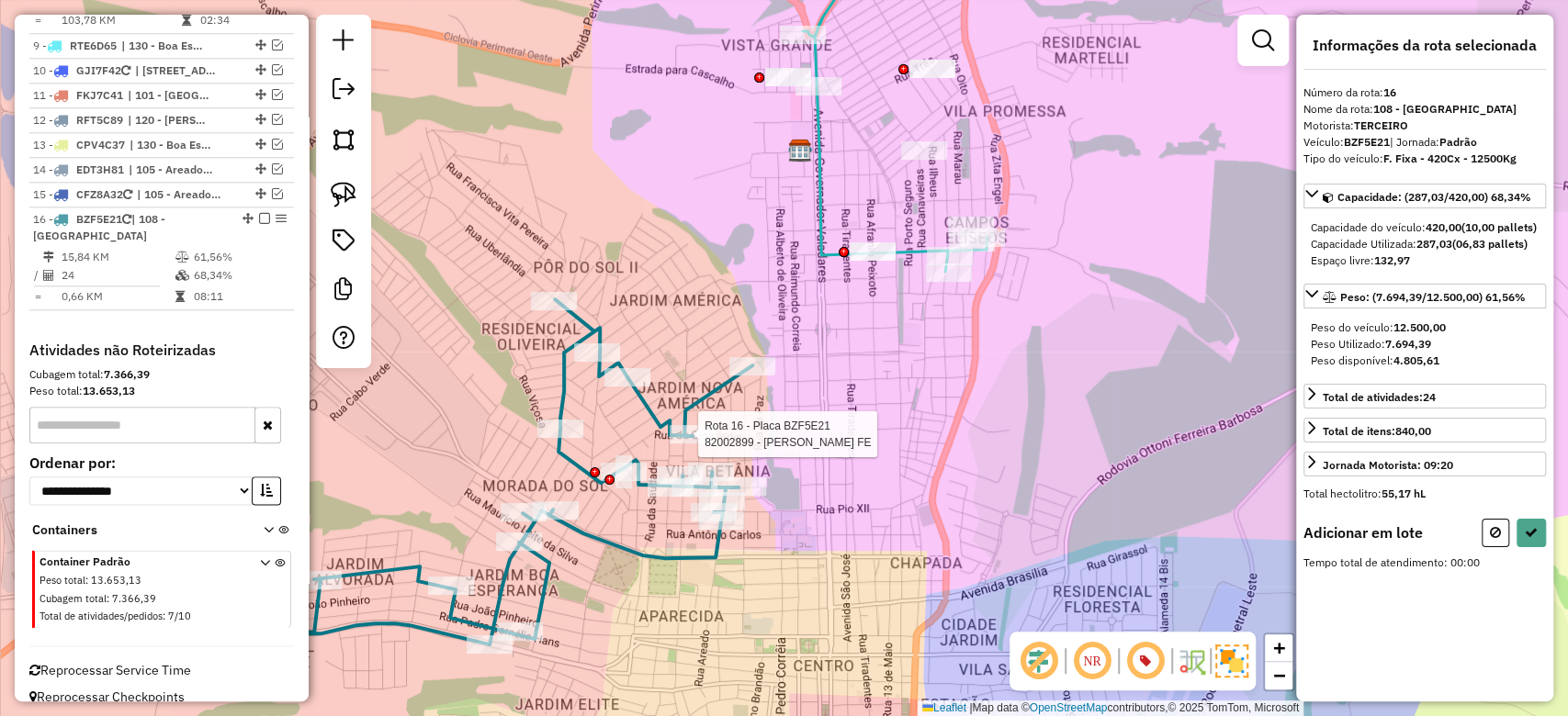
click at [1514, 548] on div at bounding box center [1515, 533] width 65 height 29
click at [1501, 548] on button at bounding box center [1496, 533] width 28 height 29
select select "**********"
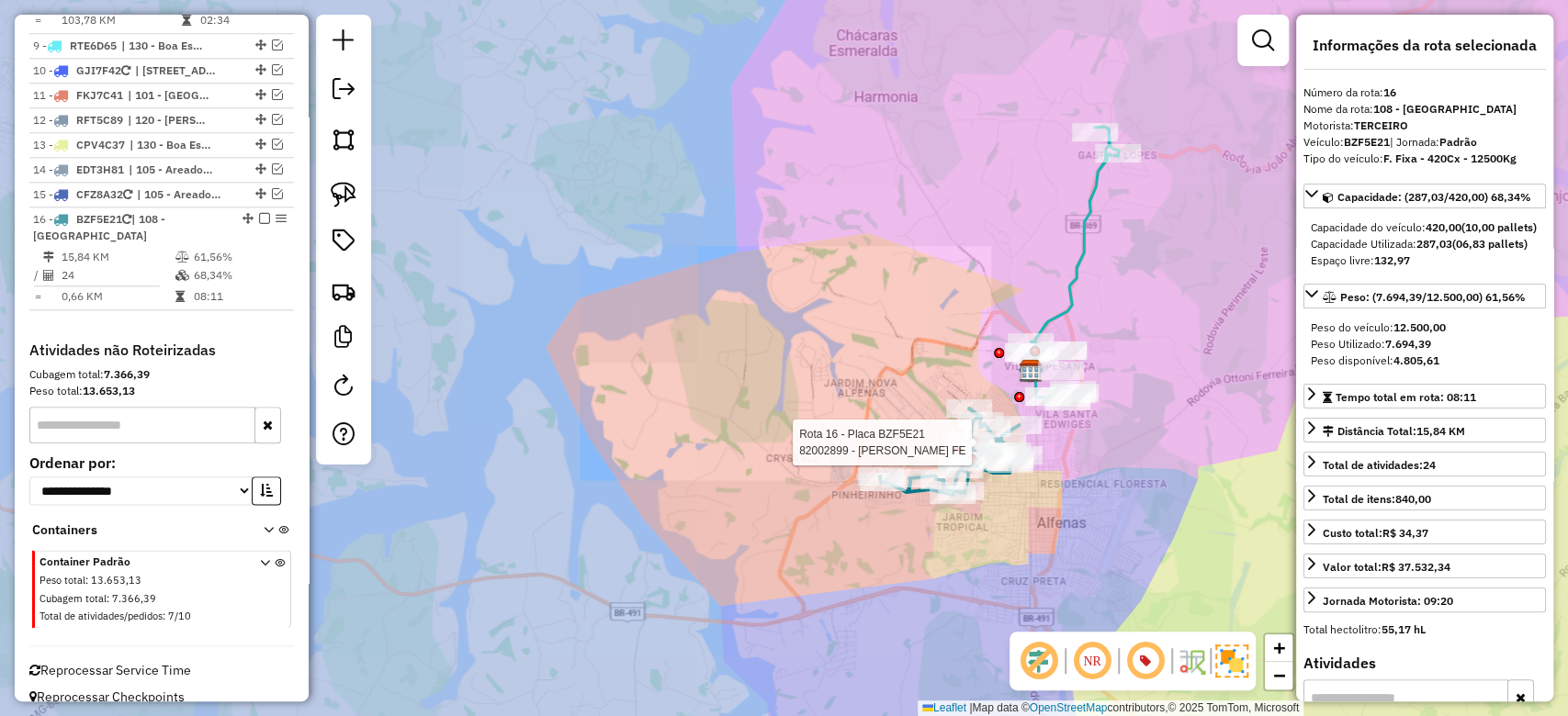
click at [1104, 482] on div "Rota 16 - Placa BZF5E21 82002899 - MAURICIO CUSTODIO FE Janela de atendimento G…" at bounding box center [784, 358] width 1568 height 716
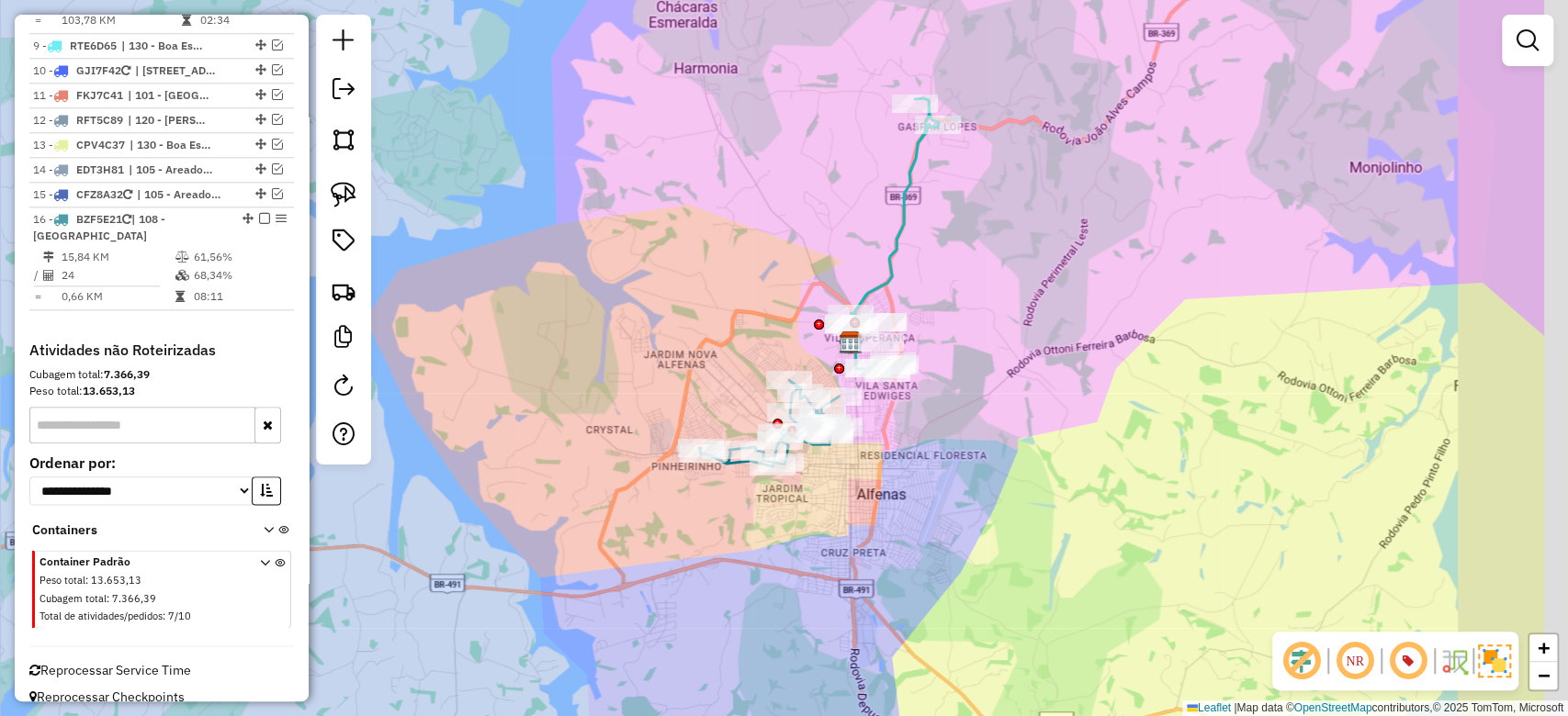
drag, startPoint x: 1107, startPoint y: 485, endPoint x: 882, endPoint y: 444, distance: 228.7
click at [882, 447] on div "Janela de atendimento Grade de atendimento Capacidade Transportadoras Veículos …" at bounding box center [784, 358] width 1568 height 716
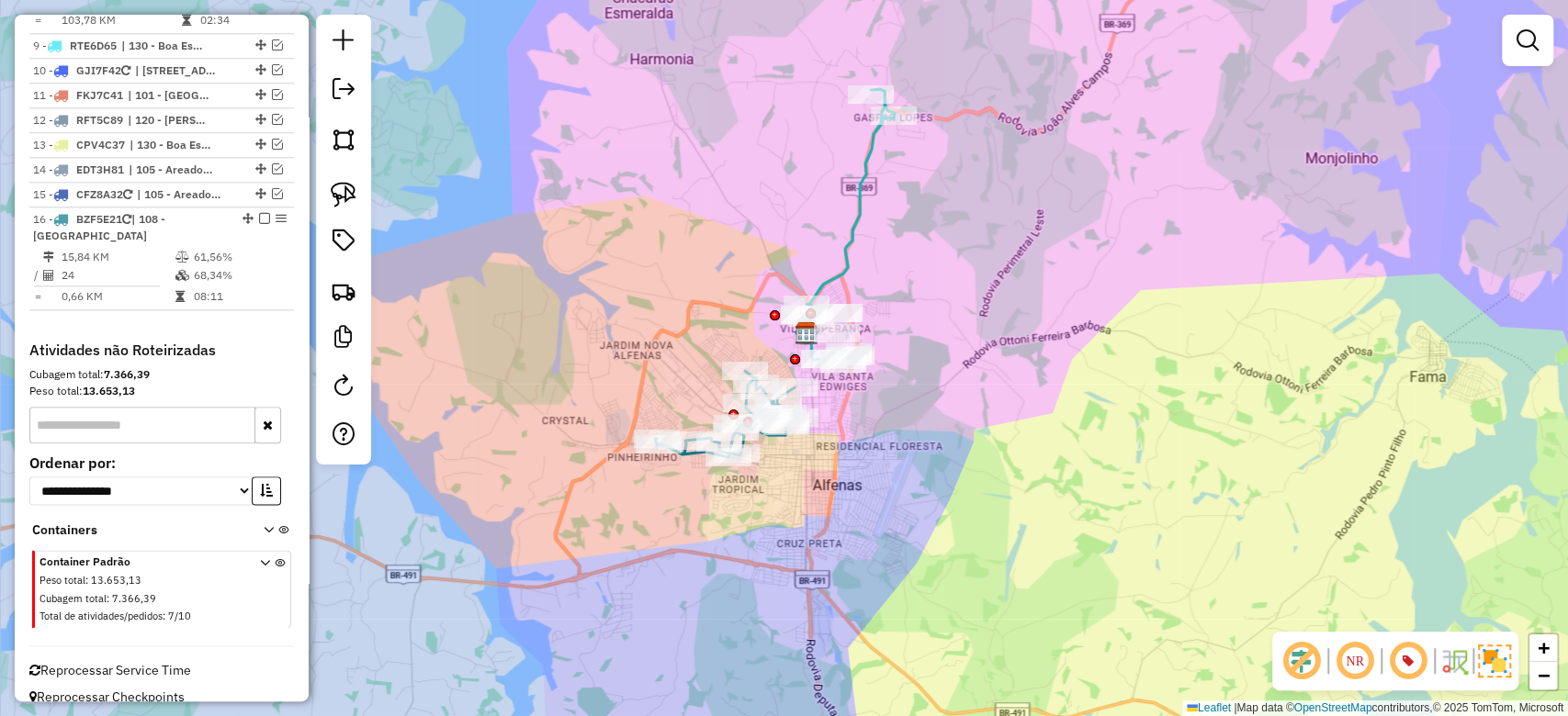
click at [893, 129] on div "Janela de atendimento Grade de atendimento Capacidade Transportadoras Veículos …" at bounding box center [784, 358] width 1568 height 716
select select "**********"
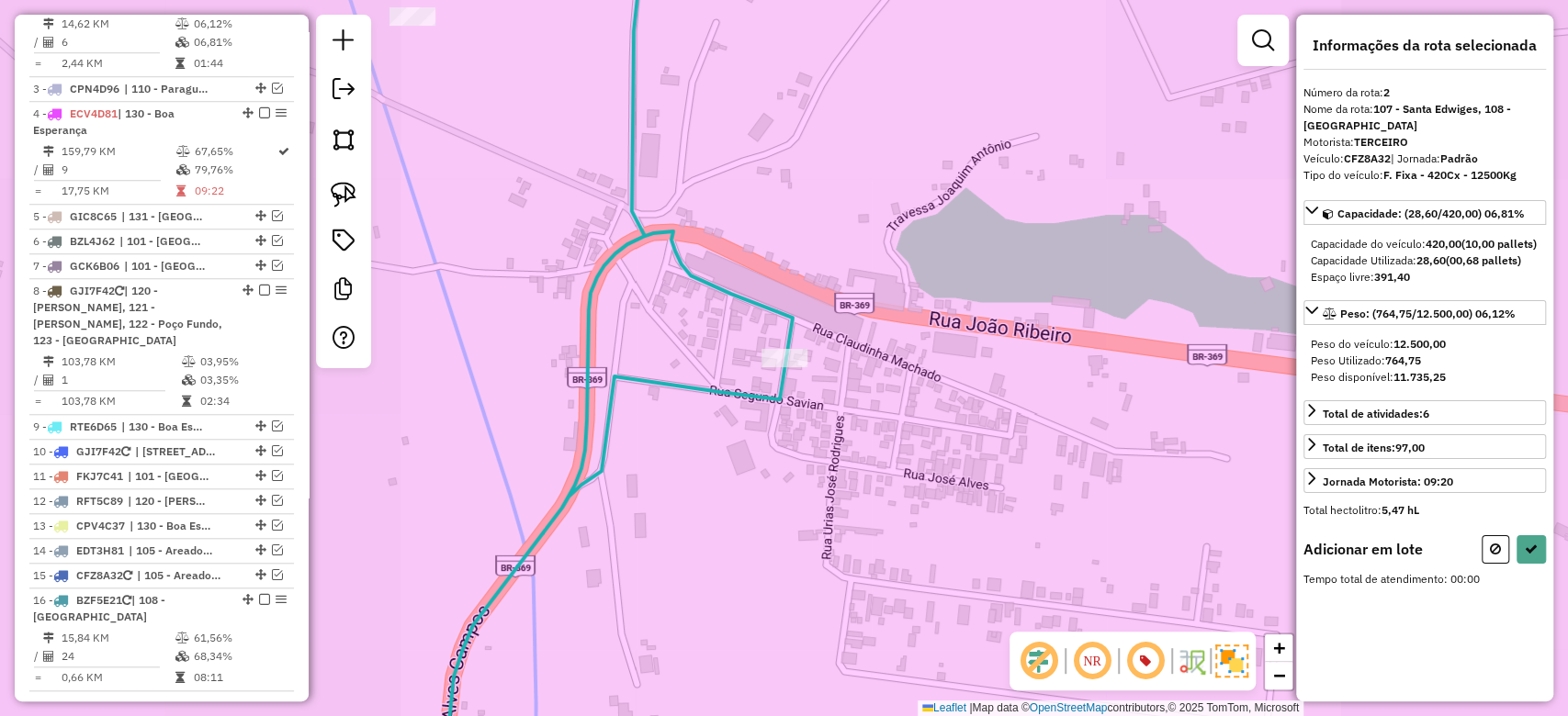
scroll to position [874, 0]
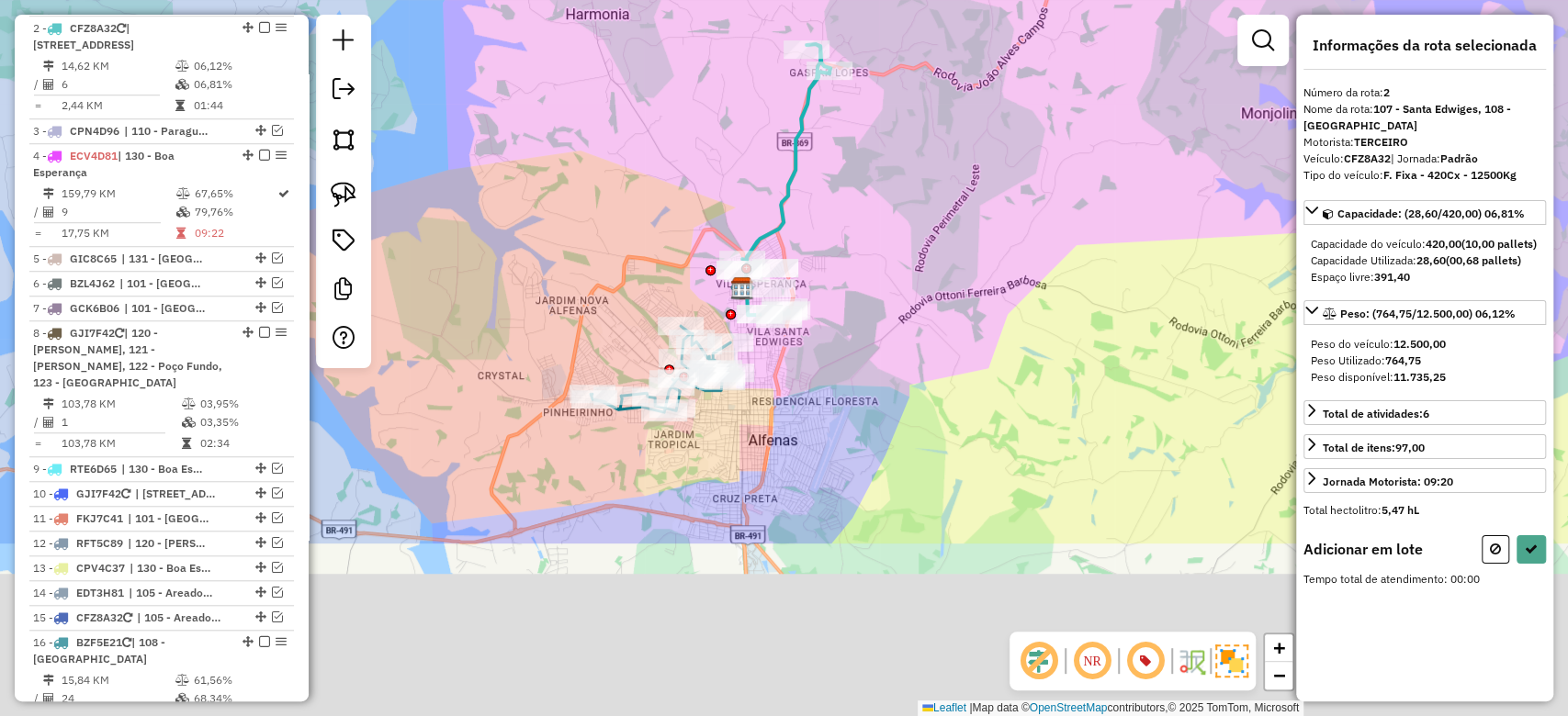
drag, startPoint x: 909, startPoint y: 474, endPoint x: 861, endPoint y: 281, distance: 198.9
click at [891, 228] on div "Janela de atendimento Grade de atendimento Capacidade Transportadoras Veículos …" at bounding box center [784, 358] width 1568 height 716
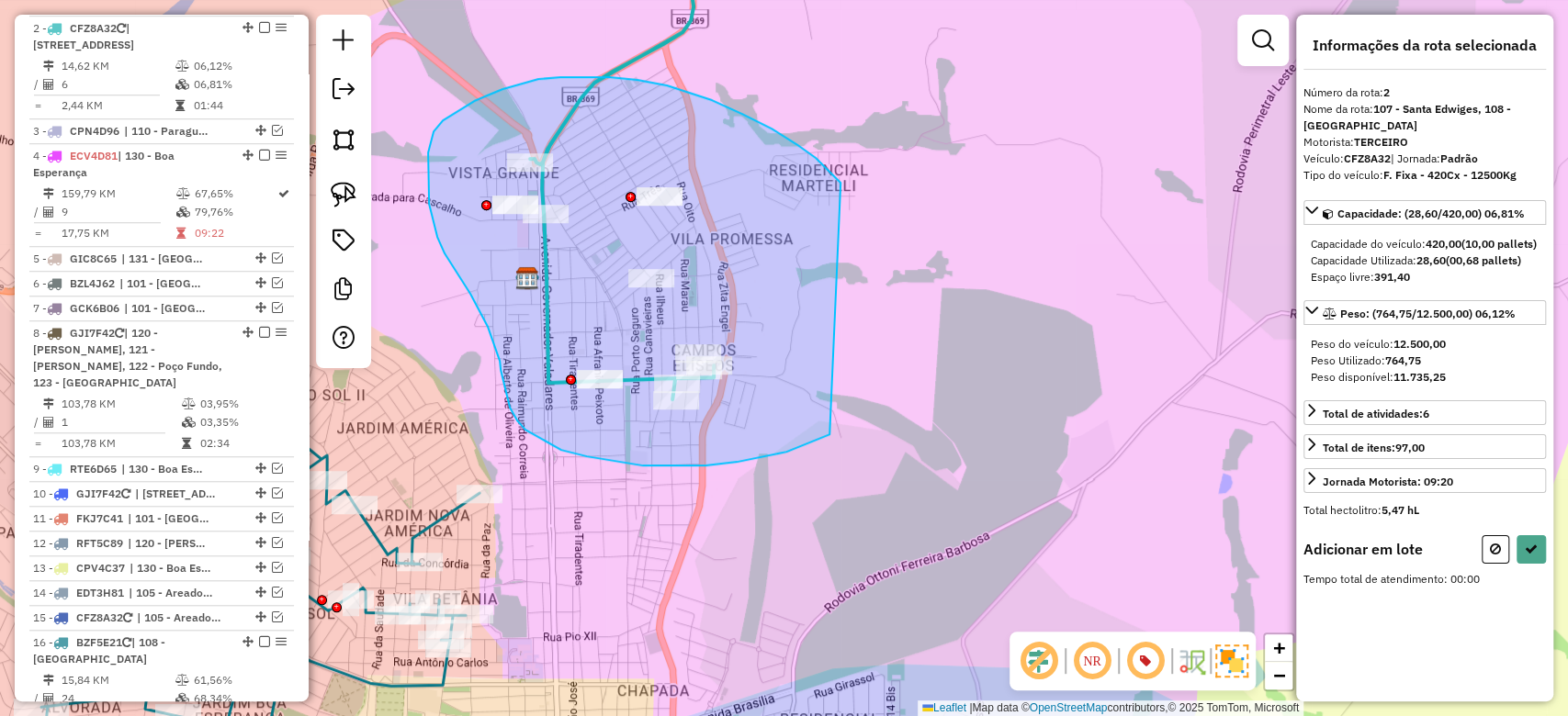
drag, startPoint x: 836, startPoint y: 178, endPoint x: 830, endPoint y: 435, distance: 257.1
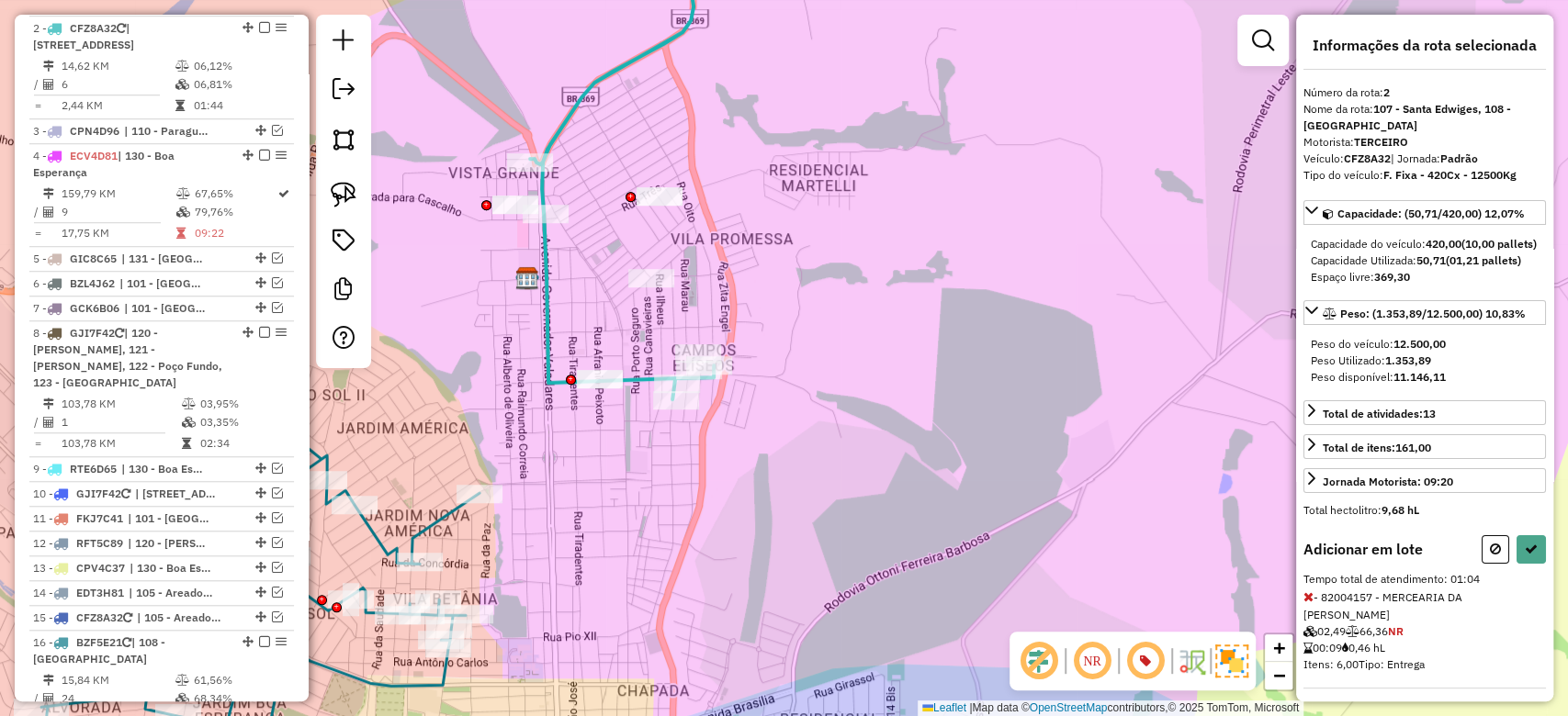
click at [1542, 553] on div "Informações da rota selecionada Número da rota: 2 Nome da rota: 107 - Santa Edw…" at bounding box center [1425, 358] width 257 height 687
click at [1528, 555] on icon at bounding box center [1532, 550] width 13 height 13
select select "**********"
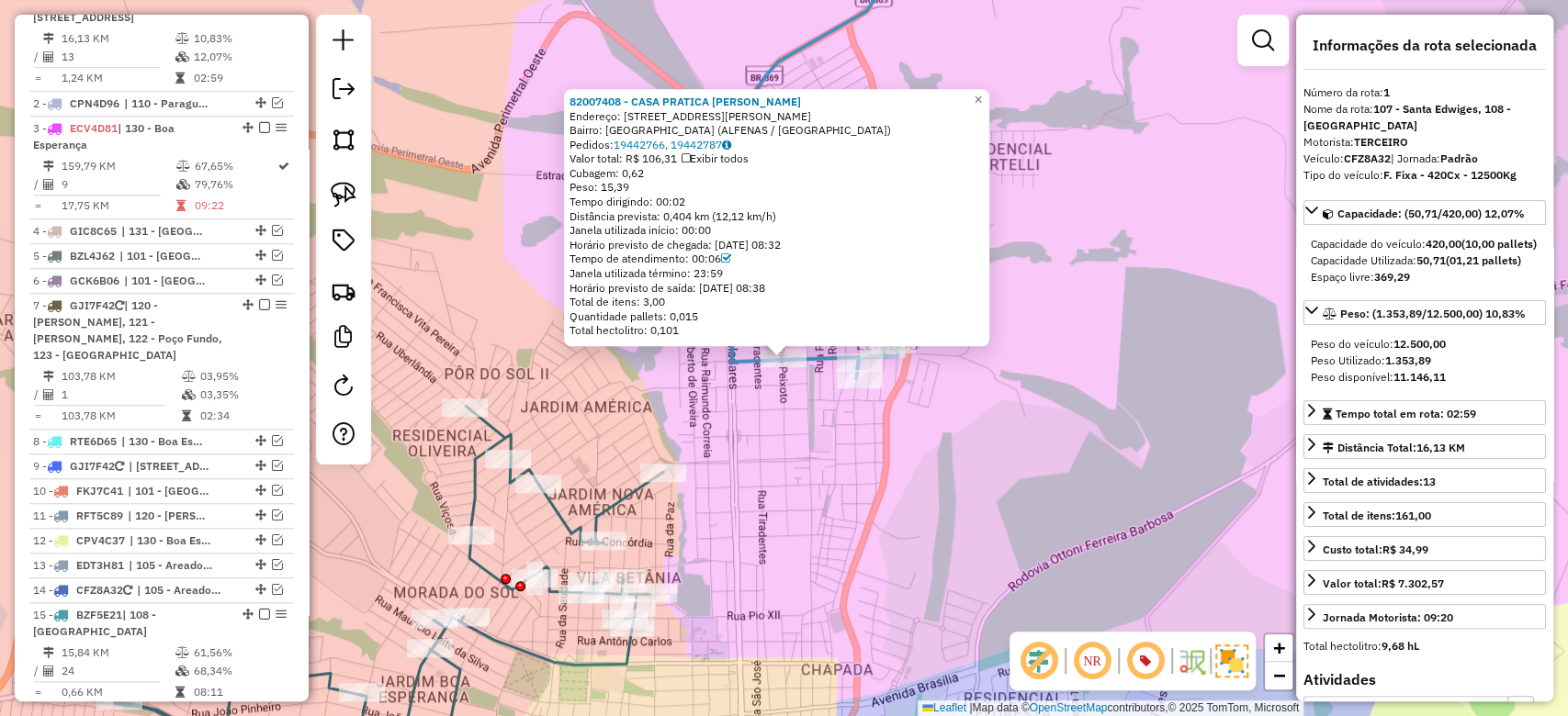
scroll to position [771, 0]
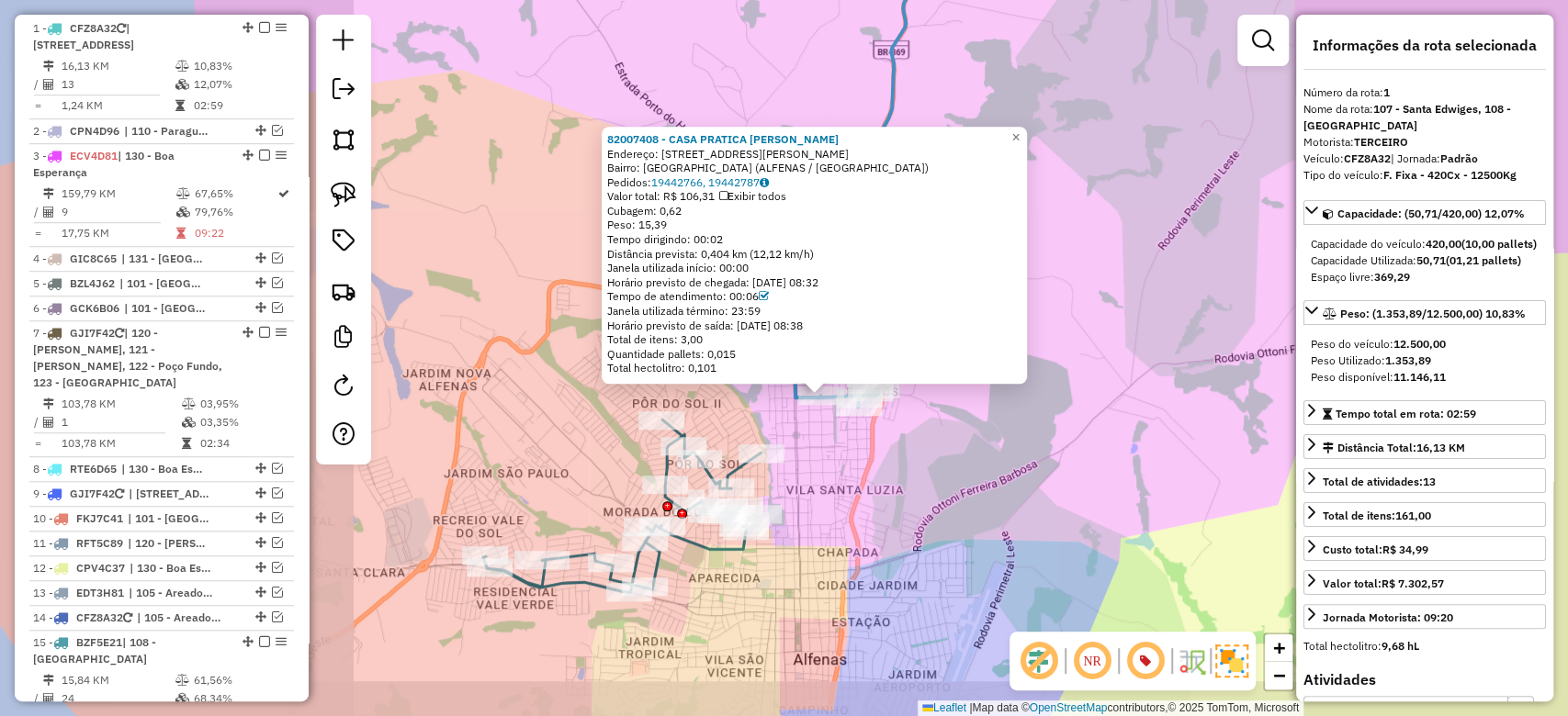
click at [968, 469] on div "82007408 - CASA PRATICA CESAR E Endereço: RUA AFRANIO PEIXOTO 810 Bairro: JARDI…" at bounding box center [784, 358] width 1568 height 716
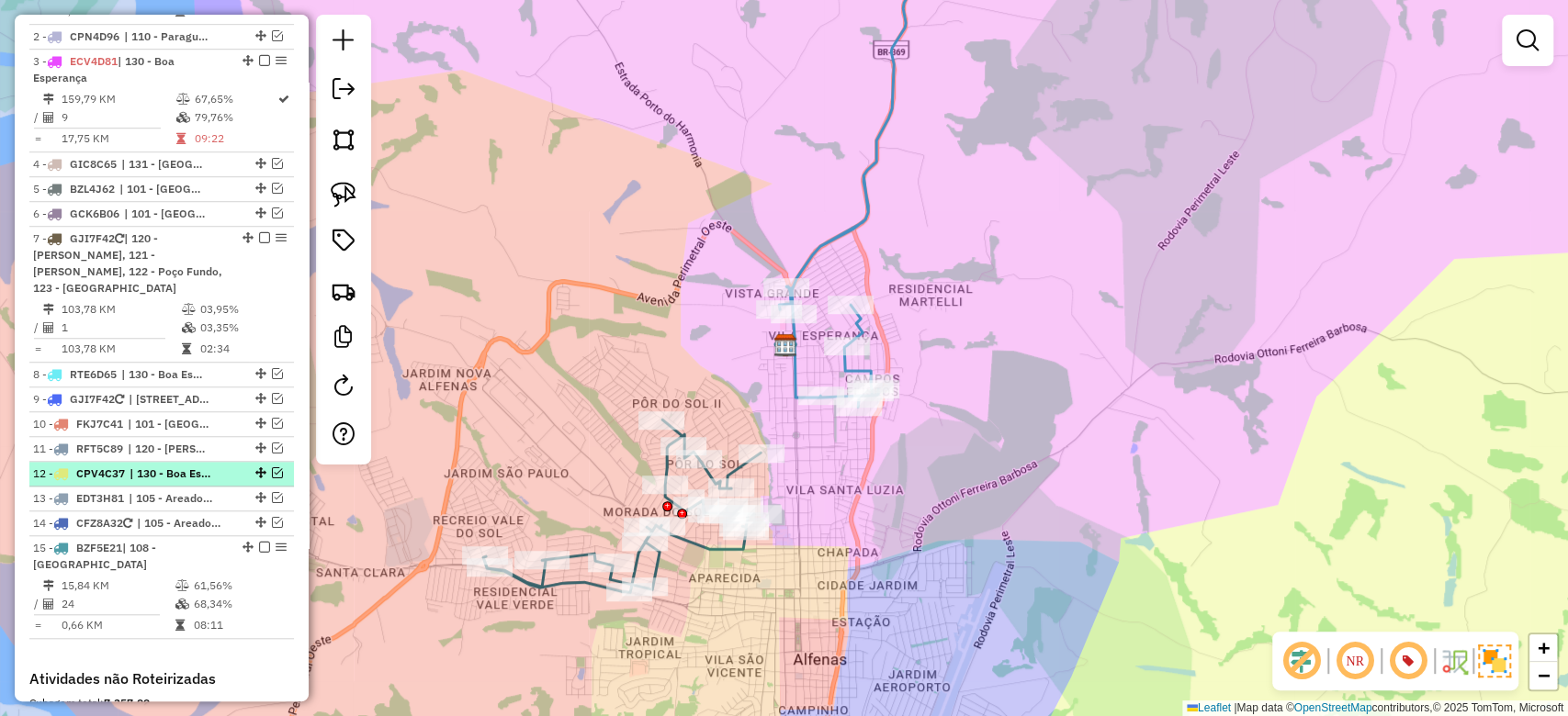
scroll to position [895, 0]
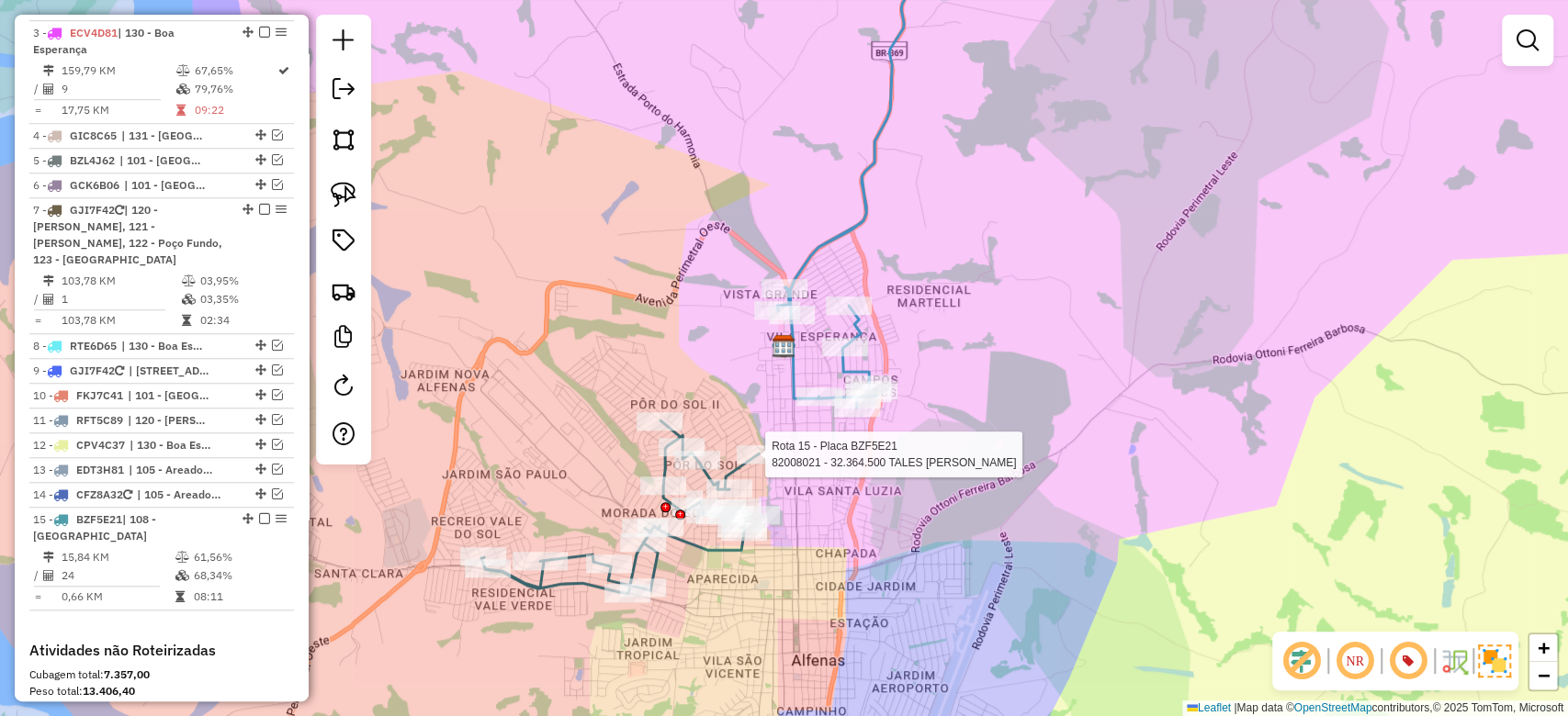
select select "**********"
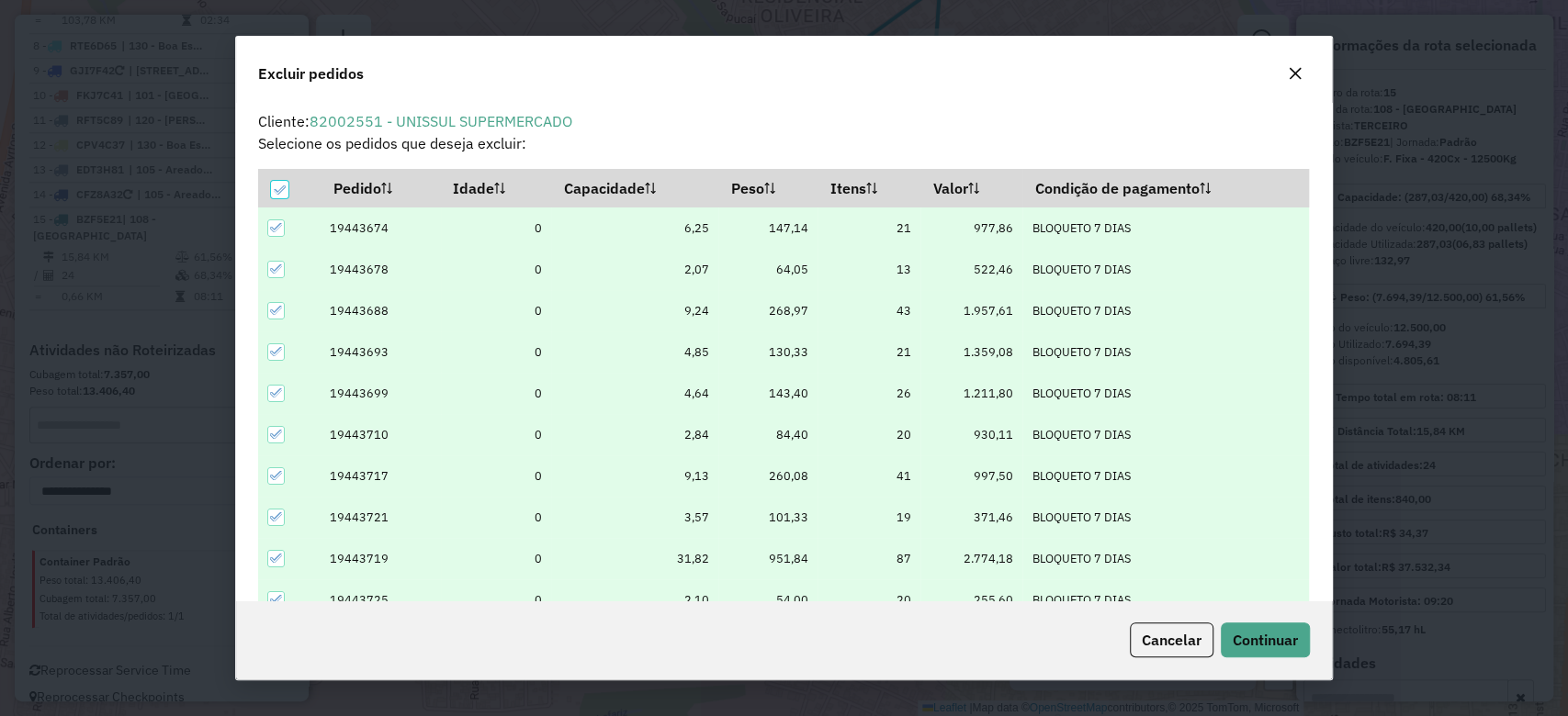
scroll to position [10, 6]
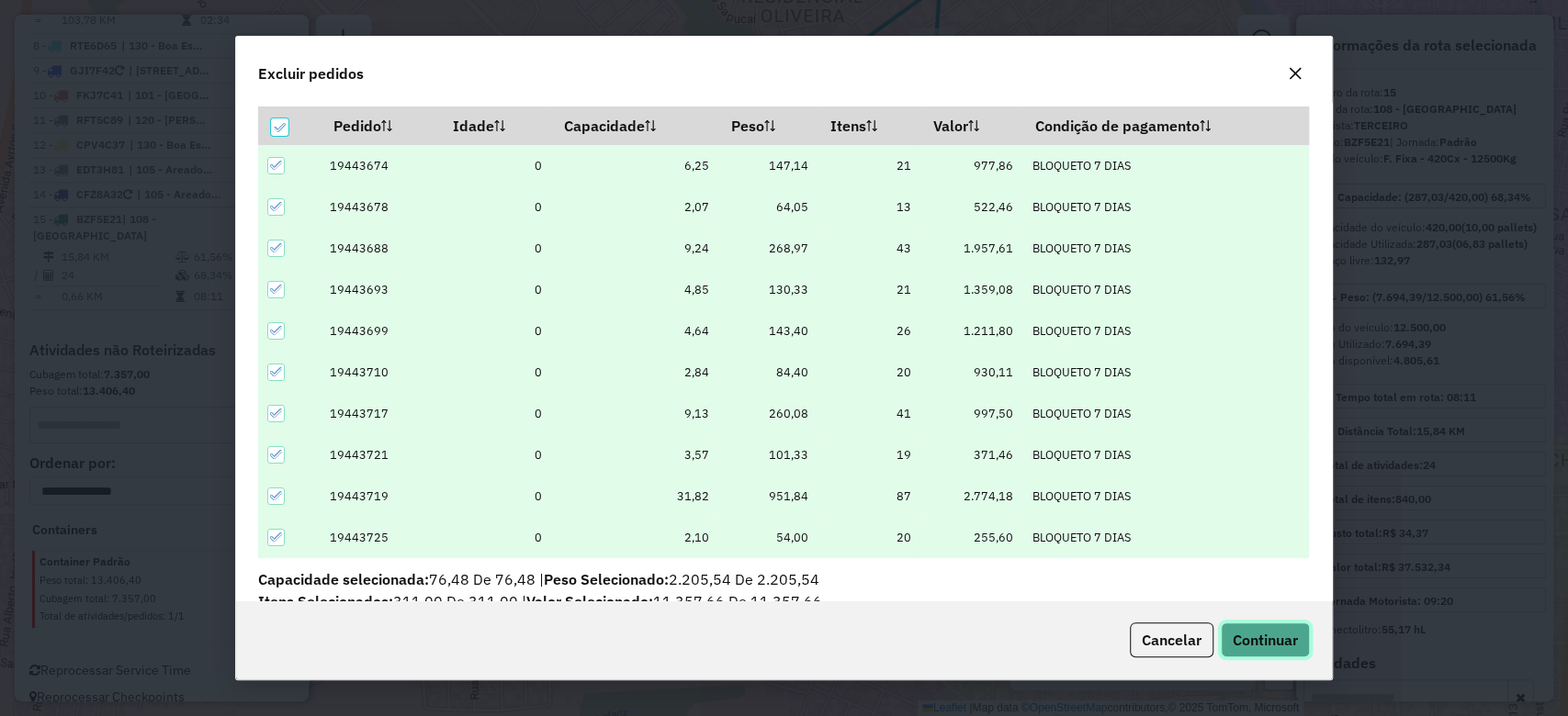
click at [1286, 629] on button "Continuar" at bounding box center [1265, 640] width 89 height 35
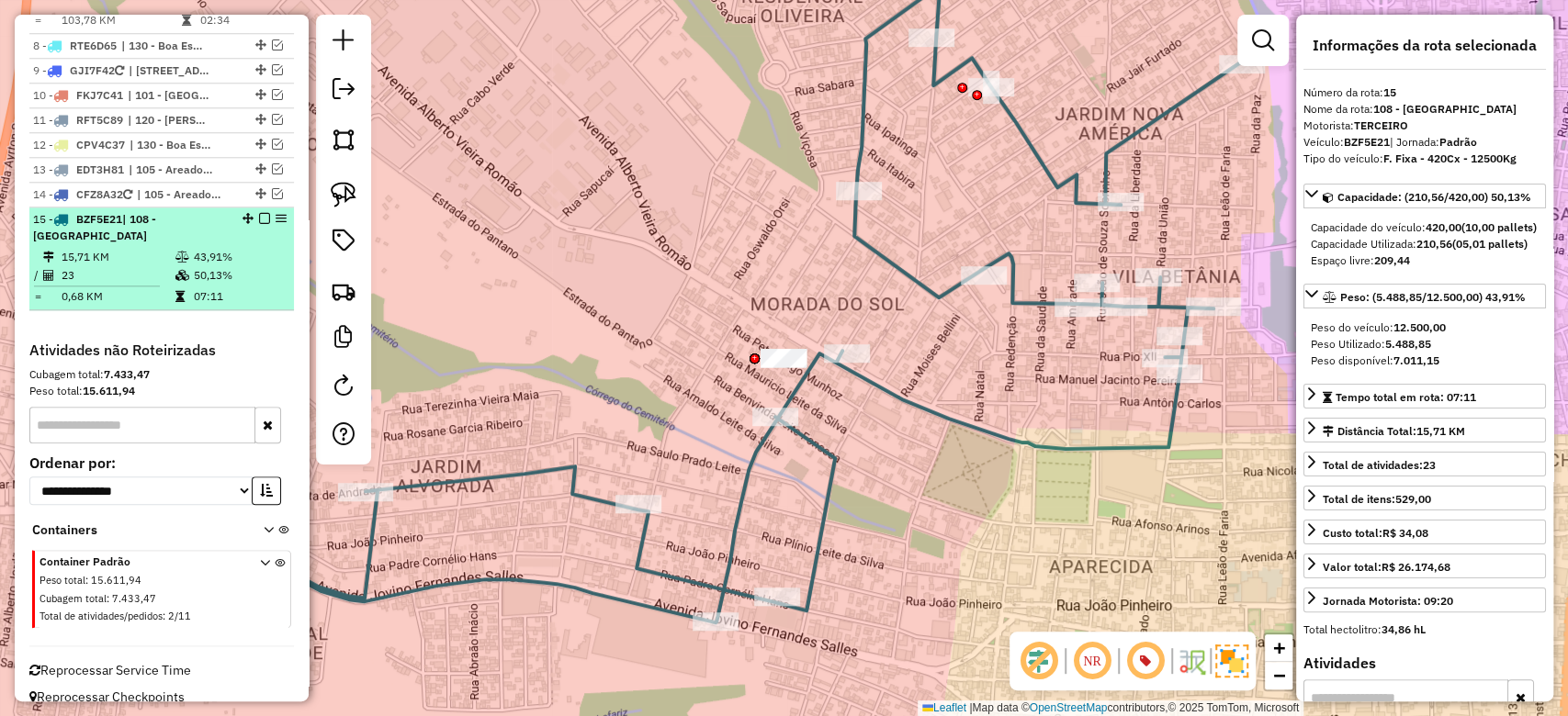
click at [149, 266] on td "23" at bounding box center [118, 275] width 114 height 18
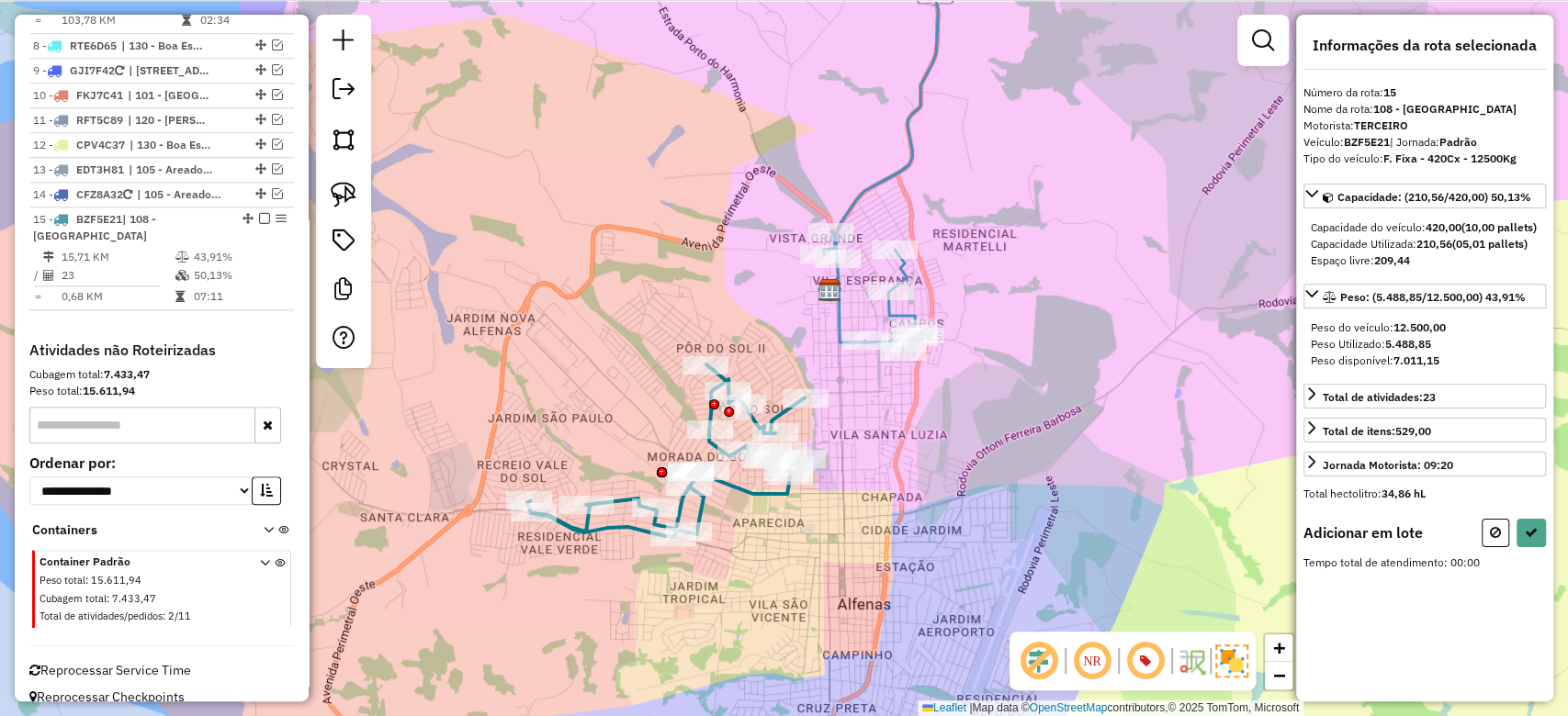
drag, startPoint x: 1027, startPoint y: 365, endPoint x: 951, endPoint y: 411, distance: 88.8
click at [951, 411] on div "Janela de atendimento Grade de atendimento Capacidade Transportadoras Veículos …" at bounding box center [784, 358] width 1568 height 716
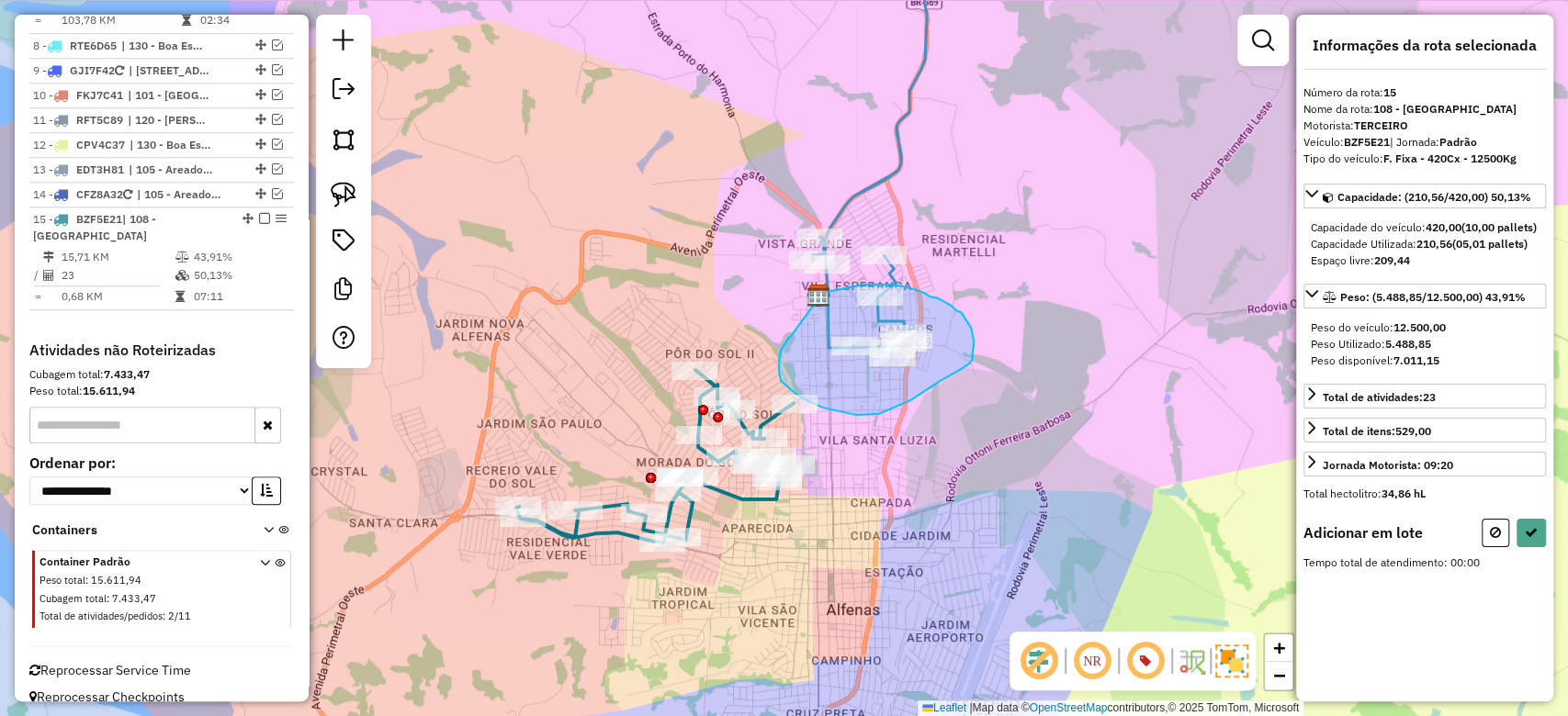
drag, startPoint x: 791, startPoint y: 337, endPoint x: 810, endPoint y: 312, distance: 31.4
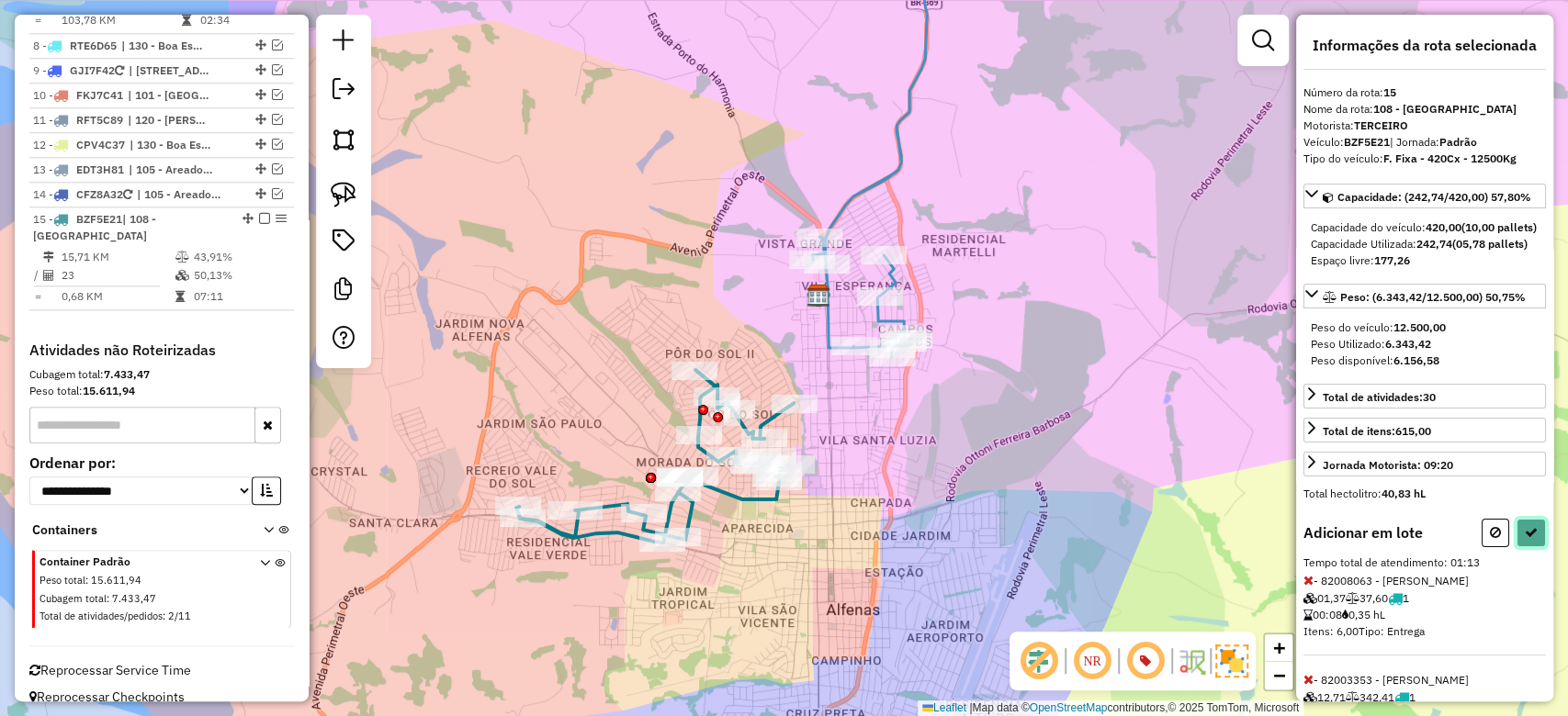
click at [1525, 539] on icon at bounding box center [1532, 532] width 13 height 13
select select "**********"
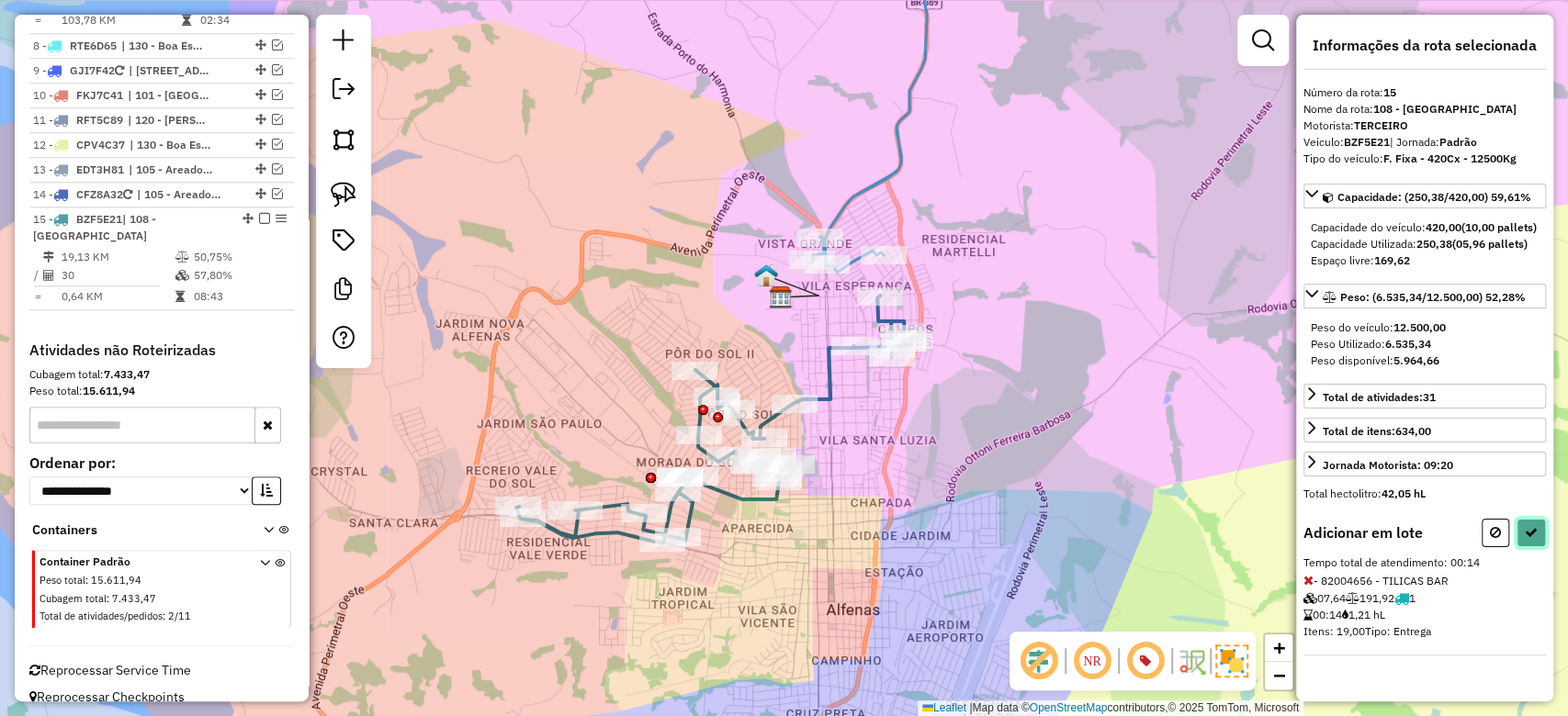
click at [1531, 539] on icon at bounding box center [1532, 532] width 13 height 13
select select "**********"
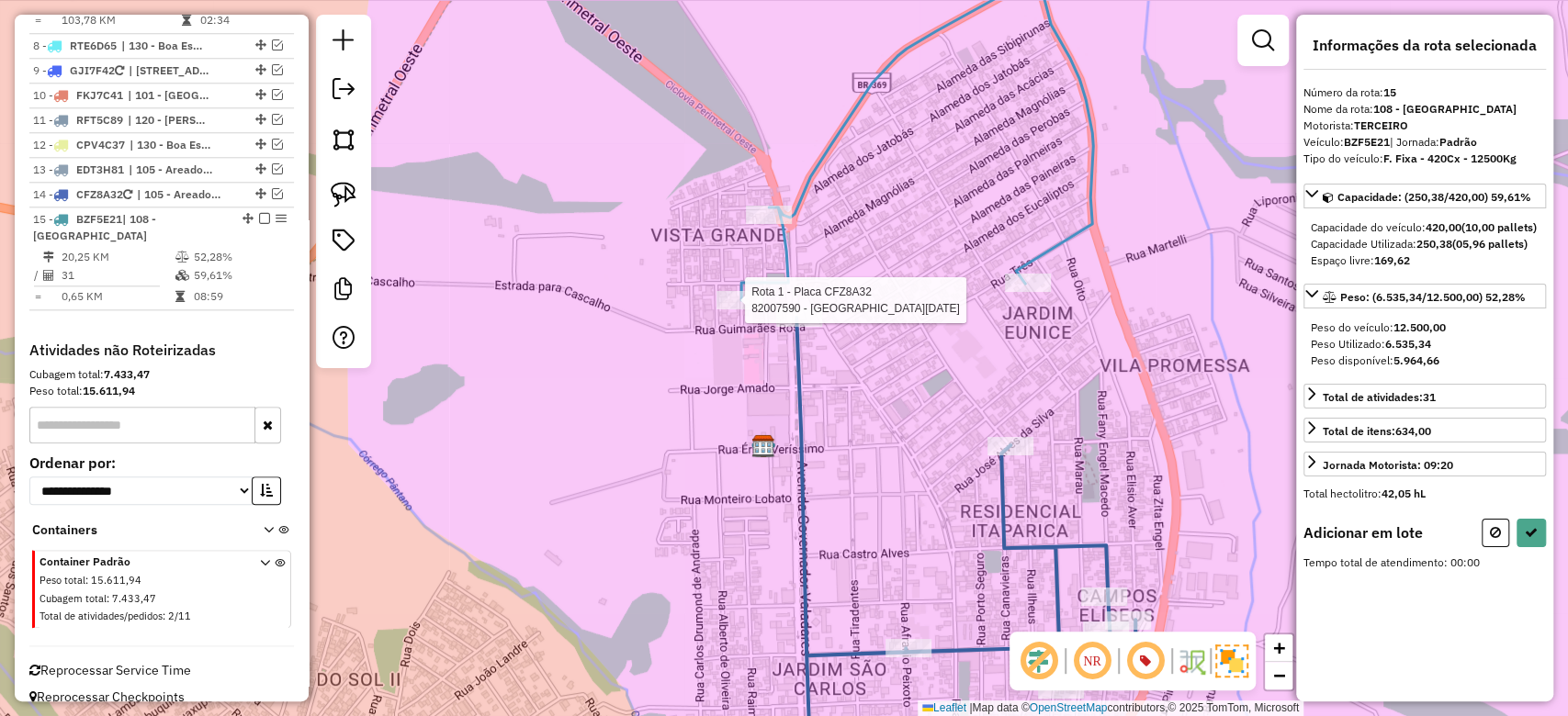
click at [736, 309] on div at bounding box center [739, 300] width 46 height 18
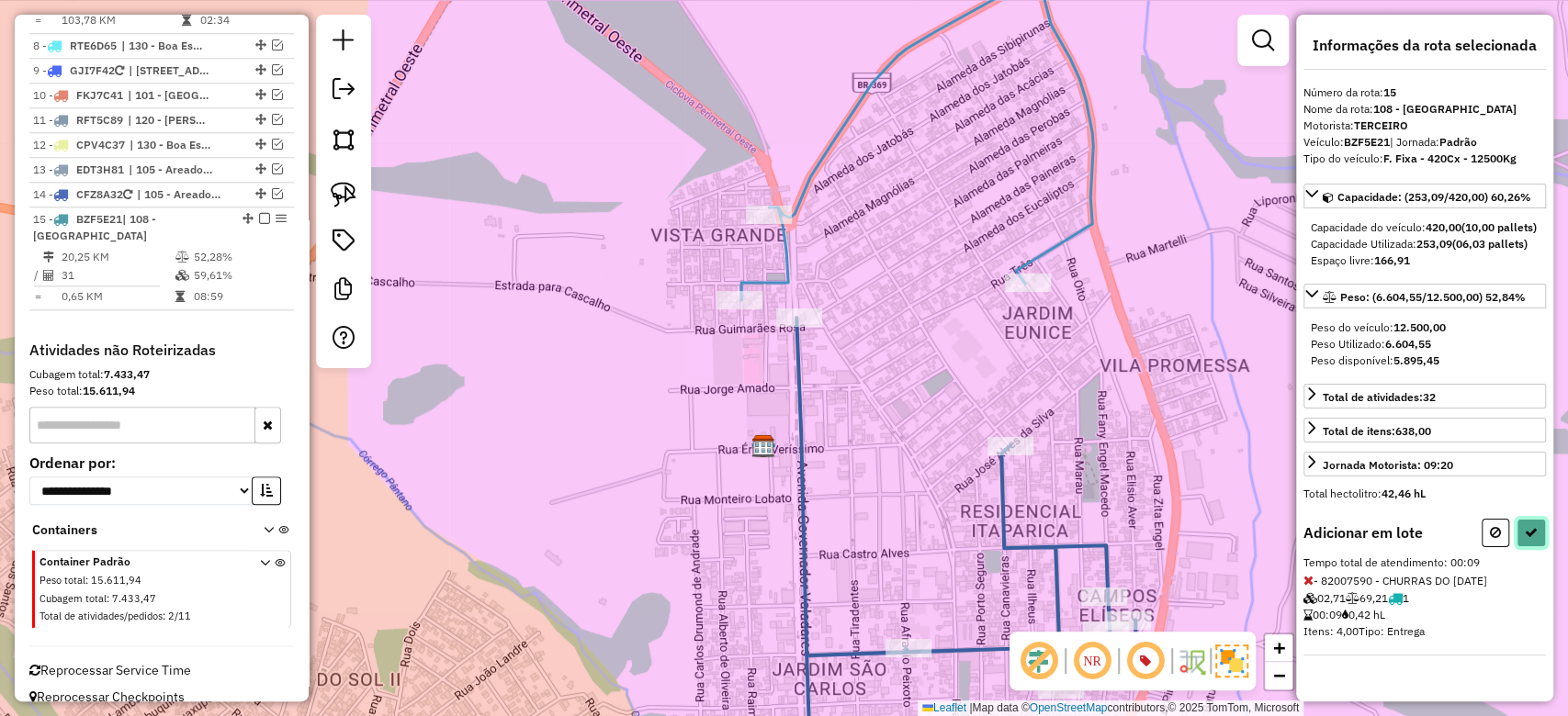
click at [1532, 539] on icon at bounding box center [1532, 532] width 13 height 13
select select "**********"
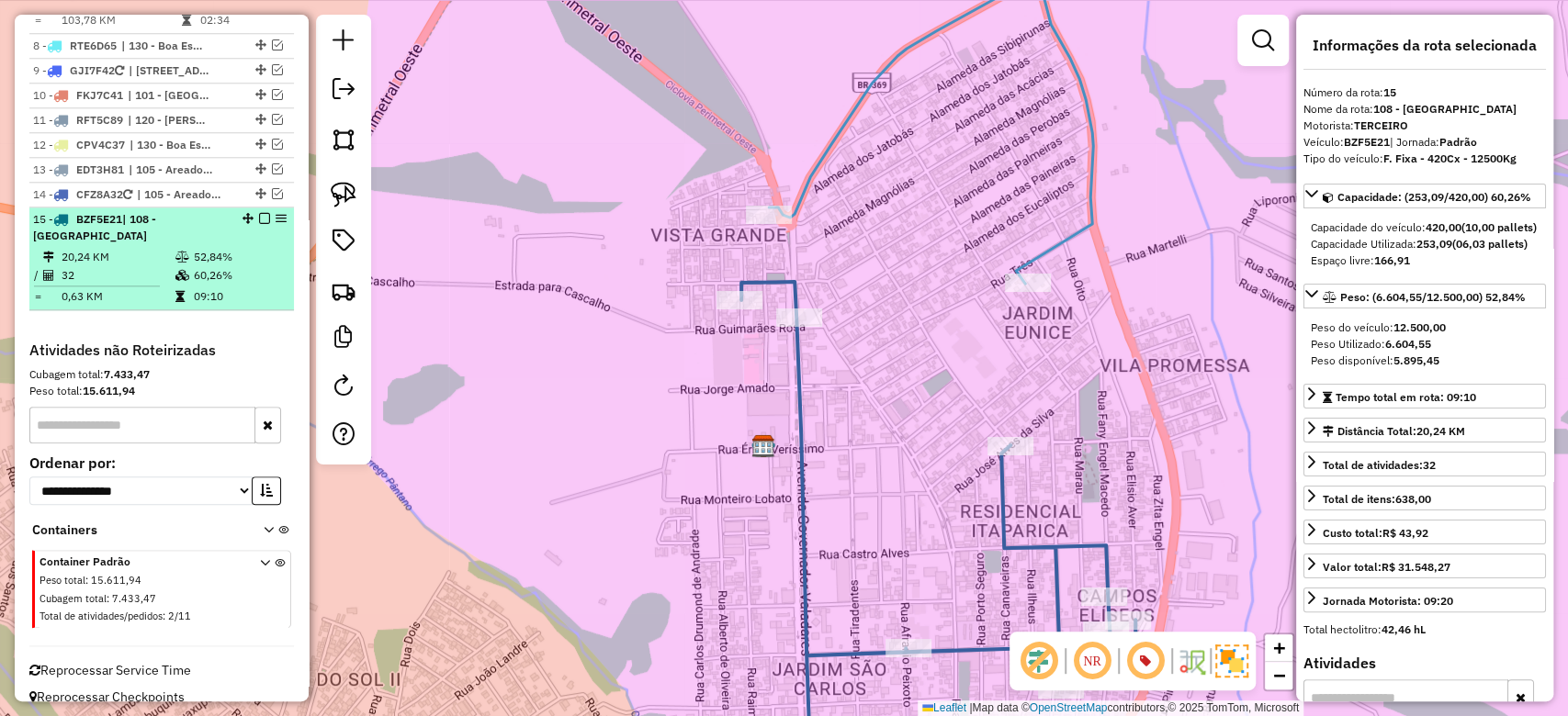
click at [175, 287] on td at bounding box center [183, 296] width 18 height 18
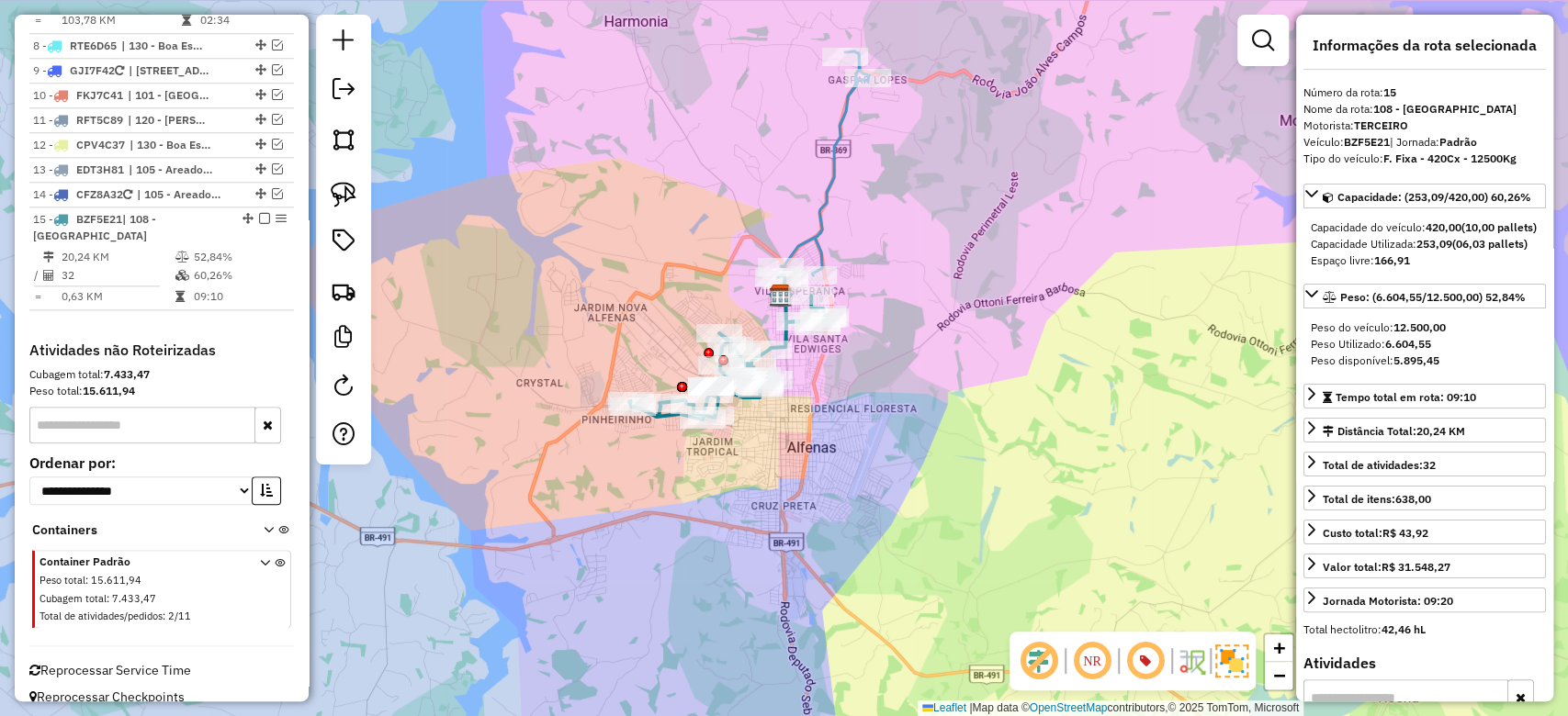
drag, startPoint x: 951, startPoint y: 415, endPoint x: 801, endPoint y: 346, distance: 165.1
click at [904, 419] on div "Janela de atendimento Grade de atendimento Capacidade Transportadoras Veículos …" at bounding box center [784, 358] width 1568 height 716
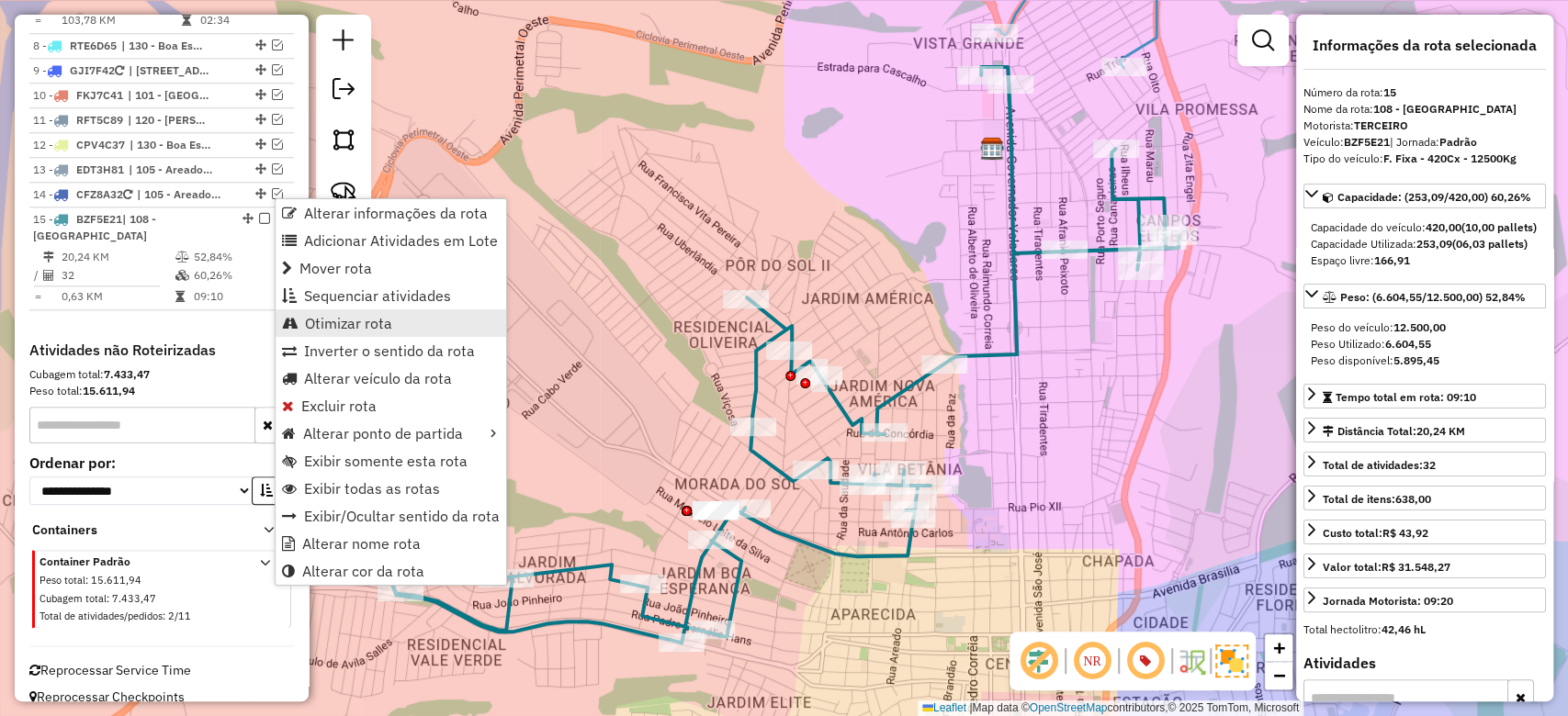
click at [354, 311] on link "Otimizar rota" at bounding box center [391, 322] width 230 height 28
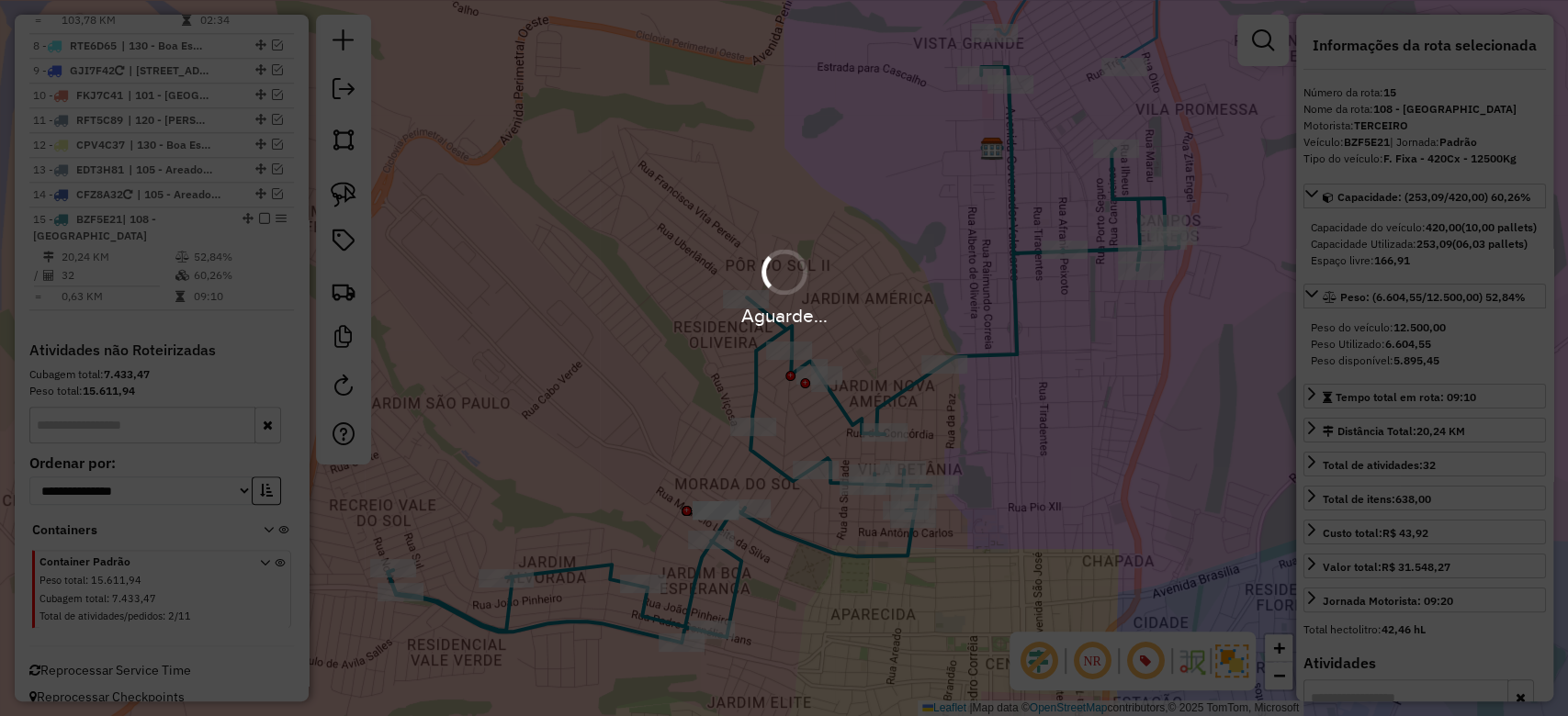
click at [959, 243] on div "Aguarde..." at bounding box center [784, 286] width 1568 height 87
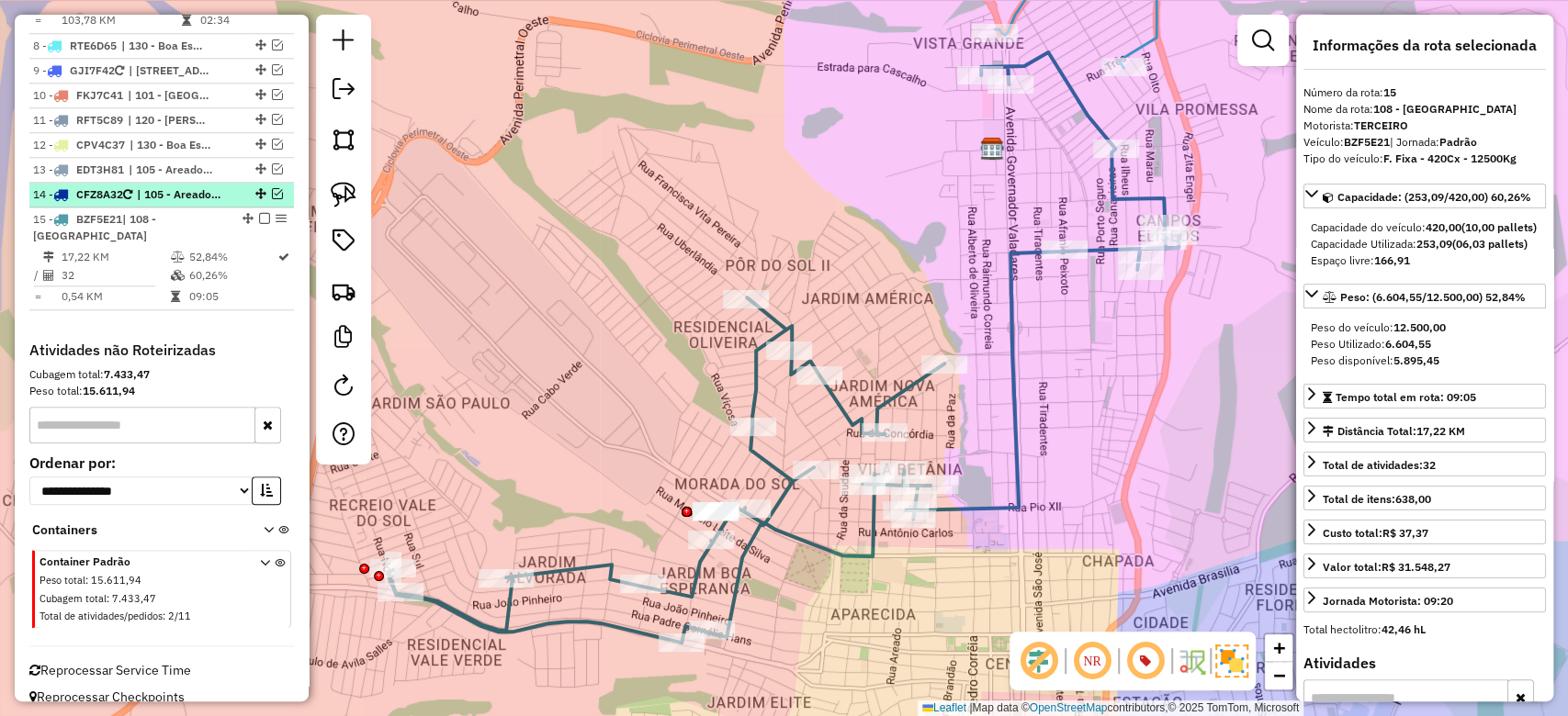
click at [272, 188] on em at bounding box center [278, 194] width 11 height 11
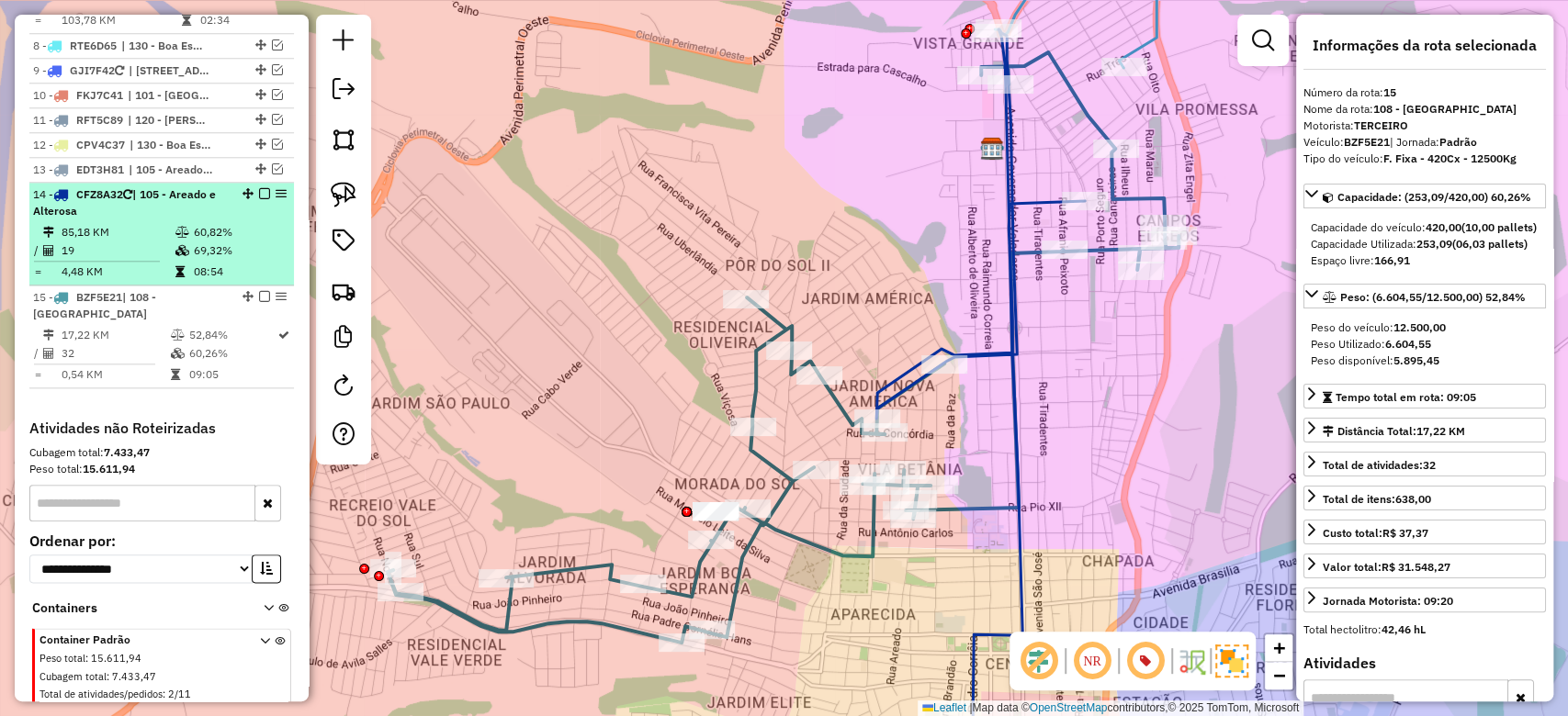
click at [233, 223] on td "60,82%" at bounding box center [240, 232] width 93 height 18
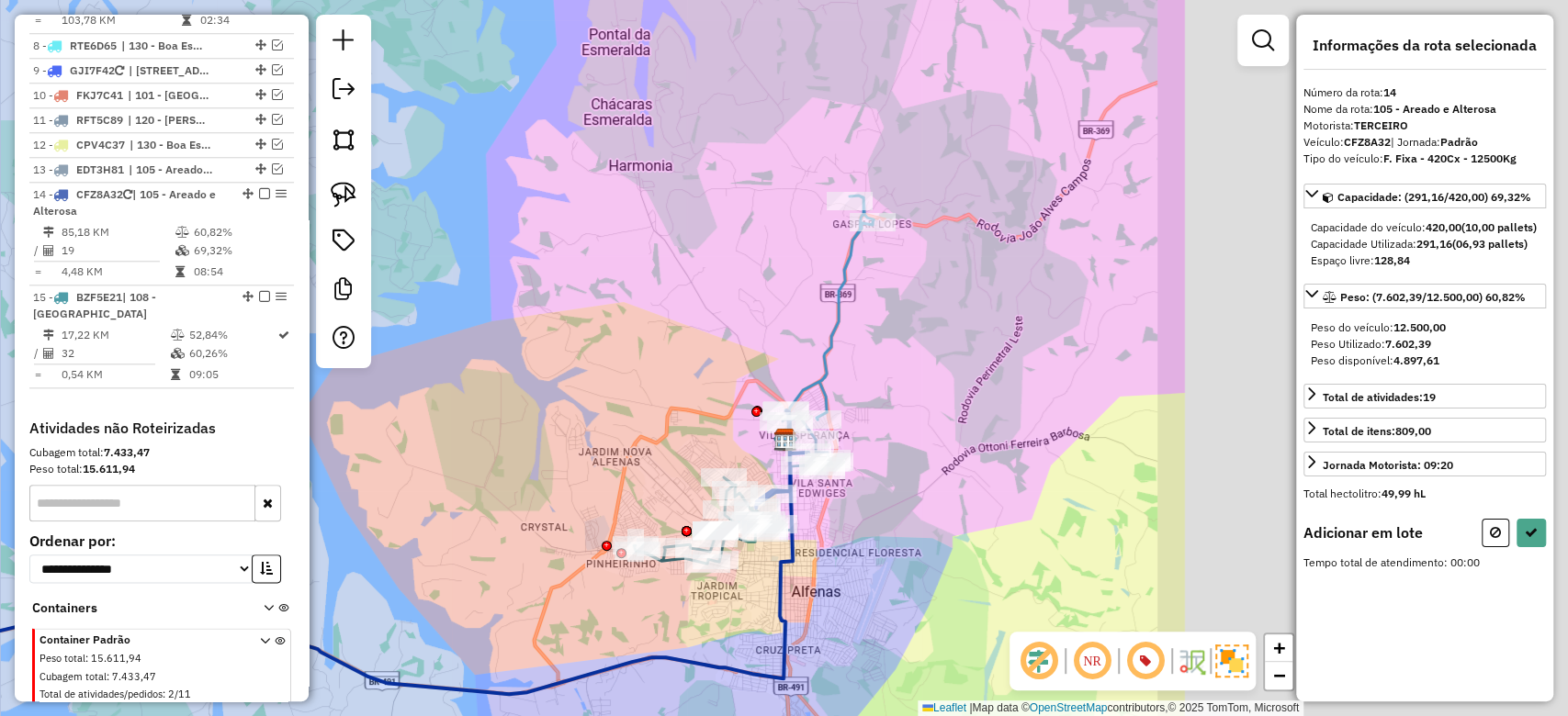
drag, startPoint x: 662, startPoint y: 282, endPoint x: 564, endPoint y: 281, distance: 98.0
click at [562, 281] on div "Janela de atendimento Grade de atendimento Capacidade Transportadoras Veículos …" at bounding box center [784, 358] width 1568 height 716
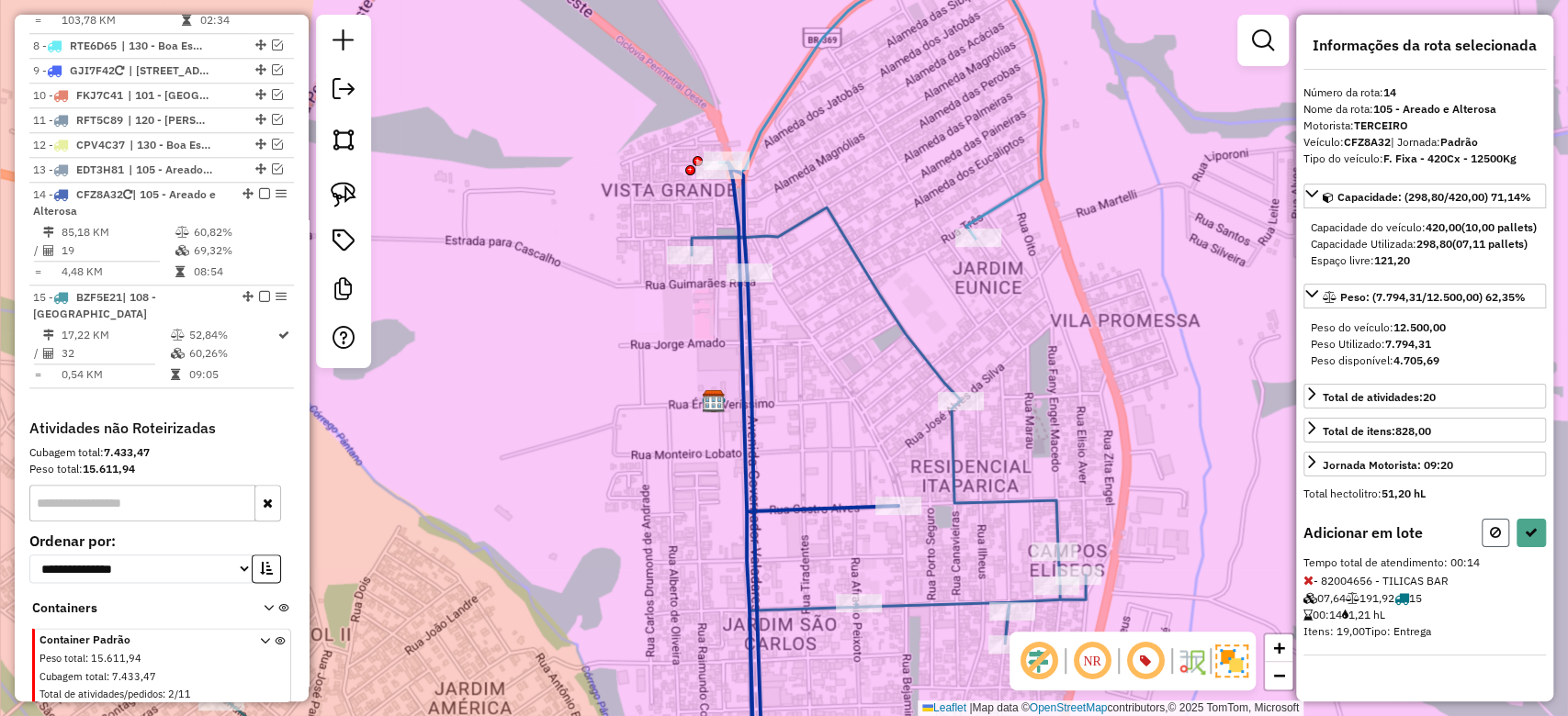
click at [1492, 539] on icon at bounding box center [1496, 532] width 11 height 13
select select "**********"
click at [1540, 529] on div "Informações da rota selecionada Número da rota: 14 Nome da rota: 105 - Areado e…" at bounding box center [1425, 358] width 257 height 687
click at [1540, 538] on button at bounding box center [1531, 533] width 29 height 29
select select "**********"
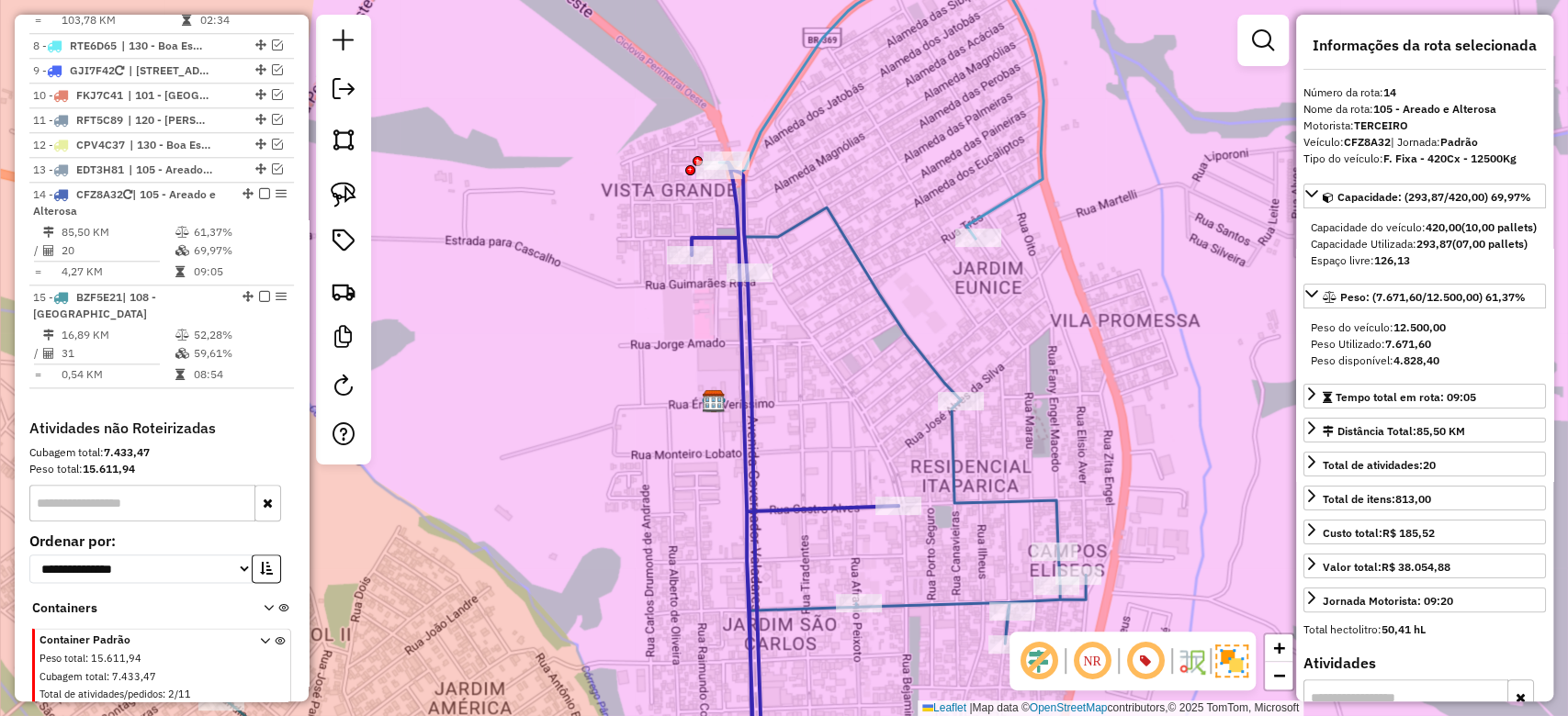
scroll to position [1272, 0]
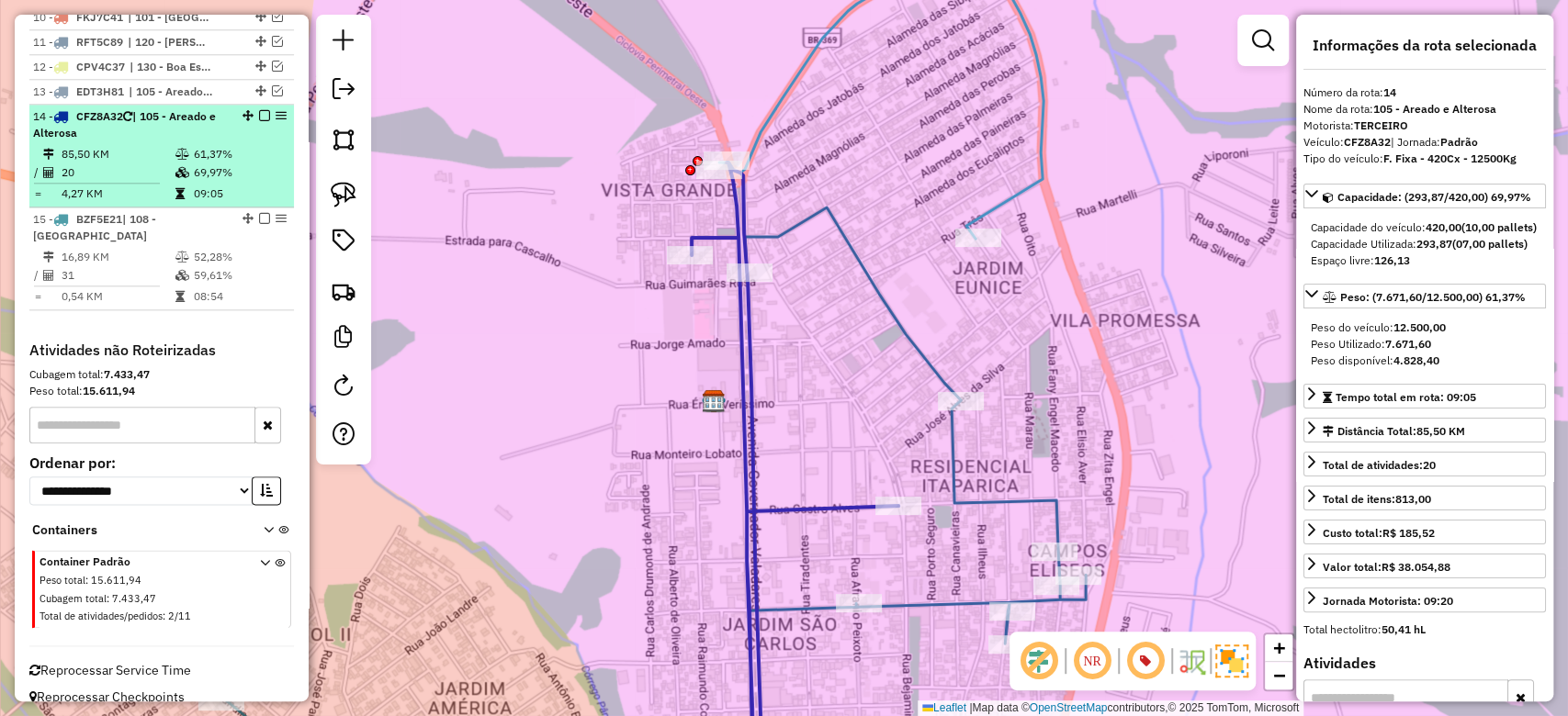
click at [199, 164] on td "69,97%" at bounding box center [240, 172] width 93 height 18
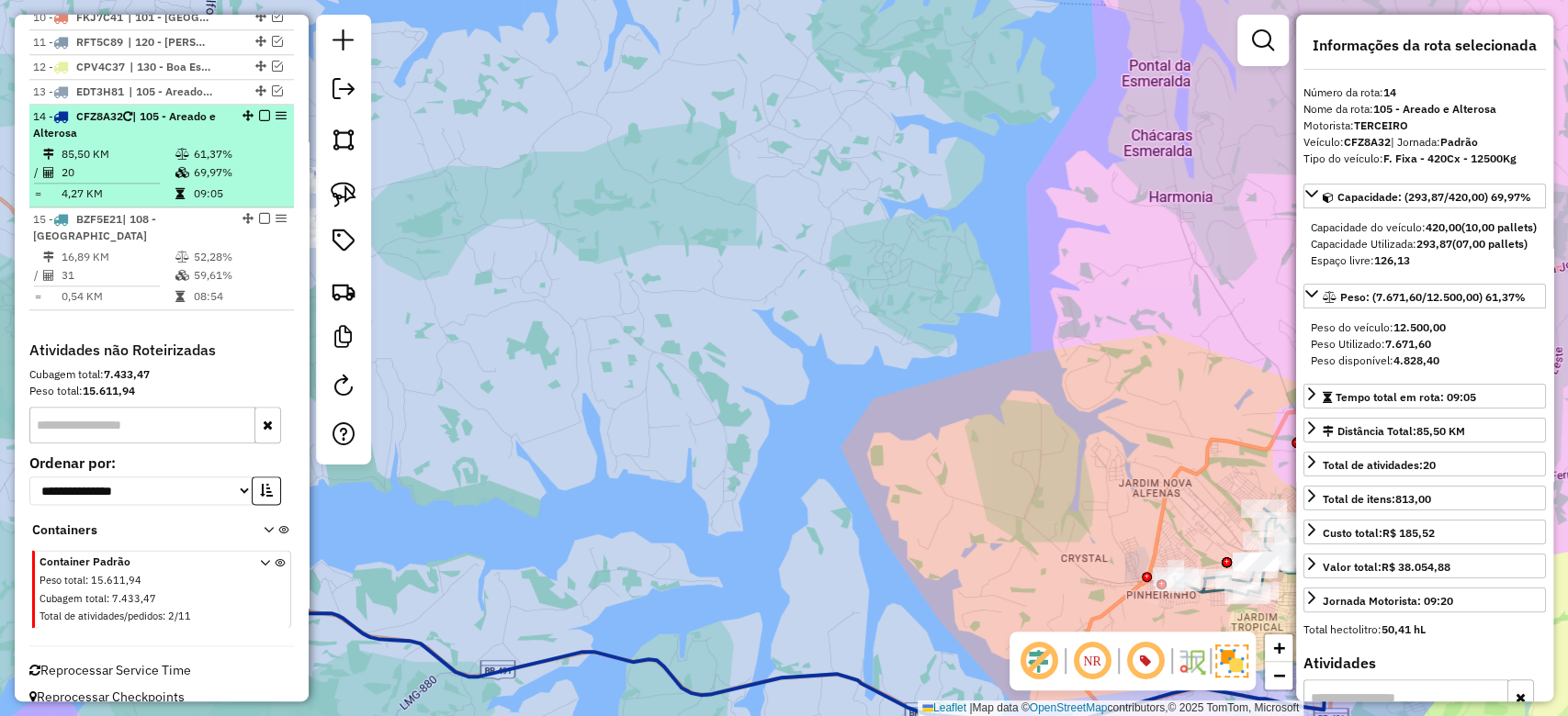
click at [259, 110] on em at bounding box center [265, 116] width 11 height 11
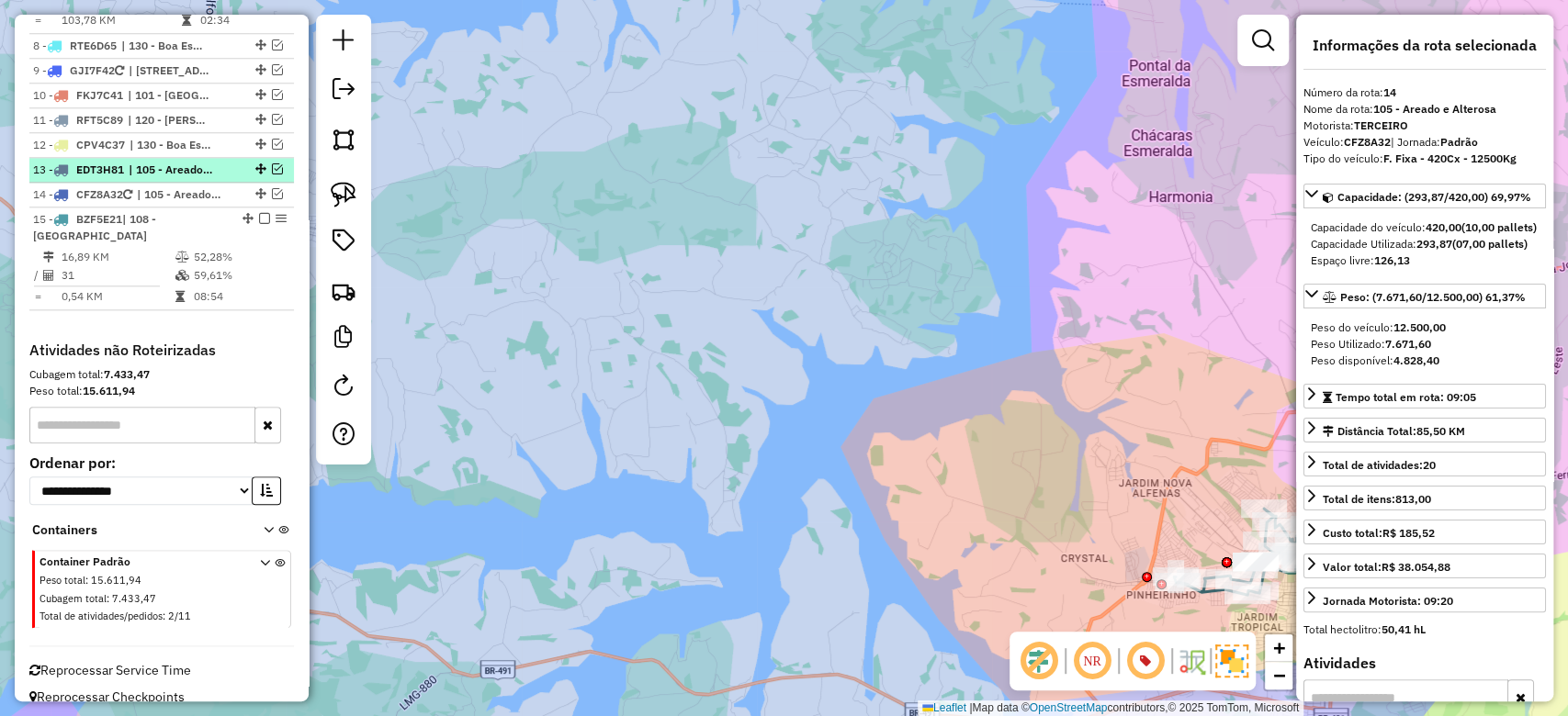
click at [275, 164] on em at bounding box center [278, 169] width 11 height 11
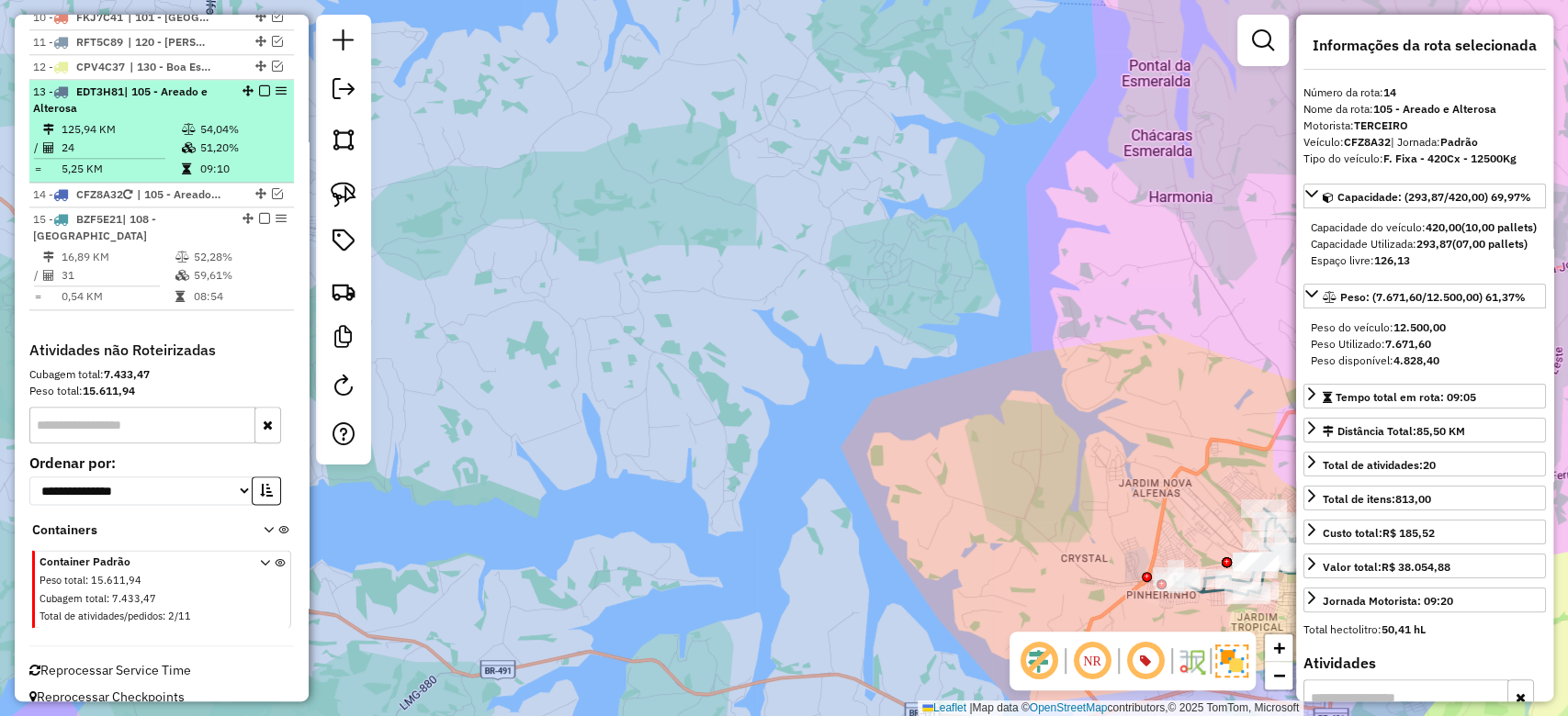
click at [259, 86] on em at bounding box center [265, 91] width 11 height 11
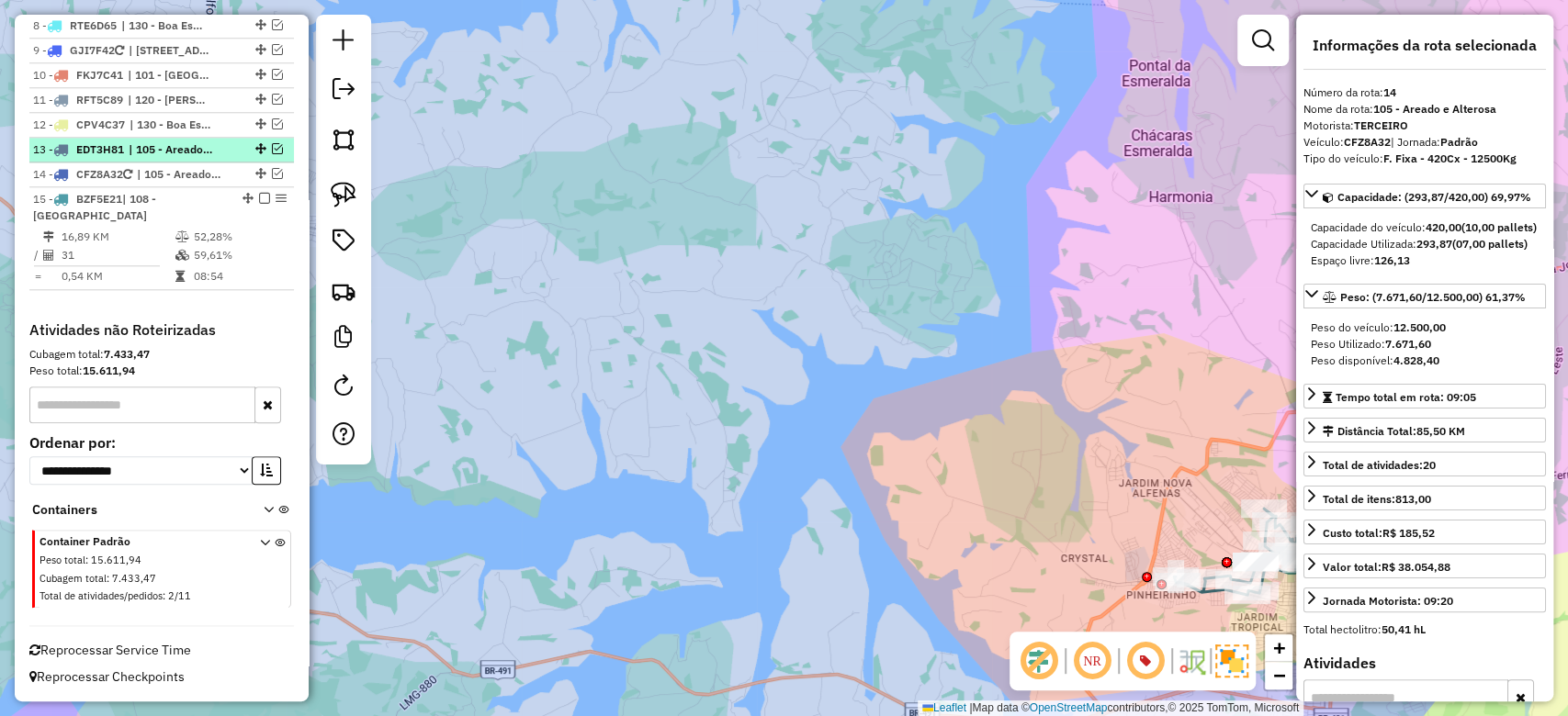
scroll to position [1194, 0]
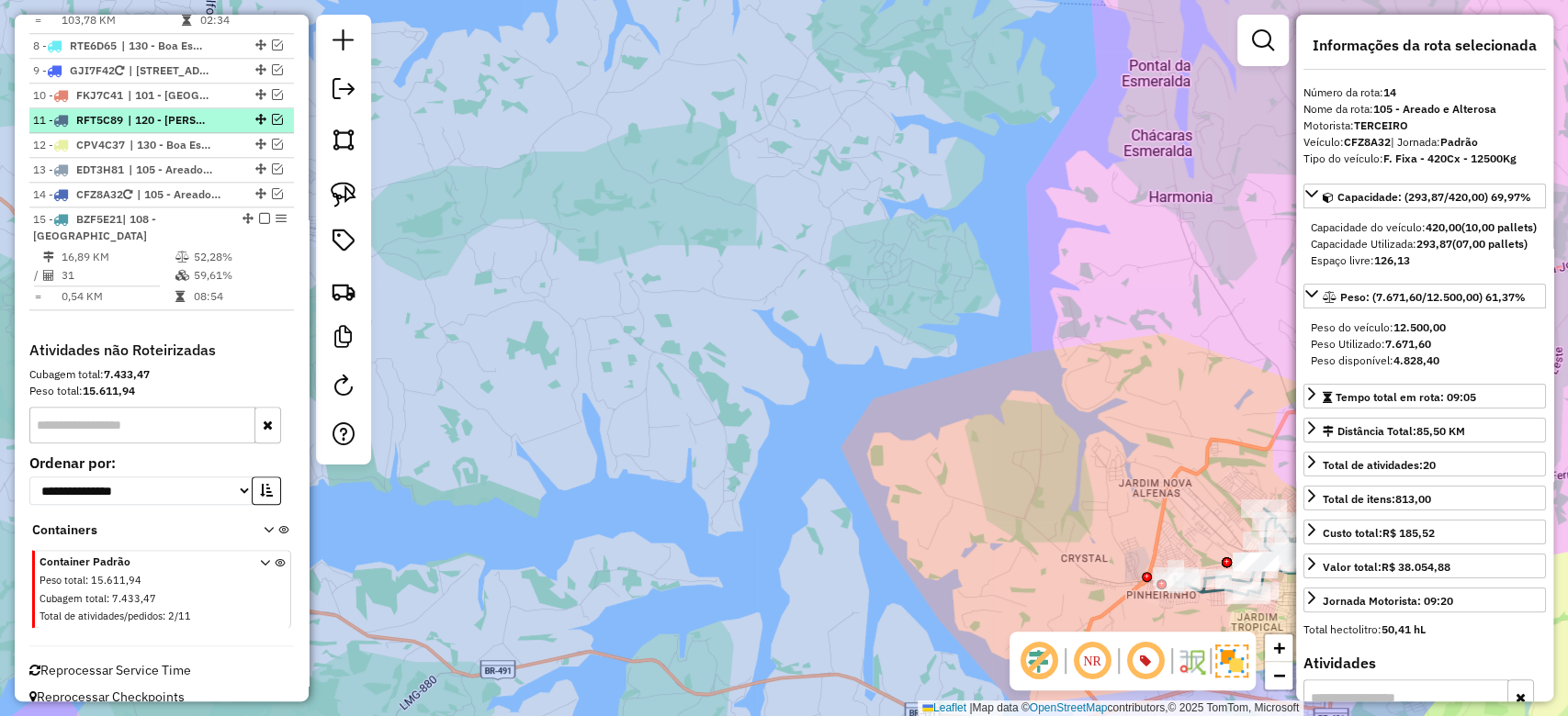
click at [272, 114] on em at bounding box center [278, 120] width 11 height 11
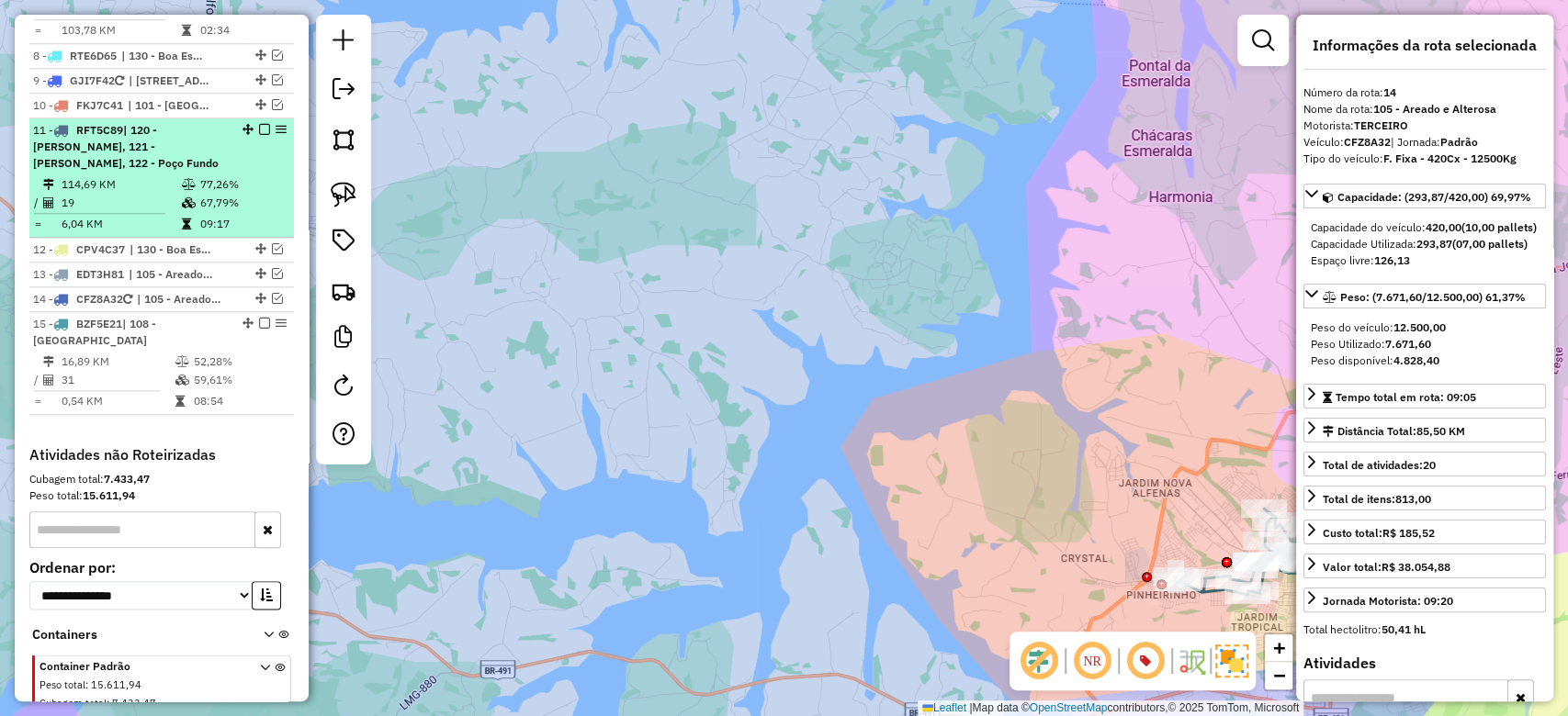
scroll to position [1151, 0]
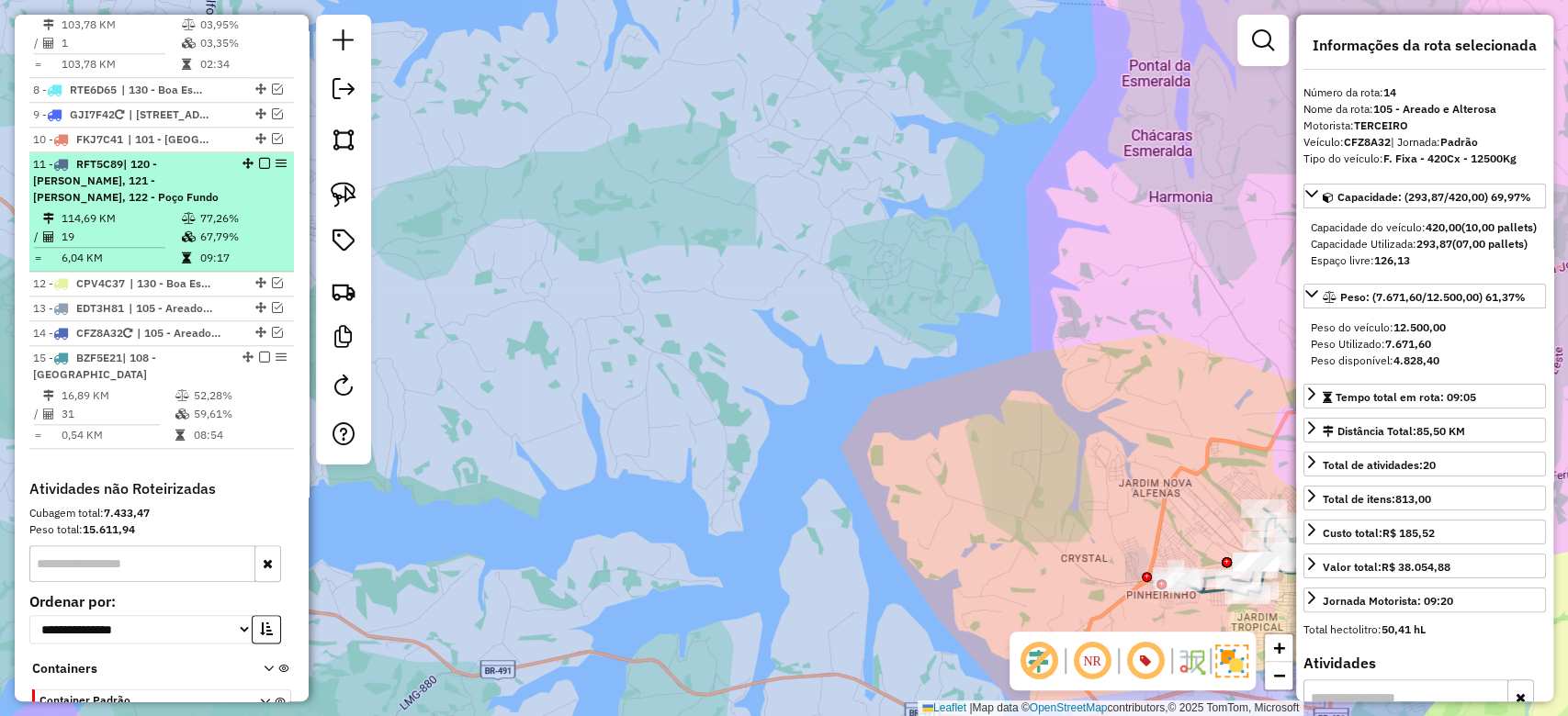
click at [259, 158] on em at bounding box center [265, 164] width 11 height 11
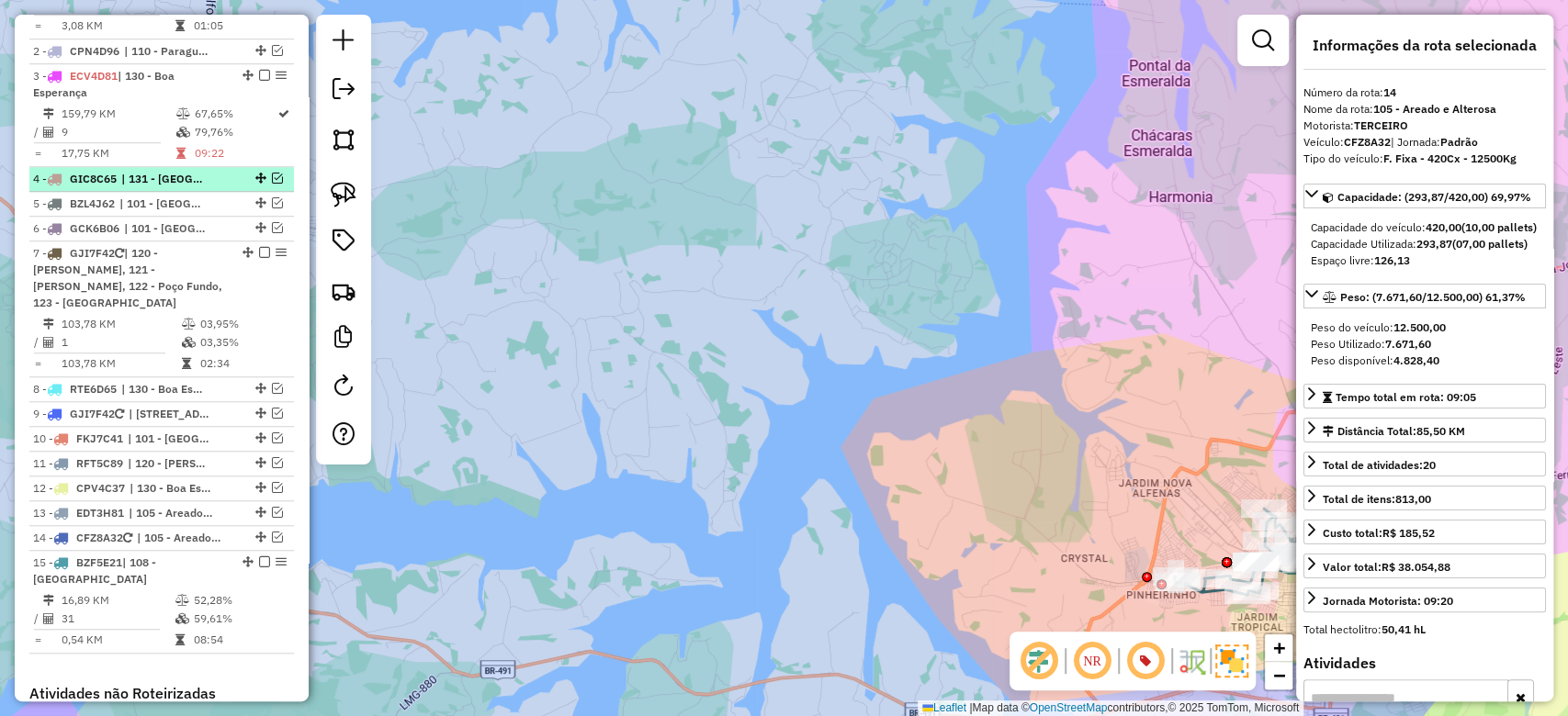
scroll to position [784, 0]
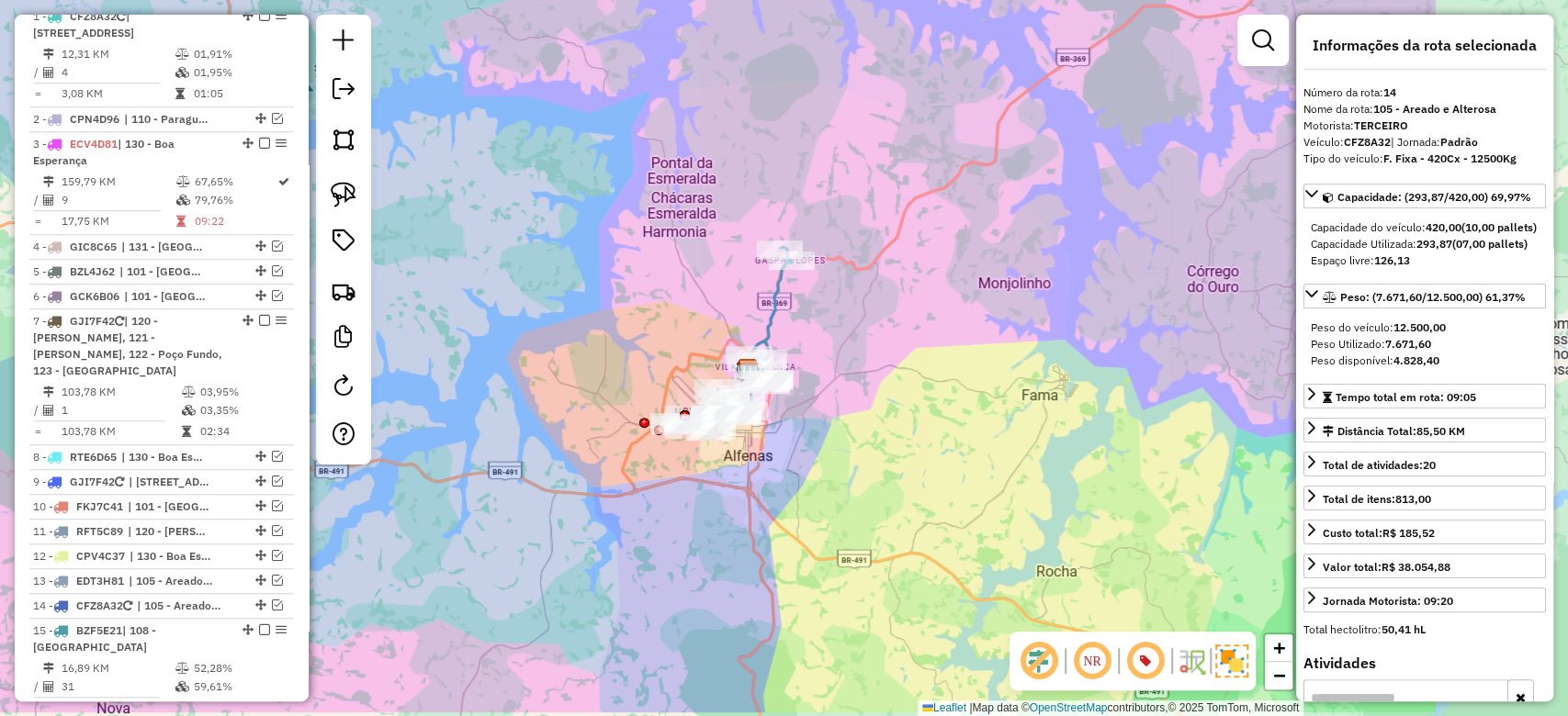
click at [566, 328] on div "Janela de atendimento Grade de atendimento Capacidade Transportadoras Veículos …" at bounding box center [784, 358] width 1568 height 716
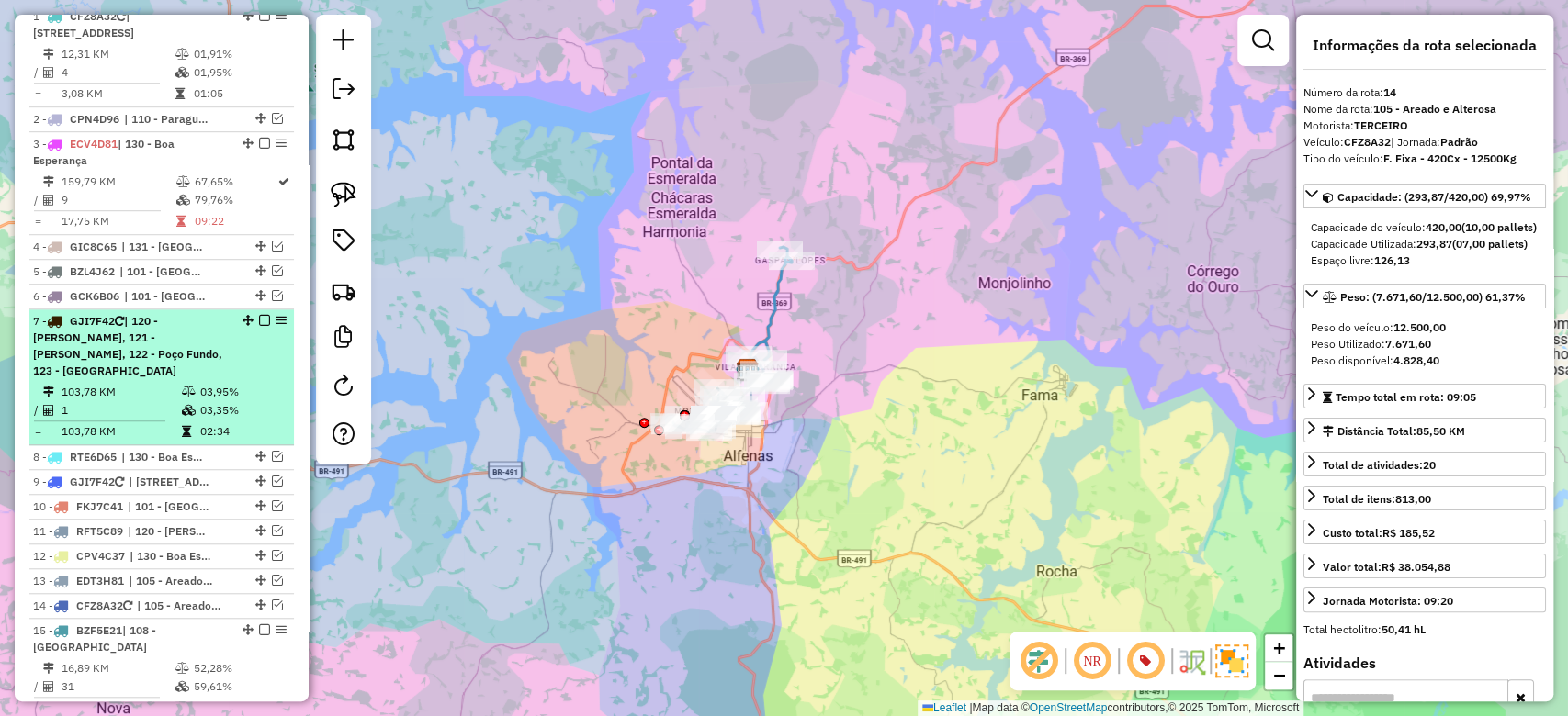
scroll to position [661, 0]
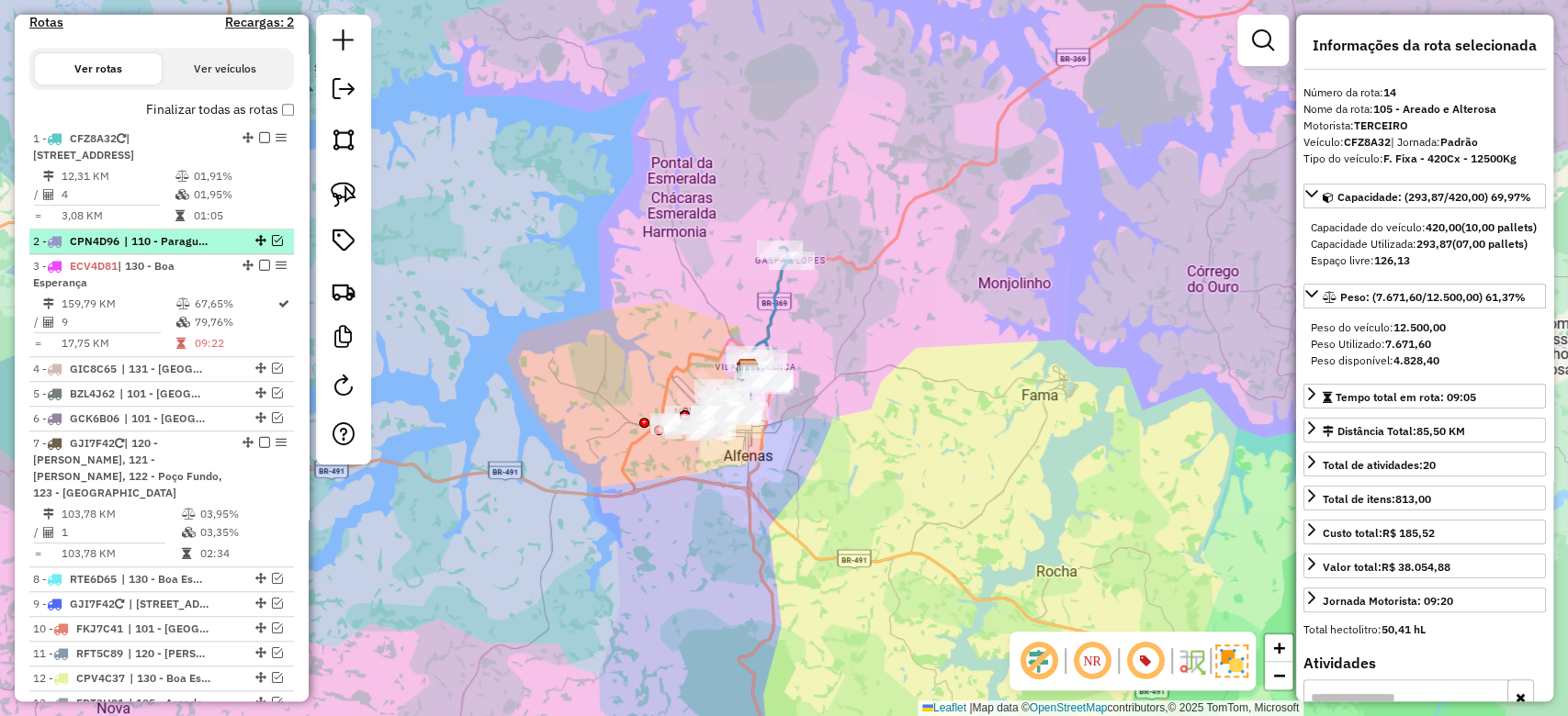
click at [277, 239] on em at bounding box center [278, 241] width 11 height 11
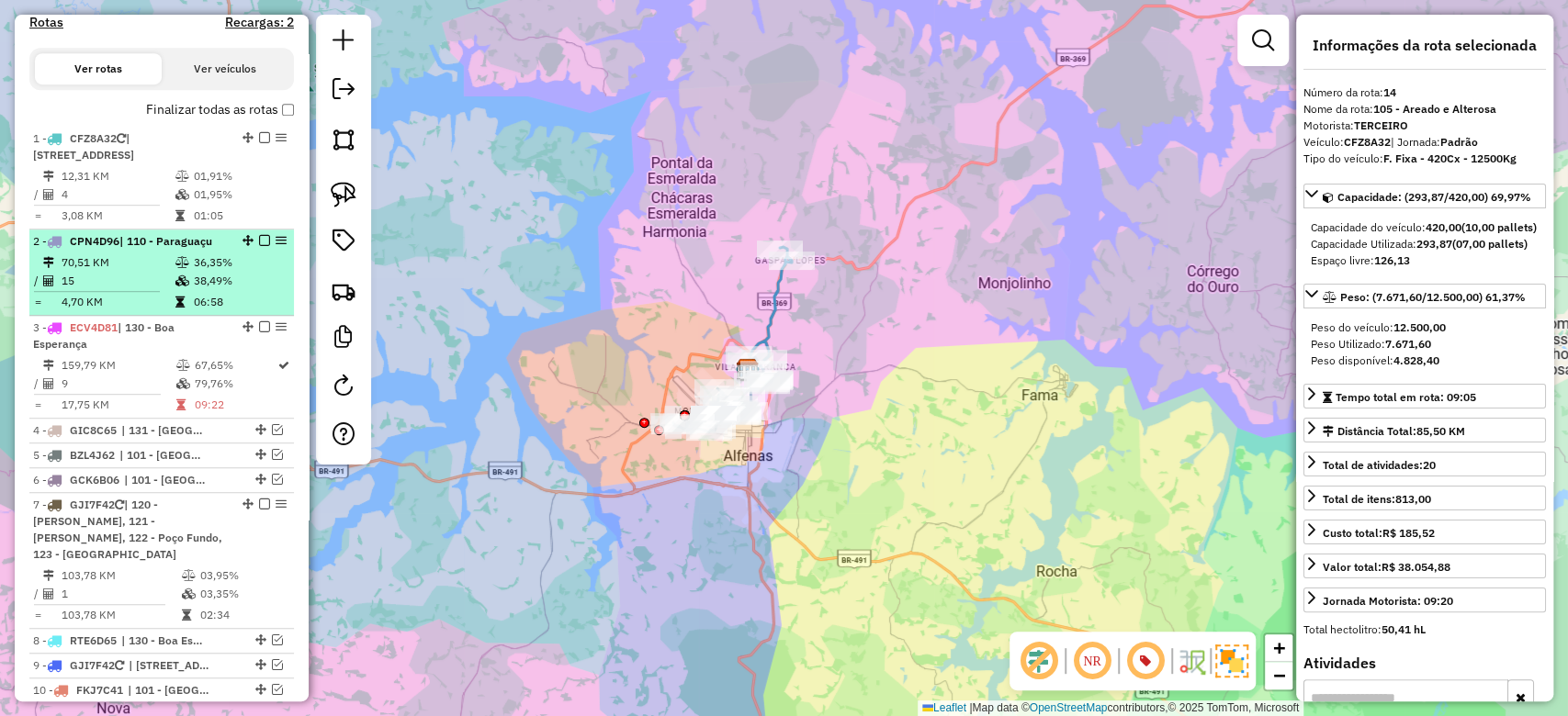
click at [235, 261] on td "36,35%" at bounding box center [240, 262] width 93 height 18
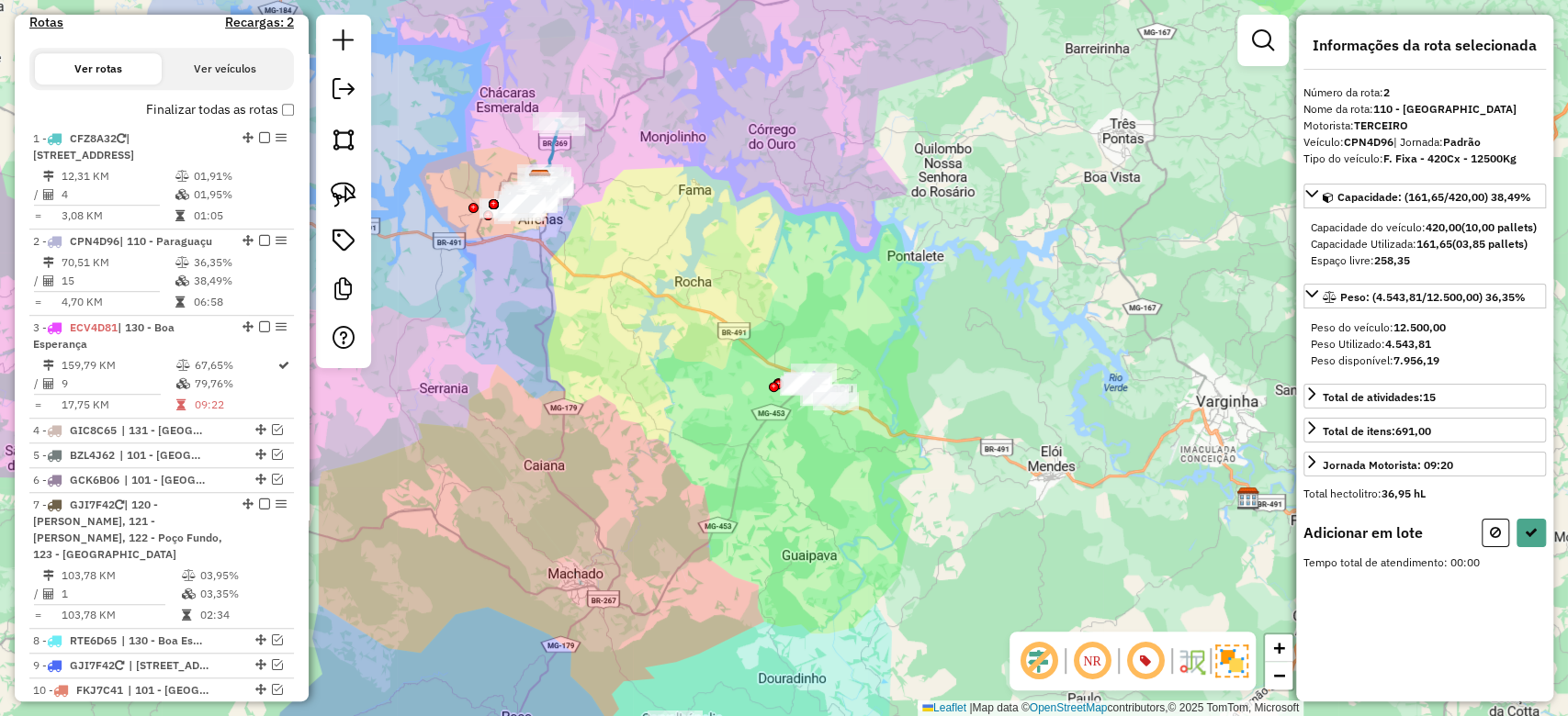
click at [603, 357] on div "Janela de atendimento Grade de atendimento Capacidade Transportadoras Veículos …" at bounding box center [784, 358] width 1568 height 716
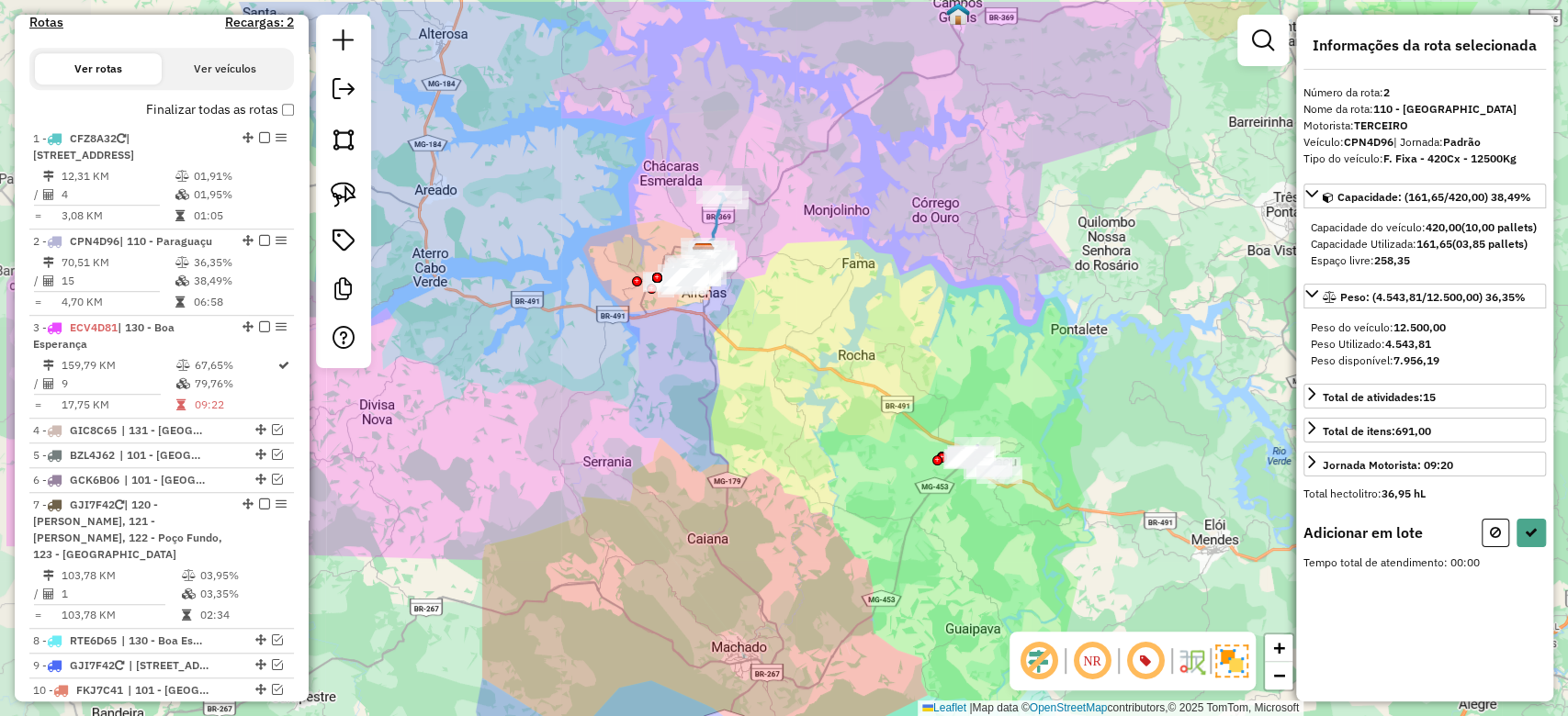
drag, startPoint x: 603, startPoint y: 357, endPoint x: 771, endPoint y: 430, distance: 183.2
click at [771, 430] on div "Janela de atendimento Grade de atendimento Capacidade Transportadoras Veículos …" at bounding box center [784, 358] width 1568 height 716
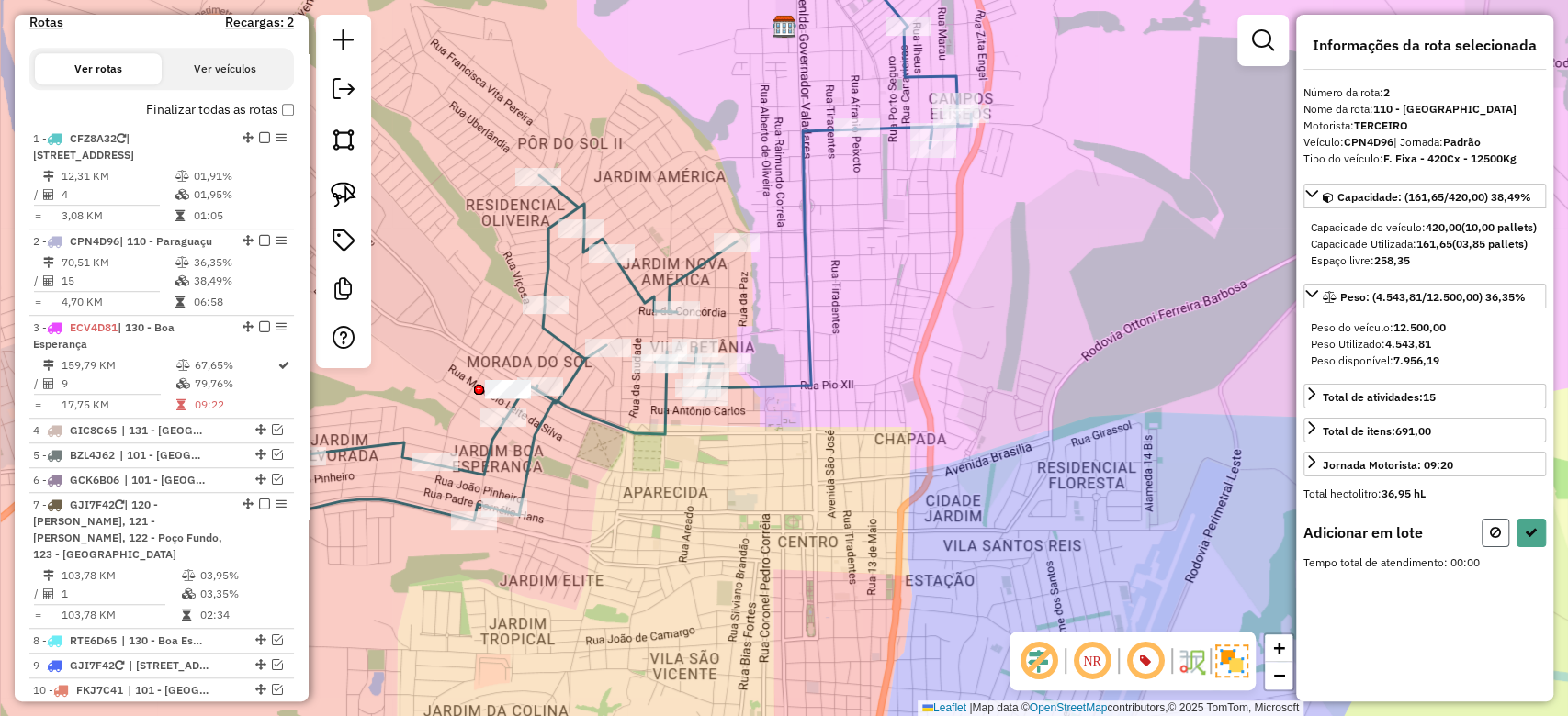
click at [1503, 548] on button at bounding box center [1496, 533] width 28 height 29
select select "**********"
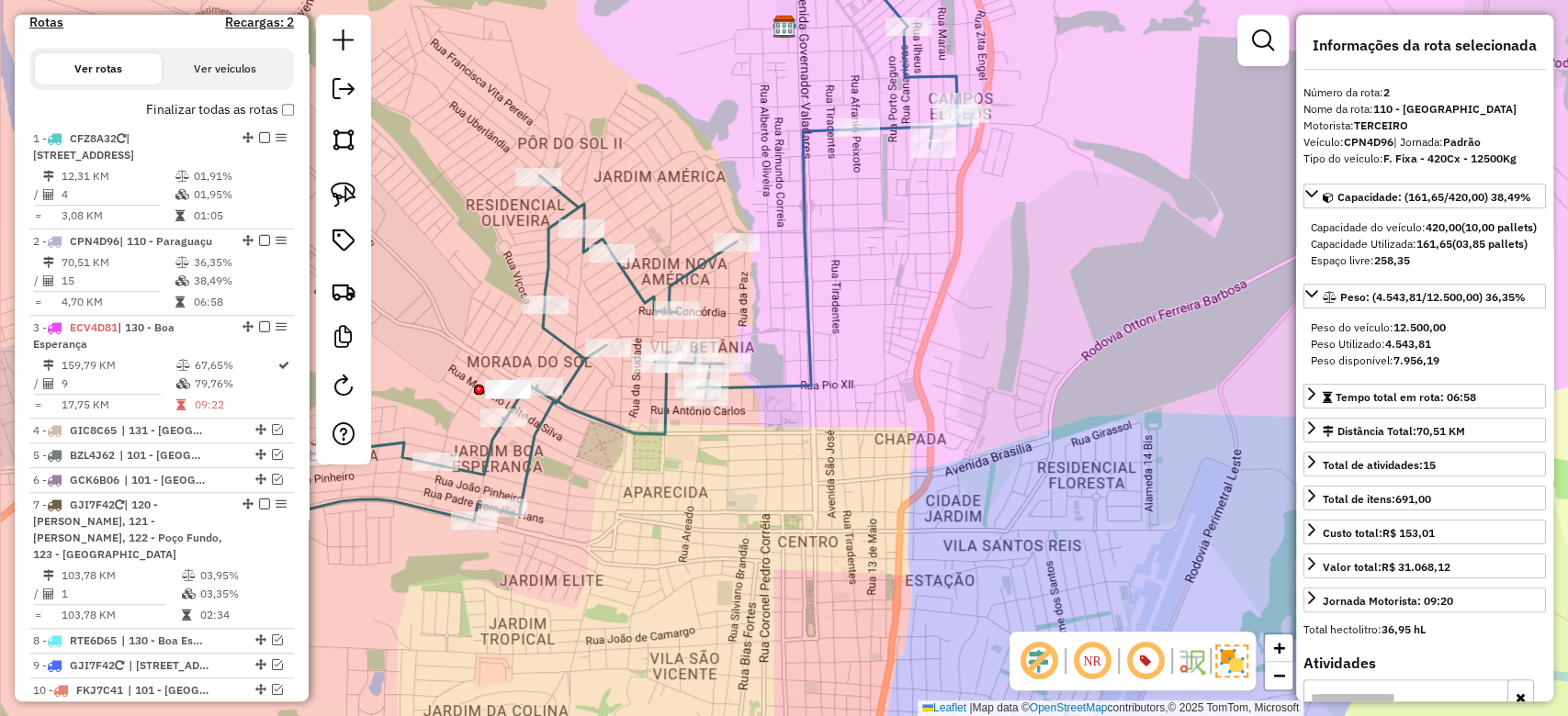
click at [576, 238] on div at bounding box center [581, 228] width 46 height 18
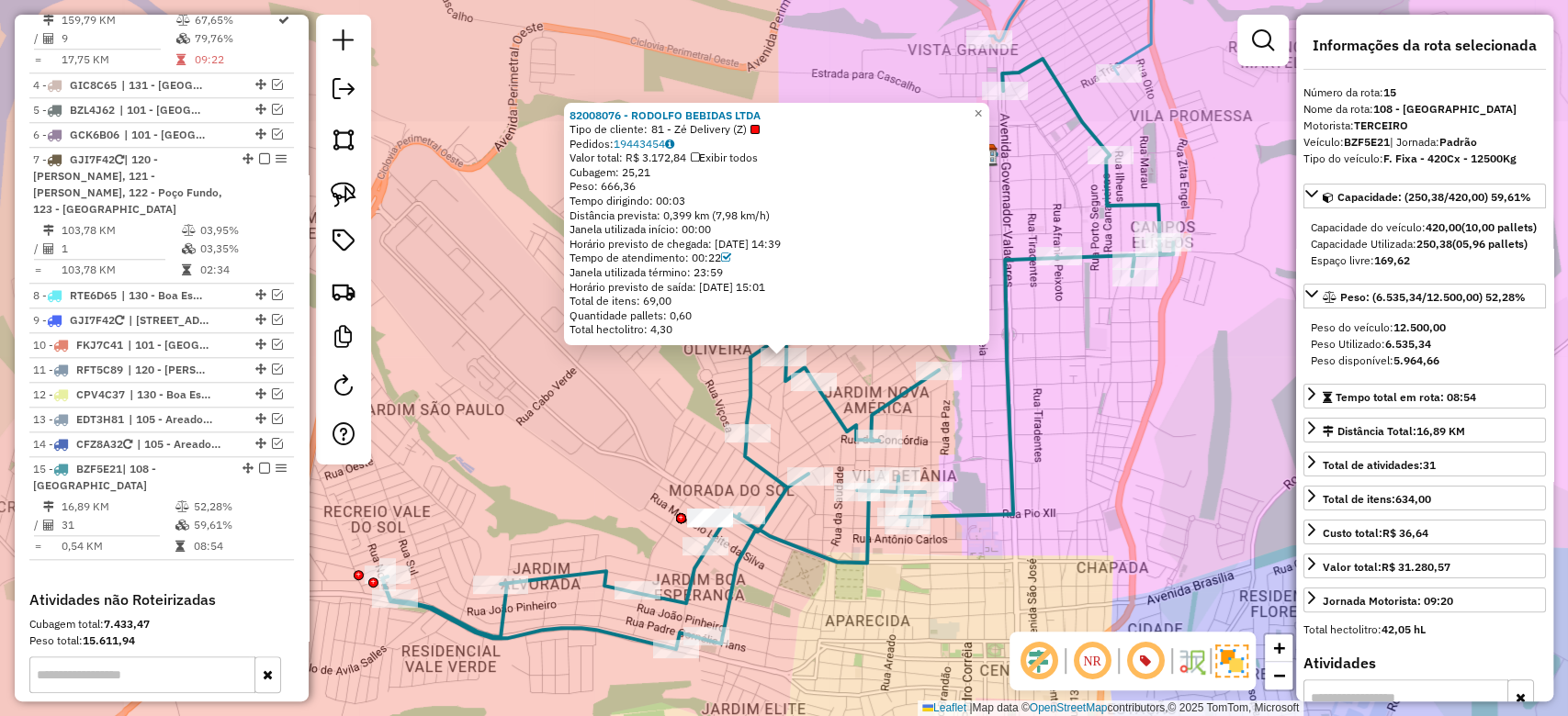
scroll to position [1256, 0]
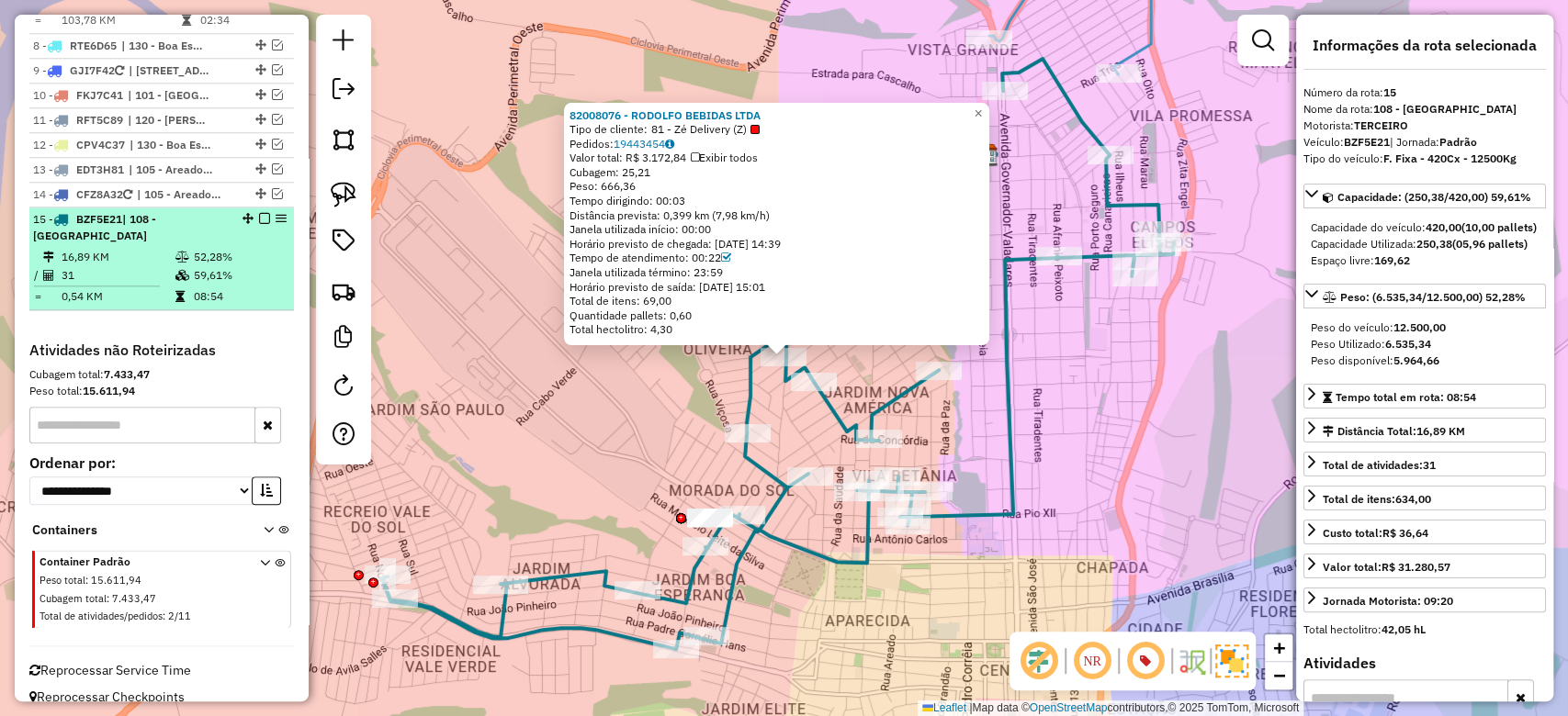
click at [166, 248] on td "16,89 KM" at bounding box center [118, 257] width 114 height 18
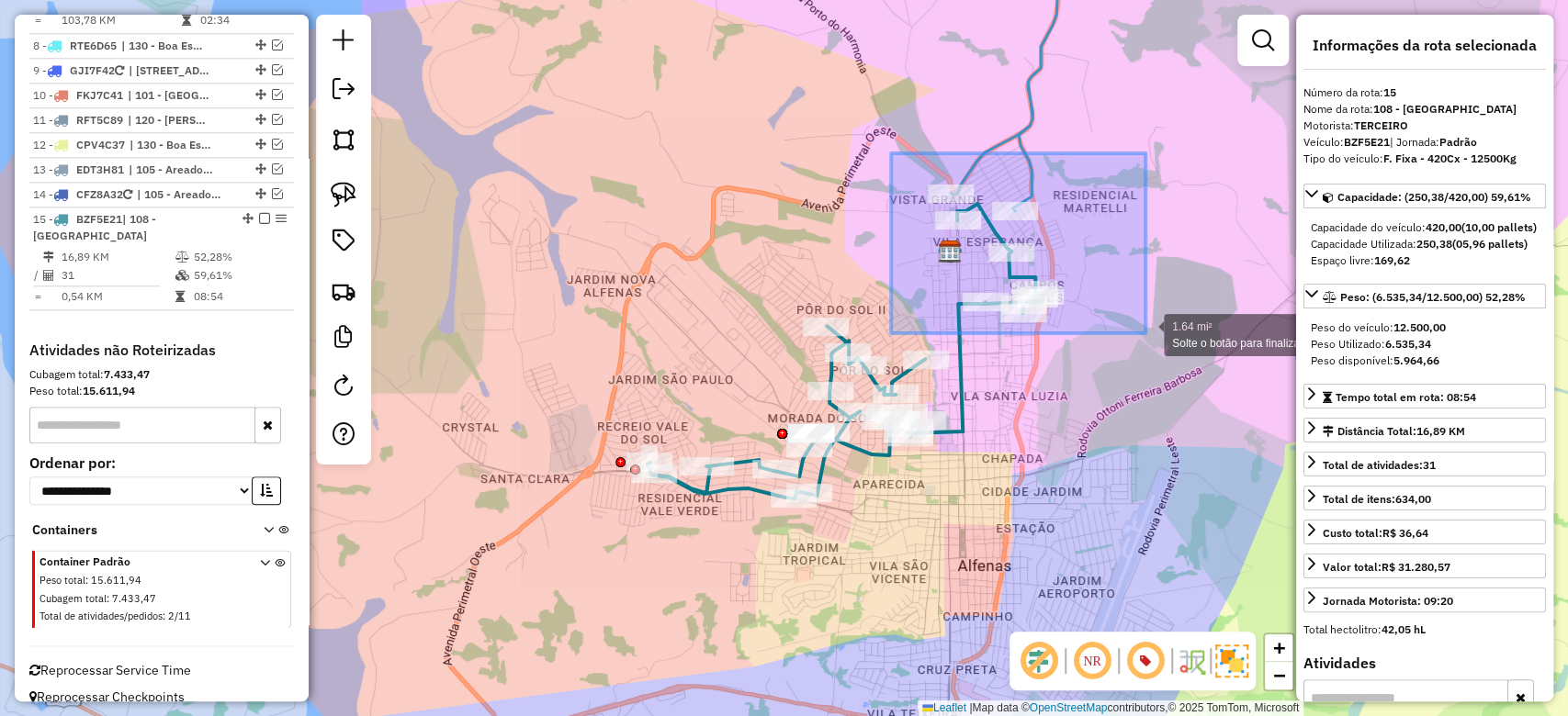
drag, startPoint x: 897, startPoint y: 158, endPoint x: 1147, endPoint y: 335, distance: 306.3
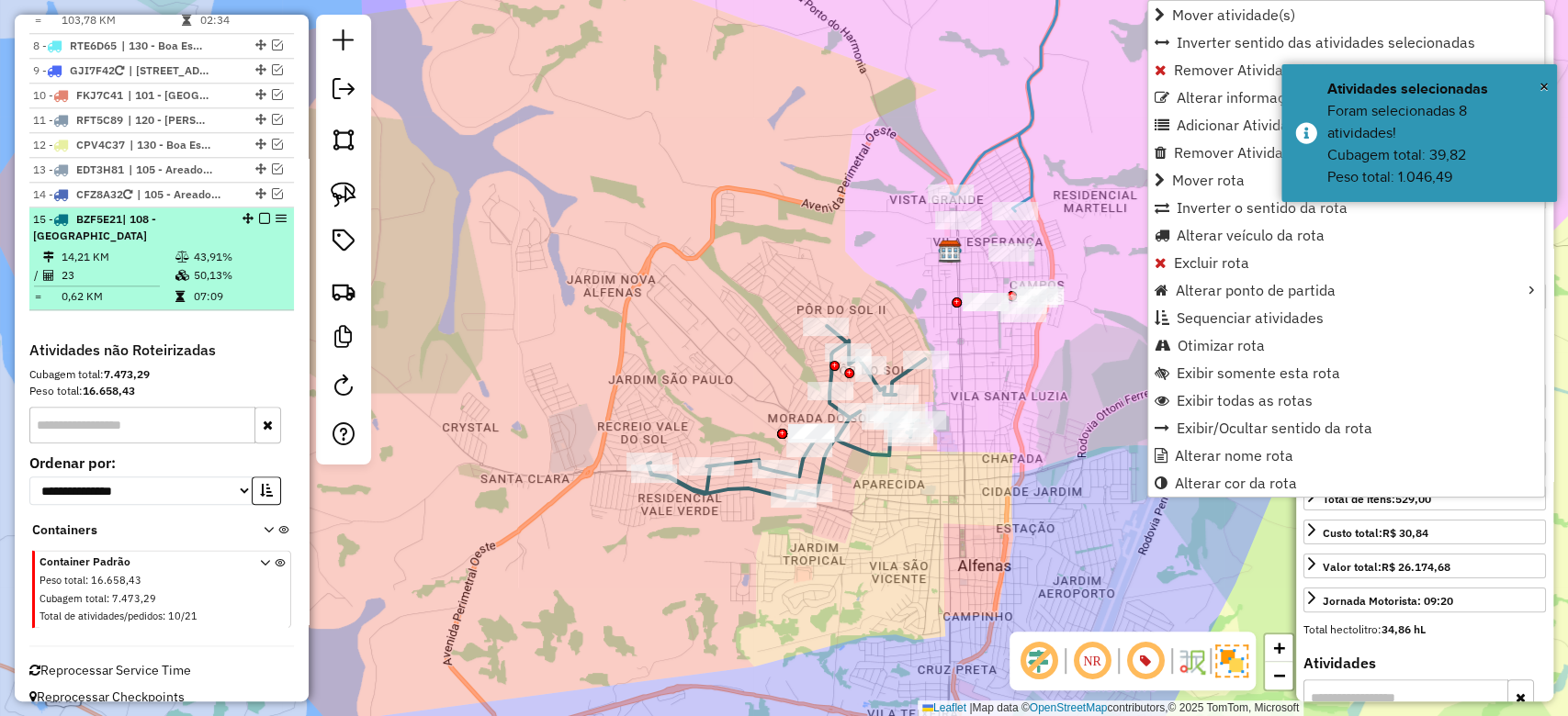
click at [162, 266] on td "23" at bounding box center [118, 275] width 114 height 18
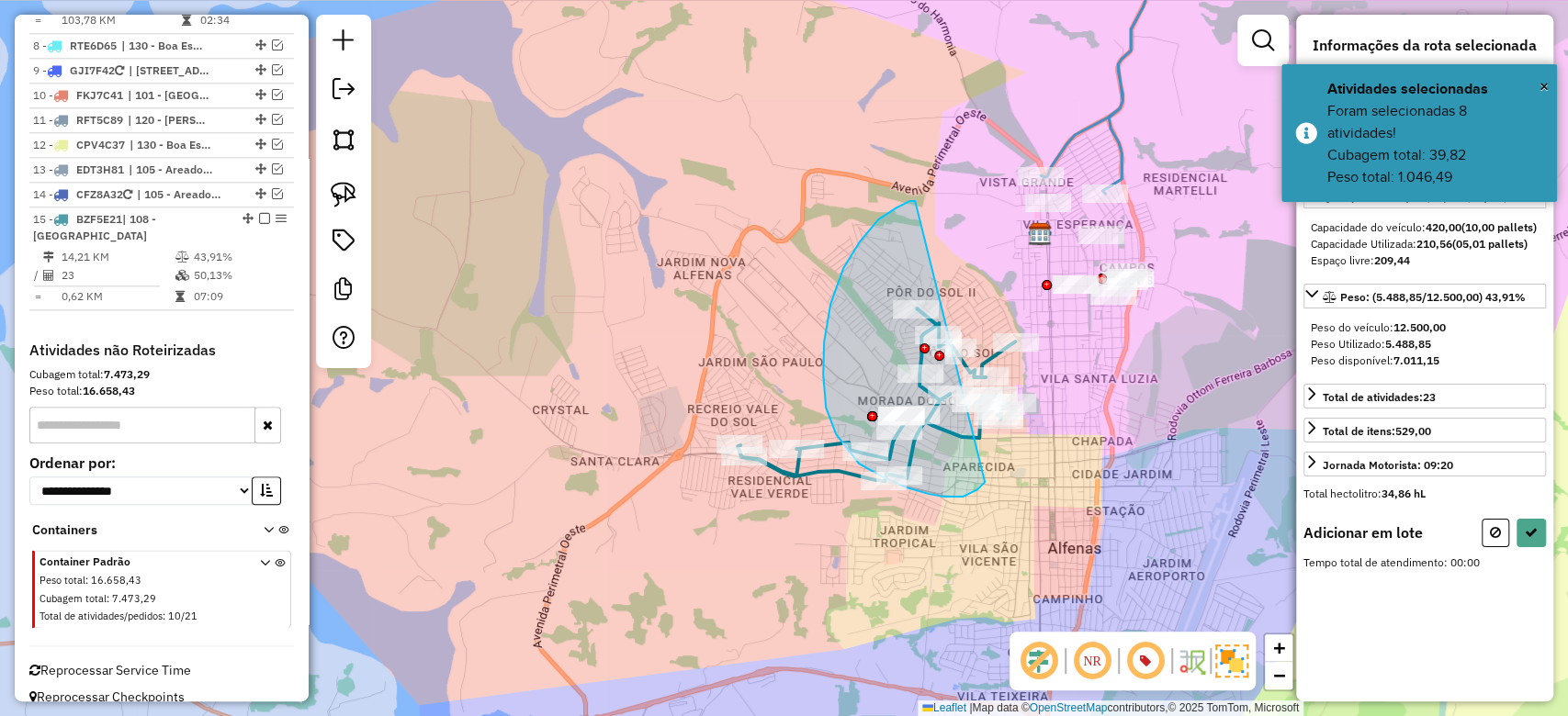
drag, startPoint x: 860, startPoint y: 242, endPoint x: 985, endPoint y: 474, distance: 263.5
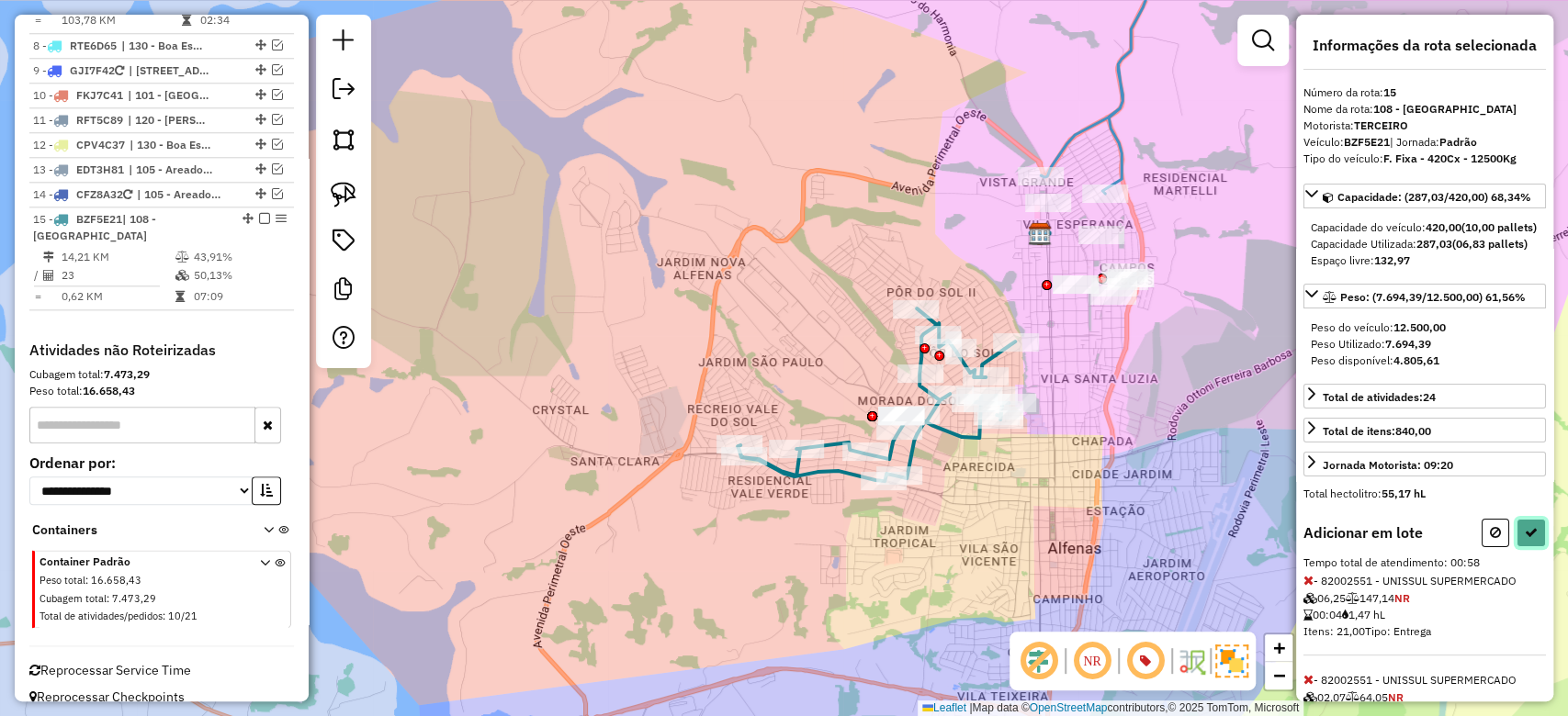
click at [1525, 539] on icon at bounding box center [1532, 532] width 13 height 13
select select "**********"
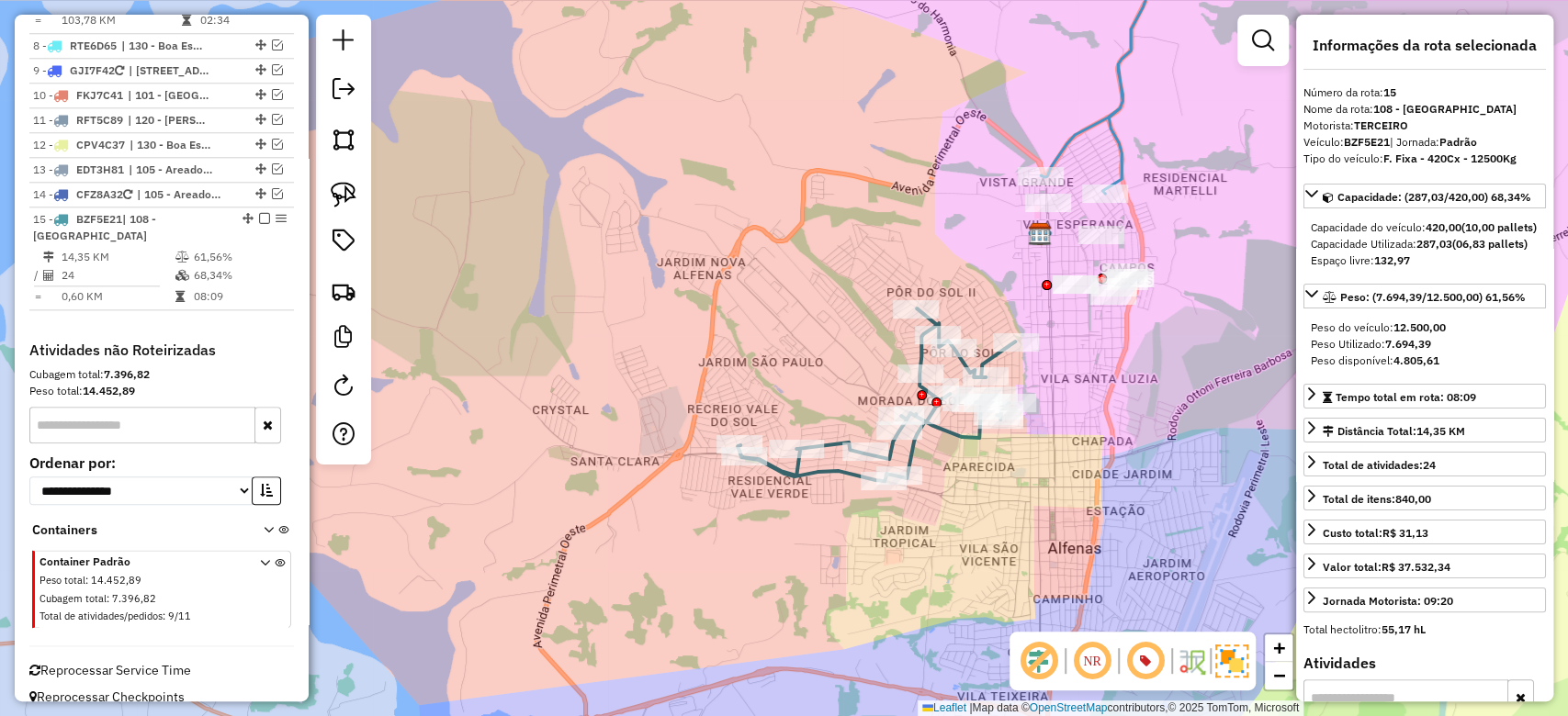
scroll to position [1011, 0]
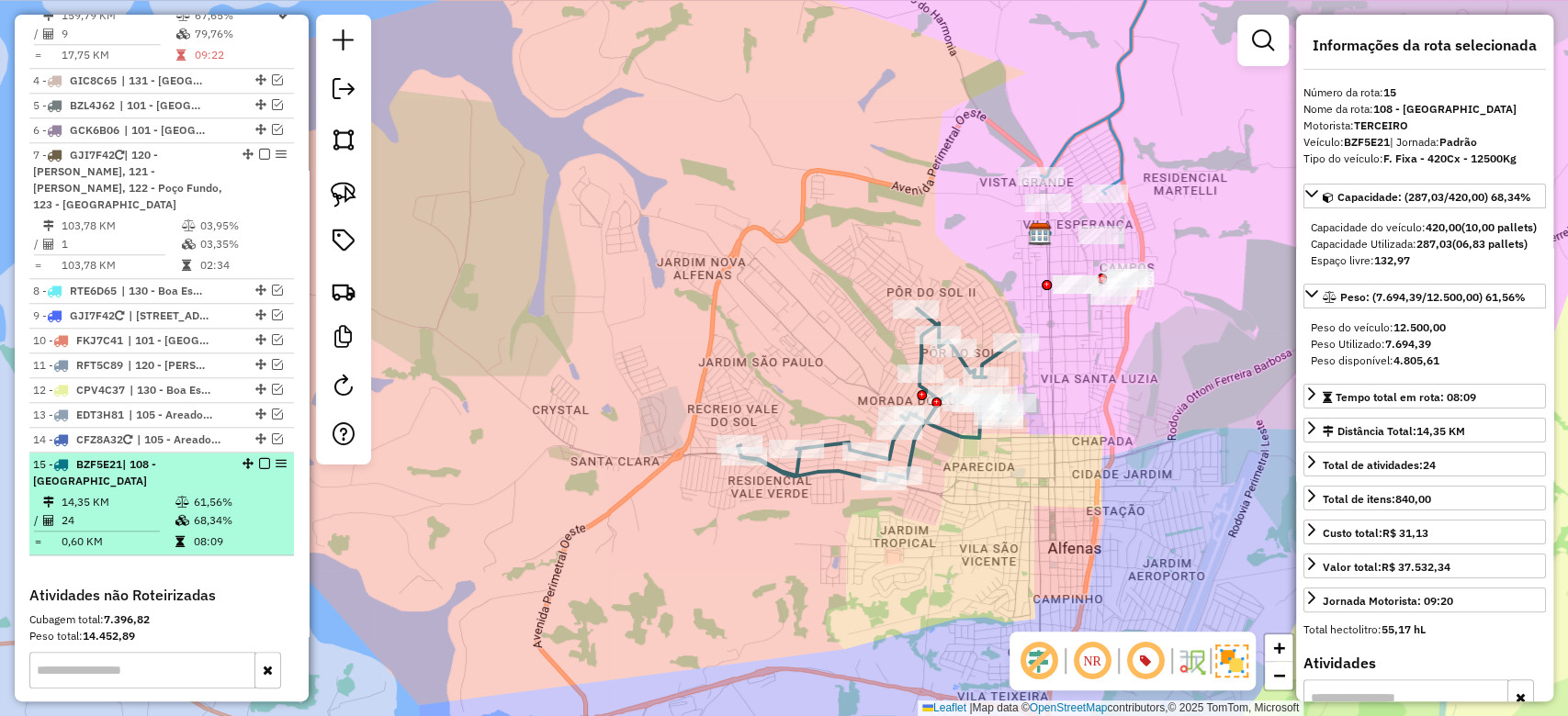
click at [197, 512] on td "68,34%" at bounding box center [240, 520] width 93 height 18
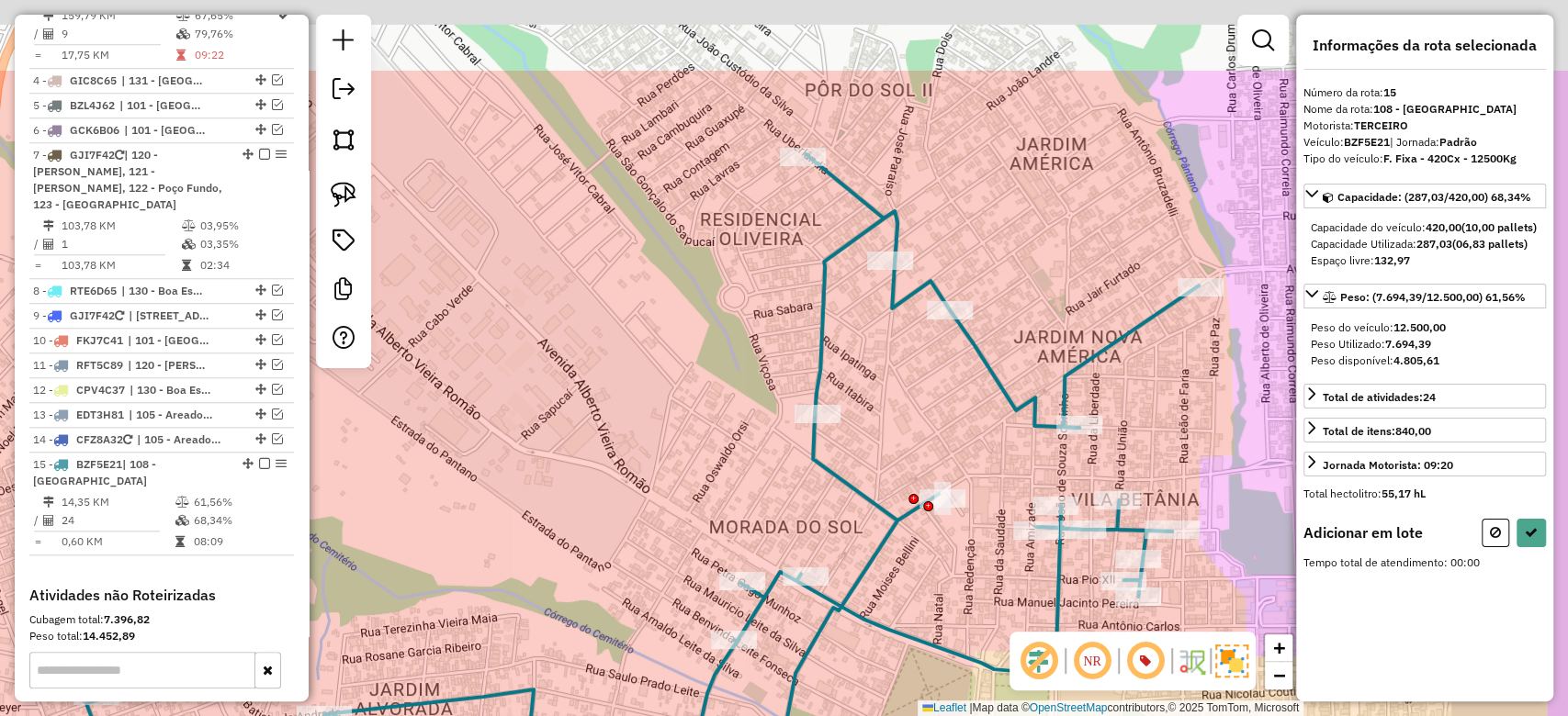
drag, startPoint x: 746, startPoint y: 278, endPoint x: 1064, endPoint y: 273, distance: 318.0
click at [537, 464] on div "Janela de atendimento Grade de atendimento Capacidade Transportadoras Veículos …" at bounding box center [784, 358] width 1568 height 716
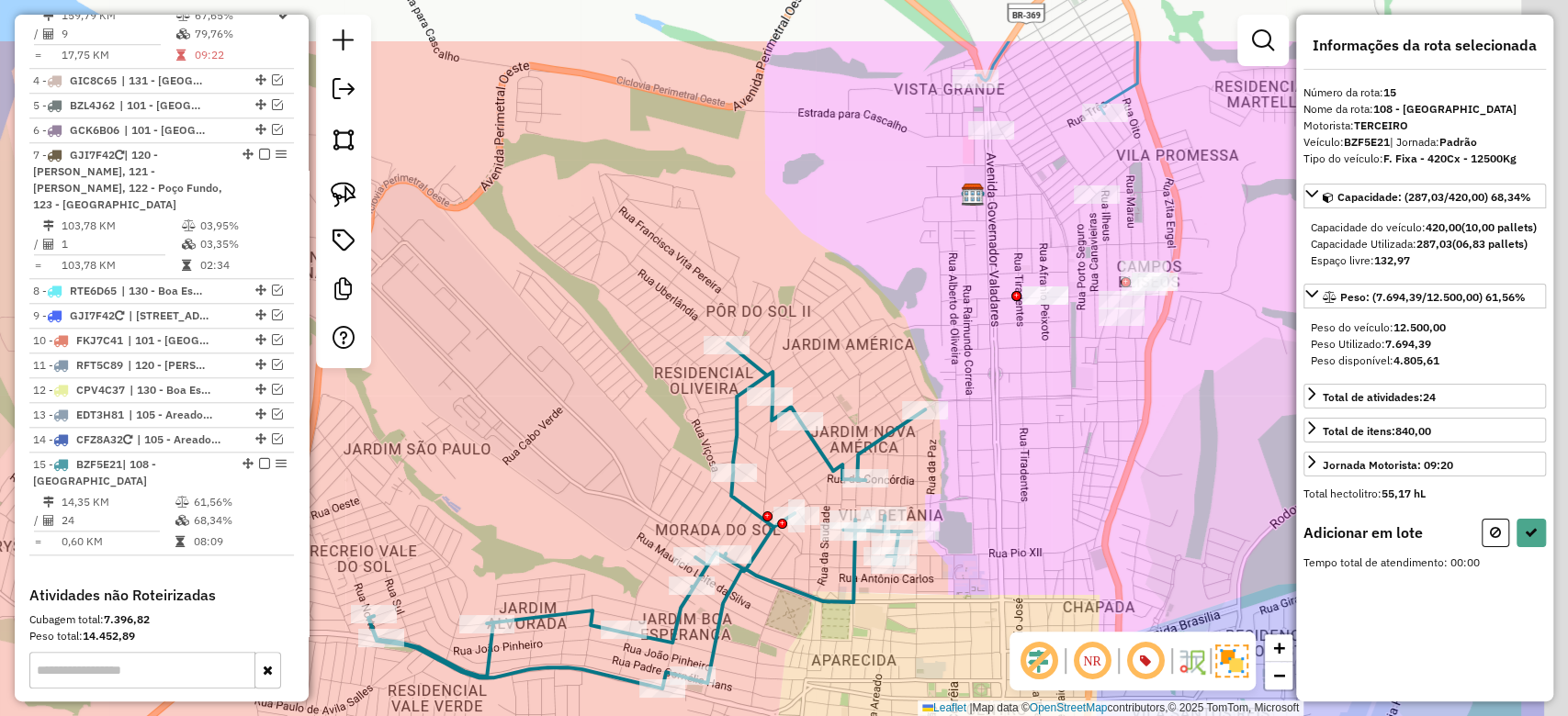
drag, startPoint x: 1060, startPoint y: 246, endPoint x: 963, endPoint y: 364, distance: 152.8
click at [825, 386] on div "Janela de atendimento Grade de atendimento Capacidade Transportadoras Veículos …" at bounding box center [784, 358] width 1568 height 716
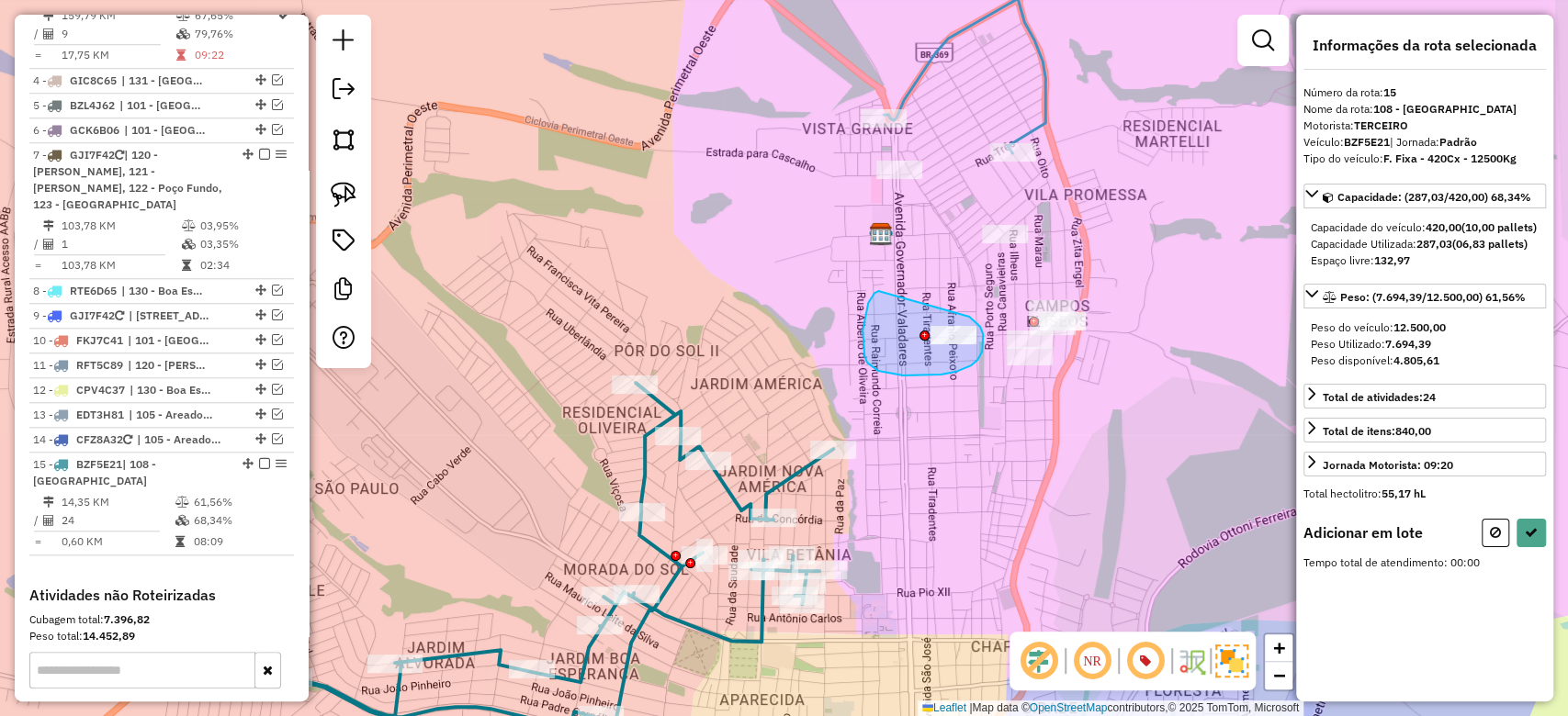
drag, startPoint x: 869, startPoint y: 303, endPoint x: 919, endPoint y: 301, distance: 50.0
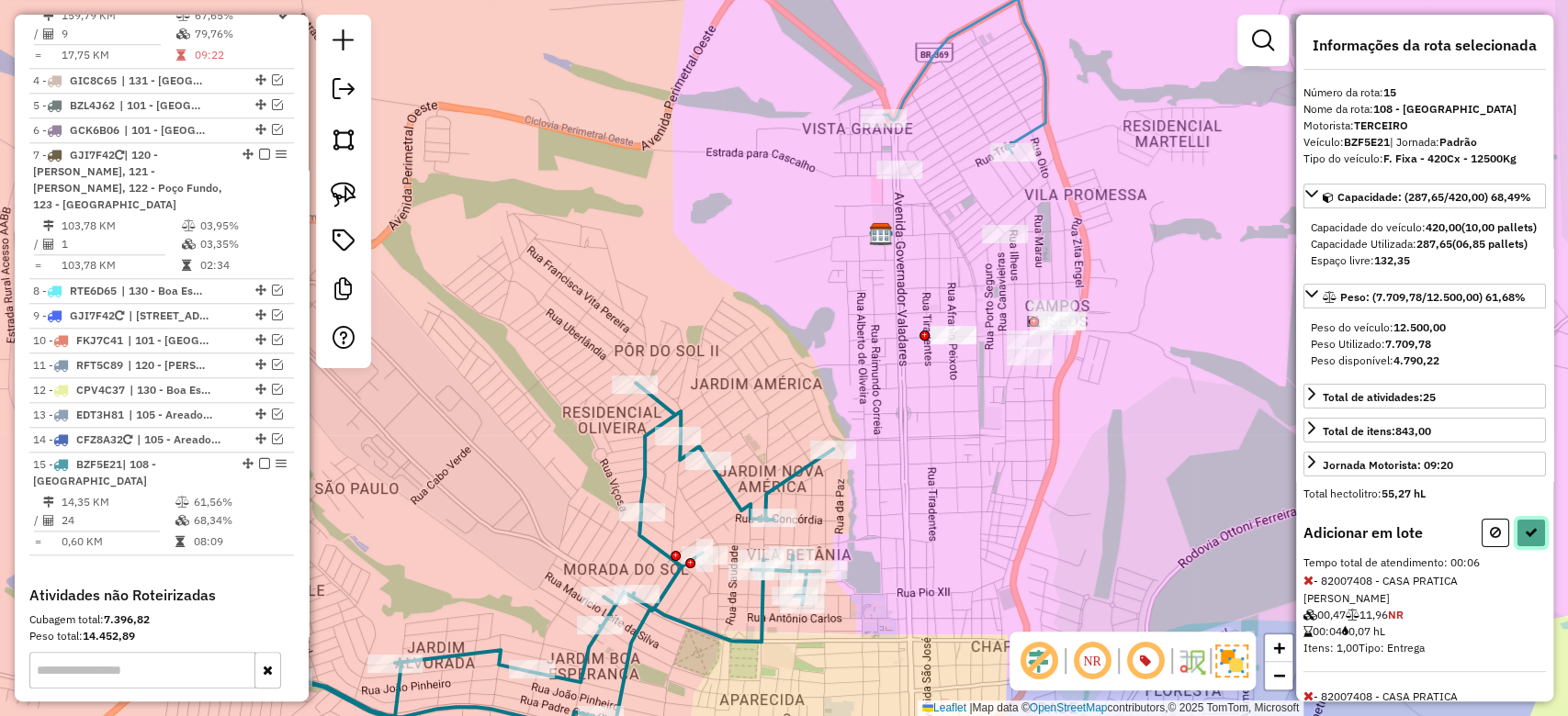
click at [1517, 548] on button at bounding box center [1531, 533] width 29 height 29
select select "**********"
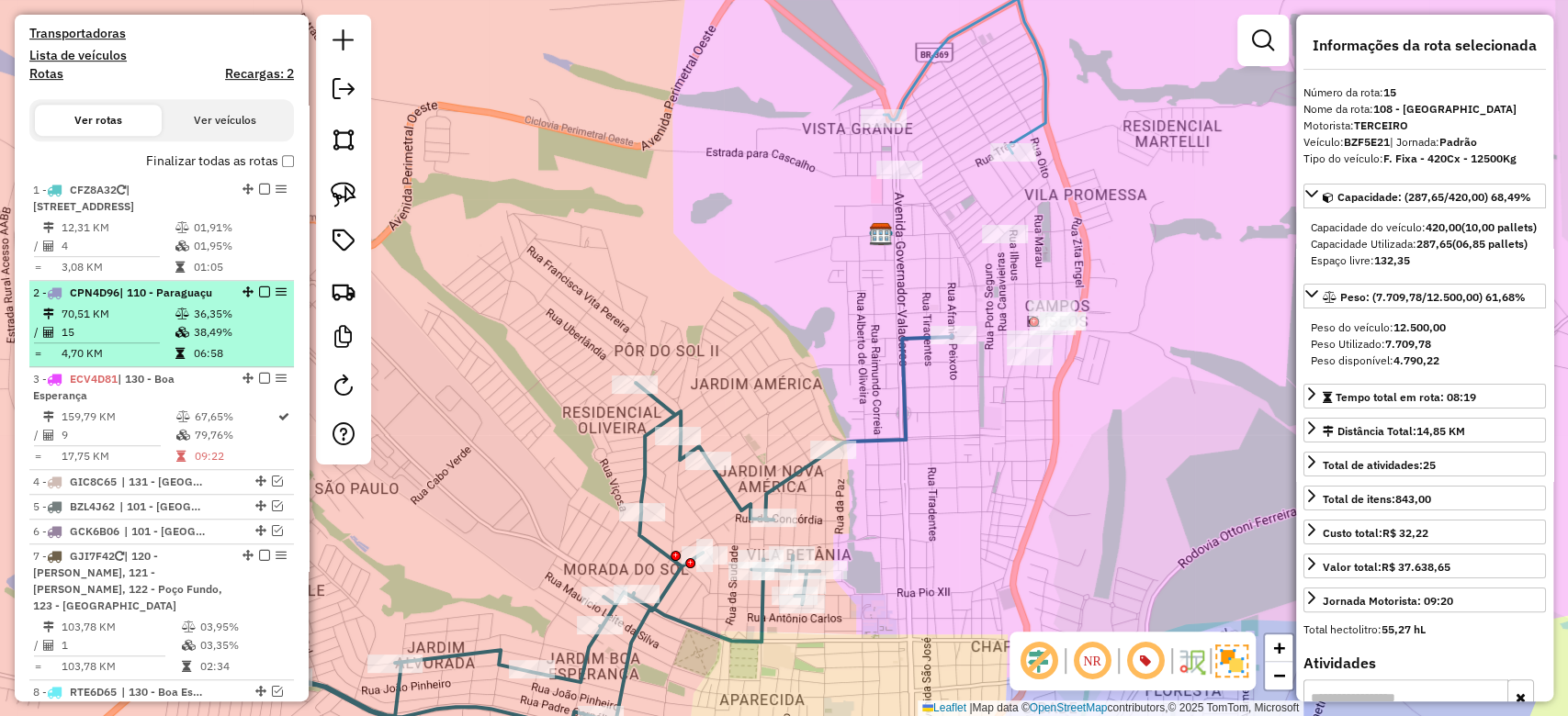
scroll to position [644, 0]
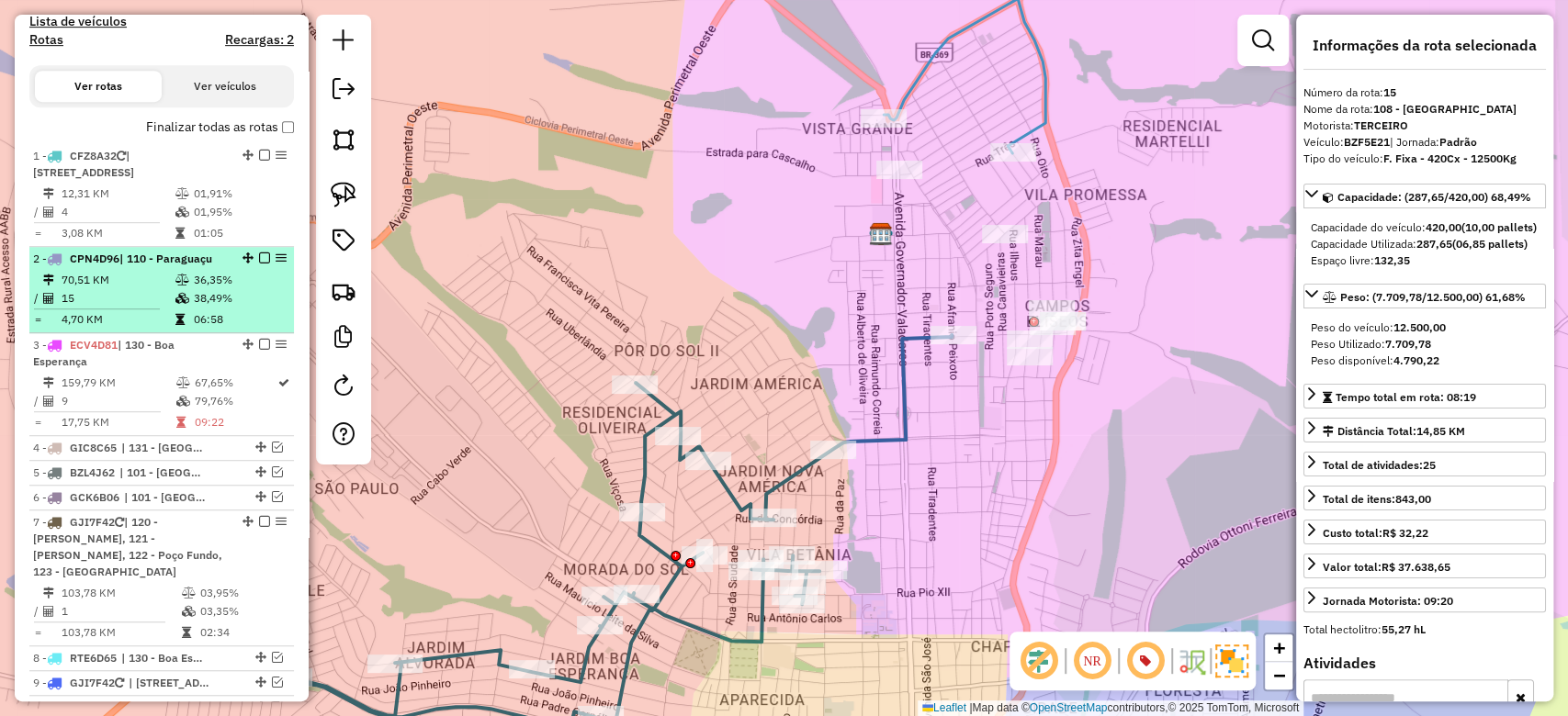
click at [194, 286] on td "36,35%" at bounding box center [240, 280] width 93 height 18
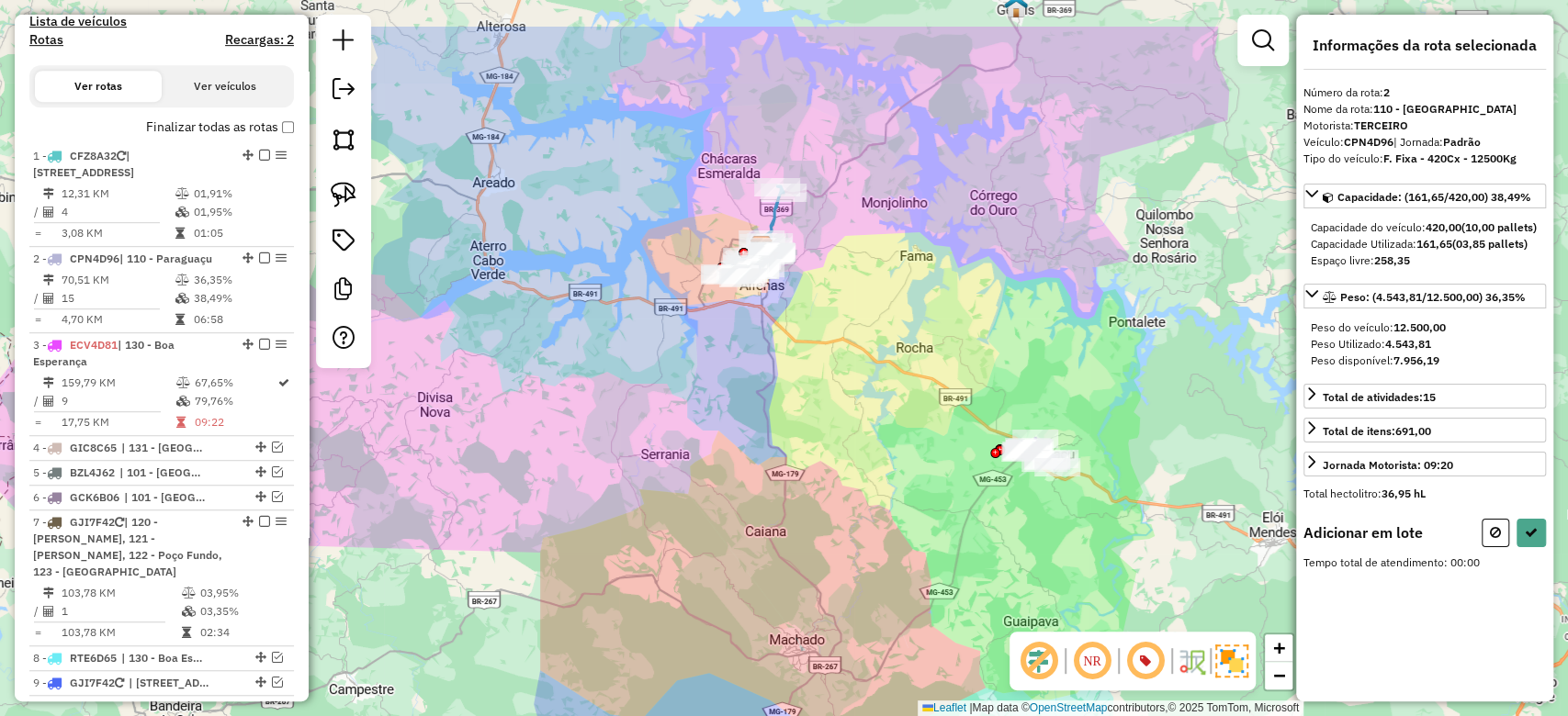
drag, startPoint x: 684, startPoint y: 372, endPoint x: 809, endPoint y: 470, distance: 158.8
click at [809, 470] on div "Janela de atendimento Grade de atendimento Capacidade Transportadoras Veículos …" at bounding box center [784, 358] width 1568 height 716
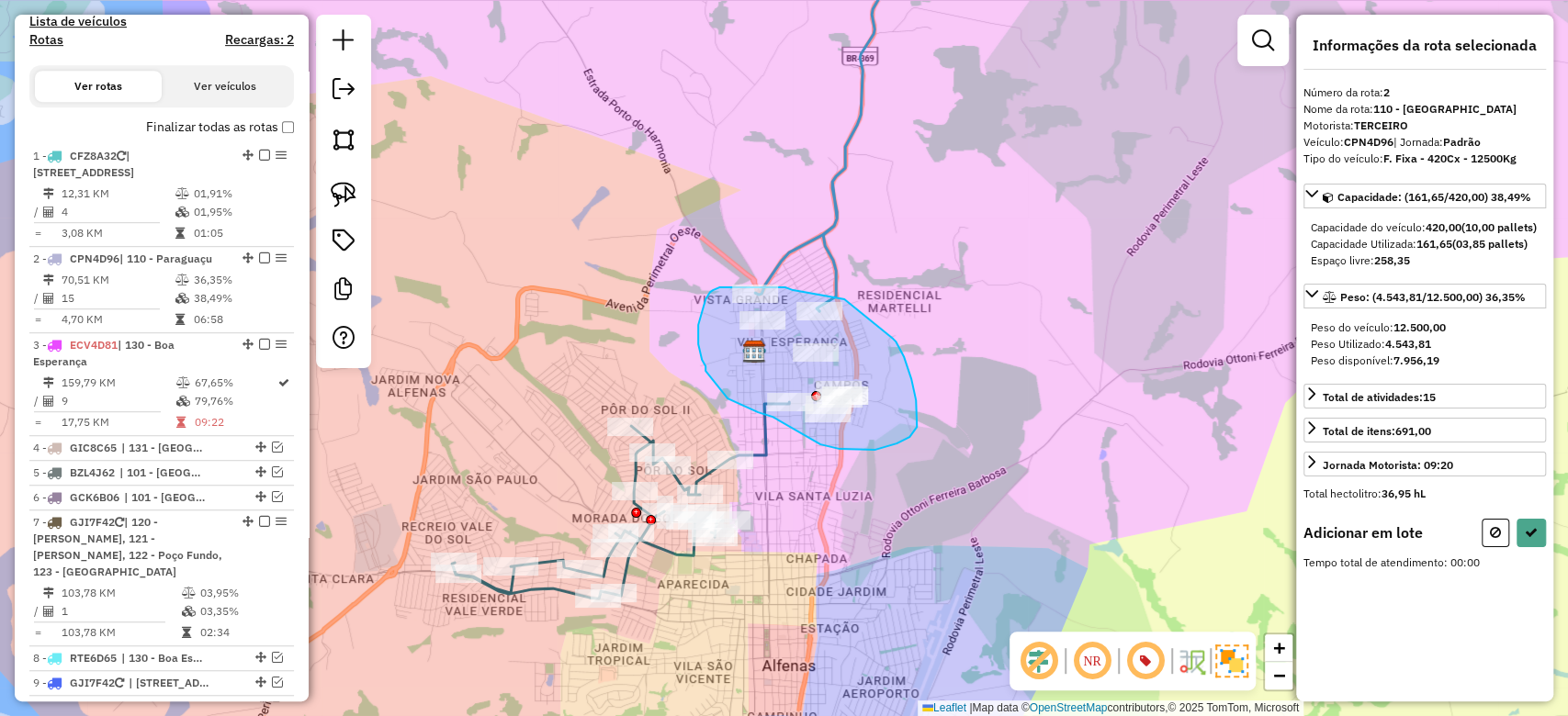
drag, startPoint x: 904, startPoint y: 358, endPoint x: 864, endPoint y: 306, distance: 65.6
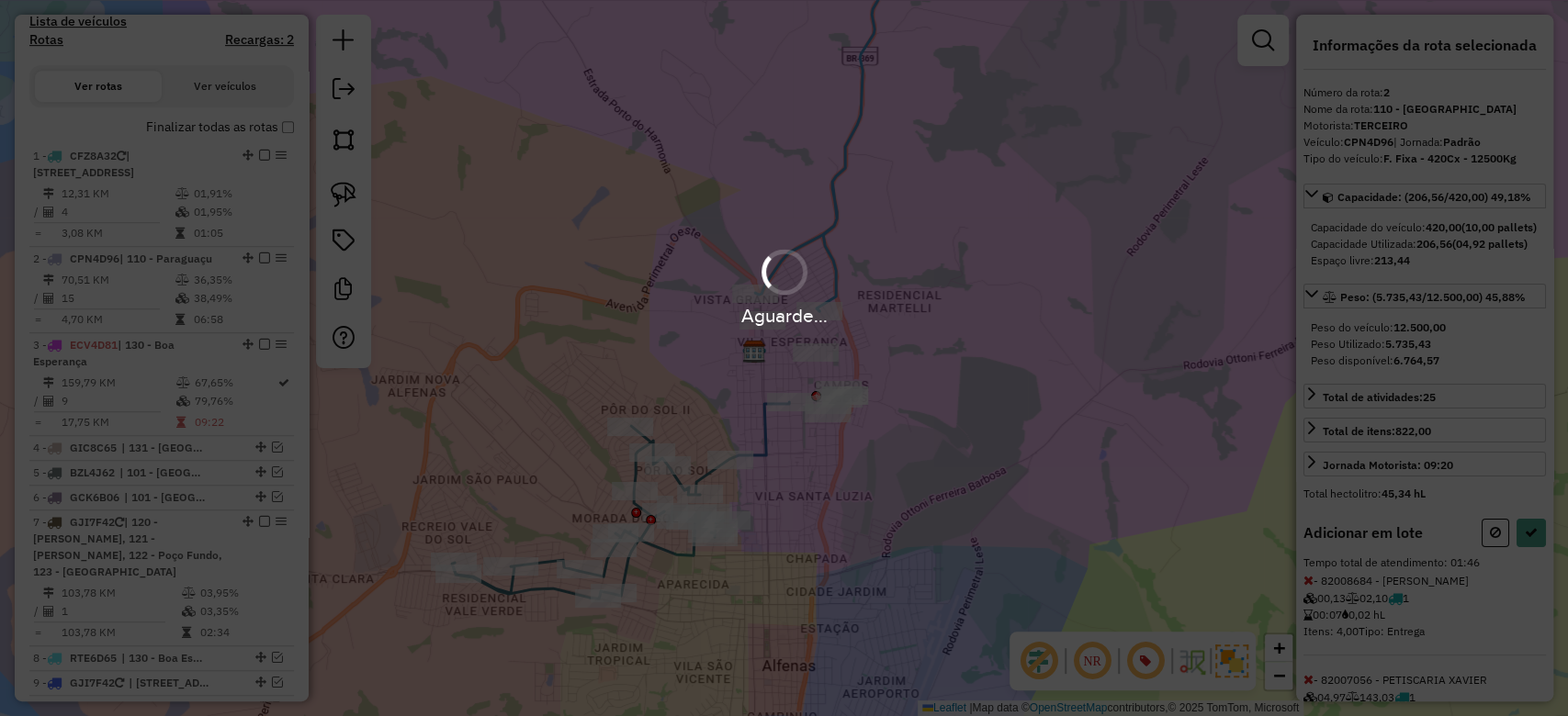
click at [1534, 569] on div "Aguarde..." at bounding box center [784, 358] width 1568 height 716
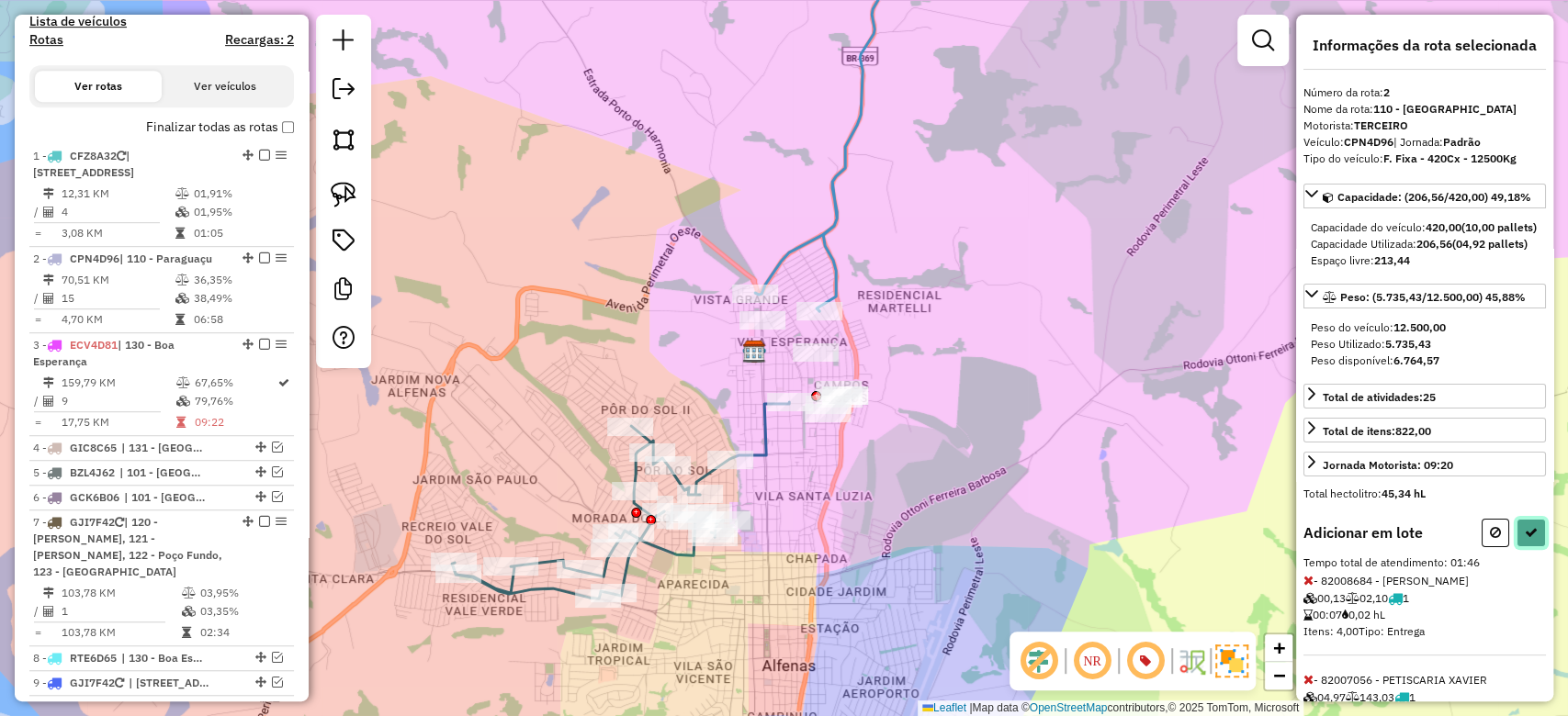
click at [1532, 539] on icon at bounding box center [1532, 532] width 13 height 13
select select "**********"
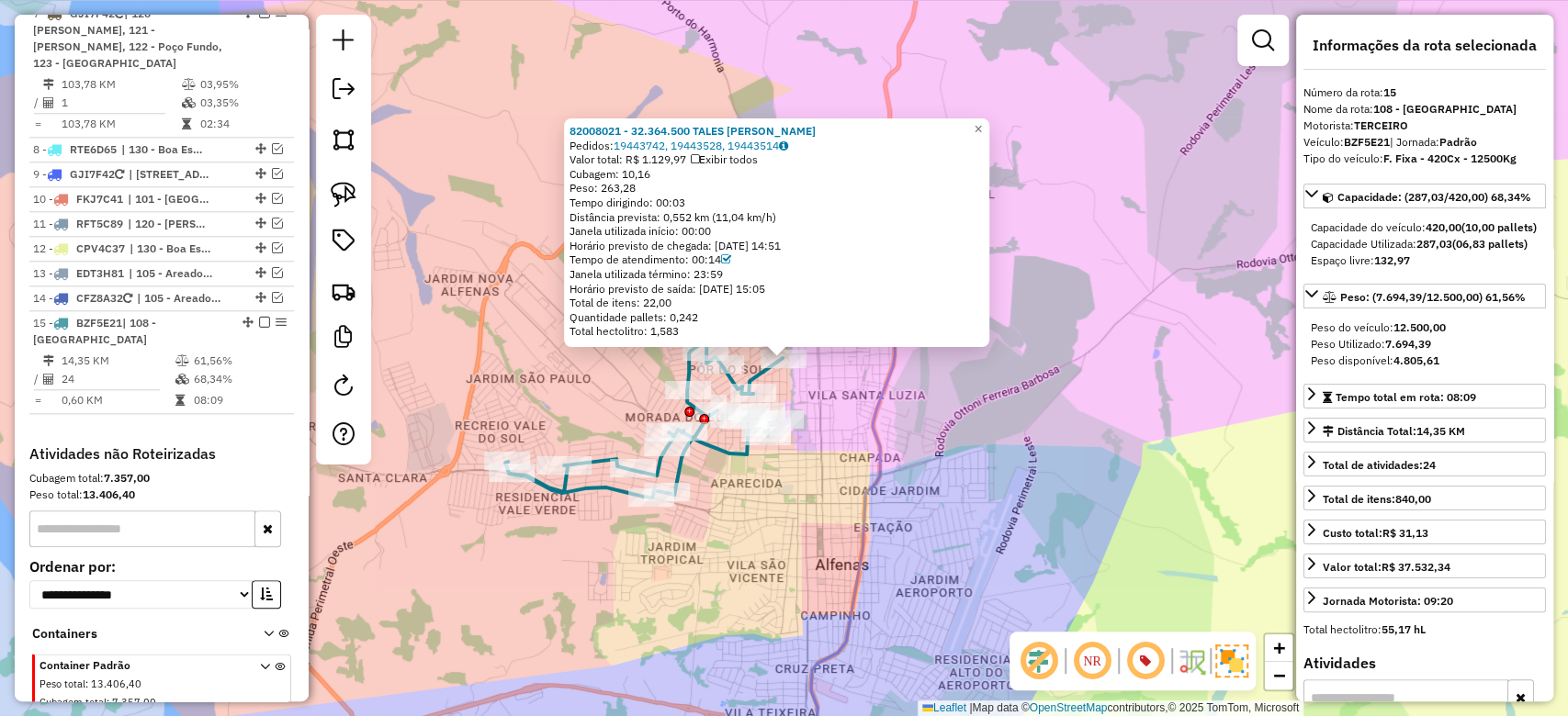
scroll to position [1256, 0]
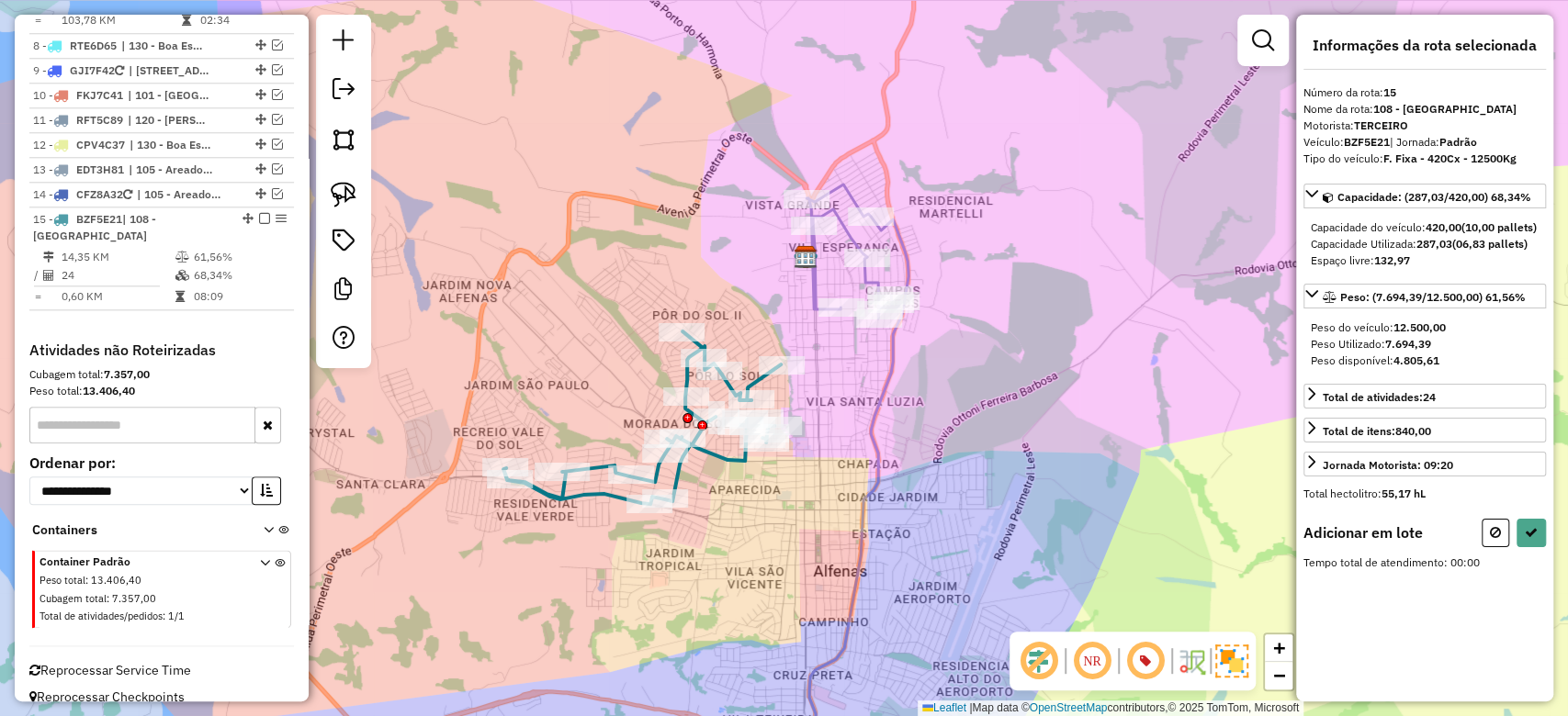
drag, startPoint x: 900, startPoint y: 400, endPoint x: 847, endPoint y: 650, distance: 255.6
click at [847, 650] on div "Janela de atendimento Grade de atendimento Capacidade Transportadoras Veículos …" at bounding box center [784, 358] width 1568 height 716
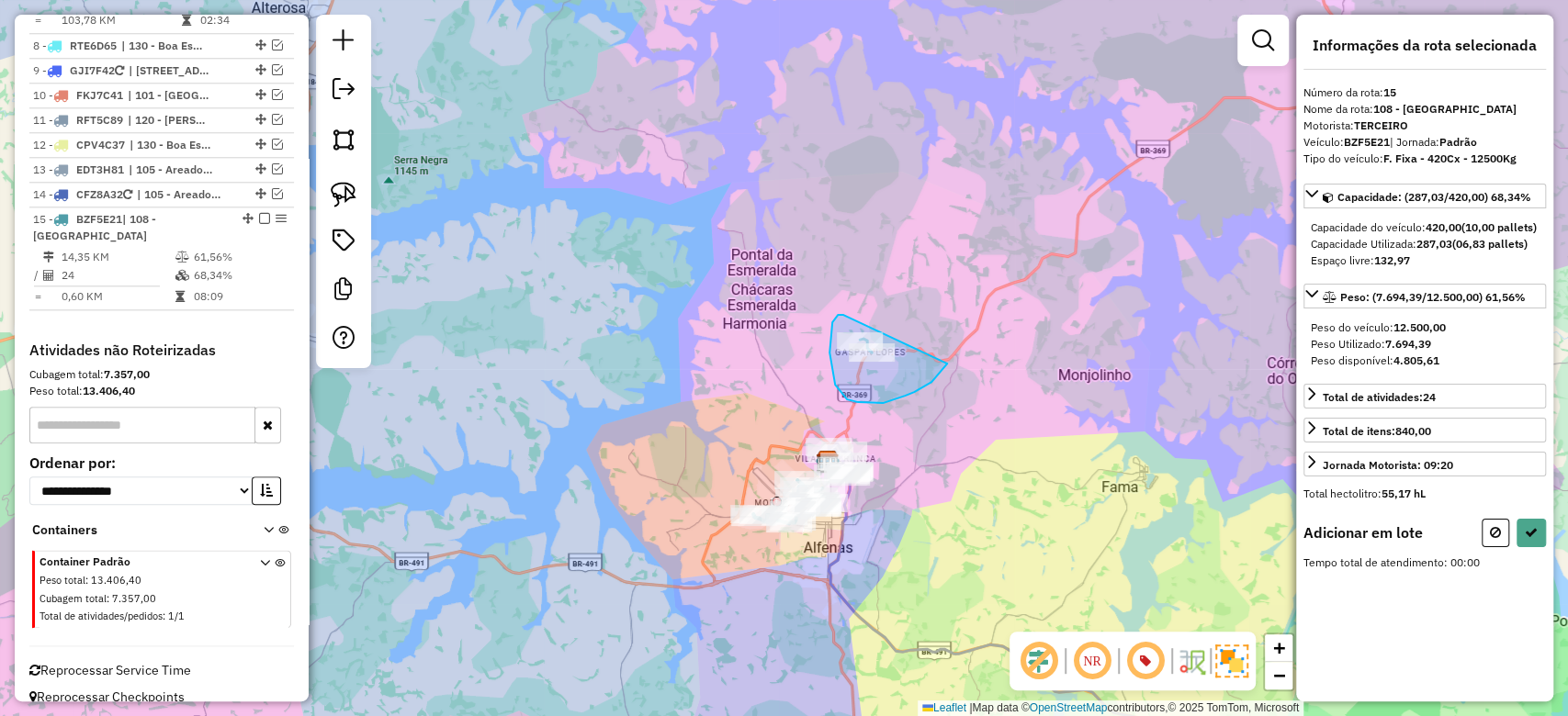
drag, startPoint x: 831, startPoint y: 335, endPoint x: 942, endPoint y: 331, distance: 111.1
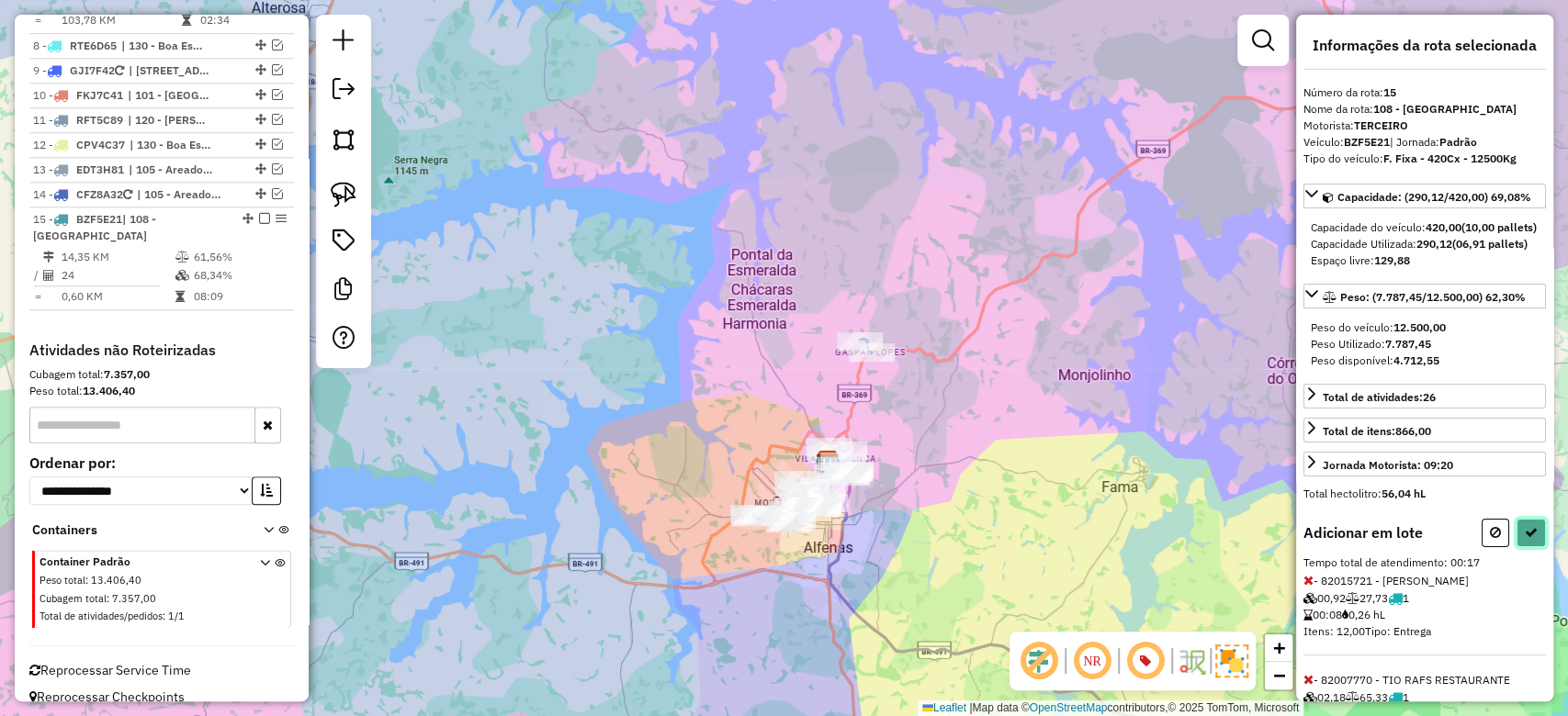
click at [1526, 539] on icon at bounding box center [1532, 532] width 13 height 13
select select "**********"
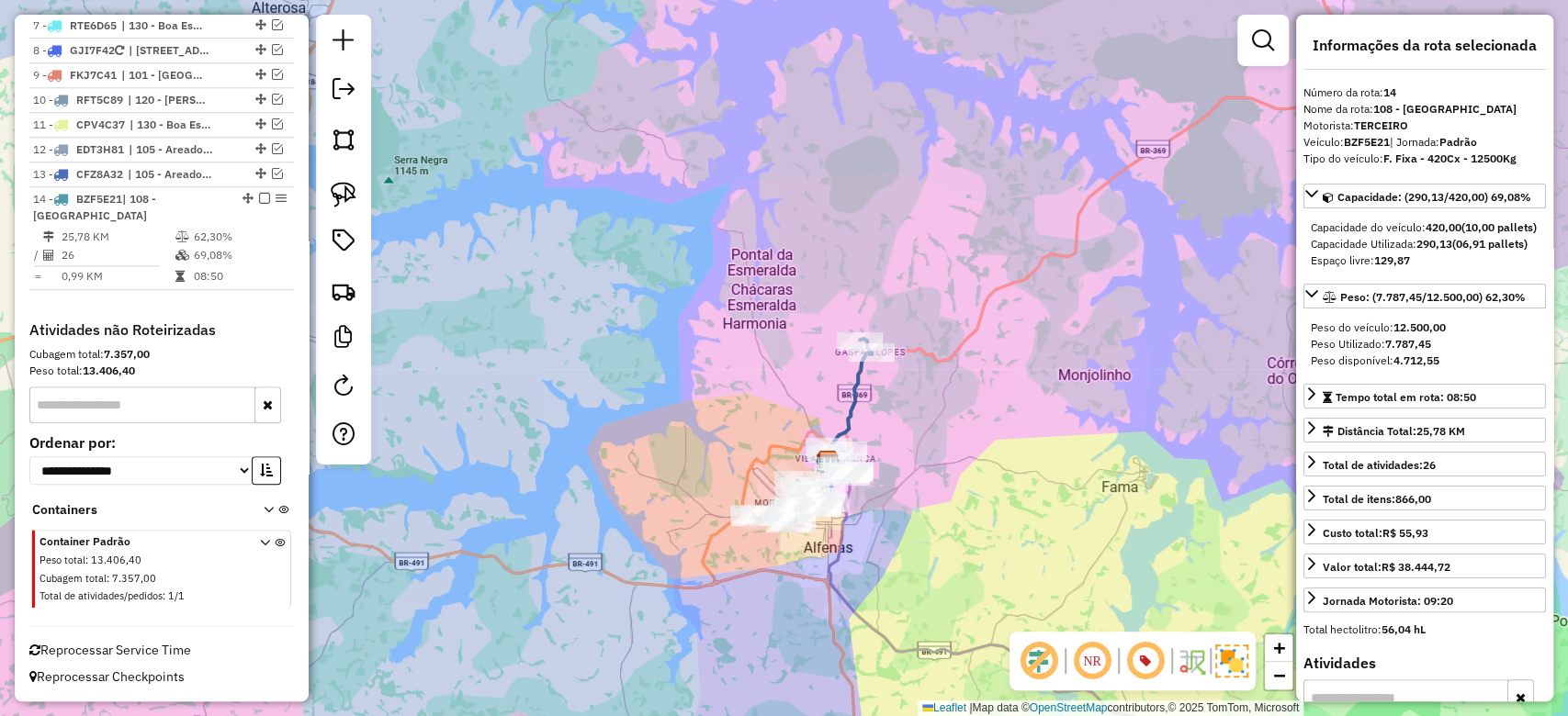
scroll to position [1153, 0]
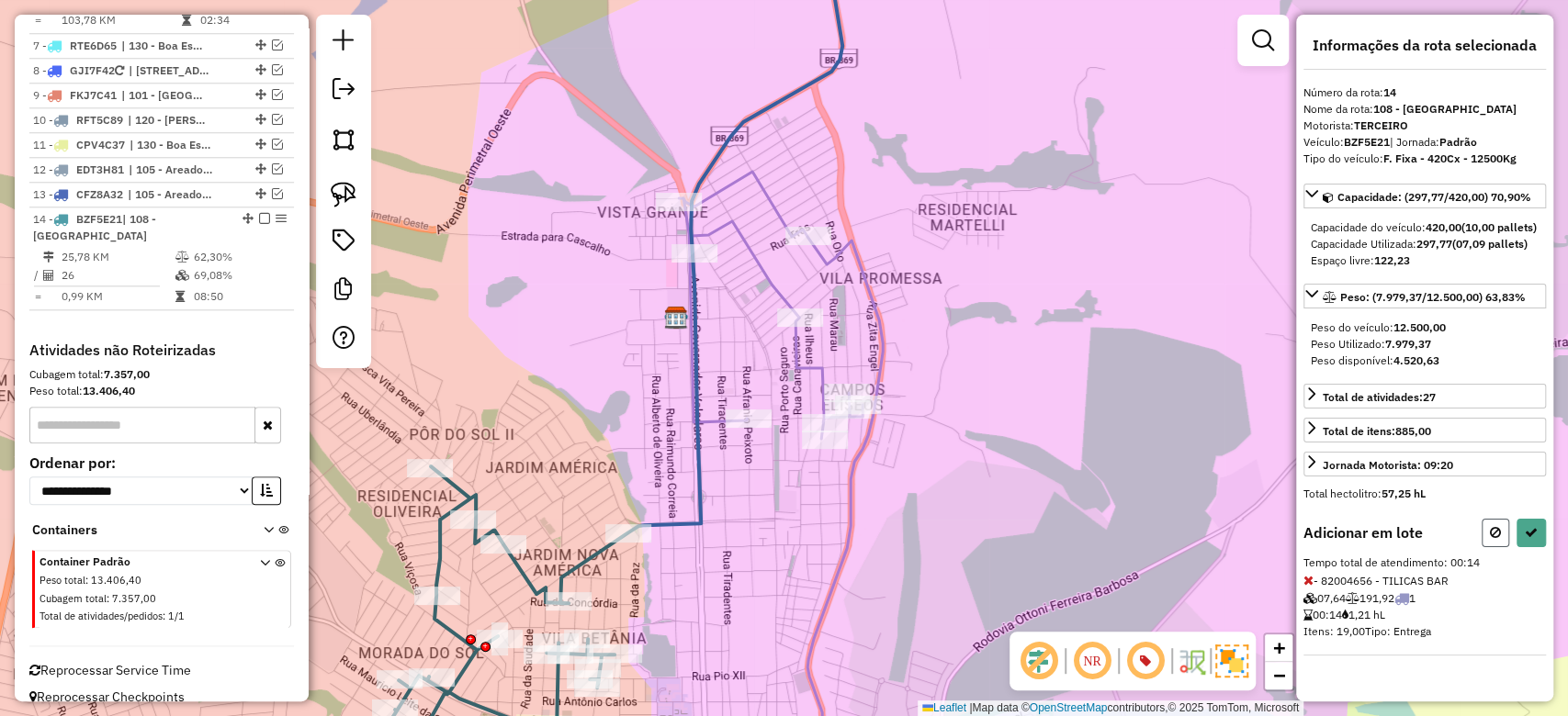
click at [1486, 548] on button at bounding box center [1496, 533] width 28 height 29
select select "**********"
click at [1537, 539] on icon at bounding box center [1532, 532] width 13 height 13
select select "**********"
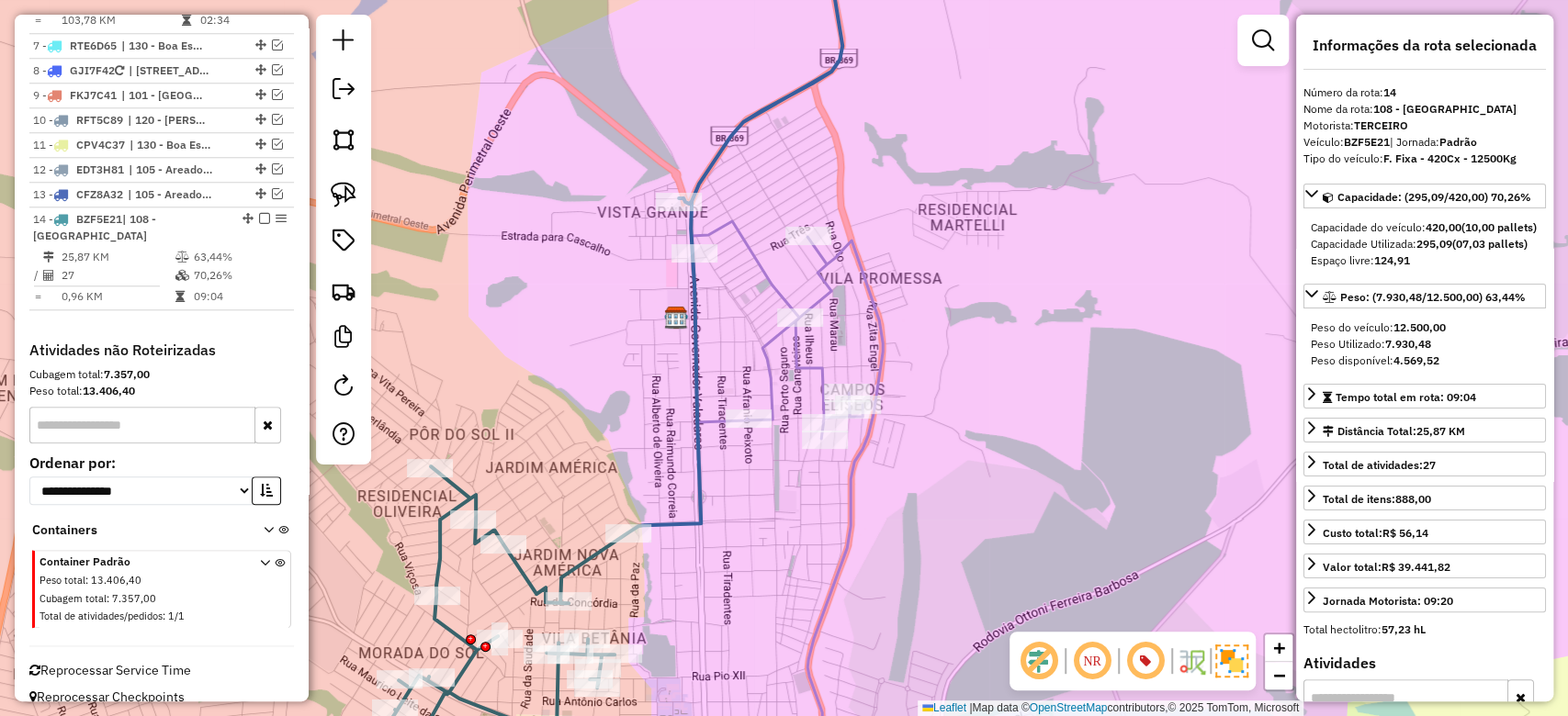
click at [174, 248] on td at bounding box center [183, 257] width 18 height 18
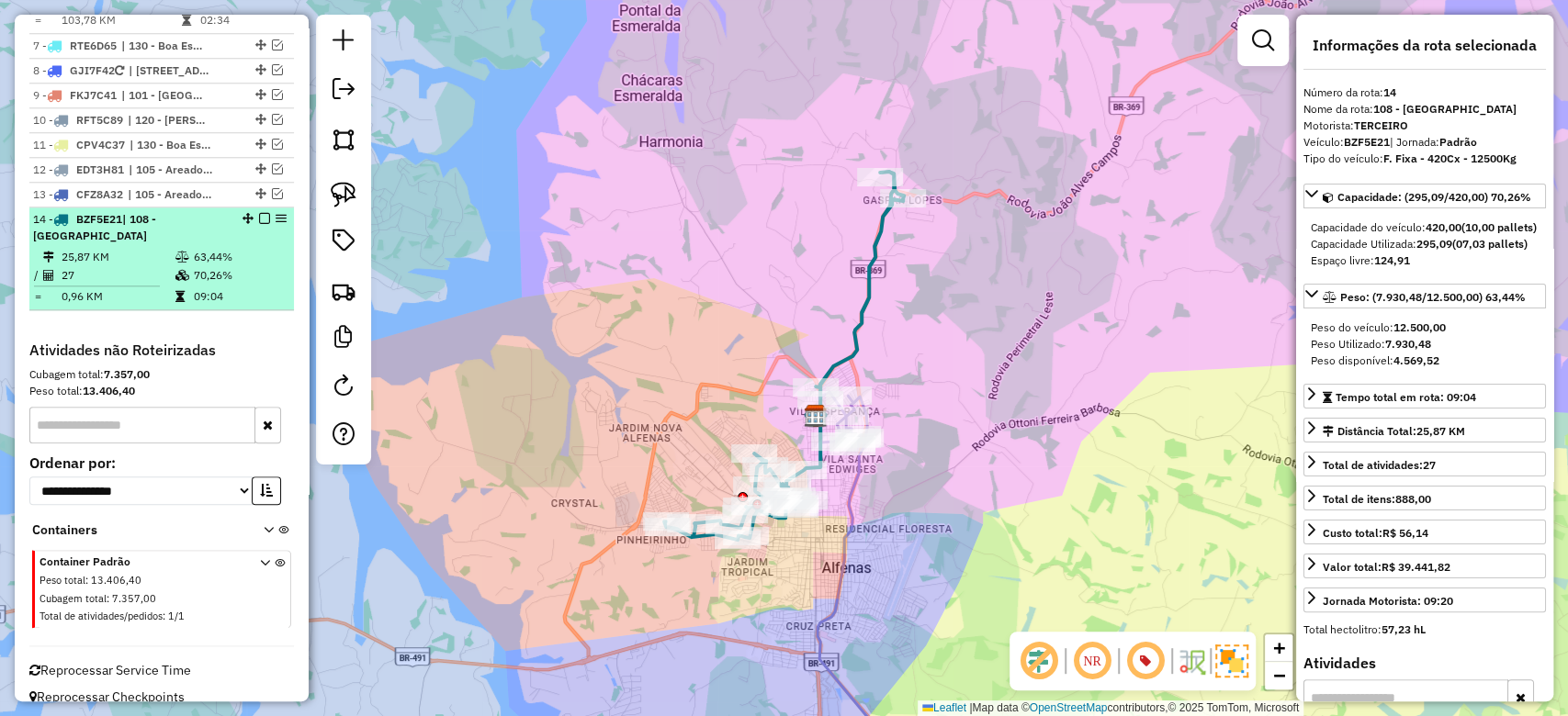
click at [196, 248] on td "63,44%" at bounding box center [240, 257] width 93 height 18
click at [259, 213] on em at bounding box center [265, 219] width 11 height 11
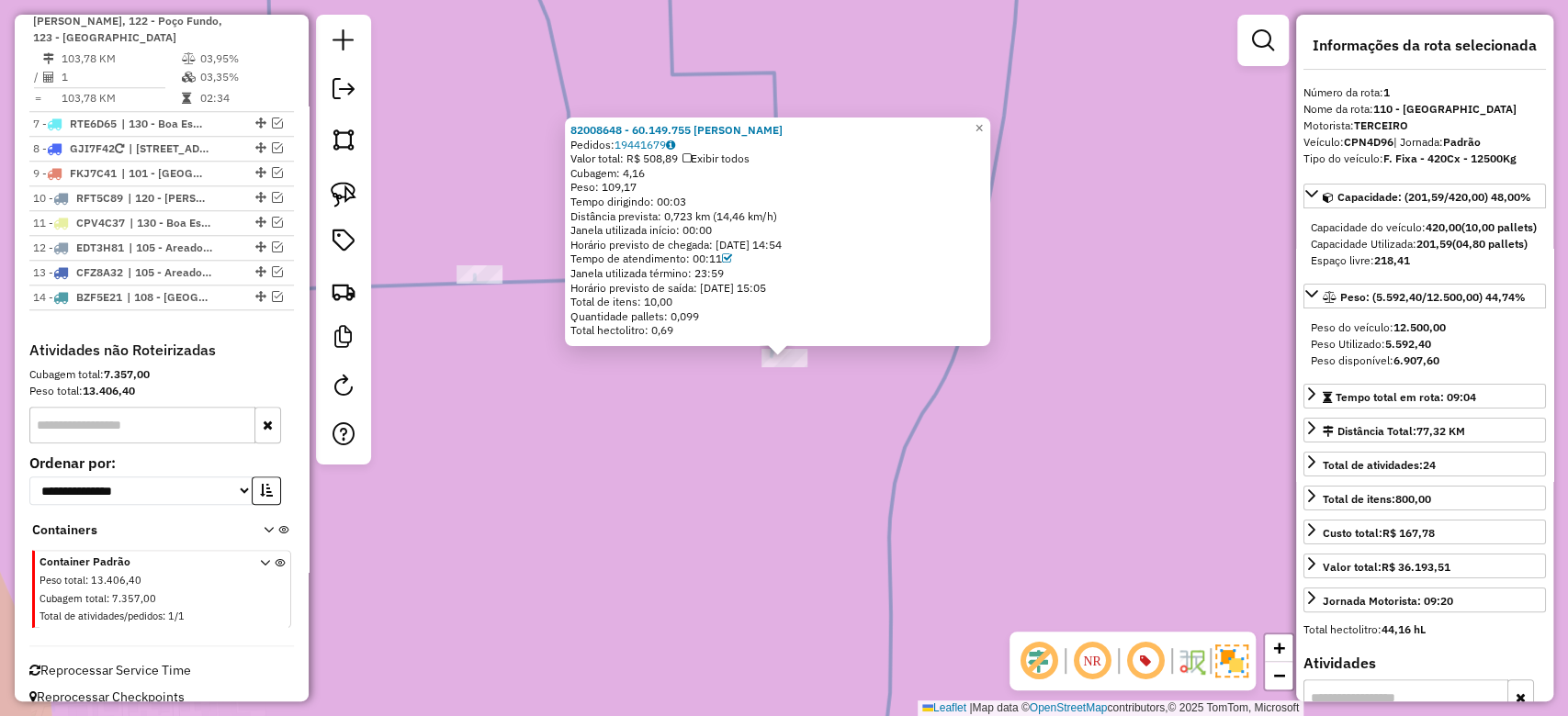
scroll to position [771, 0]
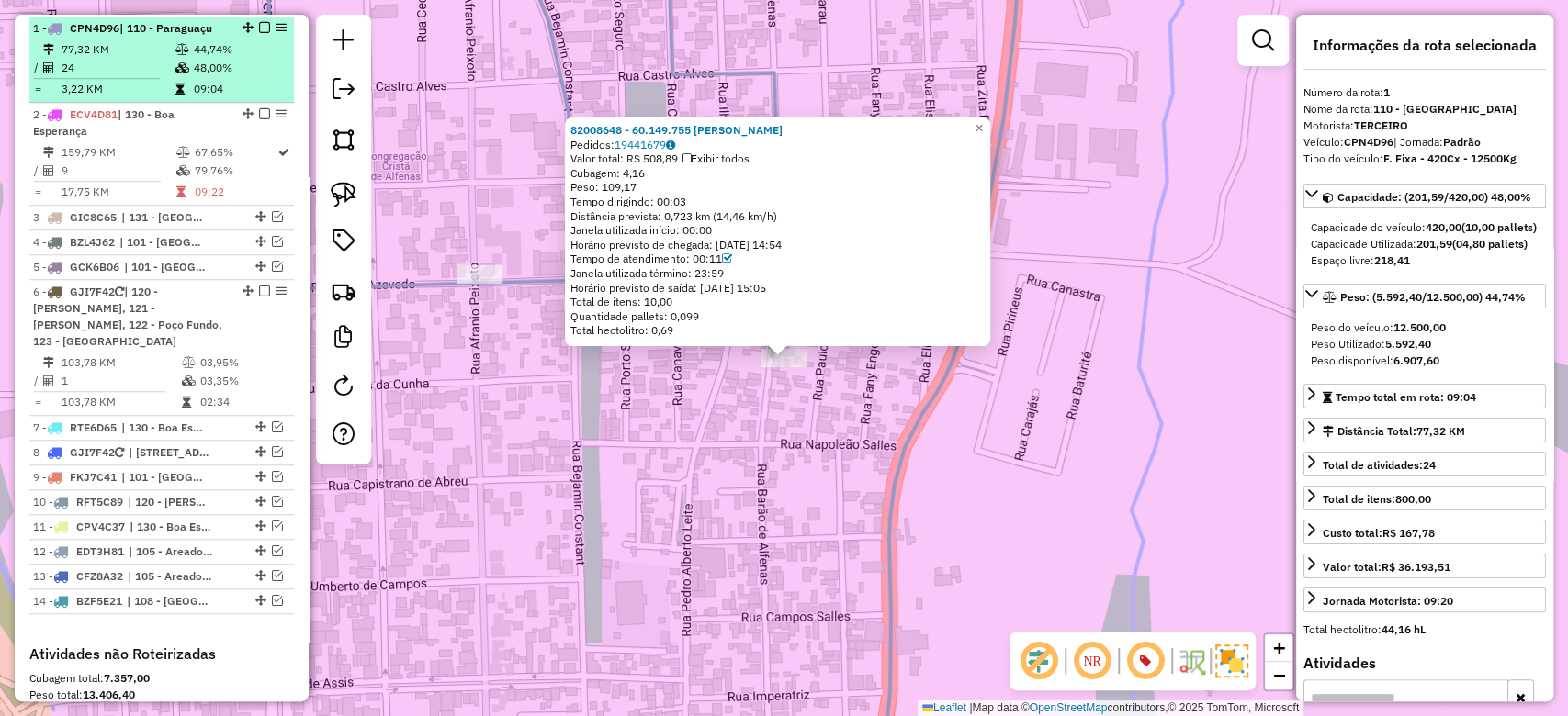
click at [128, 52] on td "77,32 KM" at bounding box center [118, 48] width 114 height 18
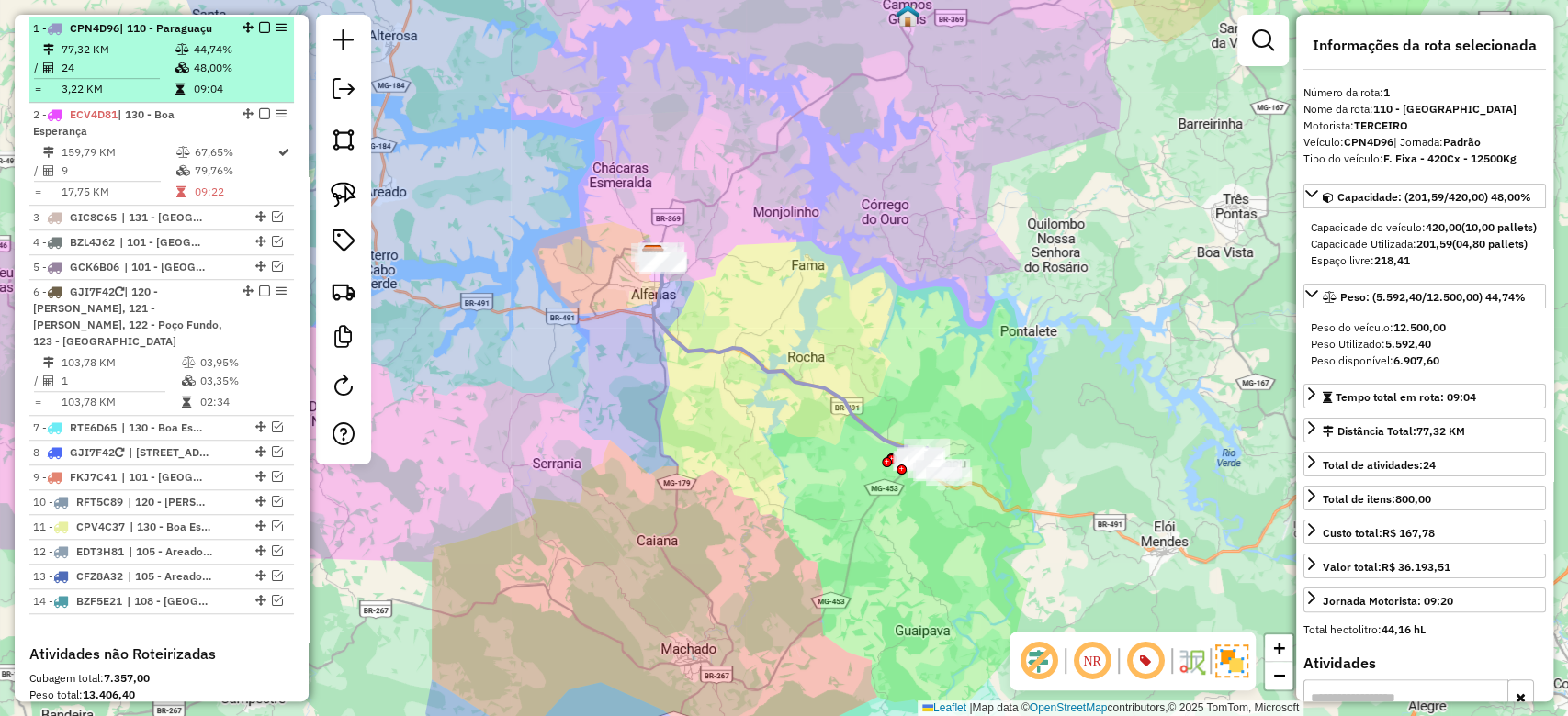
click at [262, 25] on em at bounding box center [265, 28] width 11 height 11
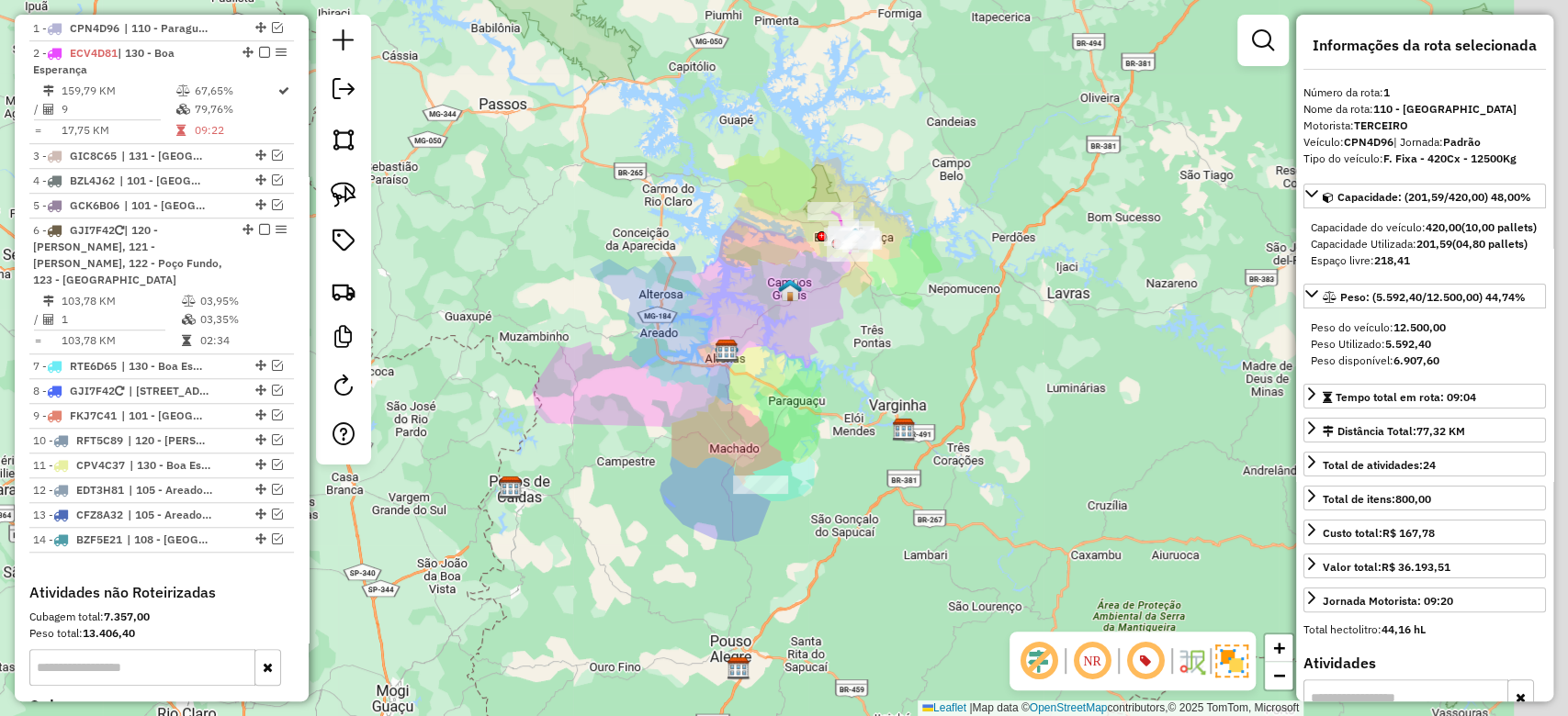
drag, startPoint x: 951, startPoint y: 416, endPoint x: 843, endPoint y: 397, distance: 109.7
click at [868, 408] on div "Janela de atendimento Grade de atendimento Capacidade Transportadoras Veículos …" at bounding box center [784, 358] width 1568 height 716
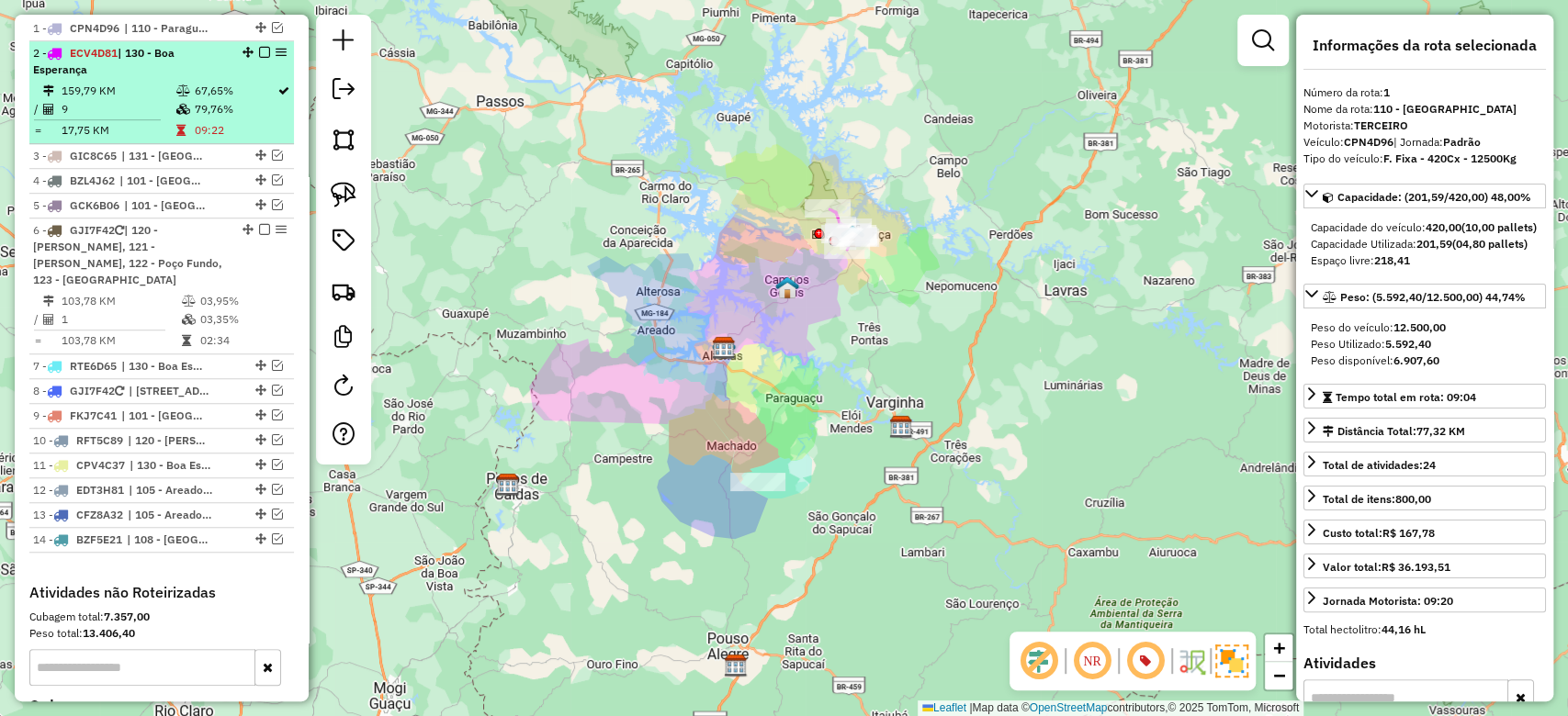
click at [153, 103] on td "9" at bounding box center [118, 108] width 115 height 18
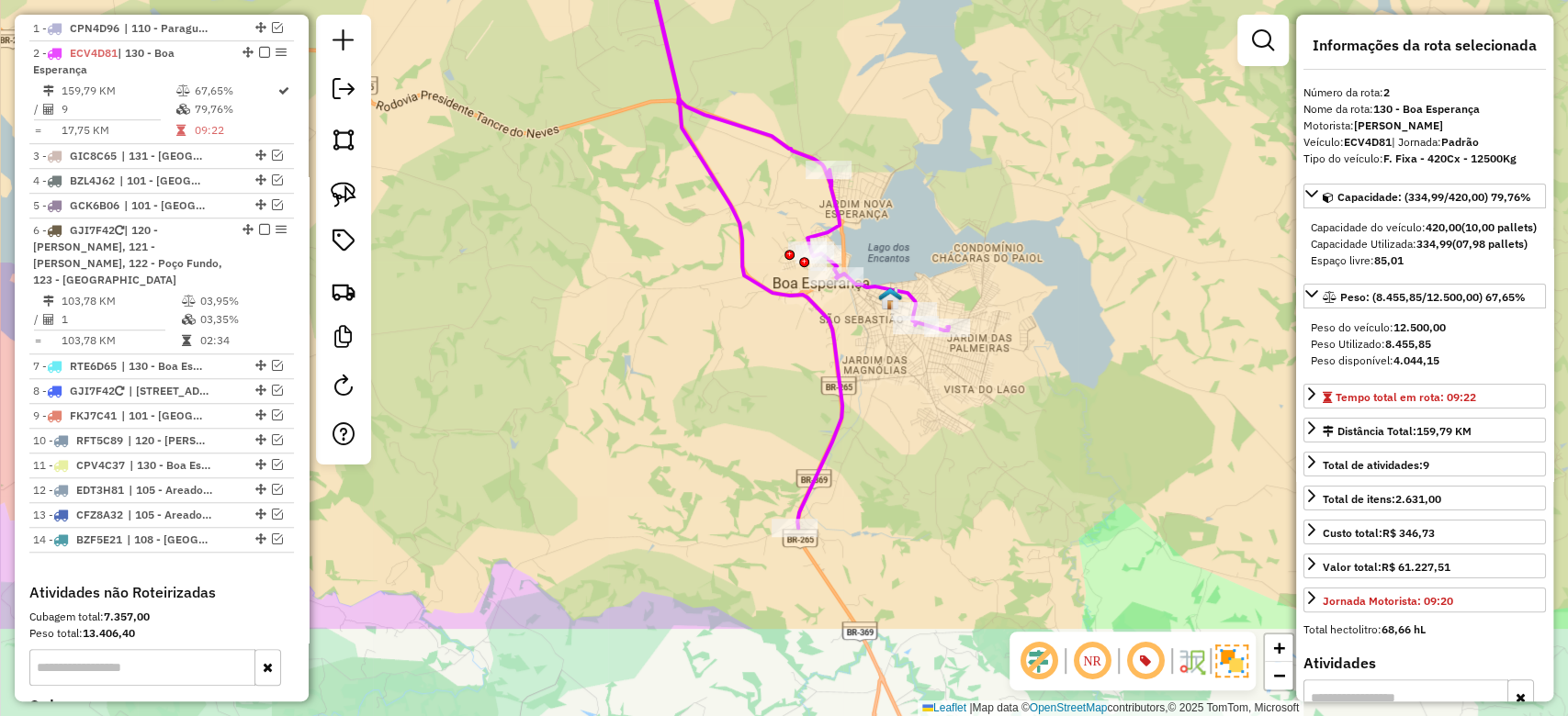
drag, startPoint x: 816, startPoint y: 662, endPoint x: 749, endPoint y: 505, distance: 170.7
click at [749, 505] on div "Janela de atendimento Grade de atendimento Capacidade Transportadoras Veículos …" at bounding box center [784, 358] width 1568 height 716
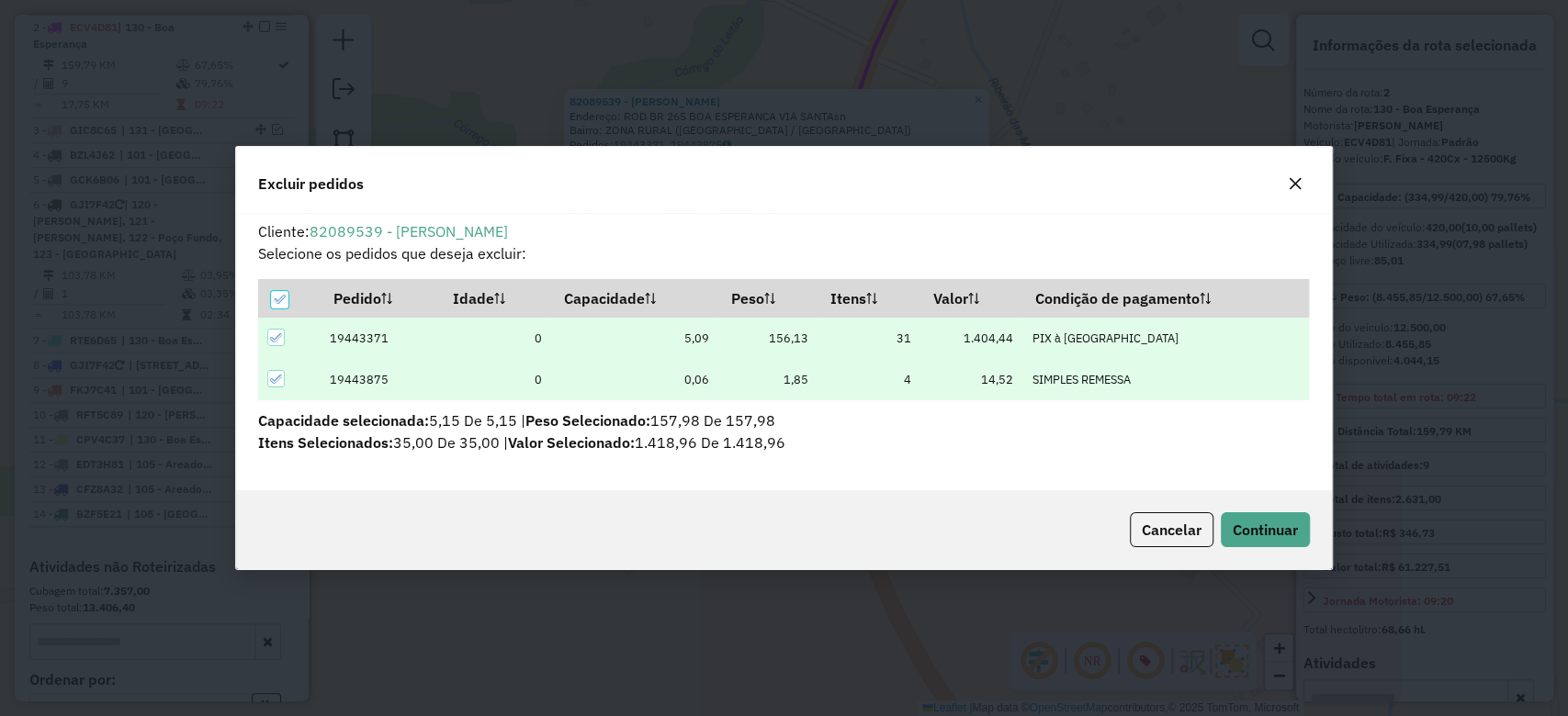
scroll to position [0, 0]
click at [1257, 532] on span "Continuar" at bounding box center [1265, 530] width 66 height 18
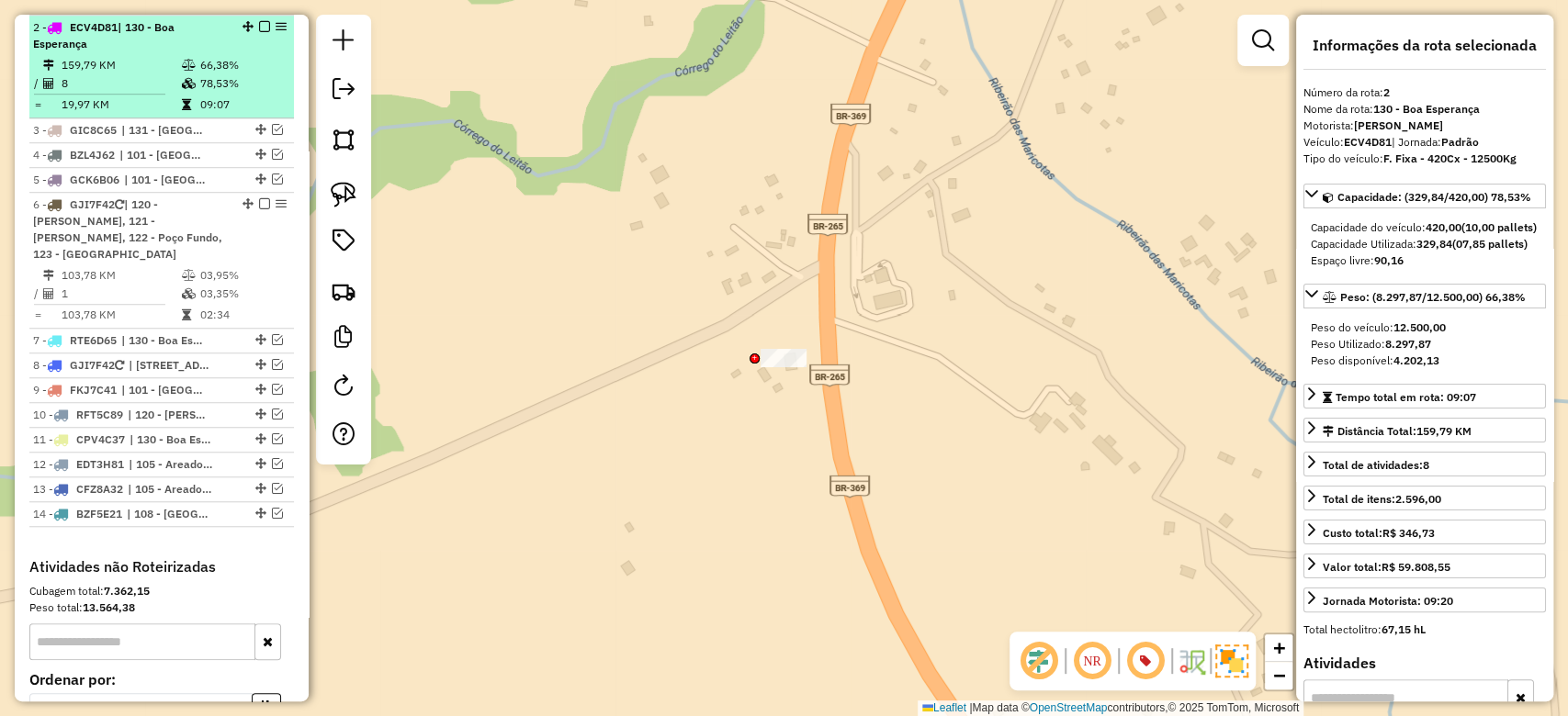
drag, startPoint x: 227, startPoint y: 91, endPoint x: 233, endPoint y: 62, distance: 29.6
click at [226, 89] on td "78,53%" at bounding box center [244, 83] width 88 height 18
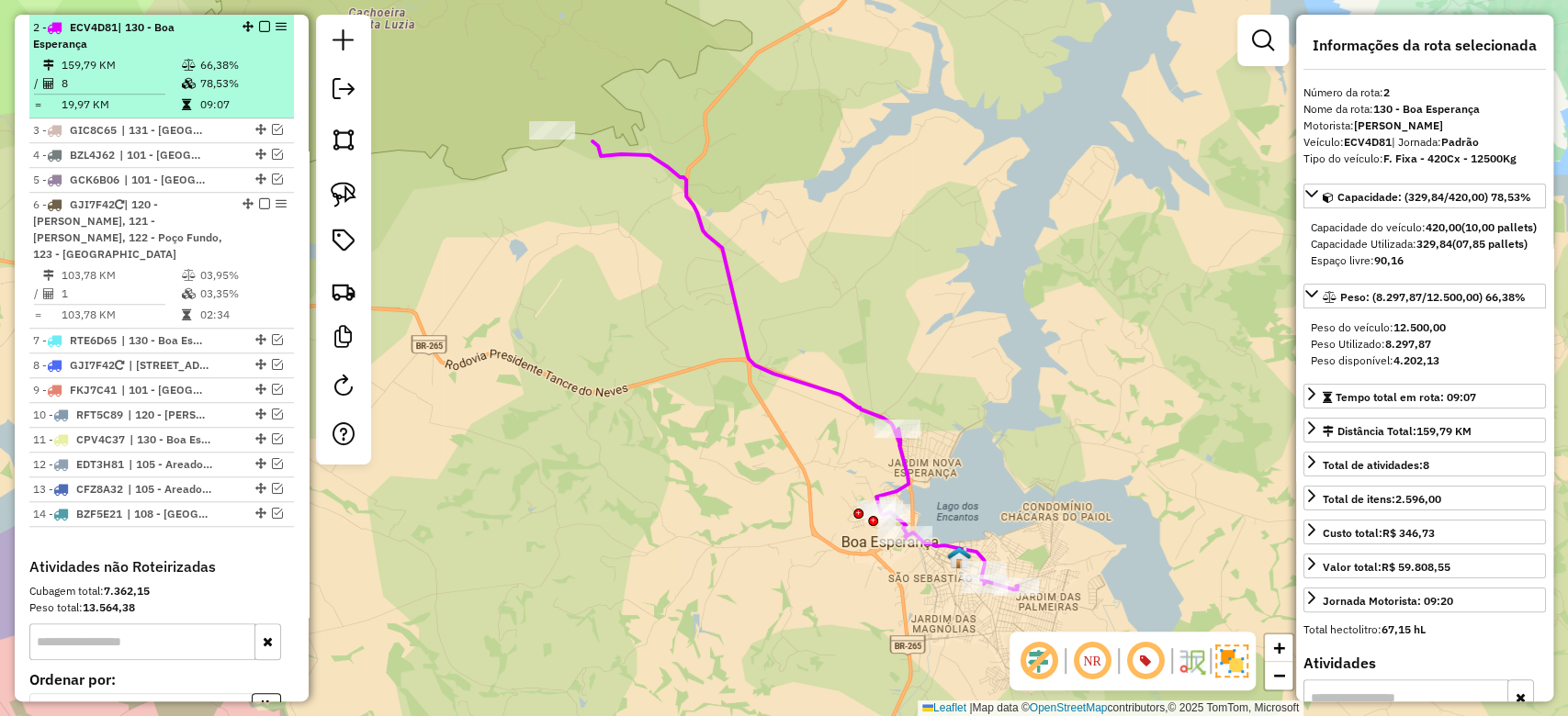
click at [261, 21] on em at bounding box center [265, 27] width 11 height 11
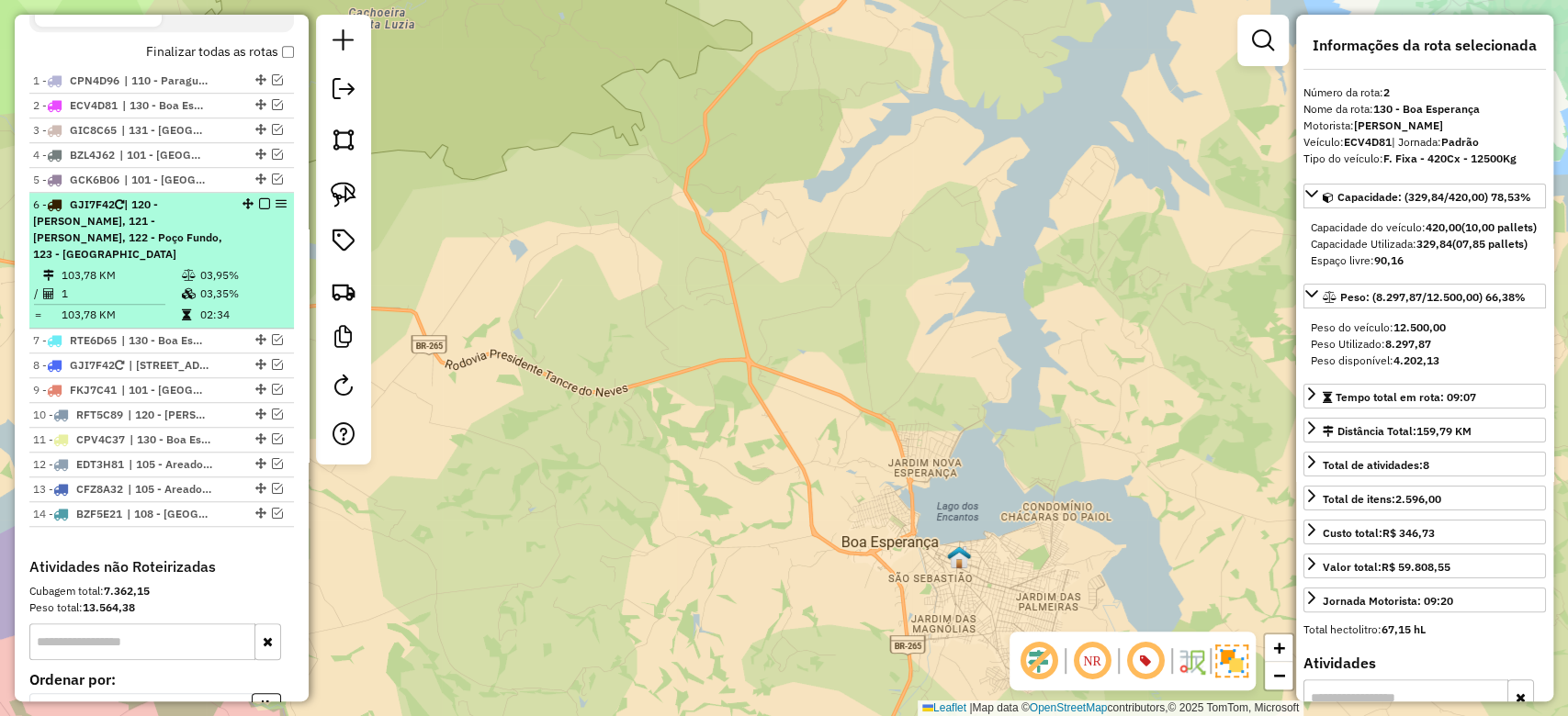
click at [220, 242] on div "6 - GJI7F42 | 120 - Machado A, 121 - Machado B, 122 - Poço Fundo, 123 - Carvalh…" at bounding box center [130, 230] width 195 height 67
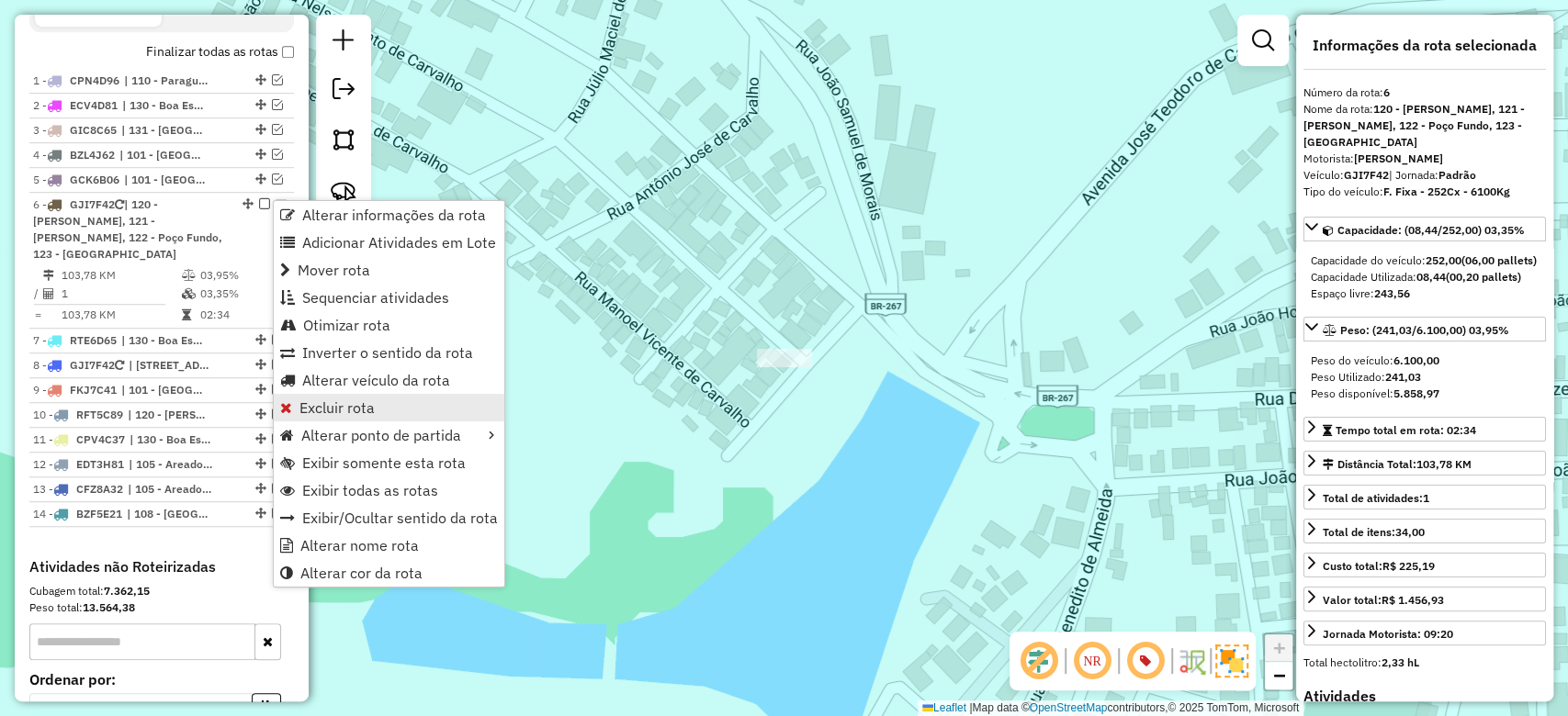
click at [338, 404] on span "Excluir rota" at bounding box center [337, 407] width 75 height 14
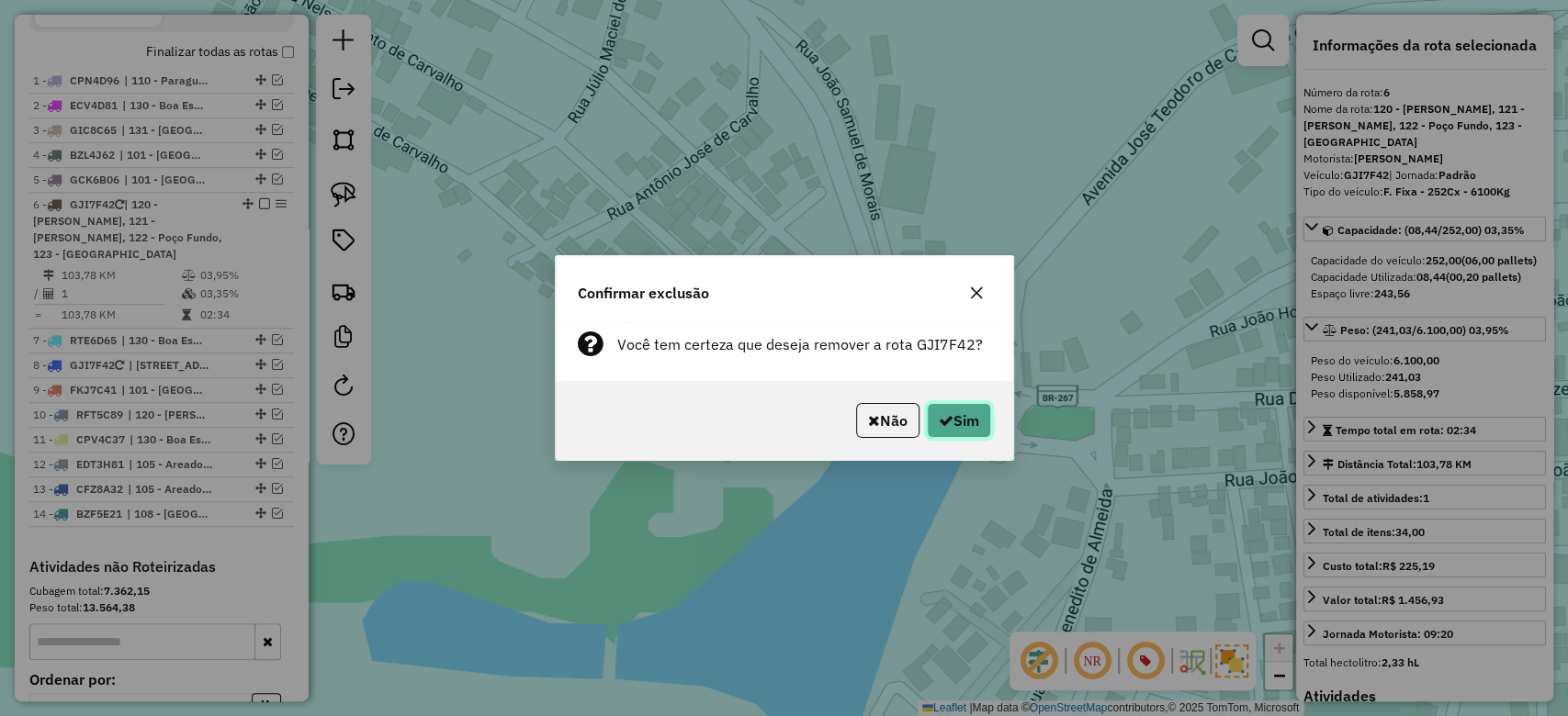
click at [947, 425] on icon "button" at bounding box center [946, 420] width 14 height 14
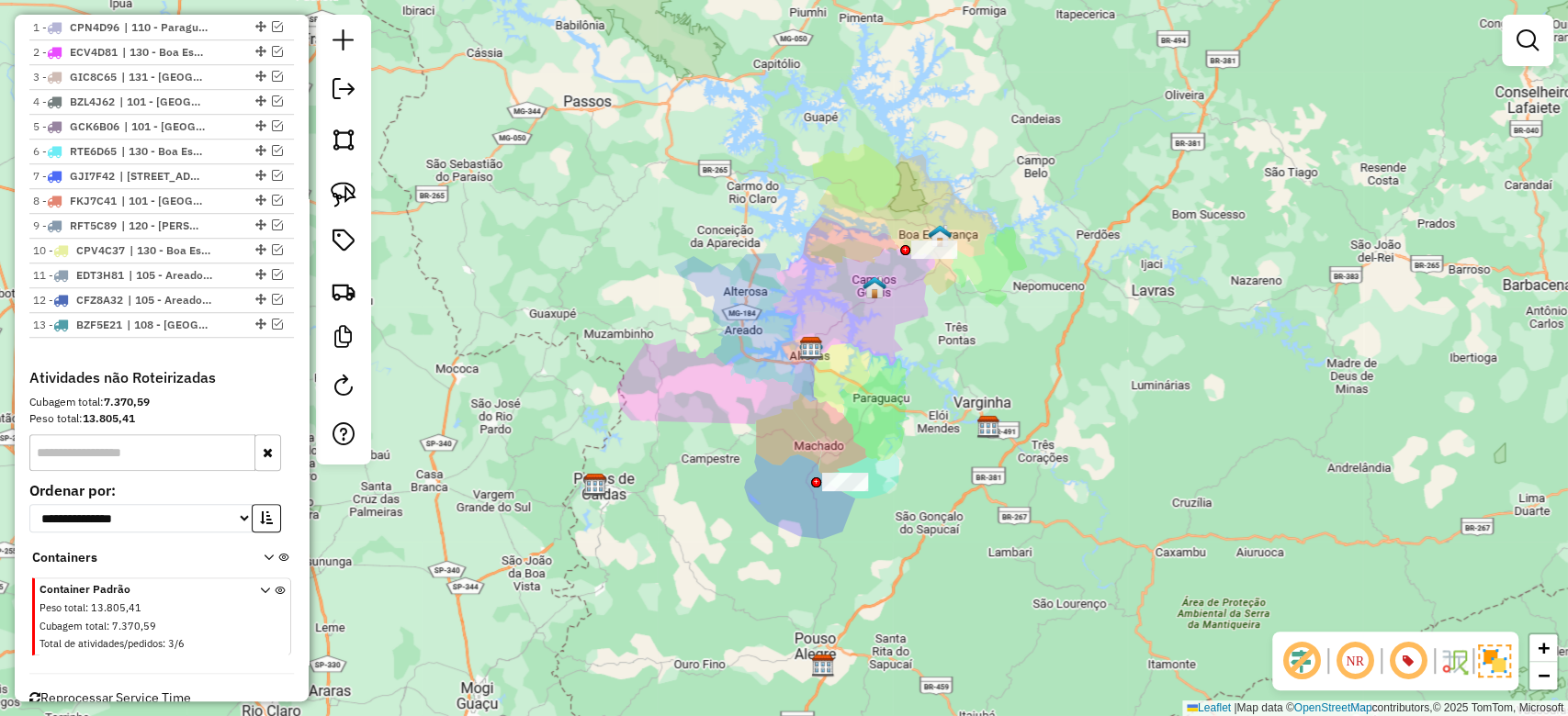
scroll to position [793, 0]
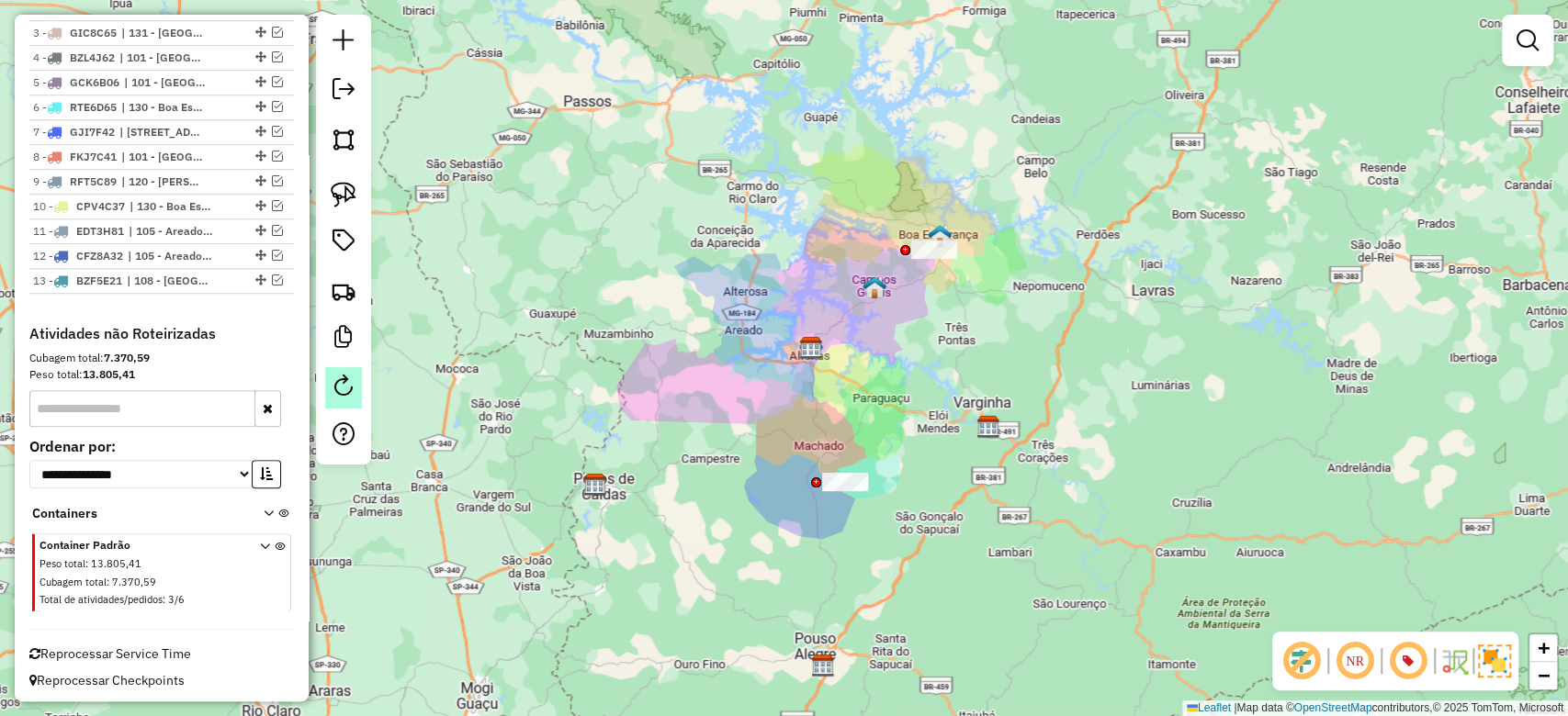
click at [329, 391] on link at bounding box center [343, 387] width 37 height 41
select select "*"
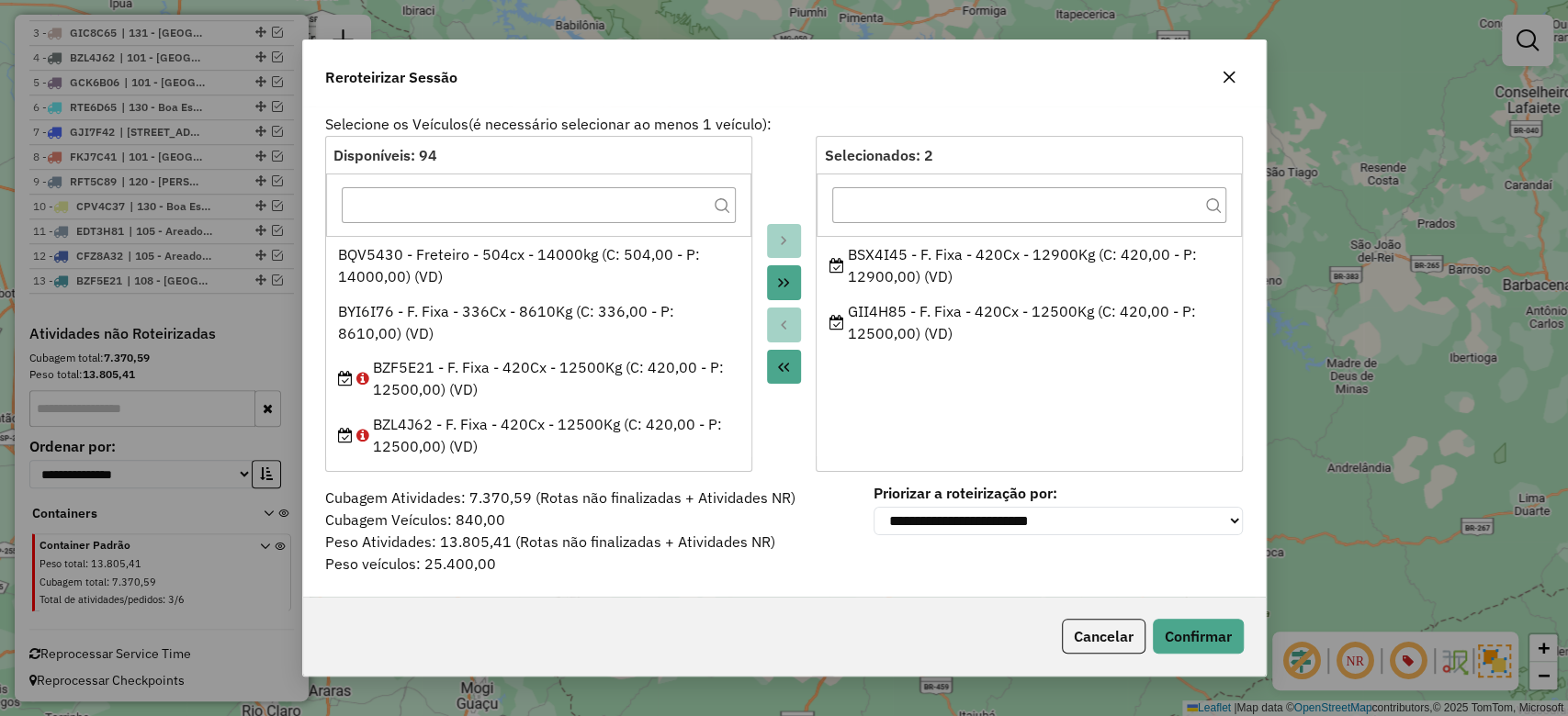
click at [1227, 82] on icon "button" at bounding box center [1228, 76] width 14 height 14
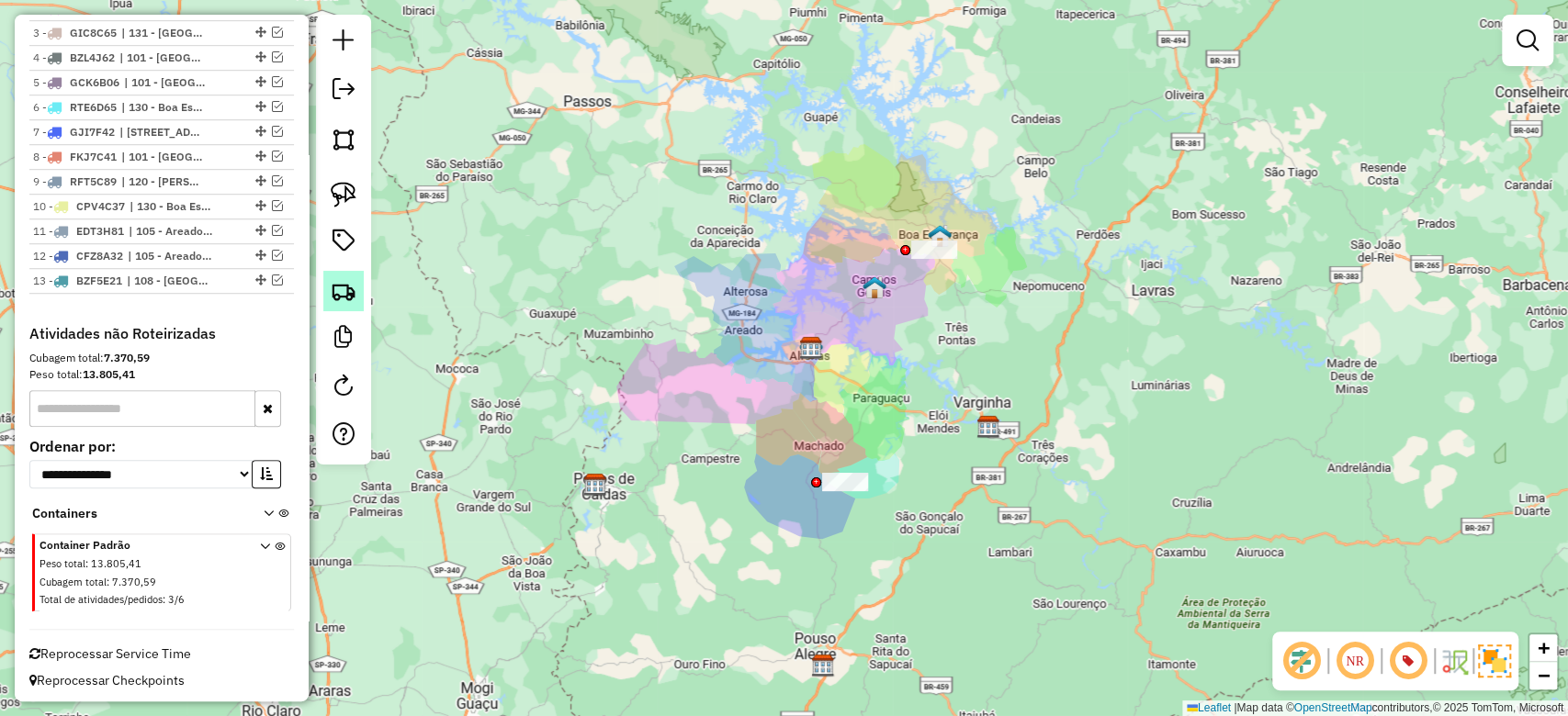
click at [336, 296] on img at bounding box center [343, 291] width 26 height 26
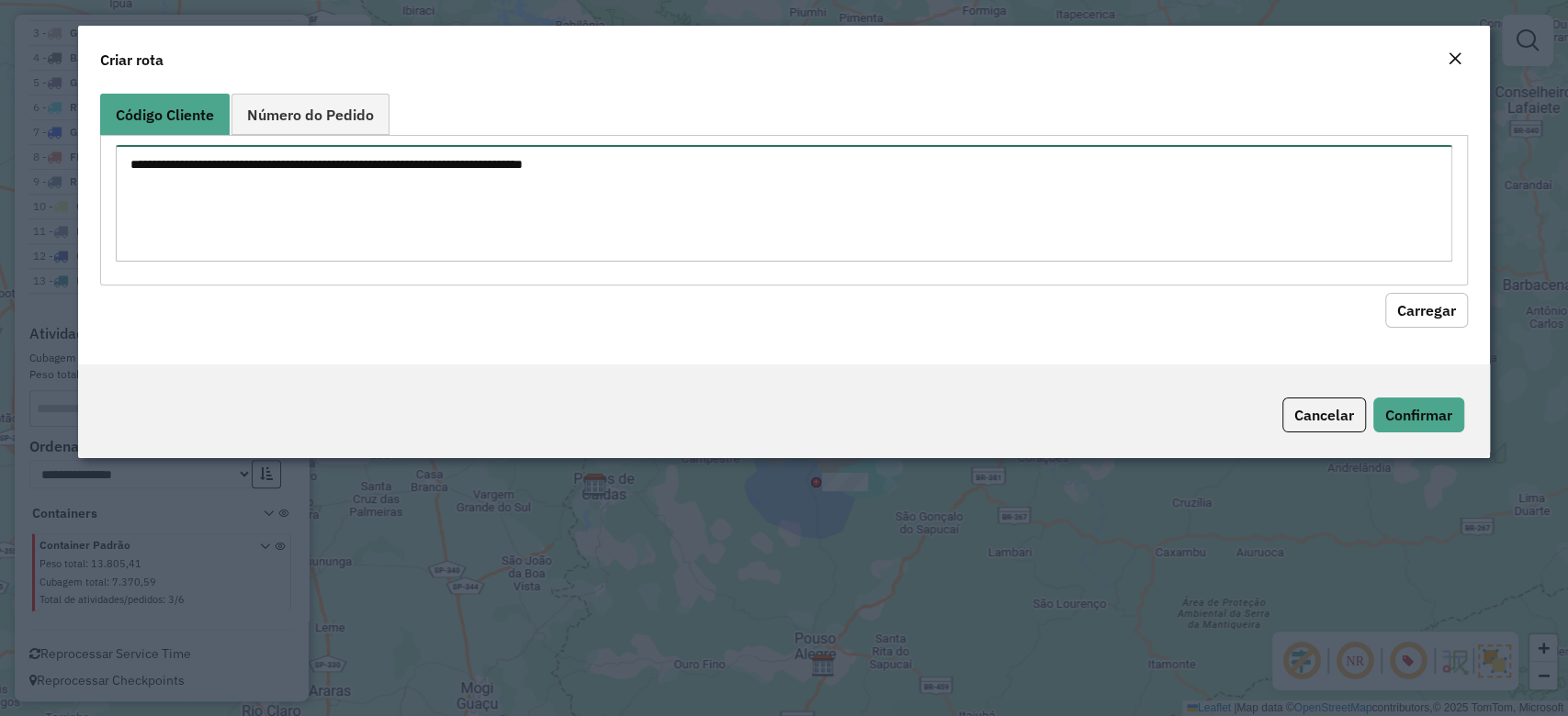
click at [390, 165] on textarea at bounding box center [784, 203] width 1336 height 117
paste textarea "******** ******** ******** ******** ******** ******** ******** ******** *******…"
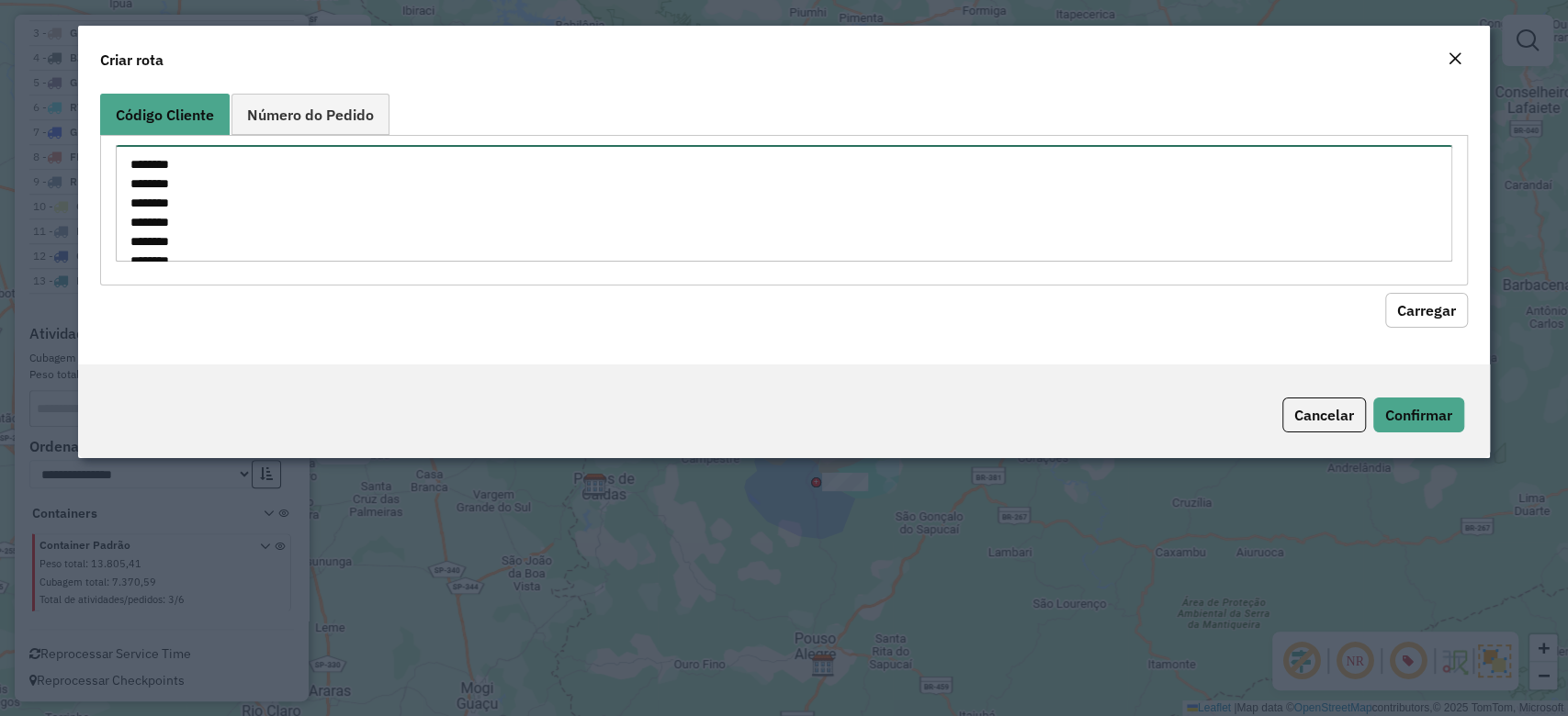
scroll to position [316, 0]
type textarea "******** ******** ******** ******** ******** ******** ******** ******** *******…"
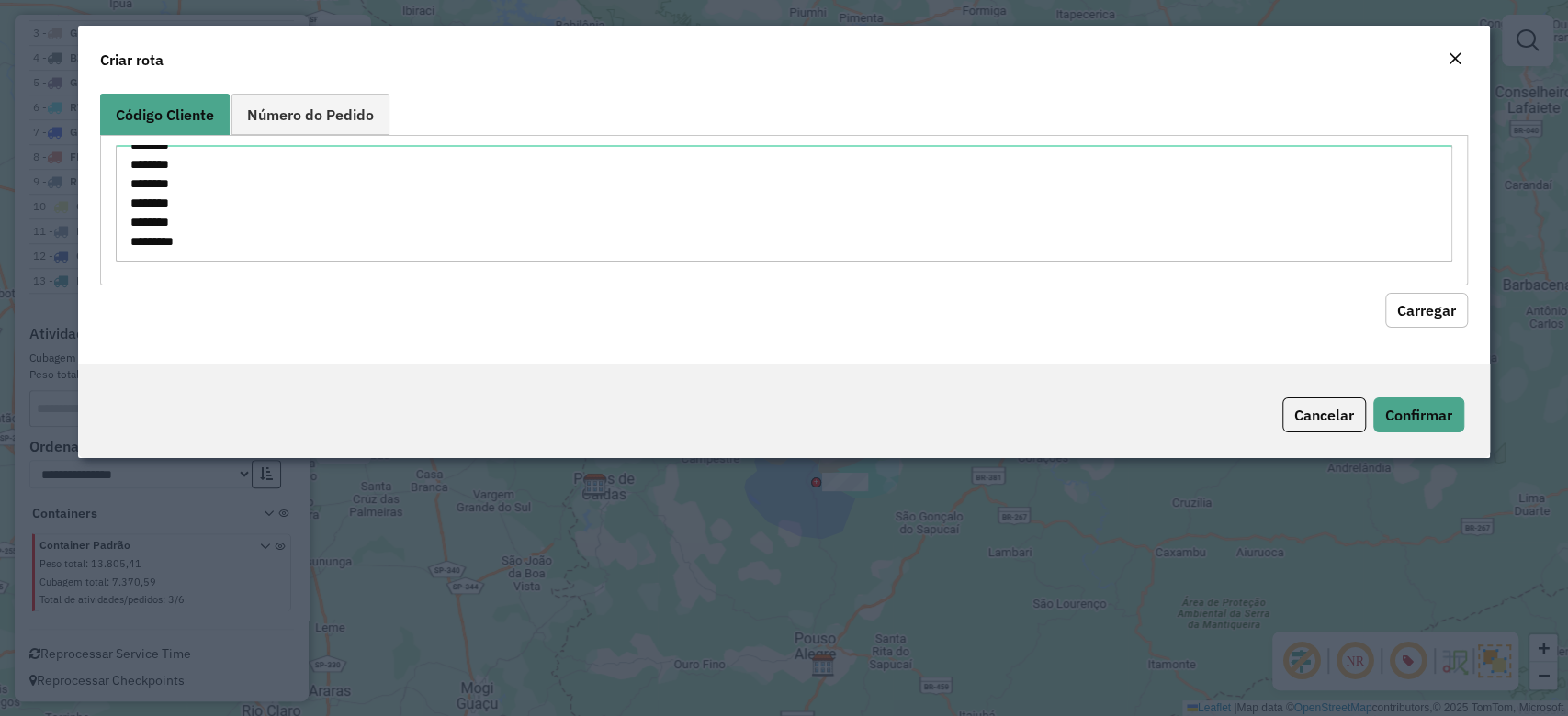
click at [1410, 302] on button "Carregar" at bounding box center [1426, 310] width 83 height 35
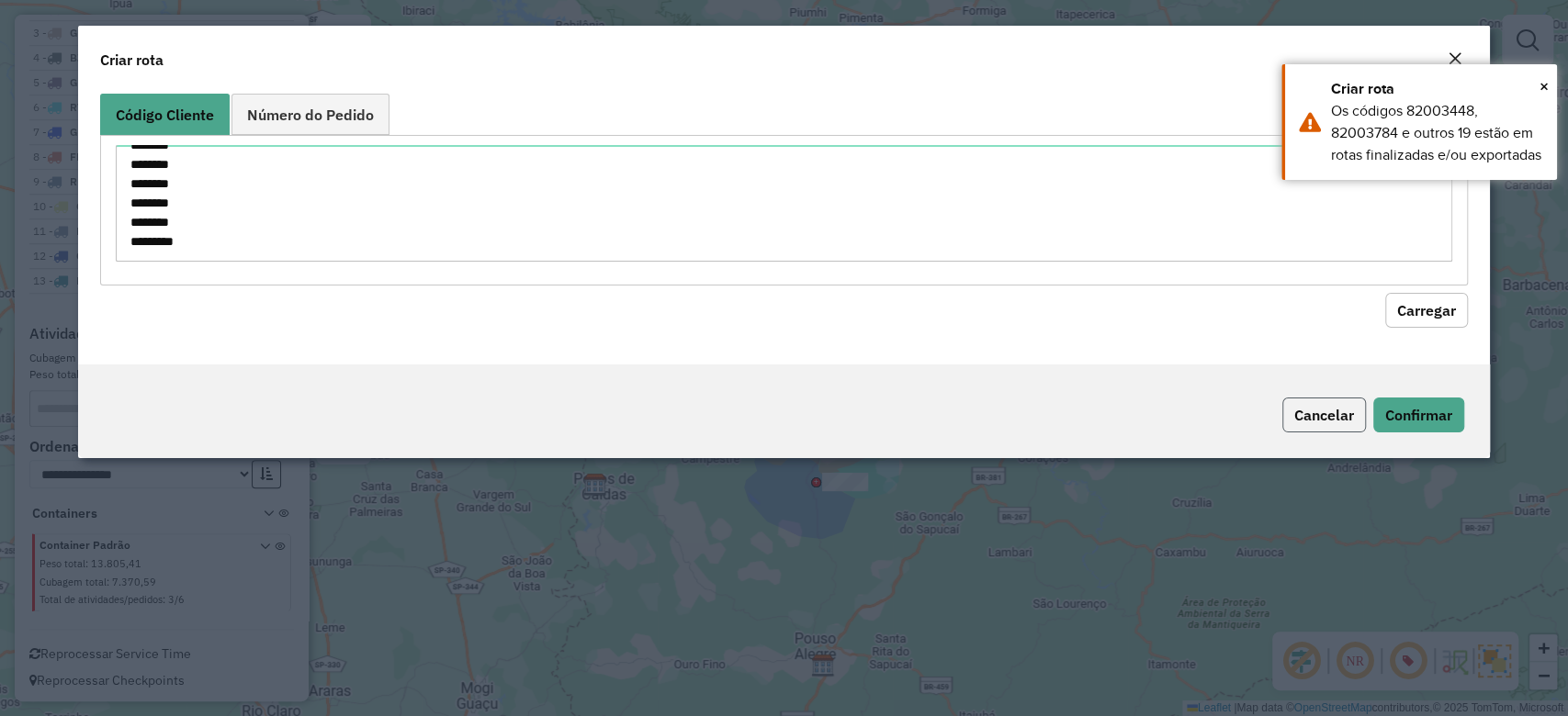
click at [1337, 398] on button "Cancelar" at bounding box center [1324, 415] width 84 height 35
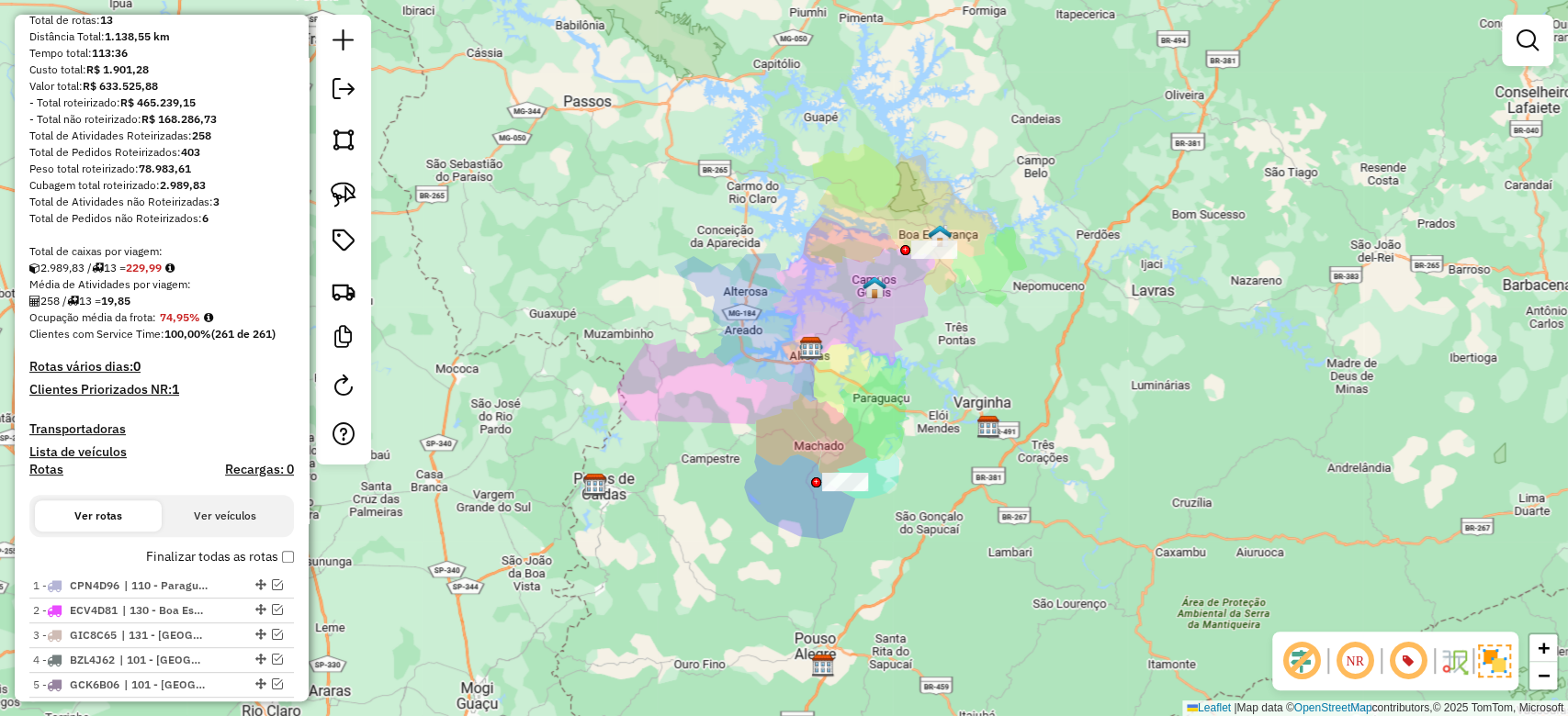
scroll to position [59, 0]
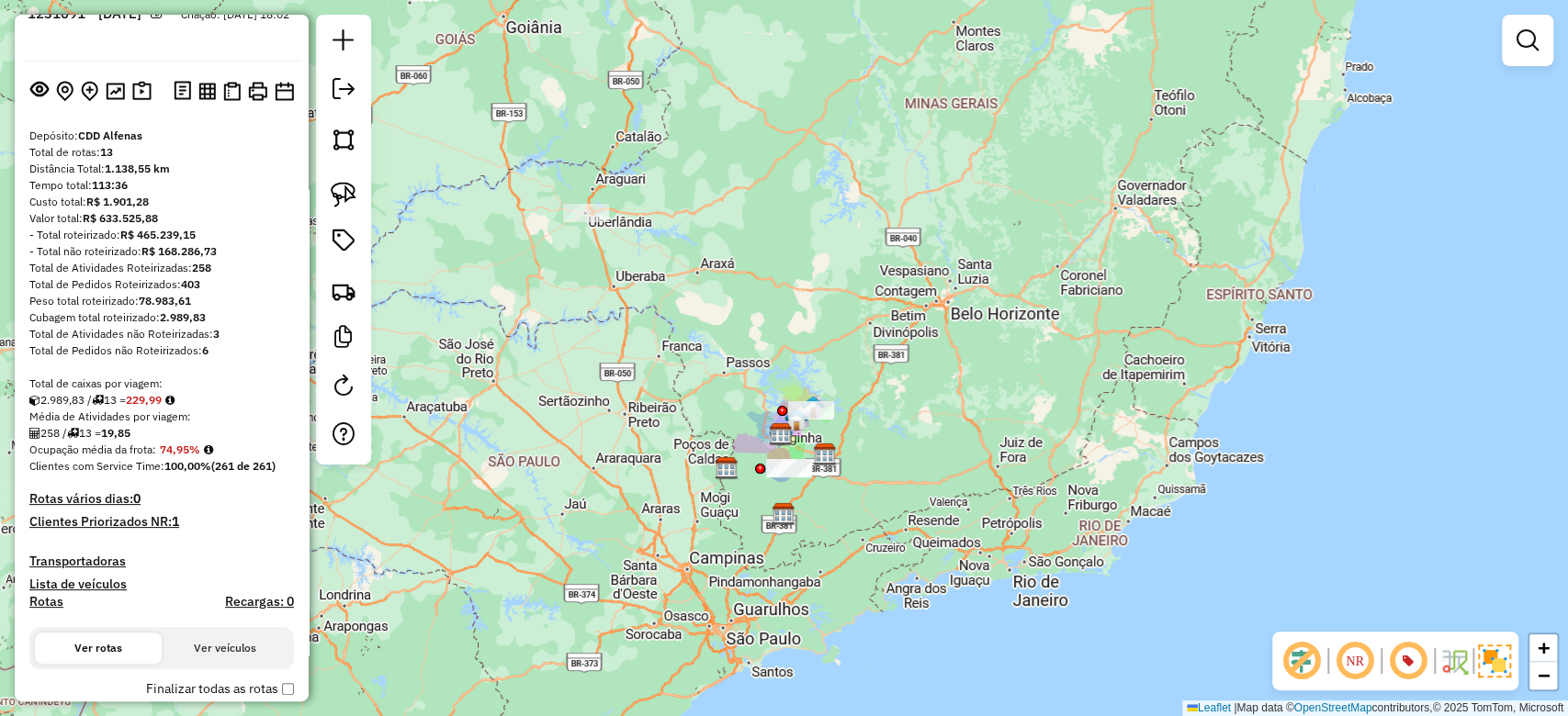
click at [647, 415] on div "Janela de atendimento Grade de atendimento Capacidade Transportadoras Veículos …" at bounding box center [784, 358] width 1568 height 716
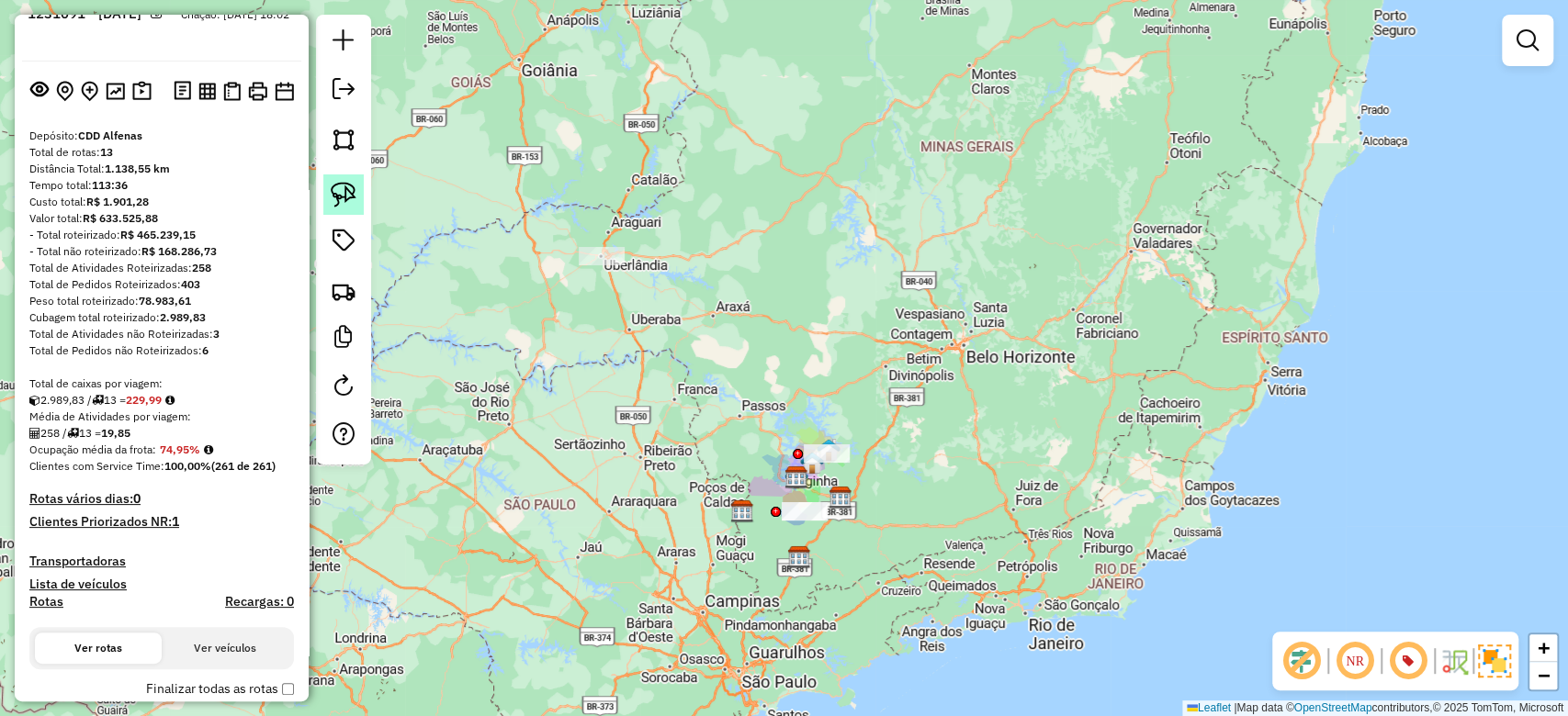
click at [335, 197] on img at bounding box center [343, 194] width 26 height 26
drag, startPoint x: 609, startPoint y: 207, endPoint x: 713, endPoint y: 262, distance: 117.6
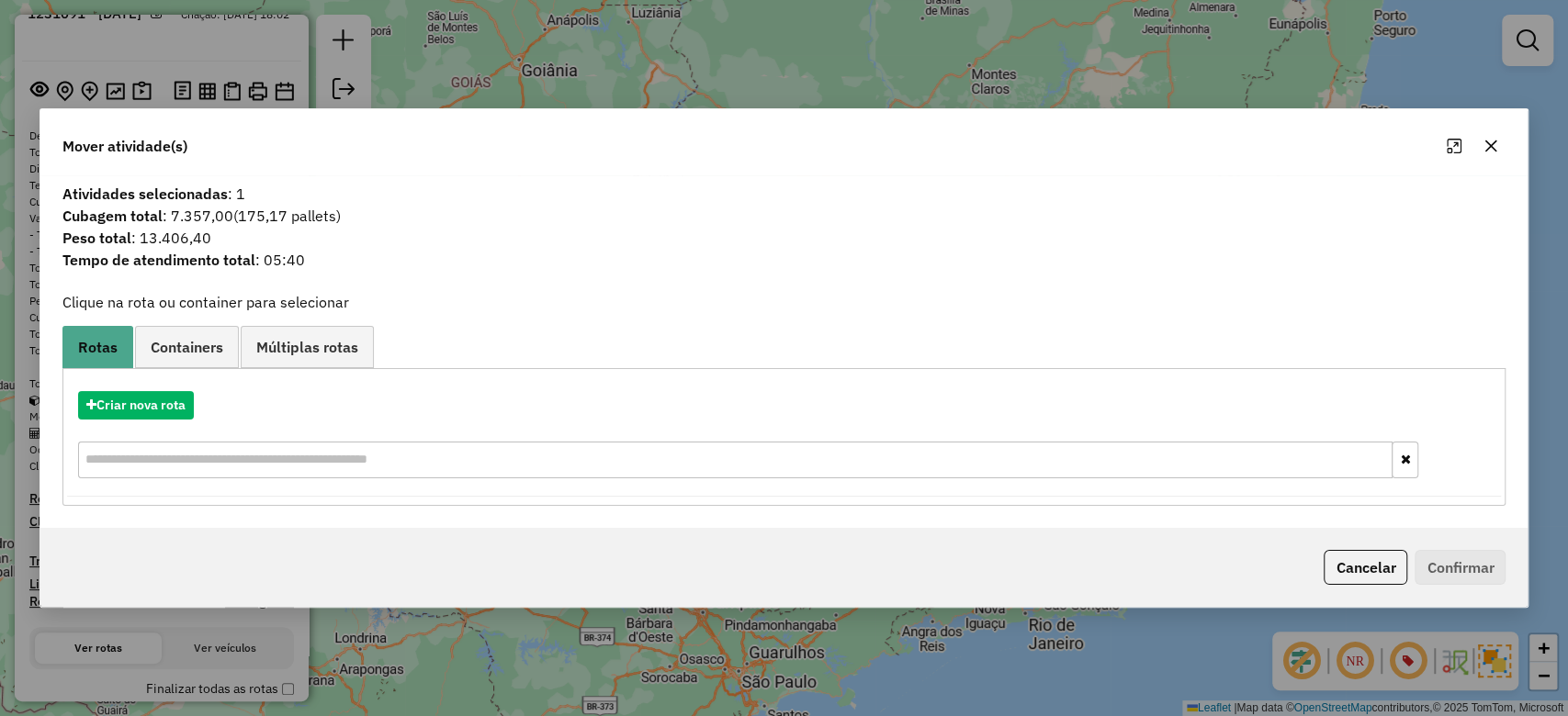
click at [1488, 140] on icon "button" at bounding box center [1491, 145] width 14 height 14
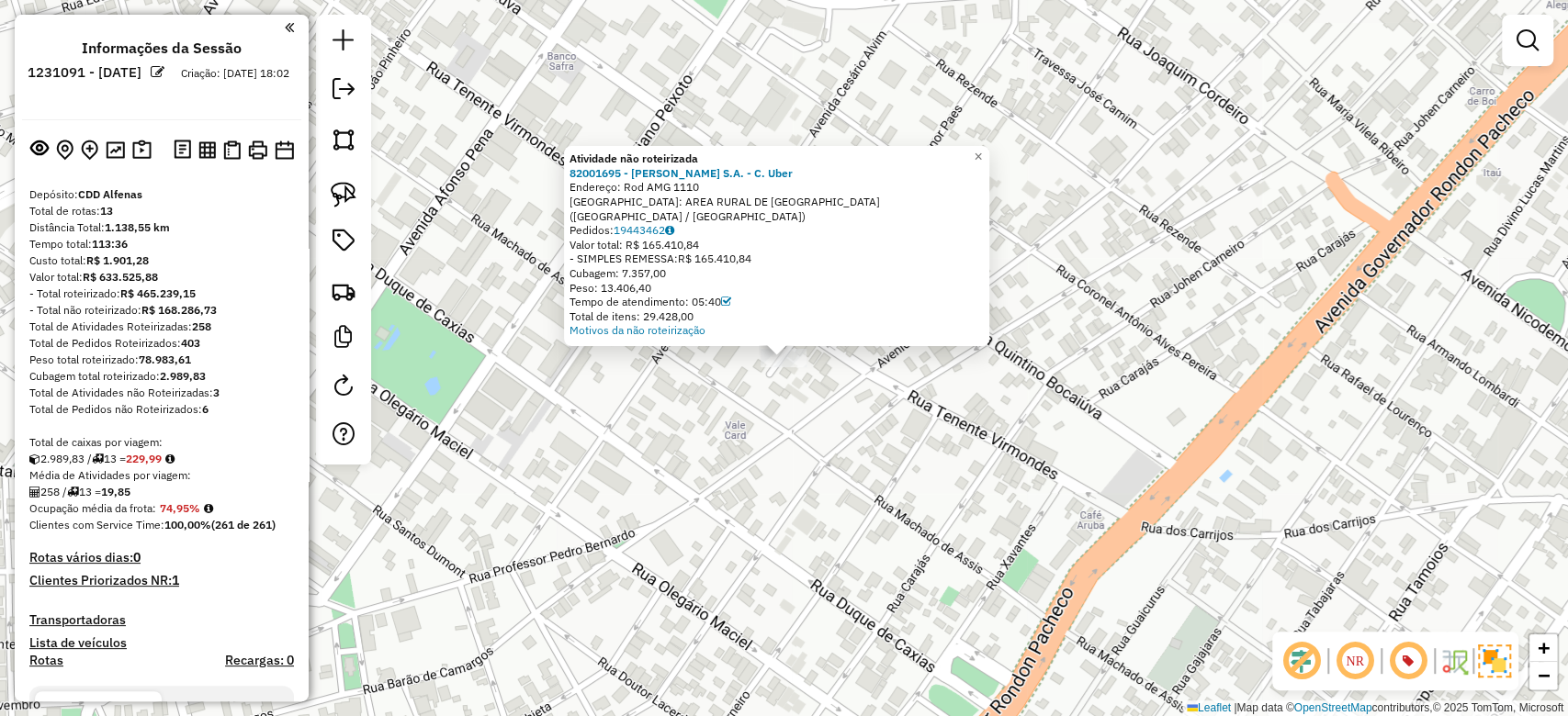
scroll to position [59, 0]
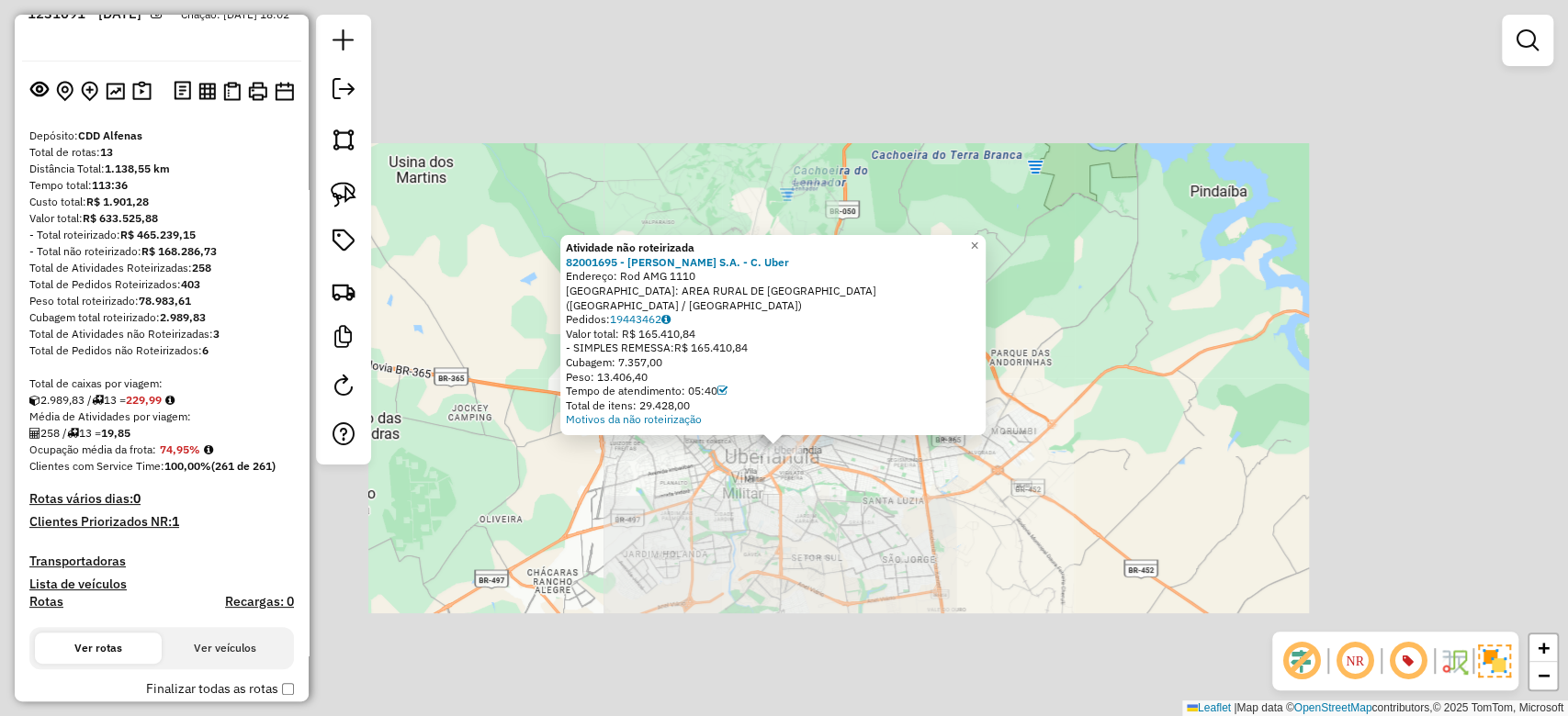
click at [838, 545] on div "Atividade não roteirizada 82001695 - AmBev S.A. - C. Uber Endereço: Rod AMG 111…" at bounding box center [784, 358] width 1568 height 716
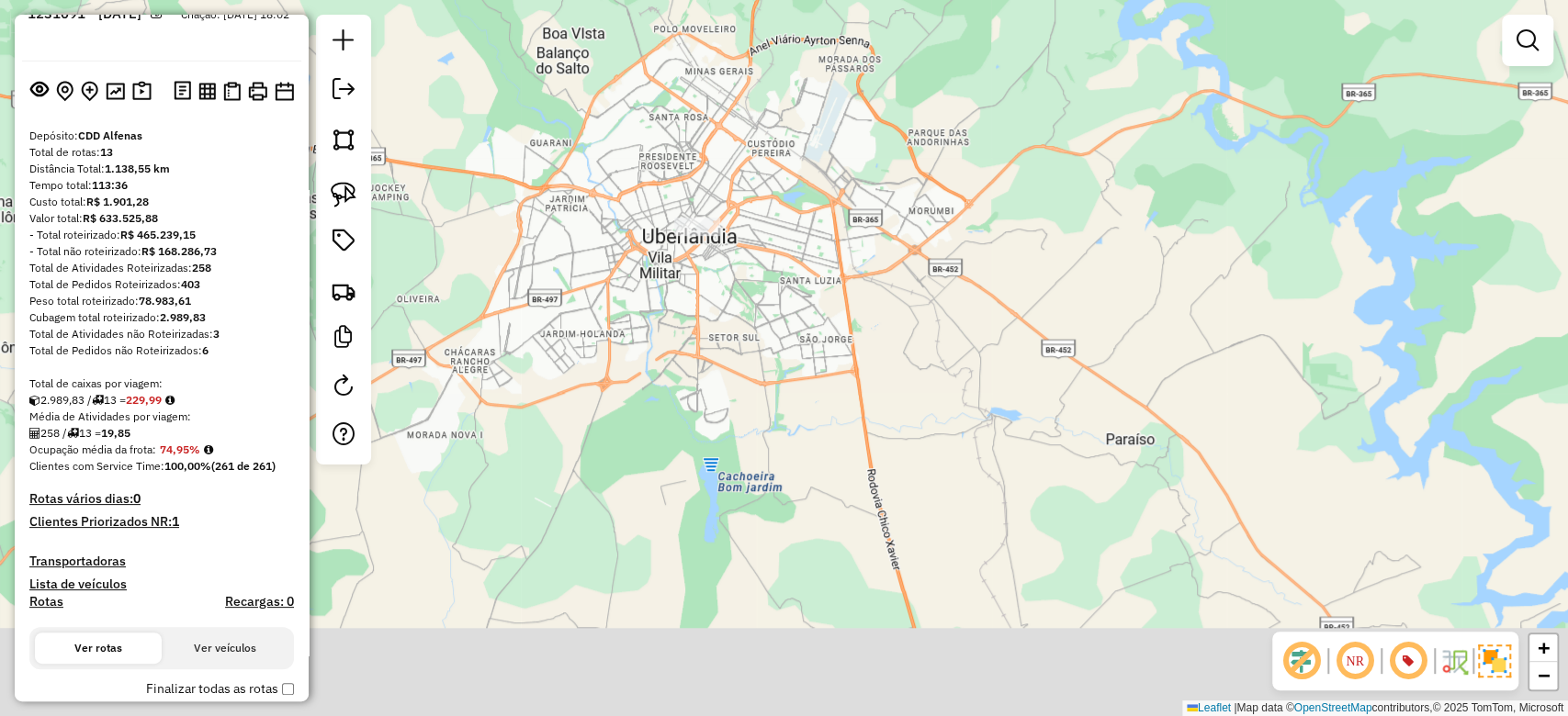
drag, startPoint x: 862, startPoint y: 574, endPoint x: 779, endPoint y: 354, distance: 235.1
click at [779, 354] on div "Janela de atendimento Grade de atendimento Capacidade Transportadoras Veículos …" at bounding box center [784, 358] width 1568 height 716
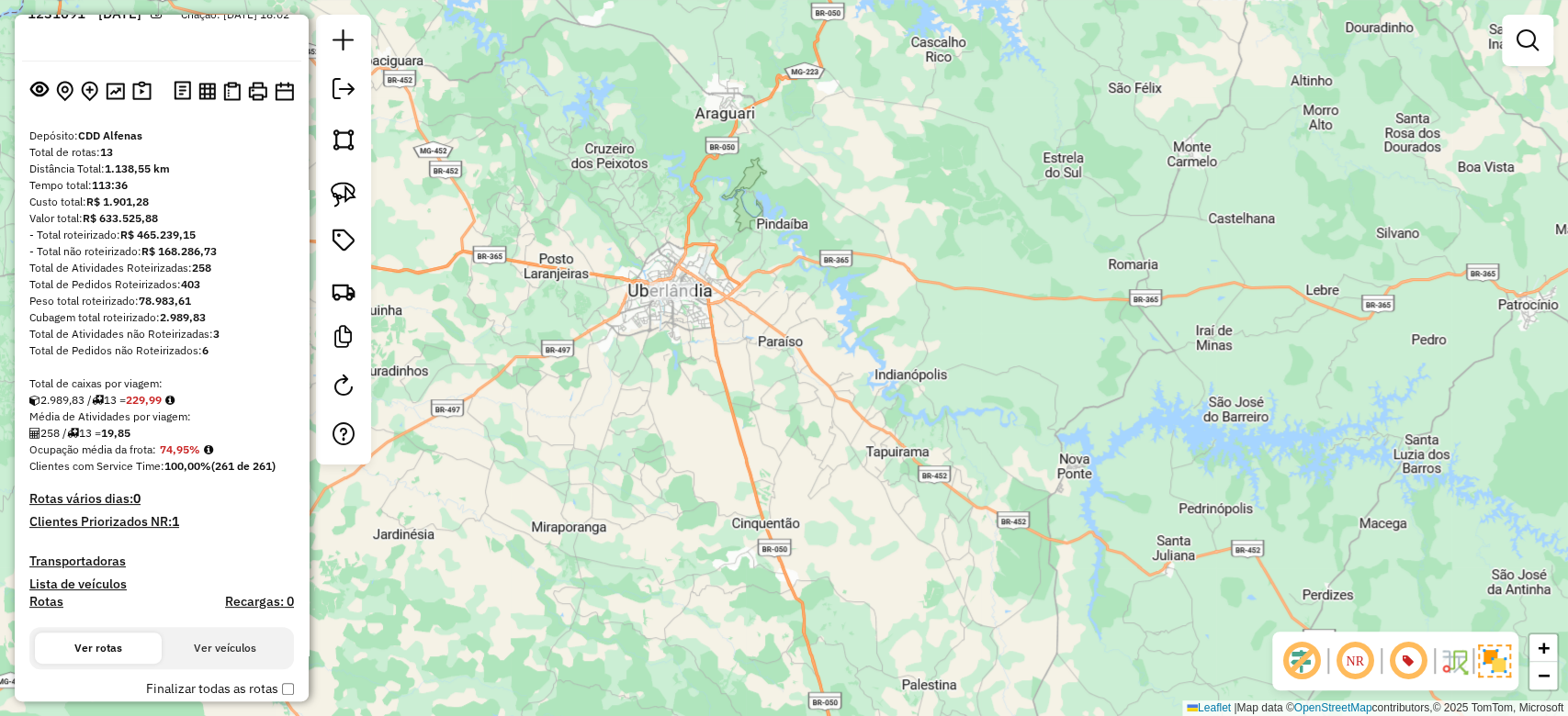
drag, startPoint x: 820, startPoint y: 420, endPoint x: 735, endPoint y: 393, distance: 89.2
click at [735, 393] on div "Janela de atendimento Grade de atendimento Capacidade Transportadoras Veículos …" at bounding box center [784, 358] width 1568 height 716
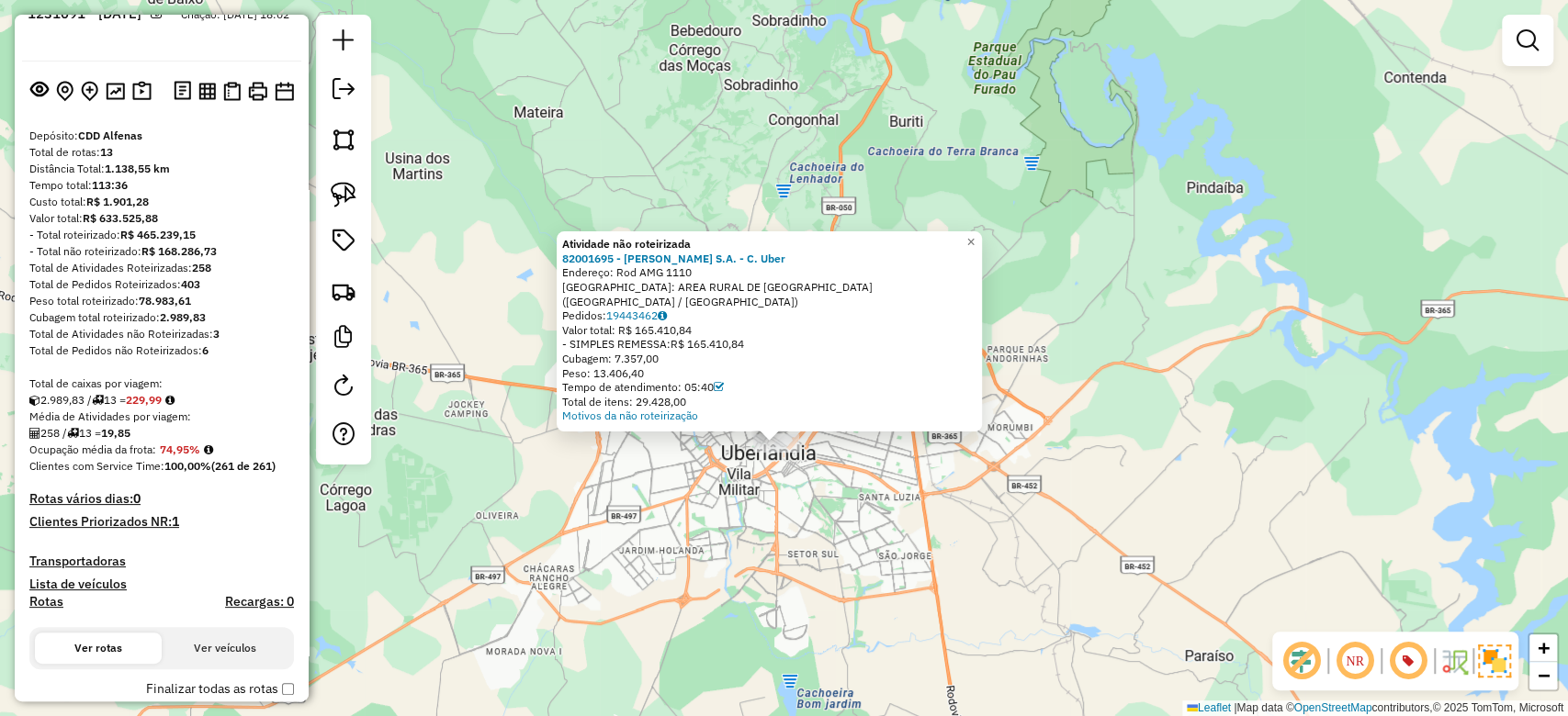
drag, startPoint x: 834, startPoint y: 558, endPoint x: 810, endPoint y: 522, distance: 43.3
click at [810, 522] on div "Atividade não roteirizada 82001695 - AmBev S.A. - C. Uber Endereço: Rod AMG 111…" at bounding box center [784, 358] width 1568 height 716
click at [1375, 363] on div "Atividade não roteirizada 82001695 - AmBev S.A. - C. Uber Endereço: Rod AMG 111…" at bounding box center [784, 358] width 1568 height 716
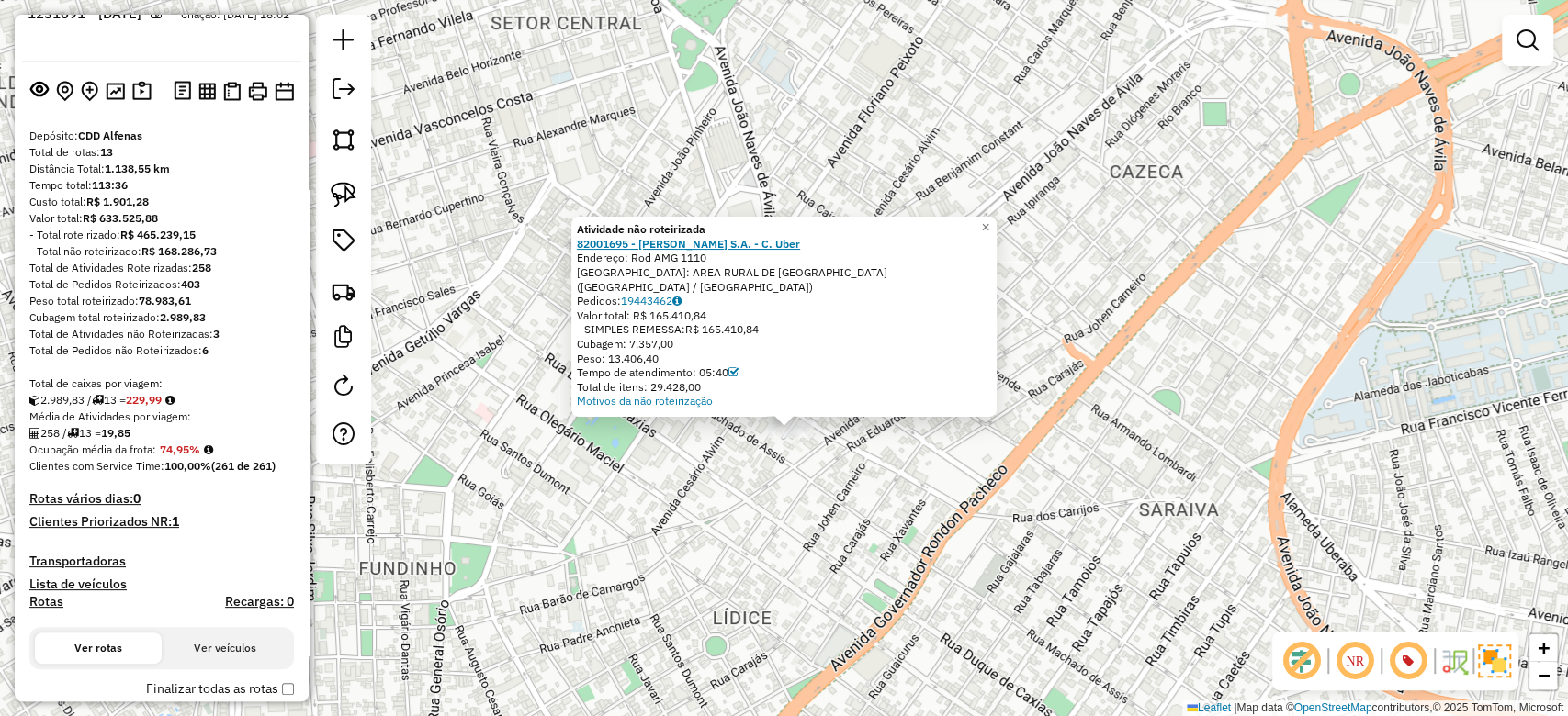
click at [642, 251] on strong "82001695 - [PERSON_NAME] S.A. - C. Uber" at bounding box center [688, 243] width 224 height 13
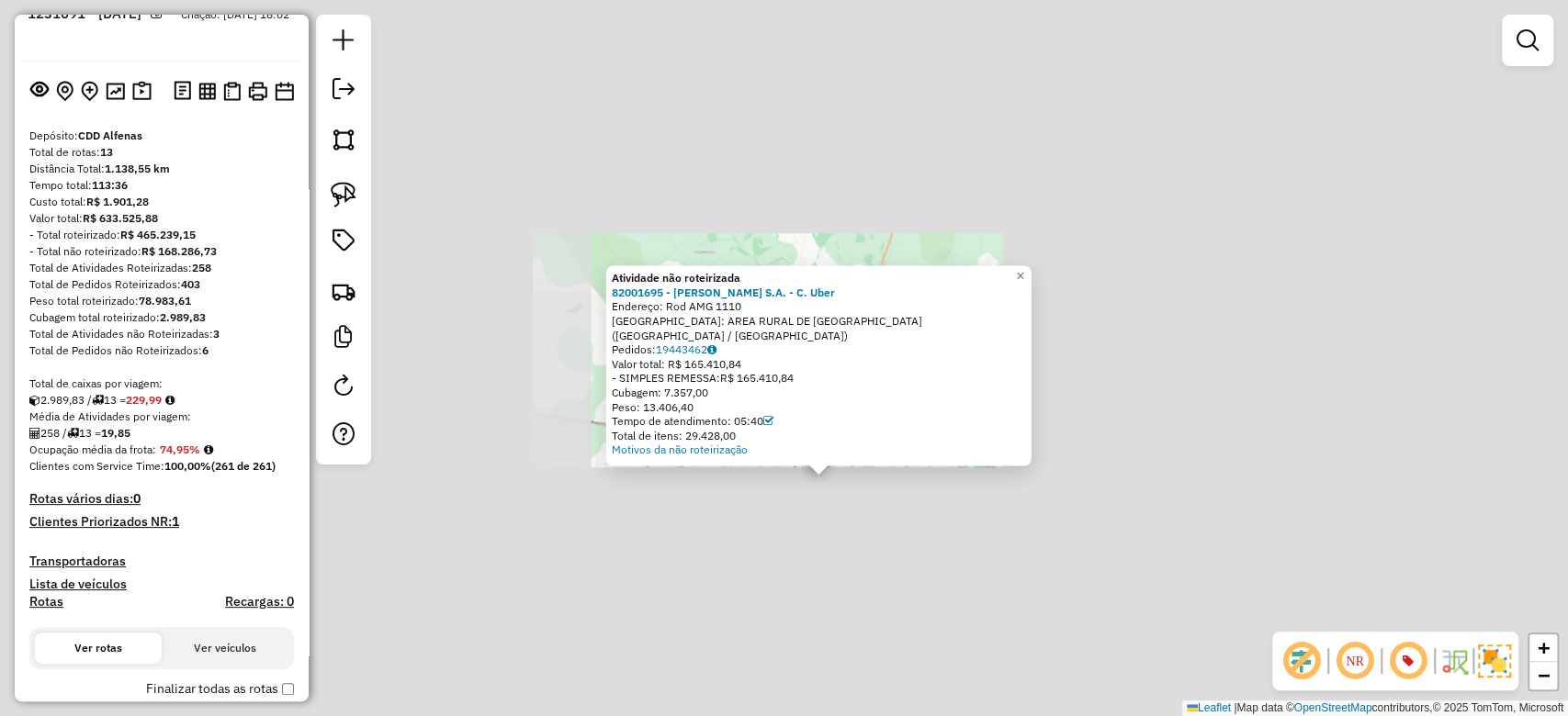
click at [870, 534] on div "Atividade não roteirizada 82001695 - AmBev S.A. - C. Uber Endereço: Rod AMG 111…" at bounding box center [784, 358] width 1568 height 716
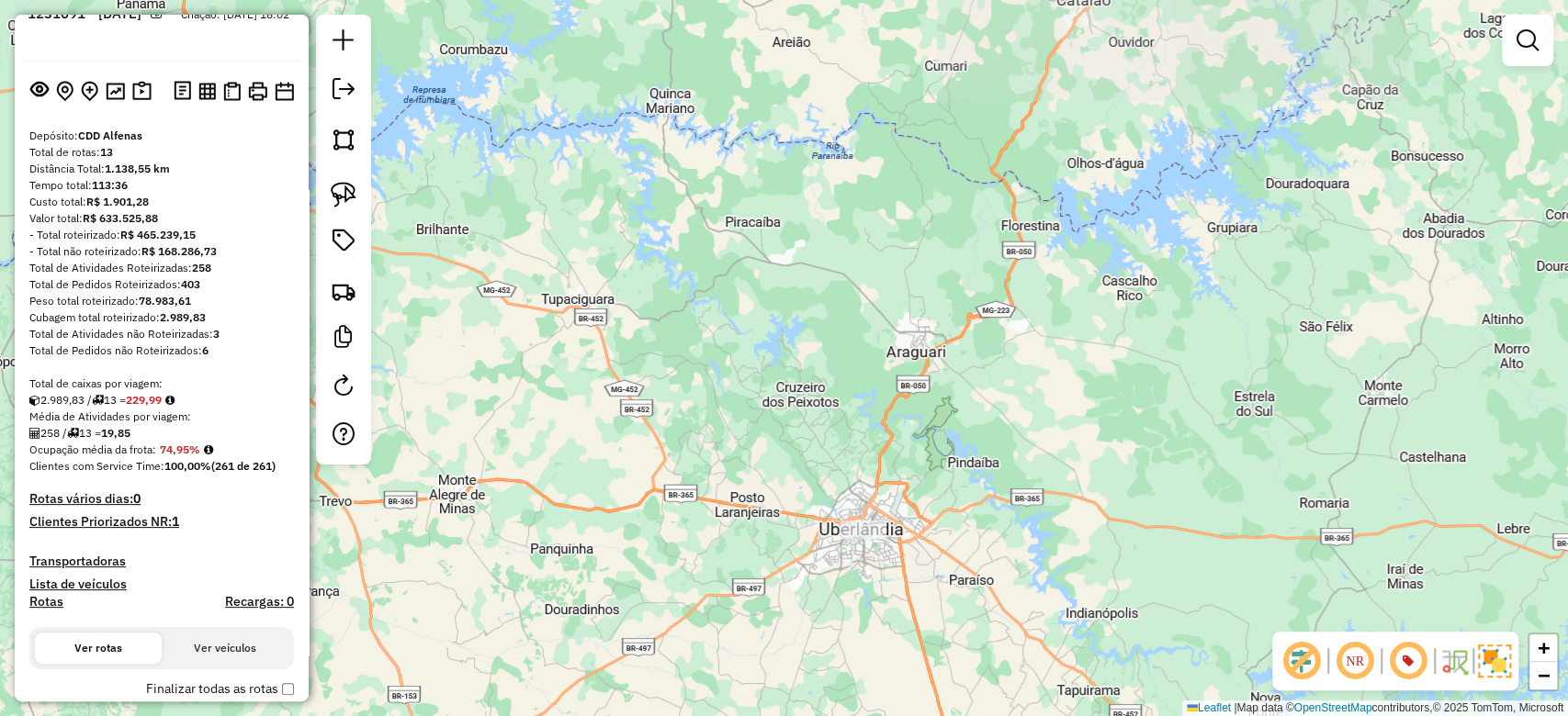
drag, startPoint x: 934, startPoint y: 327, endPoint x: 865, endPoint y: 158, distance: 182.5
click at [865, 158] on div "Janela de atendimento Grade de atendimento Capacidade Transportadoras Veículos …" at bounding box center [784, 358] width 1568 height 716
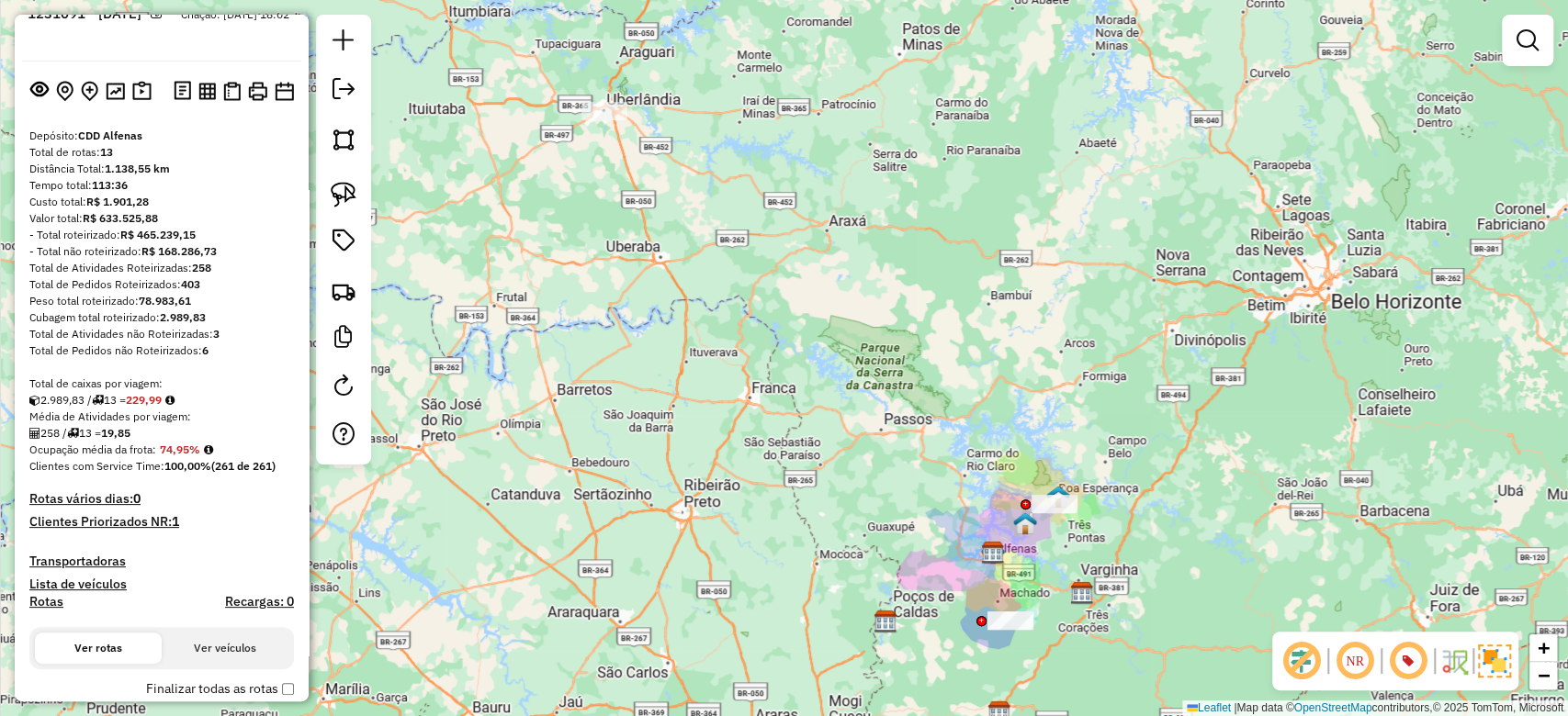
drag, startPoint x: 1000, startPoint y: 327, endPoint x: 779, endPoint y: 234, distance: 239.8
click at [780, 234] on div "Janela de atendimento Grade de atendimento Capacidade Transportadoras Veículos …" at bounding box center [784, 358] width 1568 height 716
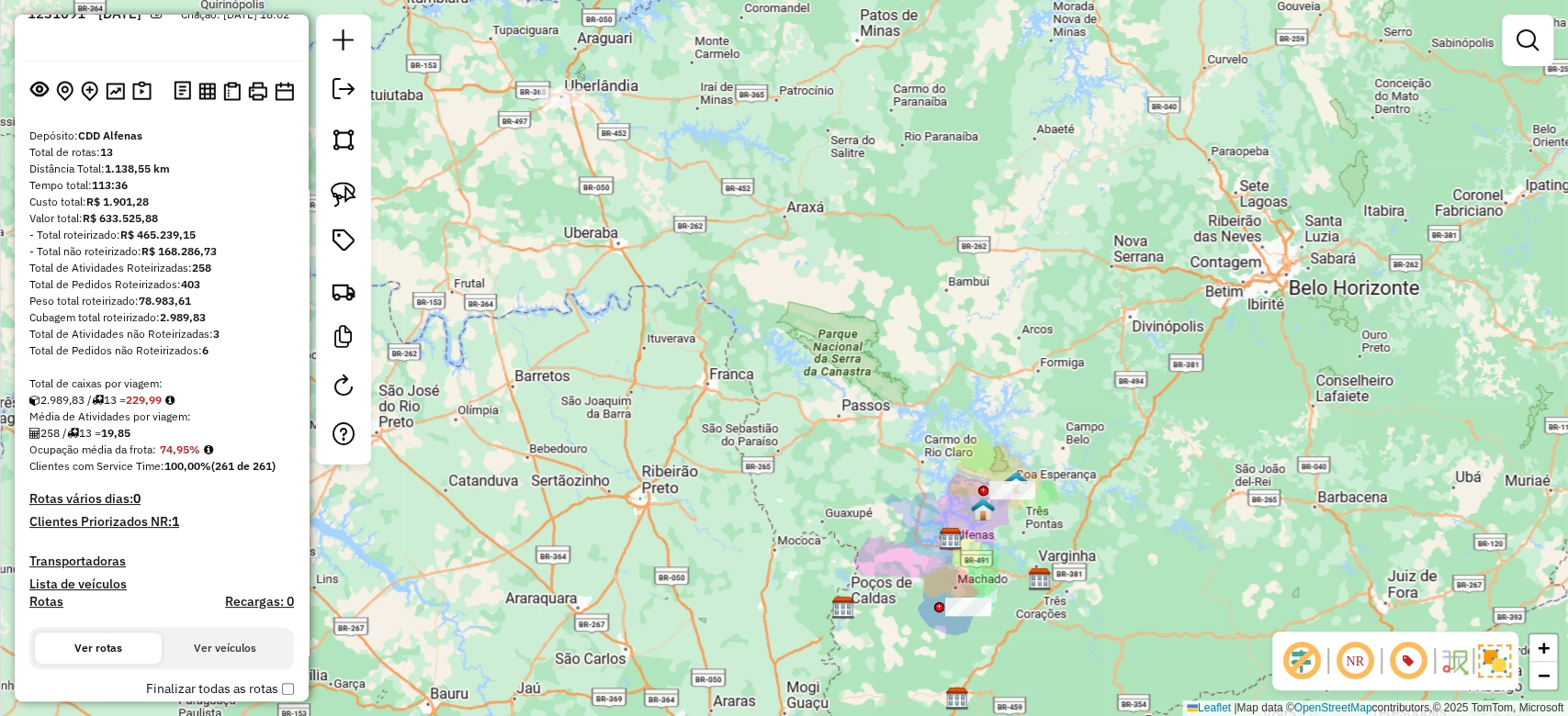
drag, startPoint x: 906, startPoint y: 356, endPoint x: 867, endPoint y: 341, distance: 41.8
click at [867, 341] on div "Janela de atendimento Grade de atendimento Capacidade Transportadoras Veículos …" at bounding box center [784, 358] width 1568 height 716
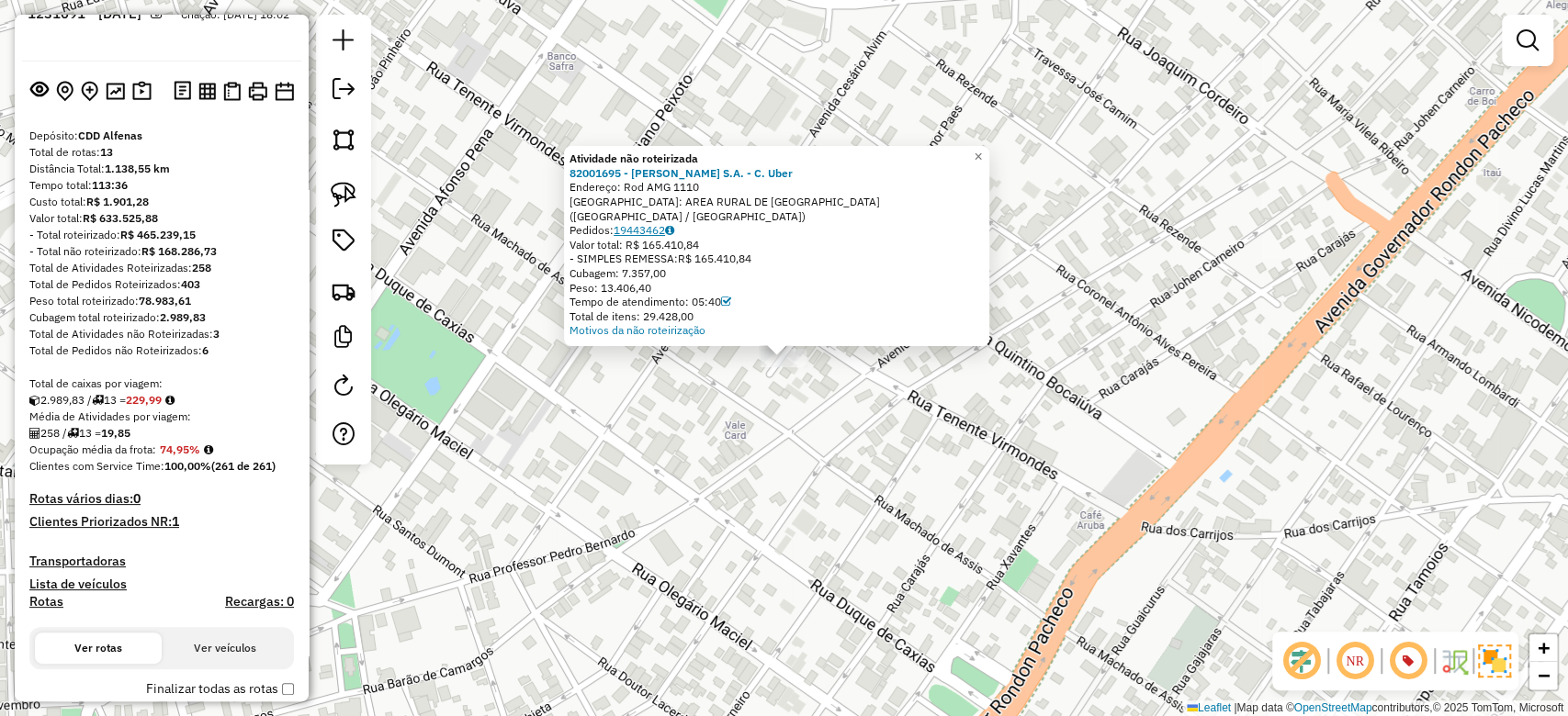
click at [653, 227] on link "19443462" at bounding box center [644, 230] width 61 height 13
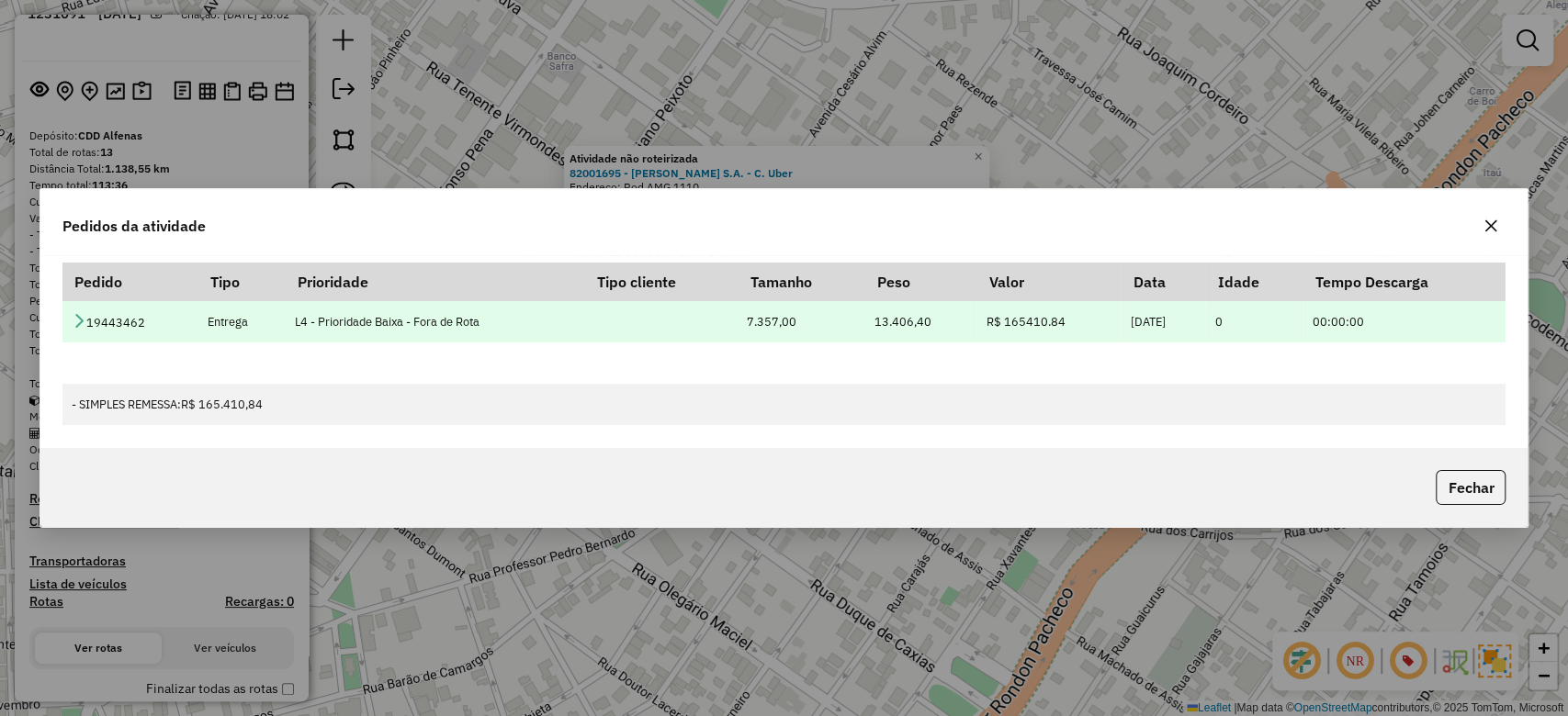
click at [79, 323] on icon at bounding box center [78, 319] width 14 height 14
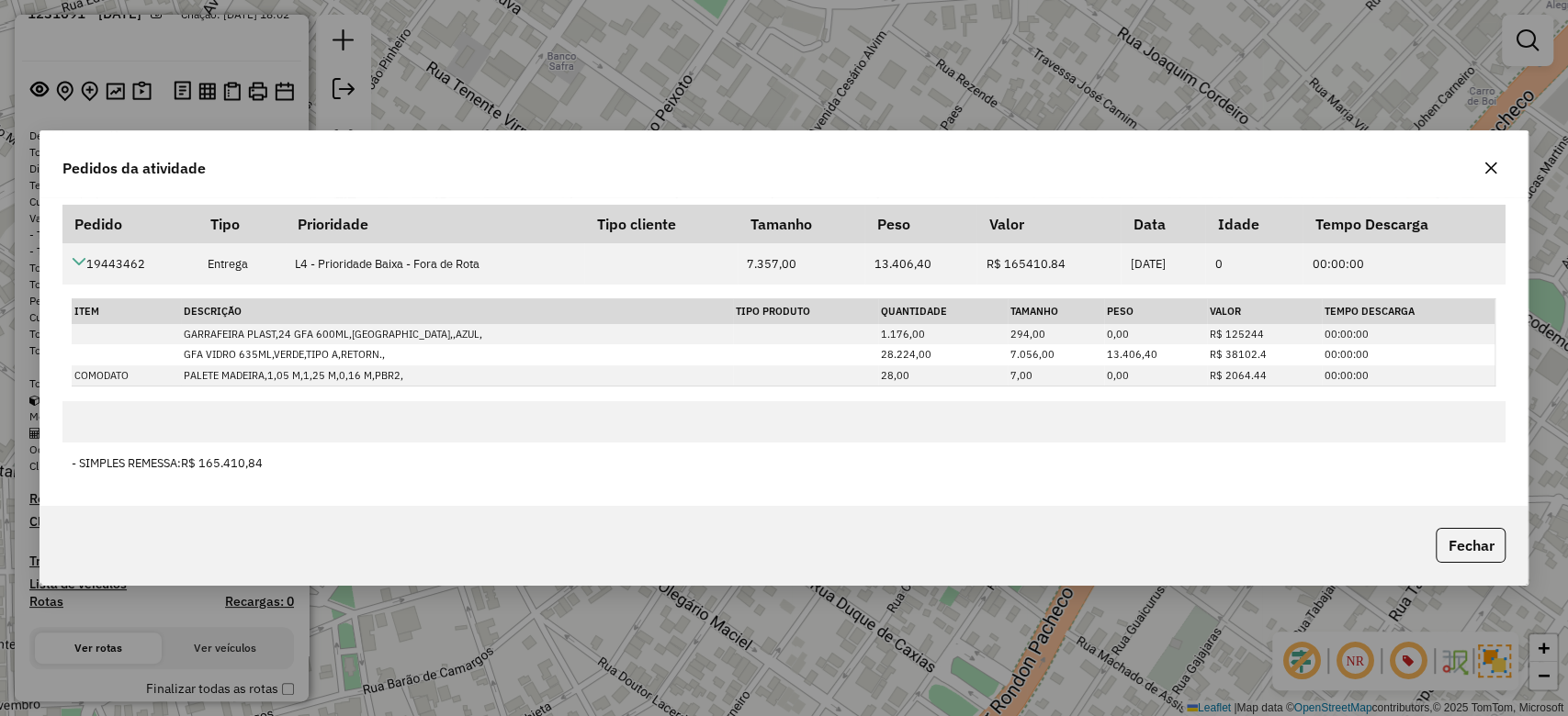
drag, startPoint x: 1492, startPoint y: 167, endPoint x: 1416, endPoint y: 227, distance: 96.8
click at [1493, 166] on icon "button" at bounding box center [1491, 167] width 14 height 14
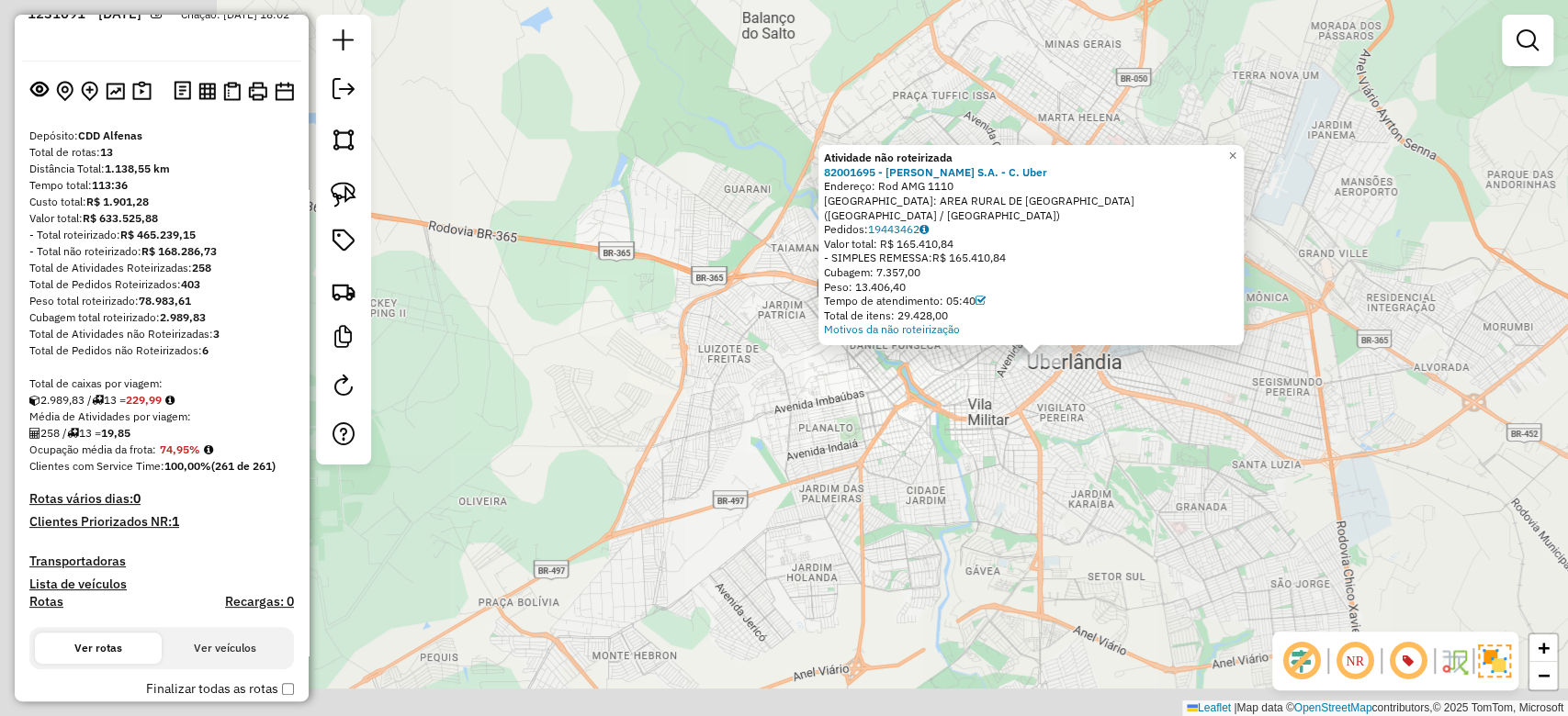
click at [910, 489] on div "Atividade não roteirizada 82001695 - AmBev S.A. - C. Uber Endereço: Rod AMG 111…" at bounding box center [784, 358] width 1568 height 716
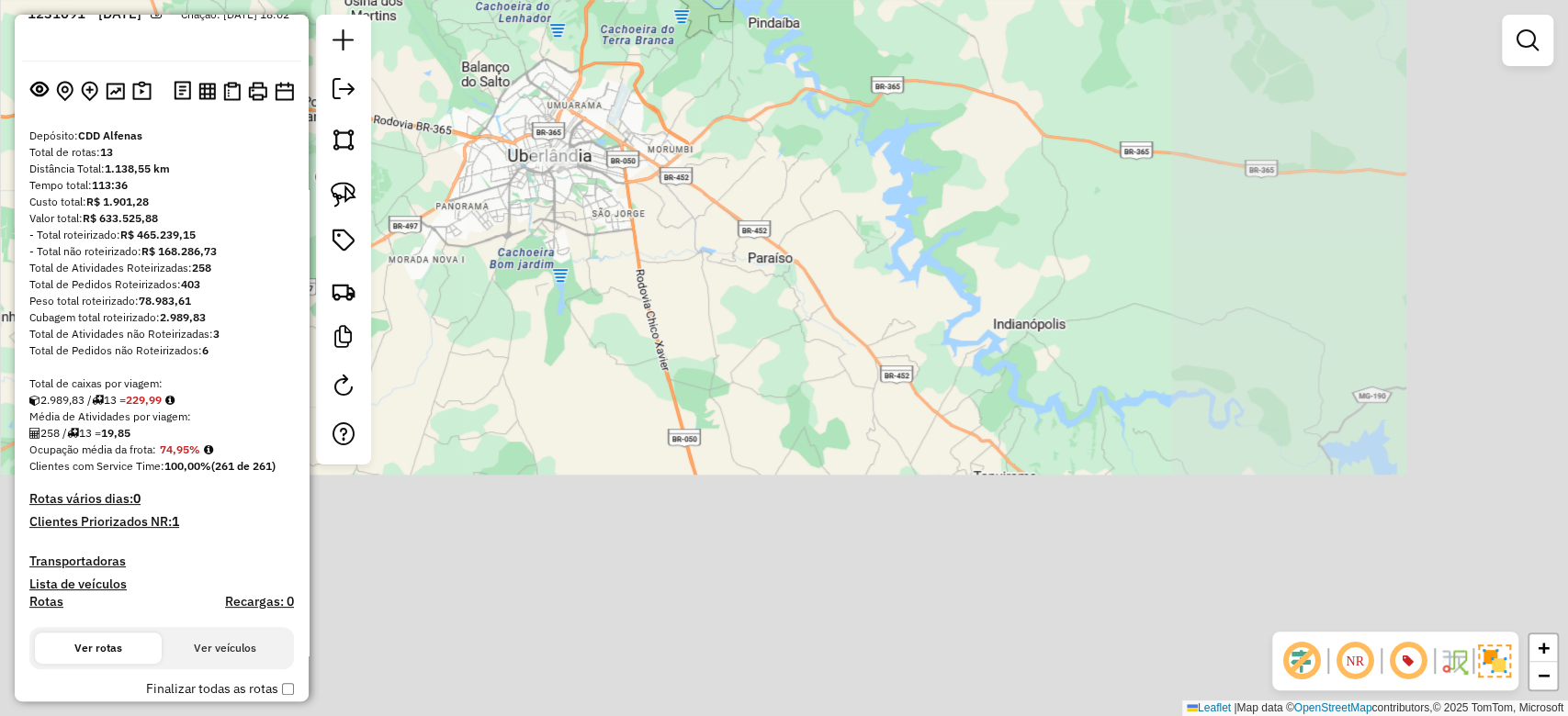
drag, startPoint x: 978, startPoint y: 588, endPoint x: 596, endPoint y: 299, distance: 479.0
click at [574, 273] on div "Janela de atendimento Grade de atendimento Capacidade Transportadoras Veículos …" at bounding box center [784, 358] width 1568 height 716
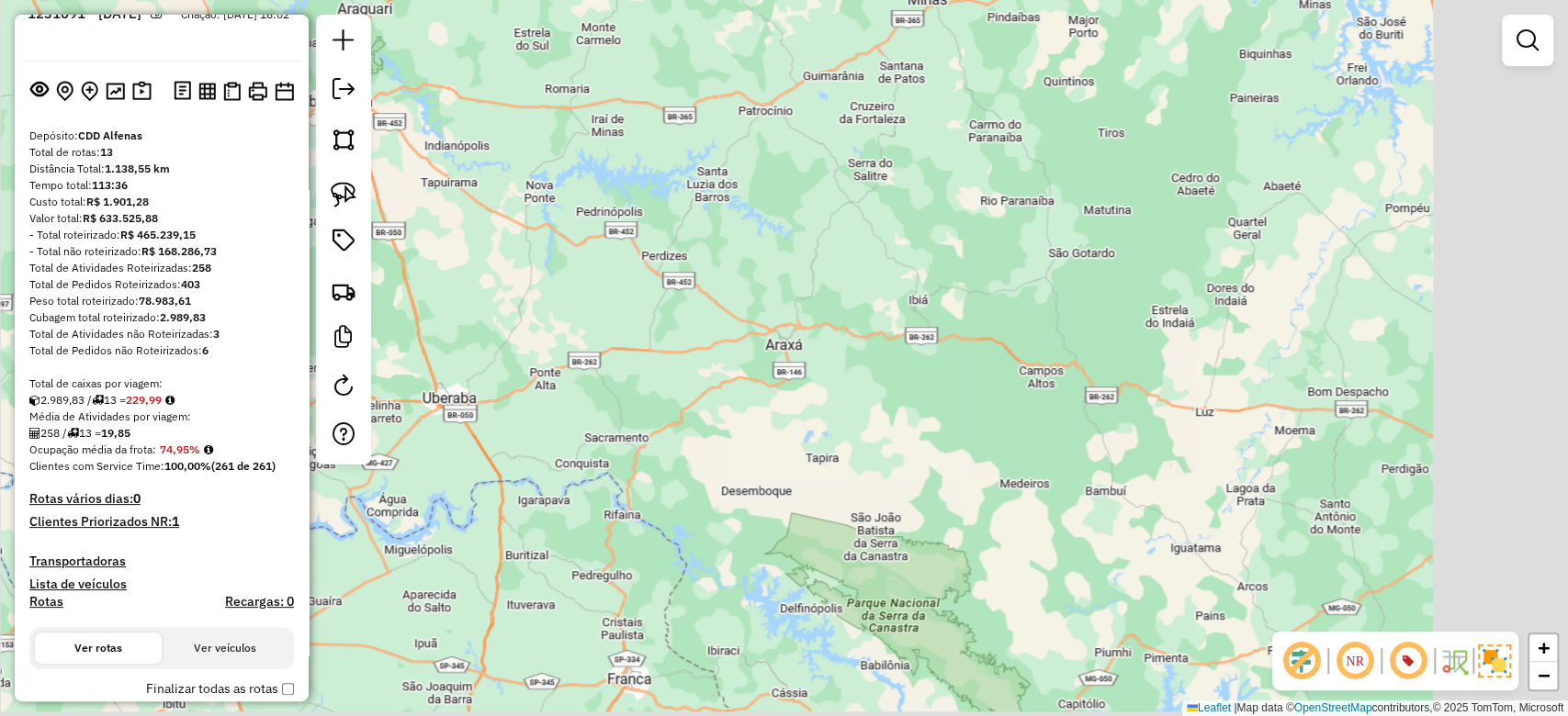
drag, startPoint x: 881, startPoint y: 370, endPoint x: 606, endPoint y: 201, distance: 322.8
click at [587, 176] on div "Janela de atendimento Grade de atendimento Capacidade Transportadoras Veículos …" at bounding box center [784, 358] width 1568 height 716
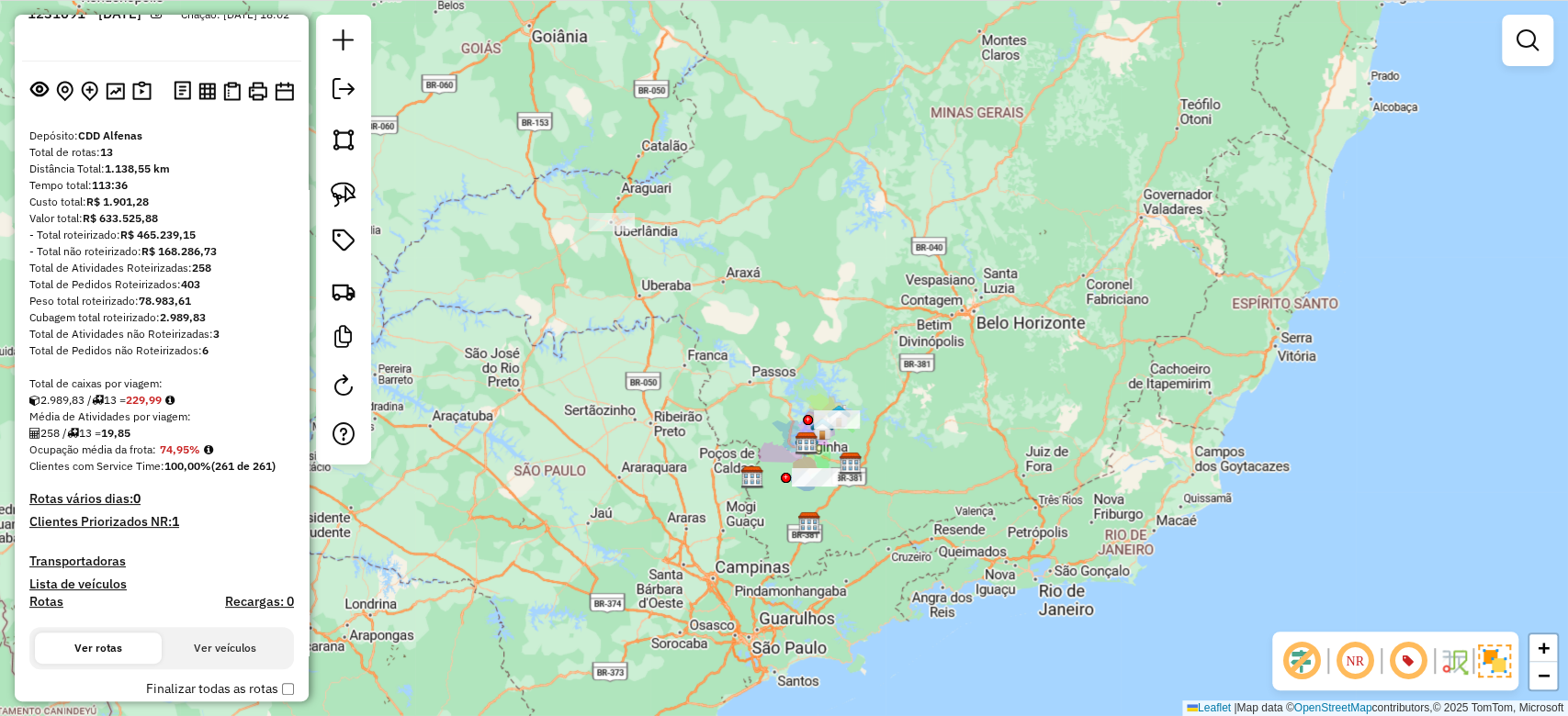
drag, startPoint x: 654, startPoint y: 280, endPoint x: 721, endPoint y: 318, distance: 77.0
click at [721, 318] on div "Janela de atendimento Grade de atendimento Capacidade Transportadoras Veículos …" at bounding box center [784, 358] width 1568 height 716
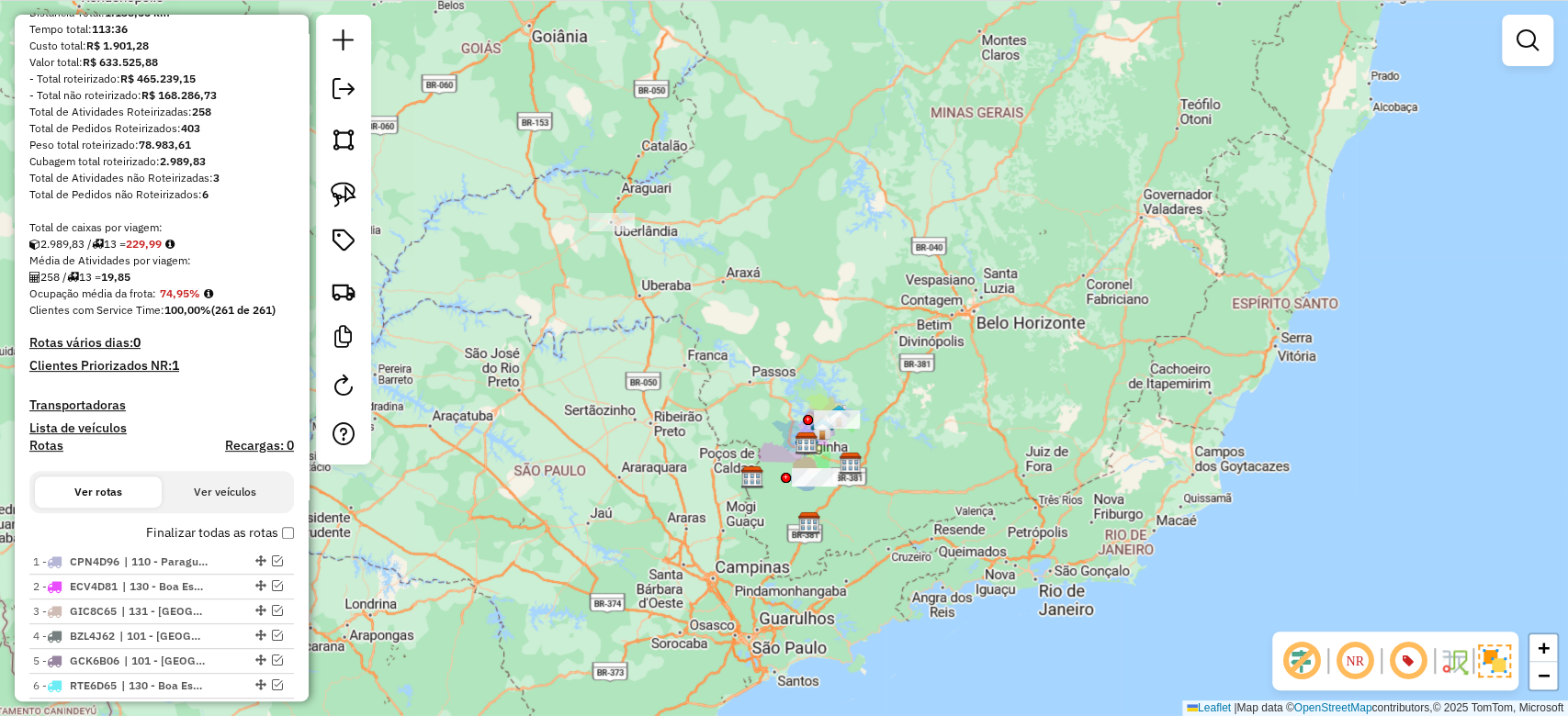
scroll to position [182, 0]
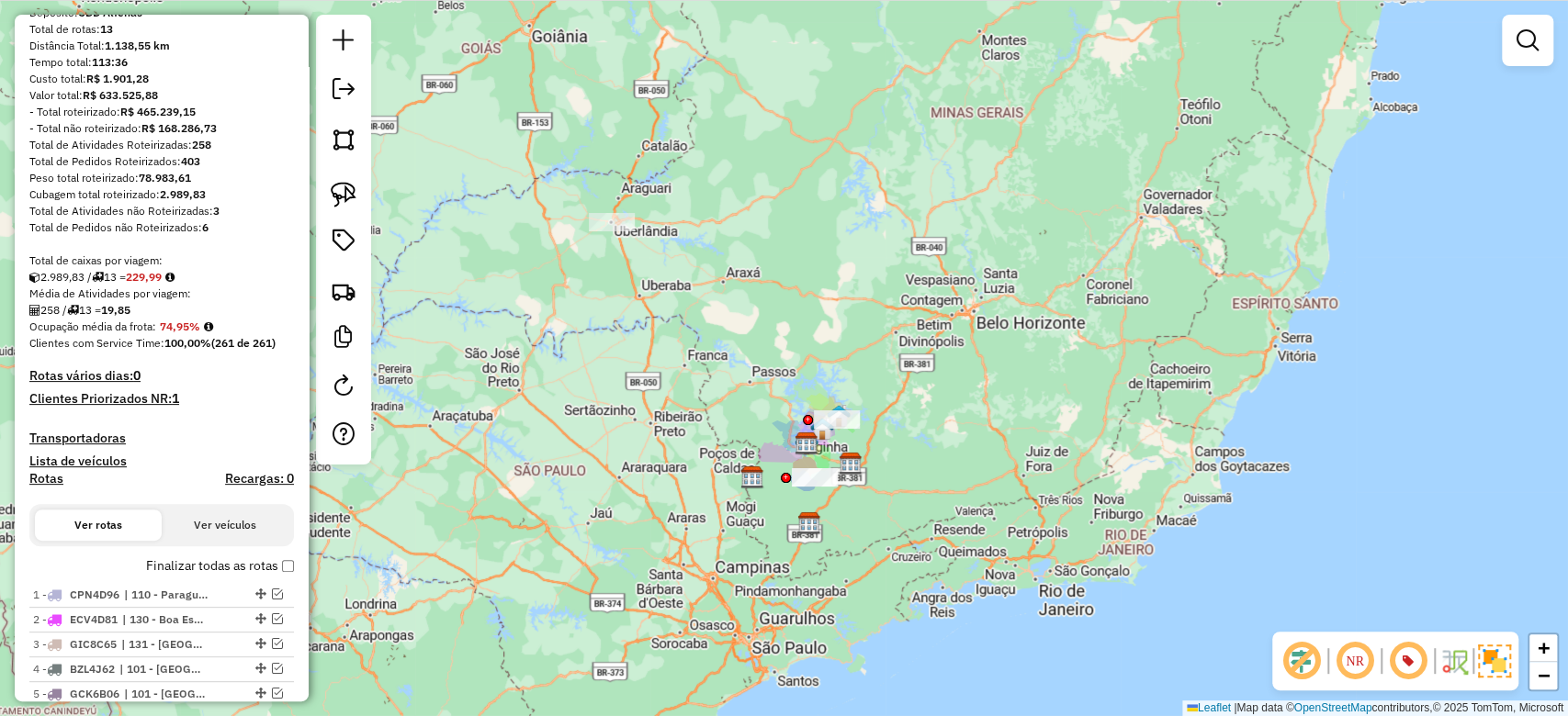
drag, startPoint x: 915, startPoint y: 330, endPoint x: 853, endPoint y: 313, distance: 64.3
click at [853, 313] on div "Janela de atendimento Grade de atendimento Capacidade Transportadoras Veículos …" at bounding box center [784, 358] width 1568 height 716
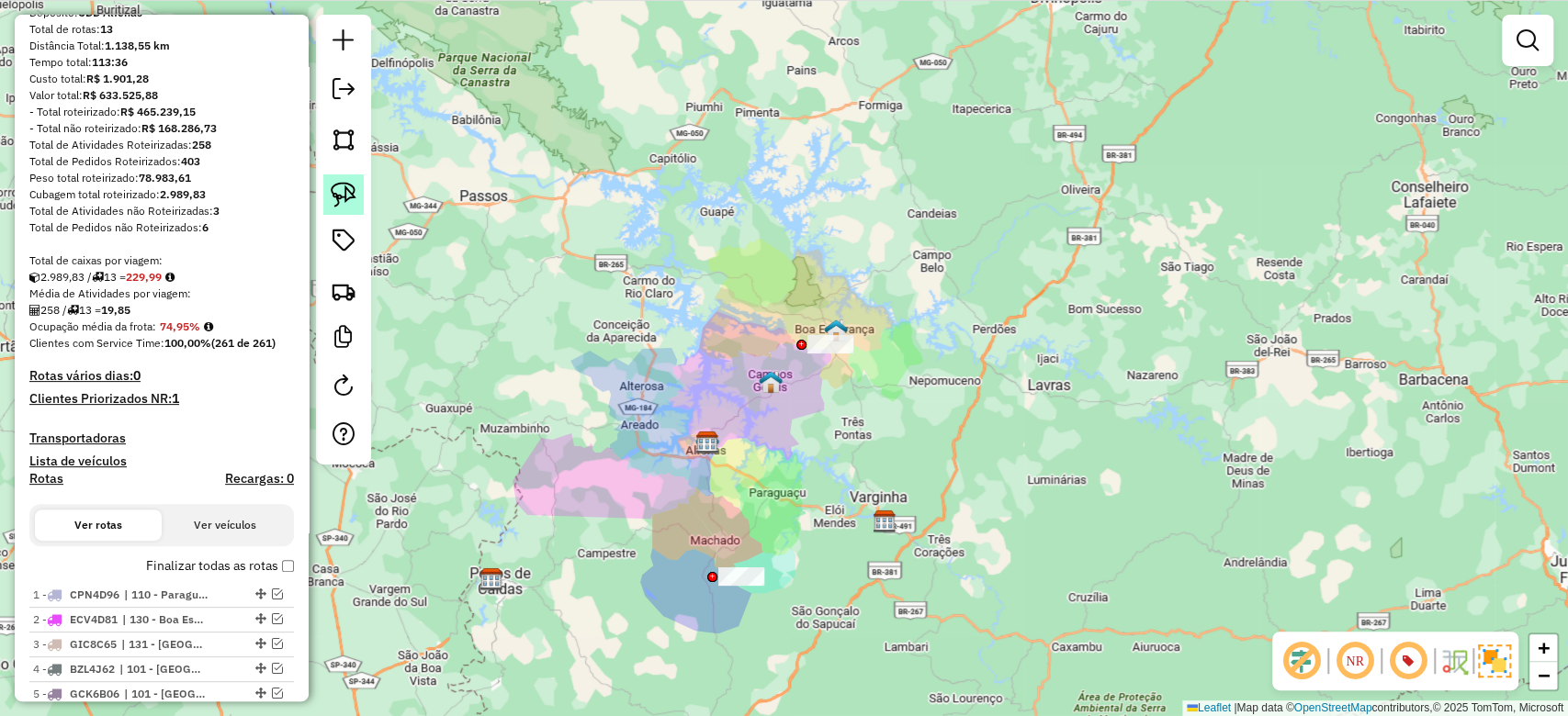
drag, startPoint x: 333, startPoint y: 187, endPoint x: 599, endPoint y: 275, distance: 280.2
click at [335, 186] on img at bounding box center [343, 194] width 26 height 26
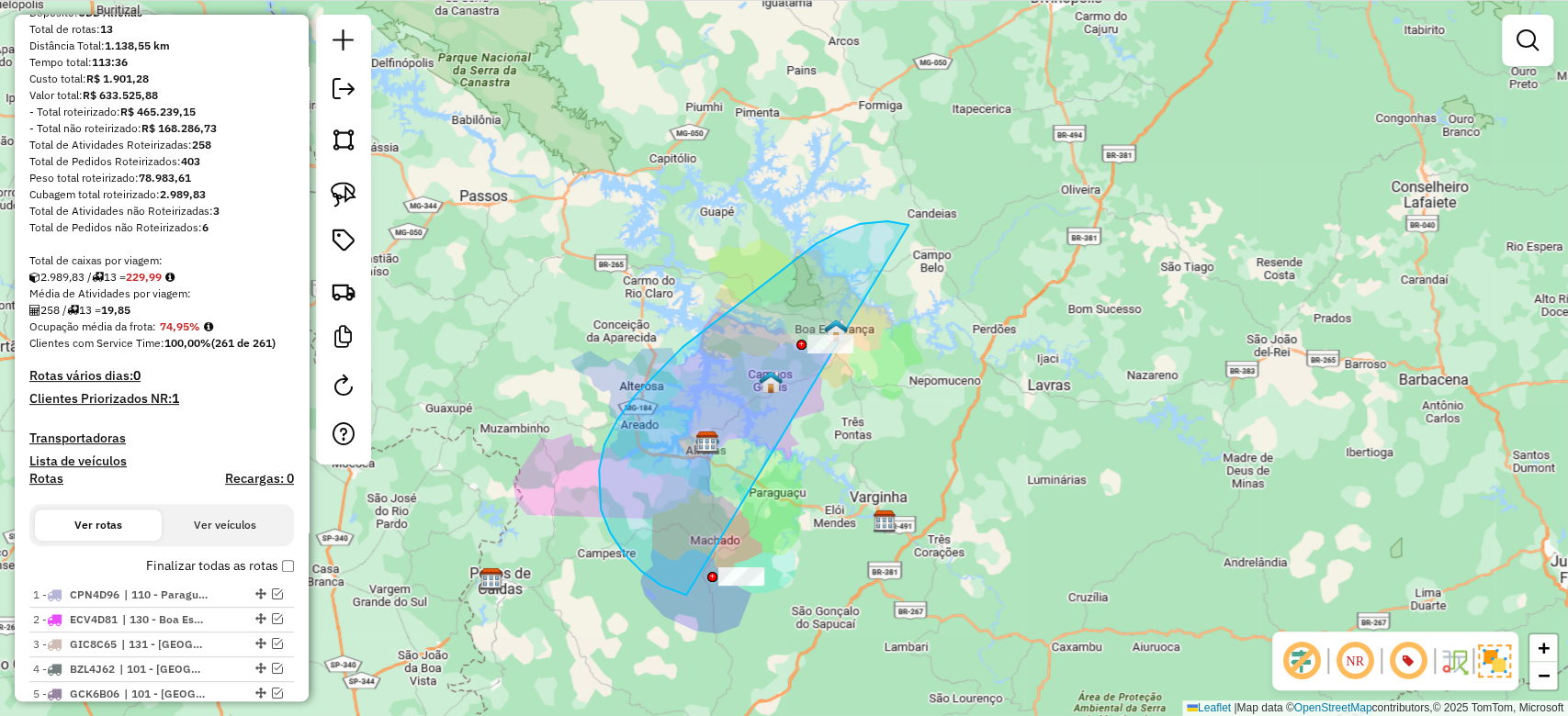
drag, startPoint x: 859, startPoint y: 224, endPoint x: 1035, endPoint y: 332, distance: 206.5
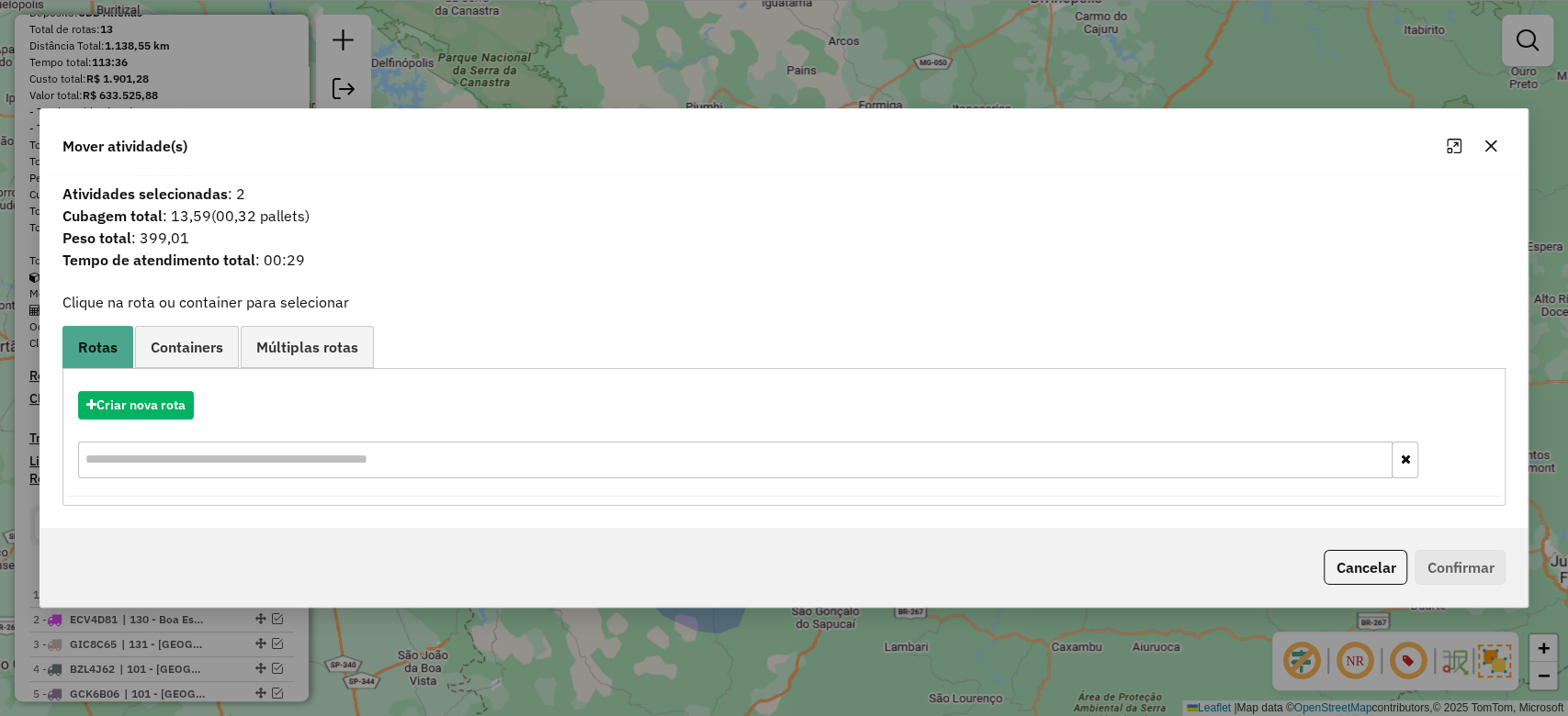
click at [1497, 145] on icon "button" at bounding box center [1491, 145] width 14 height 14
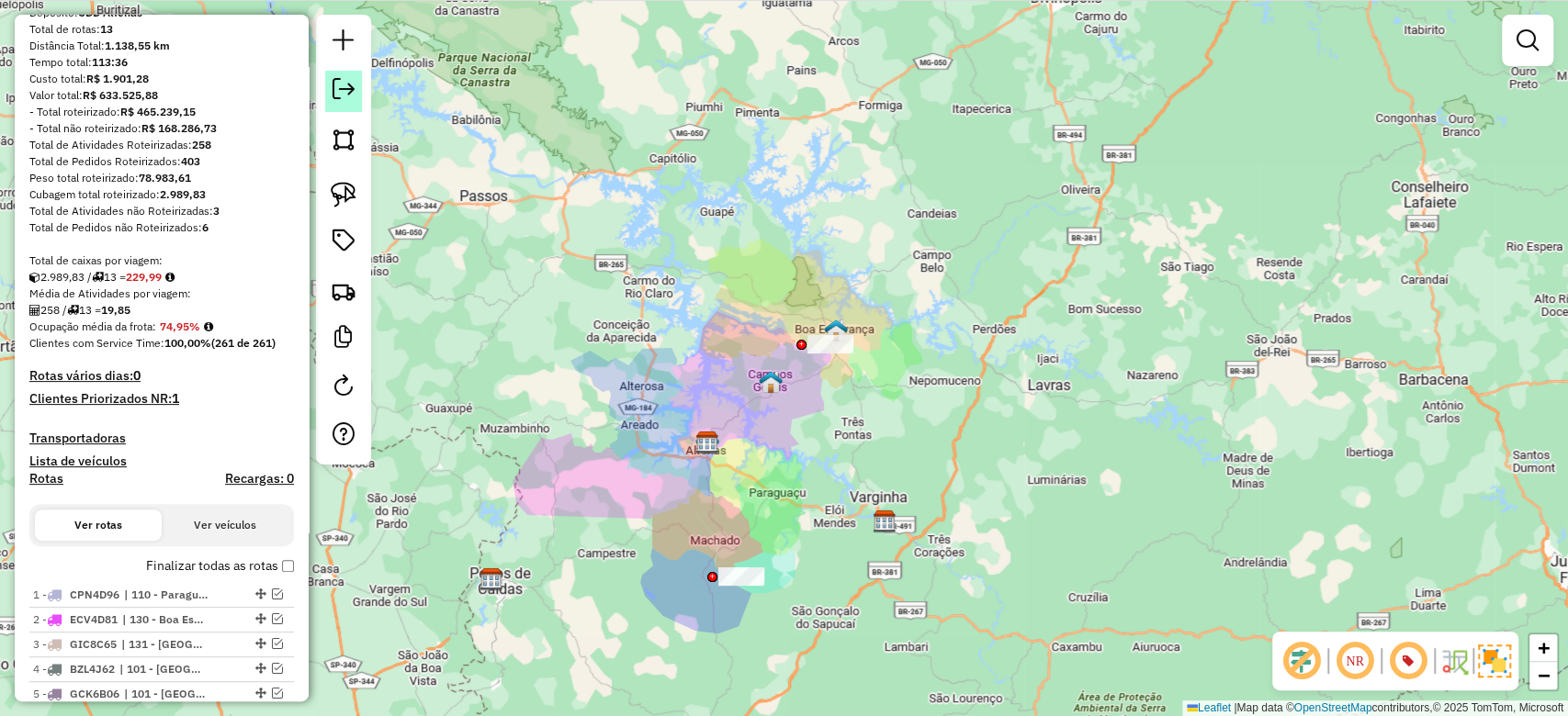
click at [348, 92] on em at bounding box center [343, 88] width 22 height 22
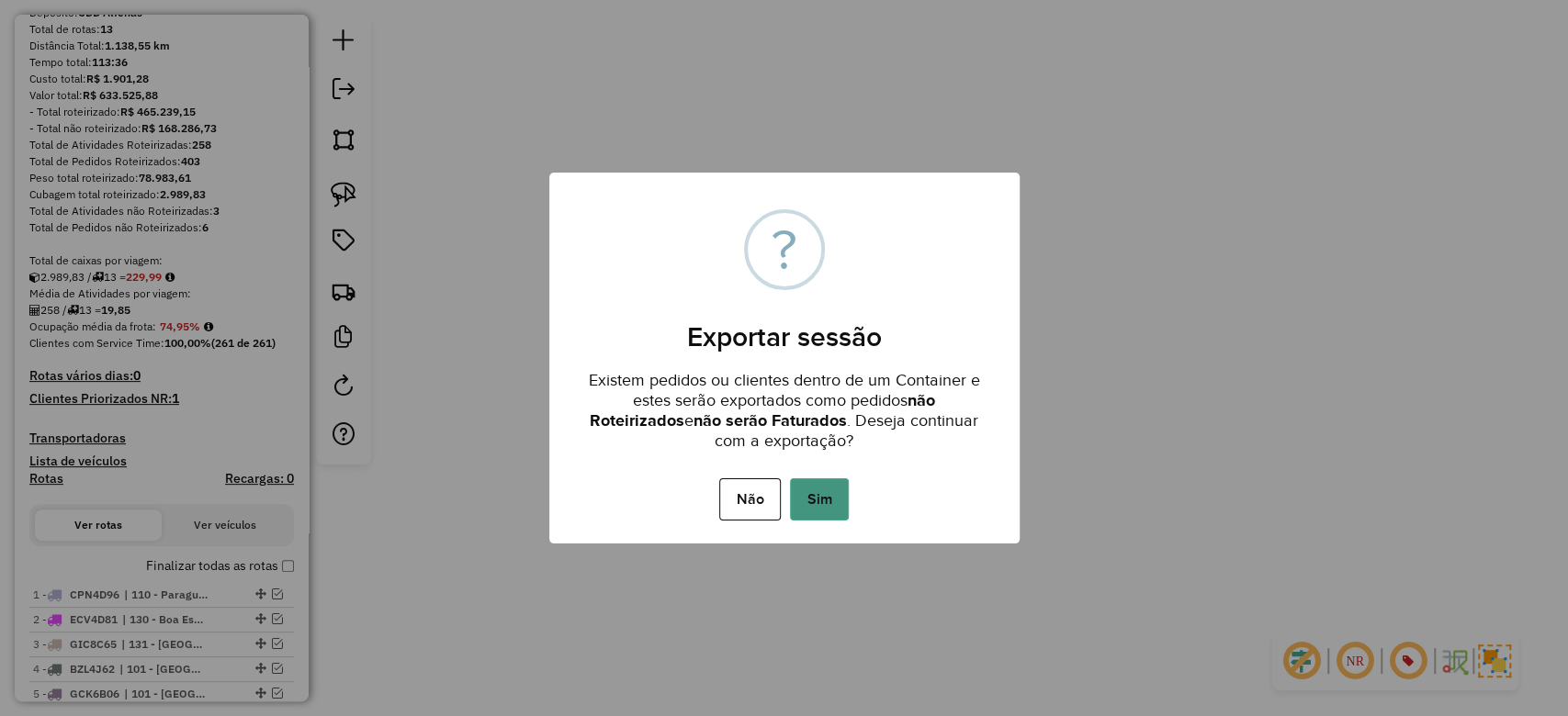
click at [825, 498] on button "Sim" at bounding box center [820, 499] width 59 height 42
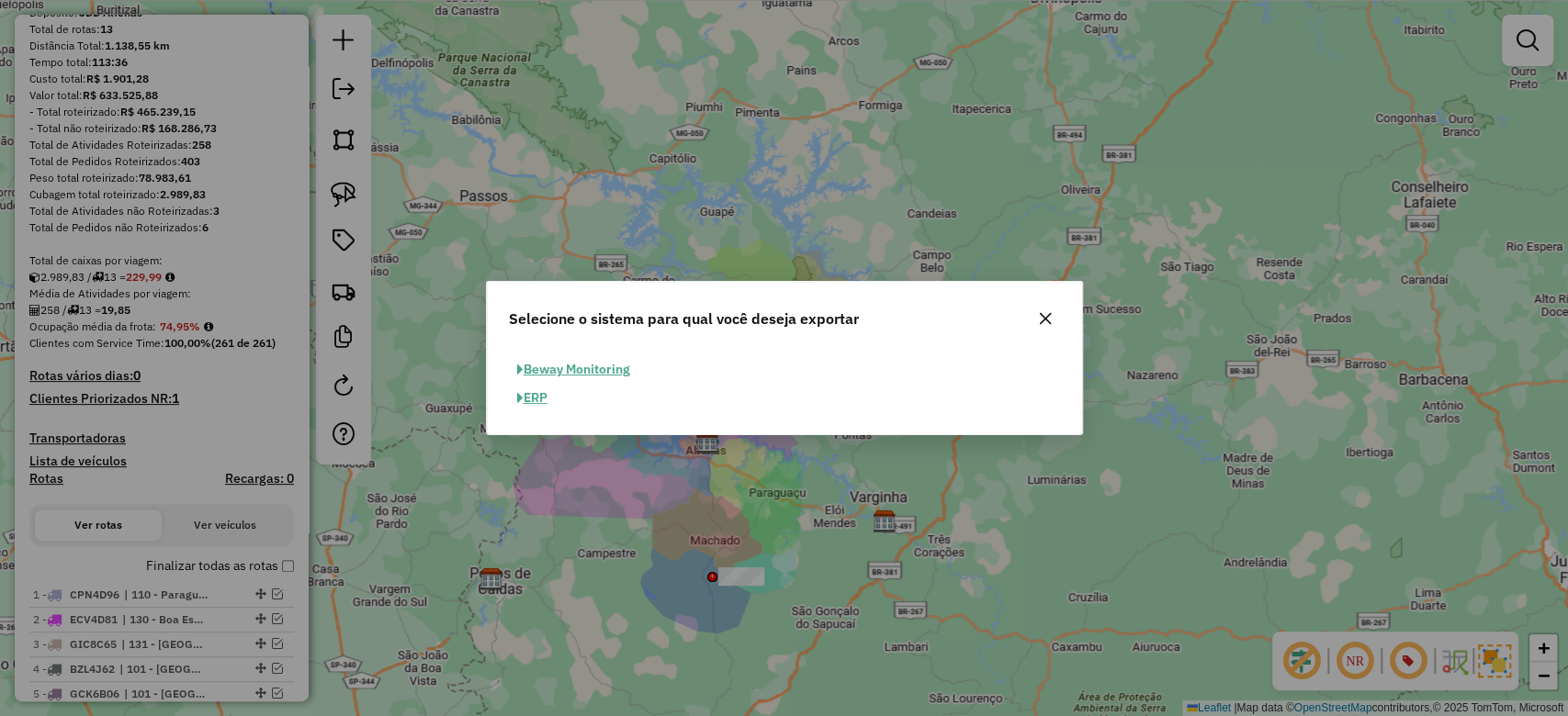
click at [544, 404] on button "ERP" at bounding box center [532, 398] width 47 height 29
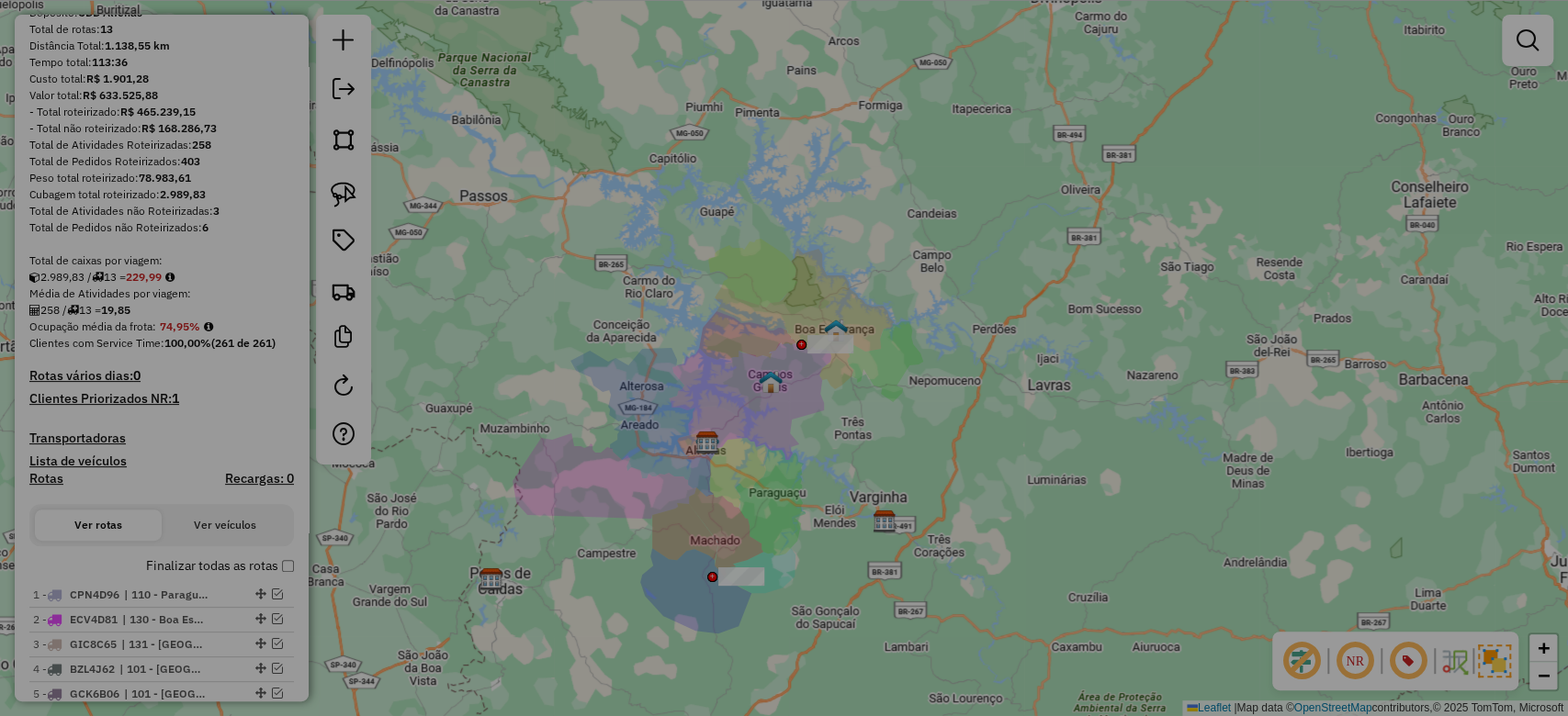
select select "*********"
select select "**"
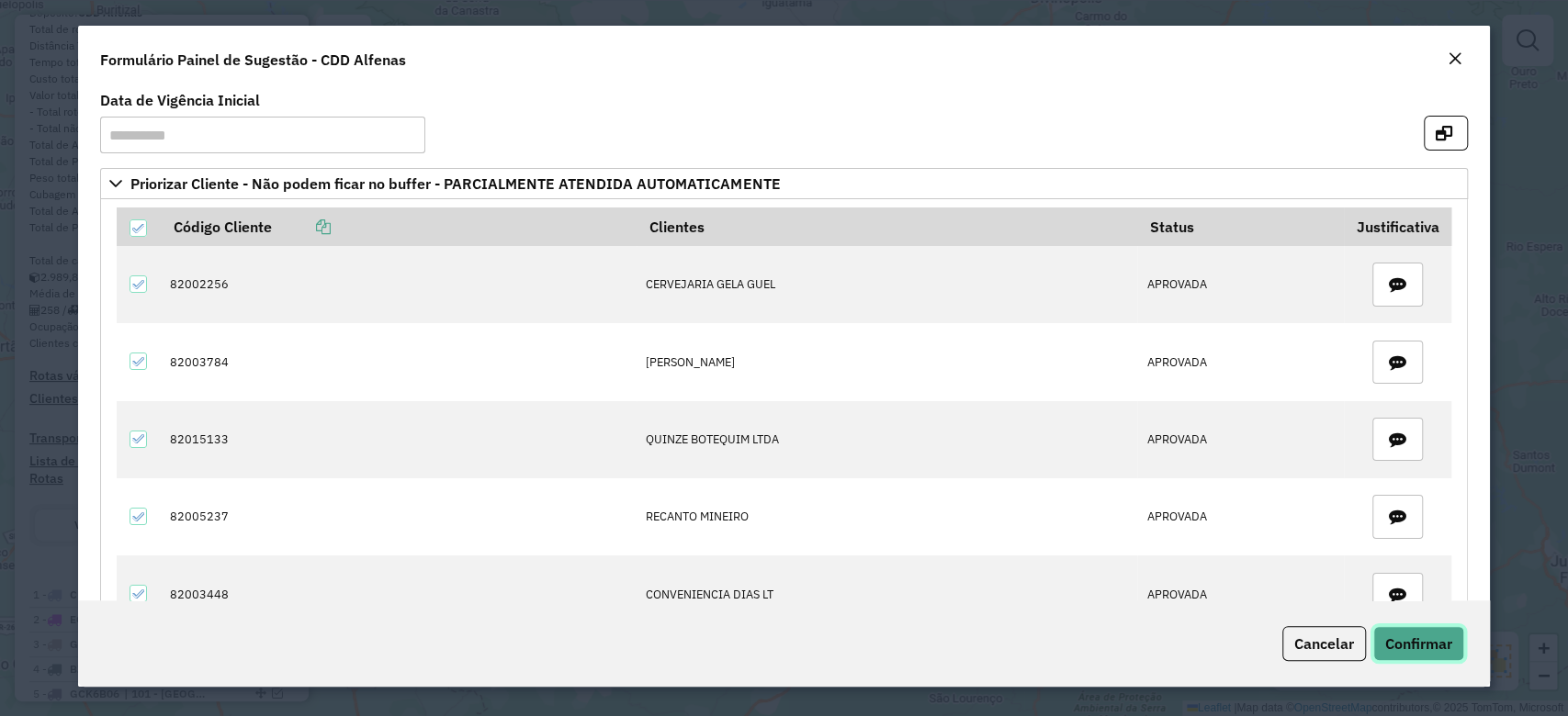
click at [1410, 659] on button "Confirmar" at bounding box center [1420, 644] width 91 height 35
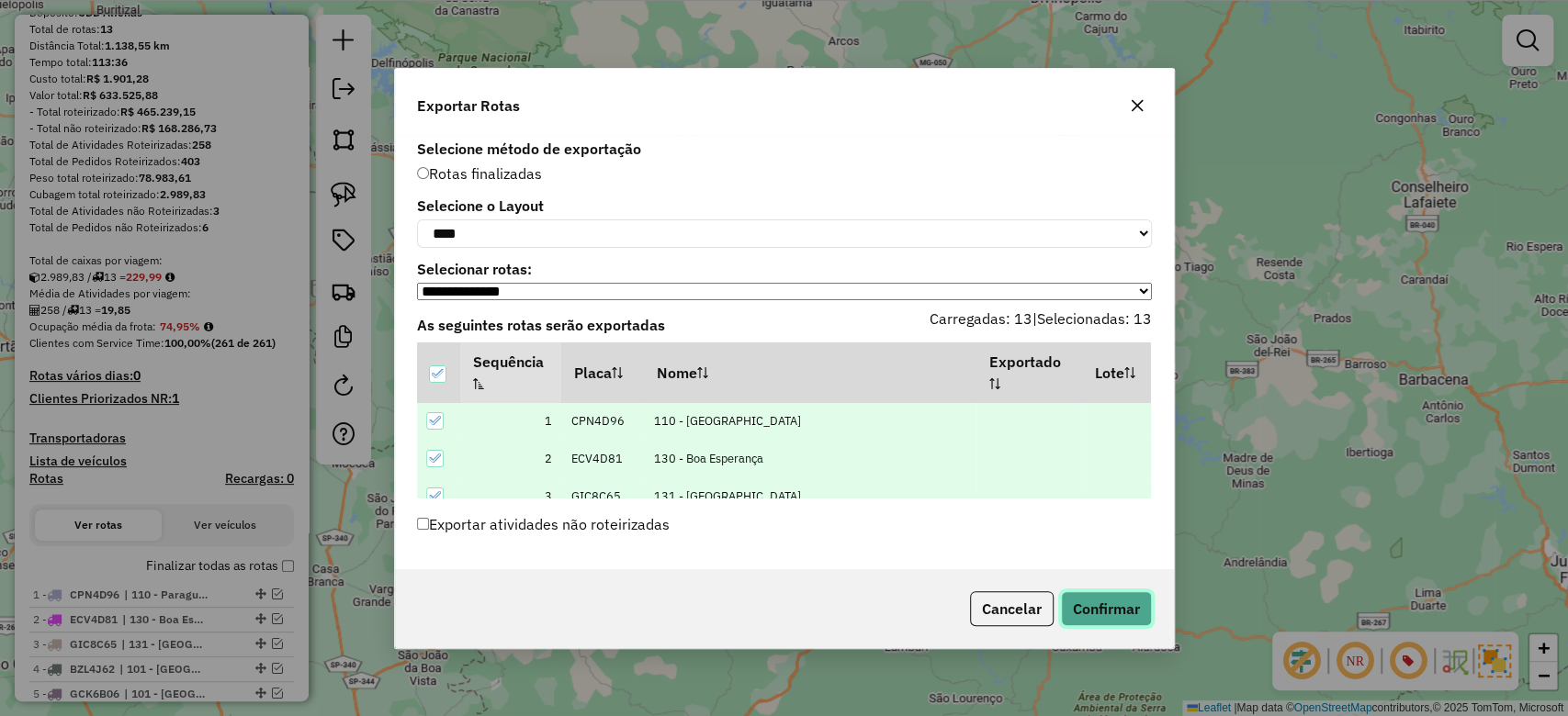
click at [1087, 627] on button "Confirmar" at bounding box center [1107, 609] width 91 height 35
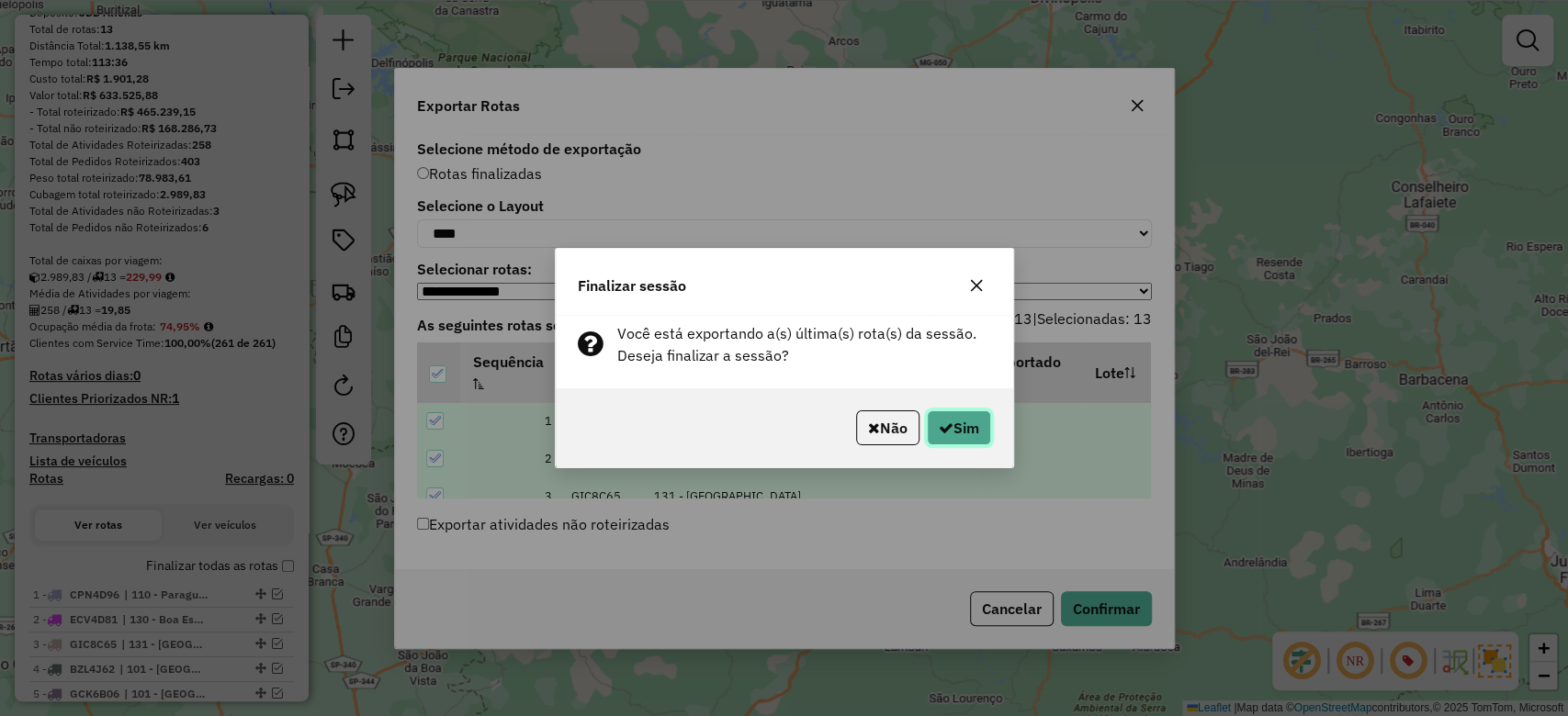
click at [956, 442] on button "Sim" at bounding box center [959, 428] width 65 height 35
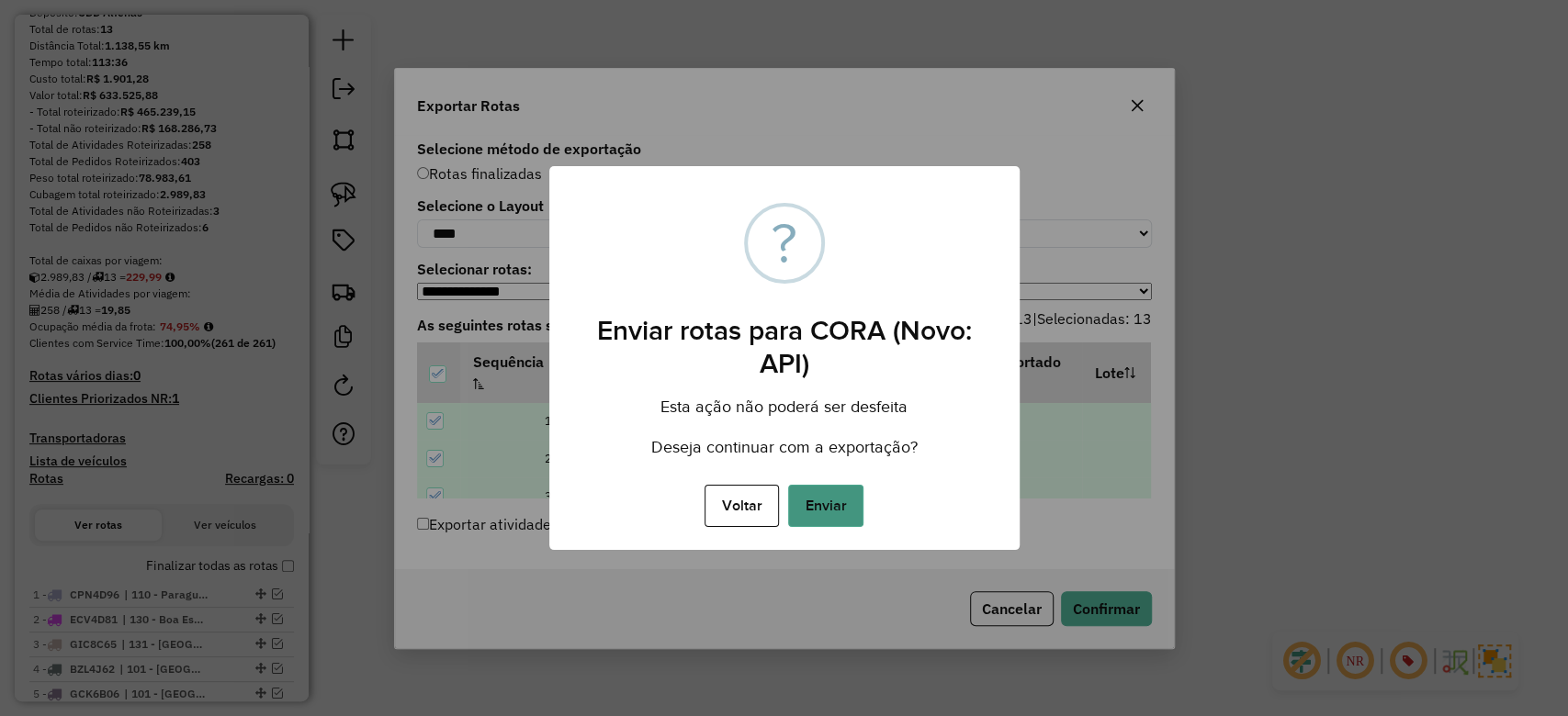
click at [830, 502] on button "Enviar" at bounding box center [826, 506] width 75 height 42
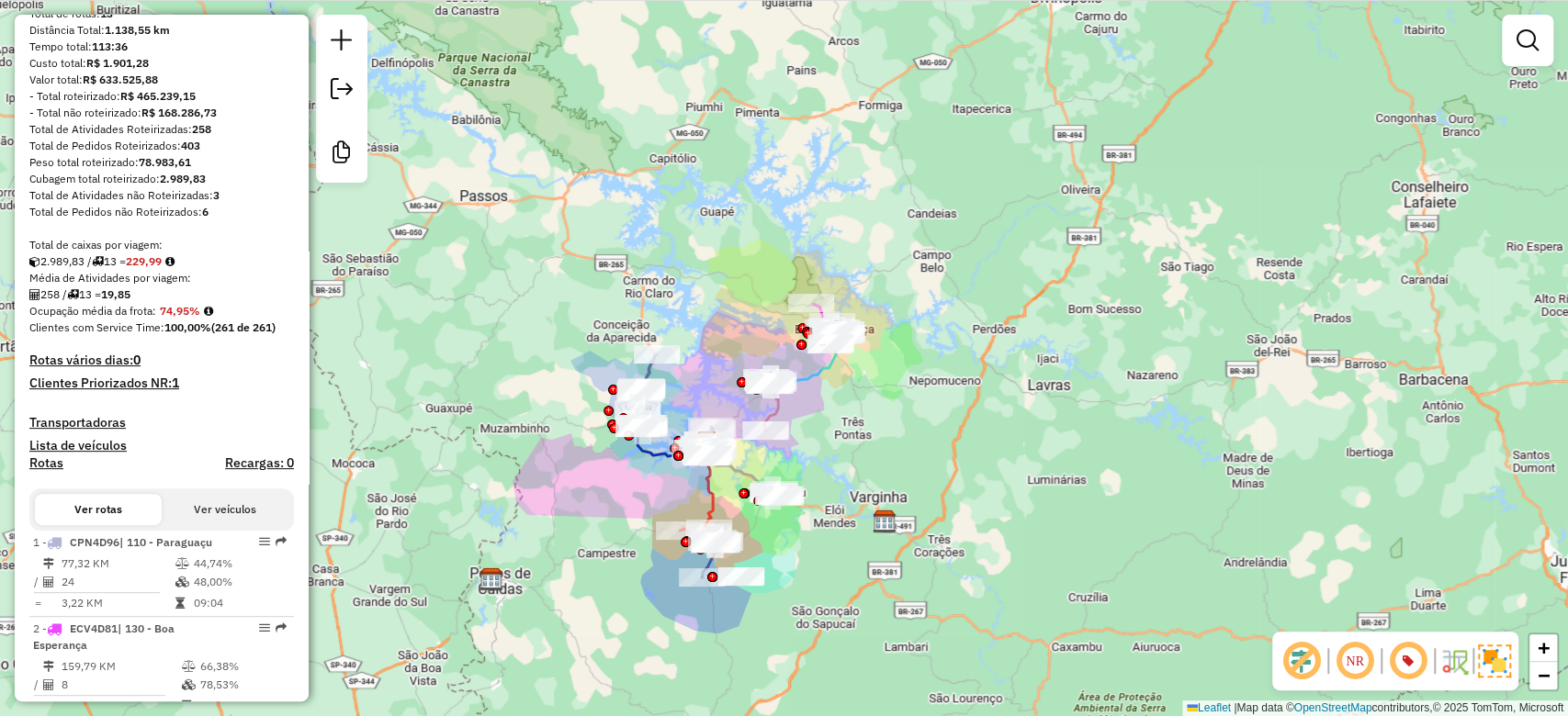
scroll to position [0, 0]
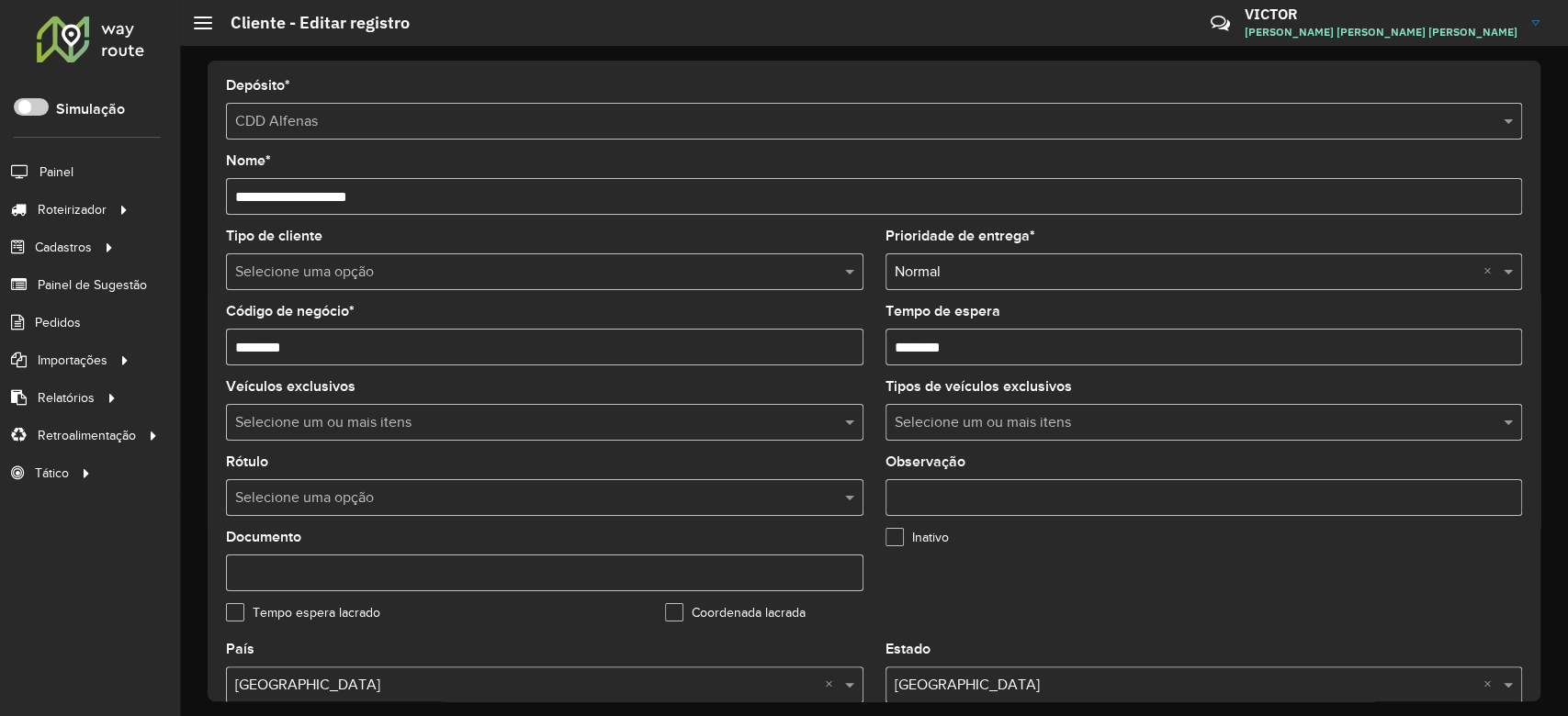
click at [257, 356] on input "********" at bounding box center [545, 347] width 637 height 37
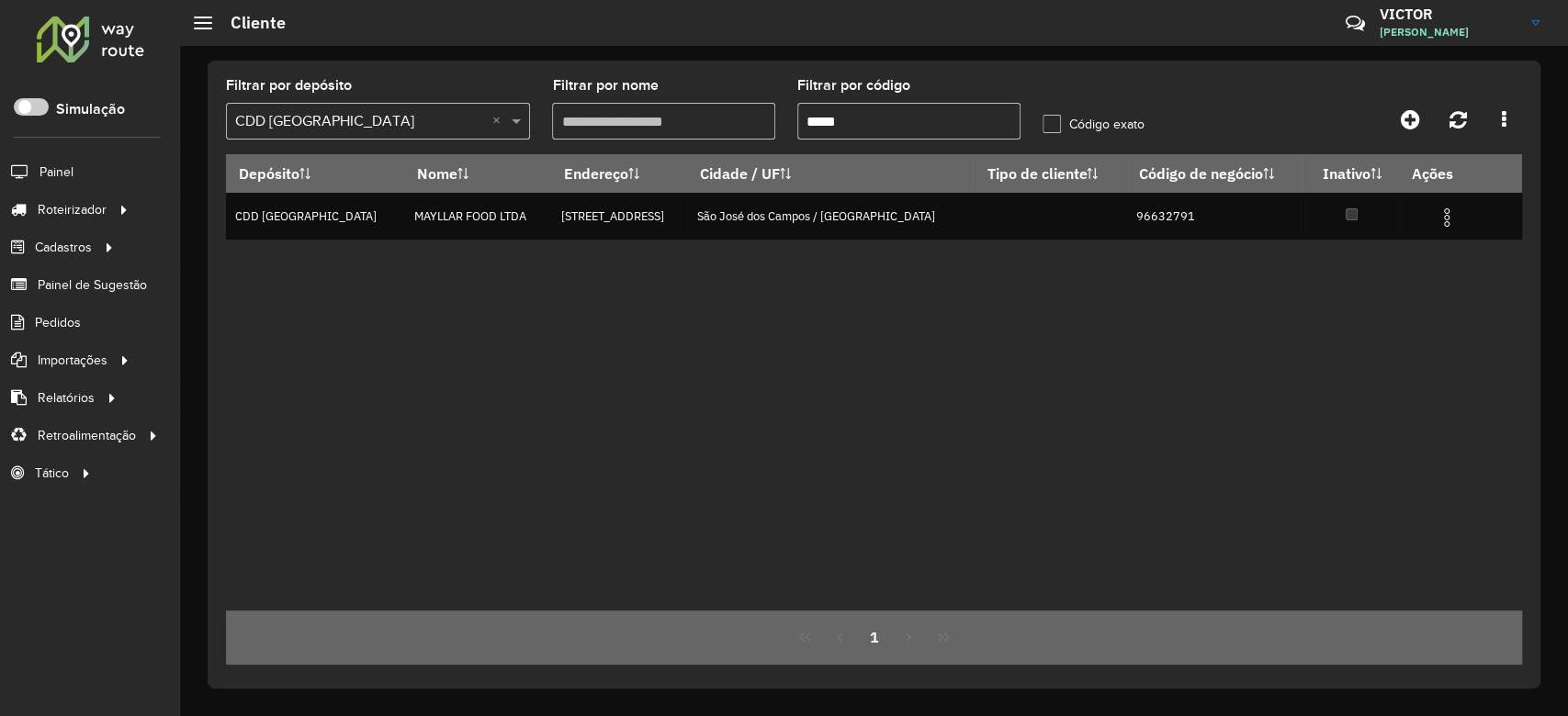
drag, startPoint x: 858, startPoint y: 118, endPoint x: 559, endPoint y: 118, distance: 299.0
click at [592, 118] on formly-group "Filtrar por depósito Selecione um depósito × CDD São José dos Campos × Filtrar …" at bounding box center [704, 116] width 979 height 75
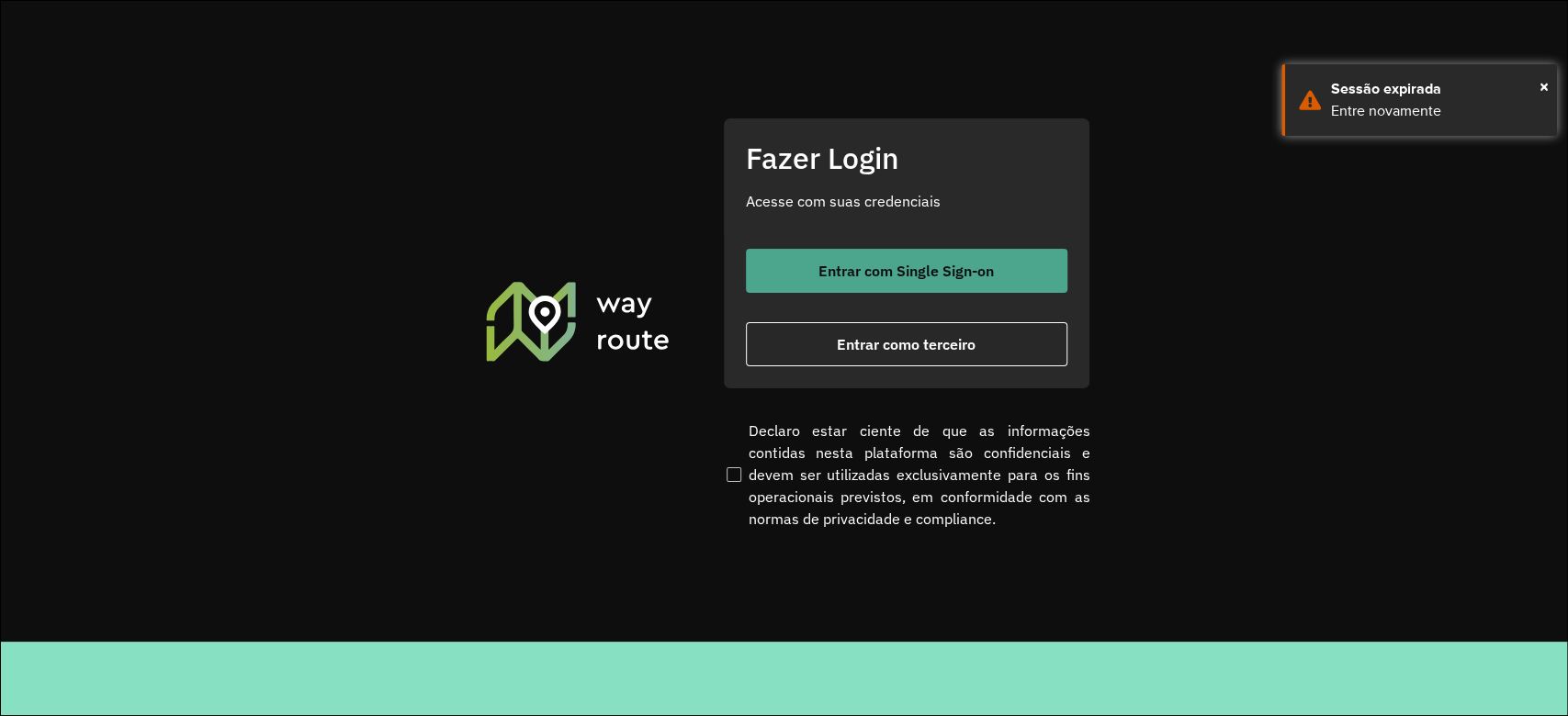
click at [912, 289] on button "Entrar com Single Sign-on" at bounding box center [907, 271] width 322 height 44
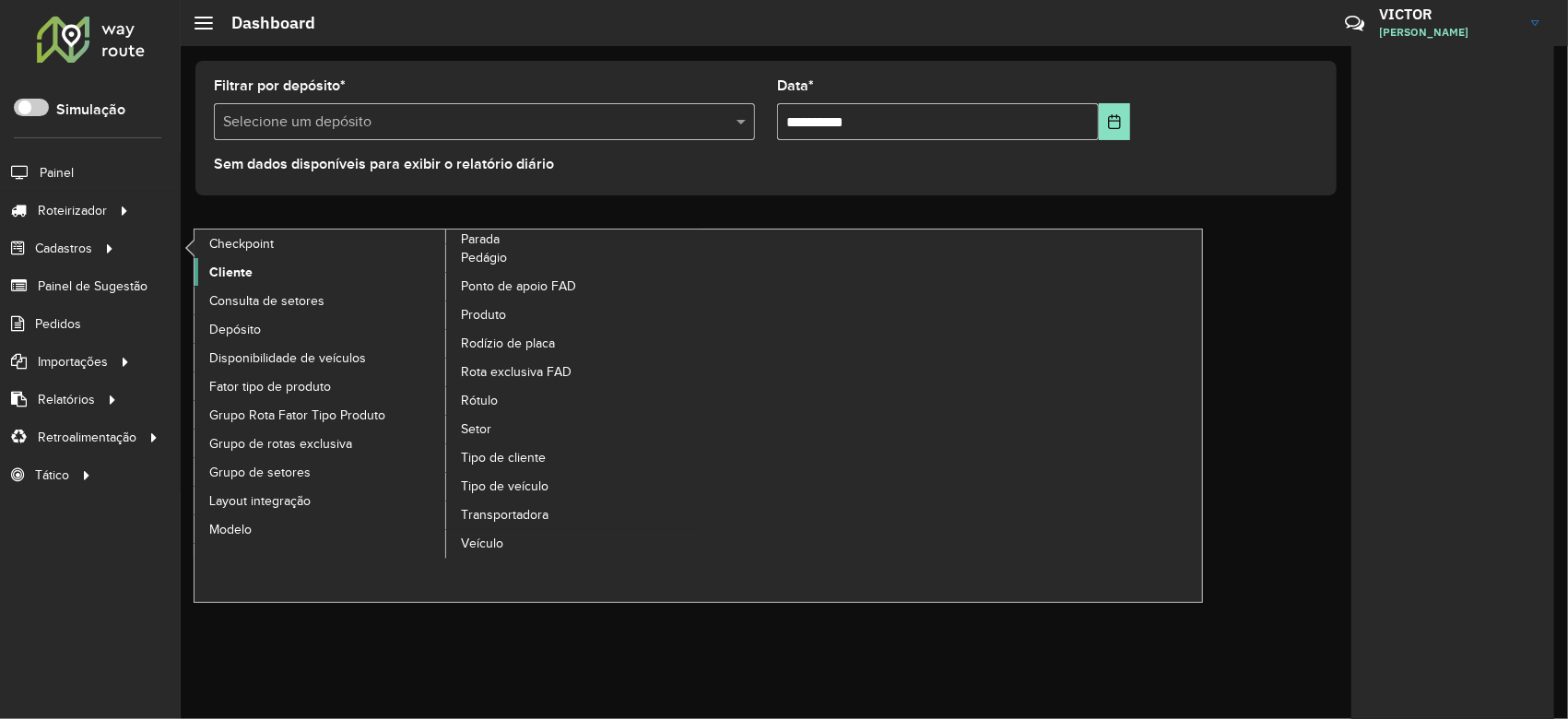
click at [216, 283] on link "Cliente" at bounding box center [321, 271] width 253 height 28
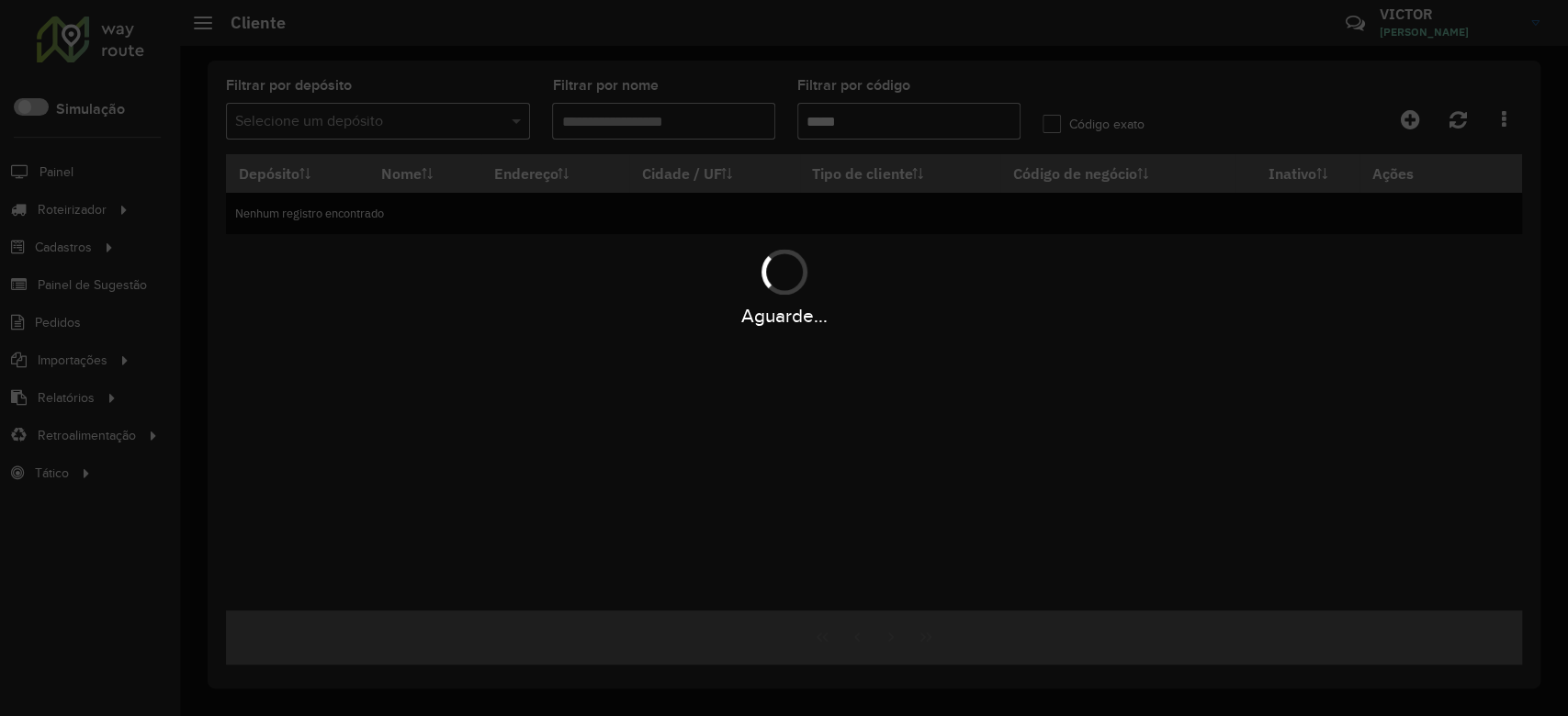
click at [906, 123] on div "Aguarde..." at bounding box center [784, 358] width 1568 height 716
click at [963, 92] on div "Aguarde..." at bounding box center [784, 358] width 1568 height 716
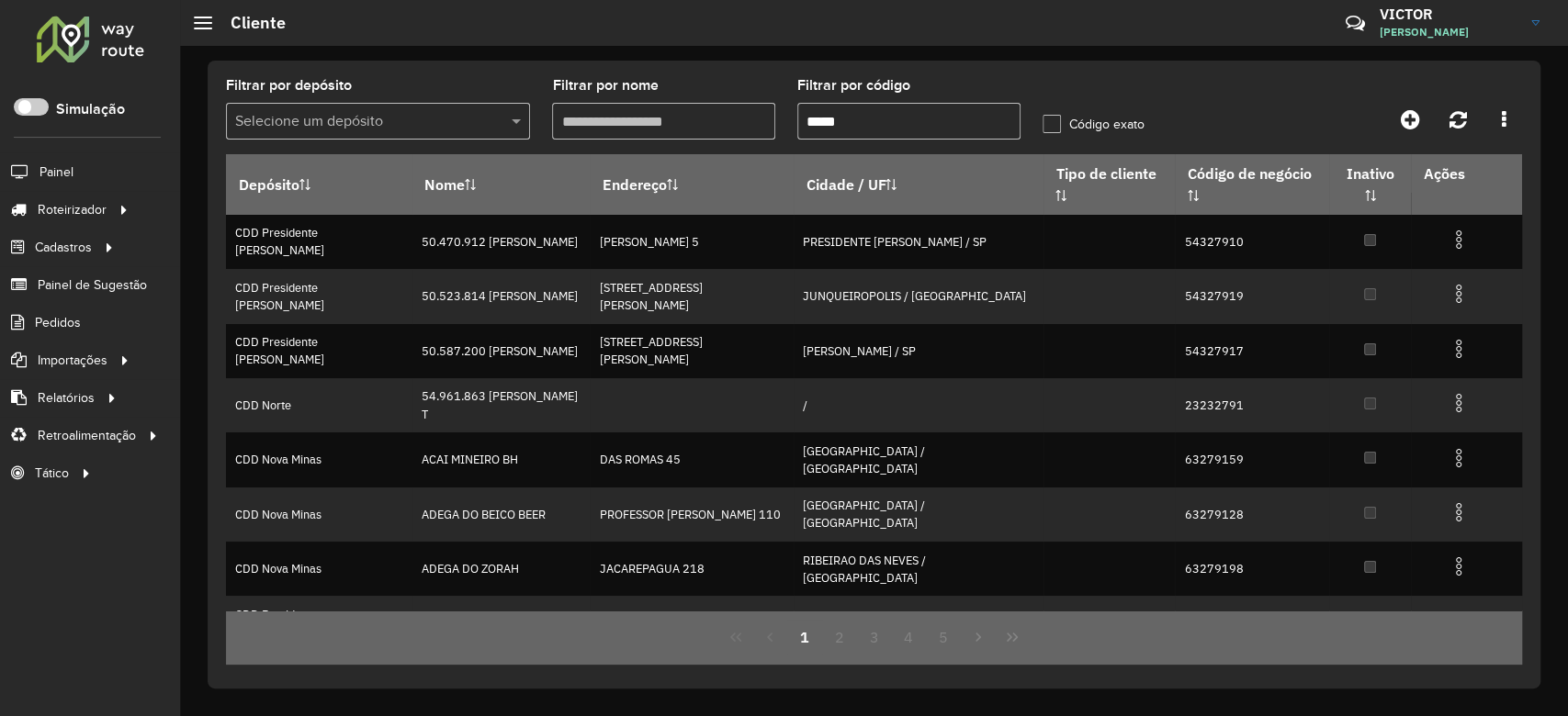
drag, startPoint x: 823, startPoint y: 119, endPoint x: 697, endPoint y: 118, distance: 126.0
click at [710, 119] on formly-group "Filtrar por depósito Selecione um depósito Filtrar por nome Filtrar por código …" at bounding box center [704, 116] width 979 height 75
paste input "text"
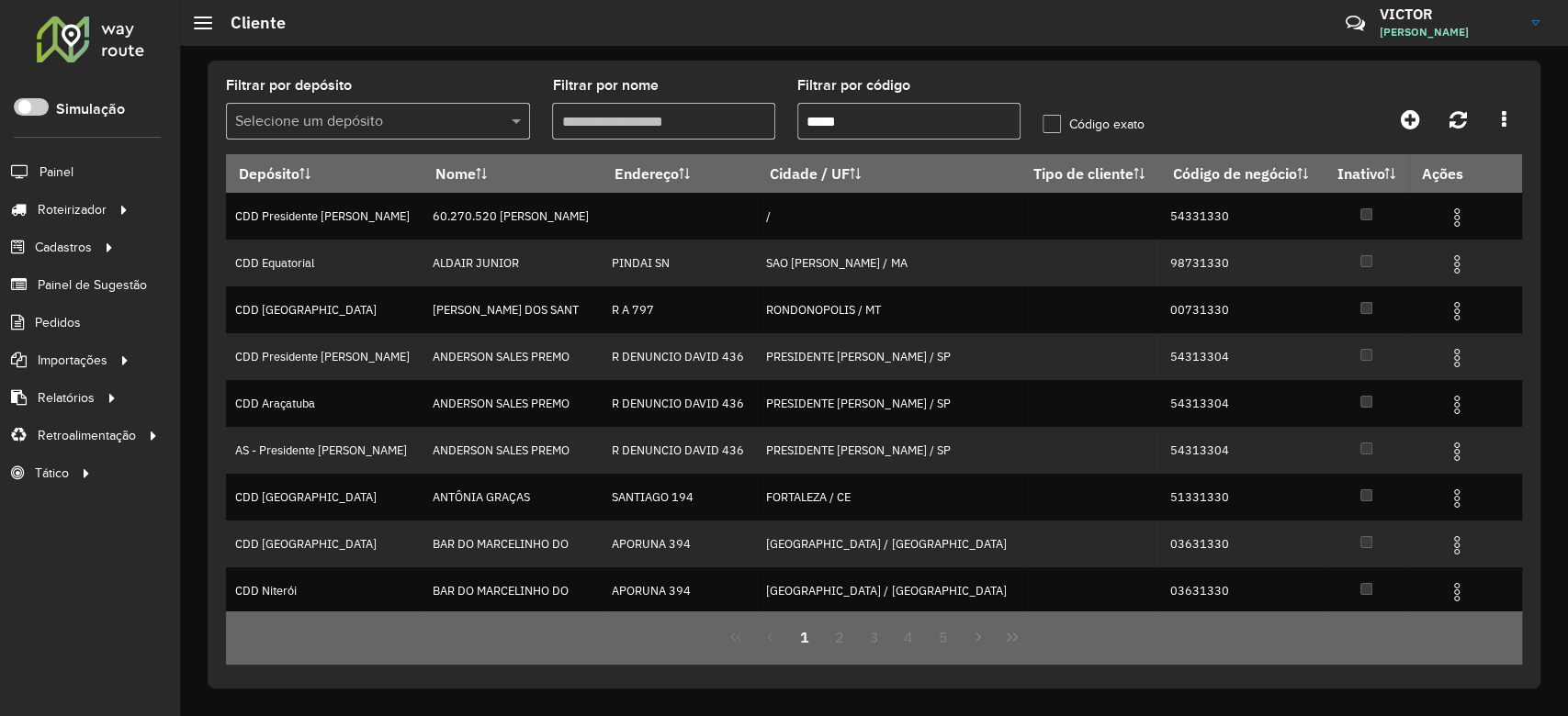
type input "*****"
click at [369, 122] on input "text" at bounding box center [360, 122] width 249 height 22
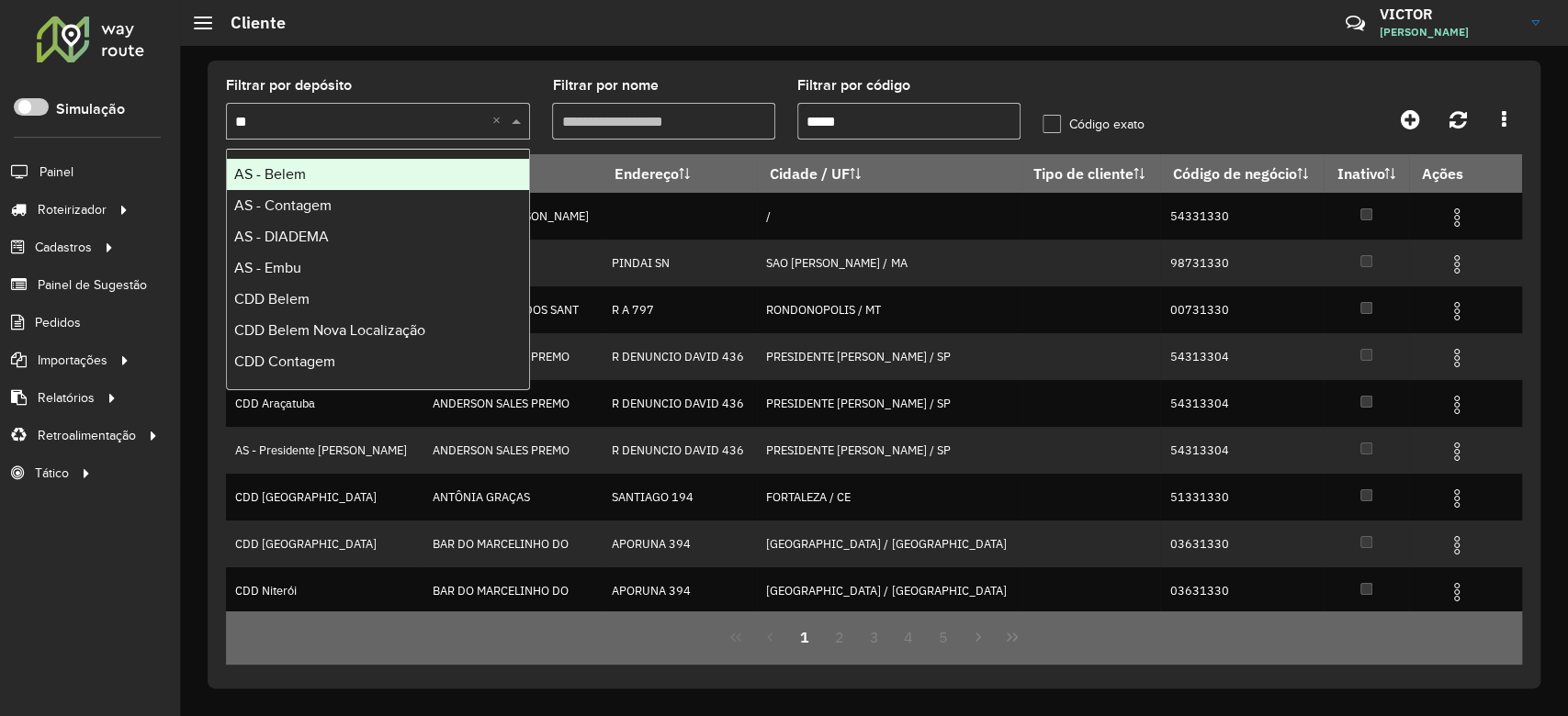
type input "***"
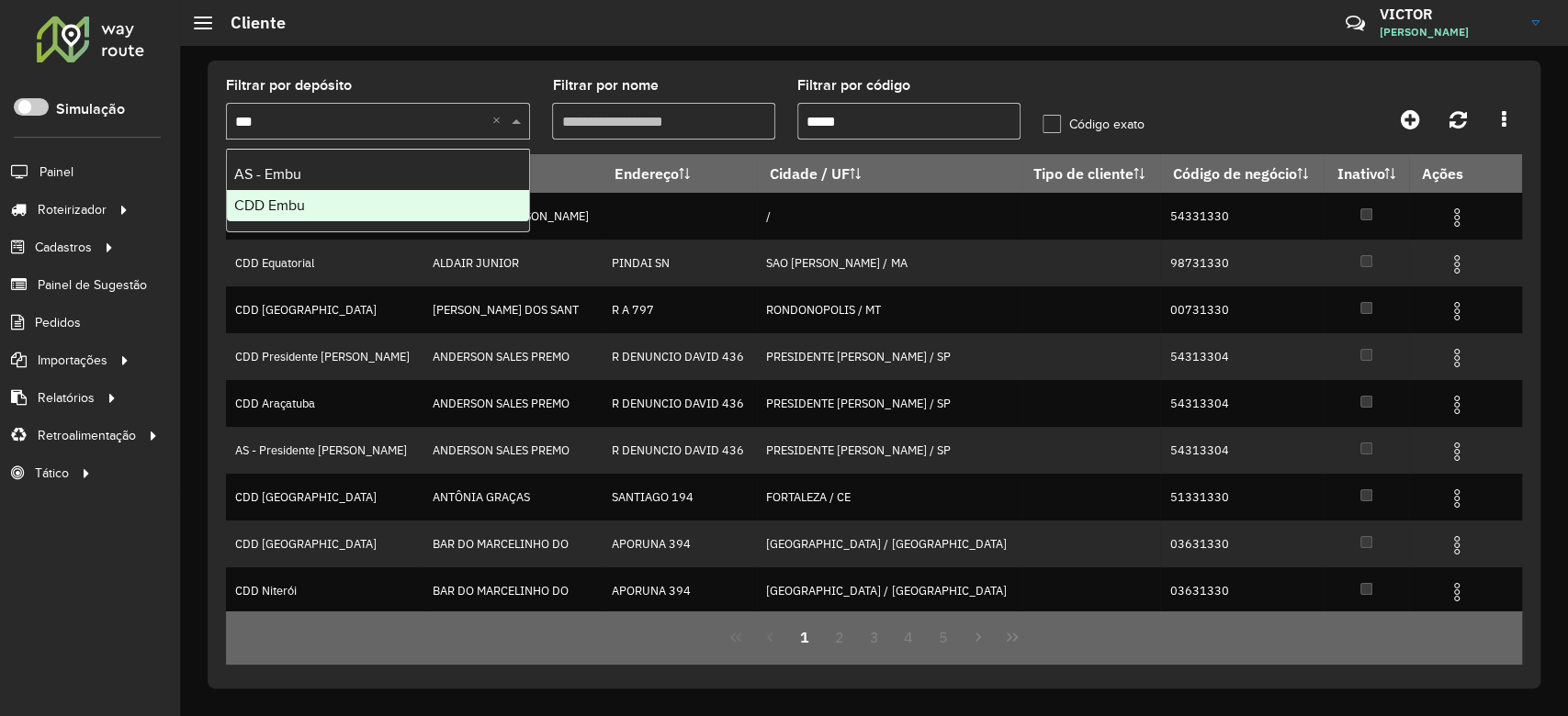
click at [384, 198] on div "CDD Embu" at bounding box center [379, 205] width 303 height 31
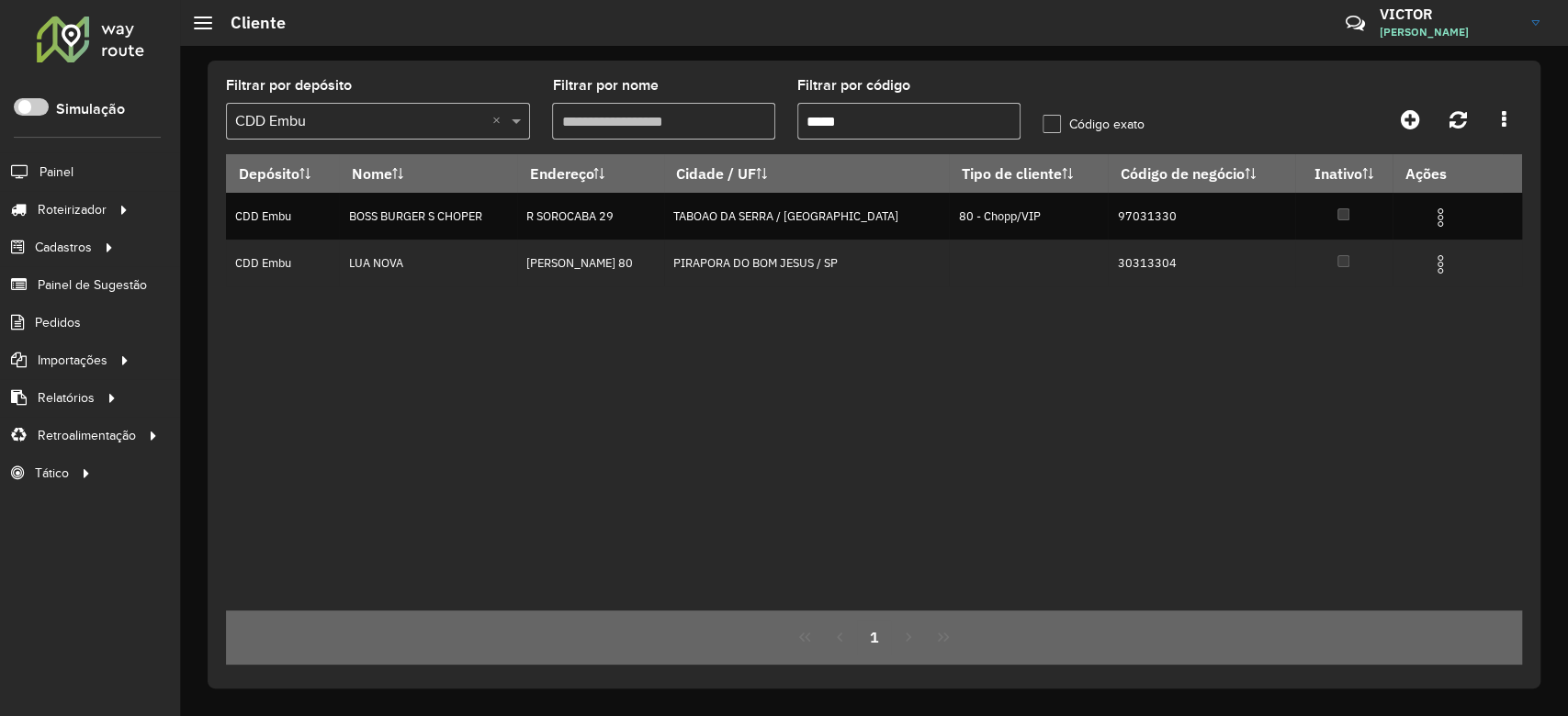
click at [843, 397] on div "Depósito Nome Endereço Cidade / UF Tipo de cliente Código de negócio Inativo Aç…" at bounding box center [874, 382] width 1297 height 456
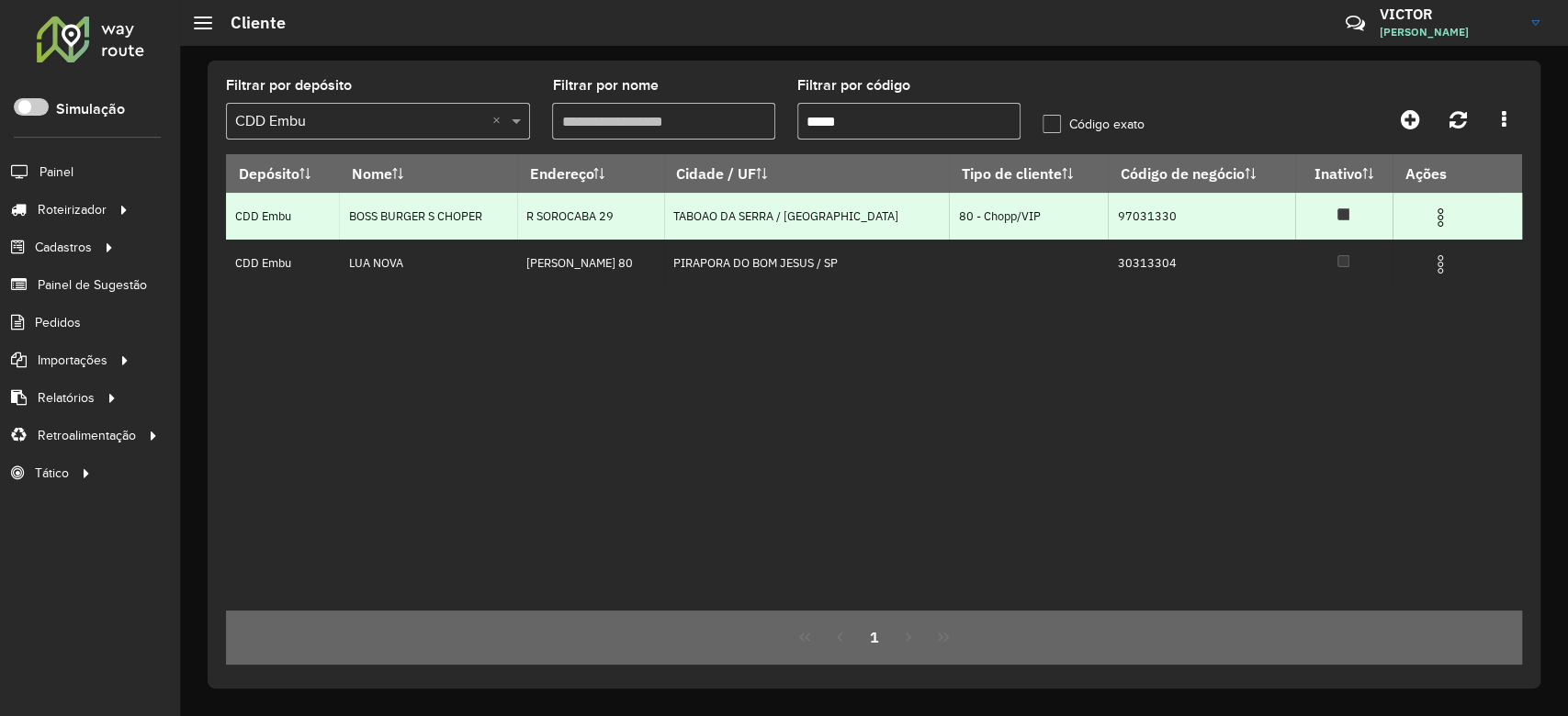
click at [1440, 217] on img at bounding box center [1441, 217] width 22 height 22
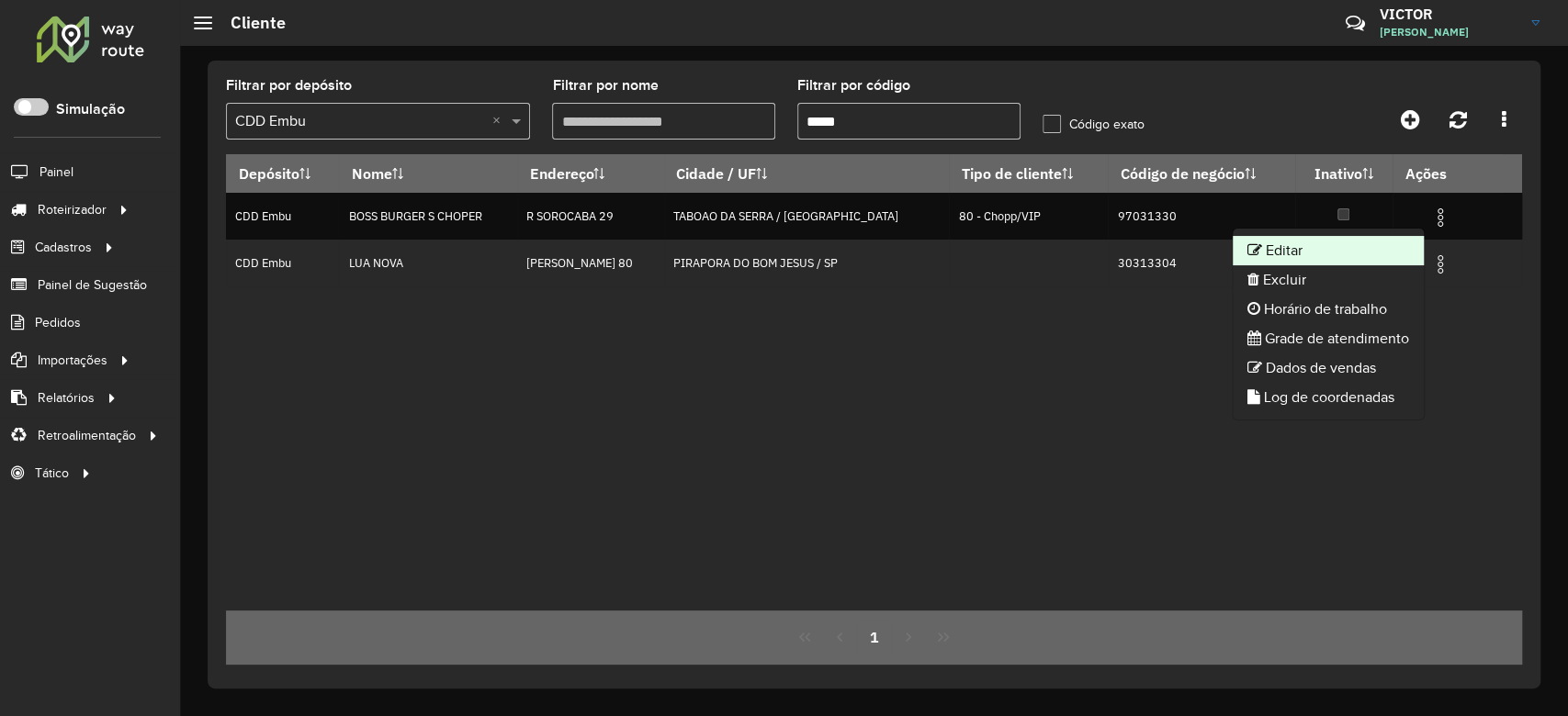
click at [1277, 253] on li "Editar" at bounding box center [1328, 250] width 191 height 29
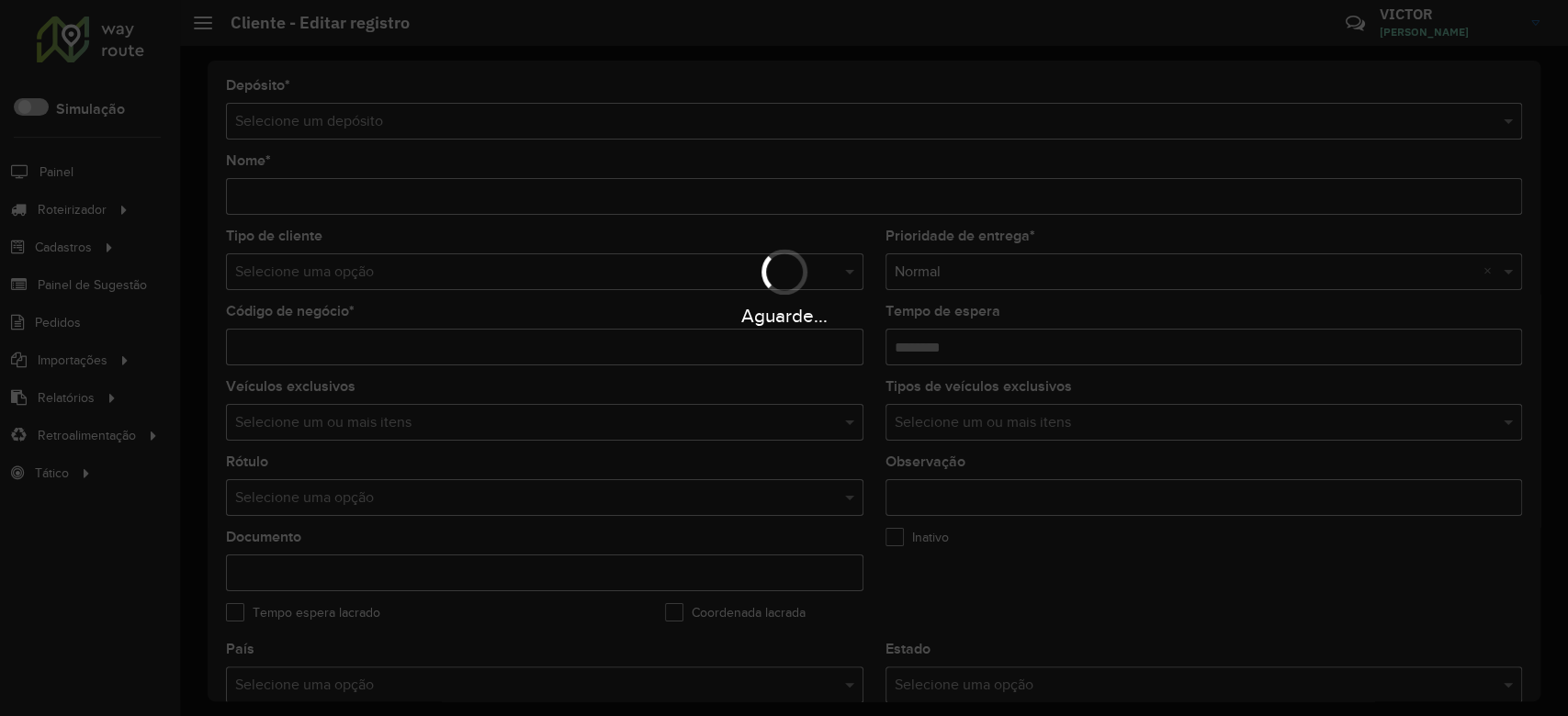
type input "**********"
type input "********"
type input "**********"
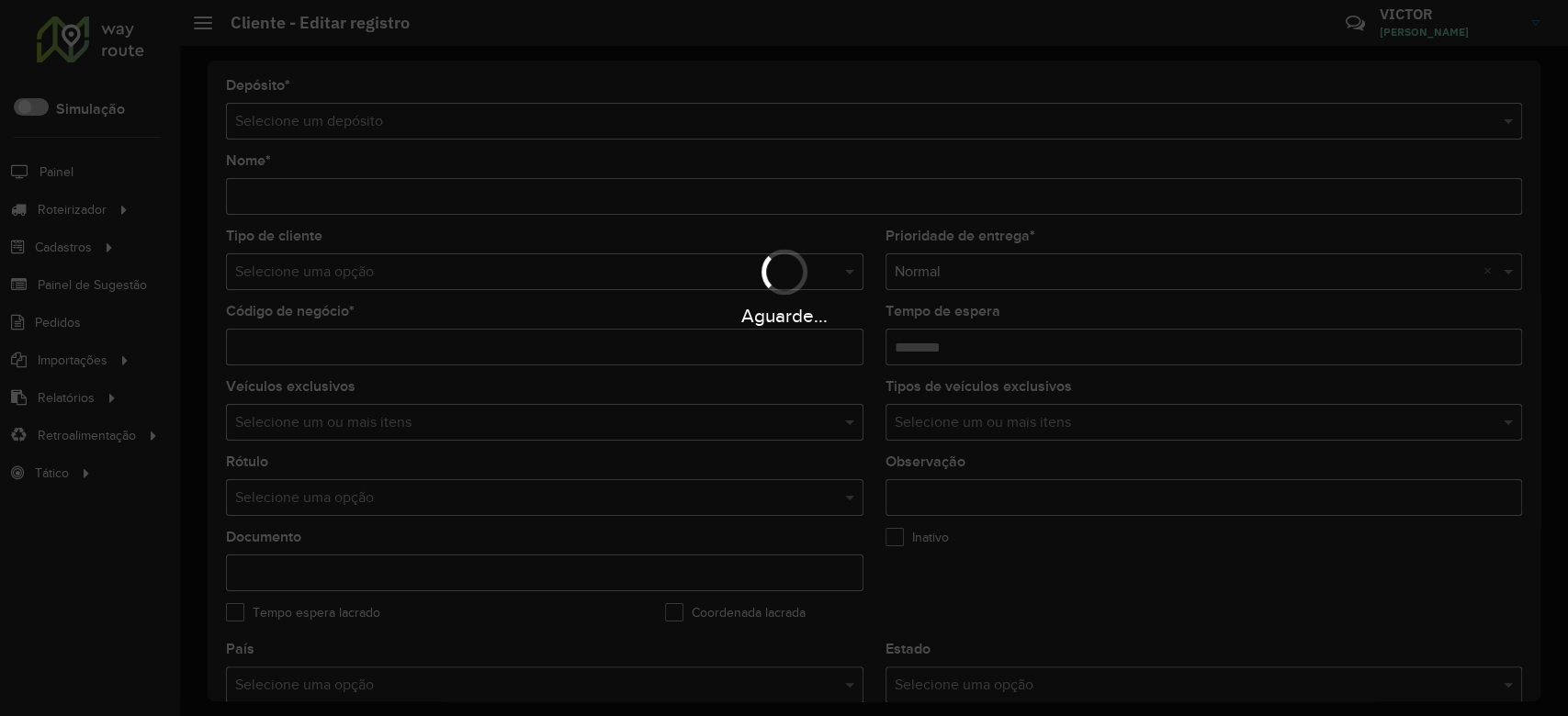
type input "**********"
type input "********"
type input "**********"
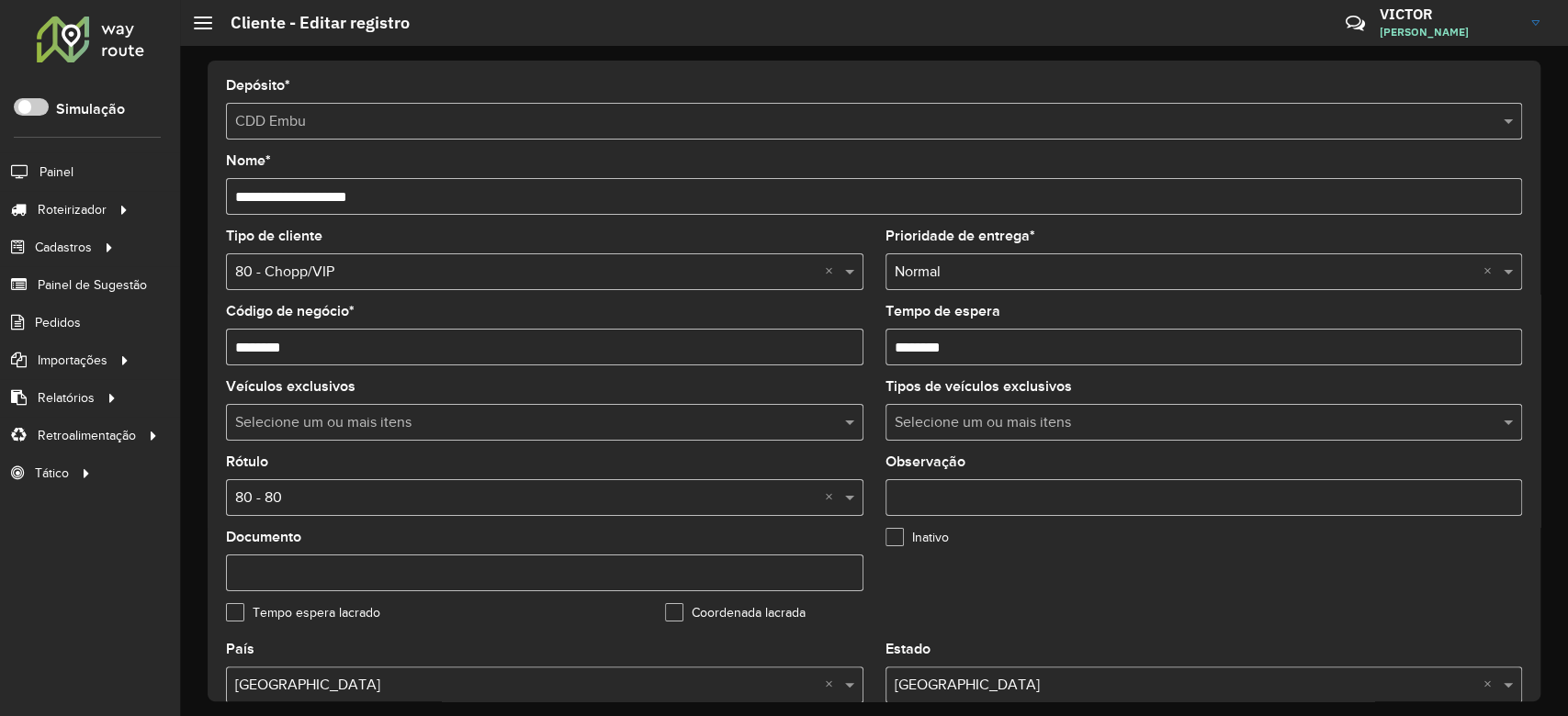
click at [317, 495] on input "text" at bounding box center [526, 498] width 582 height 22
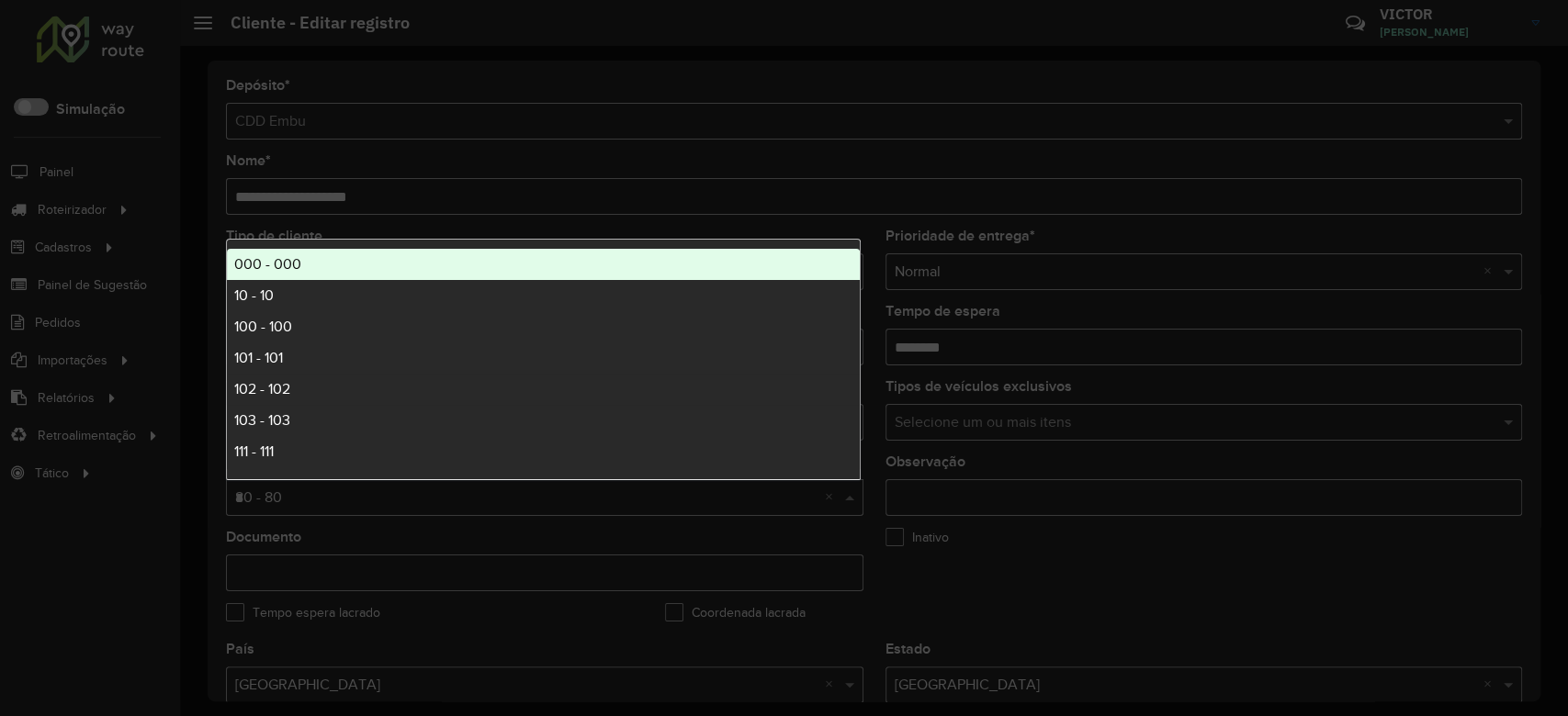
type input "**"
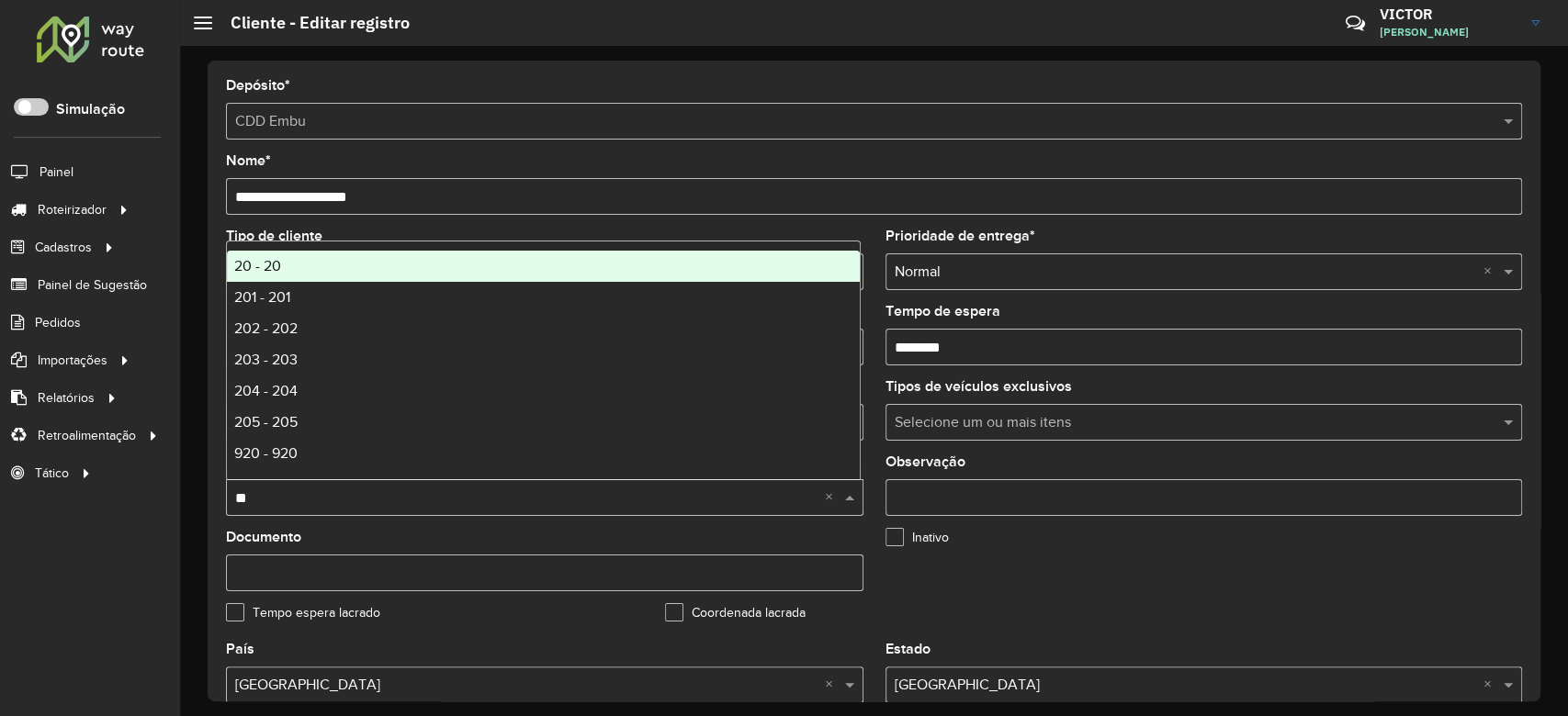
click at [289, 260] on div "20 - 20" at bounding box center [543, 266] width 633 height 31
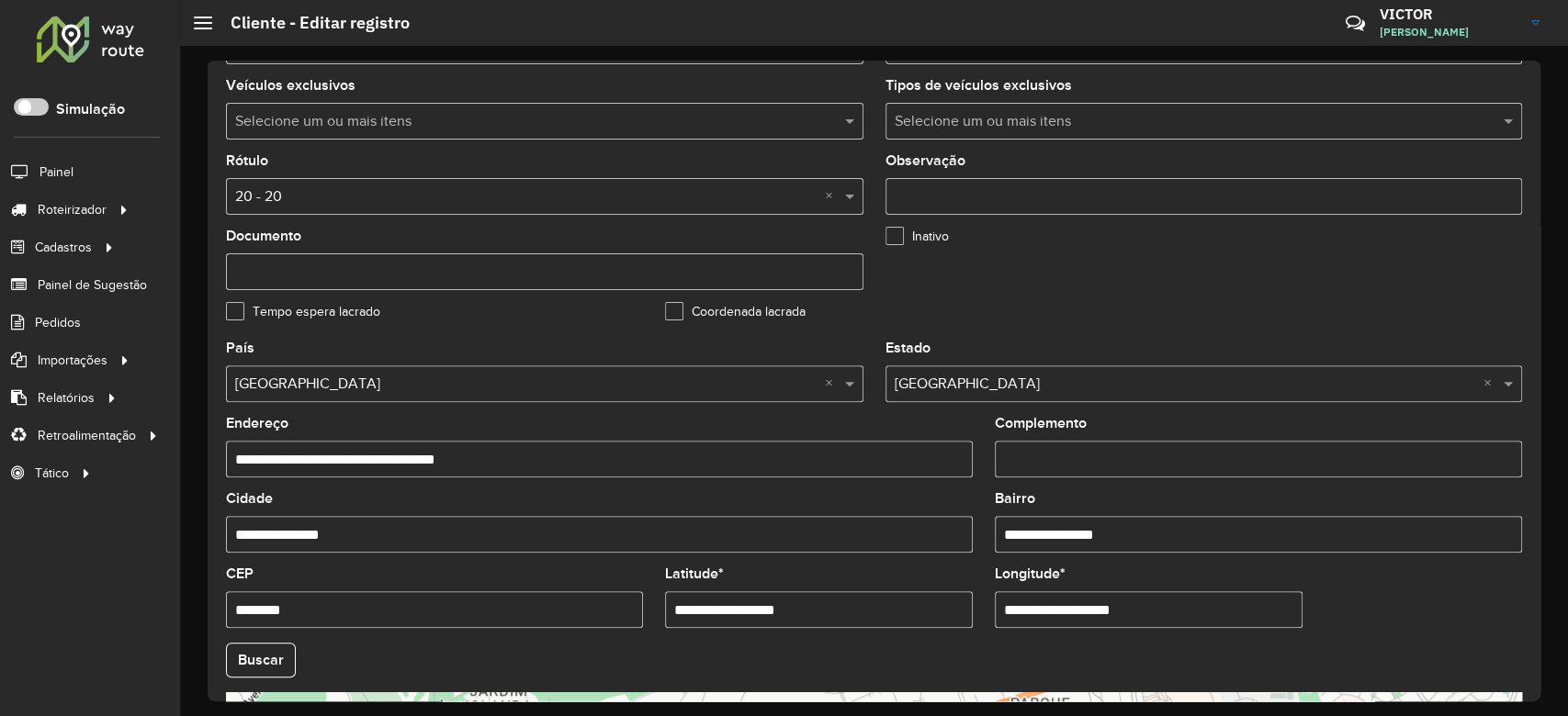
scroll to position [611, 0]
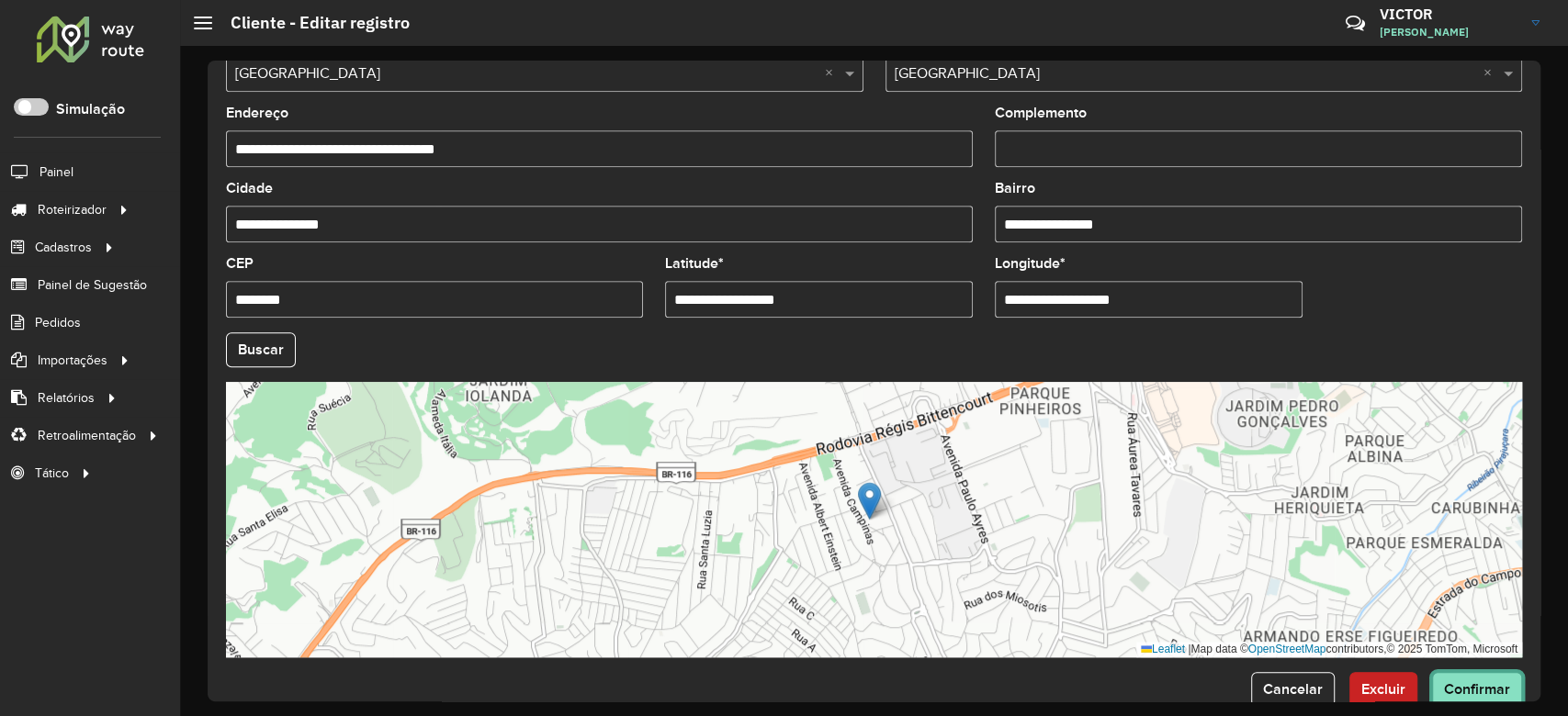
click at [1456, 683] on span "Confirmar" at bounding box center [1478, 689] width 67 height 15
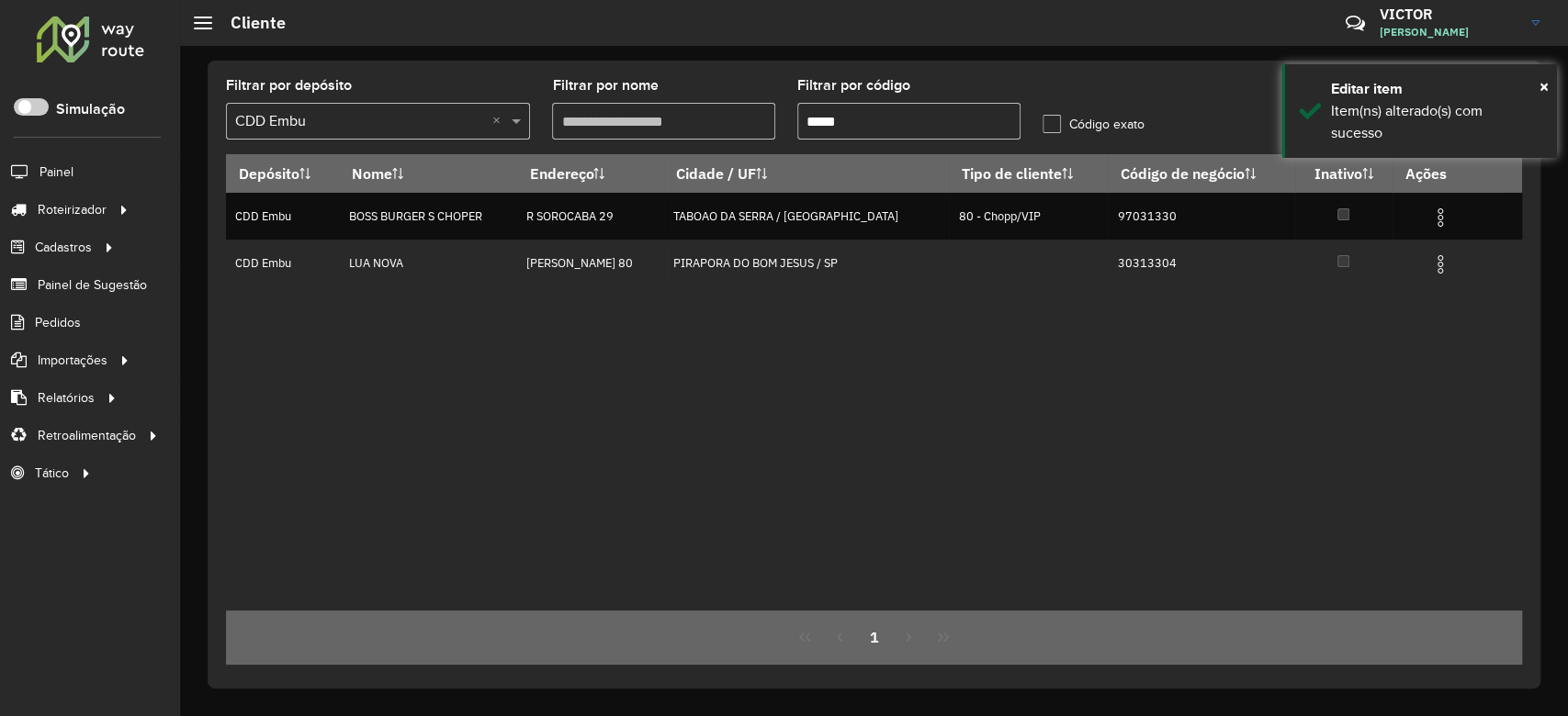
drag, startPoint x: 839, startPoint y: 127, endPoint x: 702, endPoint y: 136, distance: 137.3
click at [726, 129] on formly-group "Filtrar por depósito Selecione um depósito × CDD Embu × Filtrar por nome Filtra…" at bounding box center [704, 116] width 979 height 75
paste input "text"
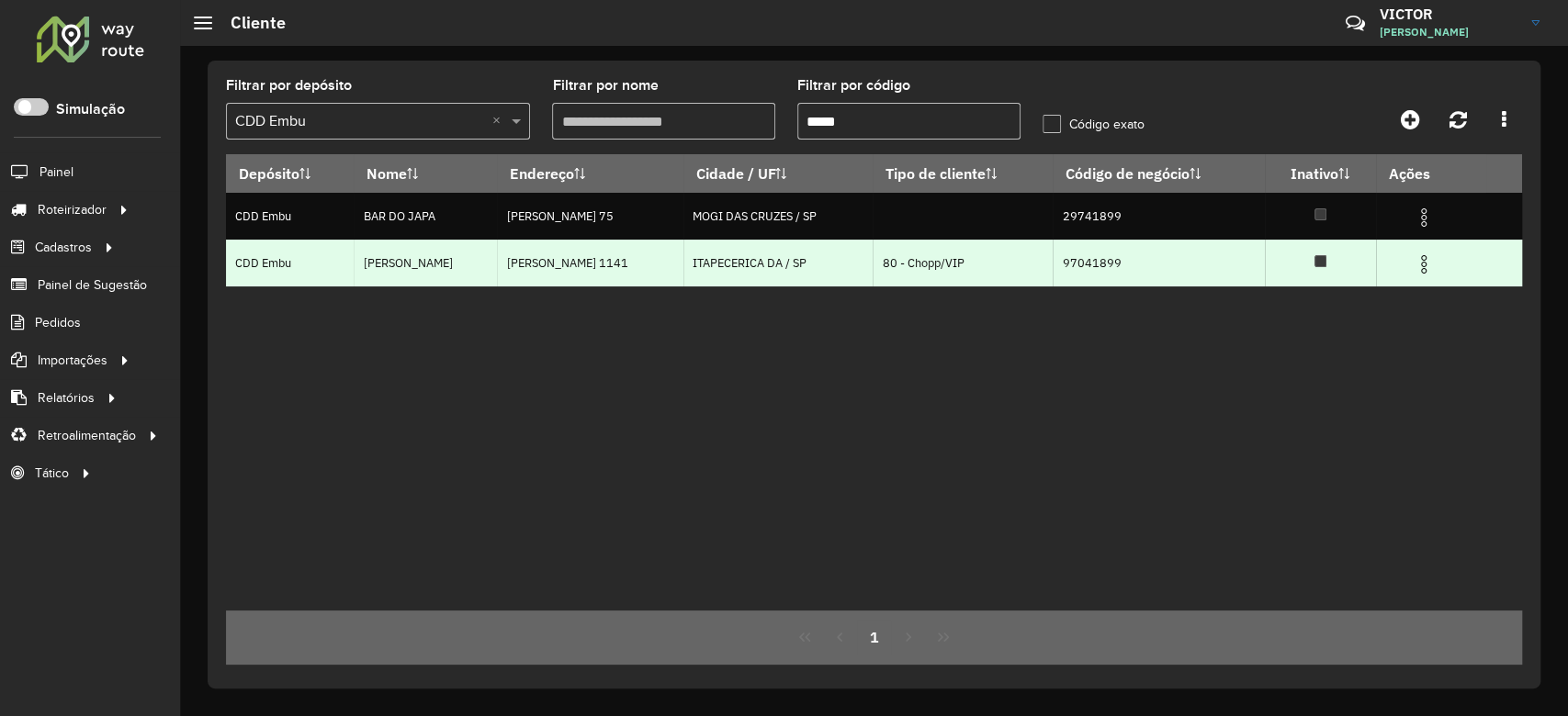
type input "*****"
click at [1433, 266] on img at bounding box center [1423, 264] width 22 height 22
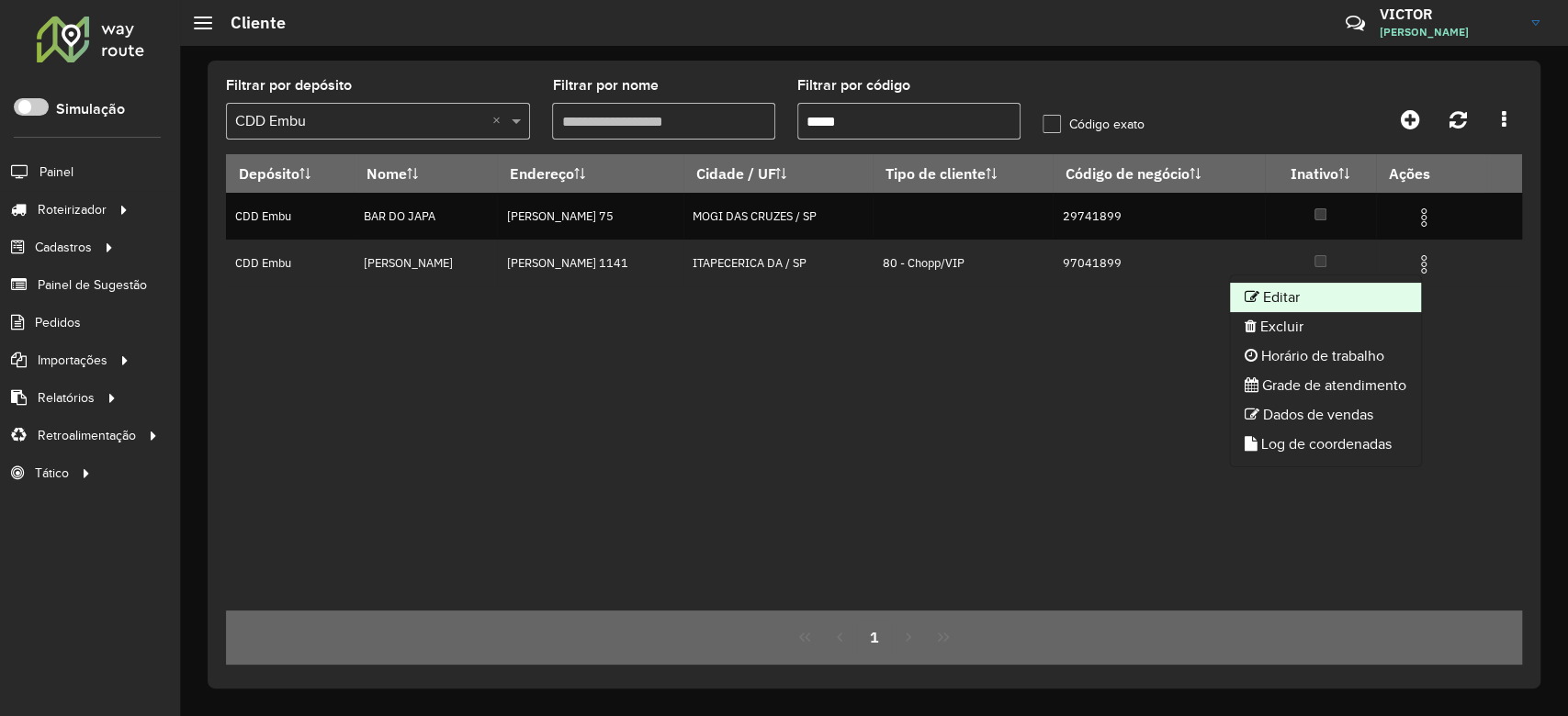
click at [1318, 296] on li "Editar" at bounding box center [1325, 297] width 191 height 29
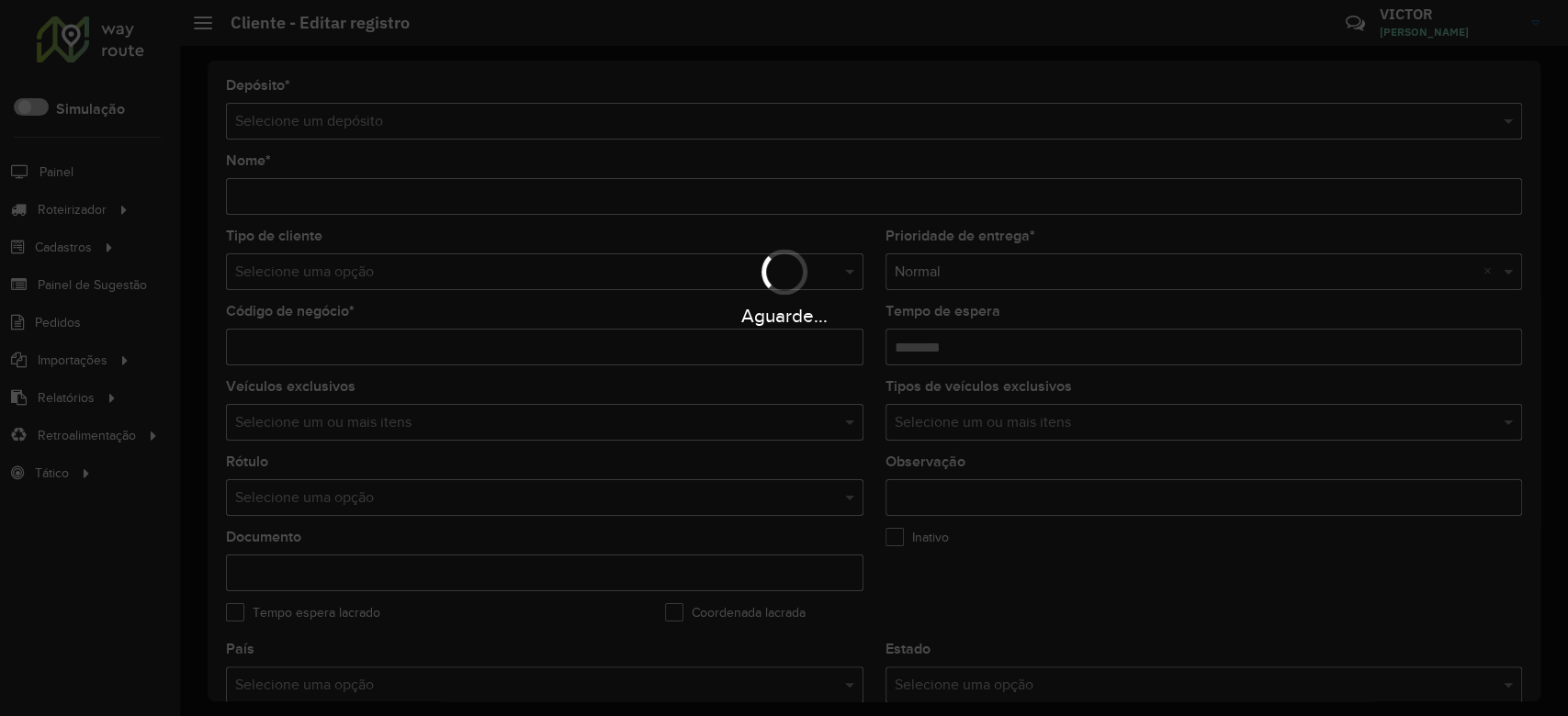
type input "**********"
type input "********"
type input "**********"
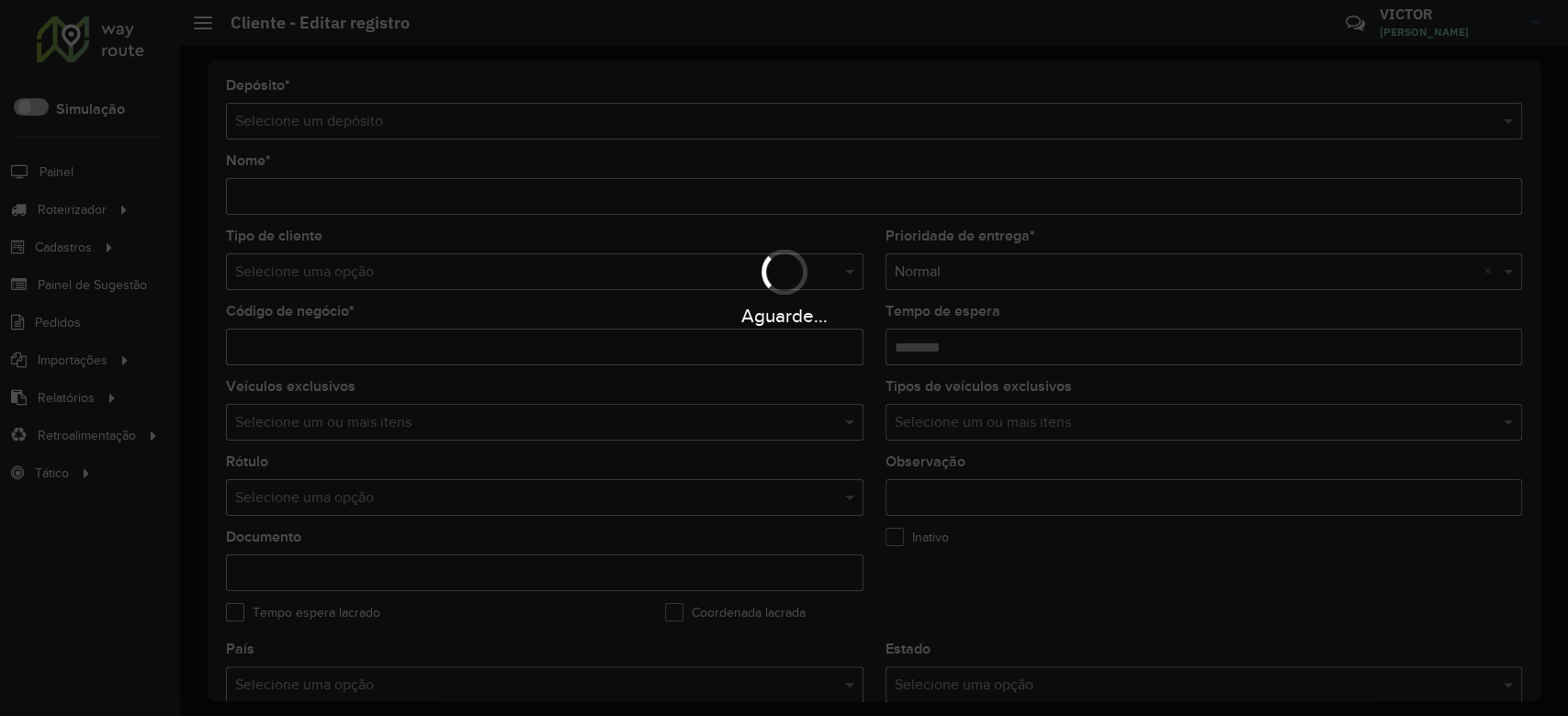
type input "******"
type input "********"
type input "**********"
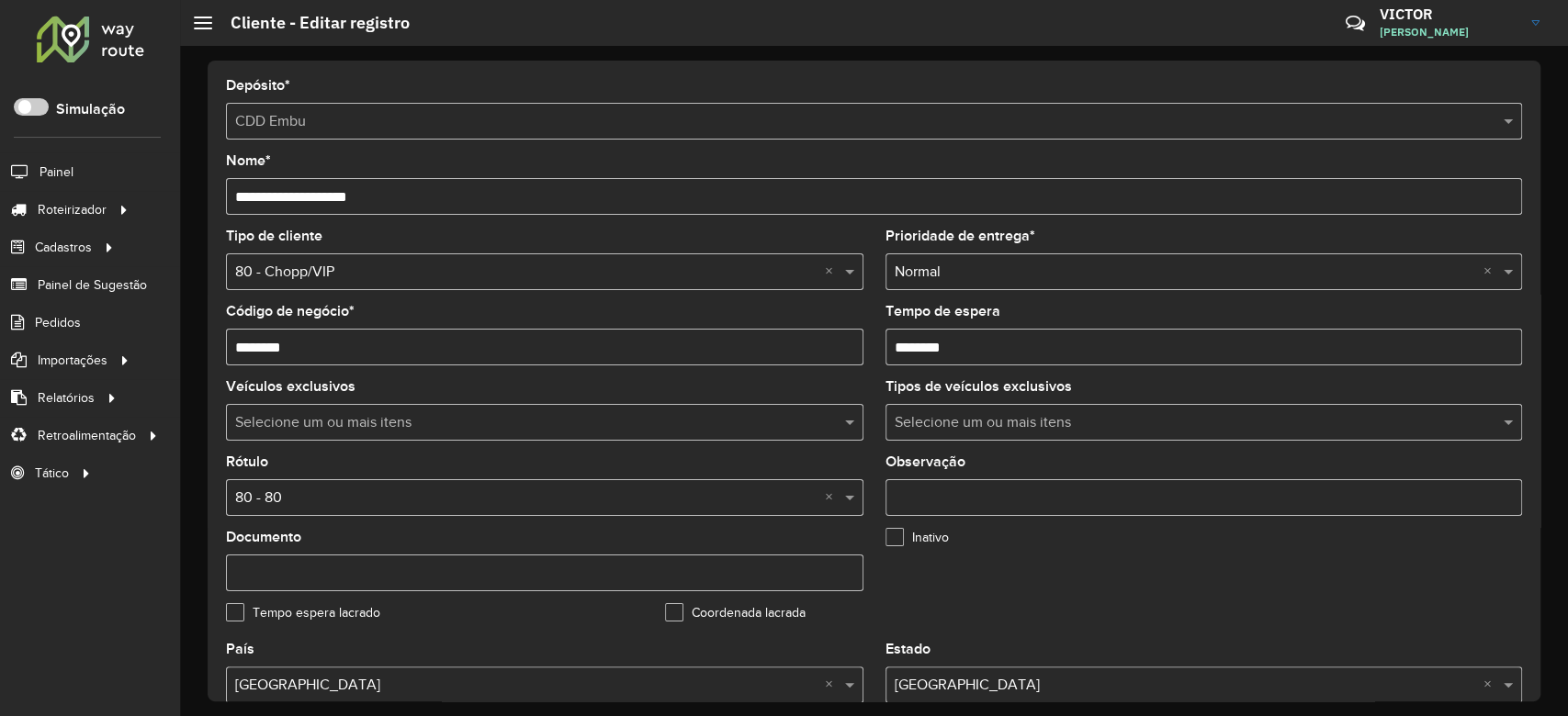
click at [388, 495] on input "text" at bounding box center [526, 498] width 582 height 22
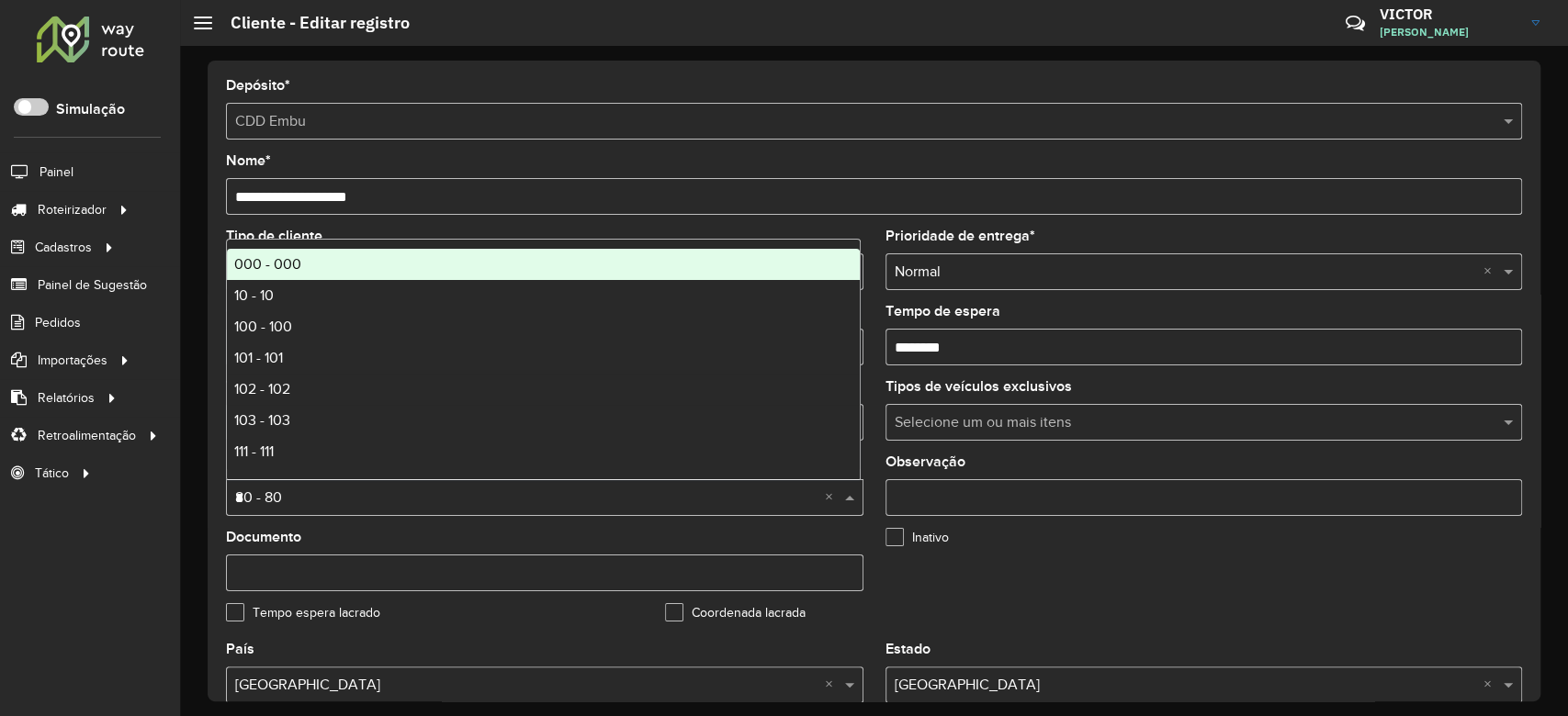
type input "**"
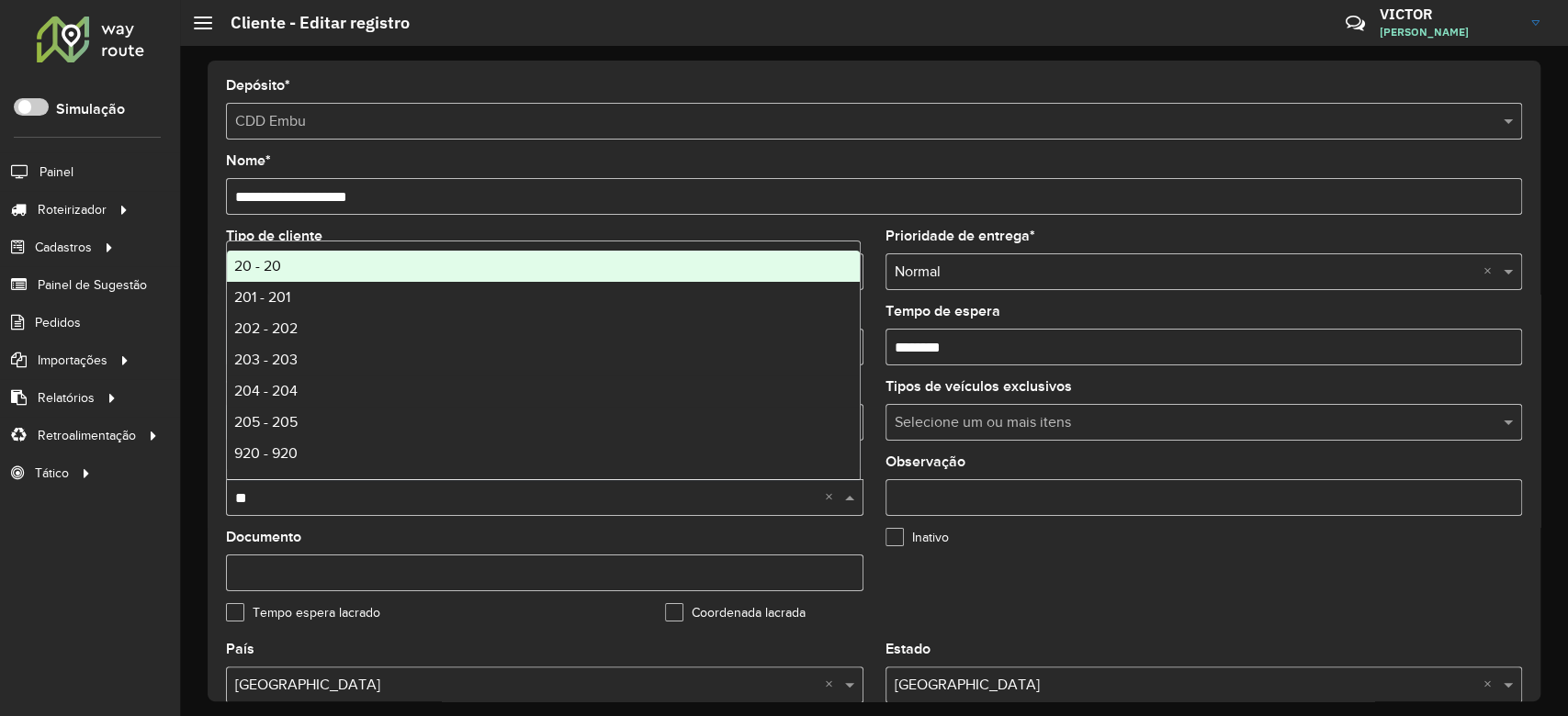
click at [285, 267] on div "20 - 20" at bounding box center [543, 266] width 633 height 31
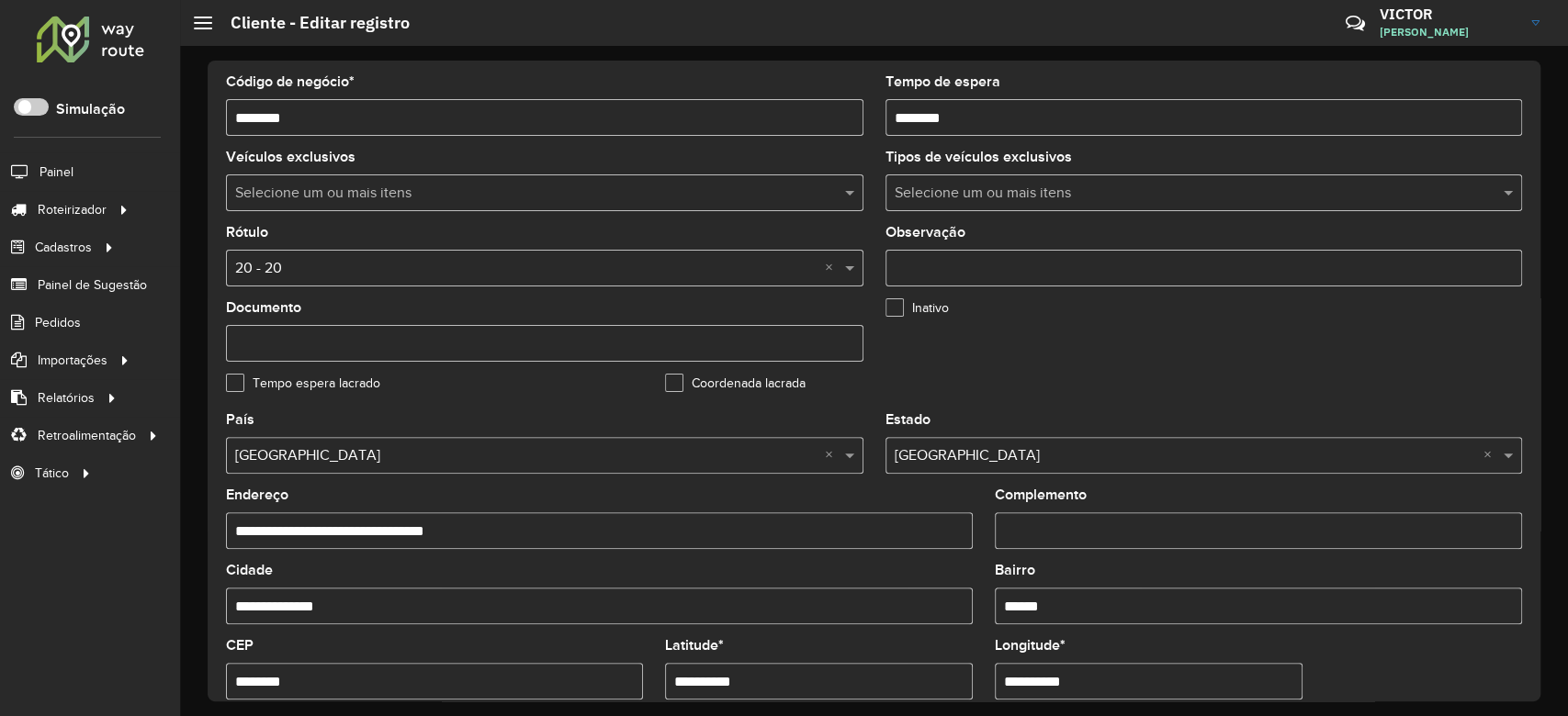
scroll to position [611, 0]
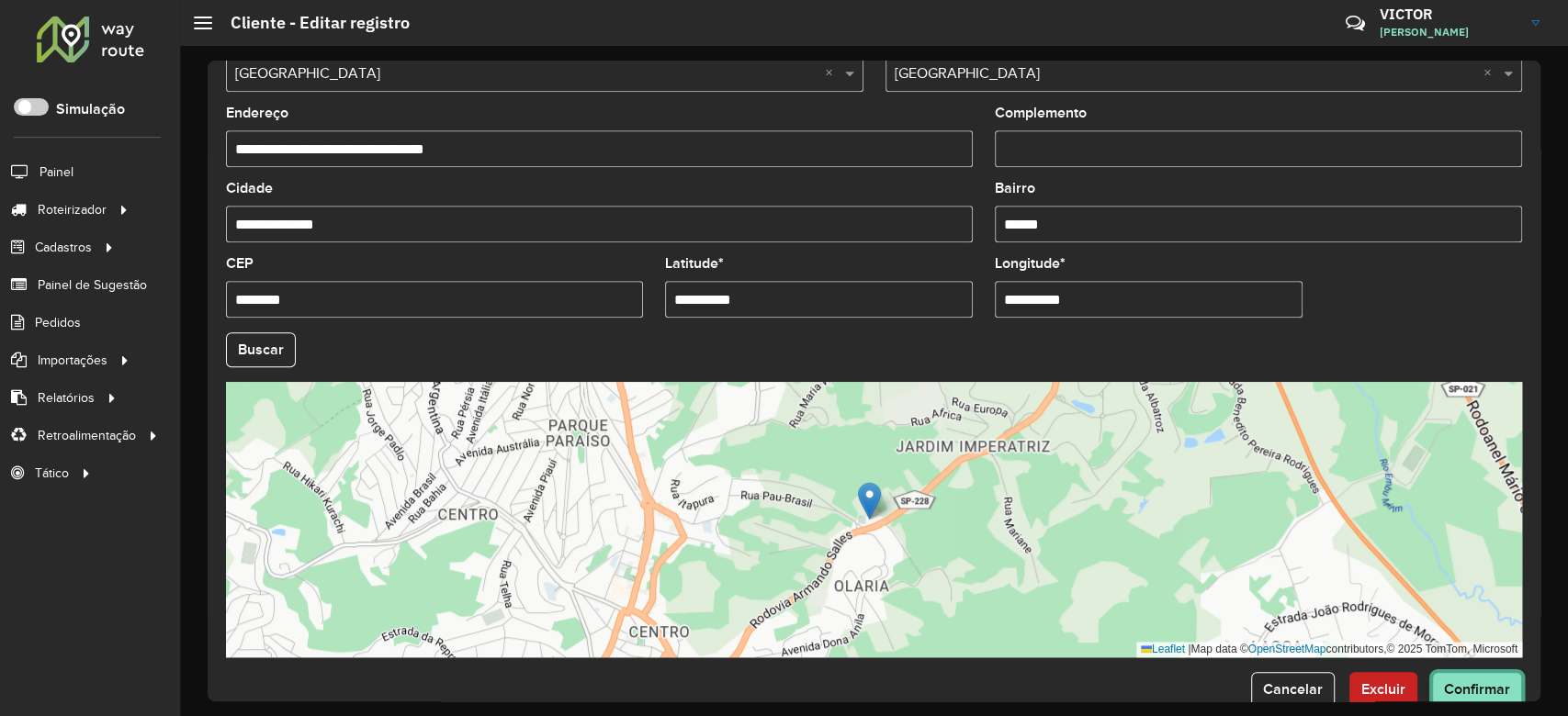
click at [1460, 698] on button "Confirmar" at bounding box center [1478, 689] width 90 height 35
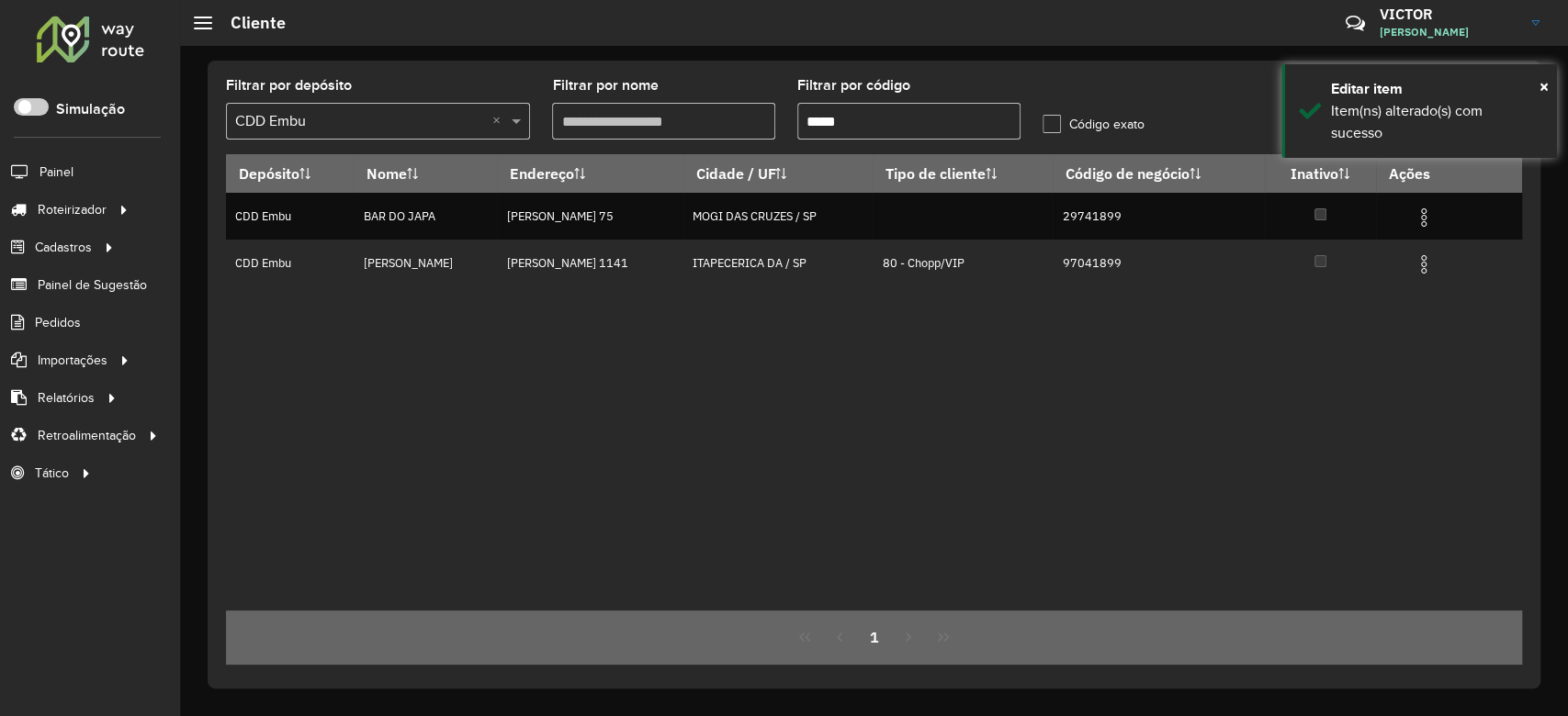
paste input "text"
drag, startPoint x: 860, startPoint y: 121, endPoint x: 694, endPoint y: 128, distance: 166.1
click at [721, 128] on formly-group "Filtrar por depósito Selecione um depósito × CDD Embu × Filtrar por nome Filtra…" at bounding box center [704, 116] width 979 height 75
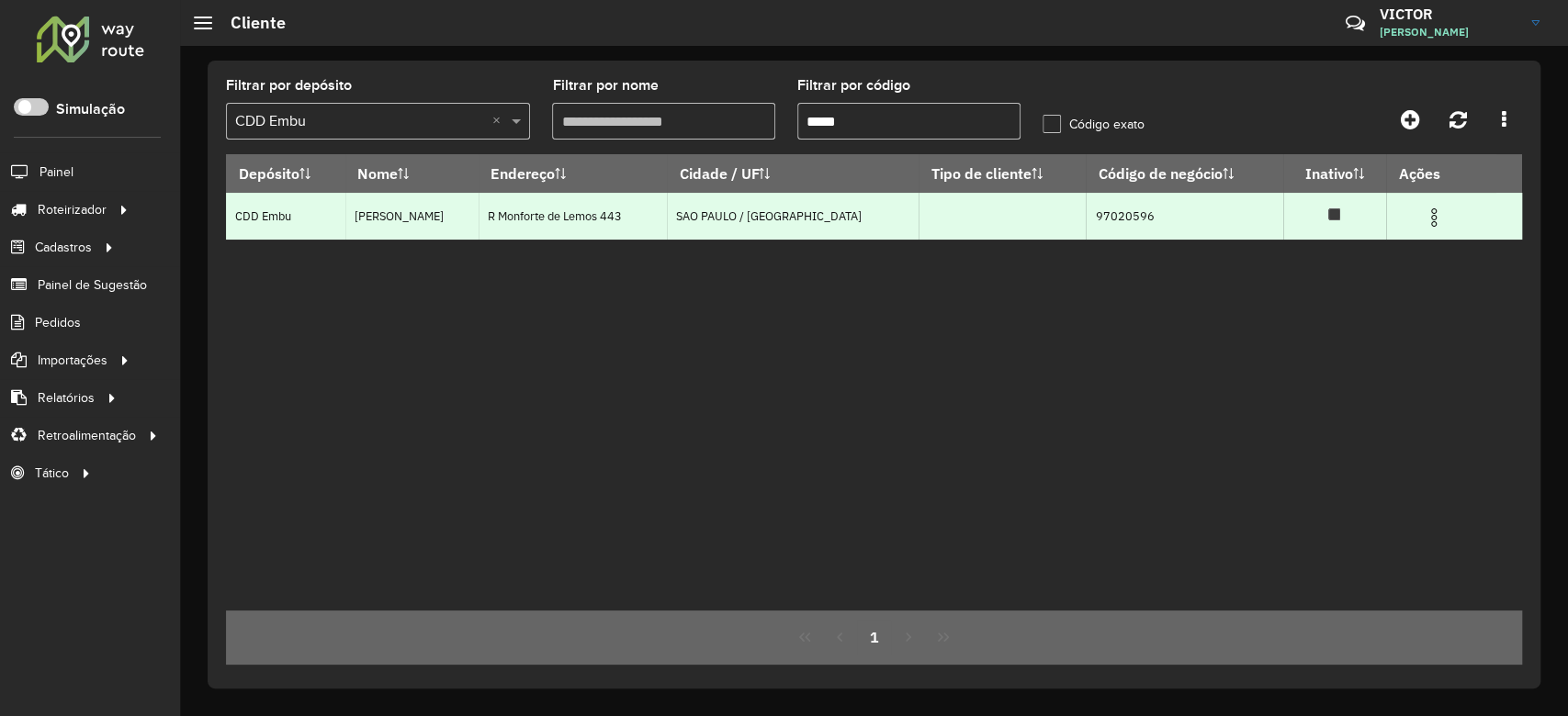
type input "*****"
click at [1423, 222] on img at bounding box center [1434, 217] width 22 height 22
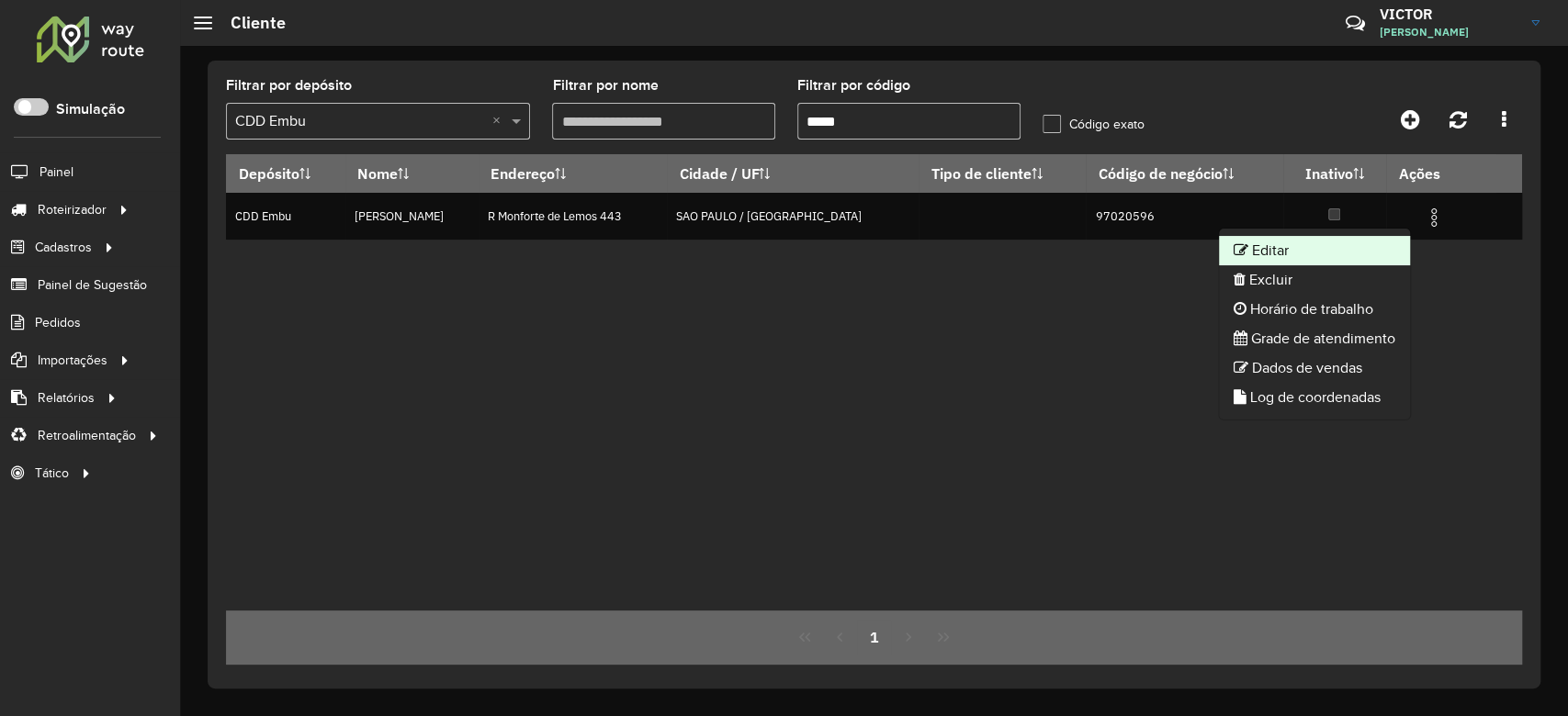
click at [1235, 253] on icon at bounding box center [1241, 249] width 14 height 14
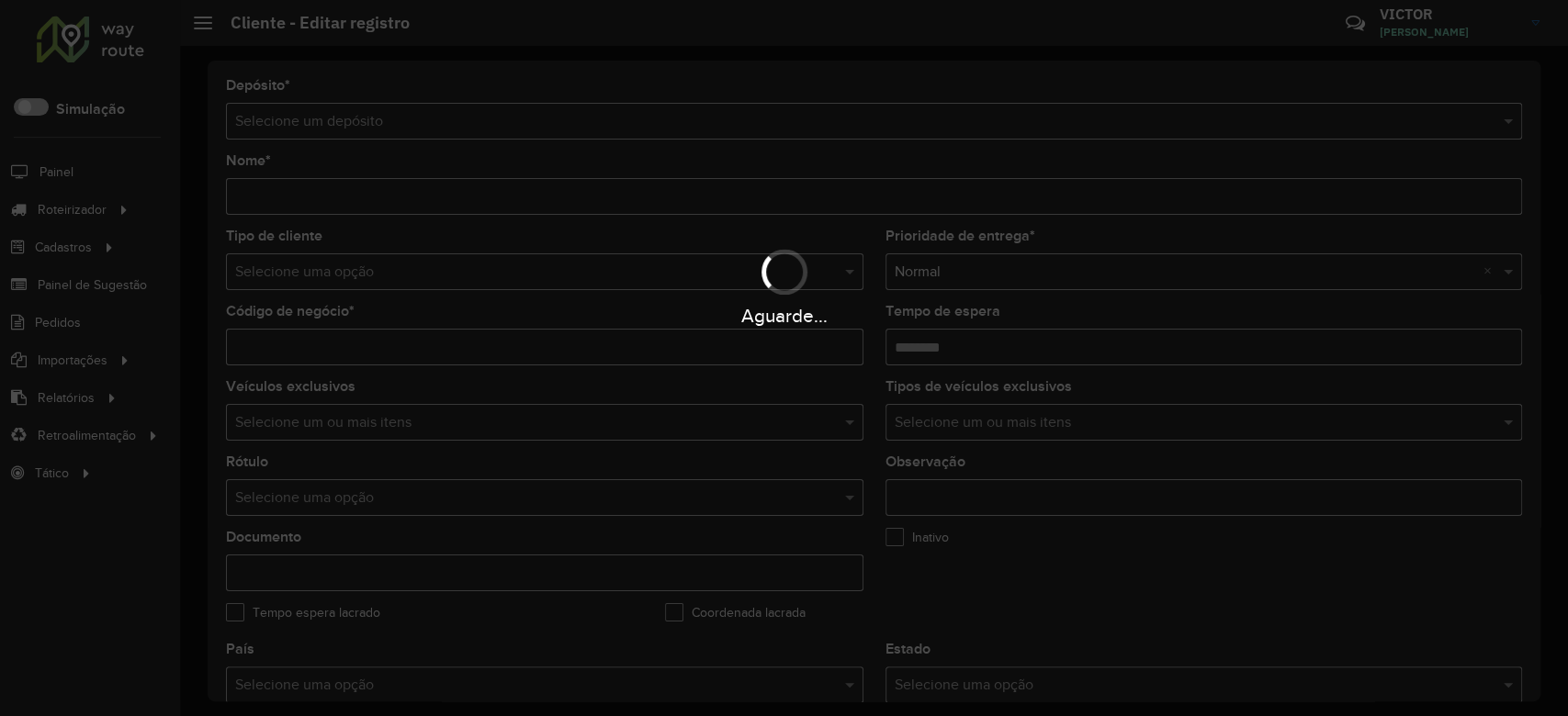
type input "**********"
type input "********"
type input "**********"
type input "*********"
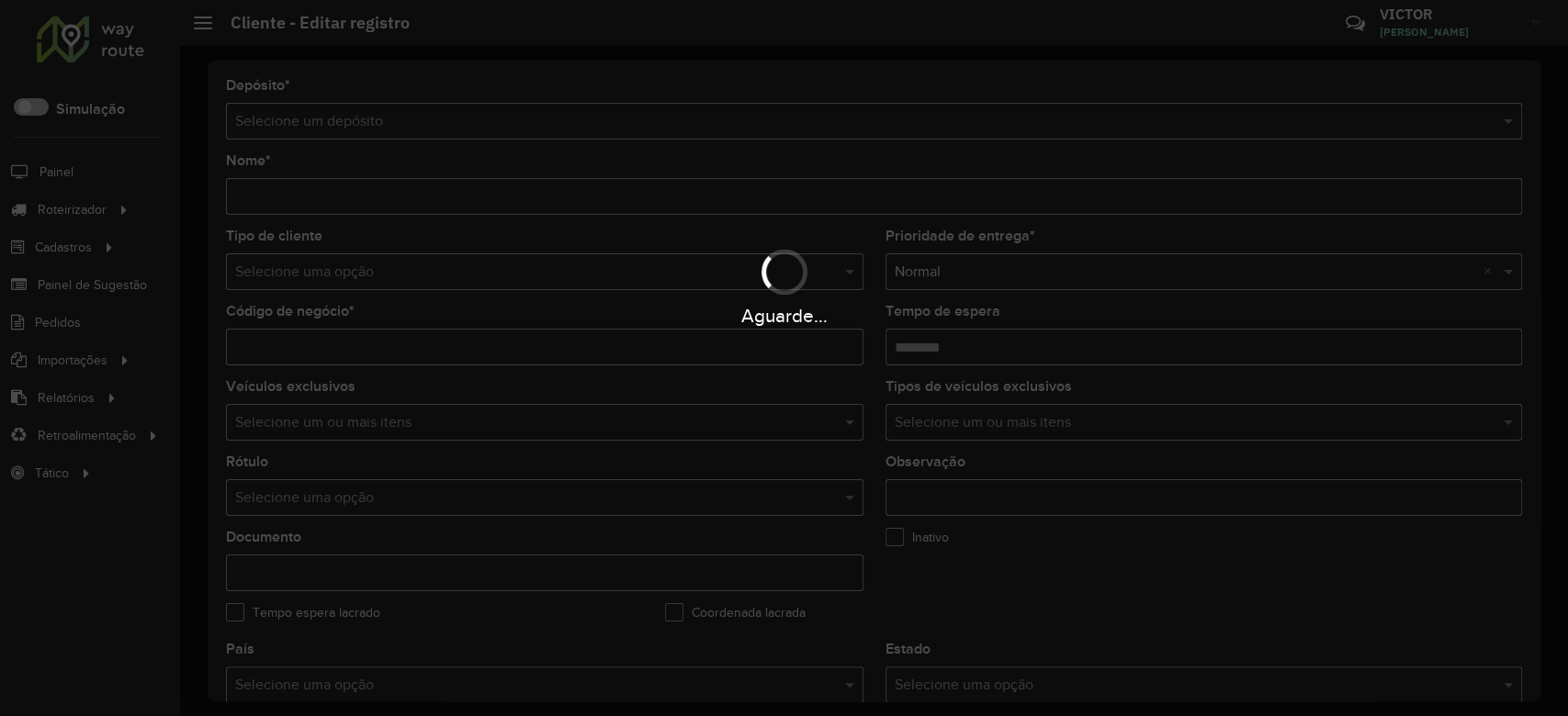
type input "**********"
type input "********"
type input "**********"
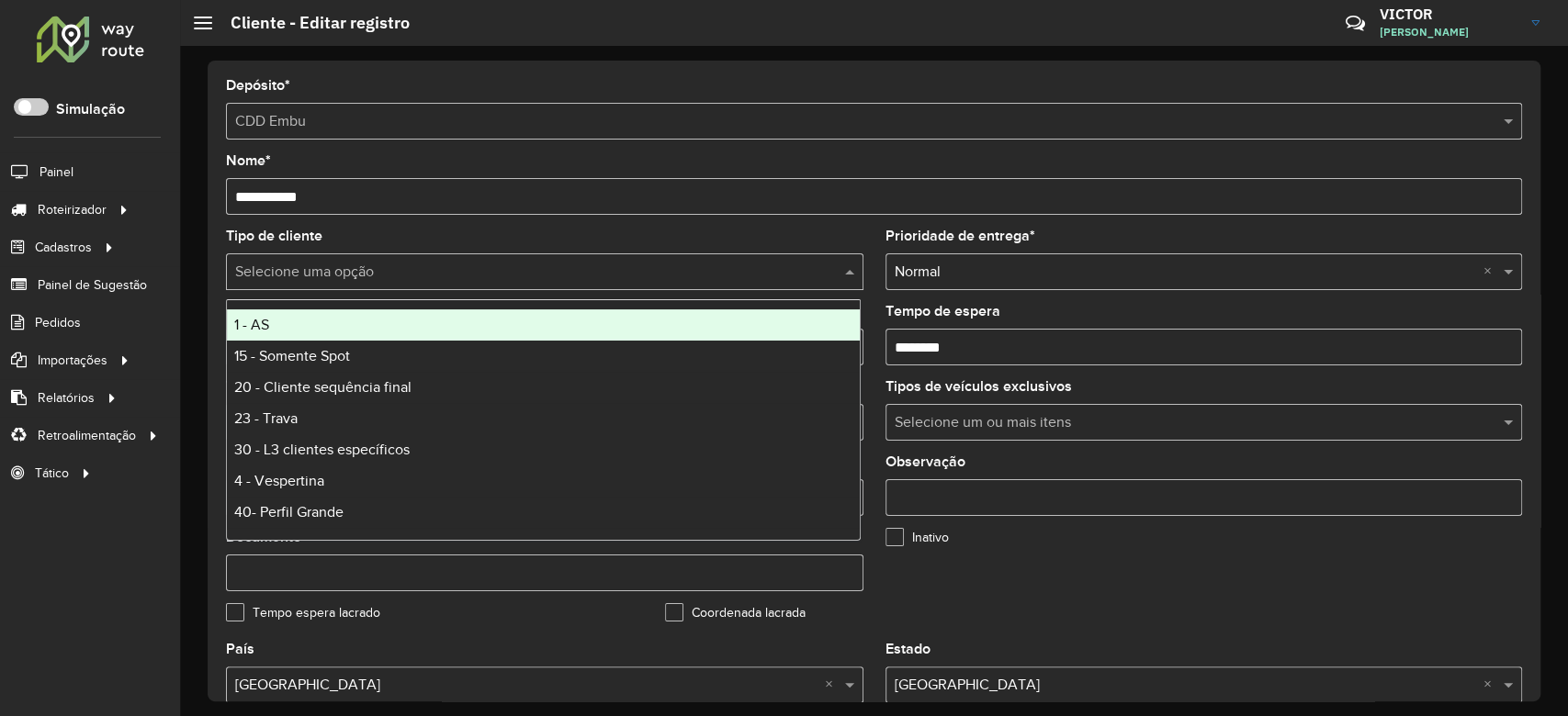
click at [325, 281] on input "text" at bounding box center [526, 272] width 582 height 22
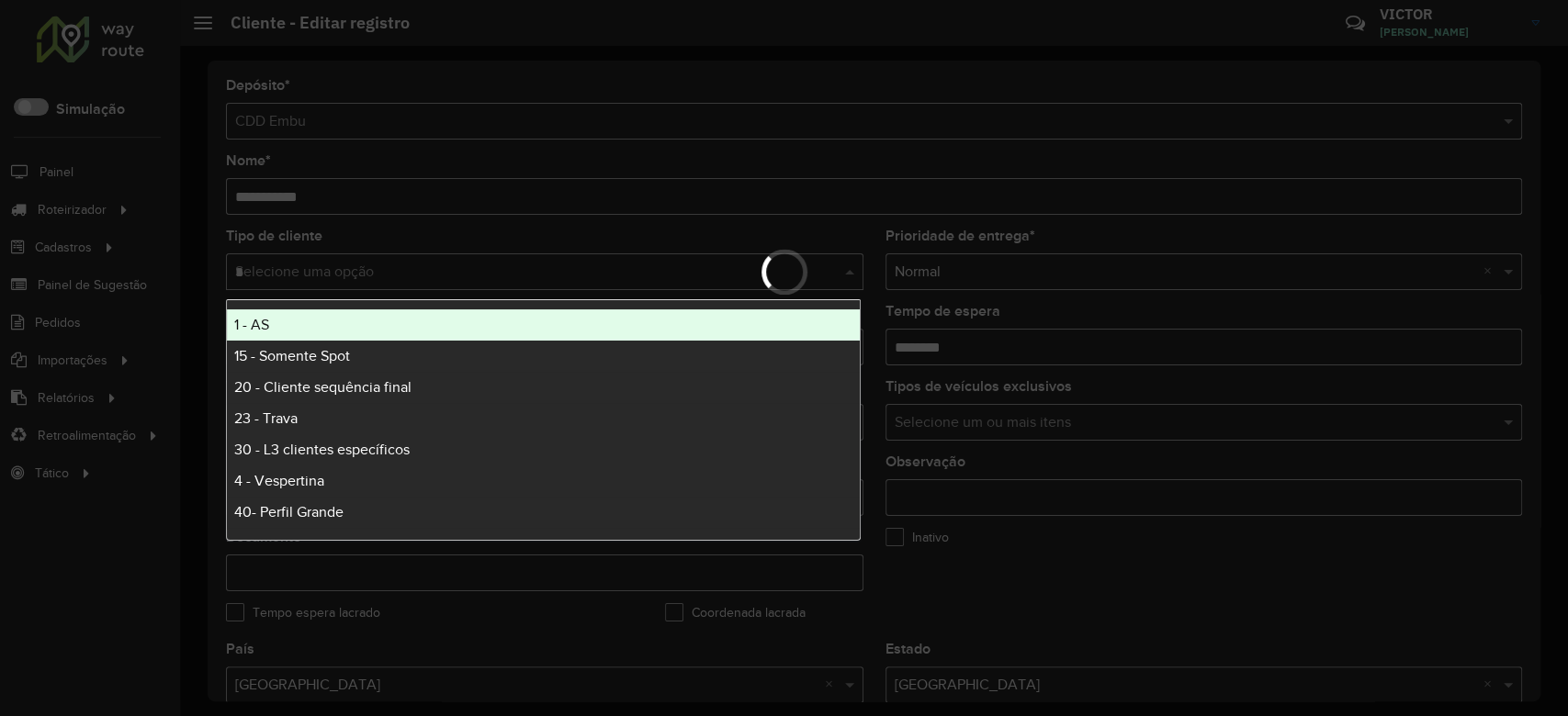
type input "**"
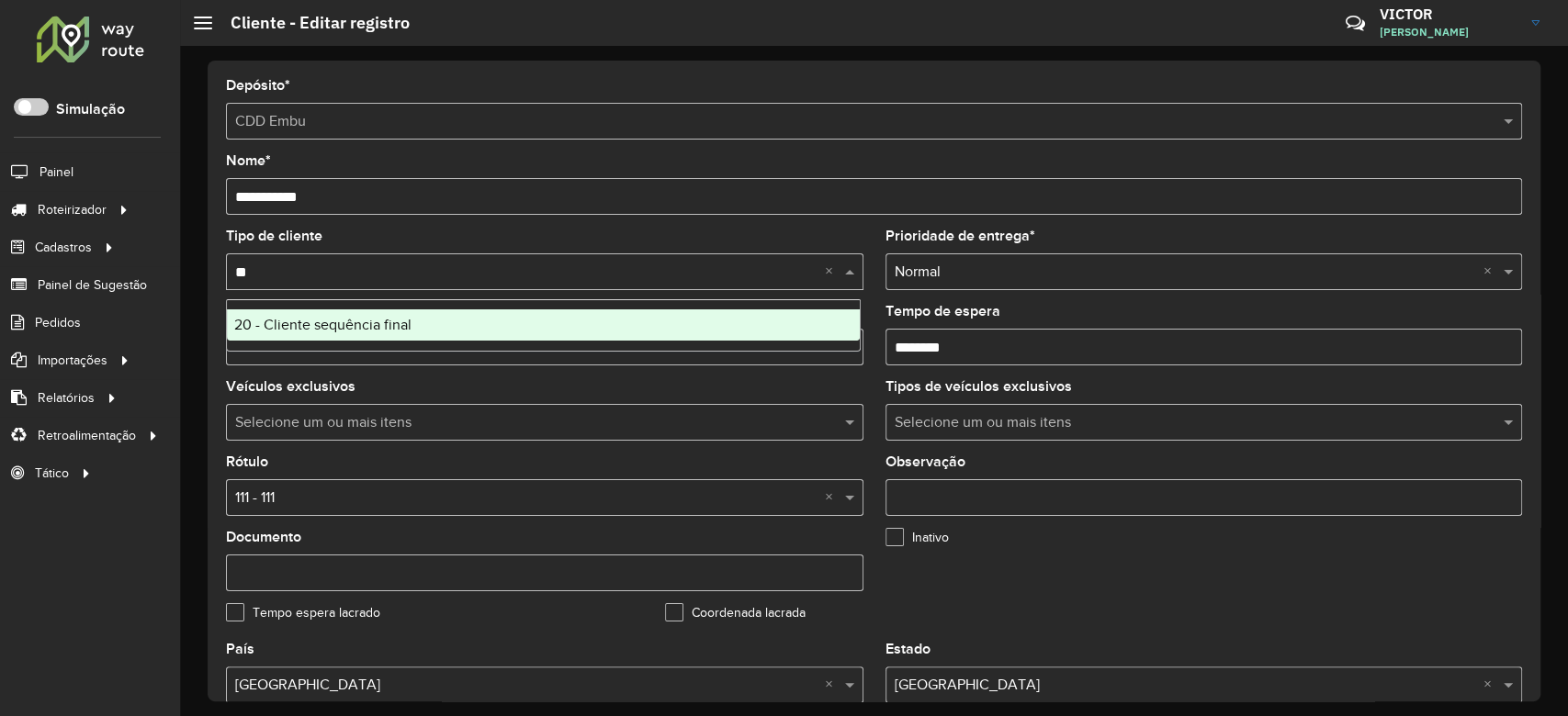
click at [345, 327] on span "20 - Cliente sequência final" at bounding box center [323, 324] width 177 height 15
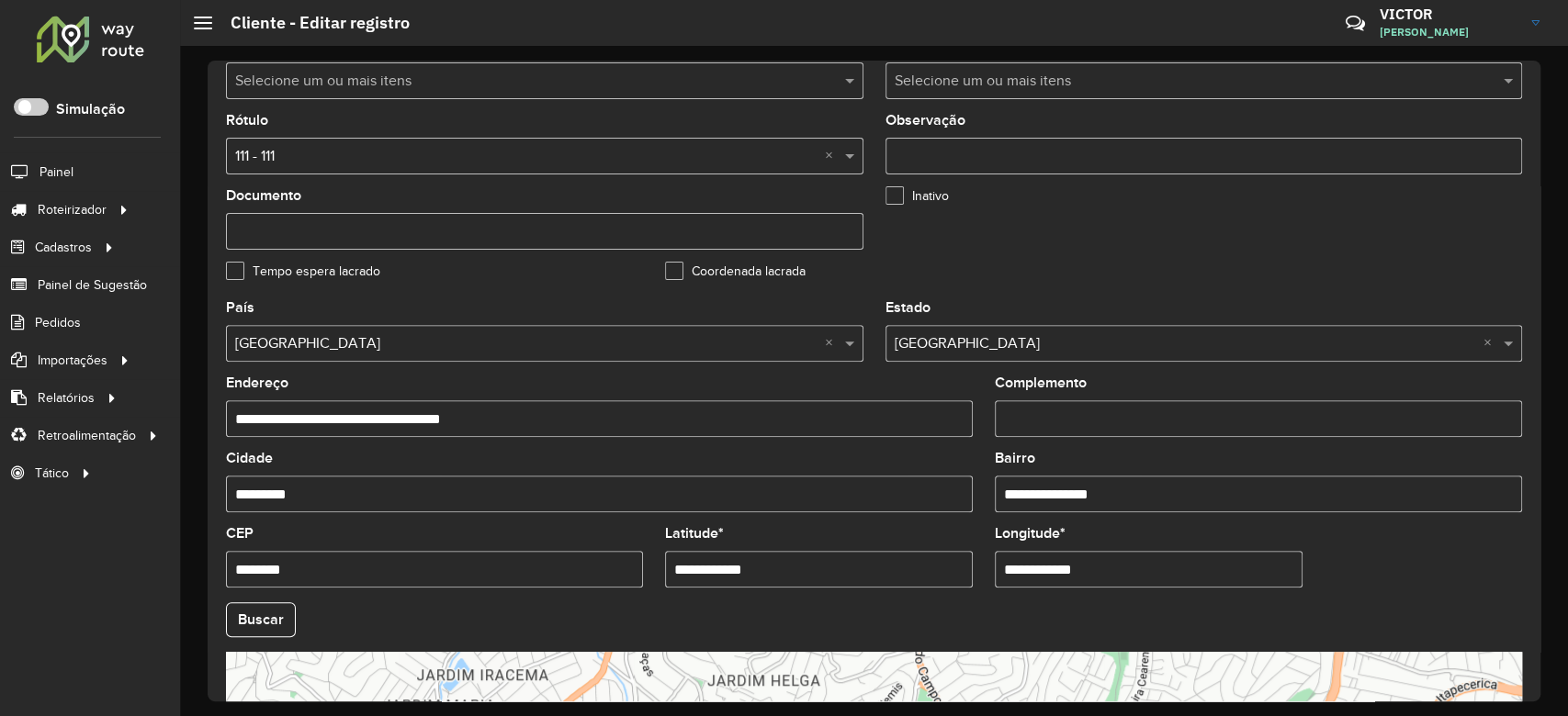
scroll to position [611, 0]
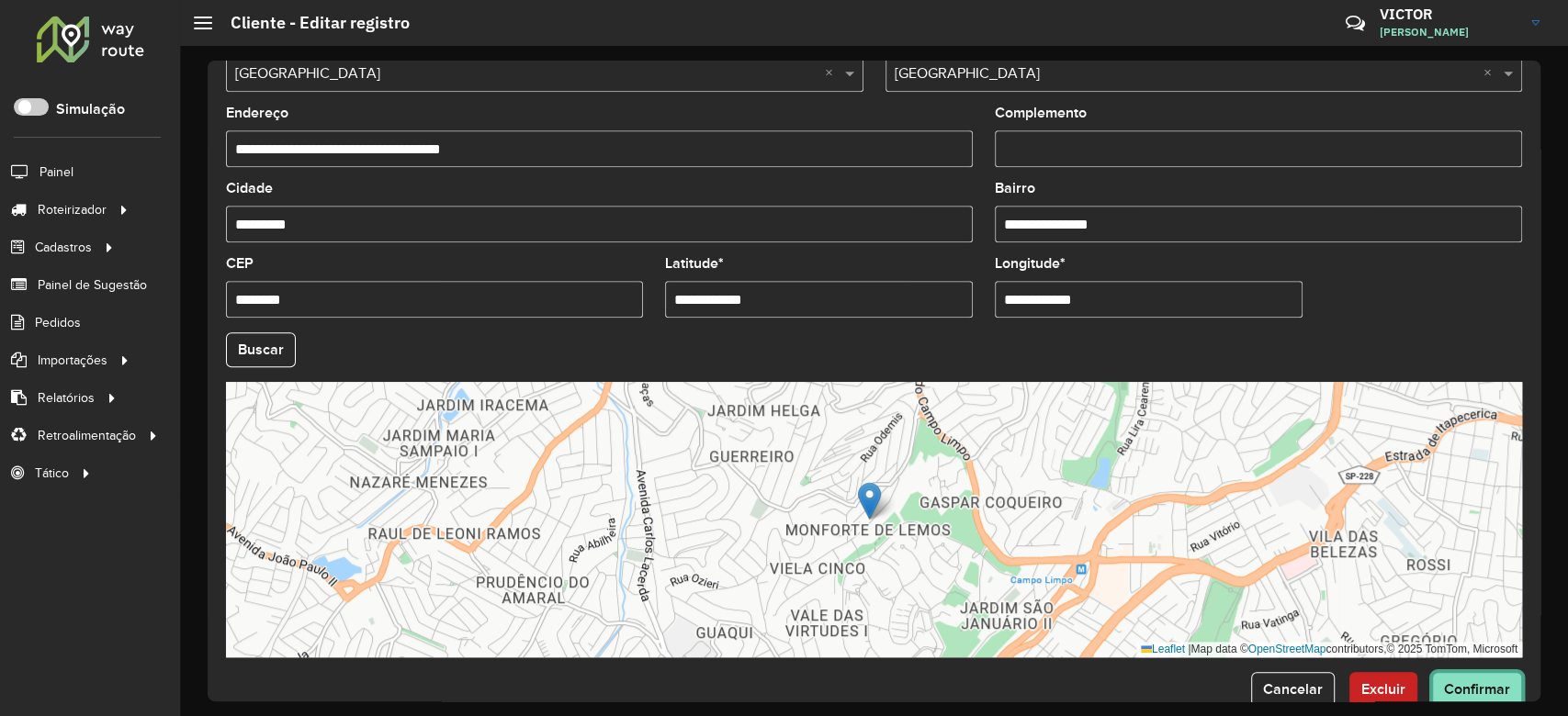
click at [1457, 684] on span "Confirmar" at bounding box center [1478, 689] width 67 height 15
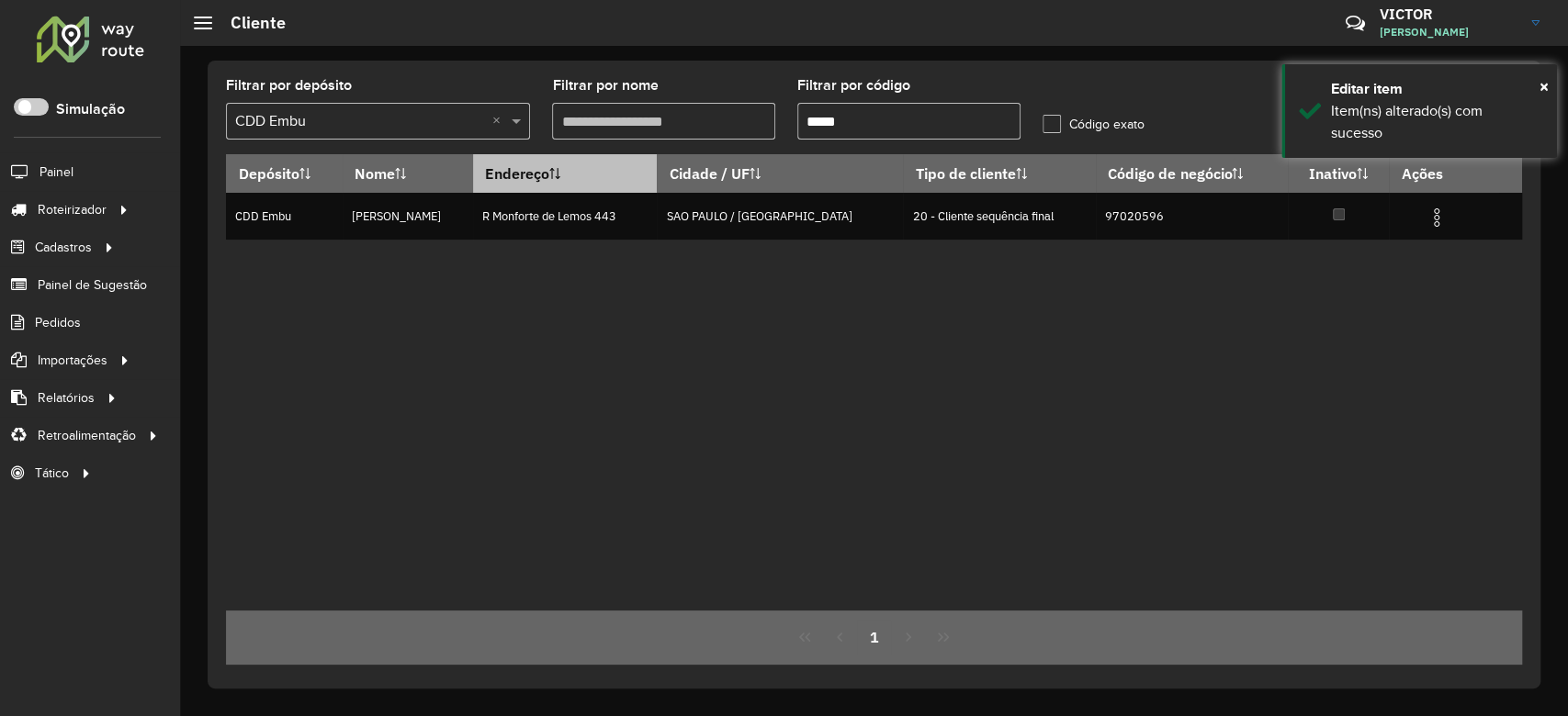
paste input "text"
drag, startPoint x: 914, startPoint y: 124, endPoint x: 617, endPoint y: 156, distance: 298.7
click at [660, 151] on formly-group "Filtrar por depósito Selecione um depósito × CDD Embu × Filtrar por nome Filtra…" at bounding box center [704, 116] width 979 height 75
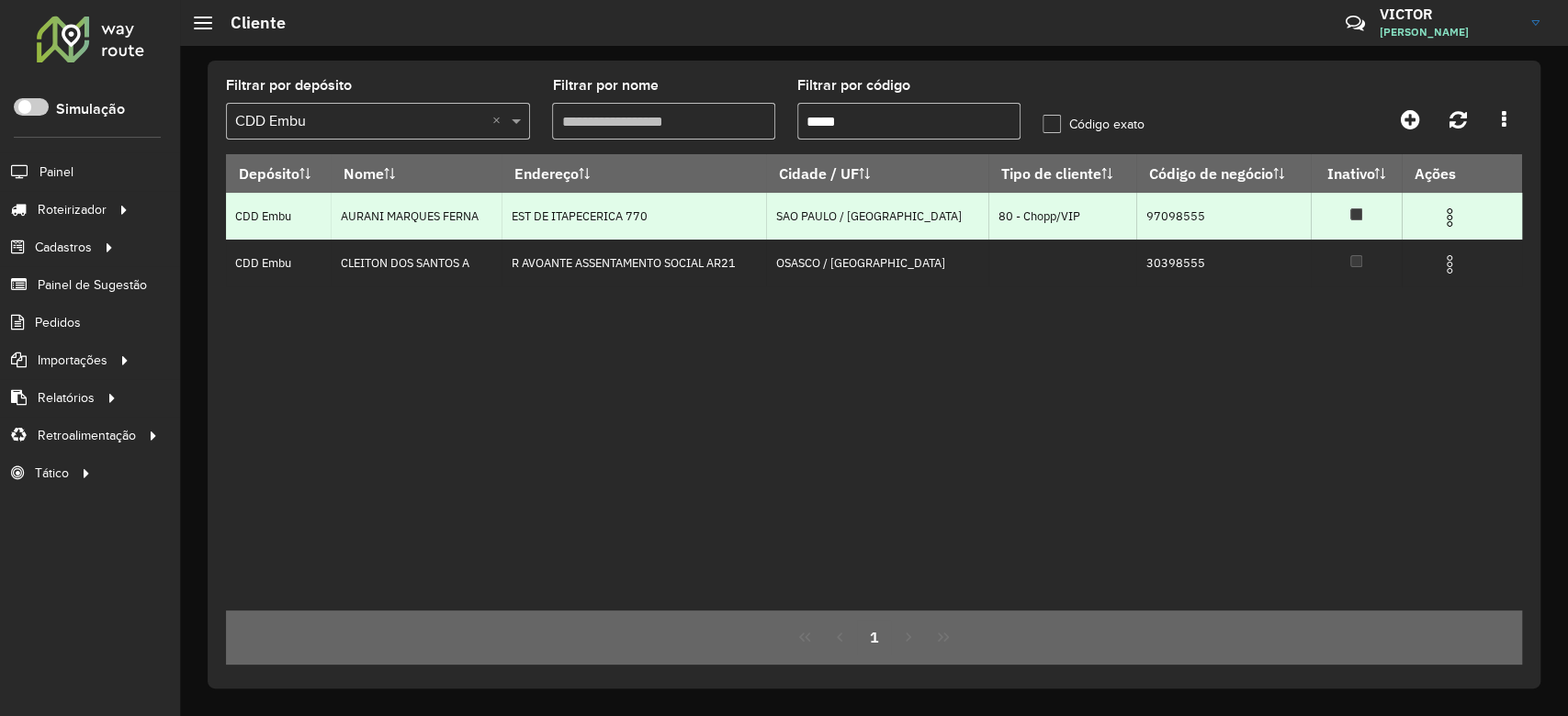
type input "*****"
click at [1444, 211] on img at bounding box center [1449, 217] width 22 height 22
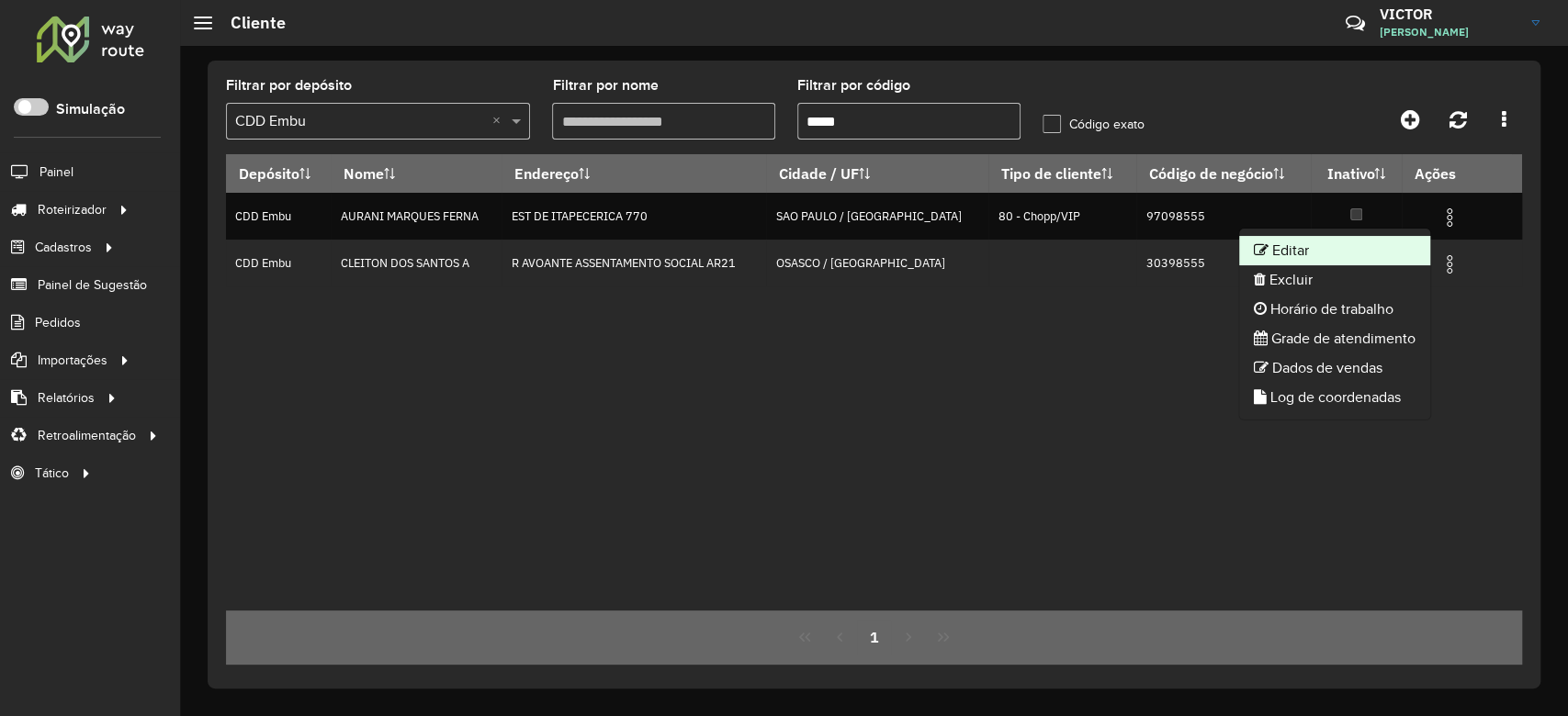
click at [1334, 242] on li "Editar" at bounding box center [1335, 250] width 191 height 29
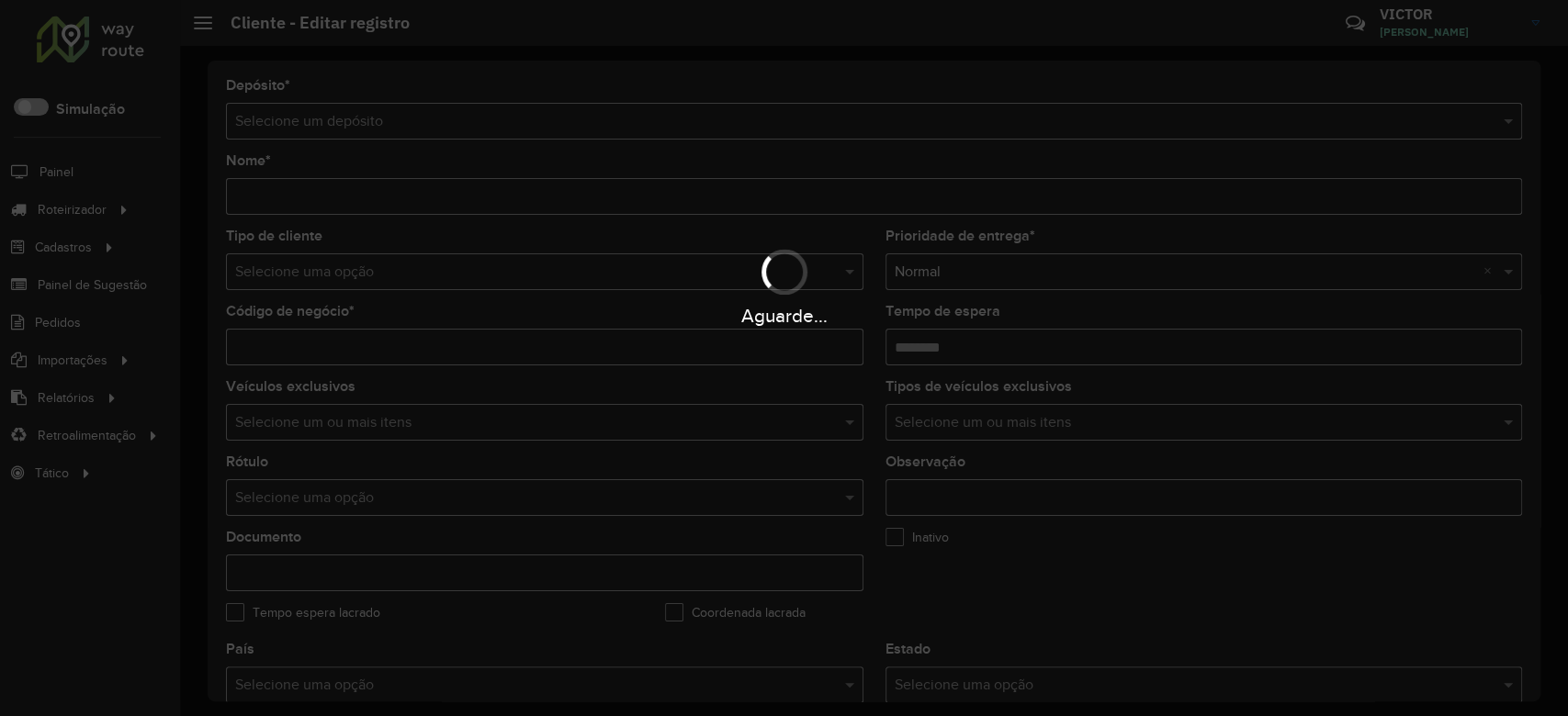
type input "**********"
type input "********"
type input "**********"
type input "*********"
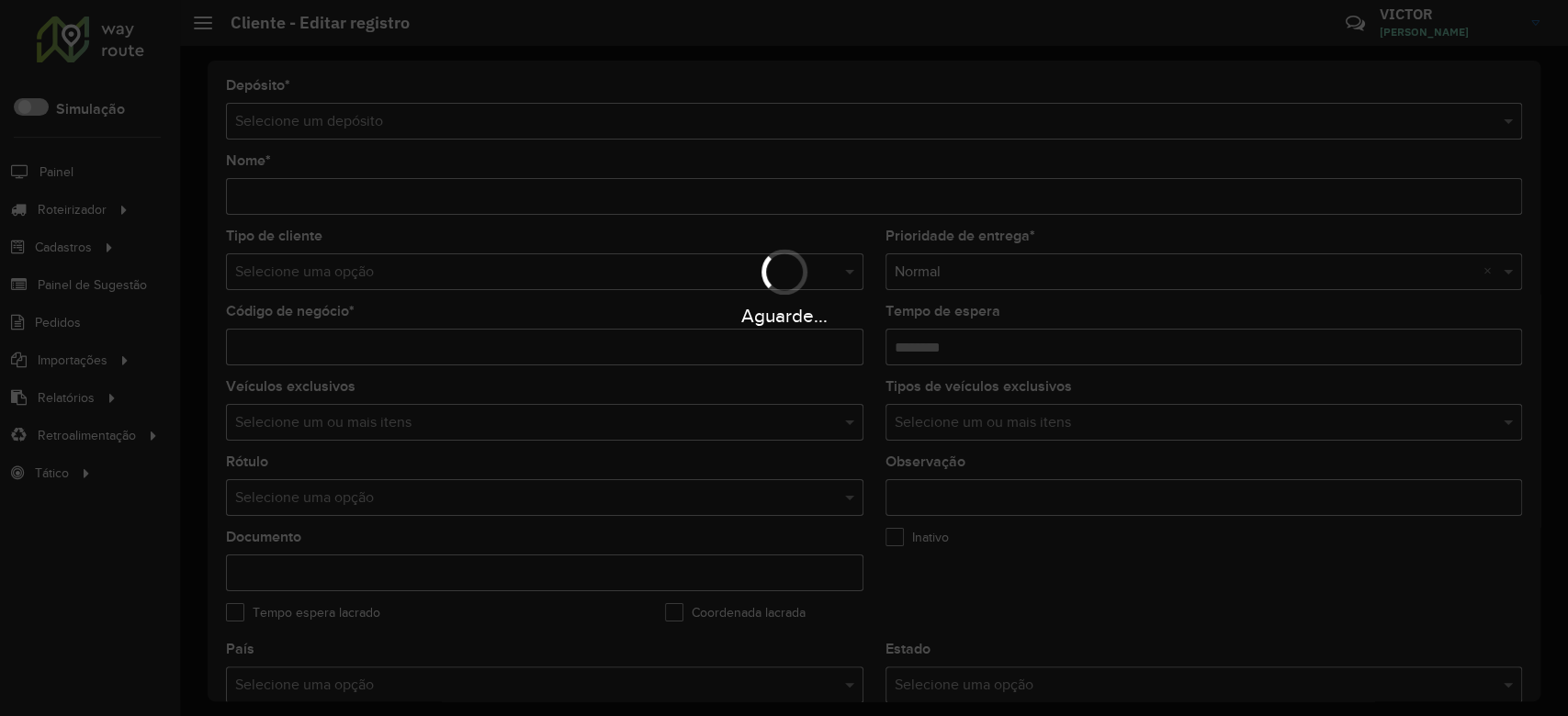
type input "**********"
type input "********"
type input "*********"
type input "**********"
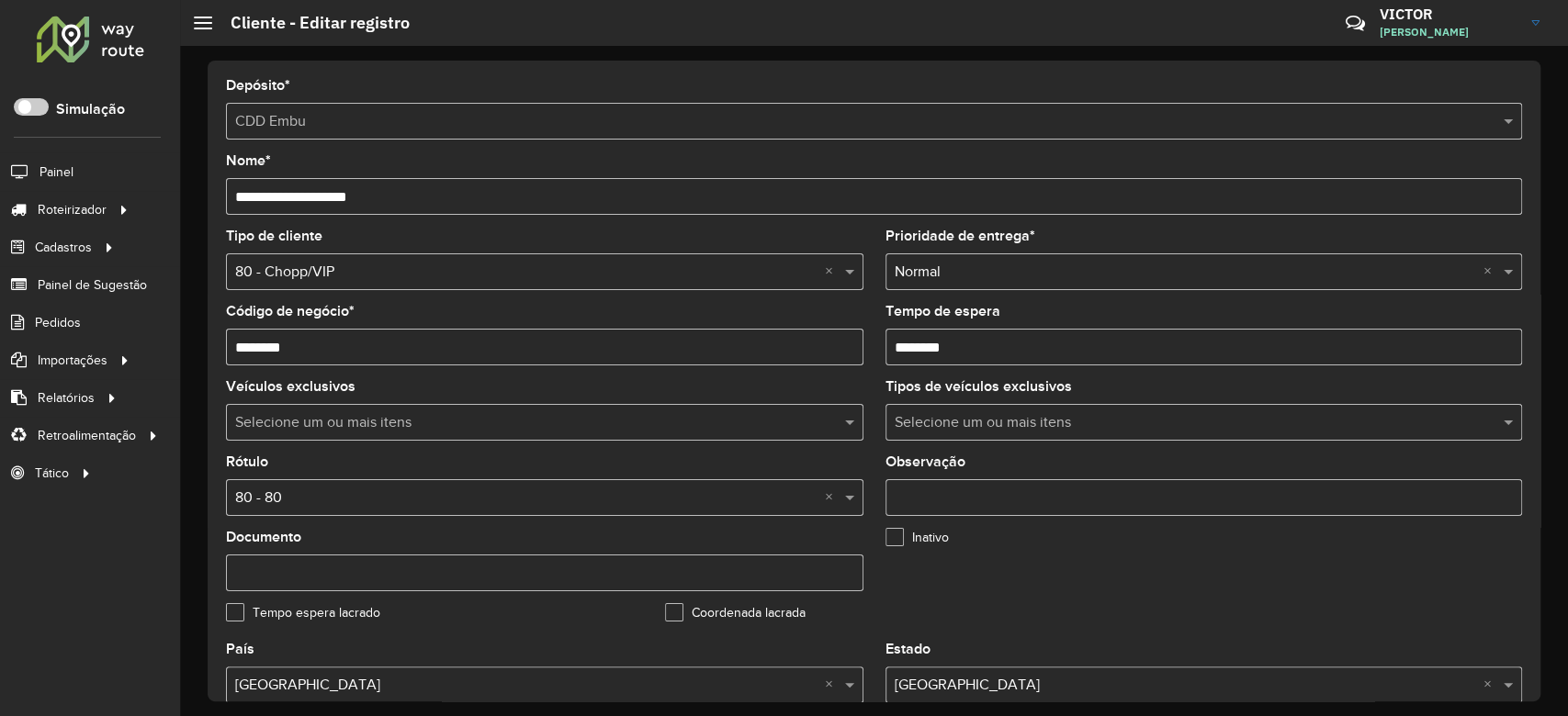
click at [291, 505] on input "text" at bounding box center [526, 498] width 582 height 22
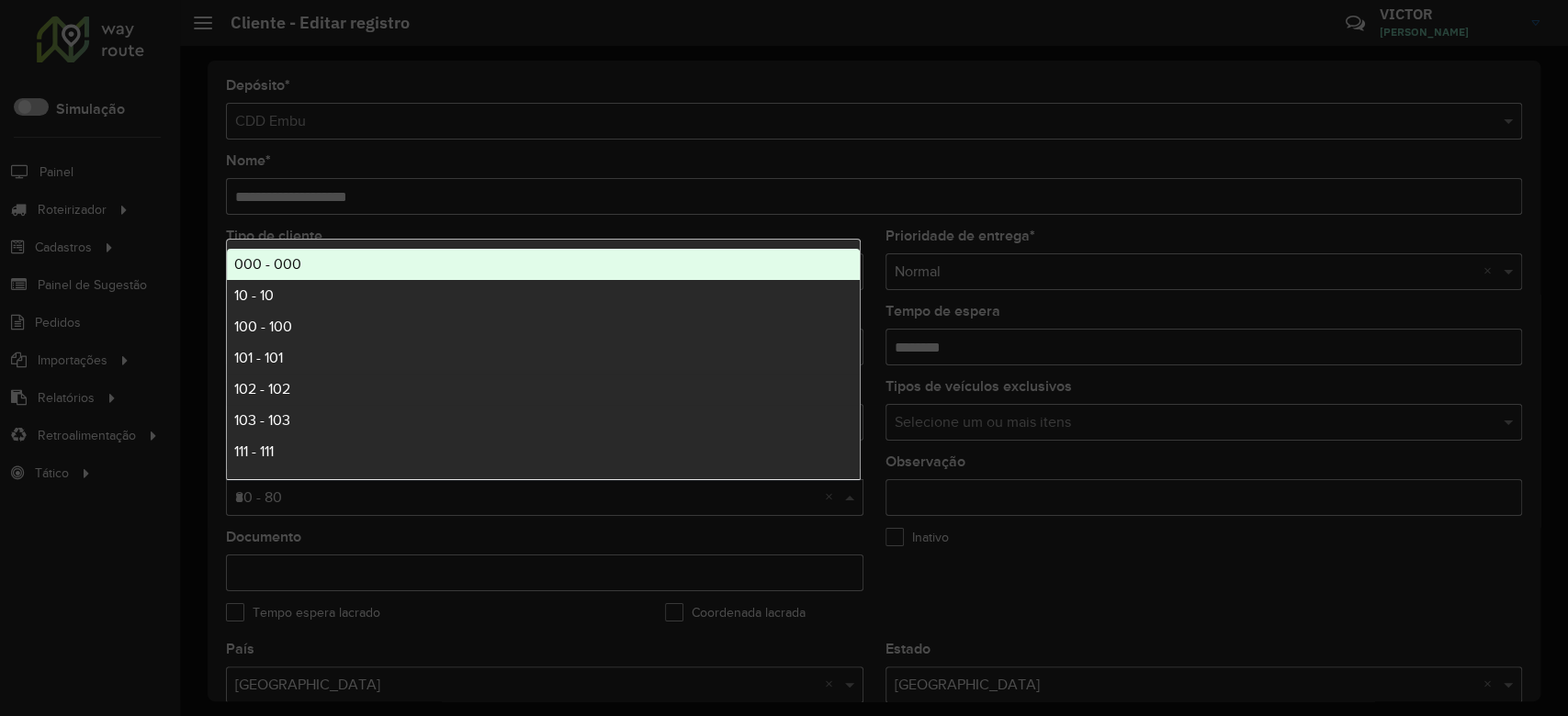
type input "**"
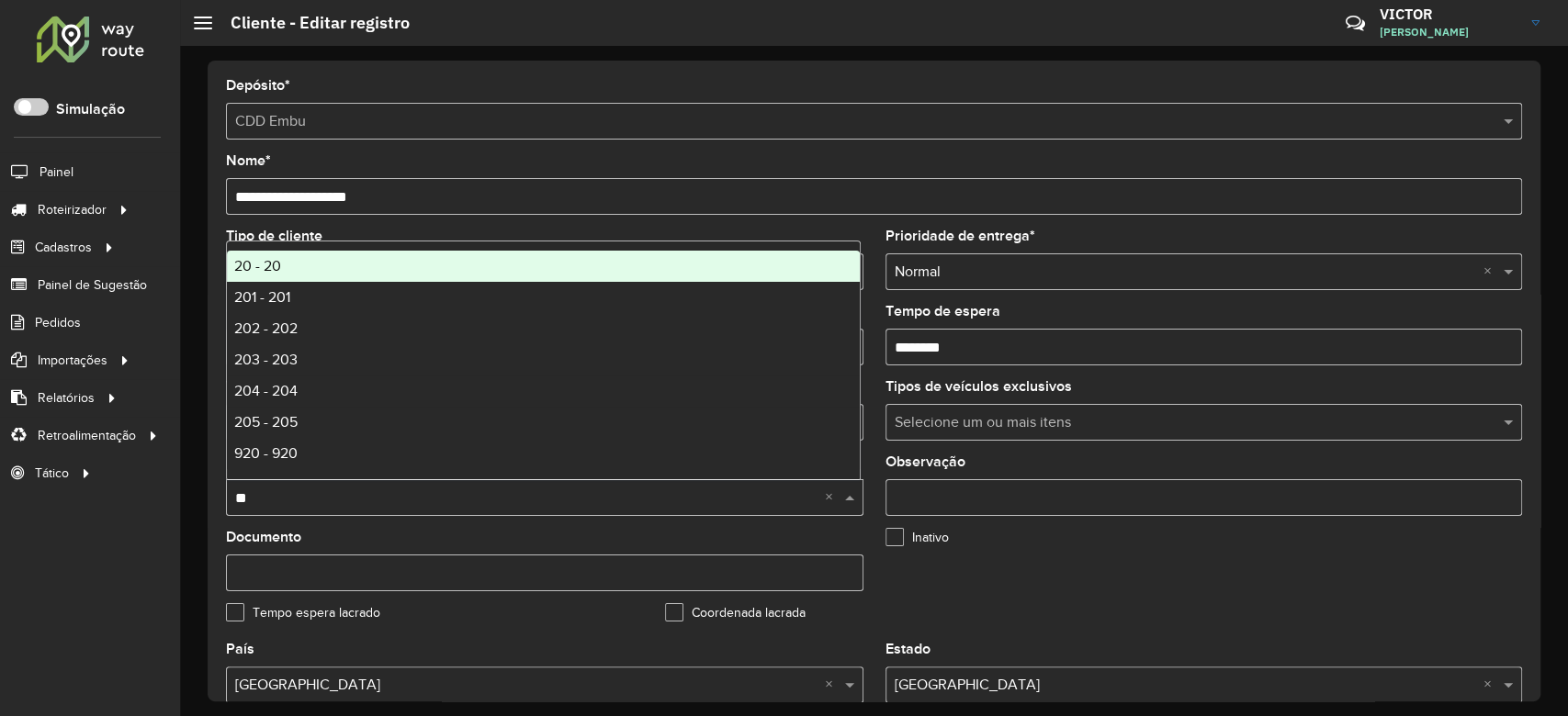
click at [299, 268] on div "20 - 20" at bounding box center [543, 266] width 633 height 31
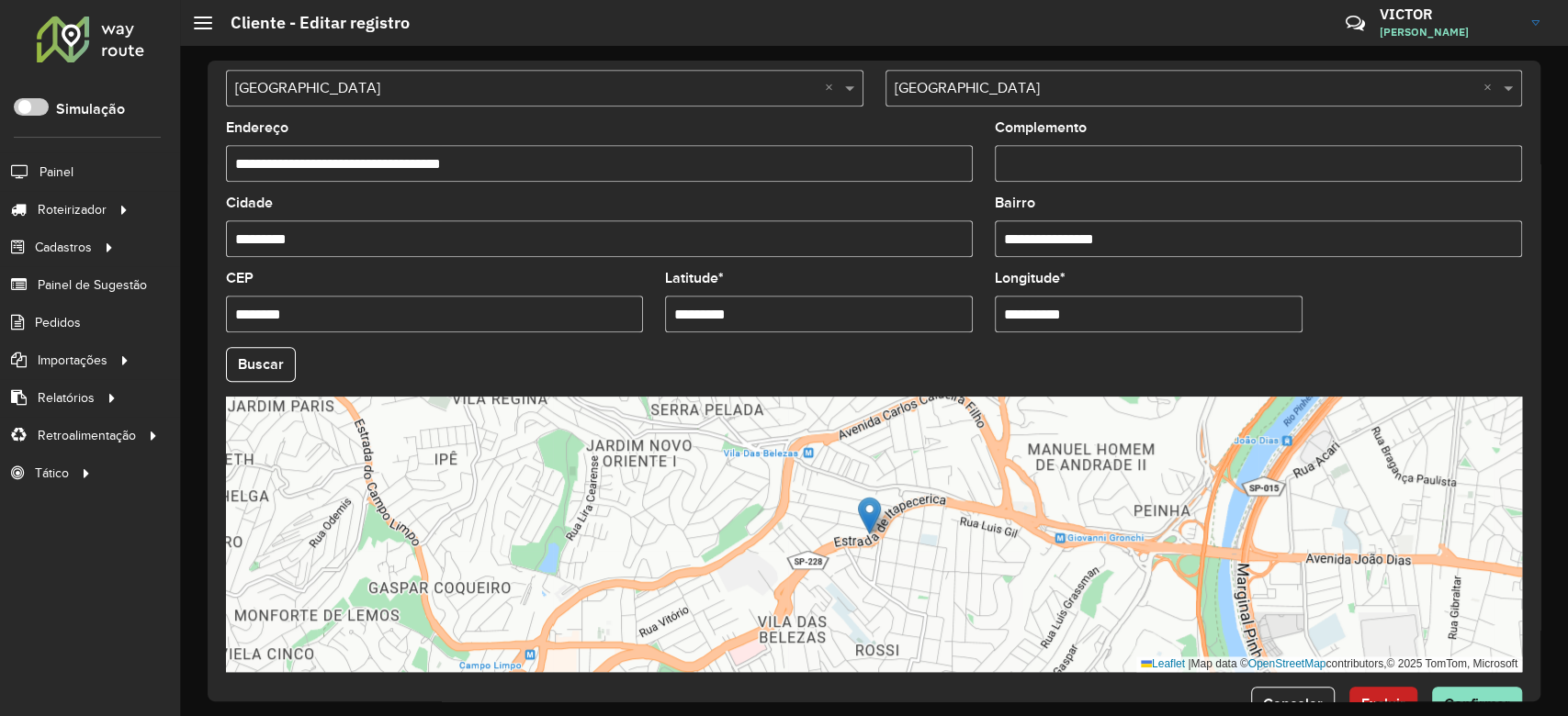
scroll to position [611, 0]
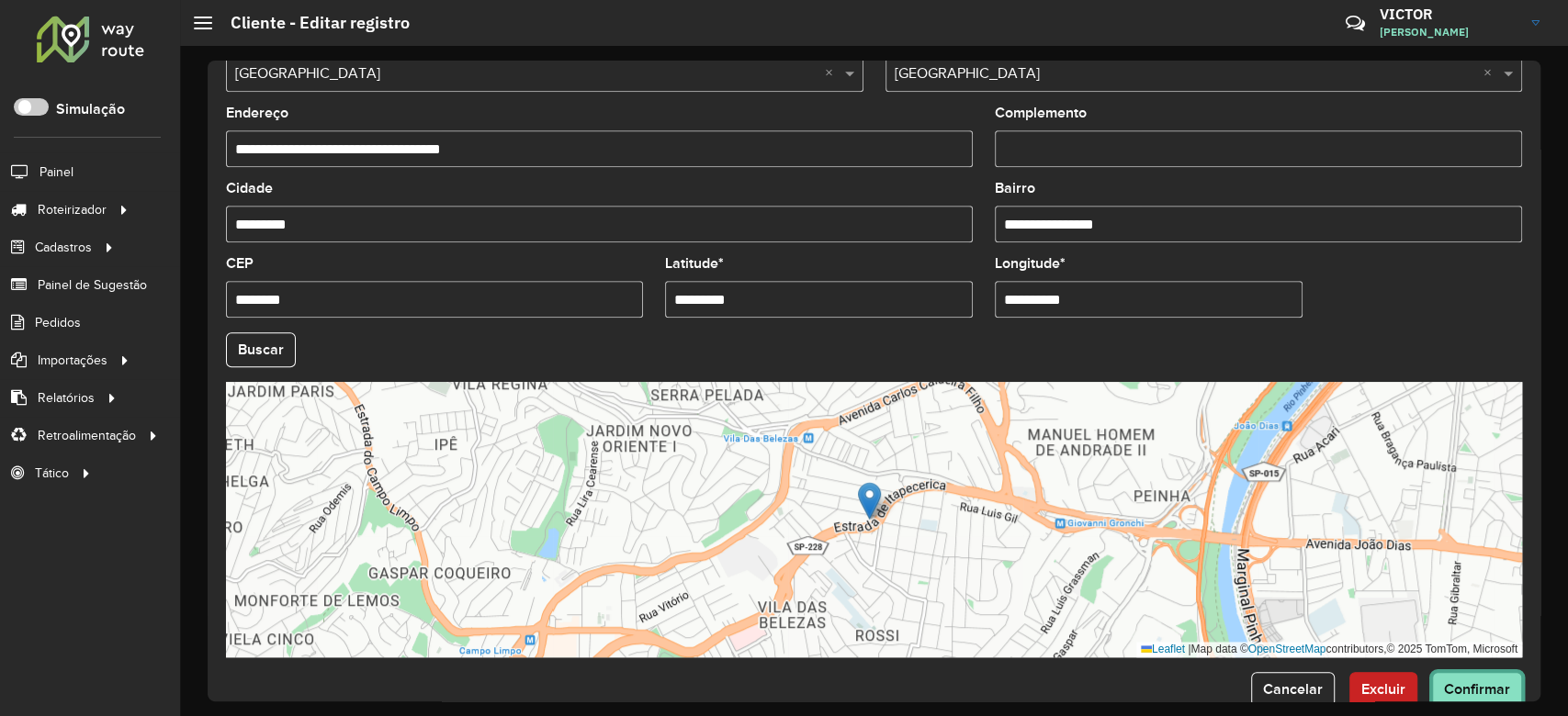
click at [1448, 682] on span "Confirmar" at bounding box center [1478, 689] width 67 height 15
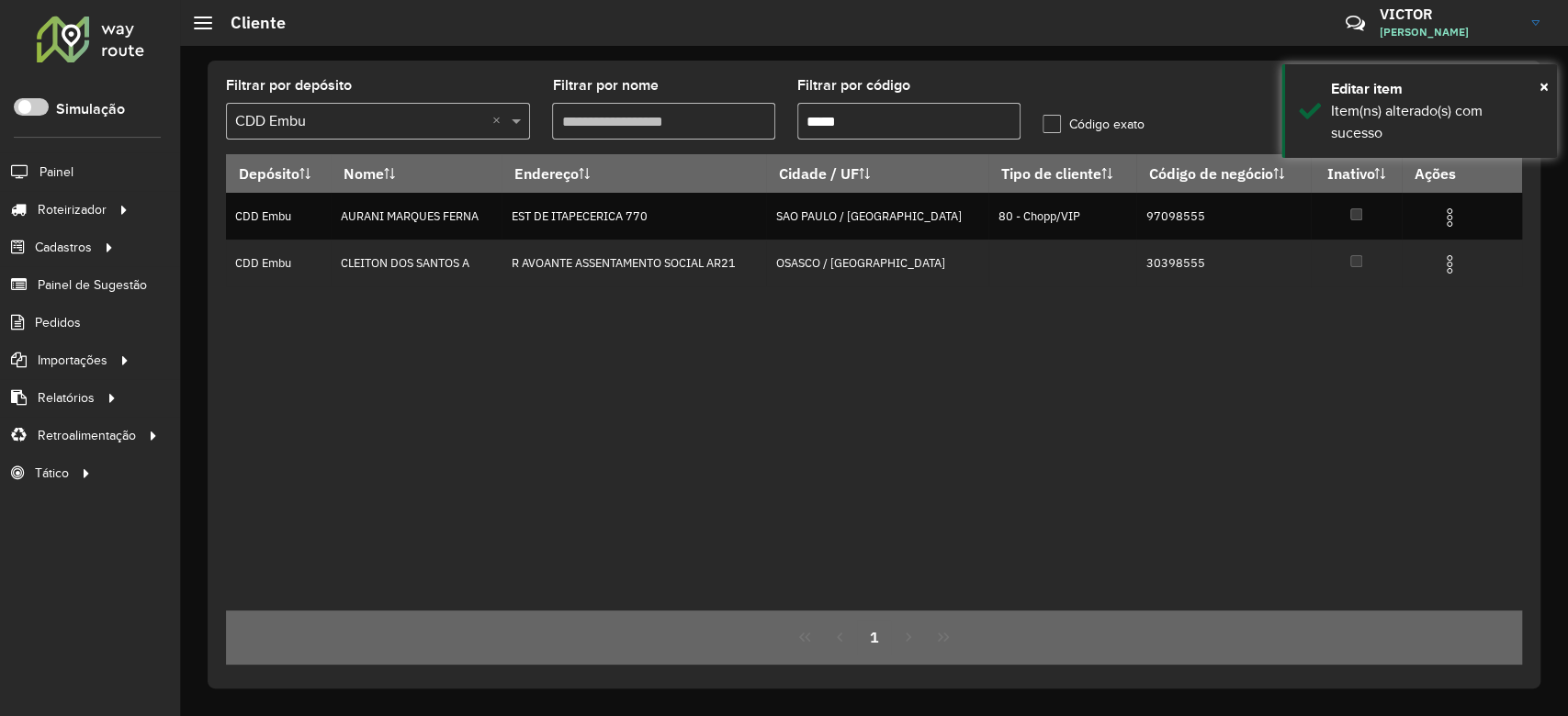
paste input "text"
drag, startPoint x: 871, startPoint y: 121, endPoint x: 682, endPoint y: 140, distance: 190.0
click at [742, 131] on formly-group "Filtrar por depósito Selecione um depósito × CDD Embu × Filtrar por nome Filtra…" at bounding box center [704, 116] width 979 height 75
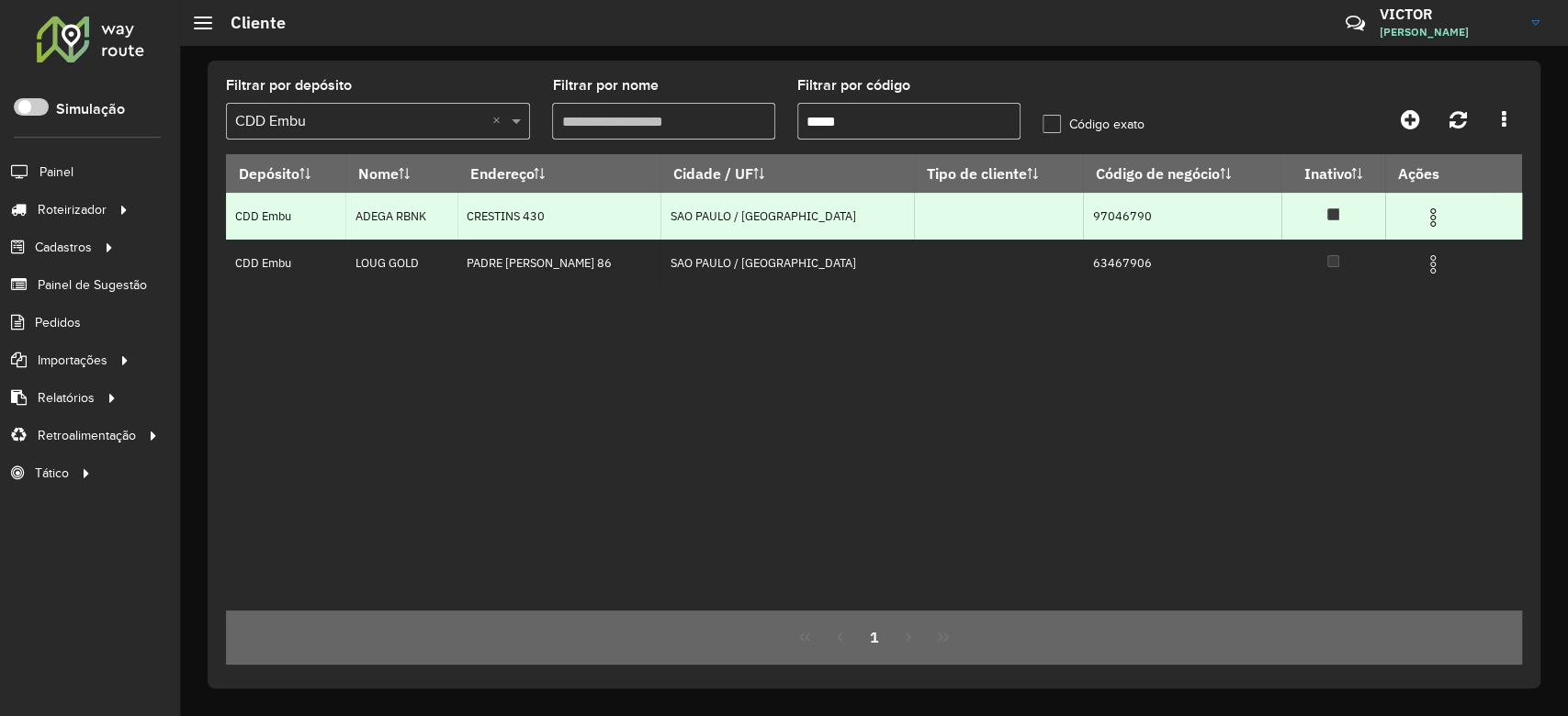
type input "*****"
click at [1425, 210] on img at bounding box center [1433, 217] width 22 height 22
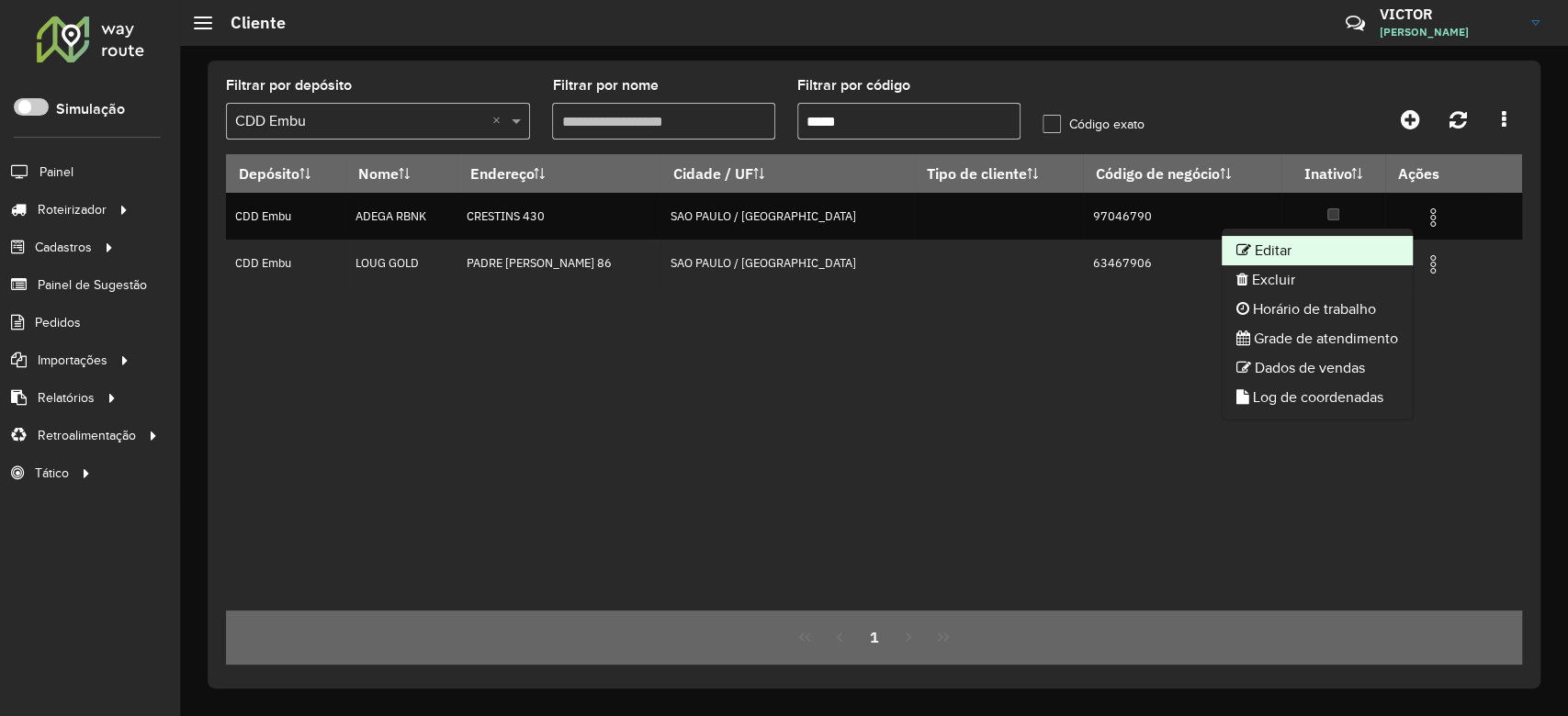
click at [1280, 243] on li "Editar" at bounding box center [1317, 250] width 191 height 29
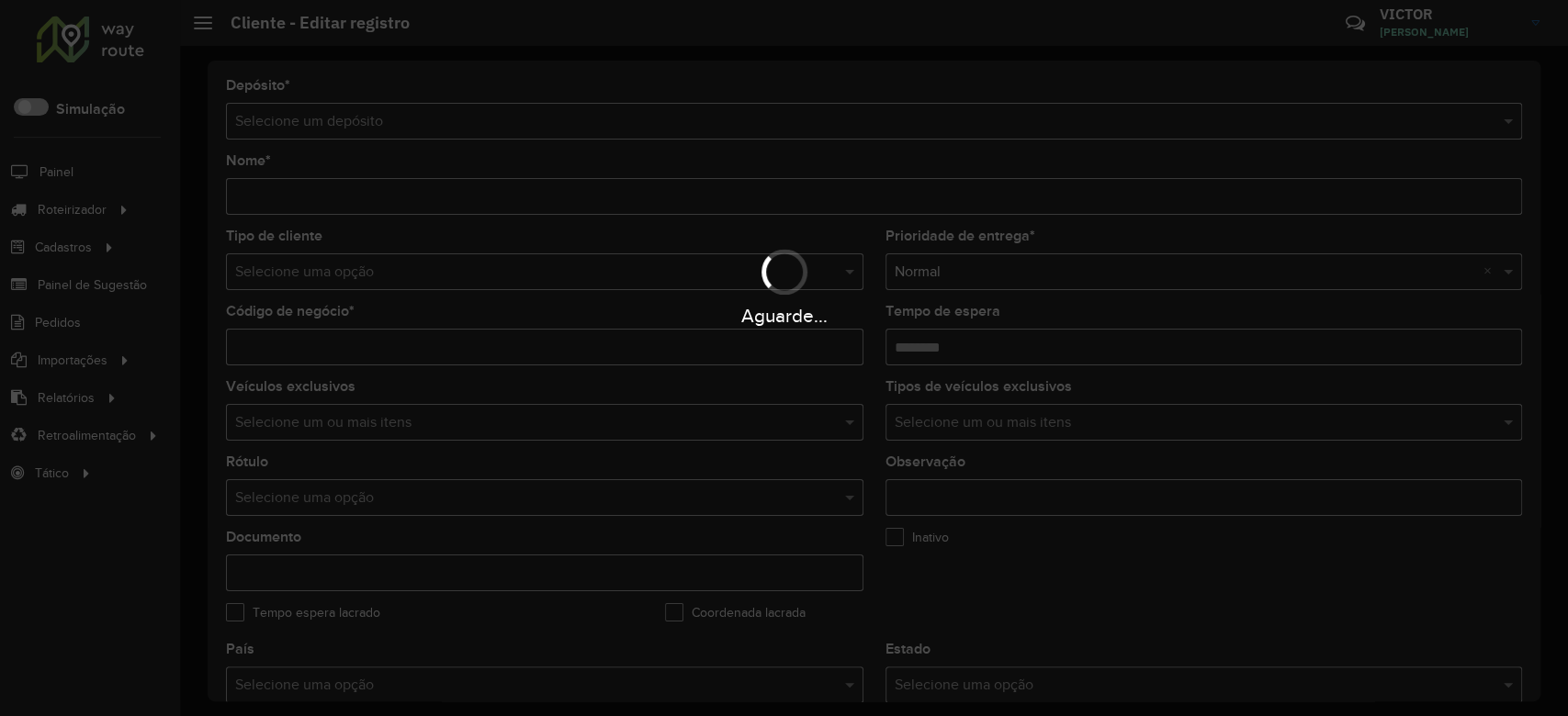
type input "**********"
type input "********"
type input "**********"
type input "*********"
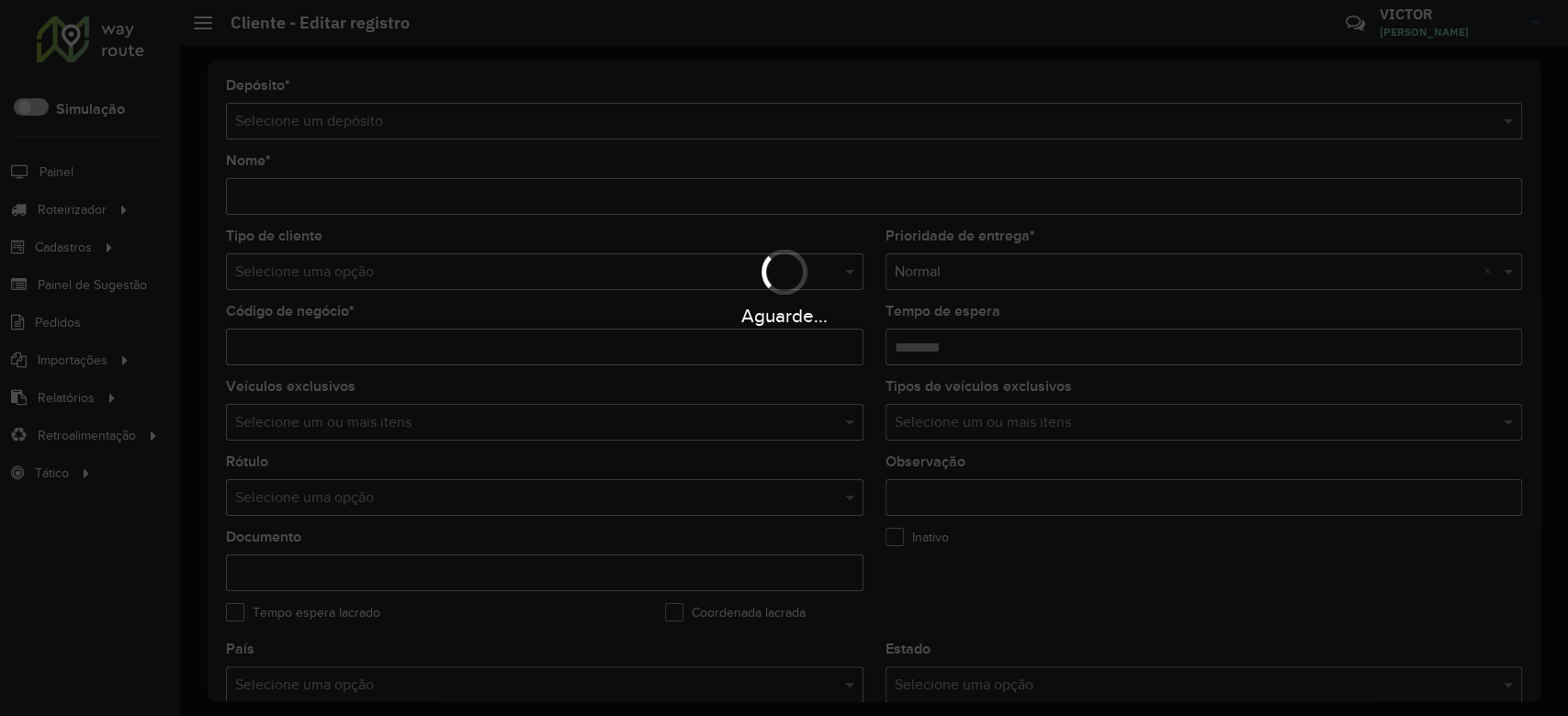
type input "**********"
click at [292, 278] on div "Aguarde..." at bounding box center [784, 286] width 1568 height 87
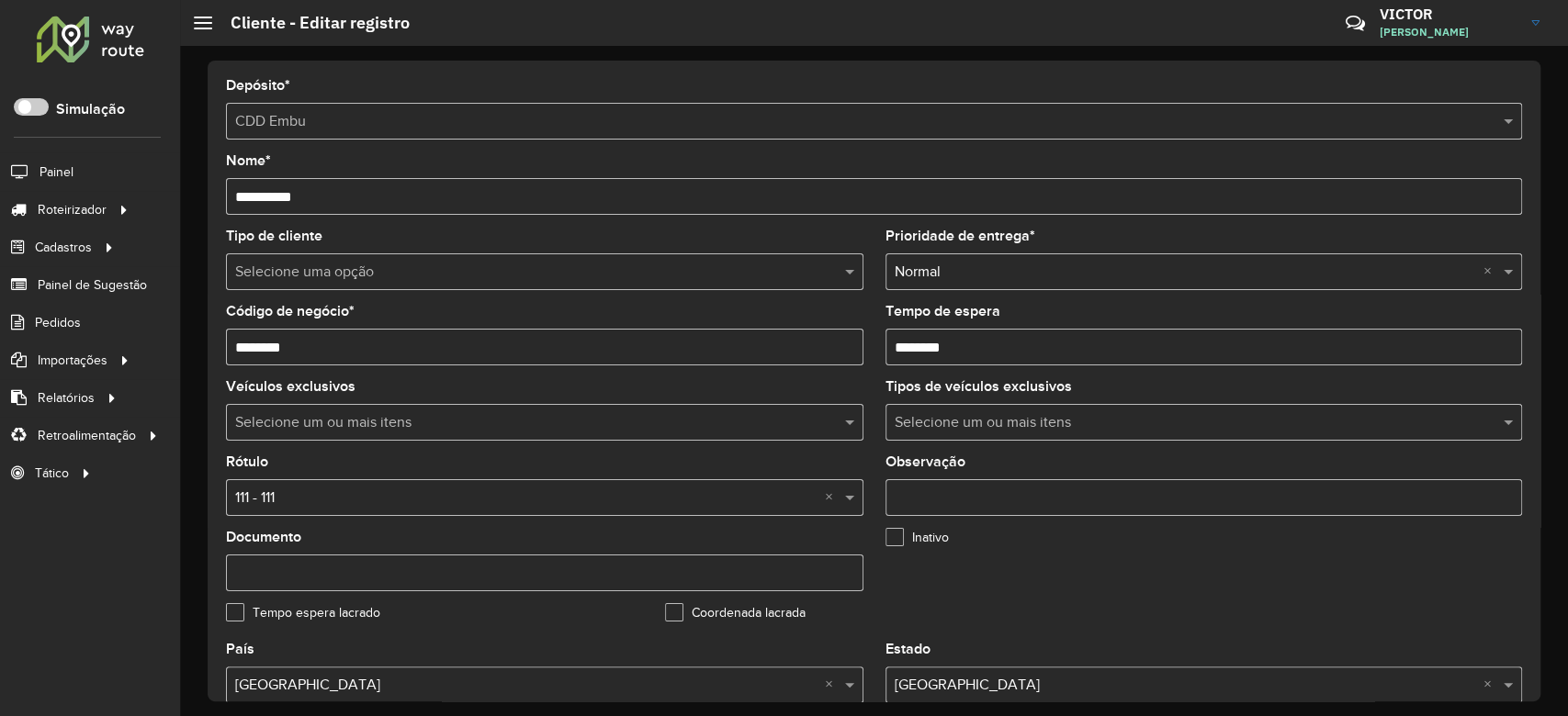
click at [292, 278] on input "text" at bounding box center [526, 272] width 582 height 22
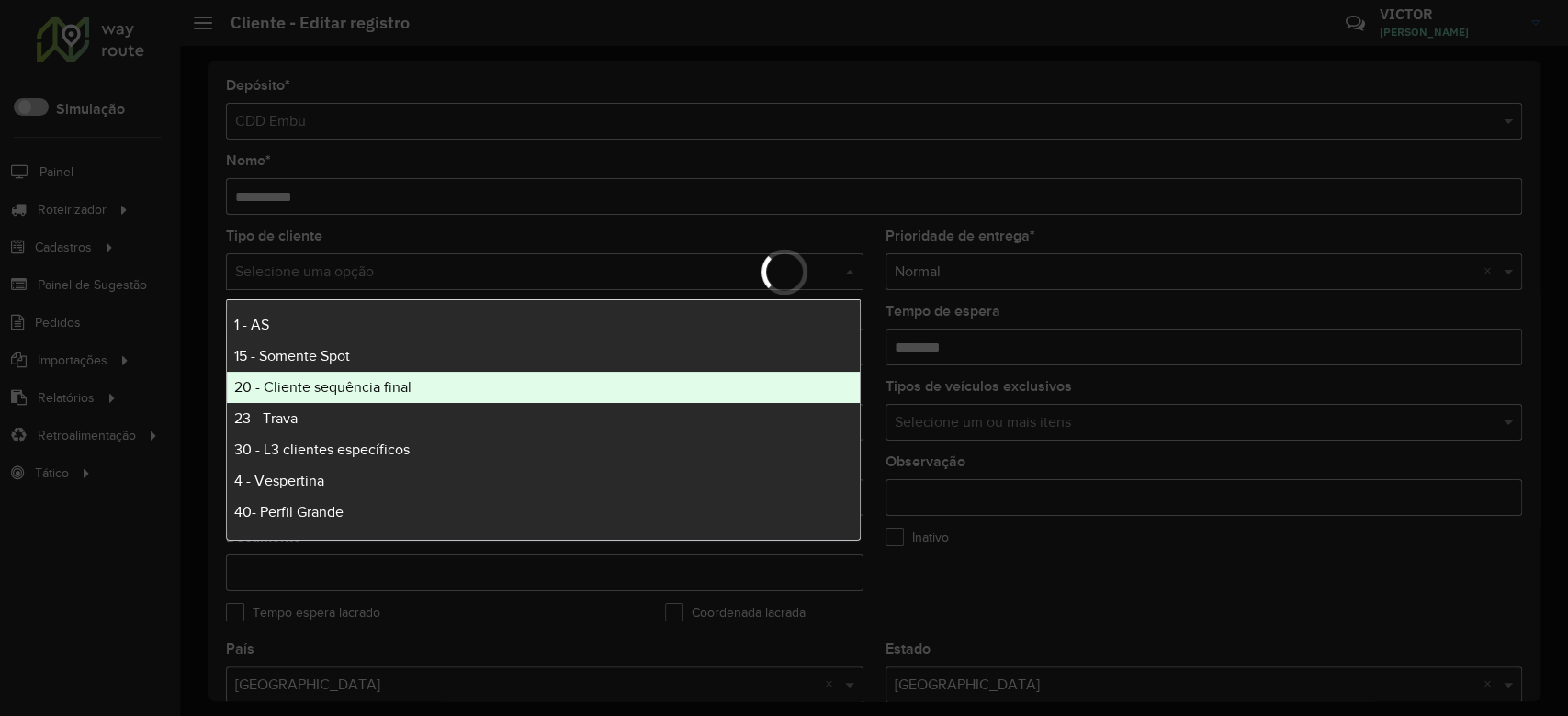
click at [321, 386] on span "20 - Cliente sequência final" at bounding box center [323, 387] width 177 height 15
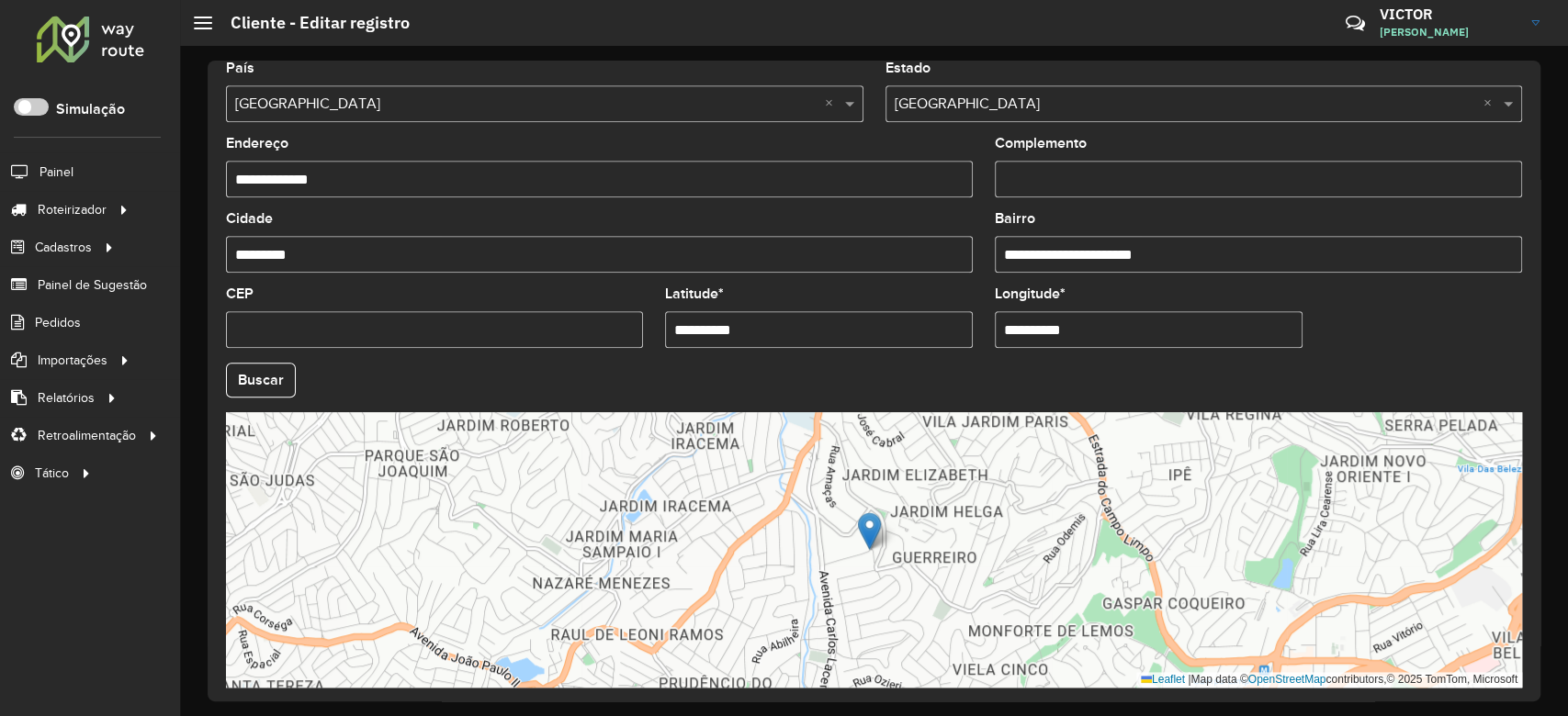
scroll to position [650, 0]
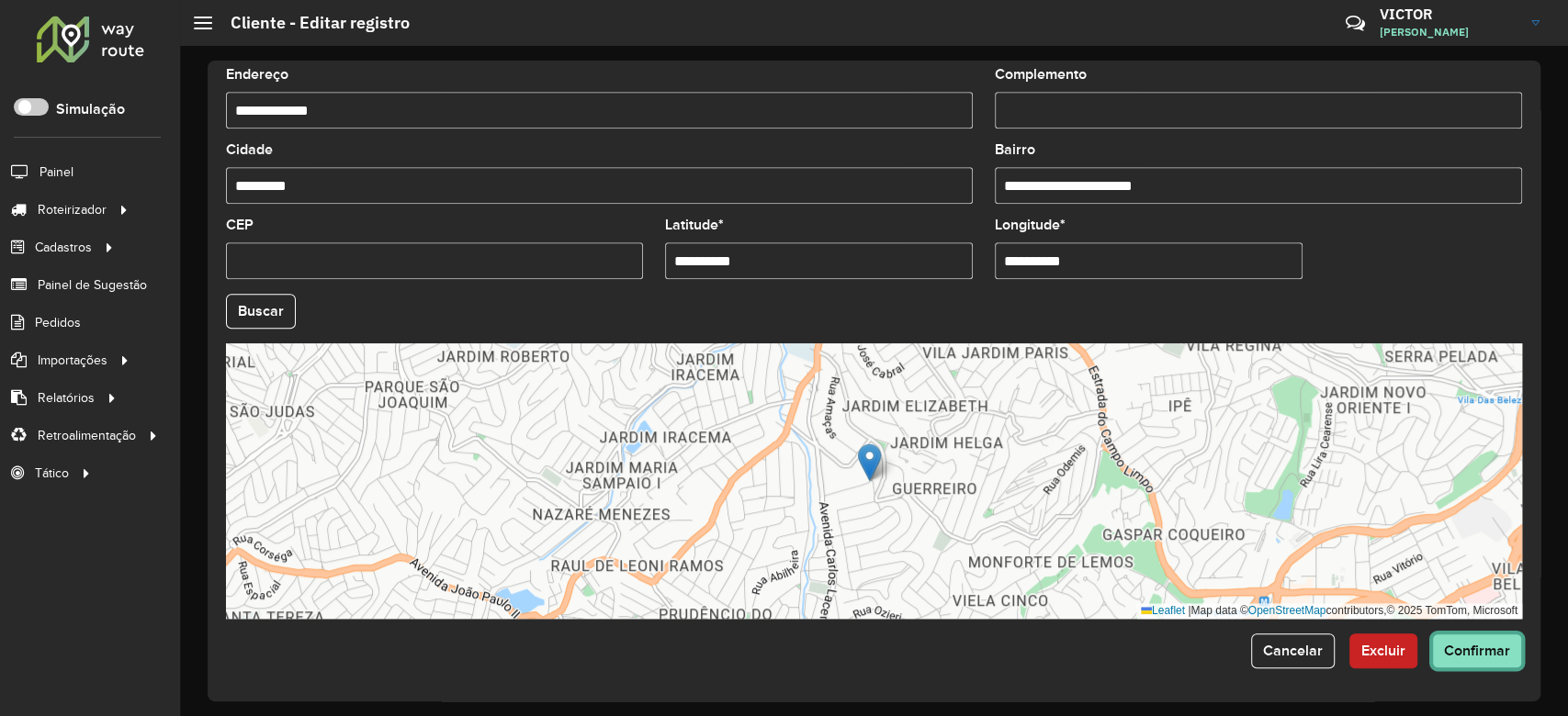
click at [1469, 654] on span "Confirmar" at bounding box center [1478, 650] width 67 height 15
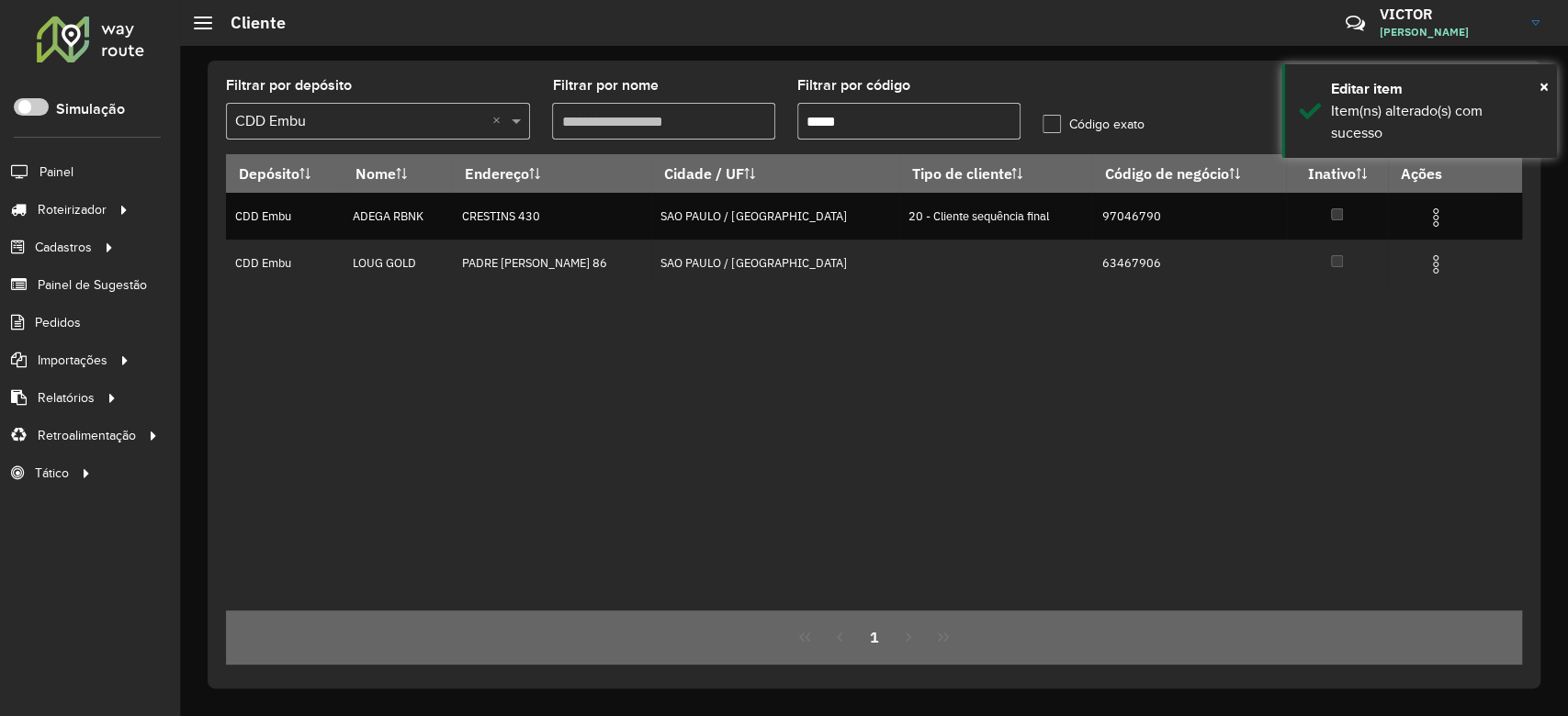
drag, startPoint x: 861, startPoint y: 112, endPoint x: 659, endPoint y: 106, distance: 202.1
click at [664, 106] on formly-group "Filtrar por depósito Selecione um depósito × CDD Embu × Filtrar por nome Filtra…" at bounding box center [704, 116] width 979 height 75
paste input "text"
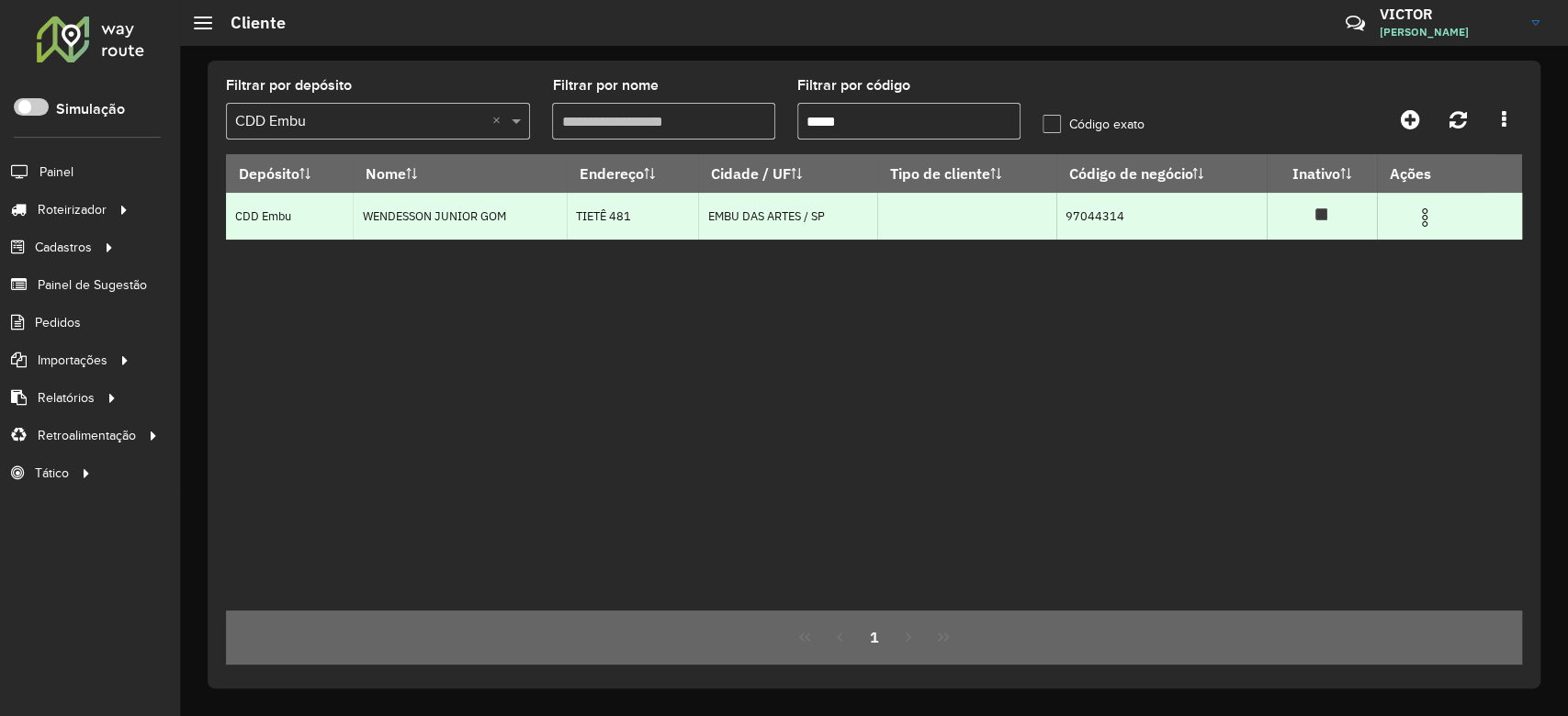
type input "*****"
click at [1425, 219] on img at bounding box center [1424, 217] width 22 height 22
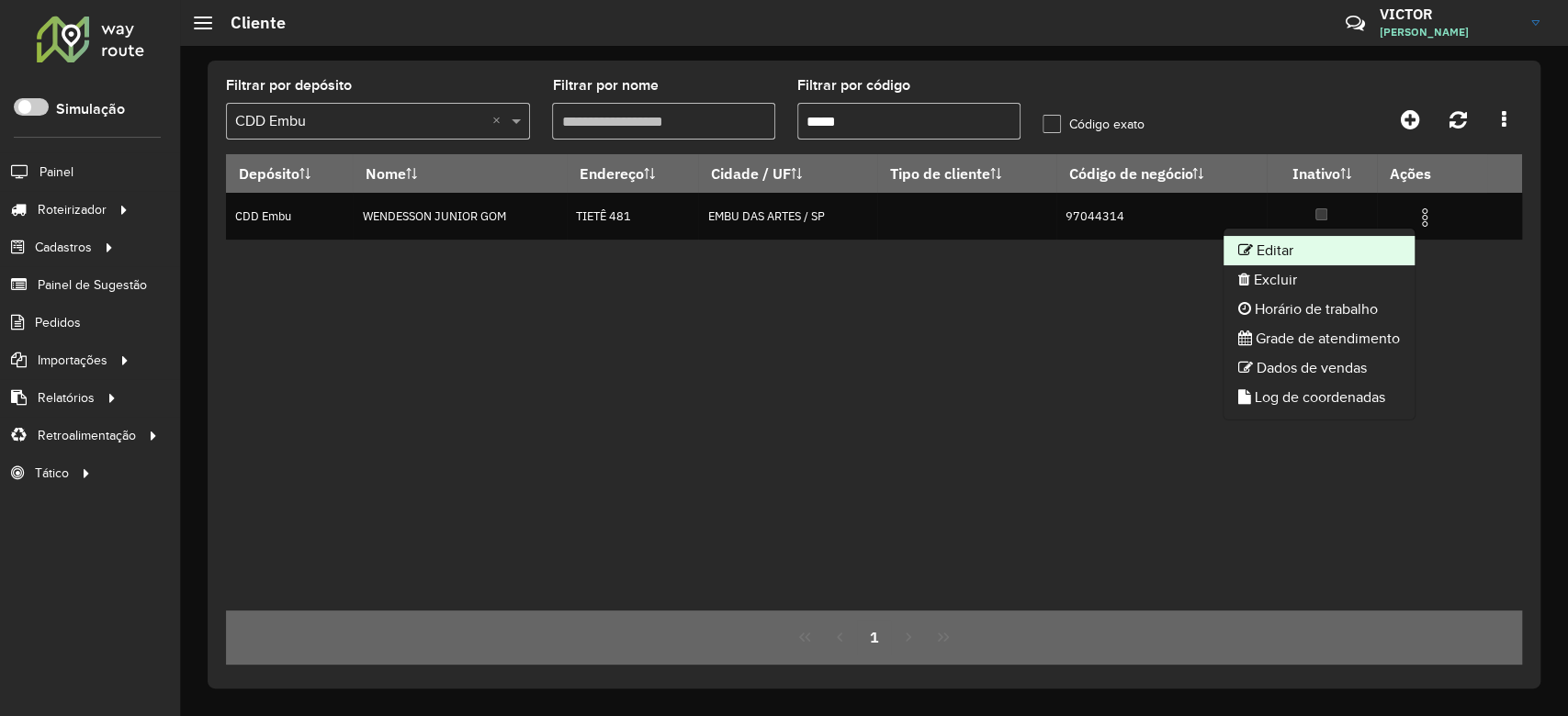
click at [1260, 249] on li "Editar" at bounding box center [1319, 250] width 191 height 29
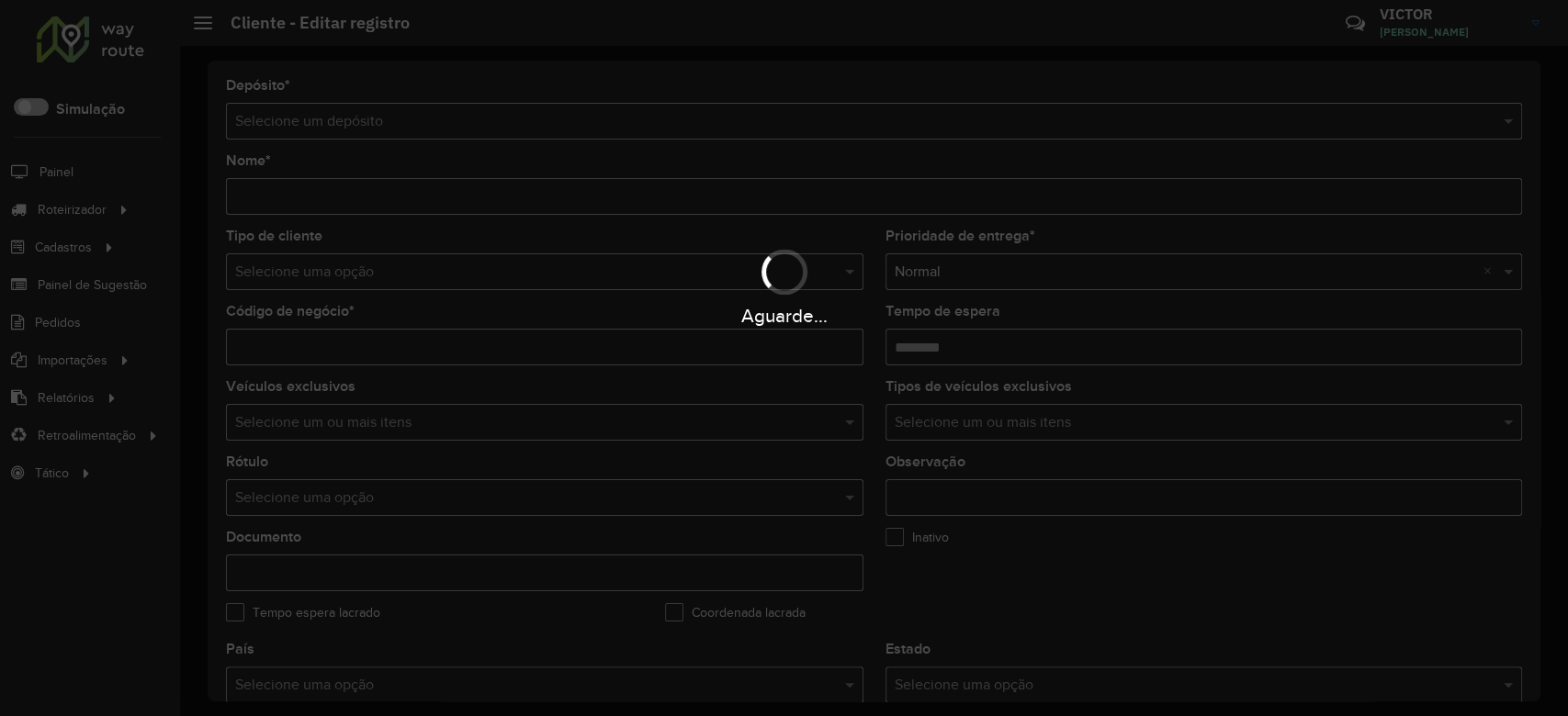
type input "**********"
type input "********"
type input "**********"
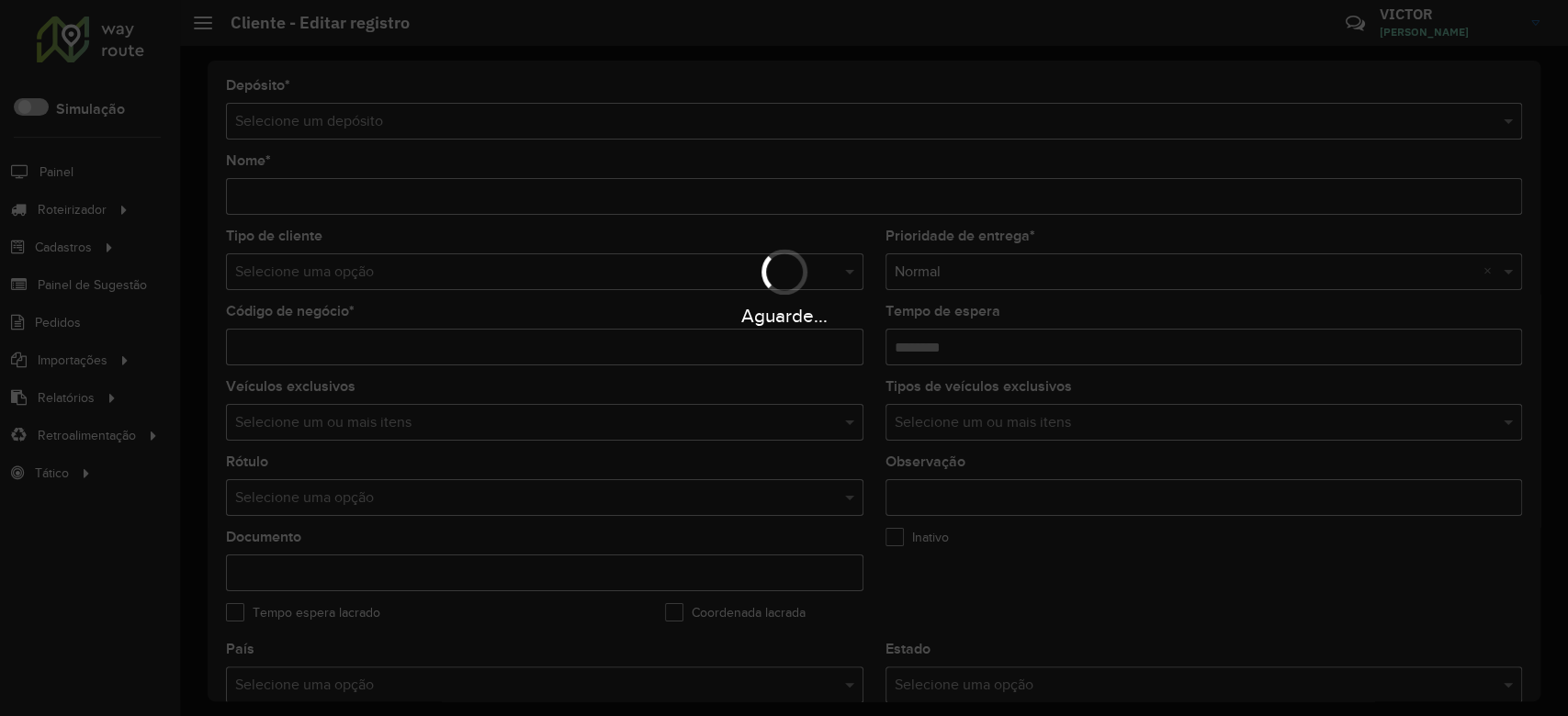
type input "**********"
type input "********"
type input "*********"
type input "**********"
click at [466, 290] on div "Aguarde..." at bounding box center [784, 286] width 1568 height 87
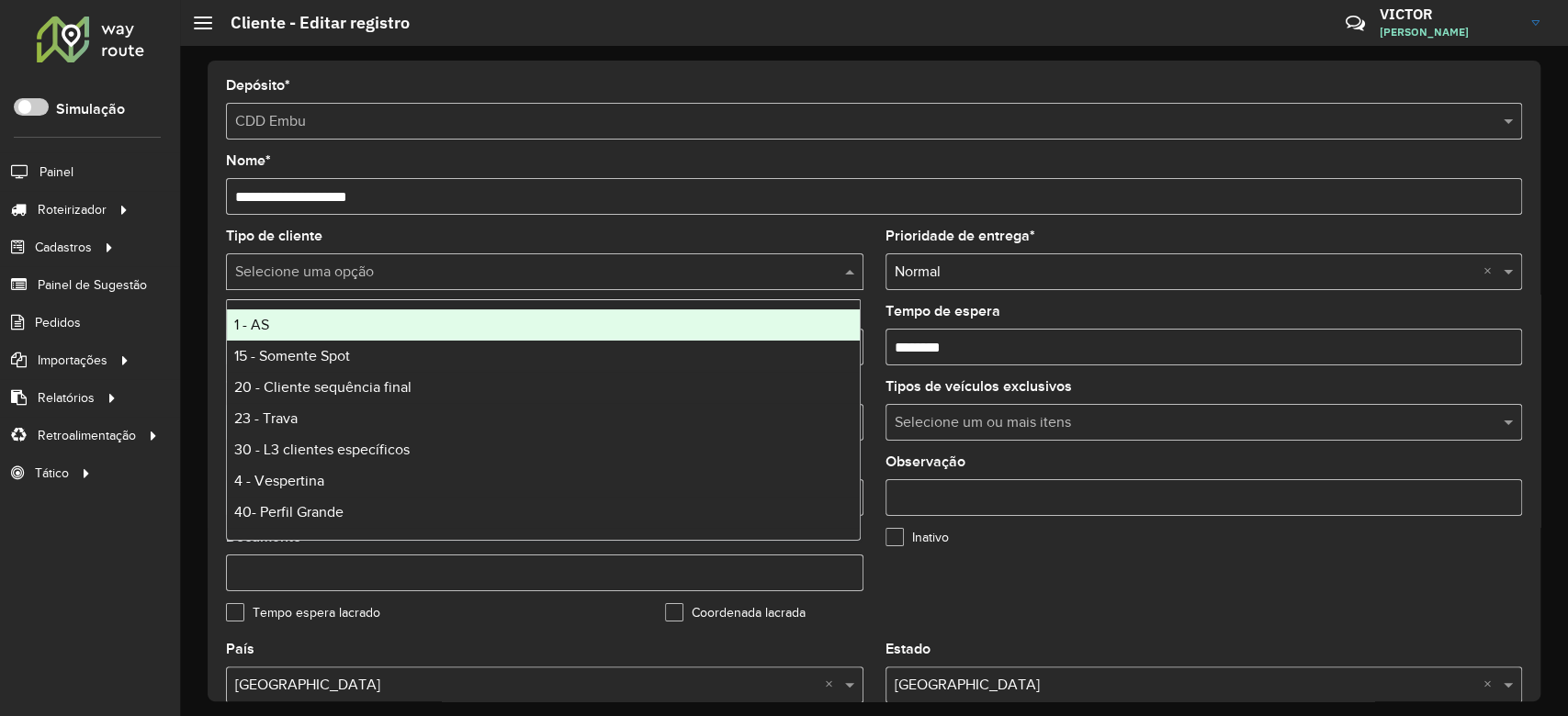
click at [468, 284] on div "Selecione uma opção" at bounding box center [545, 272] width 637 height 37
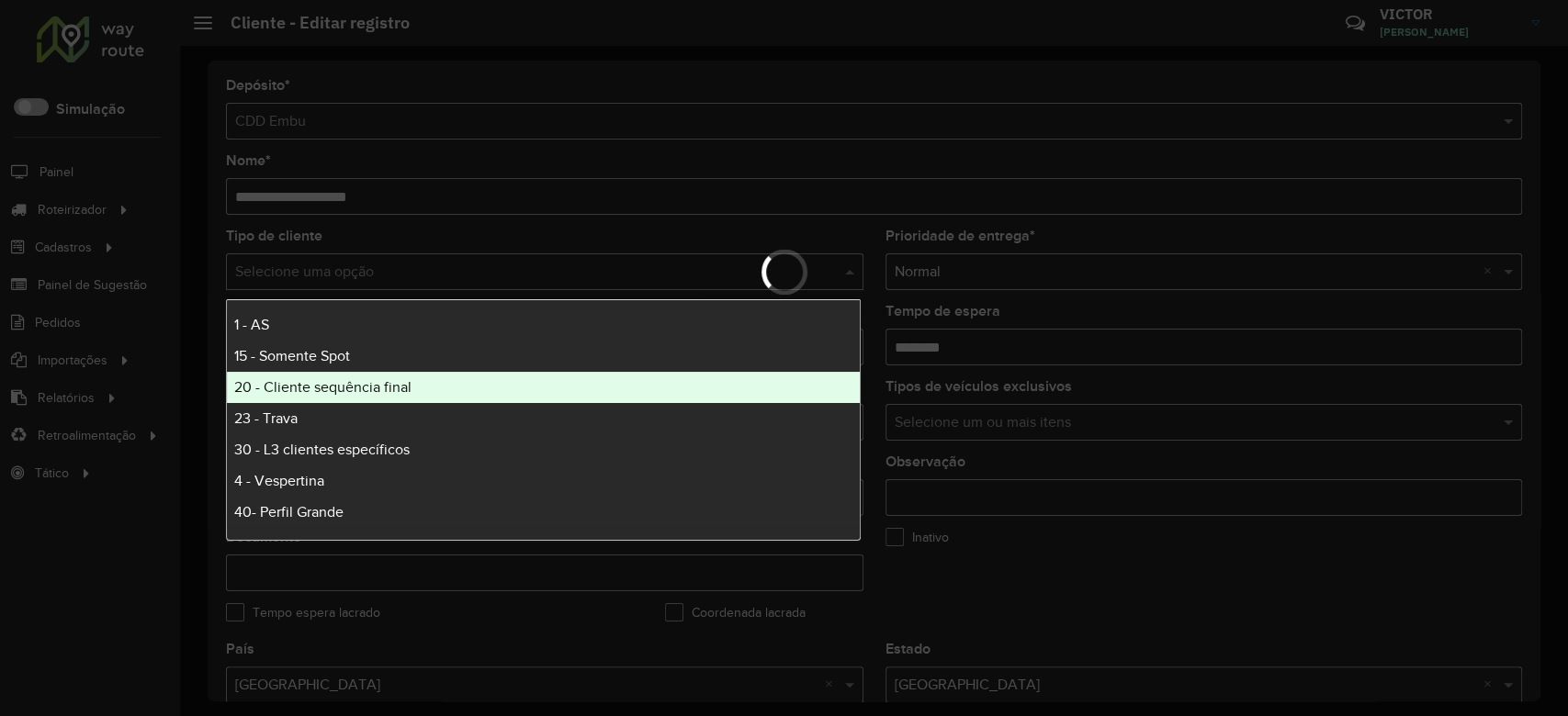
click at [344, 385] on span "20 - Cliente sequência final" at bounding box center [323, 387] width 177 height 15
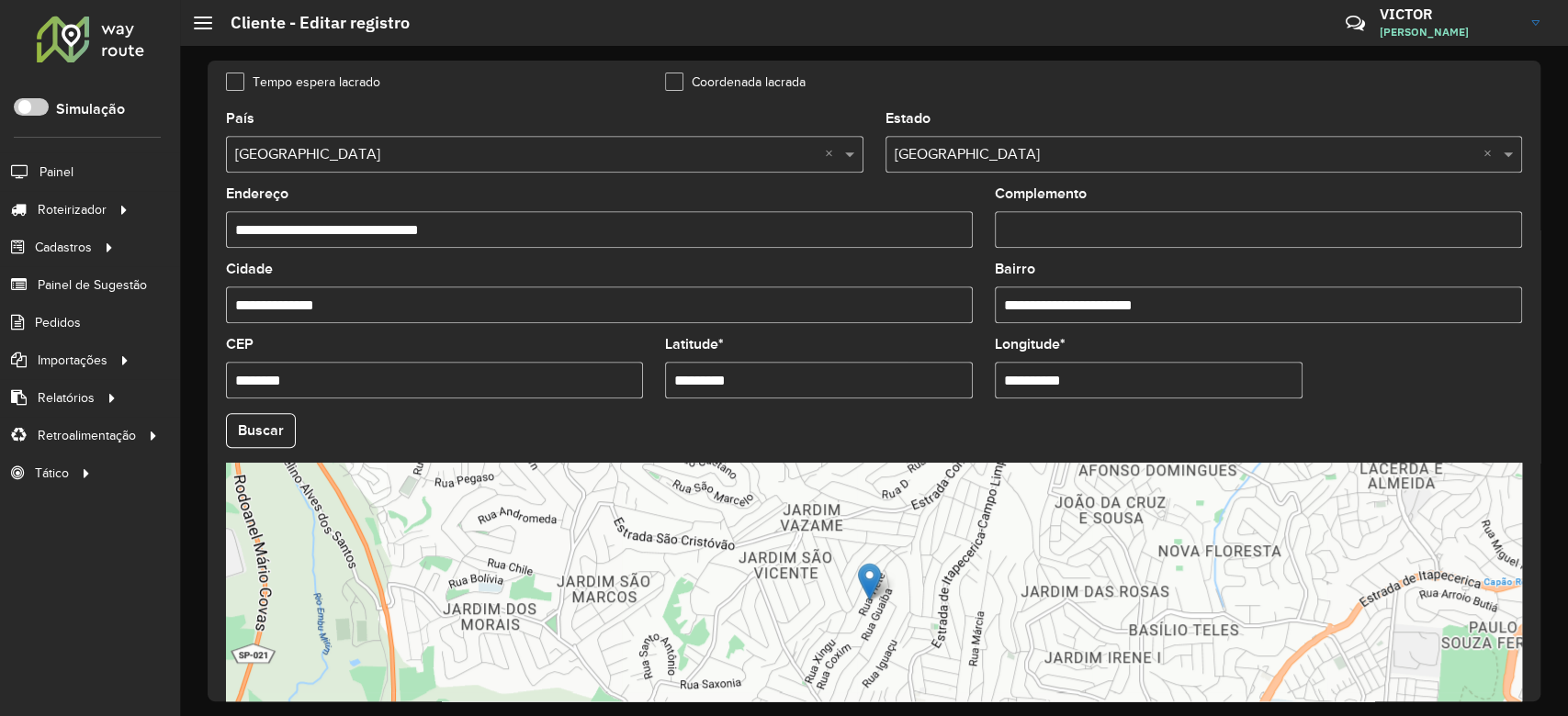
scroll to position [650, 0]
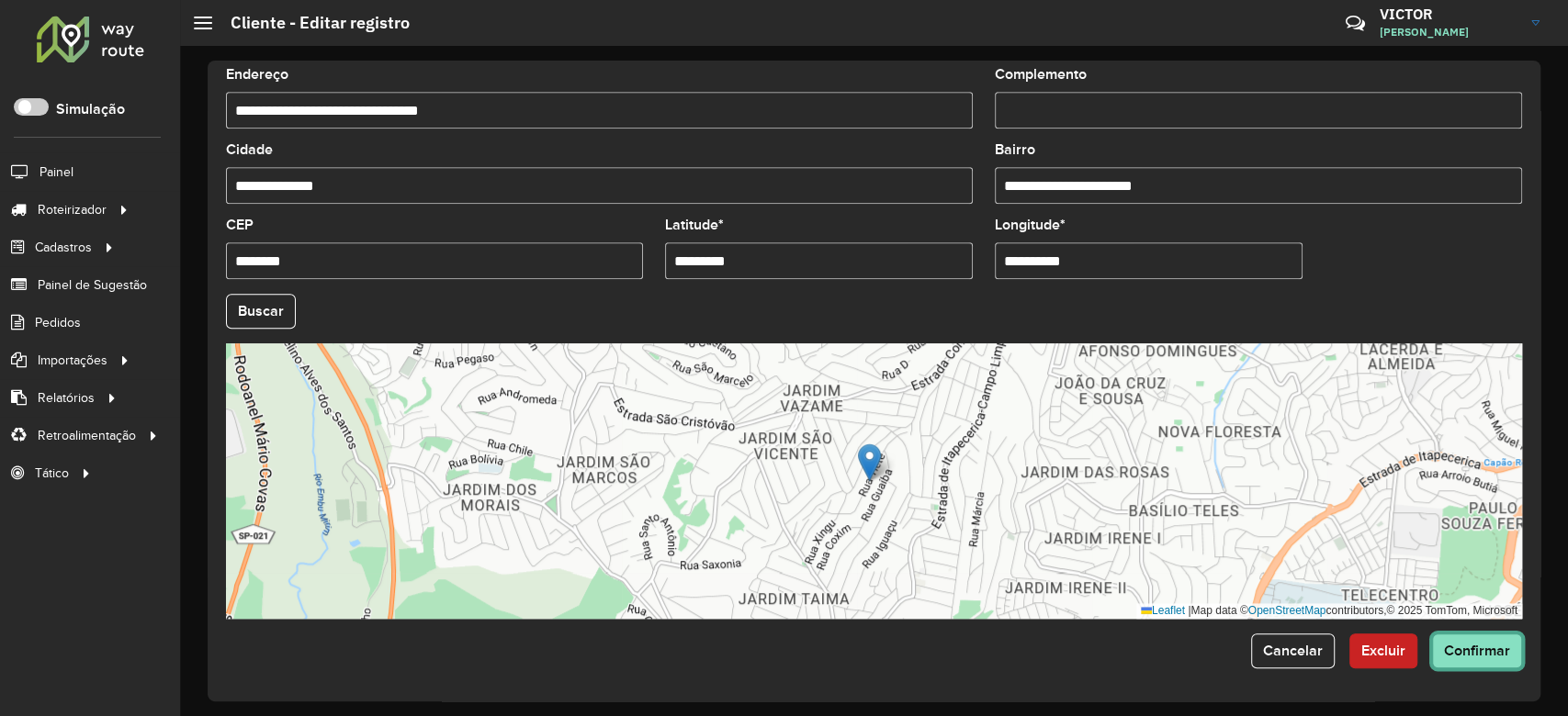
click at [1492, 636] on button "Confirmar" at bounding box center [1478, 650] width 90 height 35
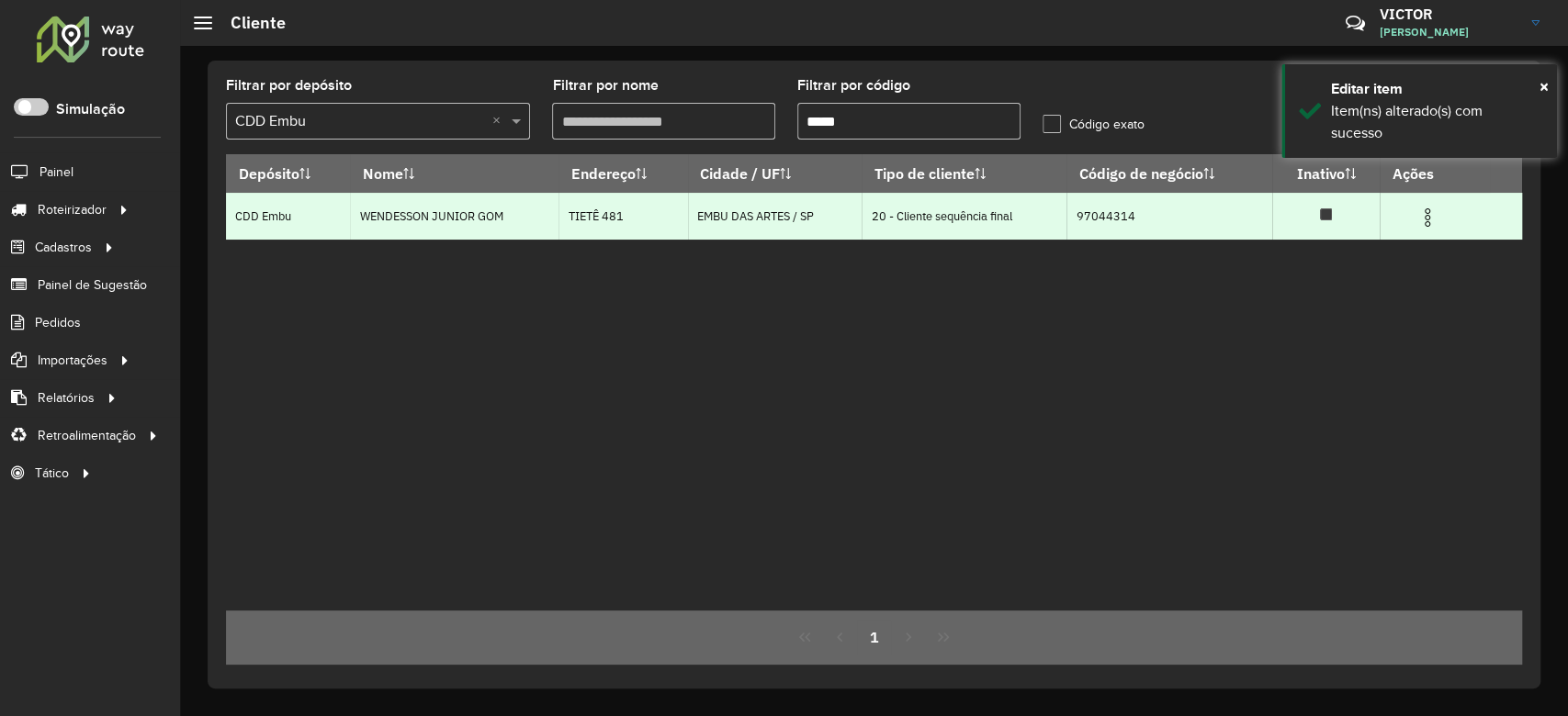
drag, startPoint x: 867, startPoint y: 220, endPoint x: 1020, endPoint y: 219, distance: 153.0
click at [1020, 219] on td "20 - Cliente sequência final" at bounding box center [964, 216] width 205 height 47
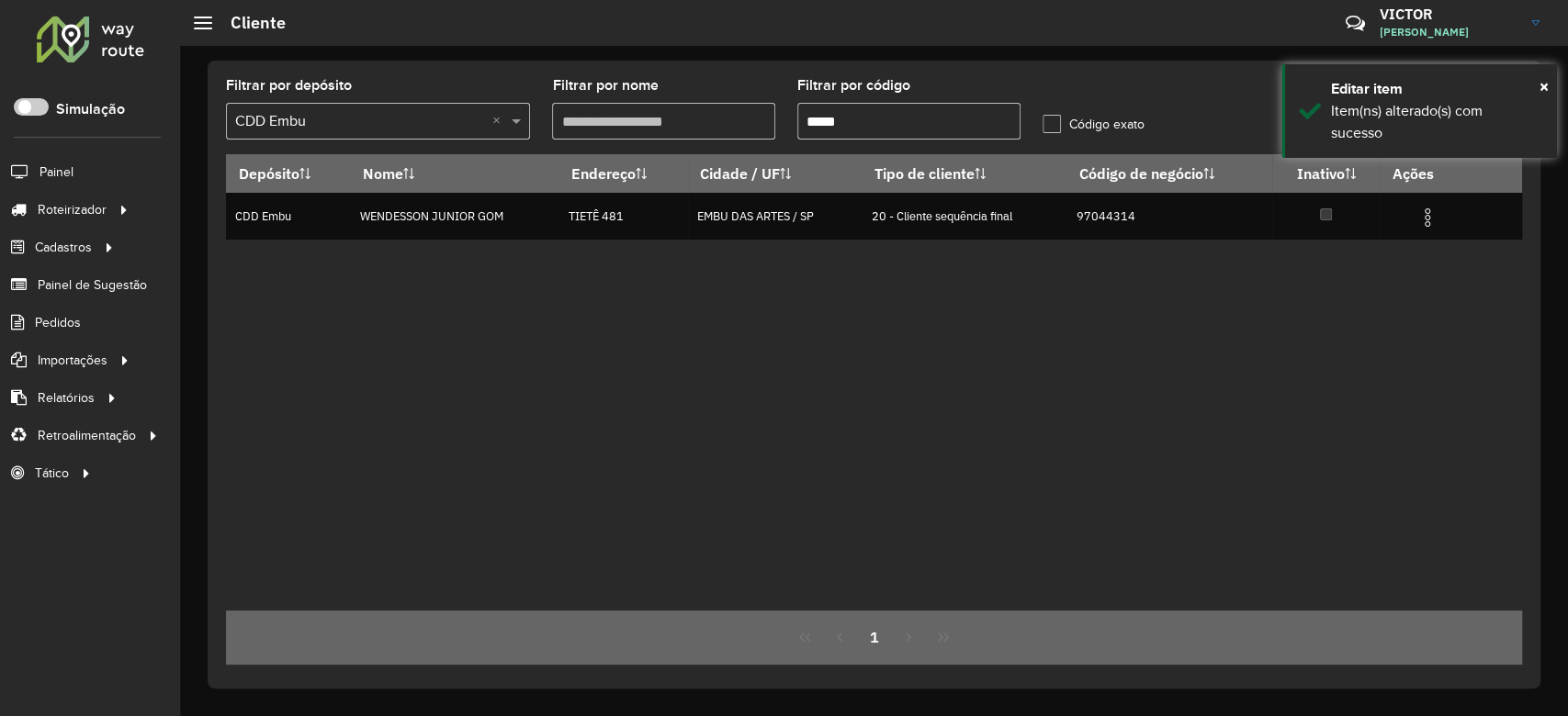
copy td "20 - Cliente sequência final"
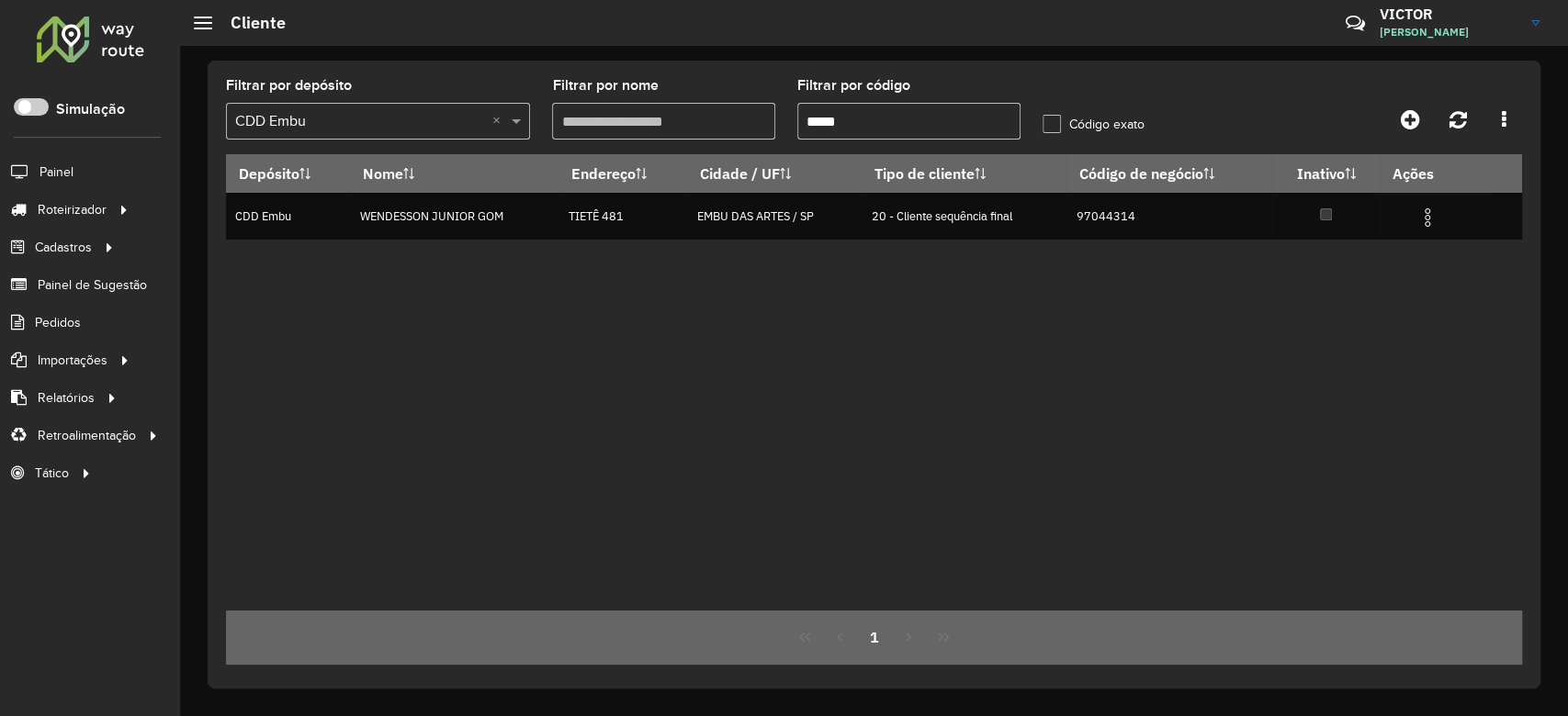
drag, startPoint x: 865, startPoint y: 123, endPoint x: 726, endPoint y: 142, distance: 140.3
click at [726, 142] on formly-group "Filtrar por depósito Selecione um depósito × CDD Embu × Filtrar por nome Filtra…" at bounding box center [704, 116] width 979 height 75
paste input "text"
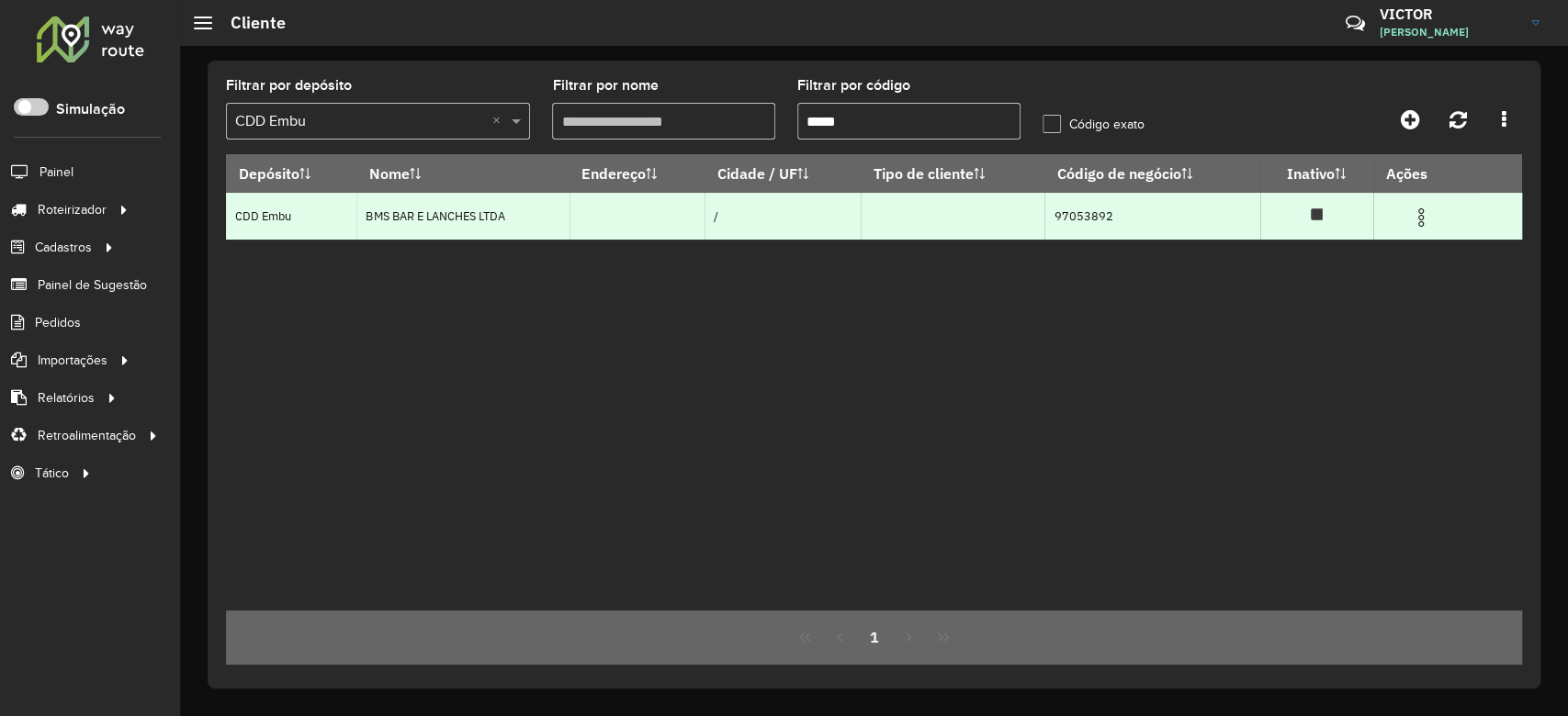
type input "*****"
click at [1426, 220] on img at bounding box center [1421, 217] width 22 height 22
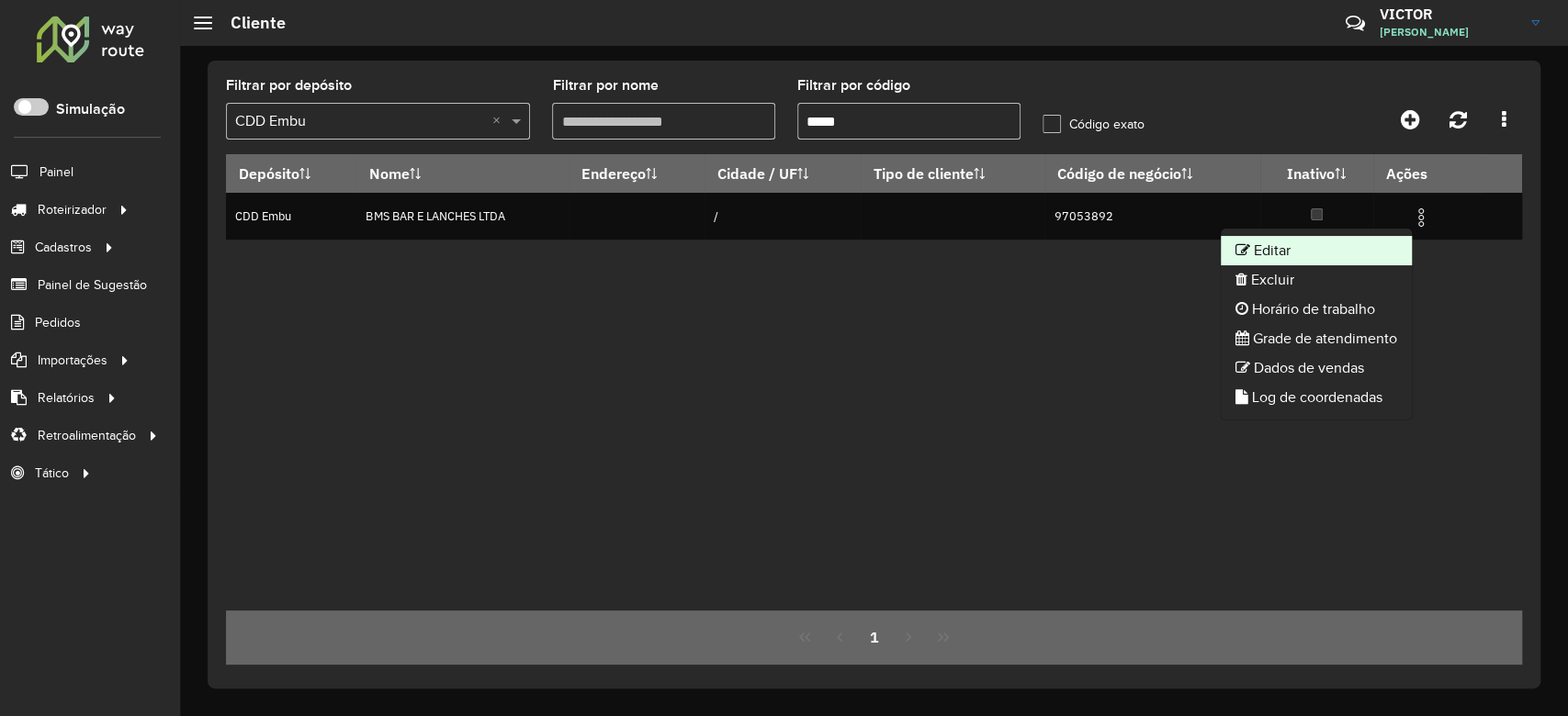
click at [1249, 246] on li "Editar" at bounding box center [1316, 250] width 191 height 29
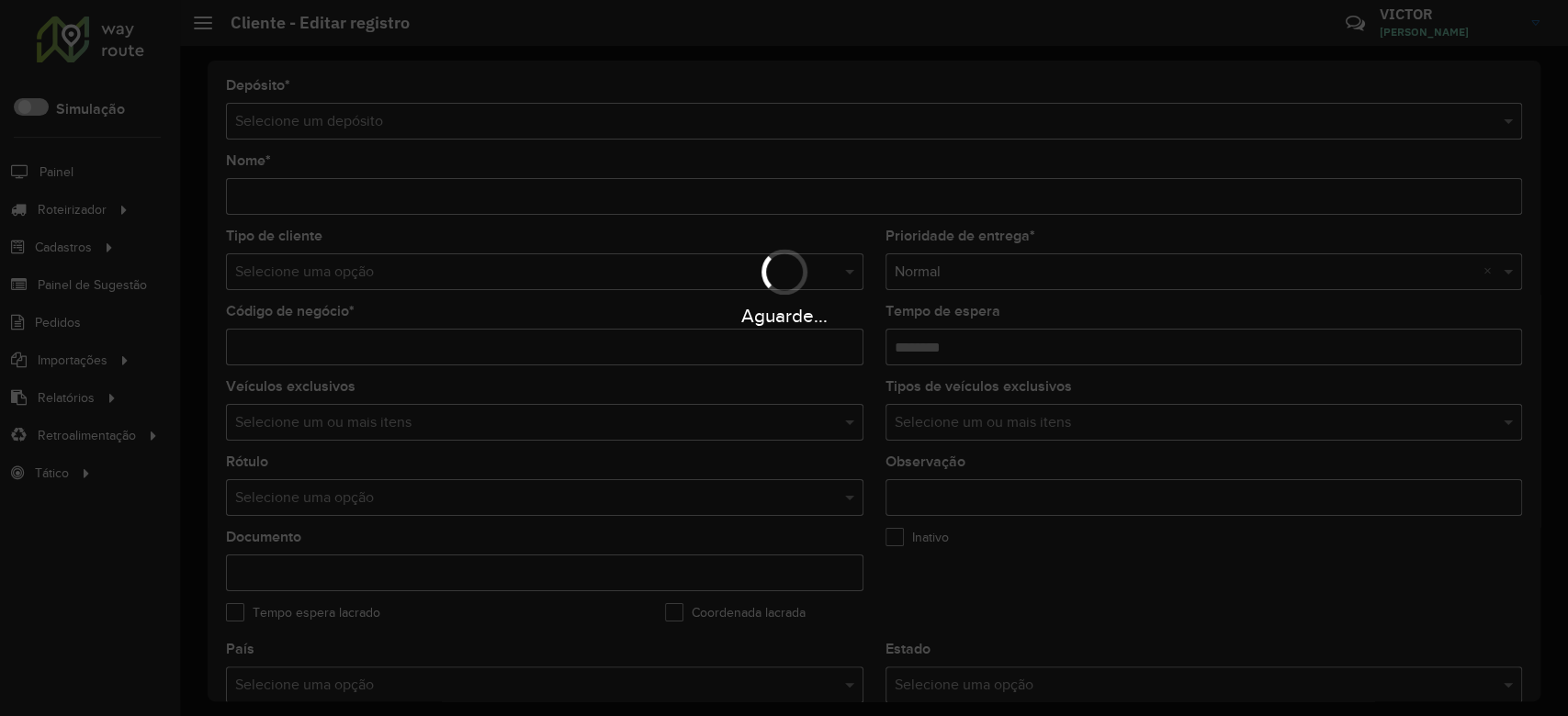
type input "**********"
type input "********"
type input "**********"
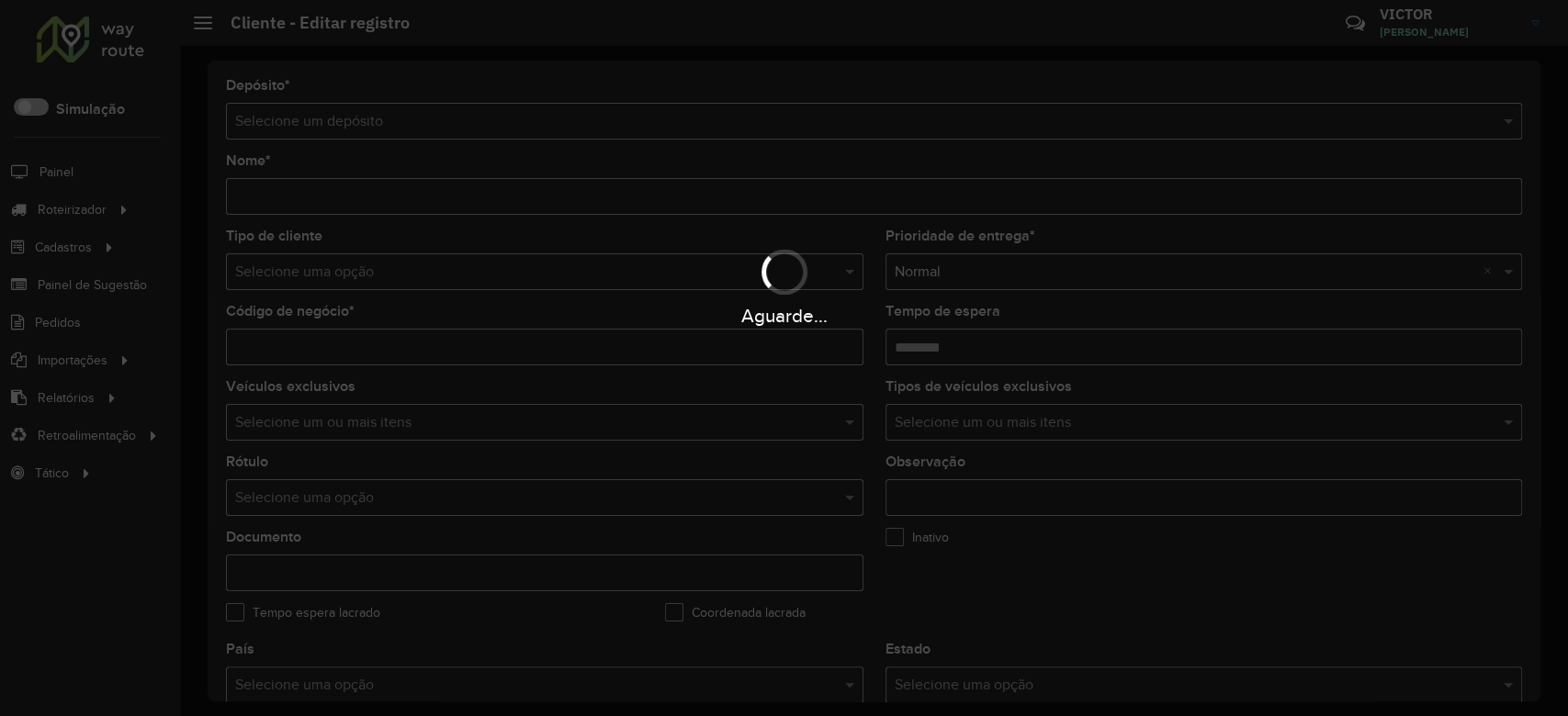
type input "**********"
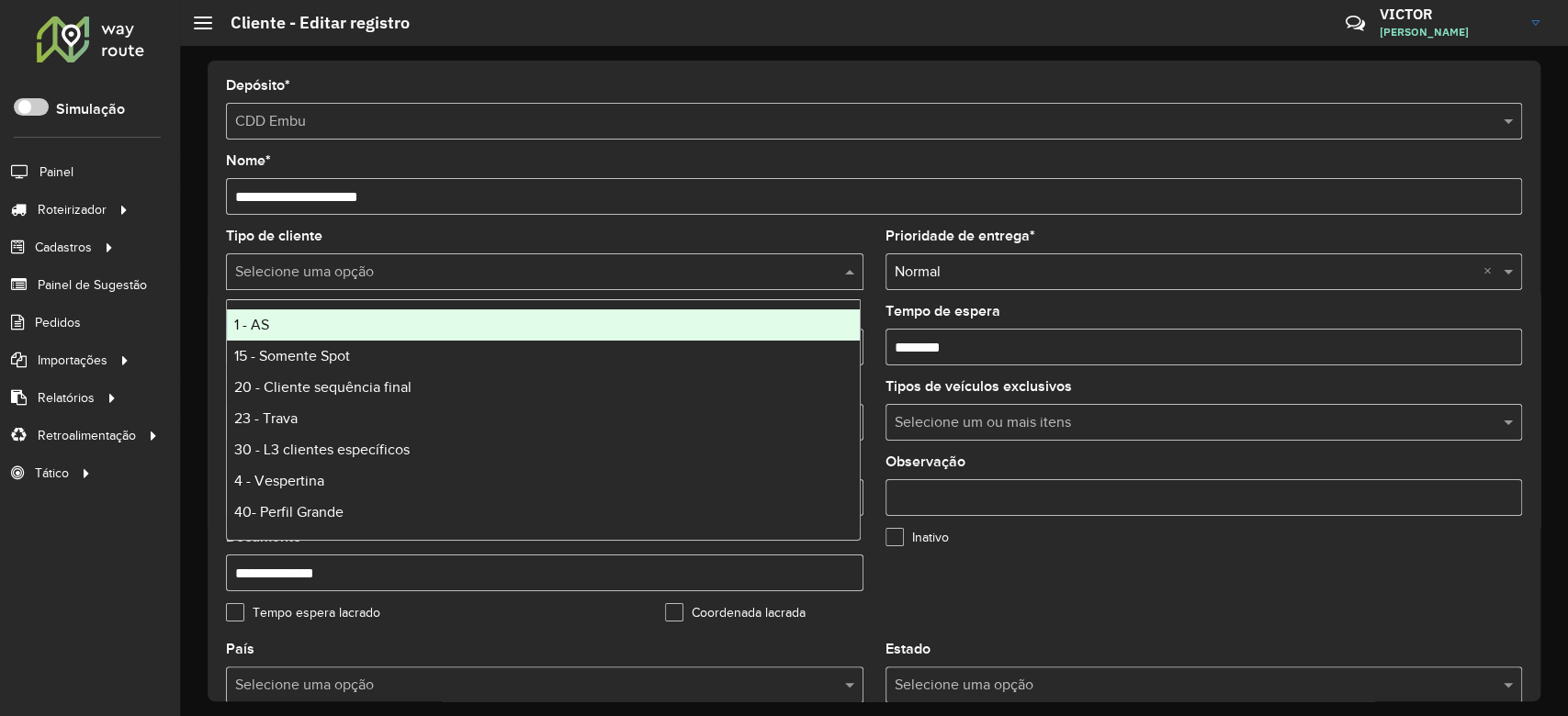
click at [340, 281] on input "text" at bounding box center [526, 272] width 582 height 22
type input "*"
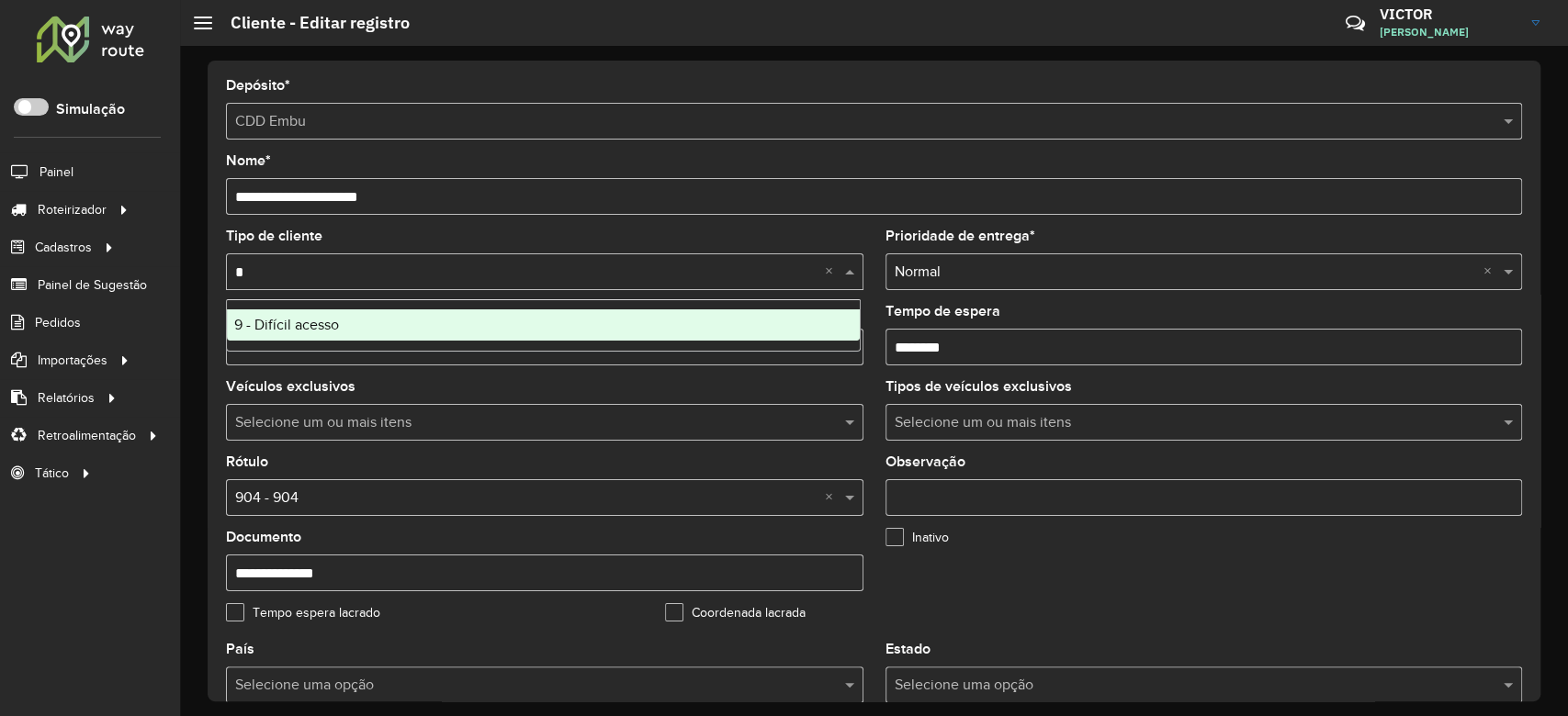
click at [338, 320] on span "9 - Difícil acesso" at bounding box center [286, 324] width 105 height 15
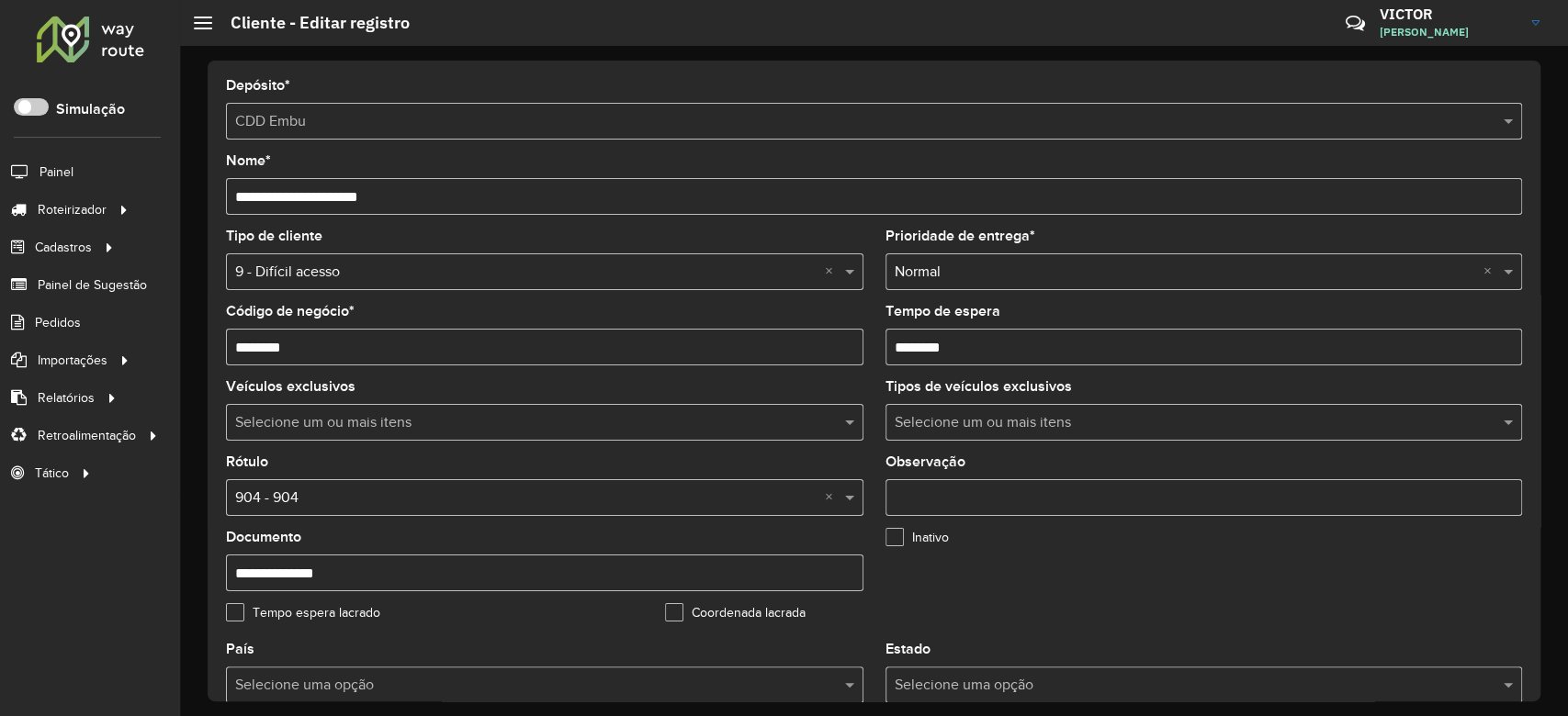
scroll to position [122, 0]
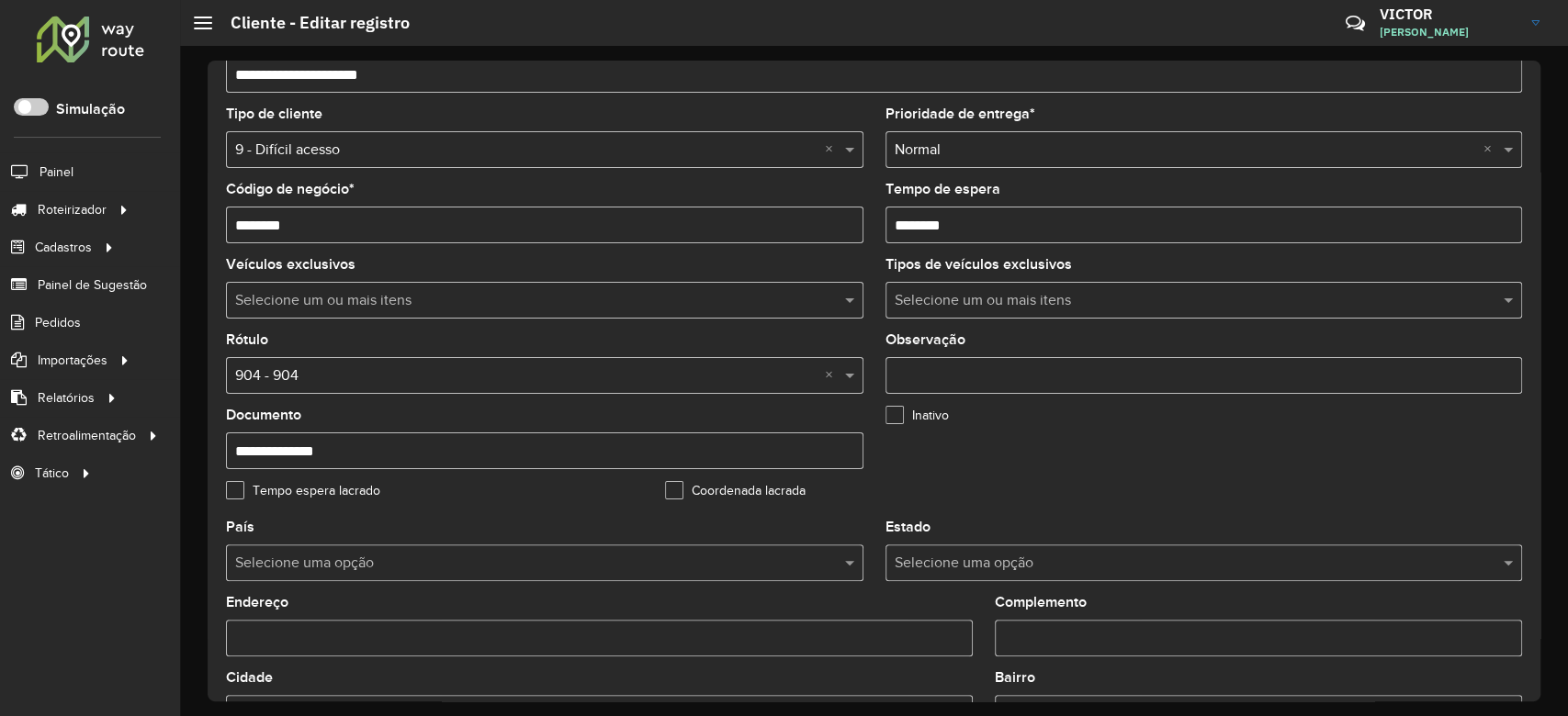
click at [445, 379] on input "text" at bounding box center [526, 376] width 582 height 22
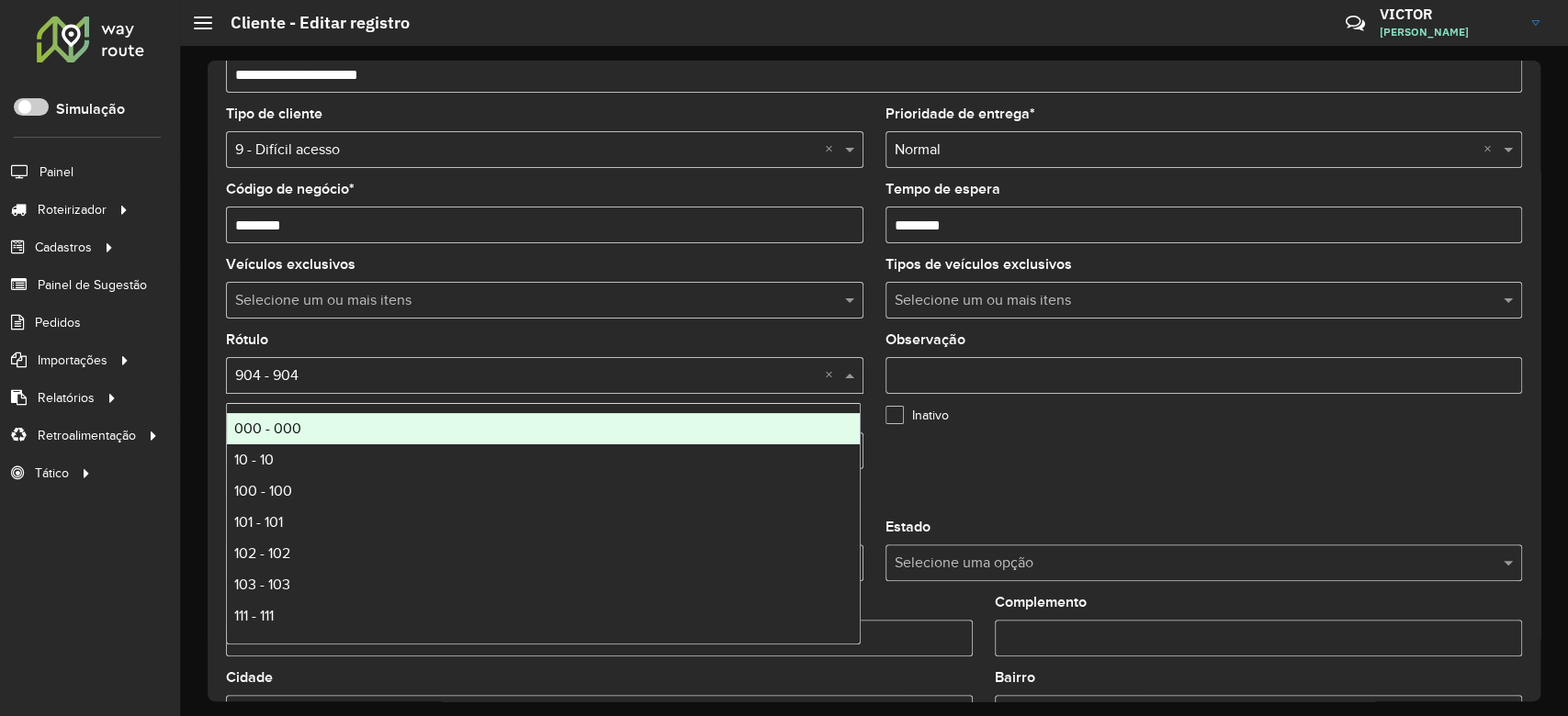
type input "*"
click at [440, 430] on div "9 - 9" at bounding box center [543, 429] width 633 height 31
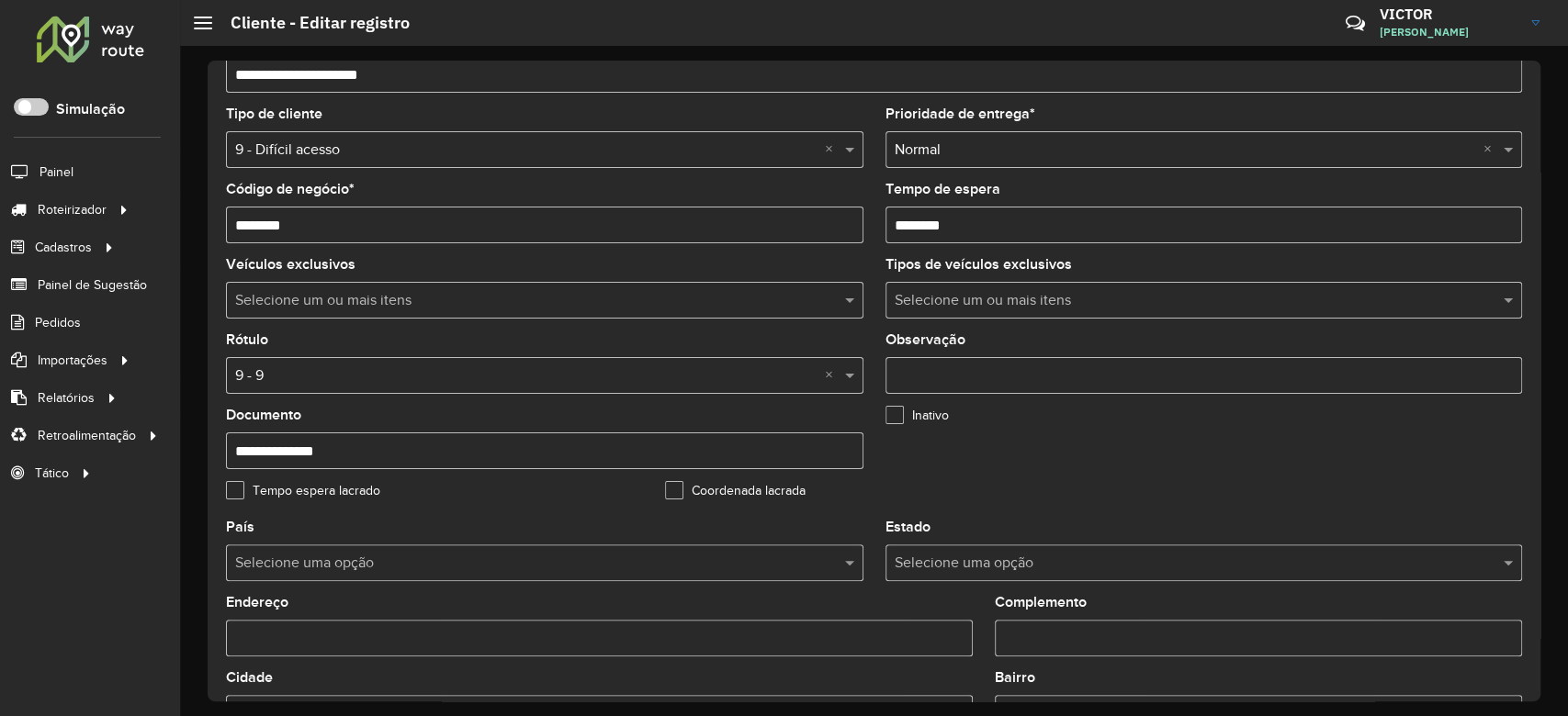
scroll to position [611, 0]
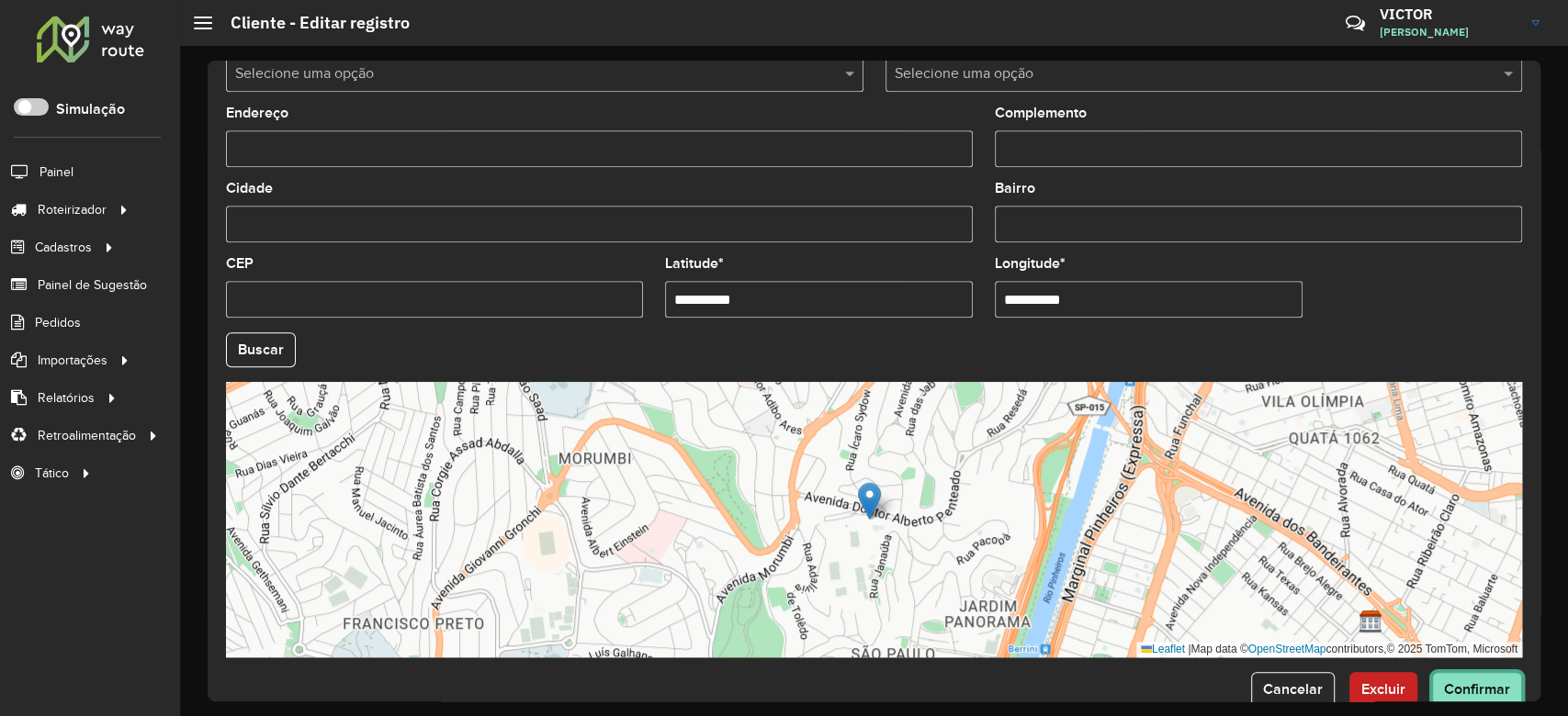
click at [1447, 694] on span "Confirmar" at bounding box center [1478, 689] width 67 height 15
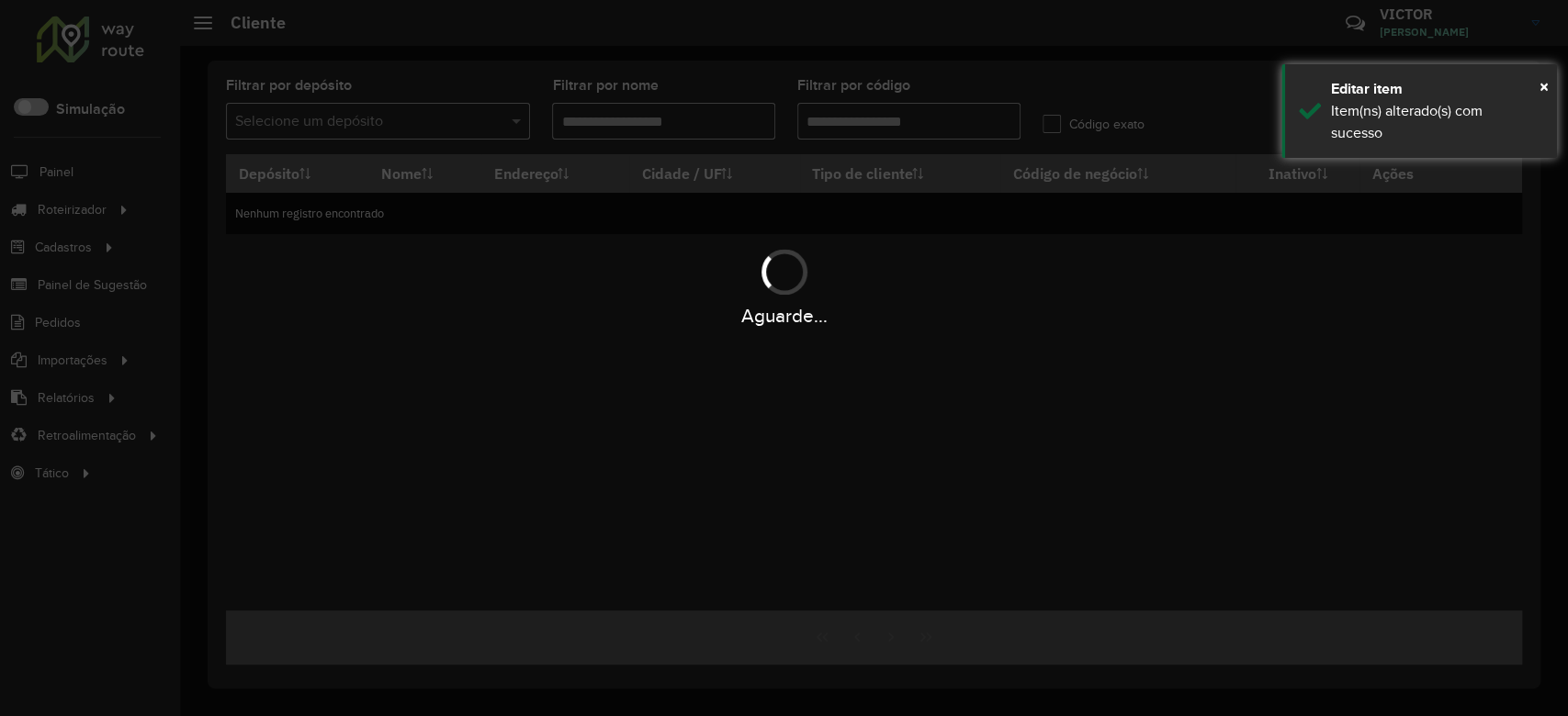
type input "*****"
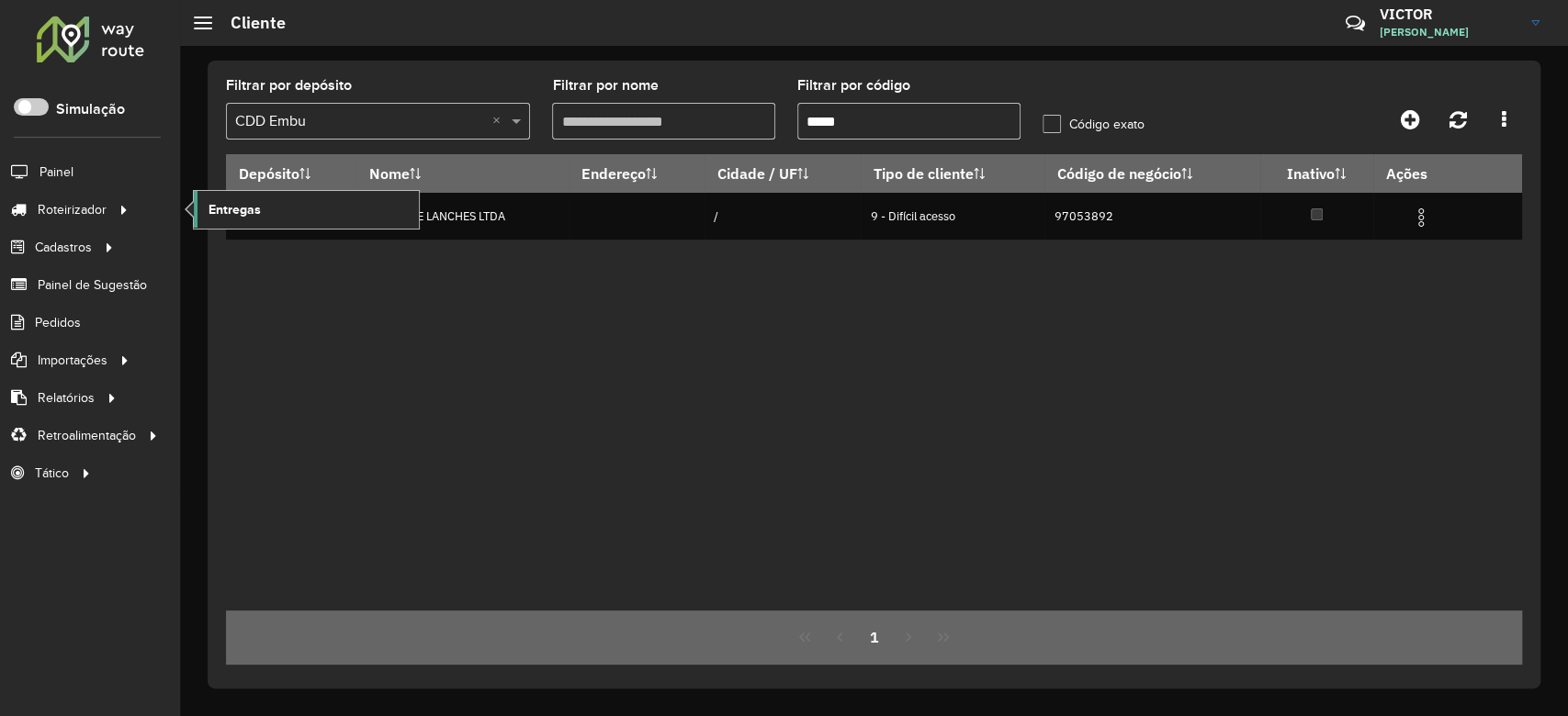
click at [233, 206] on span "Entregas" at bounding box center [234, 210] width 52 height 19
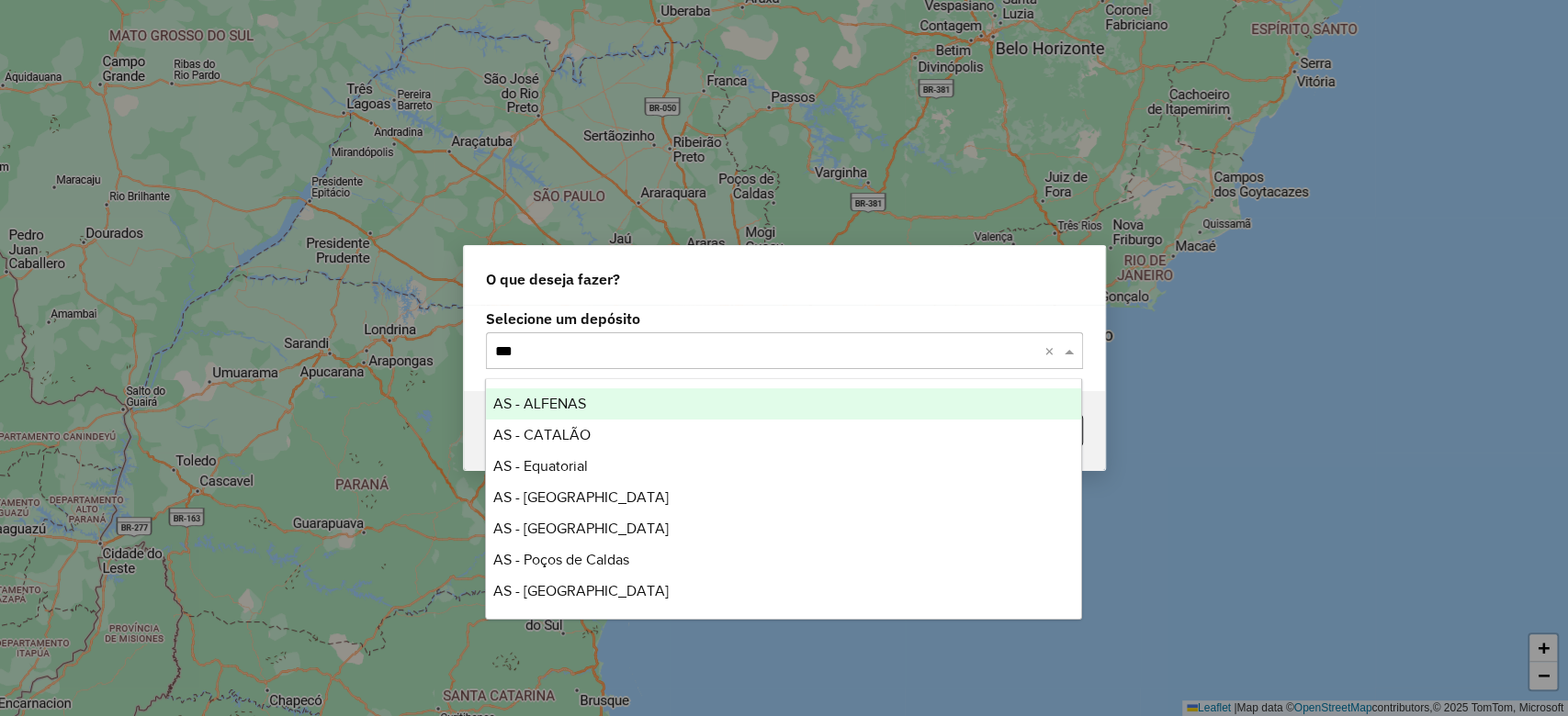
type input "****"
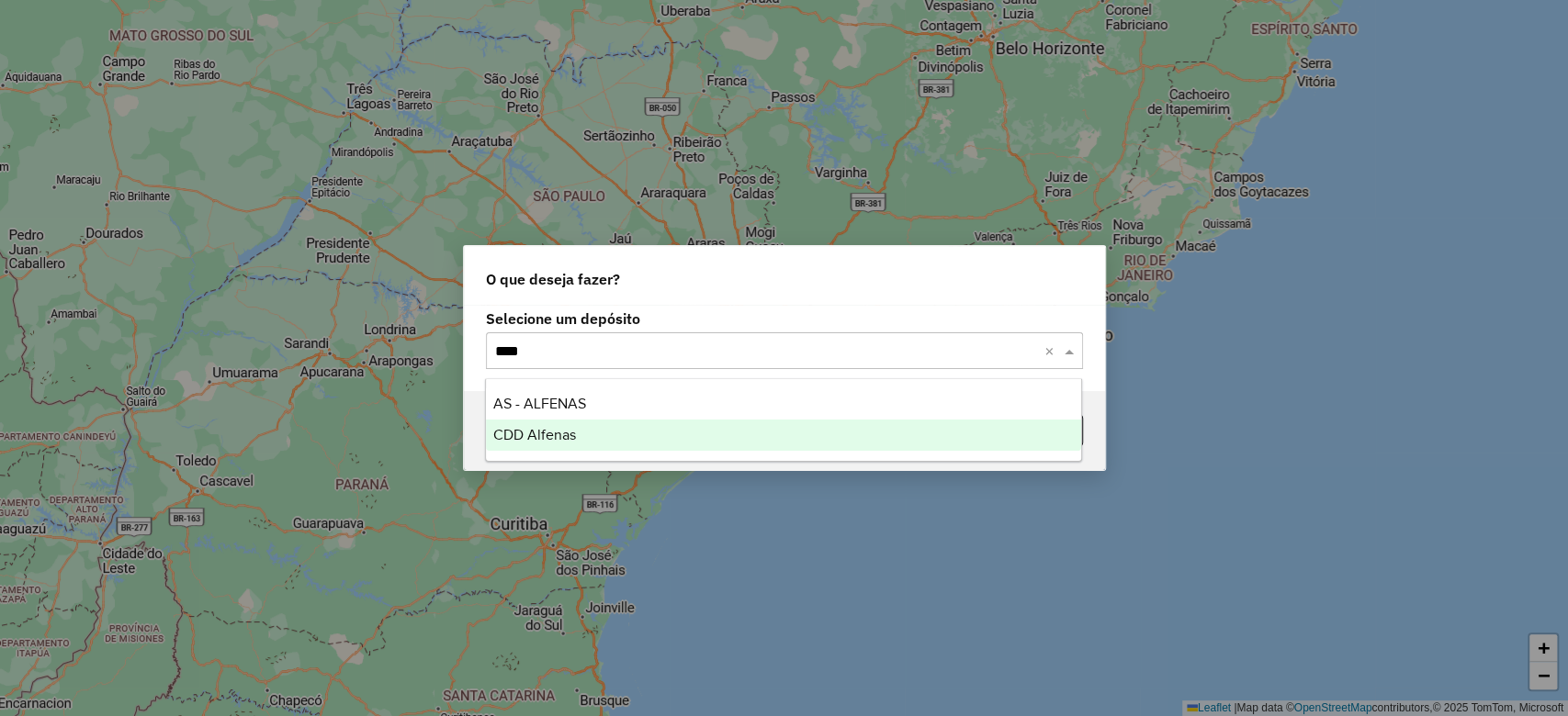
click at [555, 423] on div "CDD Alfenas" at bounding box center [784, 435] width 596 height 31
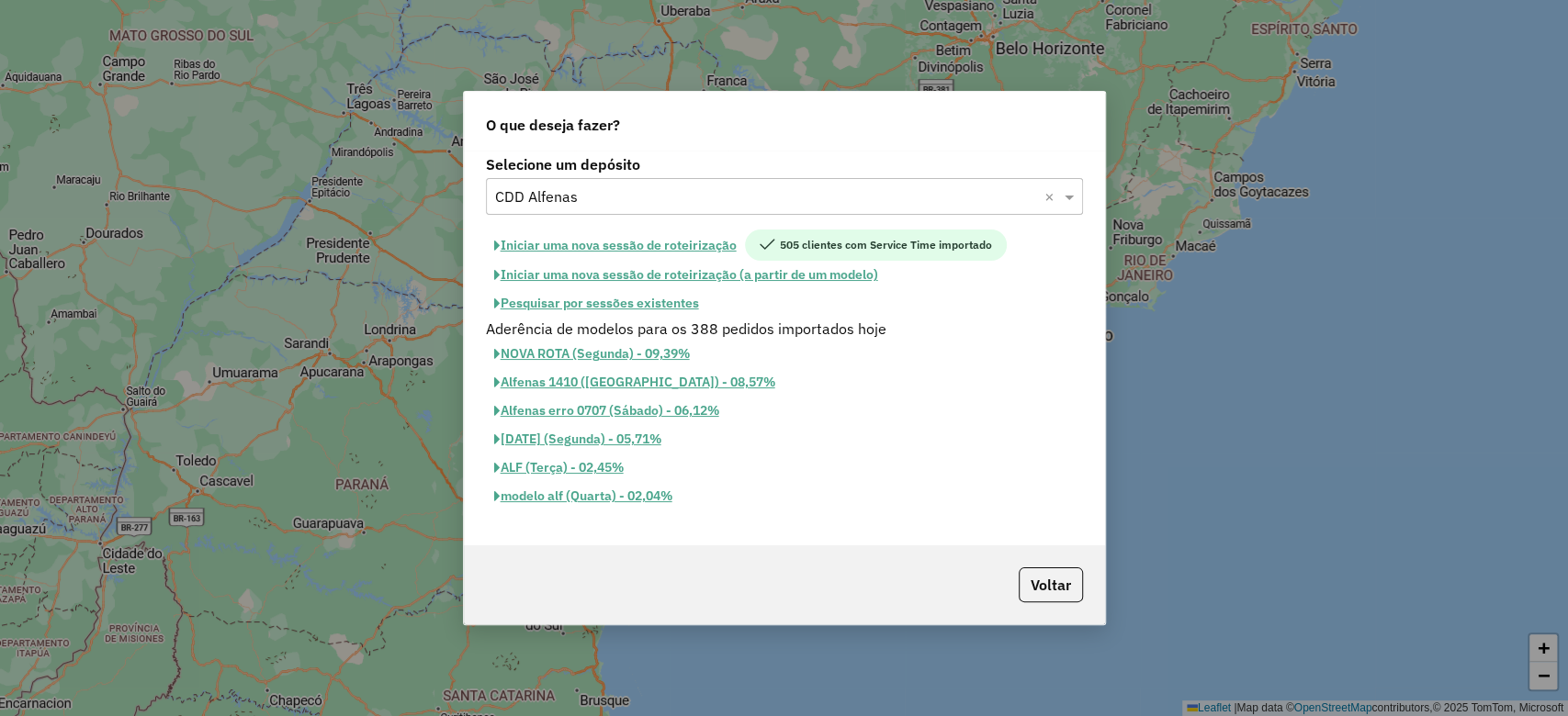
click at [621, 236] on button "Iniciar uma nova sessão de roteirização" at bounding box center [616, 244] width 259 height 31
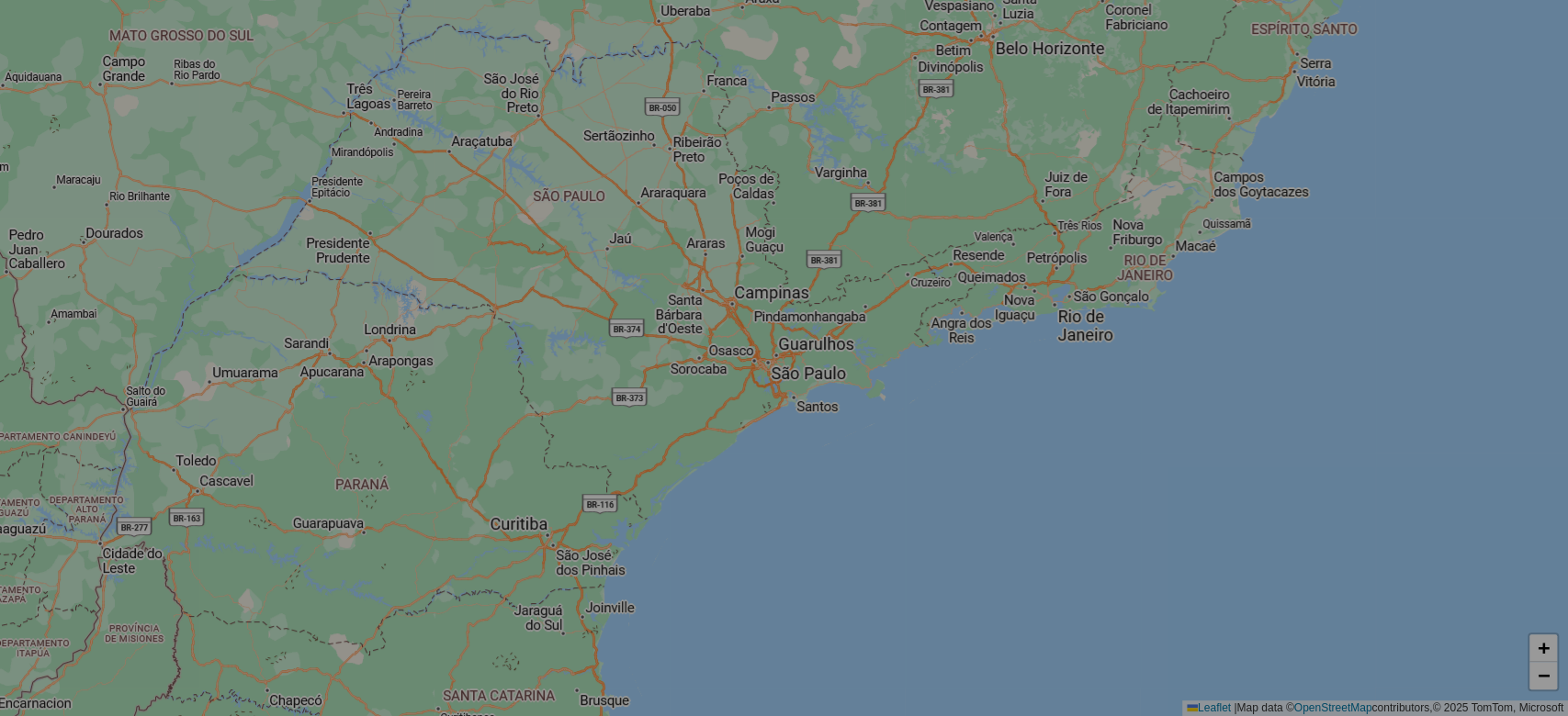
select select "*"
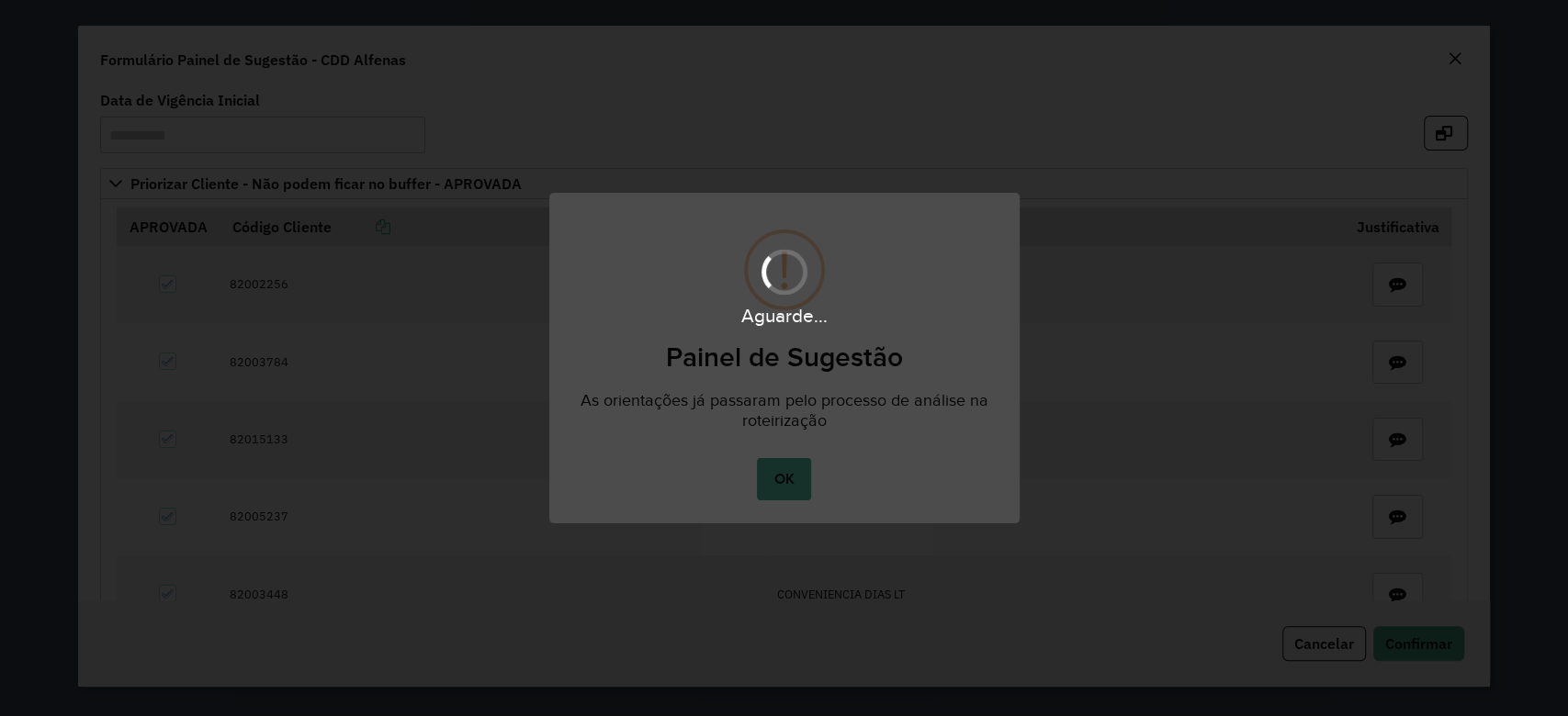
click at [786, 470] on div "Aguarde..." at bounding box center [784, 358] width 1568 height 716
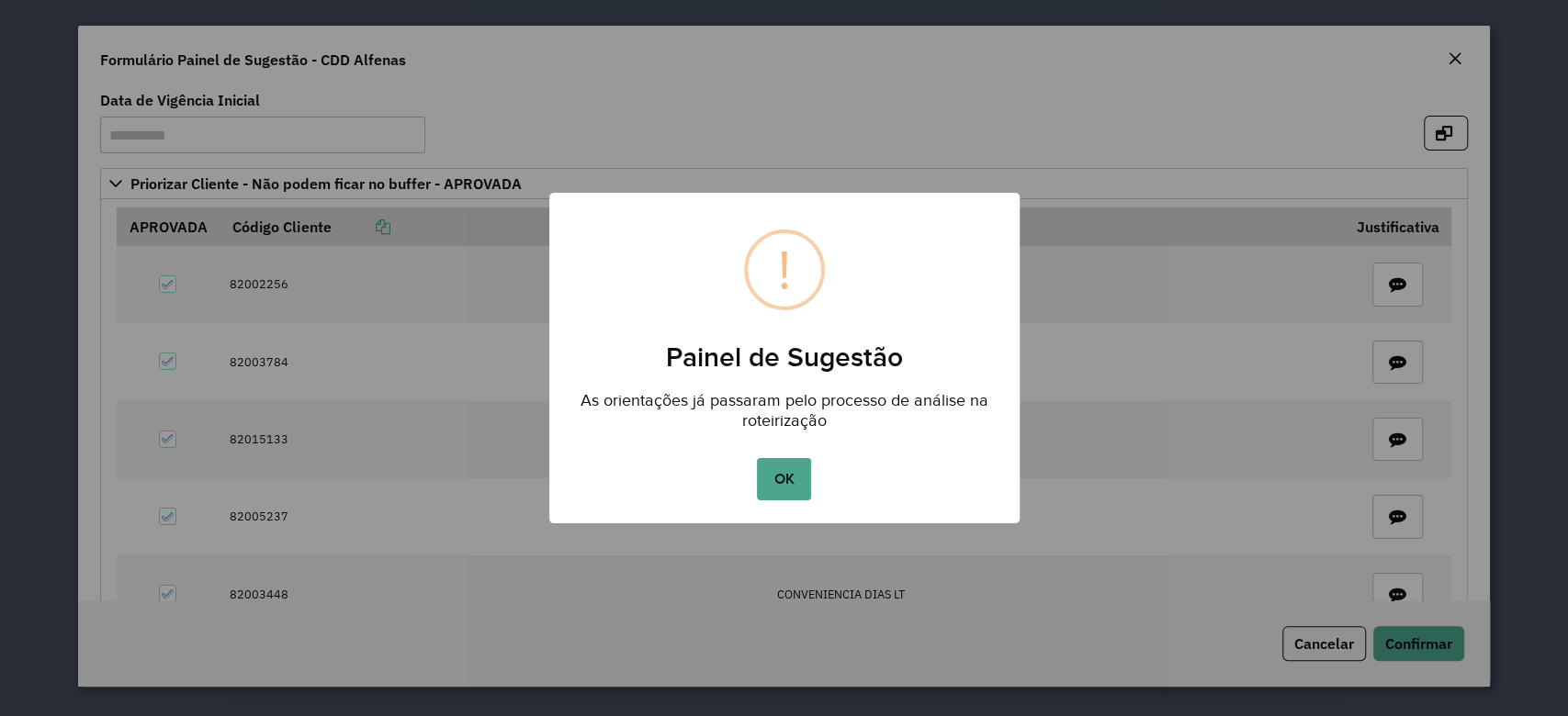
click at [786, 470] on button "OK" at bounding box center [784, 479] width 54 height 42
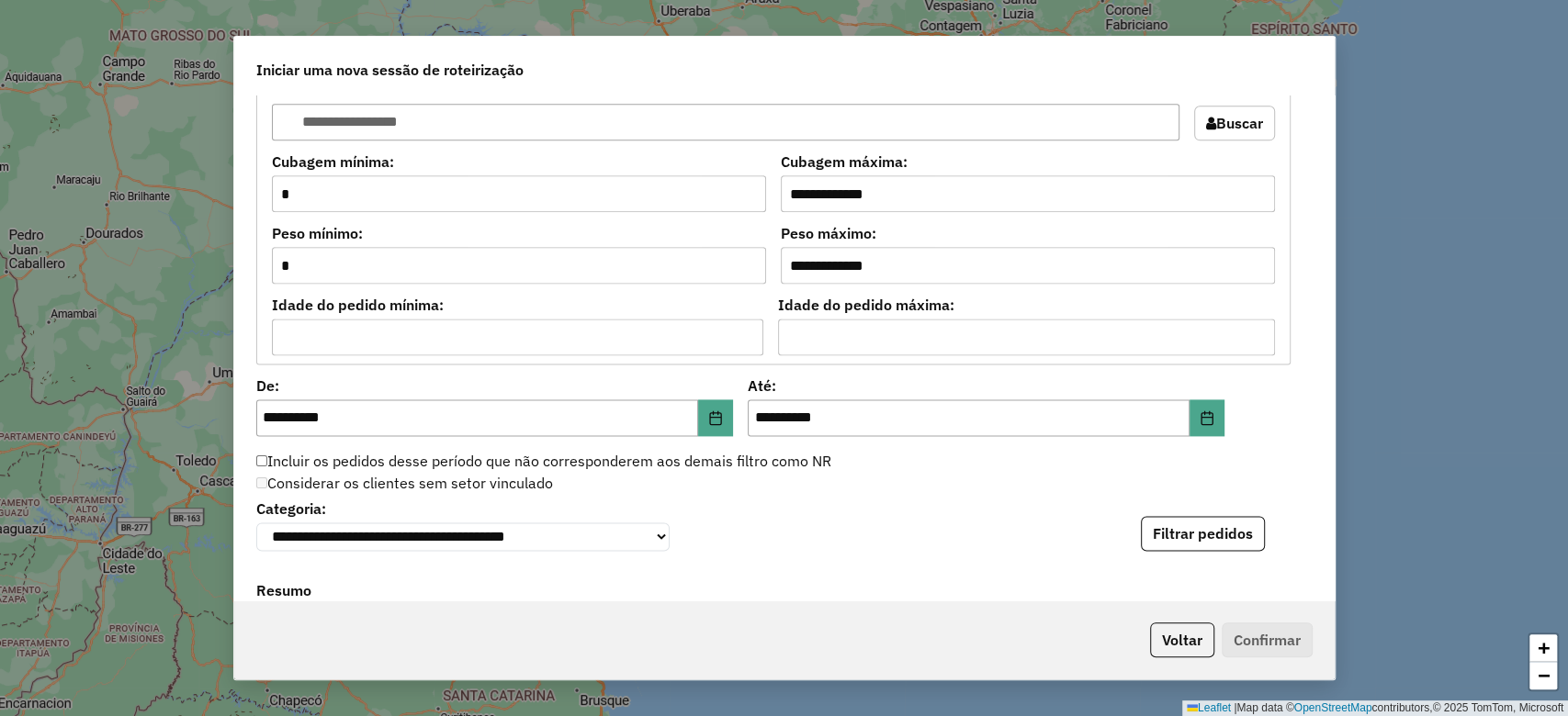
scroll to position [1958, 0]
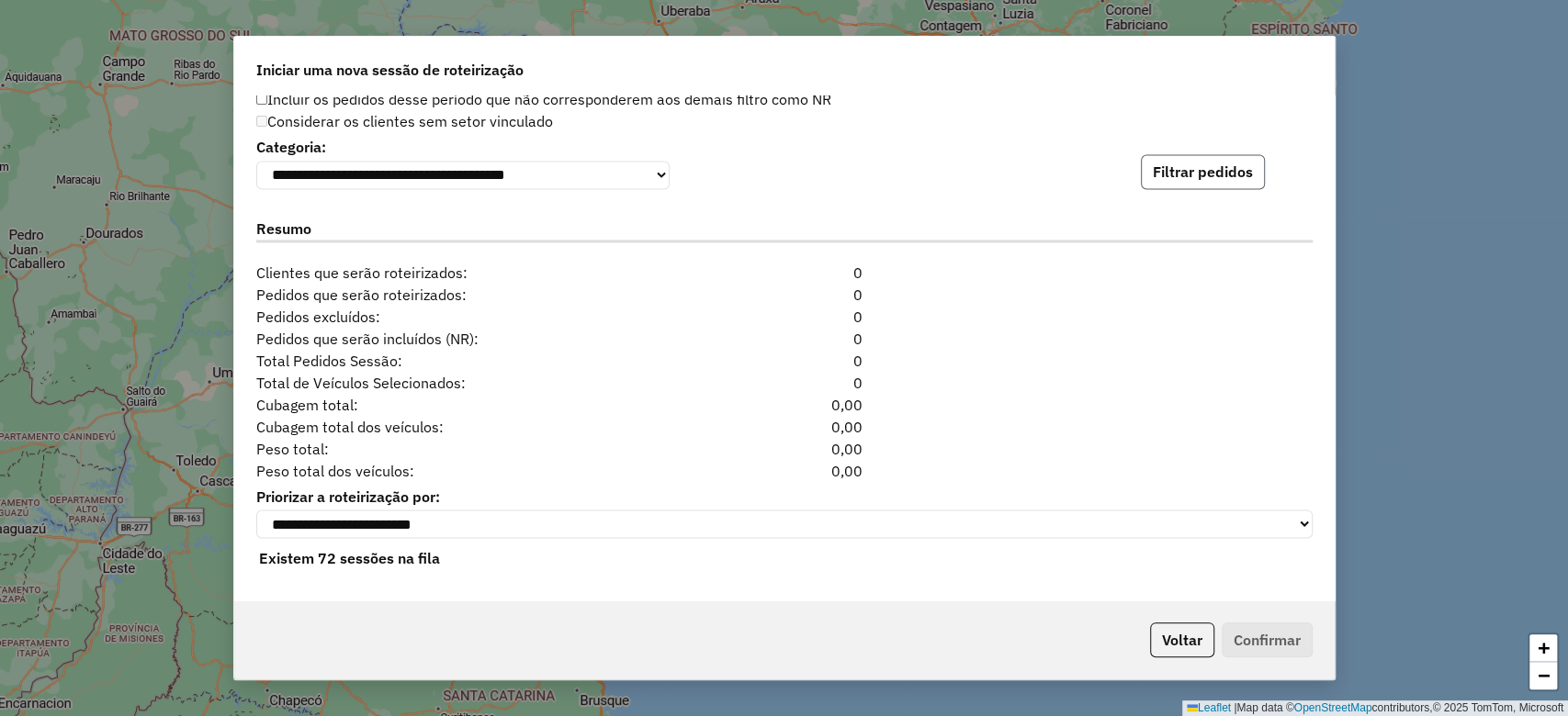
click at [1195, 173] on button "Filtrar pedidos" at bounding box center [1203, 171] width 124 height 35
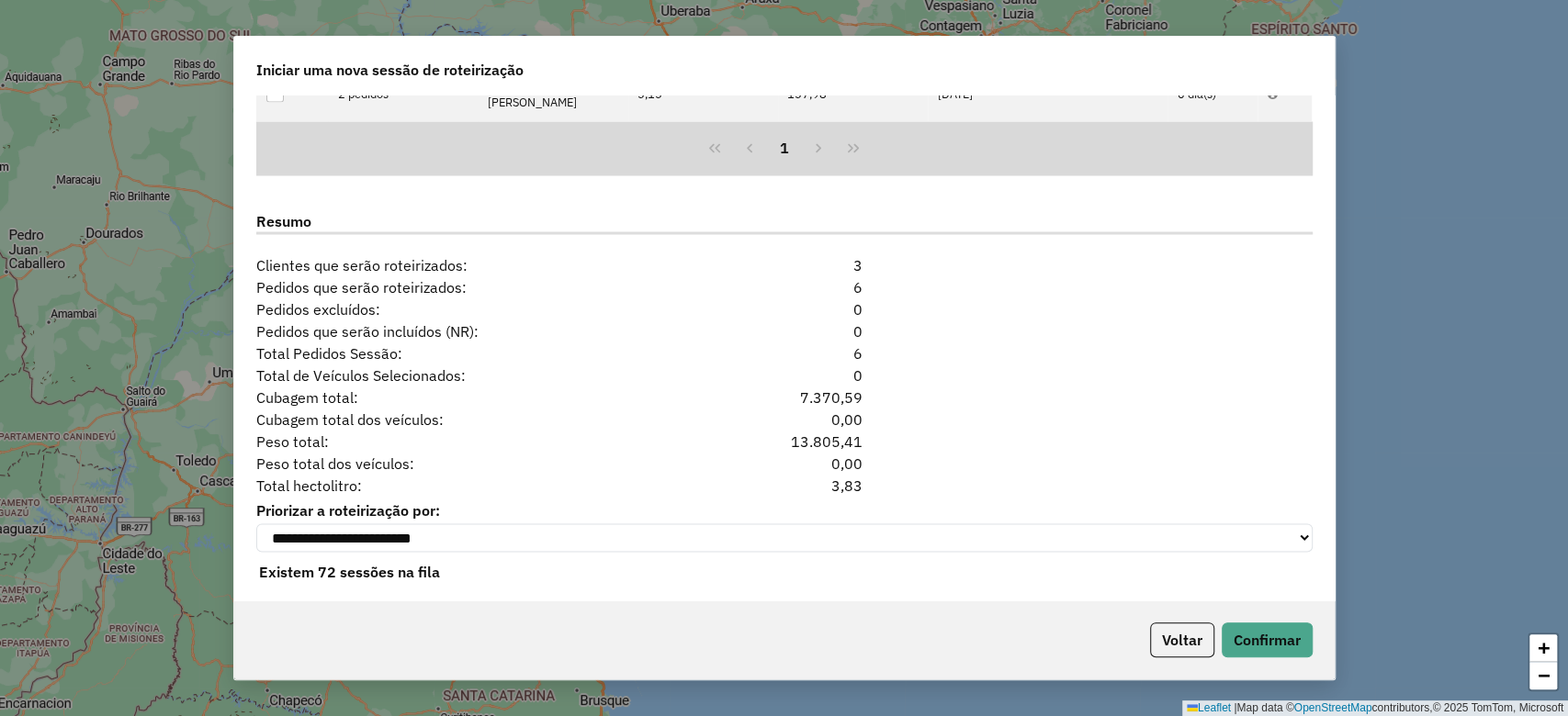
scroll to position [2285, 0]
drag, startPoint x: 816, startPoint y: 473, endPoint x: 873, endPoint y: 466, distance: 57.4
click at [873, 474] on div "Total hectolitro: 3,83" at bounding box center [785, 484] width 1079 height 22
copy div "3,83"
